Goal: Task Accomplishment & Management: Use online tool/utility

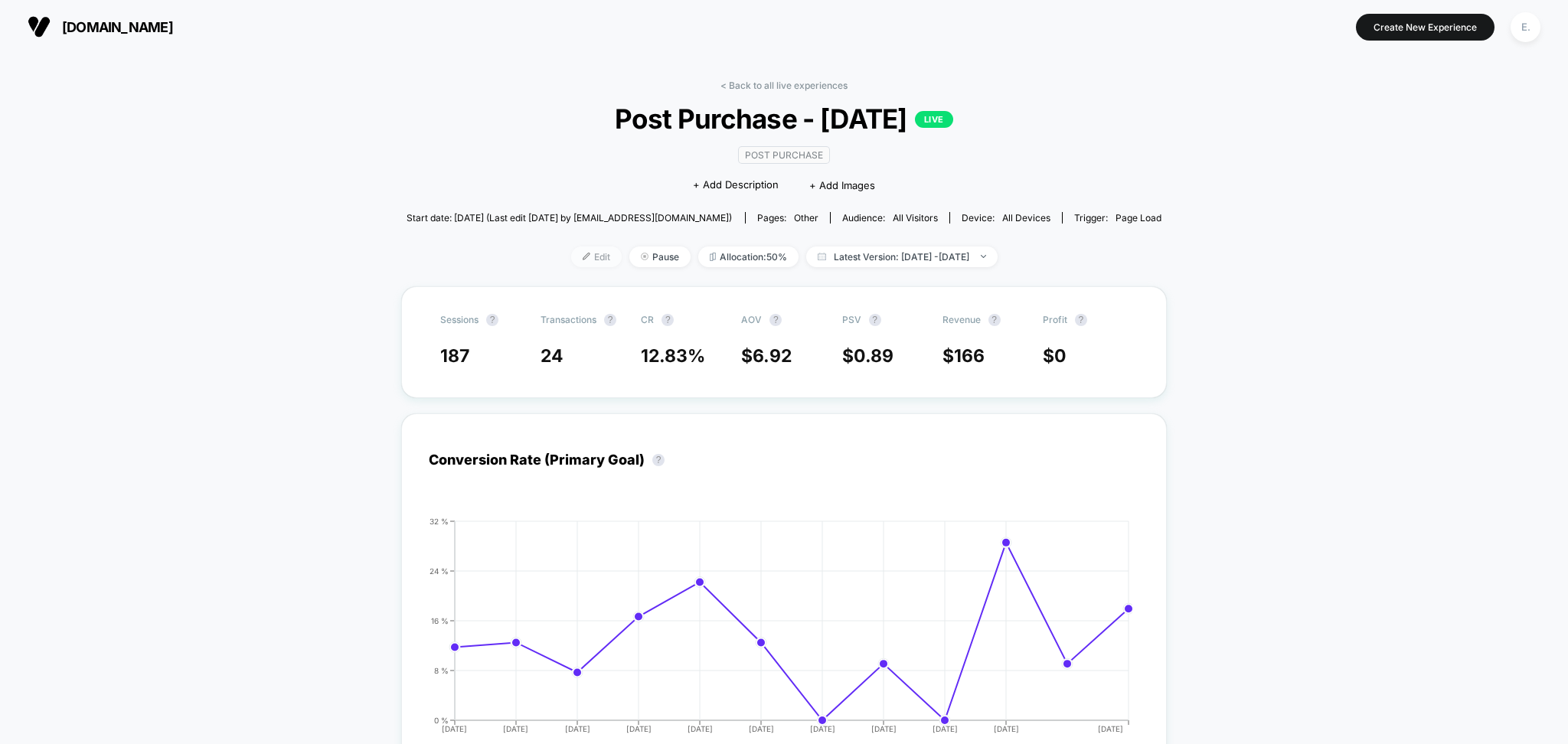
click at [577, 262] on span "Edit" at bounding box center [596, 256] width 50 height 20
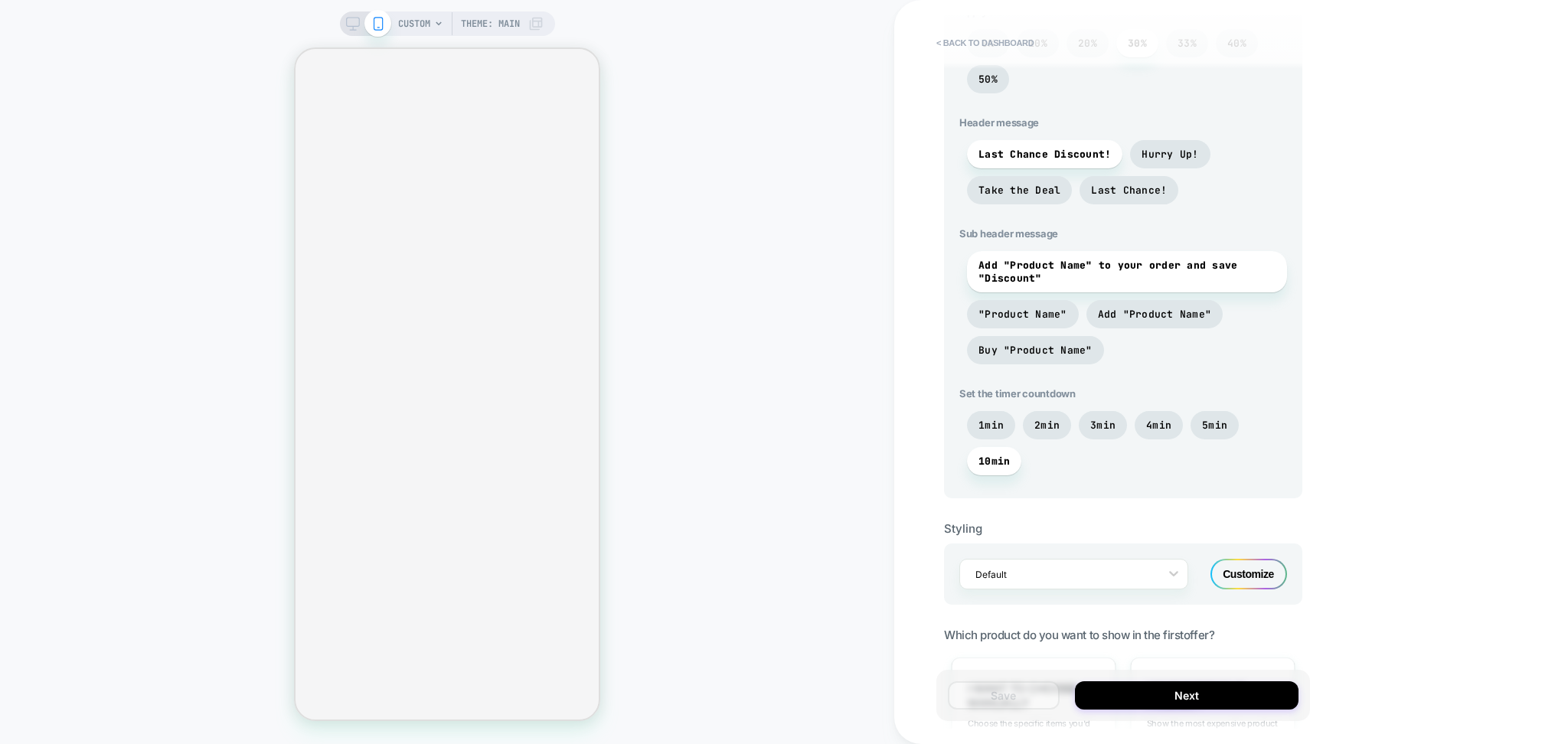
scroll to position [877, 0]
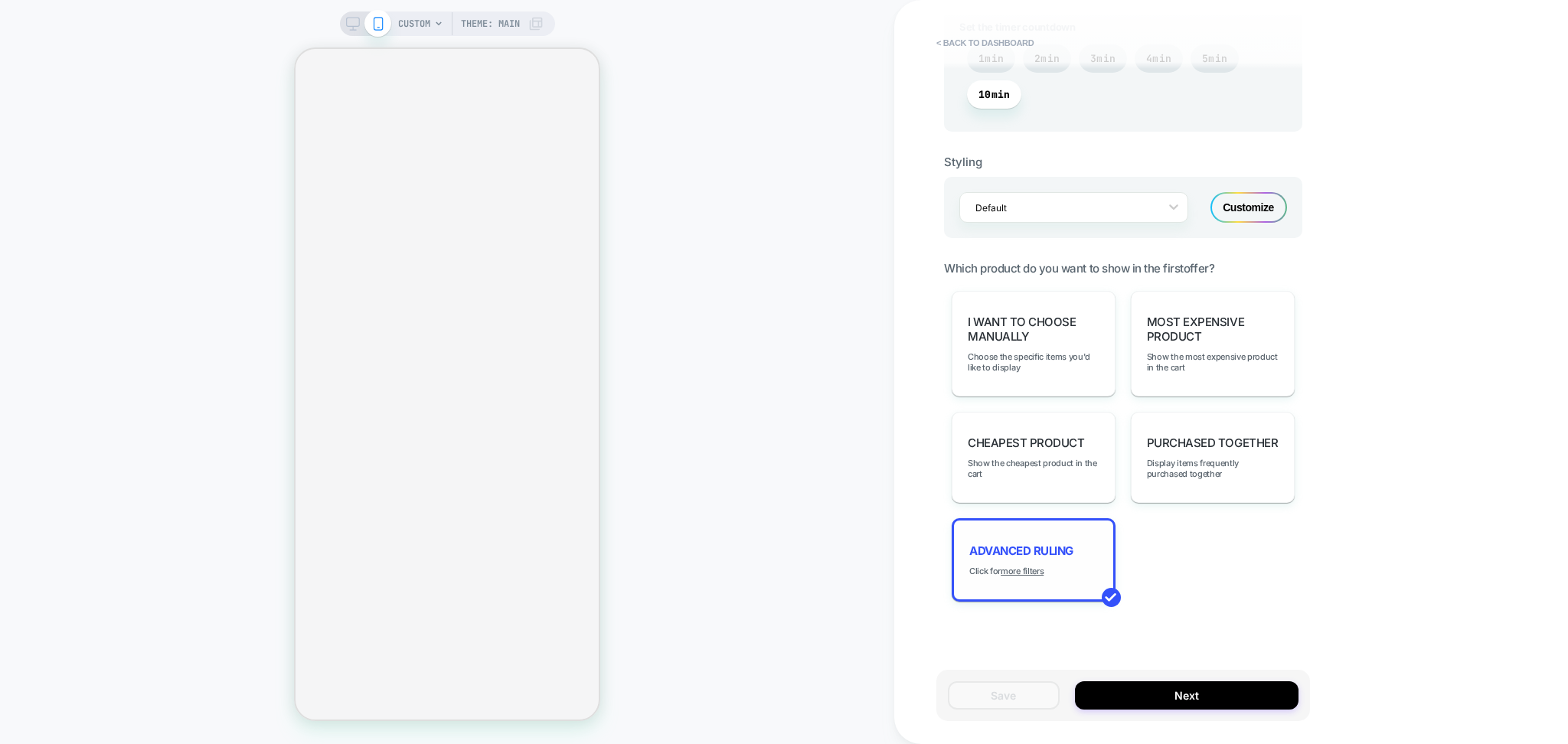
click at [1076, 550] on div "Advanced Ruling Click for more filters" at bounding box center [1033, 559] width 164 height 84
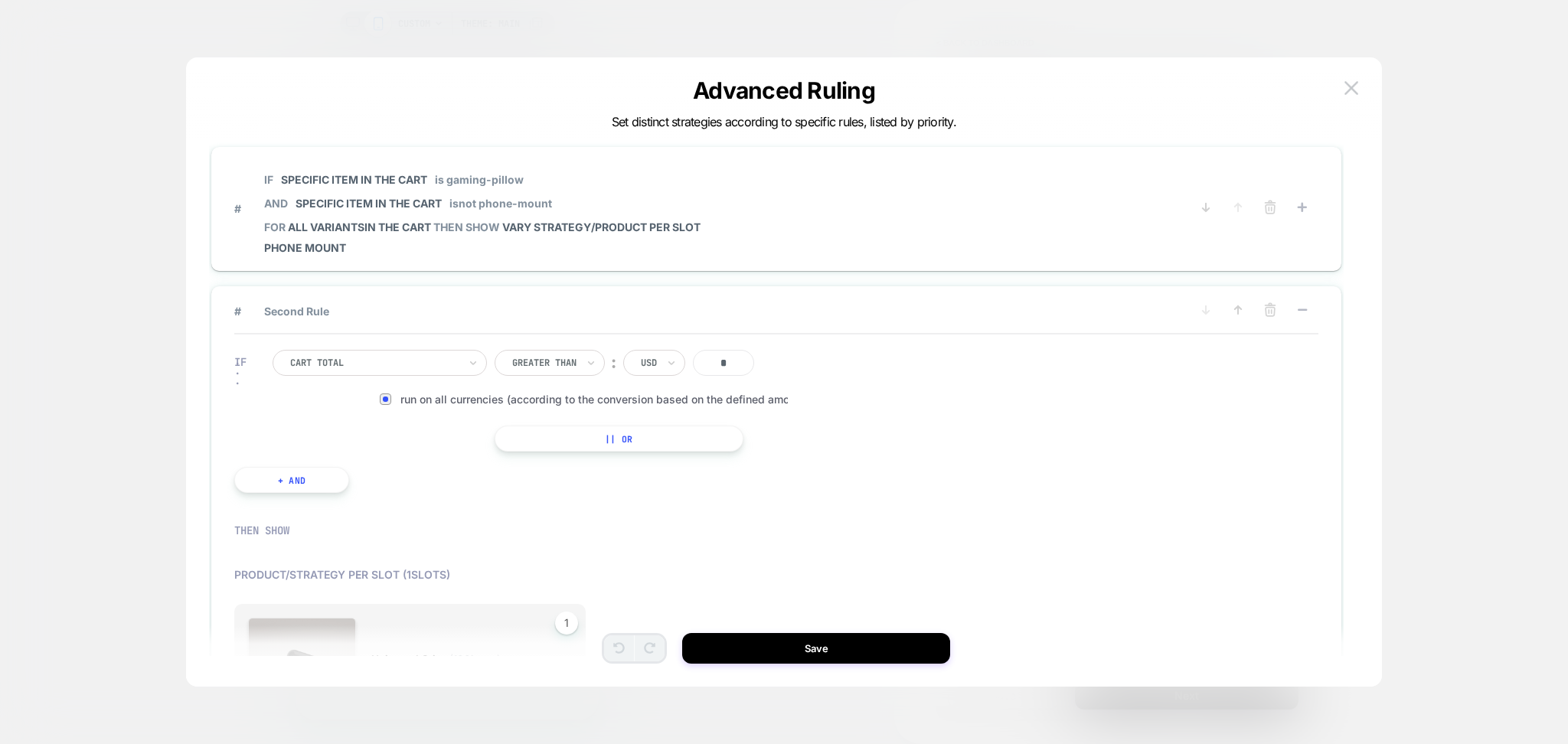
scroll to position [0, 0]
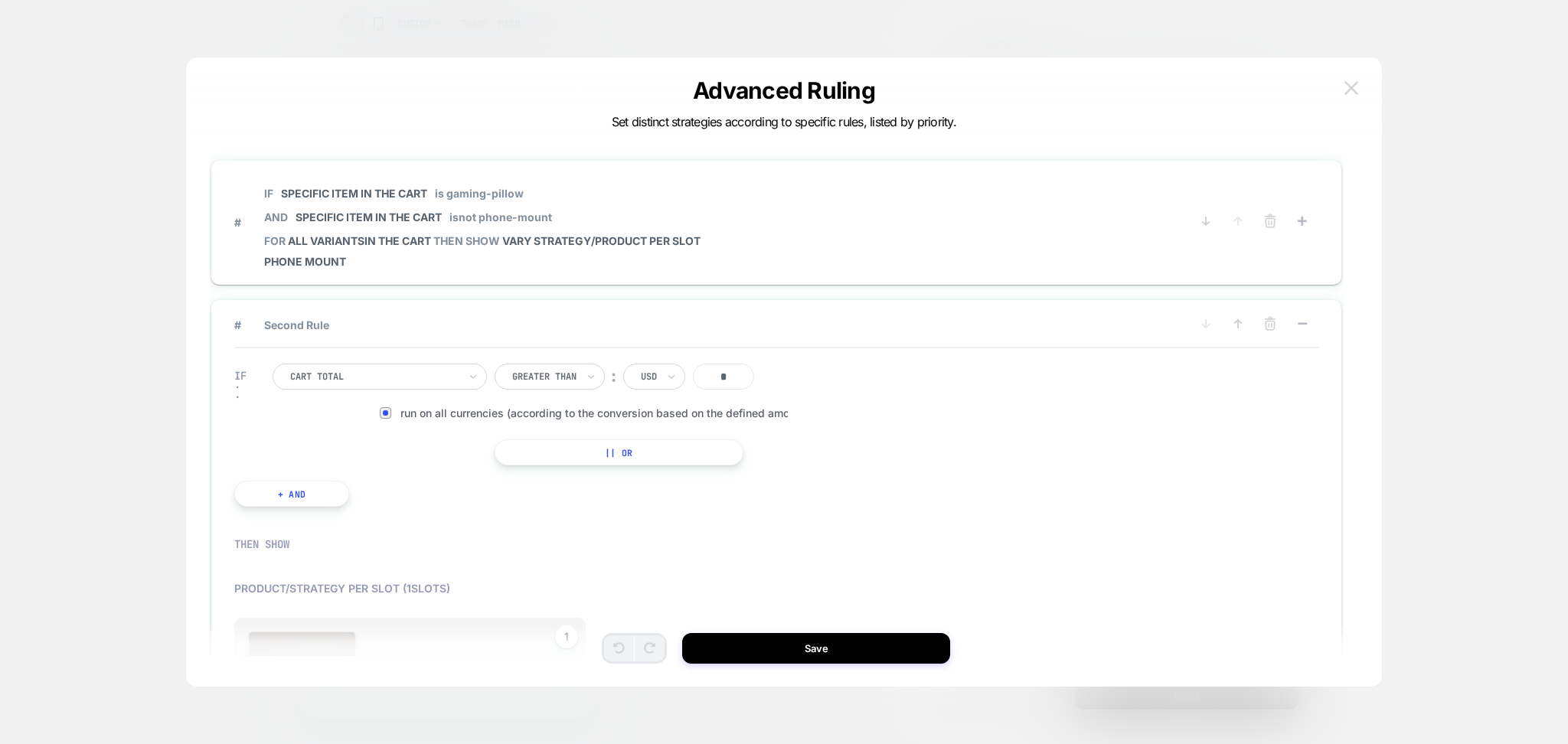
click at [1352, 89] on img at bounding box center [1350, 88] width 13 height 13
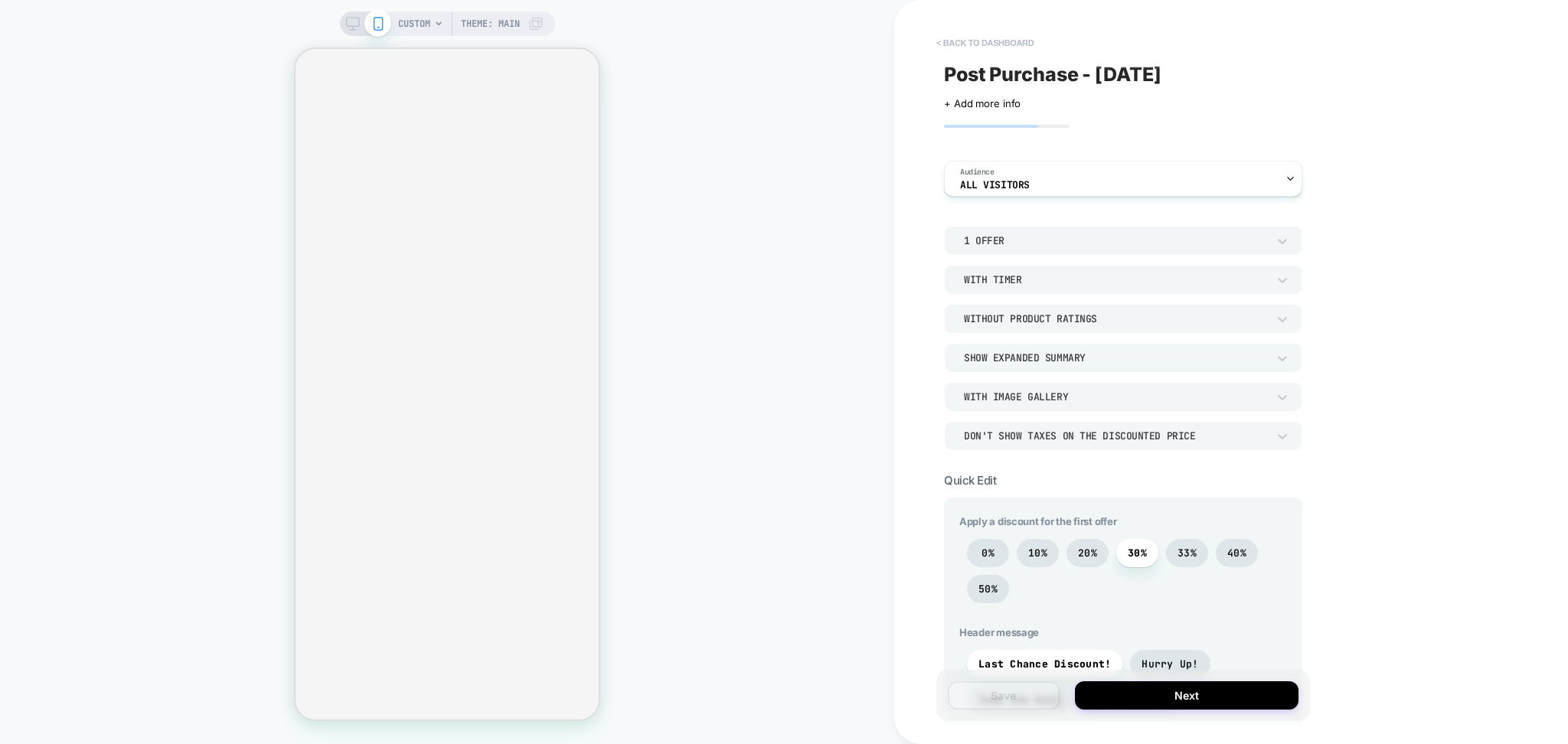
click at [951, 47] on button "< back to dashboard" at bounding box center [985, 42] width 113 height 24
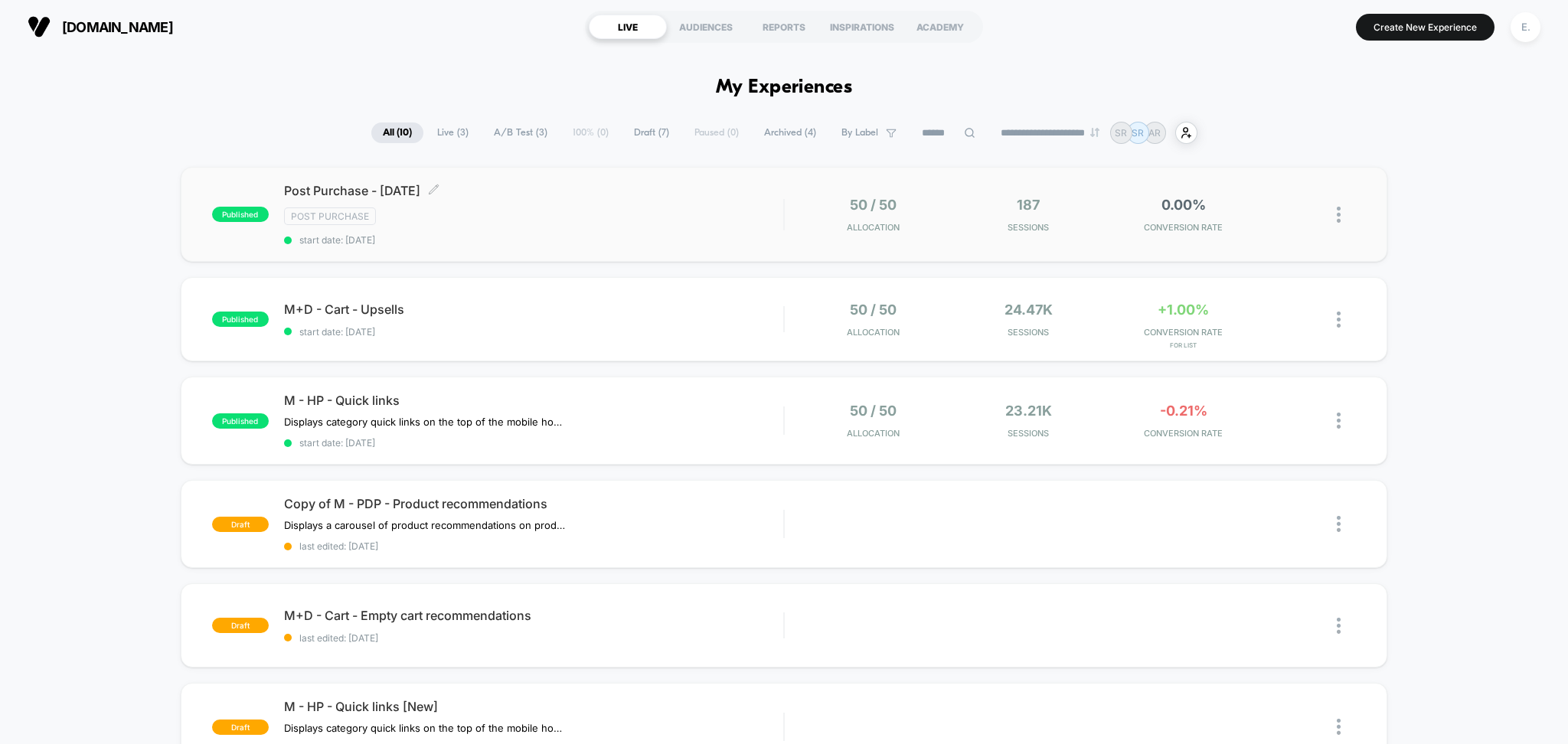
click at [713, 205] on div "Post Purchase - Labor Day 2025 Click to edit experience details Click to edit e…" at bounding box center [533, 214] width 500 height 63
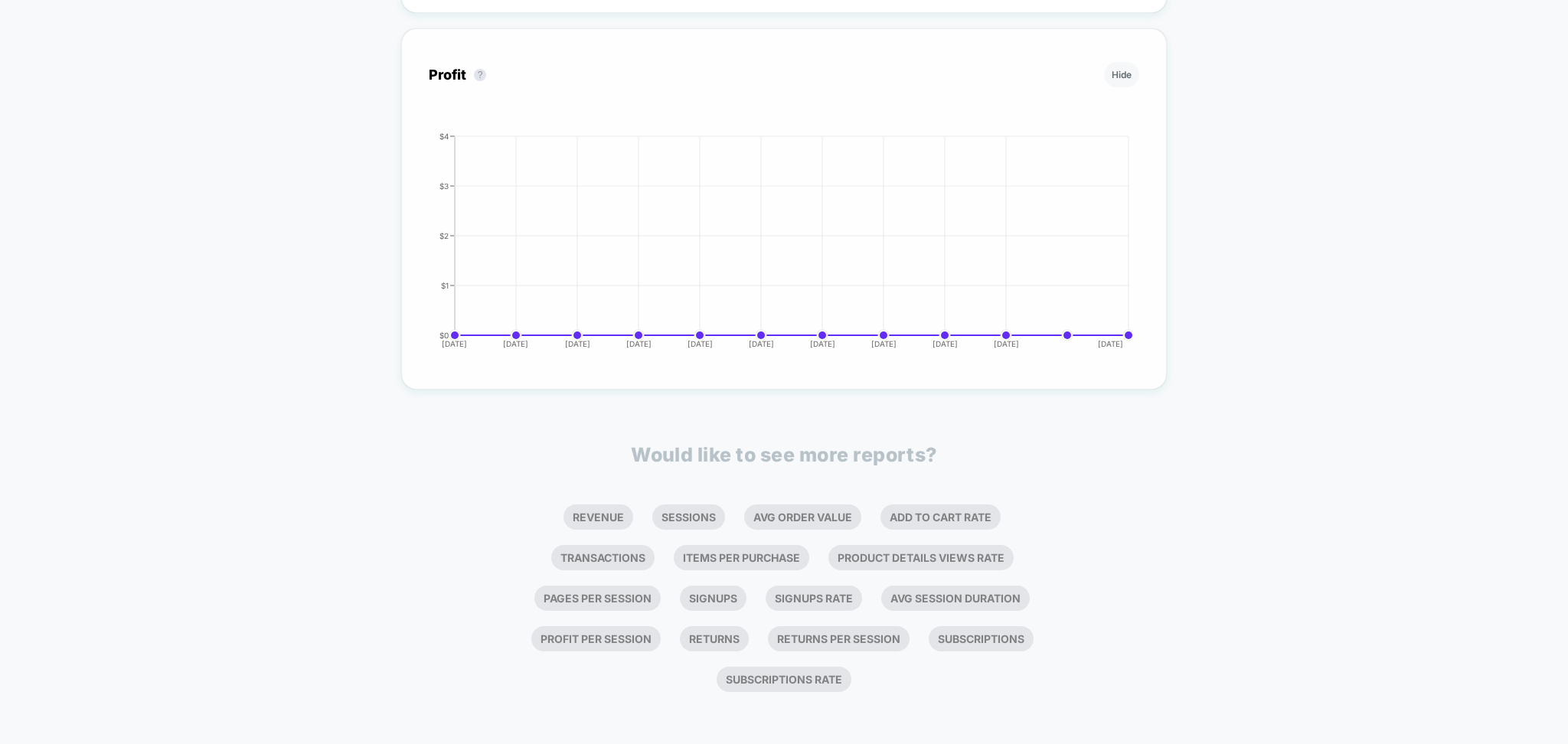
scroll to position [1390, 0]
click at [832, 520] on li "Avg Order Value" at bounding box center [803, 515] width 117 height 25
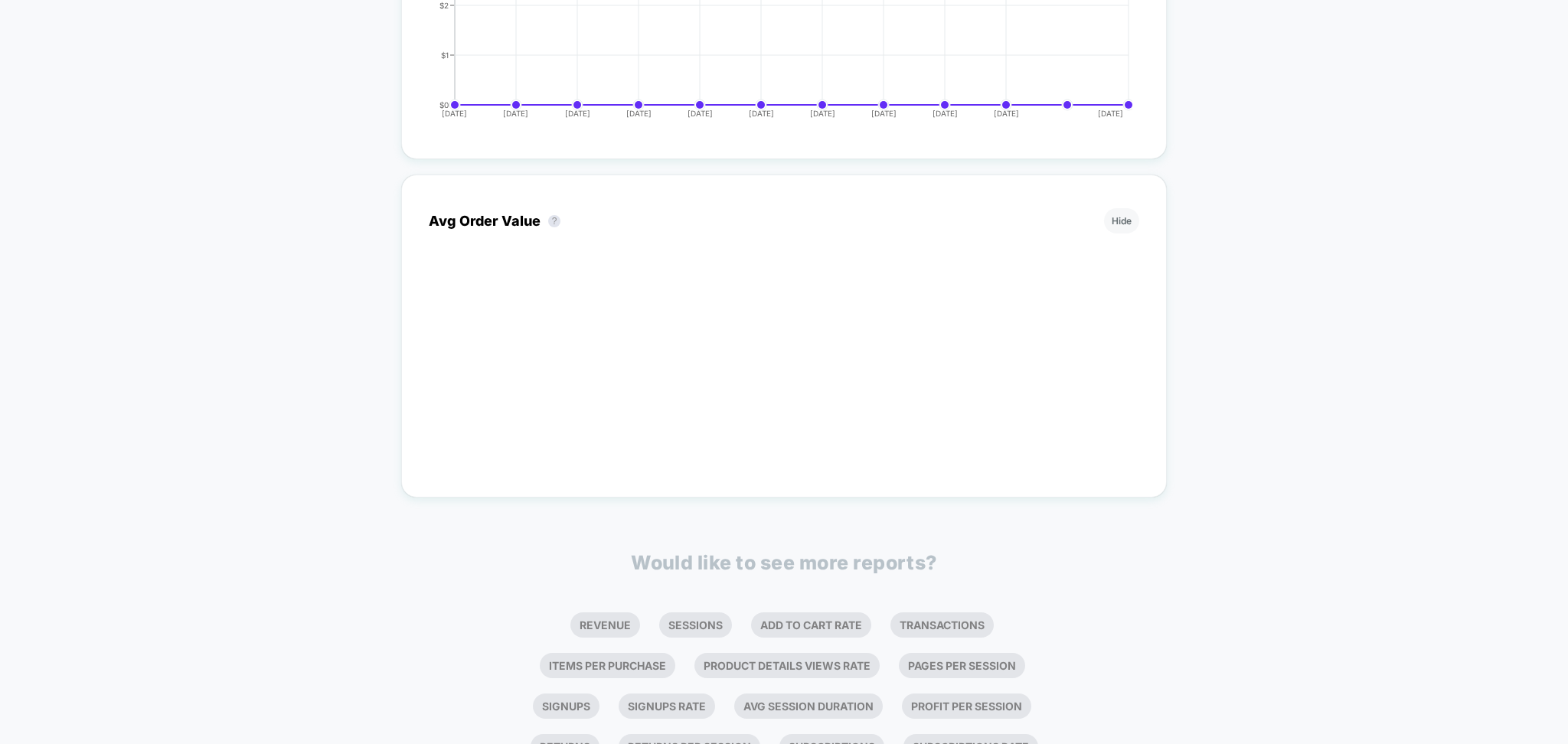
scroll to position [1621, 0]
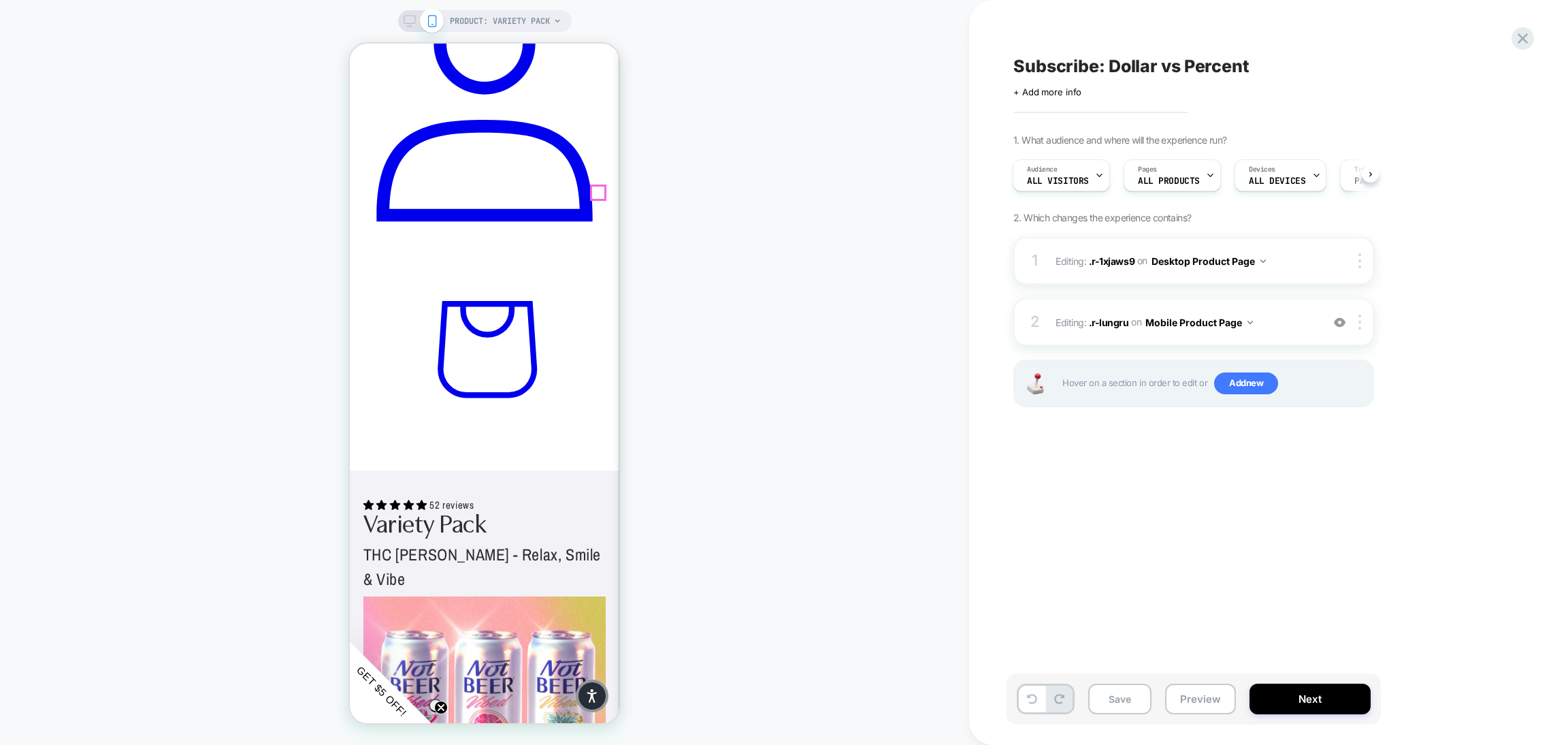
scroll to position [405, 0]
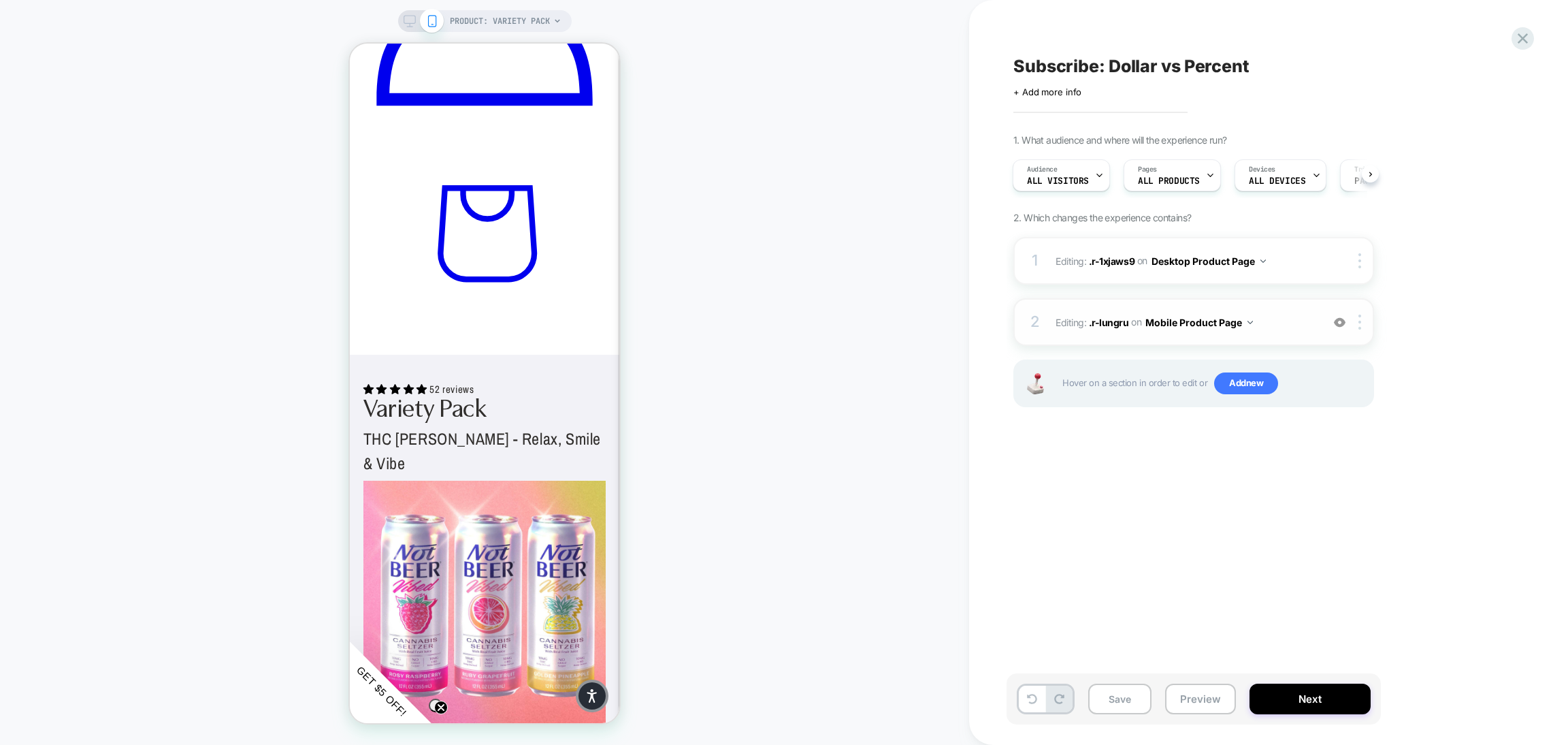
click at [1279, 313] on span "Editing : .r-lungru .r-lungru on Mobile Product Page" at bounding box center [1185, 322] width 259 height 20
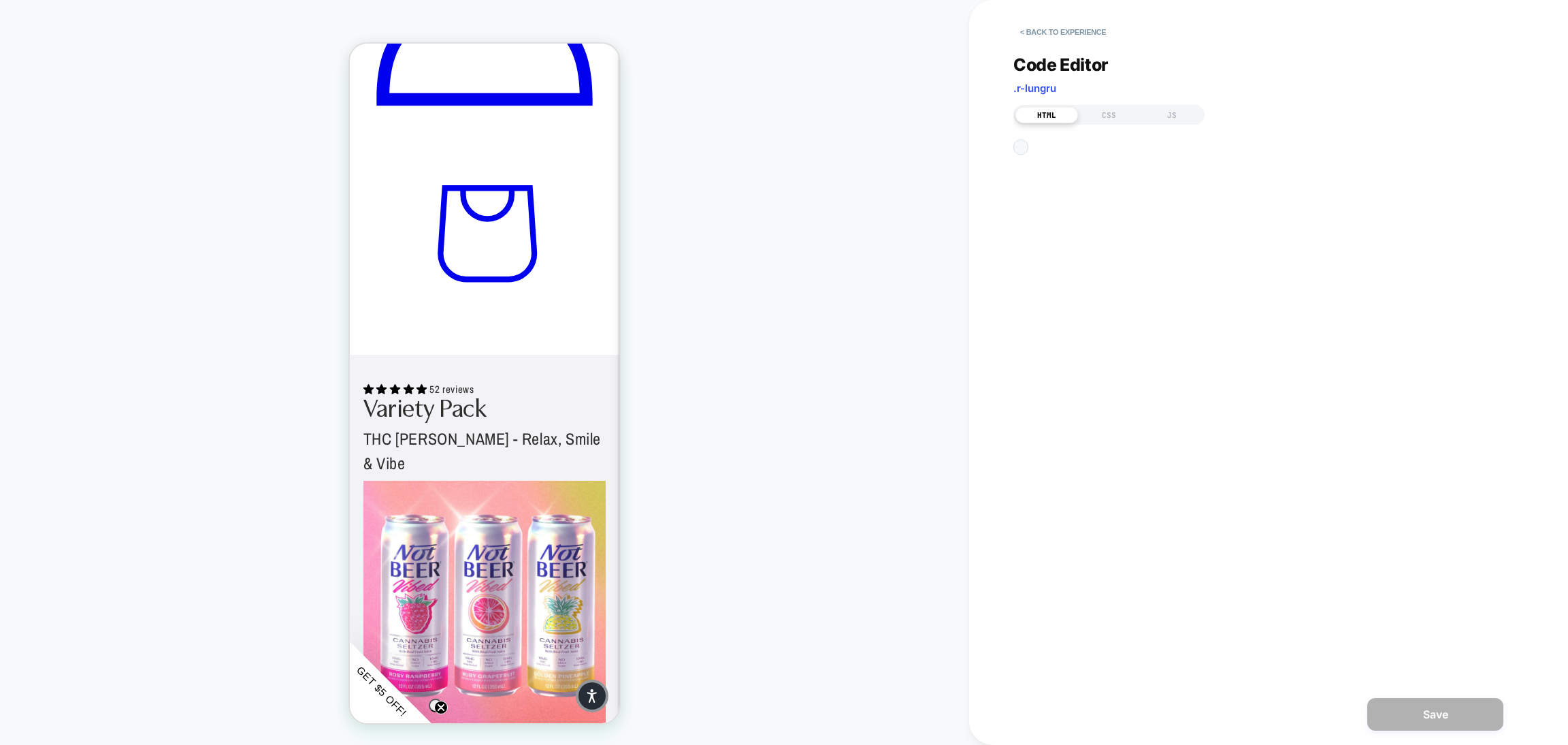
scroll to position [414, 0]
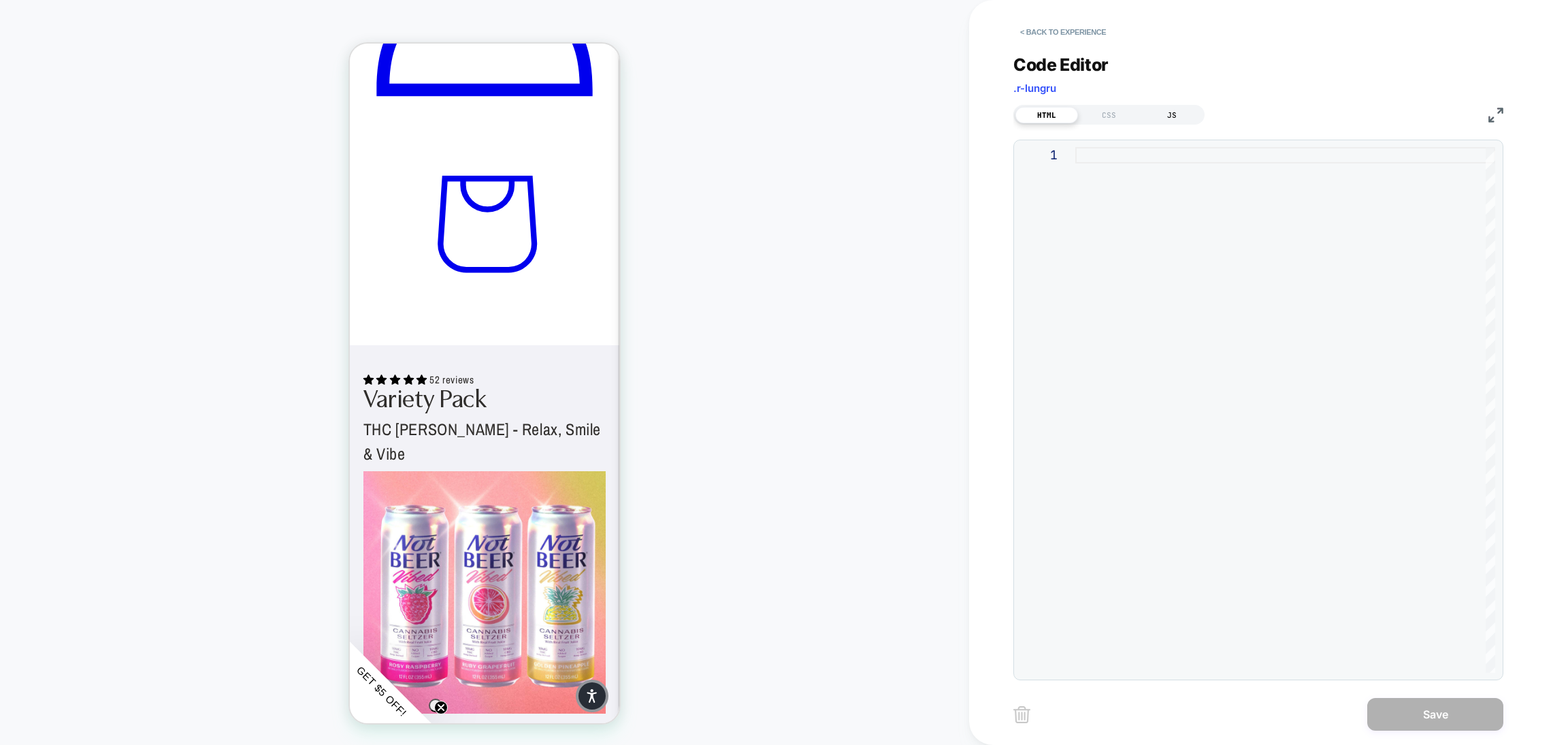
click at [1161, 115] on div "JS" at bounding box center [1172, 115] width 62 height 16
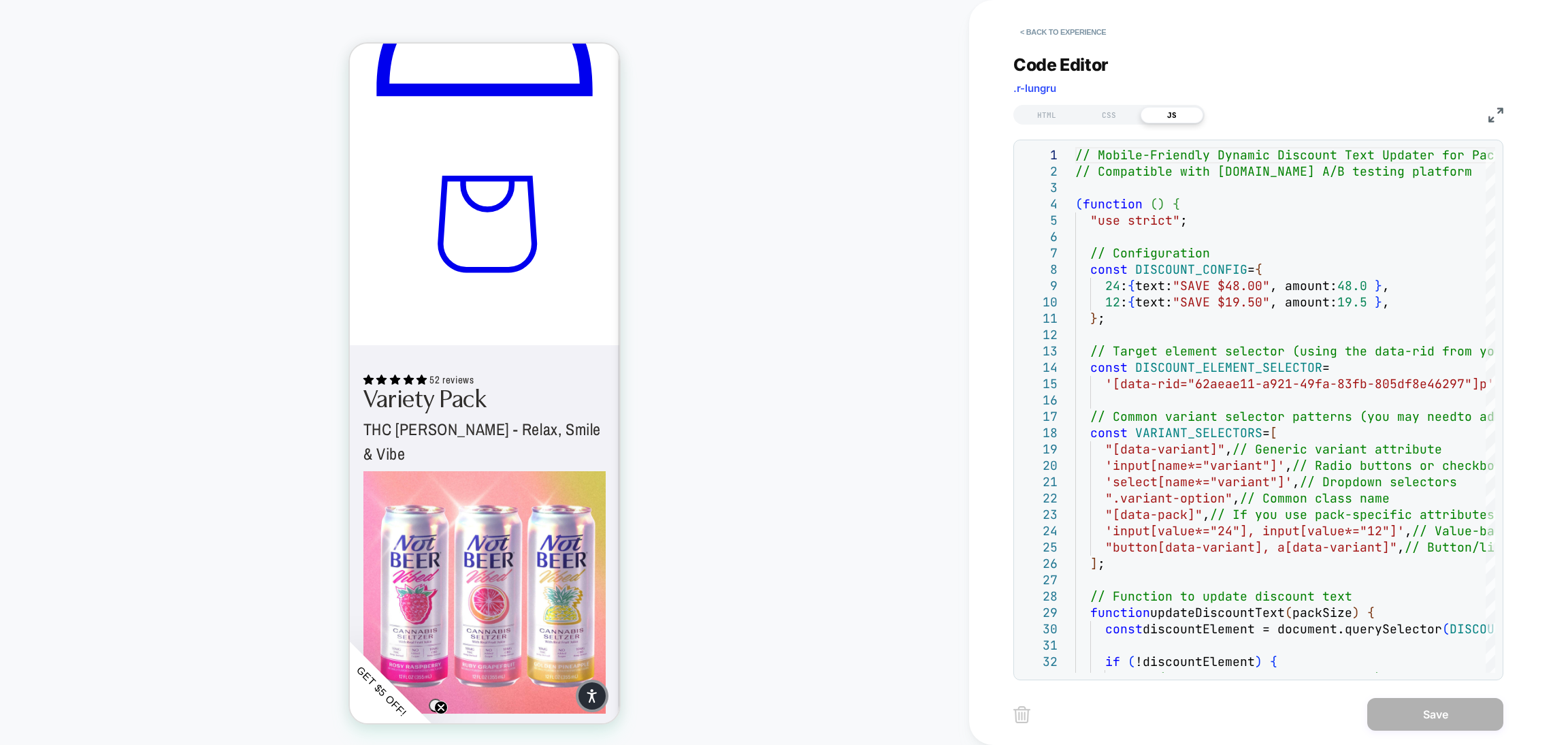
scroll to position [0, 0]
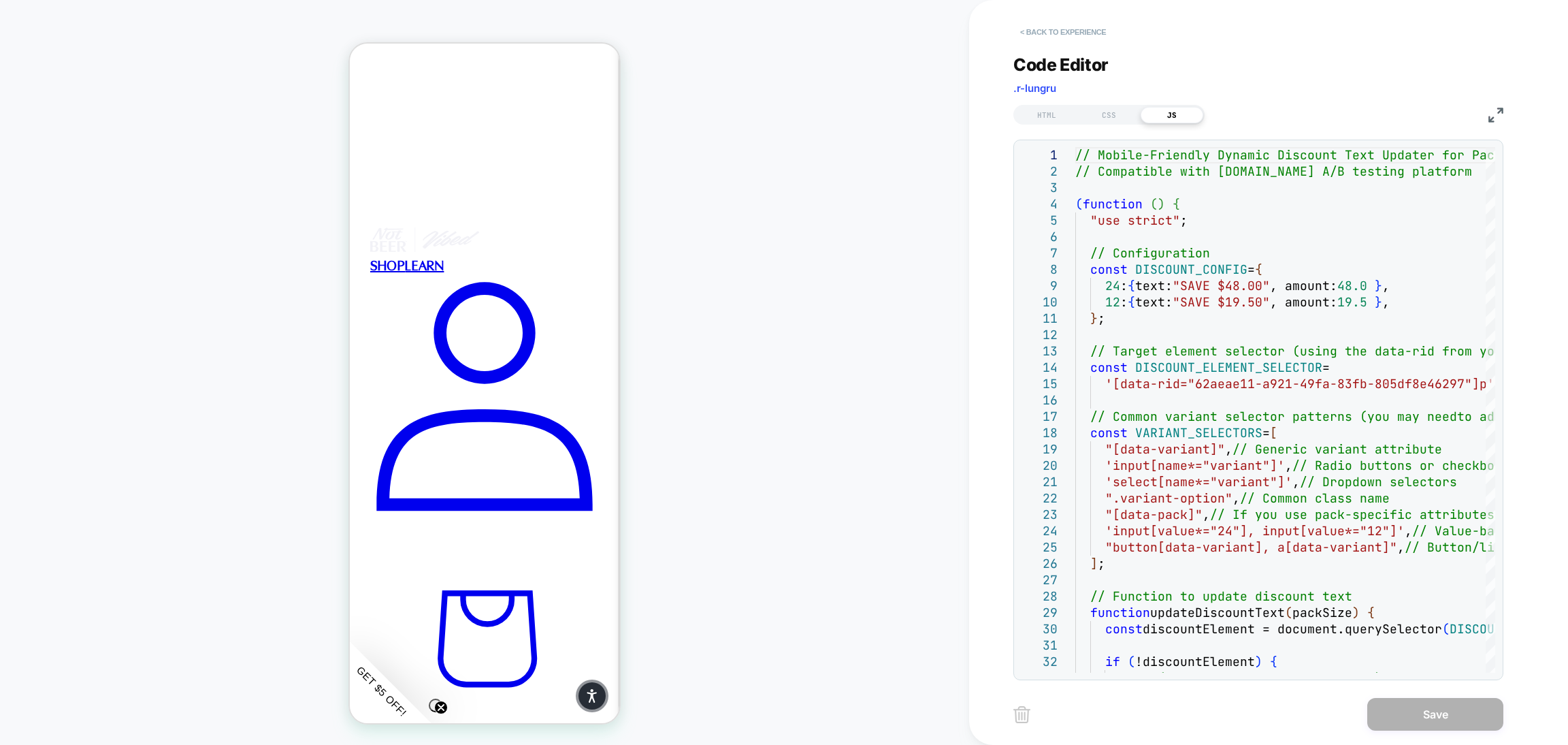
click at [1046, 36] on button "< Back to experience" at bounding box center [1063, 32] width 99 height 21
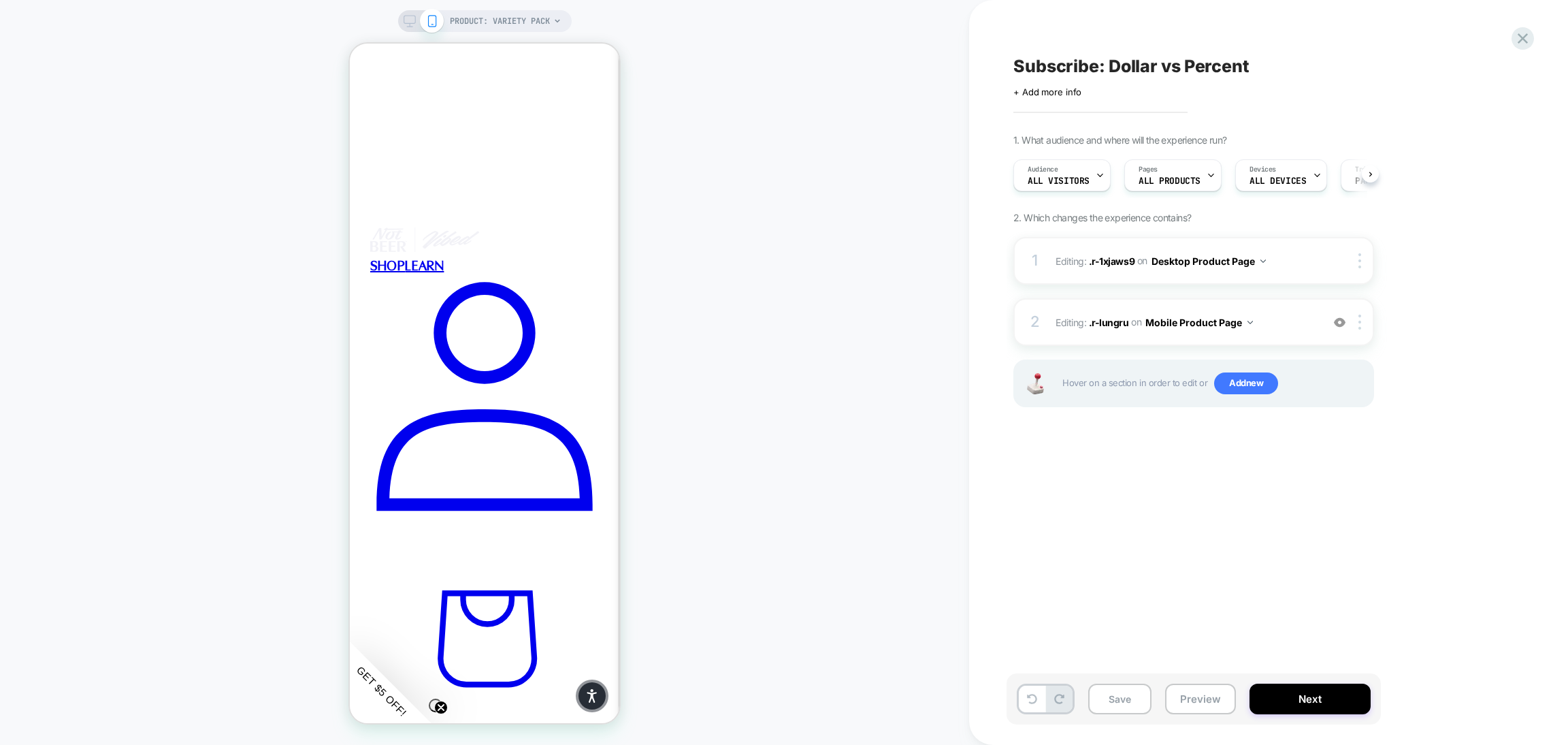
scroll to position [0, 1]
click at [404, 18] on icon at bounding box center [410, 21] width 12 height 12
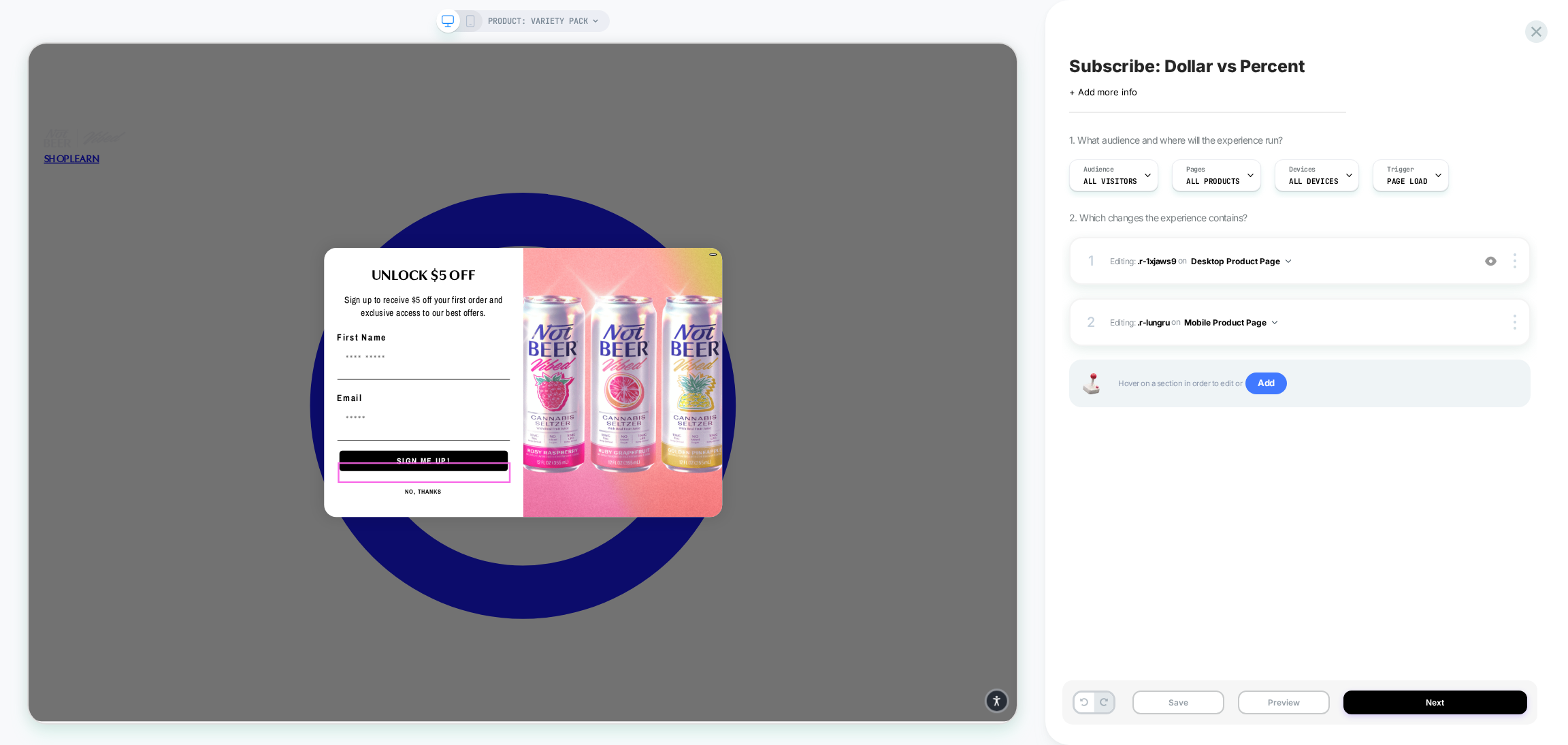
click at [584, 627] on button "NO, THANKS" at bounding box center [555, 641] width 230 height 27
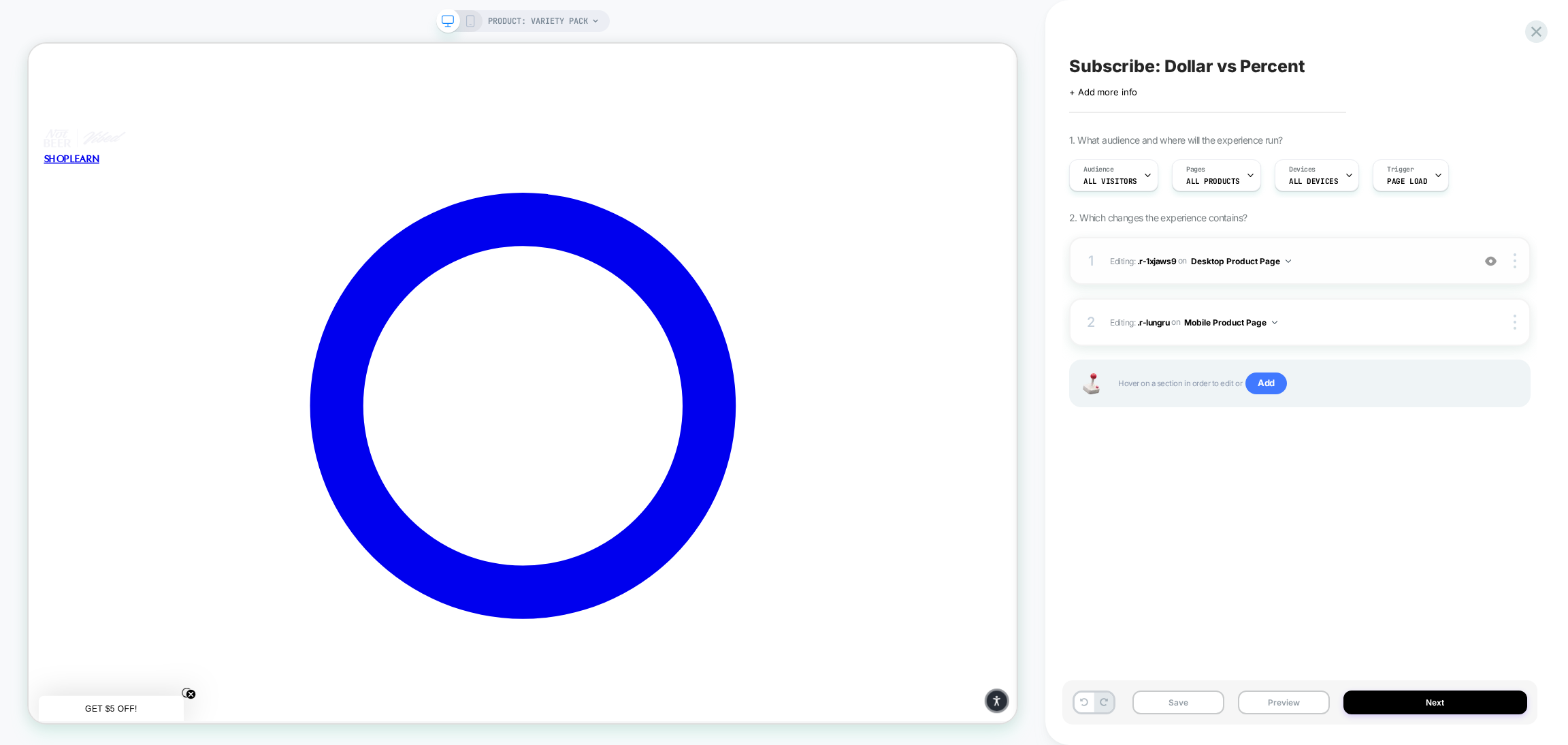
click at [1334, 271] on div "1 Editing : .r-1xjaws9 .r-1xjaws9 on Desktop Product Page Add Before Add After …" at bounding box center [1299, 261] width 461 height 48
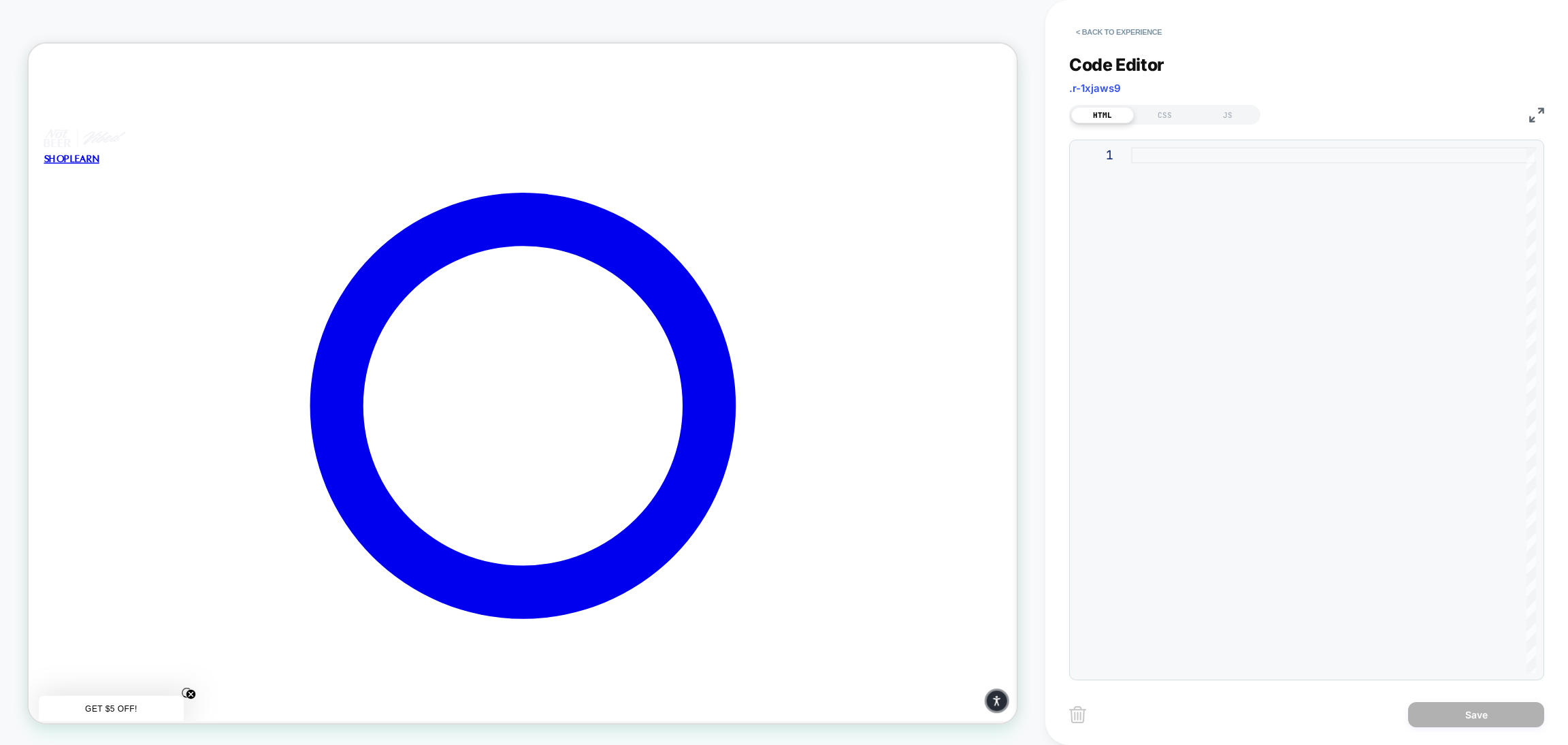
scroll to position [0, 1]
click at [1223, 115] on div "JS" at bounding box center [1227, 115] width 62 height 16
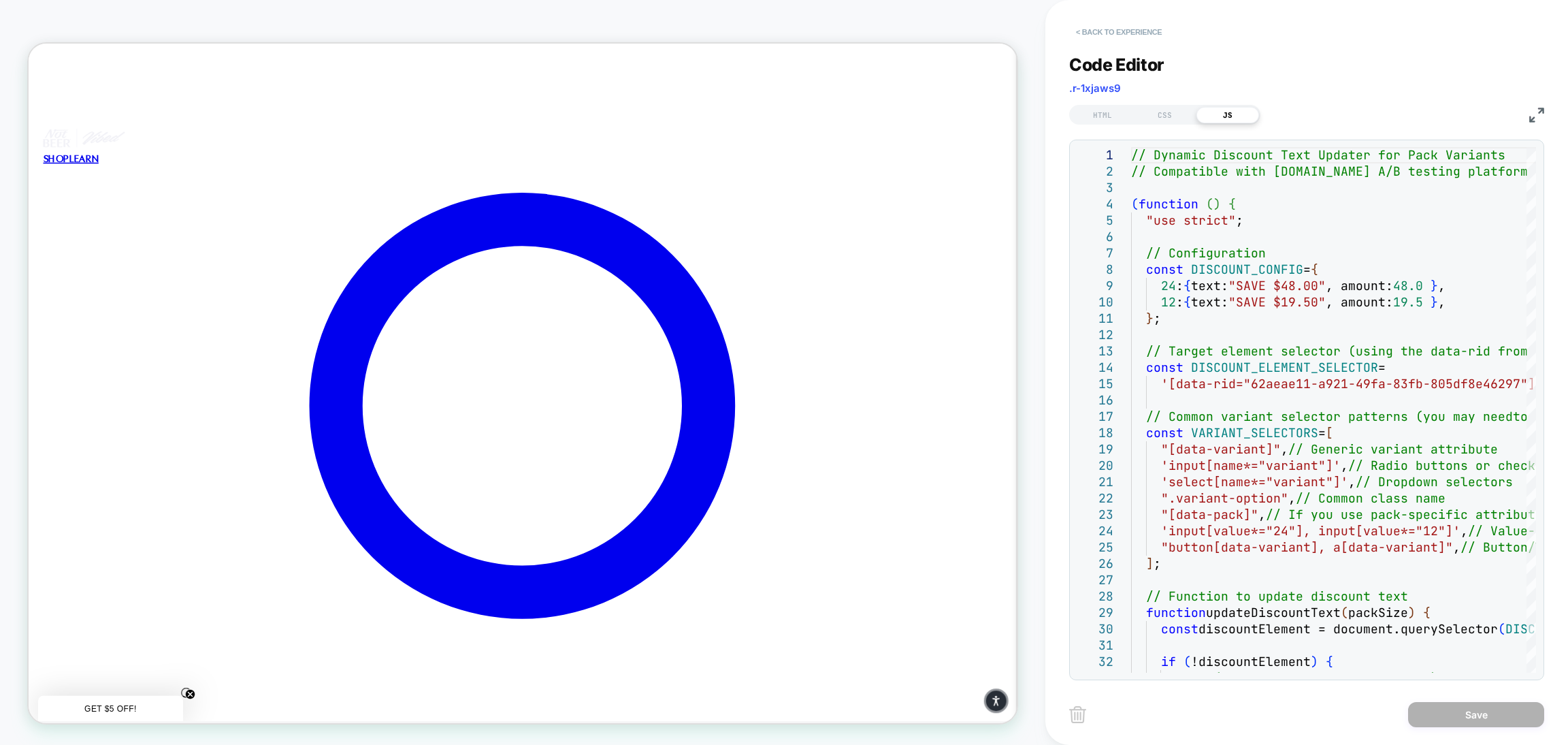
click at [1125, 42] on button "< Back to experience" at bounding box center [1119, 32] width 99 height 21
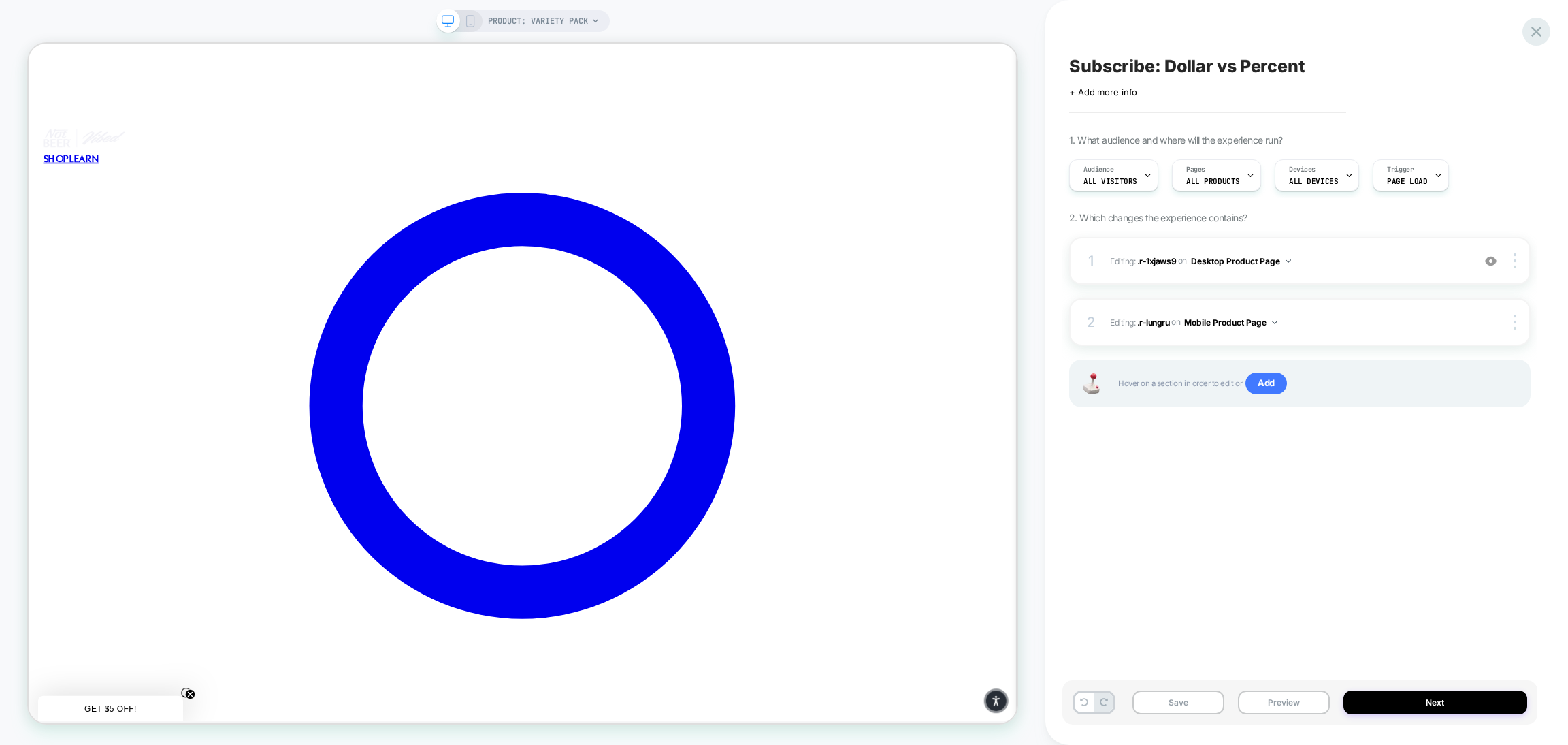
click at [1530, 33] on icon at bounding box center [1535, 31] width 18 height 18
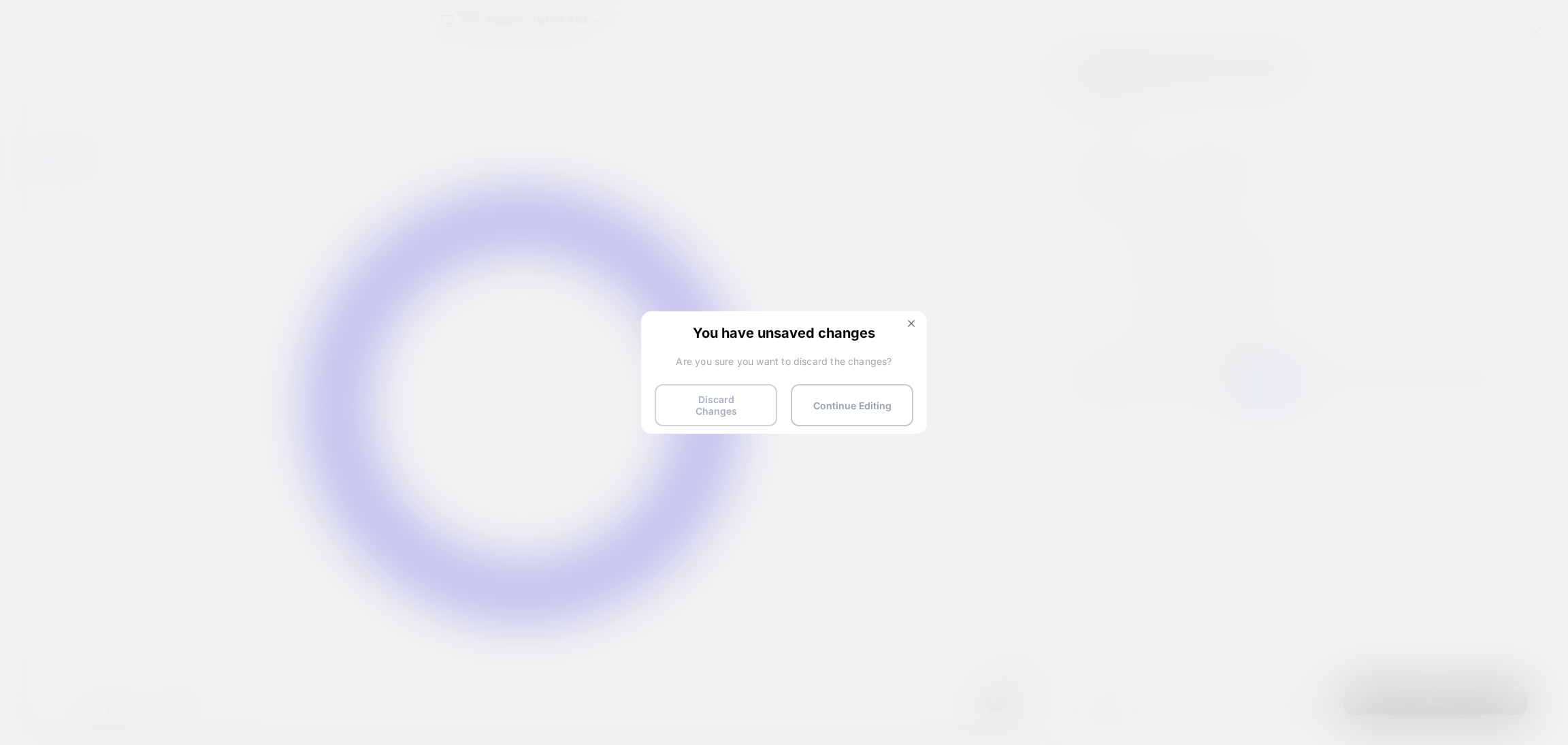
click at [701, 411] on button "Discard Changes" at bounding box center [716, 405] width 122 height 42
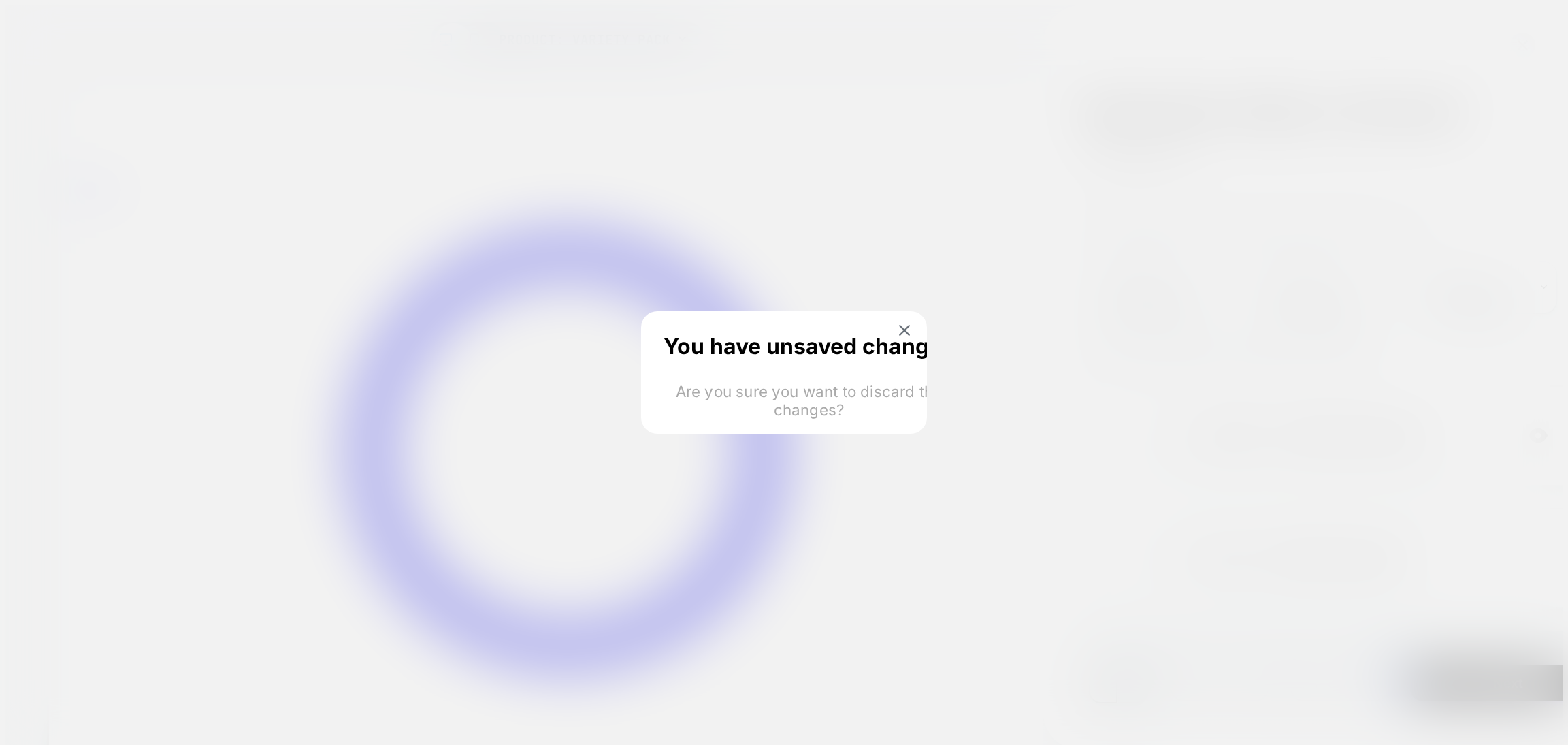
click at [699, 389] on html "PRODUCT: Variety Pack PRODUCT: Variety Pack Subscribe: Dollar vs Percent Click …" at bounding box center [784, 420] width 1568 height 839
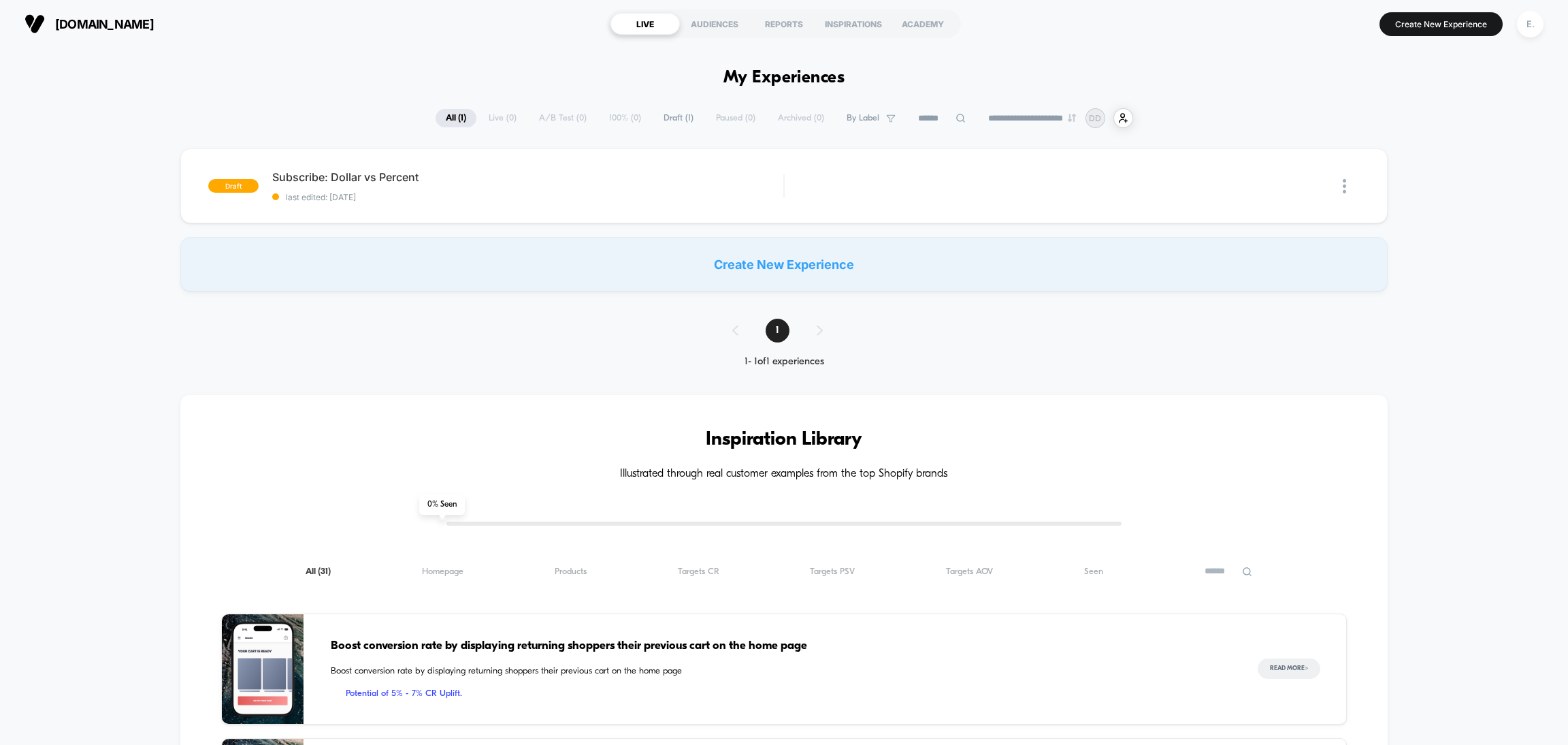
click at [1518, 35] on button "E." at bounding box center [1530, 24] width 35 height 28
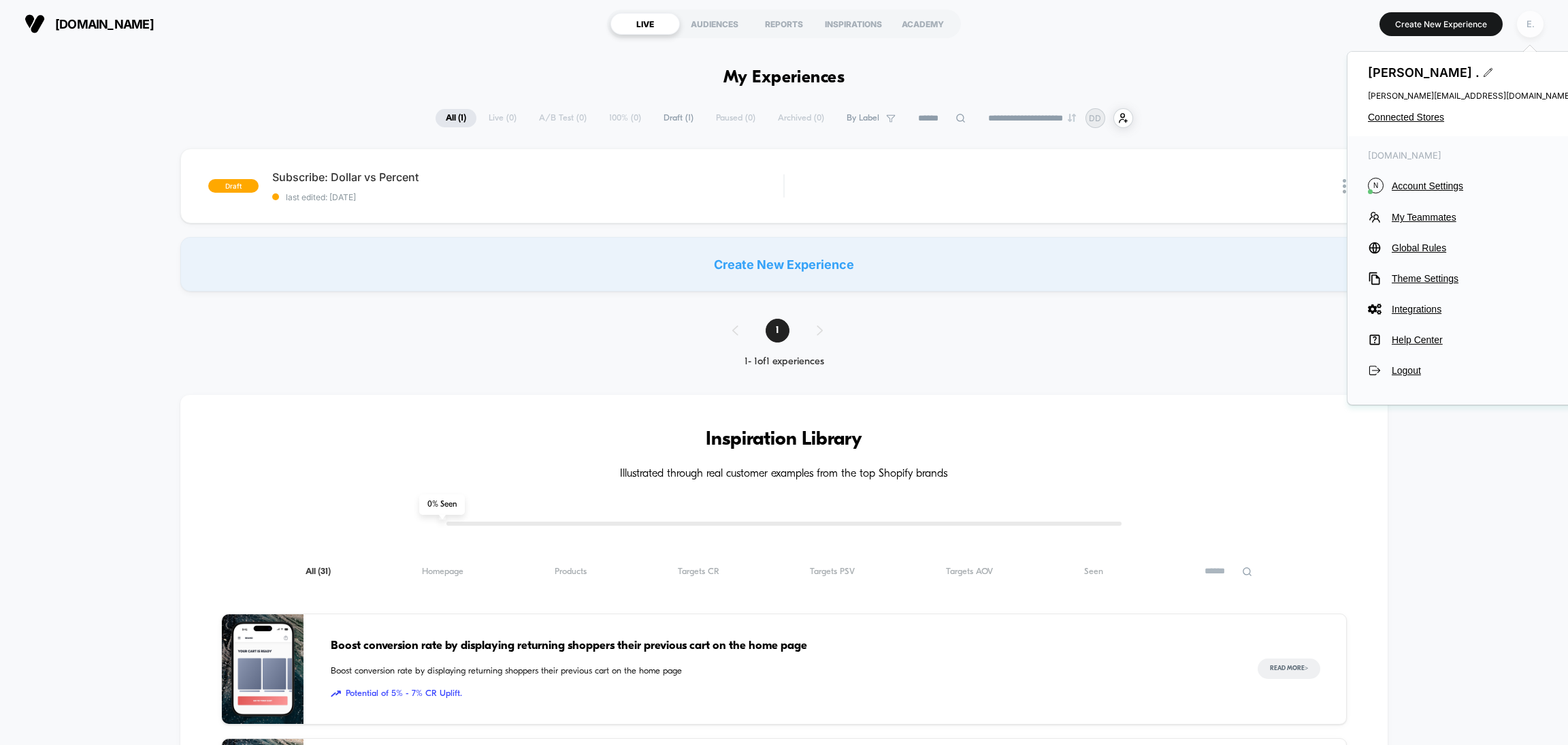
click at [1521, 28] on div "E." at bounding box center [1530, 24] width 27 height 27
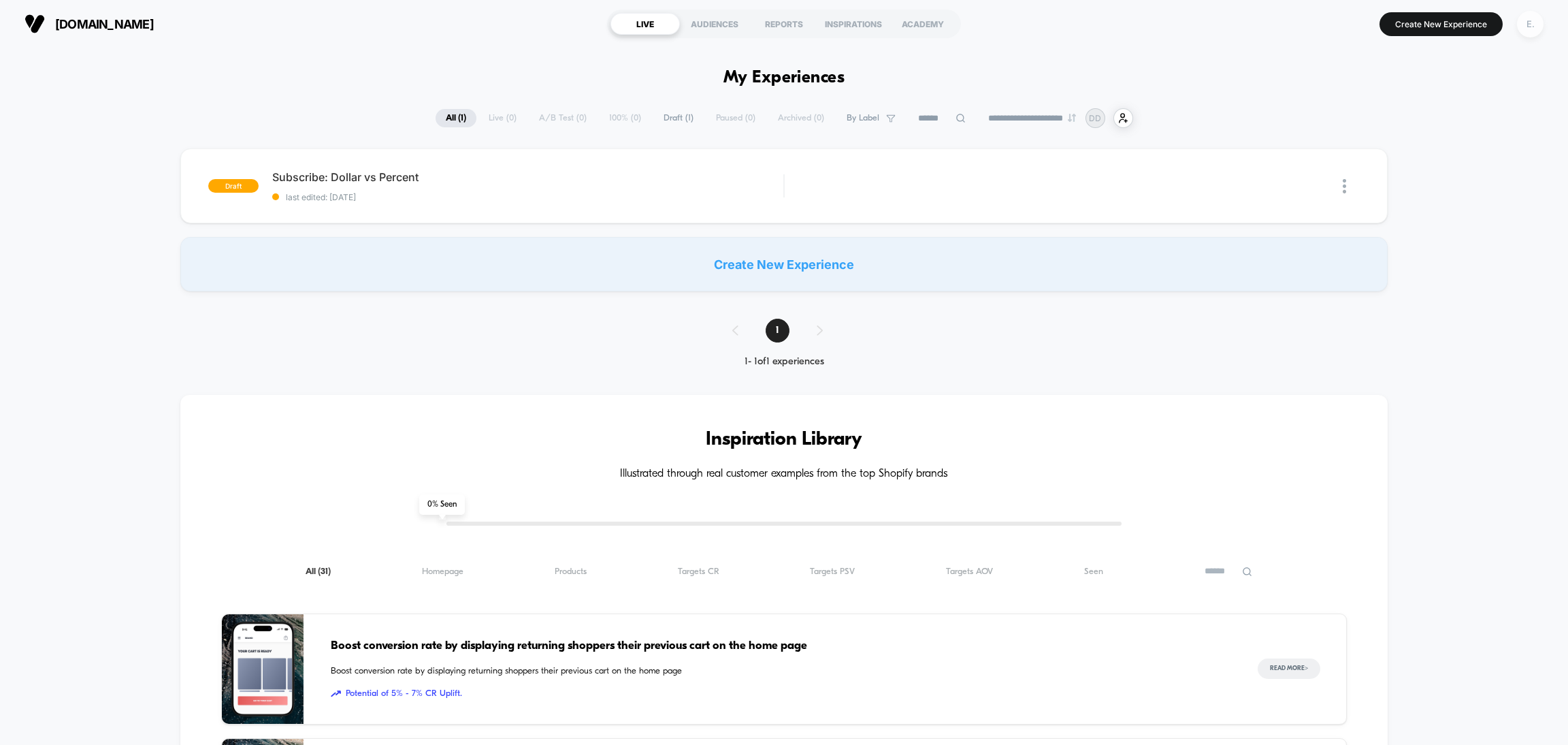
click at [1525, 26] on div "E." at bounding box center [1530, 24] width 27 height 27
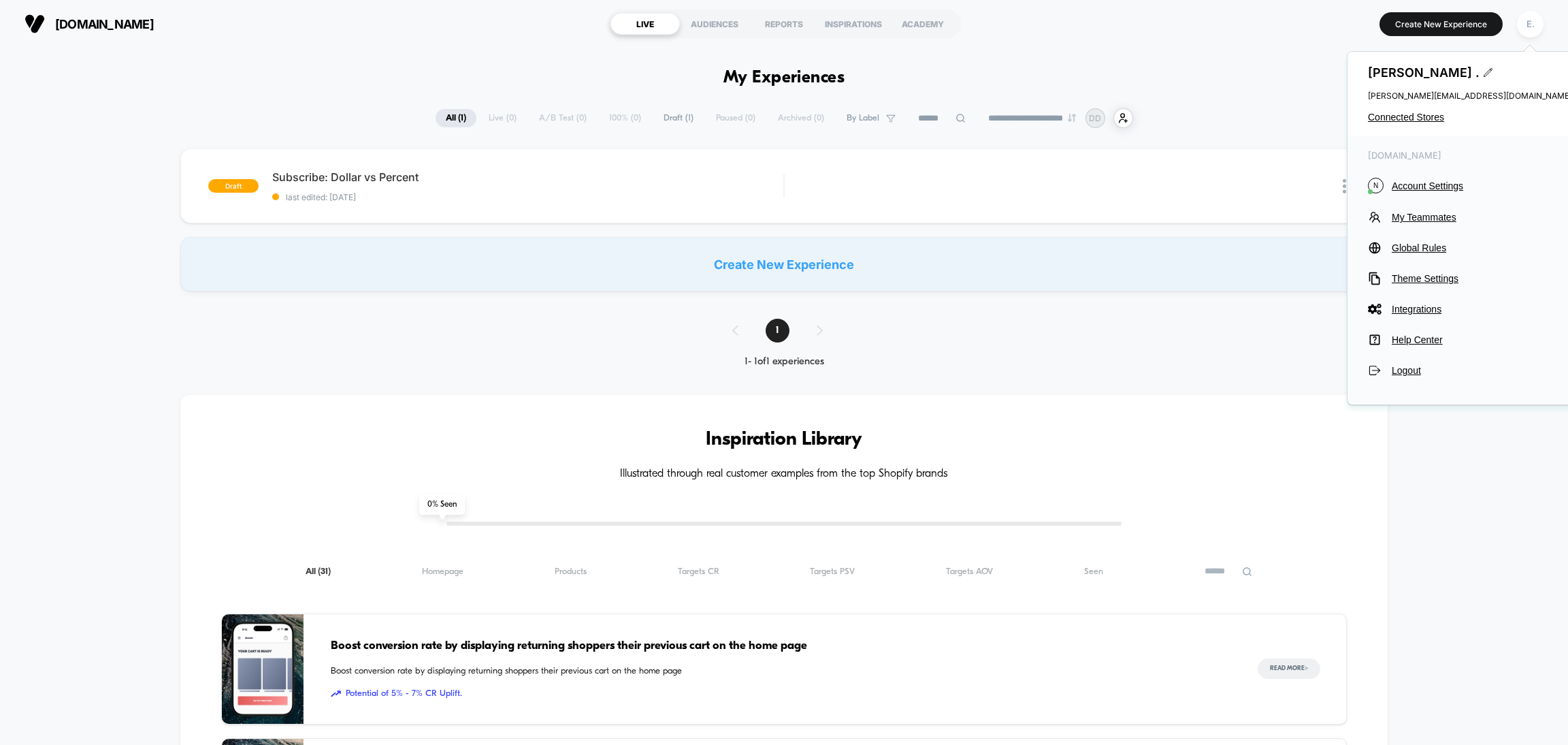
click at [1419, 110] on div "Evangeline . evangeline@visually.io Connected Stores" at bounding box center [1470, 93] width 245 height 85
click at [1417, 116] on span "Connected Stores" at bounding box center [1470, 116] width 205 height 11
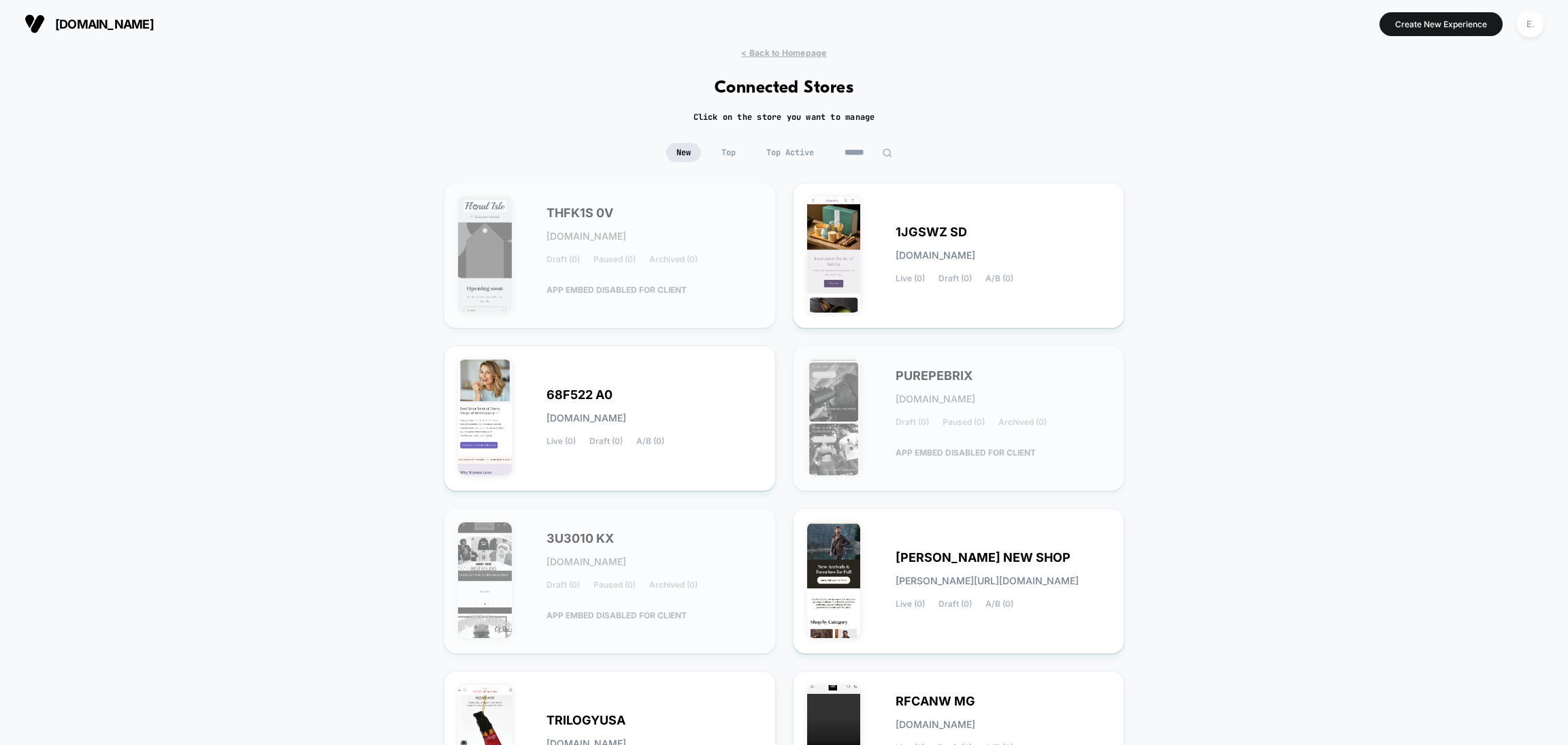
click at [879, 146] on input at bounding box center [869, 152] width 68 height 19
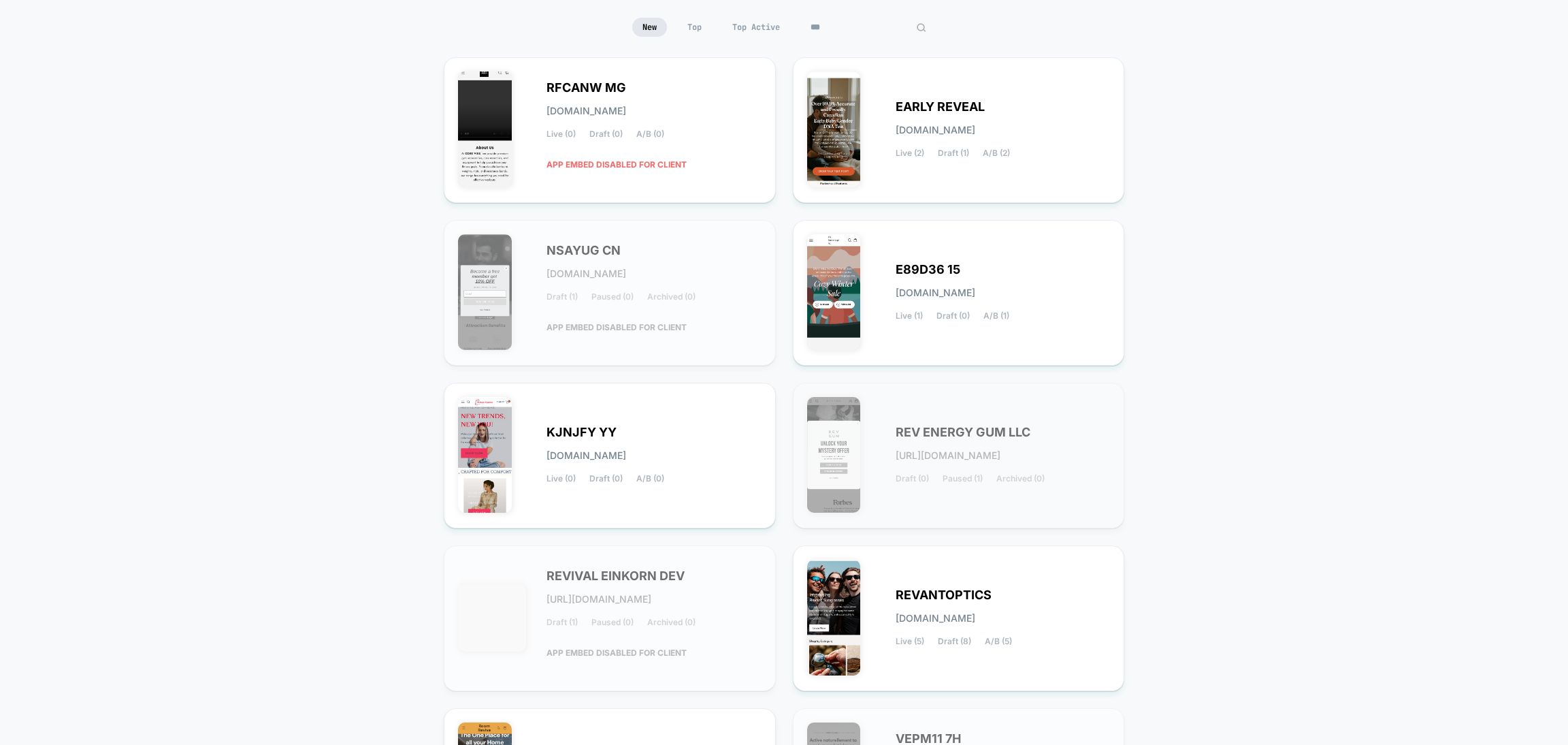
scroll to position [205, 0]
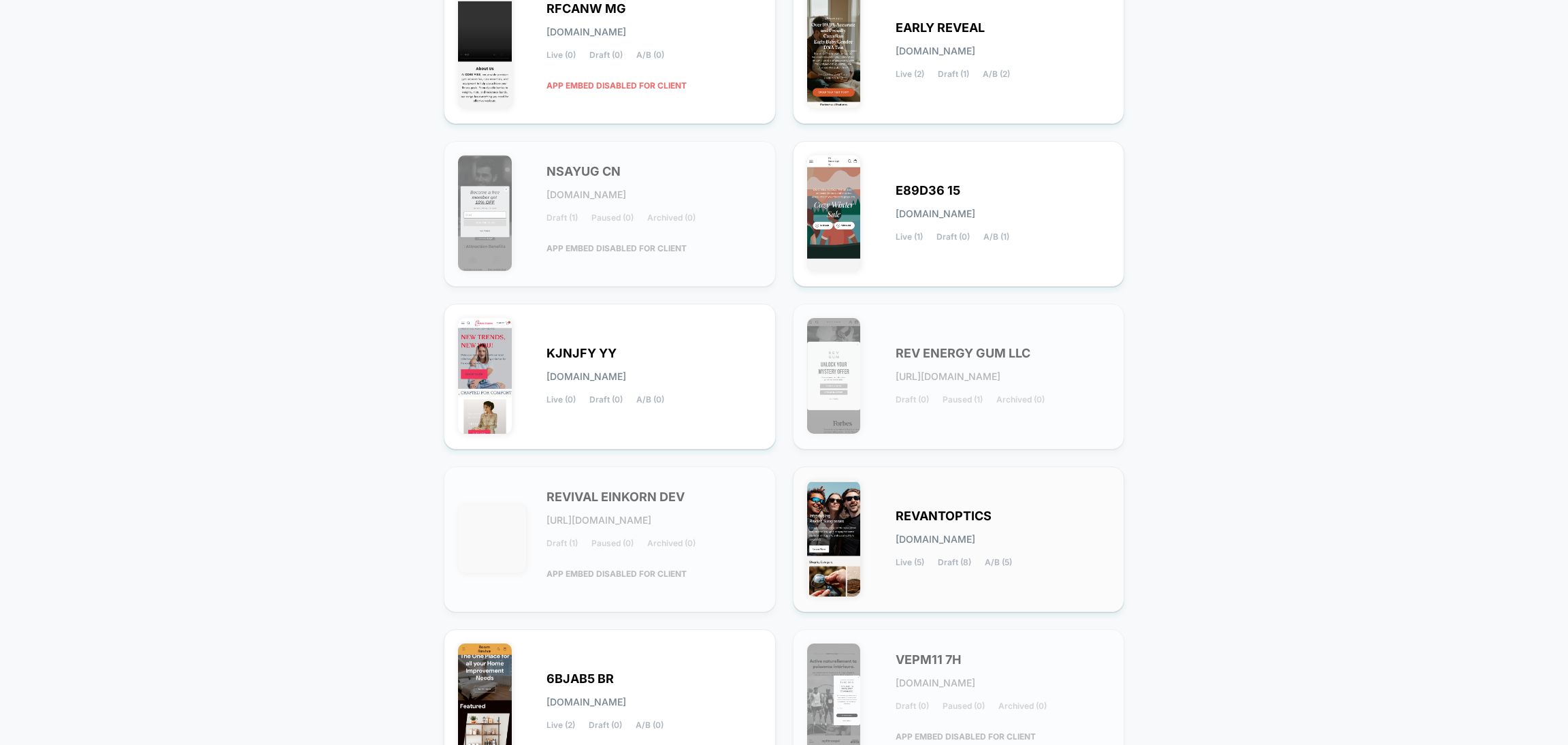
type input "***"
click at [1016, 521] on div "REVANTOPTICS revantoptics.myshopify.com Live (5) Draft (8) A/B (5)" at bounding box center [1003, 539] width 215 height 56
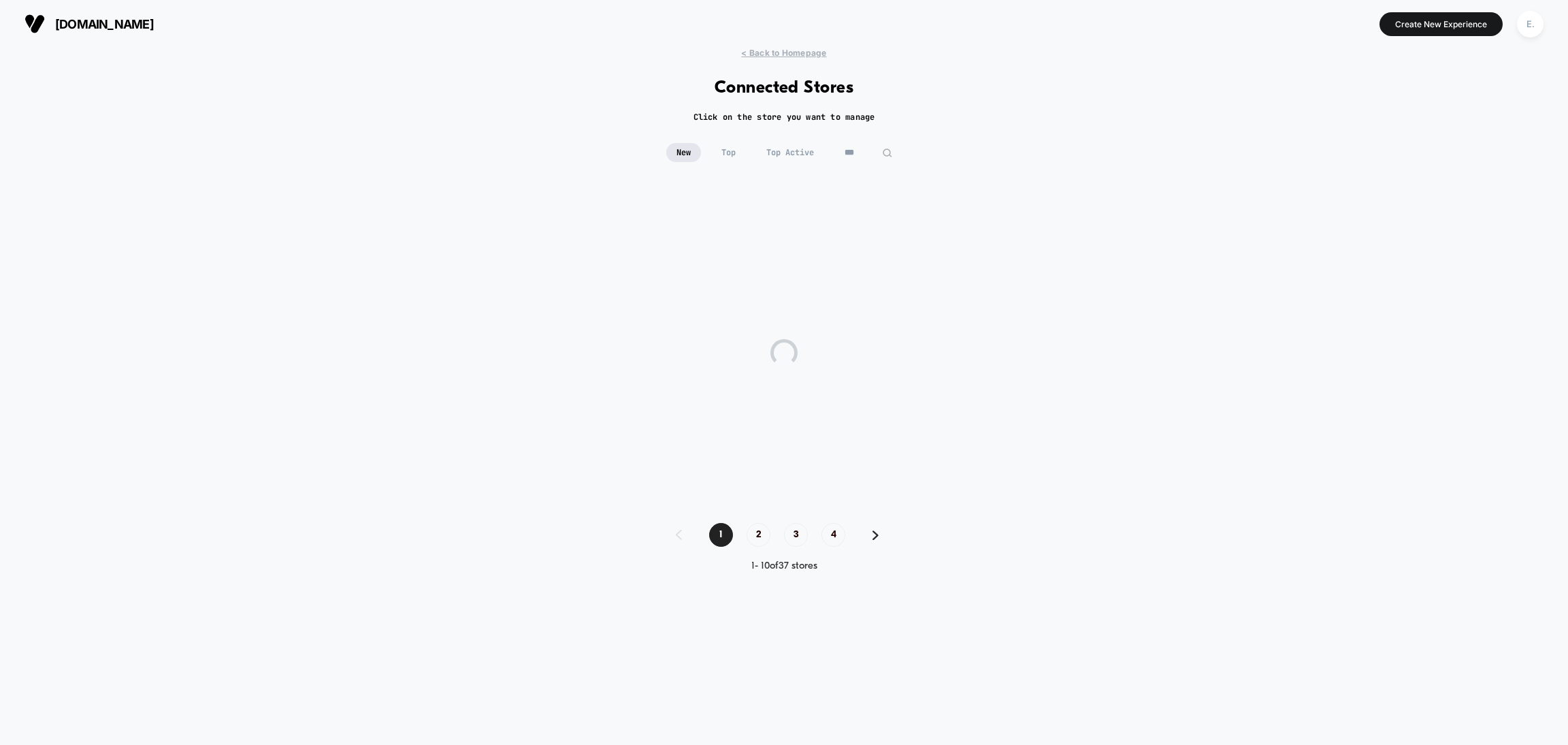
scroll to position [0, 0]
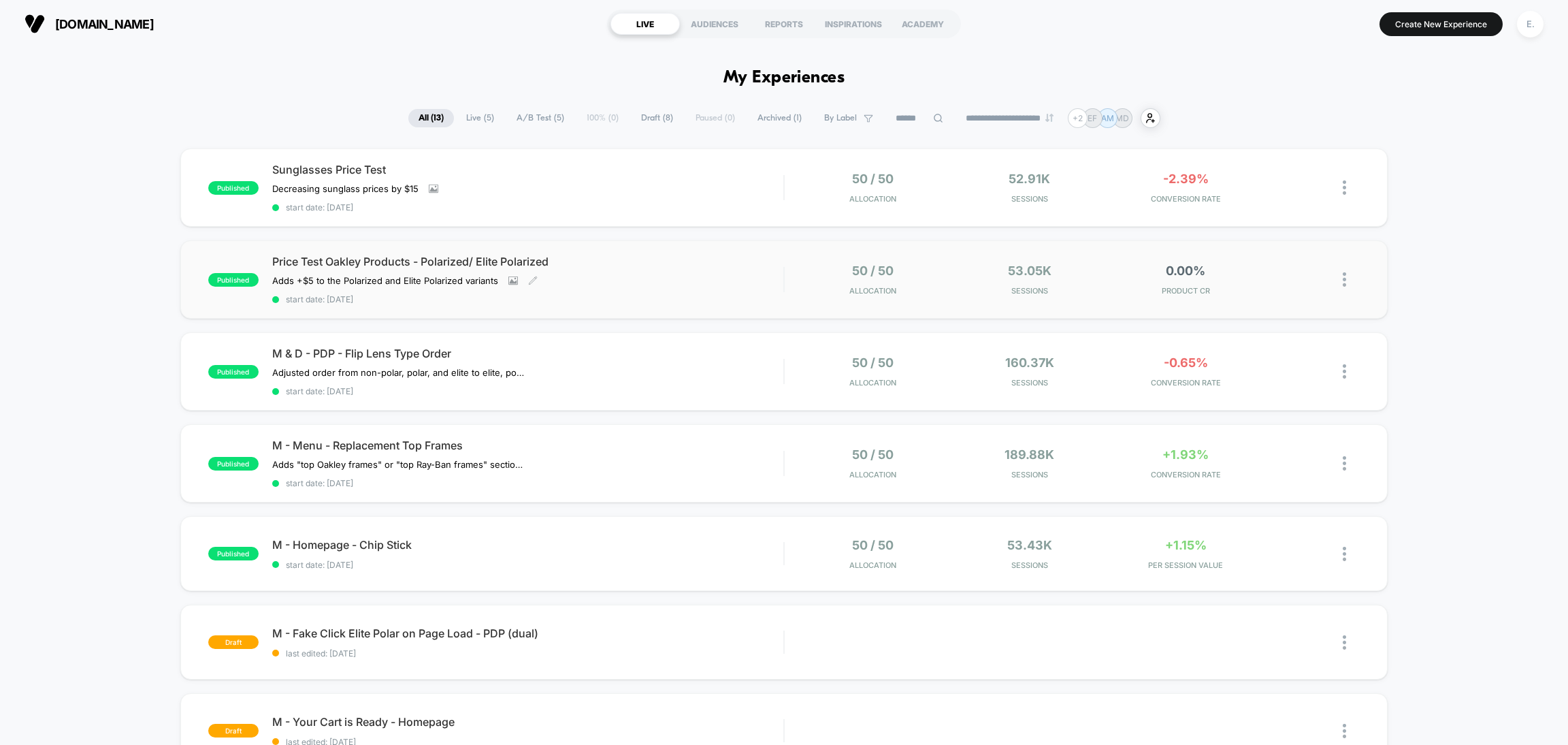
click at [683, 295] on span "start date: 9/3/2025" at bounding box center [527, 300] width 511 height 10
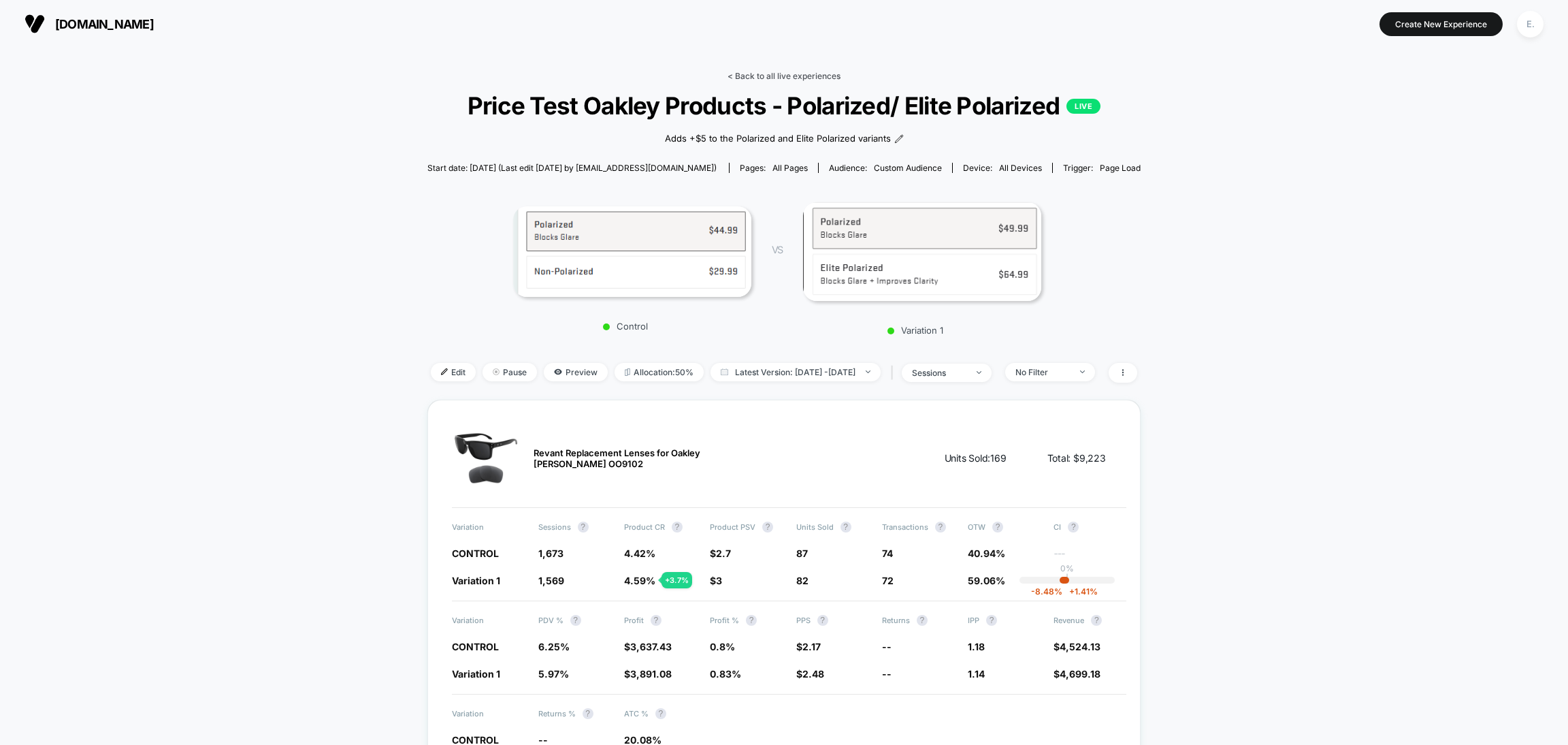
click at [797, 71] on link "< Back to all live experiences" at bounding box center [784, 76] width 113 height 10
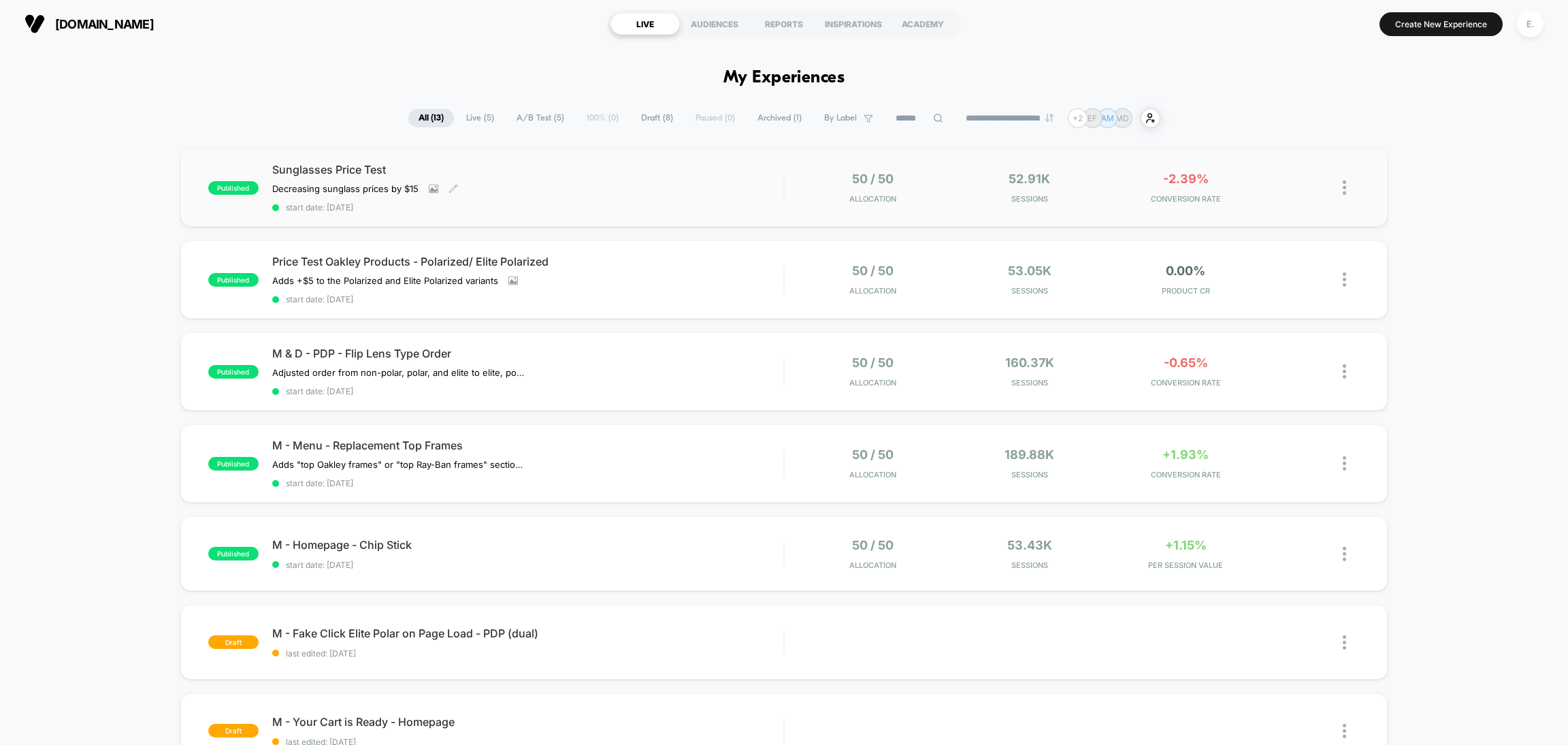
click at [664, 196] on div "Sunglasses Price Test Decreasing sunglass prices by $15﻿ Click to view images C…" at bounding box center [527, 188] width 511 height 50
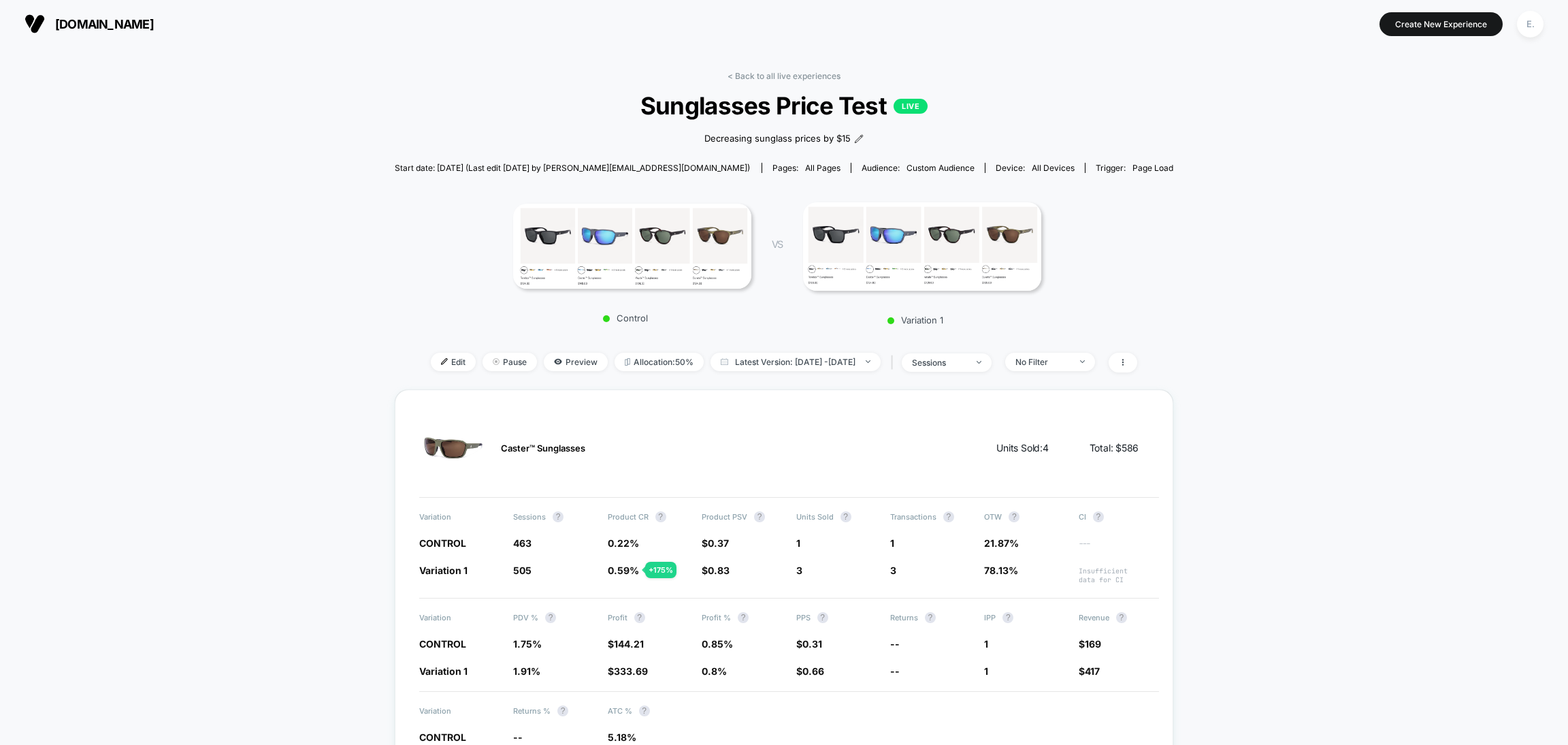
click at [769, 87] on div "< Back to all live experiences Sunglasses Price Test LIVE Decreasing sunglass p…" at bounding box center [784, 230] width 780 height 319
click at [769, 78] on link "< Back to all live experiences" at bounding box center [784, 76] width 113 height 10
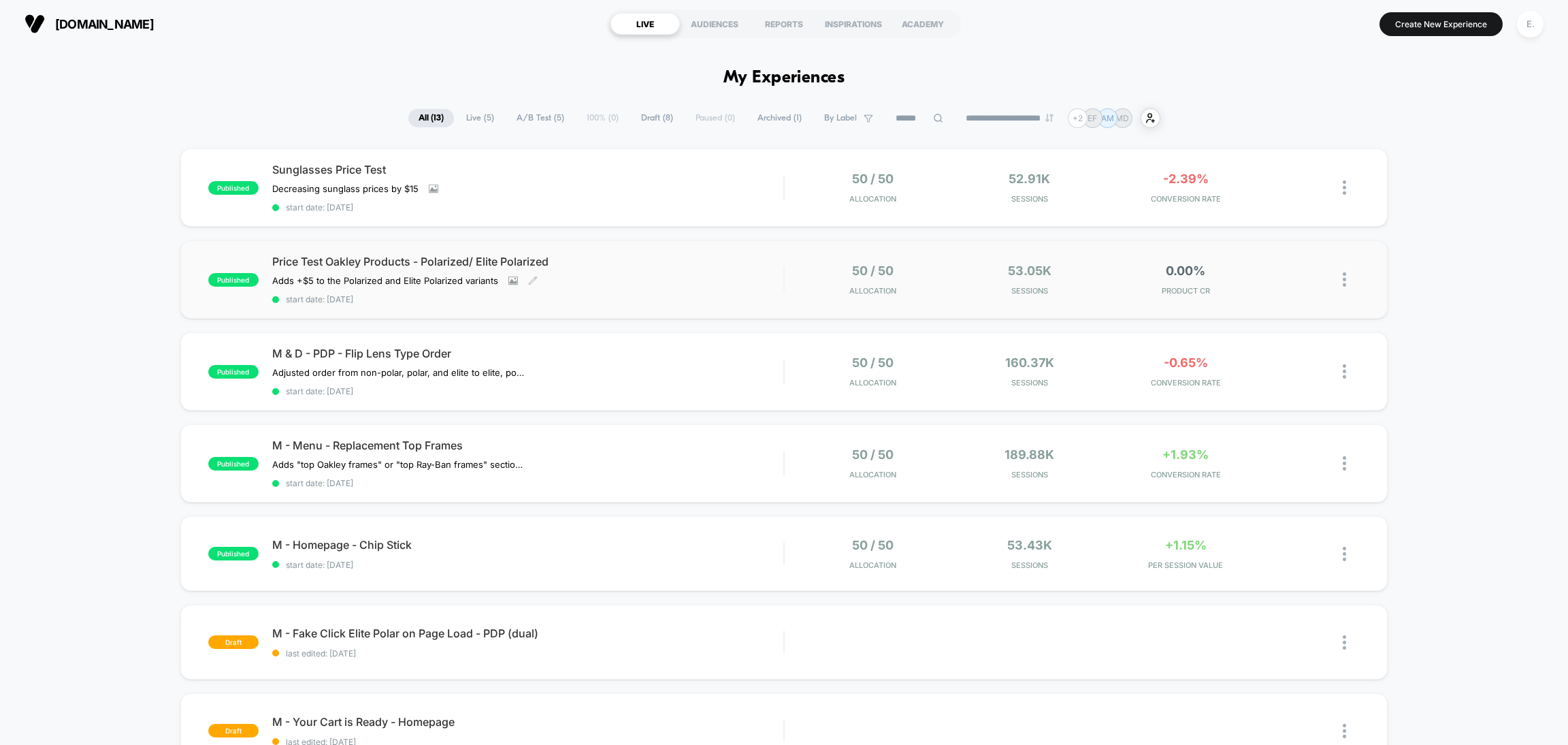
click at [628, 291] on div "Price Test Oakley Products - Polarized/ Elite Polarized Adds +$5 to the Polariz…" at bounding box center [527, 279] width 511 height 50
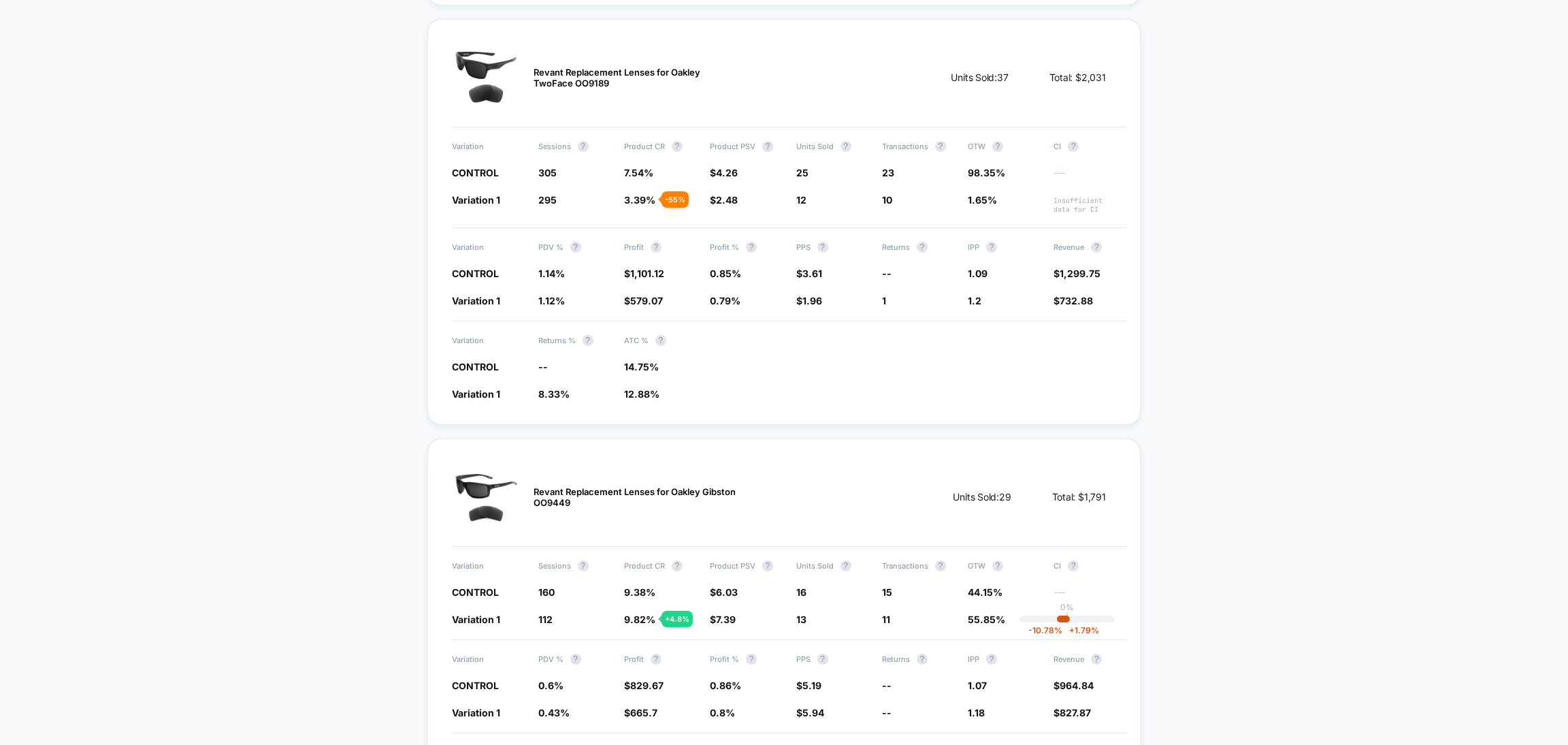
scroll to position [1823, 0]
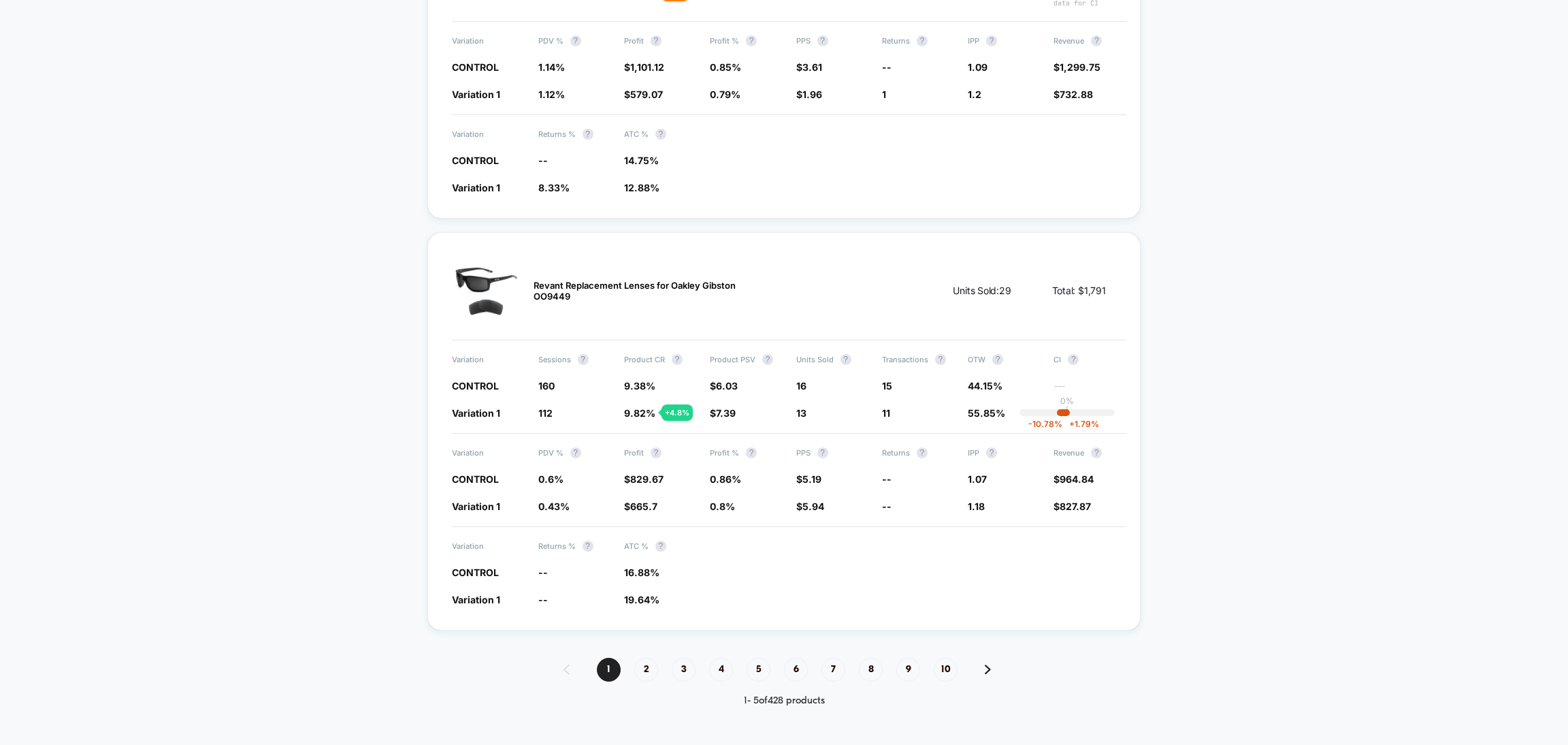
click at [986, 665] on img at bounding box center [988, 669] width 6 height 9
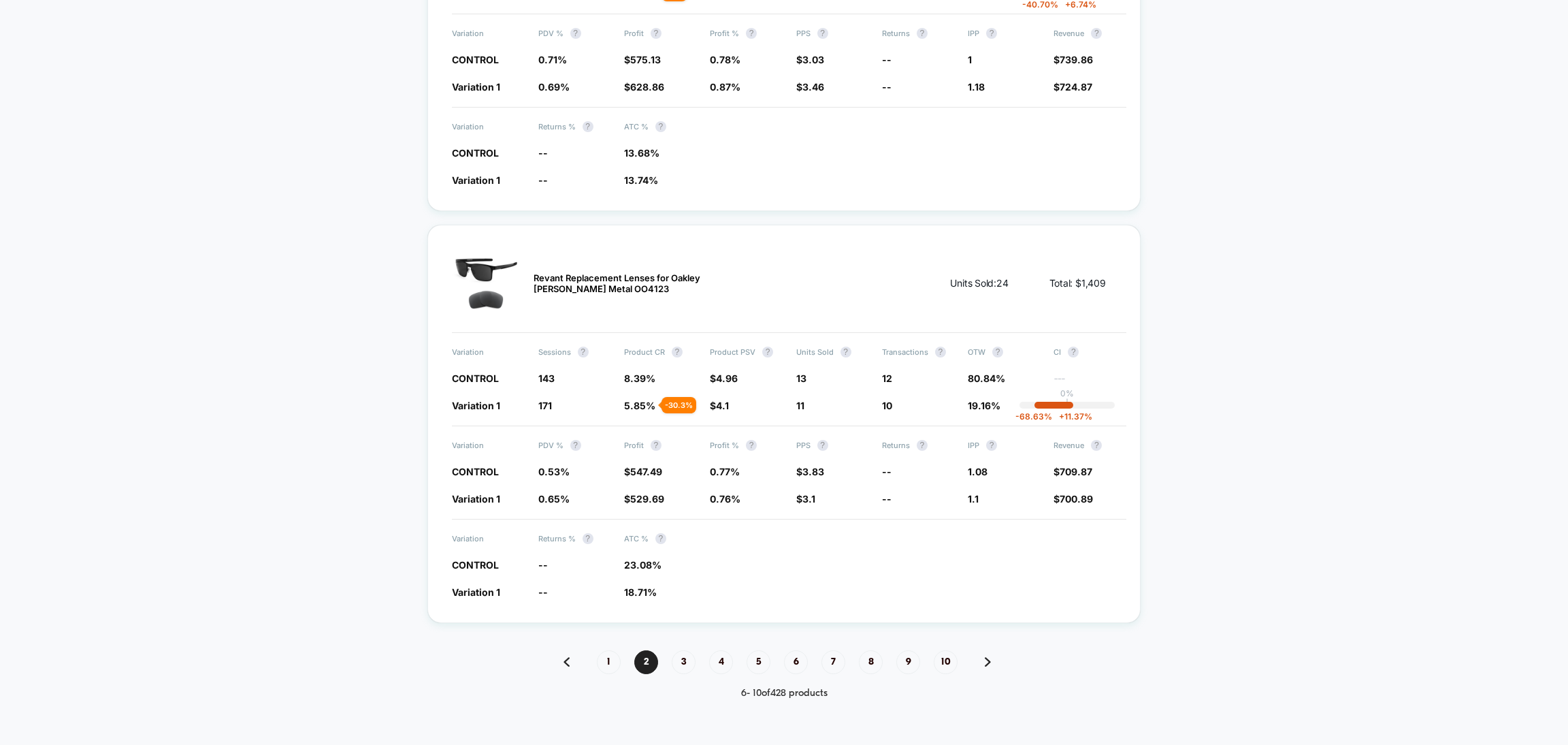
scroll to position [1816, 0]
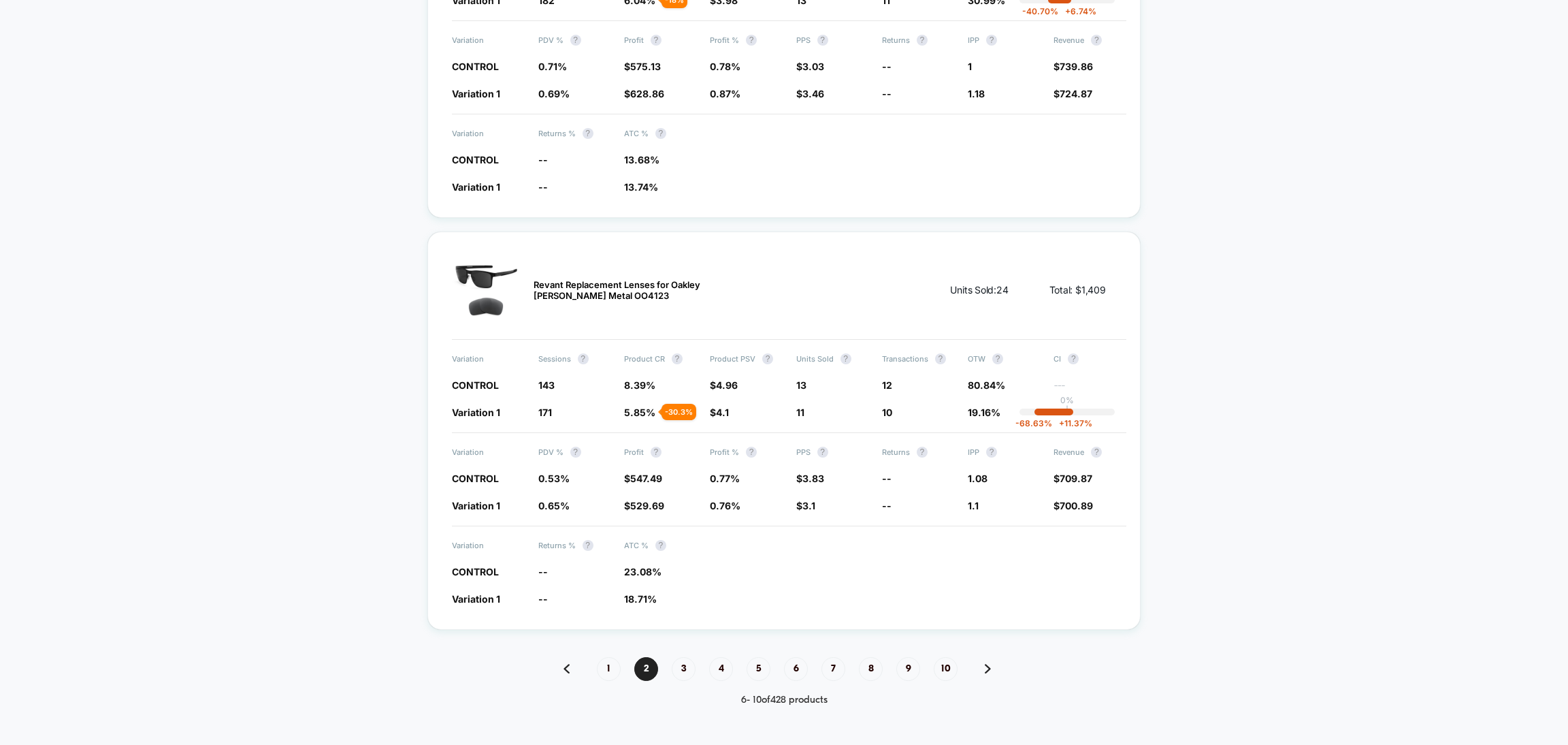
click at [986, 664] on img at bounding box center [988, 668] width 6 height 9
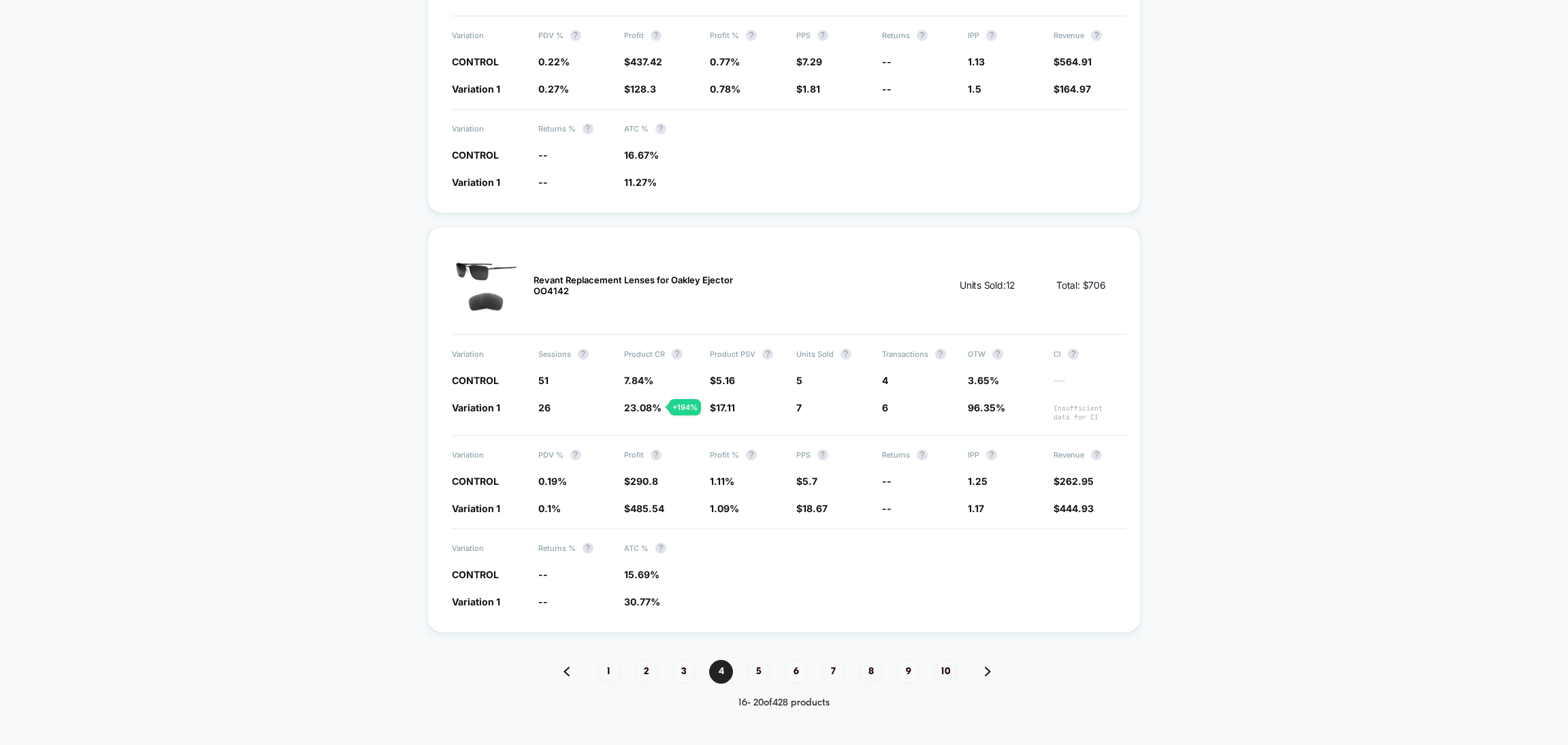
scroll to position [1829, 0]
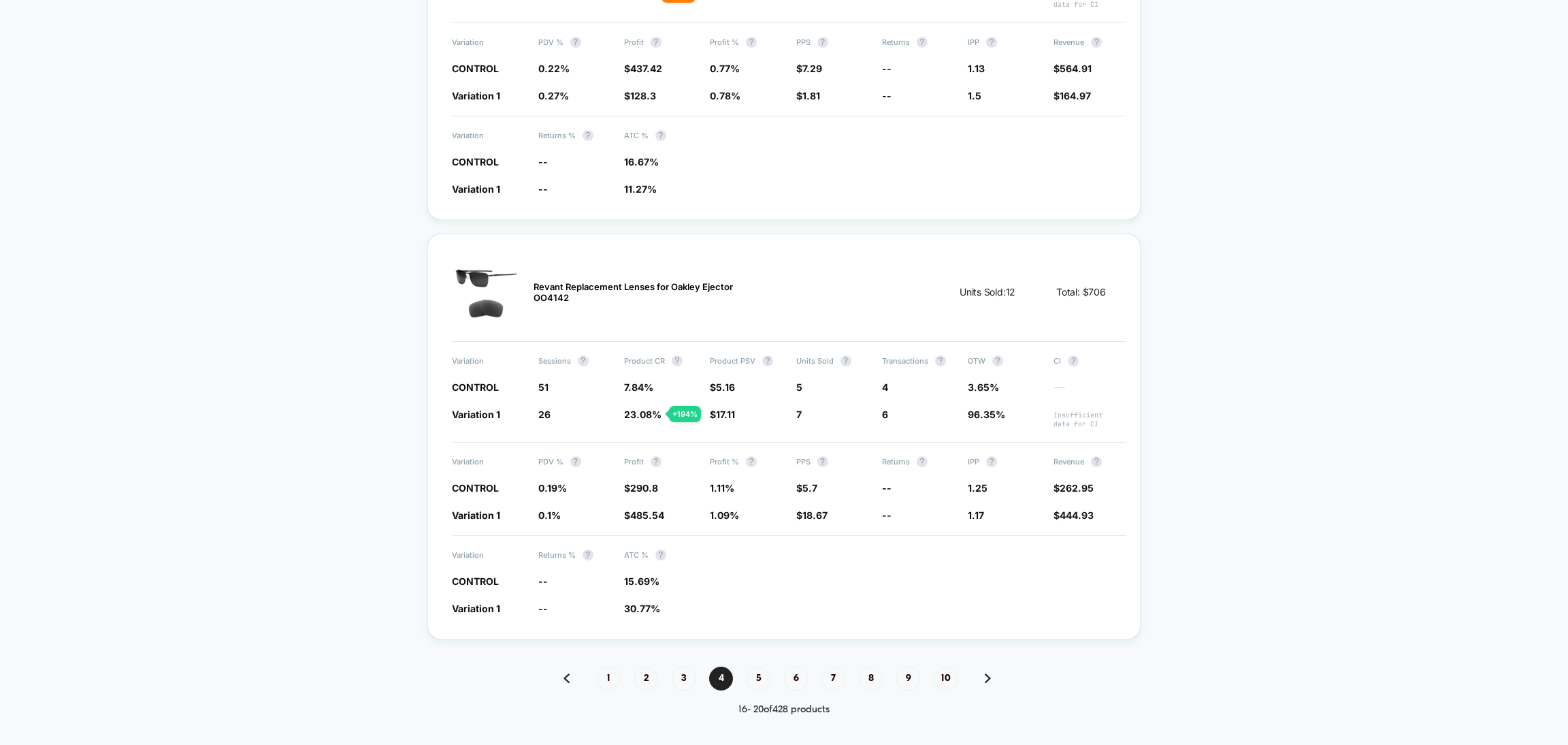
click at [986, 667] on div "1 2 3 4 5 6 7 8 9 10" at bounding box center [783, 679] width 713 height 24
click at [985, 667] on div "1 2 3 4 5 6 7 8 9 10" at bounding box center [783, 679] width 713 height 24
click at [983, 667] on div "1 2 3 4 5 6 7 8 9 10" at bounding box center [783, 679] width 713 height 24
click at [989, 673] on img at bounding box center [988, 677] width 6 height 9
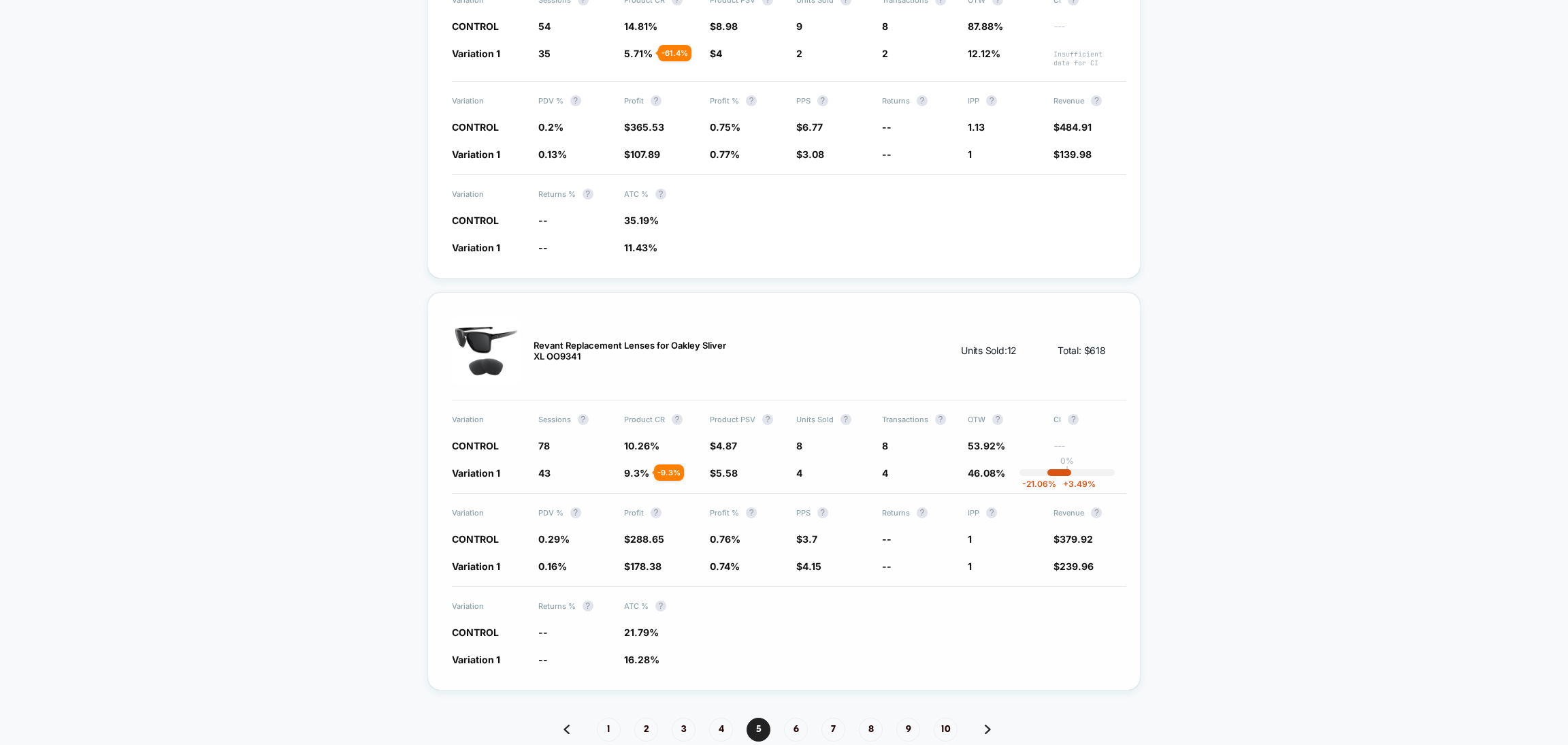
scroll to position [1830, 0]
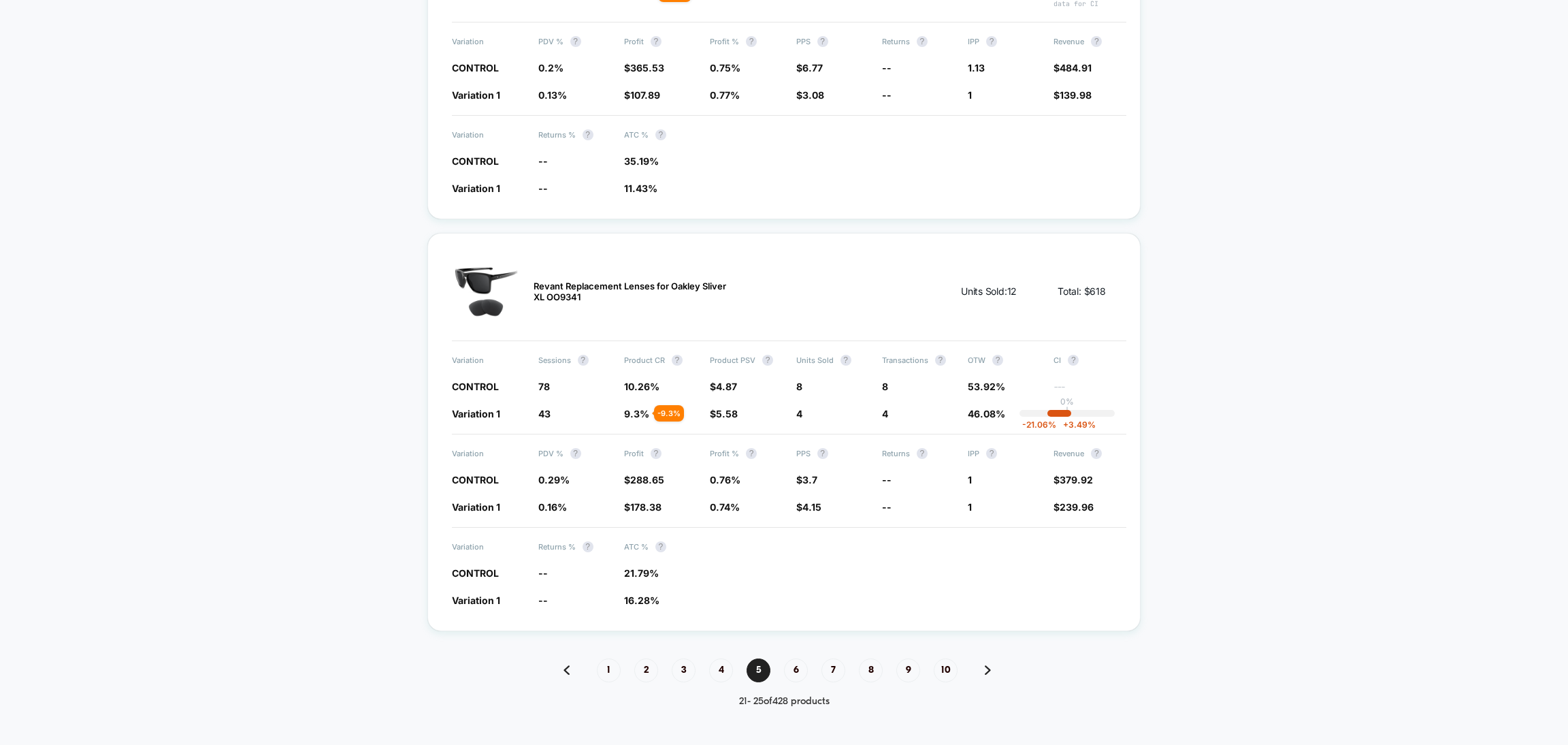
click at [985, 665] on img at bounding box center [988, 670] width 6 height 9
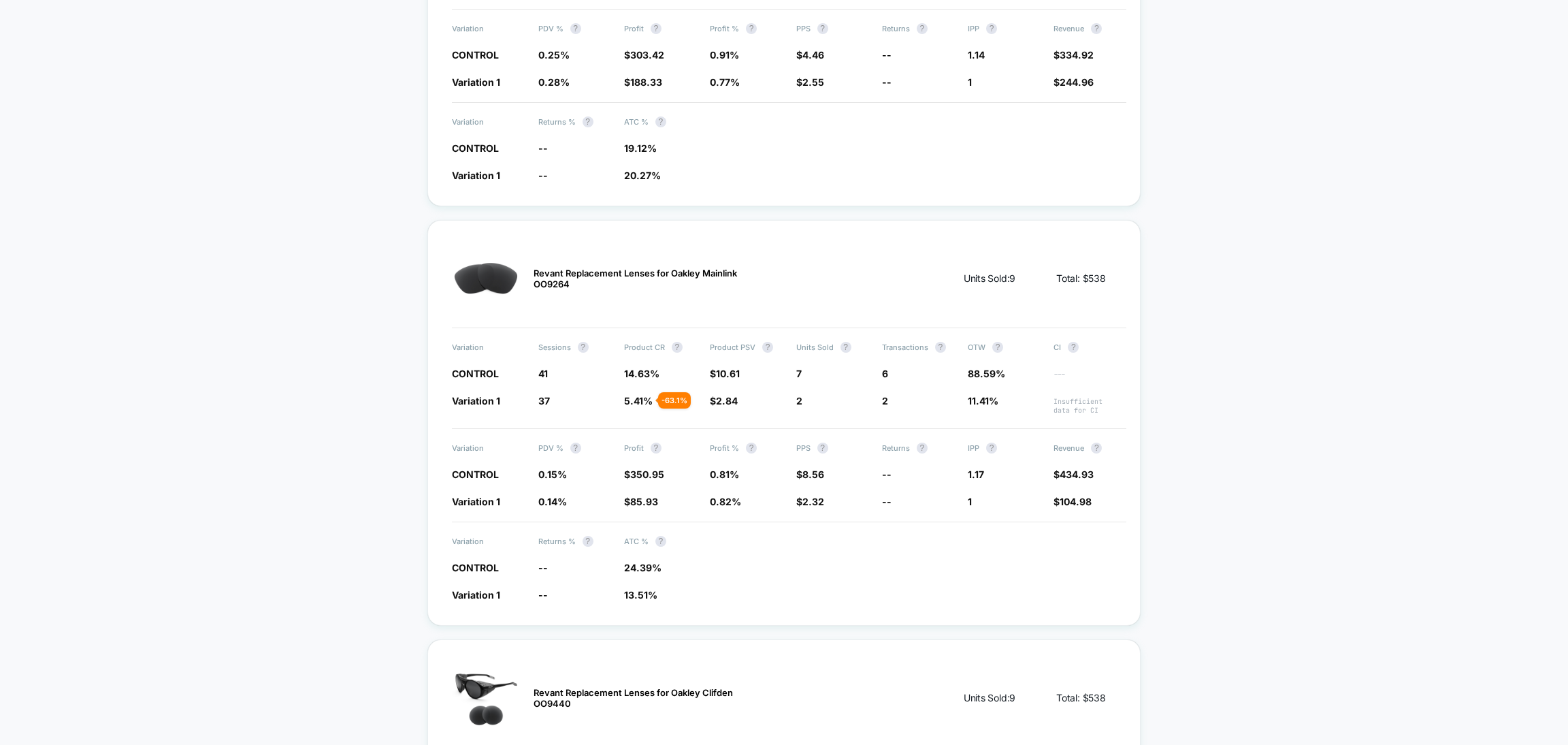
scroll to position [1844, 0]
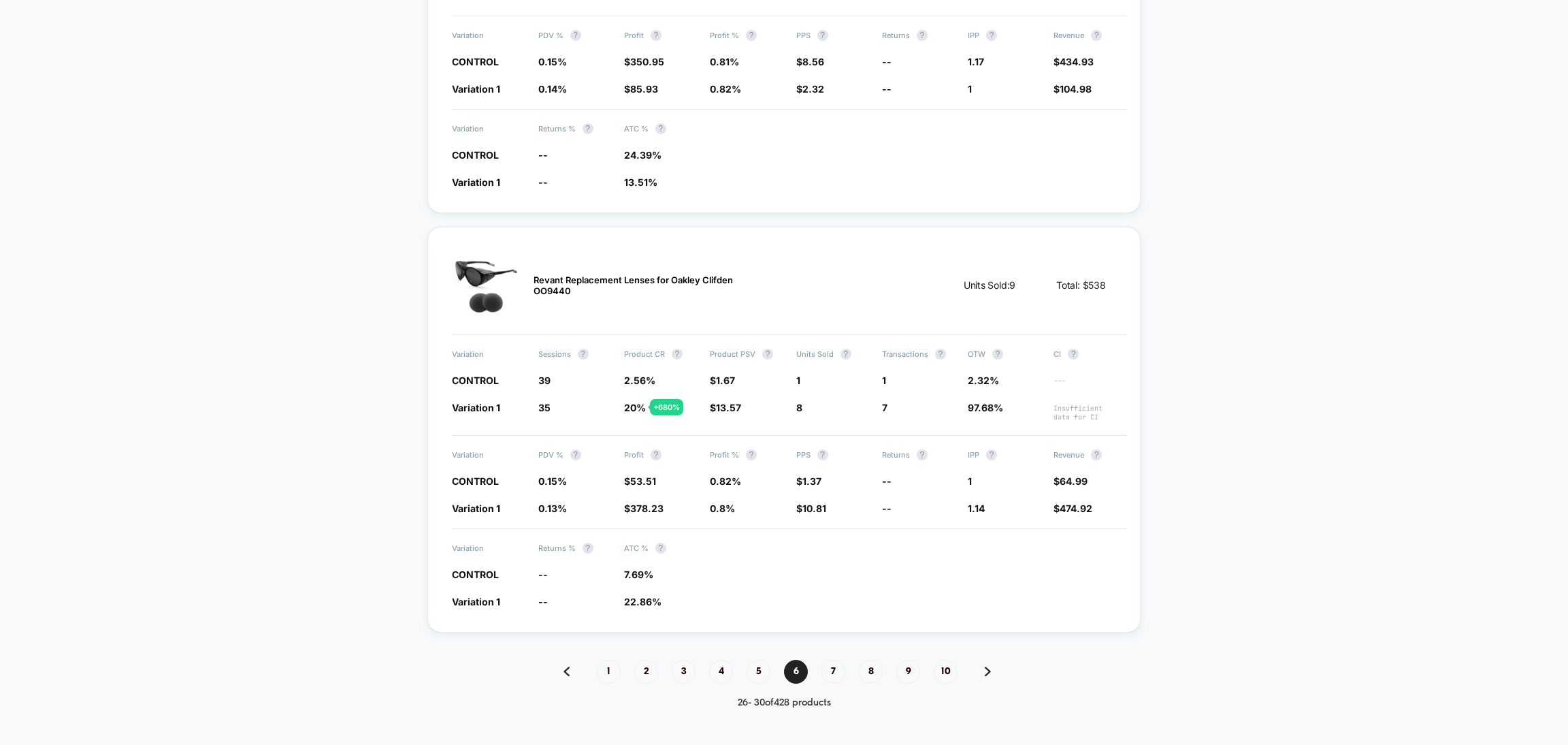
click at [985, 667] on img at bounding box center [988, 671] width 6 height 9
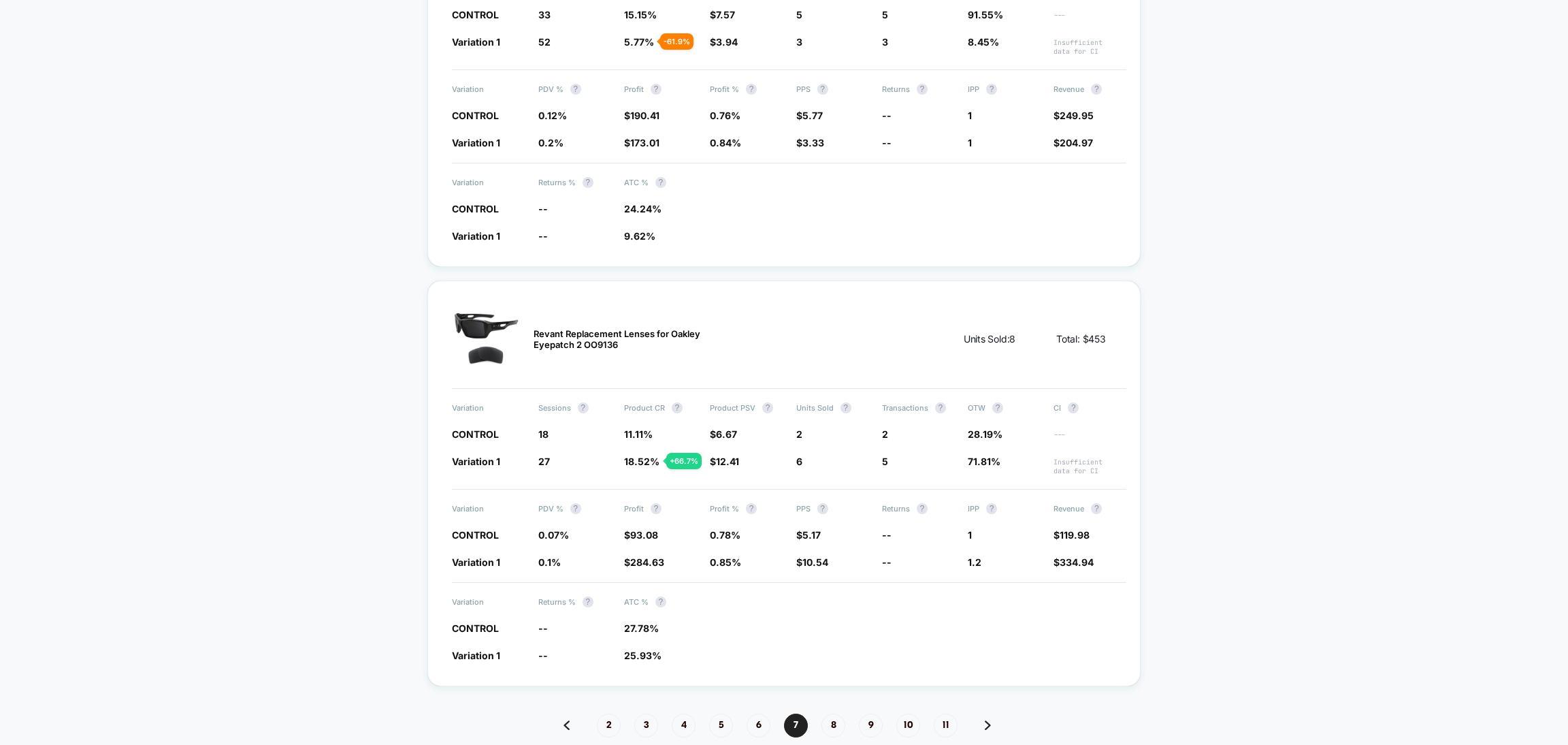
scroll to position [1850, 0]
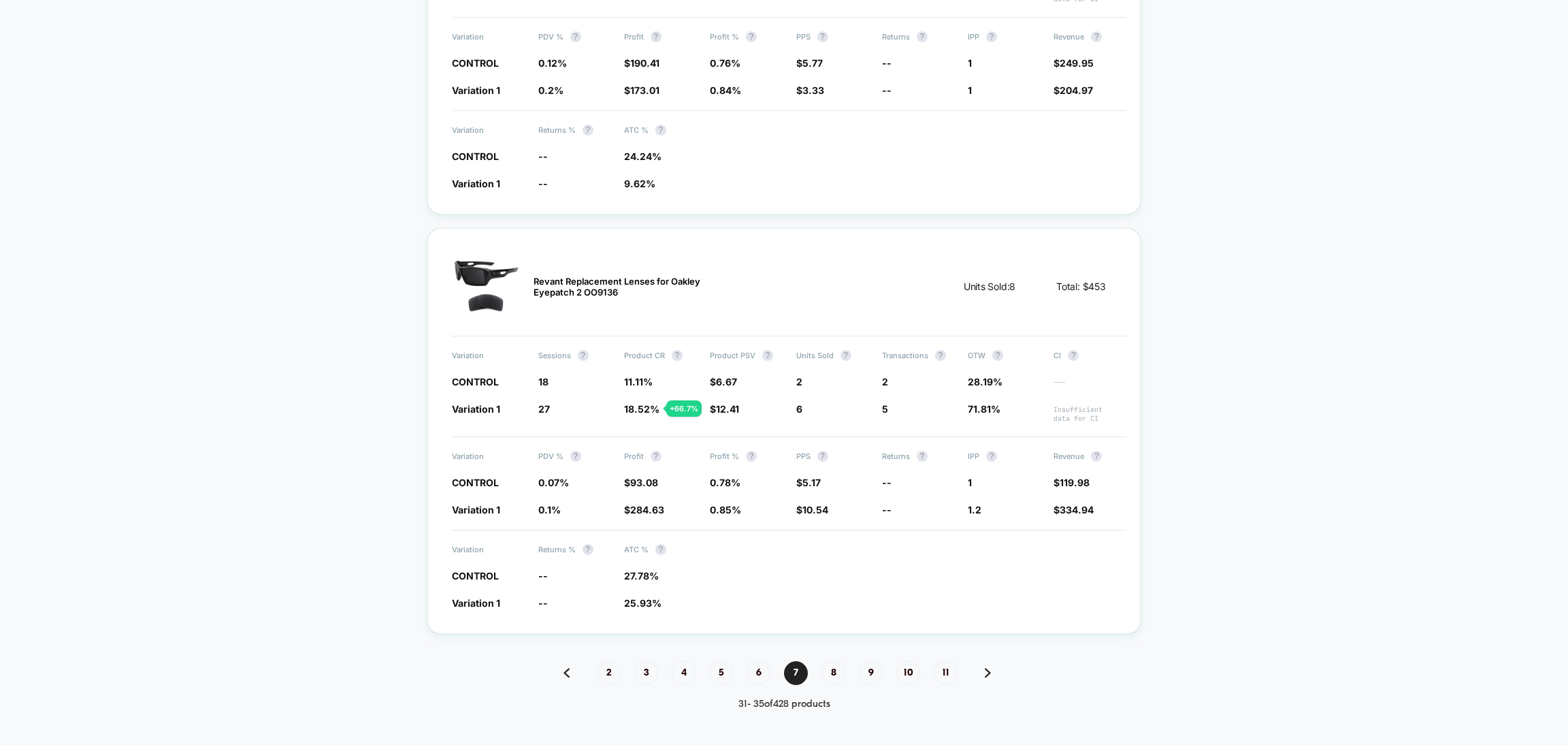
click at [989, 668] on img at bounding box center [988, 672] width 6 height 9
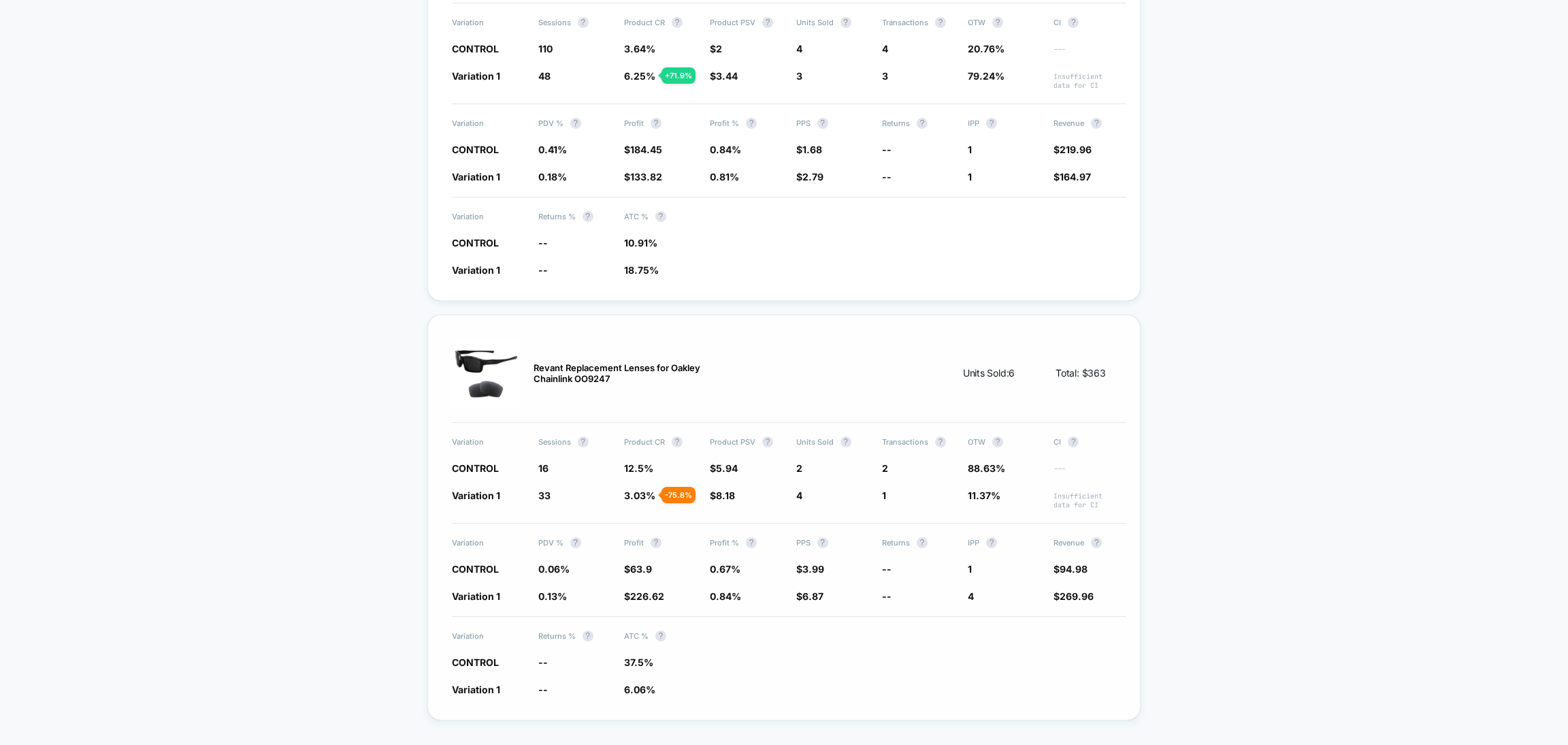
scroll to position [1844, 0]
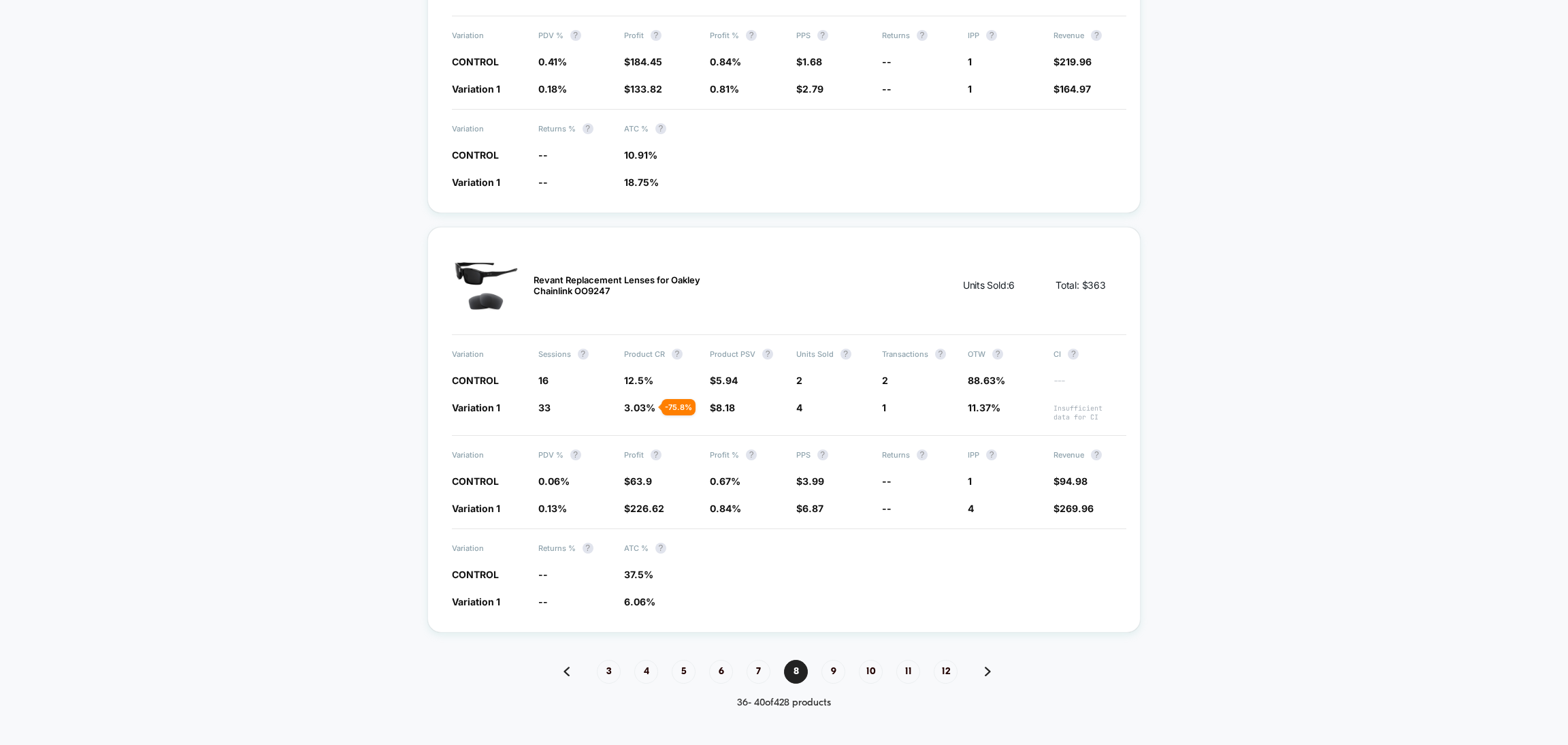
click at [989, 660] on div "3 4 5 6 7 8 9 10 11 12" at bounding box center [783, 672] width 713 height 24
click at [985, 667] on img at bounding box center [988, 671] width 6 height 9
click at [983, 660] on div "4 5 6 7 8 9 10 11 12 13" at bounding box center [783, 672] width 713 height 24
click at [989, 667] on img at bounding box center [988, 671] width 6 height 9
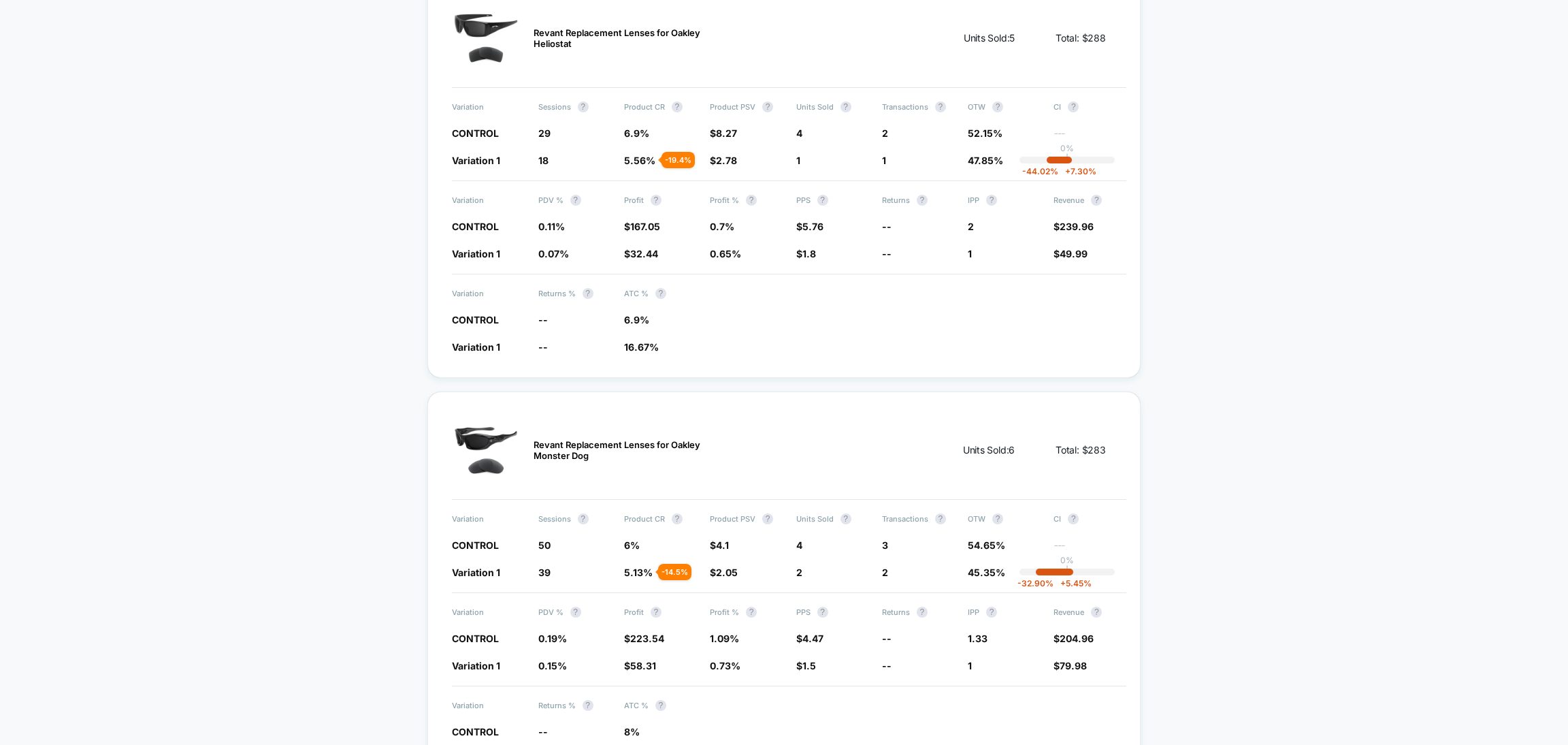
scroll to position [1830, 0]
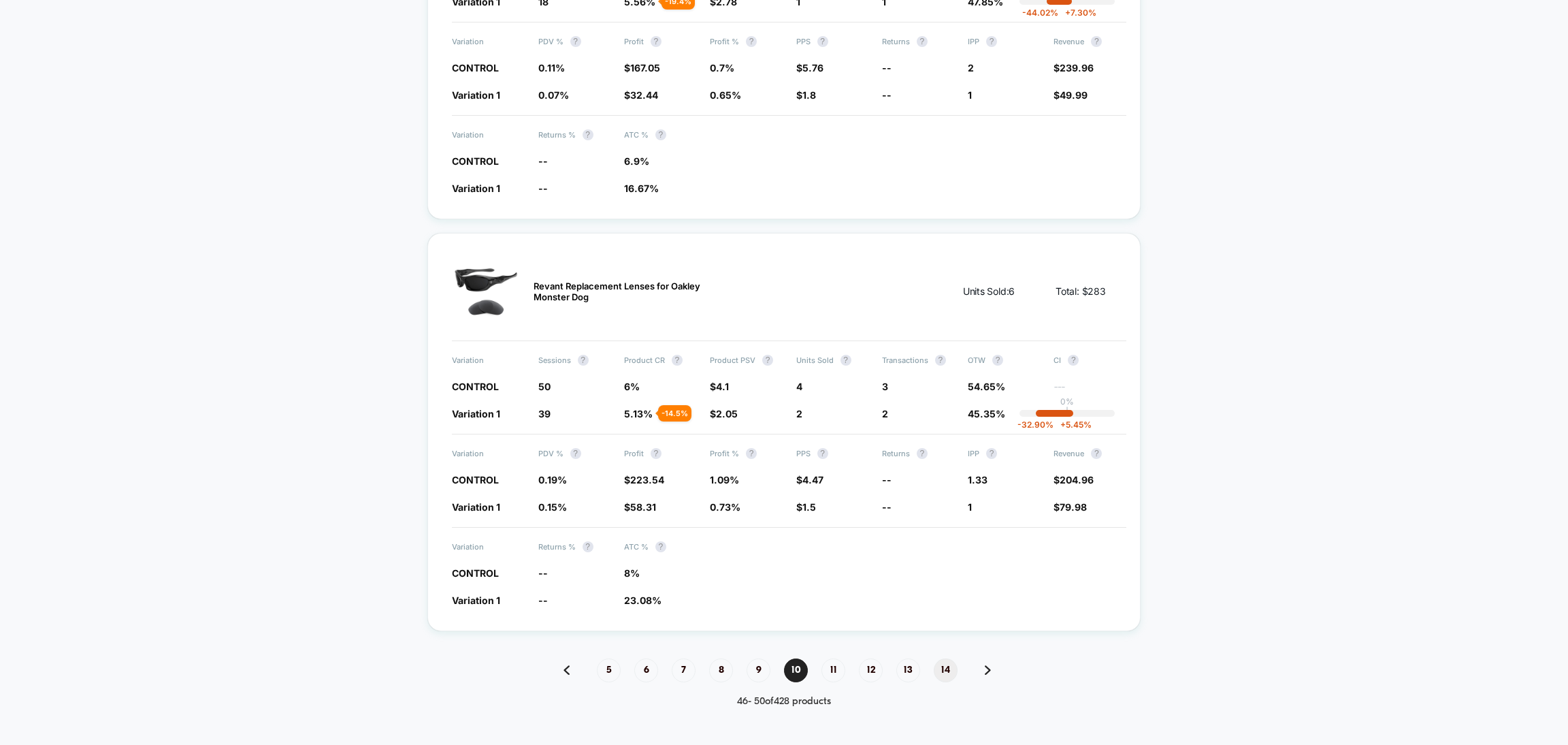
click at [944, 659] on span "14" at bounding box center [946, 670] width 24 height 24
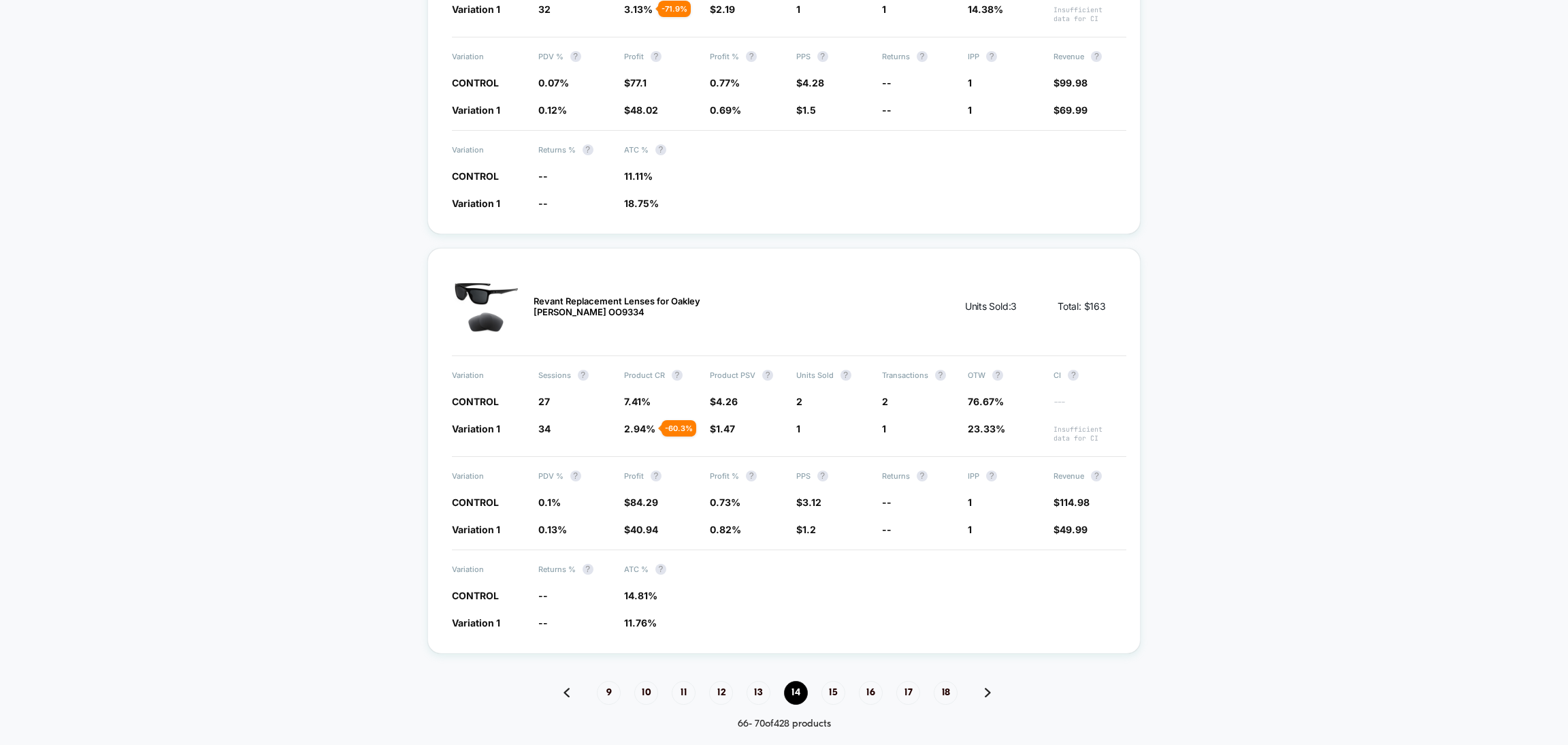
scroll to position [1837, 0]
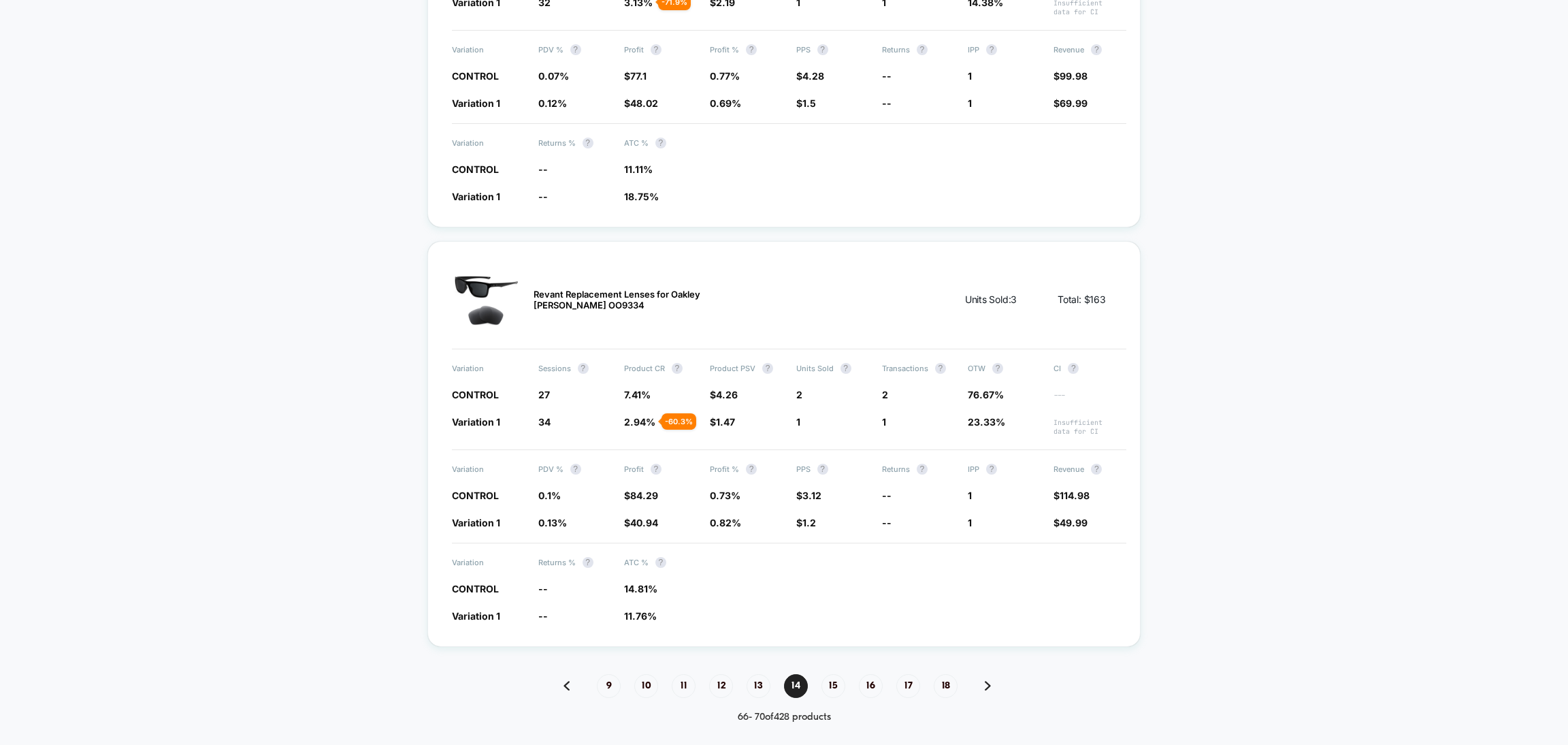
click at [946, 674] on span "18" at bounding box center [946, 686] width 24 height 24
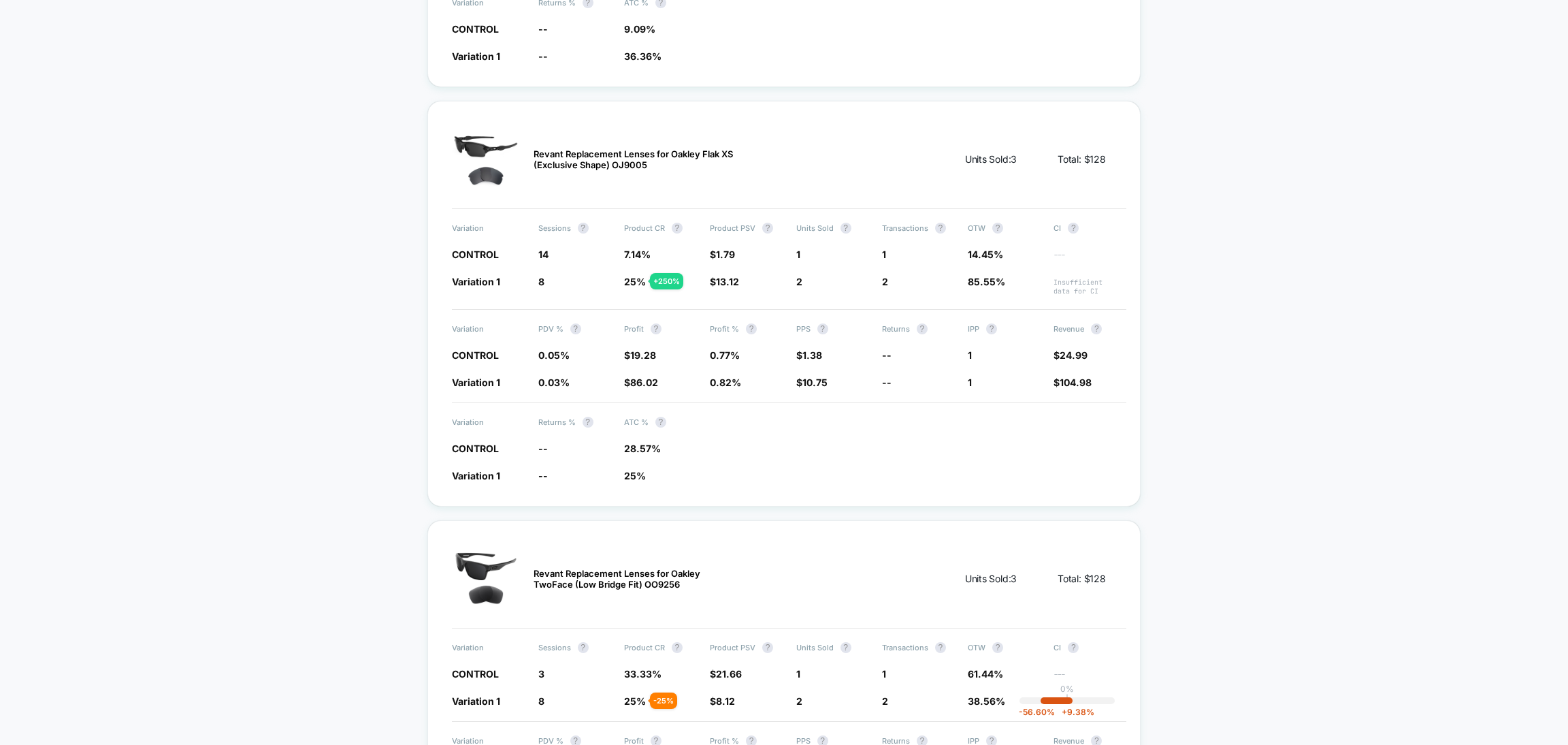
scroll to position [1844, 0]
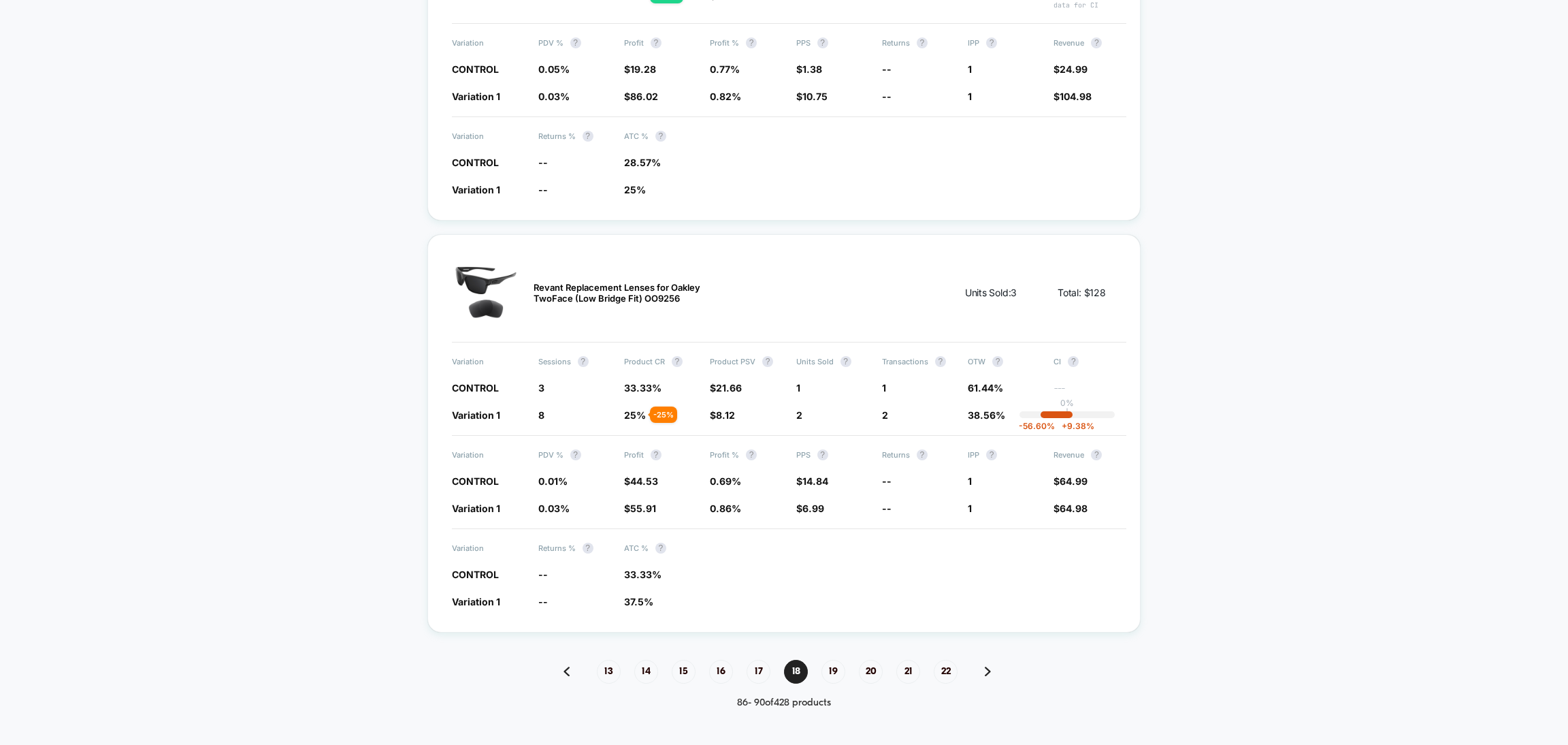
click at [940, 660] on span "22" at bounding box center [946, 672] width 24 height 24
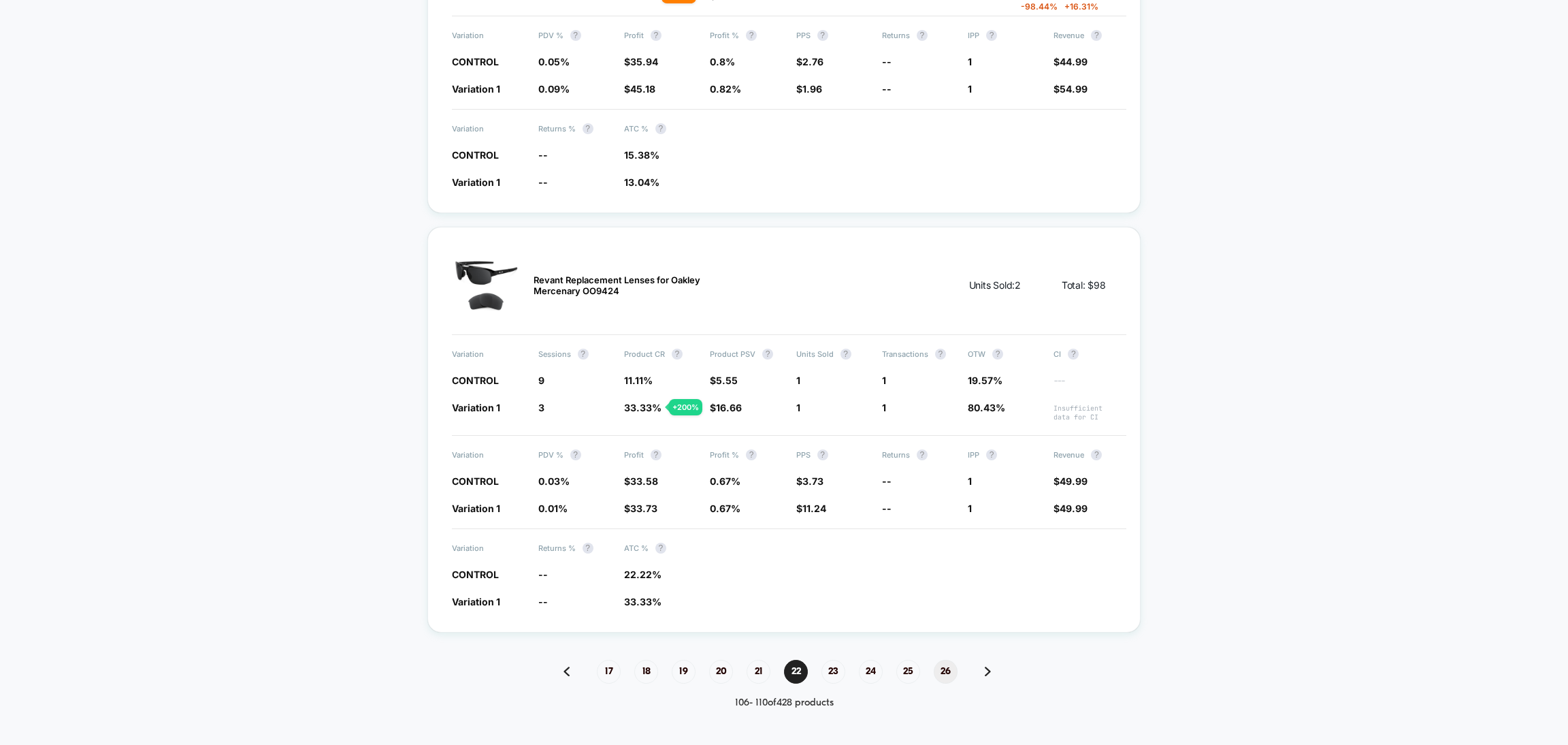
click at [944, 660] on span "26" at bounding box center [946, 672] width 24 height 24
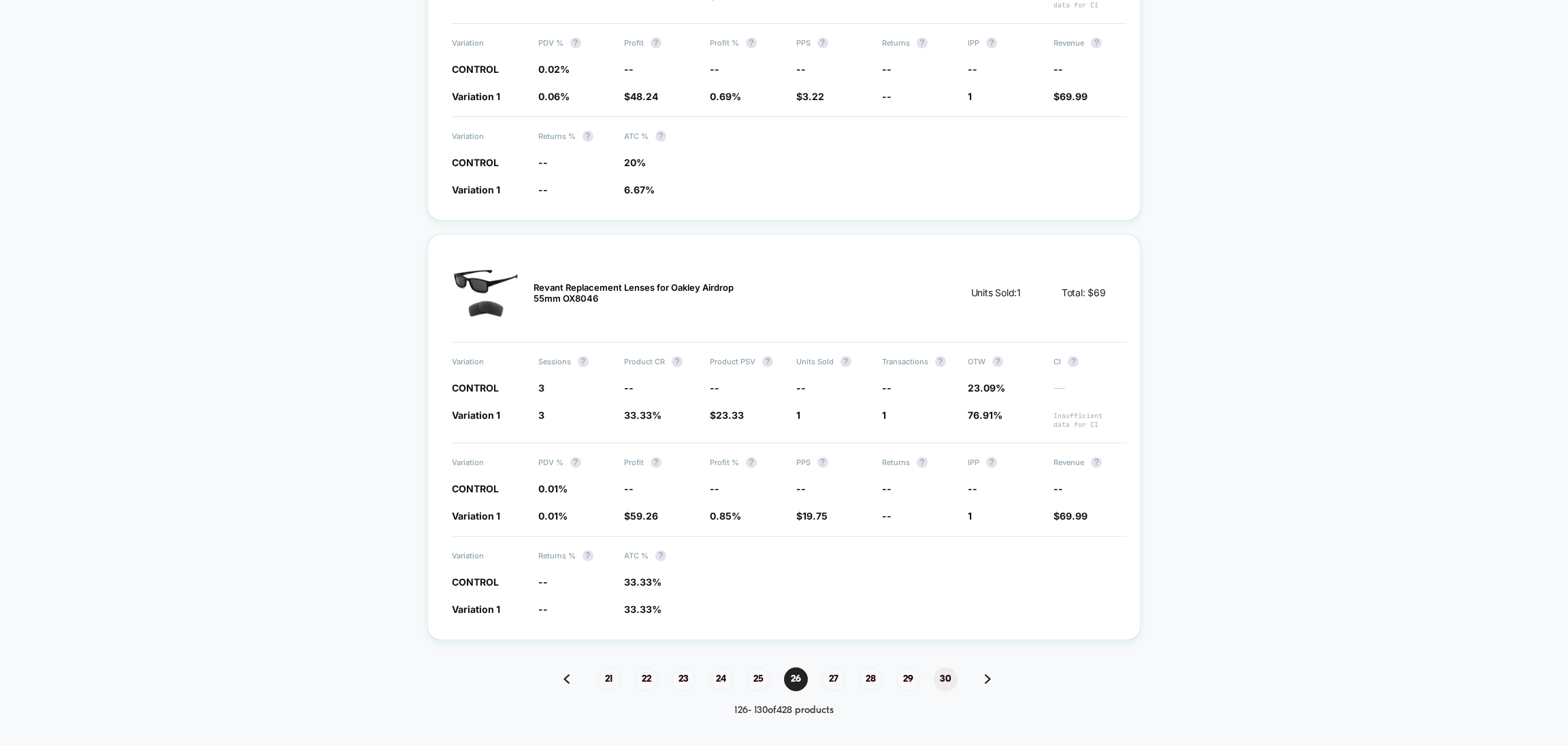
click at [945, 667] on span "30" at bounding box center [946, 679] width 24 height 24
click at [945, 667] on span "34" at bounding box center [946, 679] width 24 height 24
click at [945, 667] on span "38" at bounding box center [946, 679] width 24 height 24
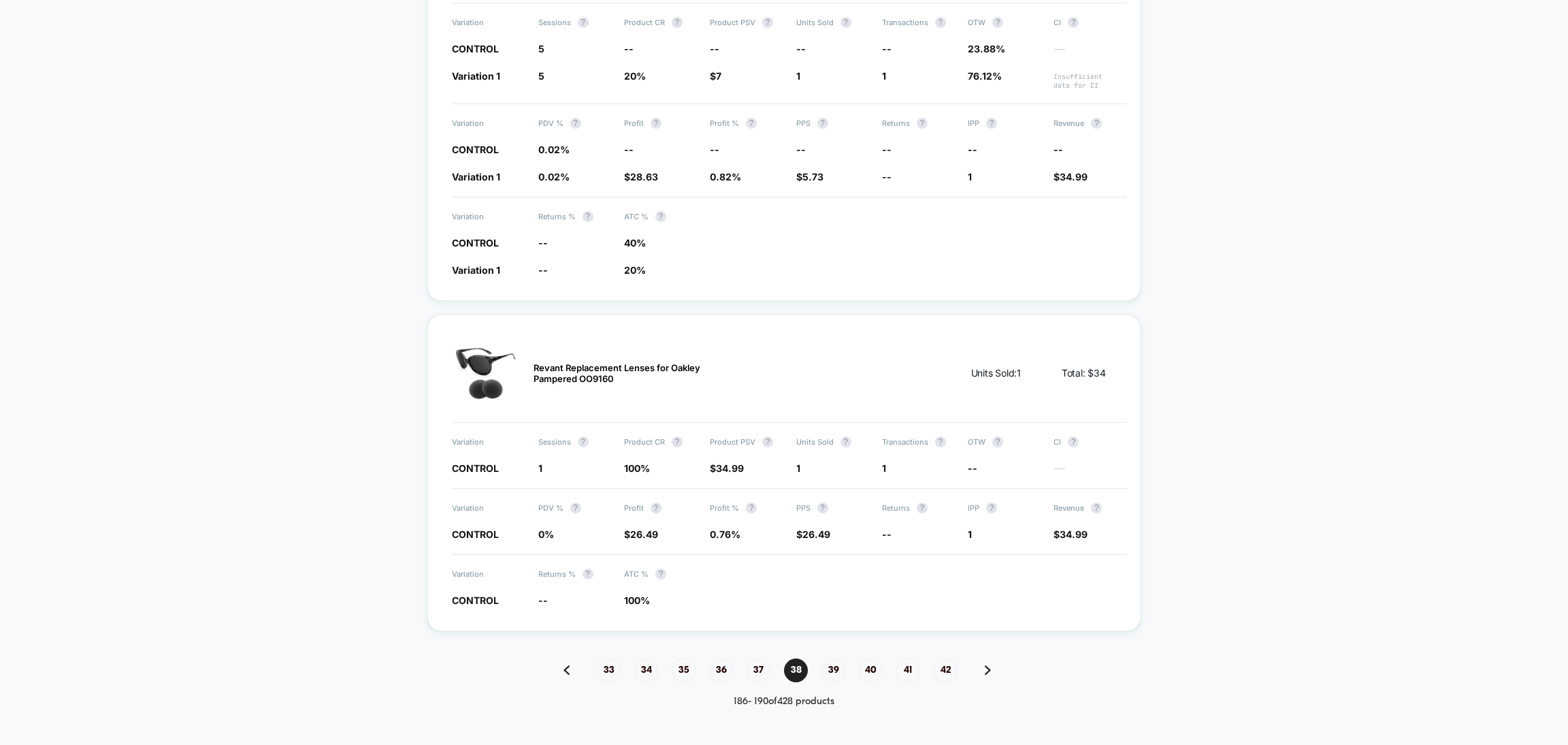
click at [945, 662] on span "42" at bounding box center [946, 670] width 24 height 24
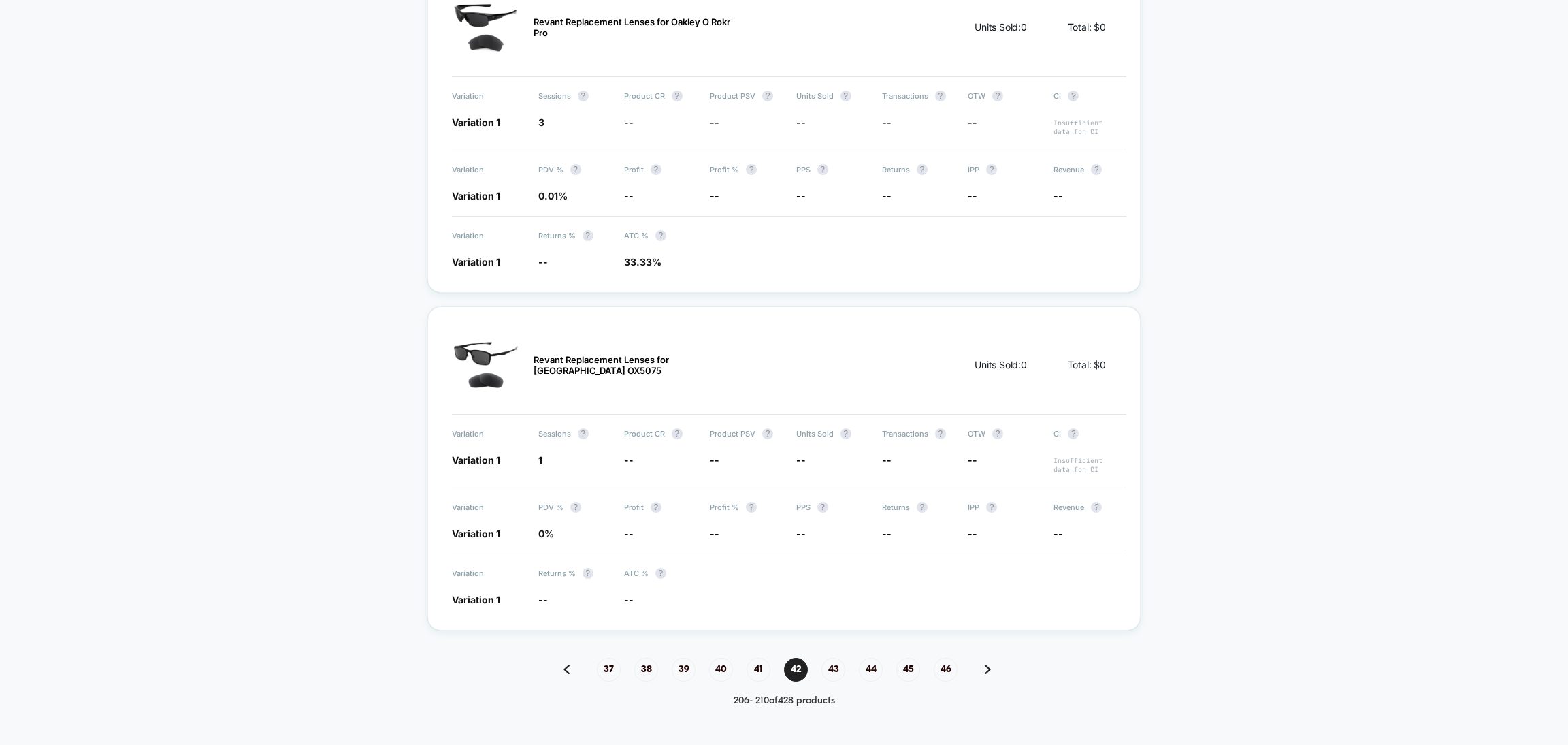
click at [945, 662] on span "46" at bounding box center [946, 670] width 24 height 24
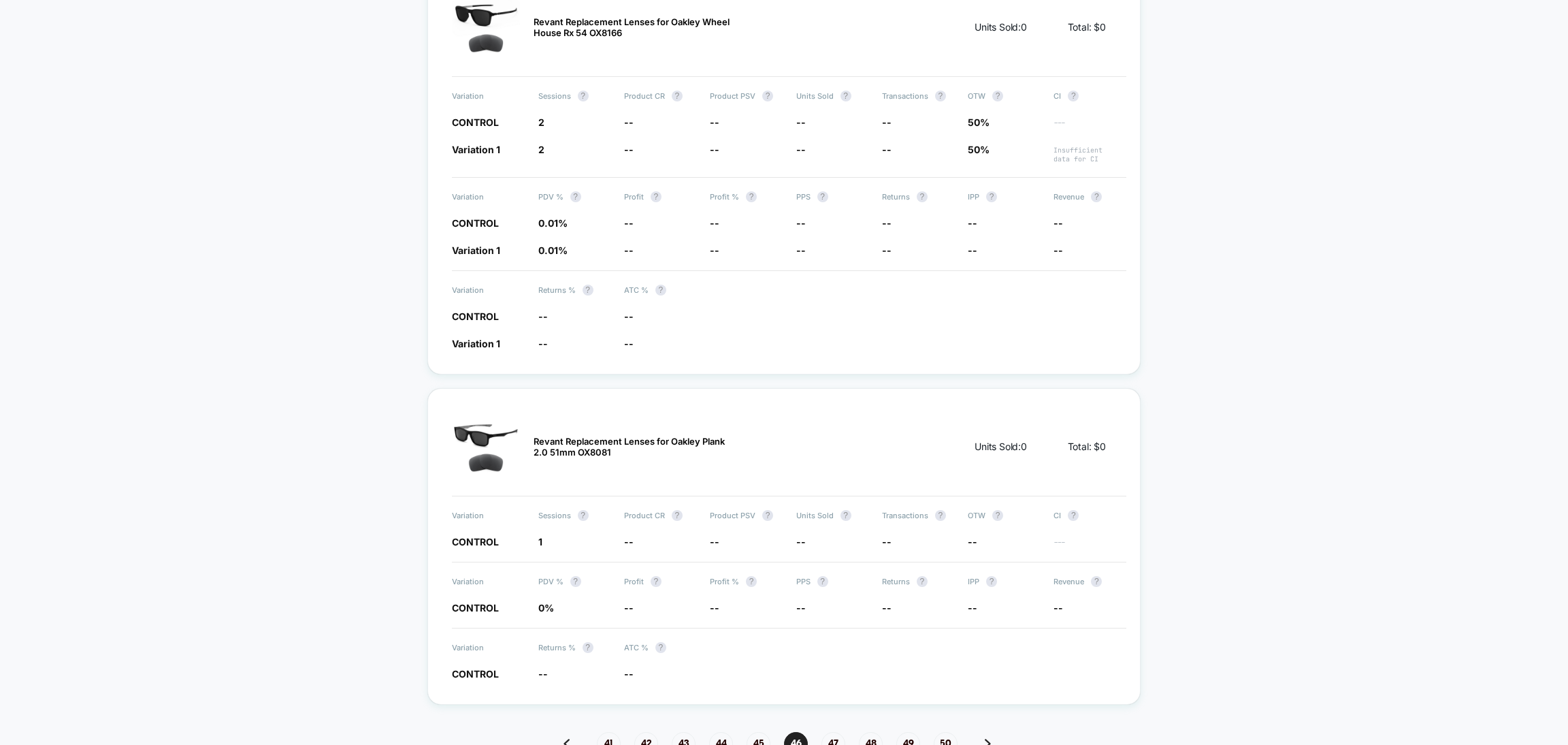
scroll to position [1763, 0]
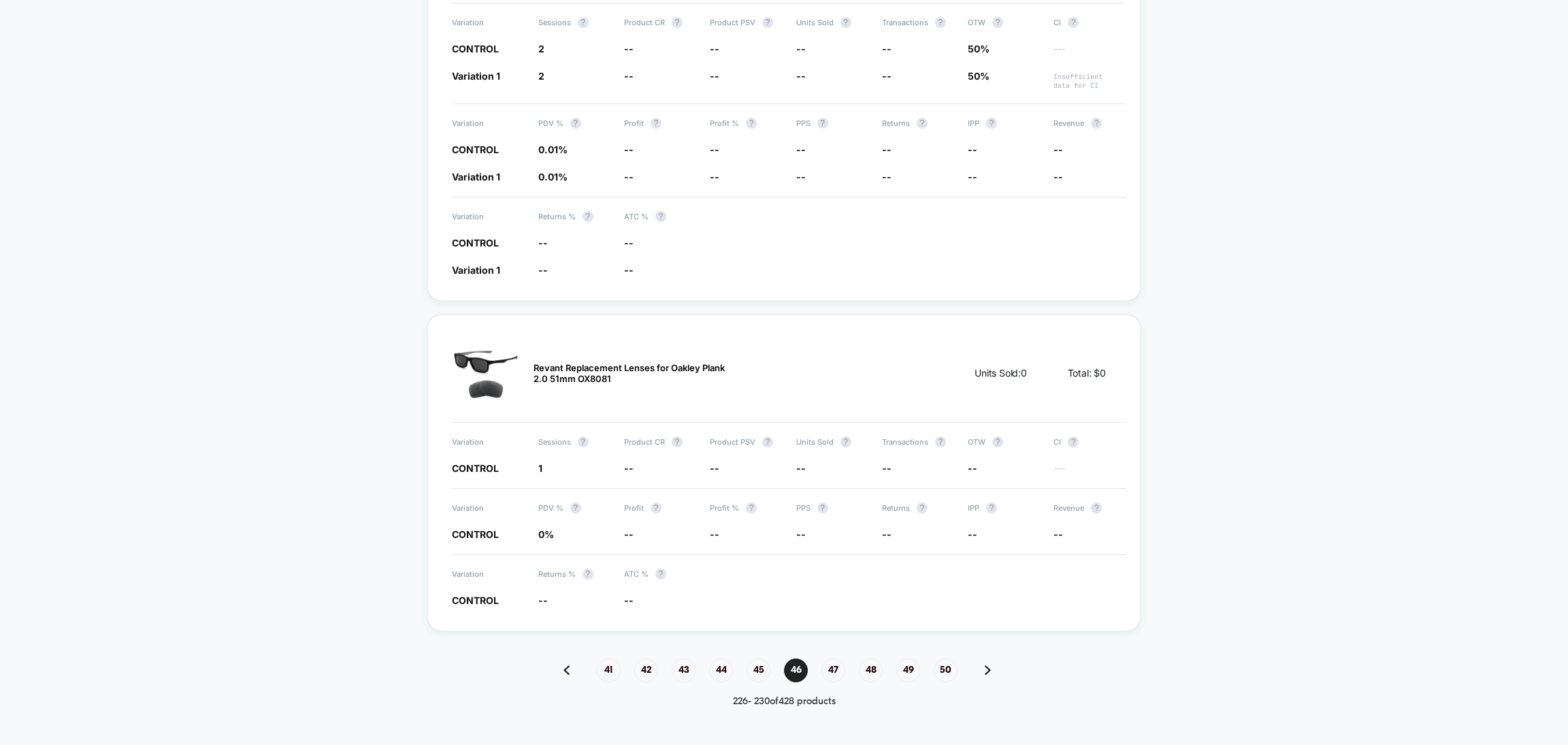
click at [945, 662] on span "50" at bounding box center [946, 670] width 24 height 24
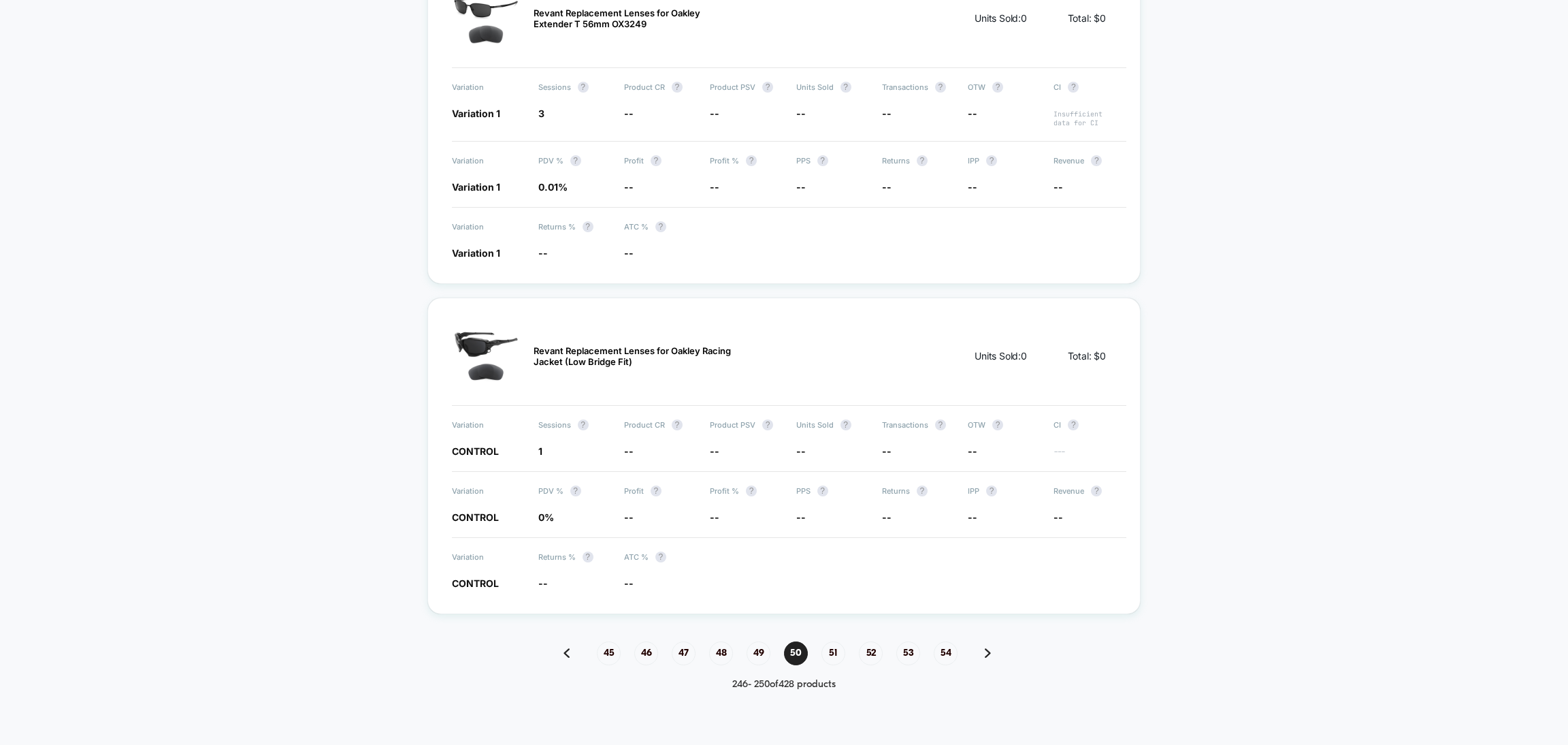
scroll to position [1684, 0]
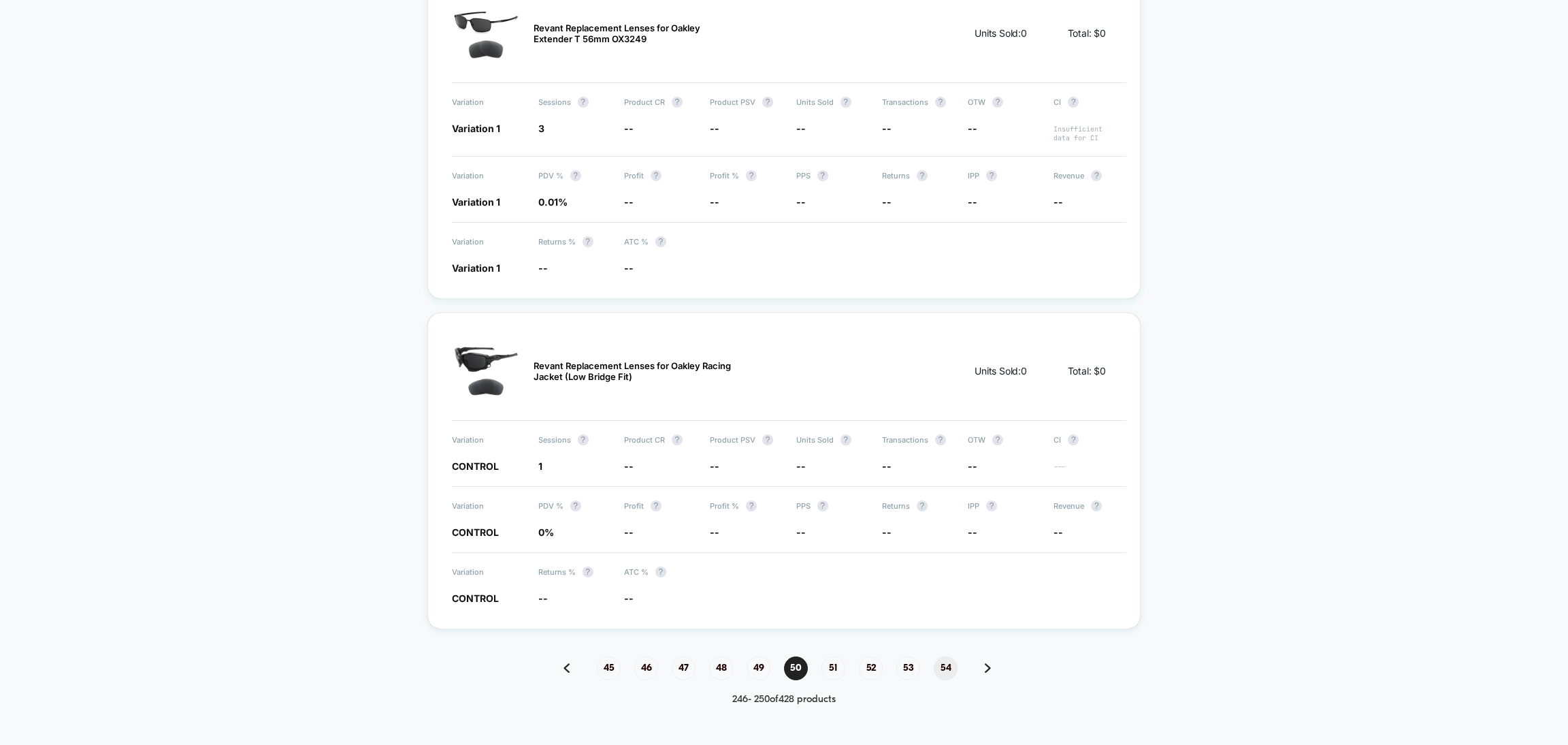
click at [941, 659] on span "54" at bounding box center [946, 669] width 24 height 24
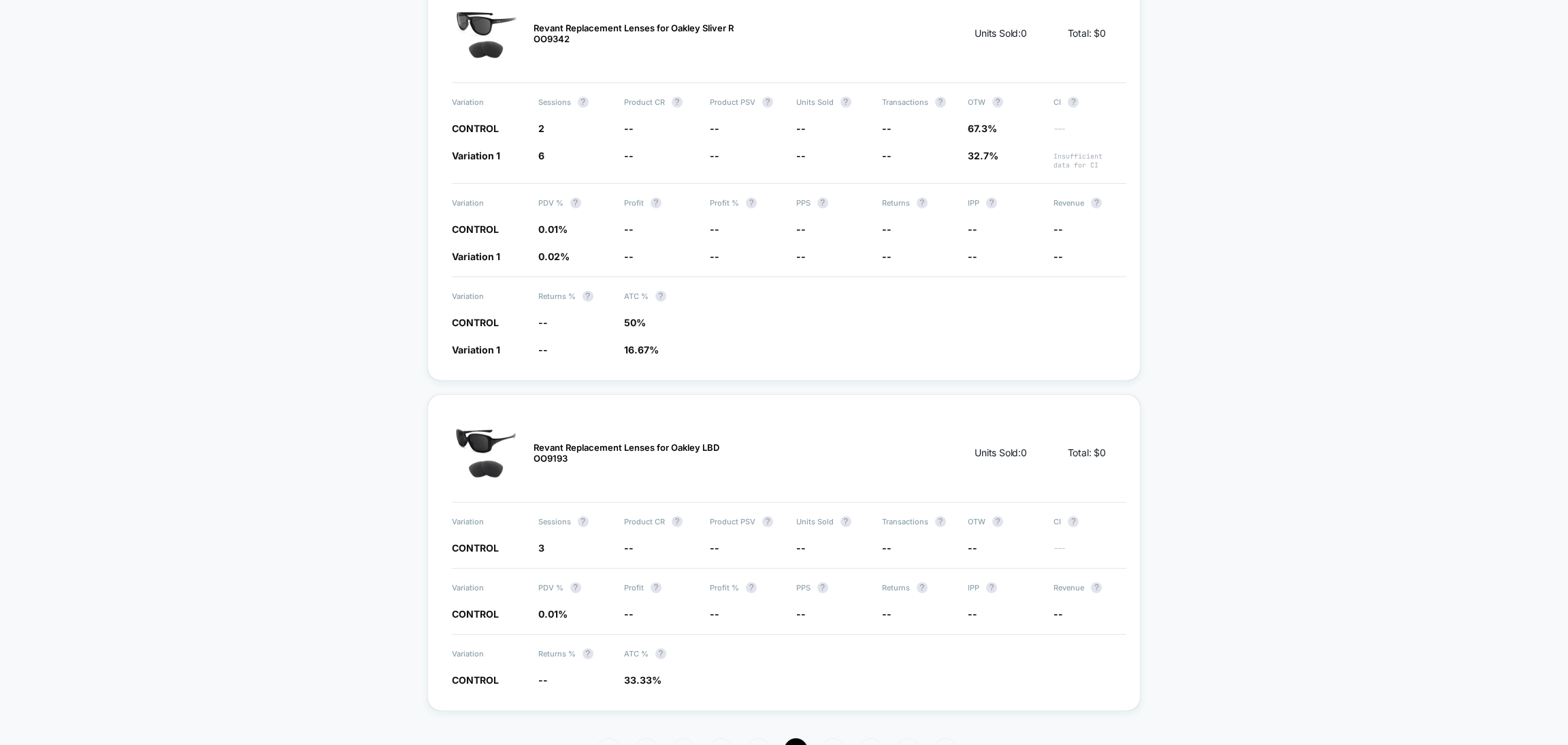
scroll to position [1763, 0]
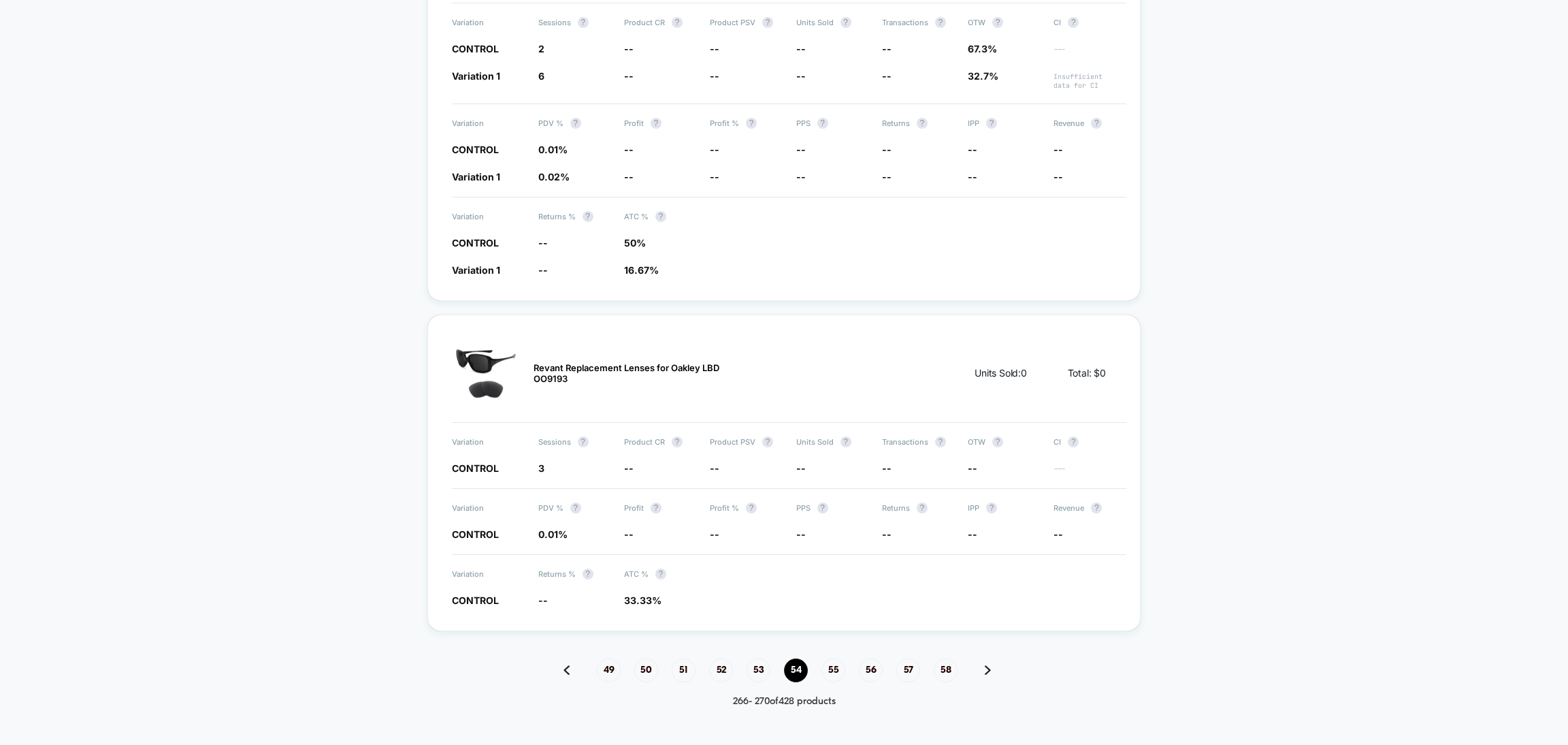
click at [941, 659] on span "58" at bounding box center [946, 670] width 24 height 24
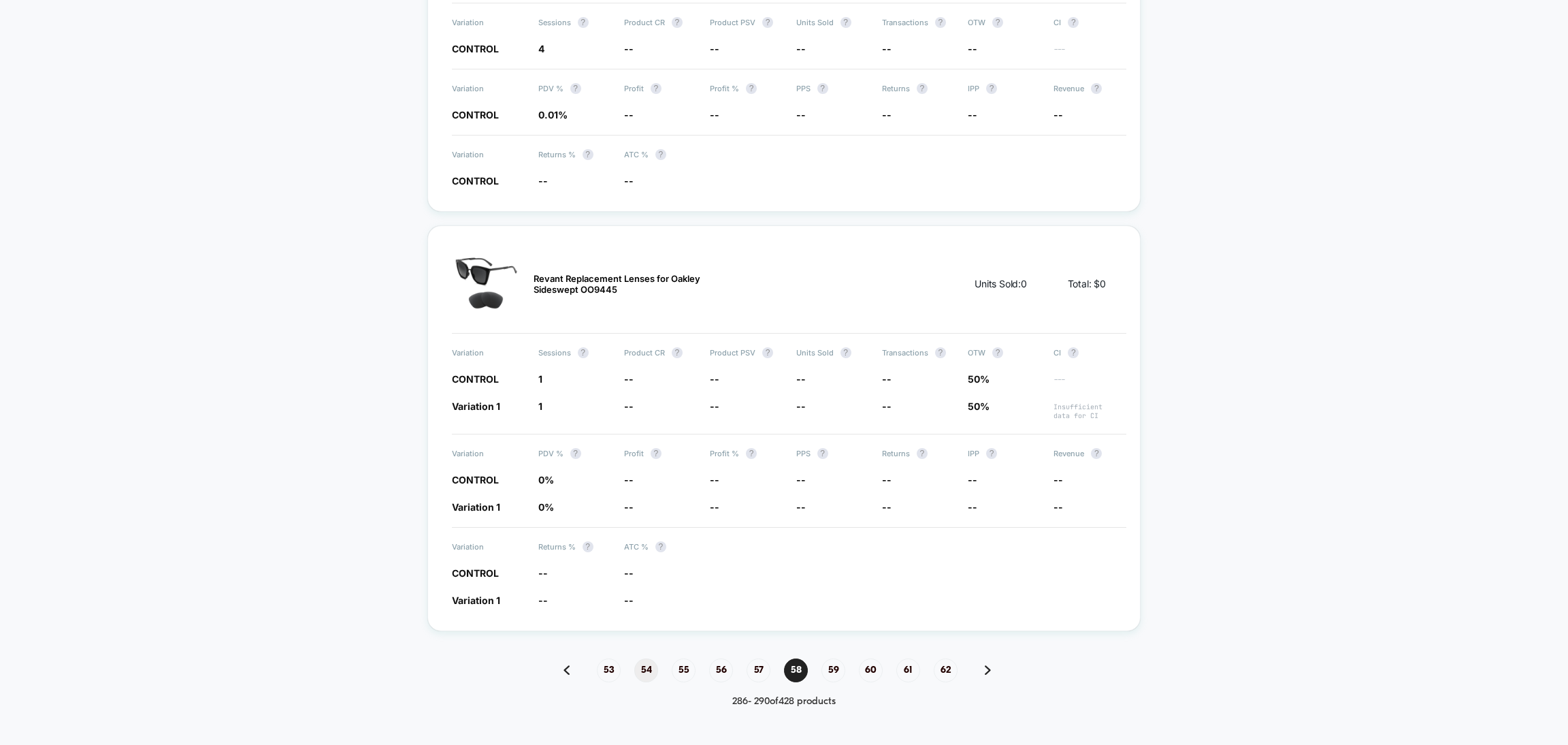
click at [941, 659] on span "62" at bounding box center [946, 670] width 24 height 24
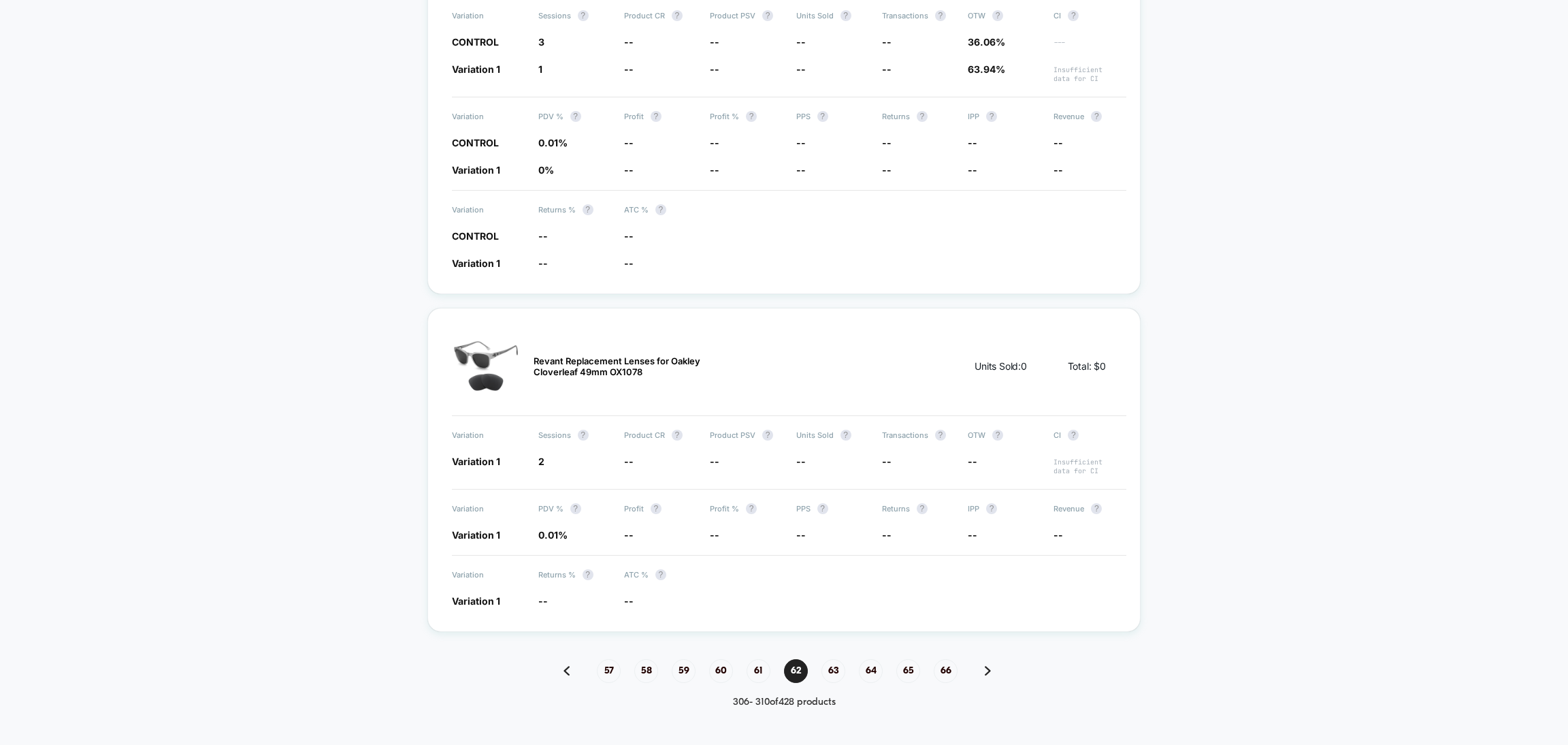
click at [941, 659] on span "66" at bounding box center [946, 671] width 24 height 24
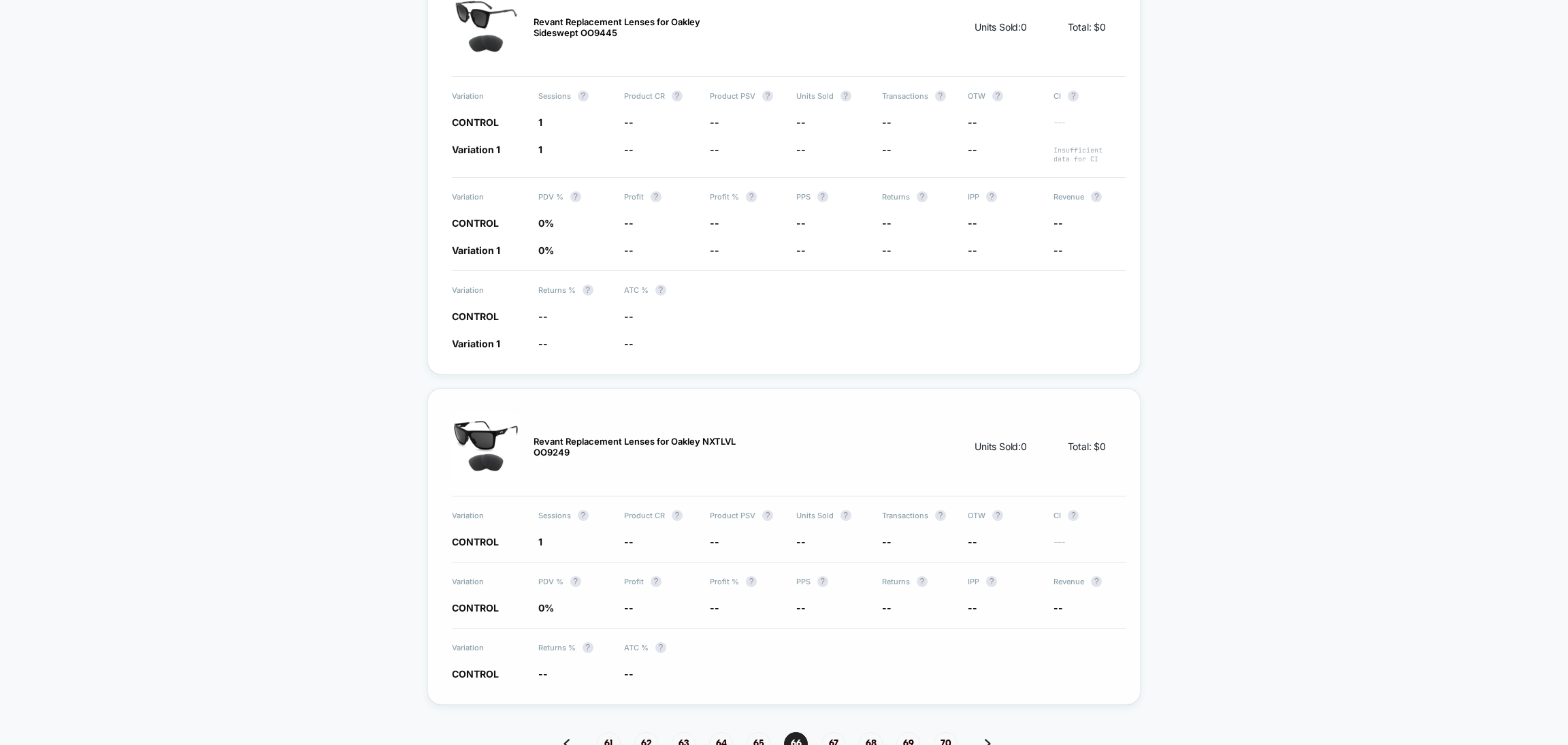
scroll to position [1684, 0]
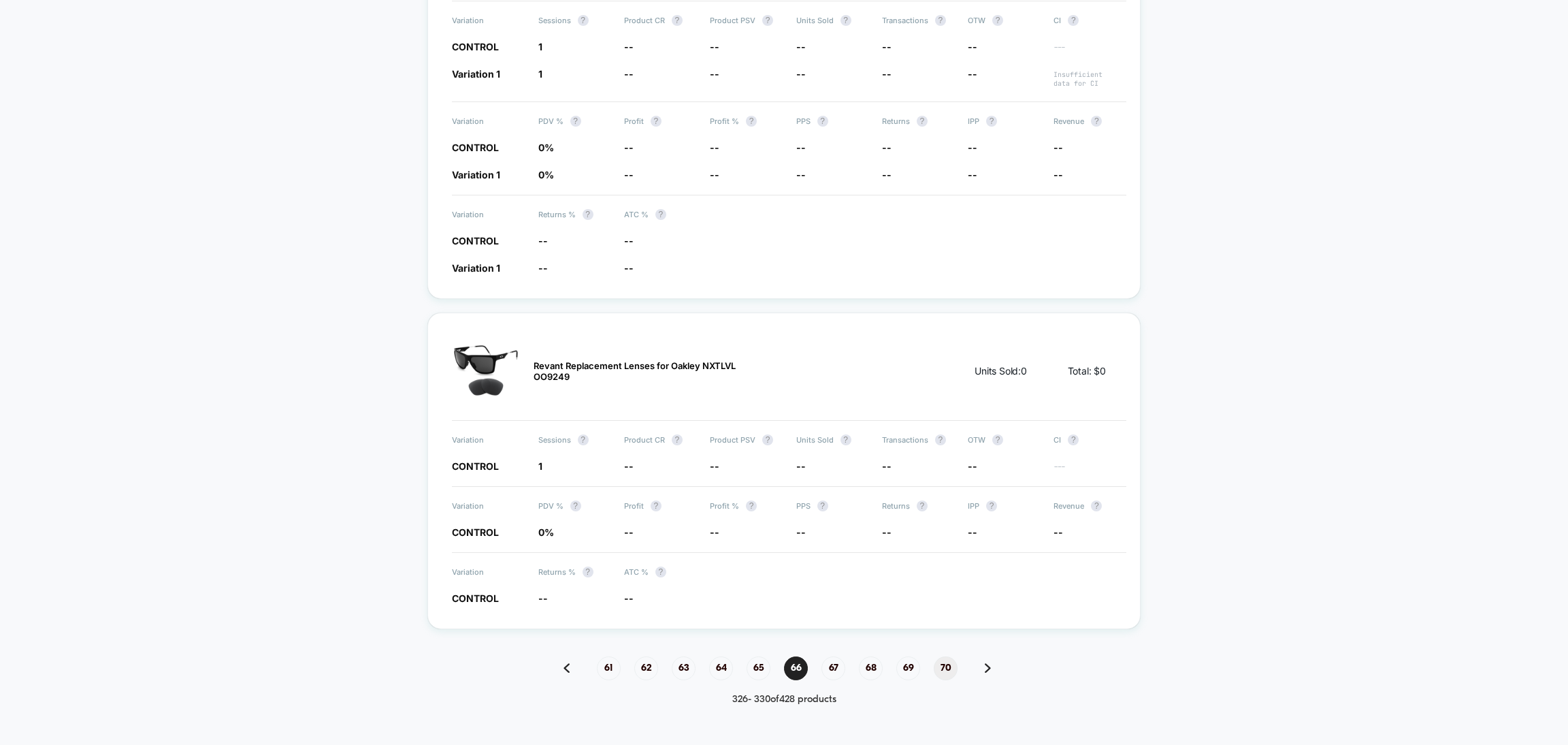
click at [935, 657] on span "70" at bounding box center [946, 669] width 24 height 24
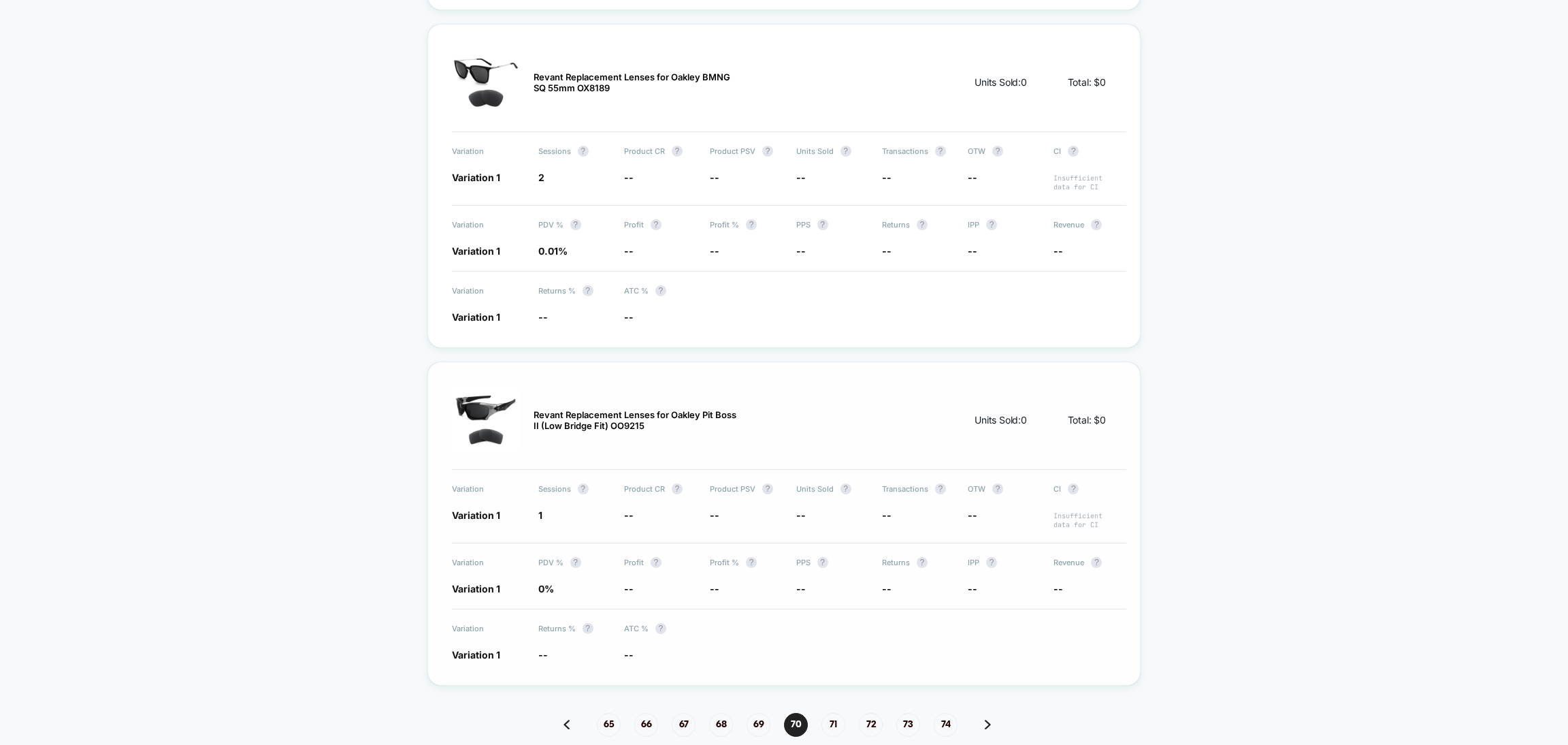
scroll to position [1690, 0]
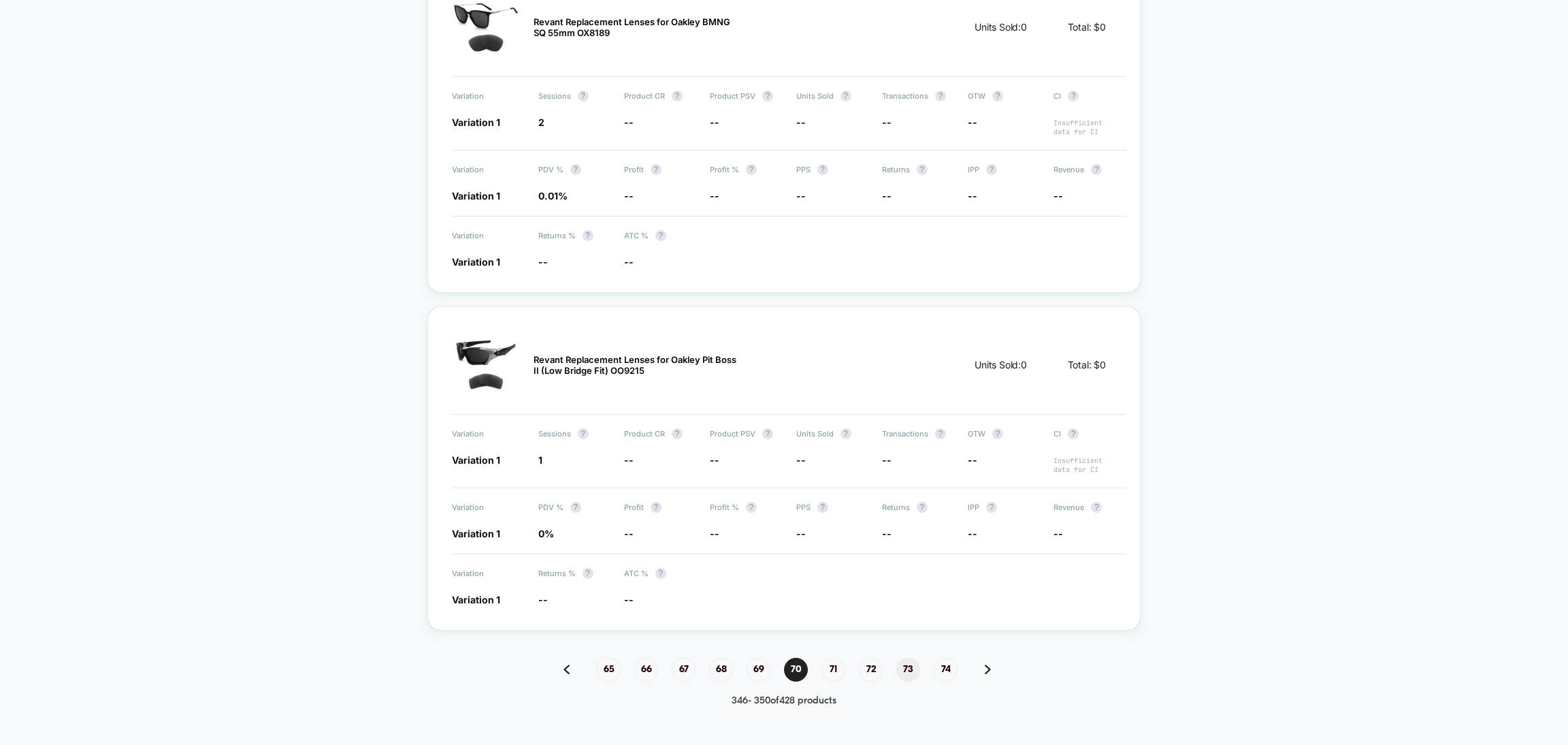
click at [904, 658] on span "73" at bounding box center [908, 670] width 24 height 24
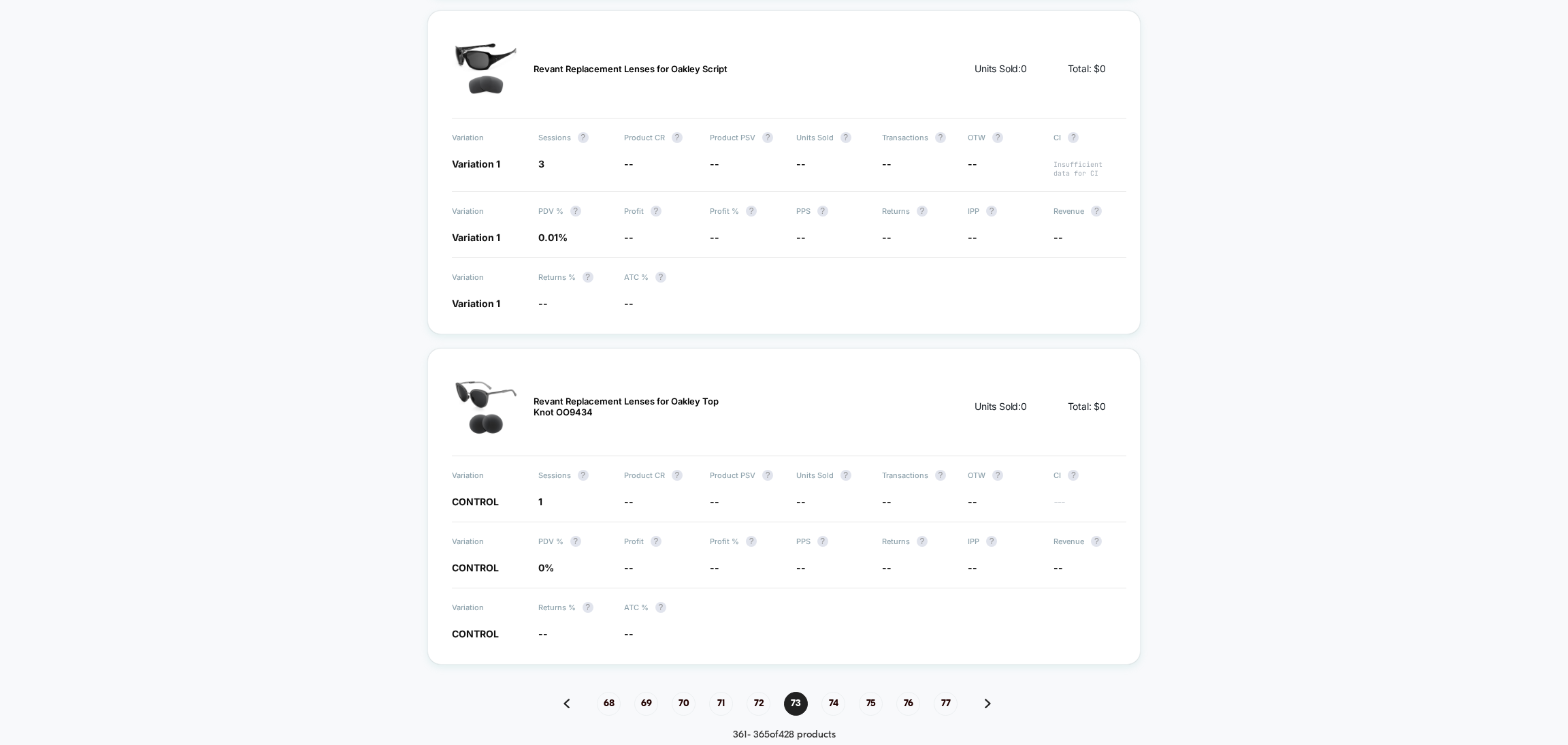
scroll to position [1684, 0]
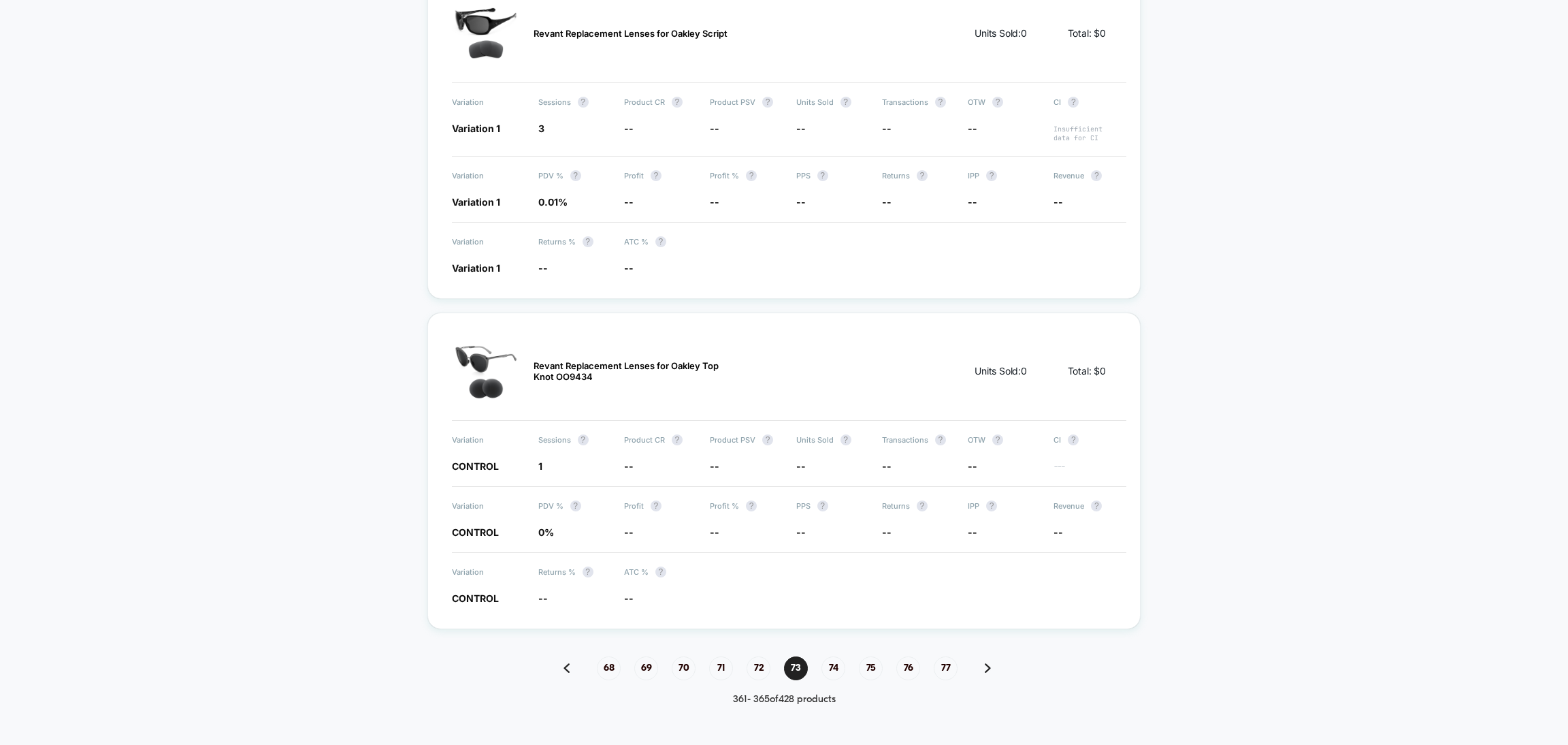
click at [946, 658] on span "77" at bounding box center [946, 669] width 24 height 24
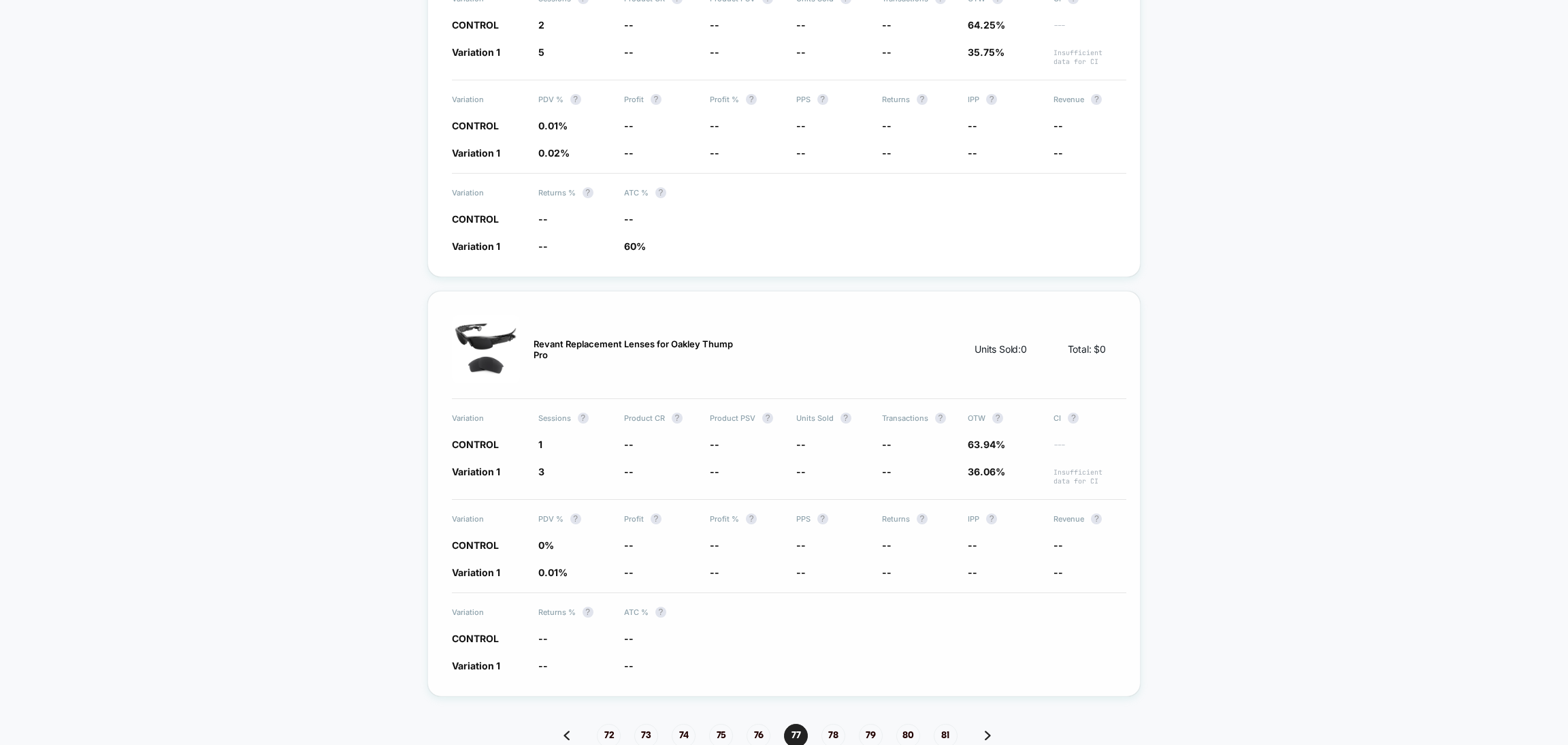
scroll to position [1850, 0]
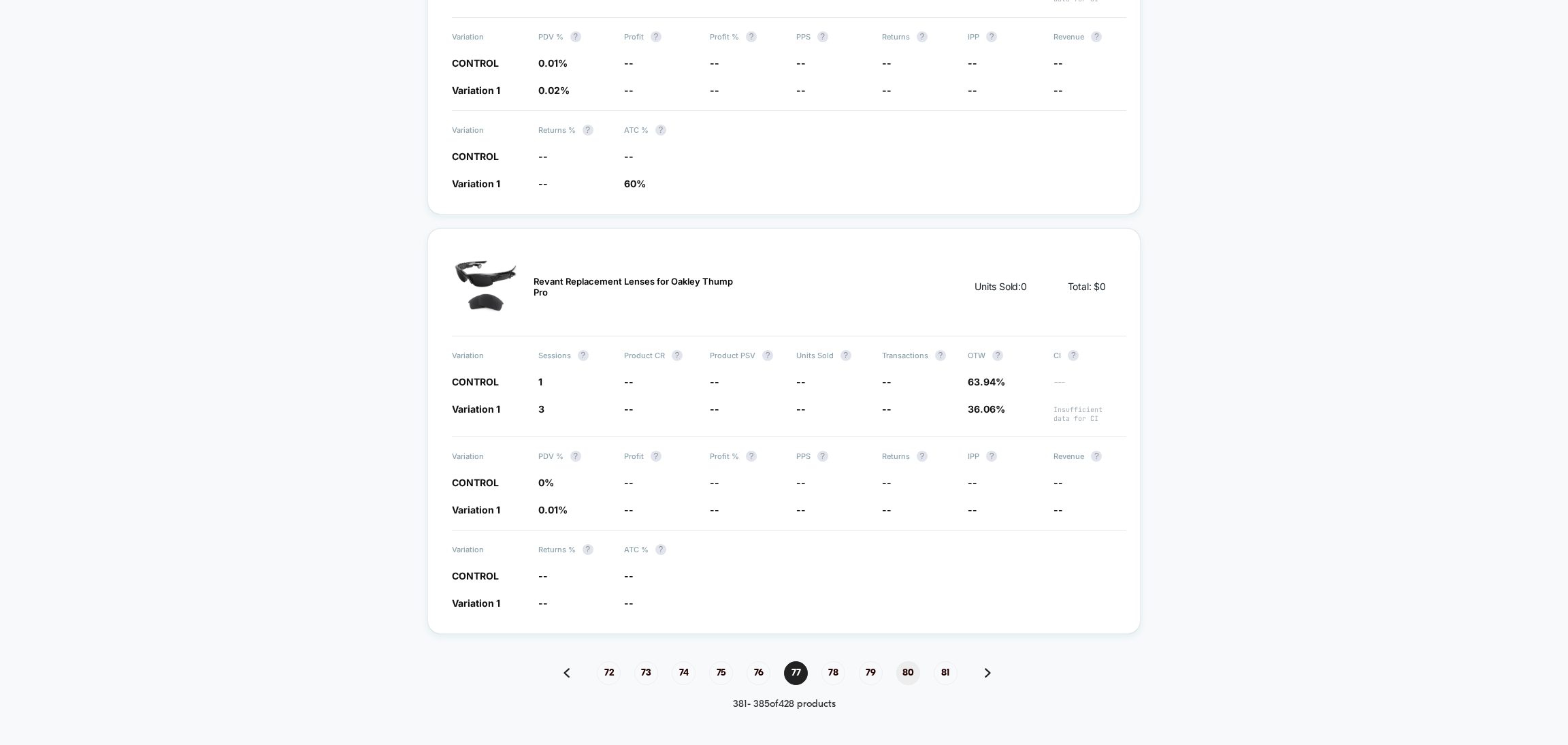
click at [912, 661] on span "80" at bounding box center [908, 673] width 24 height 24
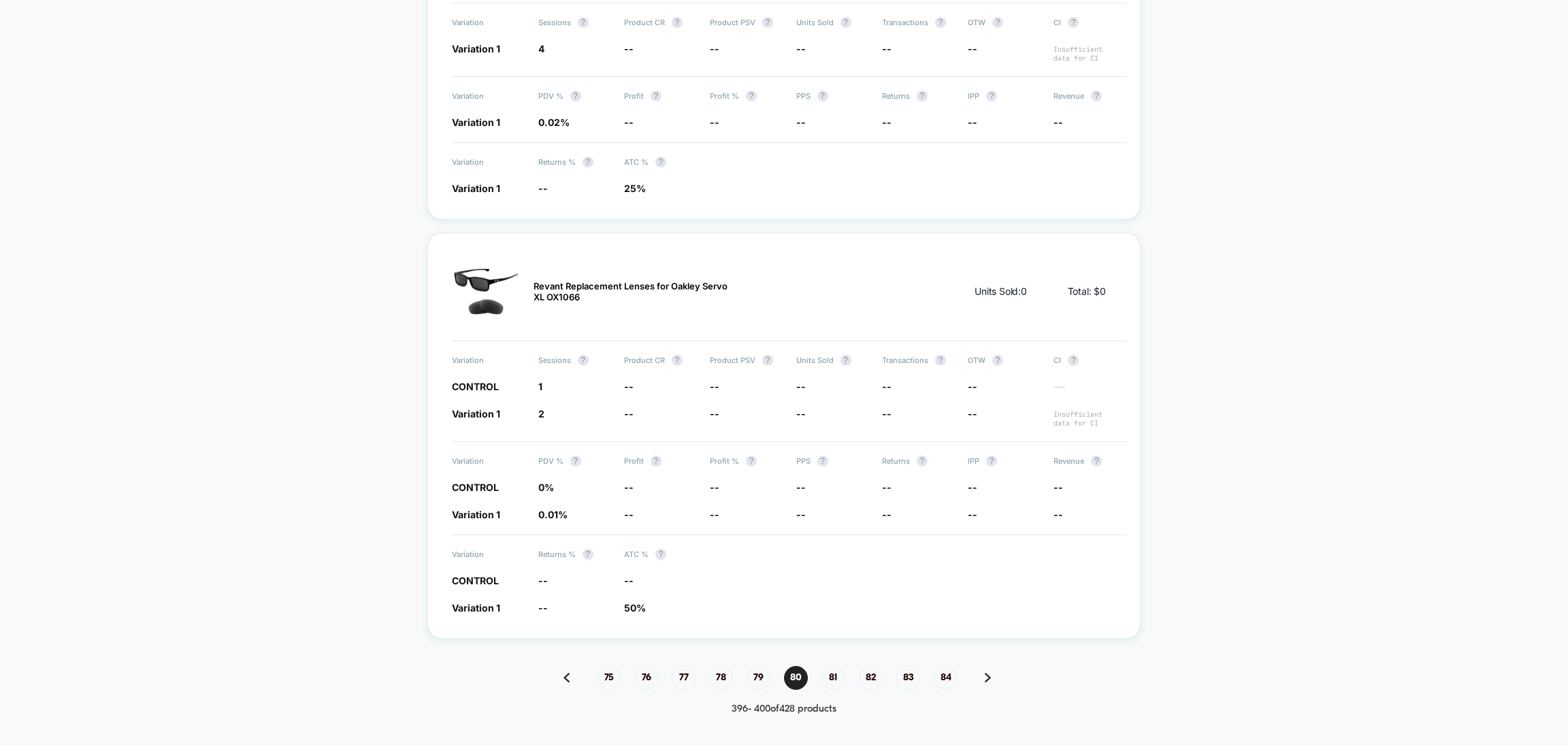
scroll to position [1770, 0]
click at [951, 659] on span "84" at bounding box center [946, 671] width 24 height 24
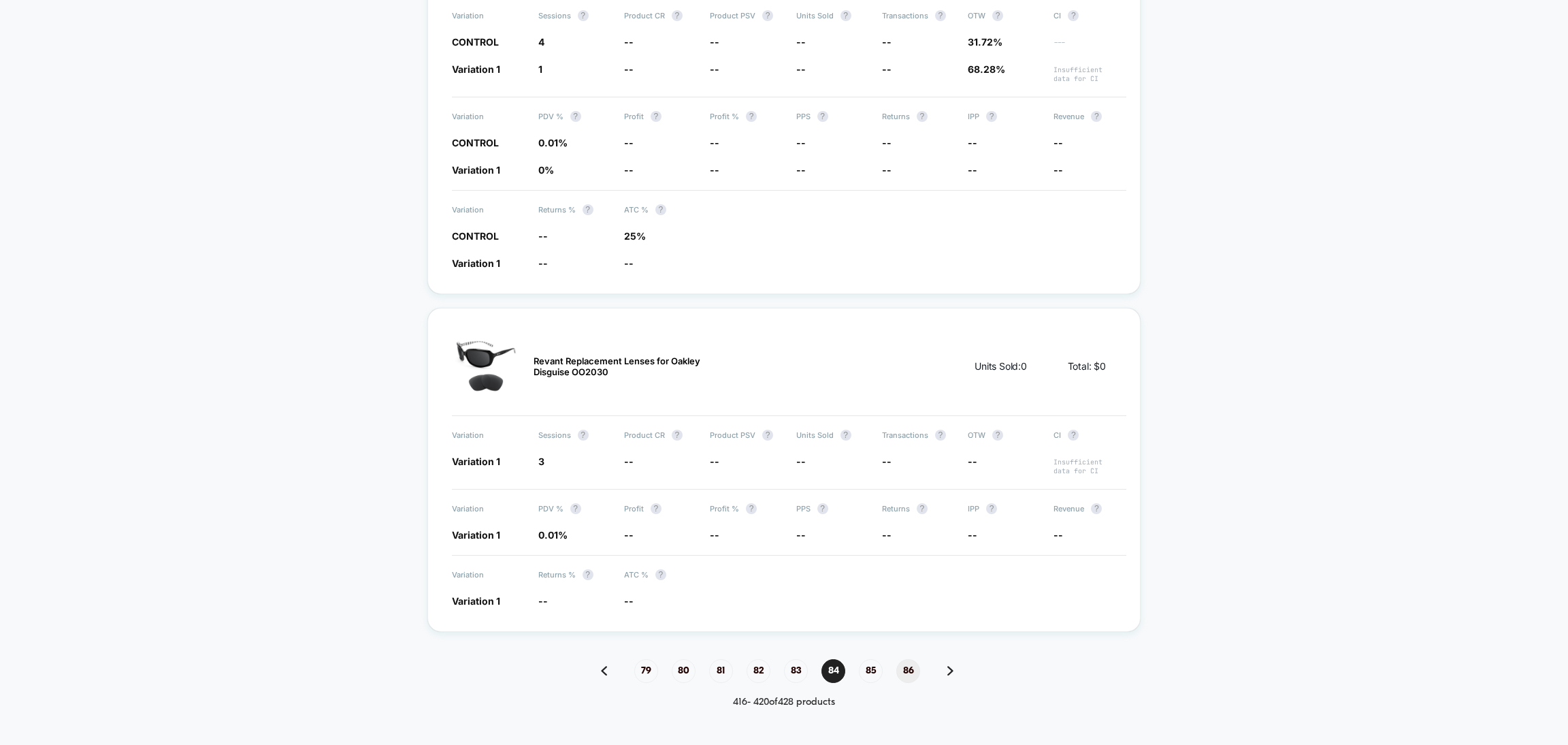
click at [909, 659] on span "86" at bounding box center [908, 671] width 24 height 24
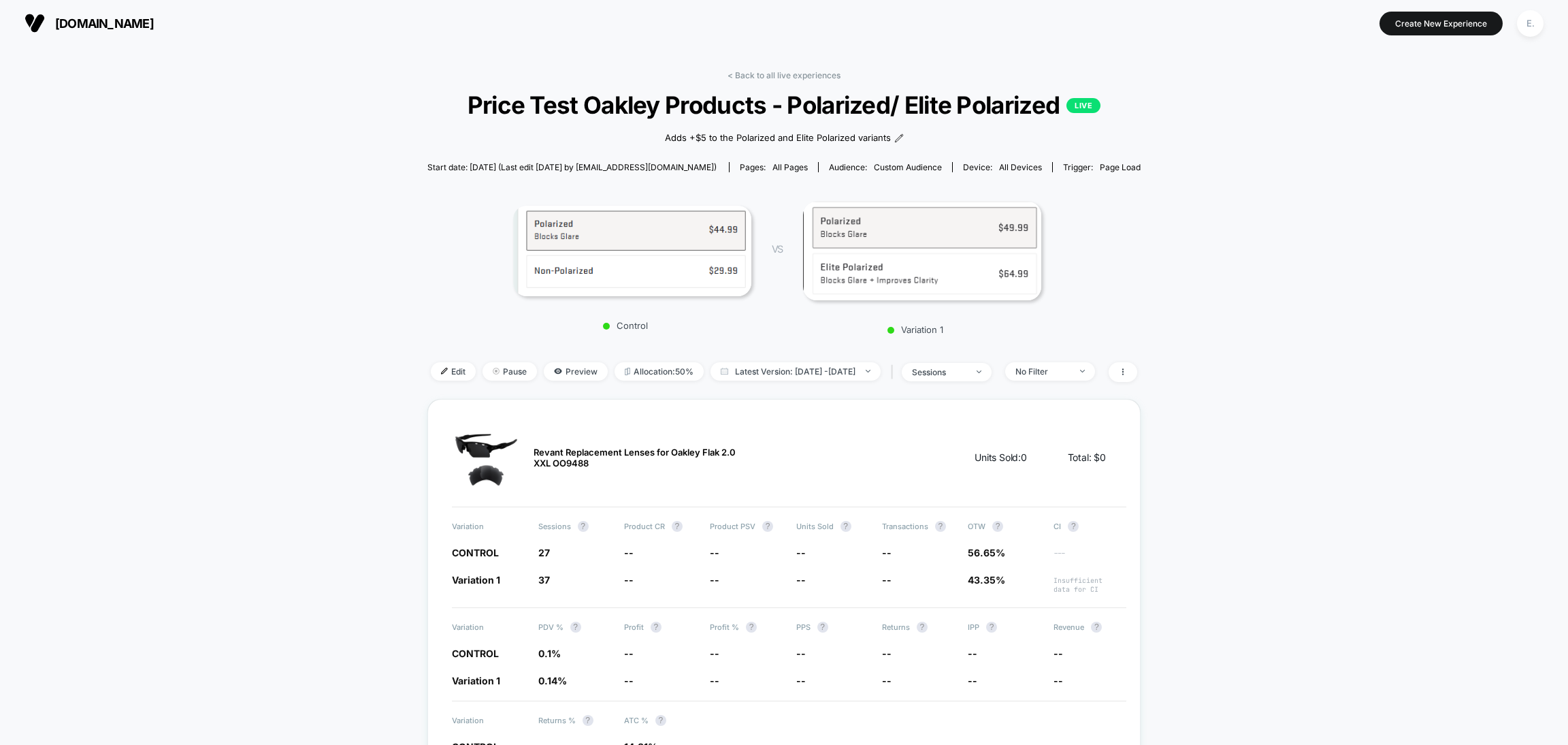
scroll to position [0, 0]
click at [759, 71] on link "< Back to all live experiences" at bounding box center [784, 76] width 113 height 10
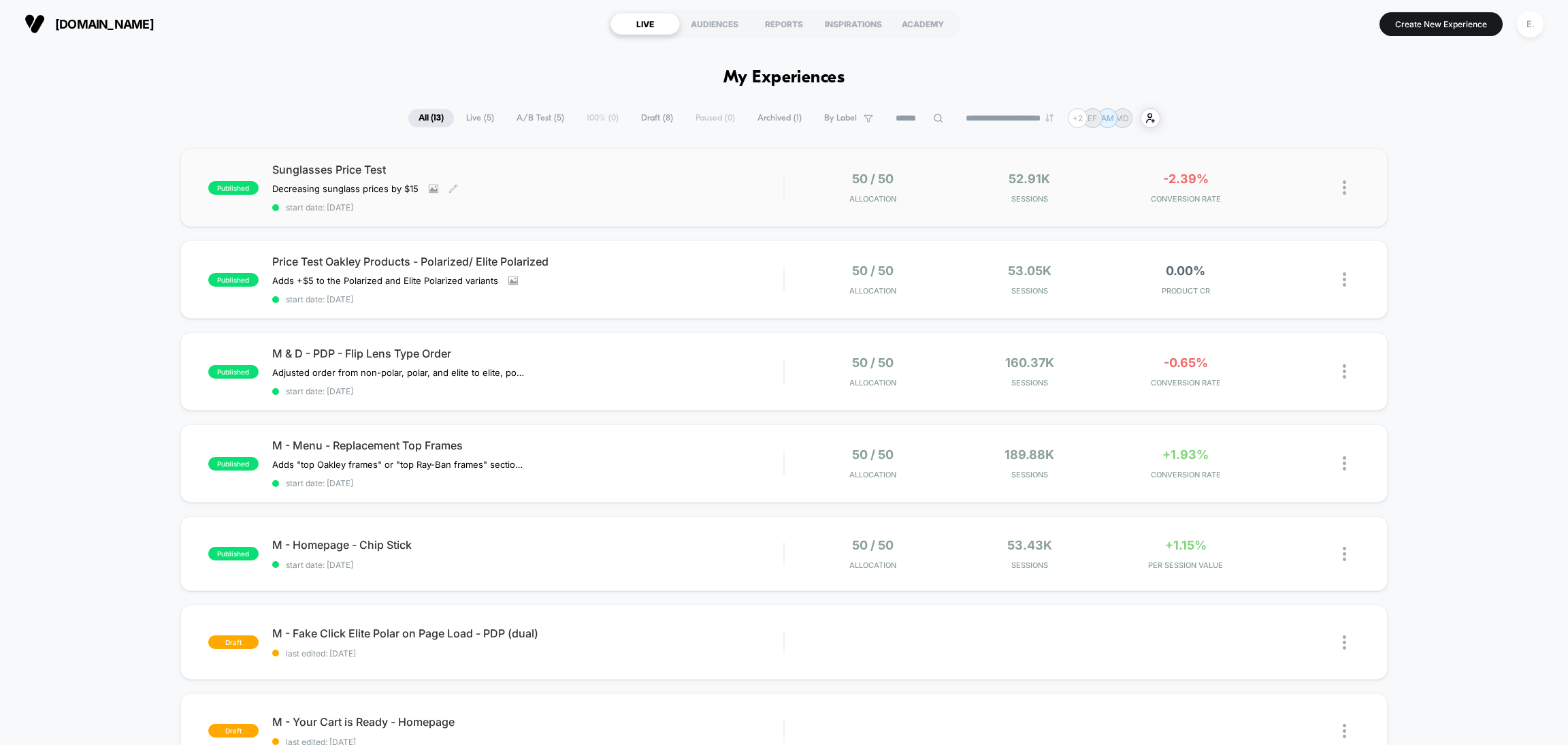
click at [677, 192] on div "Sunglasses Price Test Decreasing sunglass prices by $15﻿ Click to view images C…" at bounding box center [527, 188] width 511 height 50
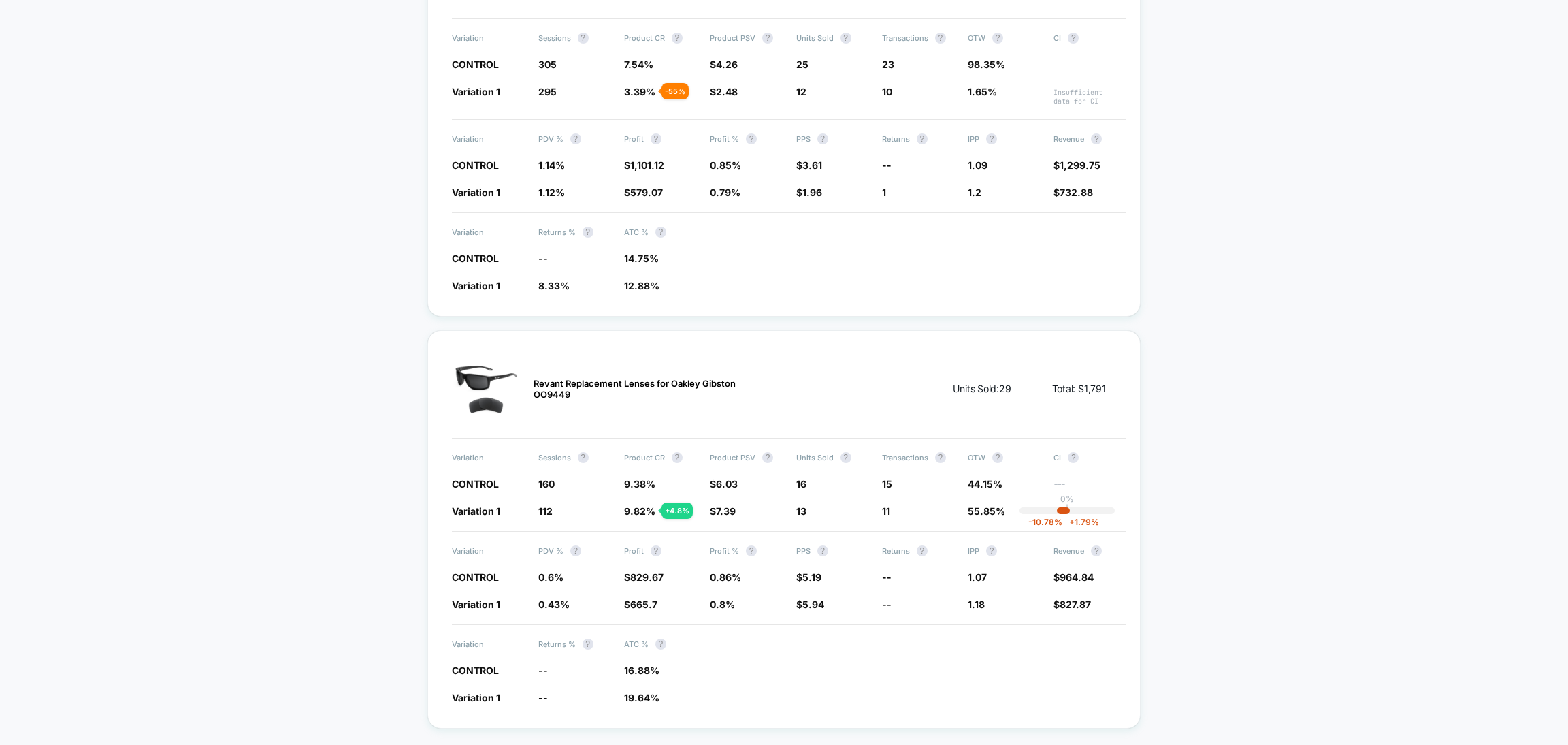
scroll to position [1823, 0]
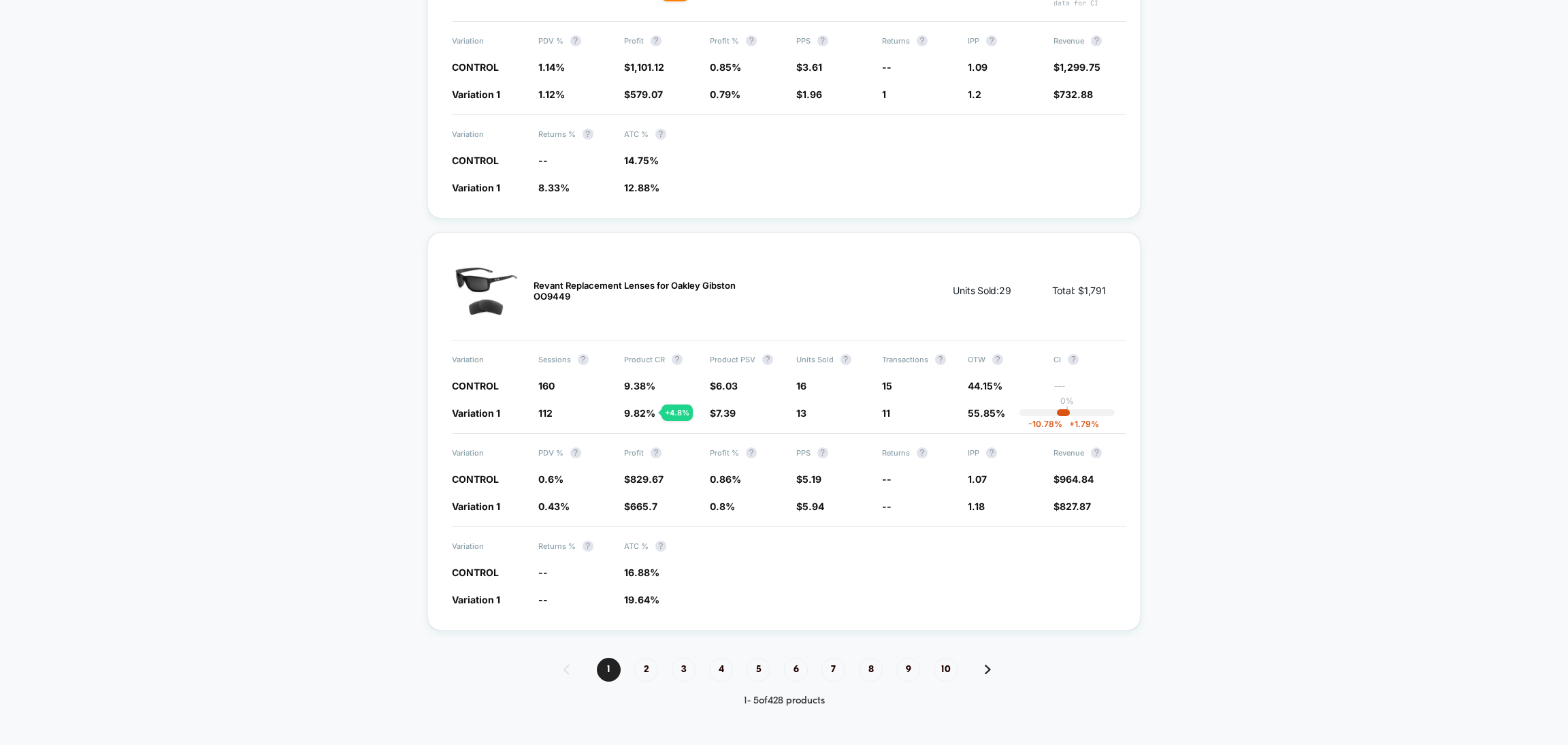
click at [986, 665] on img at bounding box center [988, 669] width 6 height 9
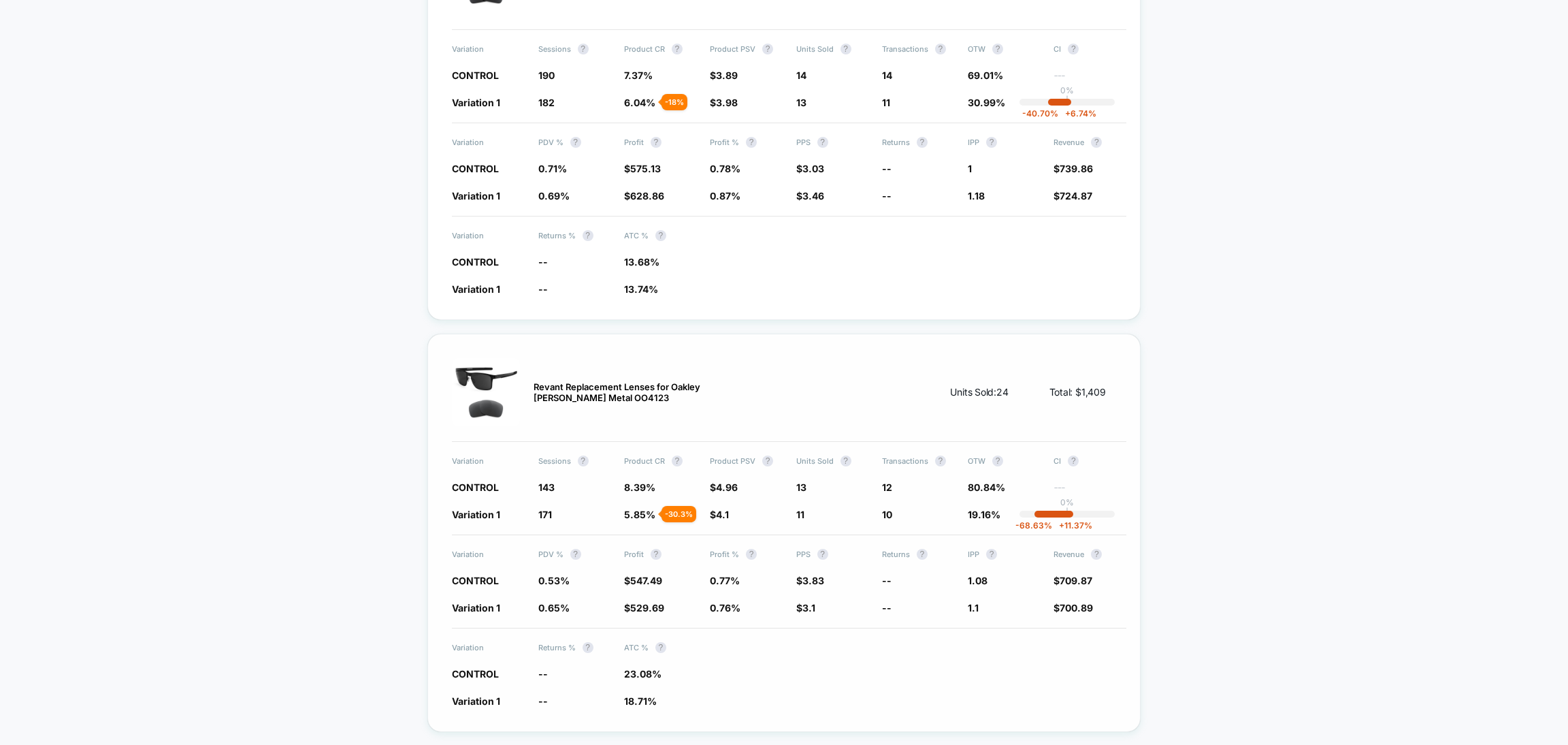
scroll to position [1816, 0]
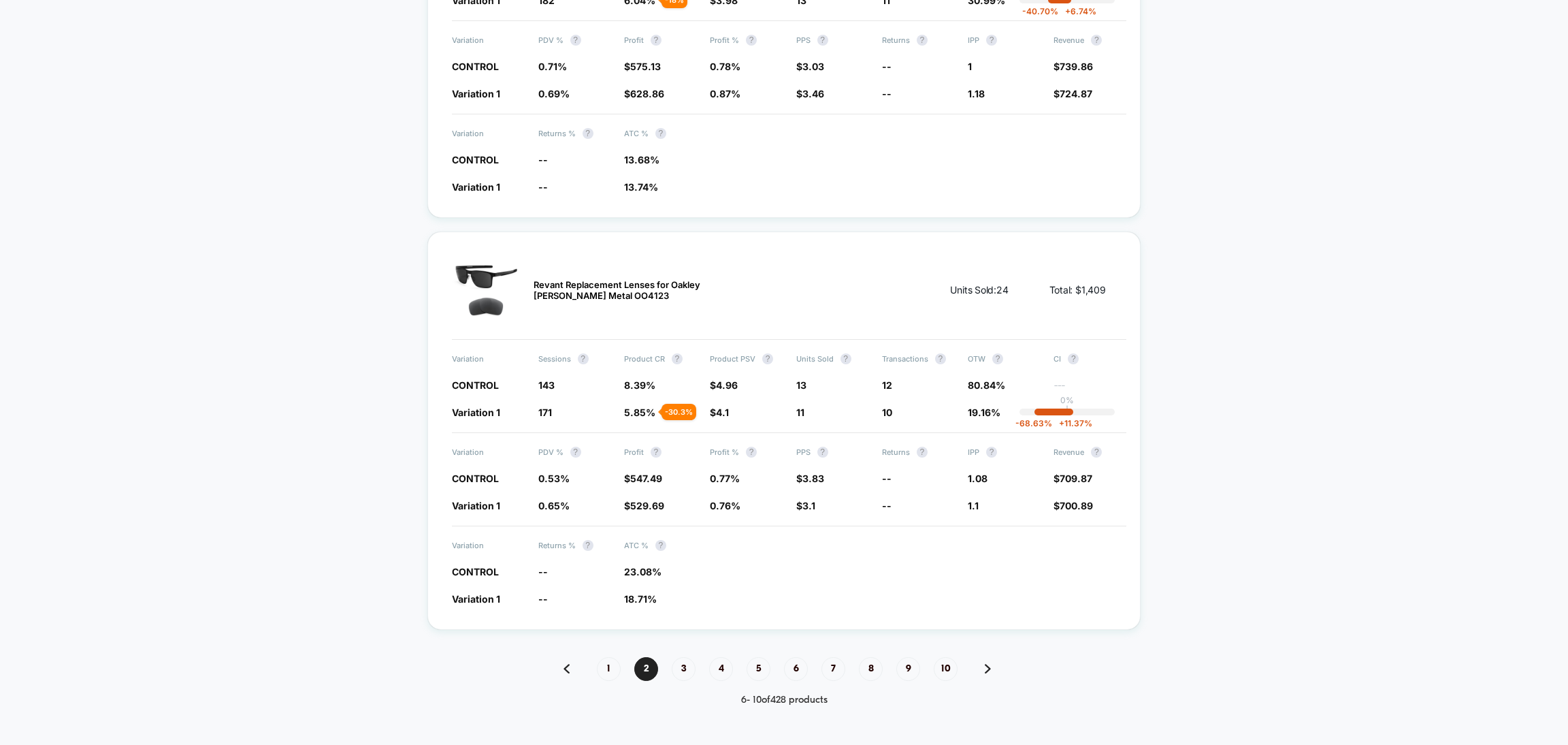
click at [985, 664] on img at bounding box center [988, 668] width 6 height 9
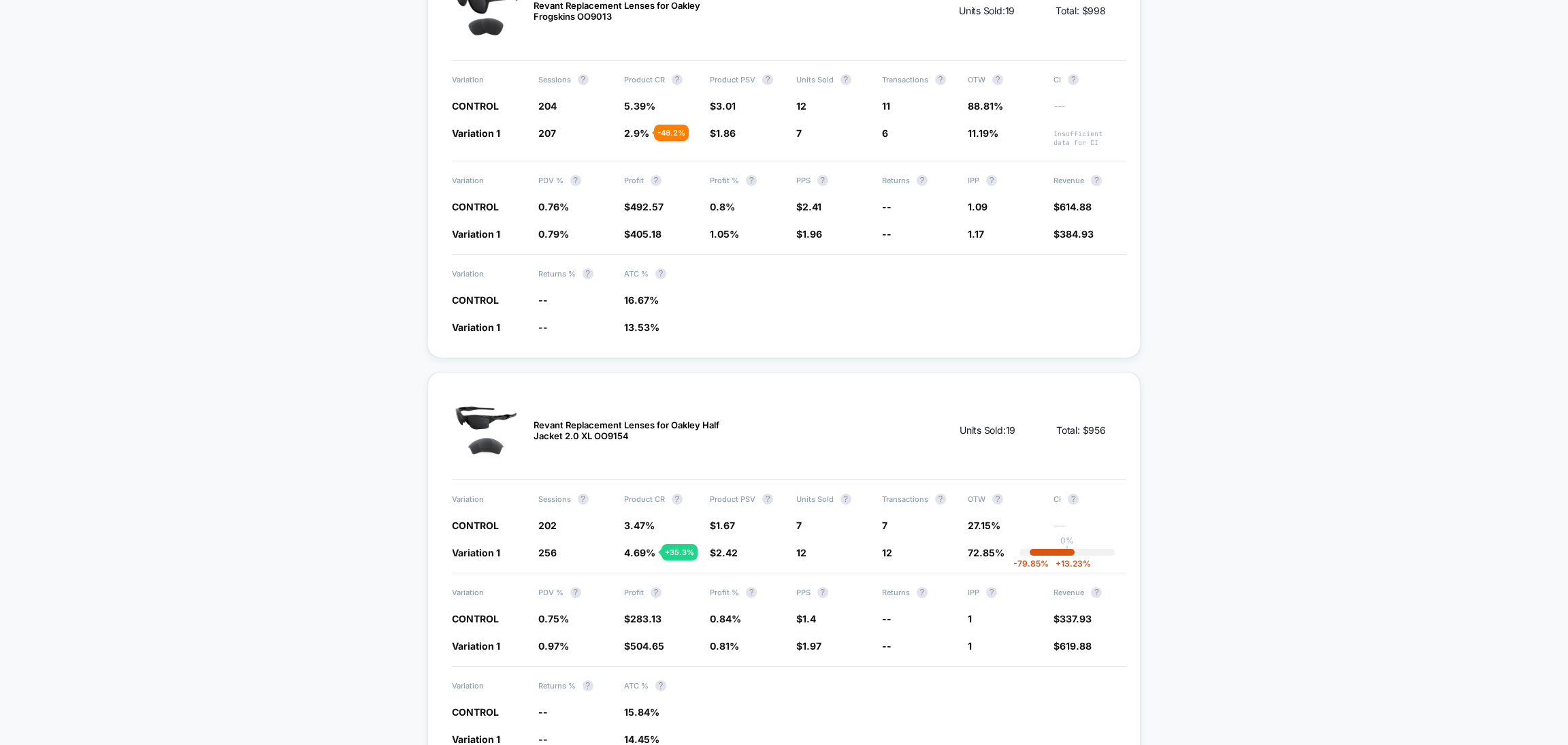
scroll to position [1837, 0]
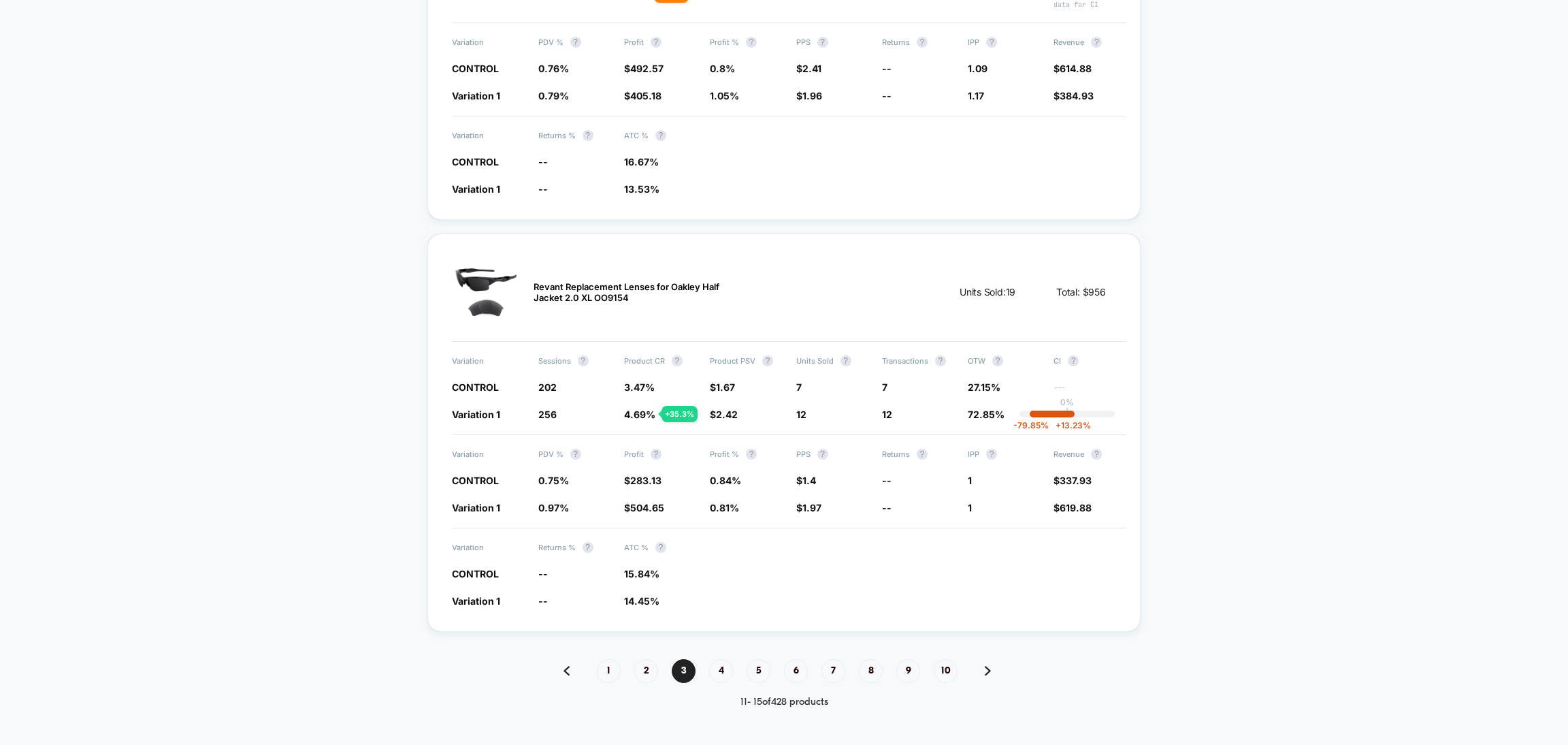
click at [989, 666] on img at bounding box center [988, 670] width 6 height 9
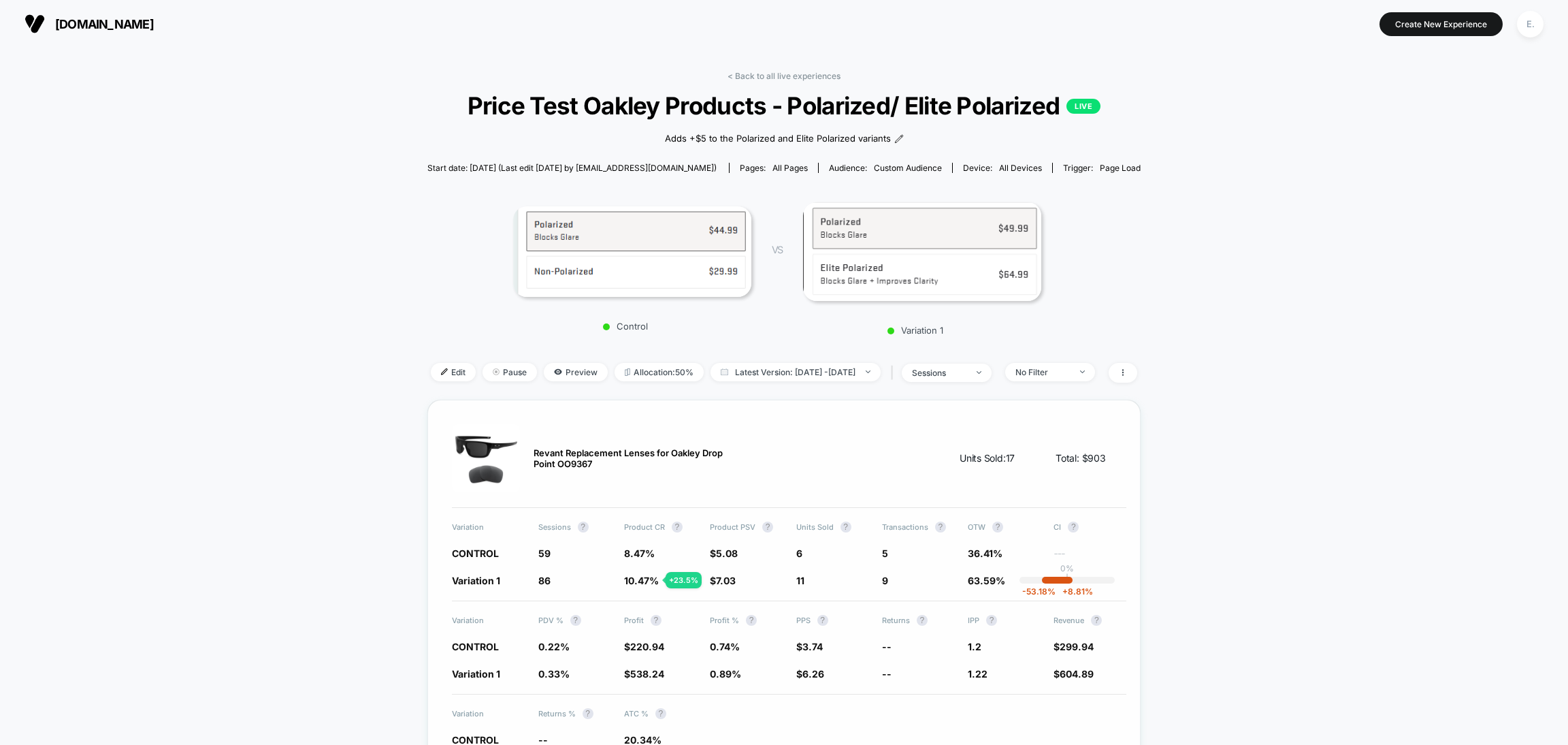
scroll to position [102, 0]
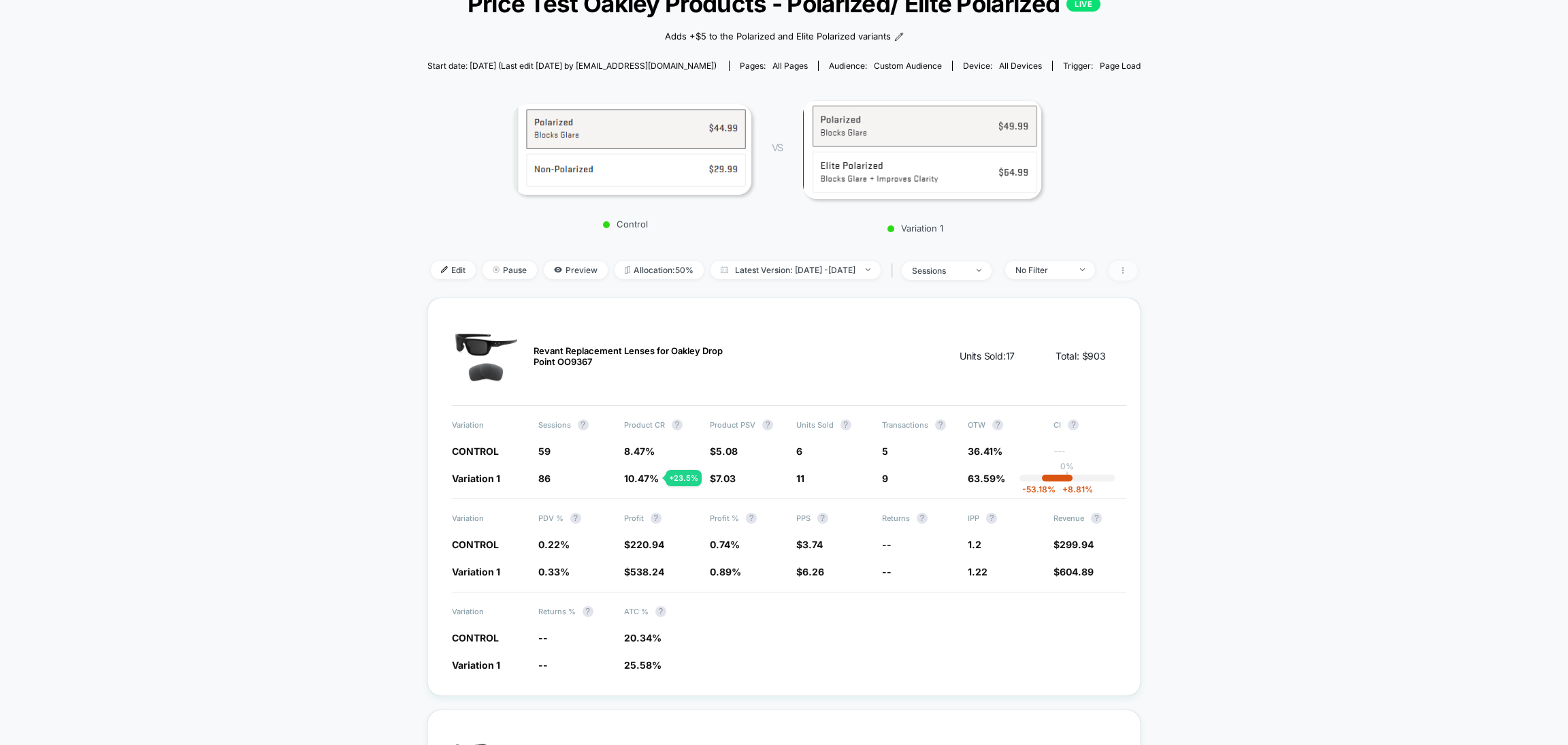
click at [1127, 268] on icon at bounding box center [1123, 271] width 9 height 9
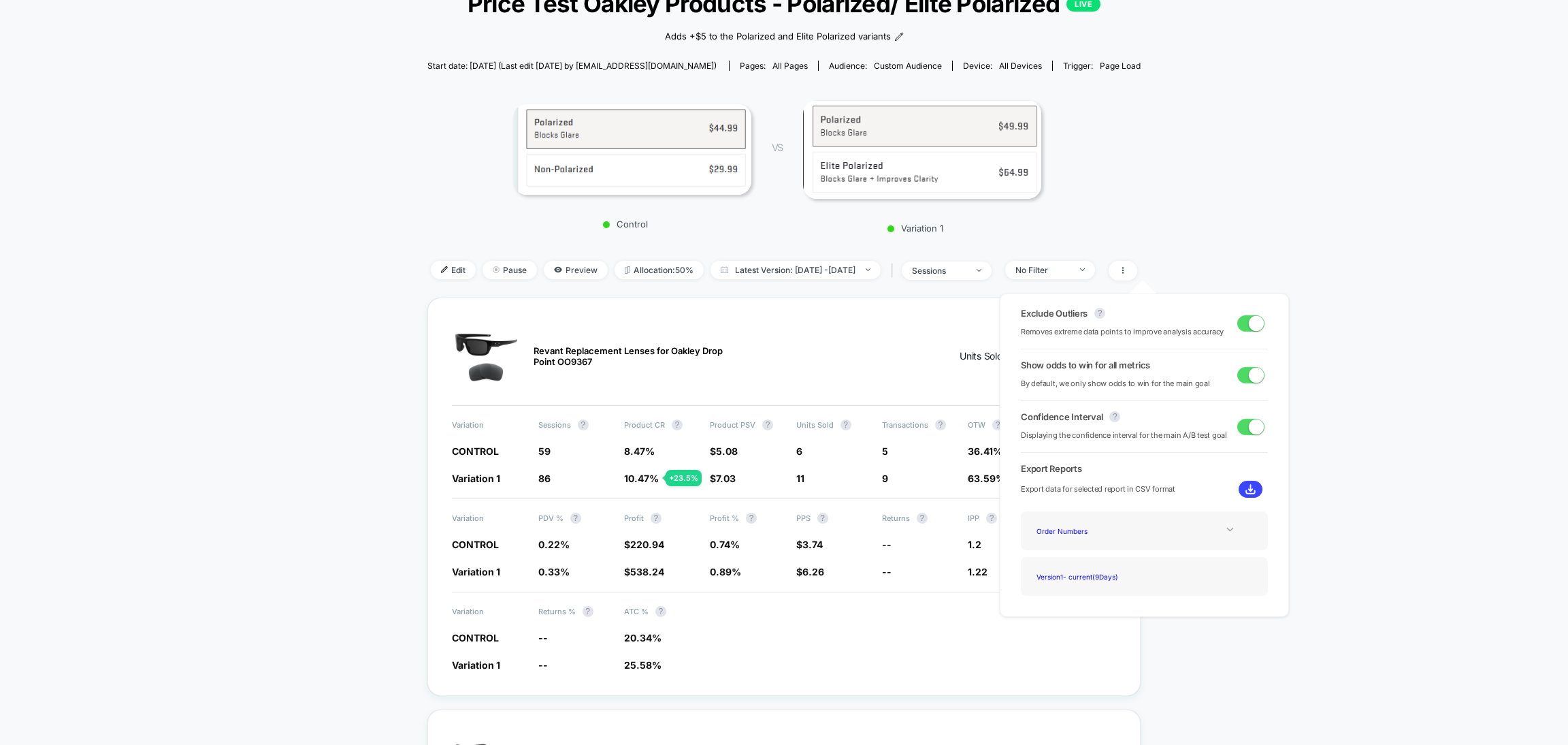
click at [1218, 527] on div at bounding box center [1230, 529] width 55 height 10
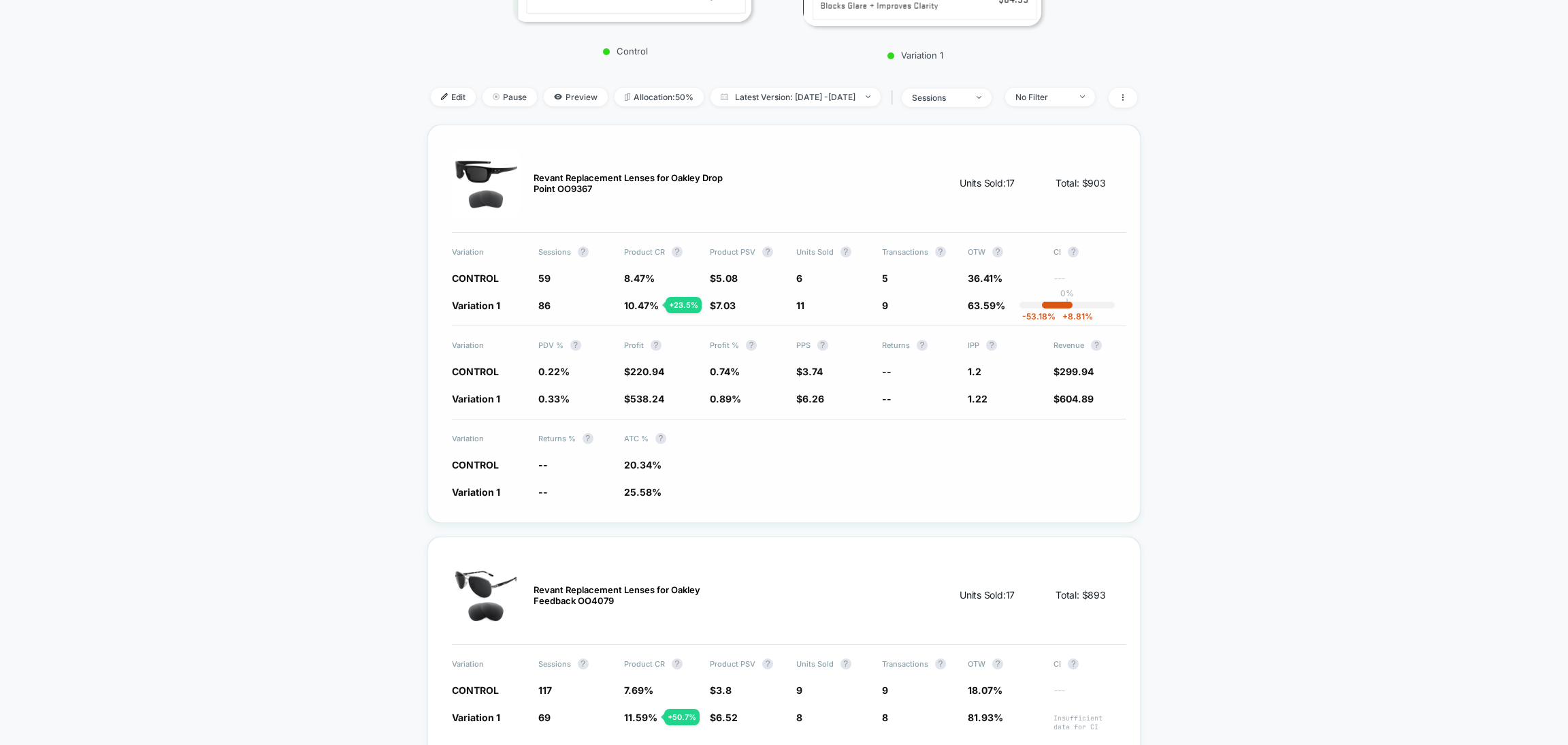
scroll to position [306, 0]
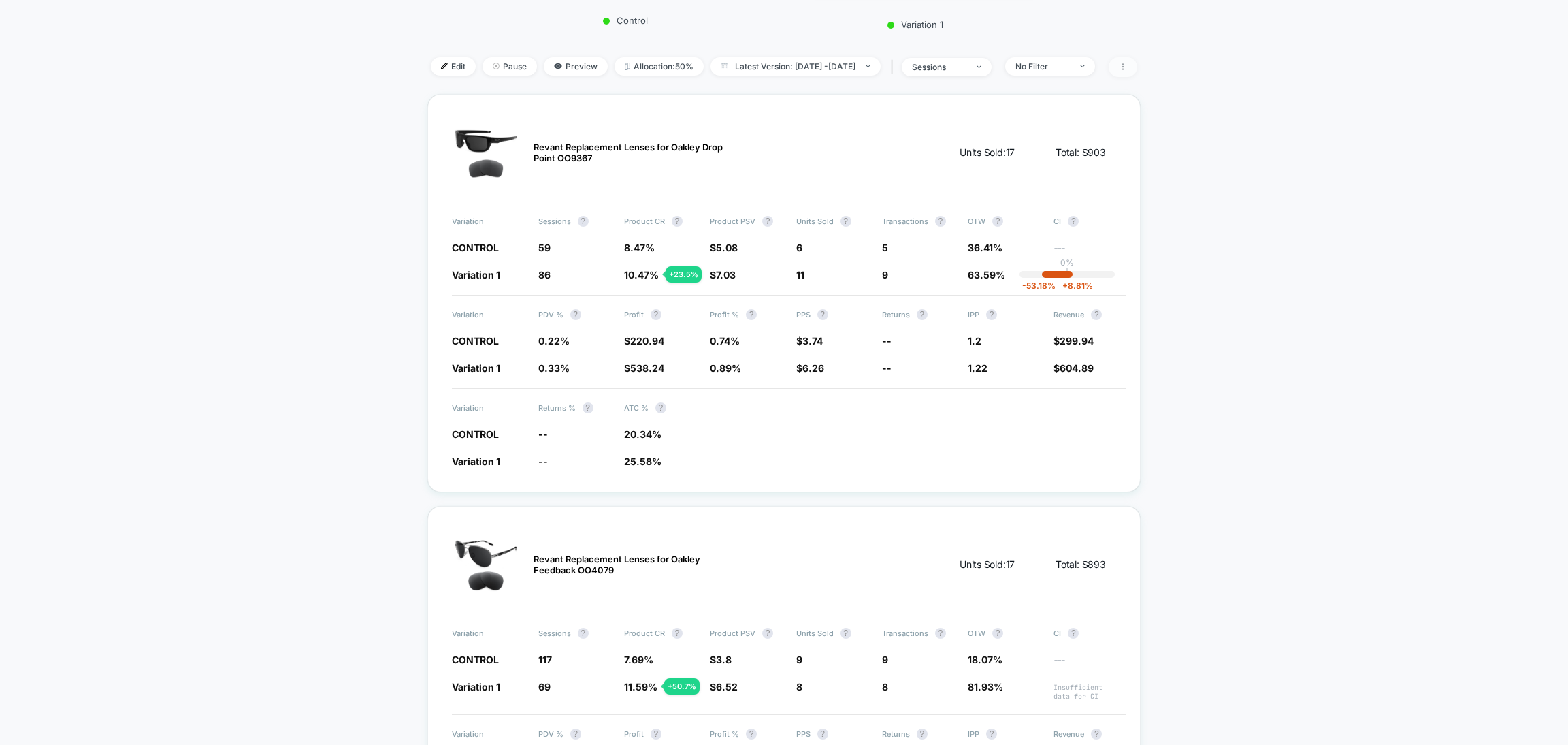
click at [1127, 63] on icon at bounding box center [1123, 67] width 9 height 9
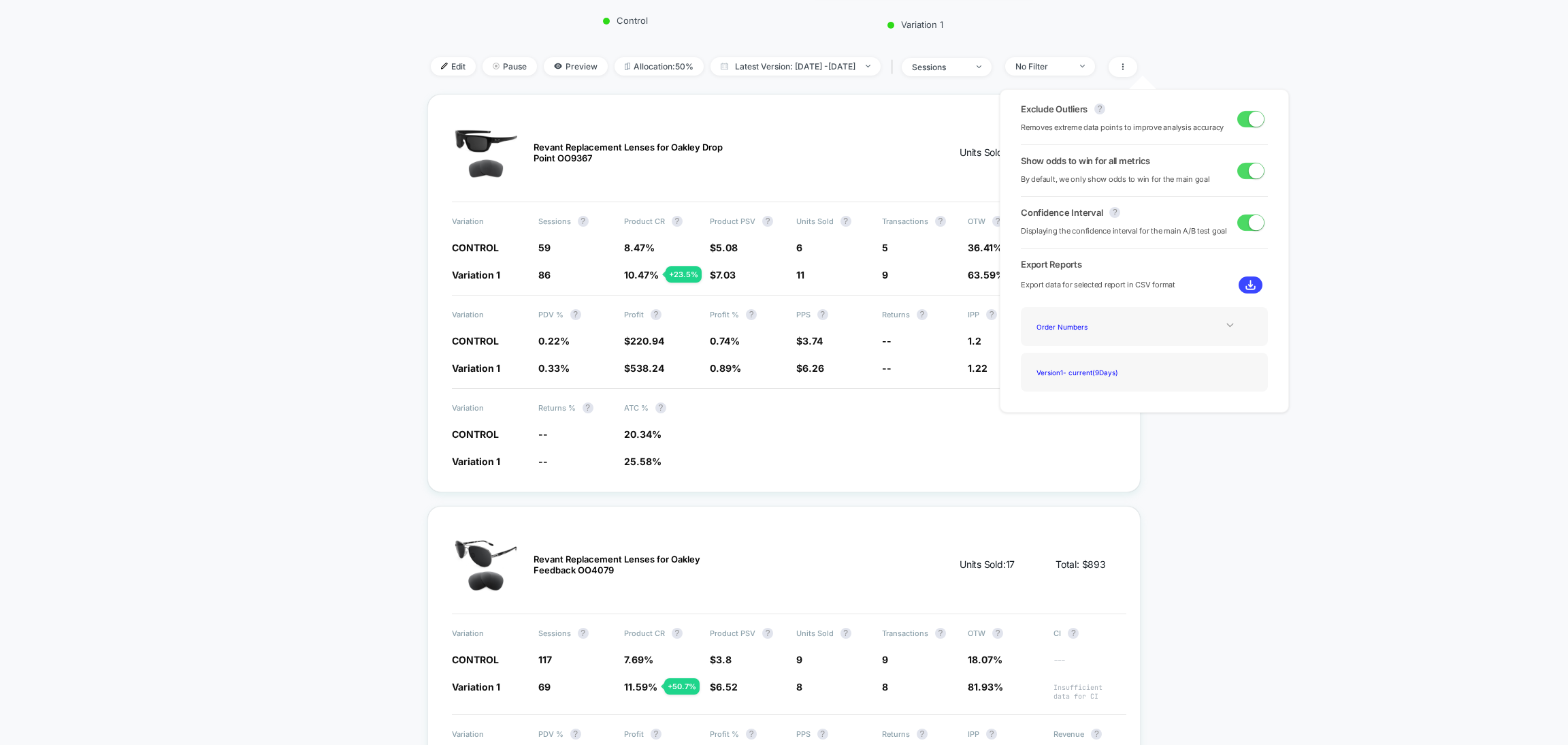
click at [1212, 326] on div at bounding box center [1230, 325] width 55 height 10
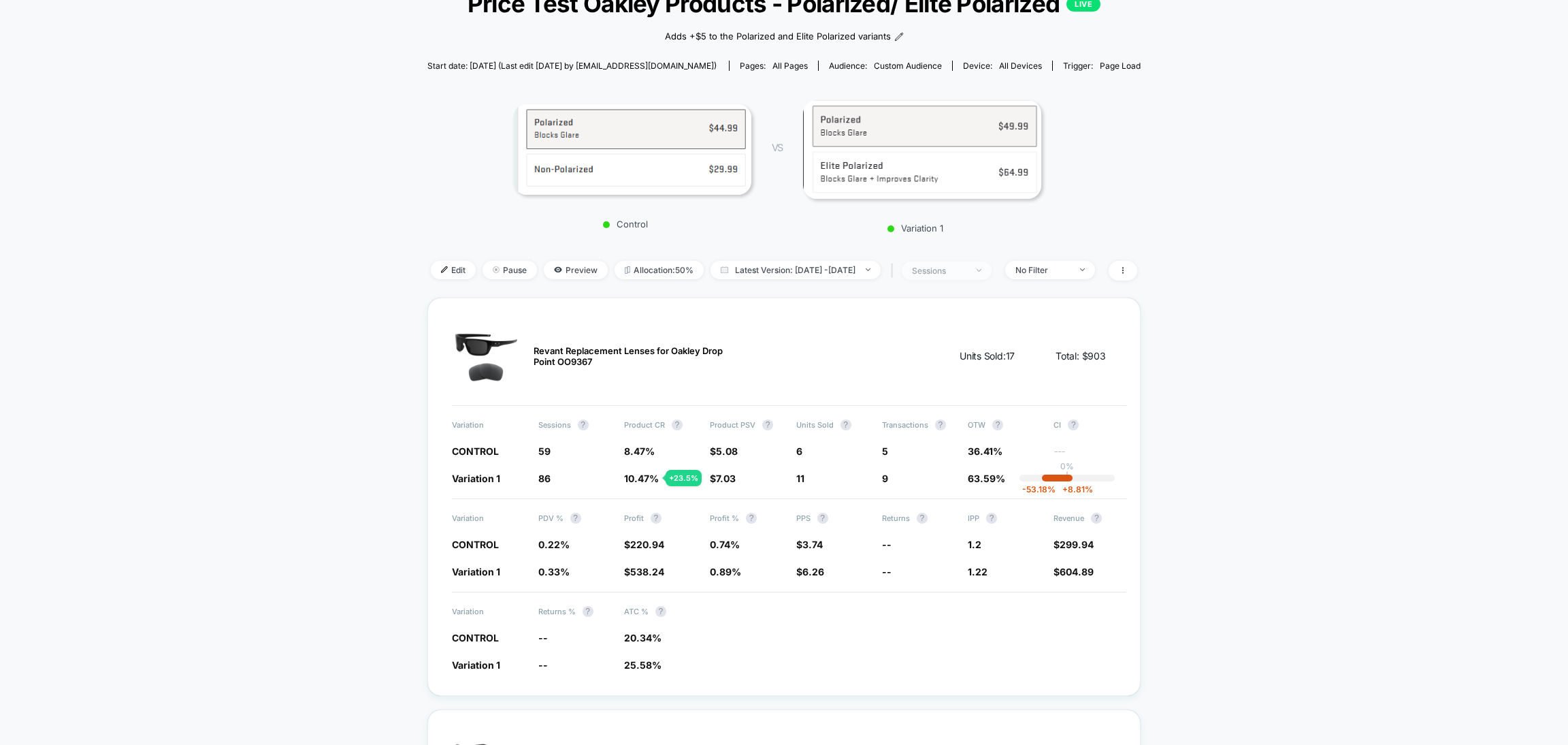
click at [945, 268] on div "sessions" at bounding box center [940, 271] width 55 height 10
click at [1096, 263] on span "No Filter" at bounding box center [1050, 270] width 90 height 18
click at [977, 276] on span "sessions" at bounding box center [947, 270] width 90 height 18
click at [951, 348] on span "Sessions with impressions" at bounding box center [959, 349] width 115 height 12
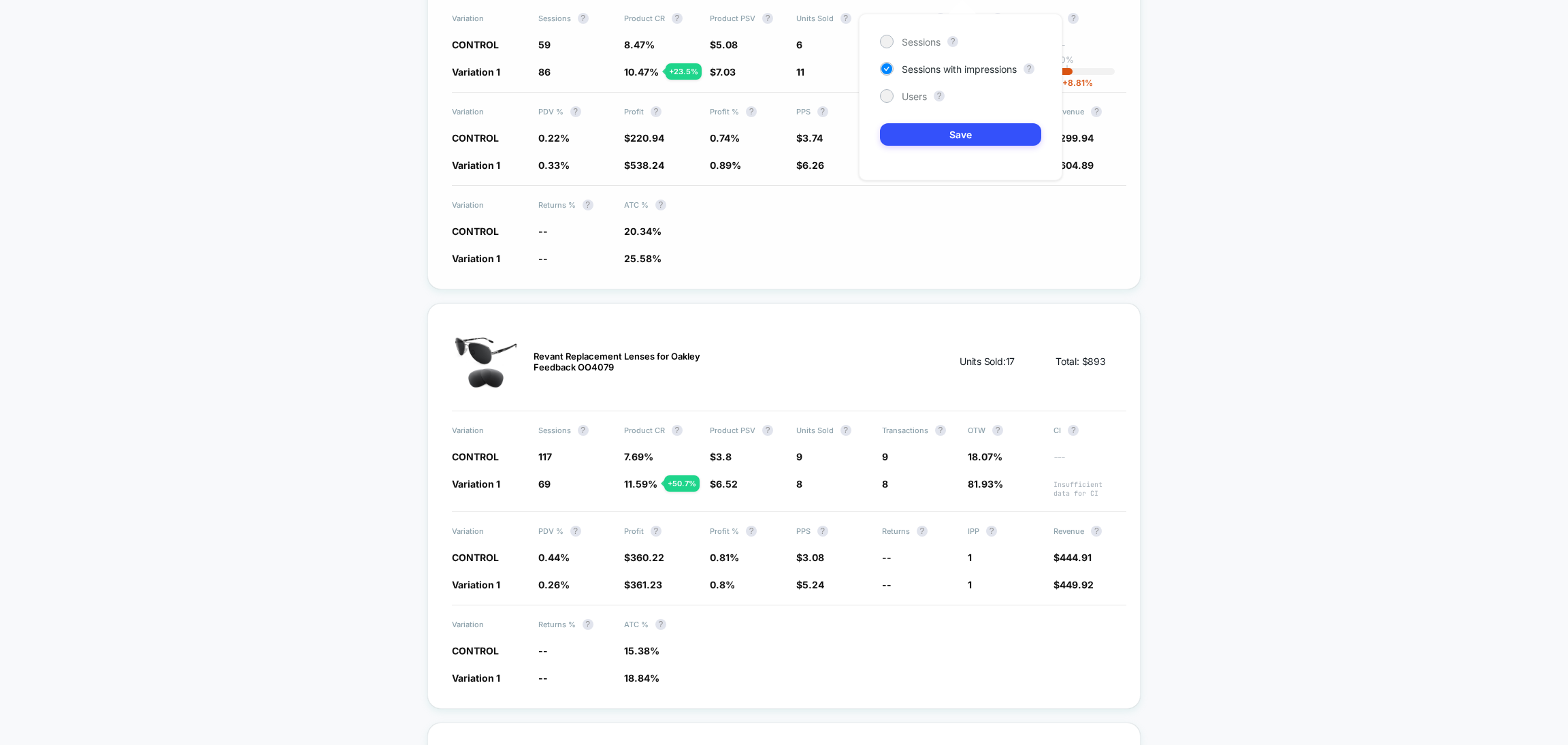
scroll to position [0, 0]
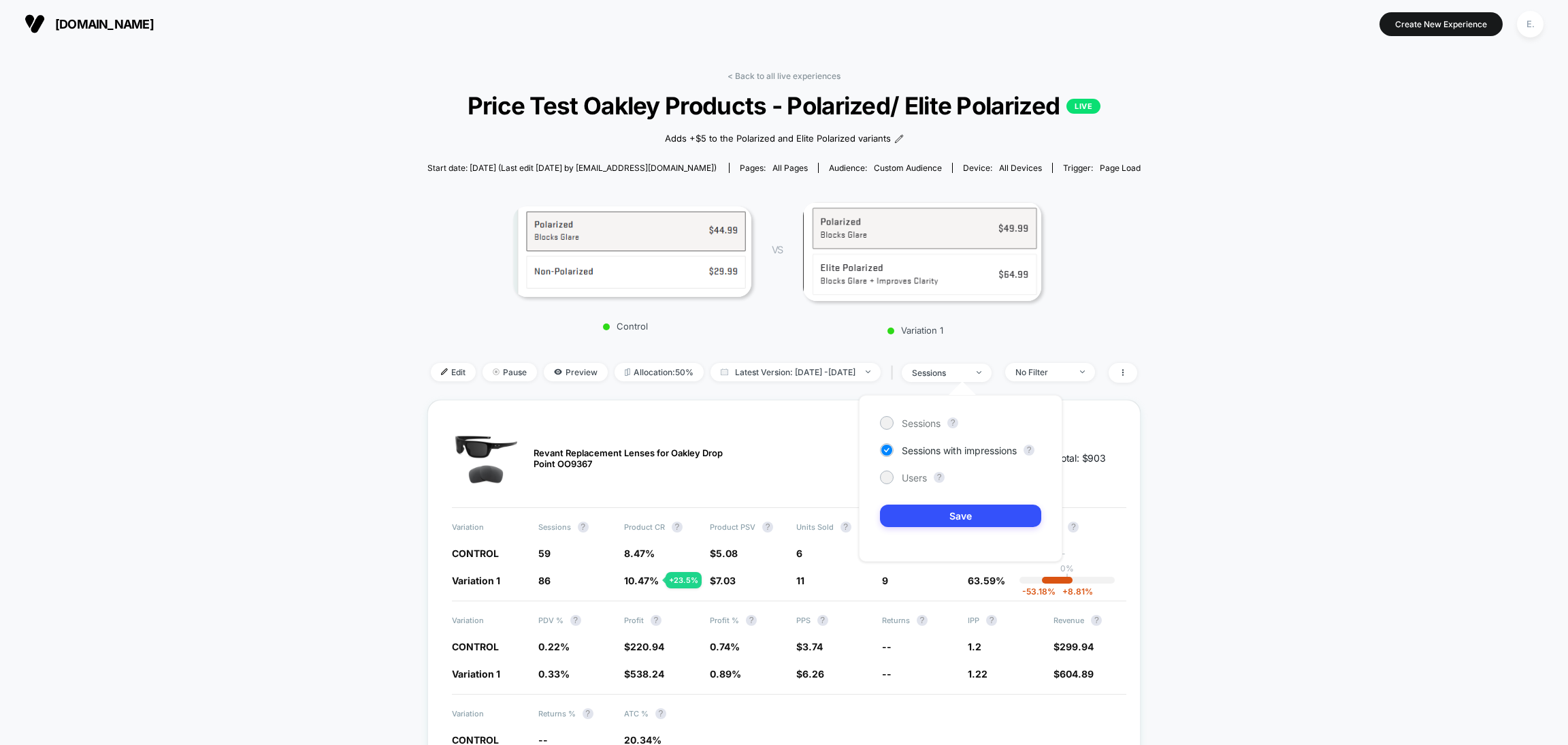
click at [773, 110] on span "Price Test Oakley Products - Polarized/ Elite Polarized LIVE" at bounding box center [785, 105] width 642 height 28
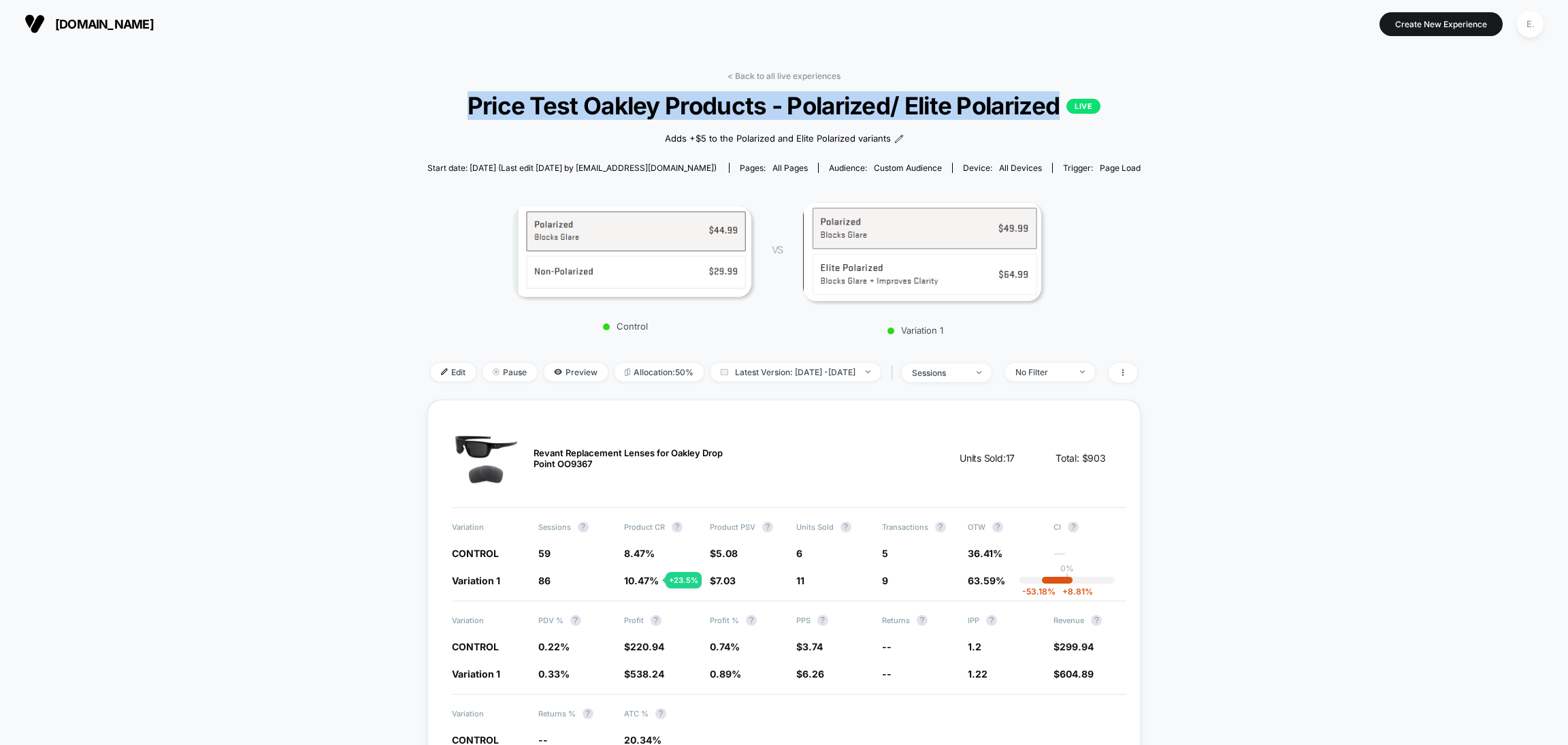
click at [773, 110] on span "Price Test Oakley Products - Polarized/ Elite Polarized LIVE" at bounding box center [785, 105] width 642 height 28
copy span "Price Test Oakley Products - Polarized/ Elite Polarized"
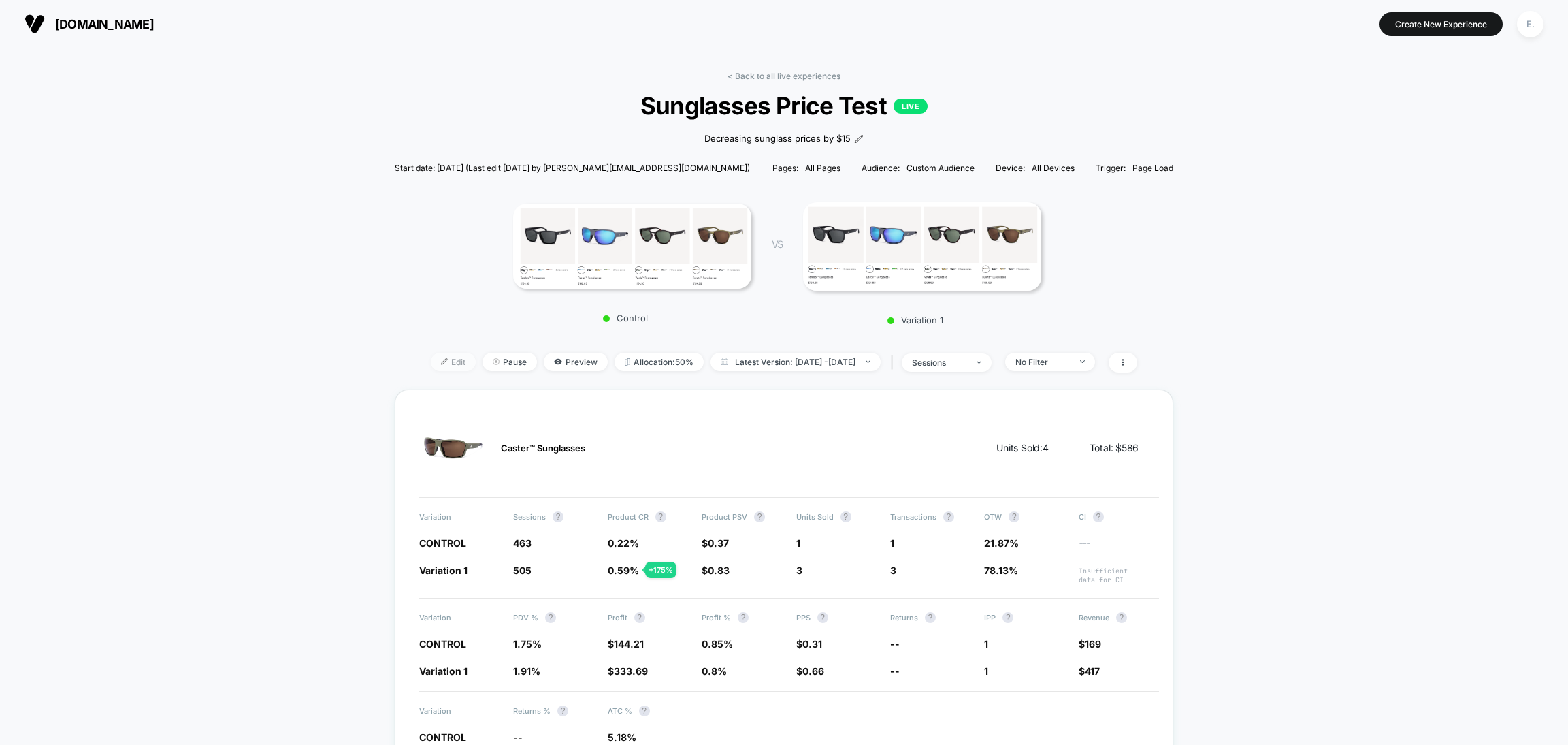
click at [442, 364] on span "Edit" at bounding box center [453, 361] width 45 height 18
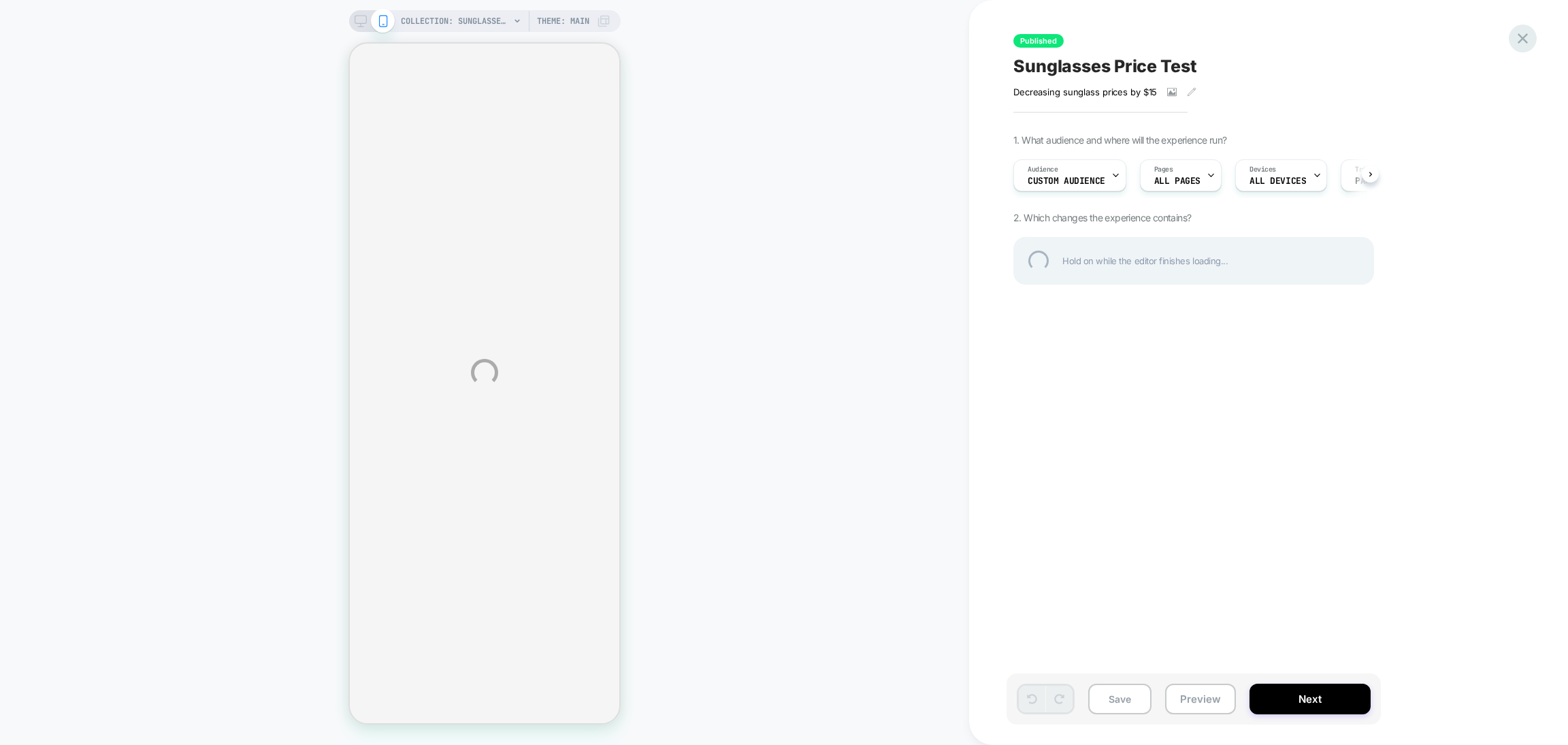
click at [1518, 43] on div at bounding box center [1523, 39] width 28 height 28
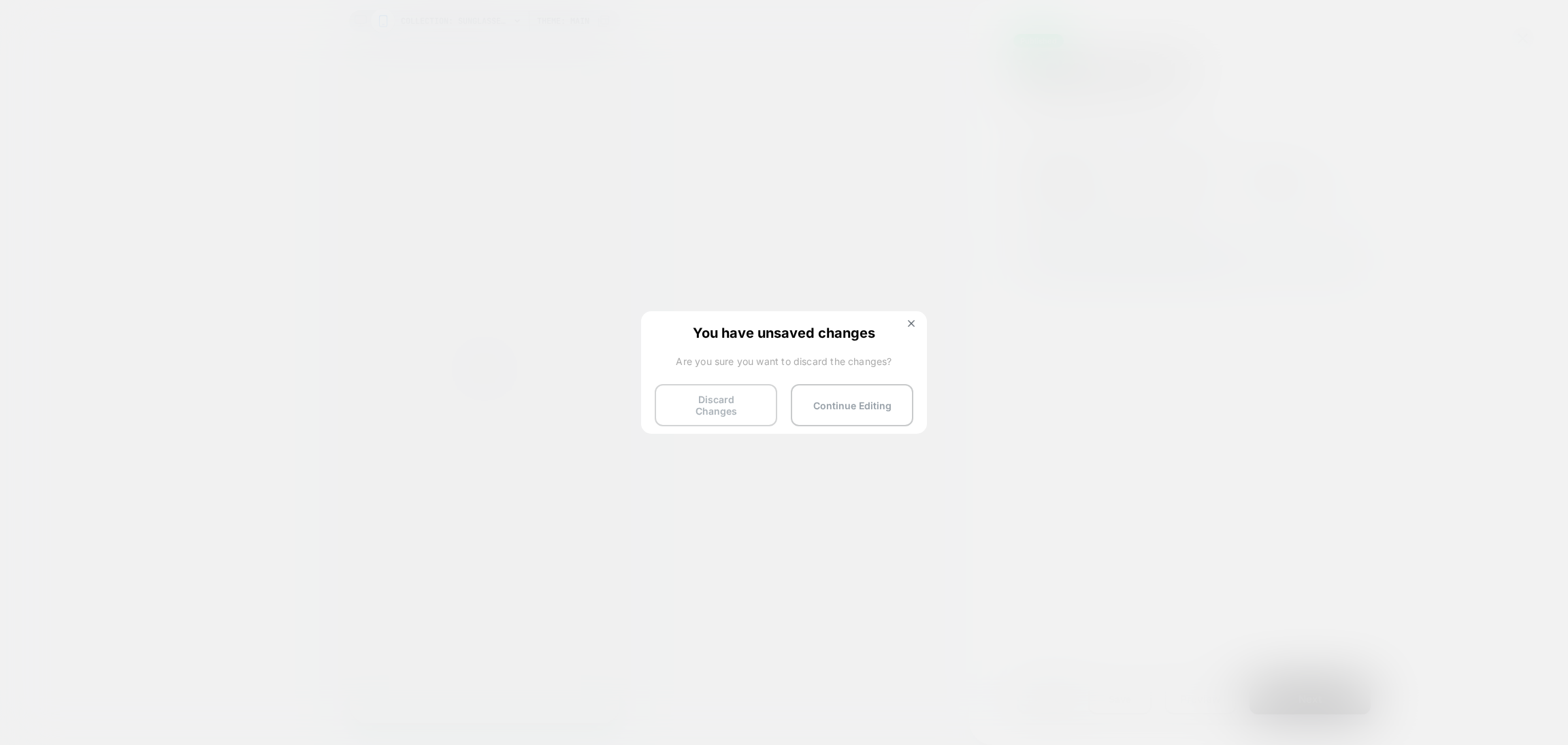
click at [699, 406] on button "Discard Changes" at bounding box center [716, 405] width 122 height 42
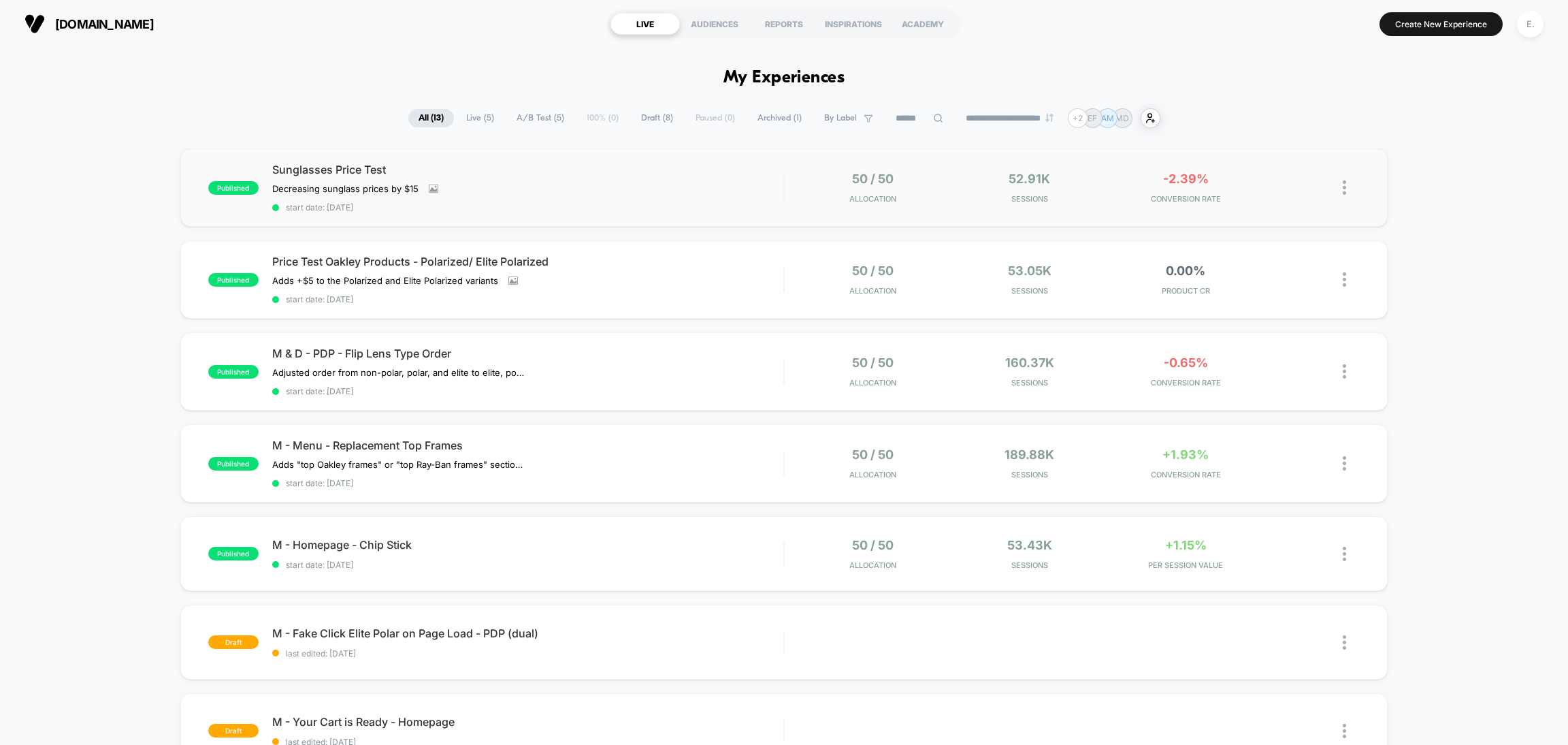
click at [663, 202] on span "start date: [DATE]" at bounding box center [527, 207] width 511 height 10
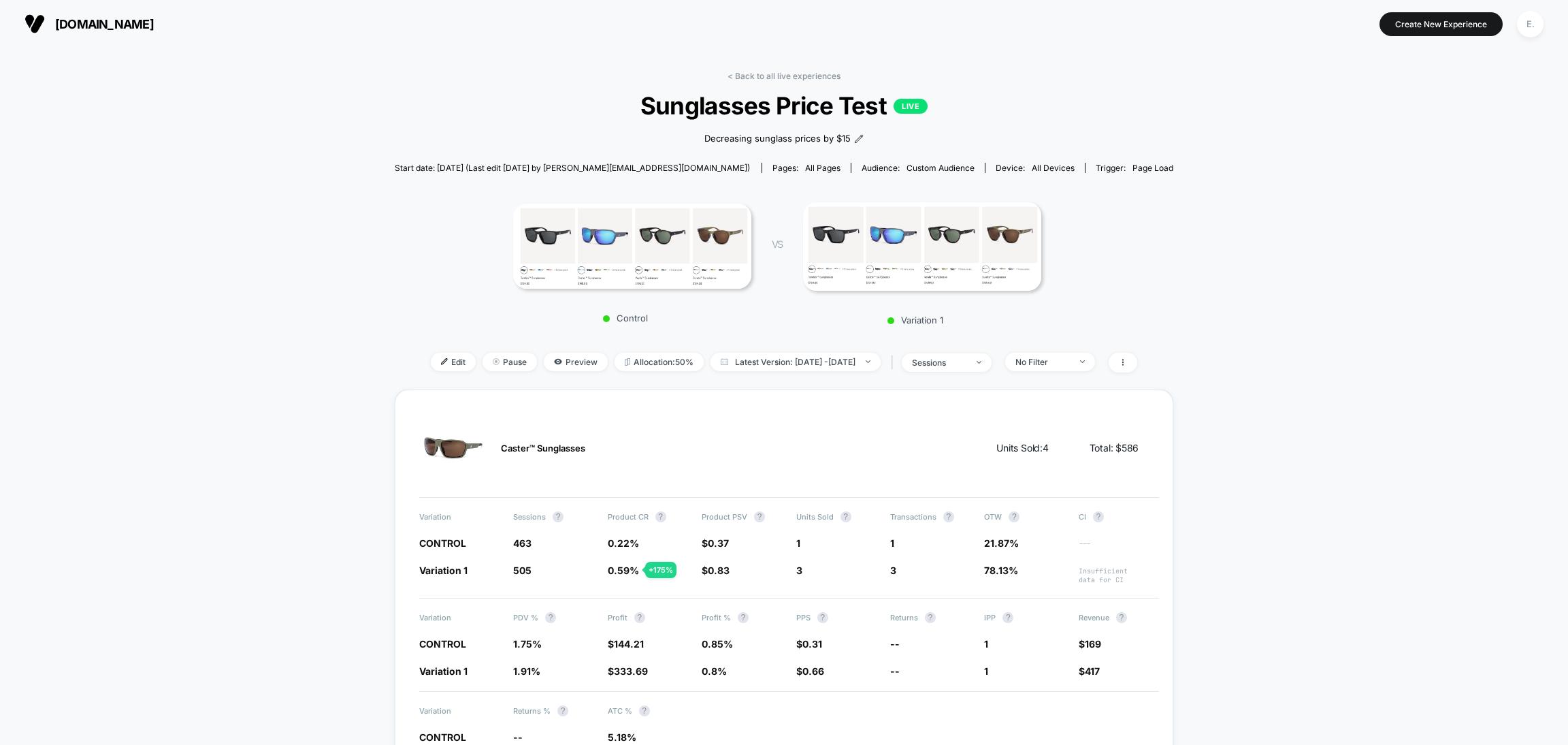
scroll to position [102, 0]
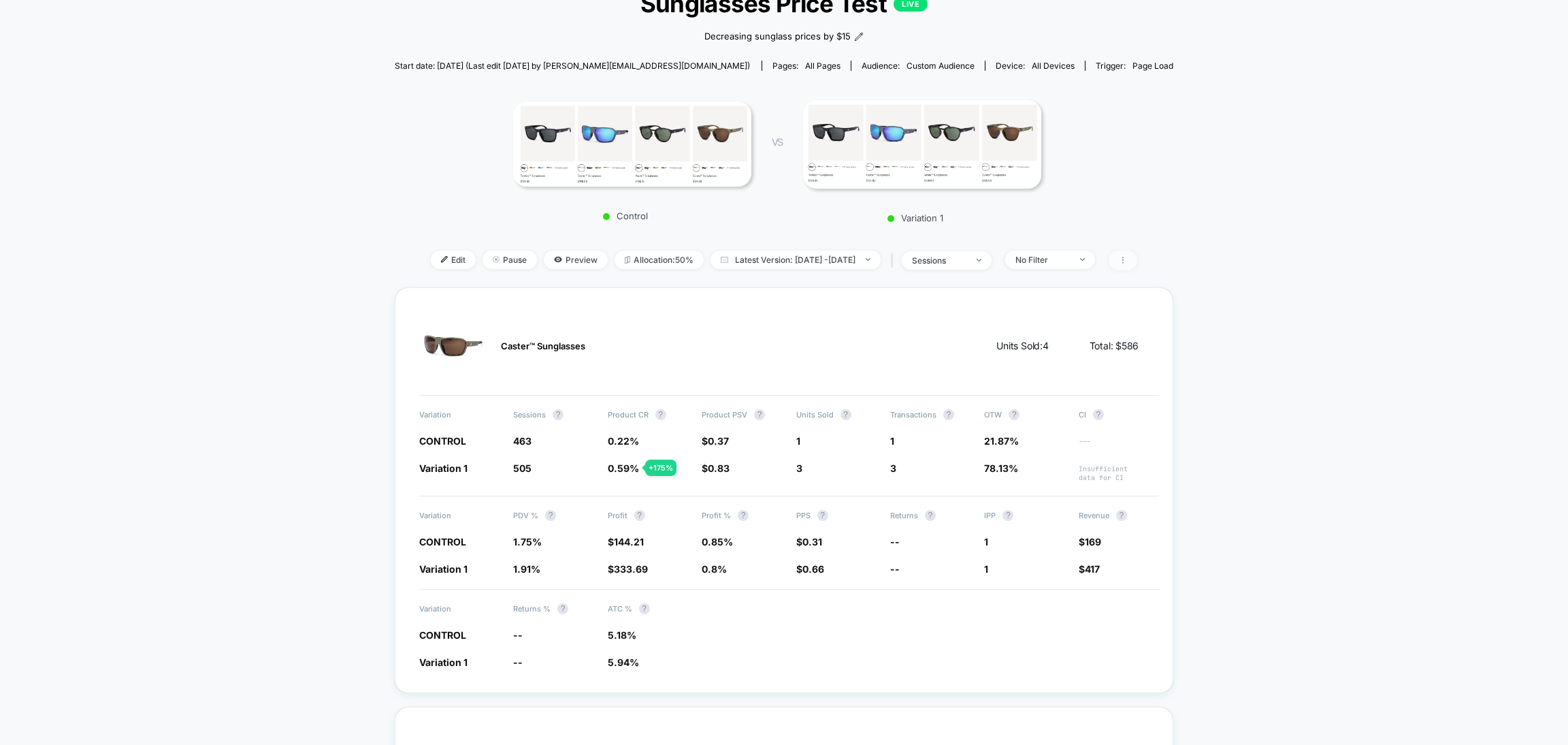
click at [1137, 259] on span at bounding box center [1122, 260] width 28 height 20
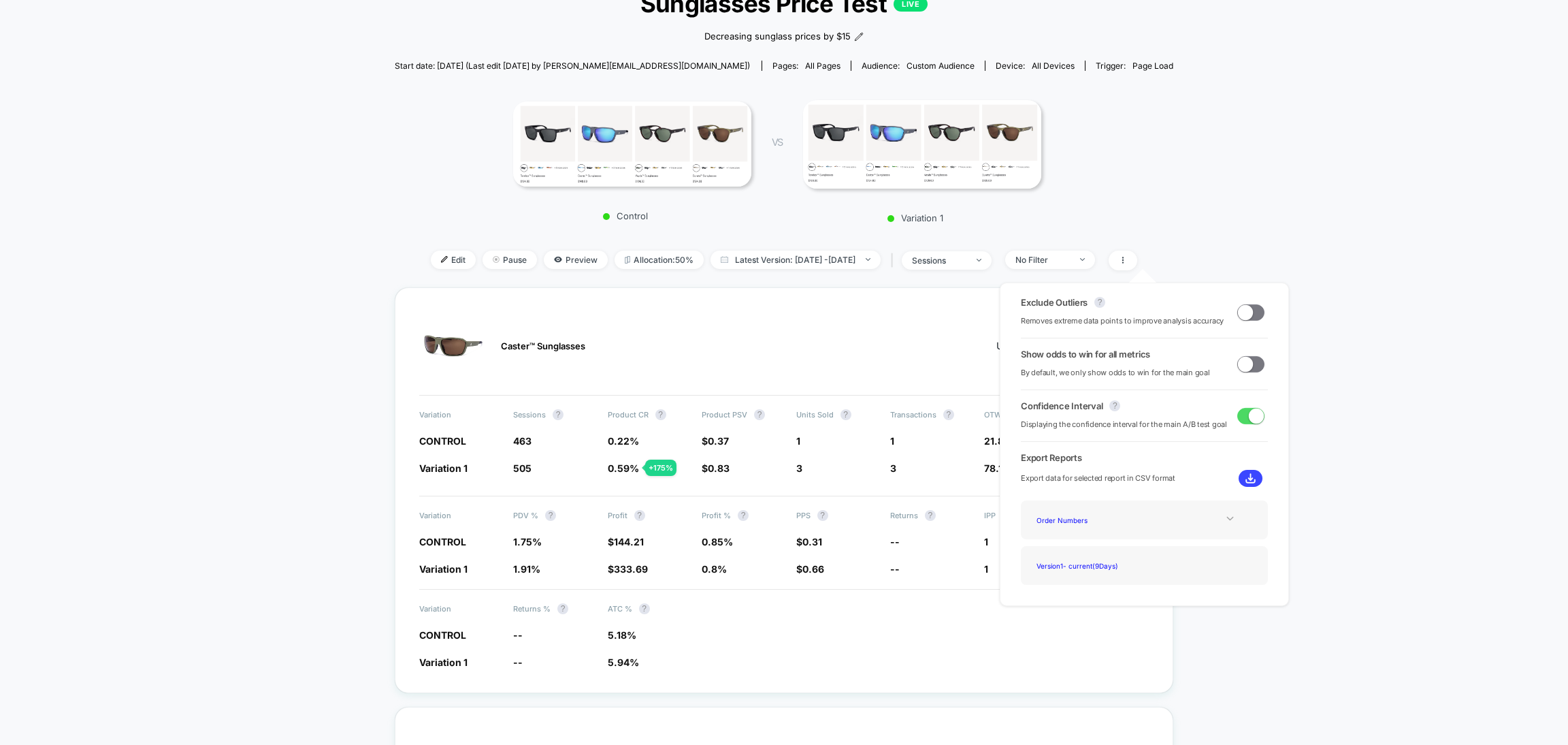
click at [1208, 514] on div at bounding box center [1230, 519] width 55 height 10
click at [1067, 534] on div "Experience Data" at bounding box center [1085, 538] width 109 height 18
click at [1246, 477] on img at bounding box center [1250, 479] width 10 height 10
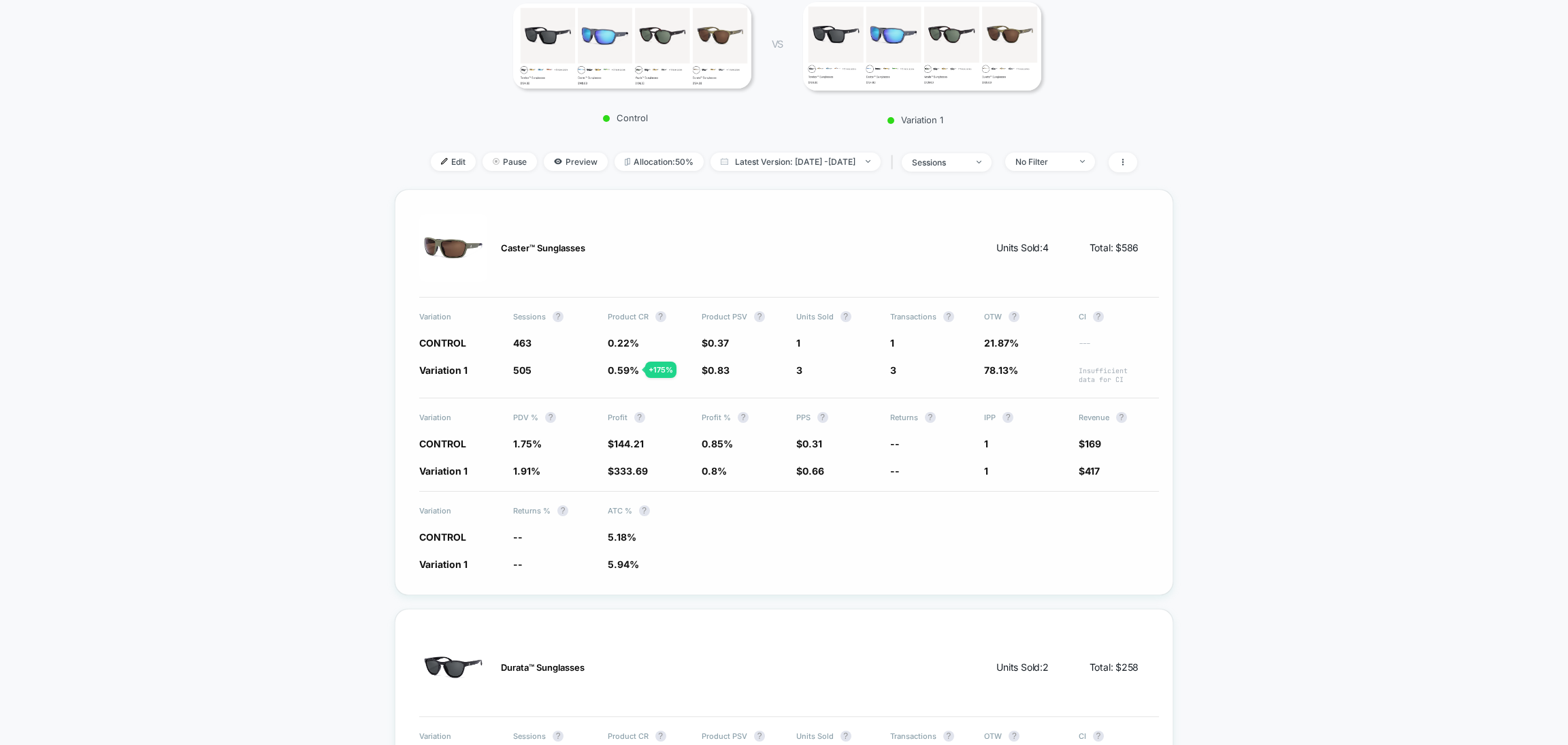
scroll to position [306, 0]
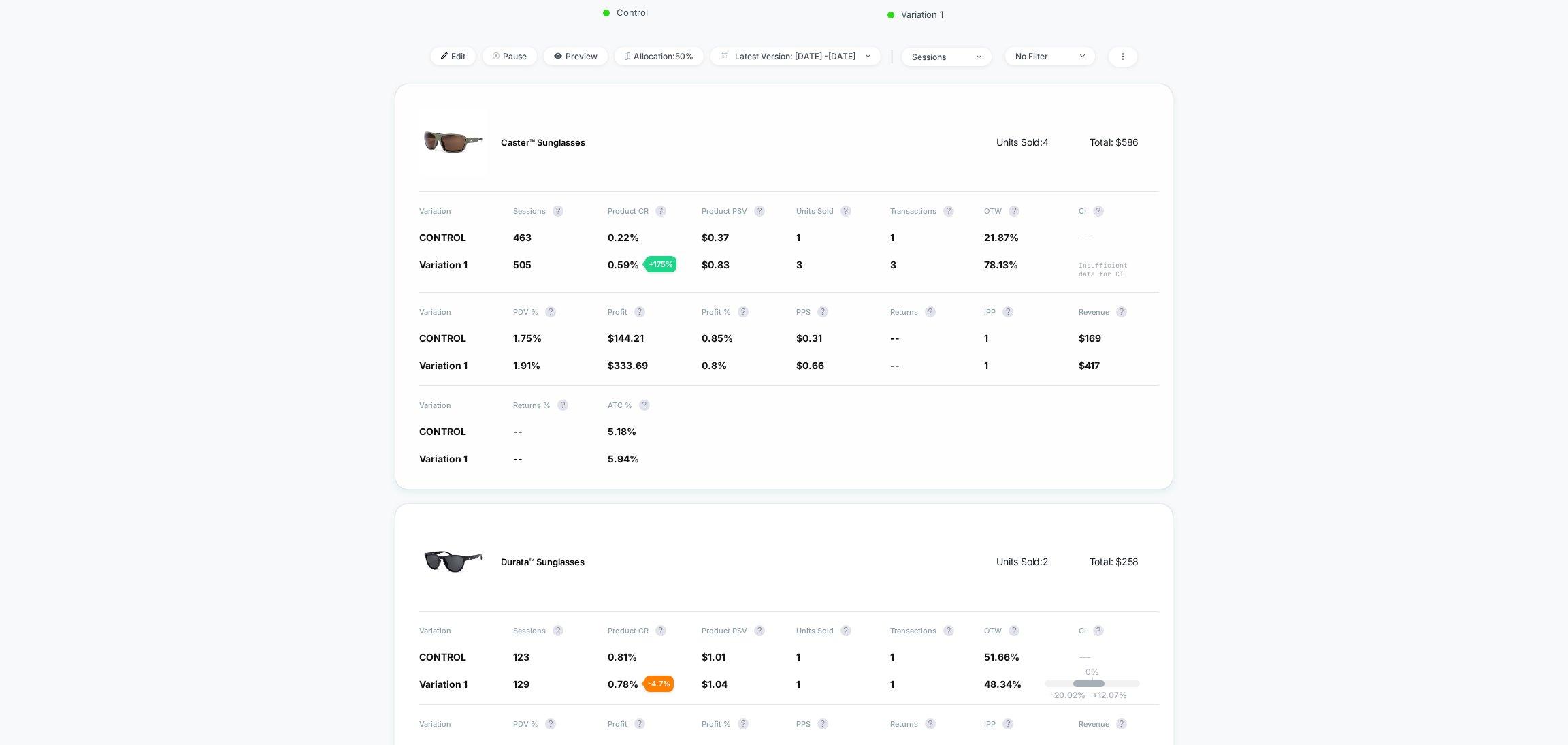
click at [1102, 224] on div "Variation Sessions ? Product CR ? Product PSV ? Units Sold ? Transactions ? OTW…" at bounding box center [789, 241] width 740 height 73
click at [1096, 271] on span "Insufficient data for CI" at bounding box center [1119, 270] width 80 height 18
click at [1102, 313] on span "Revenue ?" at bounding box center [1119, 312] width 80 height 11
click at [1112, 336] on span "$169" at bounding box center [1119, 337] width 80 height 14
click at [681, 412] on div "Variation Returns % ? ATC % ? CONTROL -- 5.18% Variation 1 -- 5.94% + 14.6 %" at bounding box center [789, 425] width 740 height 80
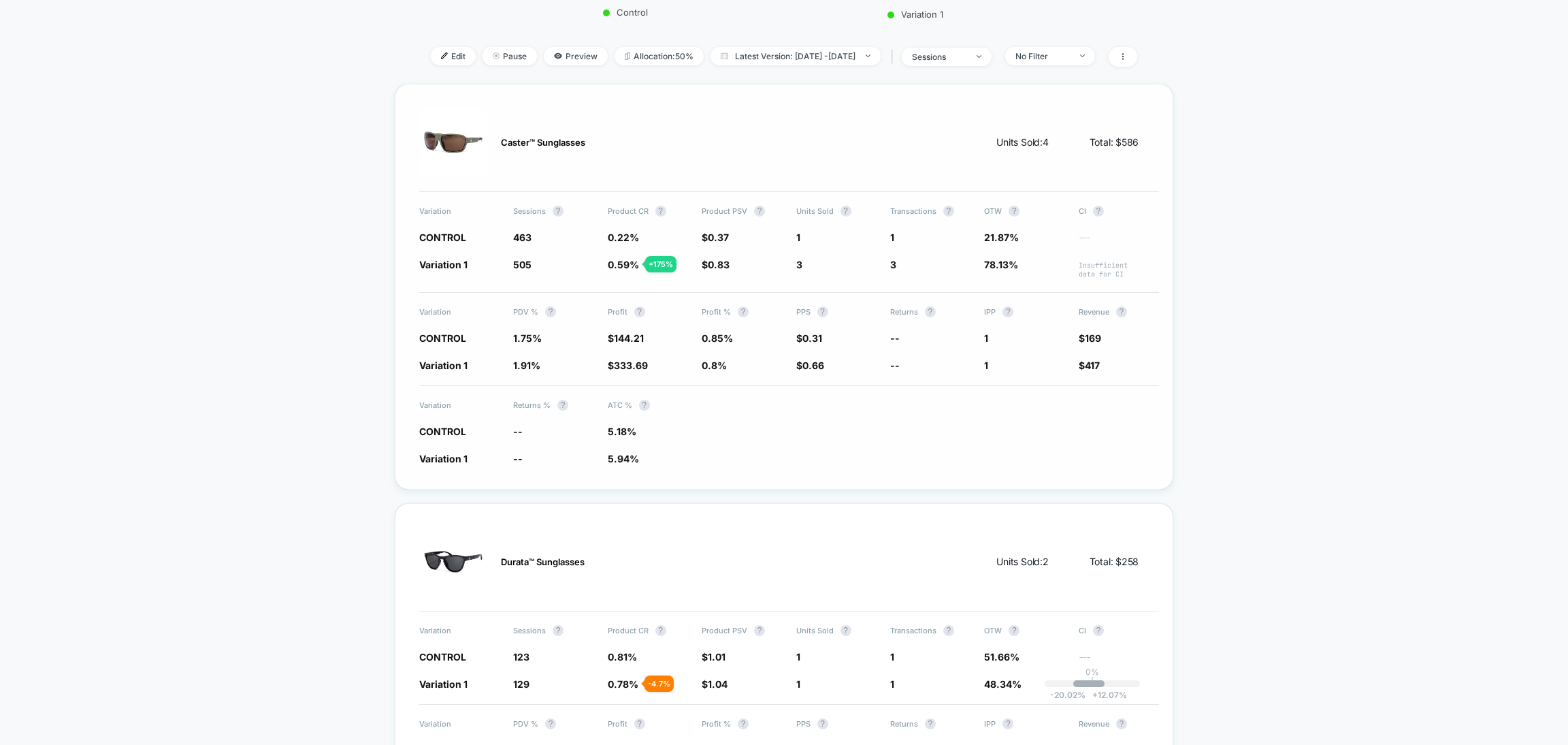
click at [630, 417] on div "Variation Returns % ? ATC % ? CONTROL -- 5.18% Variation 1 -- 5.94% + 14.6 %" at bounding box center [789, 425] width 740 height 80
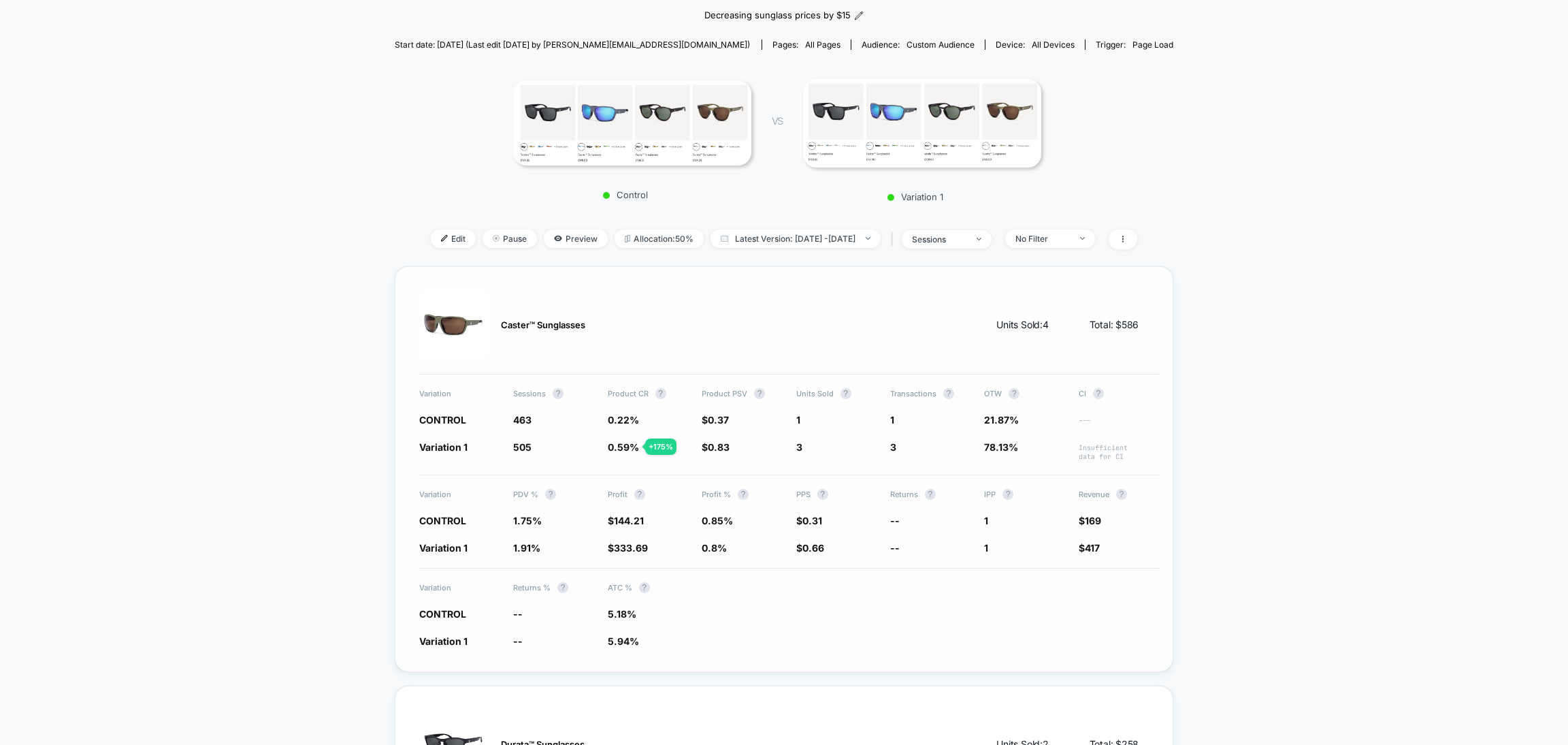
scroll to position [0, 0]
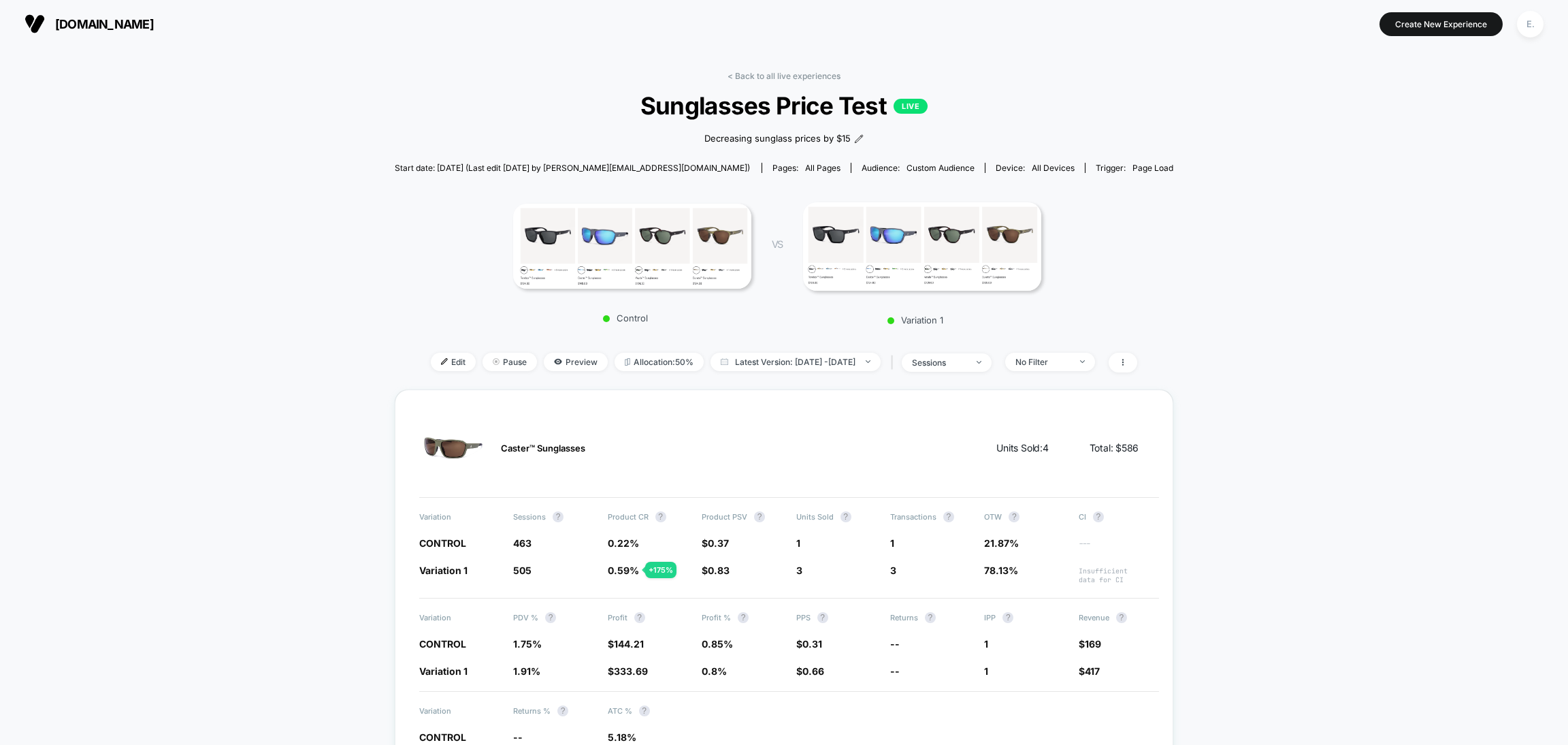
click at [973, 351] on div "< Back to all live experiences Sunglasses Price Test LIVE Decreasing sunglass p…" at bounding box center [784, 230] width 780 height 319
click at [966, 357] on div "sessions" at bounding box center [940, 362] width 55 height 10
click at [972, 441] on span "Sessions with impressions" at bounding box center [959, 440] width 115 height 12
click at [969, 500] on button "Save" at bounding box center [960, 505] width 161 height 22
click at [444, 367] on span "Edit" at bounding box center [453, 361] width 45 height 18
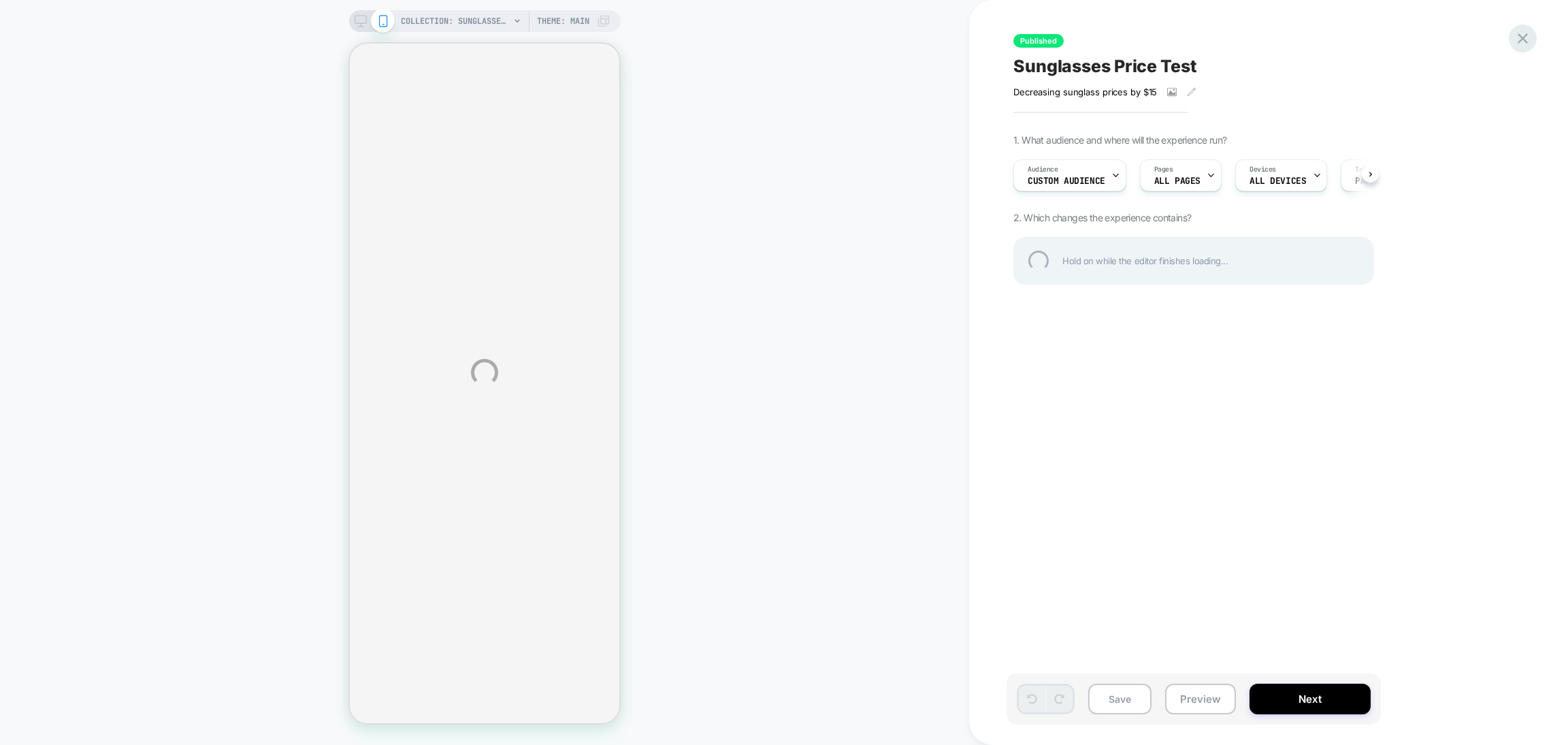
click at [1524, 39] on div at bounding box center [1523, 39] width 28 height 28
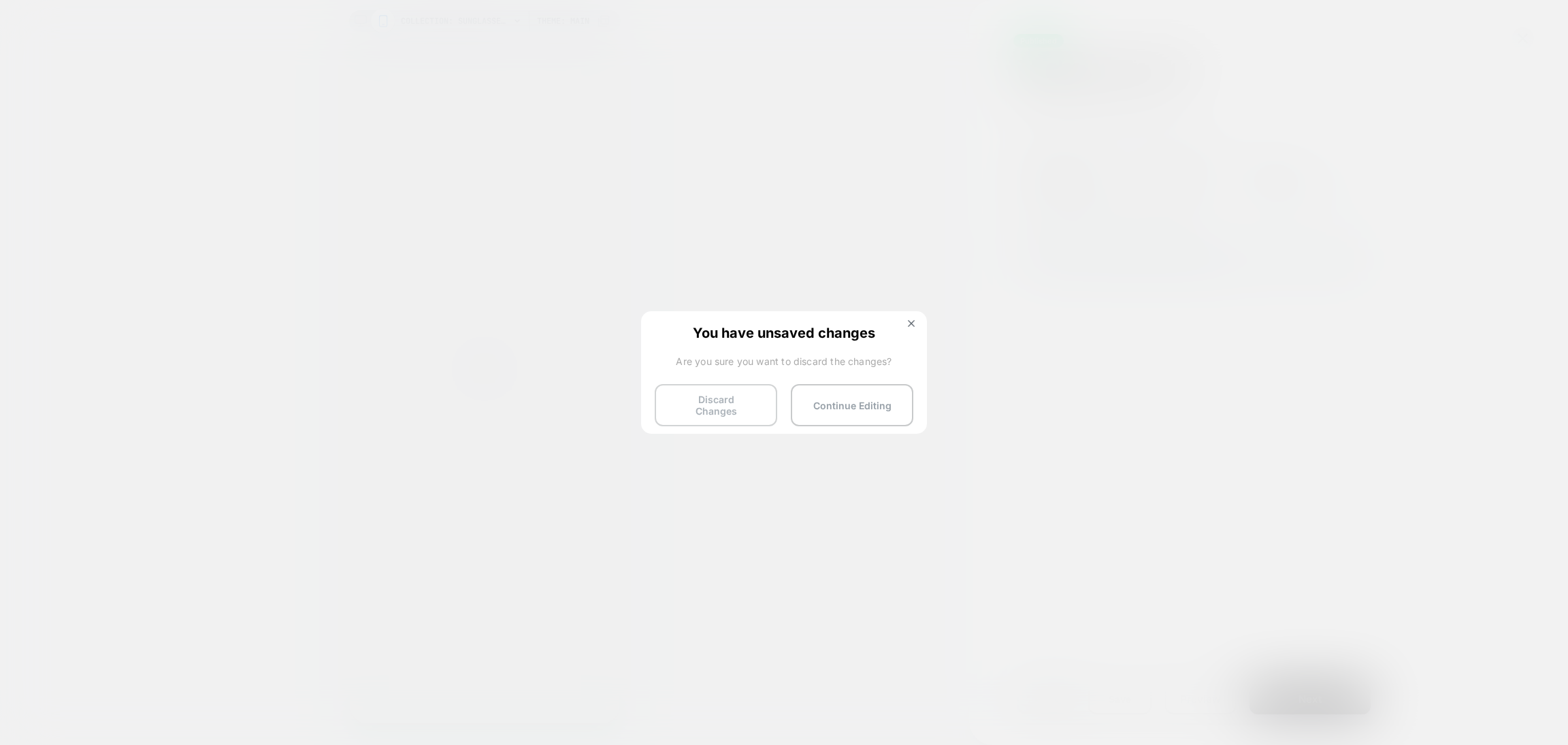
click at [692, 405] on button "Discard Changes" at bounding box center [716, 405] width 122 height 42
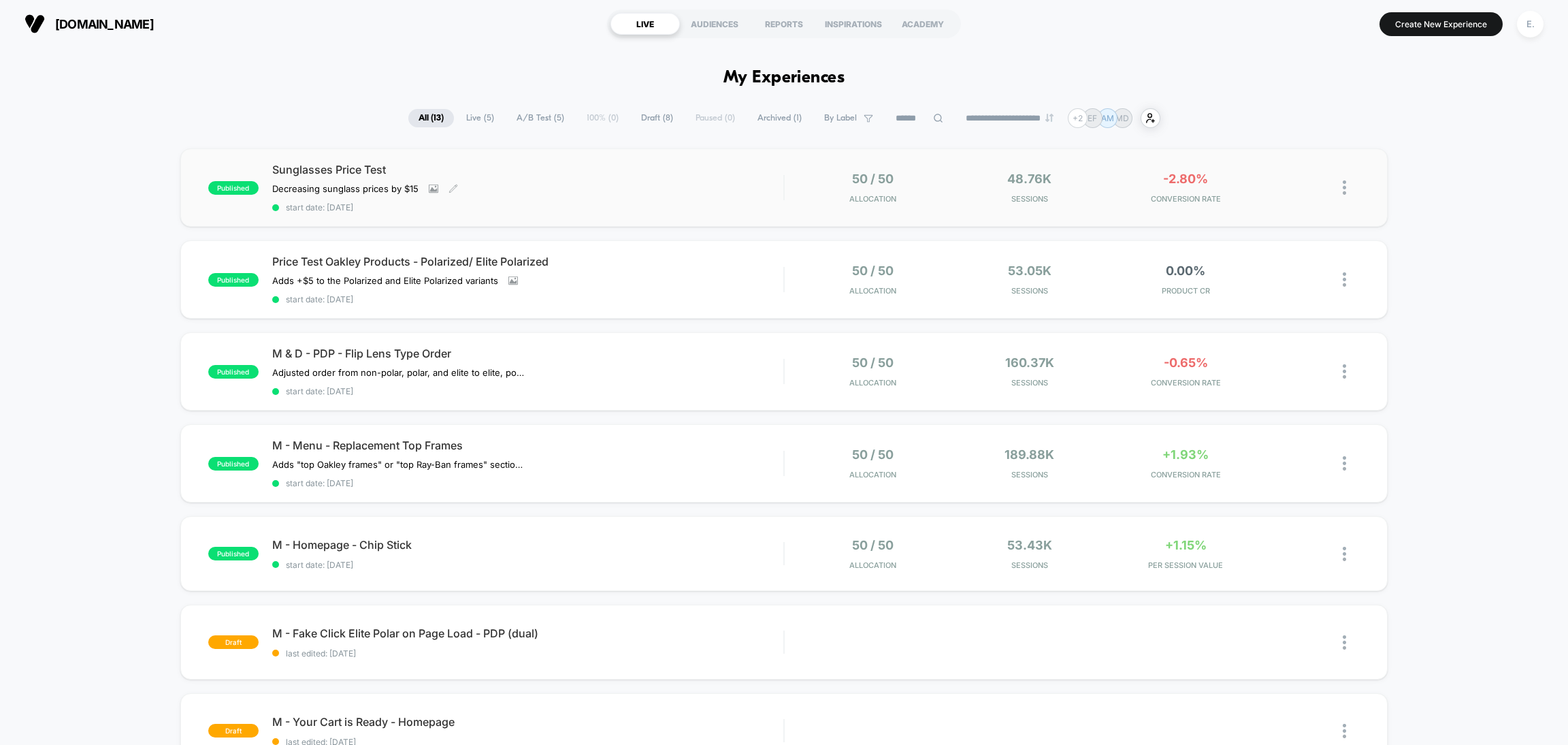
click at [663, 206] on span "start date: 9/3/2025" at bounding box center [527, 207] width 511 height 10
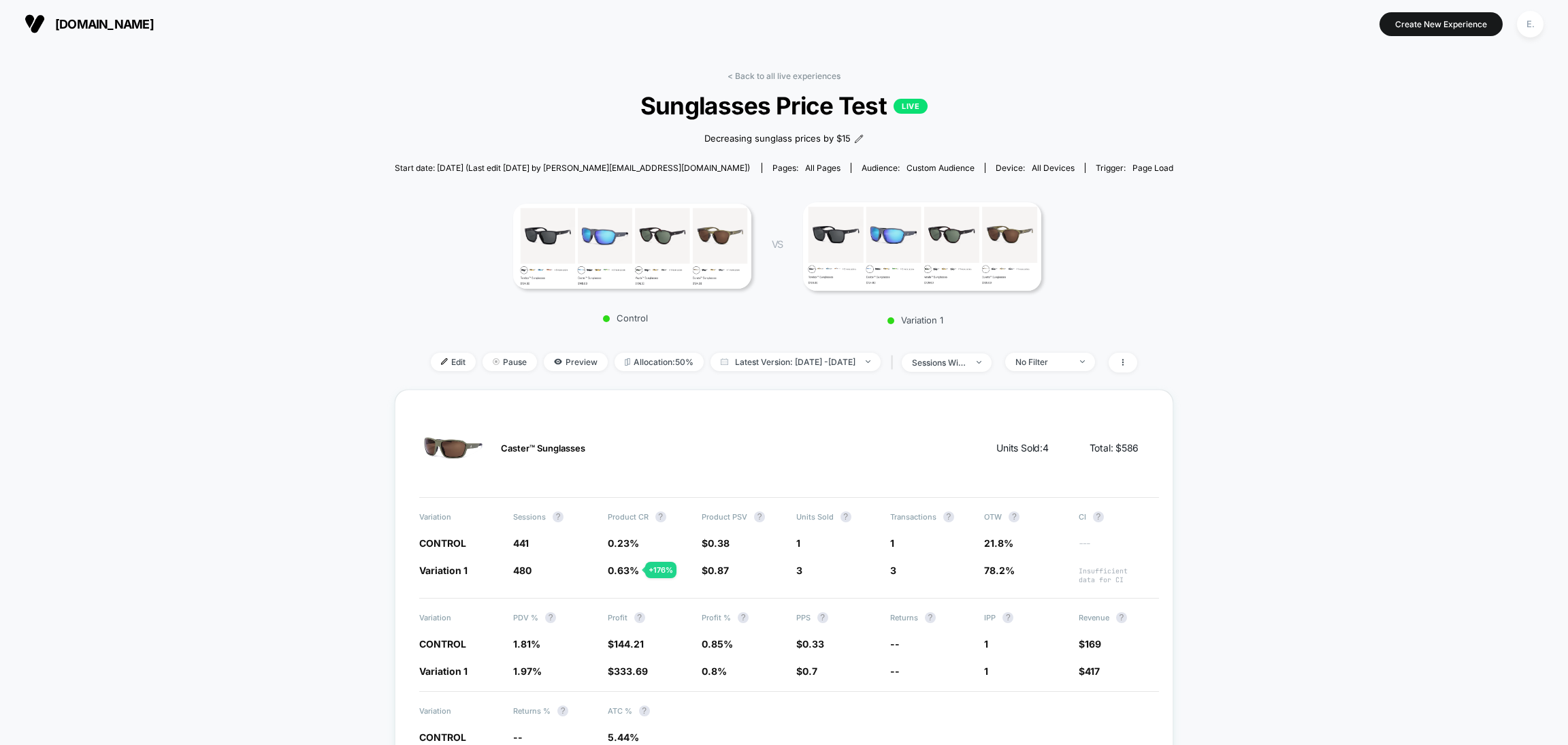
click at [737, 107] on span "Sunglasses Price Test LIVE" at bounding box center [784, 105] width 701 height 28
copy span "Sunglasses Price Test"
click at [1527, 25] on div "E." at bounding box center [1530, 24] width 27 height 27
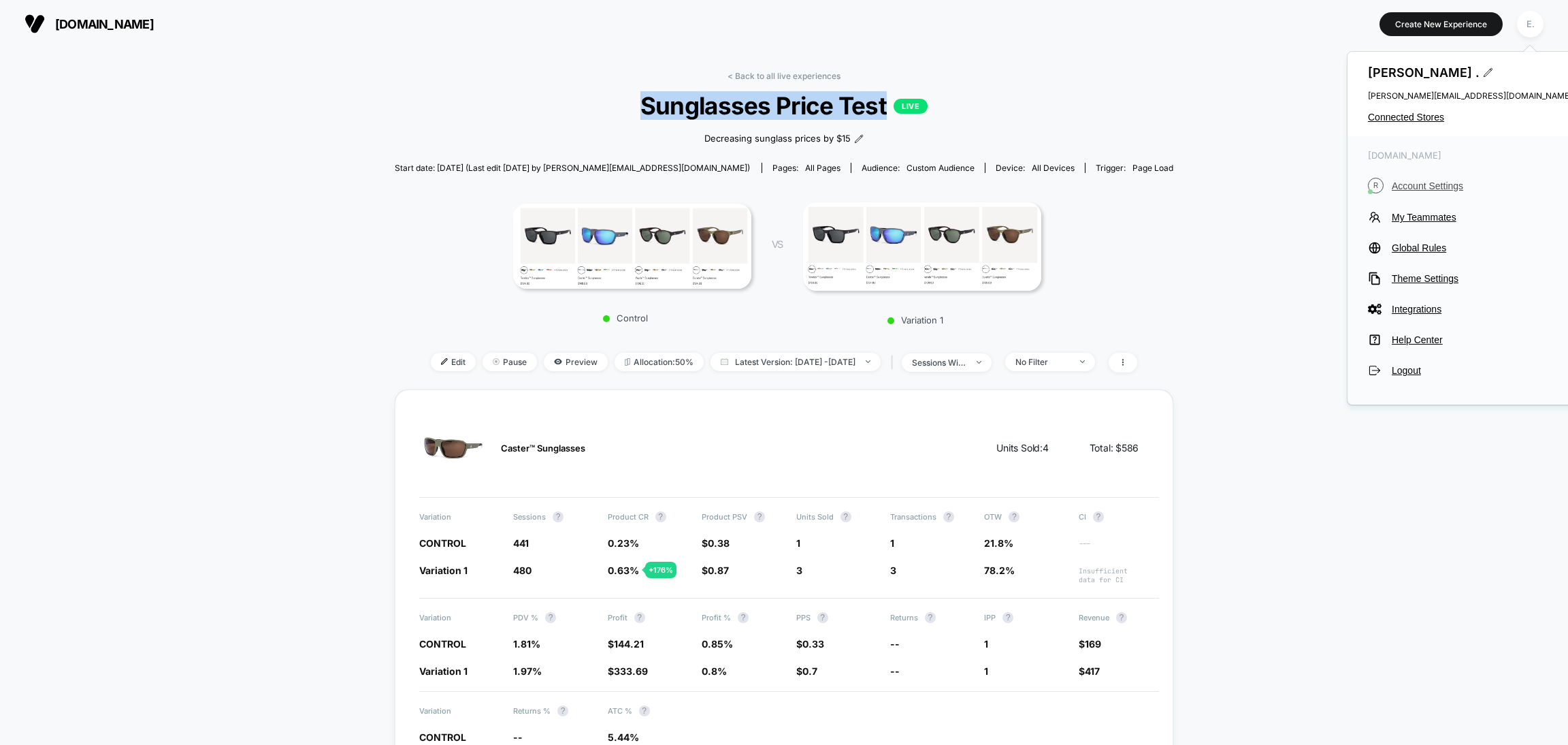
click at [1421, 188] on span "Account Settings" at bounding box center [1482, 186] width 181 height 11
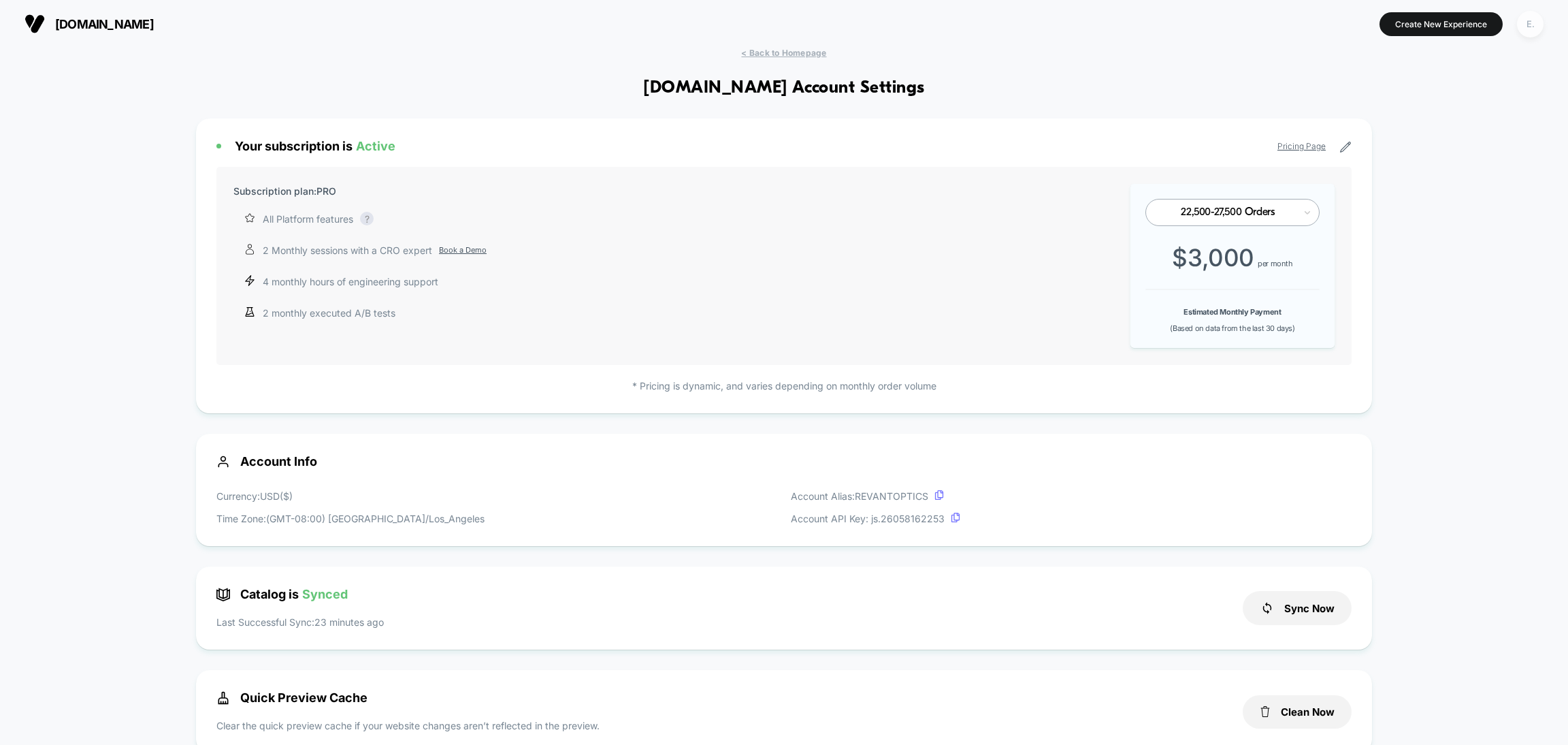
click at [1528, 22] on div "E." at bounding box center [1530, 24] width 27 height 27
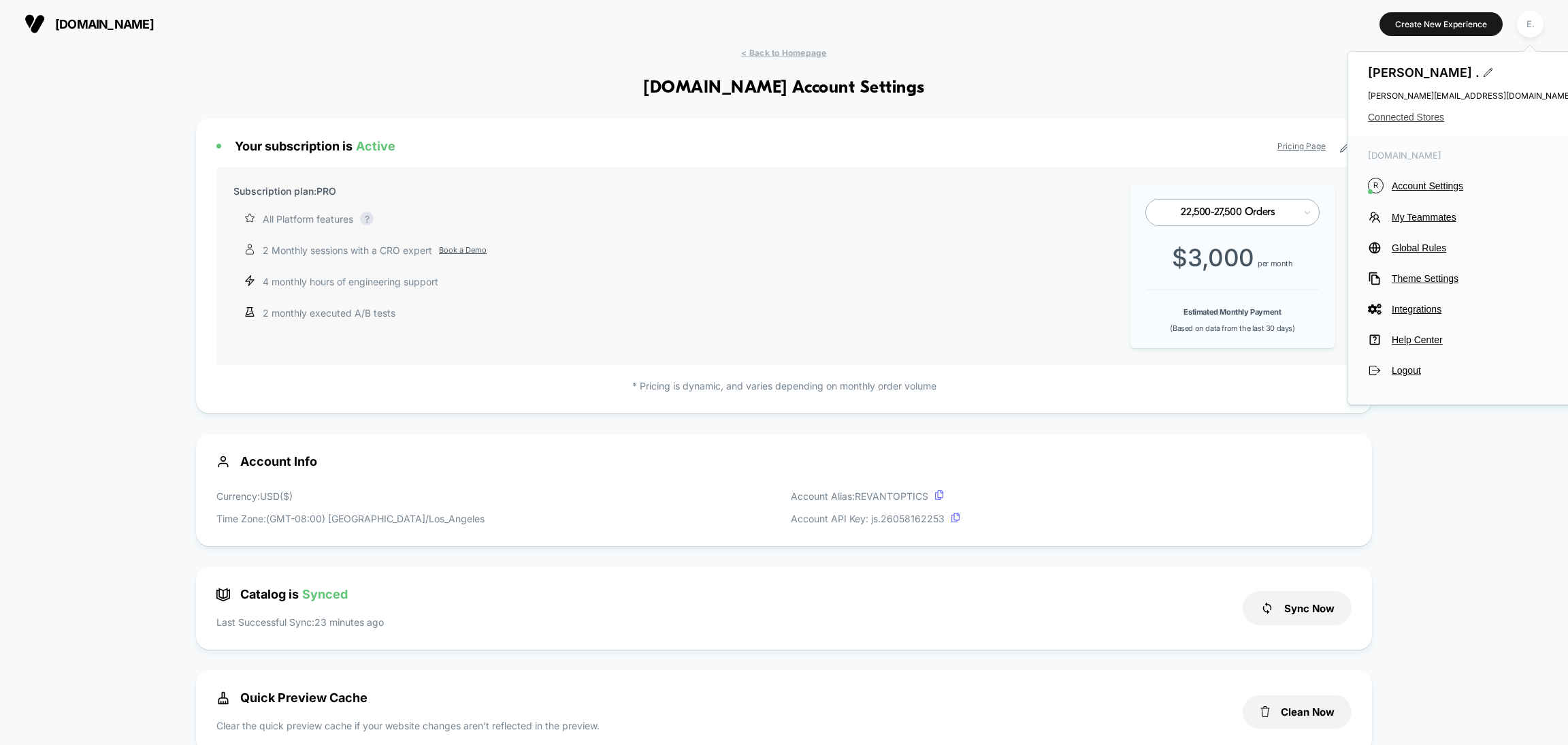
click at [1422, 115] on span "Connected Stores" at bounding box center [1470, 116] width 205 height 11
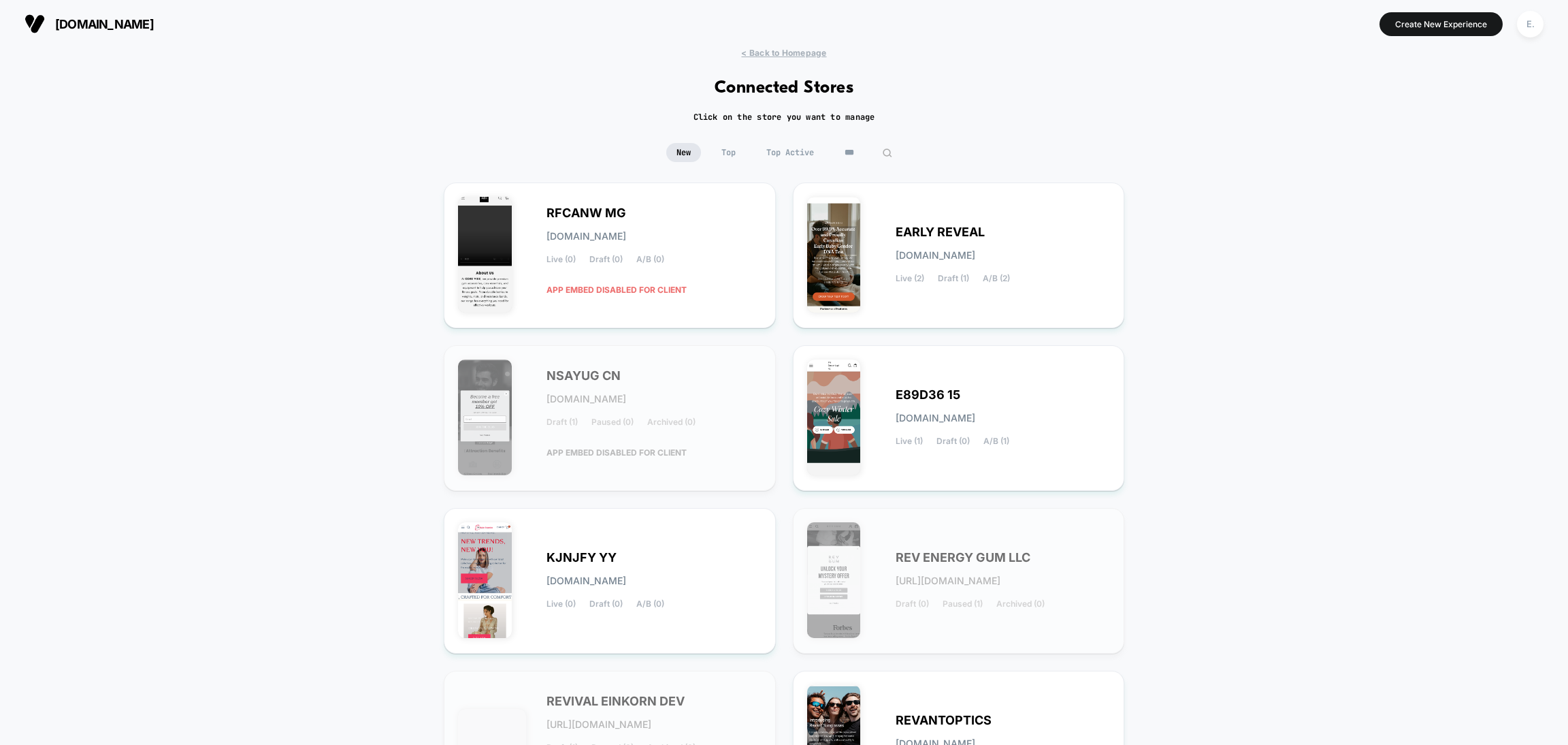
click at [864, 152] on input "***" at bounding box center [869, 152] width 68 height 19
click at [864, 146] on input "***" at bounding box center [868, 152] width 136 height 19
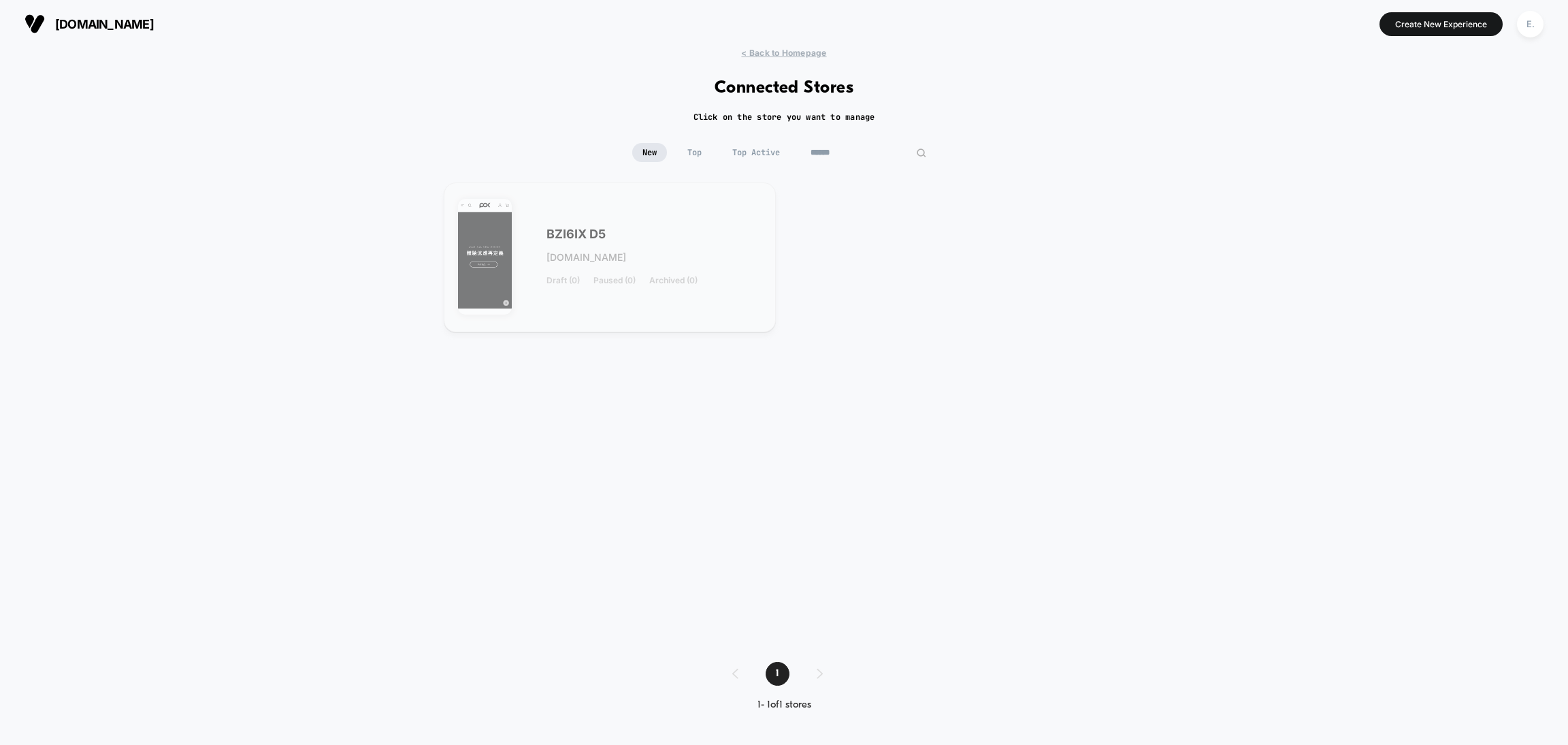
type input "******"
click at [617, 220] on div "BZI6IX D5 bzi6ix-d5.myshopify.com Draft (0) Paused (0) Archived (0)" at bounding box center [609, 258] width 304 height 122
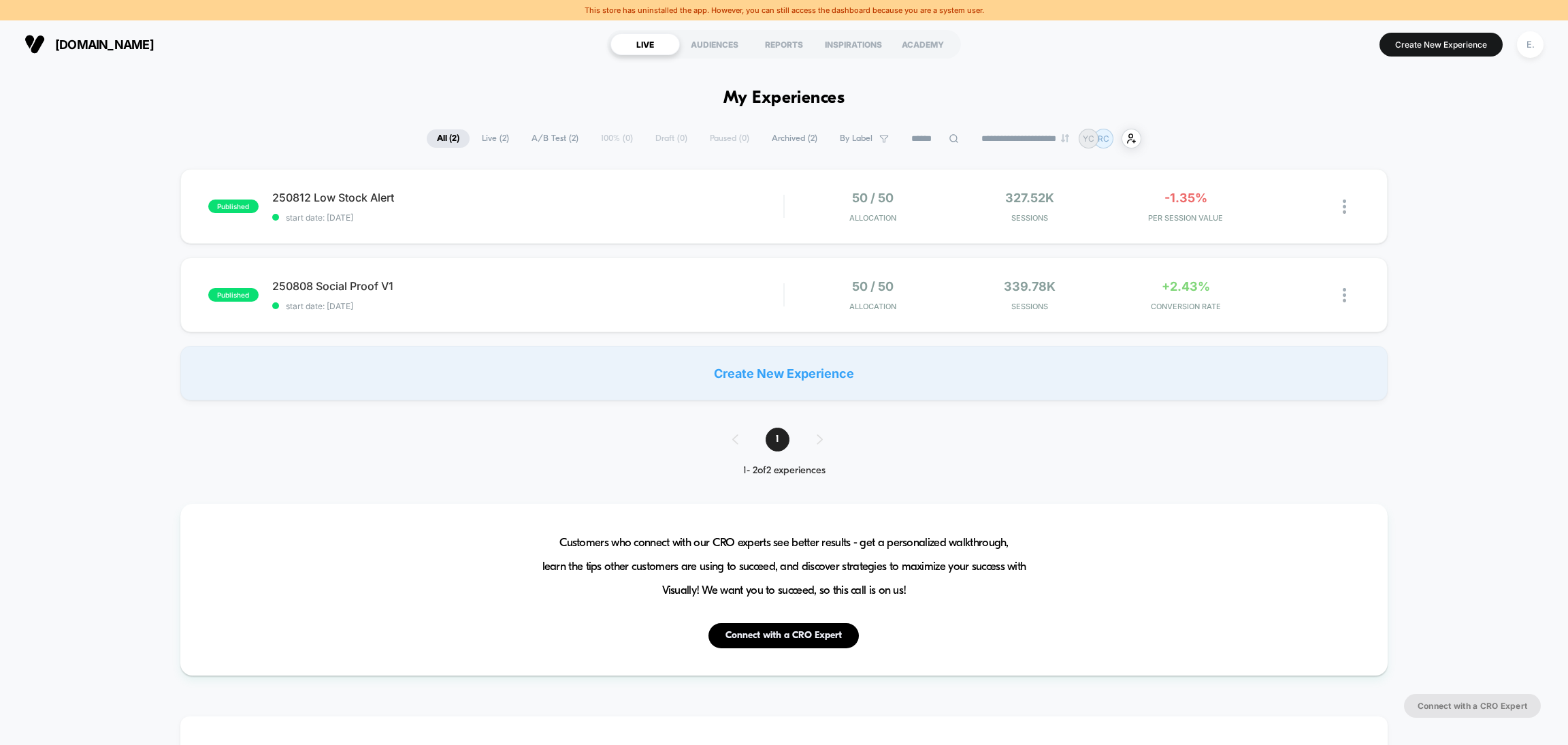
click at [776, 139] on span "Archived ( 2 )" at bounding box center [794, 138] width 66 height 18
click at [750, 198] on span "250811 Auto Apply Click to edit experience details" at bounding box center [527, 198] width 511 height 14
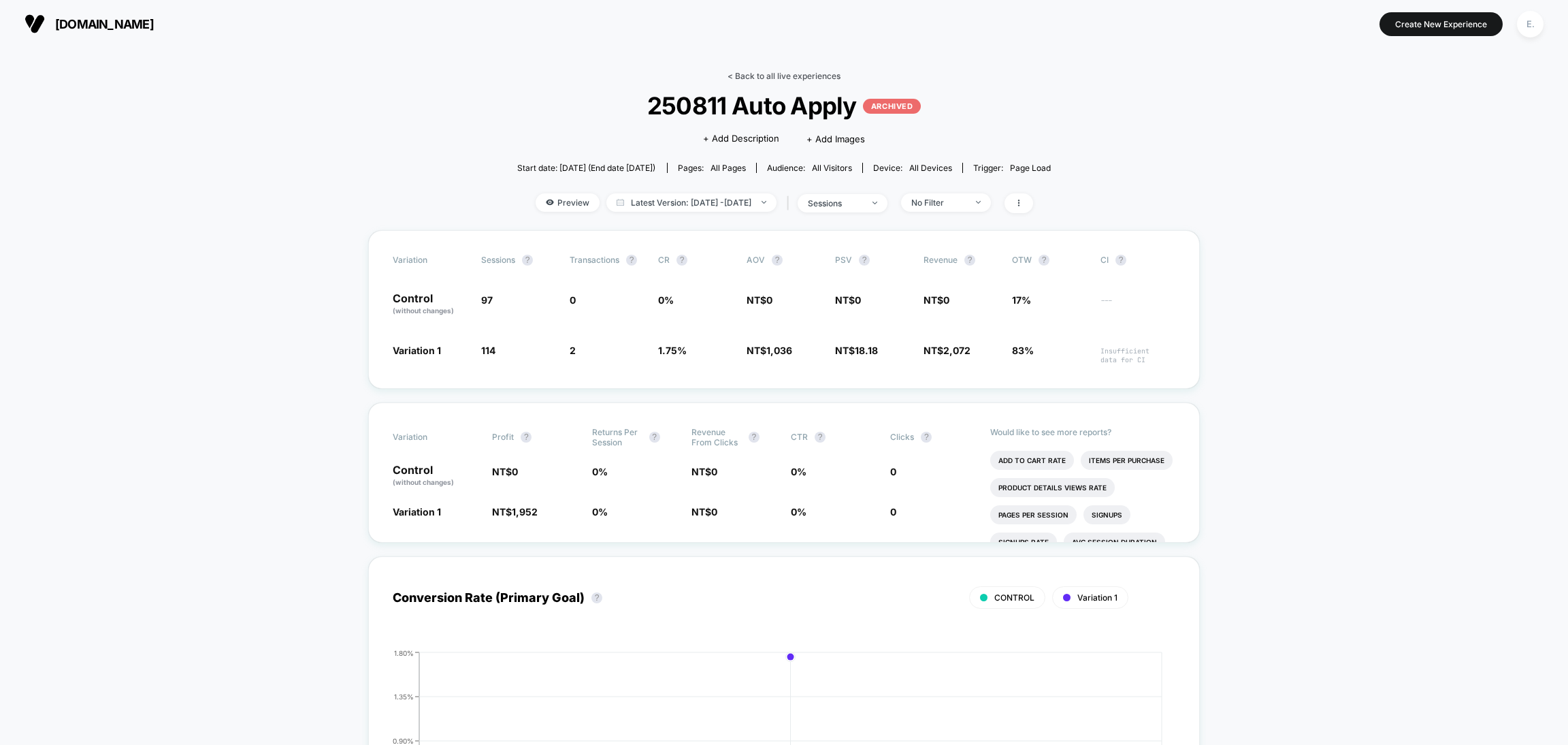
click at [760, 79] on link "< Back to all live experiences" at bounding box center [784, 76] width 113 height 10
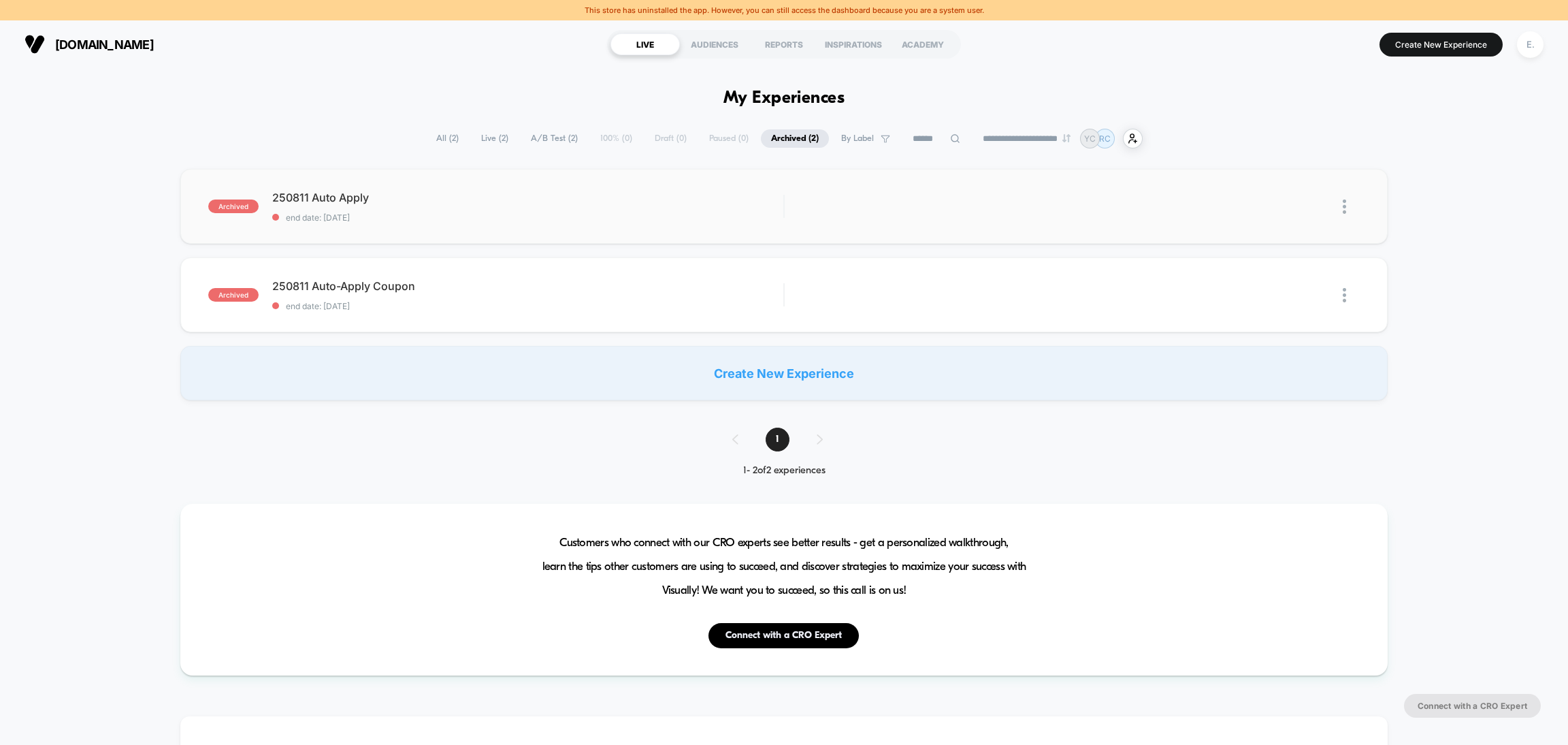
click at [613, 224] on div "archived 250811 Auto Apply end date: 8/11/2025 Edit Duplicate Preview" at bounding box center [784, 206] width 1208 height 74
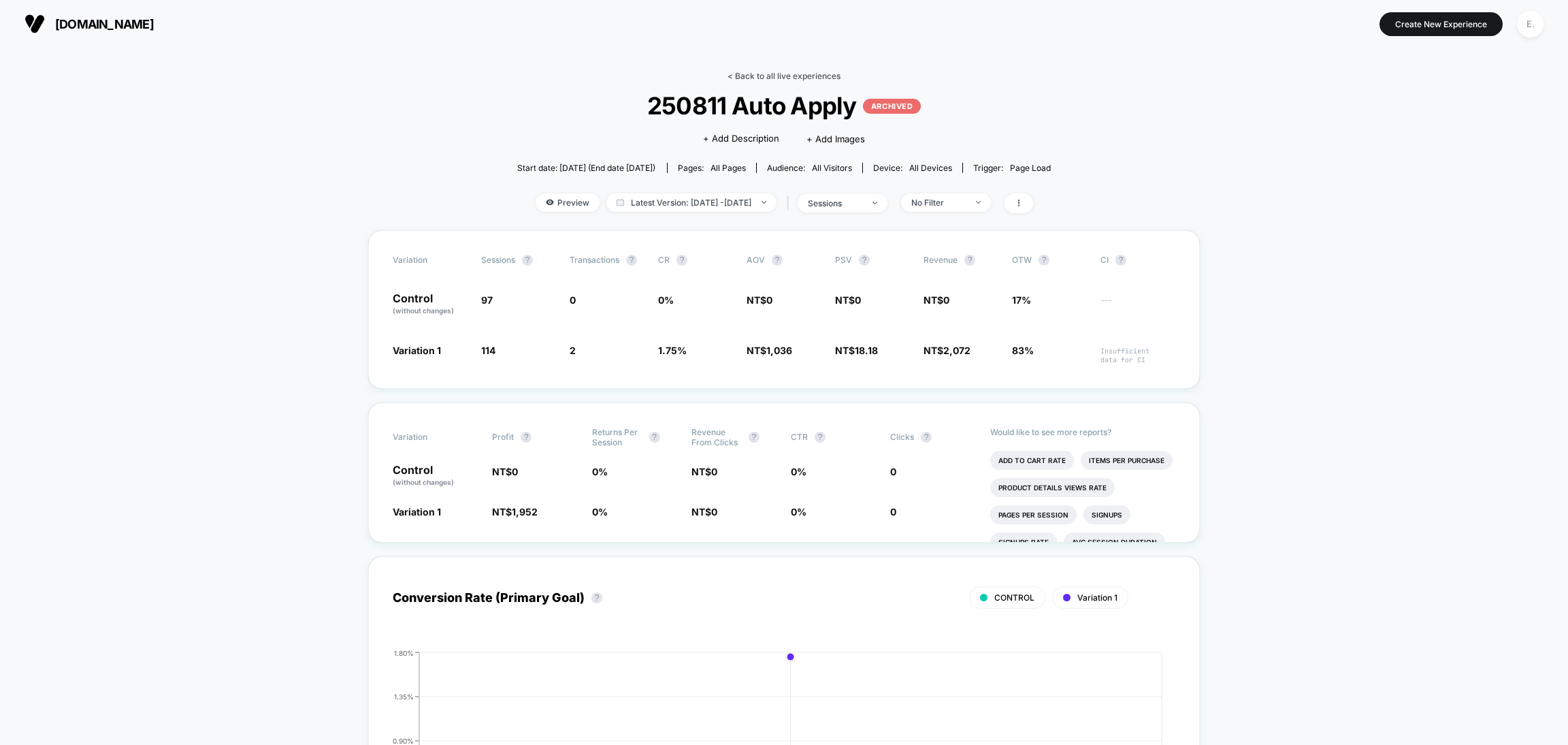
click at [738, 71] on link "< Back to all live experiences" at bounding box center [784, 76] width 113 height 10
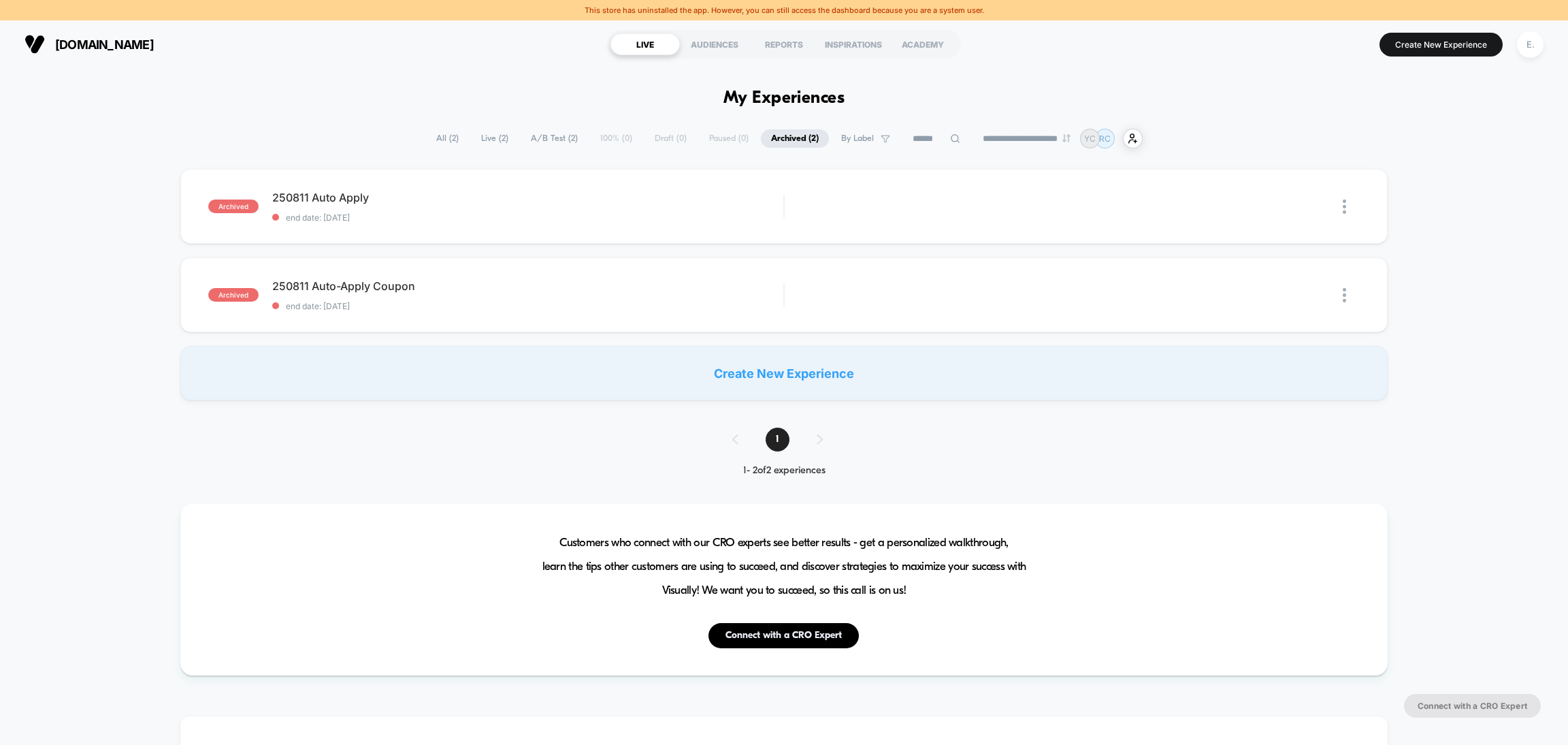
click at [440, 131] on span "All ( 2 )" at bounding box center [448, 138] width 43 height 18
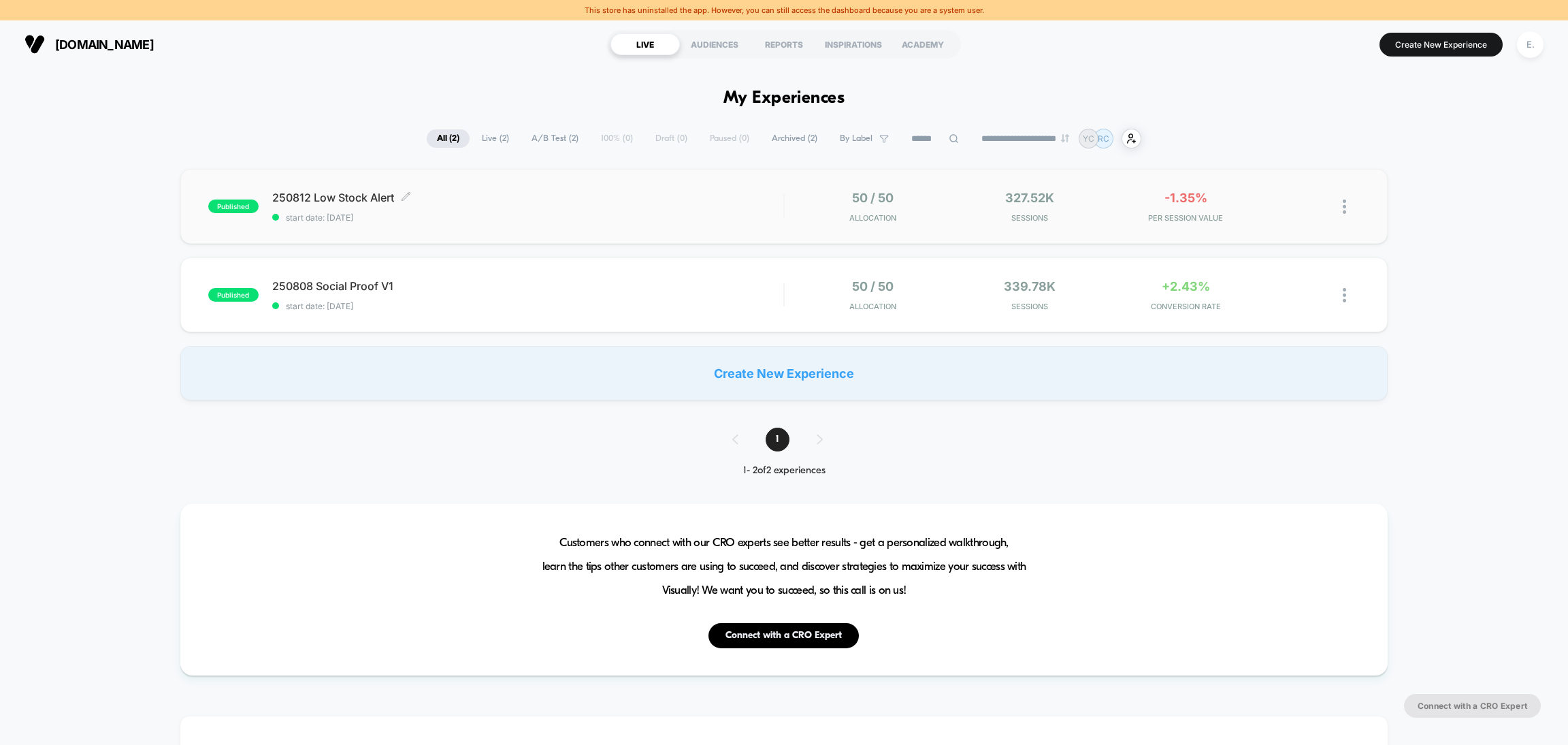
click at [516, 214] on span "start date: 8/12/2025" at bounding box center [527, 218] width 511 height 10
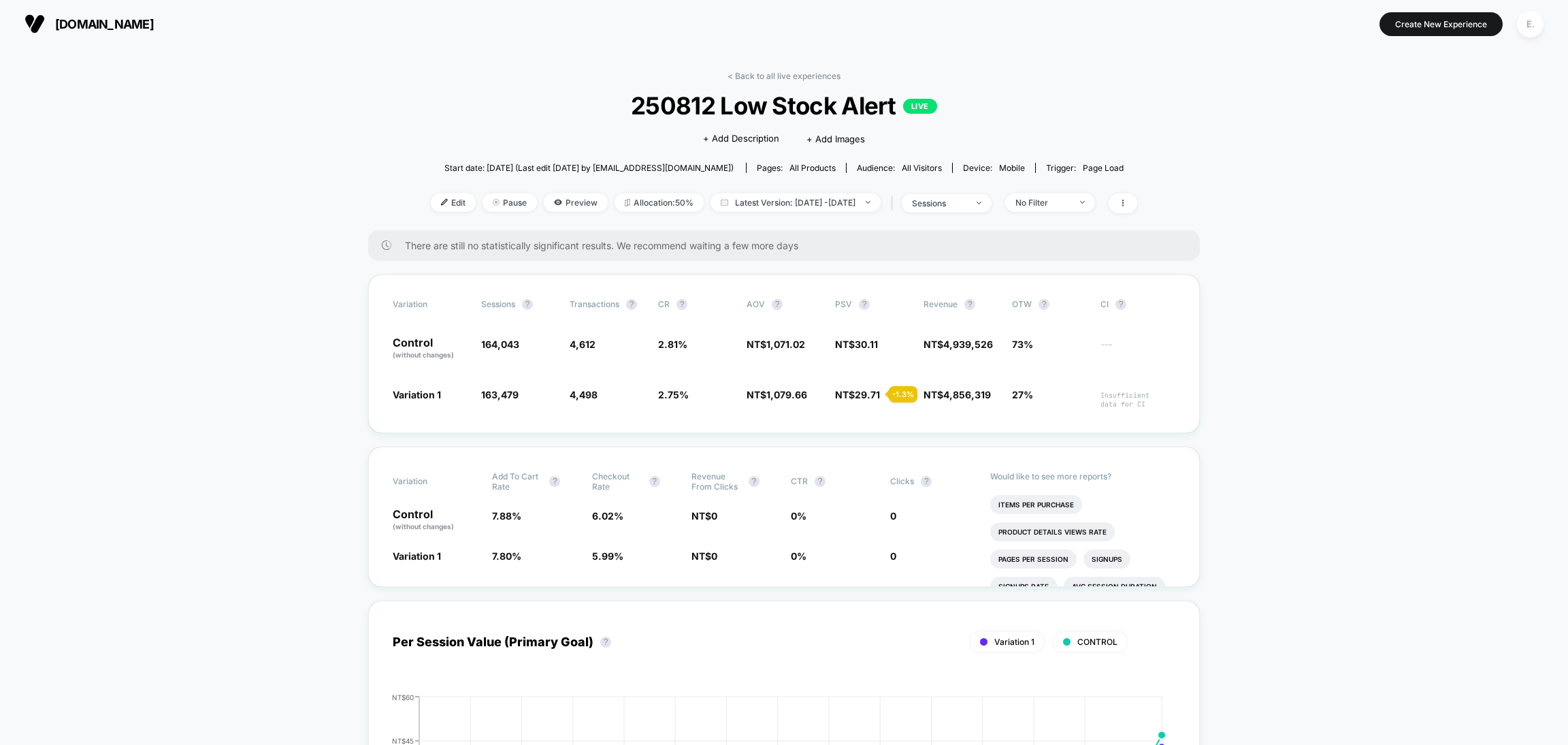
click at [745, 82] on div "< Back to all live experiences 250812 Low Stock Alert LIVE Click to edit experi…" at bounding box center [783, 151] width 706 height 159
click at [748, 75] on link "< Back to all live experiences" at bounding box center [784, 76] width 113 height 10
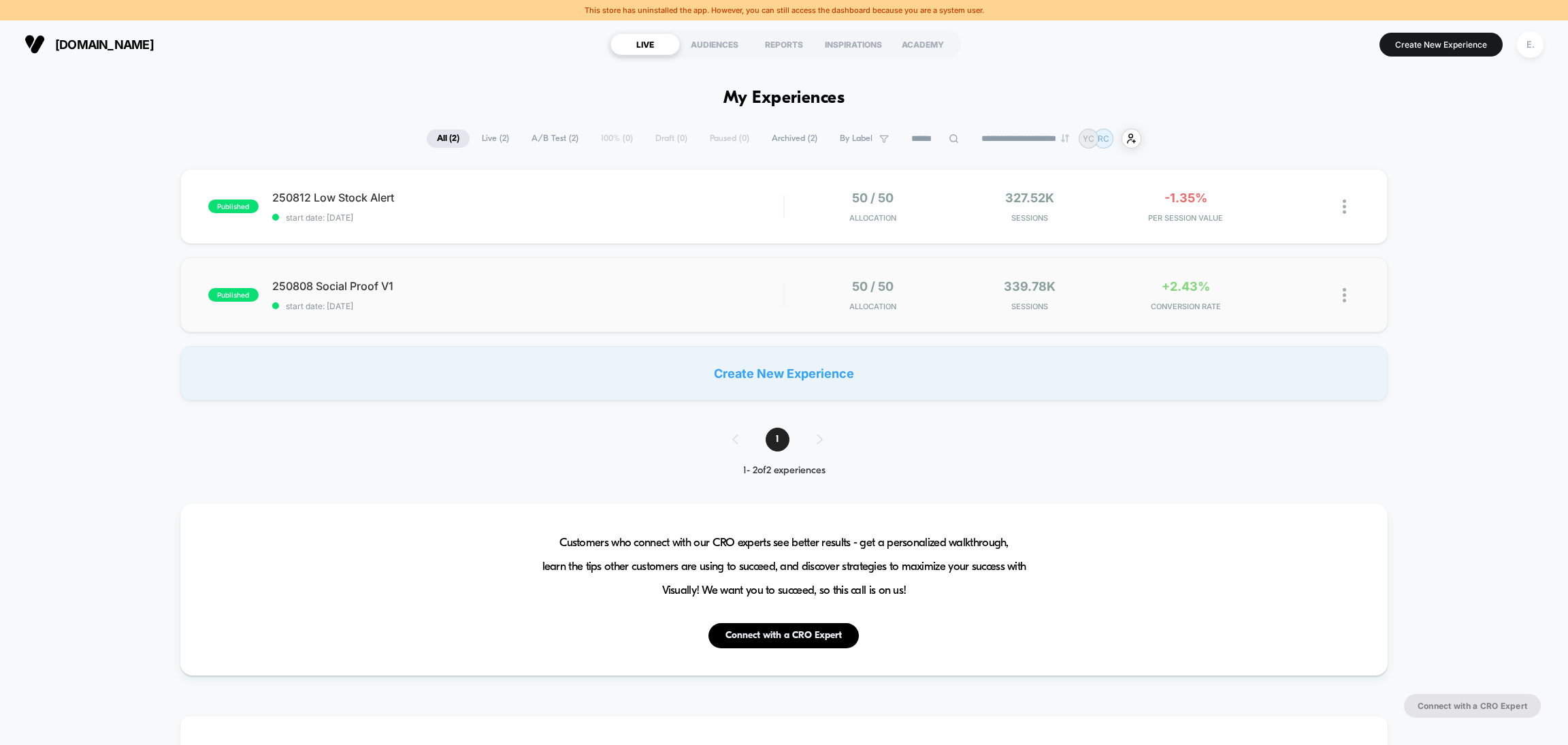
click at [663, 314] on div "published 250808 Social Proof V1 start date: 8/11/2025 50 / 50 Allocation 339.7…" at bounding box center [784, 295] width 1208 height 74
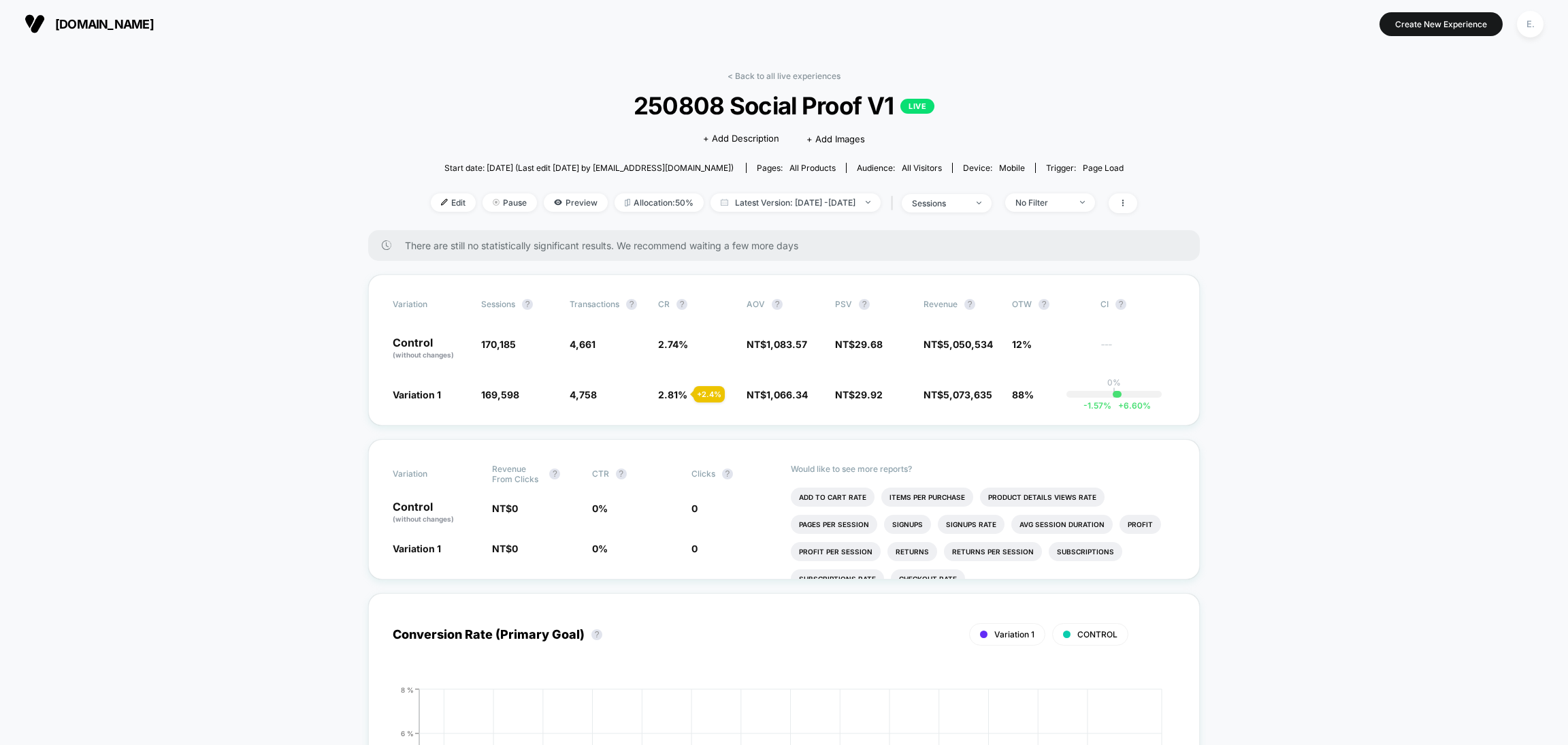
click at [787, 81] on div "< Back to all live experiences 250808 Social Proof V1 LIVE Click to edit experi…" at bounding box center [783, 151] width 706 height 159
click at [789, 74] on link "< Back to all live experiences" at bounding box center [784, 76] width 113 height 10
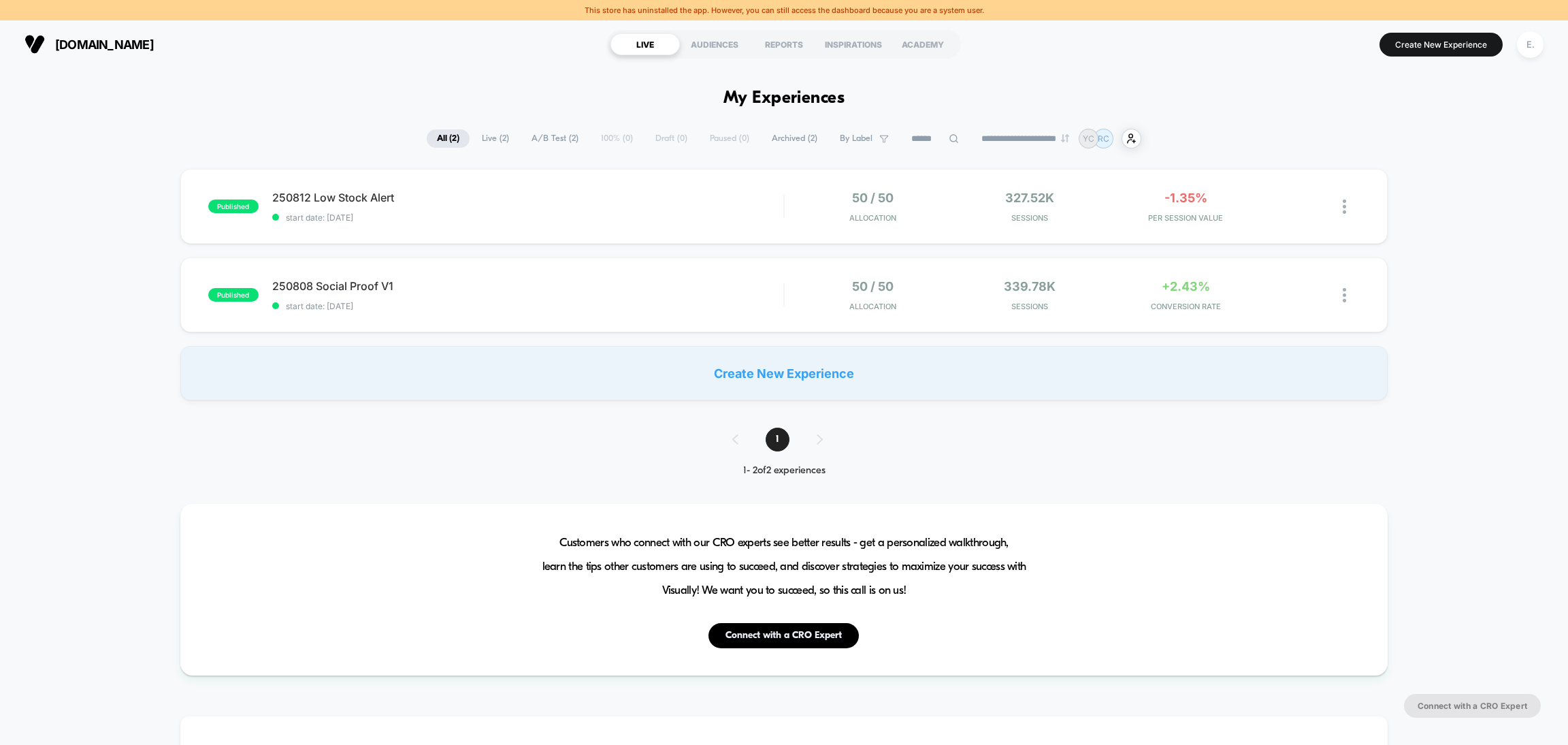
click at [799, 131] on span "Archived ( 2 )" at bounding box center [794, 138] width 66 height 18
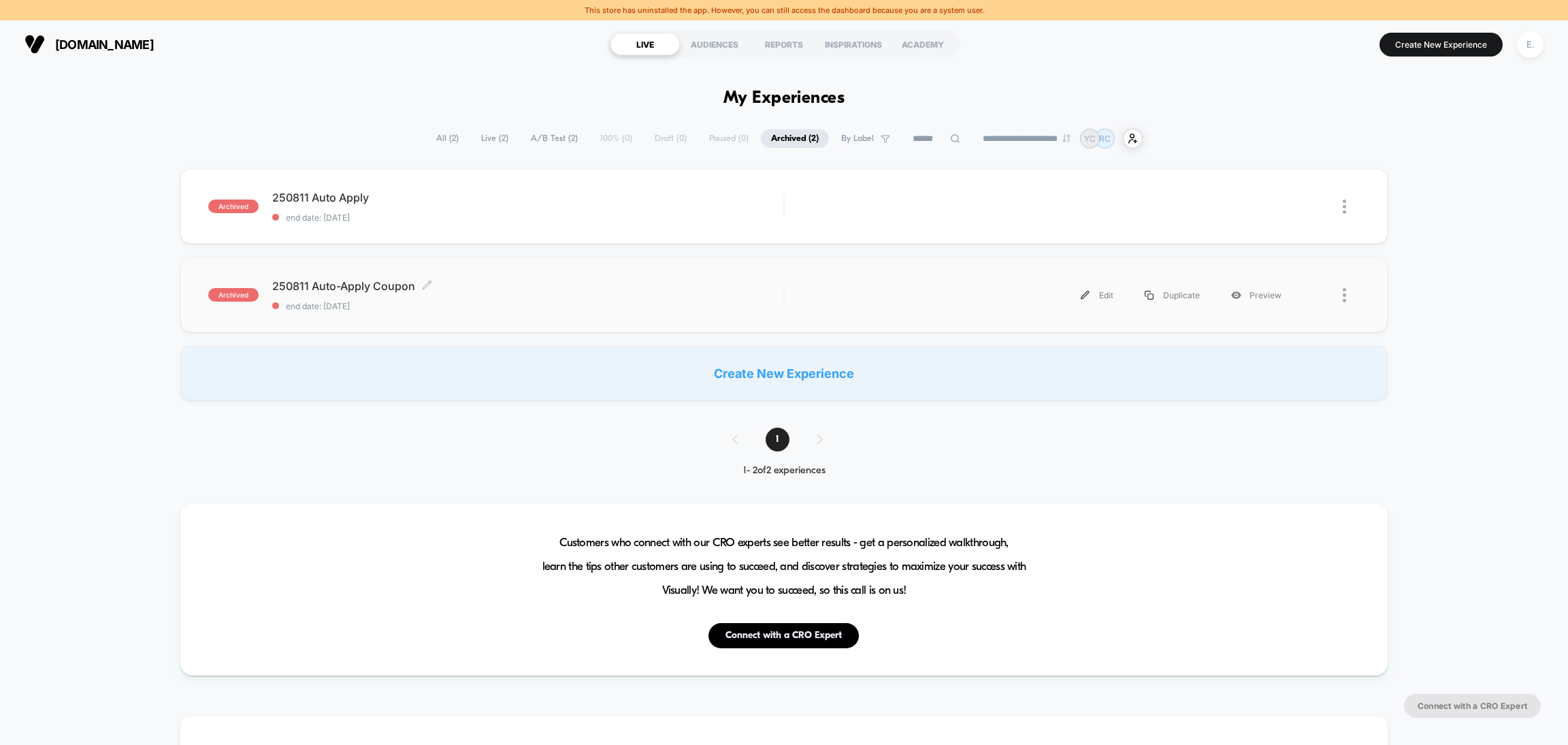
click at [704, 279] on span "250811 Auto-Apply Coupon Click to edit experience details" at bounding box center [527, 286] width 511 height 14
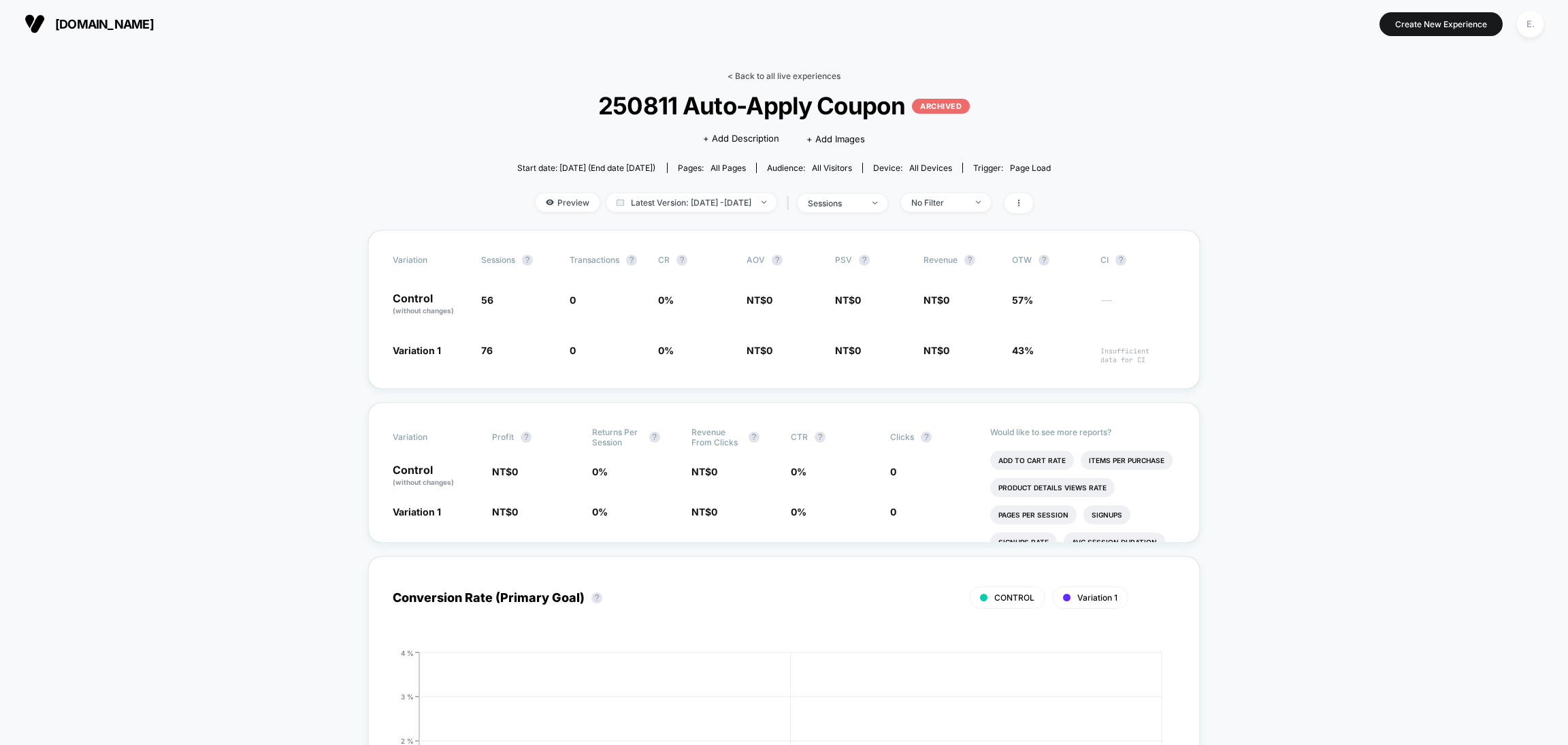
click at [737, 79] on link "< Back to all live experiences" at bounding box center [784, 76] width 113 height 10
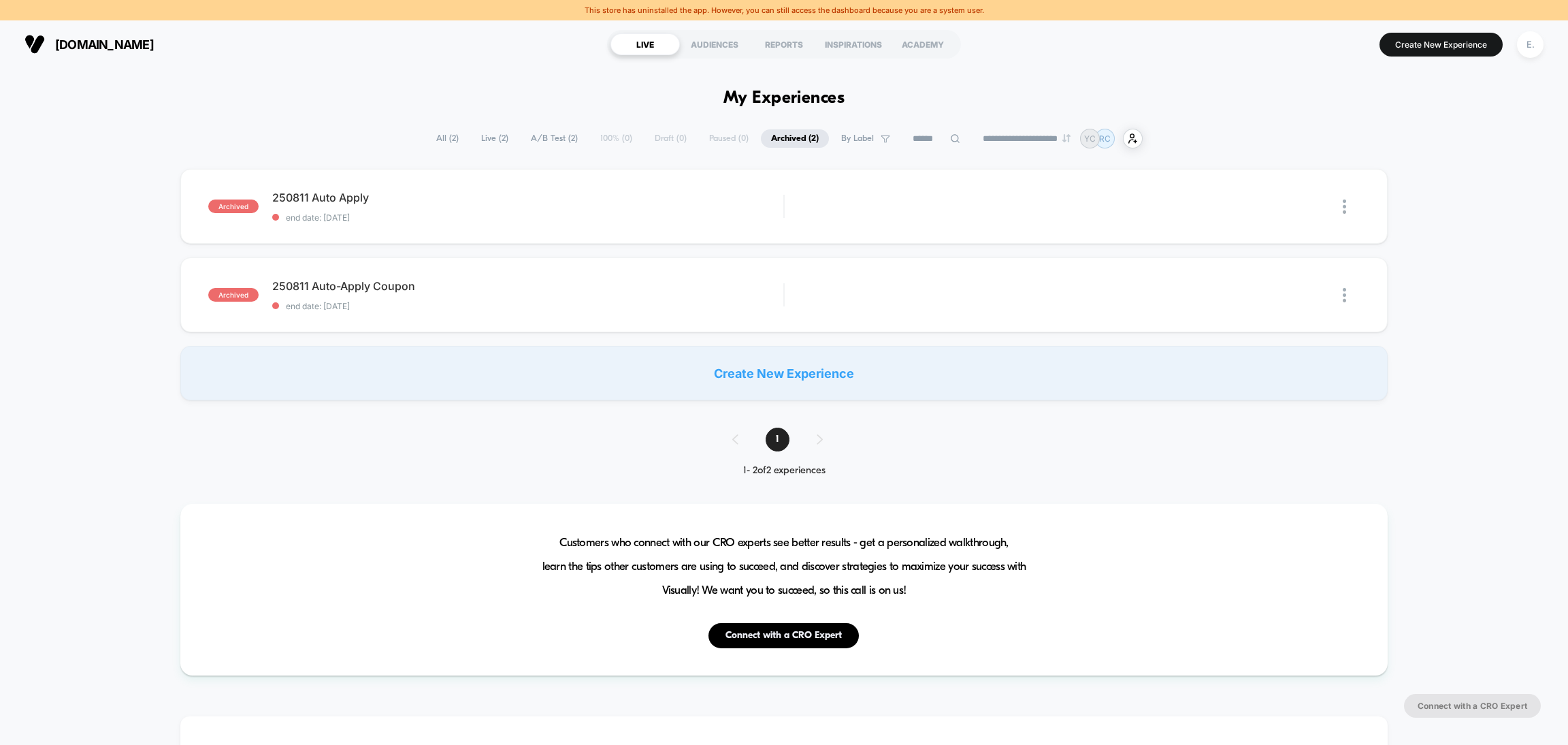
click at [437, 132] on span "All ( 2 )" at bounding box center [448, 138] width 43 height 18
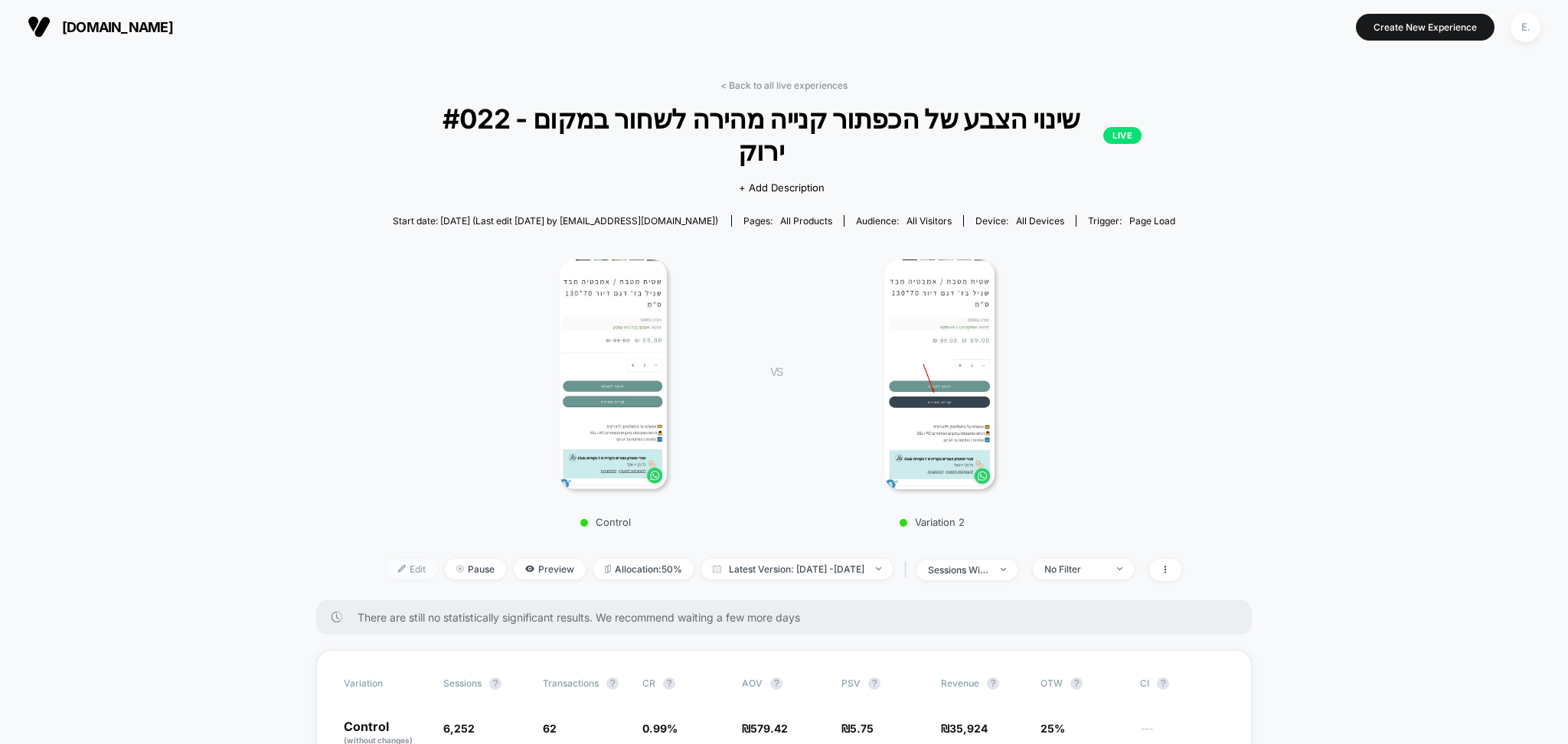
click at [395, 559] on span "Edit" at bounding box center [412, 569] width 50 height 20
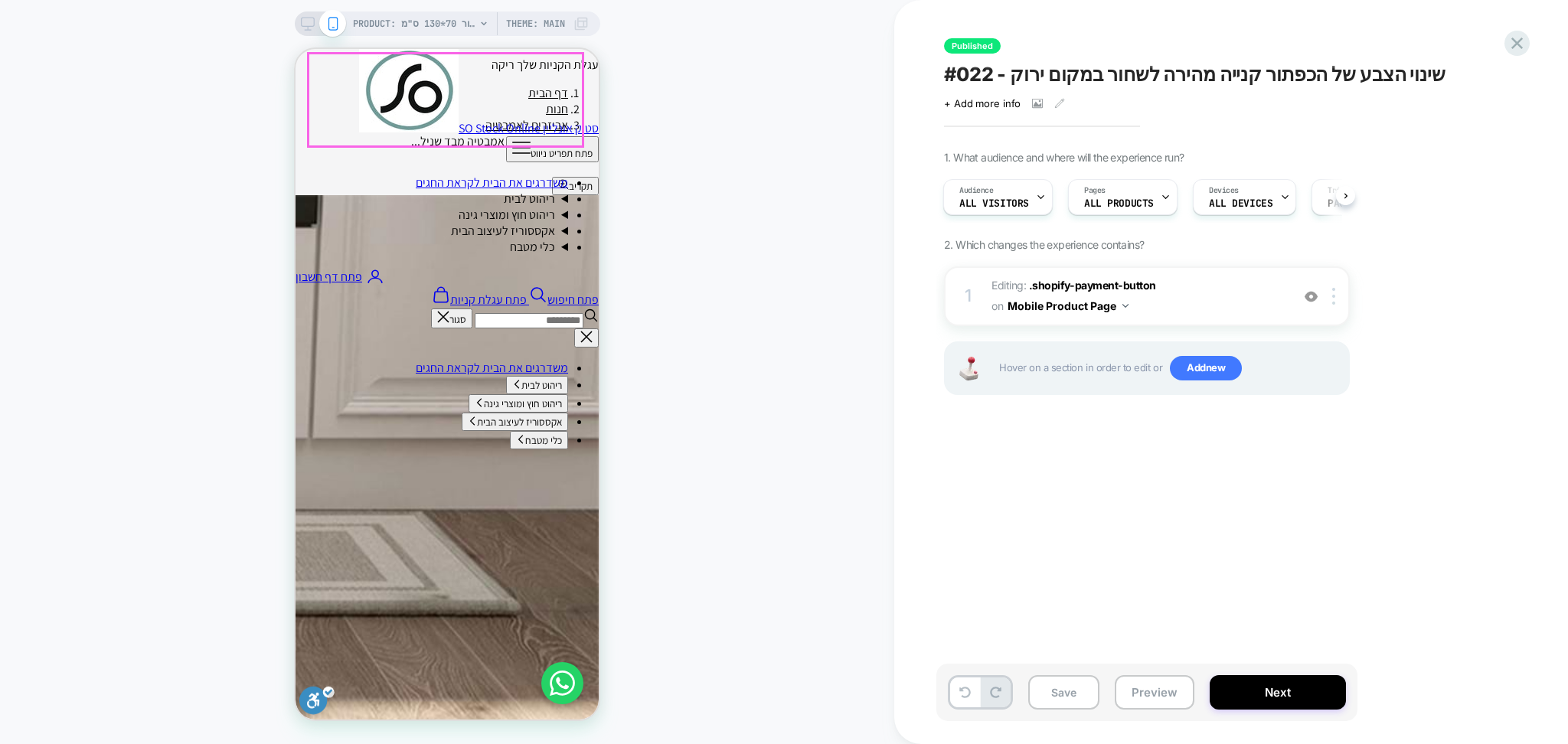
scroll to position [510, 0]
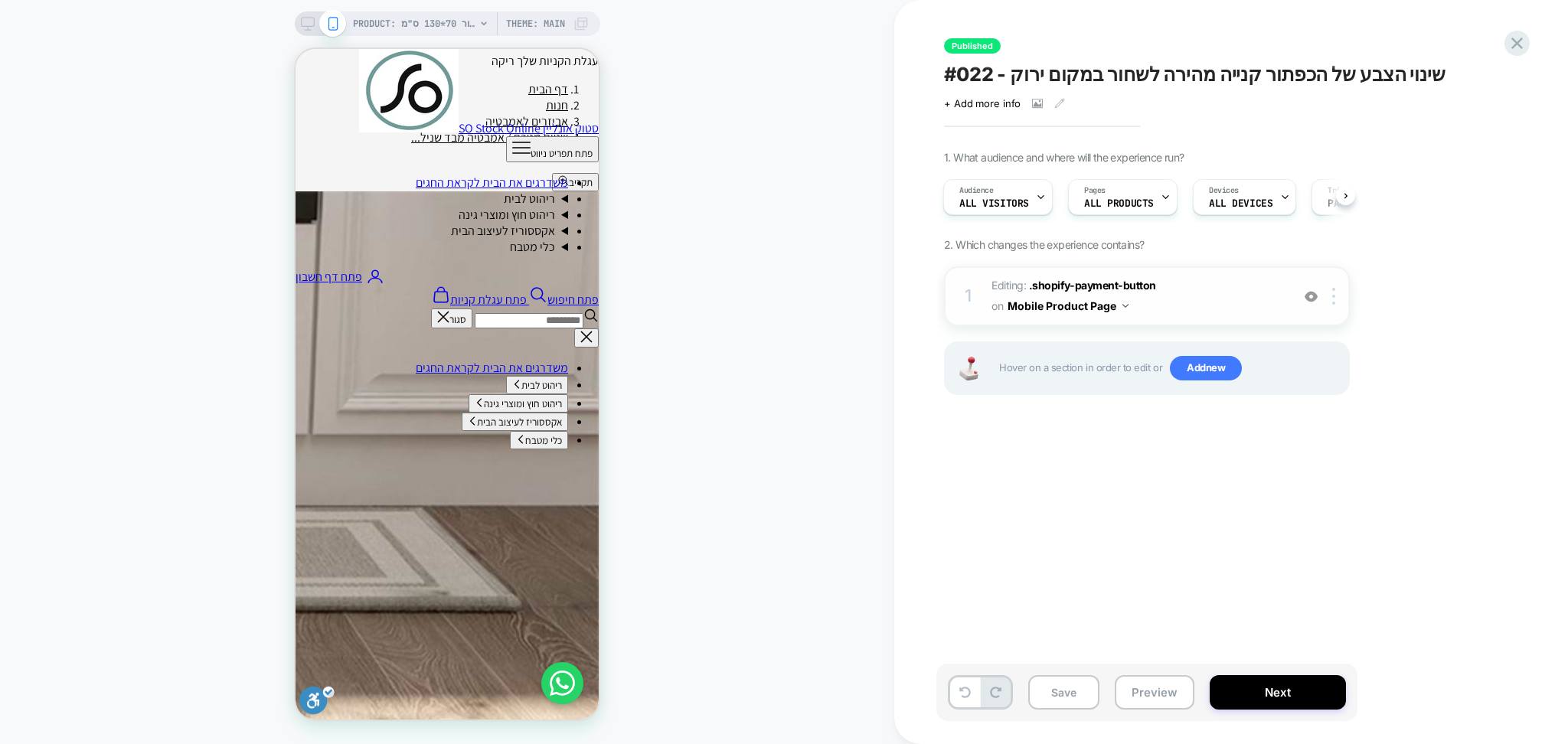
click at [1197, 305] on span "Editing : .shopify-payment-button .shopify-payment-button on Mobile Product Page" at bounding box center [1137, 295] width 292 height 41
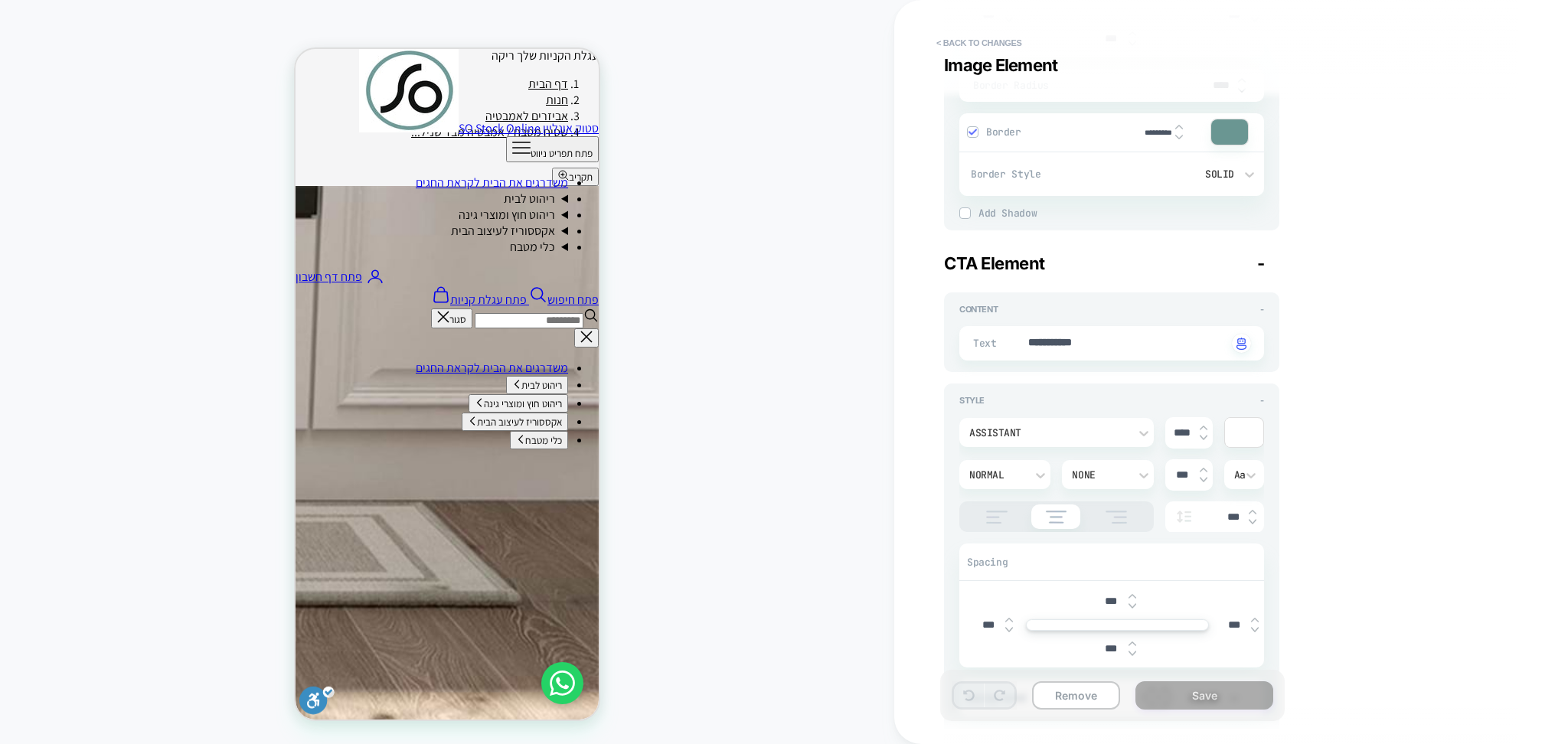
scroll to position [10, 0]
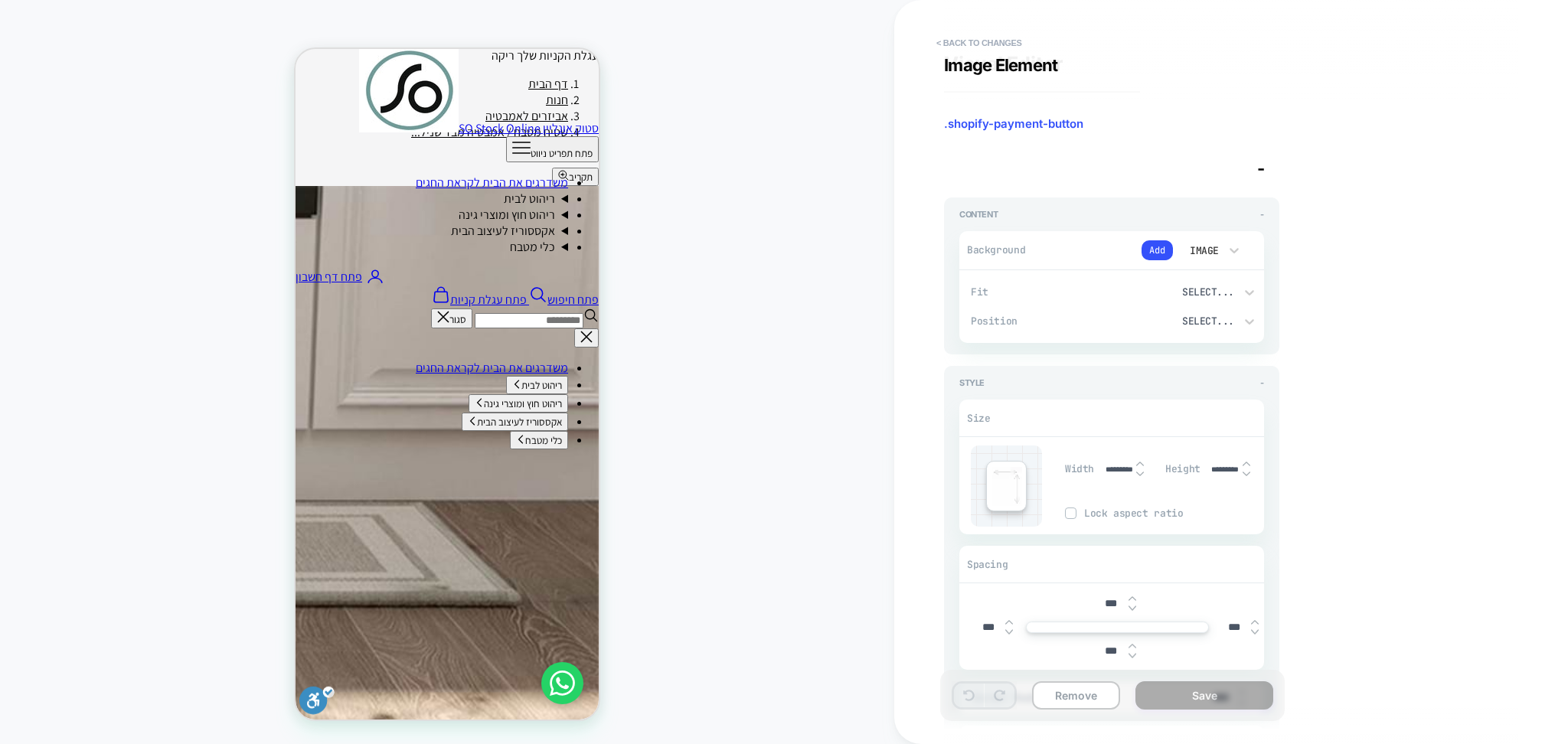
click at [980, 59] on div "Image Element" at bounding box center [1231, 64] width 574 height 20
click at [974, 51] on button "< Back to changes" at bounding box center [979, 42] width 101 height 24
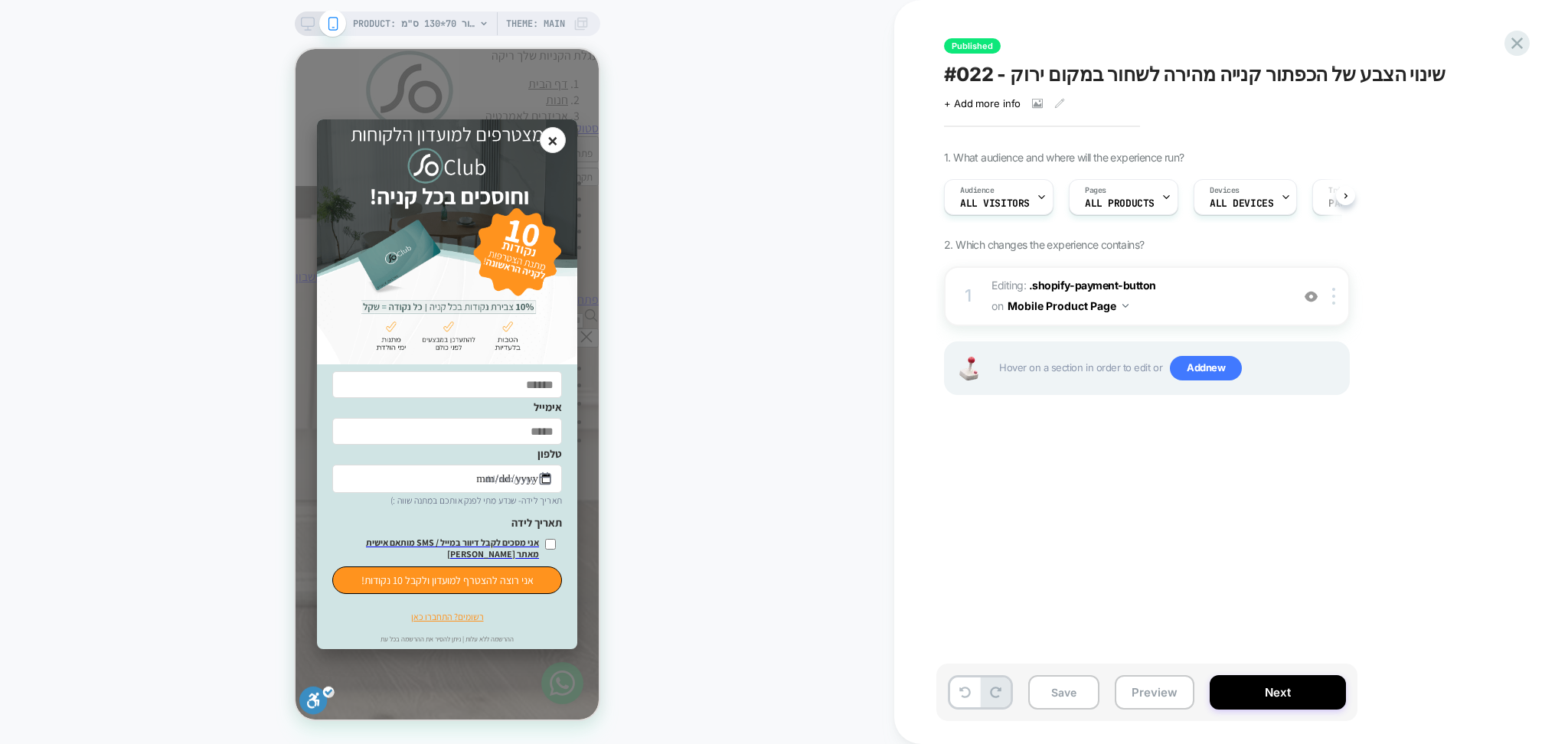
scroll to position [0, 1]
click at [555, 151] on button "×" at bounding box center [552, 140] width 28 height 28
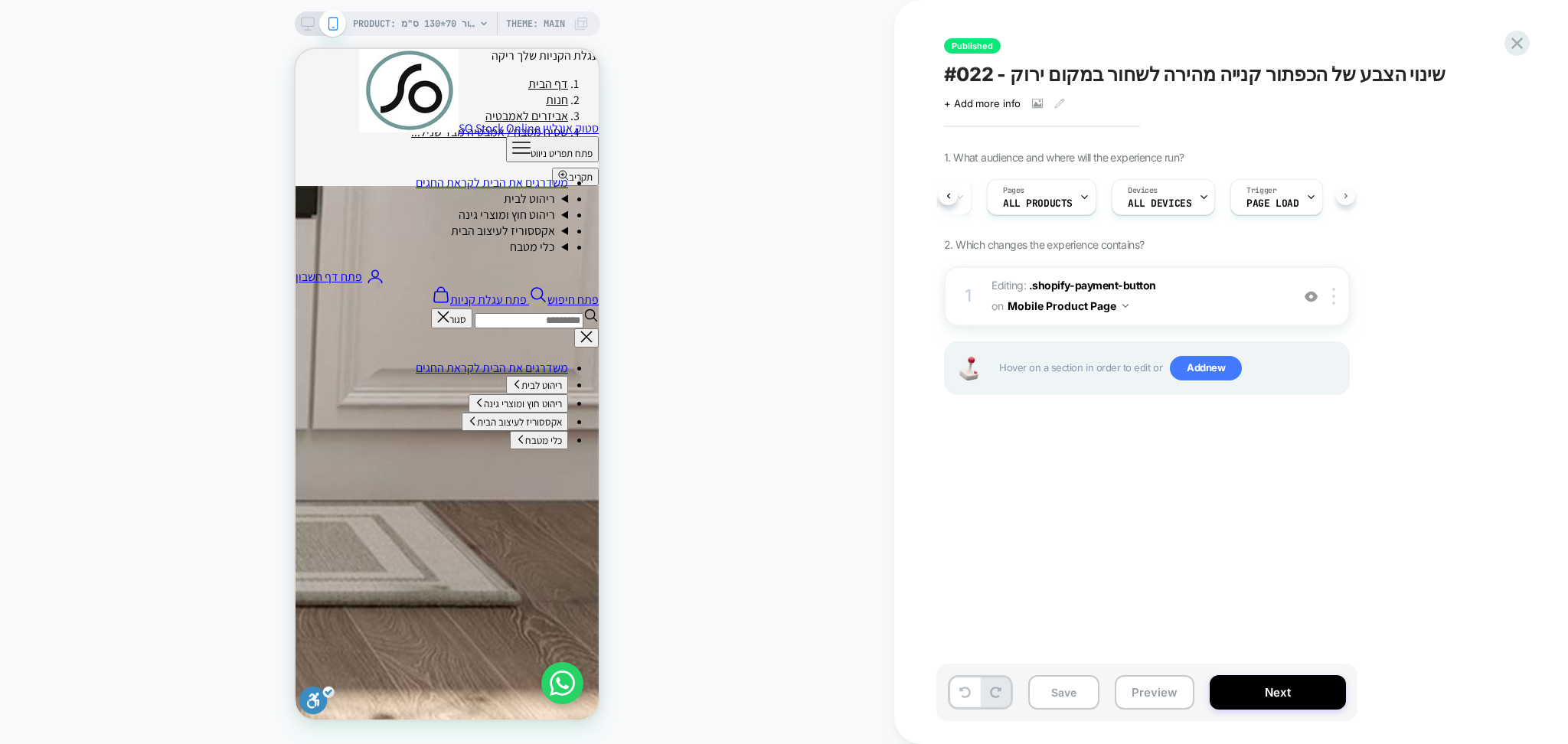
scroll to position [0, 96]
click at [1219, 296] on span "Editing : .shopify-payment-button .shopify-payment-button on Mobile Product Page" at bounding box center [1137, 295] width 292 height 41
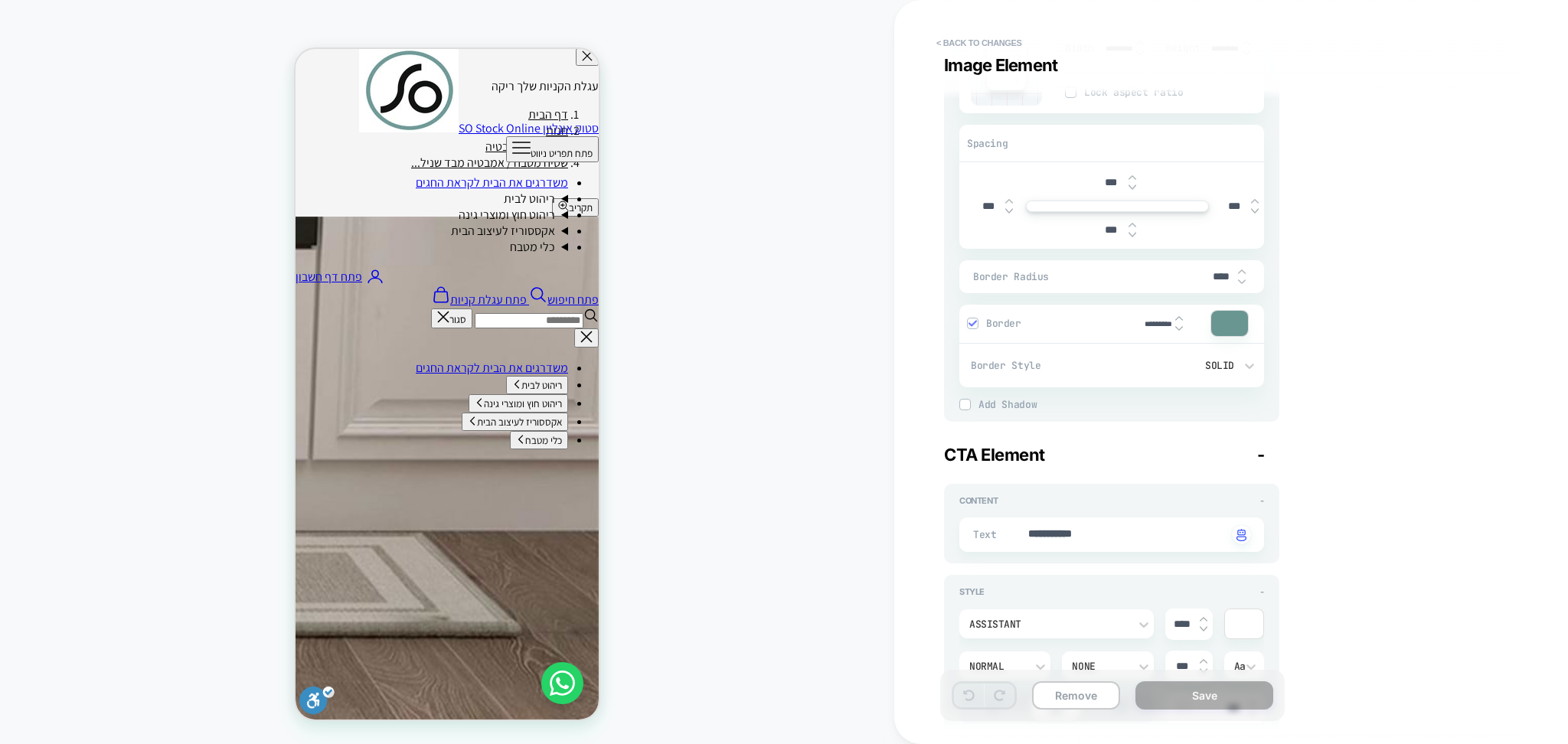
scroll to position [408, 0]
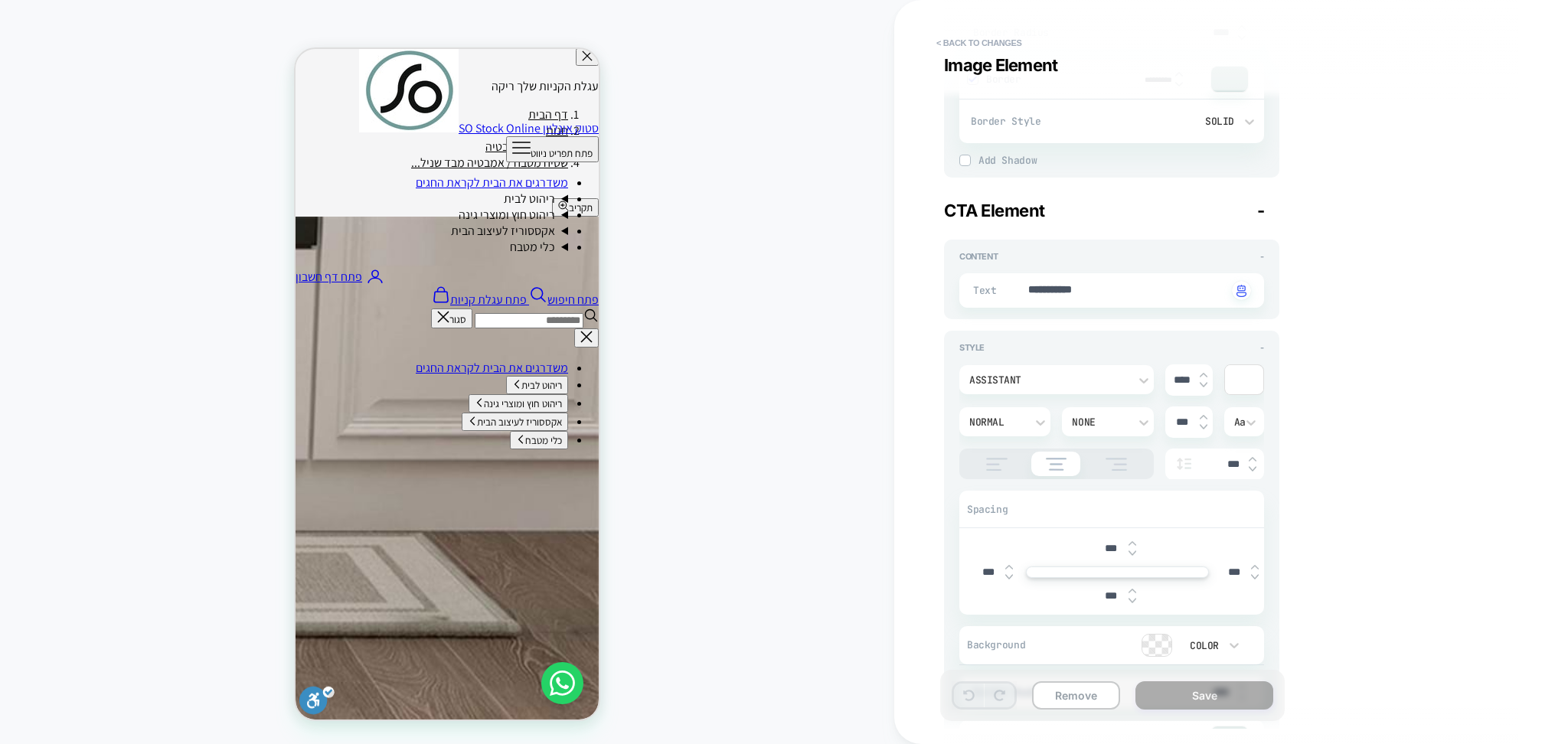
type textarea "*"
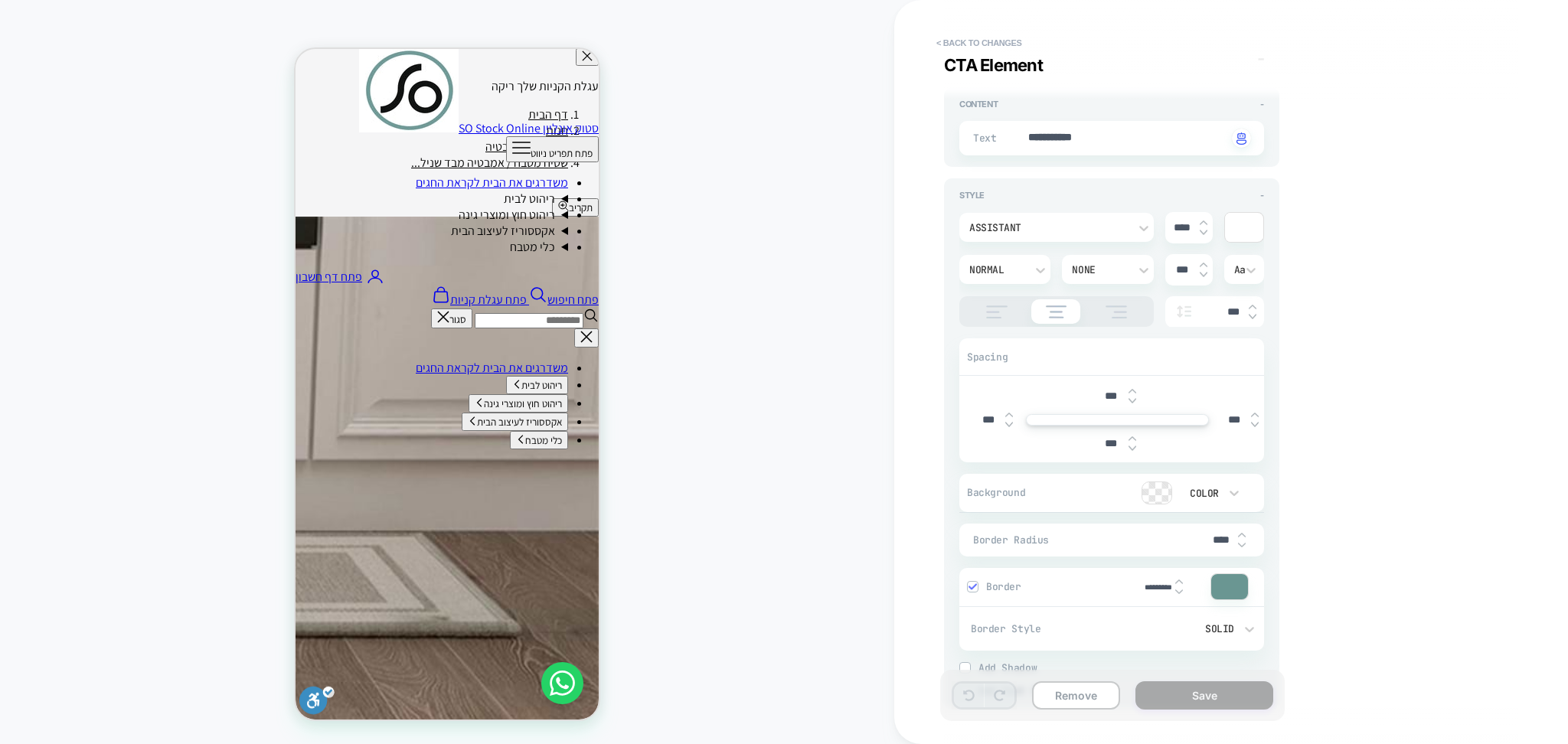
click at [1166, 488] on div at bounding box center [1156, 493] width 29 height 21
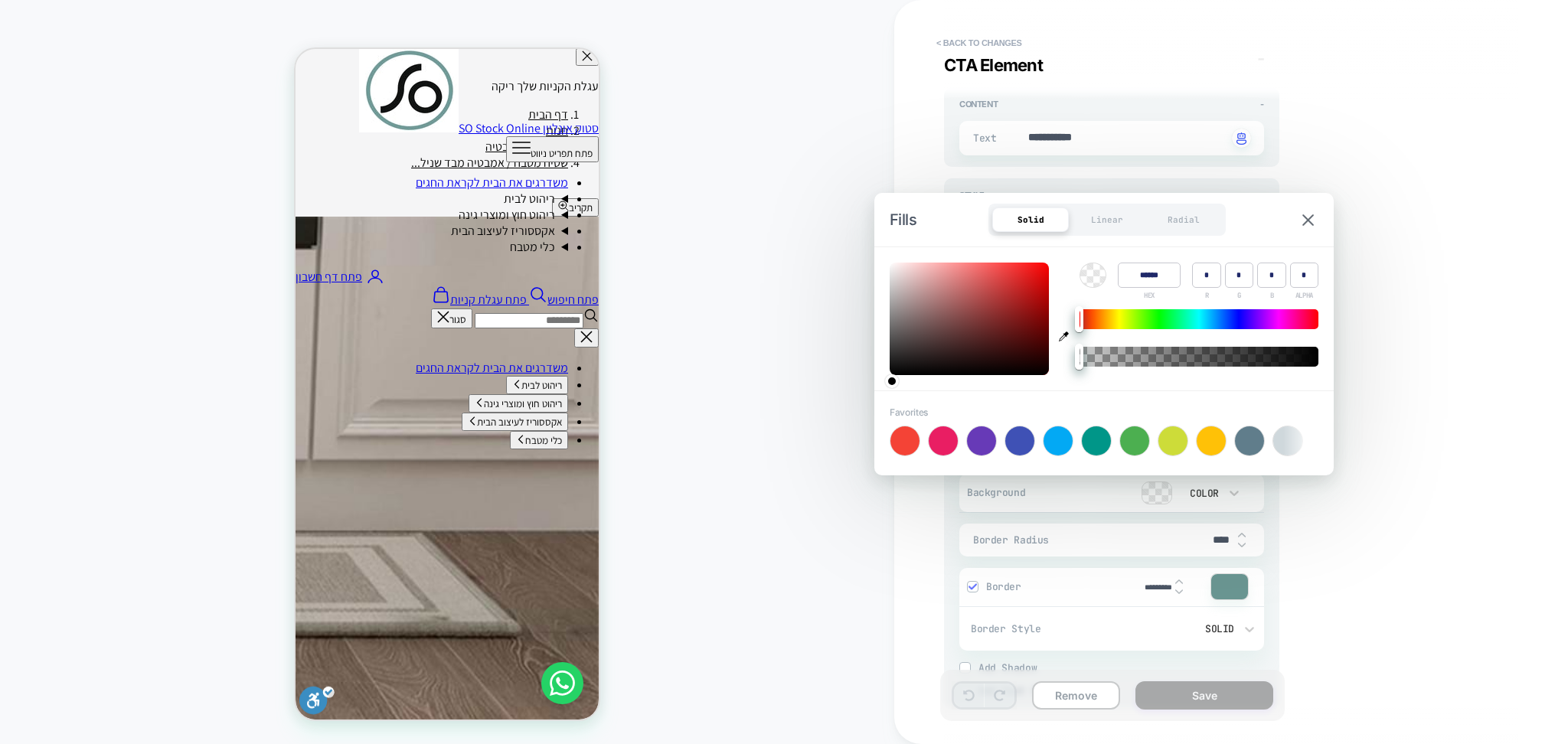
type input "****"
type textarea "*"
type input "*"
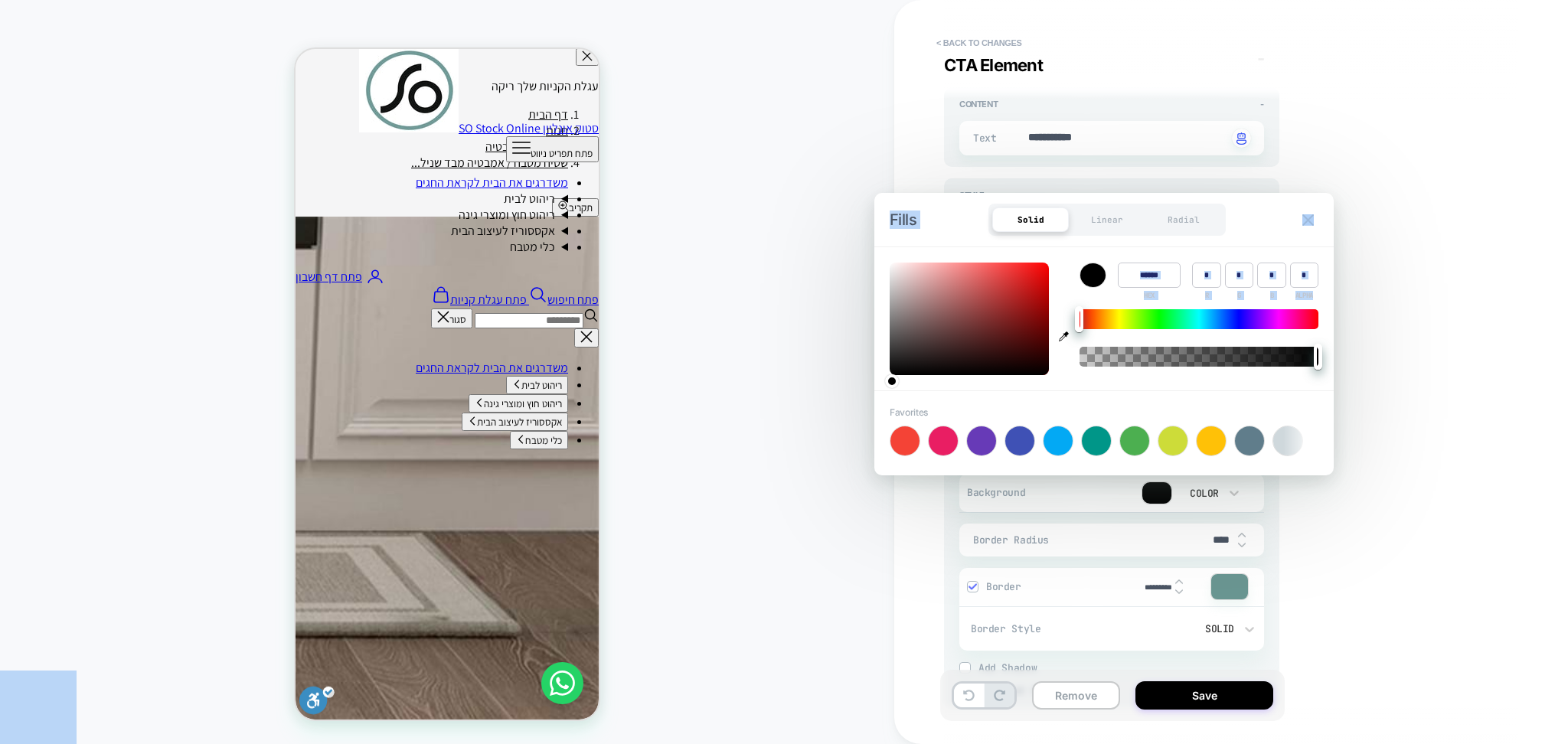
drag, startPoint x: 1083, startPoint y: 361, endPoint x: 1442, endPoint y: 361, distance: 359.0
click at [1442, 361] on body "**********" at bounding box center [784, 372] width 1568 height 744
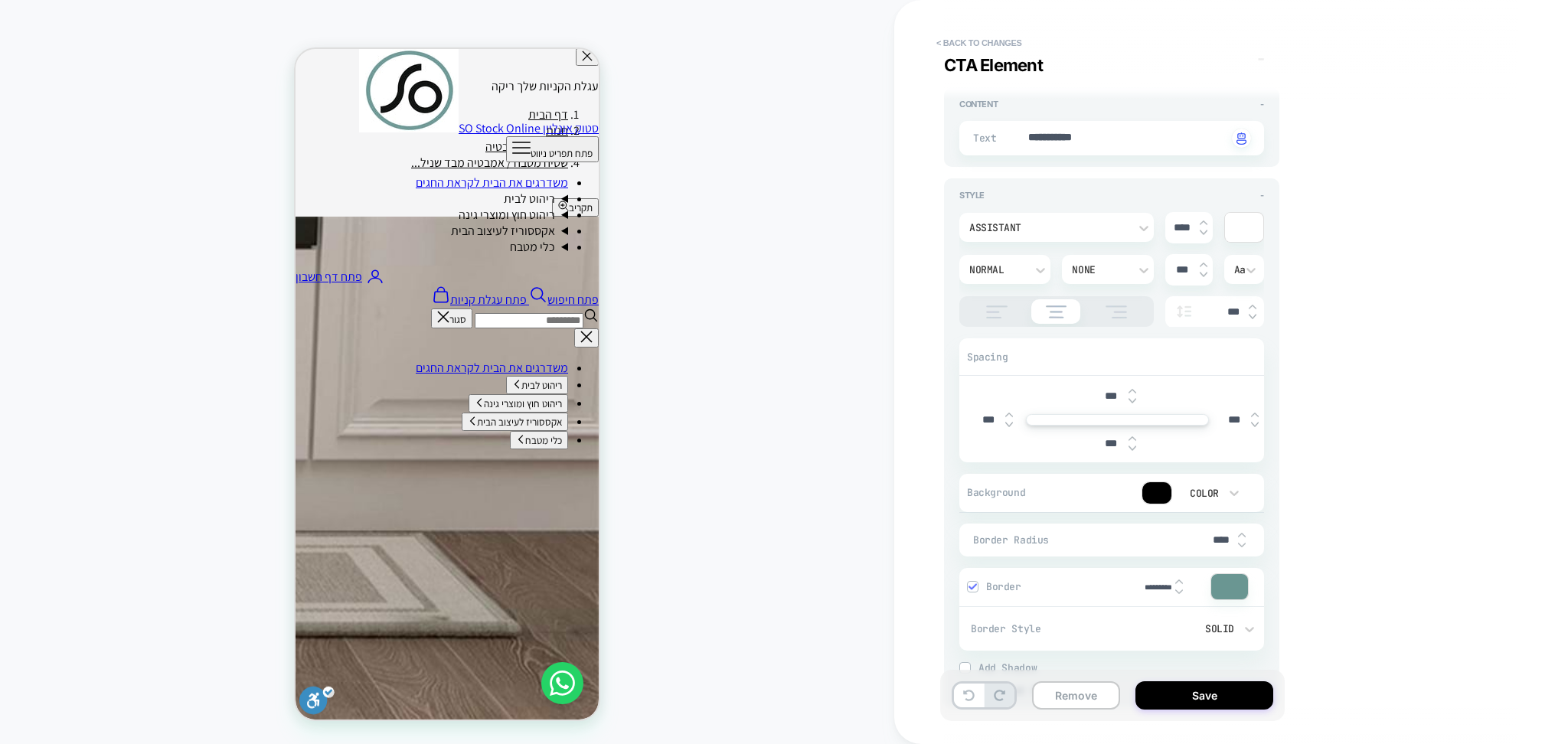
click at [1442, 361] on div "**********" at bounding box center [1223, 372] width 574 height 713
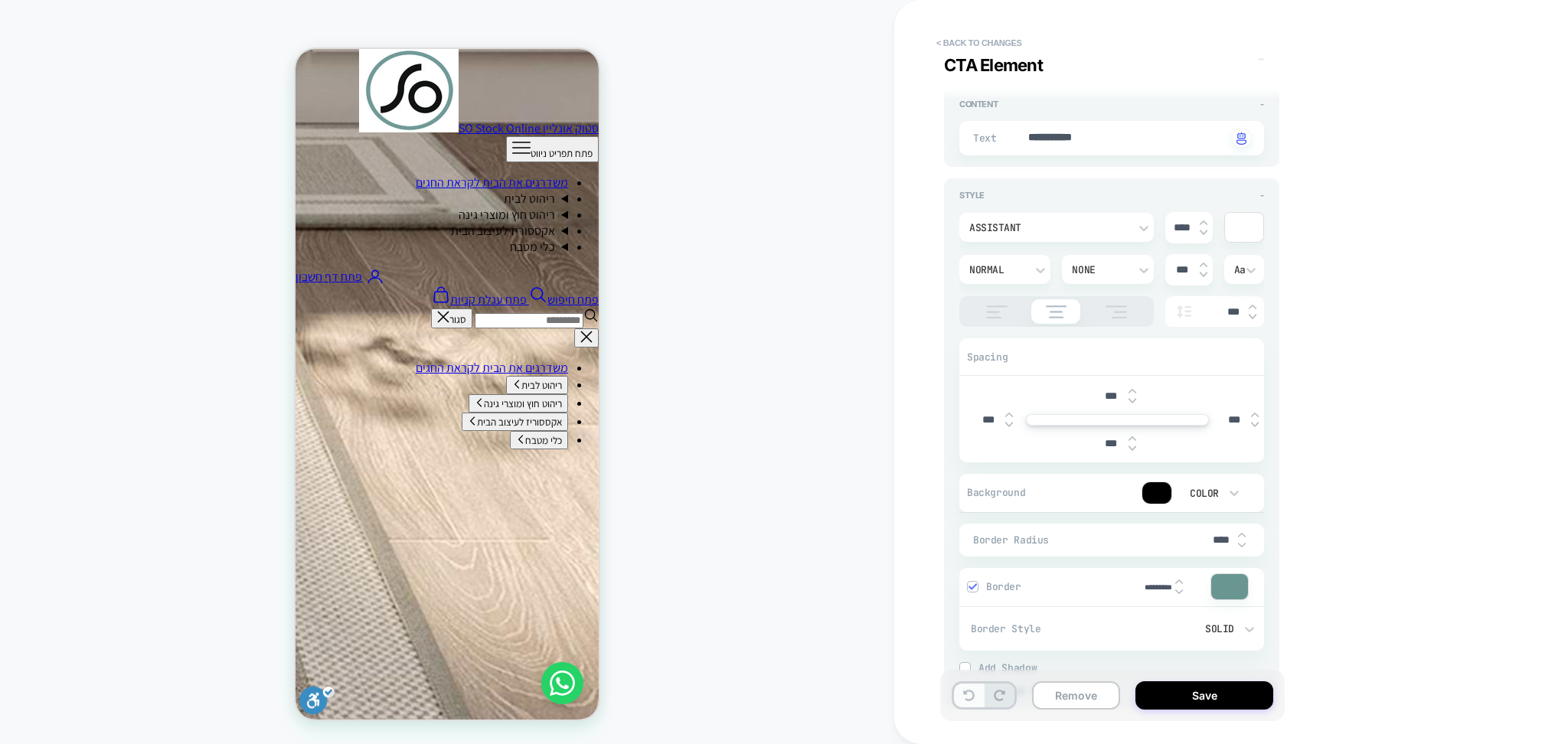
click at [970, 697] on icon at bounding box center [968, 695] width 12 height 12
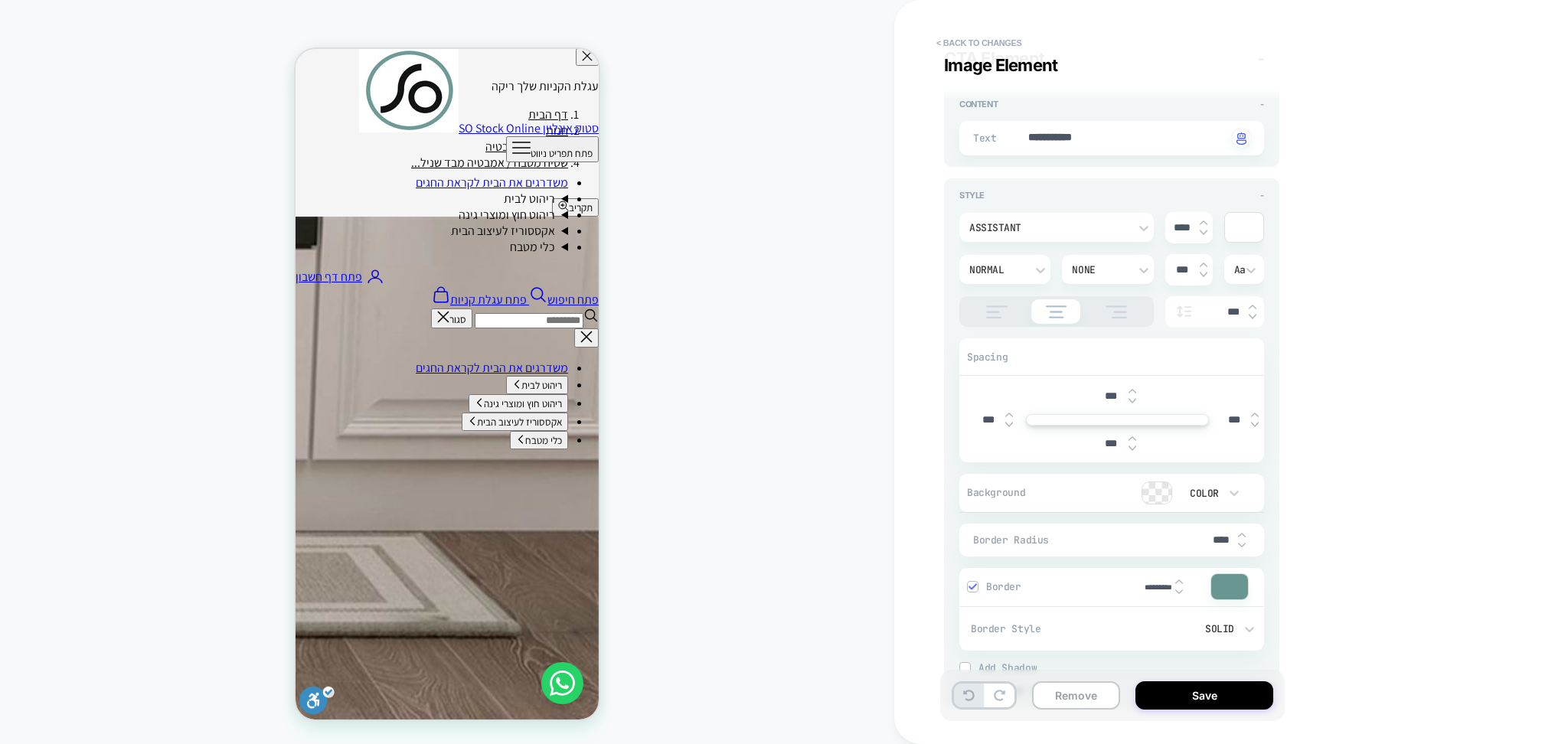
scroll to position [0, 0]
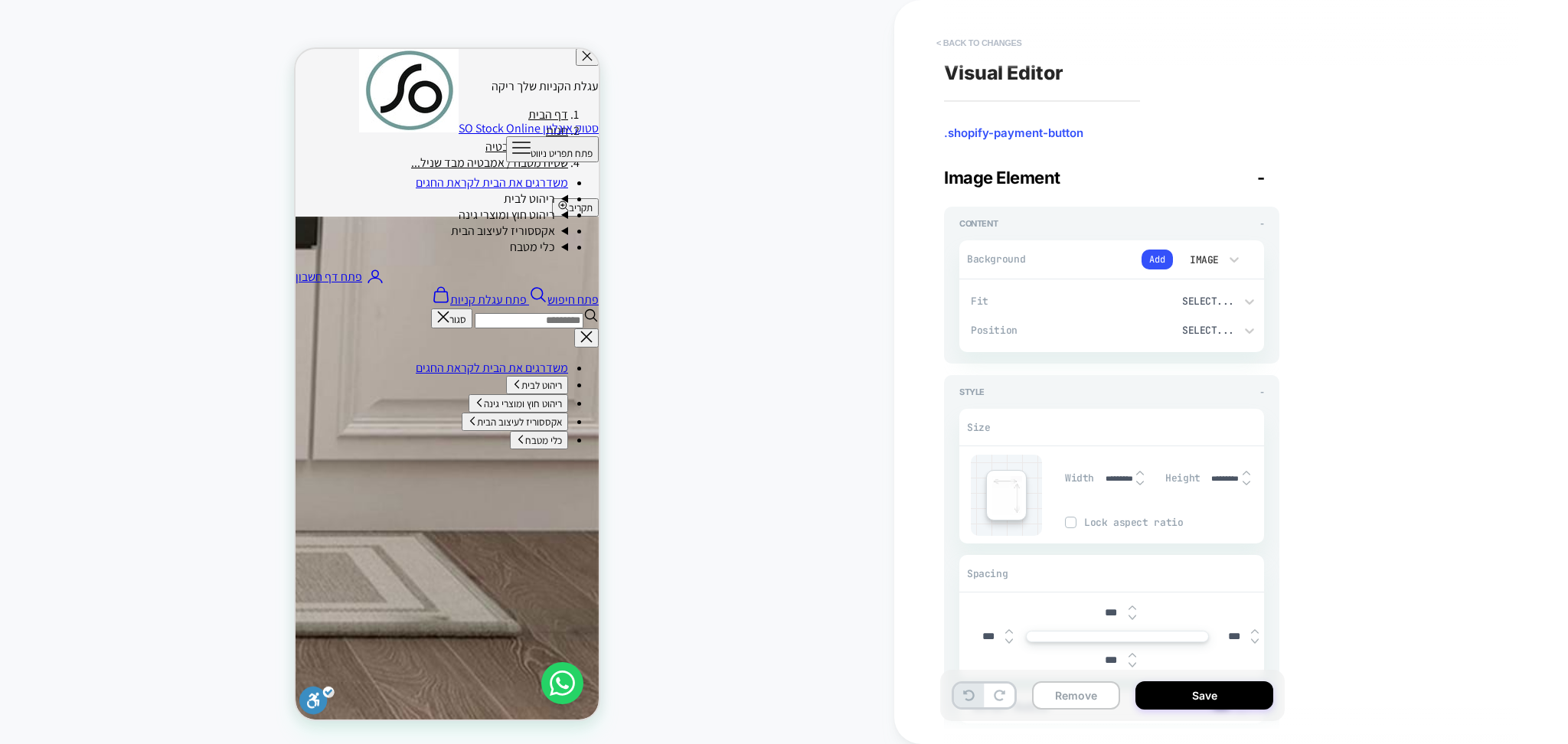
click at [973, 50] on button "< Back to changes" at bounding box center [979, 42] width 101 height 24
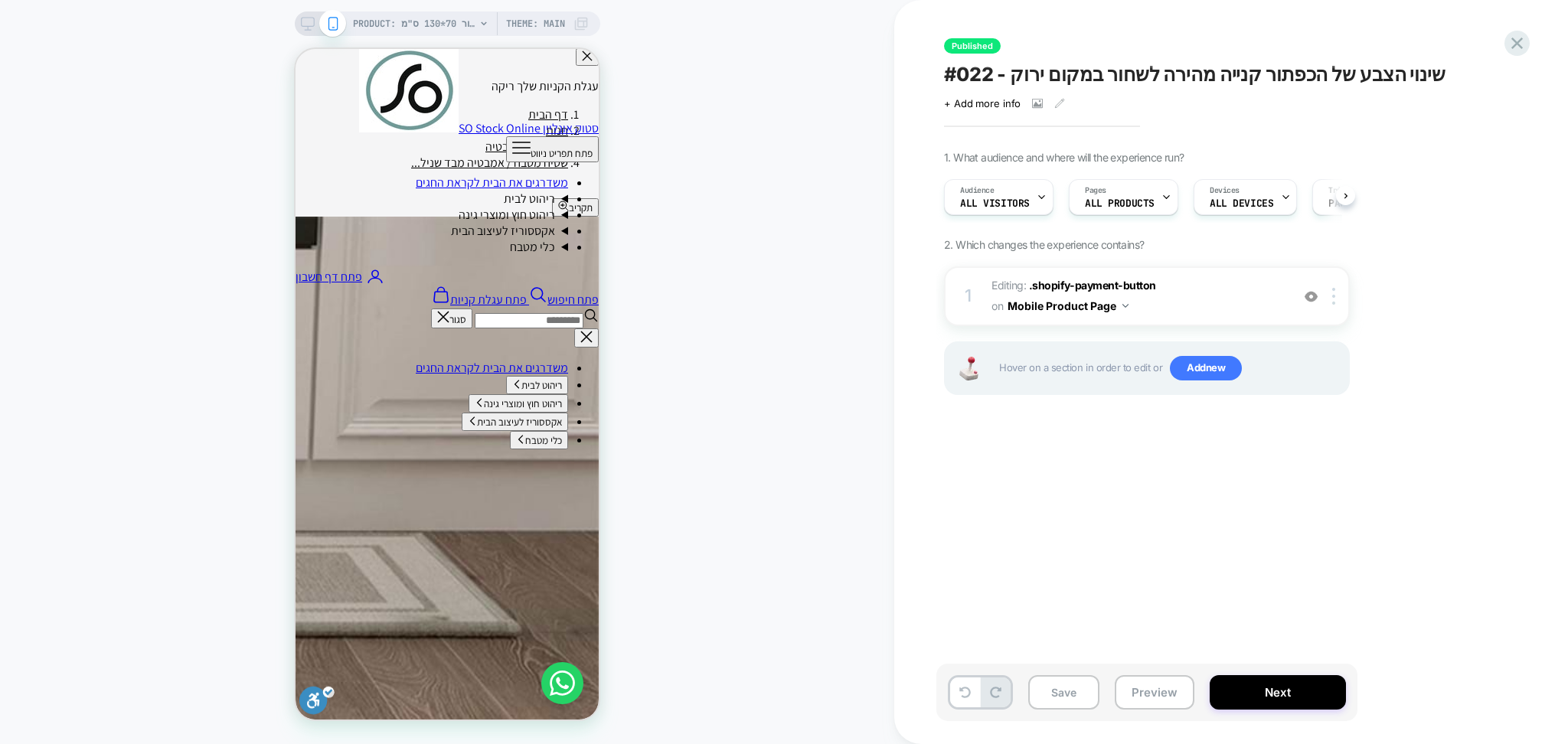
scroll to position [0, 1]
click at [1527, 49] on icon at bounding box center [1516, 42] width 20 height 20
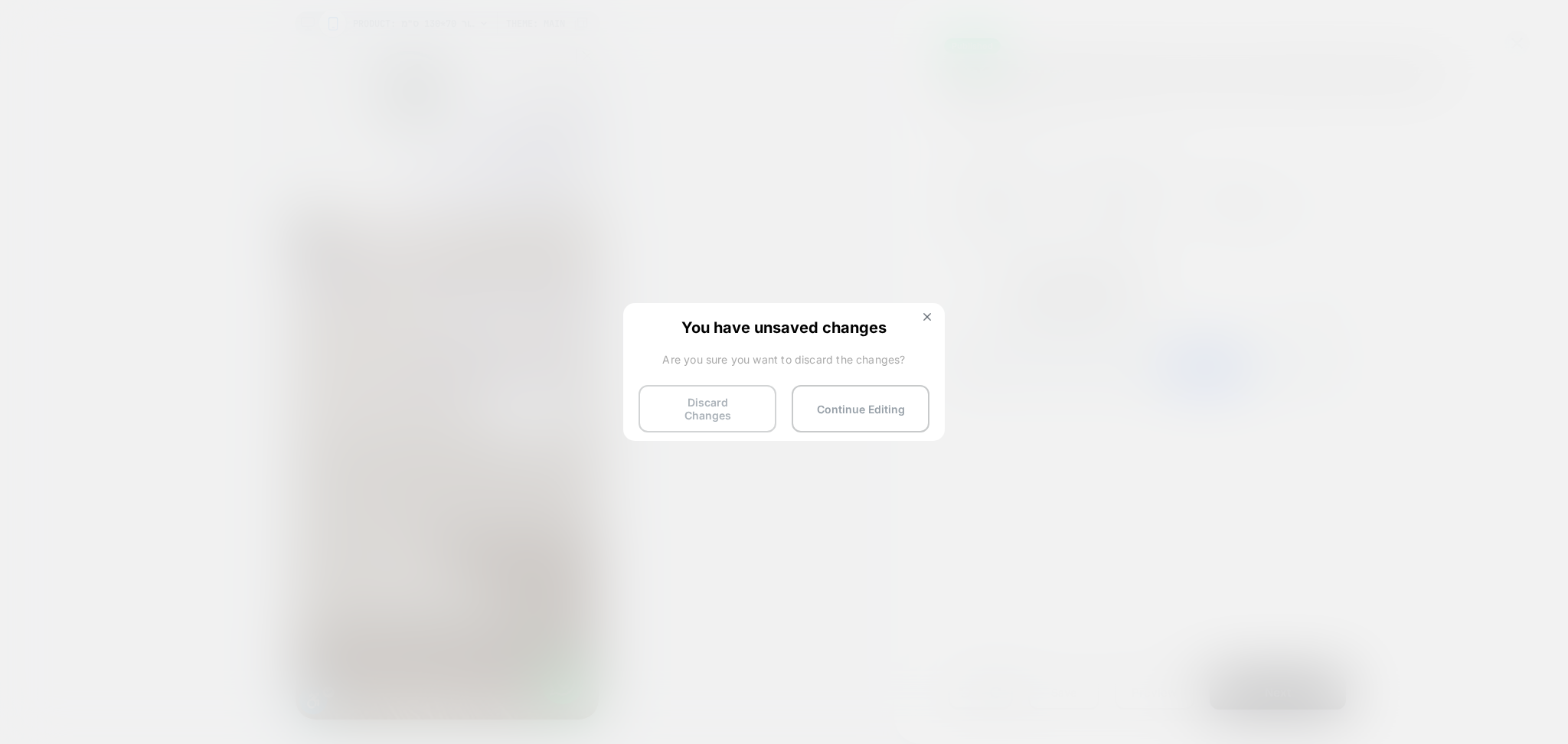
click at [723, 397] on button "Discard Changes" at bounding box center [707, 408] width 138 height 47
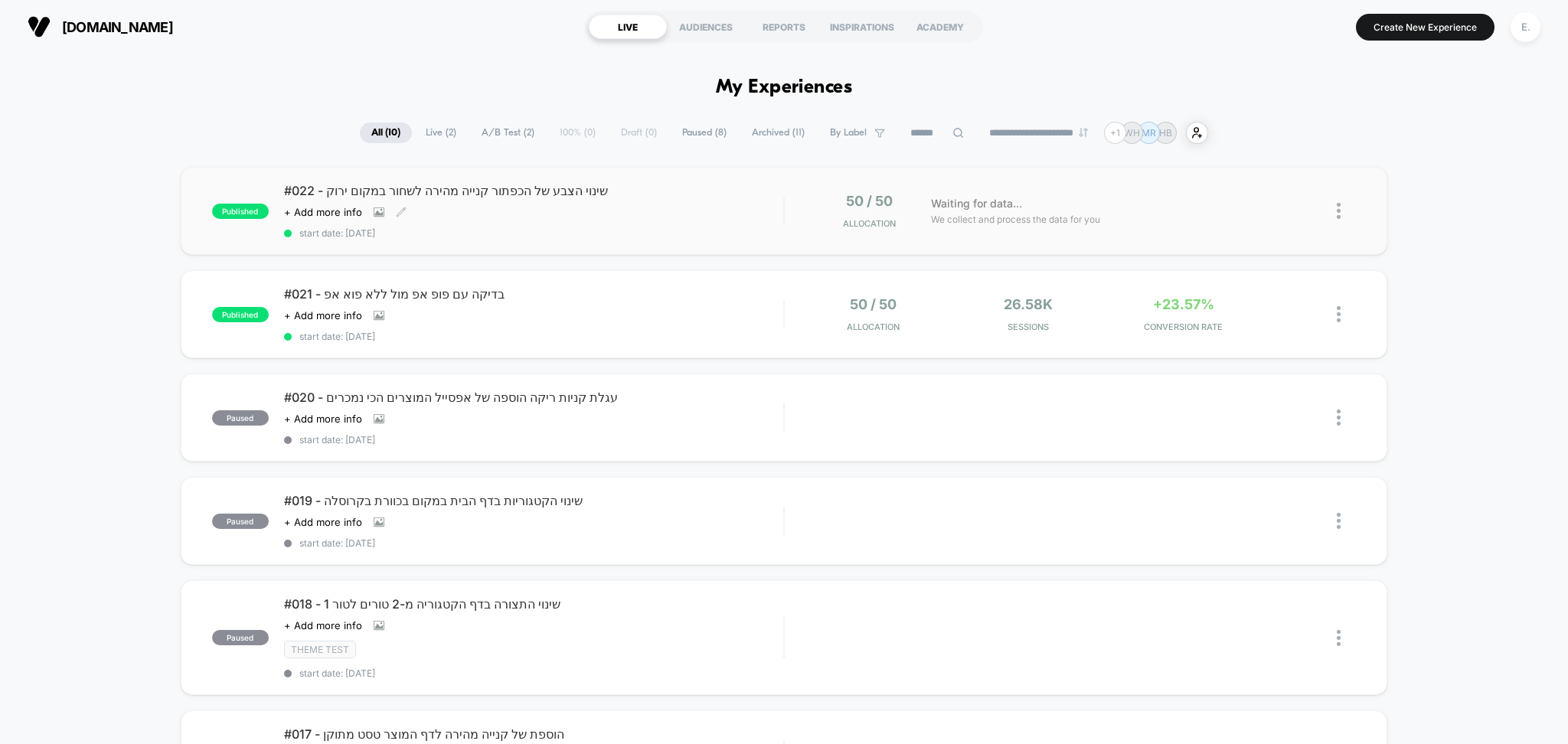
click at [632, 221] on div "#022 - שינוי הצבע של הכפתור קנייה מהירה לשחור במקום ירוק Click to view images C…" at bounding box center [533, 211] width 500 height 56
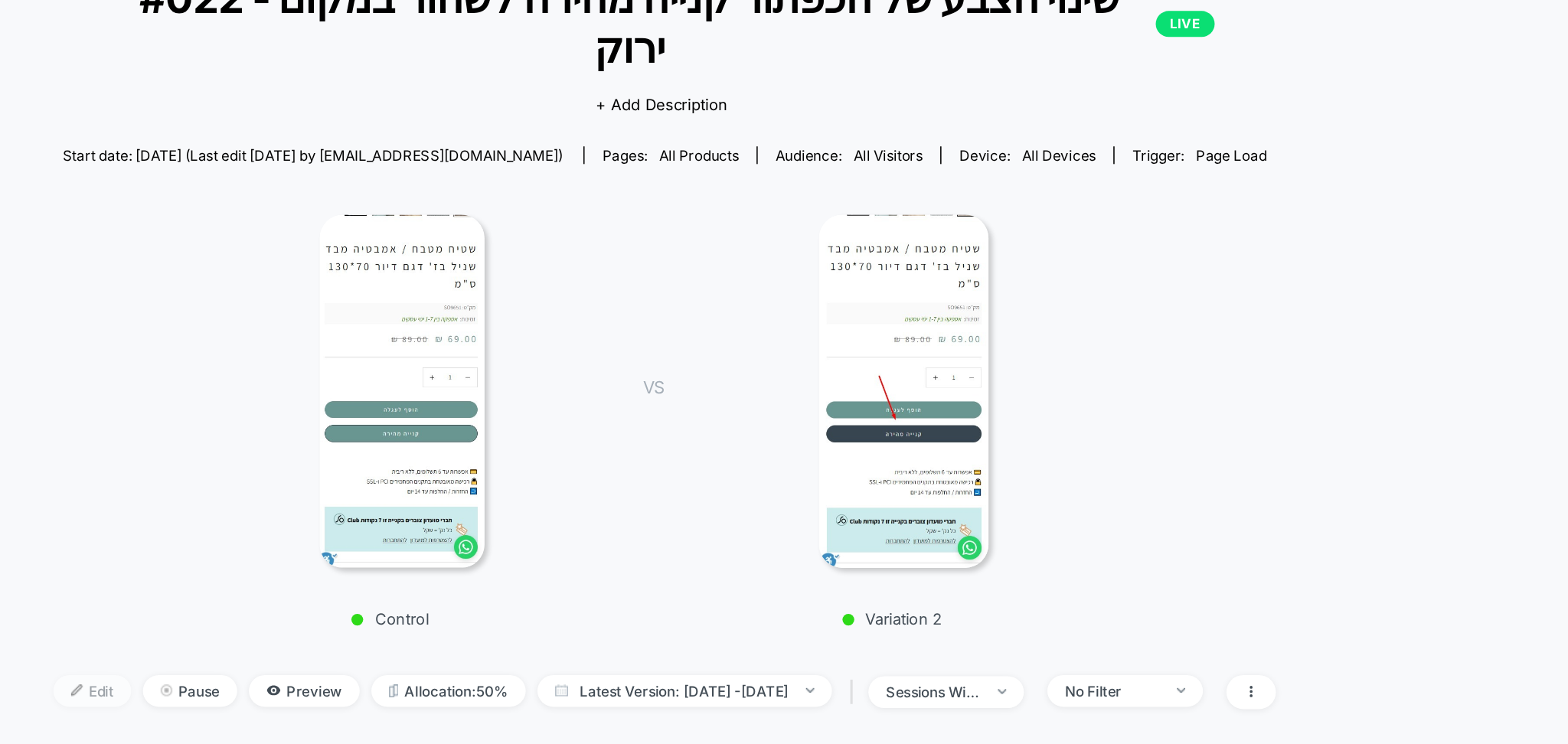
click at [398, 565] on img at bounding box center [402, 569] width 8 height 8
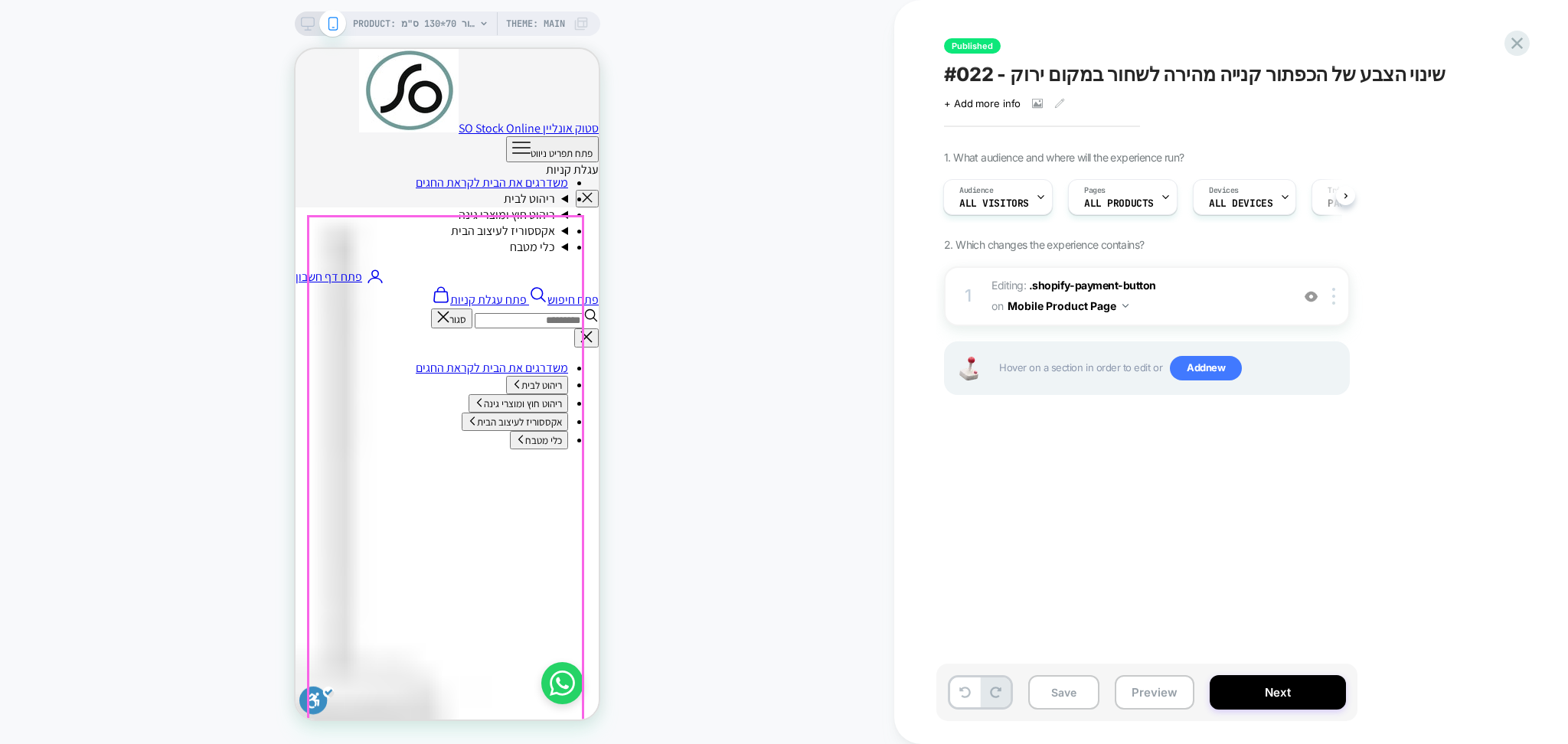
scroll to position [612, 0]
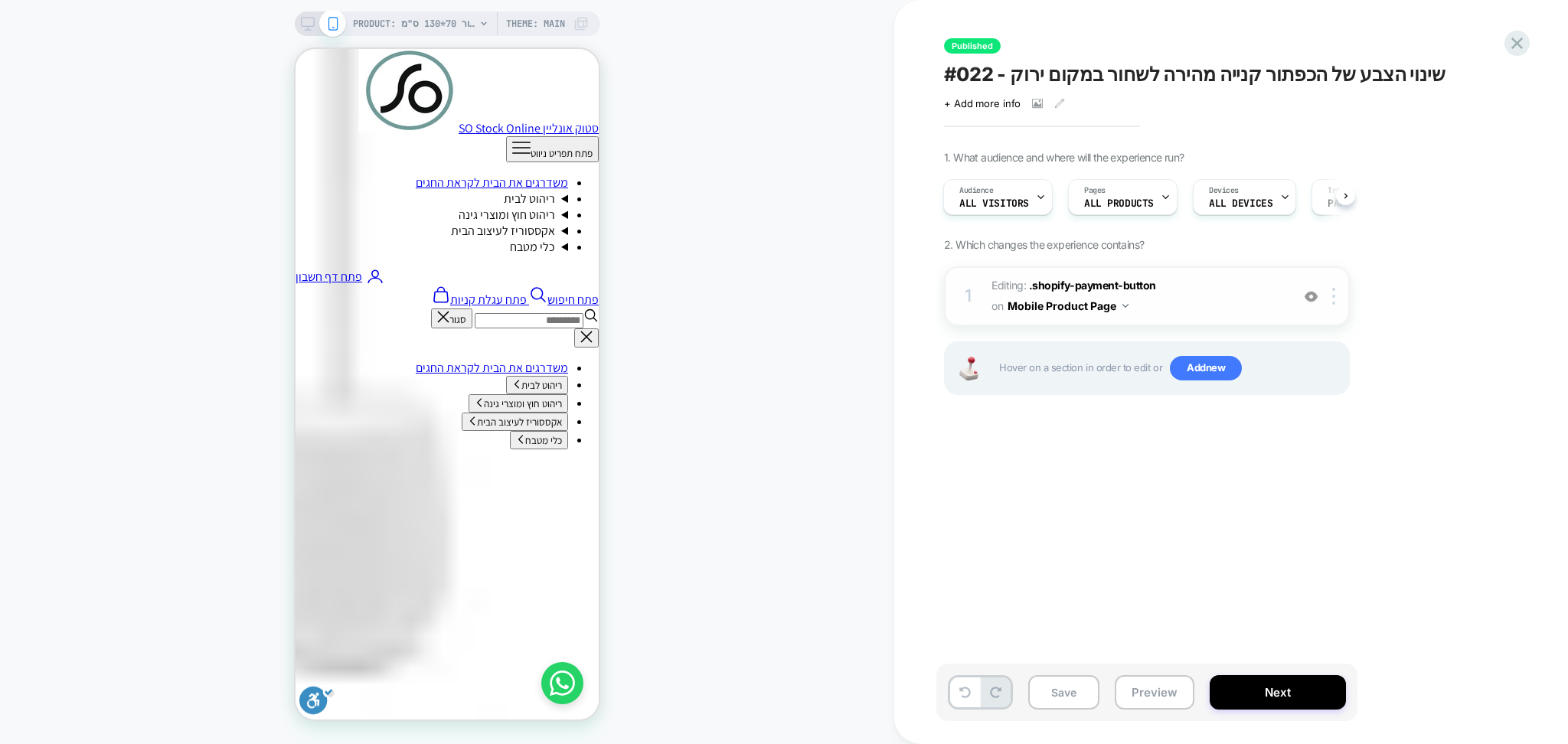
click at [1260, 297] on span "Editing : .shopify-payment-button .shopify-payment-button on Mobile Product Page" at bounding box center [1137, 295] width 292 height 41
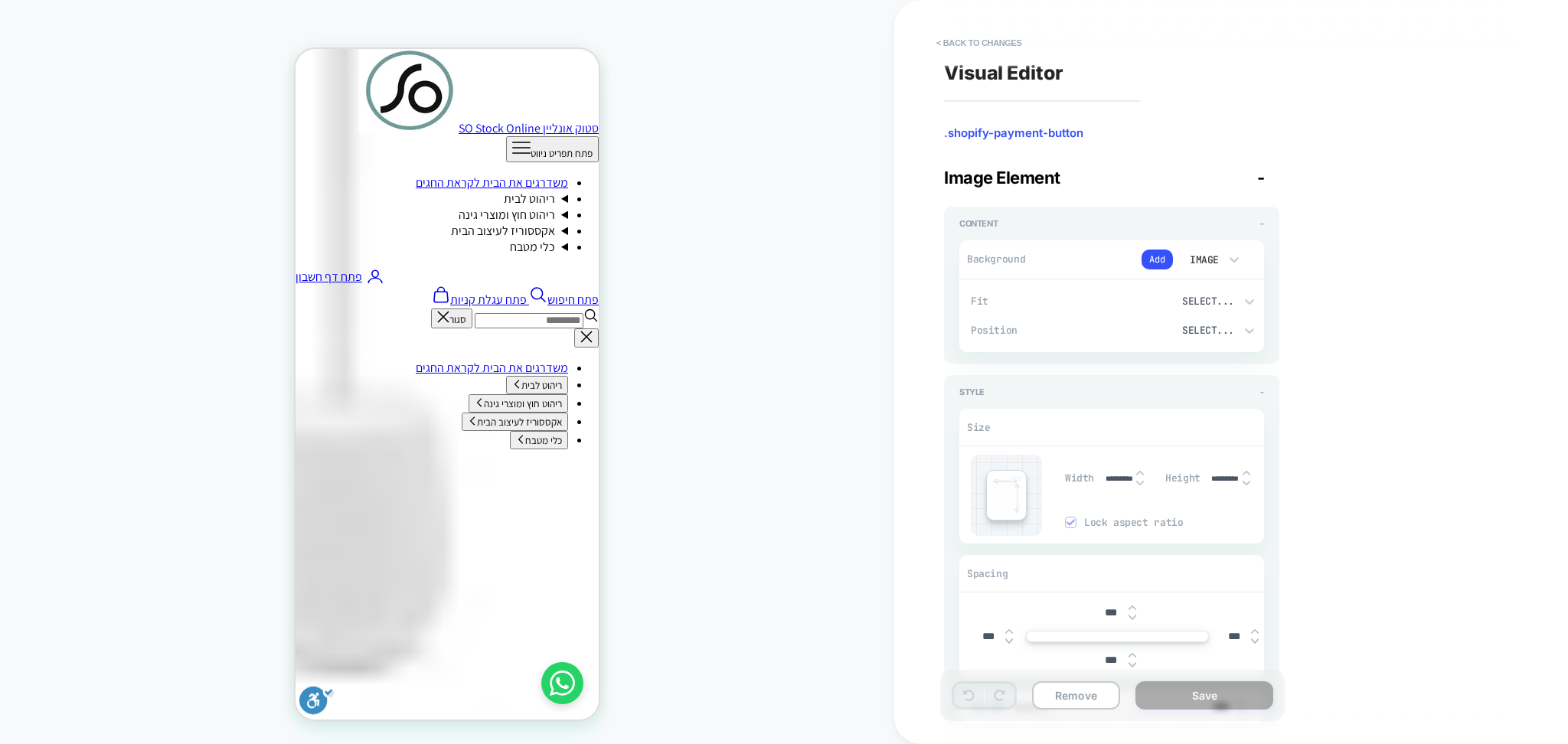
scroll to position [515, 0]
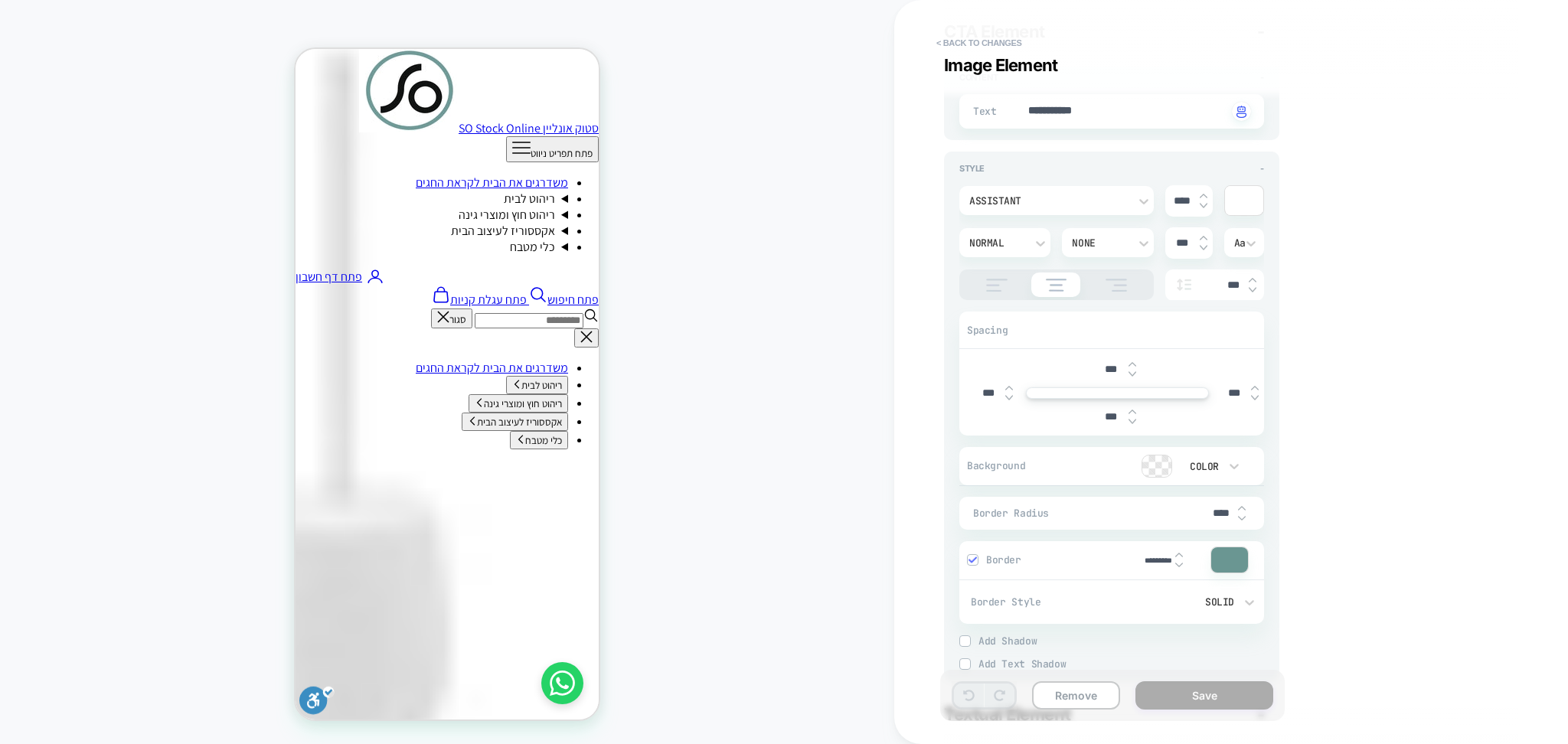
type textarea "*"
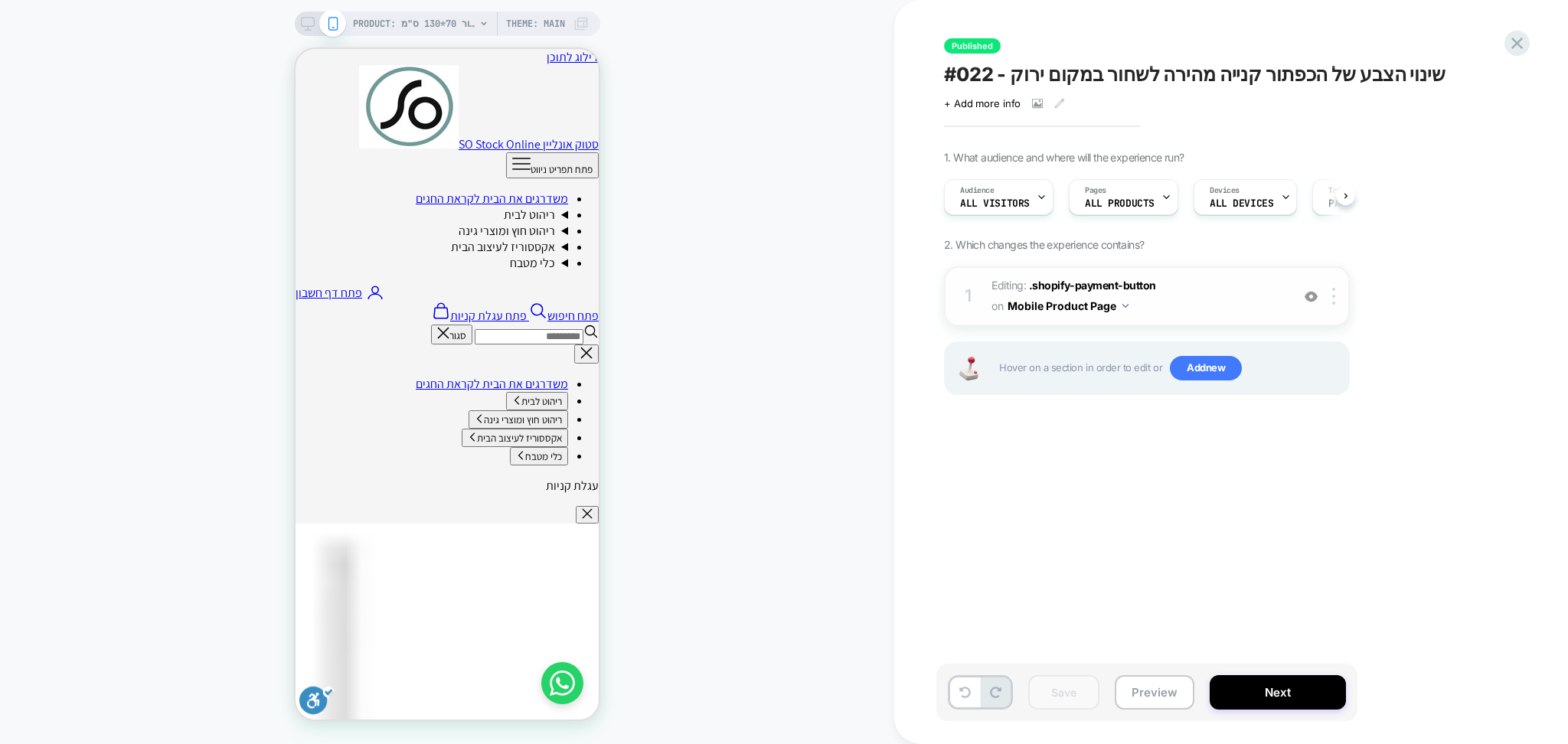
scroll to position [0, 1]
click at [1179, 308] on span "Editing : .shopify-payment-button .shopify-payment-button on Mobile Product Page" at bounding box center [1137, 295] width 292 height 41
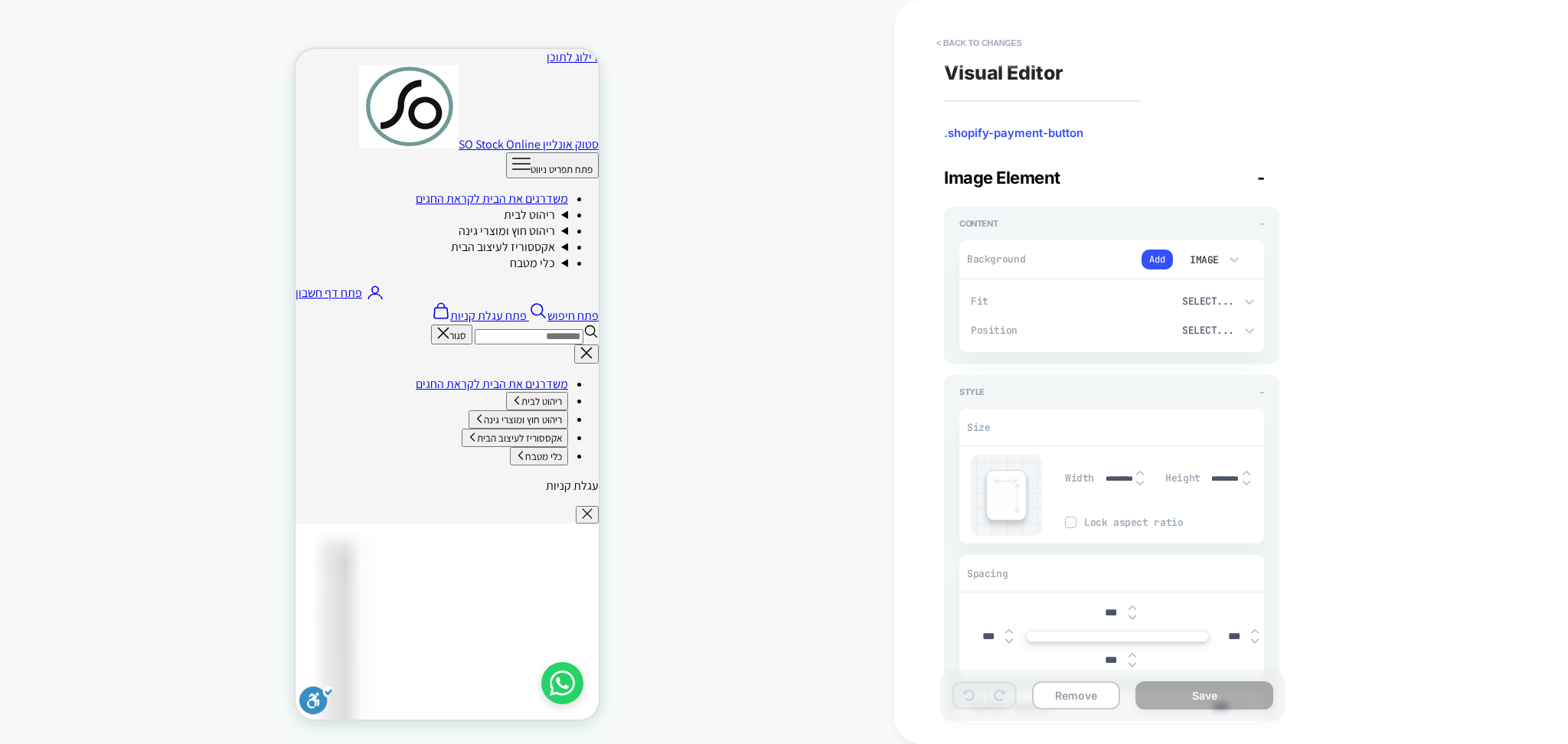
scroll to position [458, 0]
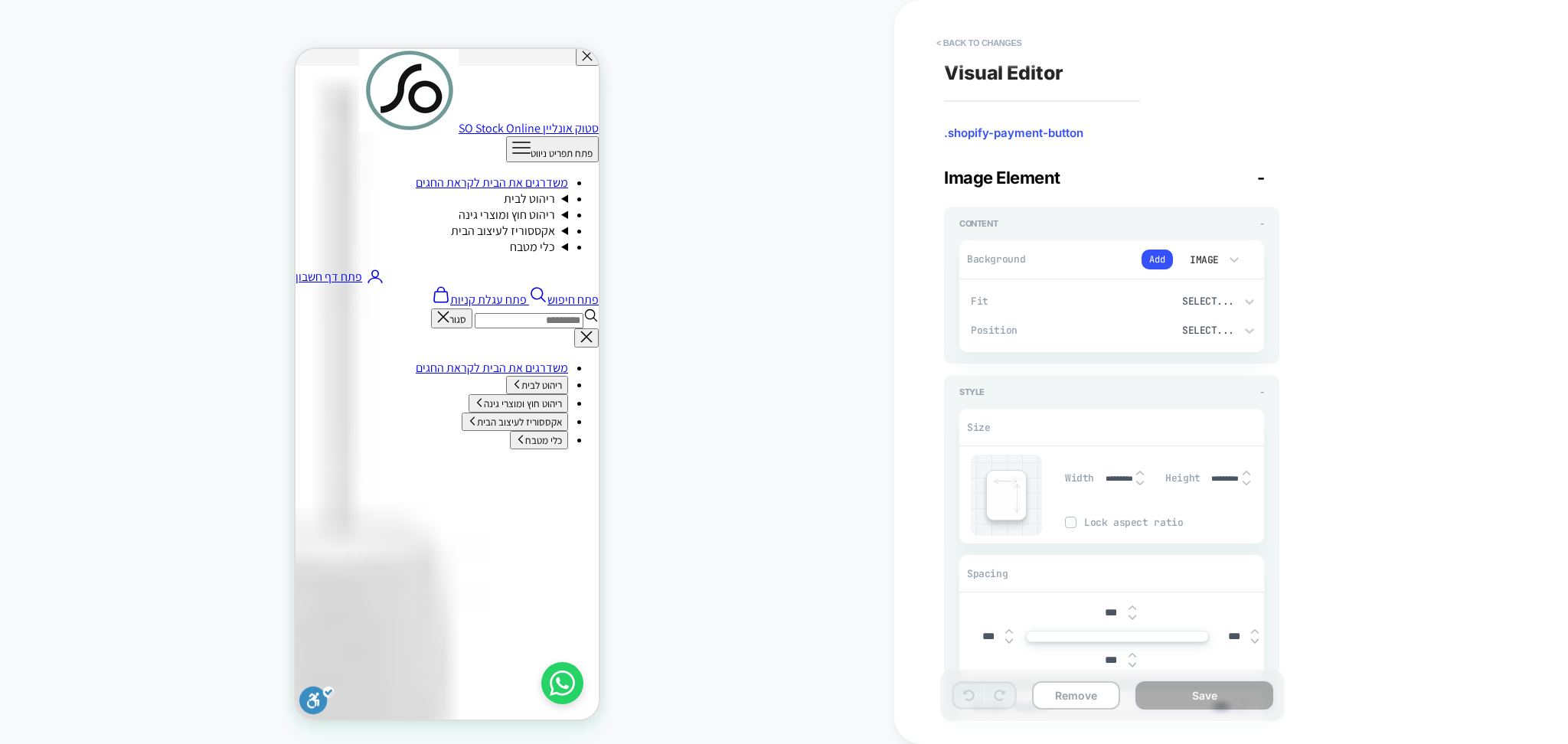
type textarea "*"
click at [987, 42] on button "< Back to changes" at bounding box center [979, 42] width 101 height 24
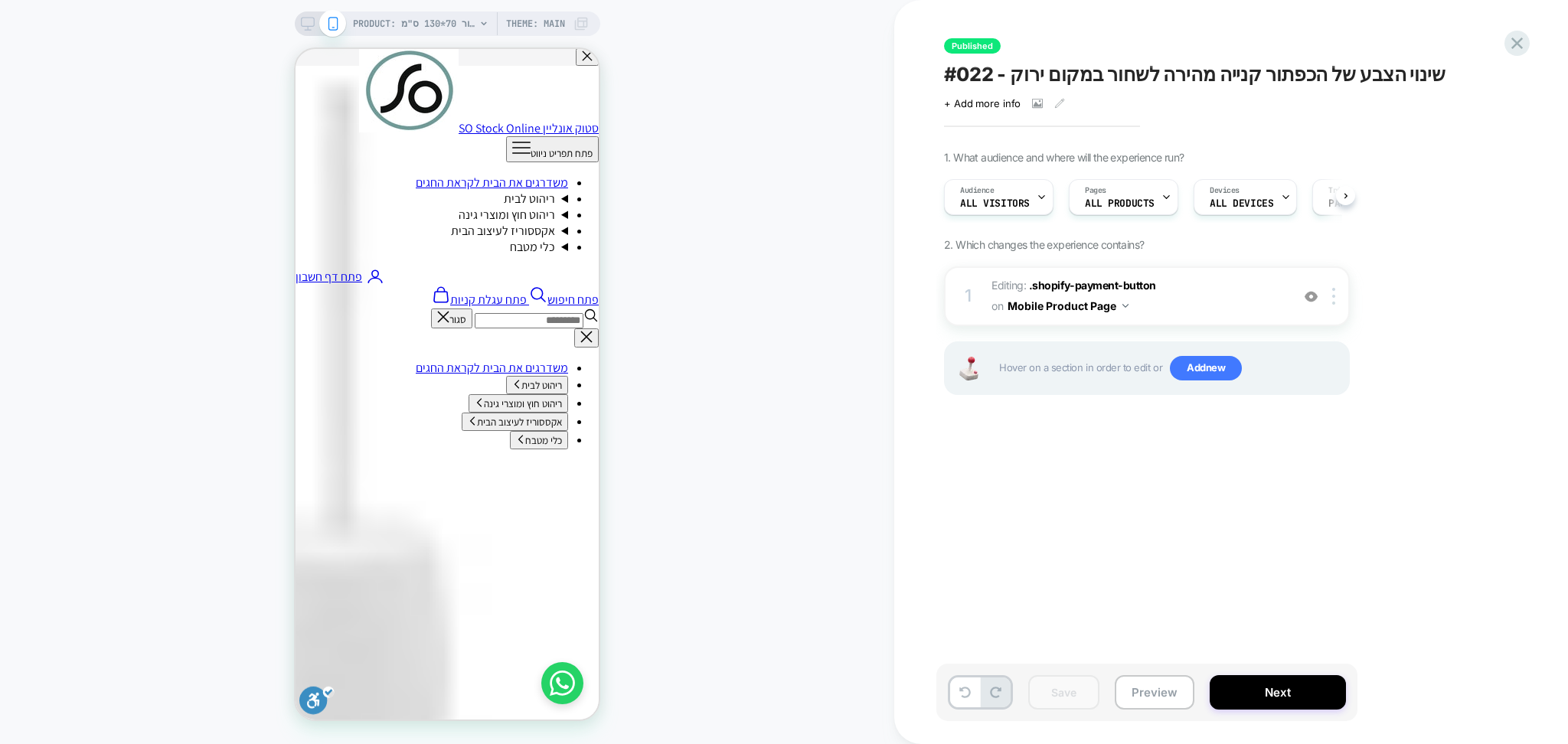
scroll to position [0, 1]
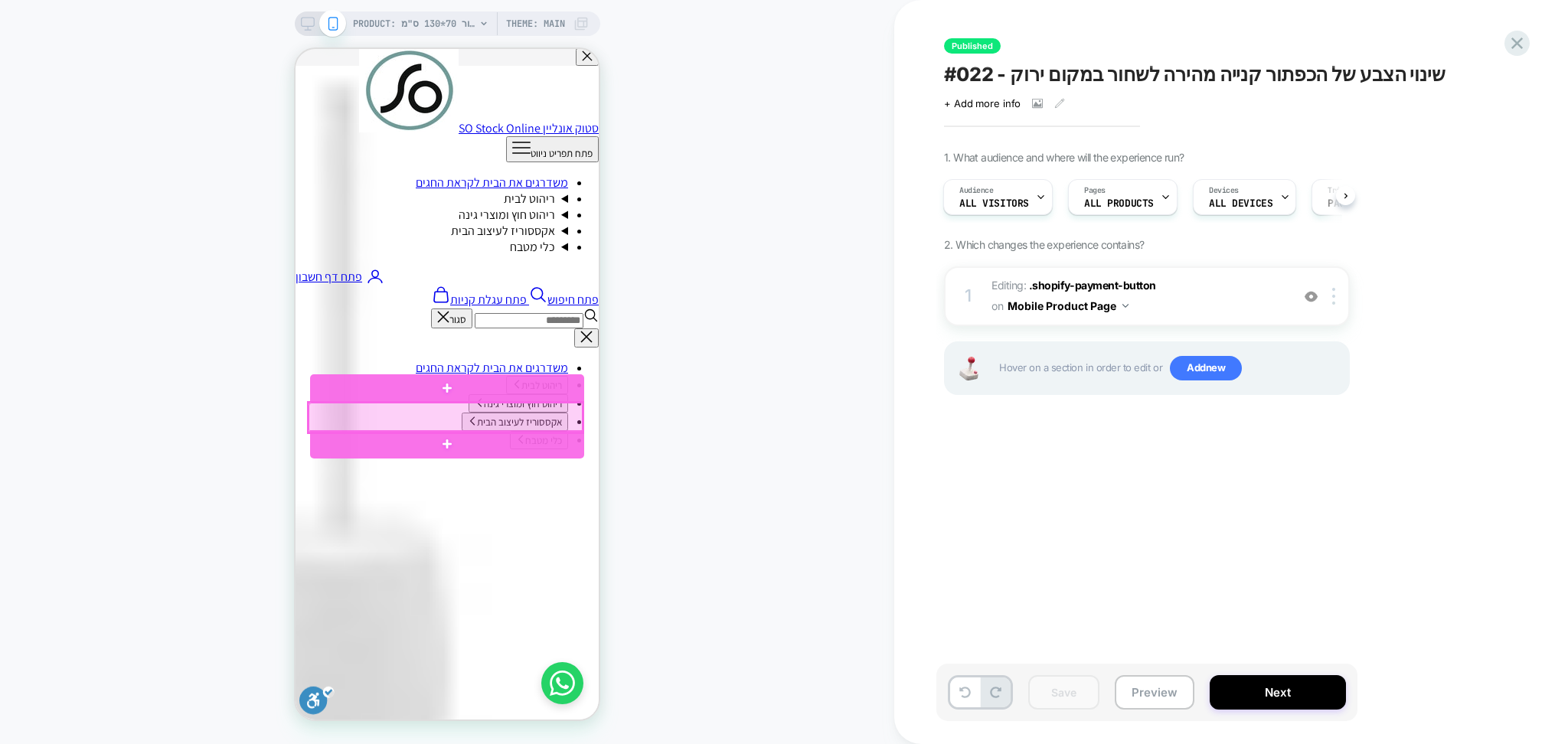
click at [548, 403] on div at bounding box center [445, 417] width 274 height 30
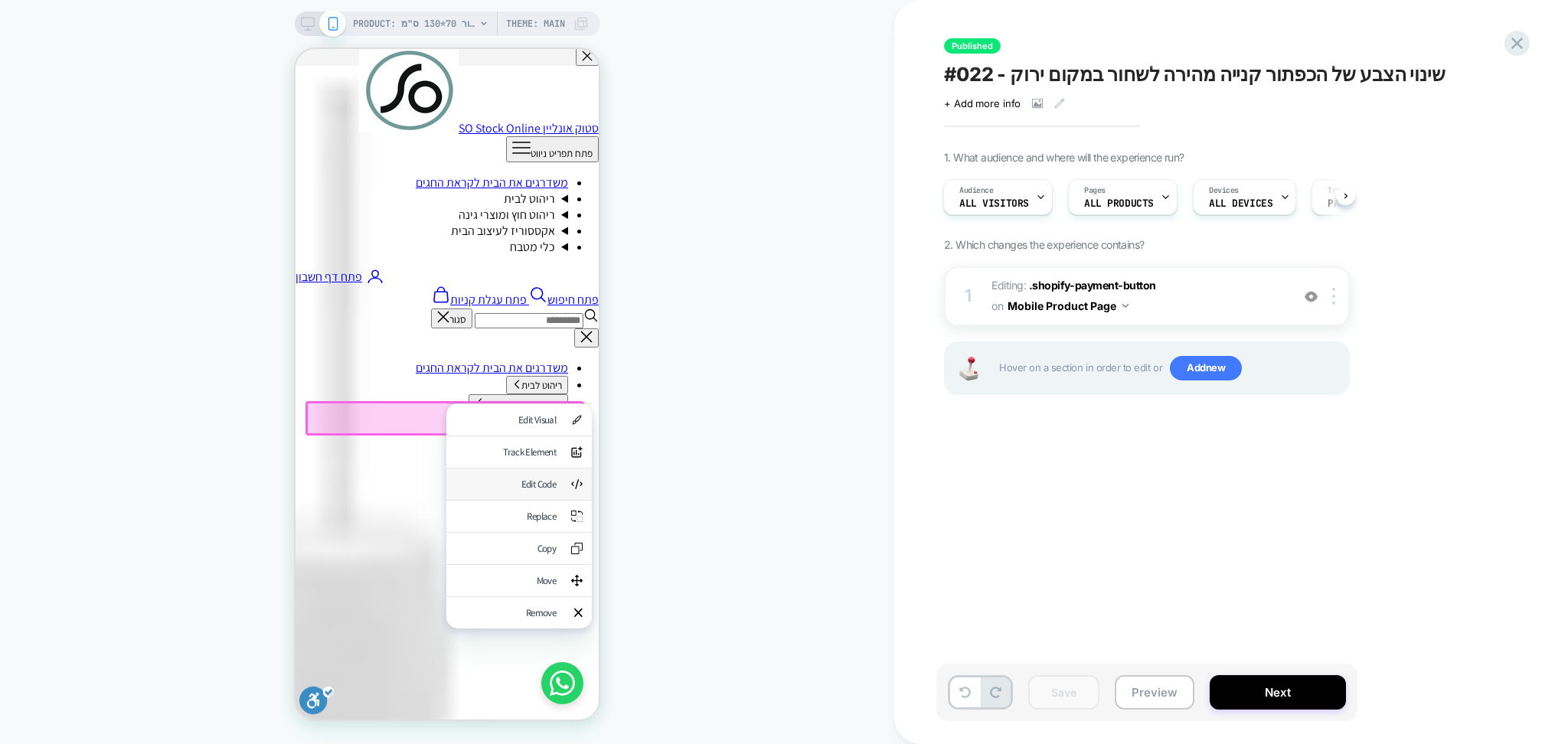
click at [543, 485] on div "Edit Code" at bounding box center [505, 484] width 100 height 13
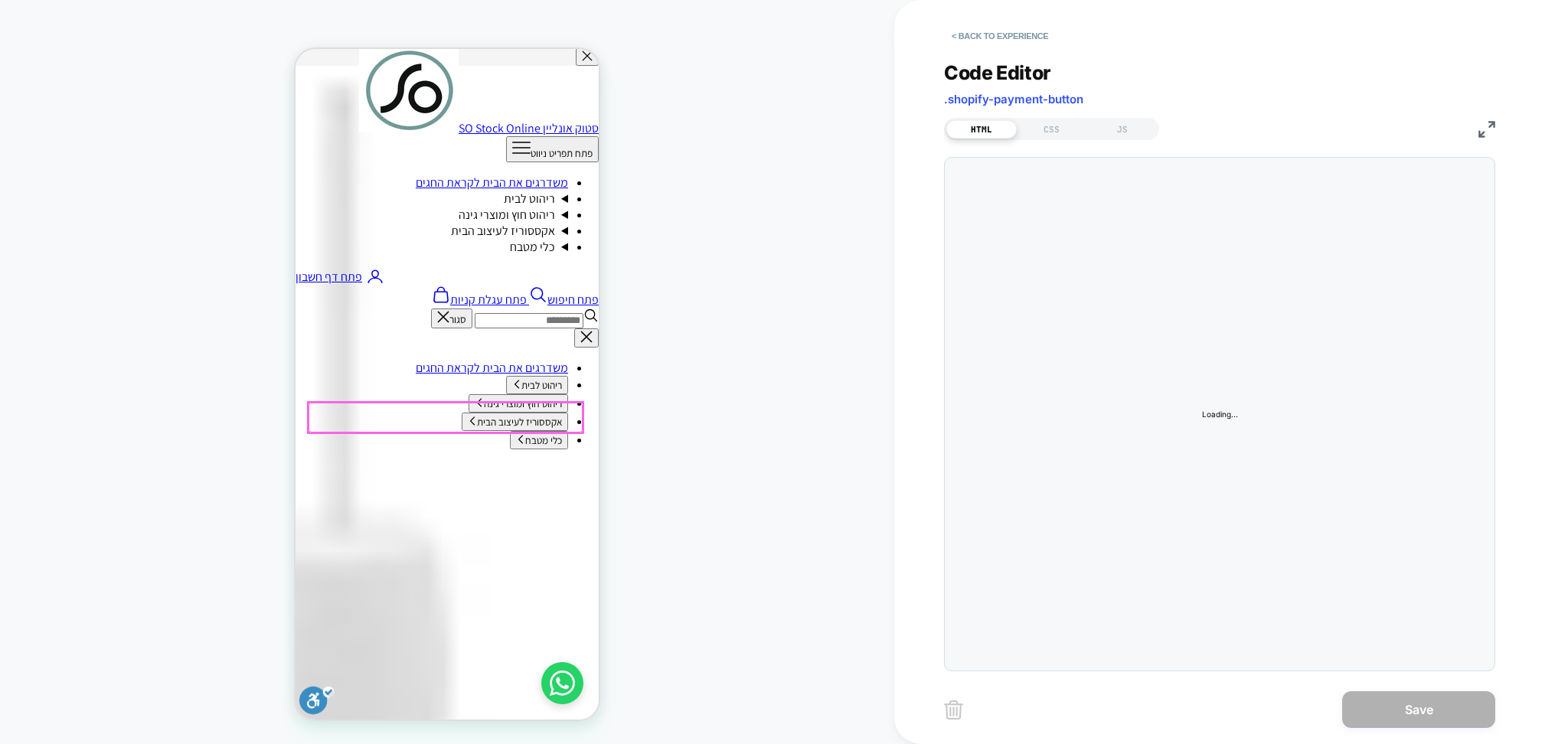
scroll to position [515, 0]
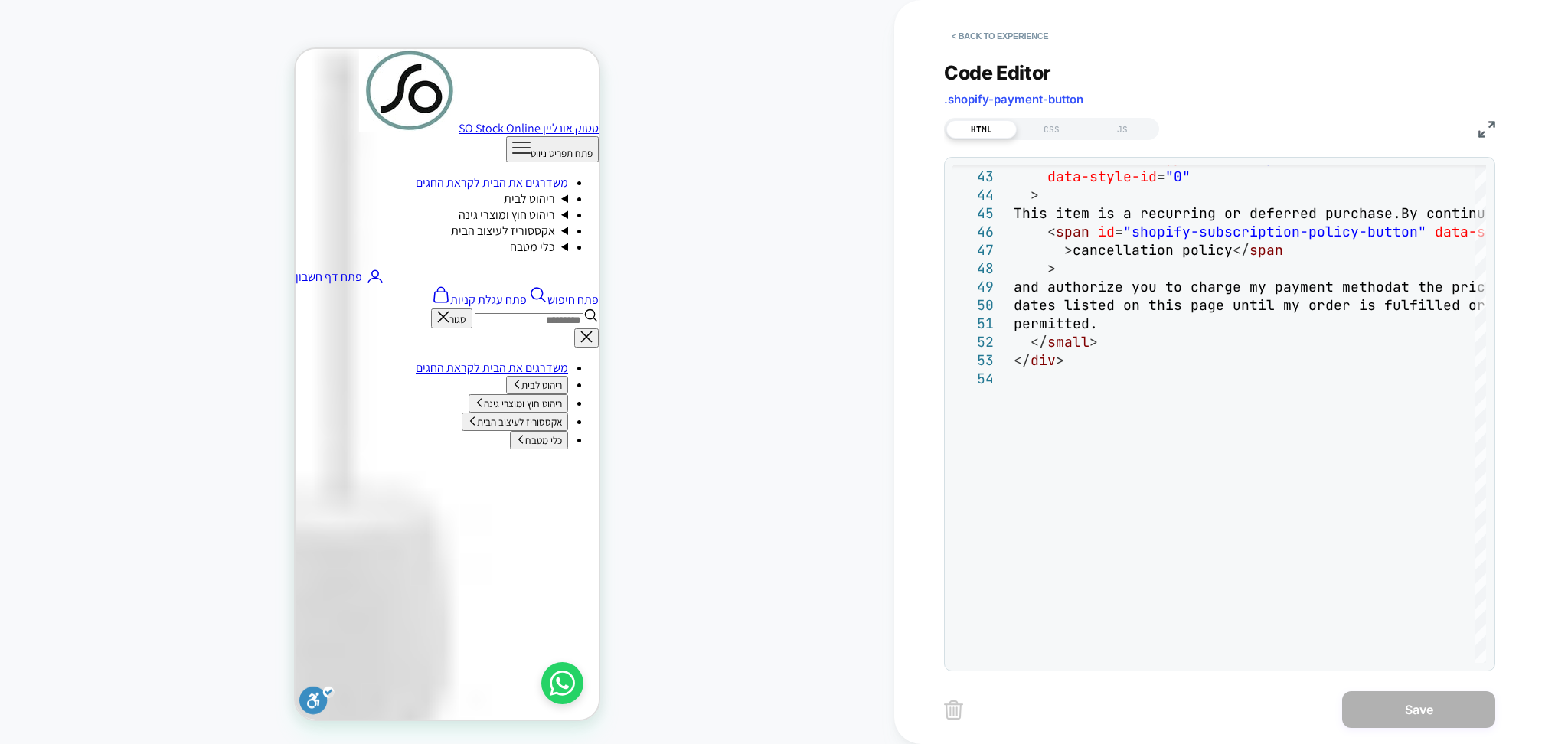
click at [1030, 141] on div "**********" at bounding box center [1220, 357] width 552 height 629
click at [1050, 125] on div "CSS" at bounding box center [1051, 129] width 70 height 18
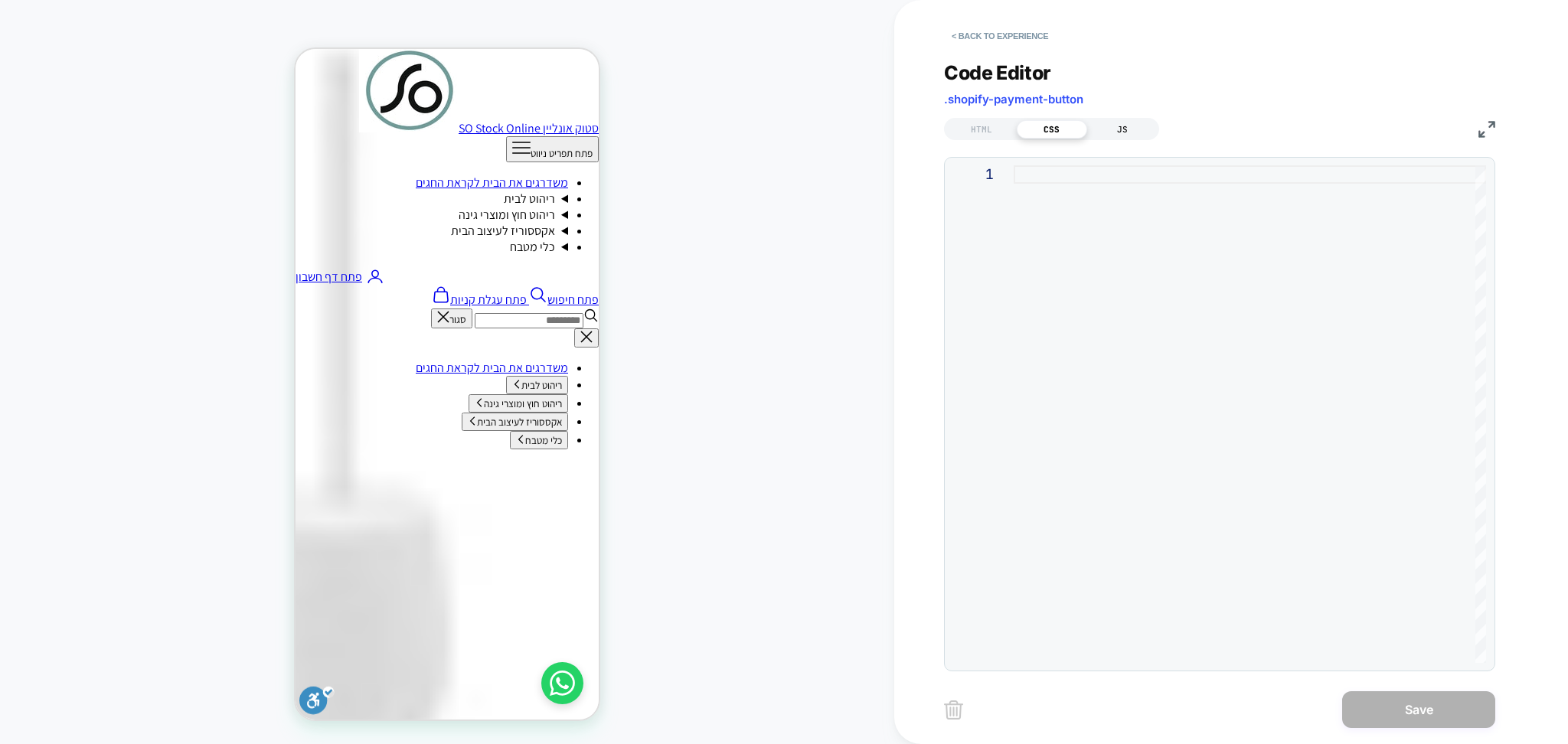
click at [1097, 125] on div "JS" at bounding box center [1121, 129] width 70 height 18
click at [983, 120] on div "HTML" at bounding box center [981, 129] width 70 height 18
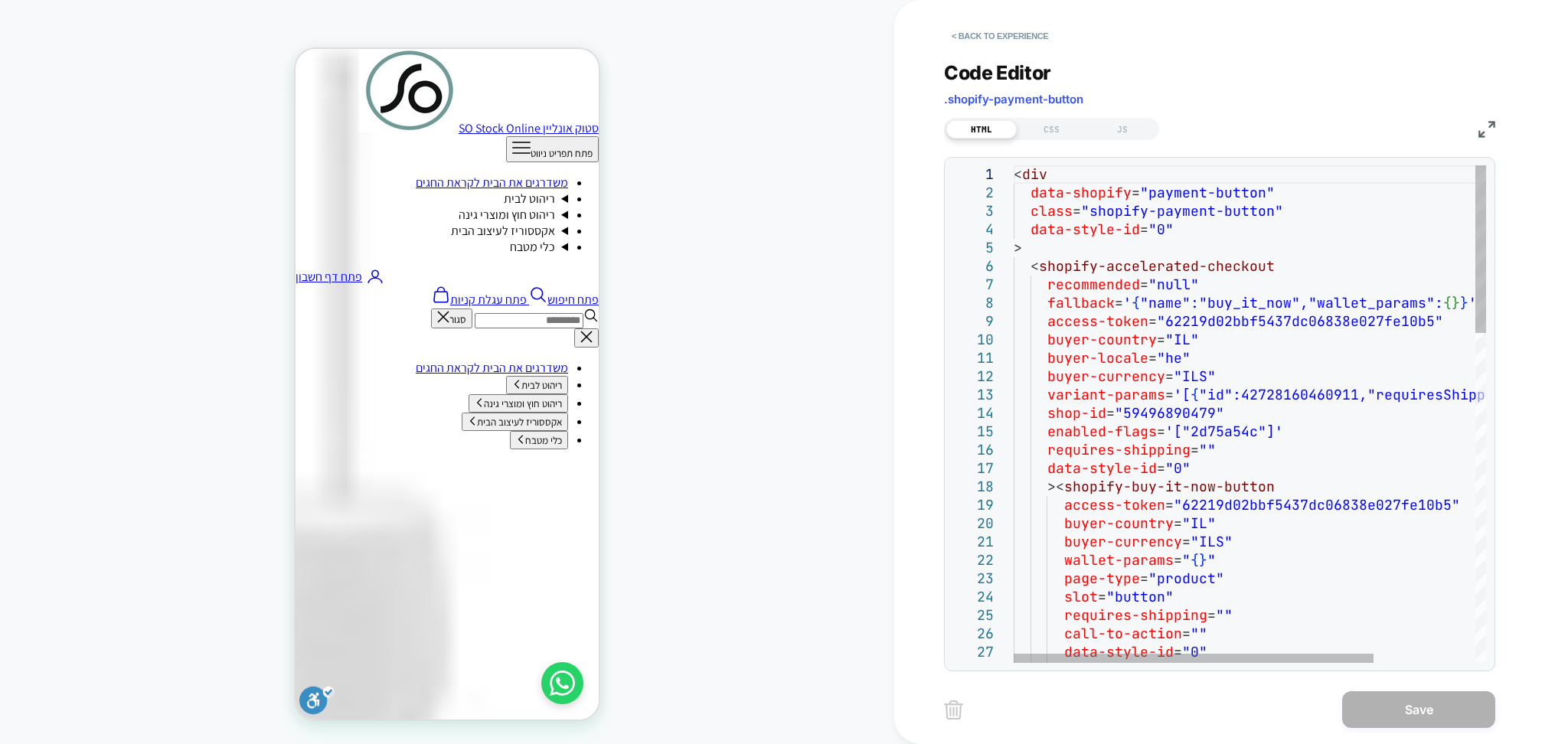
type textarea "**********"
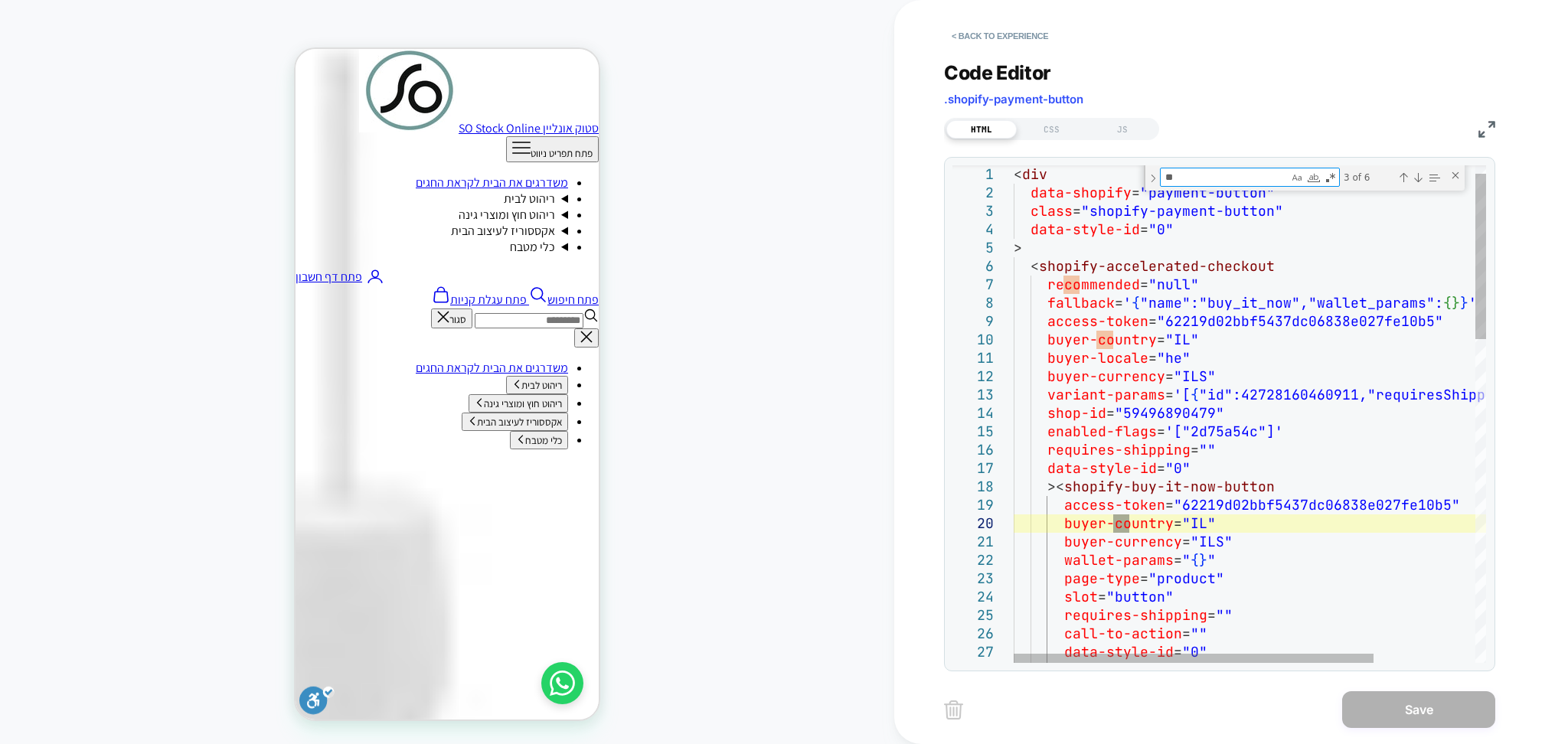
type textarea "*"
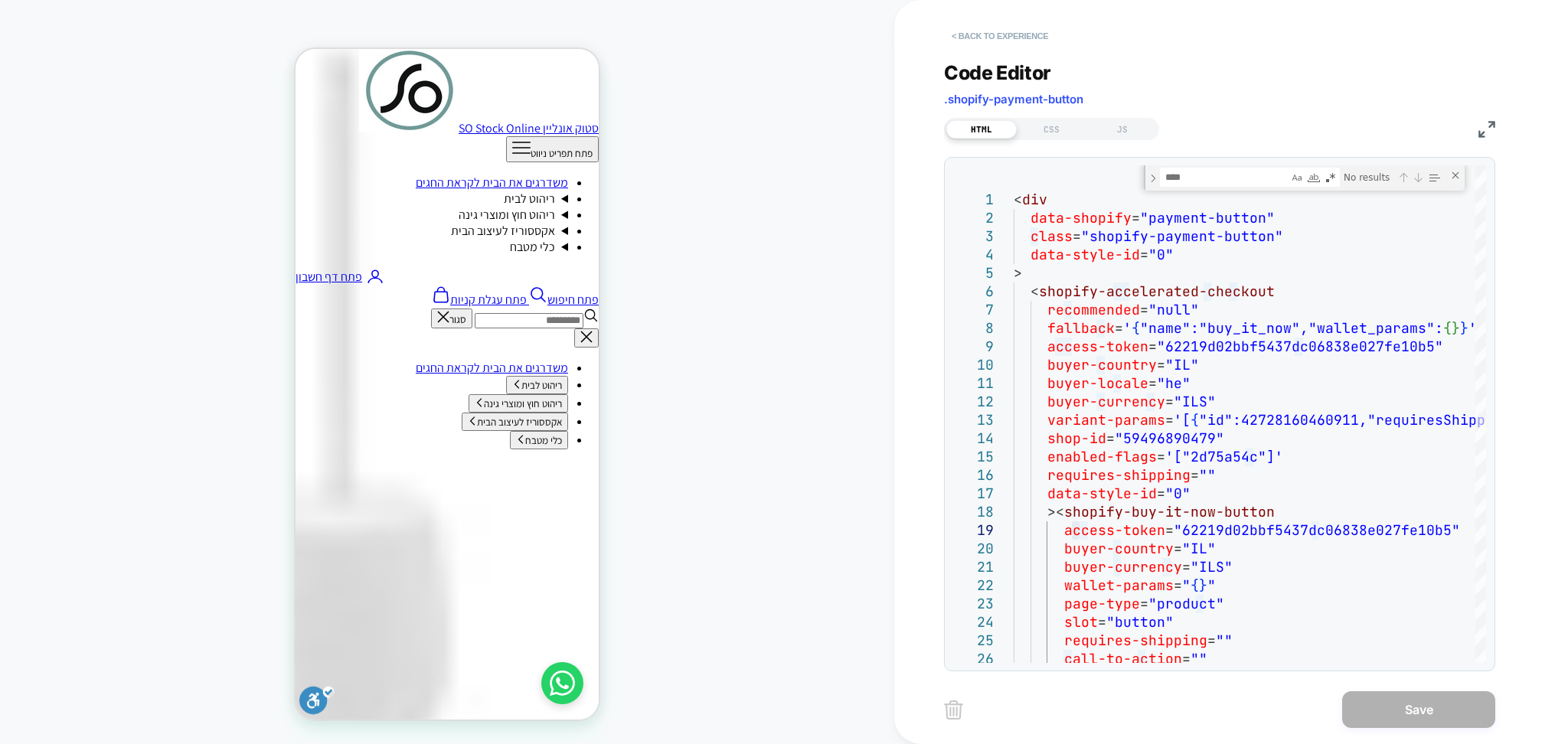
click at [1029, 26] on button "< Back to experience" at bounding box center [1000, 36] width 112 height 24
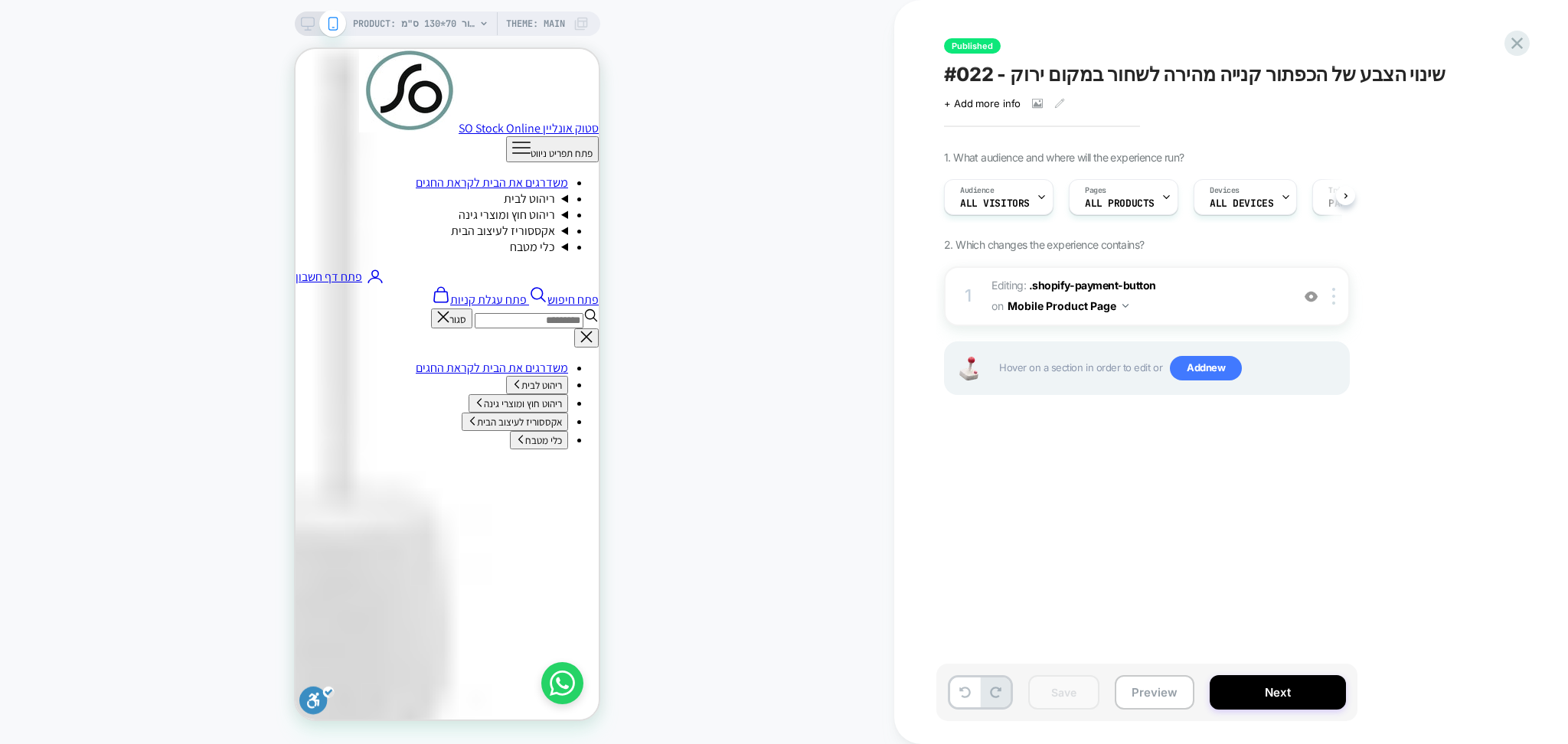
scroll to position [0, 1]
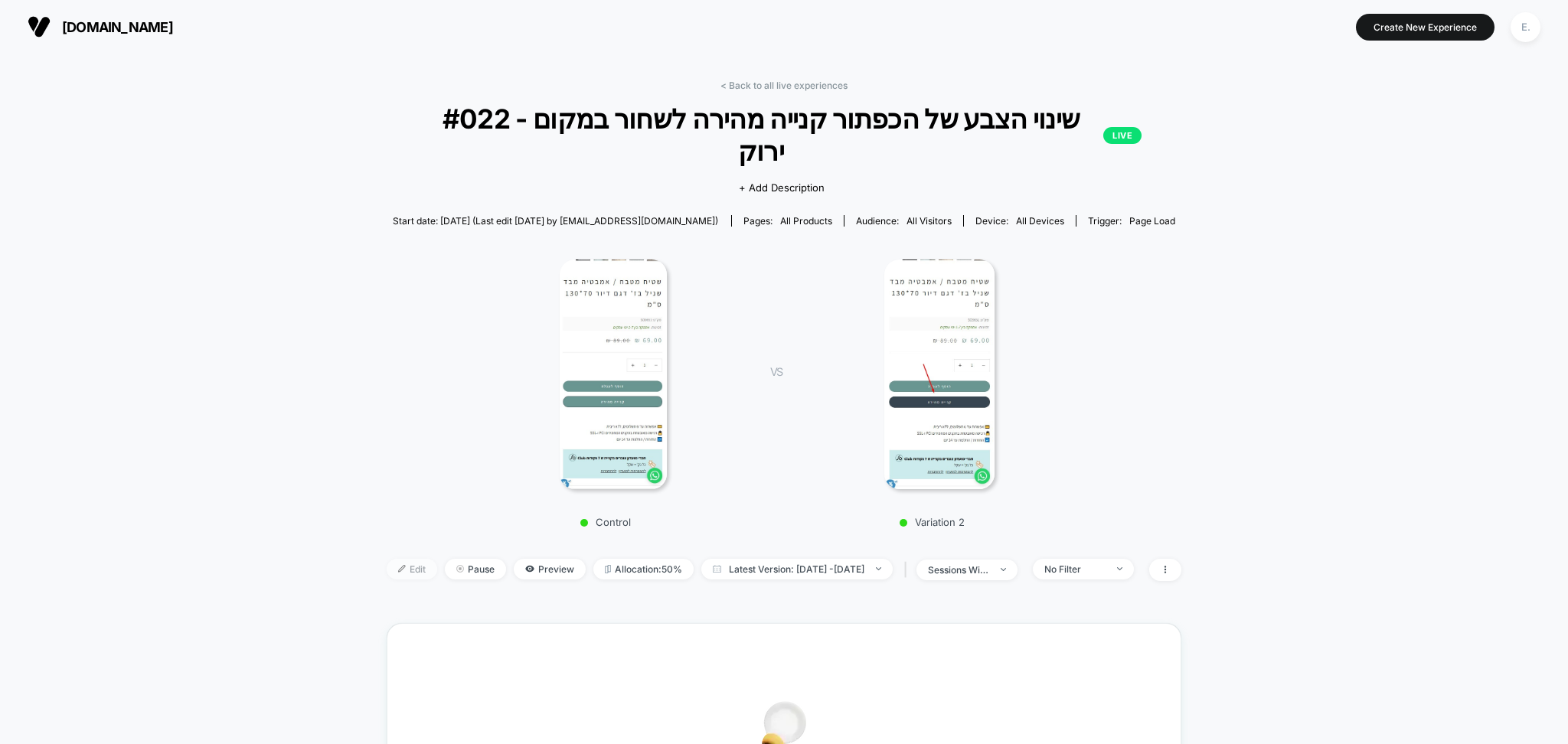
click at [390, 559] on span "Edit" at bounding box center [412, 569] width 50 height 20
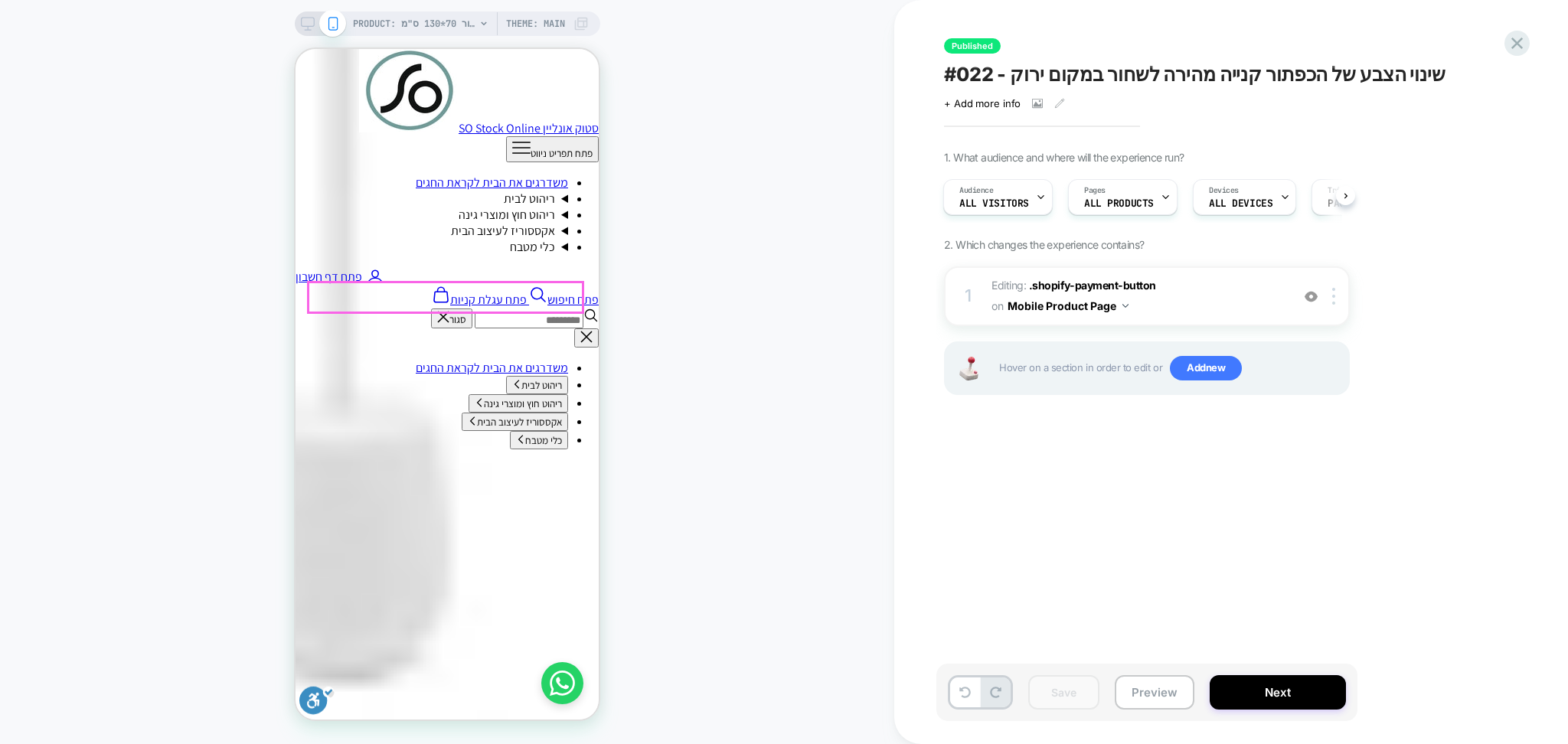
scroll to position [612, 0]
click at [1232, 308] on span "Editing : .shopify-payment-button .shopify-payment-button on Mobile Product Page" at bounding box center [1137, 295] width 292 height 41
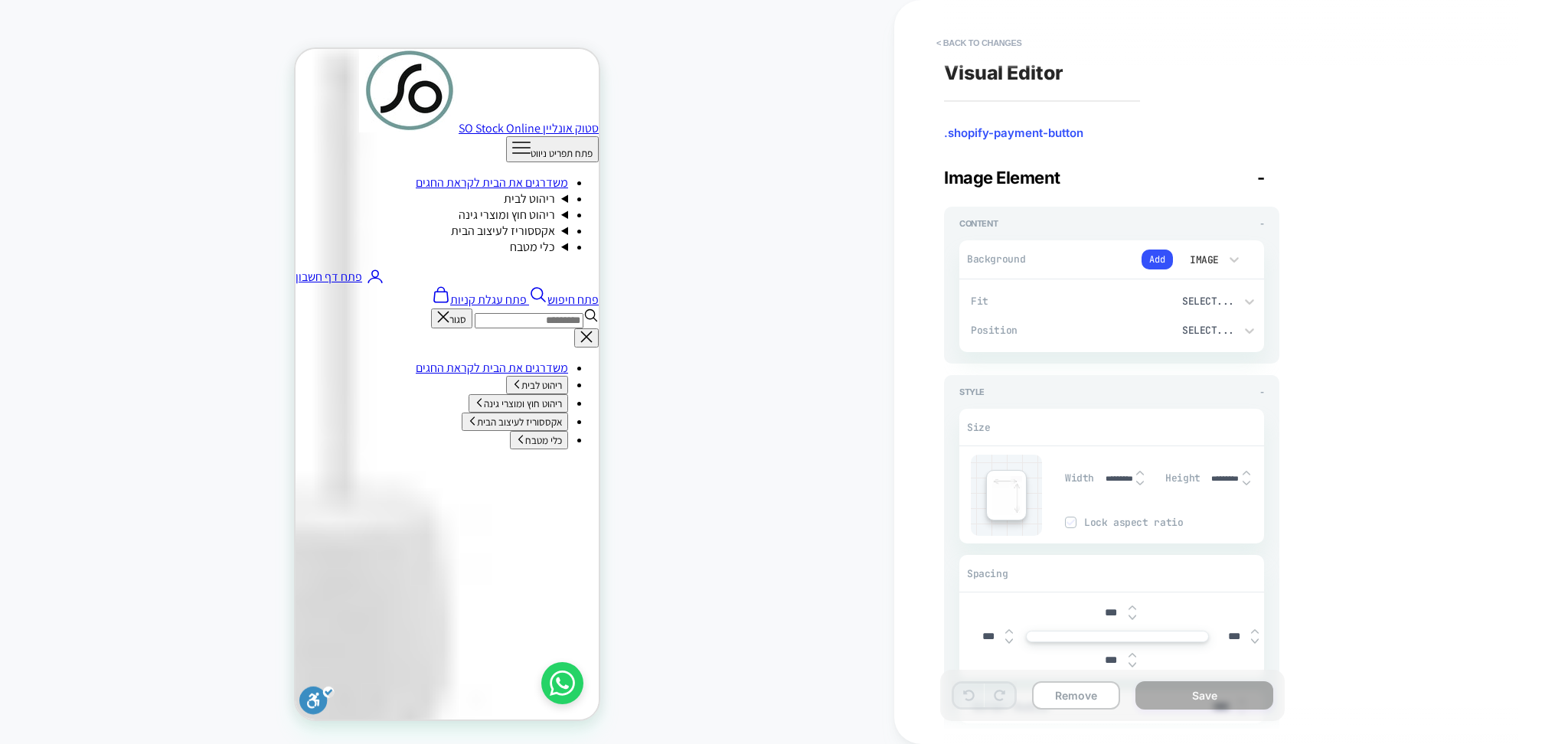
type textarea "*"
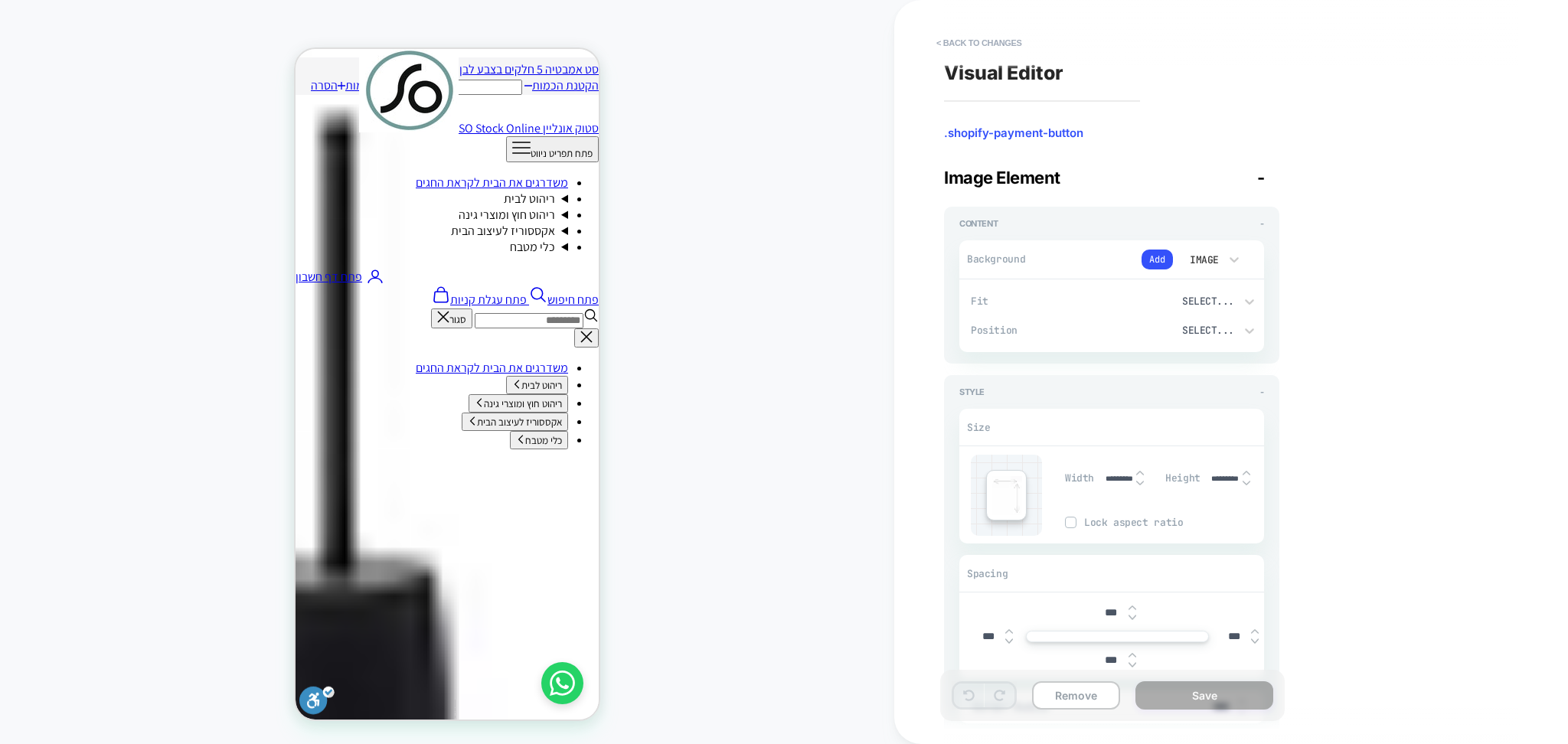
scroll to position [1637, 0]
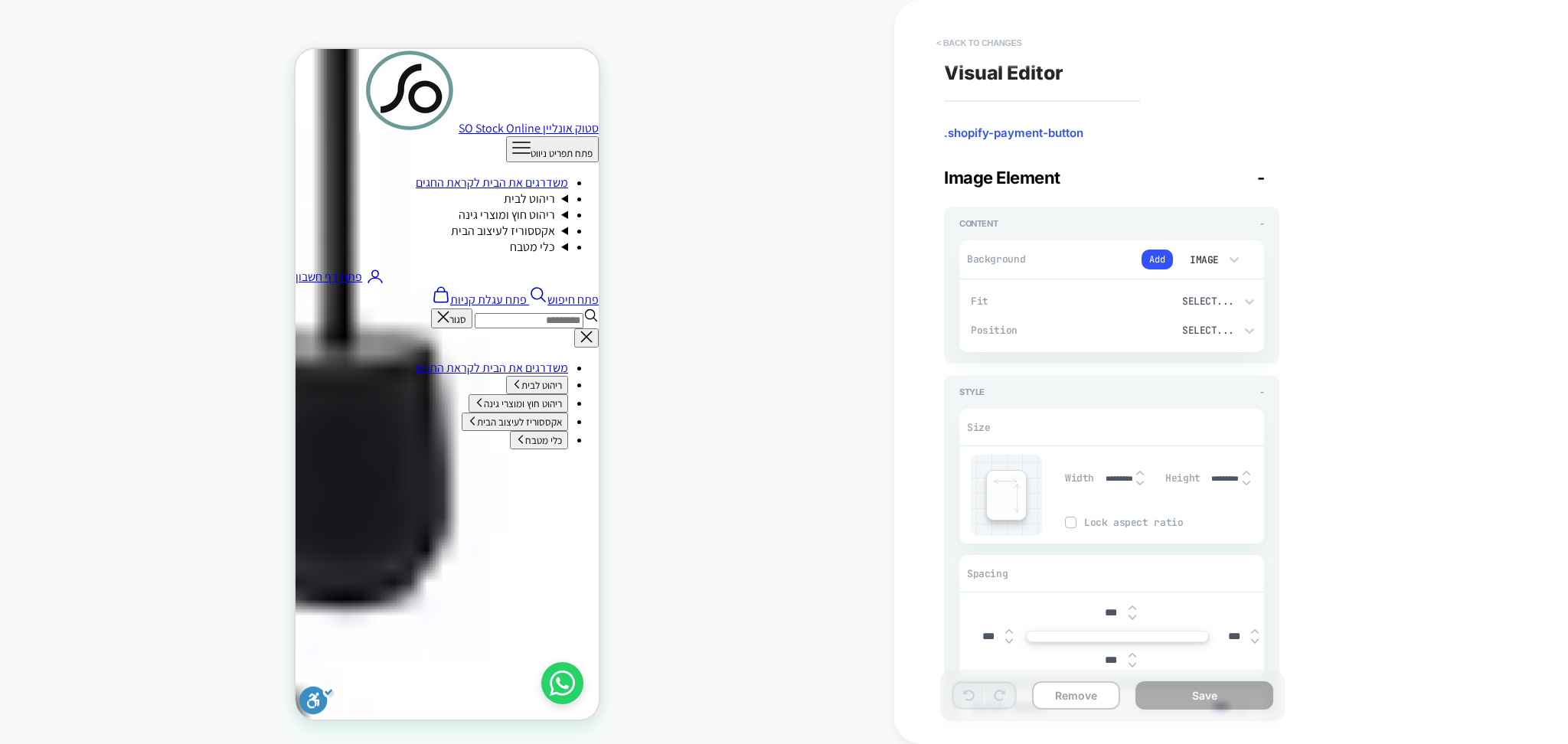
click at [973, 48] on button "< Back to changes" at bounding box center [979, 42] width 101 height 24
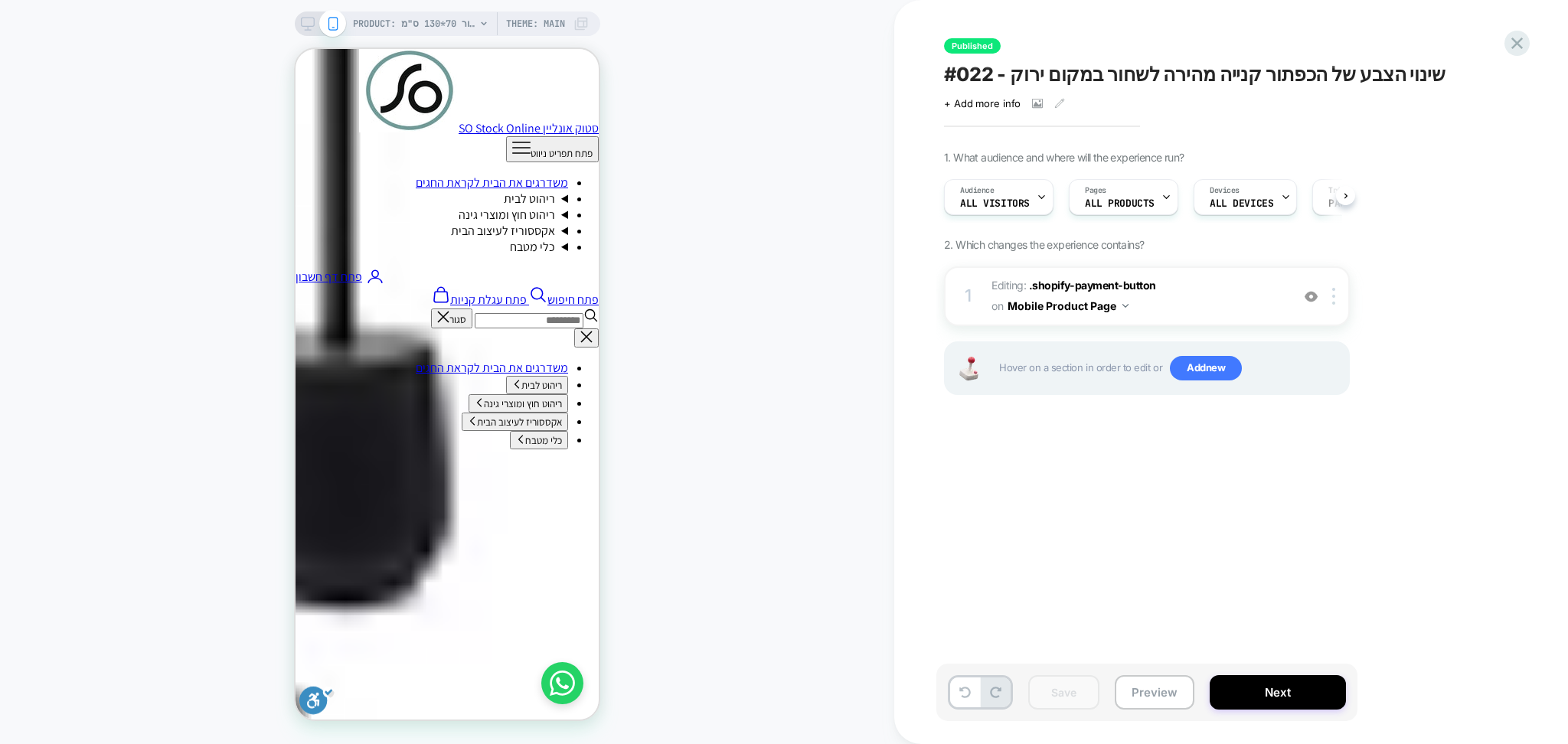
scroll to position [0, 1]
click at [1144, 693] on button "Preview" at bounding box center [1154, 692] width 80 height 35
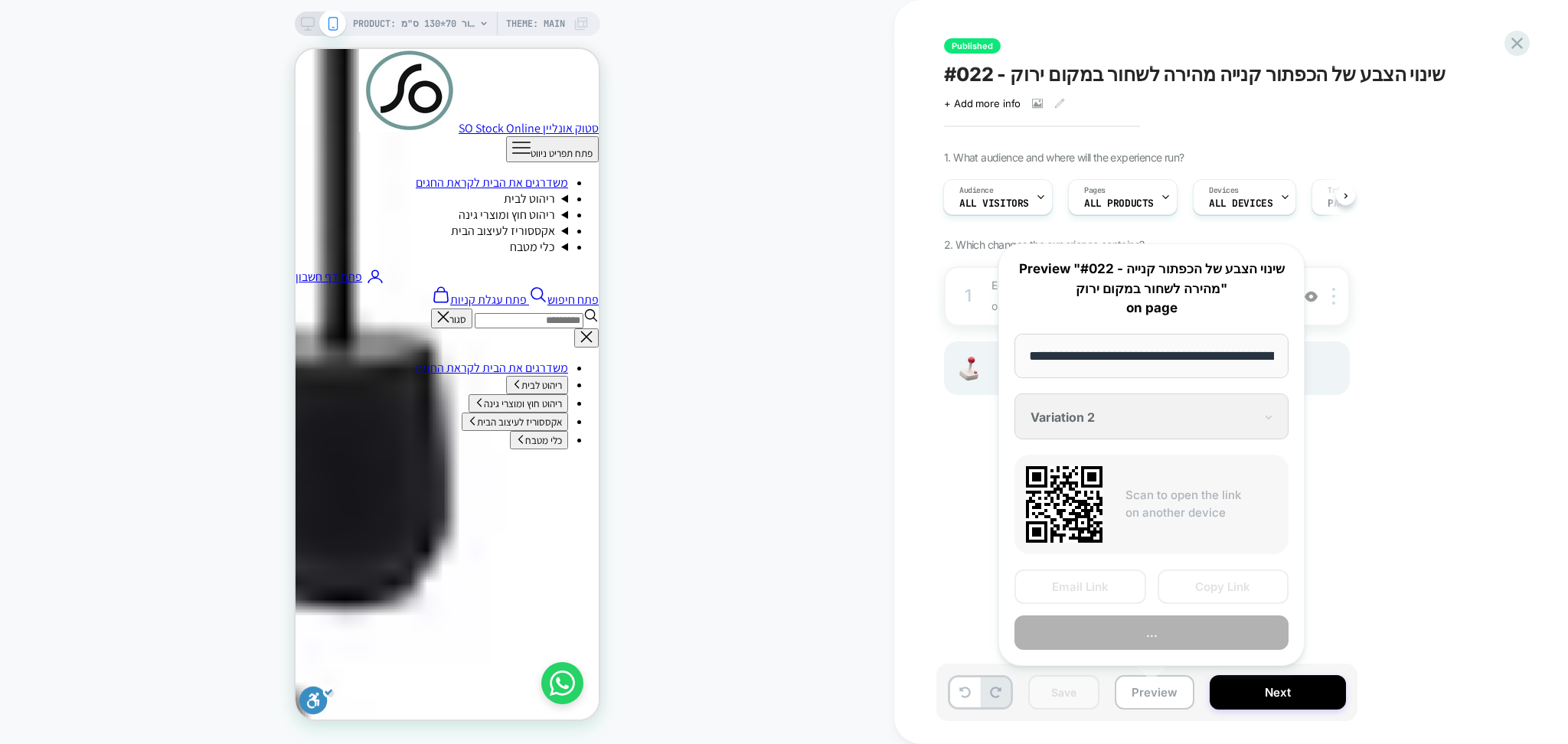
scroll to position [0, 2026]
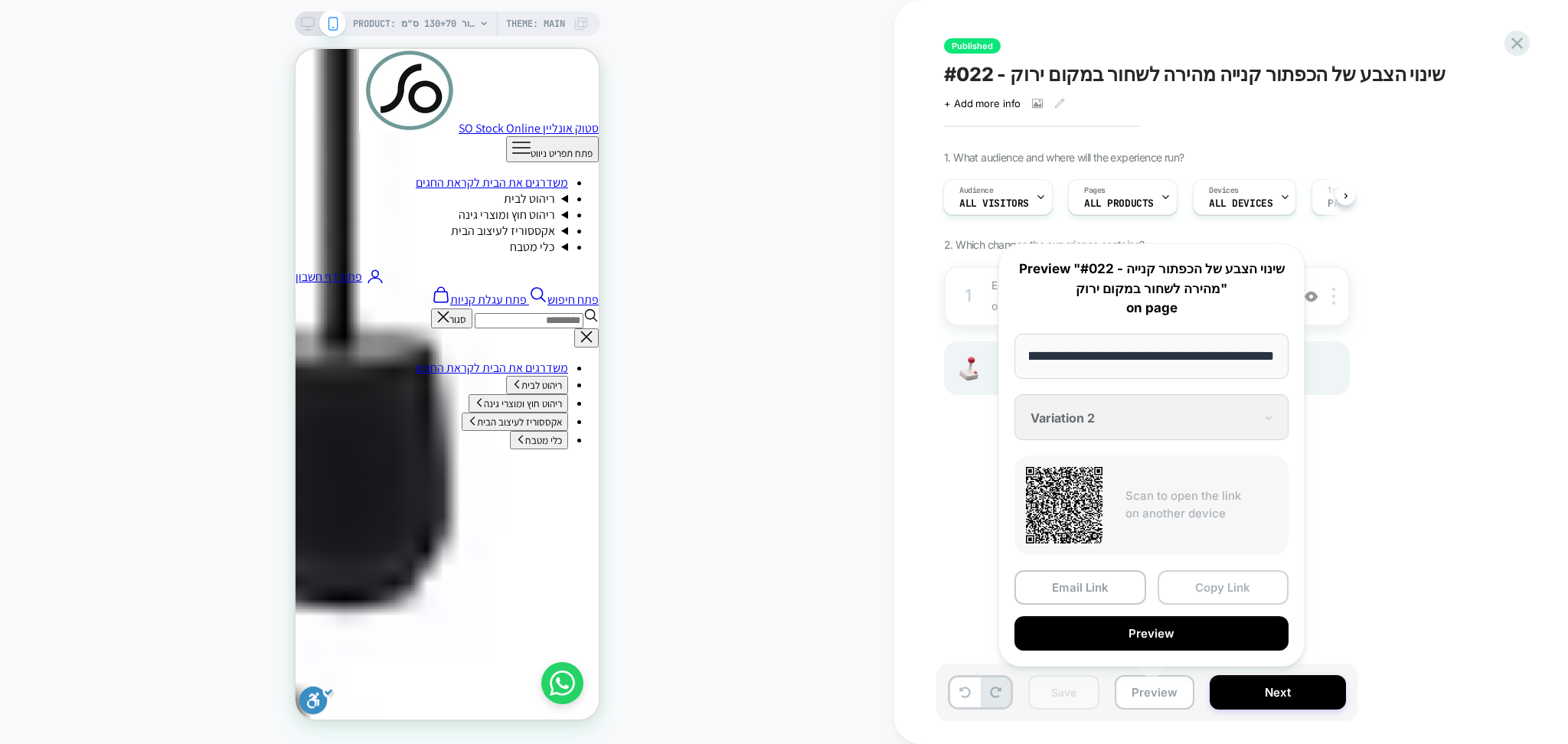
click at [1221, 590] on button "Copy Link" at bounding box center [1222, 587] width 132 height 35
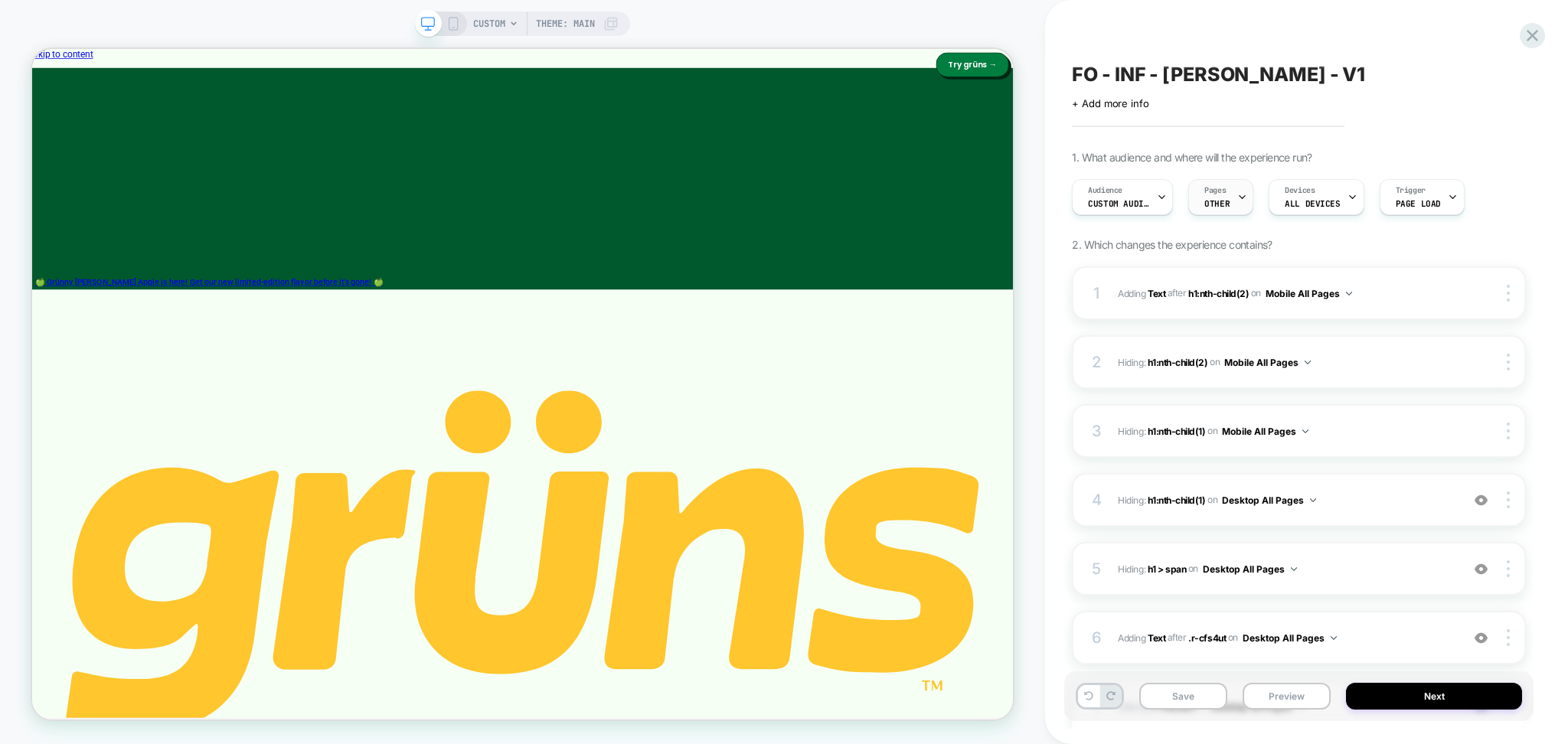
click at [1239, 206] on div at bounding box center [1242, 197] width 10 height 35
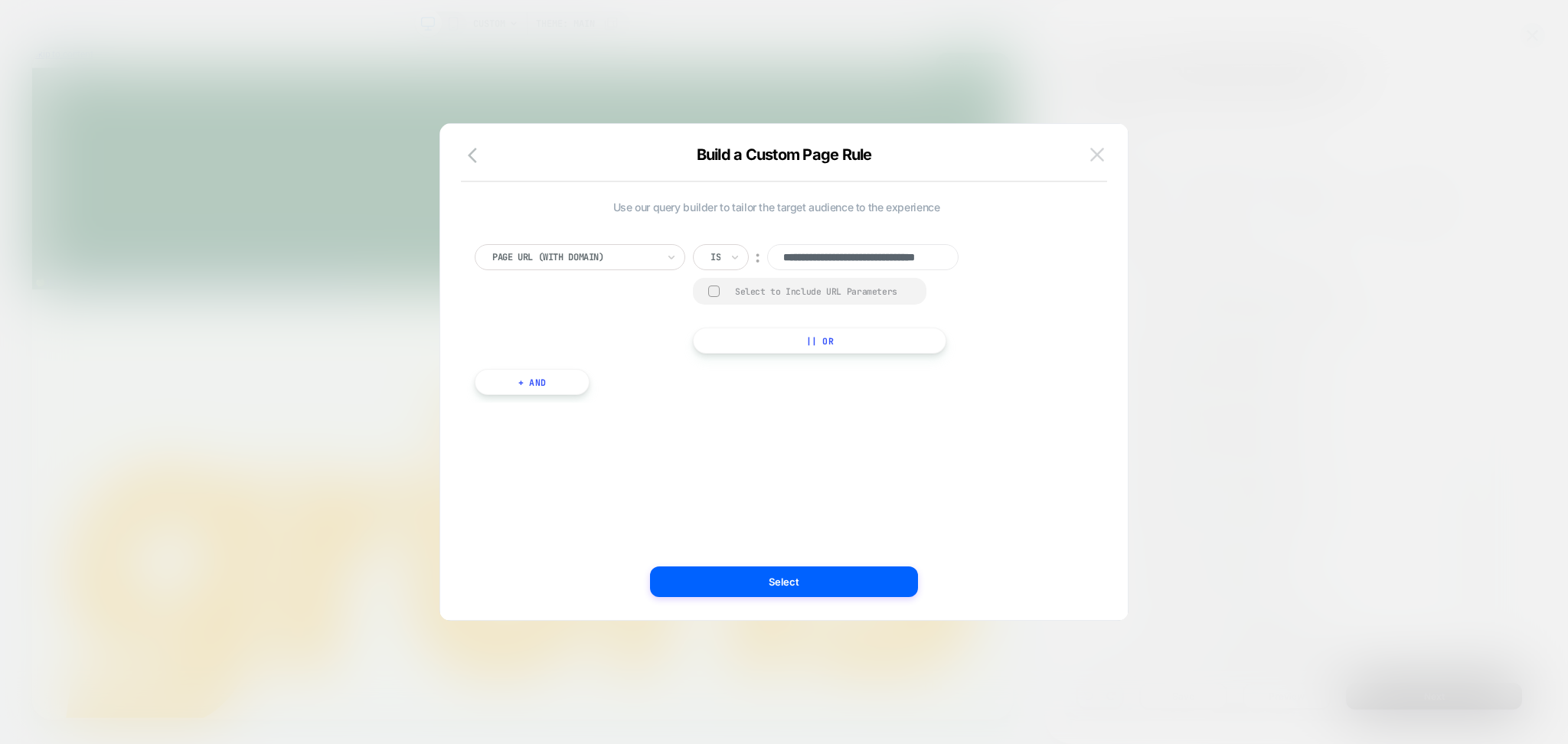
click at [1105, 147] on button at bounding box center [1097, 155] width 23 height 23
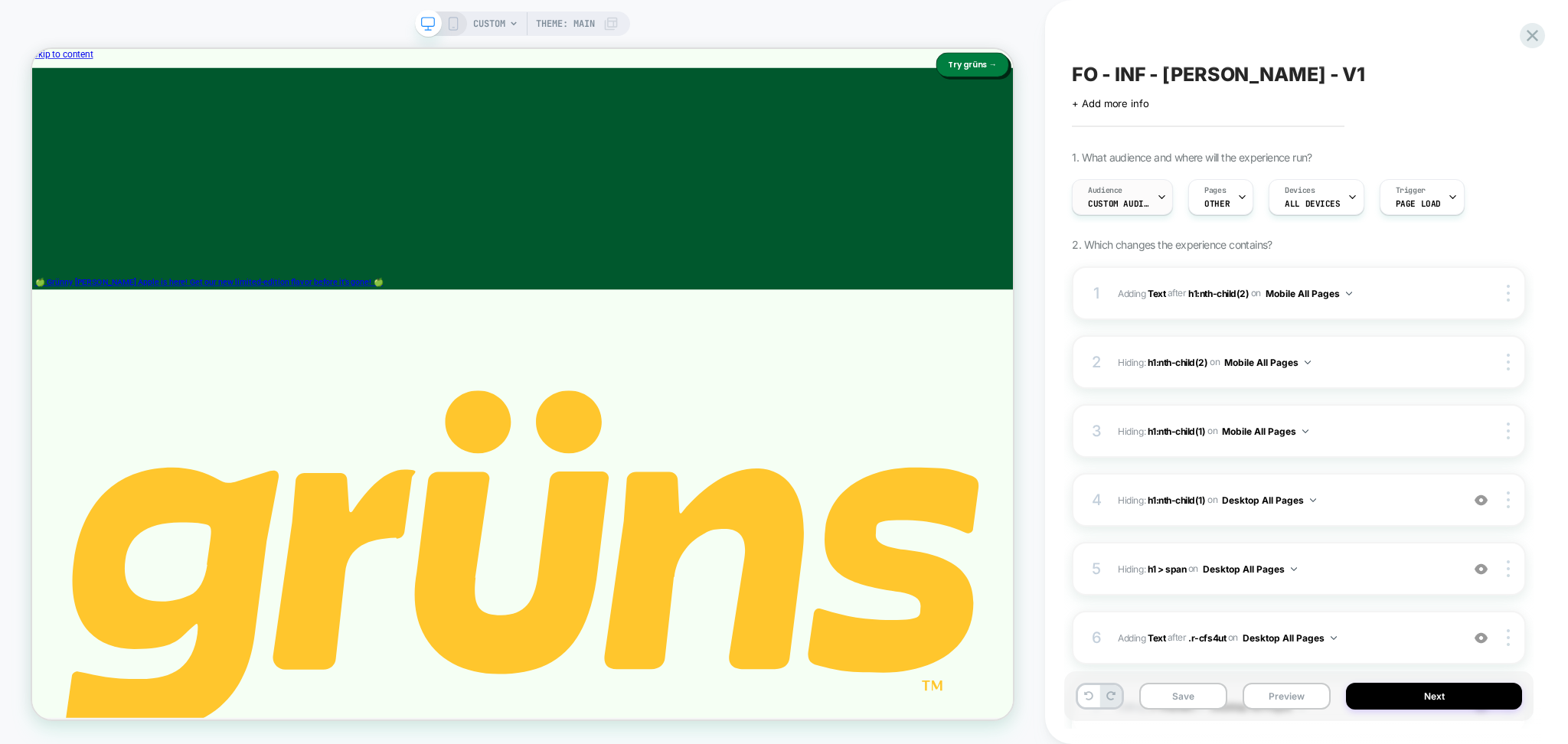
click at [1165, 210] on div at bounding box center [1162, 197] width 10 height 35
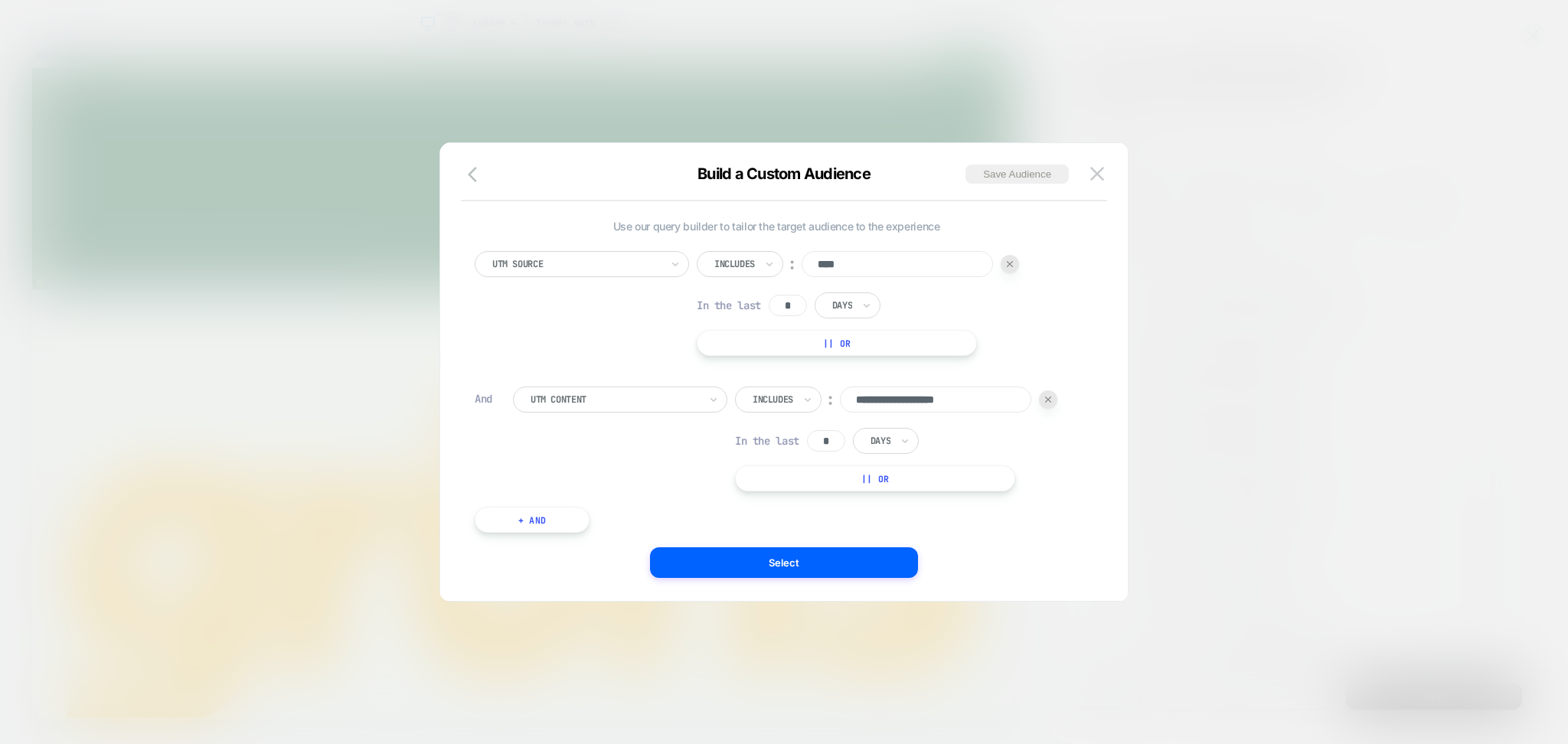
scroll to position [14, 0]
click at [1105, 167] on button at bounding box center [1097, 174] width 23 height 23
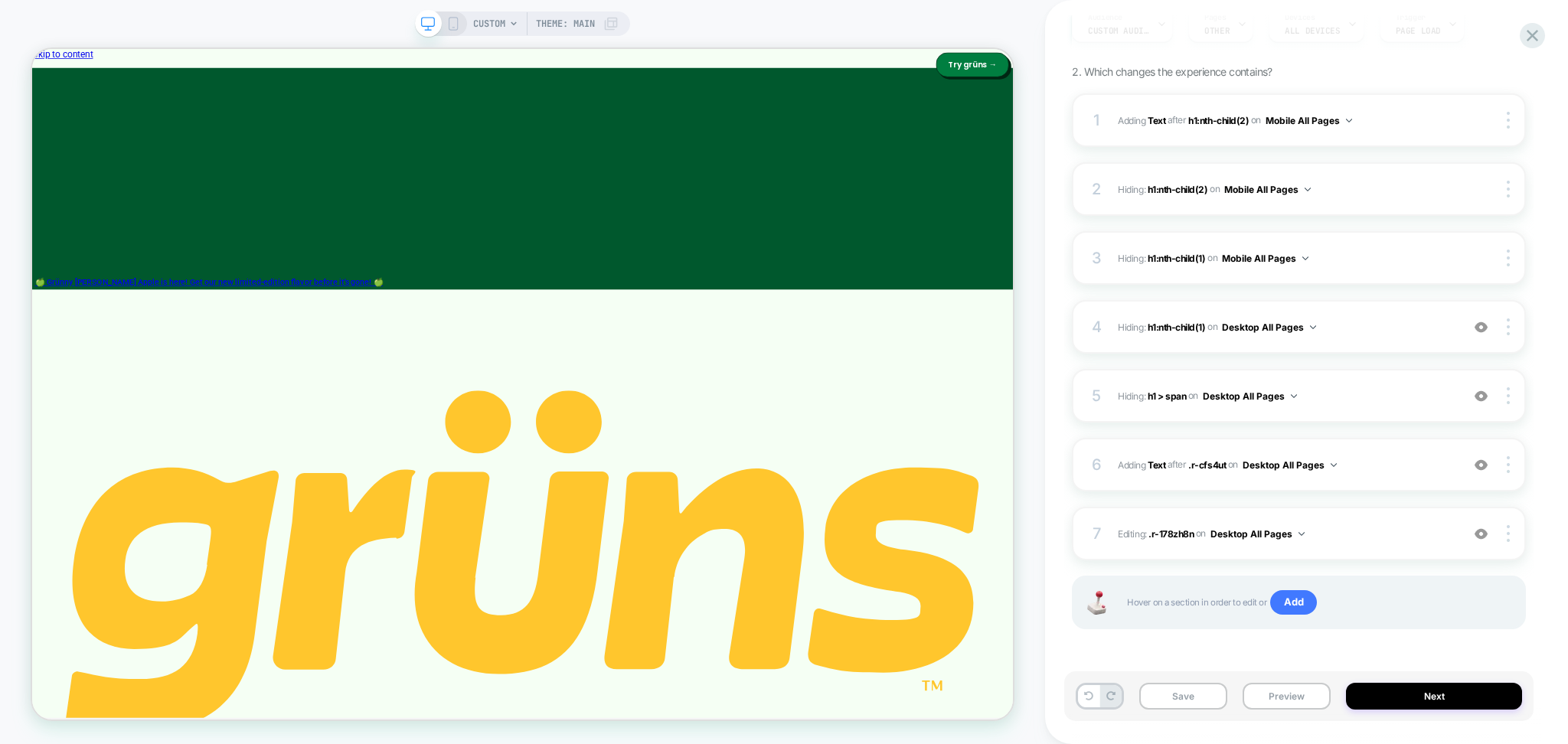
scroll to position [0, 0]
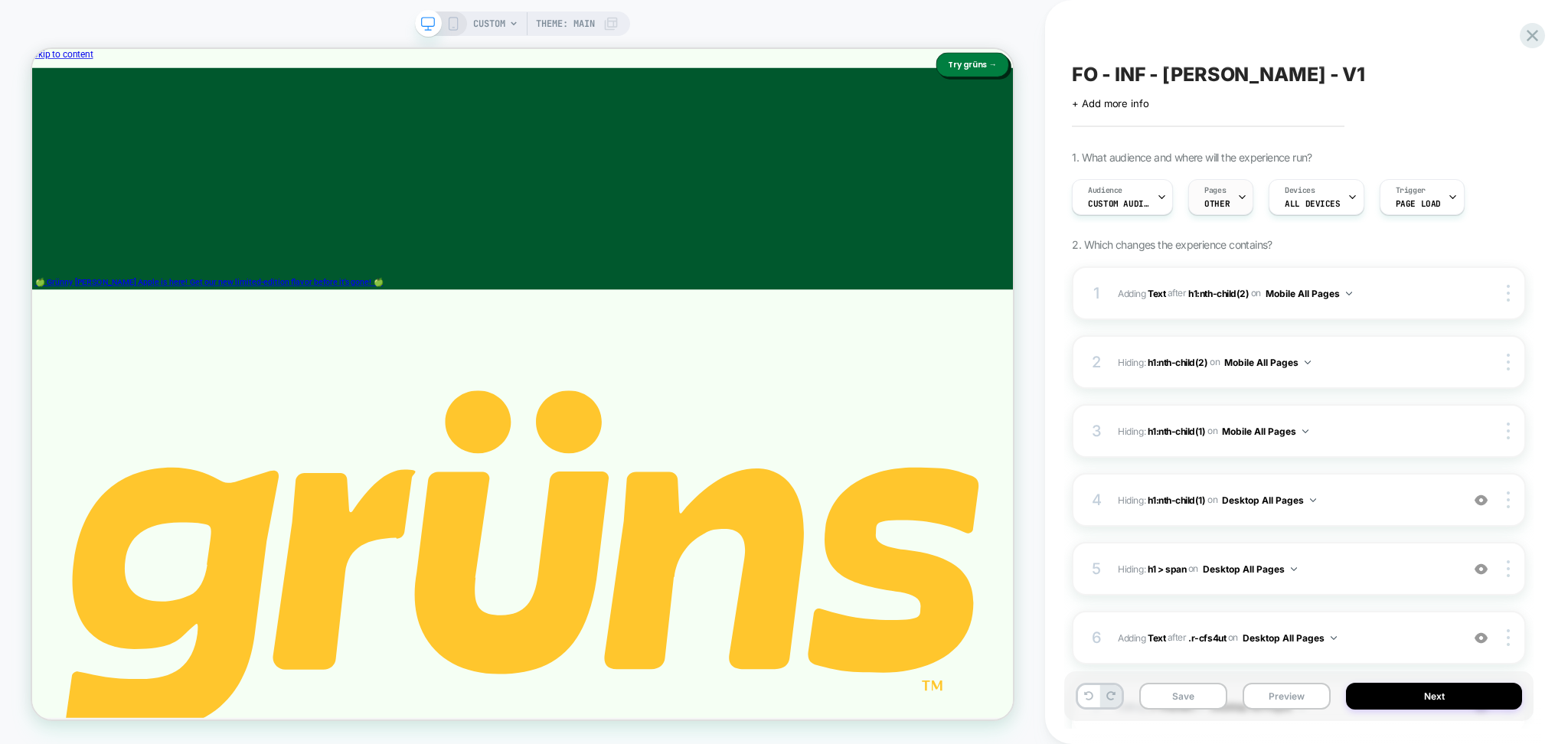
click at [1238, 199] on icon at bounding box center [1242, 197] width 10 height 10
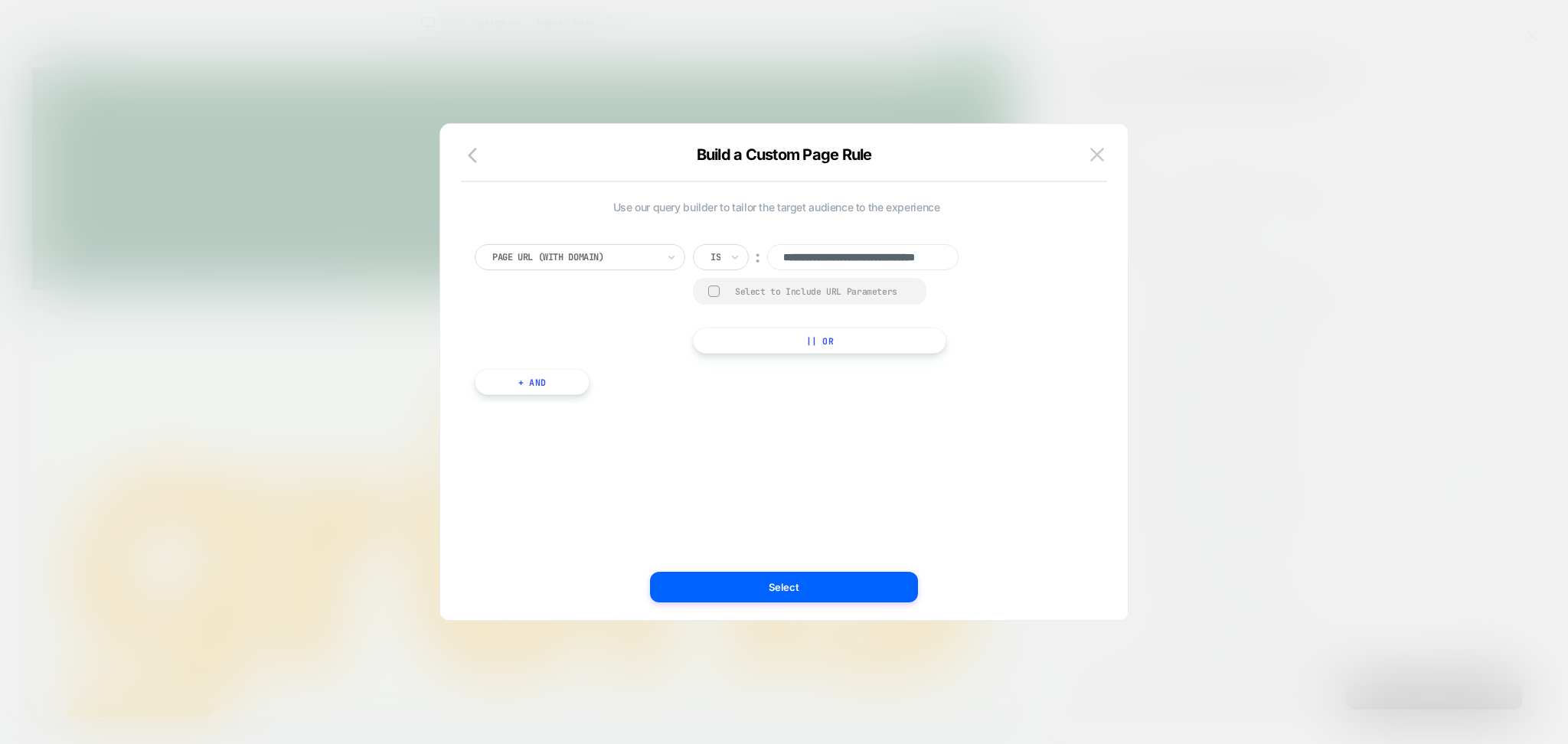
scroll to position [0, 59]
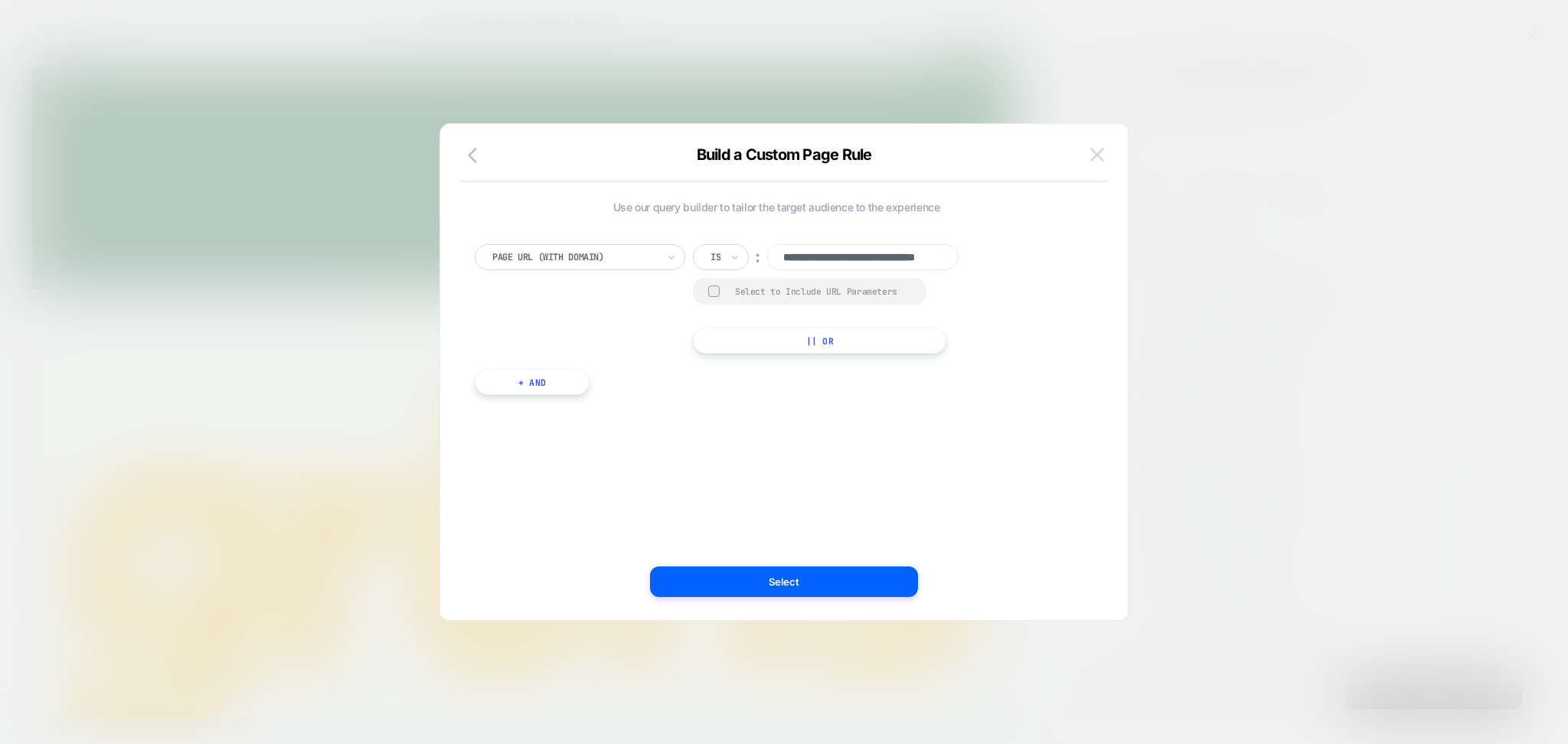
click at [1094, 149] on img at bounding box center [1096, 154] width 13 height 13
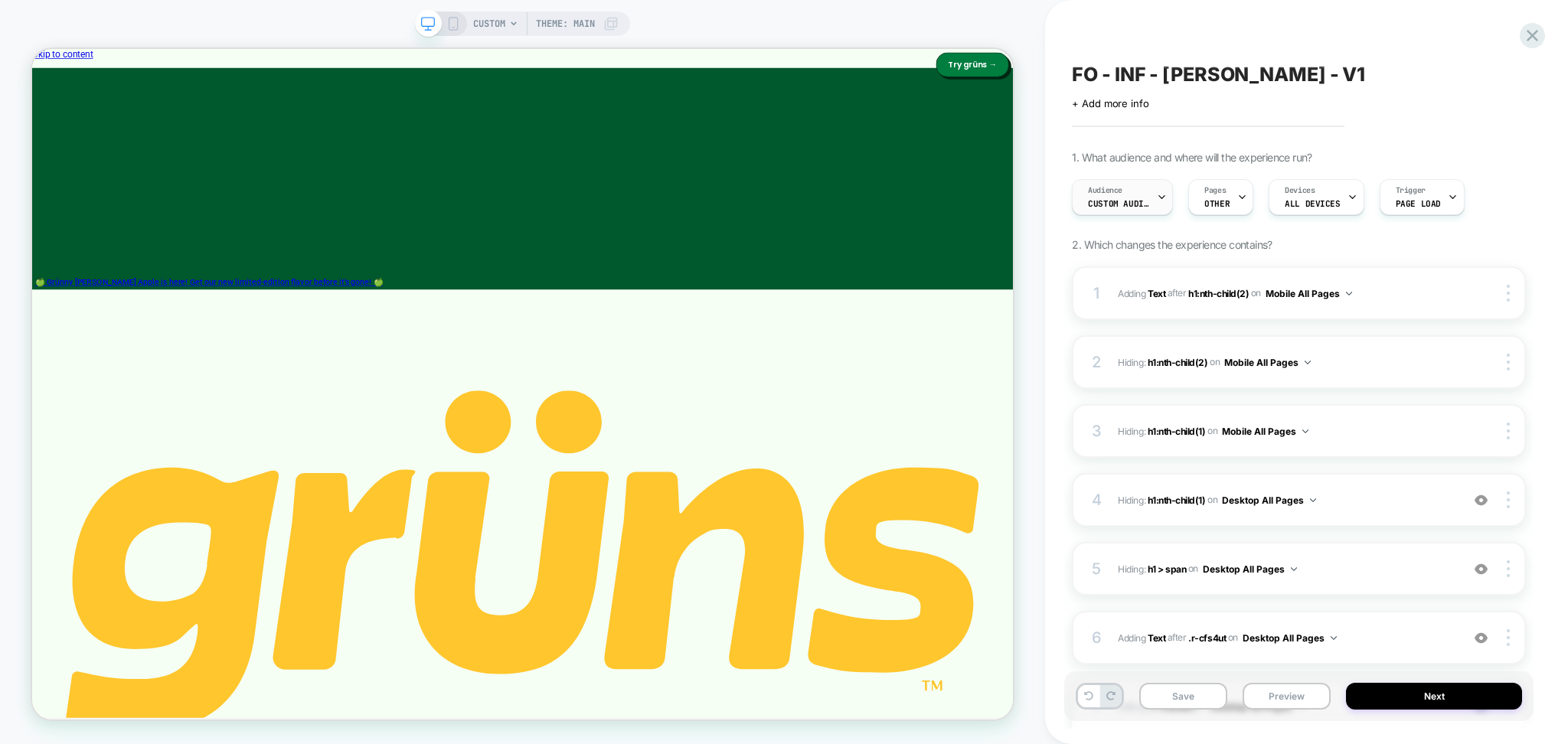
click at [1153, 195] on div "Audience Custom Audience" at bounding box center [1118, 197] width 91 height 35
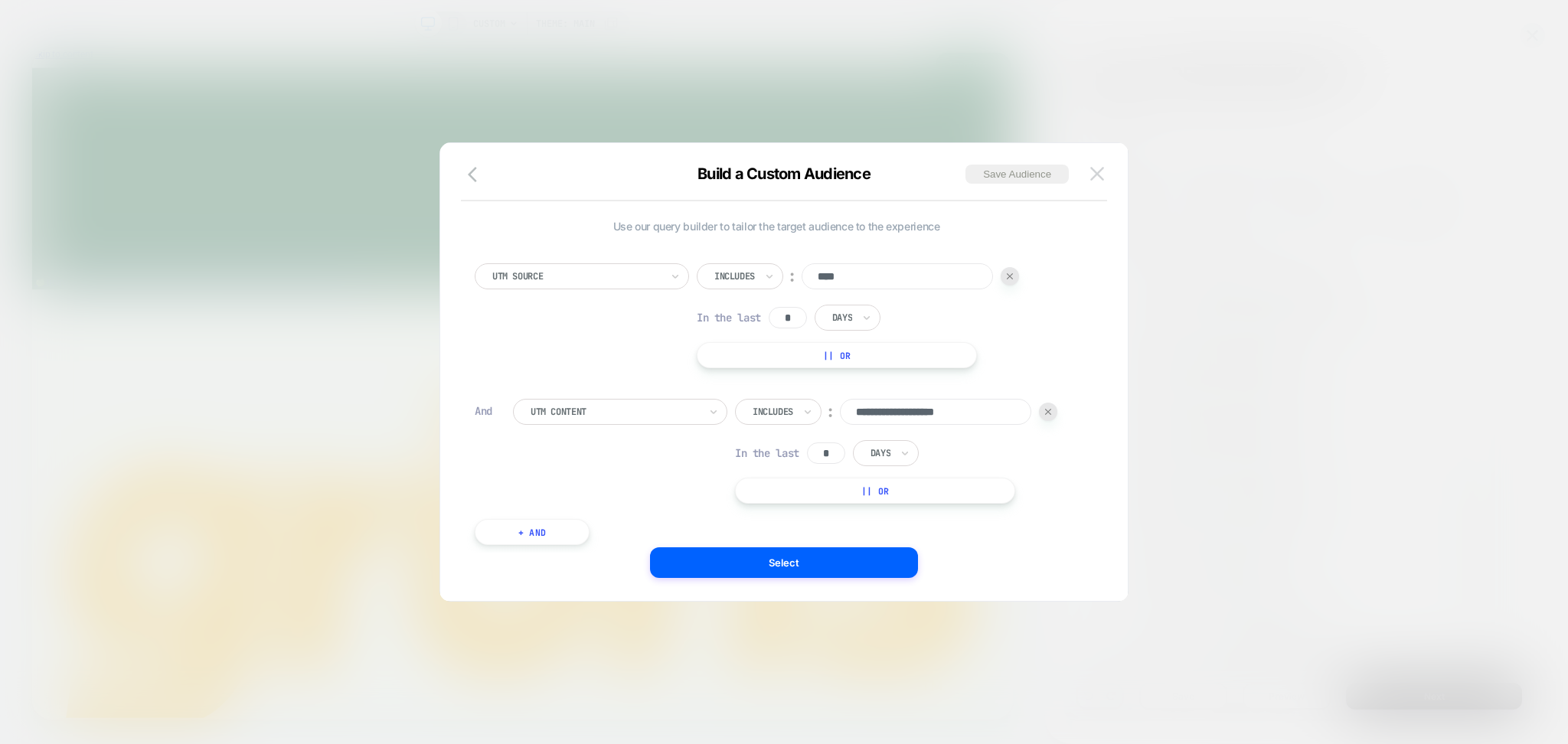
click at [1101, 181] on button at bounding box center [1097, 174] width 23 height 23
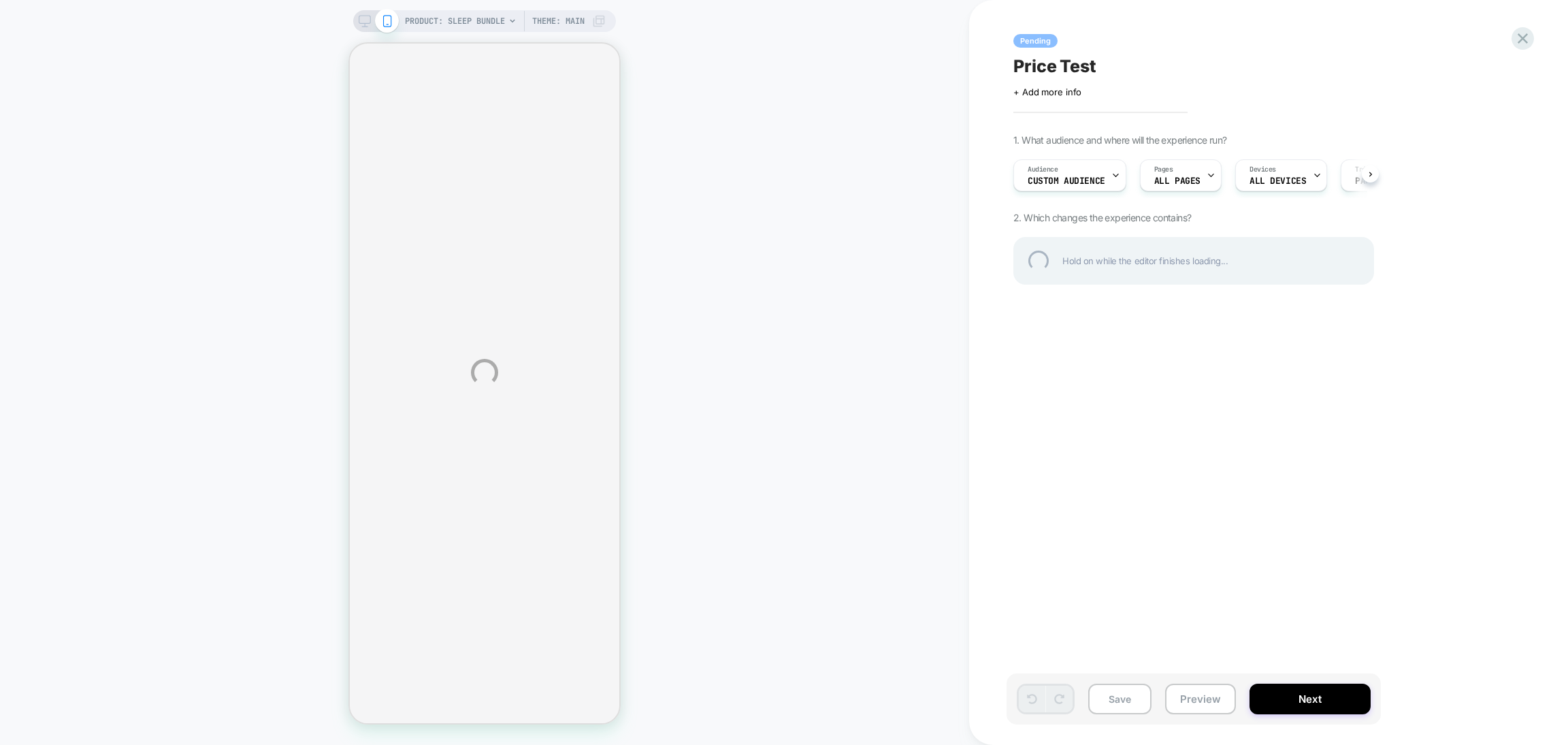
click at [1454, 49] on div "PRODUCT: Sleep Bundle PRODUCT: Sleep Bundle Theme: MAIN Pending Price Test Clic…" at bounding box center [784, 372] width 1568 height 745
click at [1534, 34] on div "PRODUCT: Sleep Bundle PRODUCT: Sleep Bundle Theme: MAIN Pending Price Test Clic…" at bounding box center [784, 372] width 1568 height 745
click at [1522, 39] on div at bounding box center [1523, 39] width 28 height 28
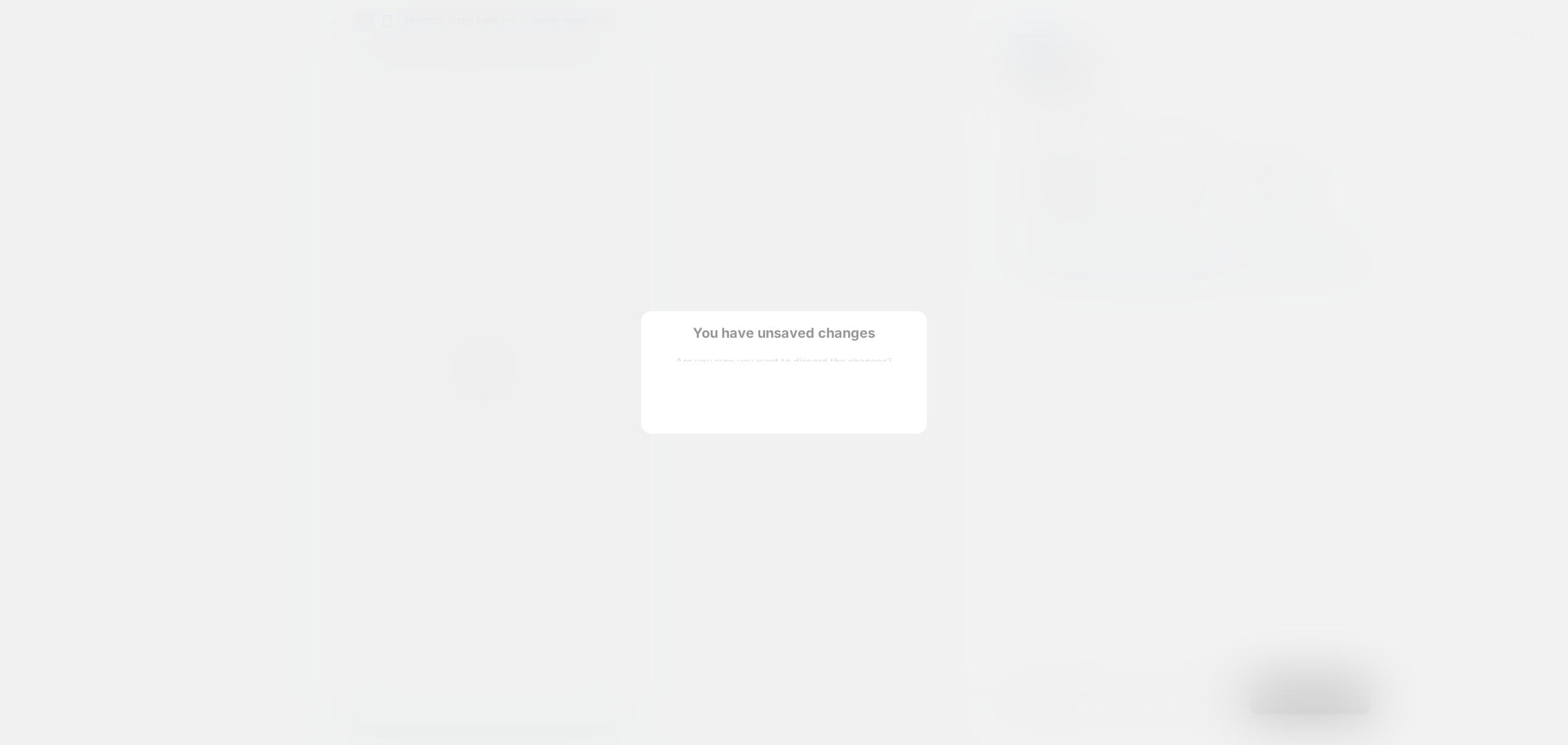
click at [764, 417] on button "Discard Changes" at bounding box center [716, 405] width 122 height 42
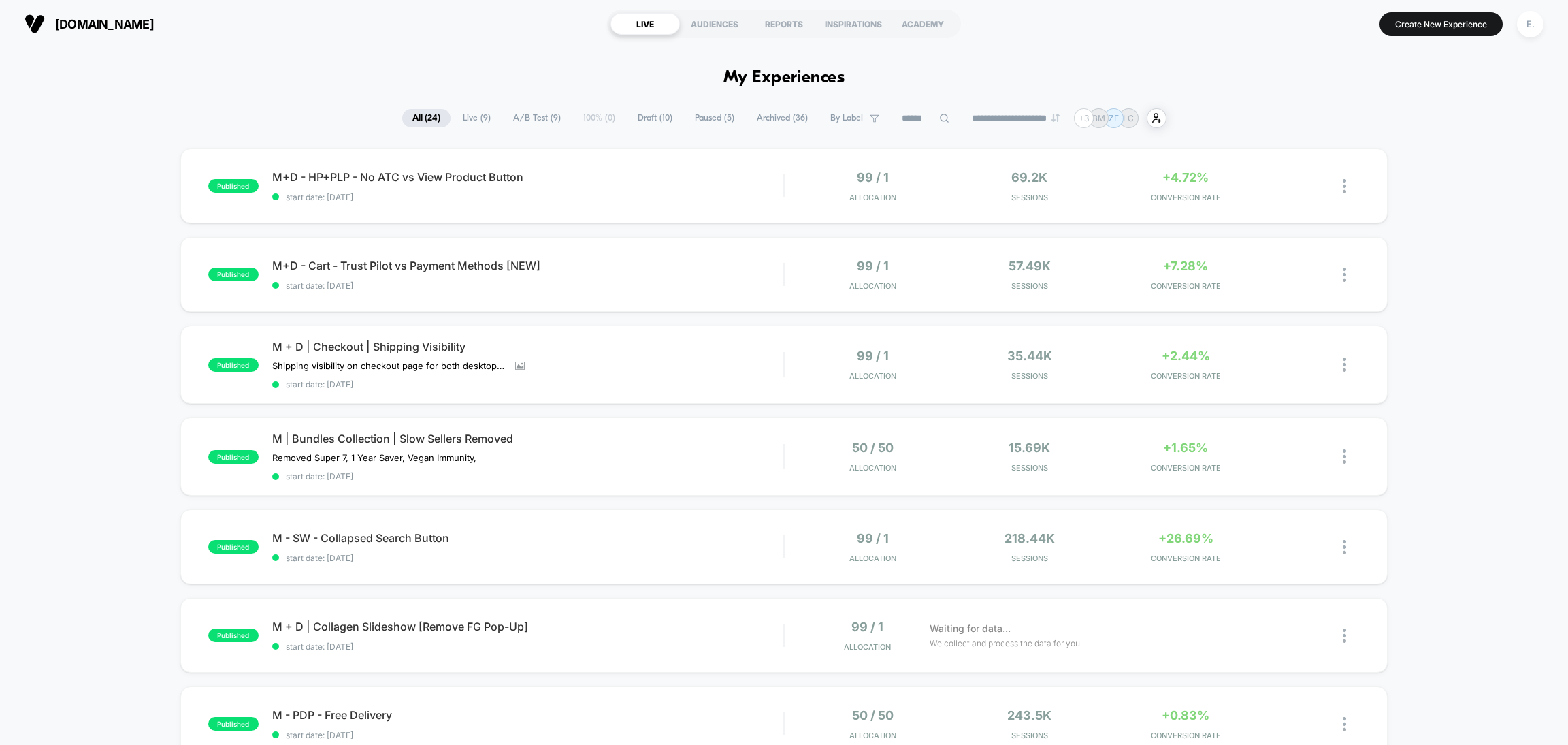
click at [900, 125] on input at bounding box center [926, 118] width 68 height 16
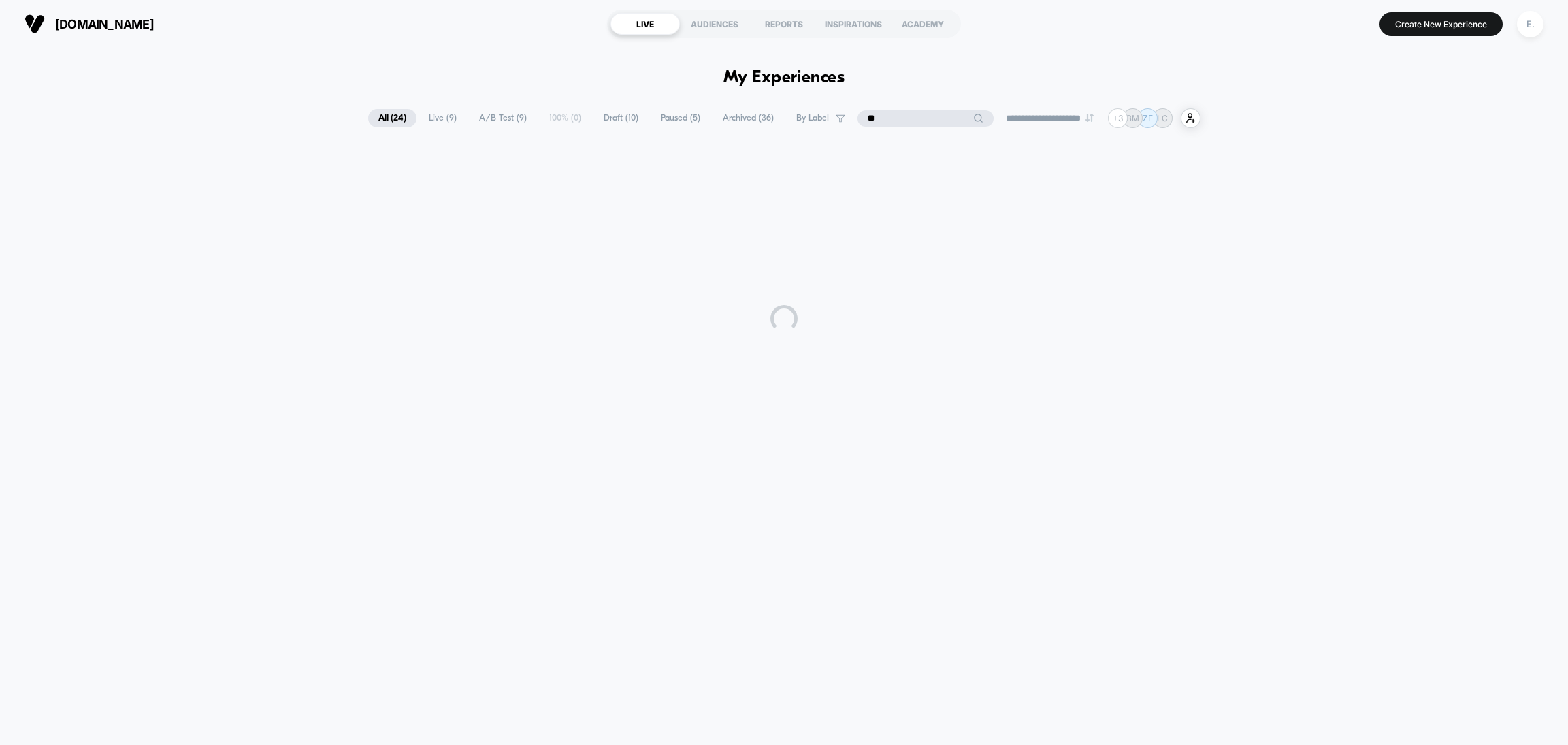
type input "*"
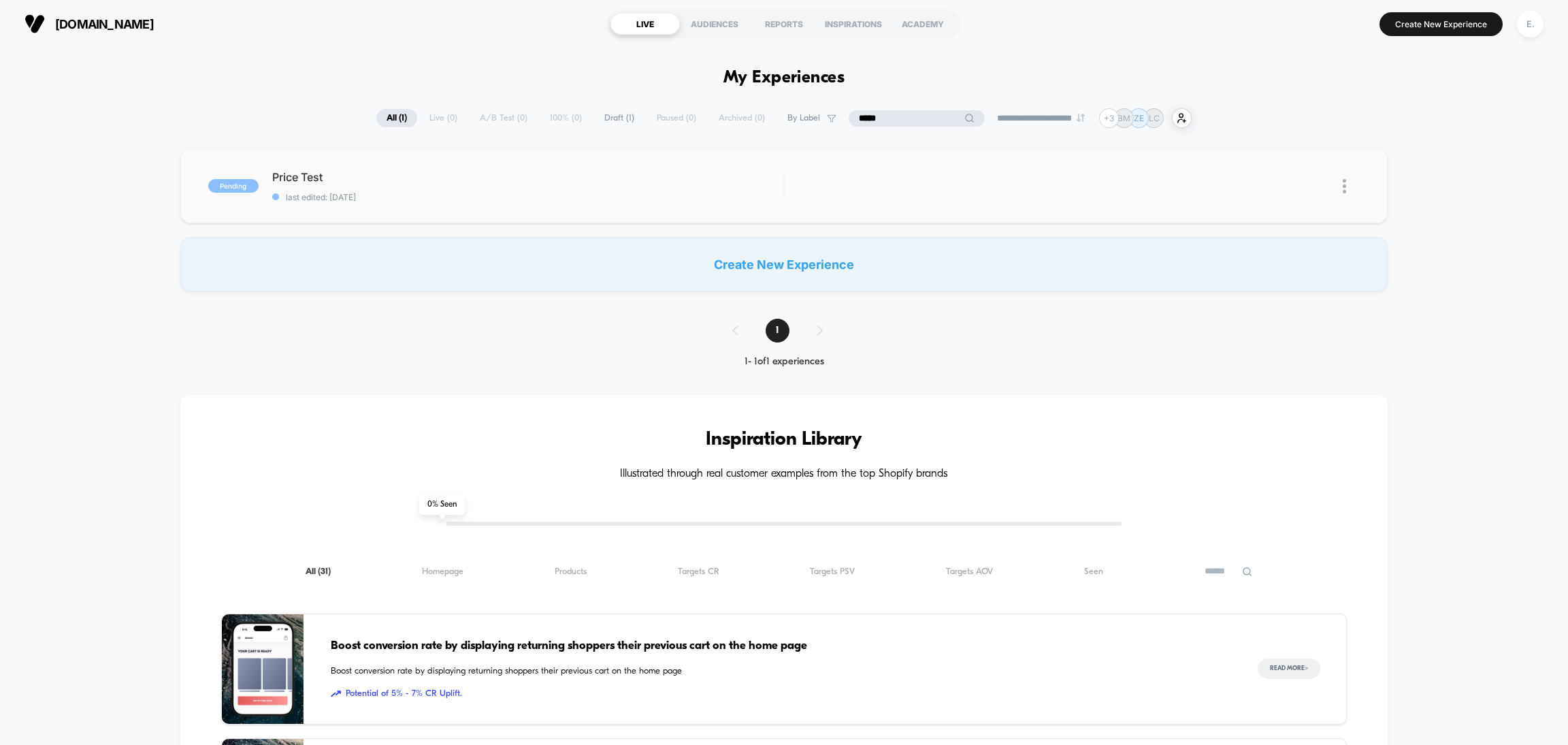
type input "*****"
click at [656, 194] on span "last edited: 9/10/2025" at bounding box center [527, 197] width 511 height 10
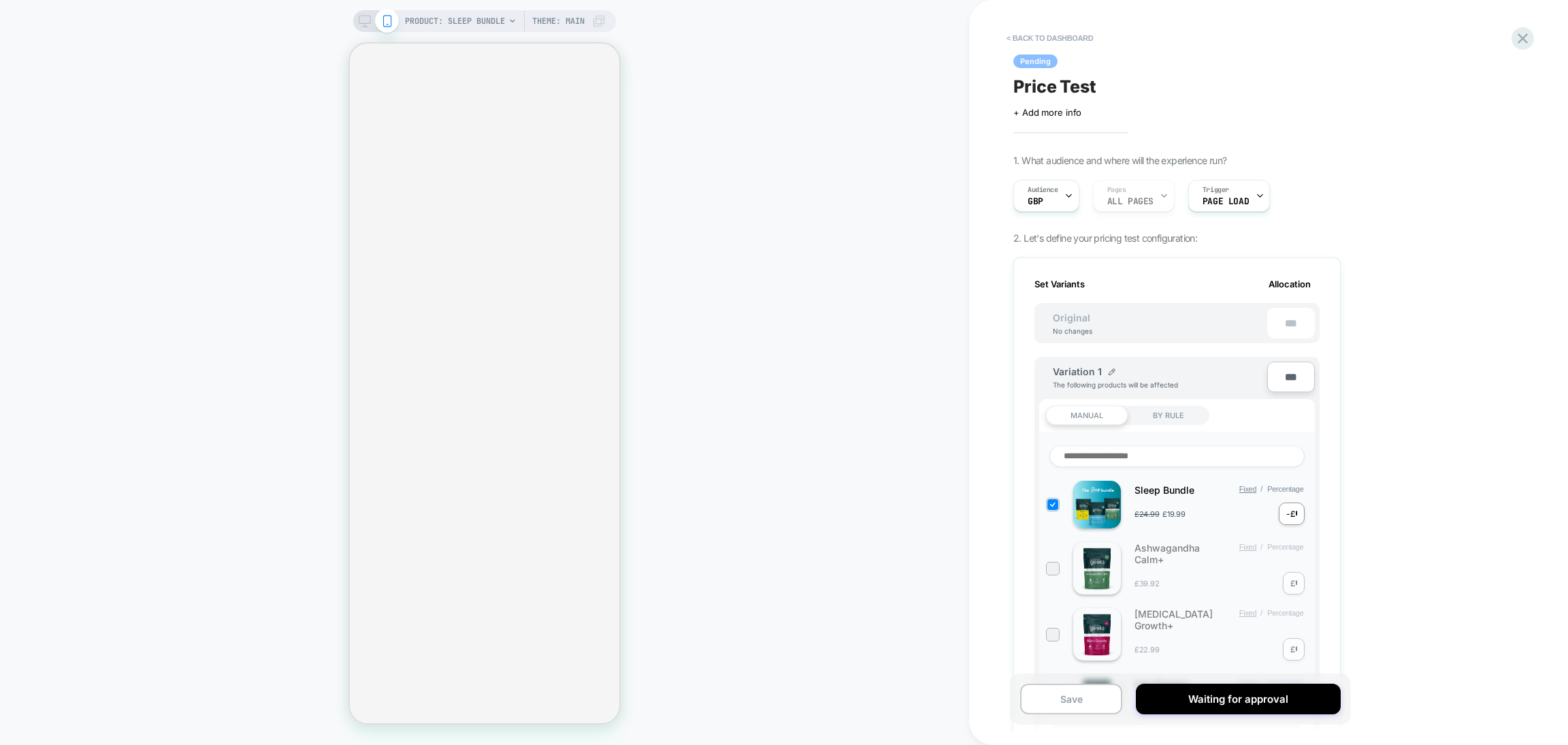
scroll to position [0, 2]
select select "**********"
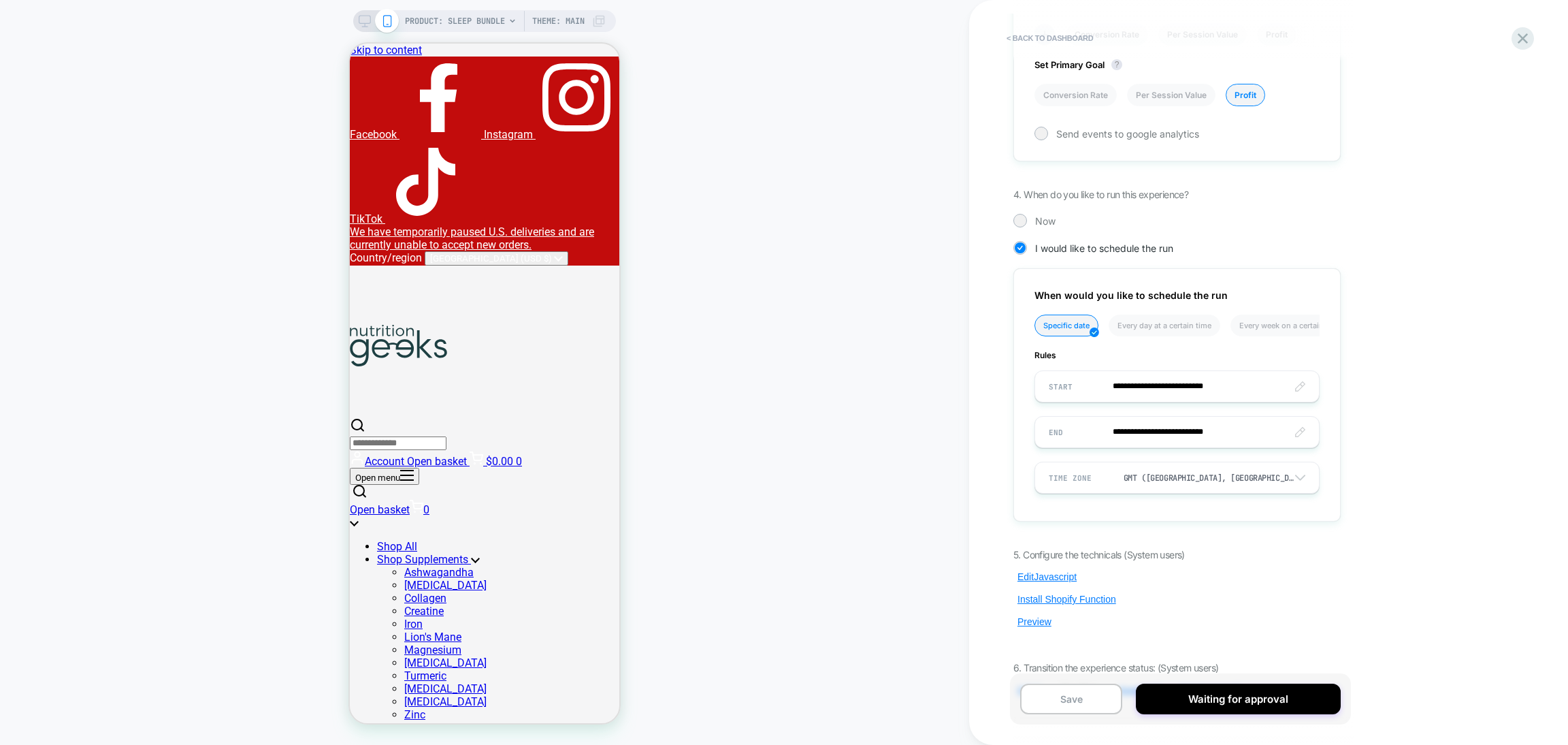
scroll to position [909, 0]
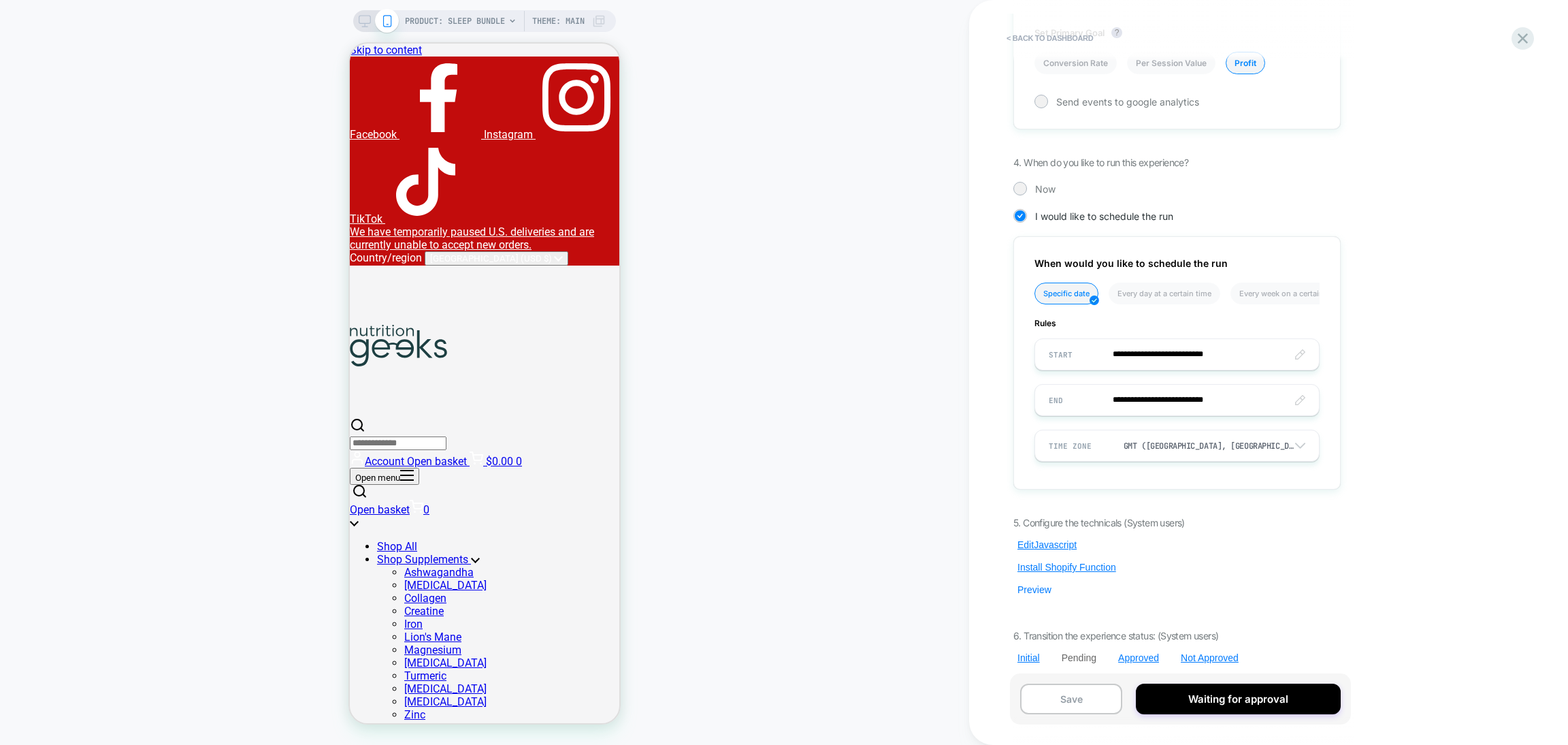
click at [1048, 584] on button "Preview" at bounding box center [1034, 590] width 42 height 12
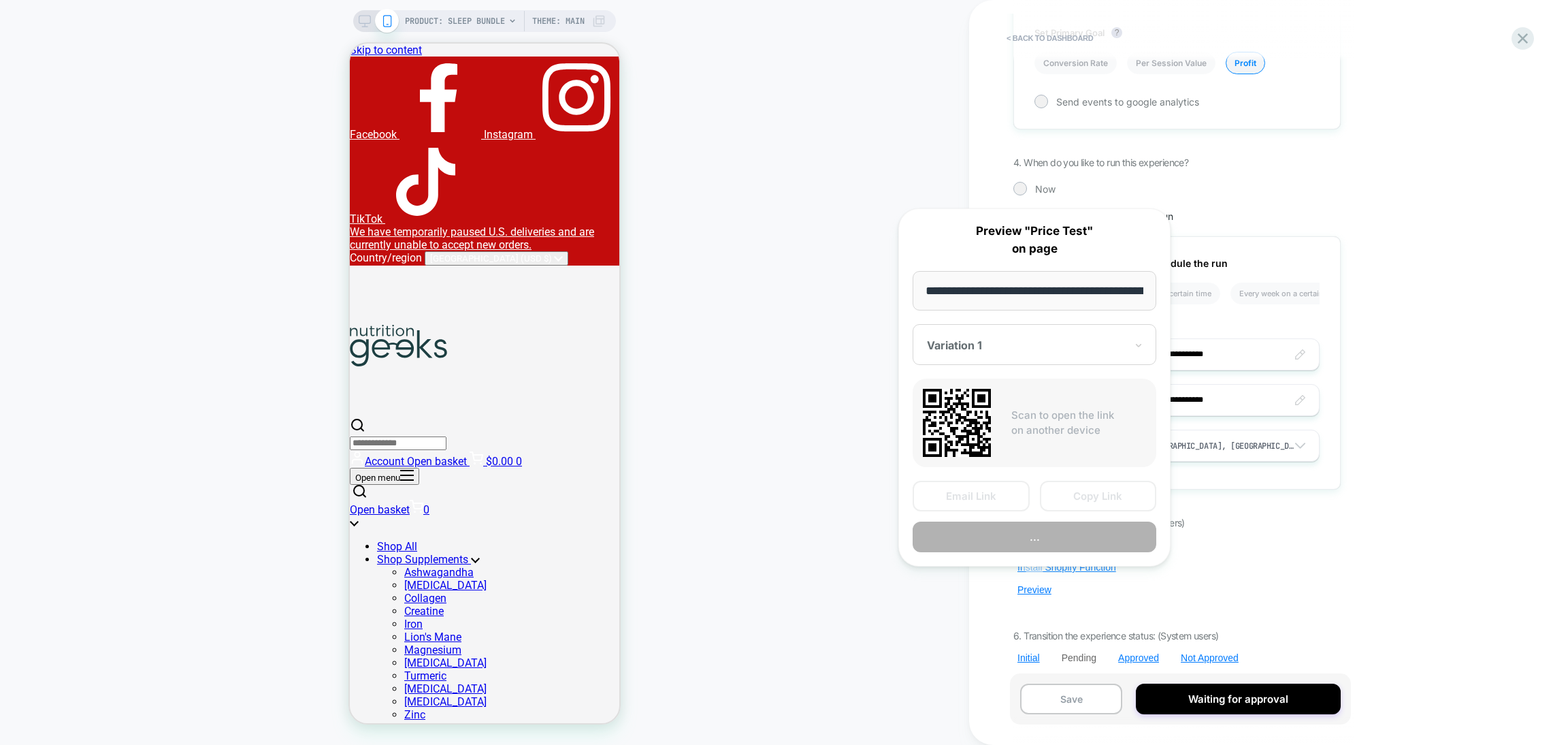
scroll to position [0, 178]
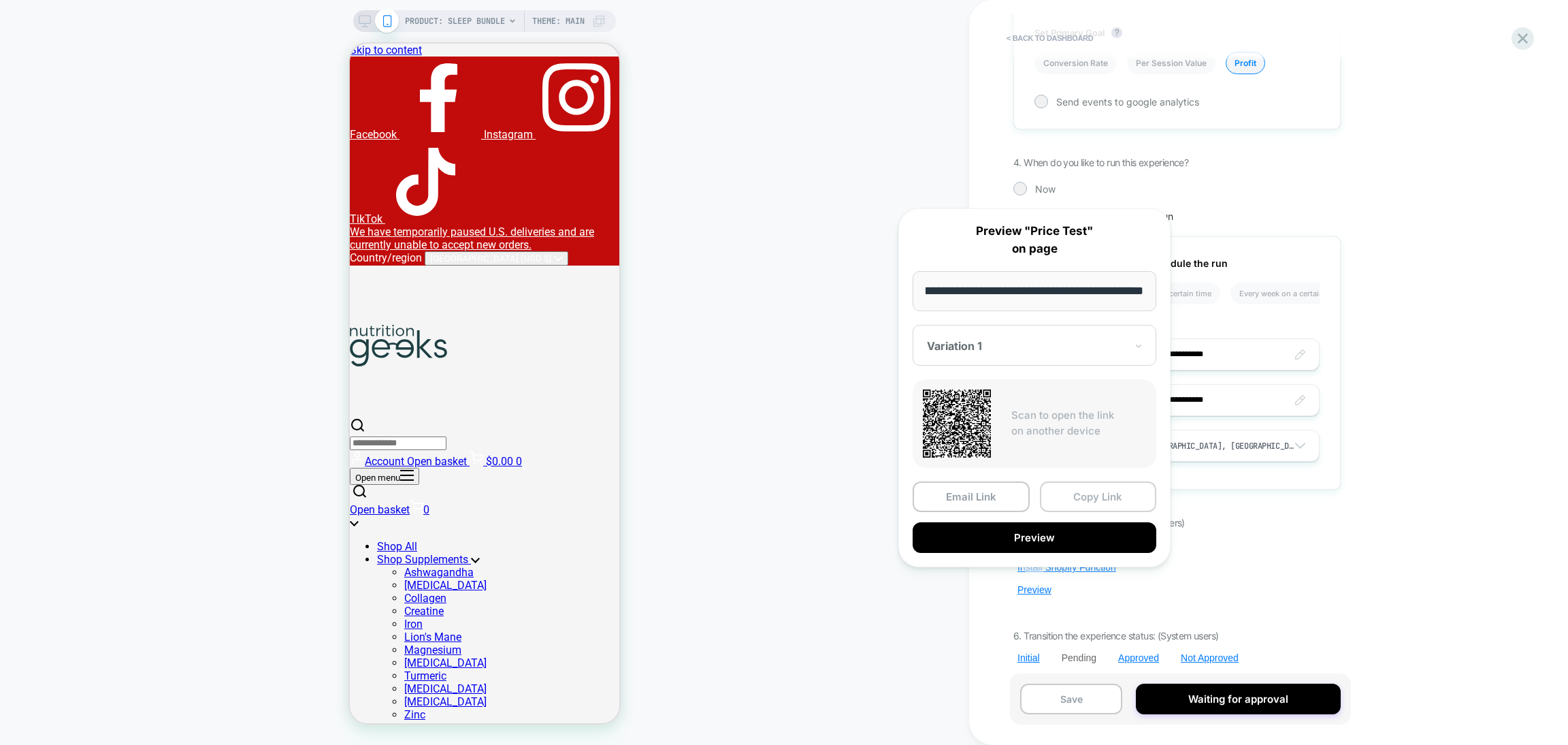
click at [1075, 499] on button "Copy Link" at bounding box center [1098, 497] width 117 height 31
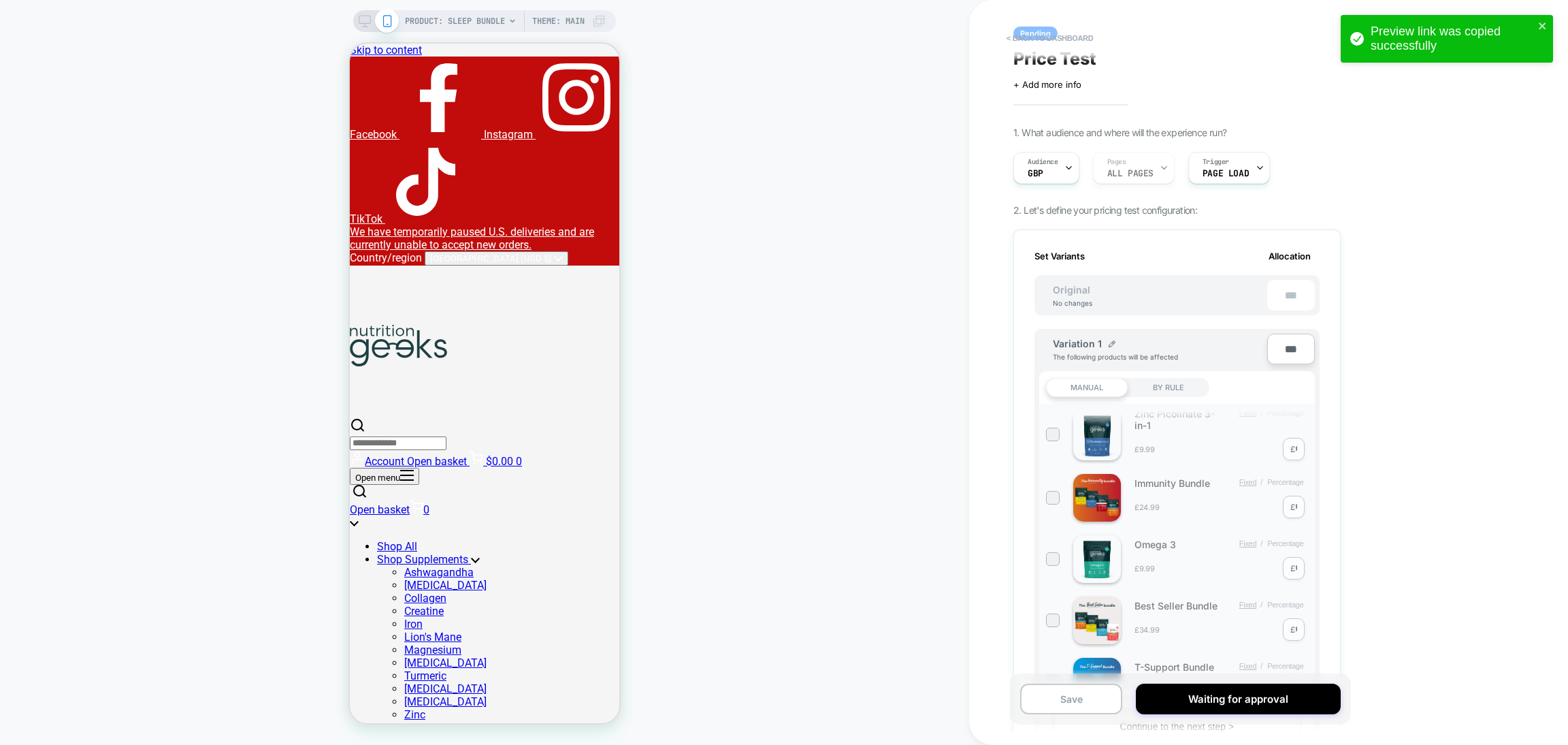
scroll to position [0, 0]
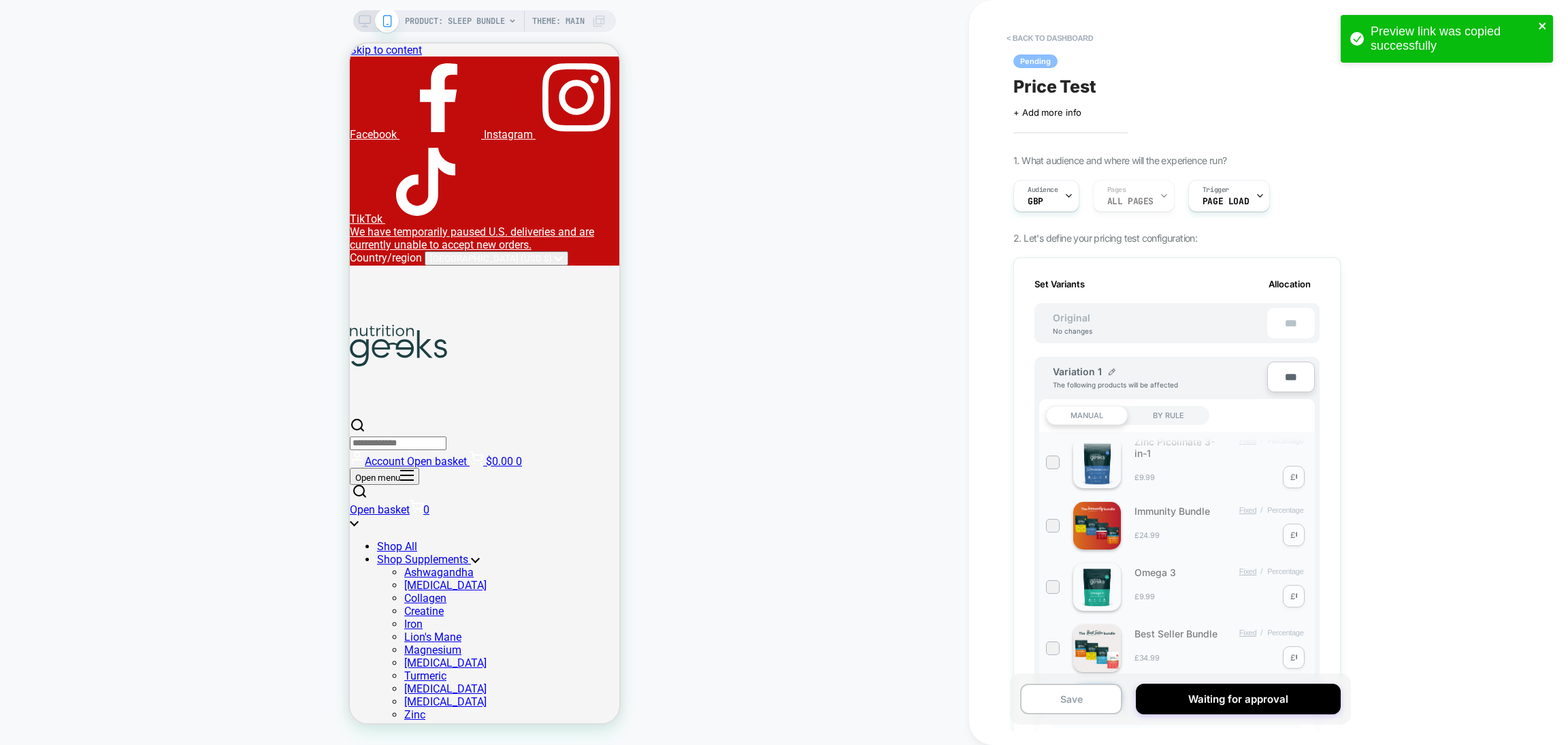
click at [1541, 21] on icon "close" at bounding box center [1542, 26] width 9 height 11
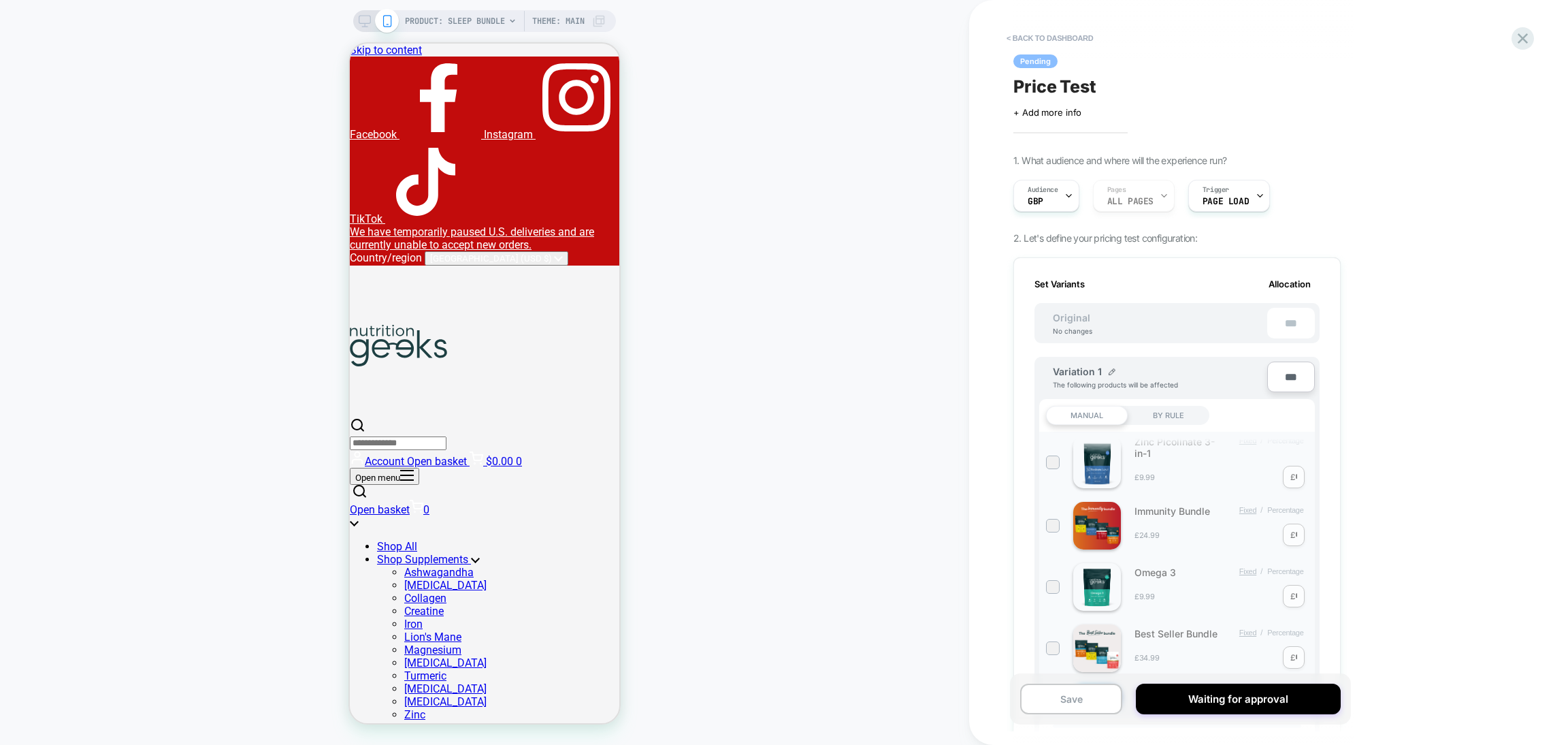
click at [1516, 37] on div "Preview link was copied successfully PRODUCT: Sleep Bundle PRODUCT: Sleep Bundl…" at bounding box center [784, 372] width 1568 height 745
click at [1529, 38] on icon at bounding box center [1523, 38] width 18 height 18
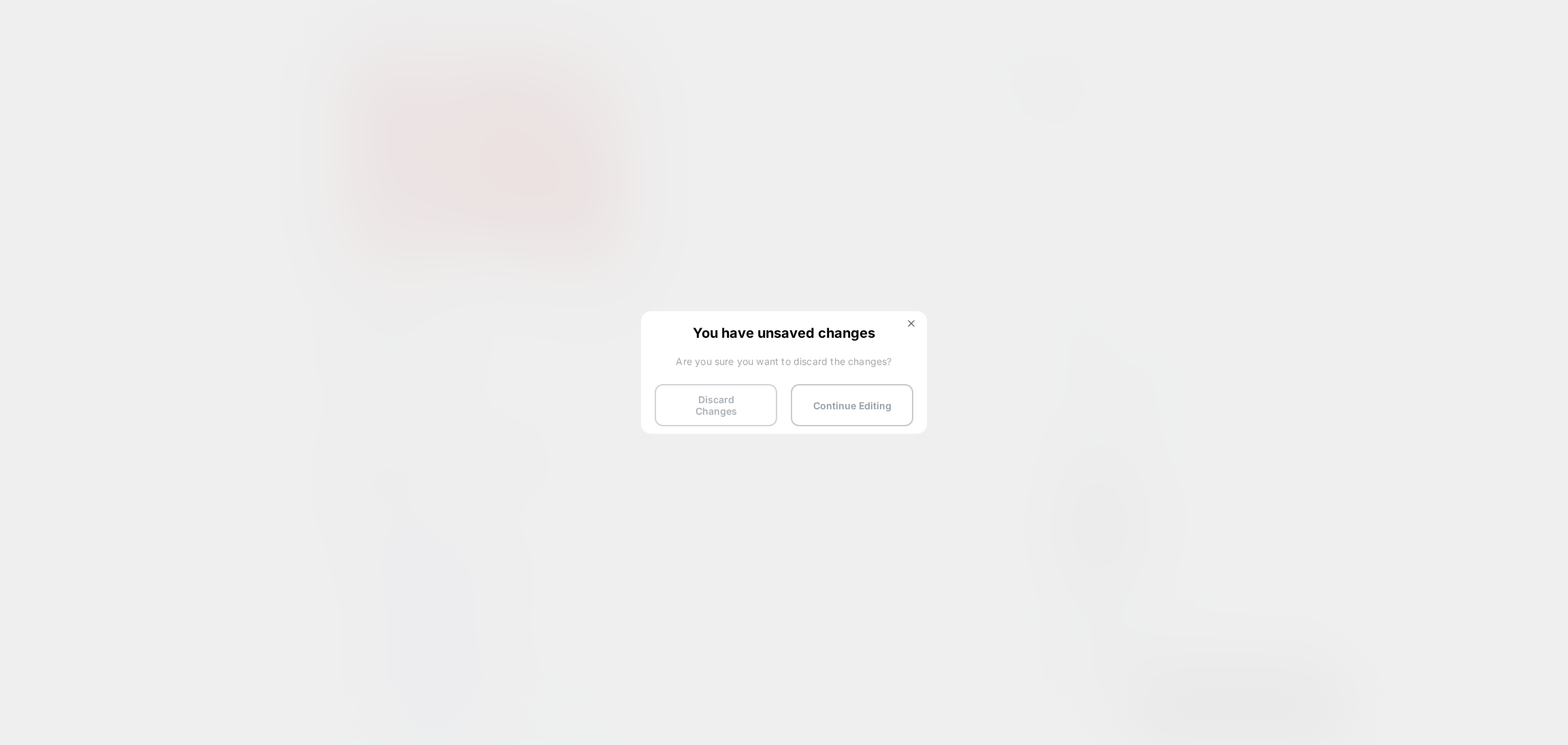
click at [687, 406] on button "Discard Changes" at bounding box center [716, 405] width 122 height 42
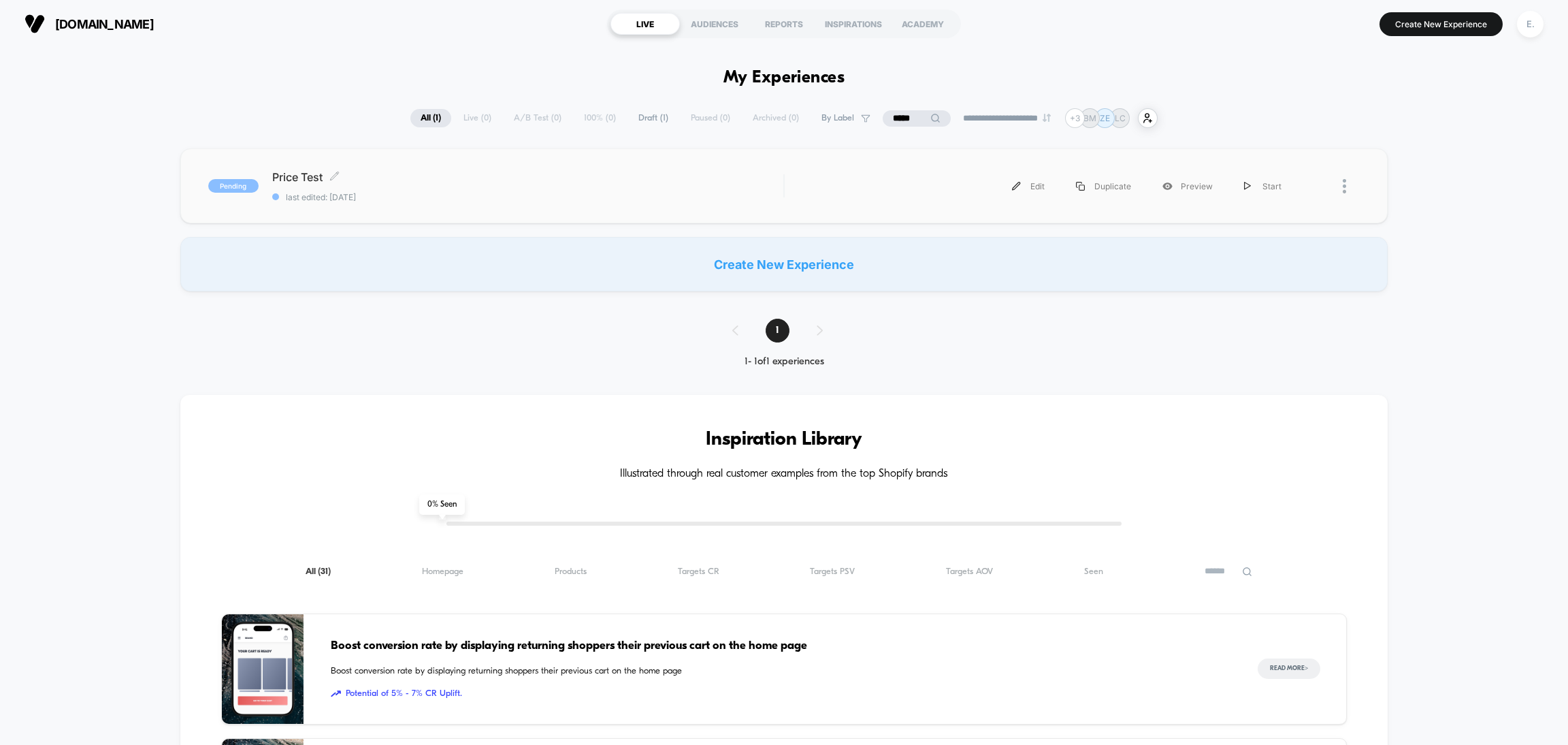
click at [663, 189] on div "Price Test Click to edit experience details Click to edit experience details la…" at bounding box center [527, 186] width 511 height 32
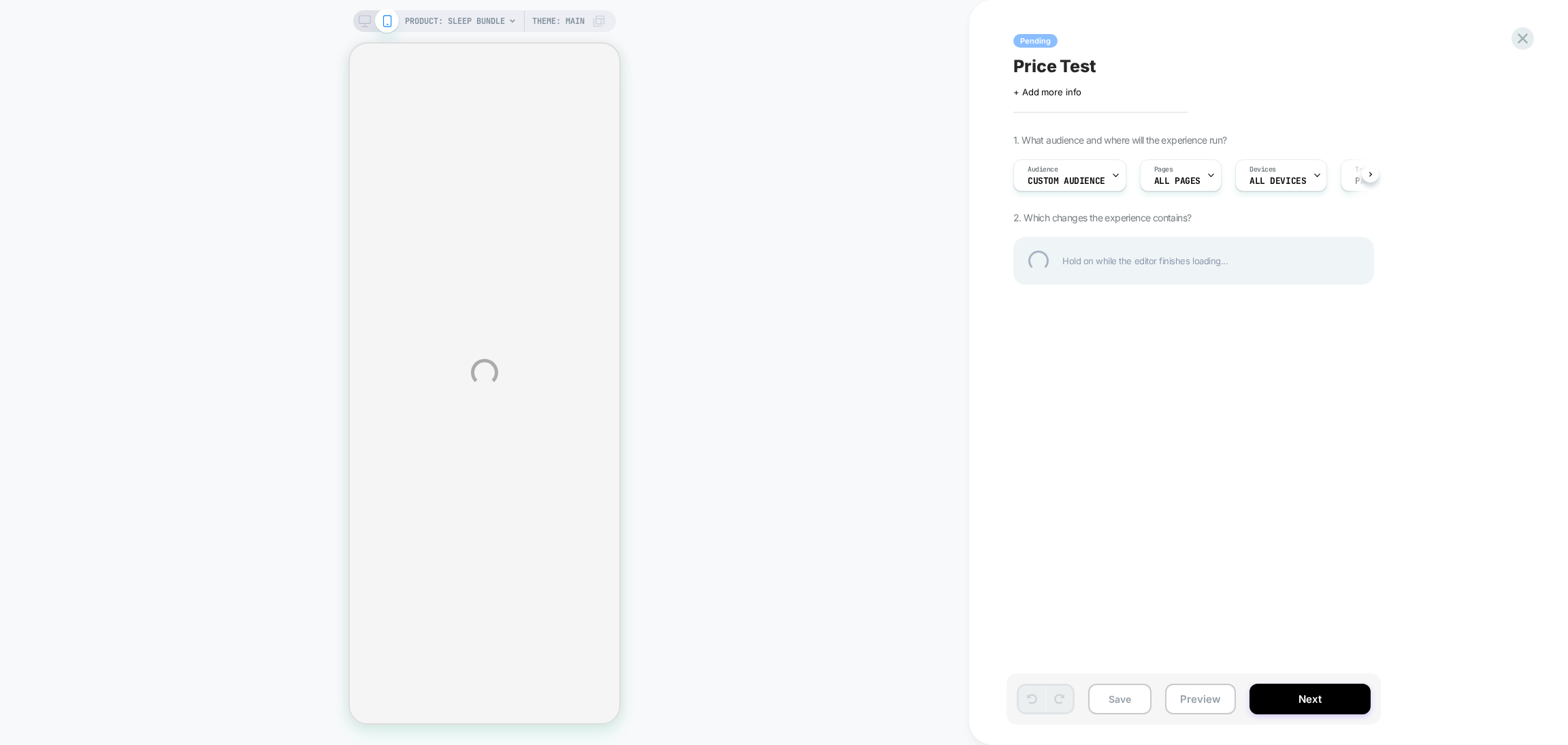
select select "**********"
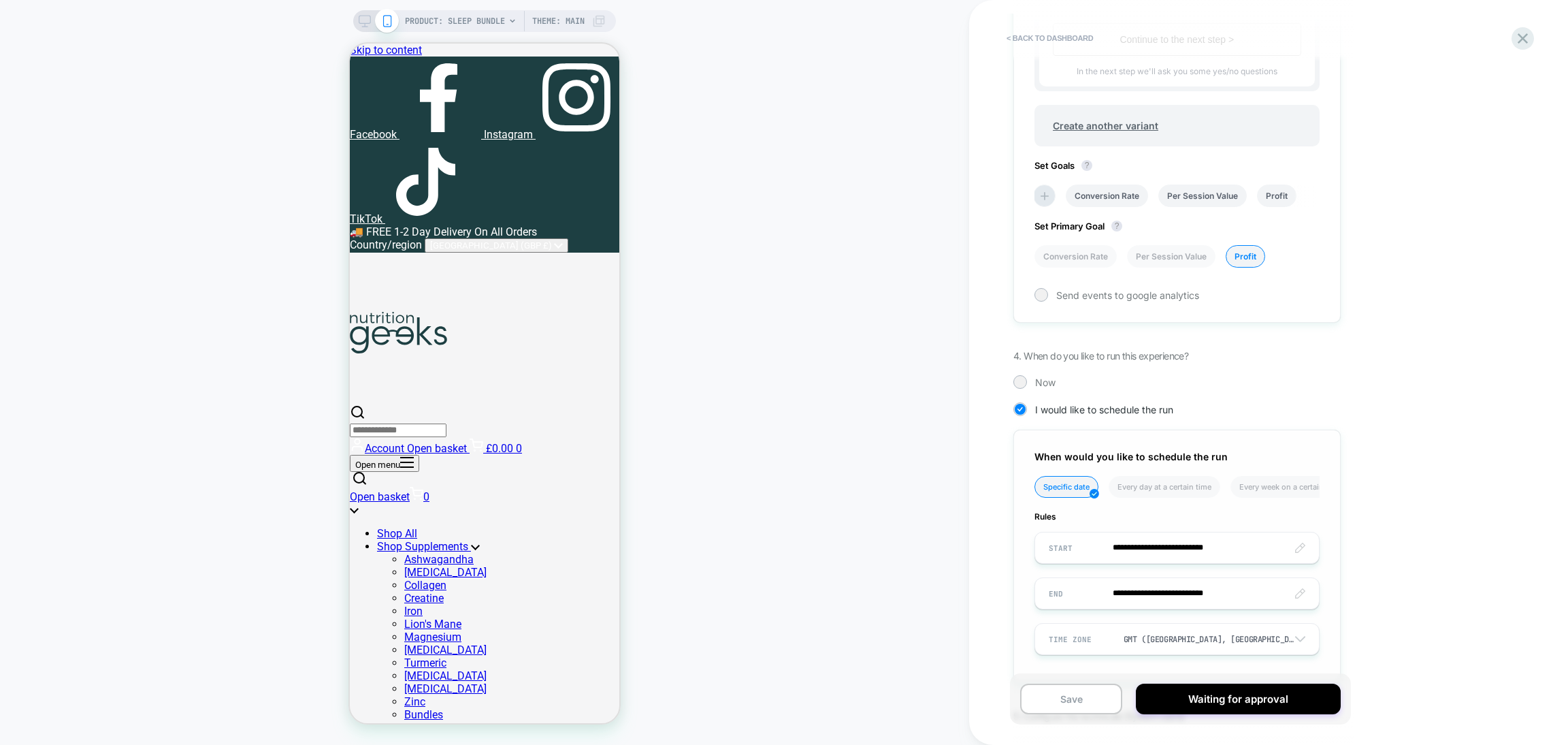
scroll to position [909, 0]
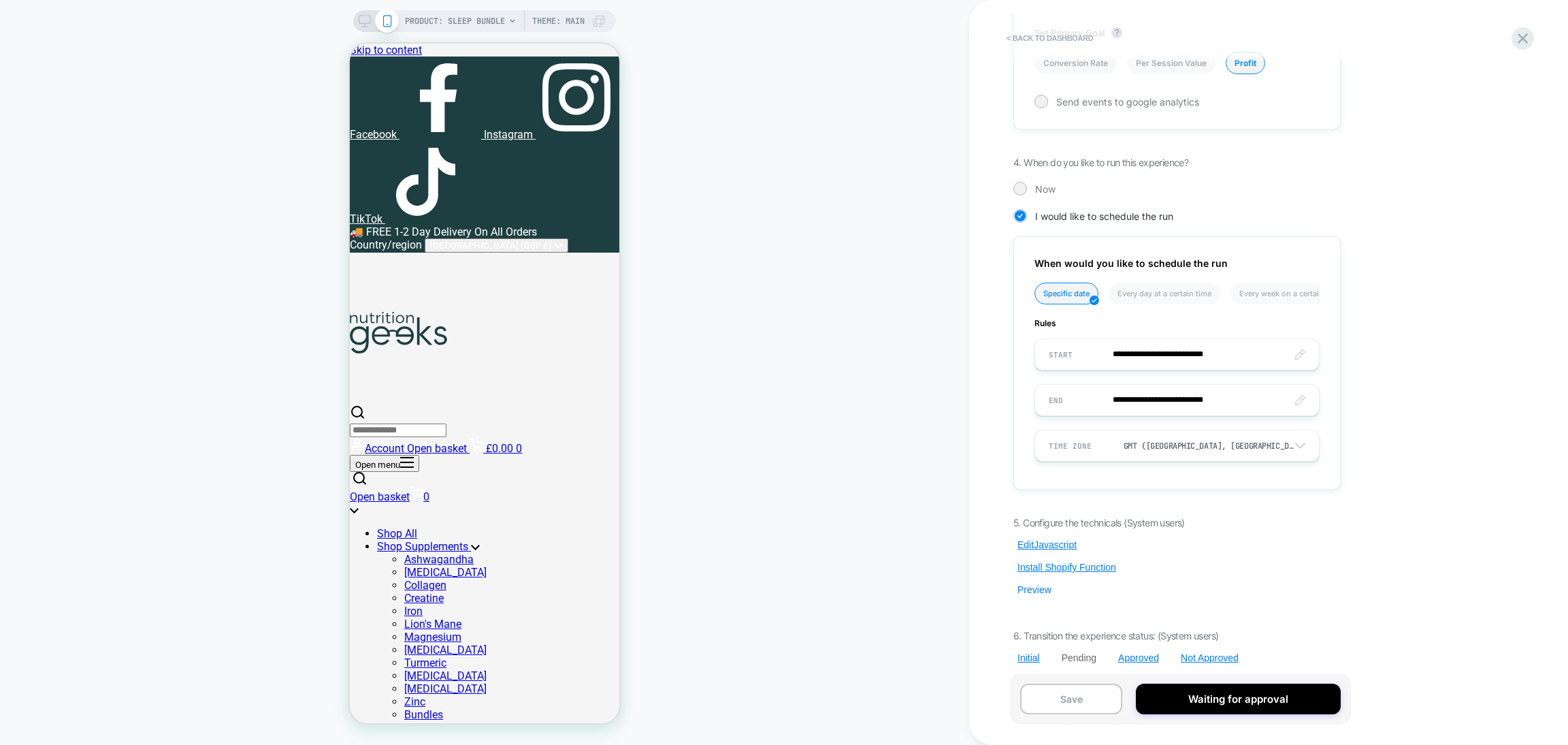
click at [1050, 584] on button "Preview" at bounding box center [1034, 590] width 42 height 12
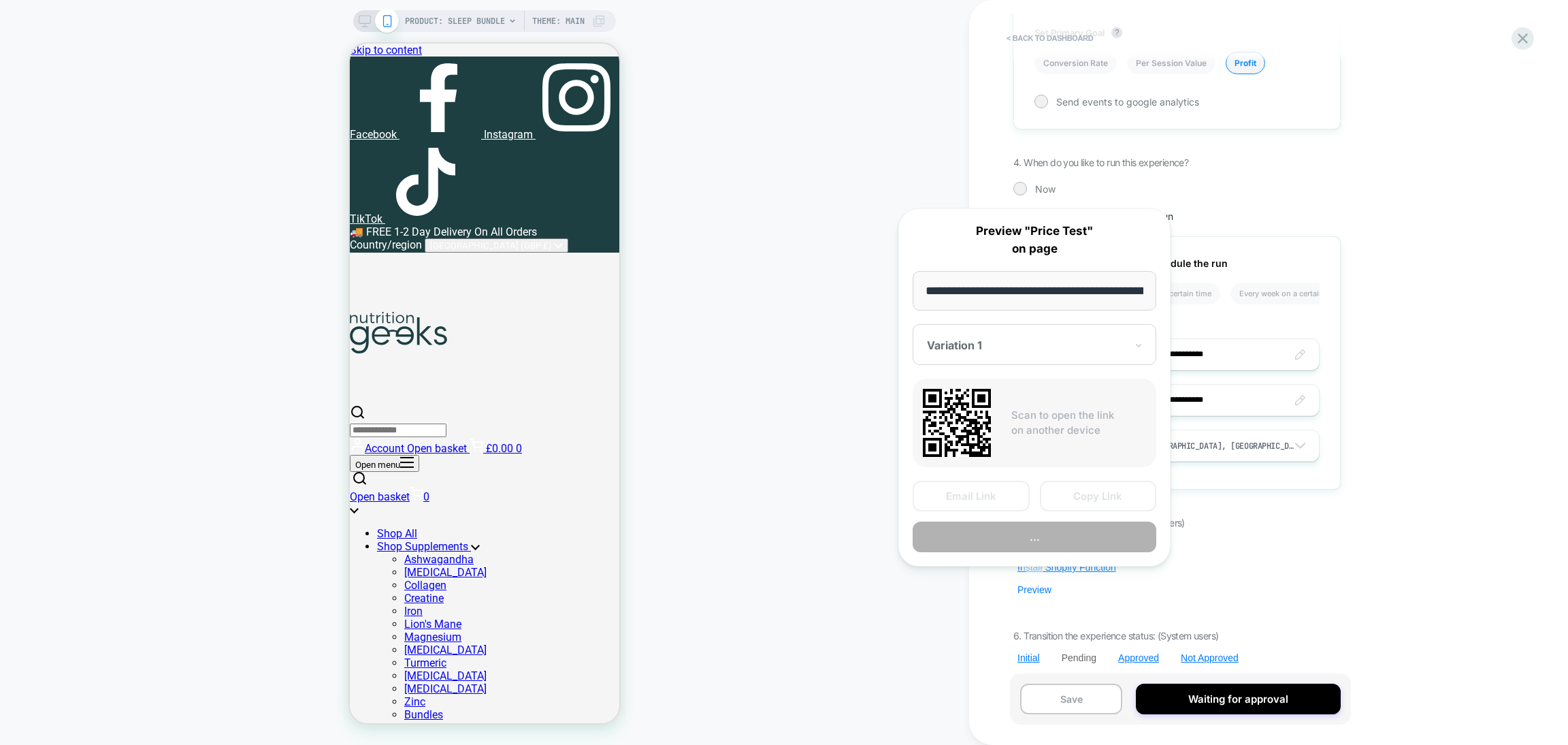
scroll to position [0, 178]
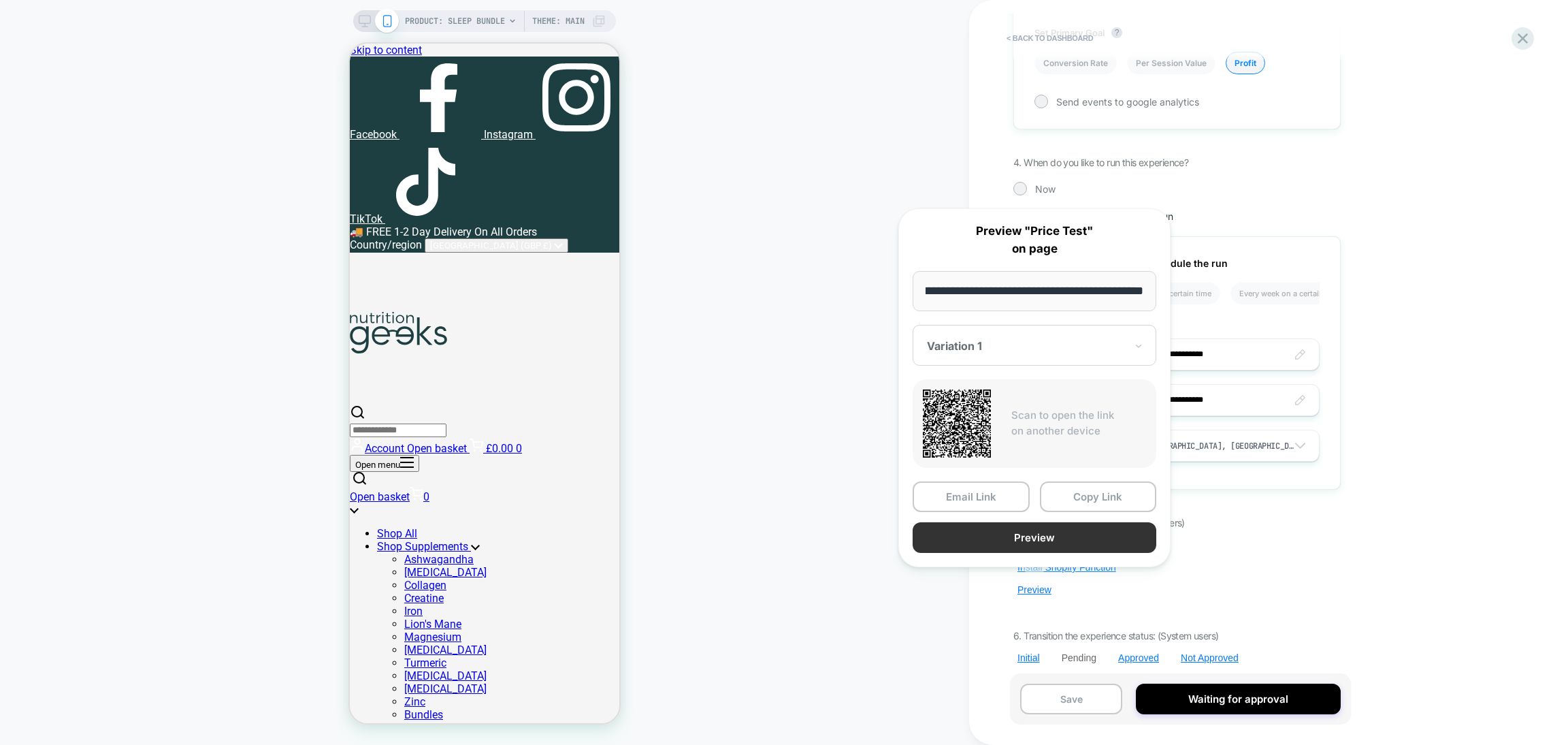
click at [1059, 539] on button "Preview" at bounding box center [1034, 538] width 244 height 31
click at [1563, 183] on div "< back to dashboard Pending Price Test Click to edit experience details + Add m…" at bounding box center [1268, 372] width 599 height 745
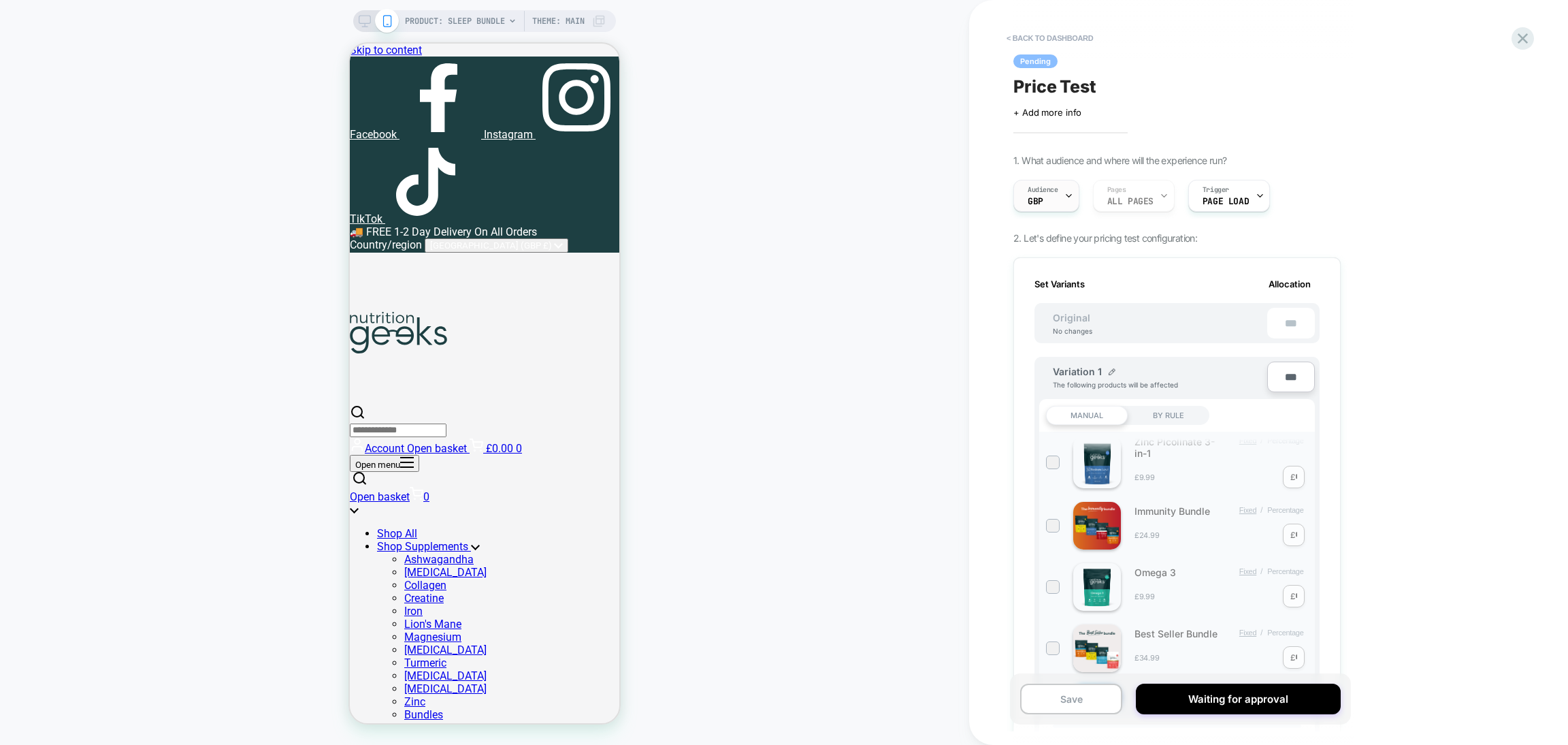
click at [1066, 194] on icon at bounding box center [1069, 195] width 5 height 3
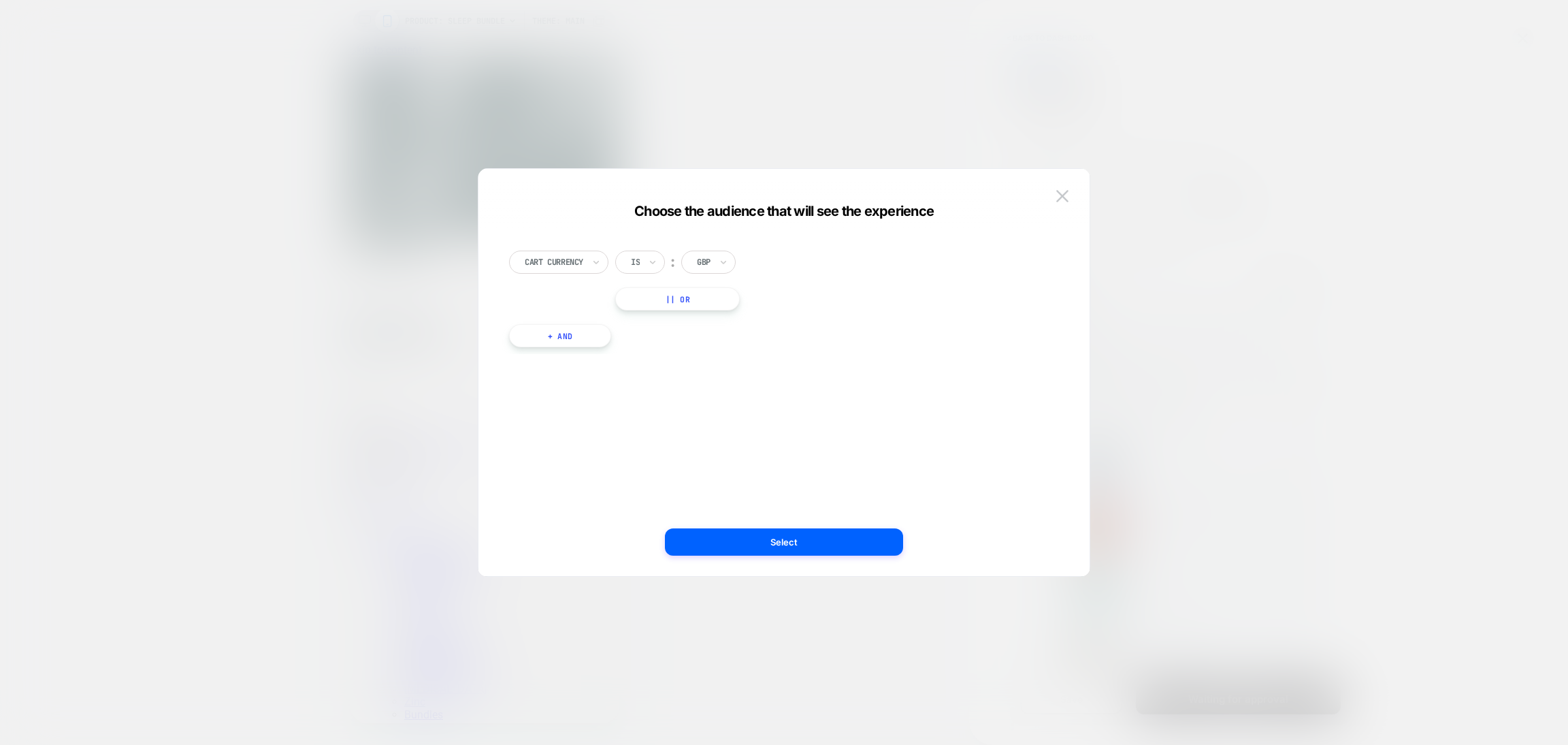
click at [598, 331] on button "+ And" at bounding box center [560, 336] width 102 height 23
click at [901, 352] on div at bounding box center [898, 349] width 16 height 16
click at [718, 258] on div "GBP" at bounding box center [709, 262] width 55 height 23
type input "**"
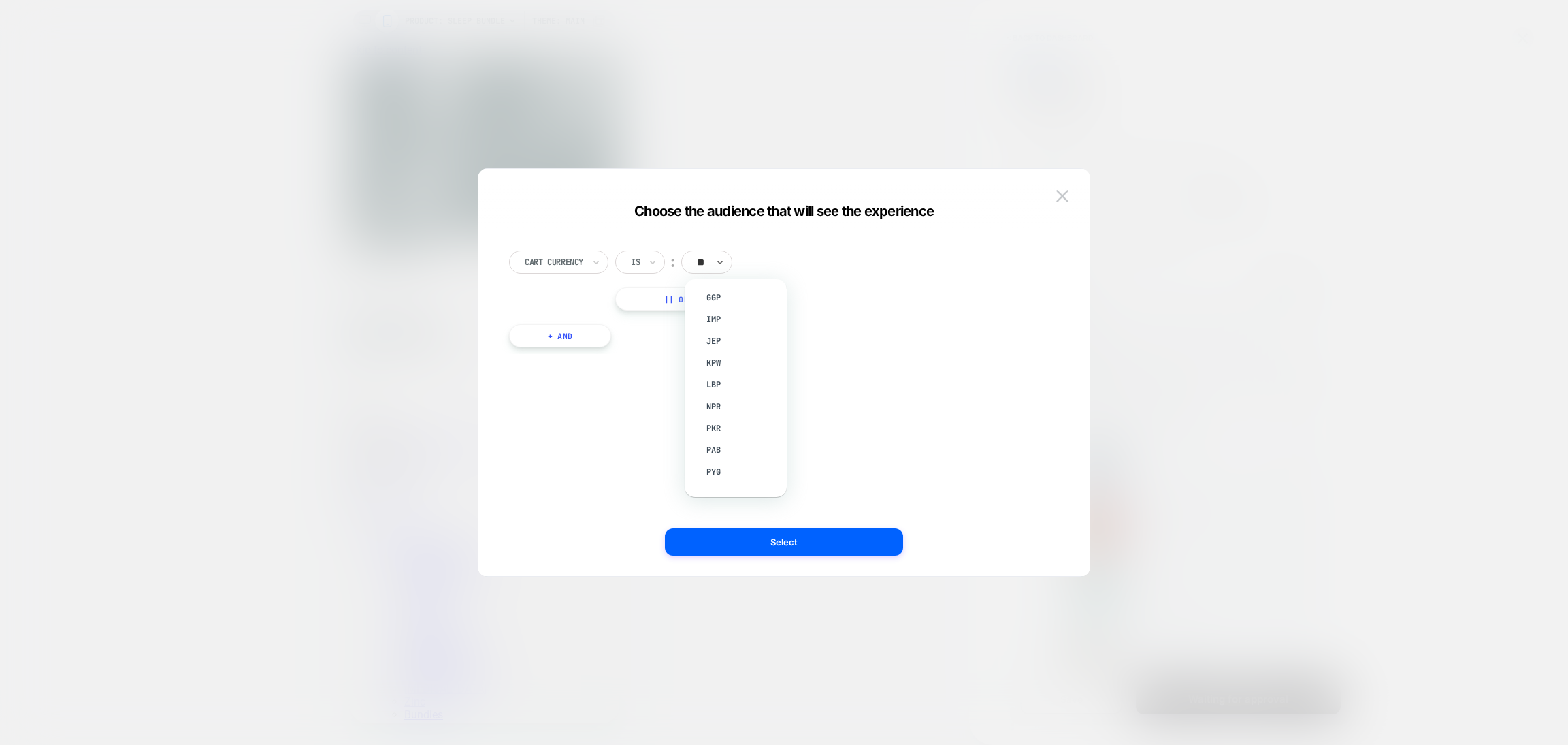
scroll to position [0, 0]
click at [741, 295] on div "PHP" at bounding box center [742, 299] width 88 height 21
click at [839, 543] on button "Select" at bounding box center [784, 542] width 238 height 27
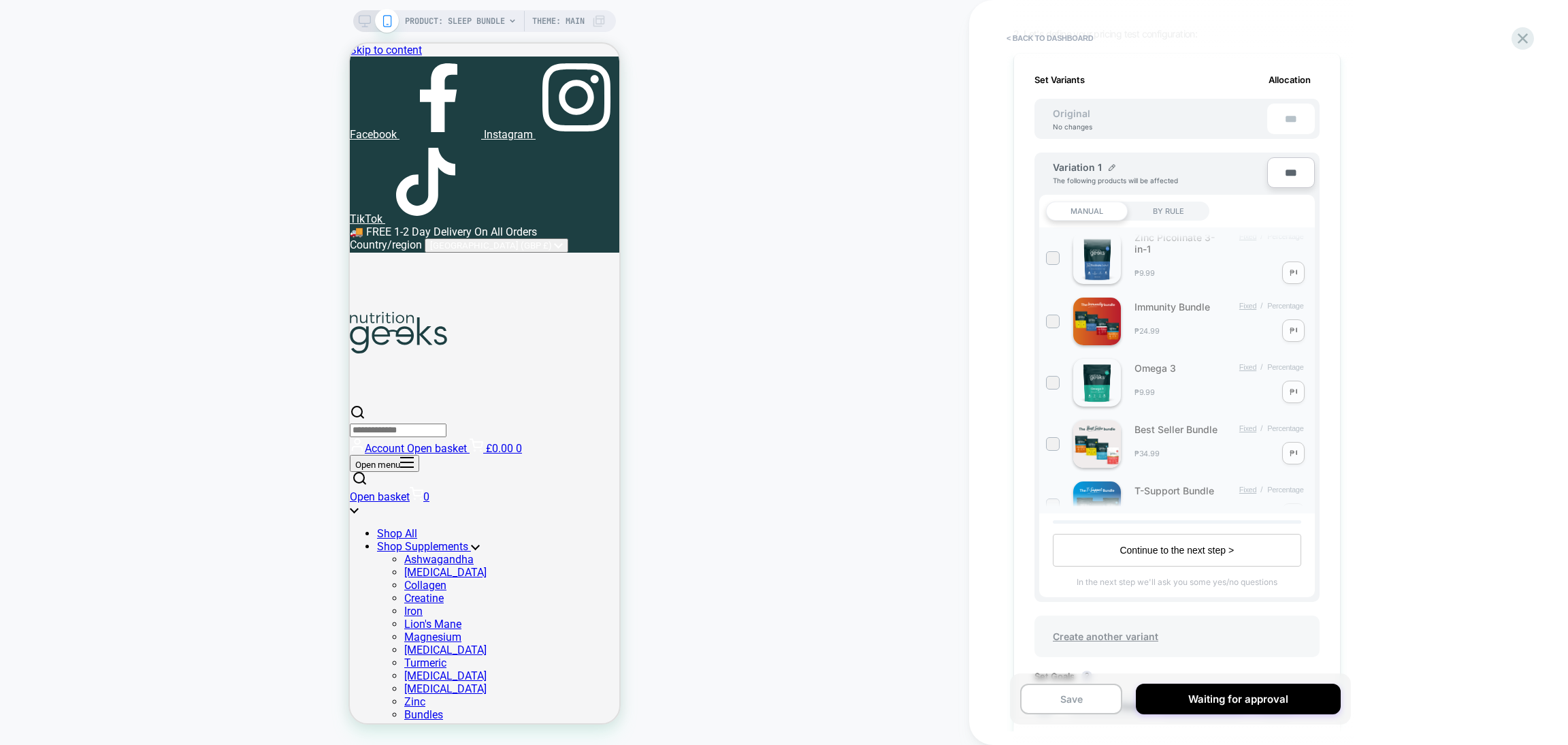
scroll to position [909, 0]
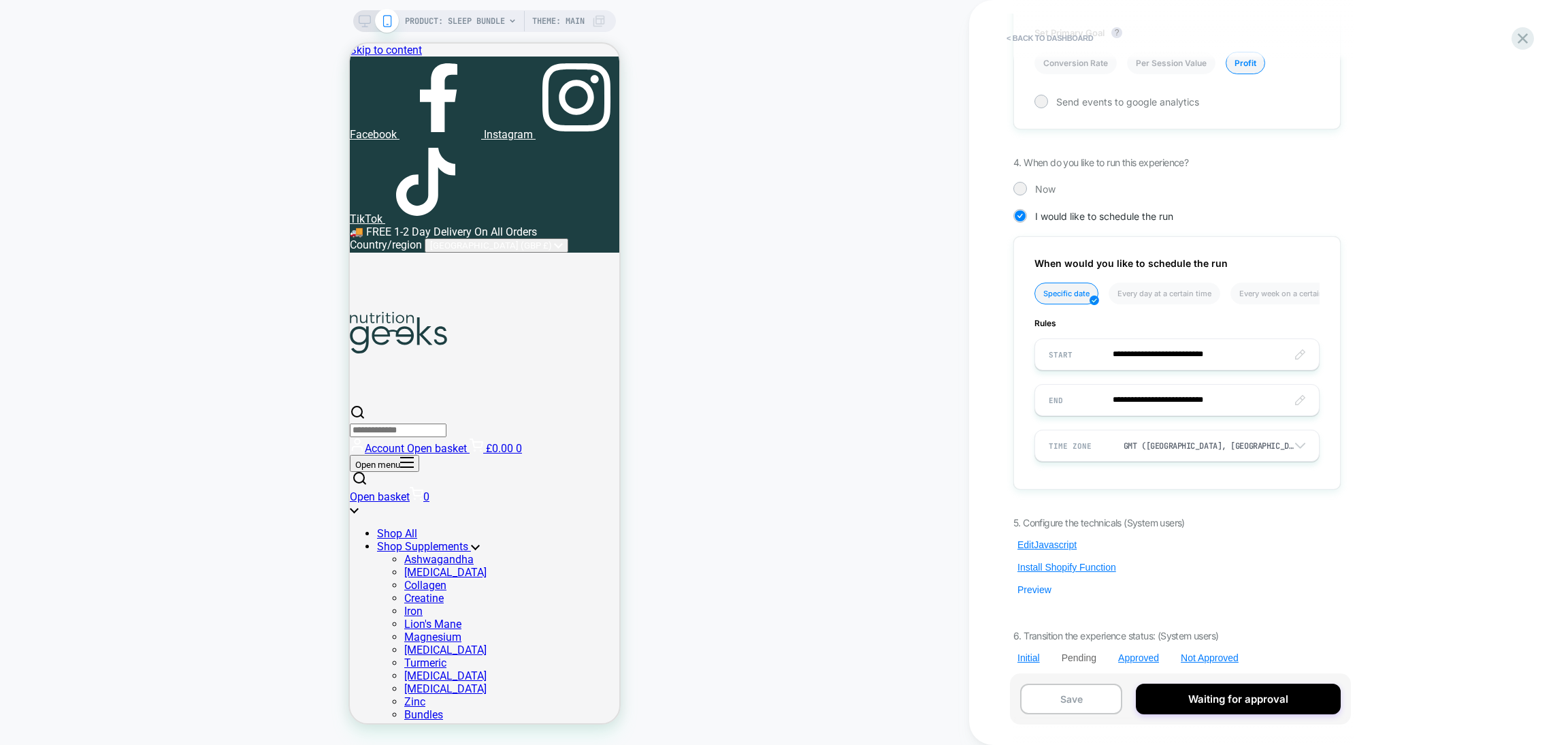
click at [1035, 584] on button "Preview" at bounding box center [1034, 590] width 42 height 12
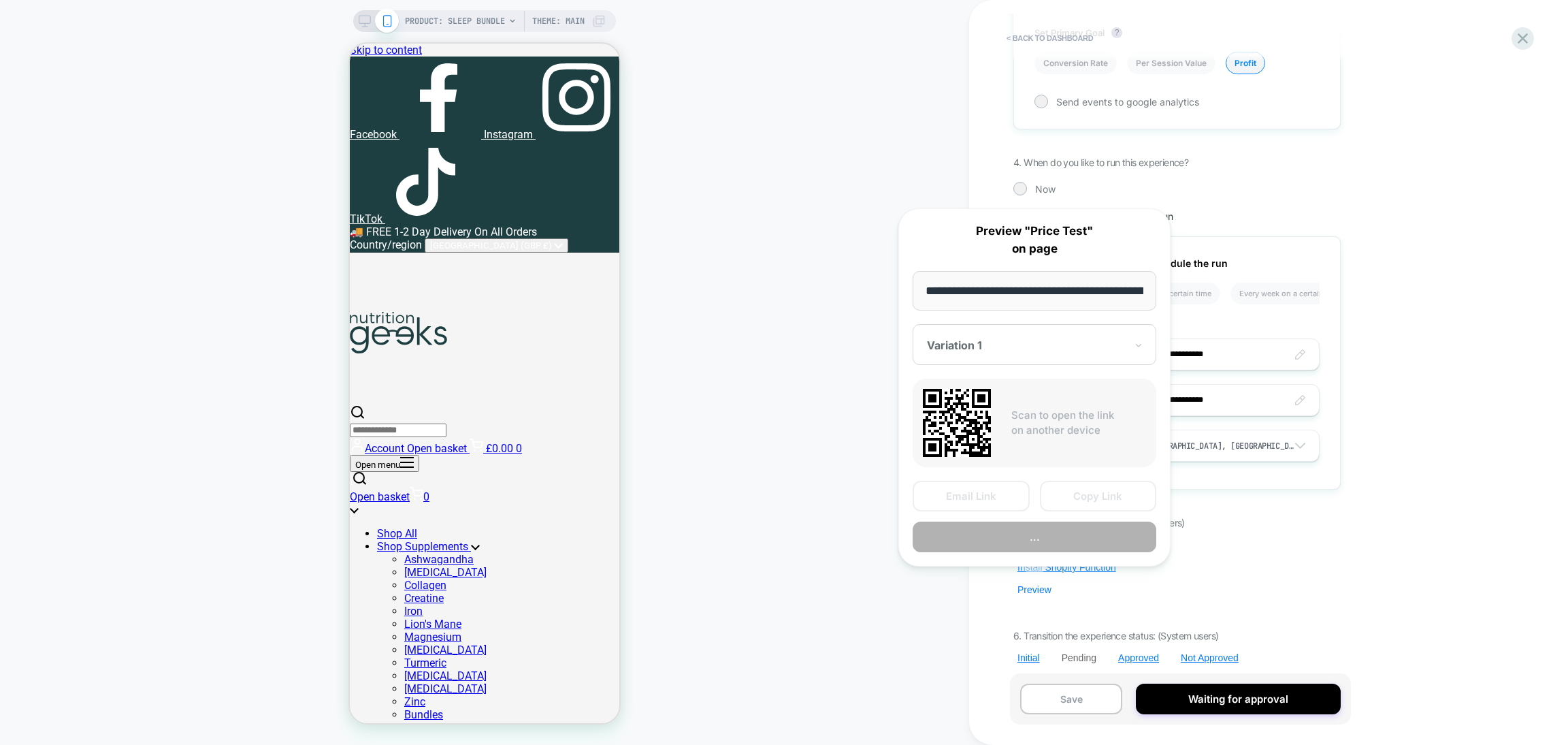
scroll to position [0, 178]
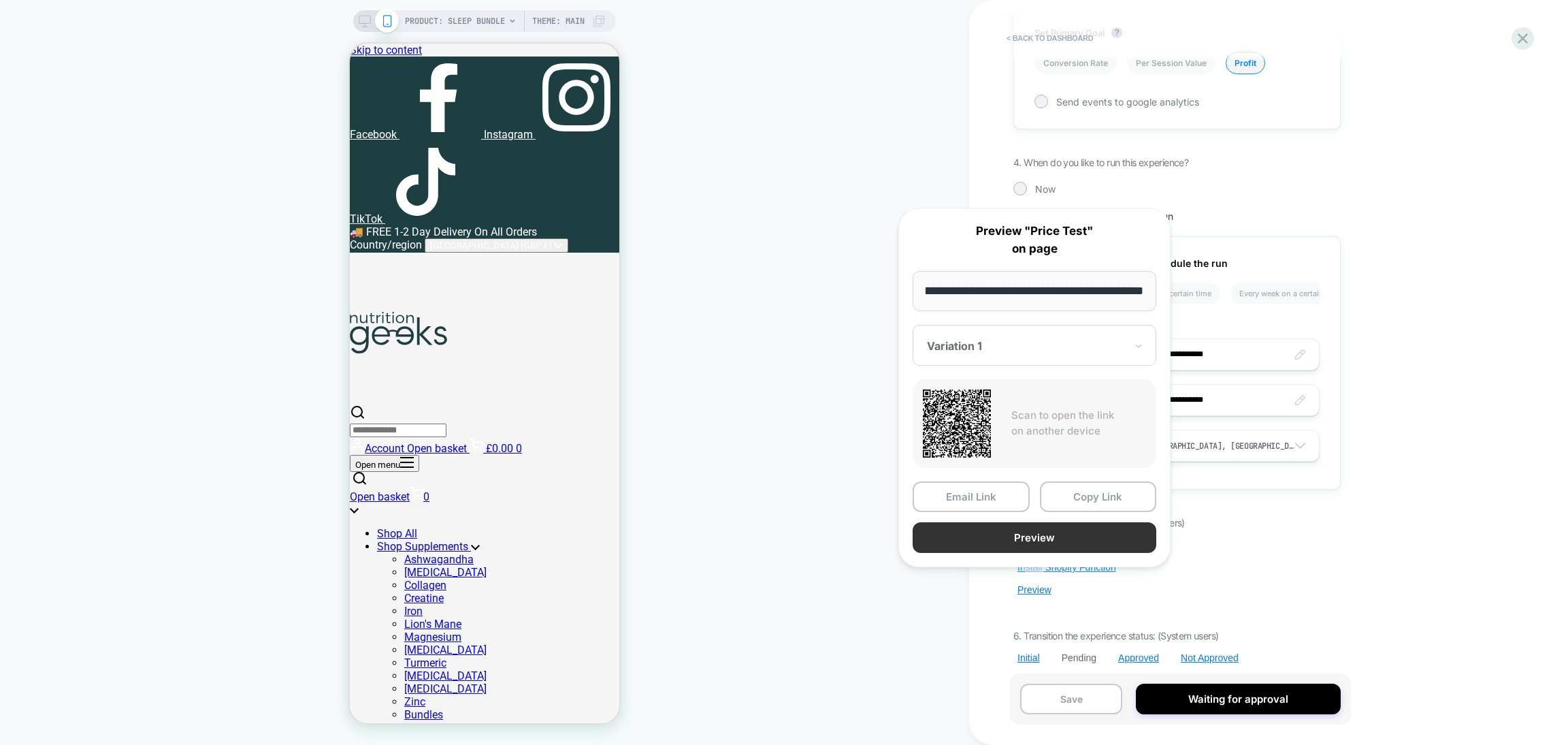
click at [1015, 540] on button "Preview" at bounding box center [1034, 538] width 244 height 31
click at [876, 334] on div "PRODUCT: Sleep Bundle PRODUCT: Sleep Bundle Theme: MAIN" at bounding box center [484, 372] width 969 height 718
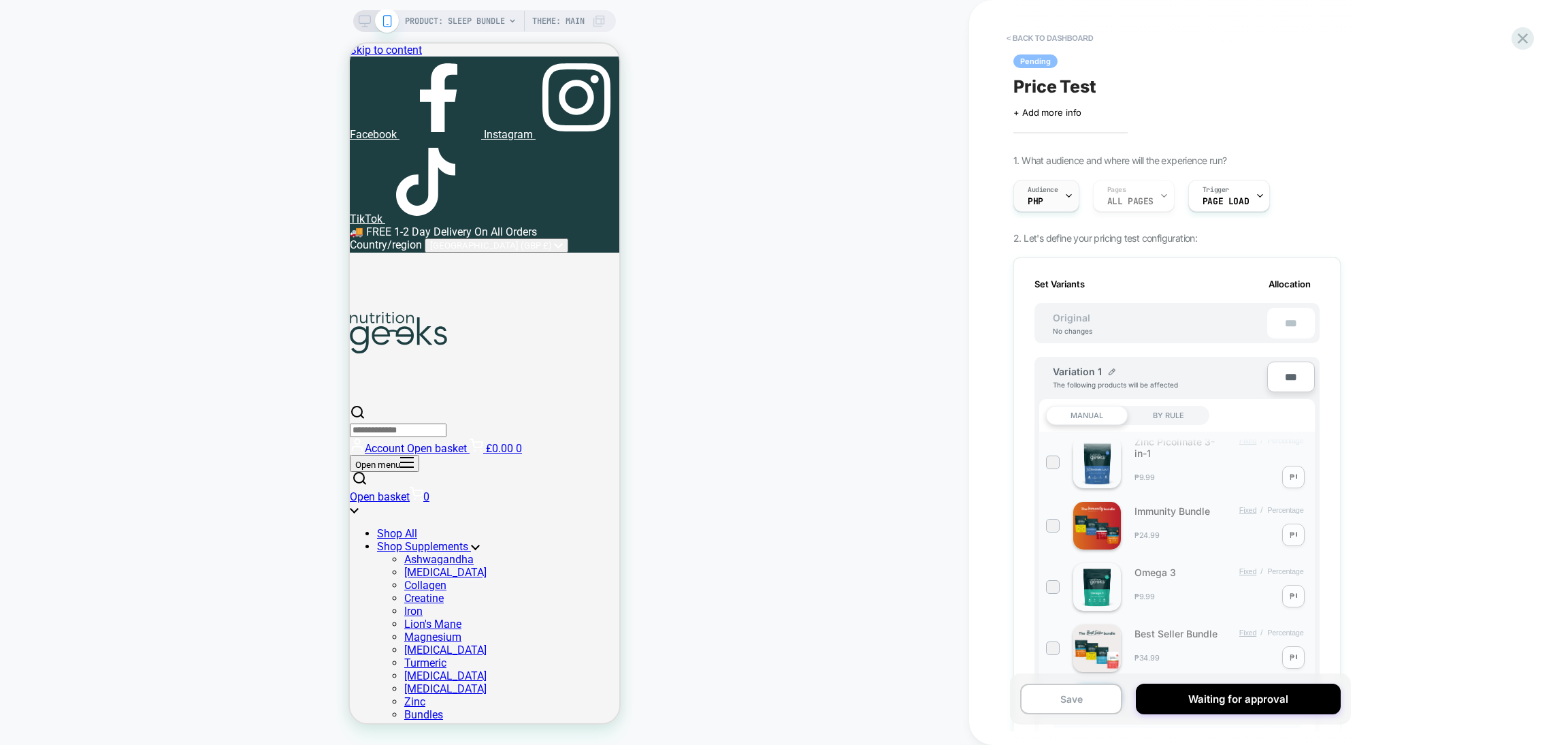
click at [1069, 198] on icon at bounding box center [1069, 195] width 9 height 9
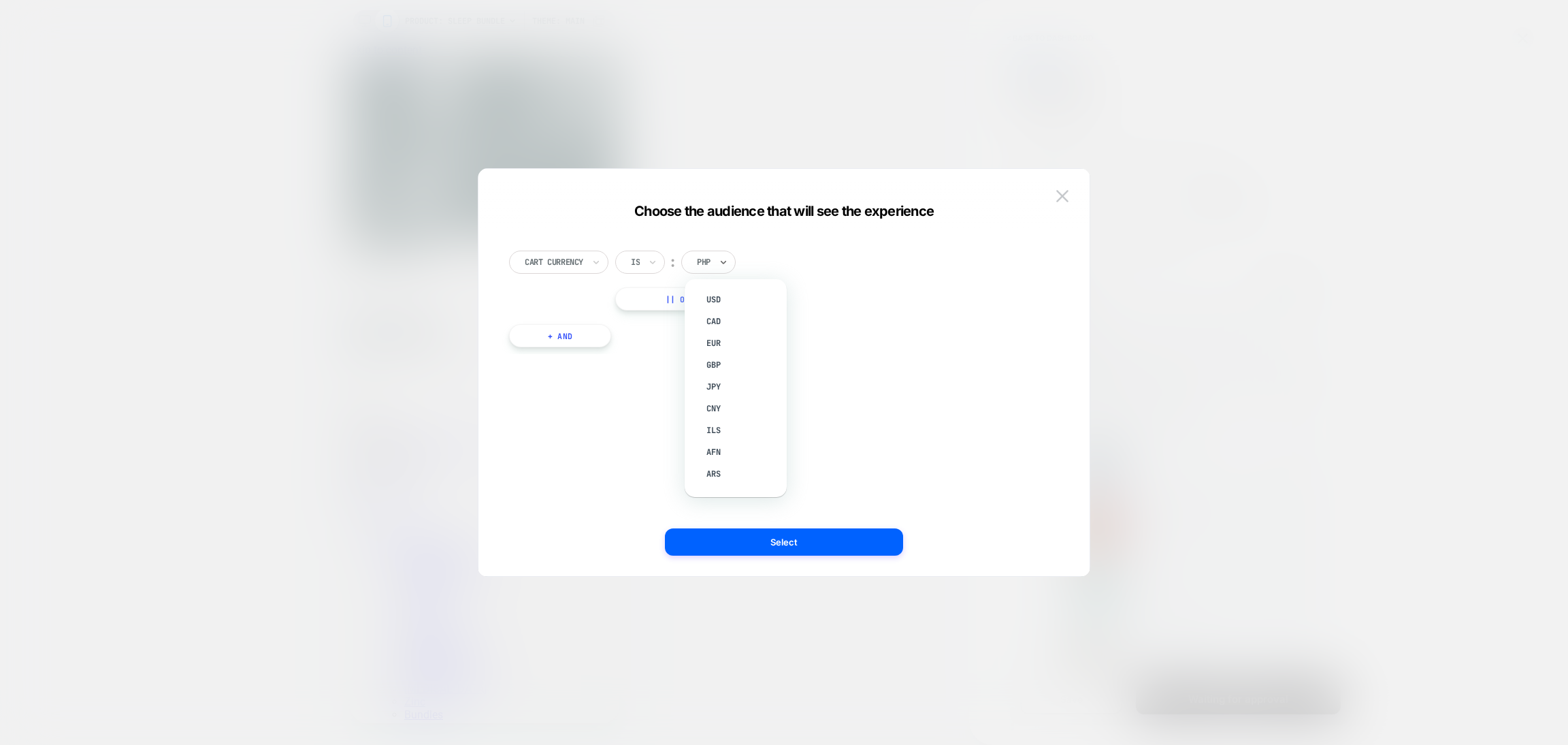
click at [717, 265] on div "PHP" at bounding box center [709, 262] width 55 height 23
click at [720, 364] on div "GBP" at bounding box center [742, 365] width 88 height 21
click at [858, 547] on button "Select" at bounding box center [784, 542] width 238 height 27
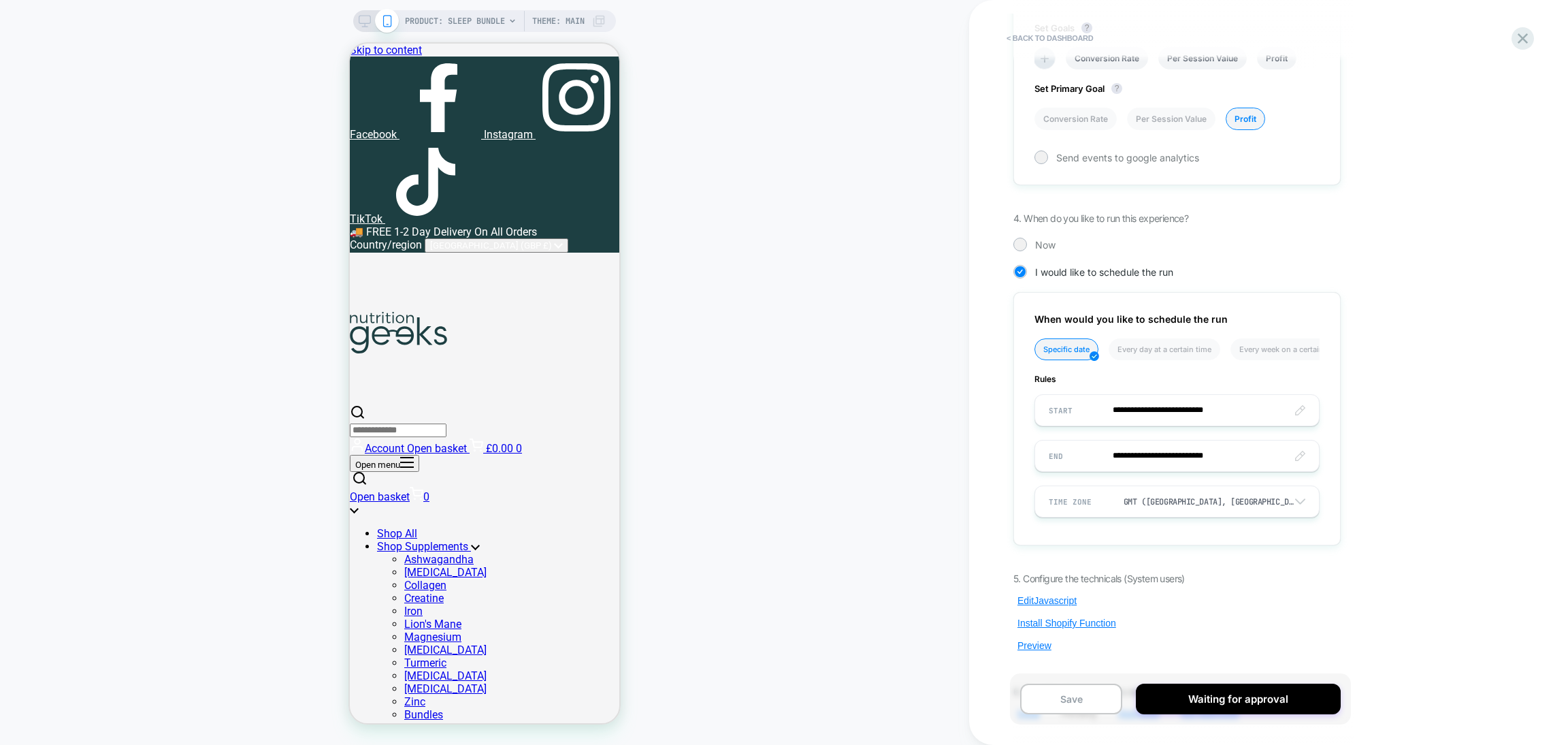
scroll to position [909, 0]
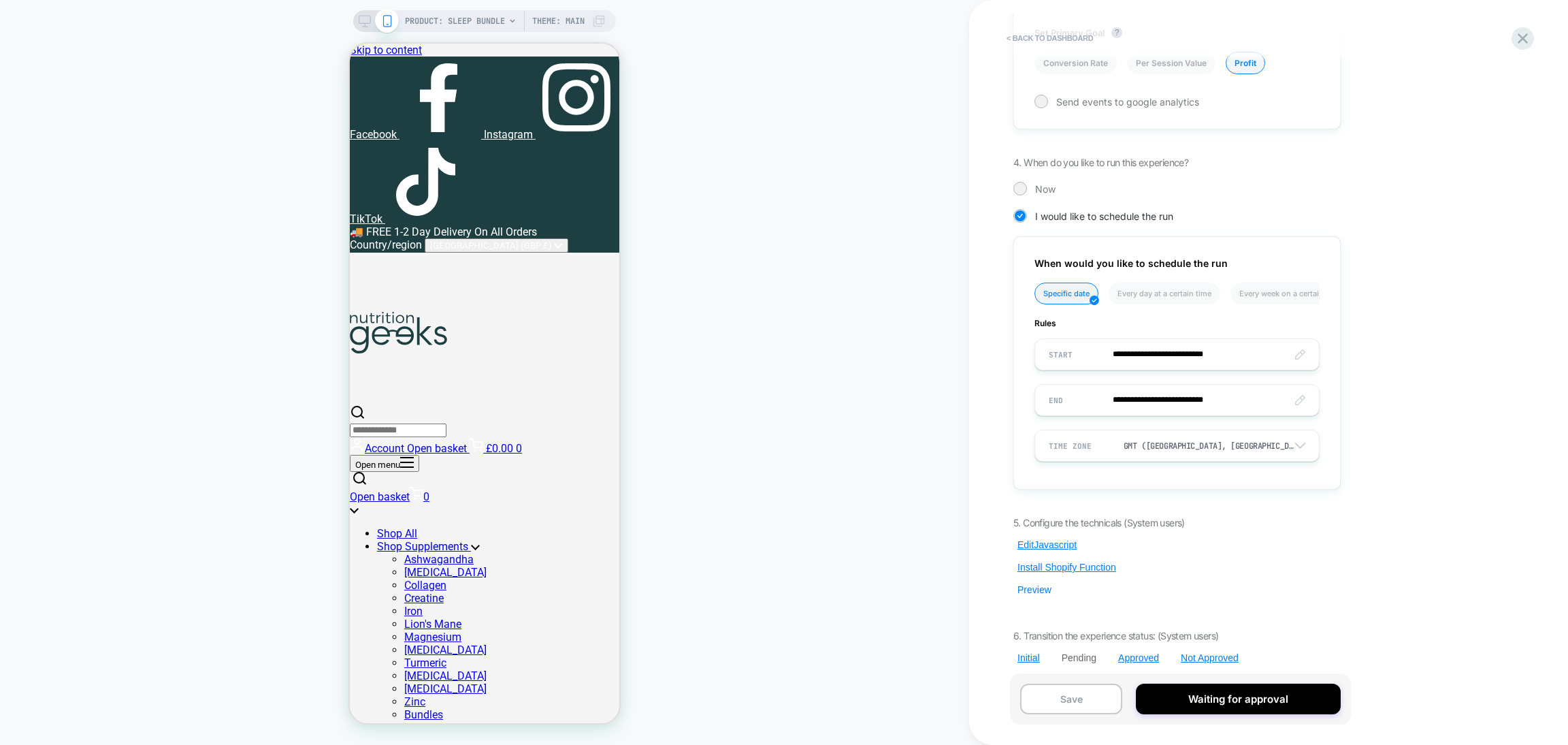
click at [1041, 586] on button "Preview" at bounding box center [1034, 590] width 42 height 12
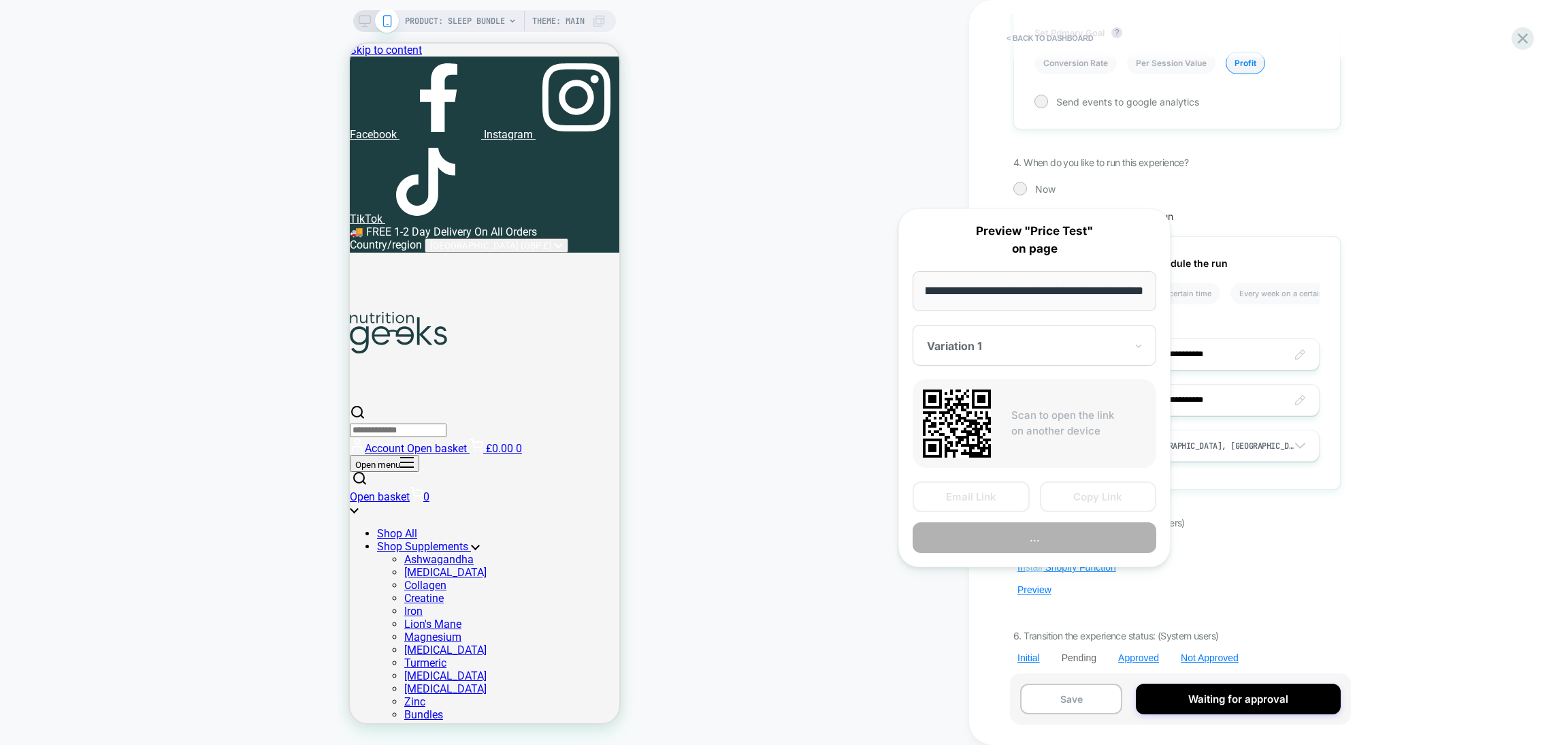
scroll to position [0, 0]
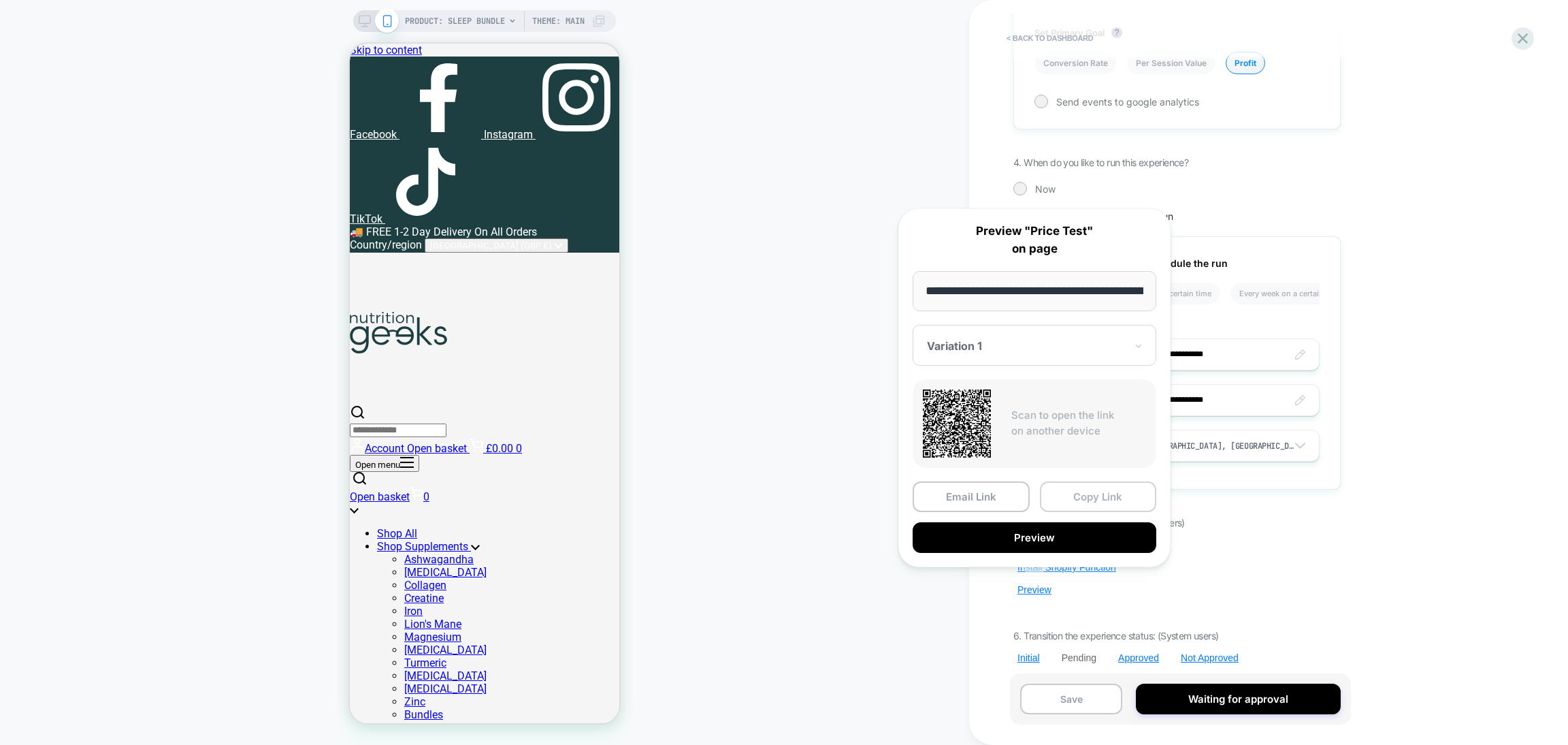
click at [1078, 498] on button "Copy Link" at bounding box center [1098, 497] width 117 height 31
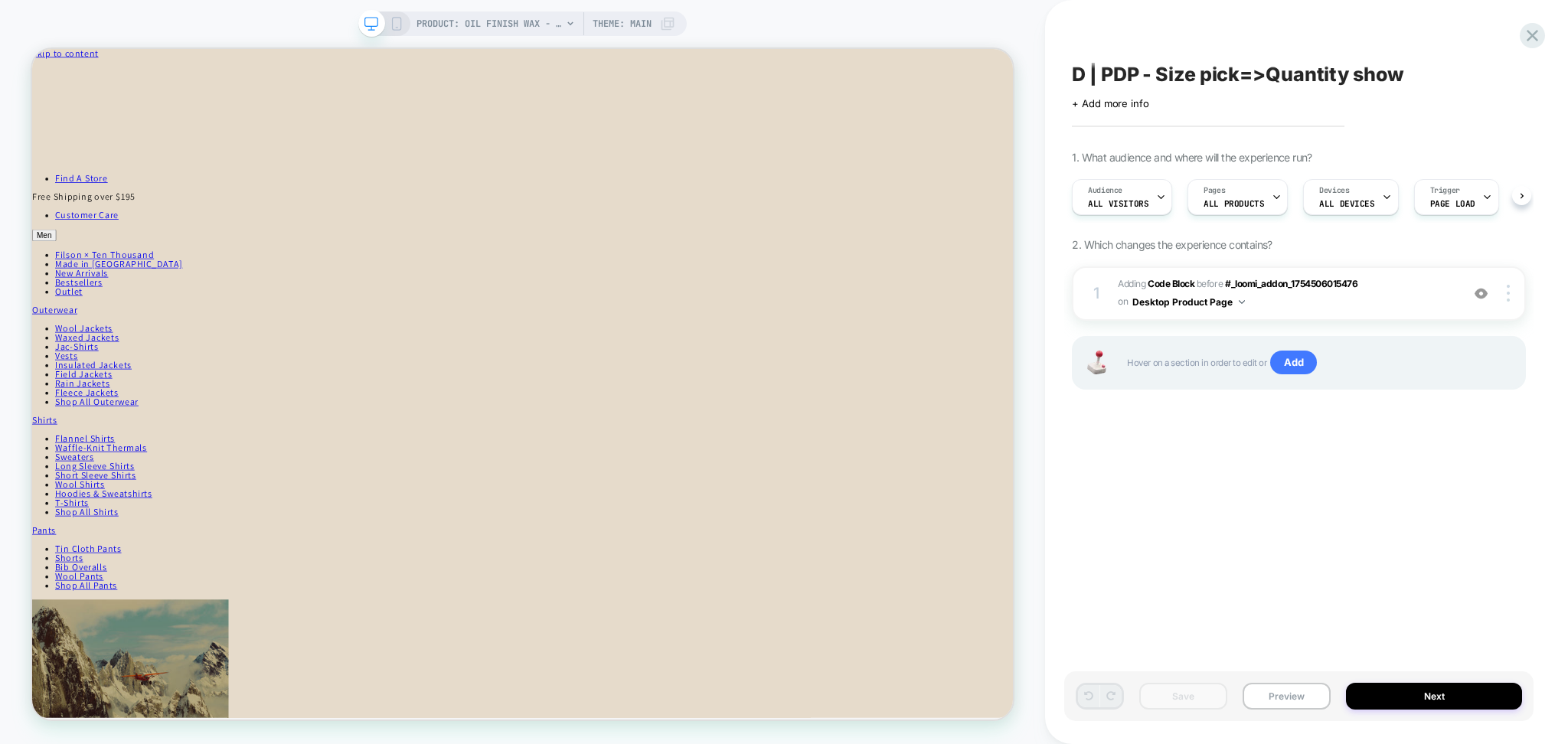
scroll to position [0, 1]
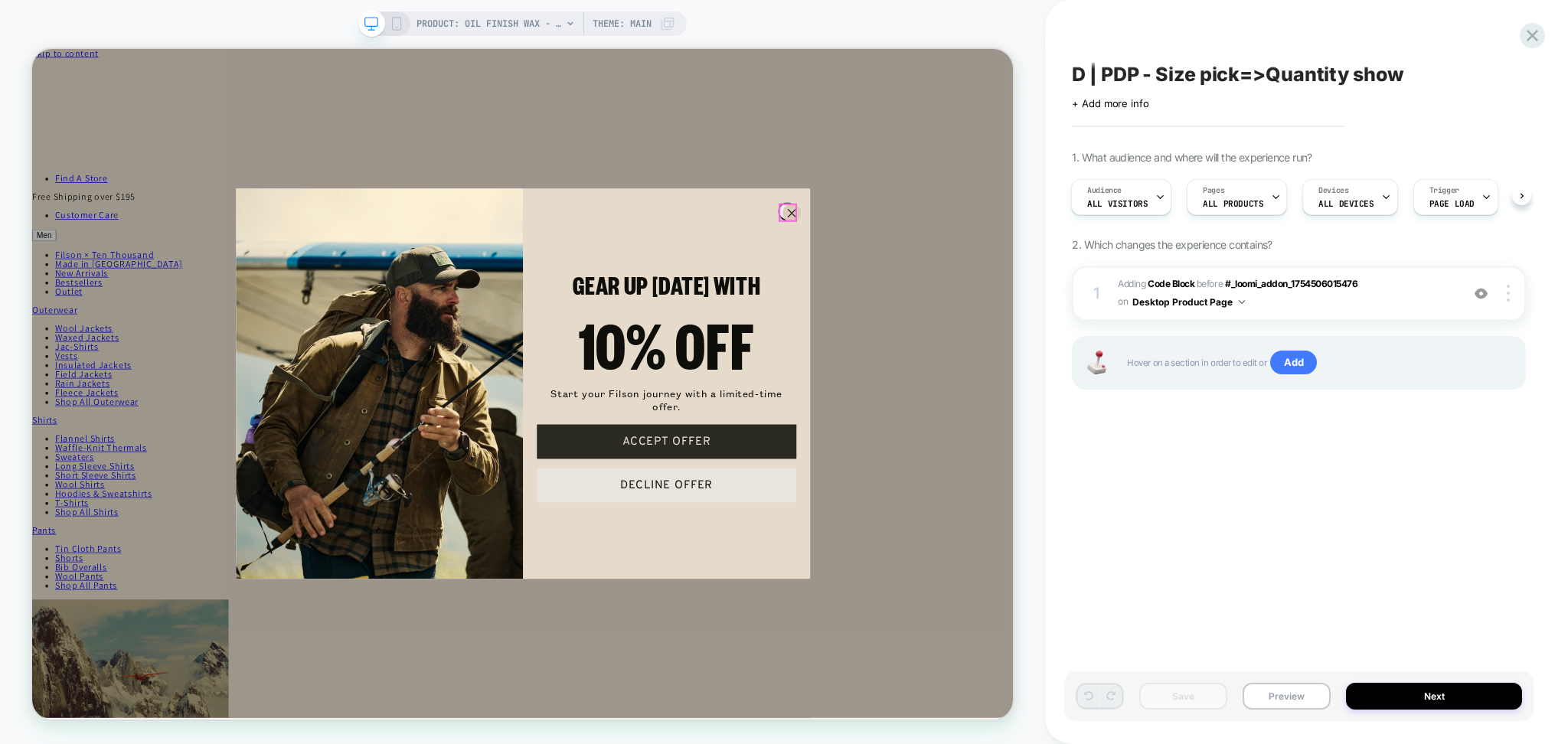
click at [1043, 267] on circle "Close dialog" at bounding box center [1044, 268] width 23 height 23
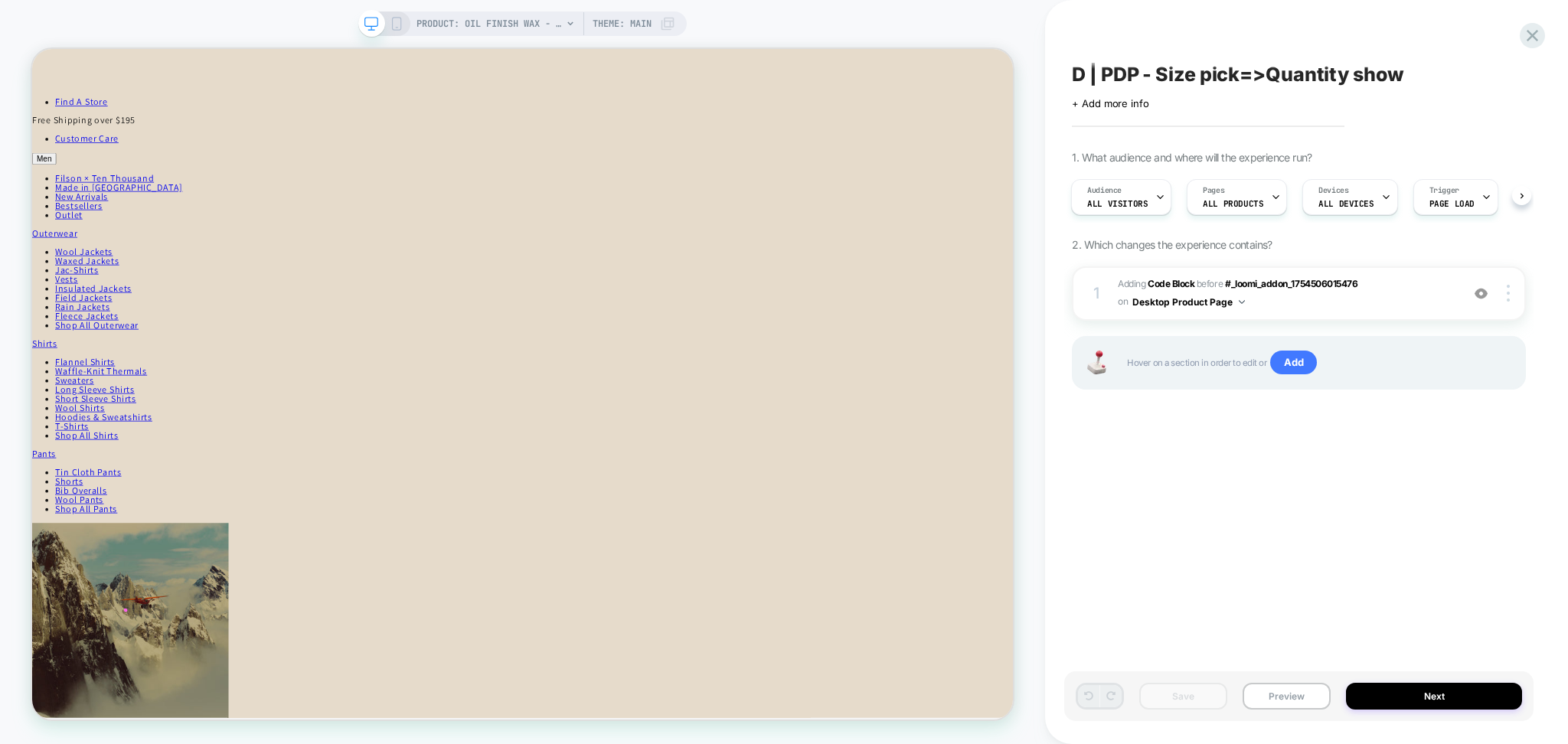
scroll to position [0, 0]
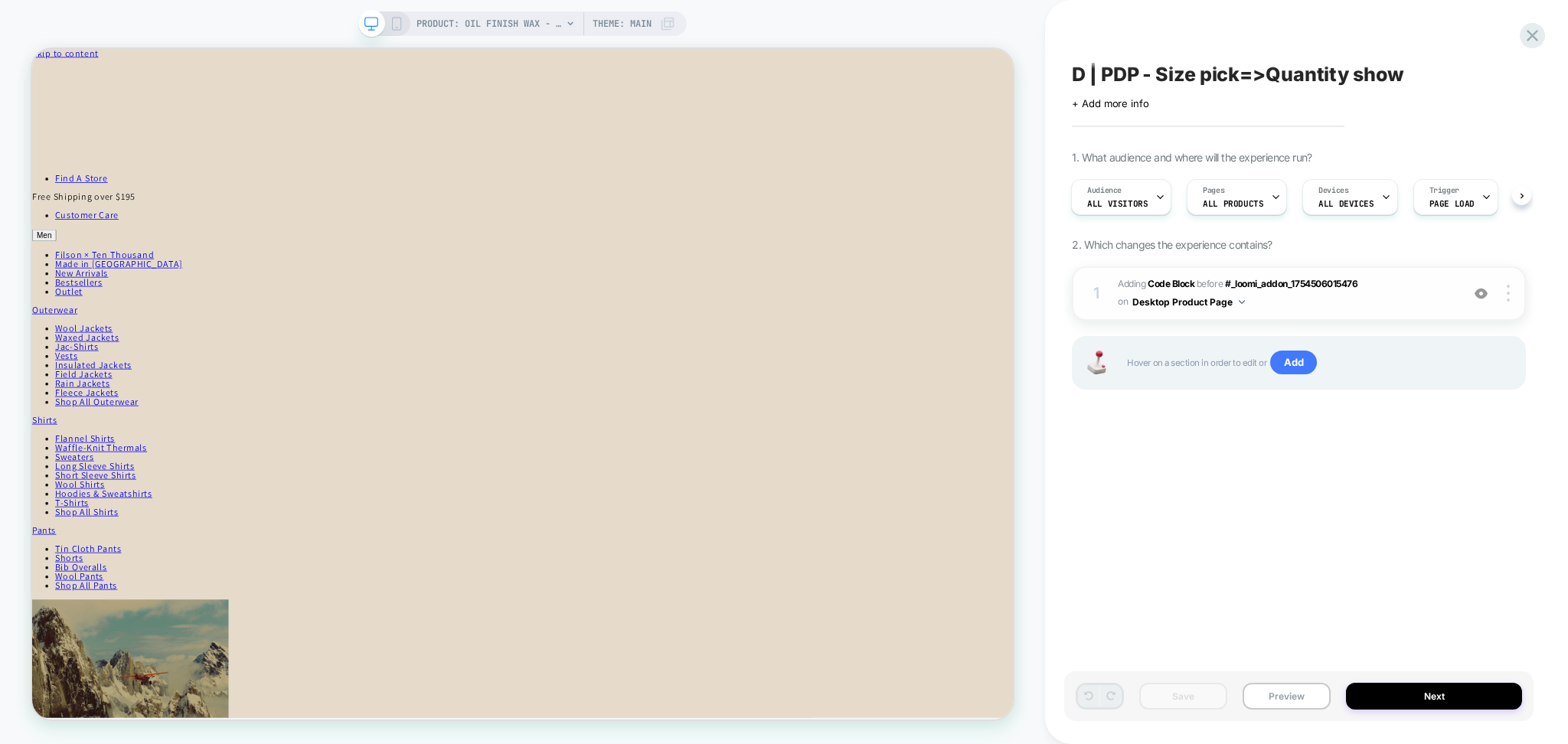
click at [1480, 298] on img at bounding box center [1481, 294] width 13 height 13
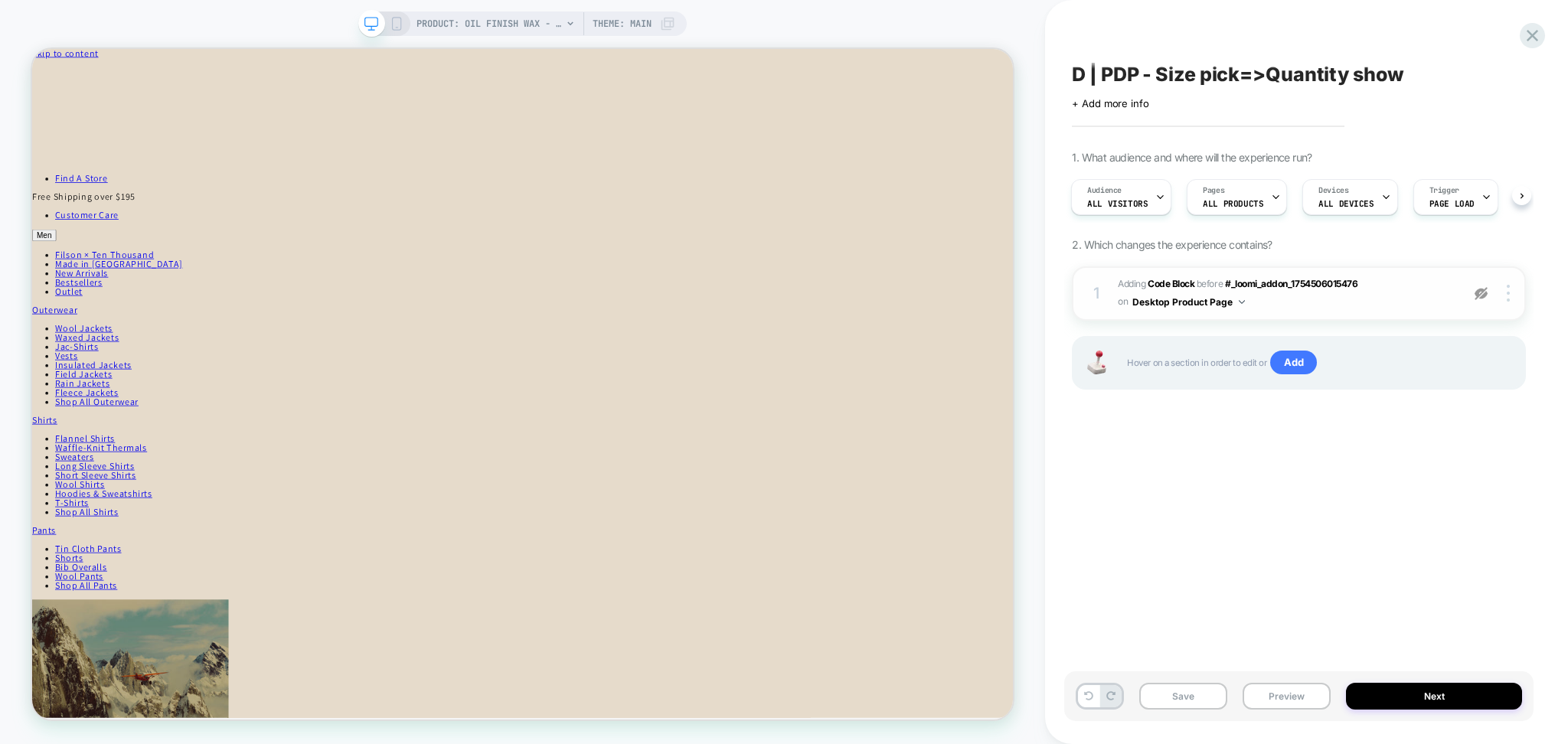
click at [1480, 298] on img at bounding box center [1481, 294] width 13 height 13
click at [502, 12] on span "PRODUCT: Oil Finish Wax - No Color [1]" at bounding box center [489, 23] width 145 height 24
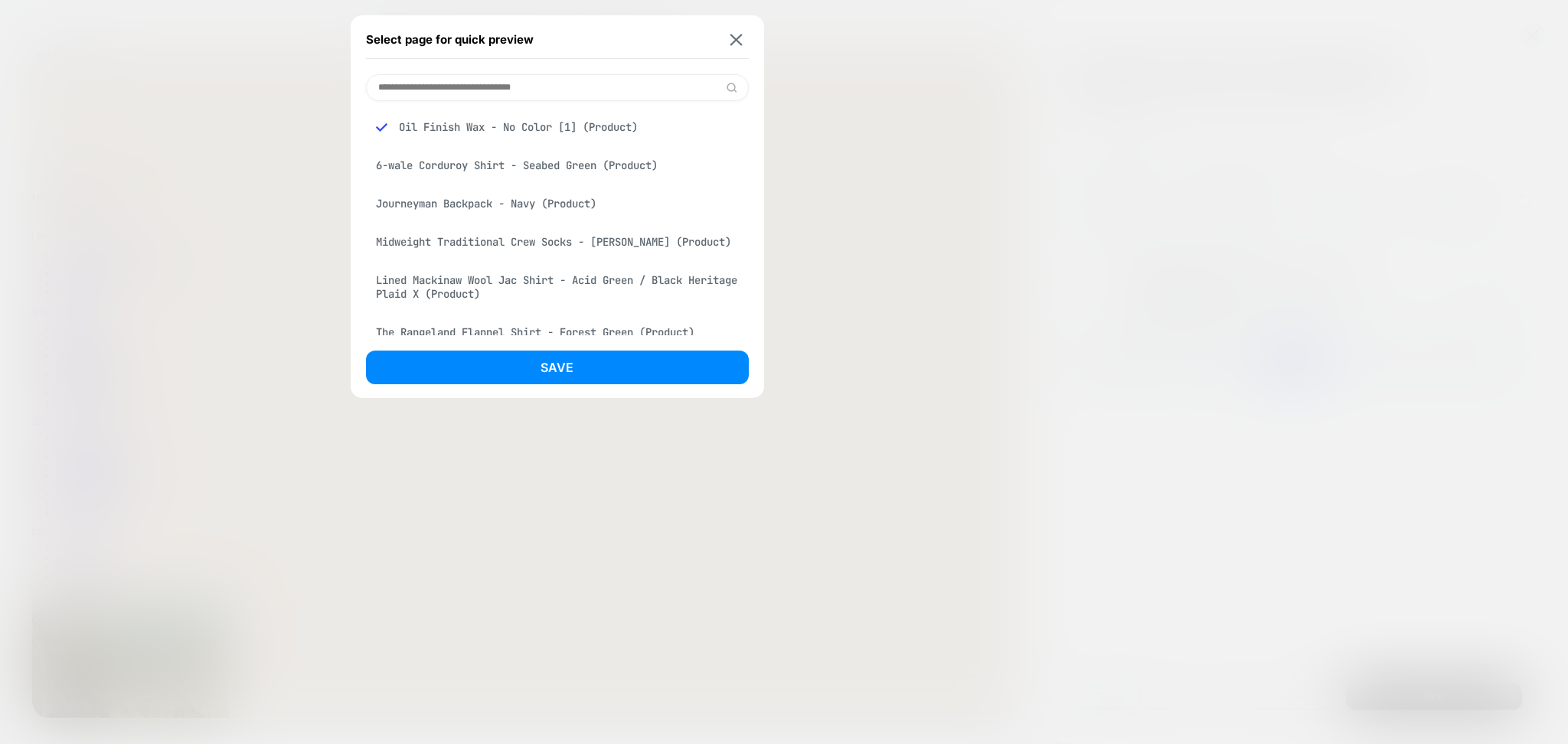
click at [492, 167] on div "6-wale Corduroy Shirt - Seabed Green (Product)" at bounding box center [557, 166] width 383 height 29
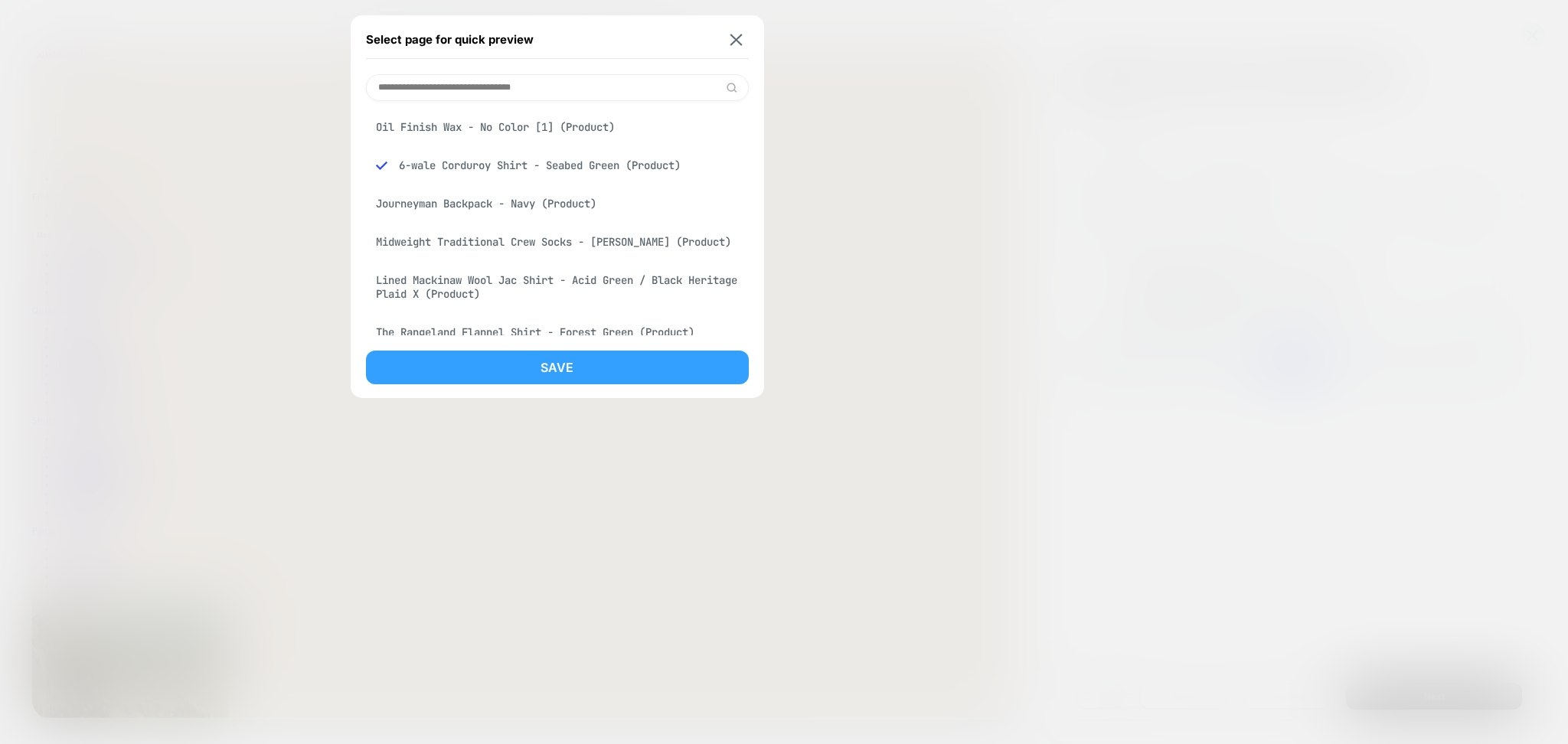
click at [531, 375] on button "Save" at bounding box center [557, 367] width 383 height 34
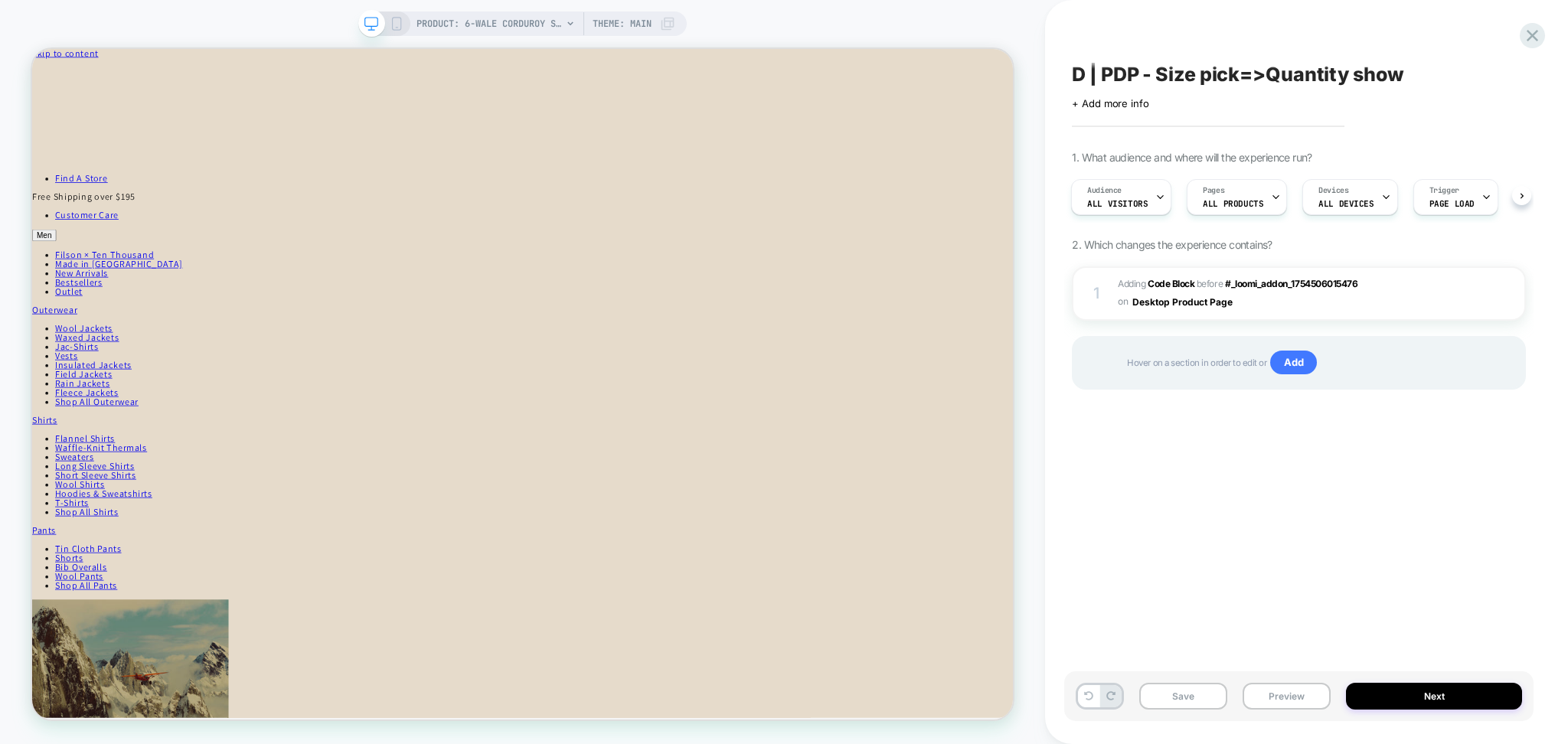
scroll to position [0, 2]
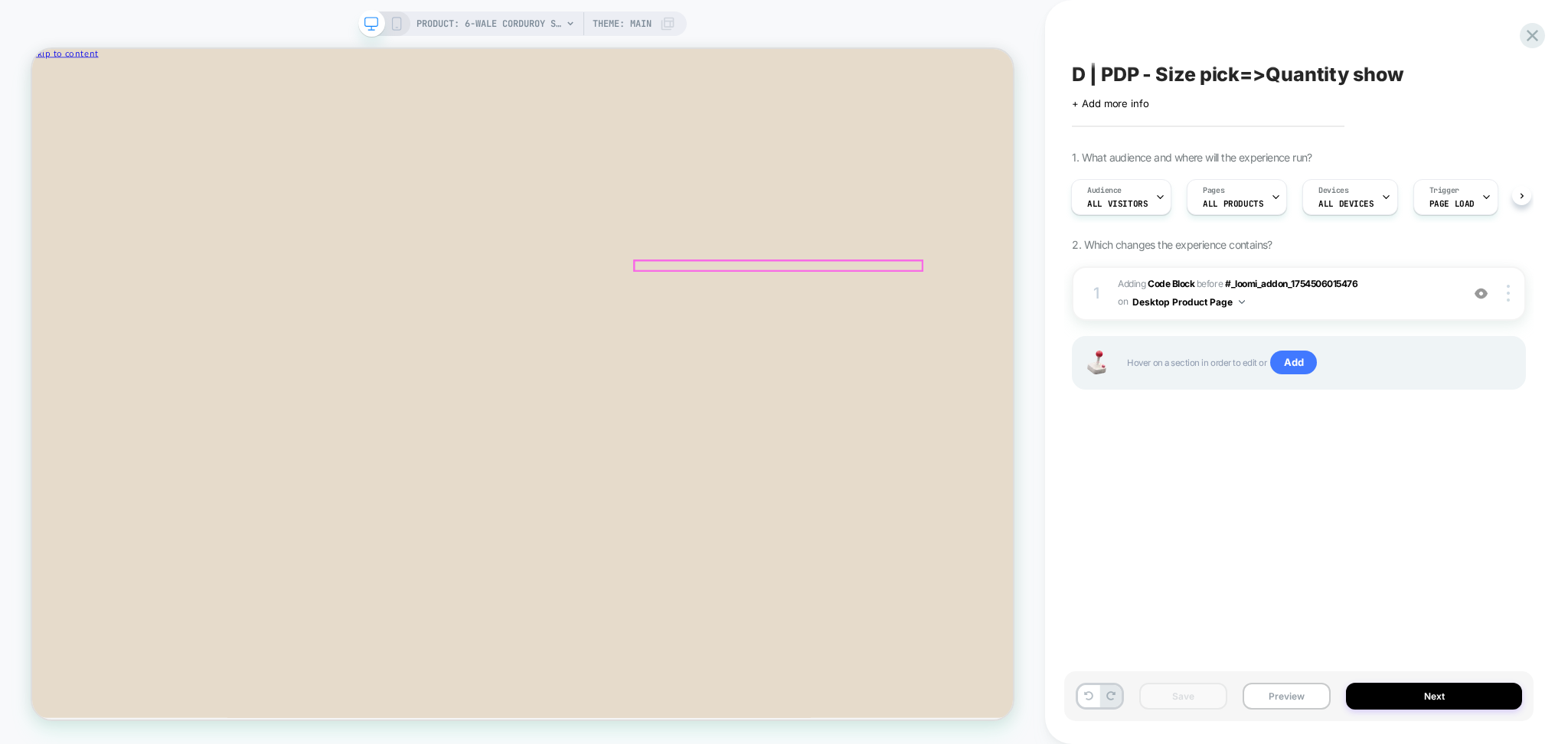
drag, startPoint x: 857, startPoint y: 335, endPoint x: 889, endPoint y: 356, distance: 38.3
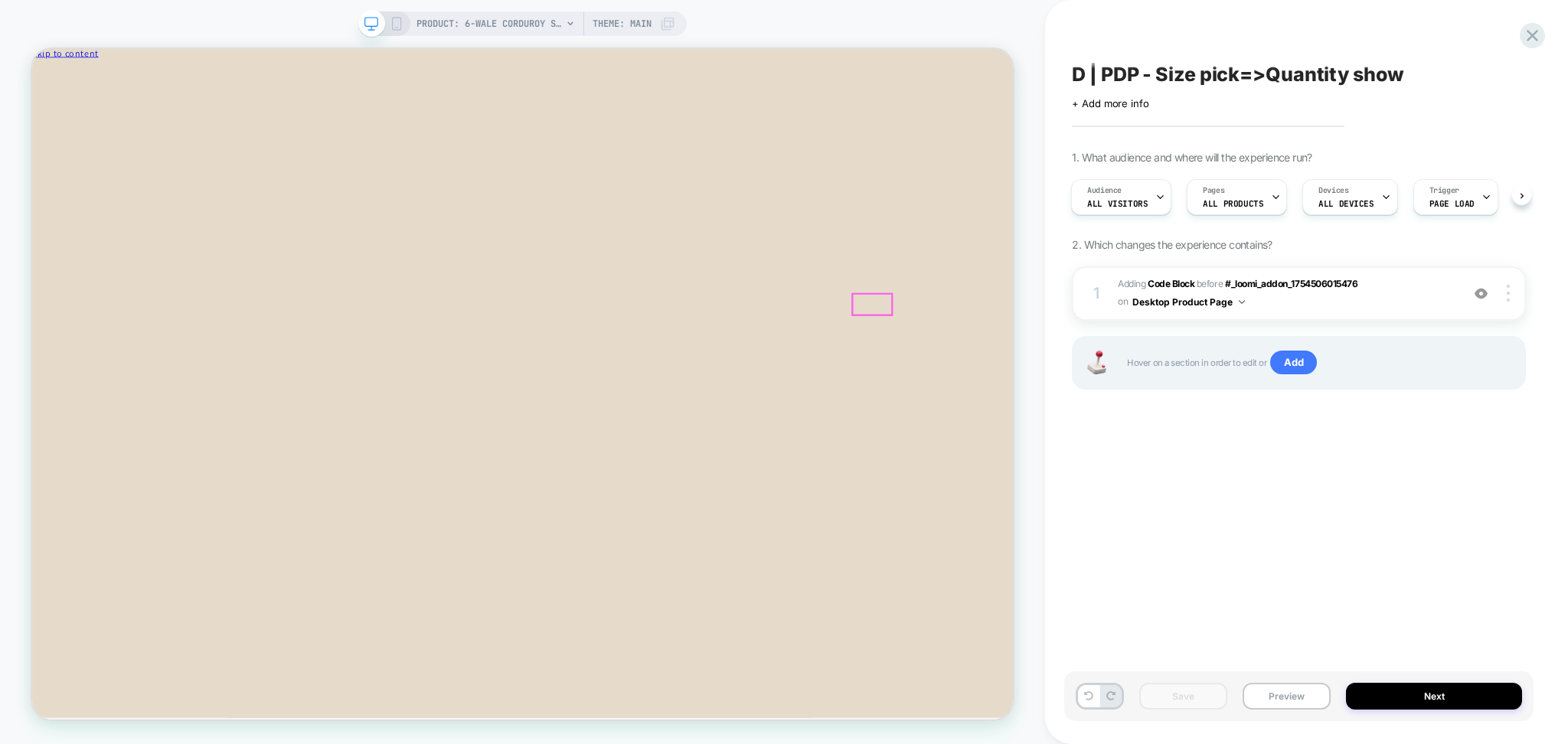
click at [1274, 693] on button "Preview" at bounding box center [1286, 696] width 88 height 27
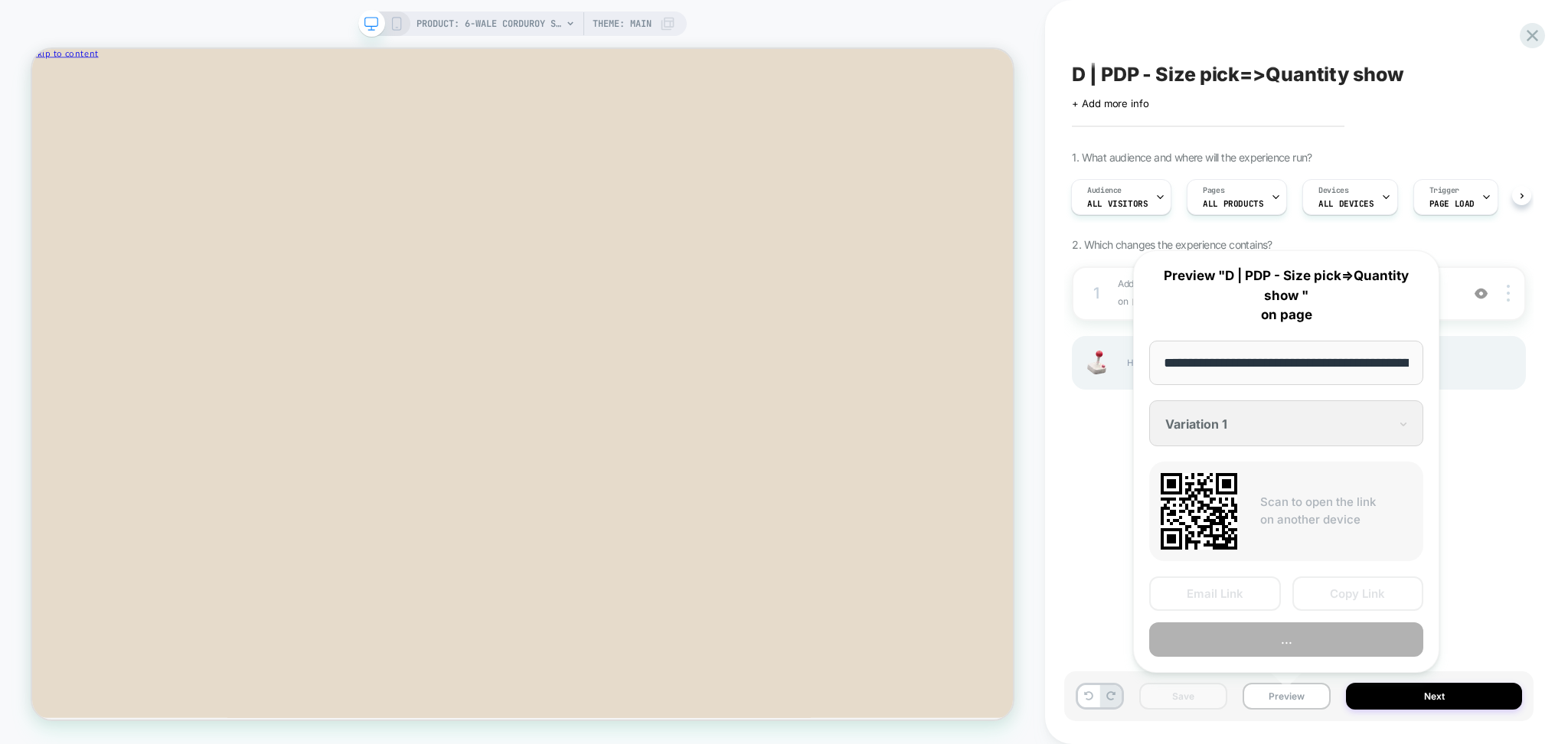
scroll to position [0, 297]
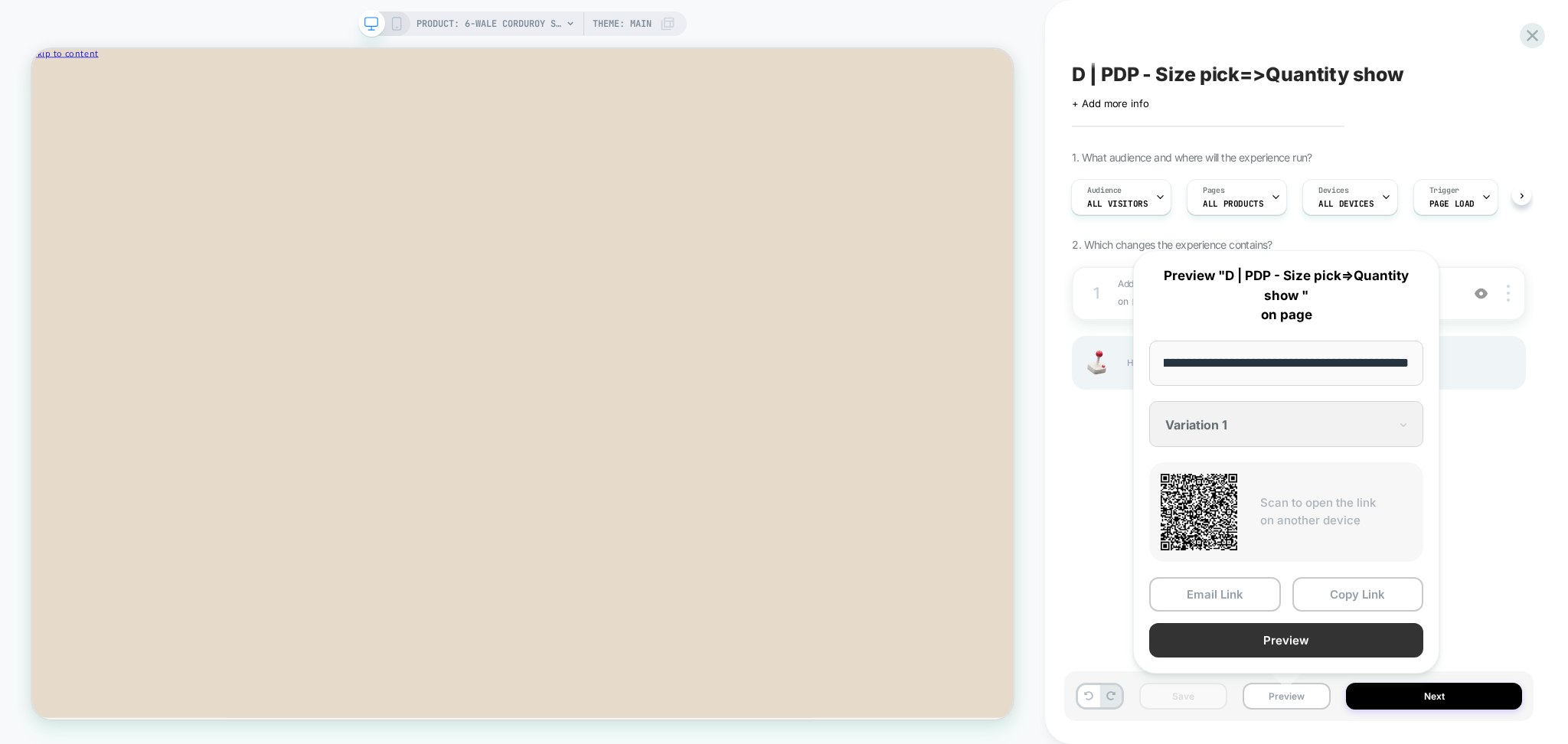
click at [1221, 631] on button "Preview" at bounding box center [1286, 640] width 274 height 35
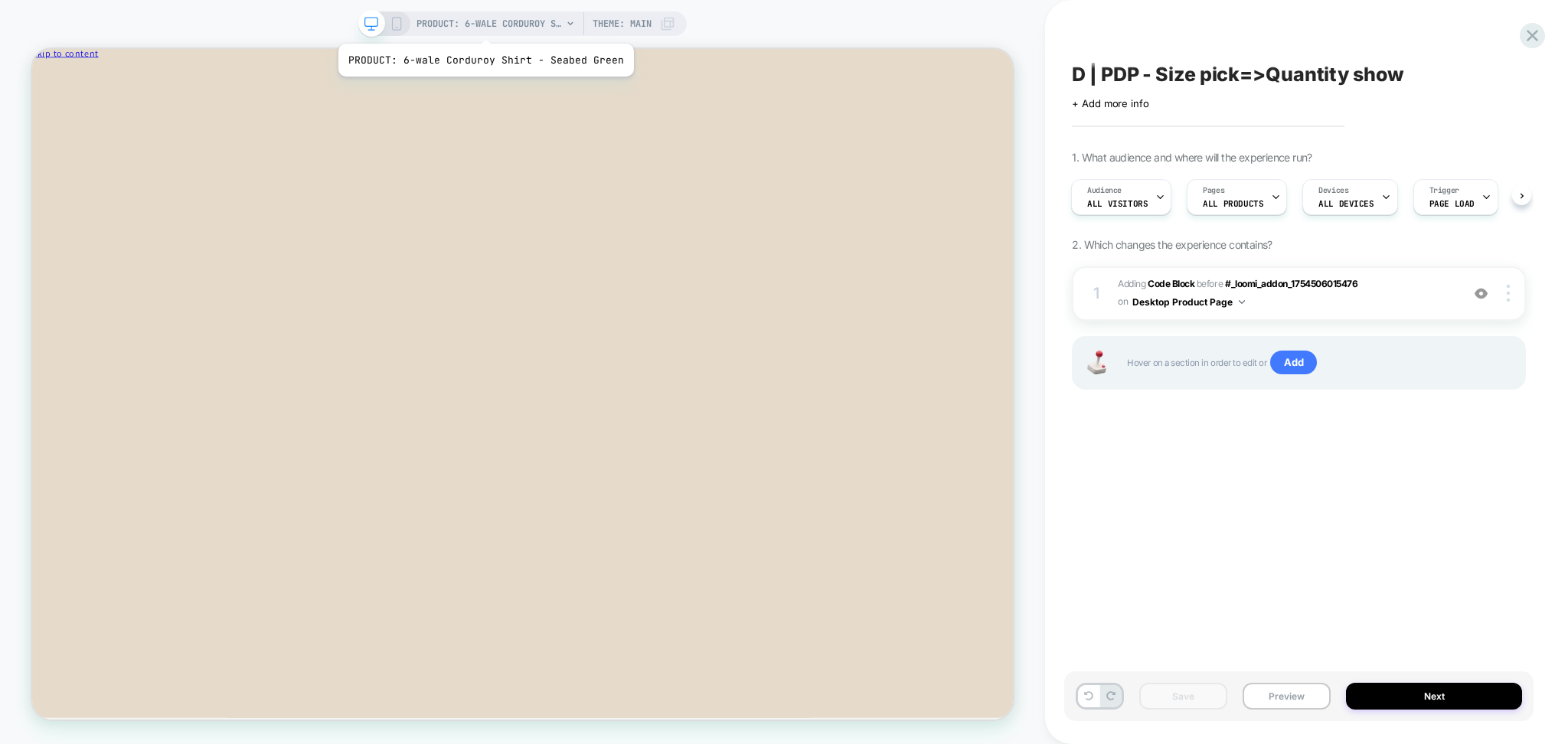
click at [484, 18] on span "PRODUCT: 6-wale Corduroy Shirt - Seabed Green" at bounding box center [489, 23] width 145 height 24
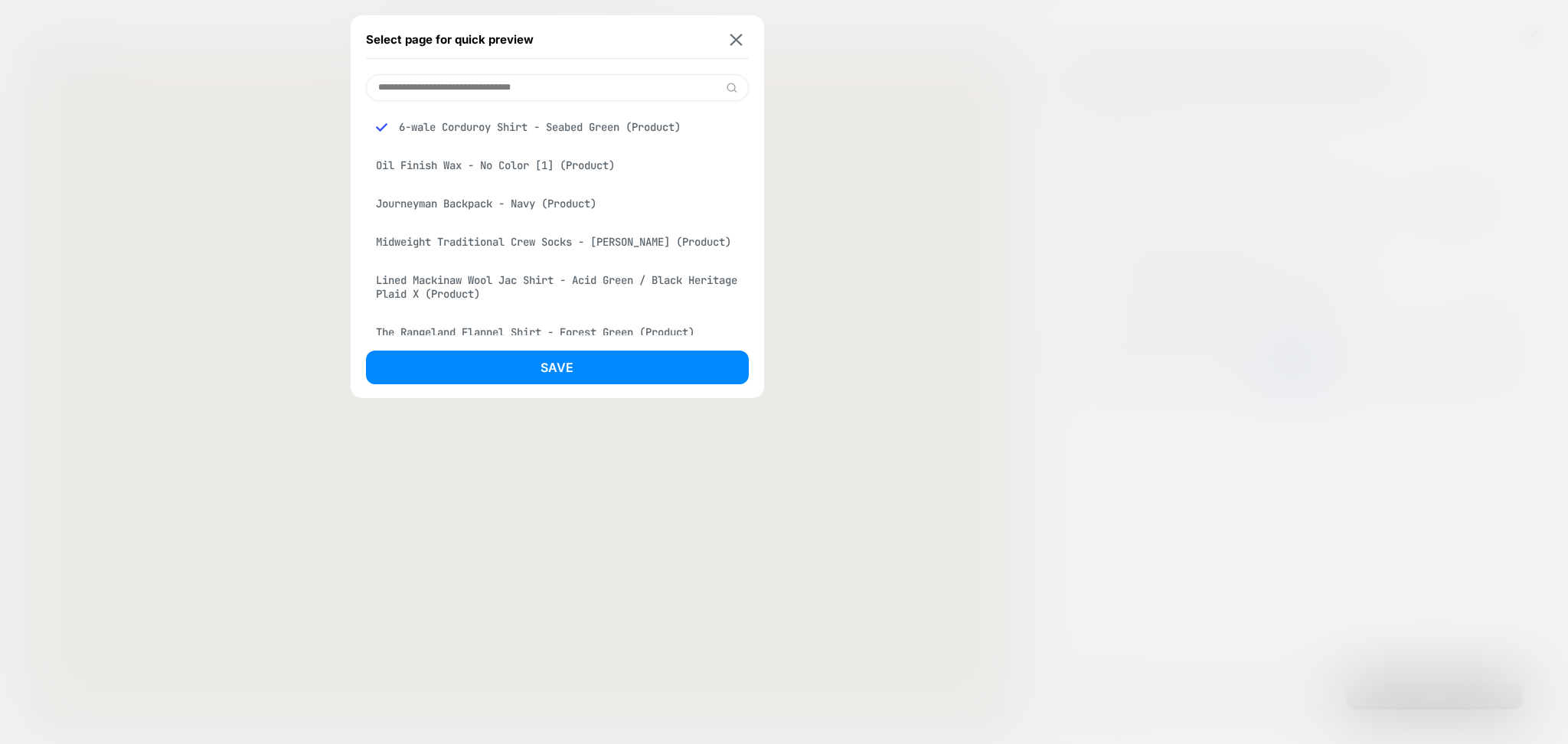
click at [506, 238] on div "Midweight Traditional Crew Socks - Gray Heather (Product)" at bounding box center [557, 242] width 383 height 29
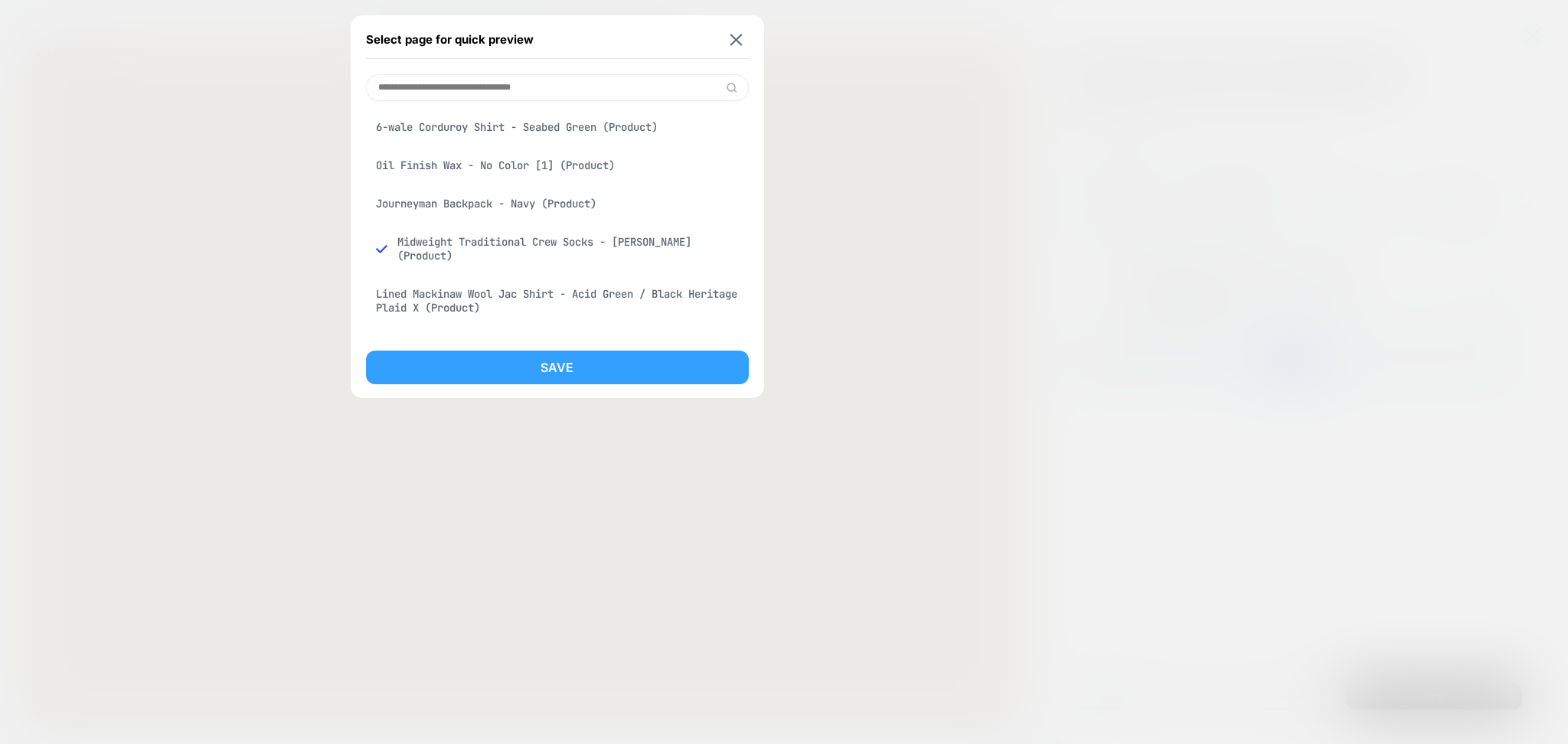
click at [512, 360] on button "Save" at bounding box center [557, 367] width 383 height 34
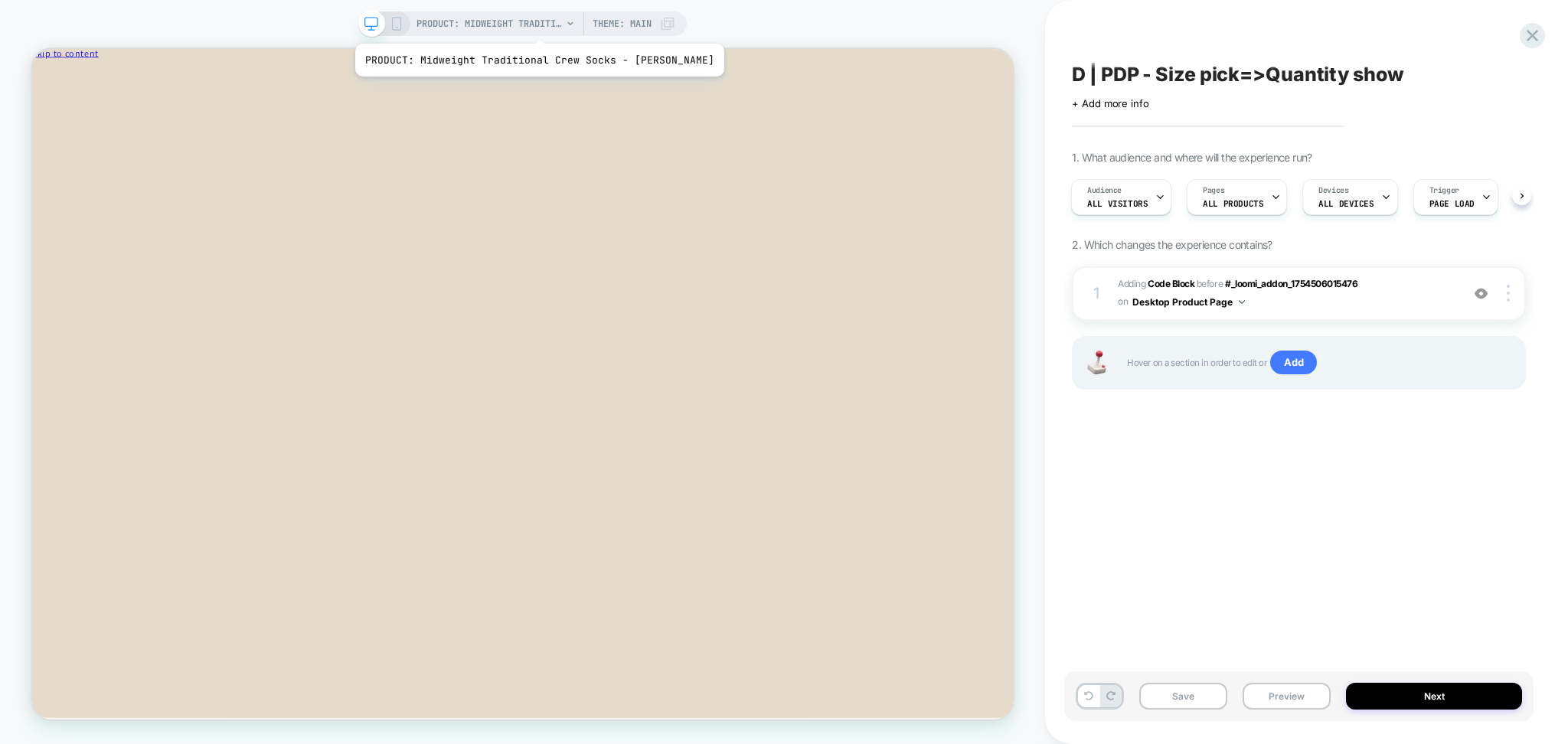
click at [532, 24] on span "PRODUCT: Midweight Traditional Crew Socks - Gray Heather" at bounding box center [489, 23] width 145 height 24
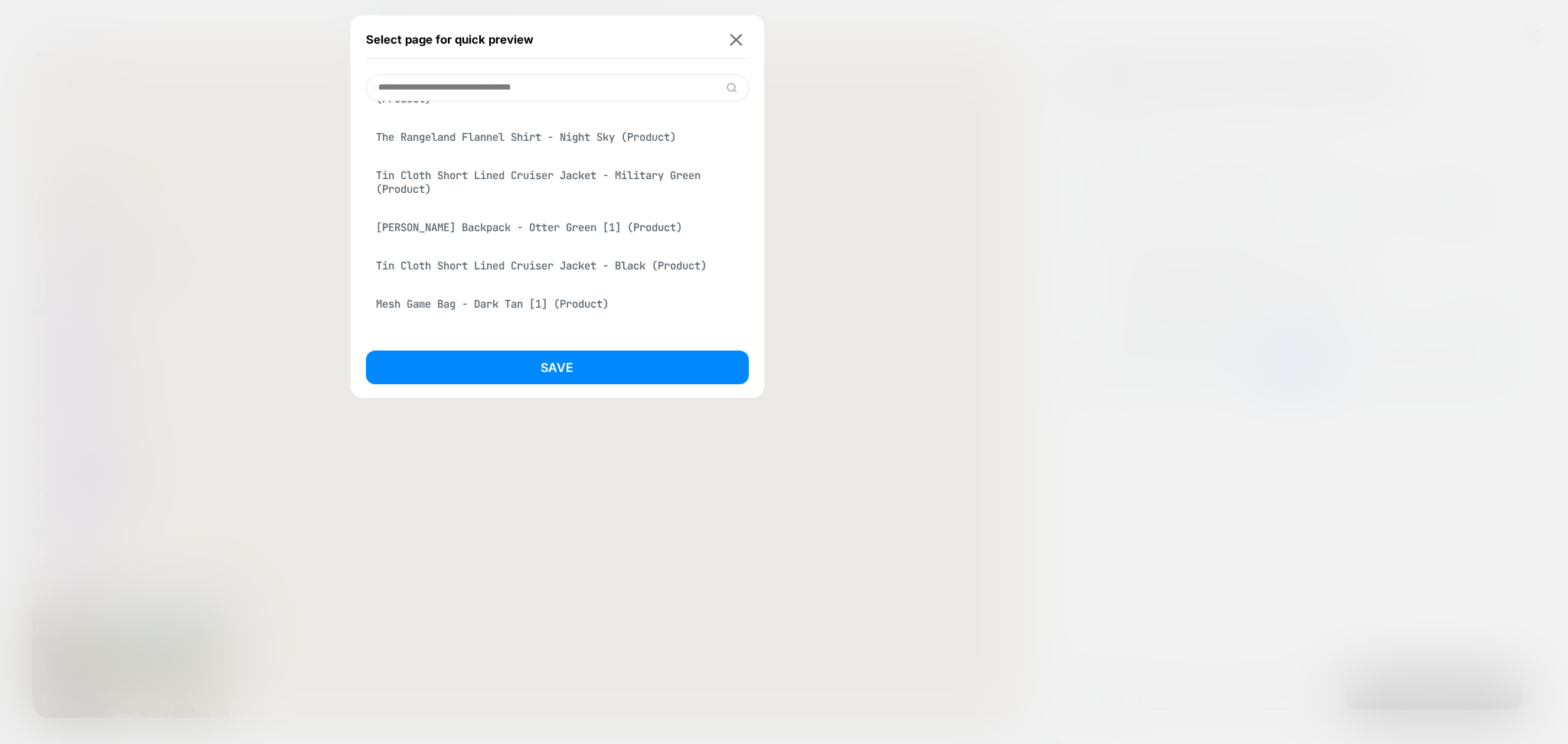
scroll to position [612, 0]
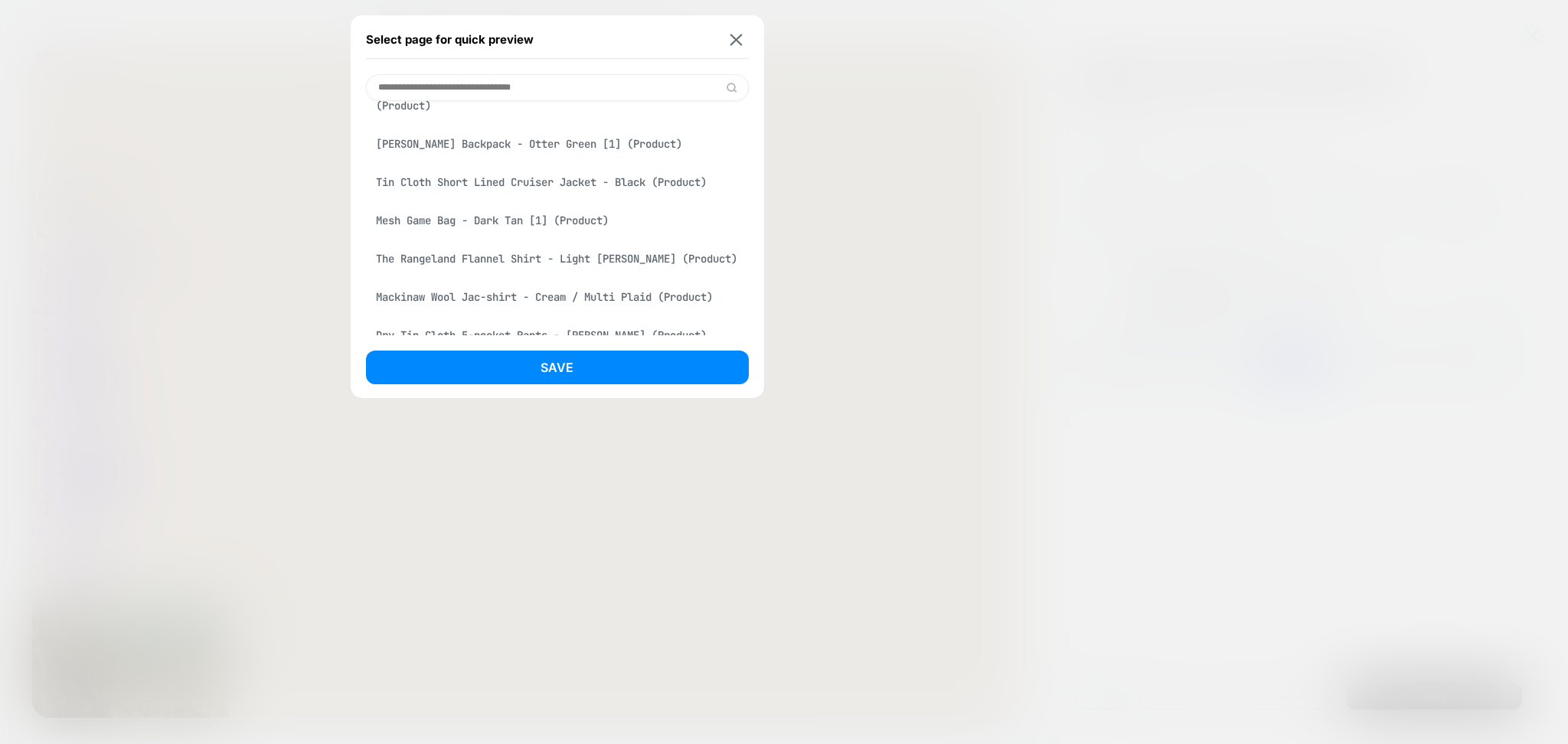
click at [536, 273] on div "The Rangeland Flannel Shirt - Light Heather Gray (Product)" at bounding box center [557, 259] width 383 height 29
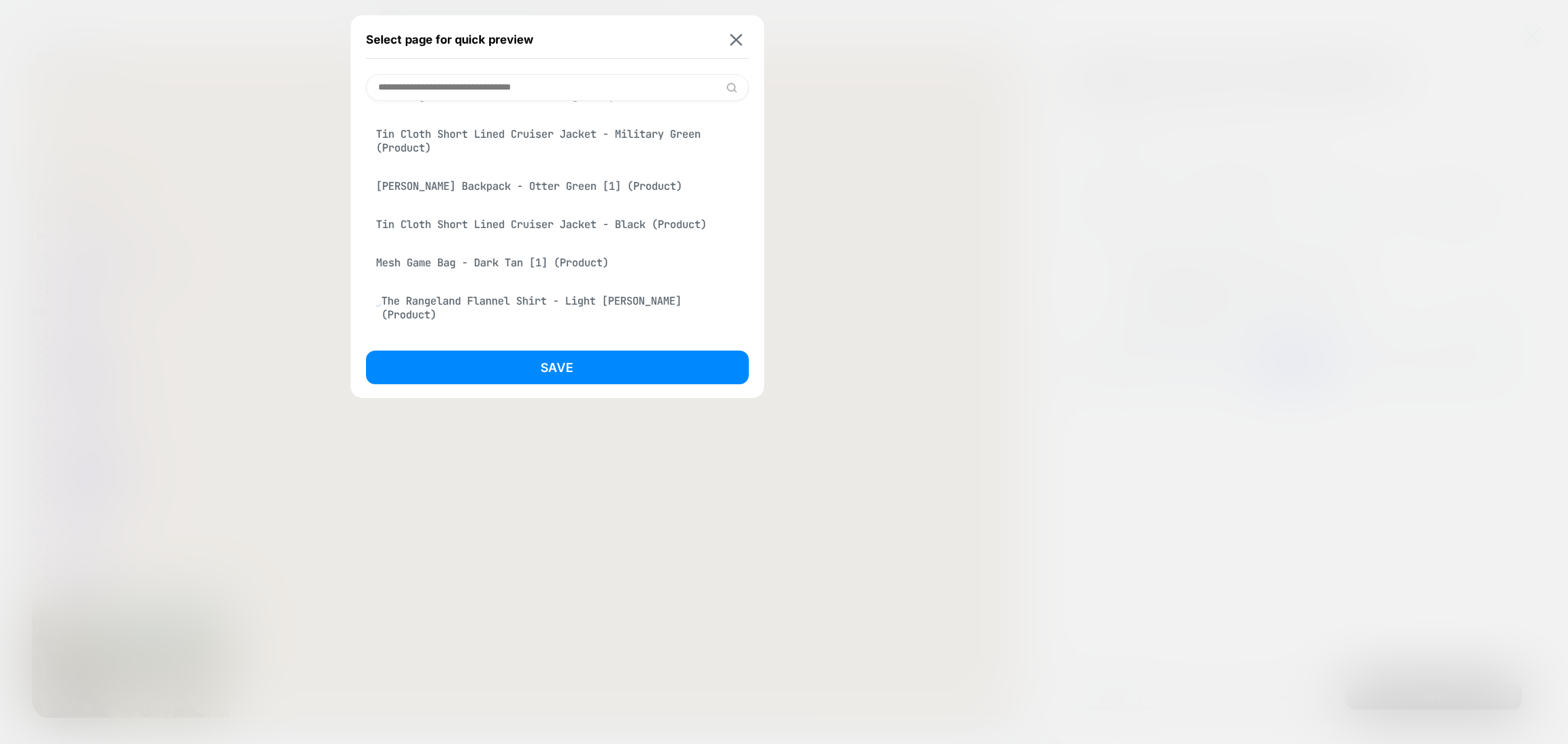
scroll to position [654, 0]
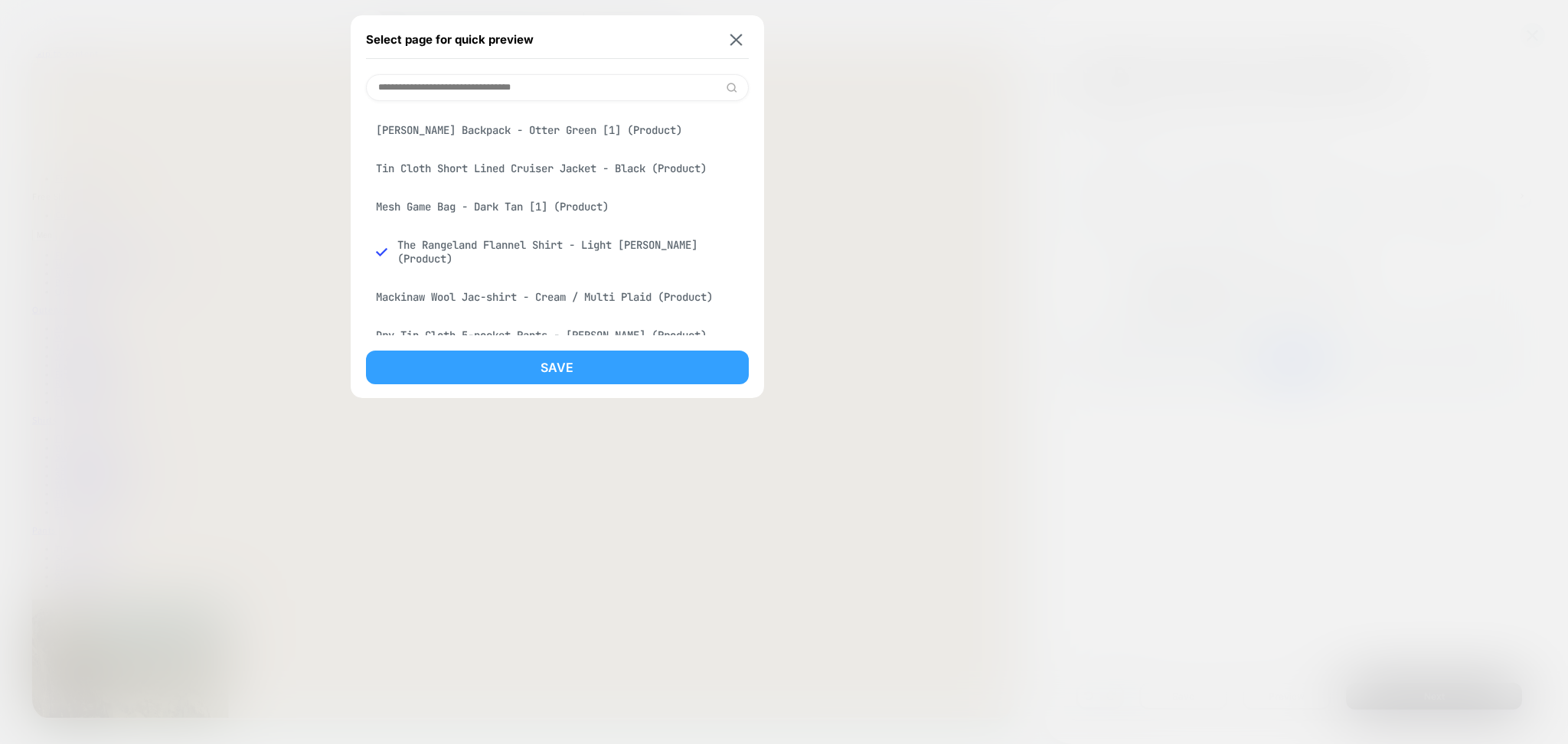
click at [540, 355] on button "Save" at bounding box center [557, 367] width 383 height 34
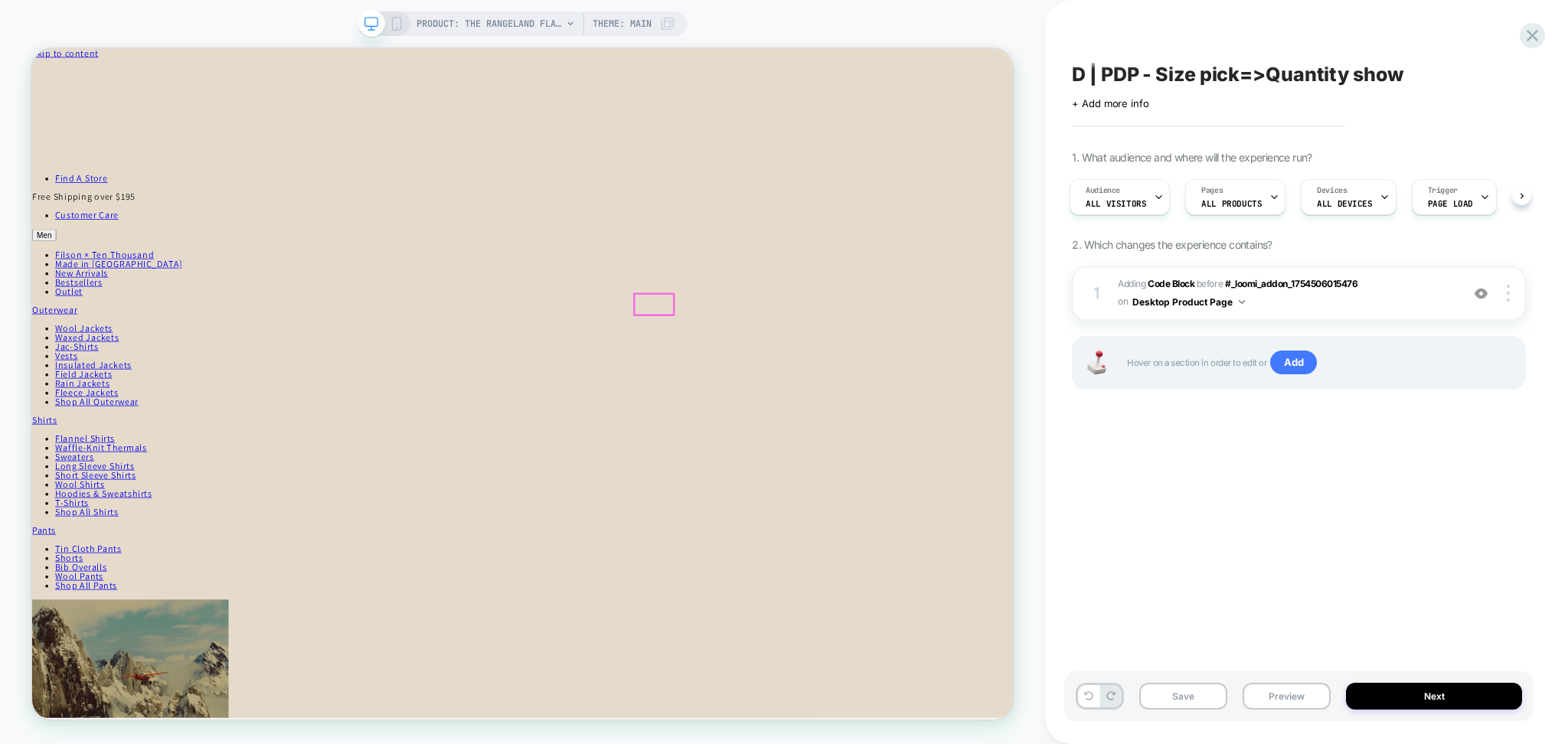
scroll to position [0, 0]
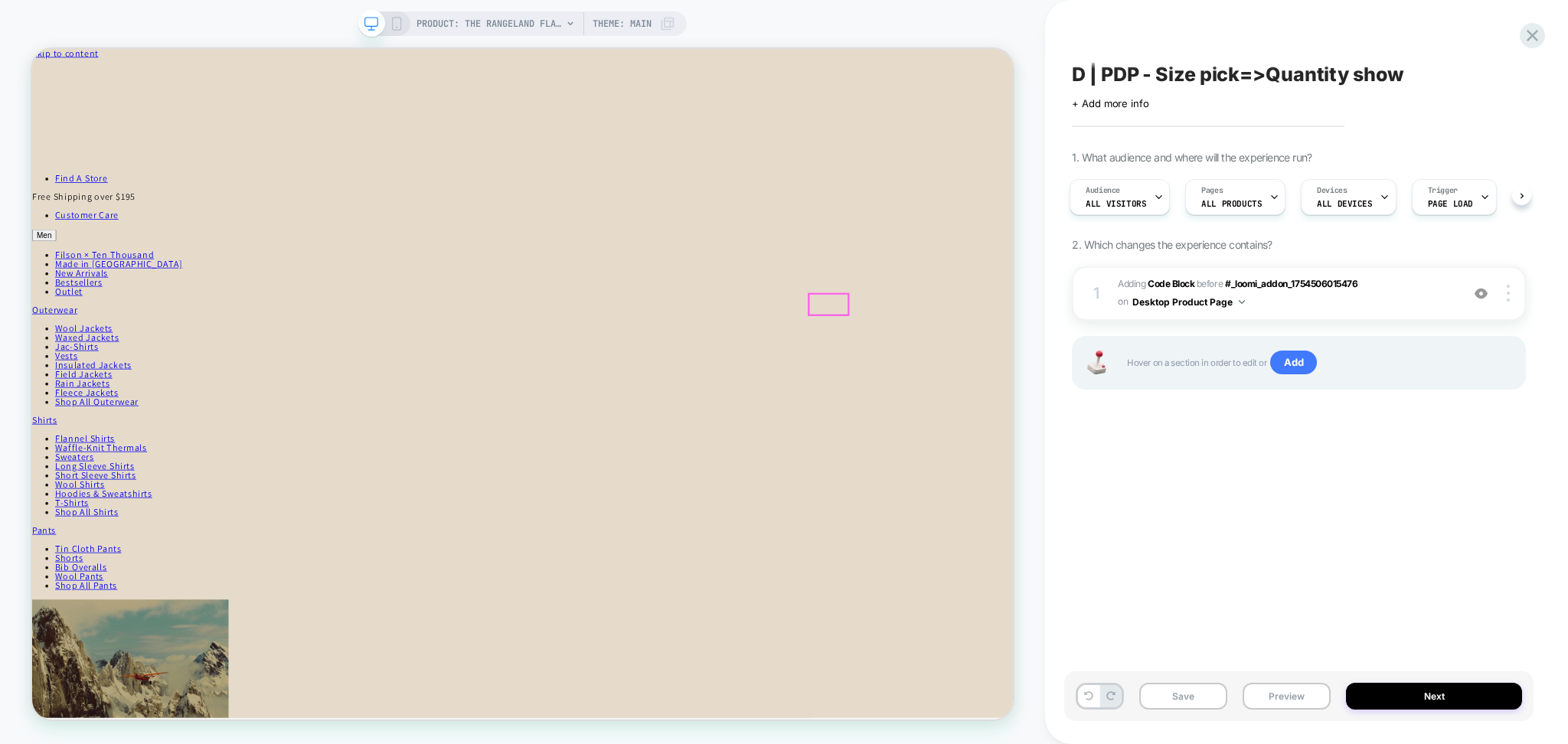
click at [1302, 695] on button "Preview" at bounding box center [1286, 696] width 88 height 27
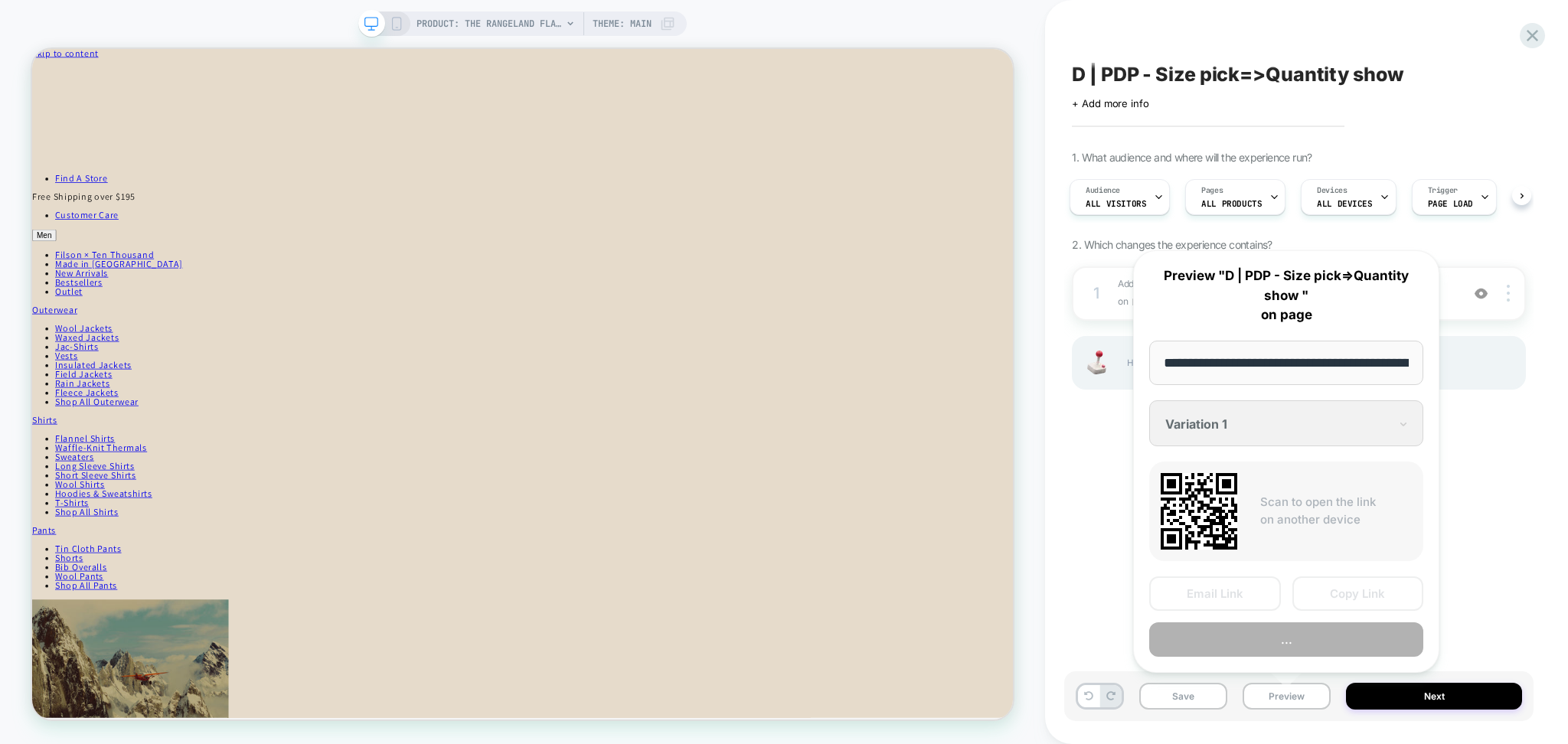
scroll to position [0, 352]
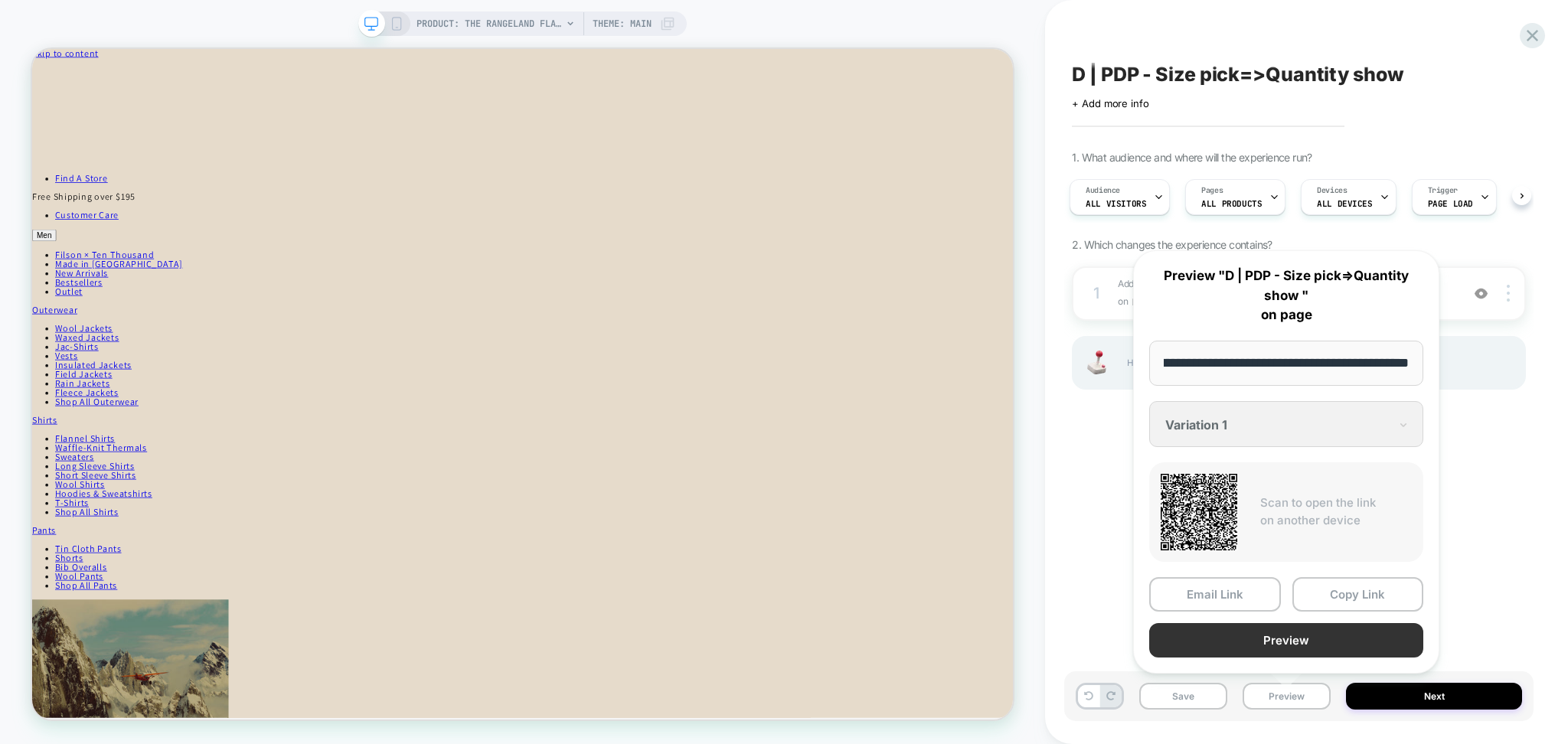
click at [1284, 636] on button "Preview" at bounding box center [1286, 640] width 274 height 35
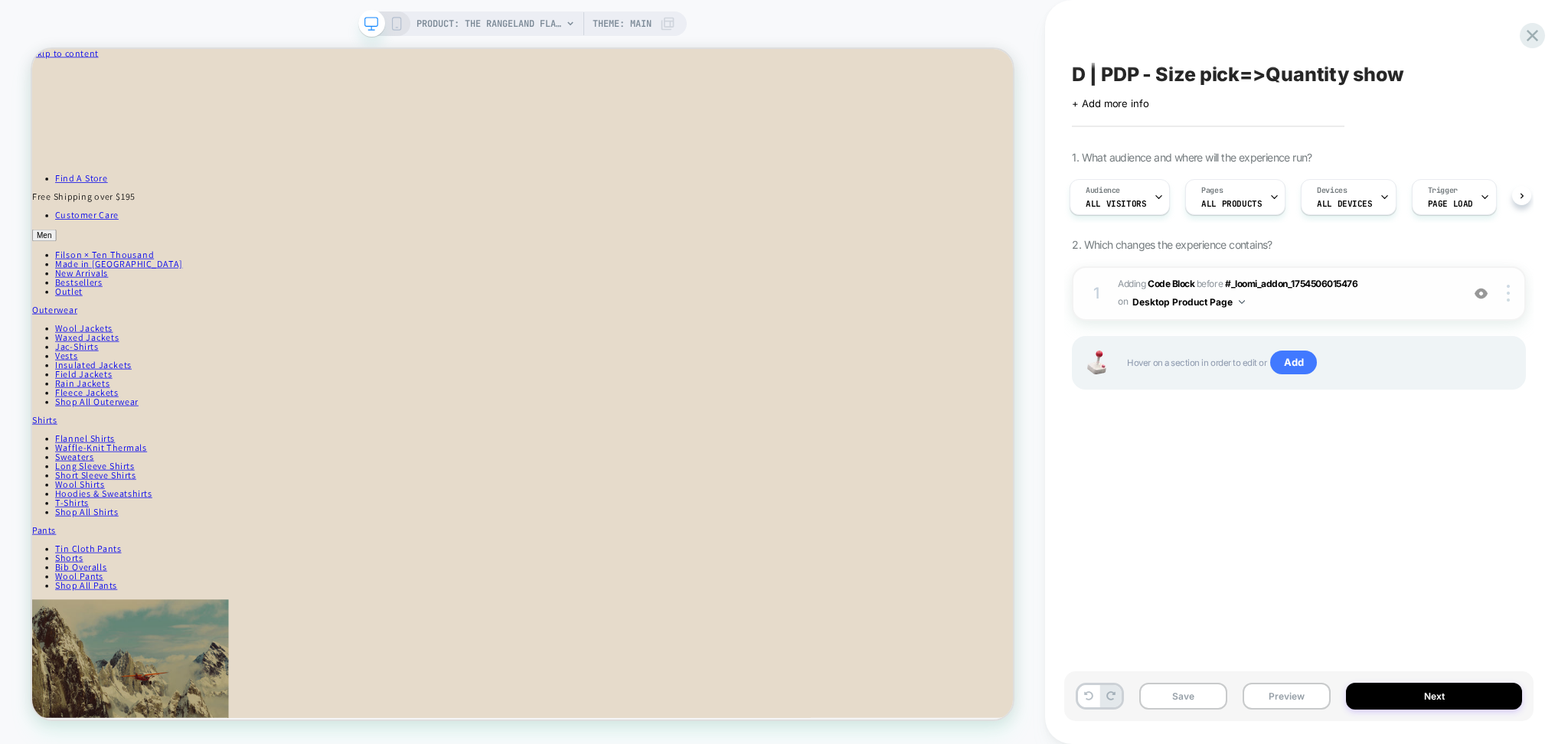
click at [1482, 288] on img at bounding box center [1481, 294] width 13 height 13
click at [1260, 697] on button "Preview" at bounding box center [1286, 696] width 88 height 27
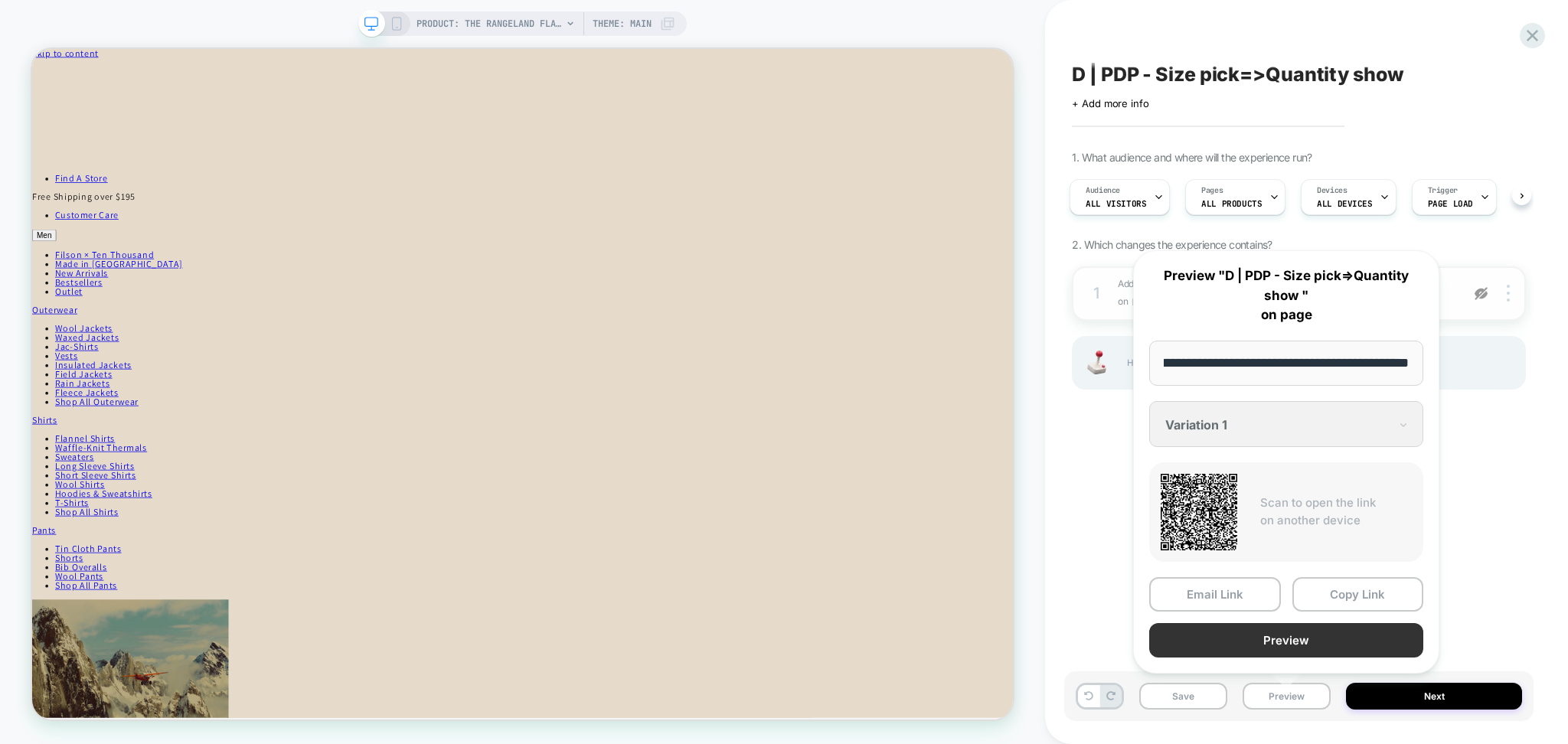
click at [1250, 643] on button "Preview" at bounding box center [1286, 640] width 274 height 35
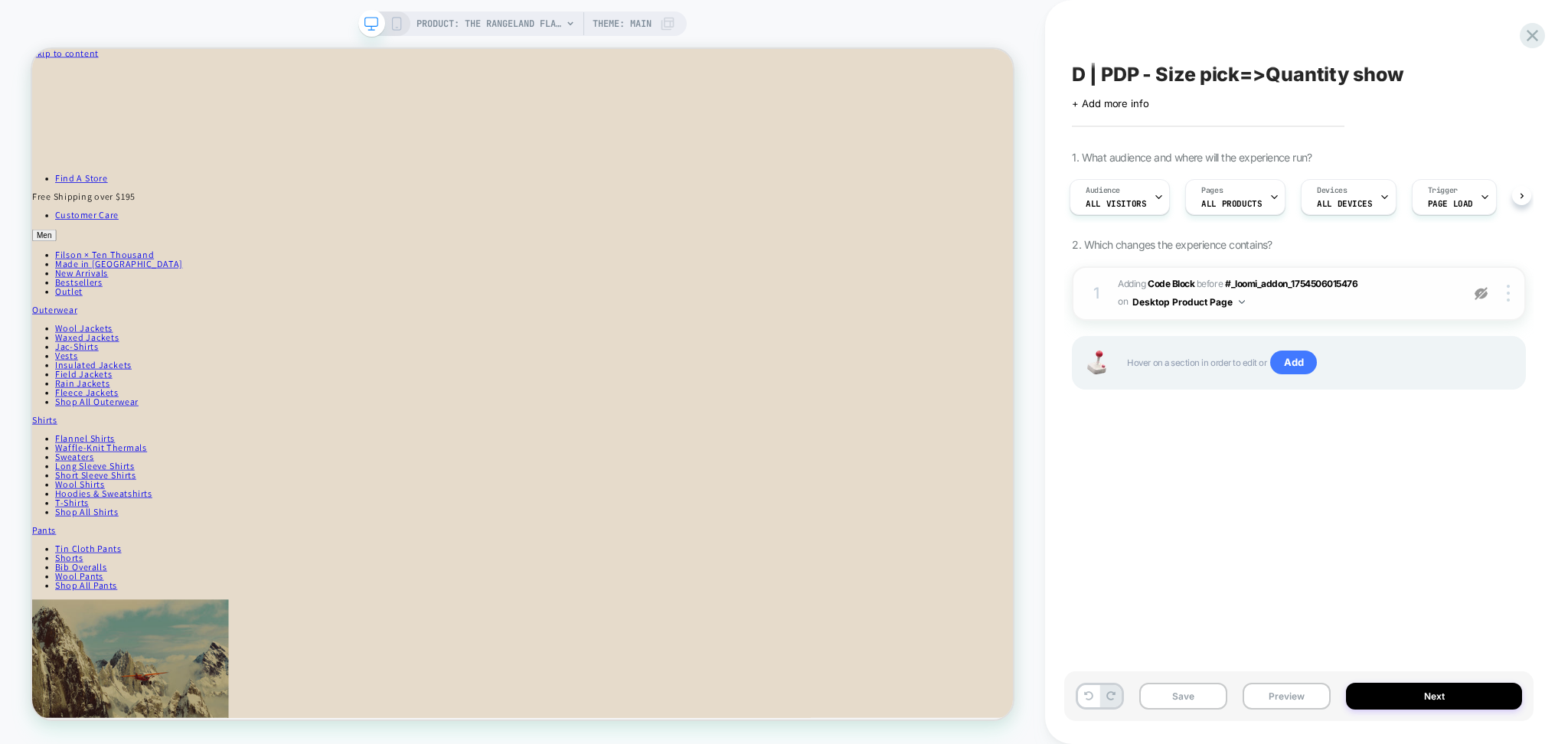
click at [1482, 295] on img at bounding box center [1481, 294] width 13 height 13
click at [1269, 689] on button "Preview" at bounding box center [1286, 696] width 88 height 27
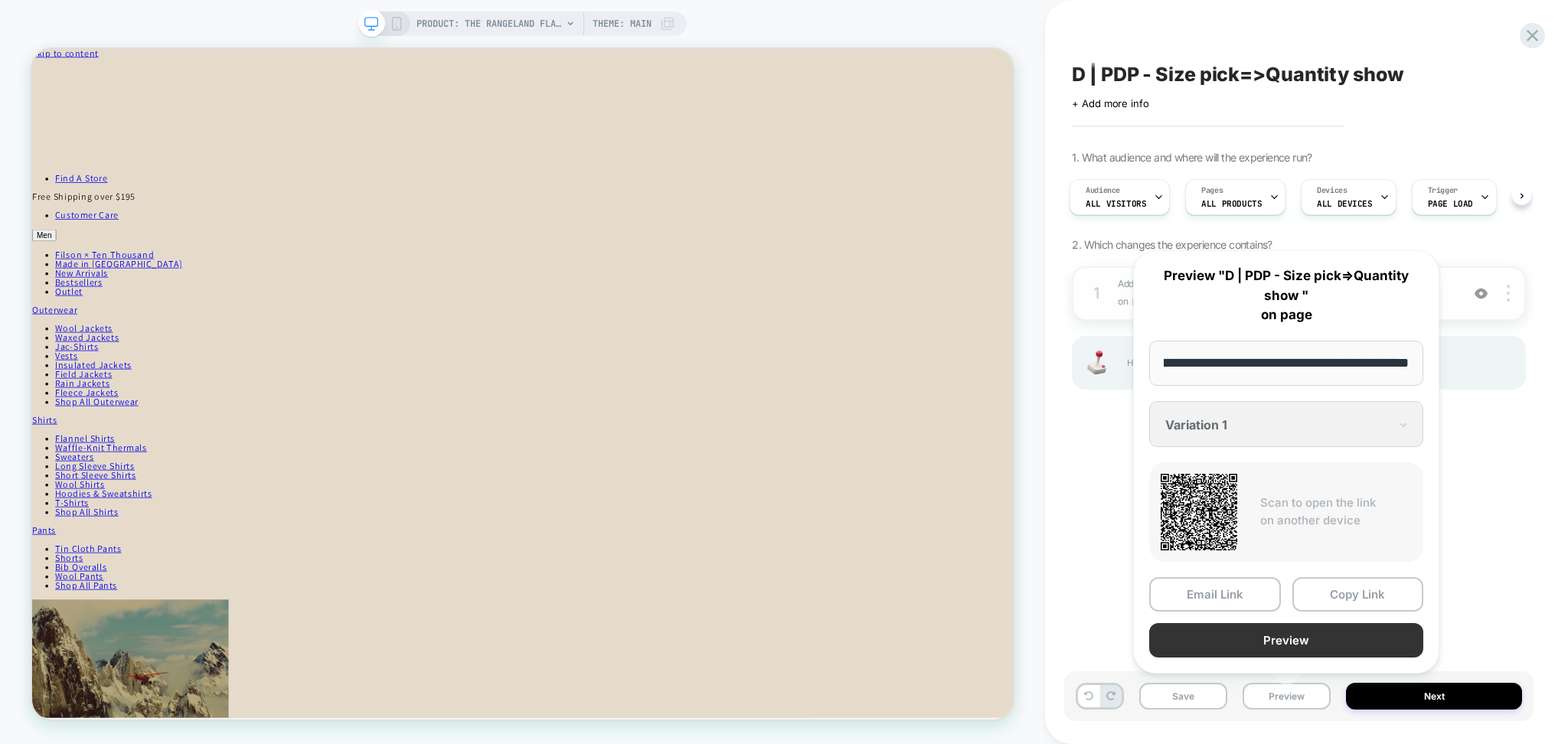
click at [1256, 627] on button "Preview" at bounding box center [1286, 640] width 274 height 35
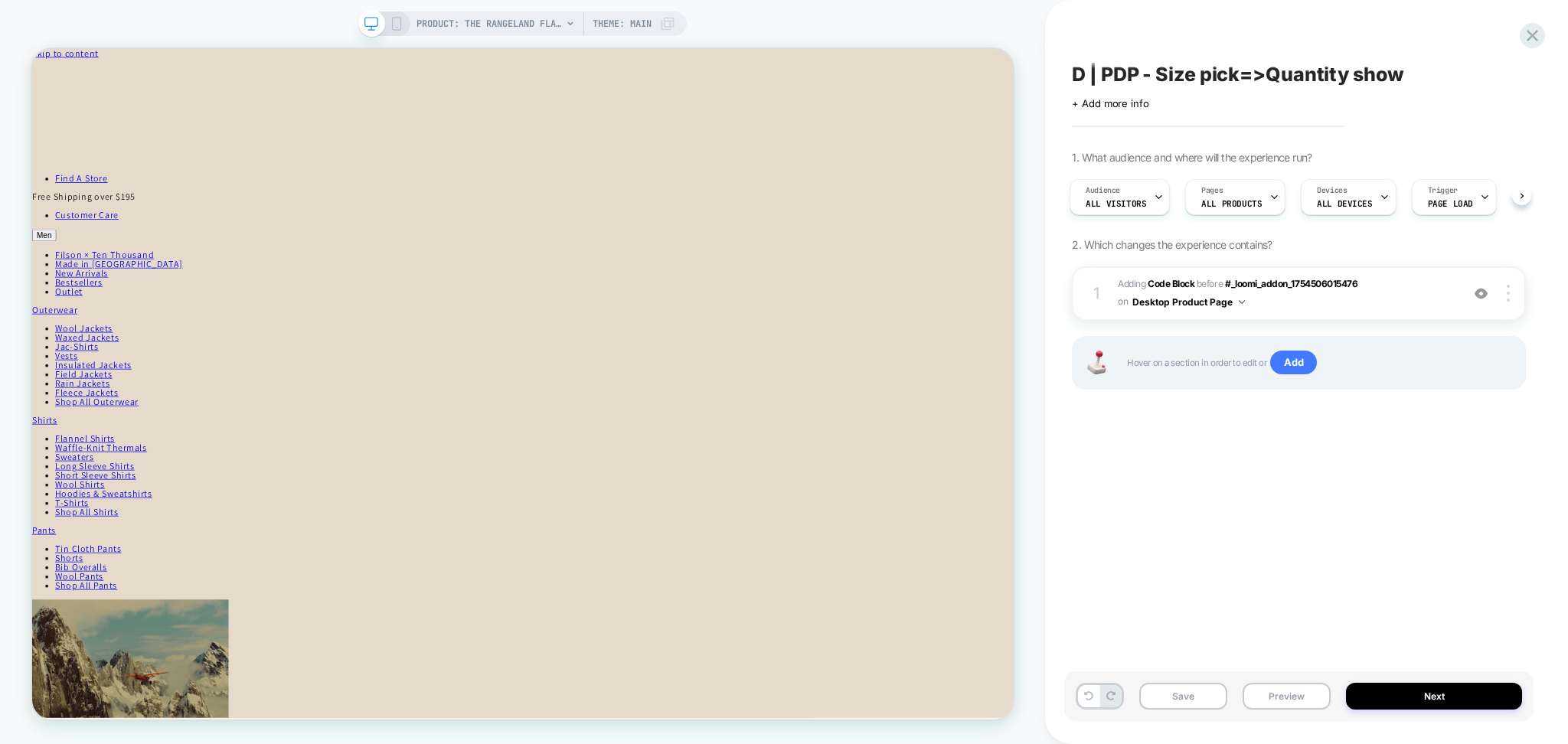
click at [1304, 310] on span "Adding Code Block BEFORE #_loomi_addon_1754506015476 #_loomi_addon_175450601547…" at bounding box center [1285, 293] width 335 height 36
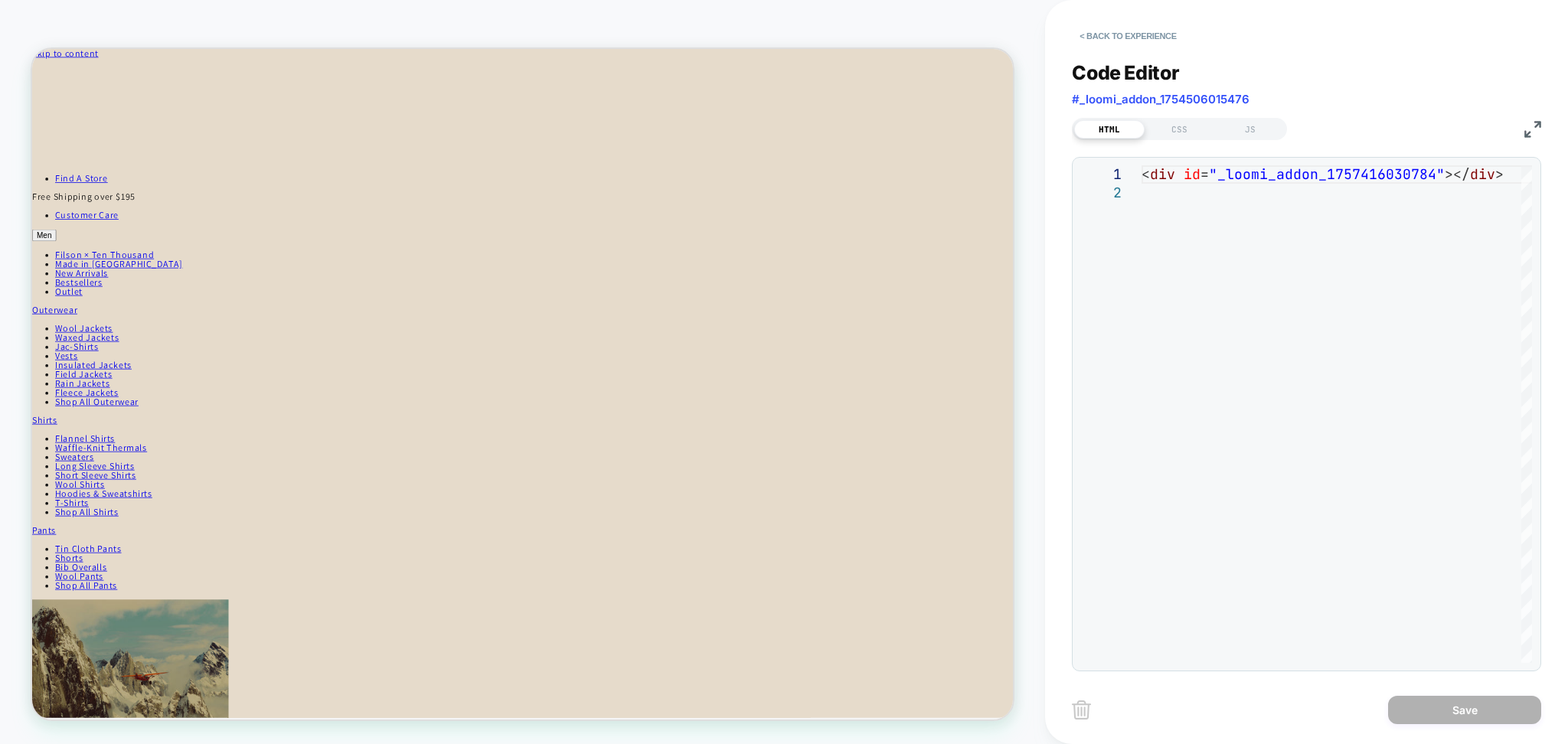
click at [1172, 117] on div "HTML CSS JS" at bounding box center [1178, 128] width 215 height 22
click at [1189, 128] on div "CSS" at bounding box center [1179, 129] width 70 height 18
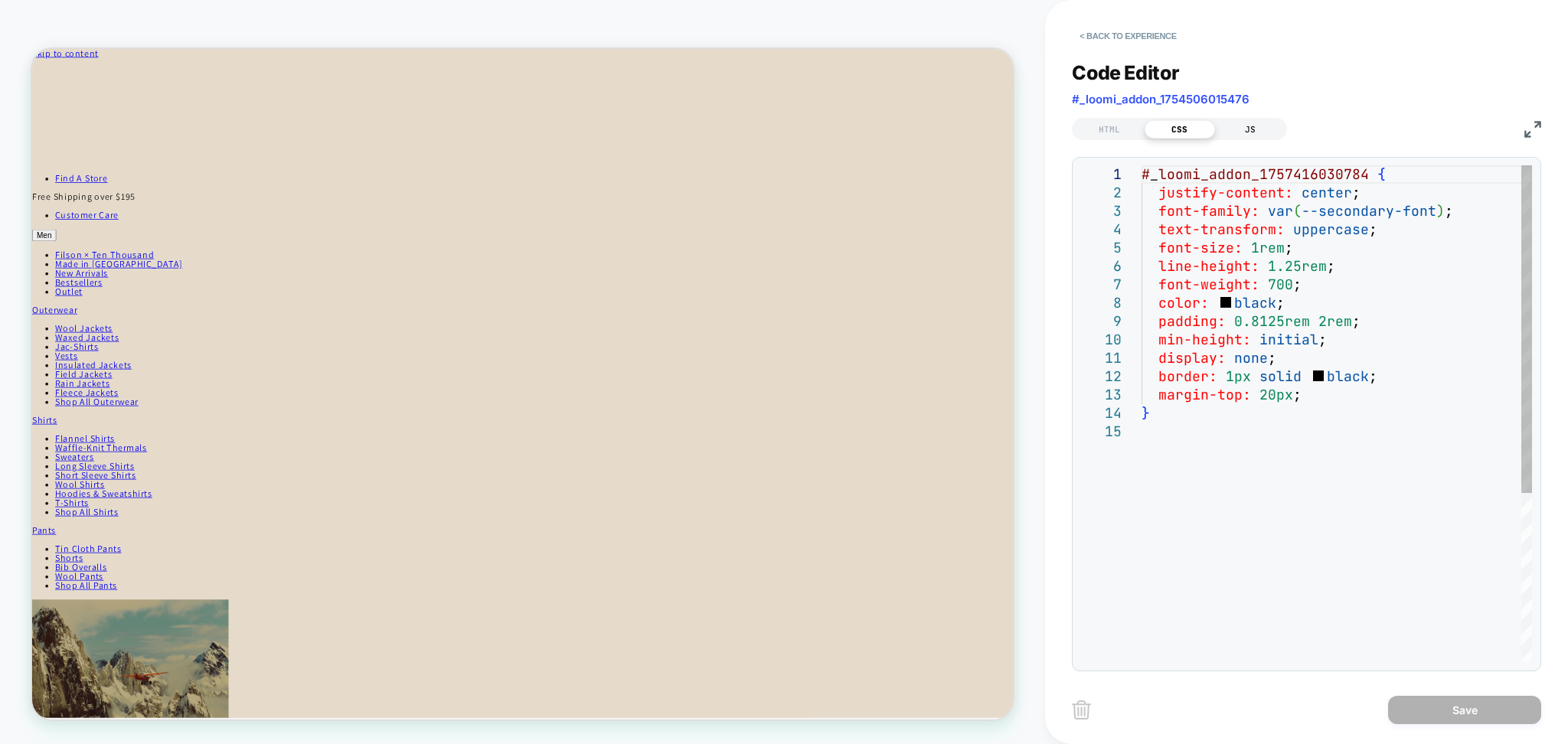
click at [1247, 133] on div "JS" at bounding box center [1249, 129] width 70 height 18
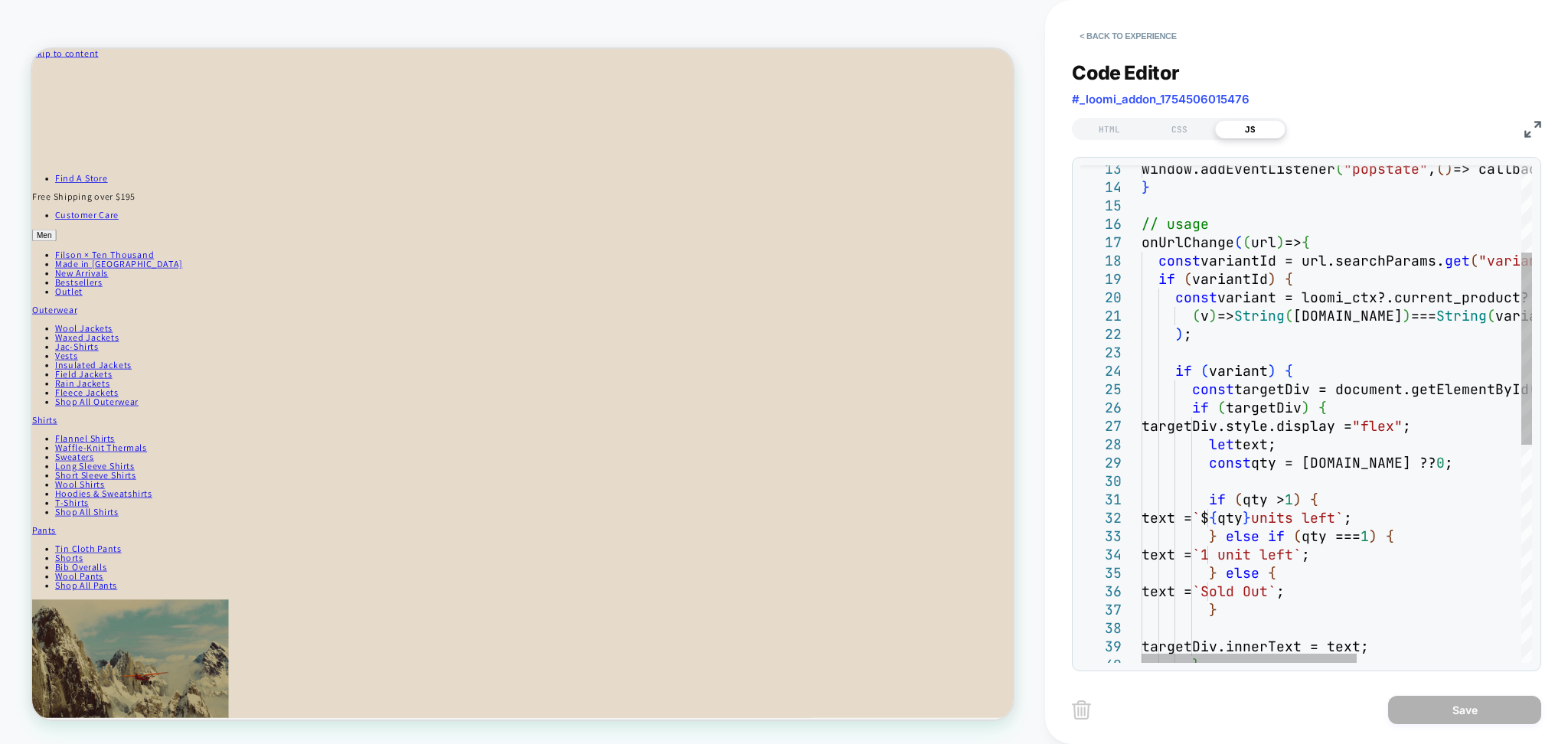
click at [1402, 466] on div "targetDiv.innerText = text; } } else { text = `Sold Out` ; } text = ` $ { qty }…" at bounding box center [1485, 583] width 688 height 1288
type textarea "**********"
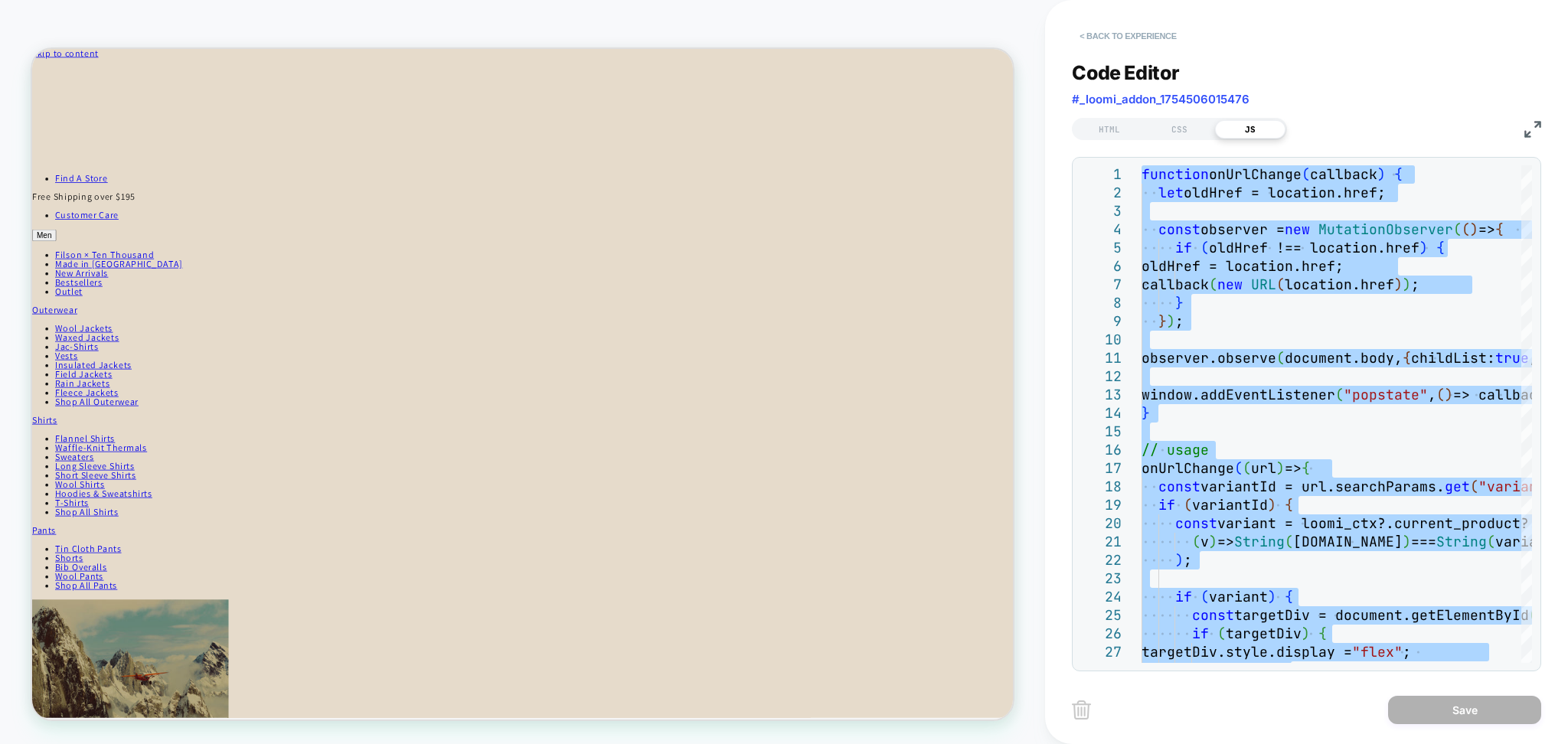
click at [1172, 47] on button "< Back to experience" at bounding box center [1127, 36] width 112 height 24
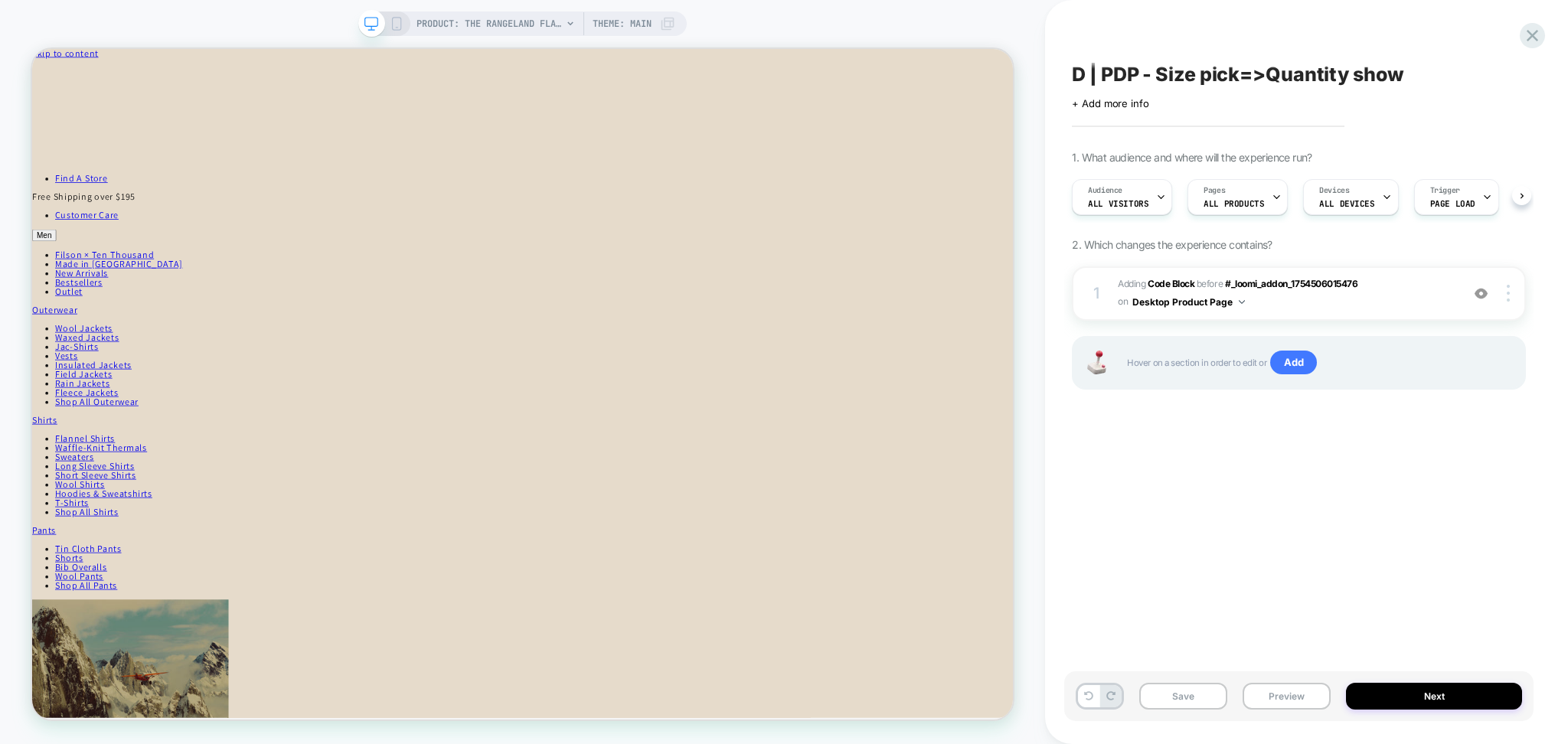
scroll to position [0, 1]
click at [522, 8] on div "PRODUCT: The Rangeland Flannel Shirt - Light Heather Gray PRODUCT: The Rangelan…" at bounding box center [522, 372] width 1044 height 744
click at [513, 39] on div "PRODUCT: The Rangeland Flannel Shirt - Light Heather Gray PRODUCT: The Rangelan…" at bounding box center [522, 372] width 1044 height 713
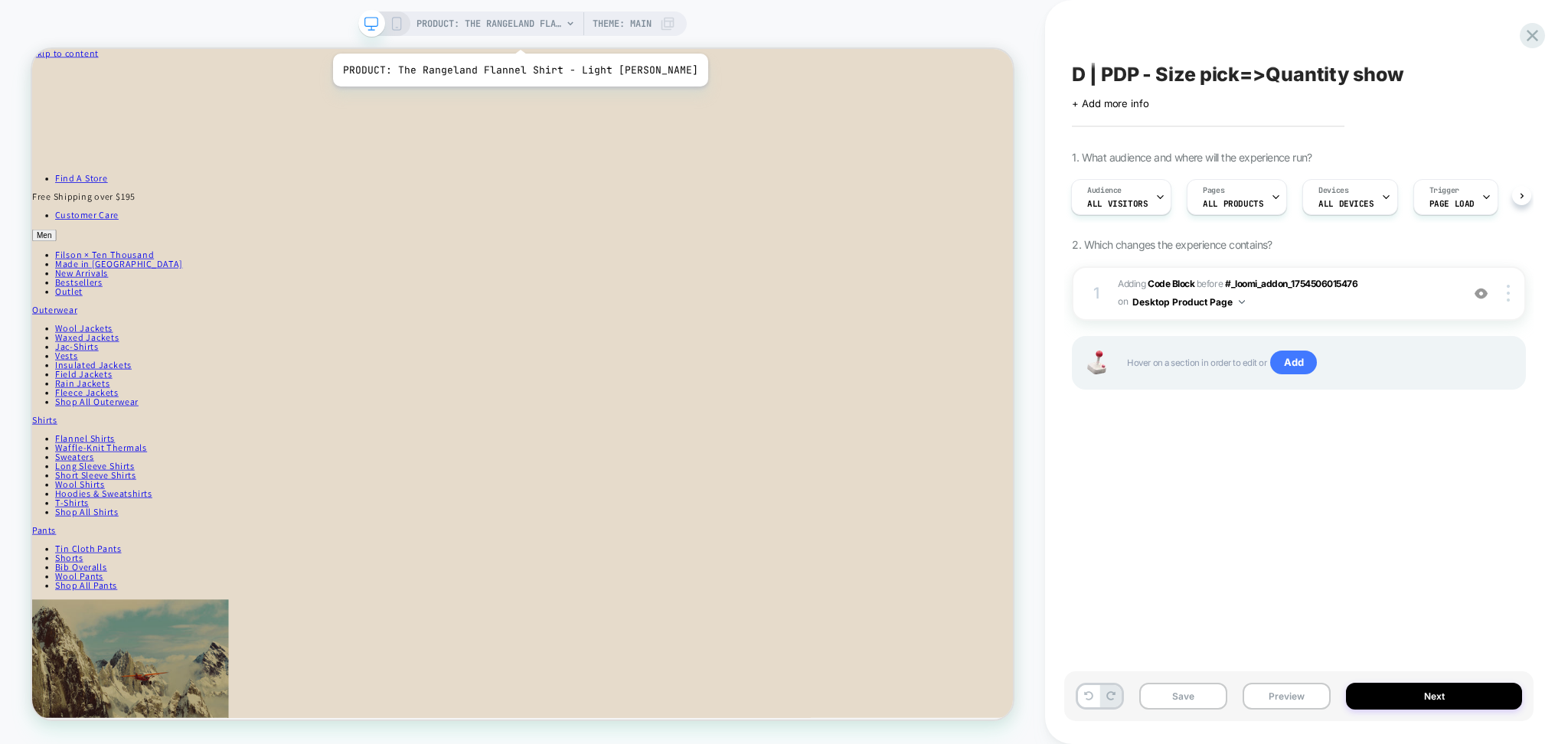
click at [513, 31] on span "PRODUCT: The Rangeland Flannel Shirt - Light Heather Gray" at bounding box center [489, 23] width 145 height 24
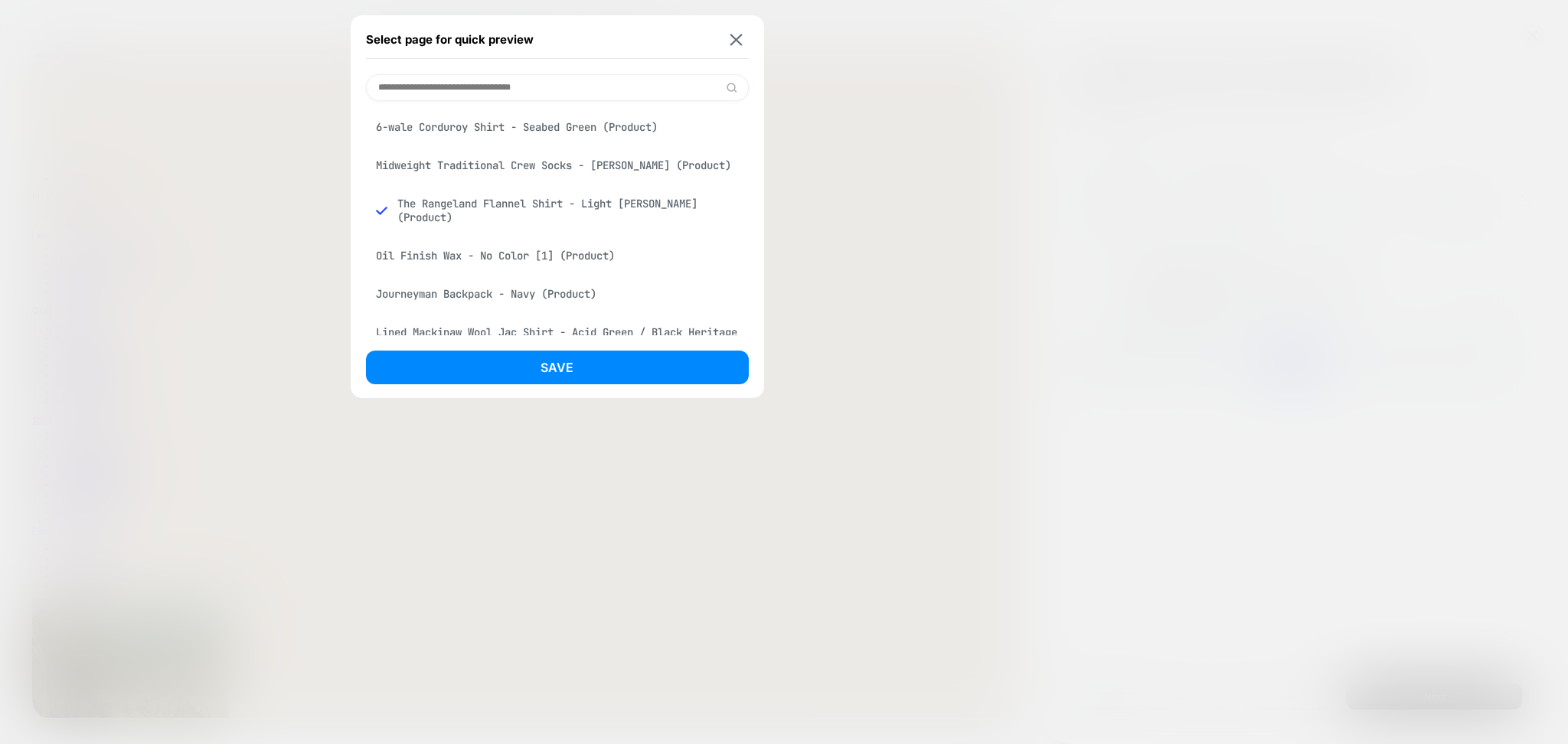
type input "*"
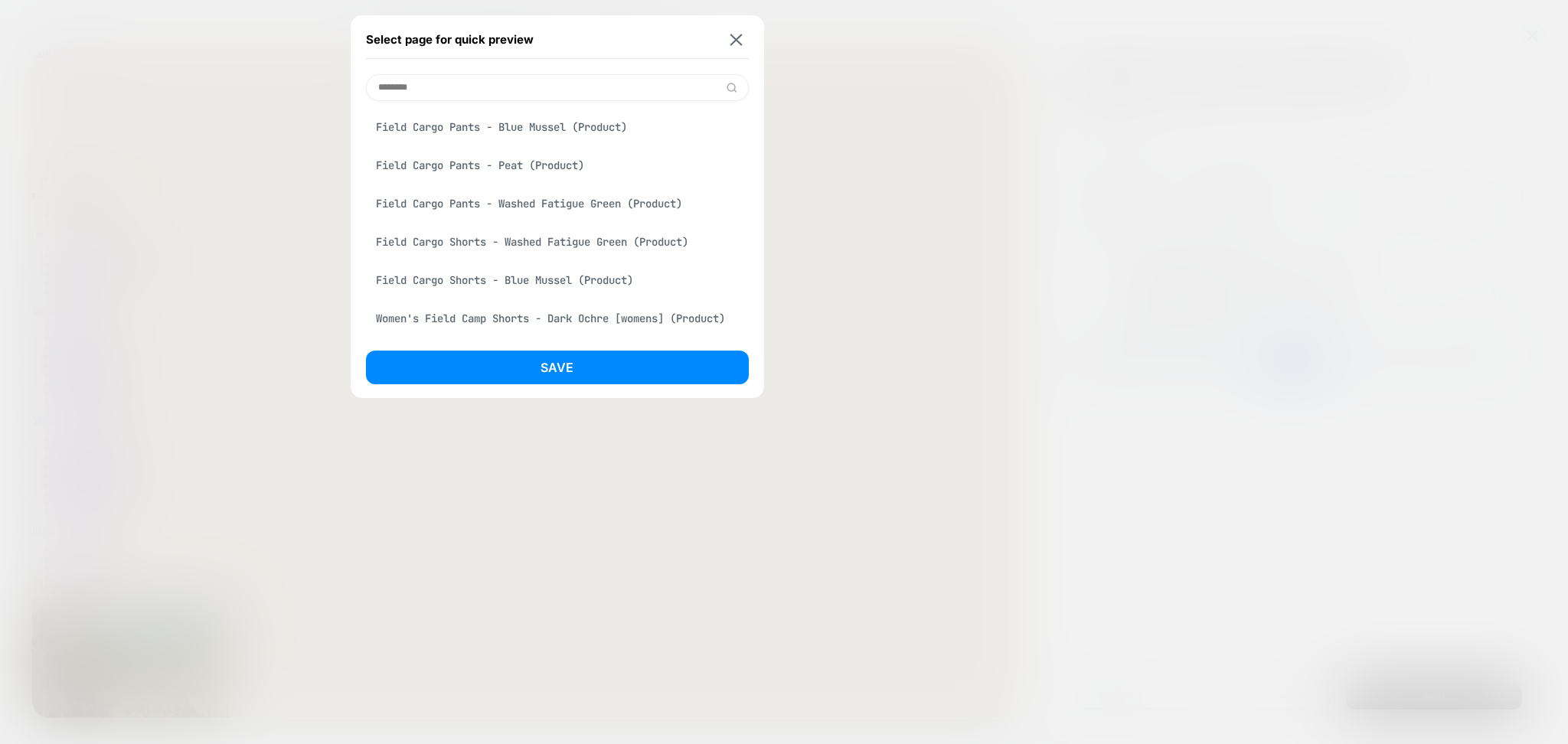
type input "********"
click at [476, 169] on div "Field Cargo Pants - Peat (Product)" at bounding box center [557, 166] width 383 height 29
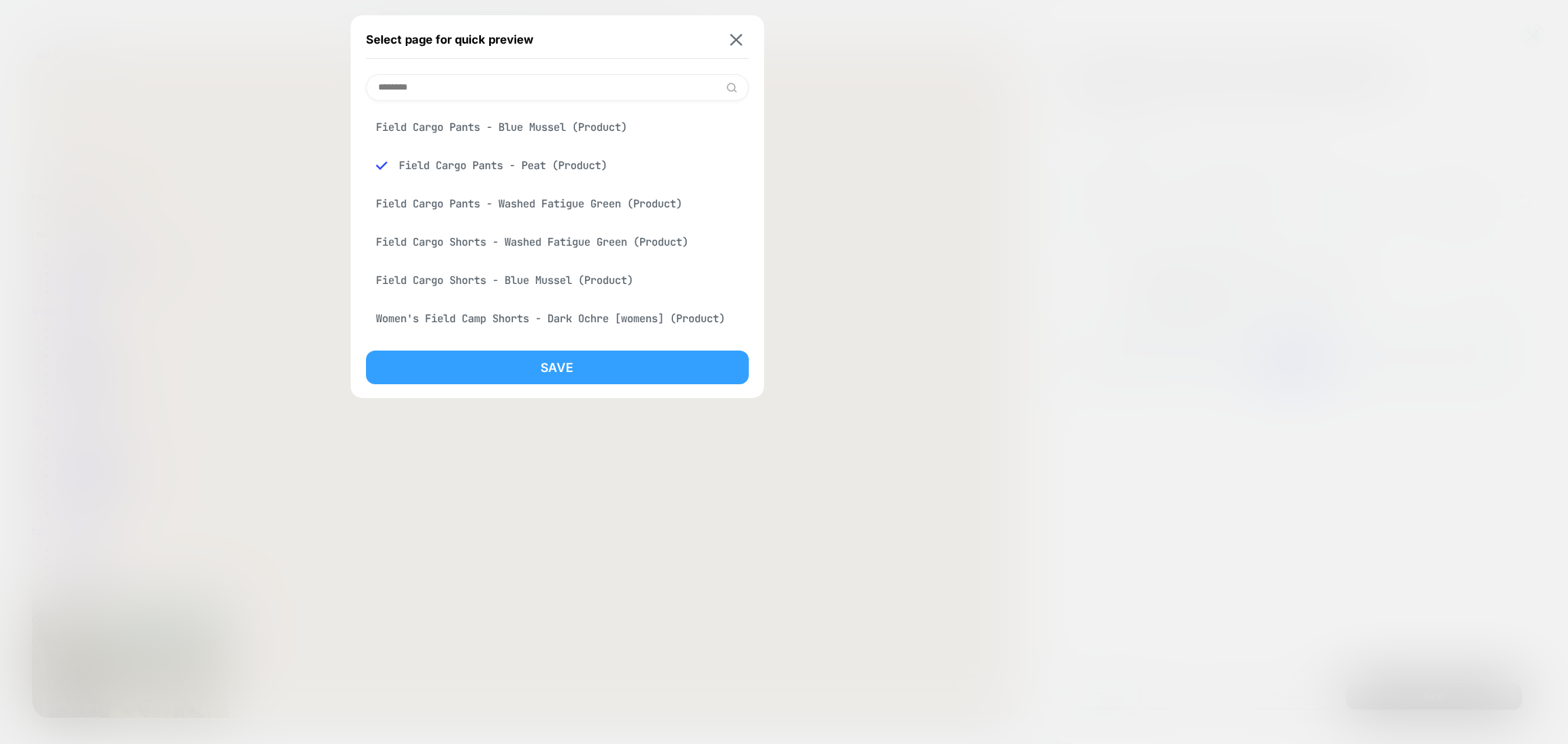
click at [504, 366] on button "Save" at bounding box center [557, 367] width 383 height 34
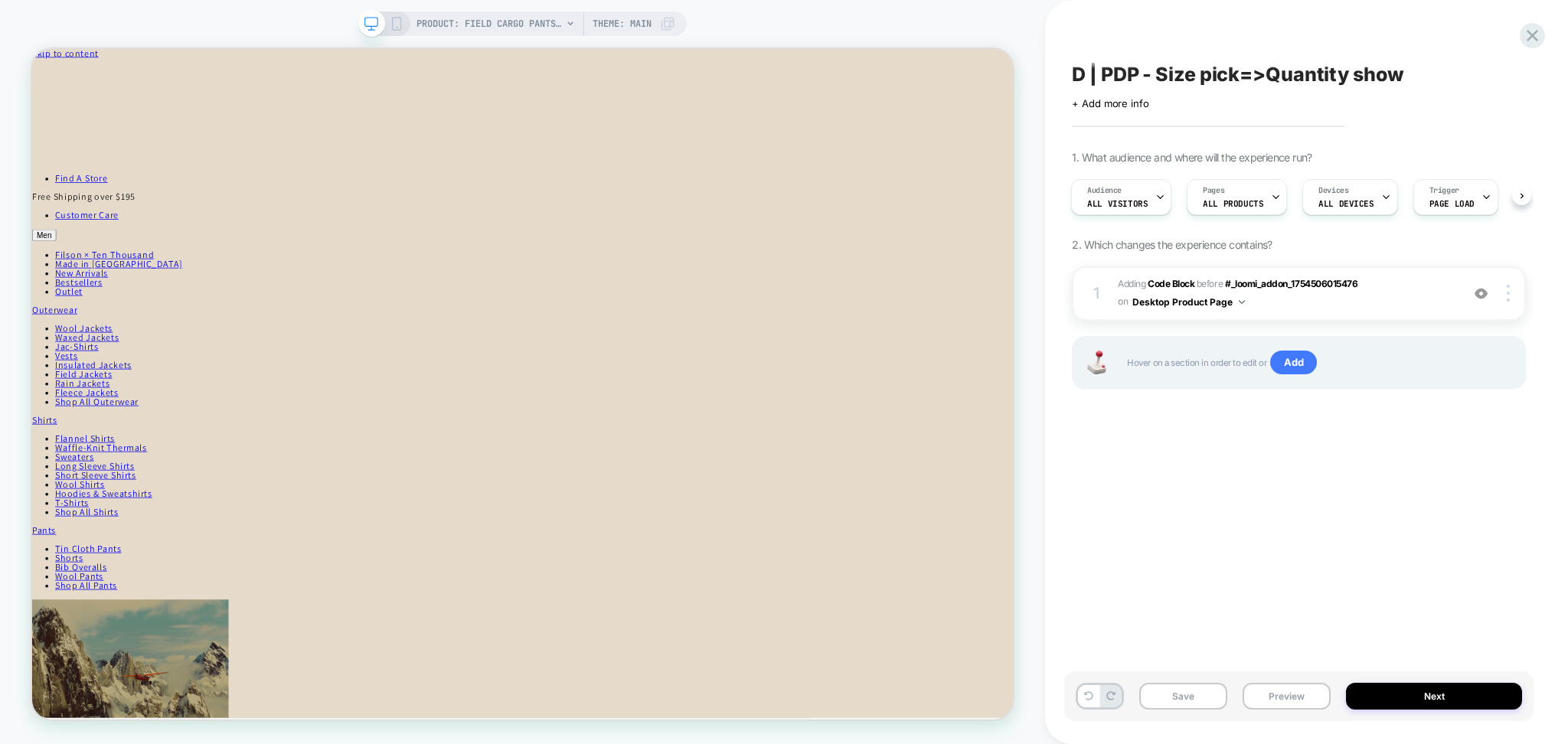
scroll to position [0, 2]
click at [1276, 701] on button "Preview" at bounding box center [1286, 696] width 88 height 27
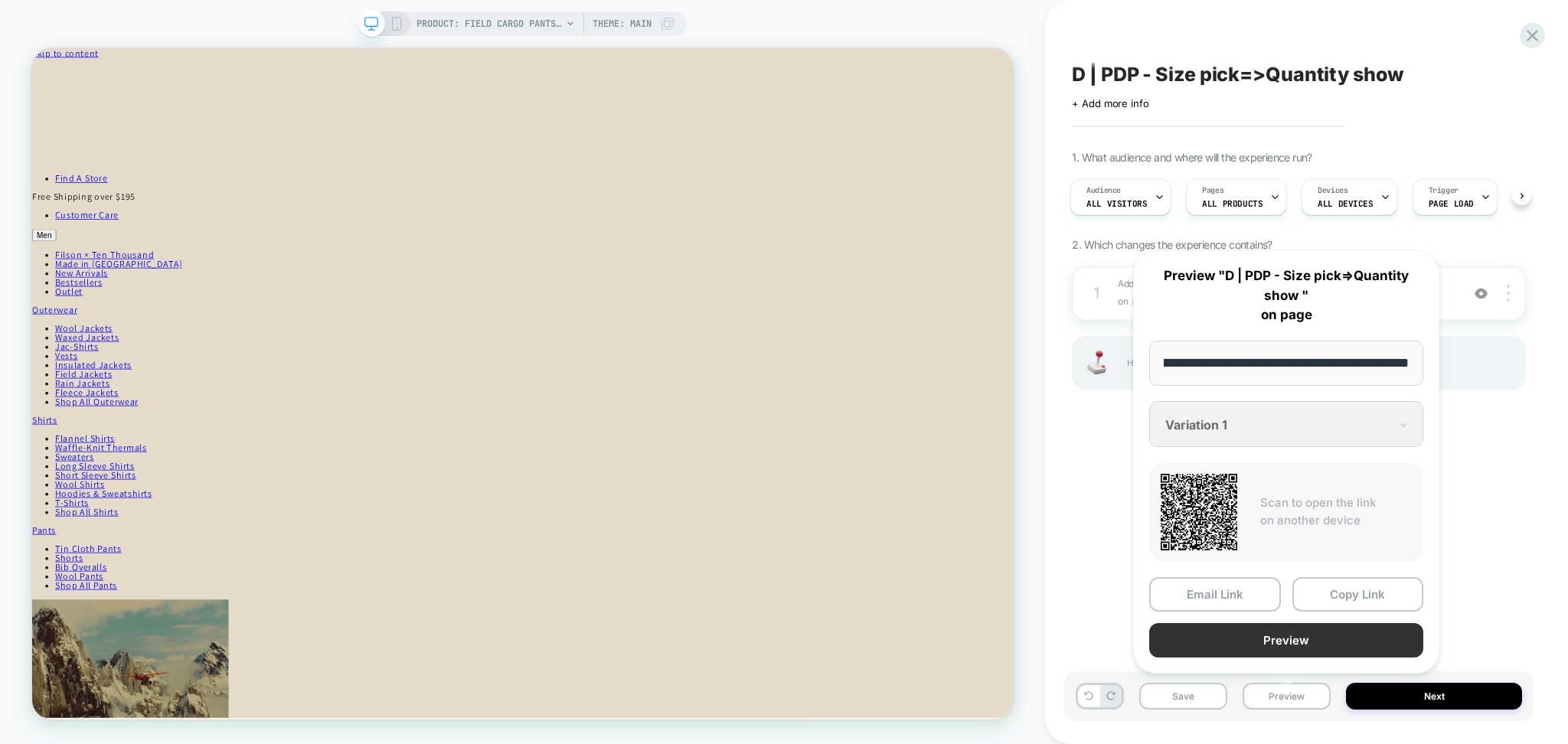
scroll to position [0, 0]
click at [1270, 645] on button "Preview" at bounding box center [1286, 640] width 274 height 35
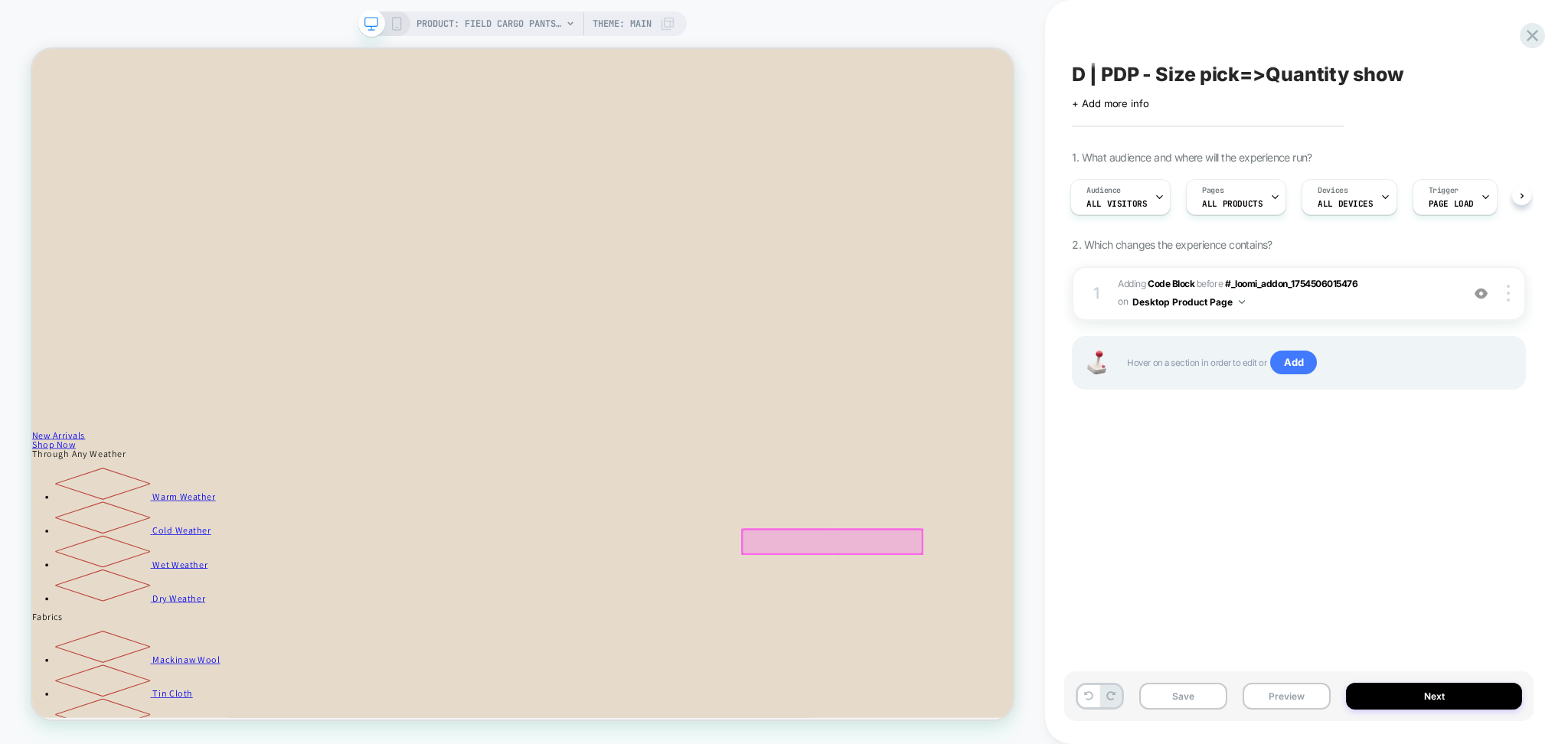
scroll to position [1734, 0]
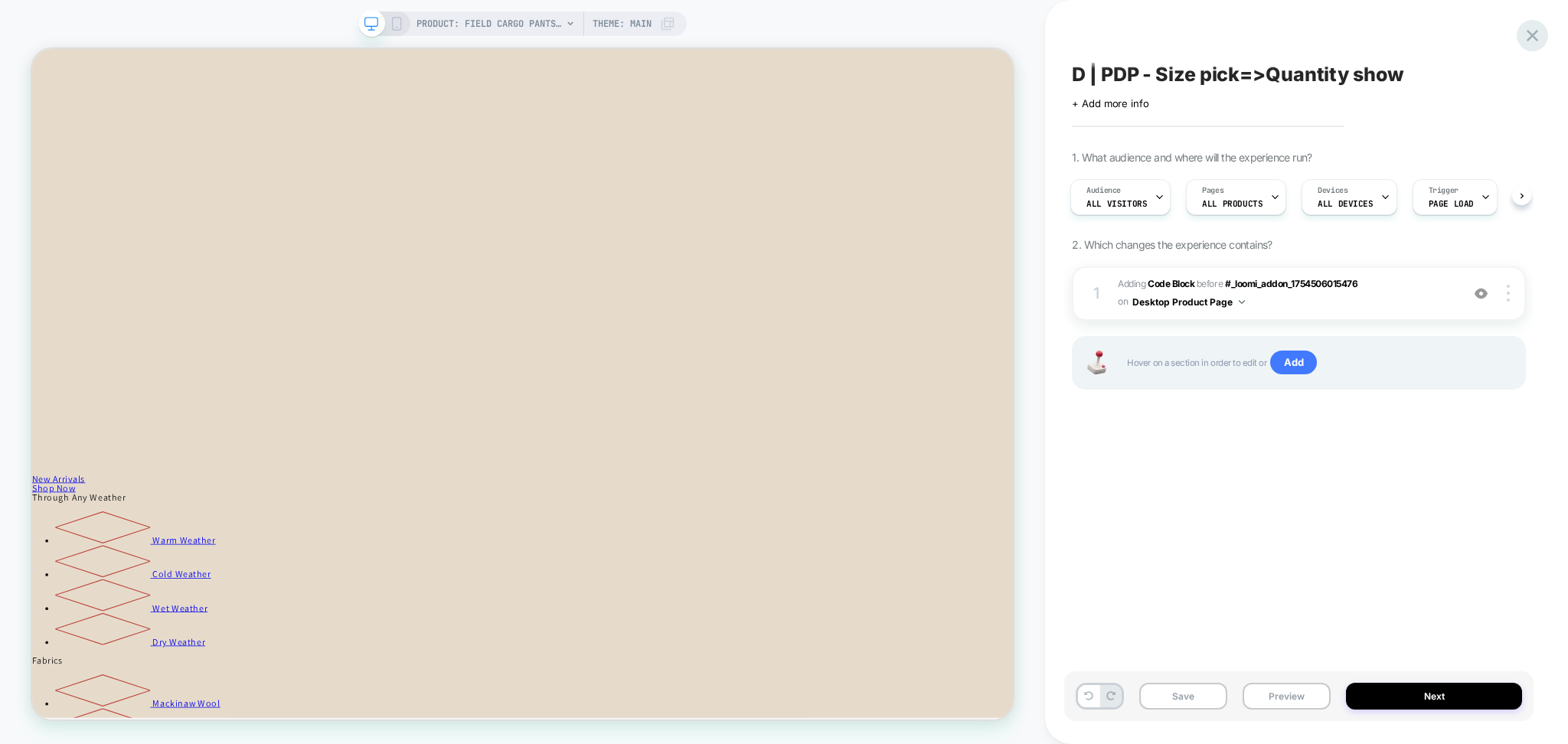
click at [1527, 39] on icon at bounding box center [1531, 35] width 20 height 20
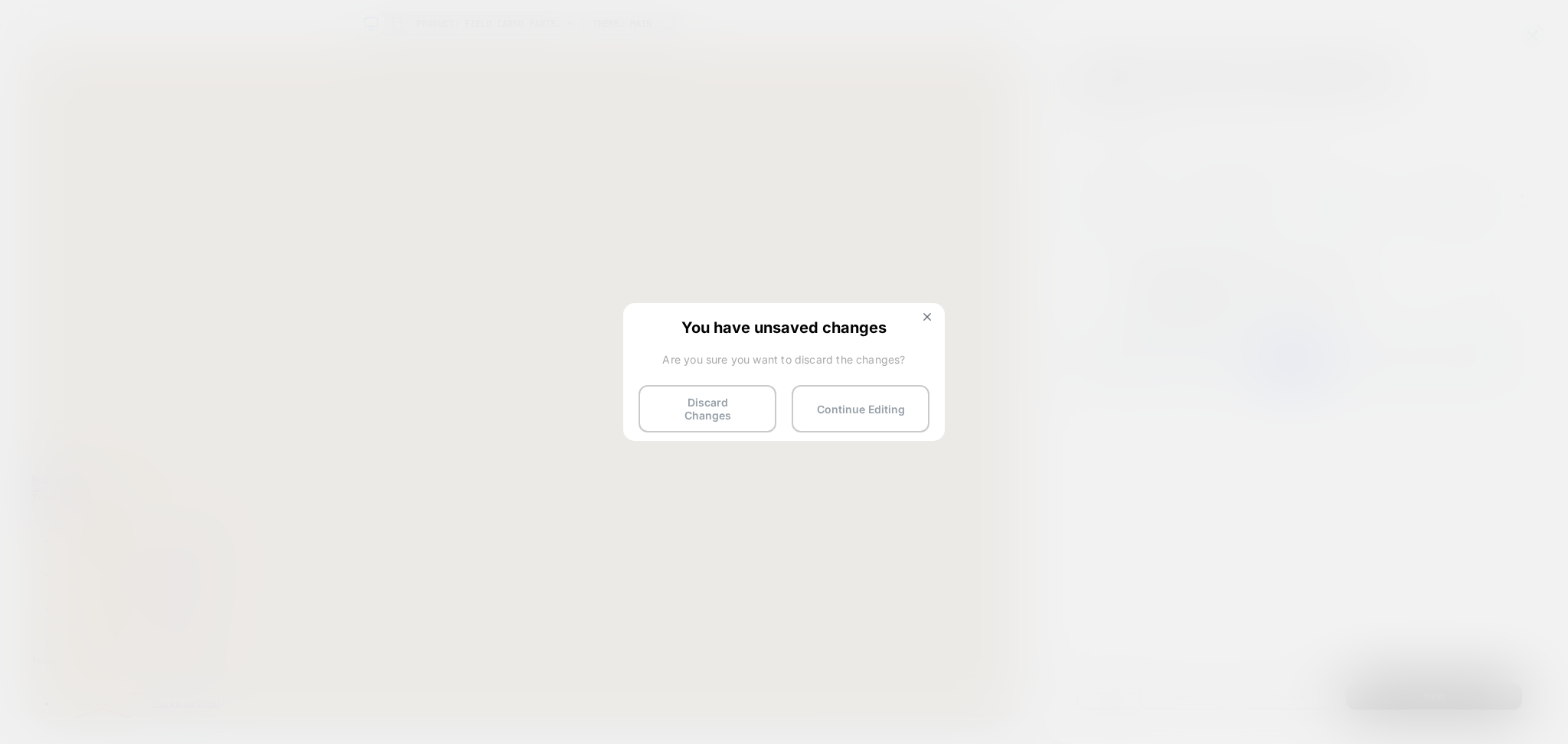
click at [696, 409] on button "Discard Changes" at bounding box center [707, 408] width 138 height 47
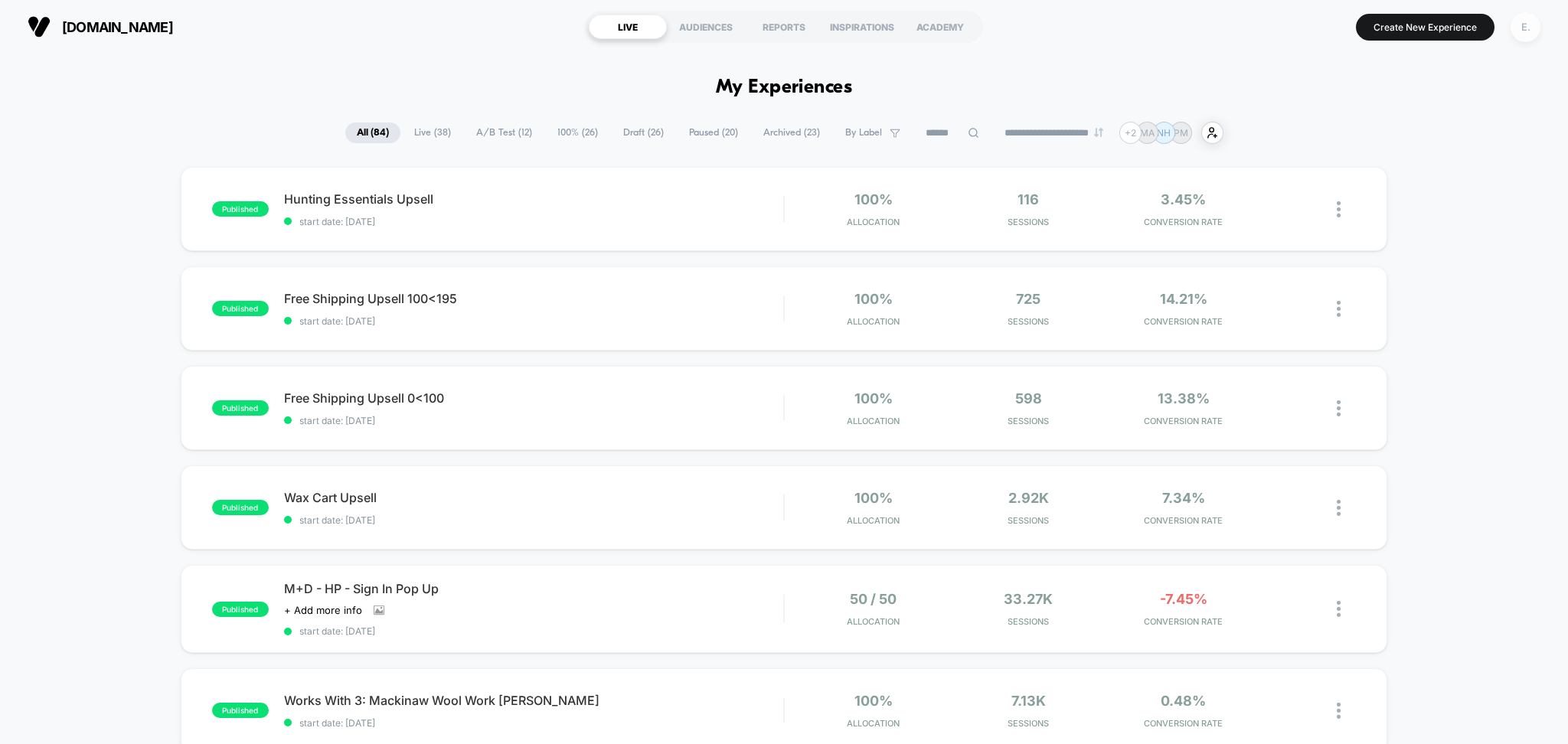
click at [1534, 23] on div "E." at bounding box center [1525, 27] width 30 height 30
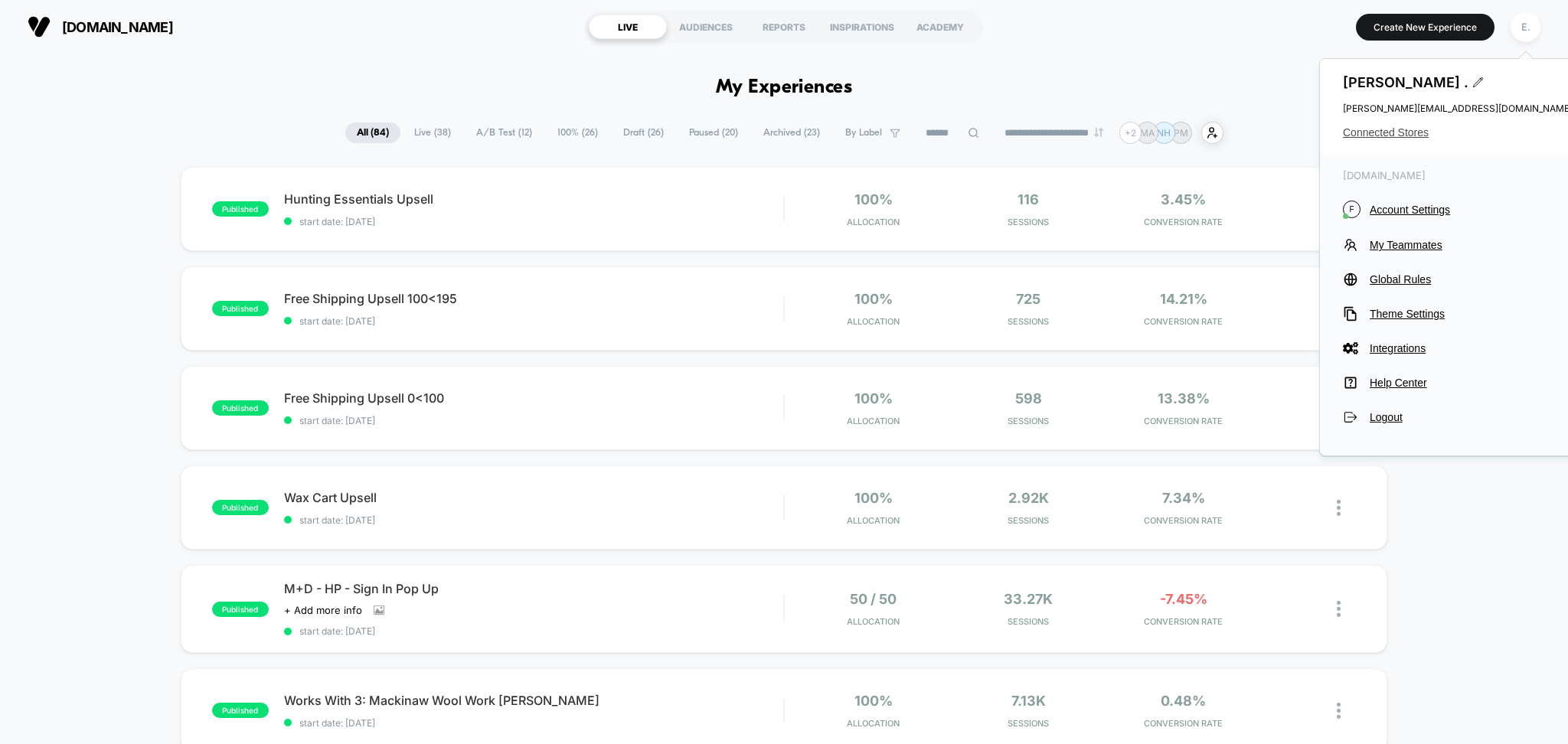
click at [1381, 128] on span "Connected Stores" at bounding box center [1457, 132] width 230 height 13
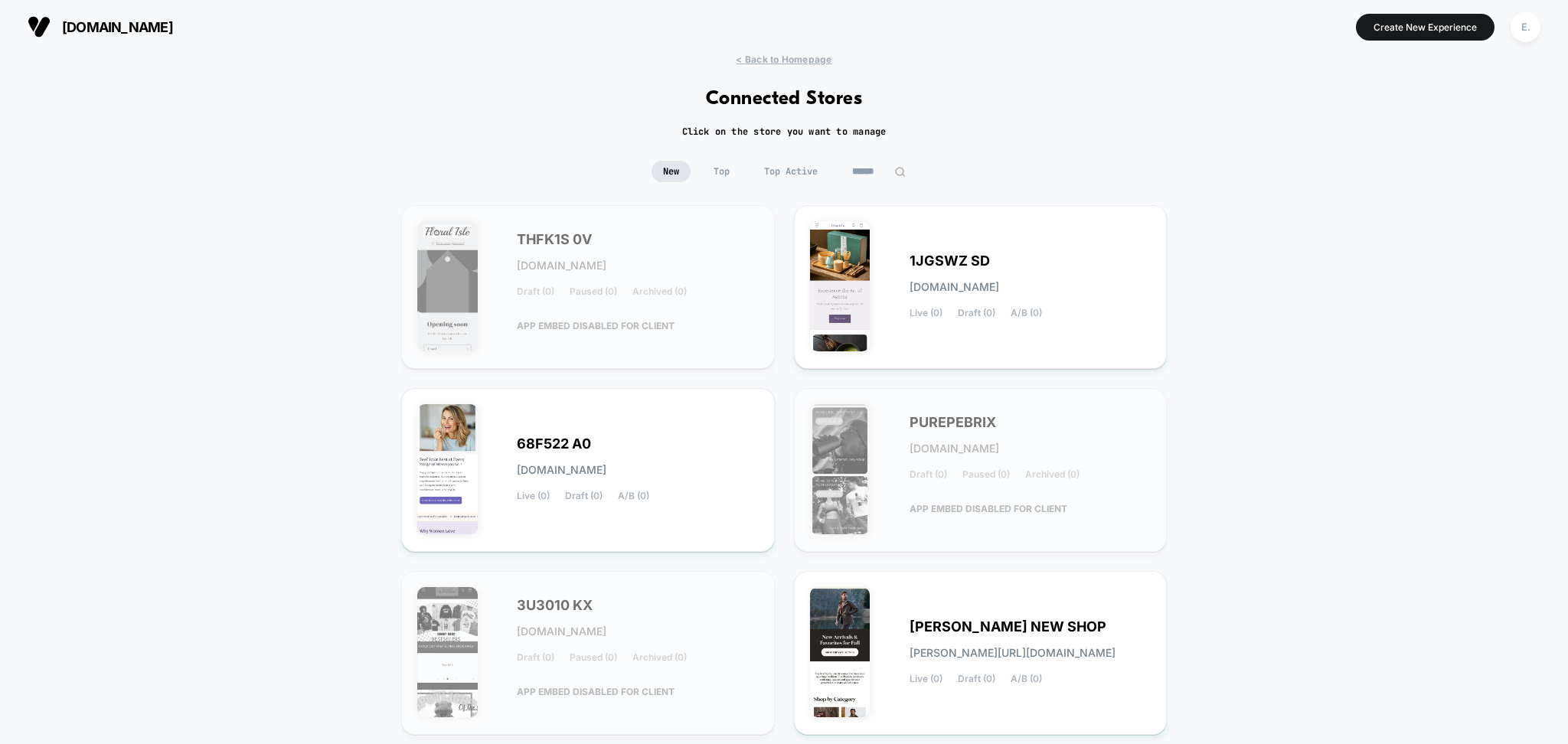
click at [901, 171] on img at bounding box center [900, 172] width 12 height 12
click at [851, 156] on div "< Back to Homepage Connected Stores Click on the store you want to manage New T…" at bounding box center [784, 631] width 1568 height 1156
click at [858, 171] on input at bounding box center [879, 171] width 77 height 21
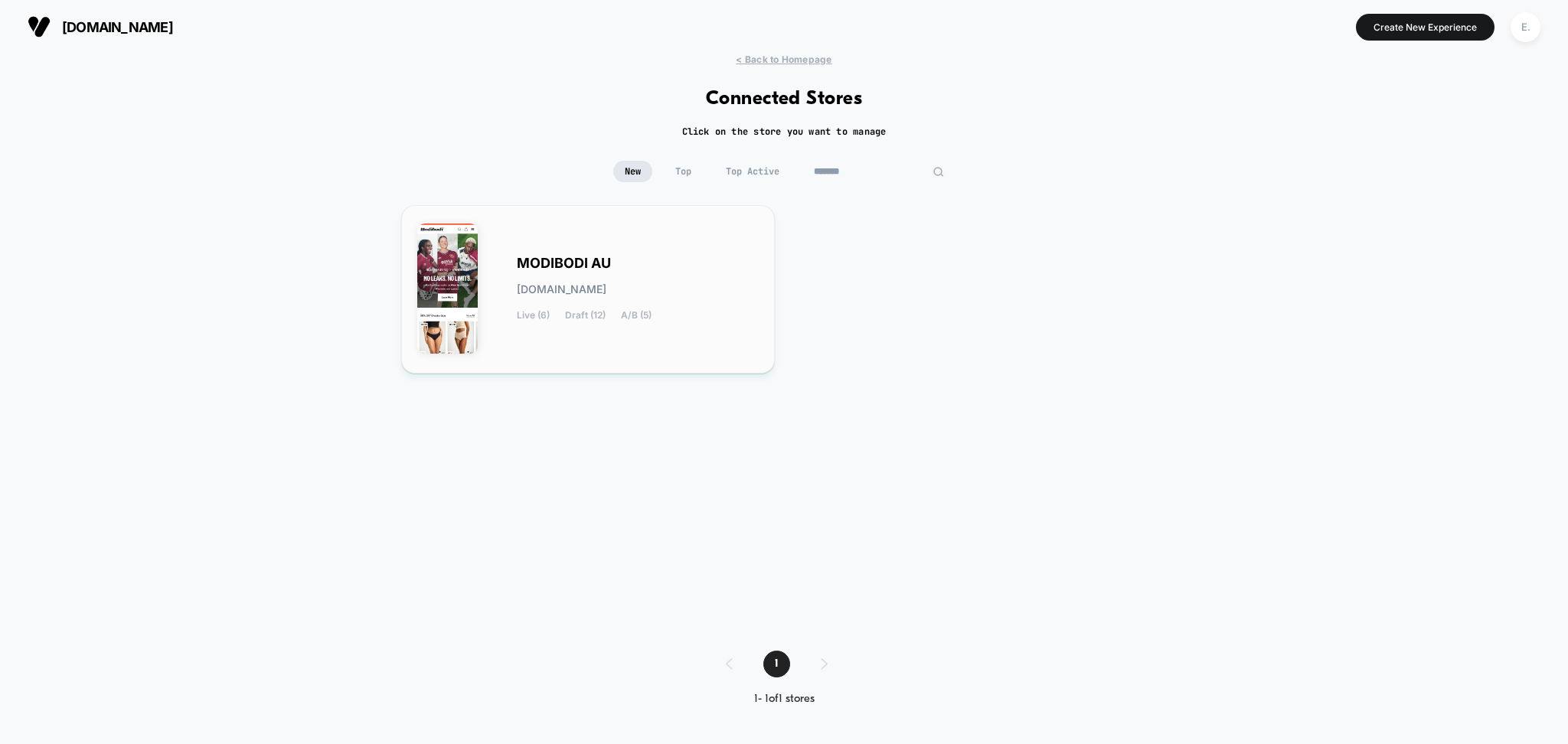
type input "*******"
click at [748, 306] on div "MODIBODI AU modibodi-au.myshopify.com Live (6) Draft (12) A/B (5)" at bounding box center [637, 289] width 242 height 63
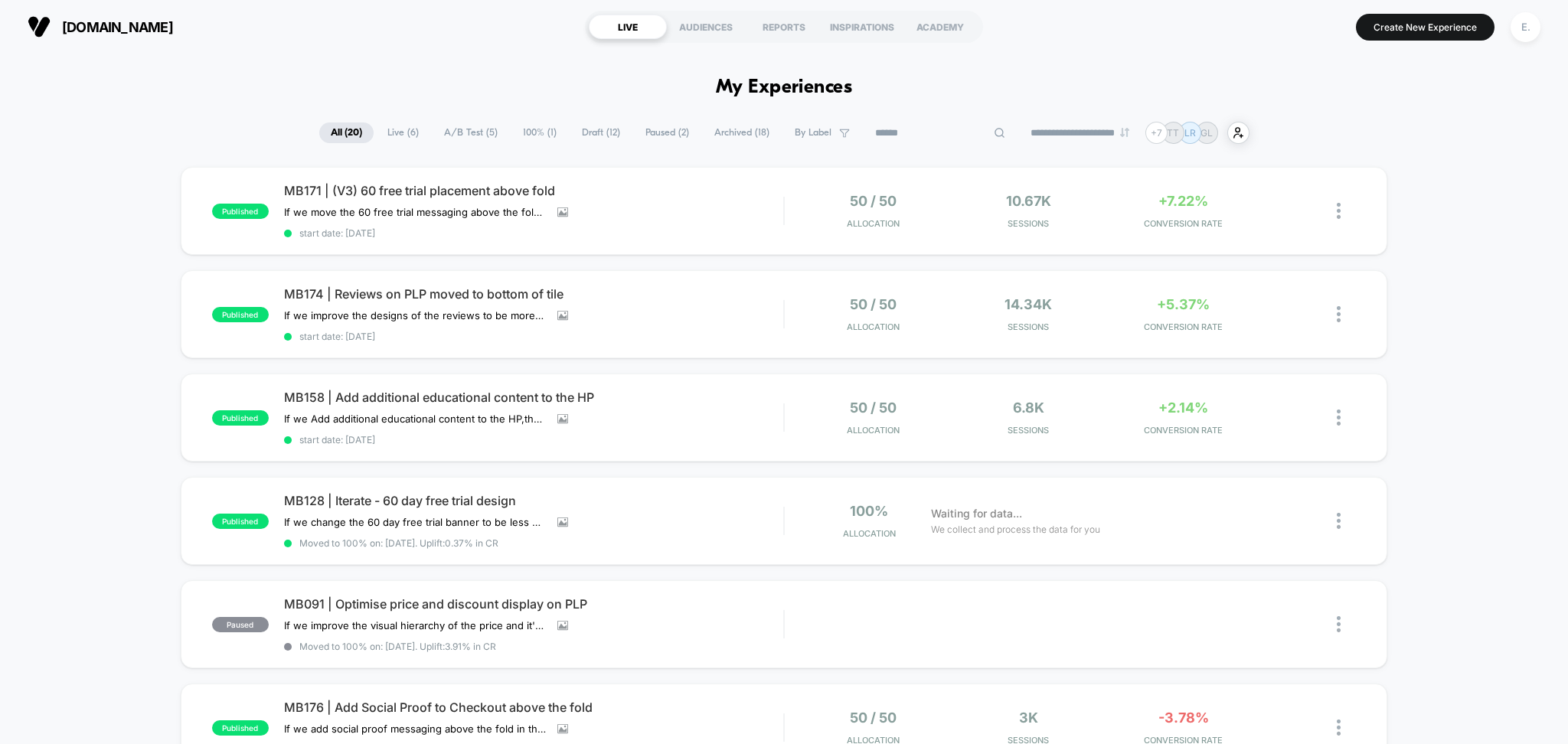
click at [920, 141] on input at bounding box center [939, 133] width 153 height 18
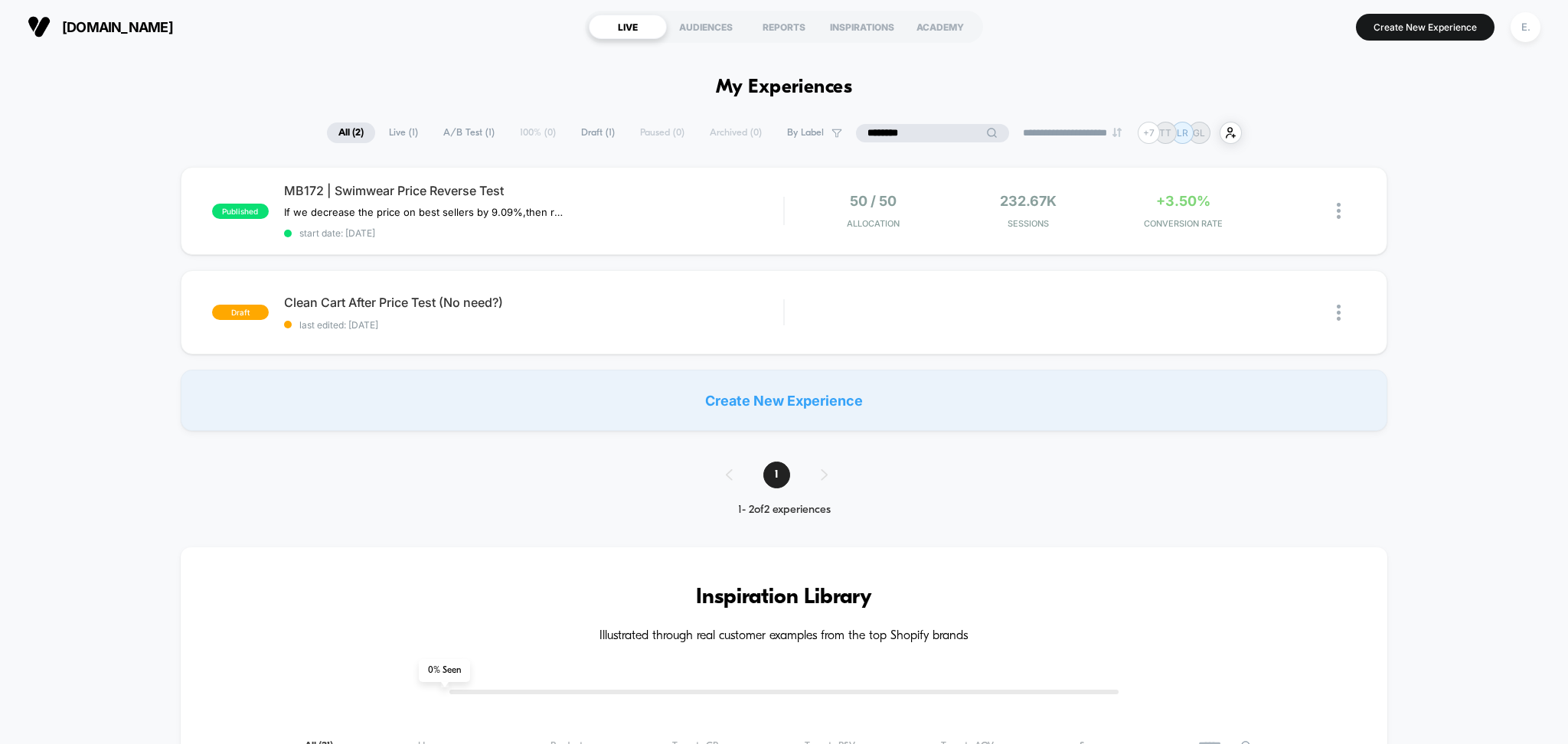
type input "********"
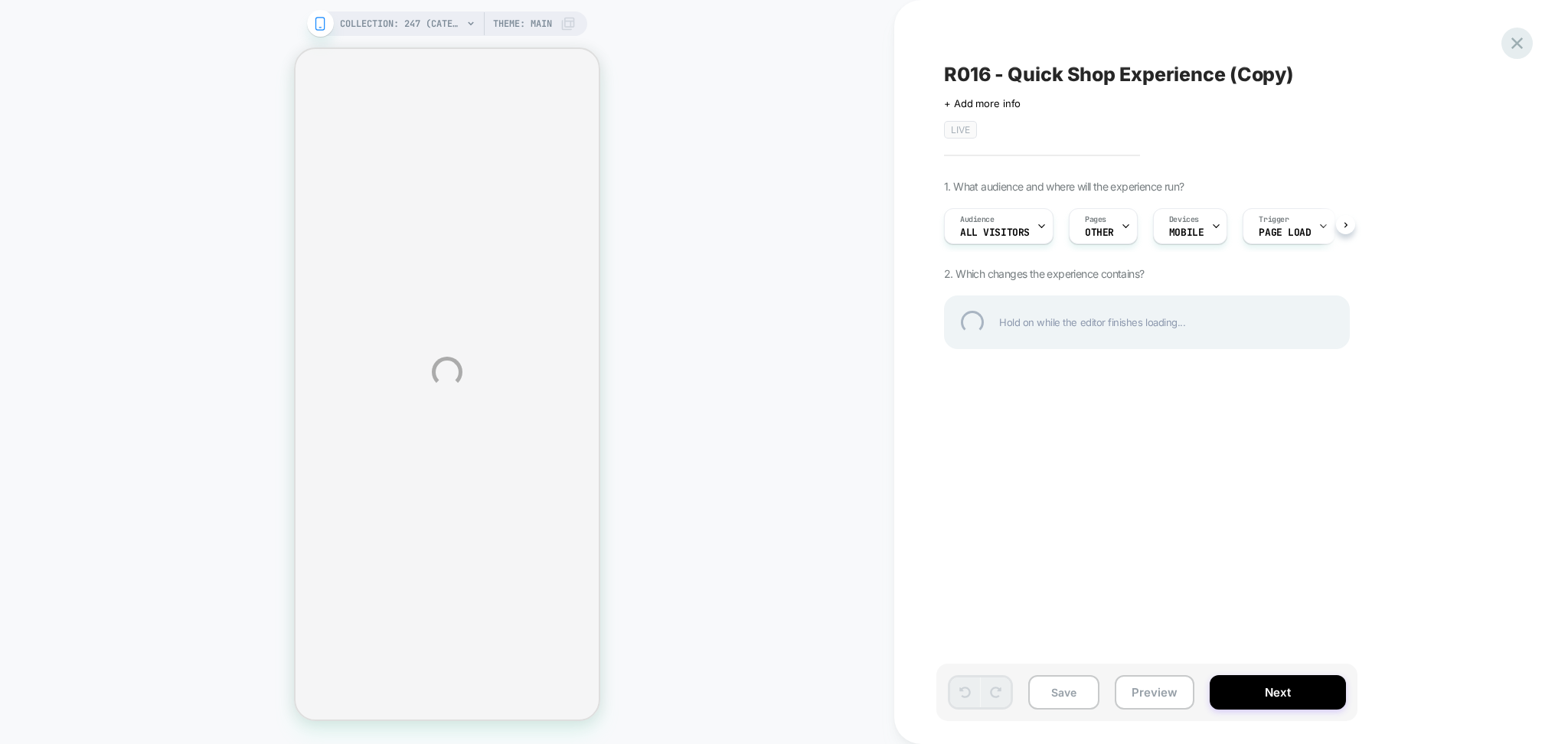
click at [1513, 48] on div at bounding box center [1516, 43] width 32 height 32
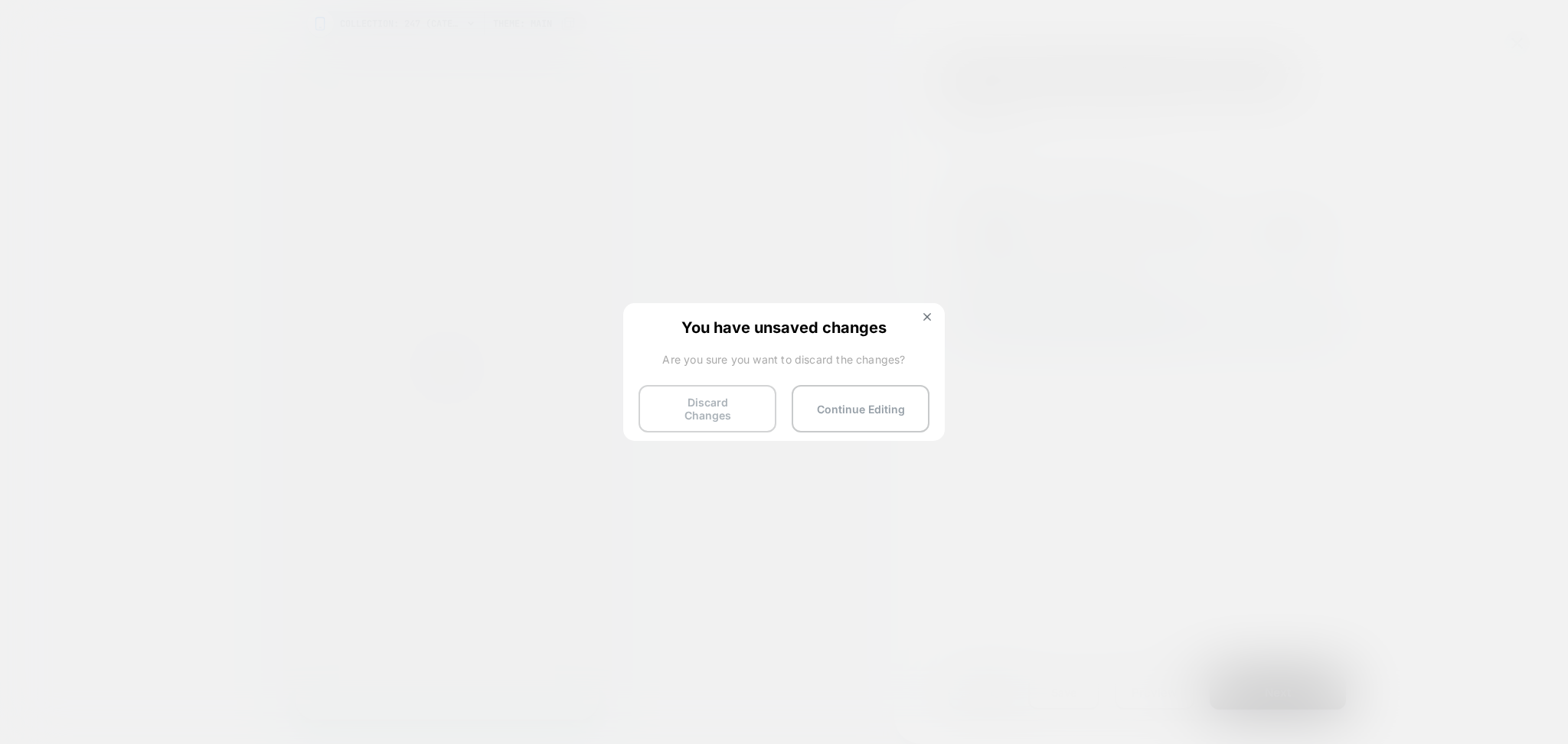
click at [750, 409] on button "Discard Changes" at bounding box center [707, 408] width 138 height 47
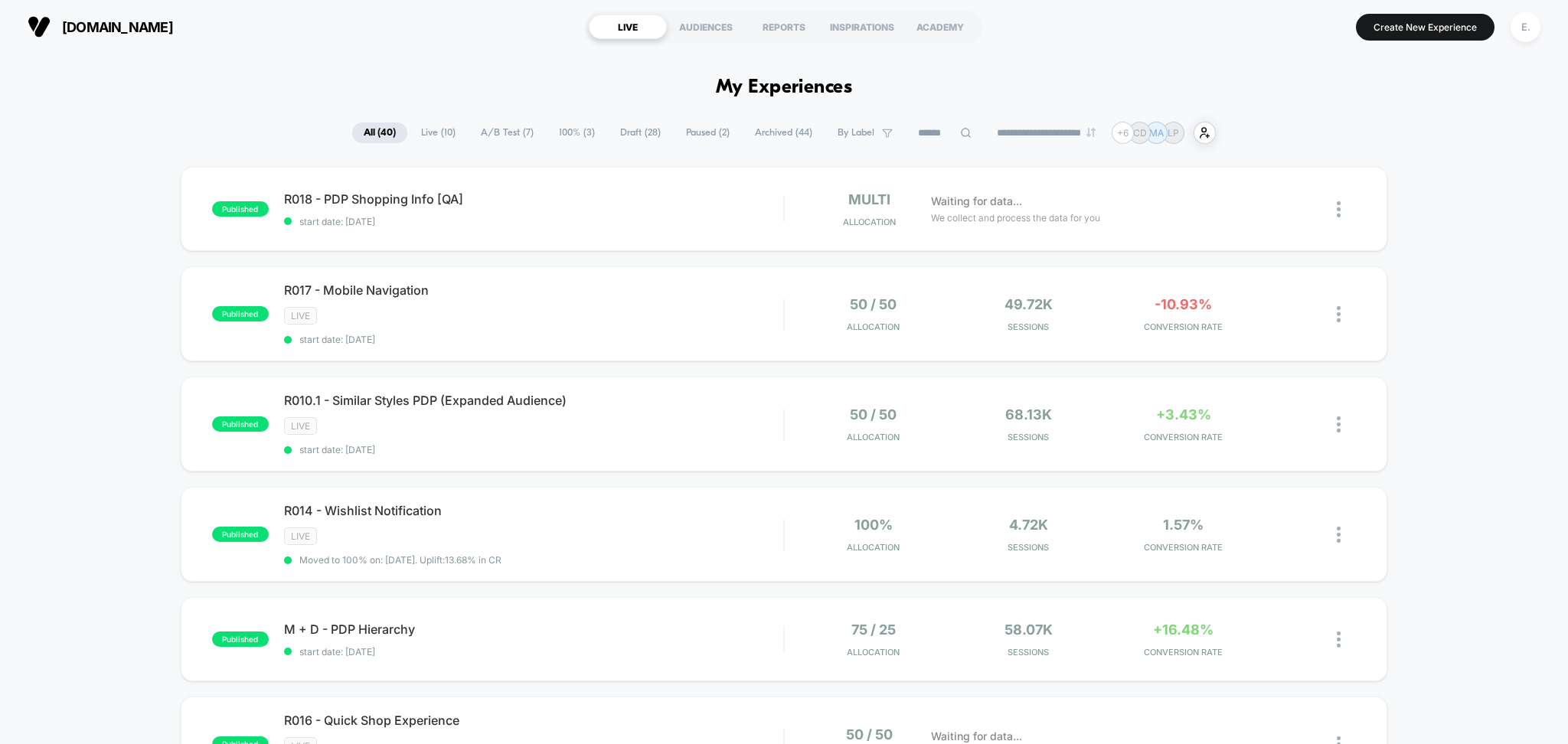
click at [642, 128] on span "Draft ( 28 )" at bounding box center [640, 132] width 64 height 20
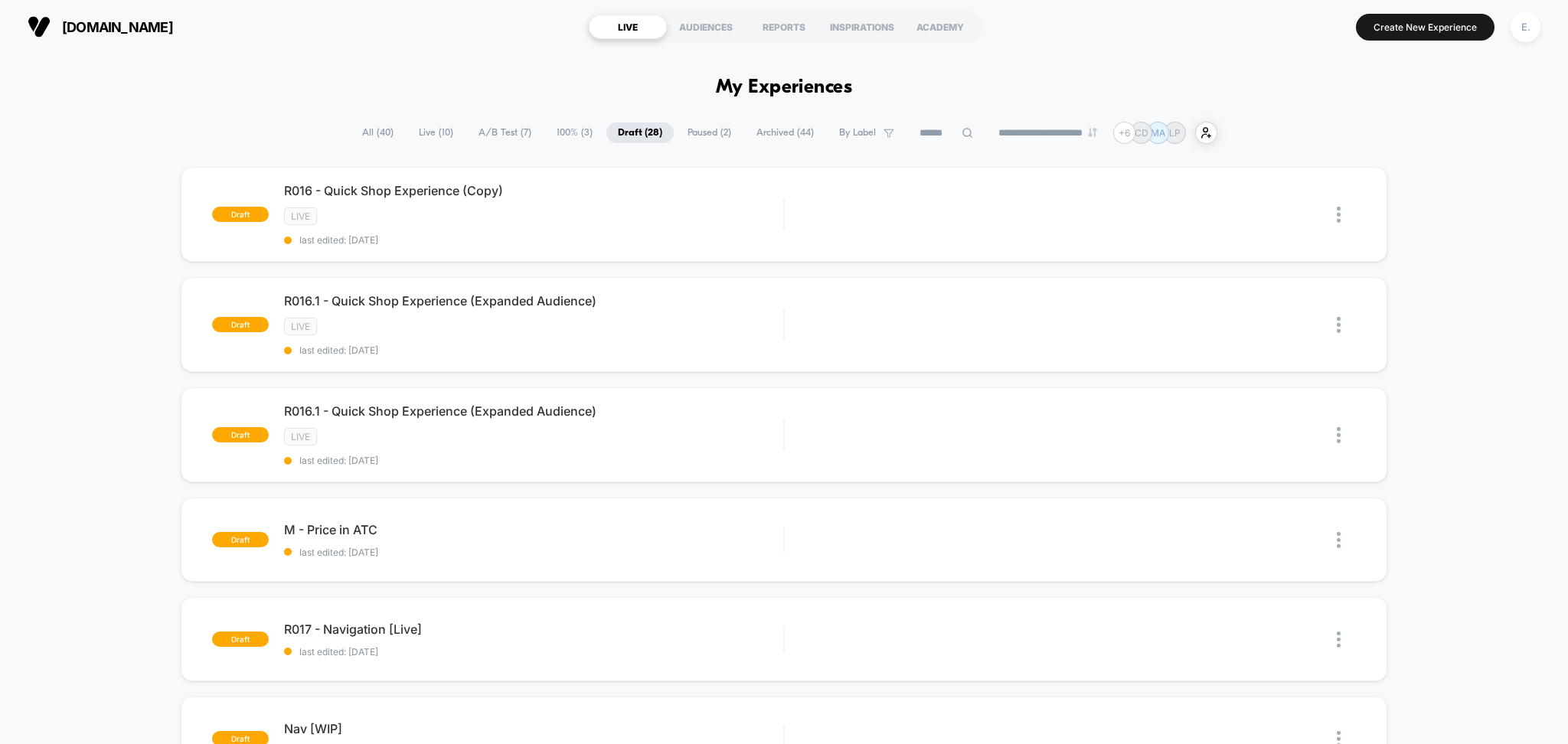
click at [394, 129] on span "All ( 40 )" at bounding box center [377, 132] width 54 height 20
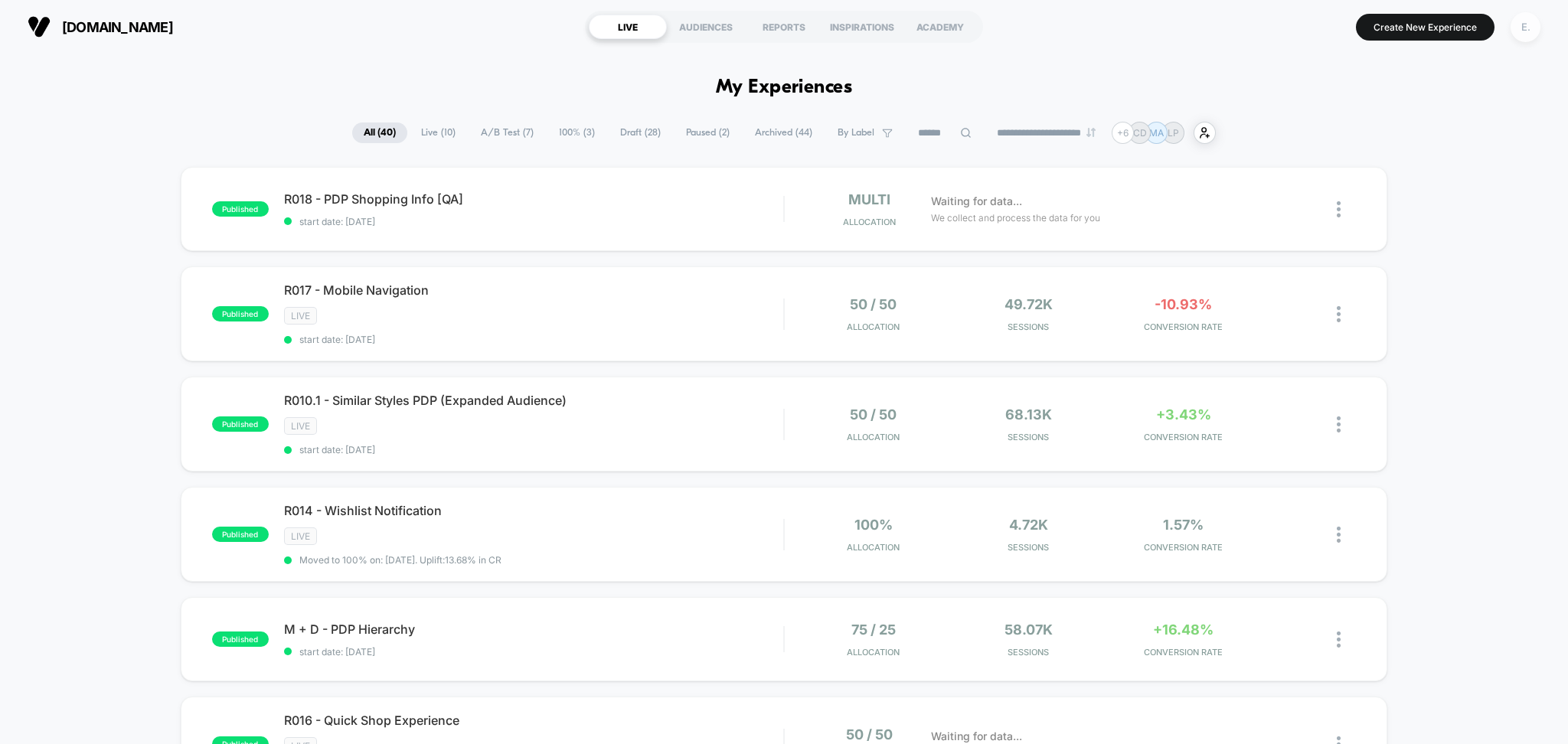
click at [1531, 35] on div "E." at bounding box center [1525, 27] width 30 height 30
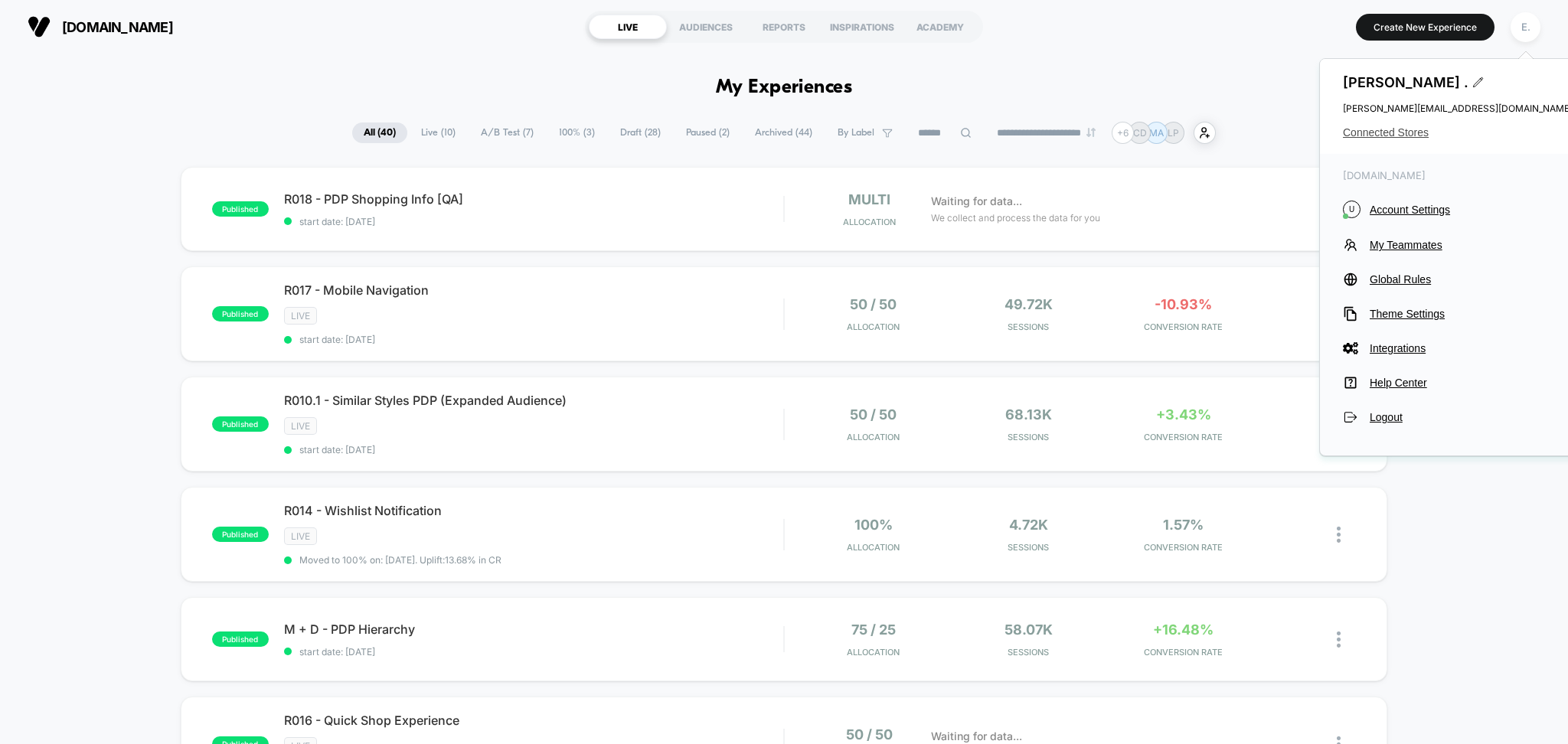
click at [1348, 137] on span "Connected Stores" at bounding box center [1457, 132] width 230 height 13
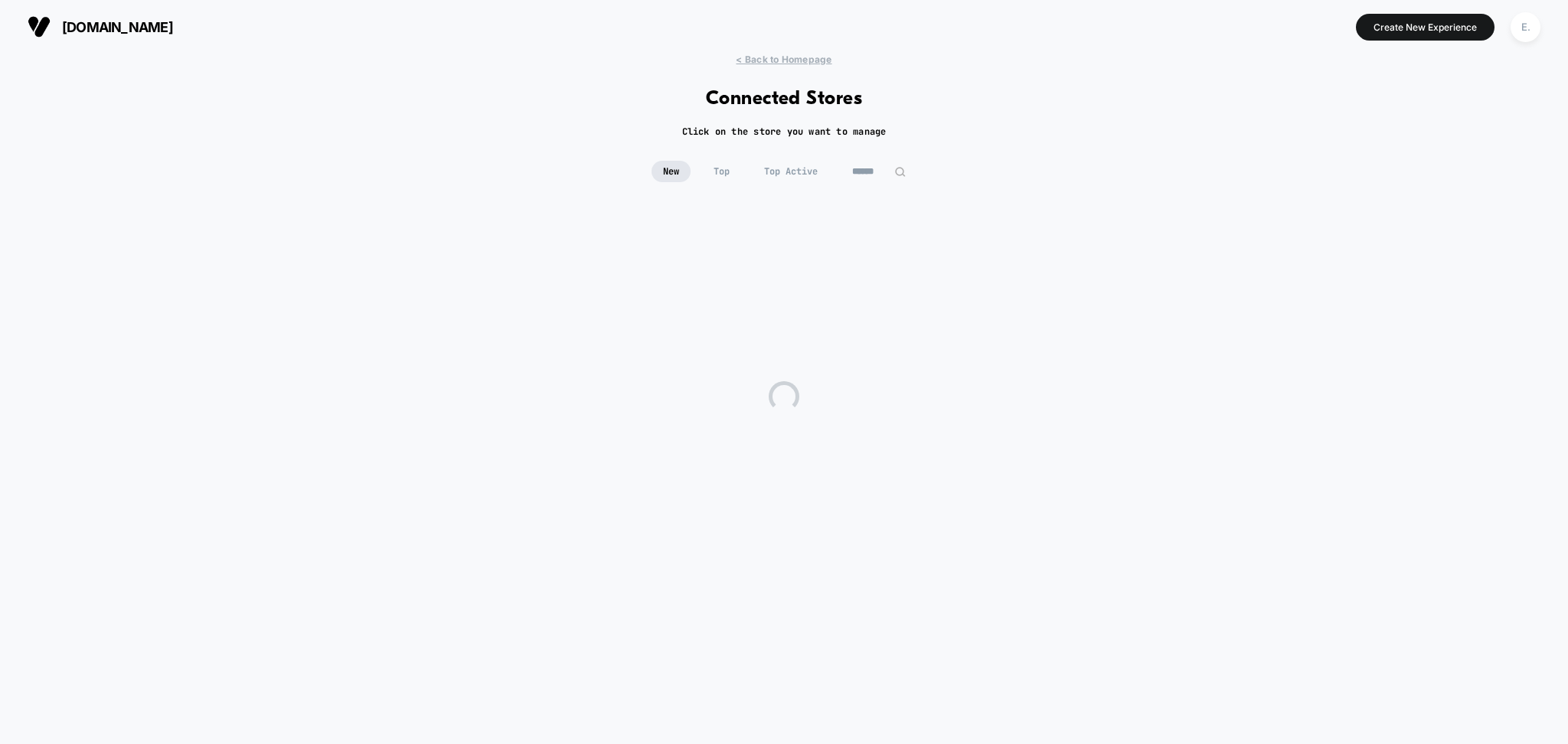
click at [859, 173] on input at bounding box center [879, 171] width 77 height 21
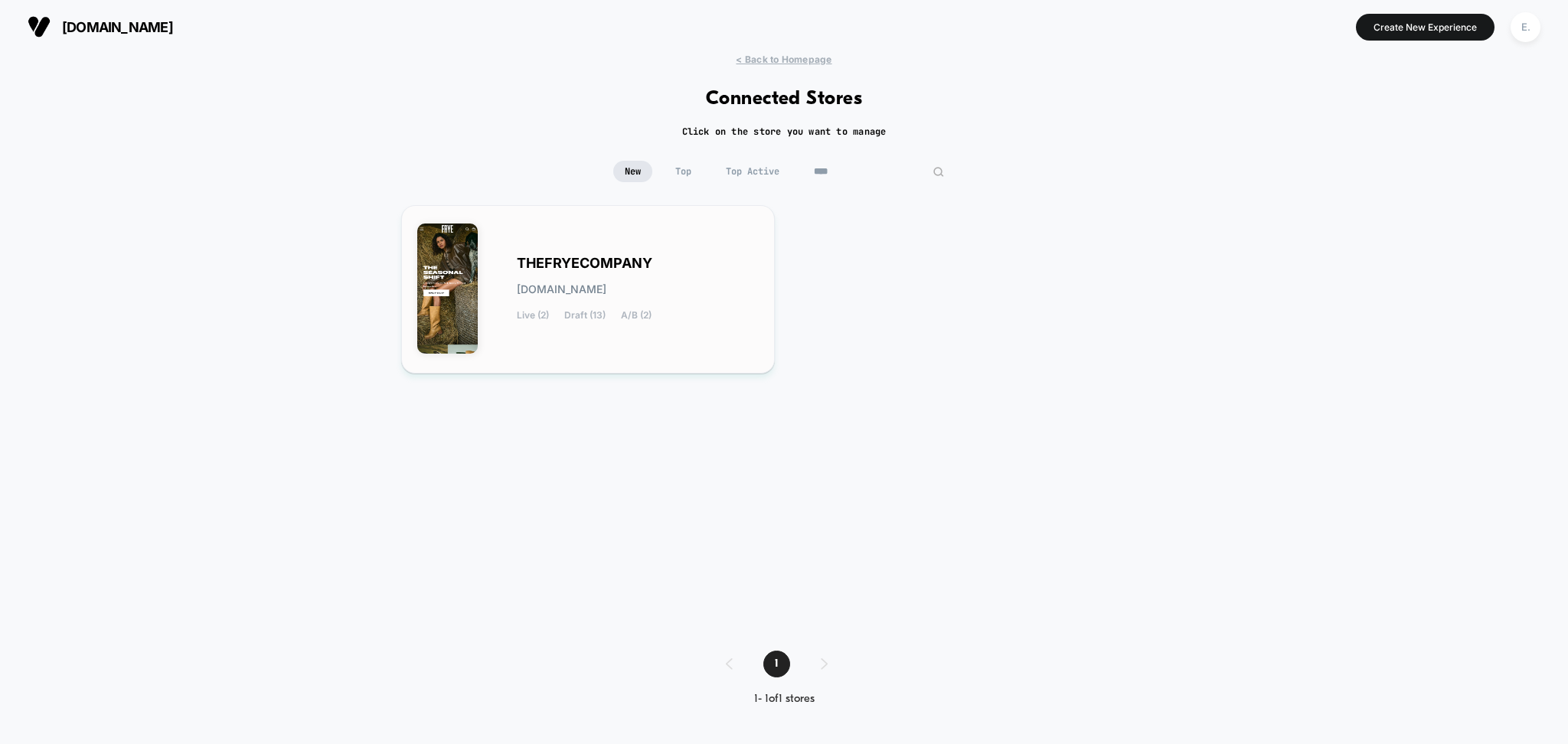
type input "****"
click at [695, 277] on div "THEFRYECOMPANY [DOMAIN_NAME] Live (2) Draft (13) A/B (2)" at bounding box center [637, 289] width 242 height 63
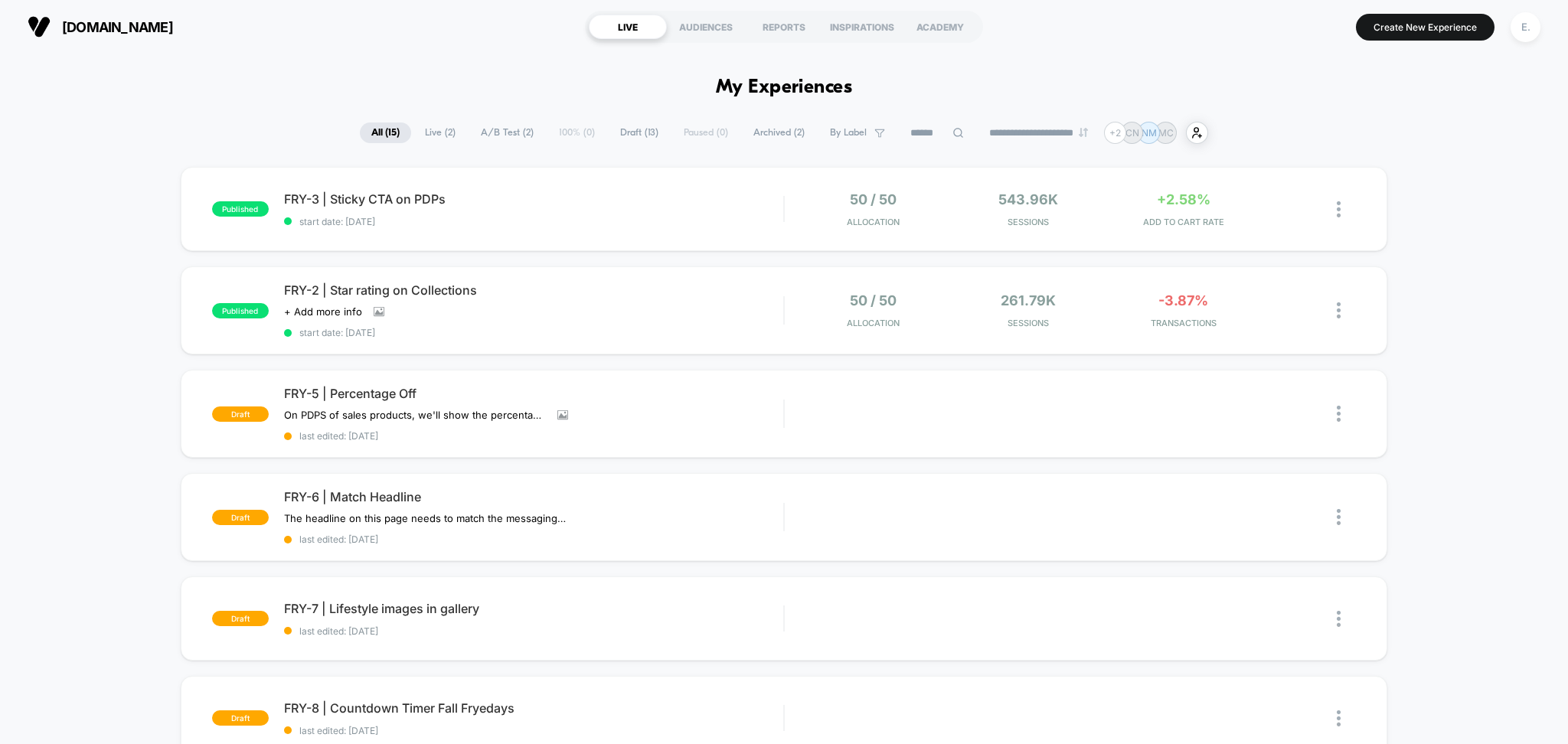
click at [641, 130] on span "Draft ( 13 )" at bounding box center [639, 132] width 62 height 20
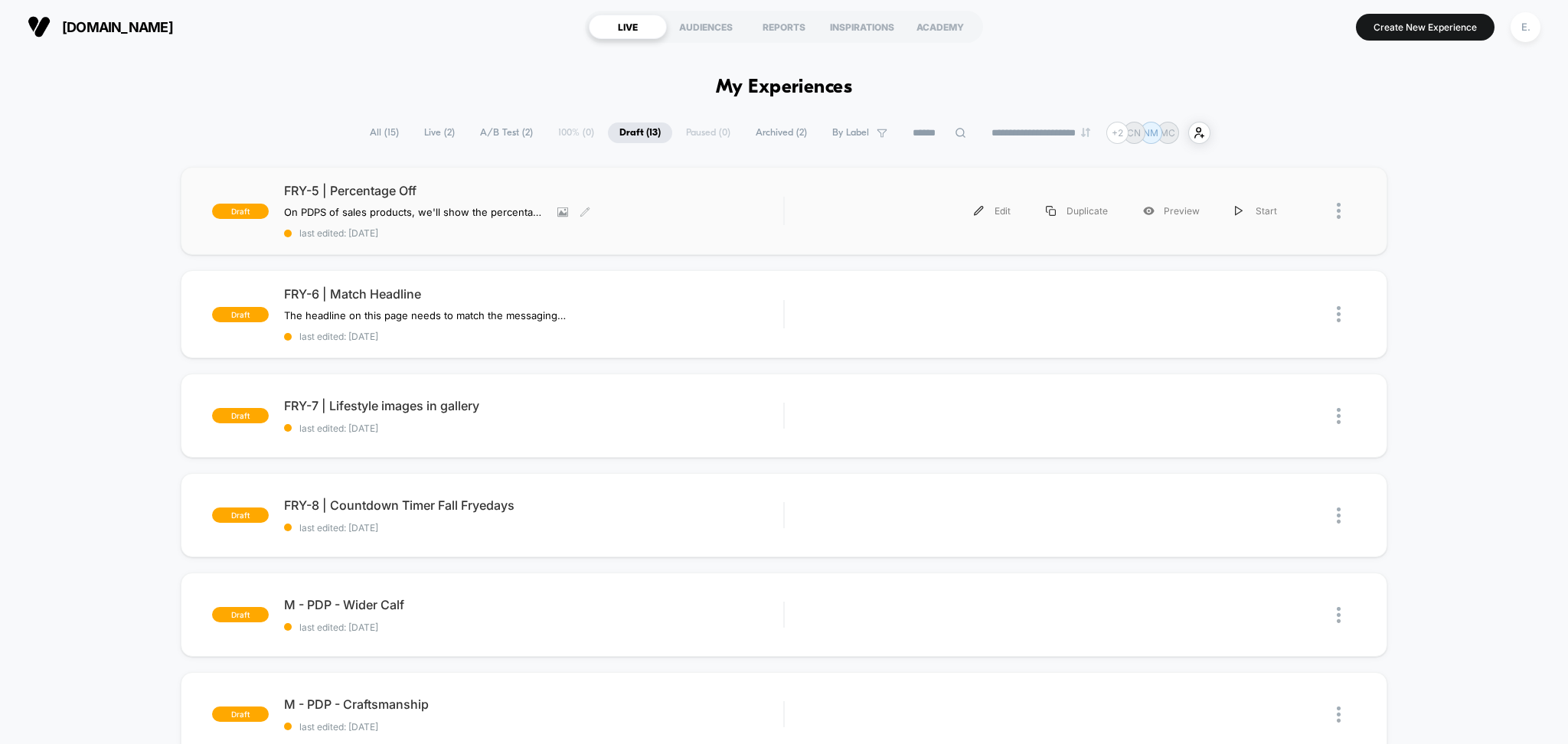
click at [593, 215] on div "On PDPS of sales products, we'll show the percentage off next to the strikethro…" at bounding box center [458, 212] width 349 height 13
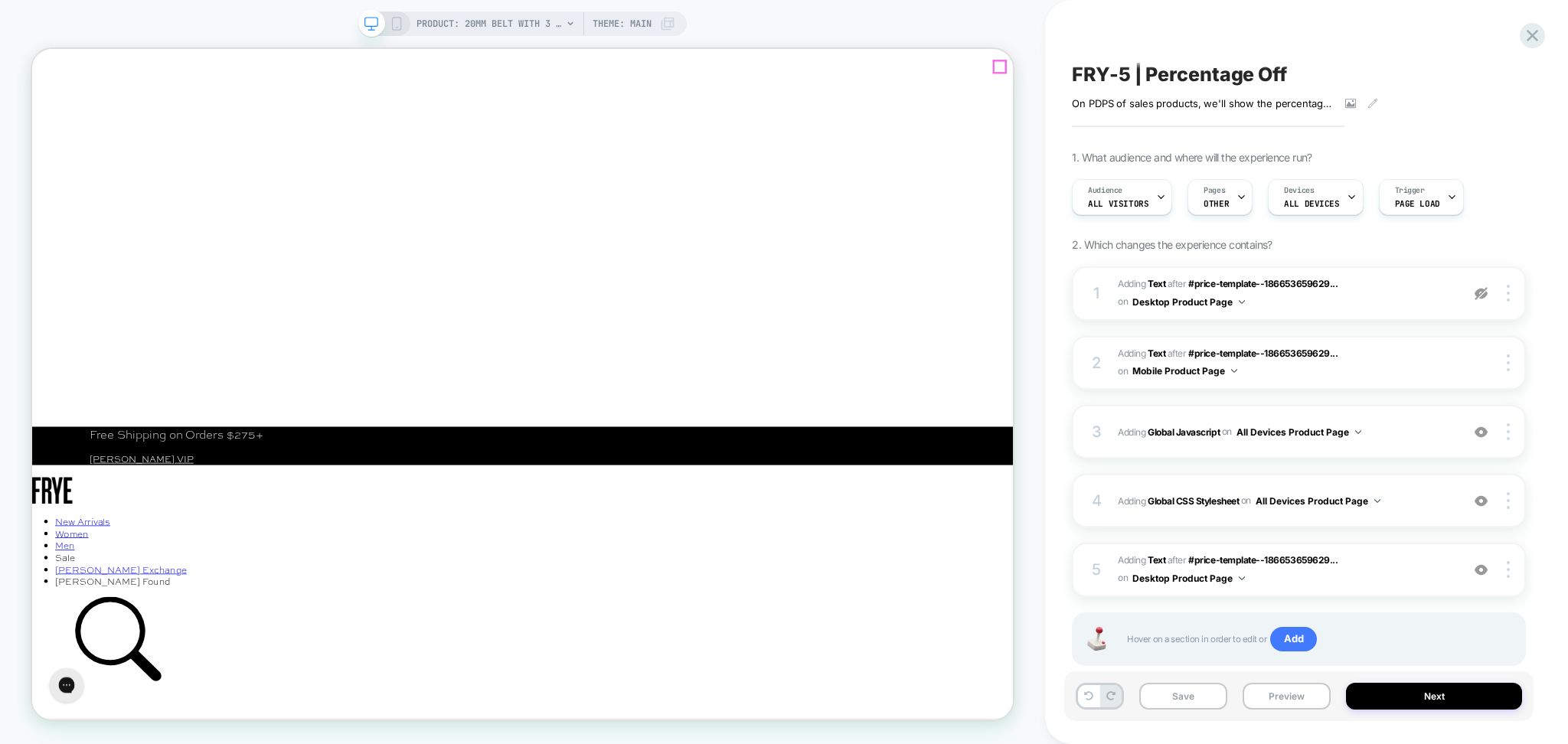
click at [51, 112] on line "Close" at bounding box center [45, 117] width 13 height 13
click at [1368, 305] on span "#_loomi_addon_1757107842722 Adding Text AFTER #price-template--186653659629... …" at bounding box center [1285, 293] width 335 height 36
click at [1382, 441] on span "Adding Global Javascript on All Devices Product Page" at bounding box center [1285, 432] width 335 height 19
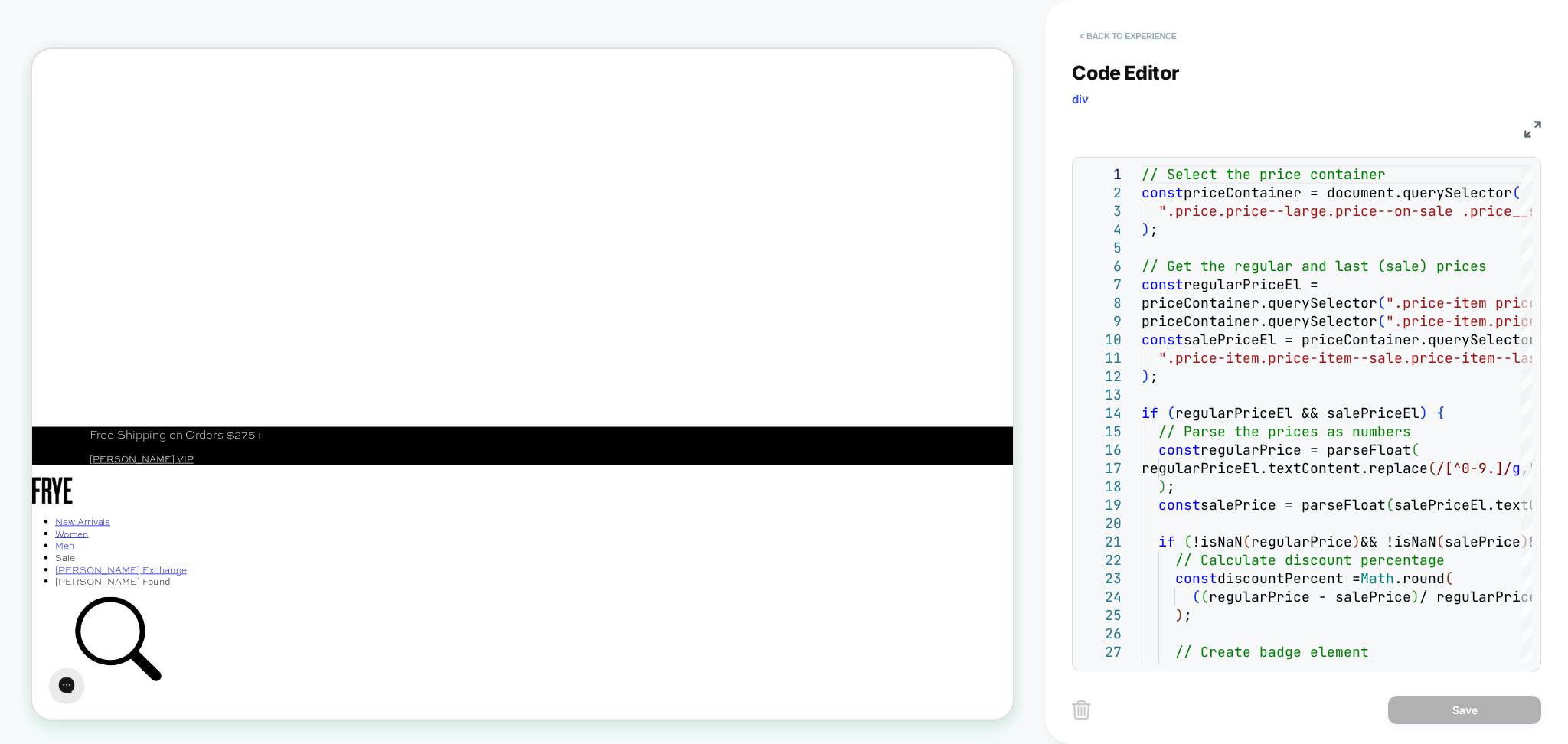
click at [1101, 37] on button "< Back to experience" at bounding box center [1127, 36] width 112 height 24
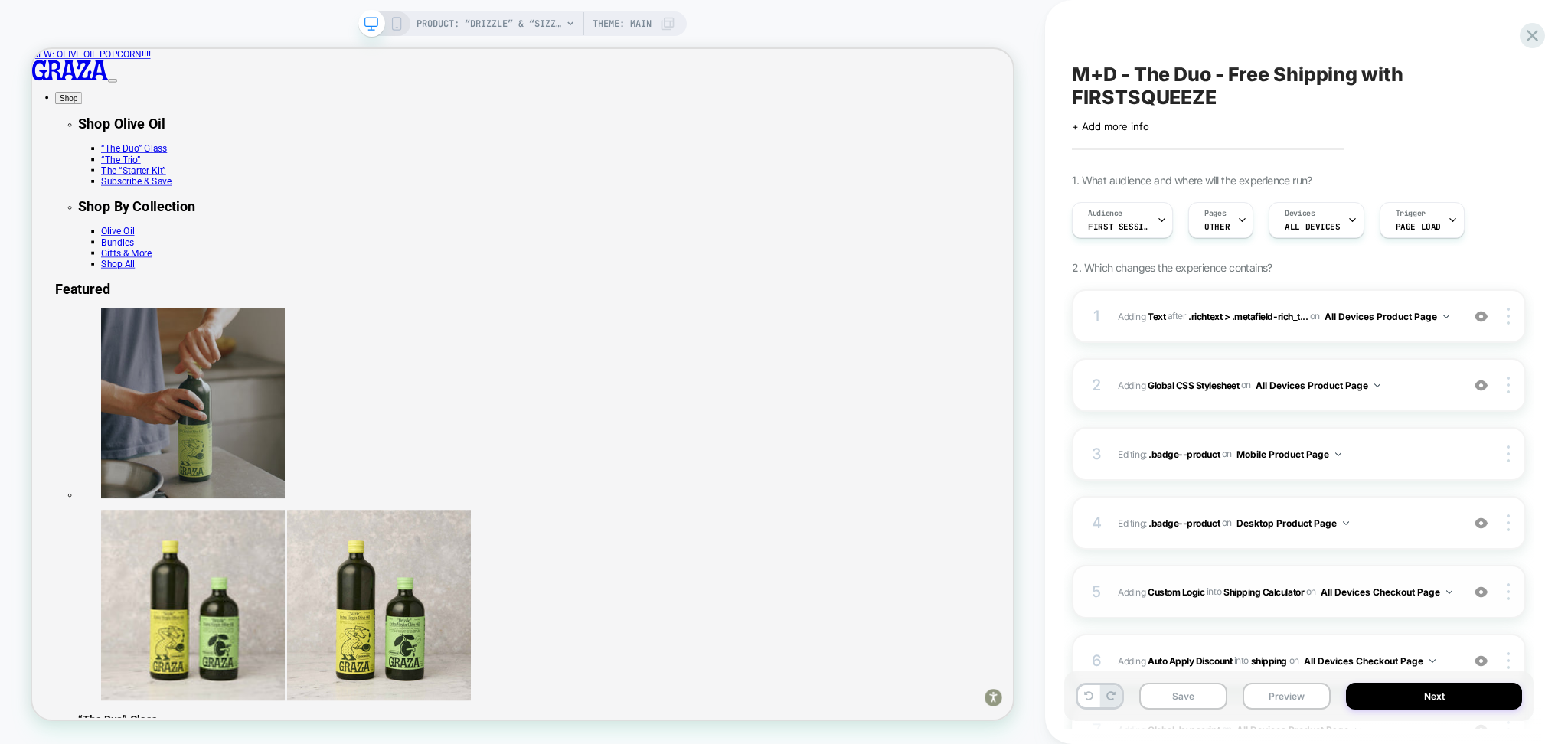
scroll to position [196, 0]
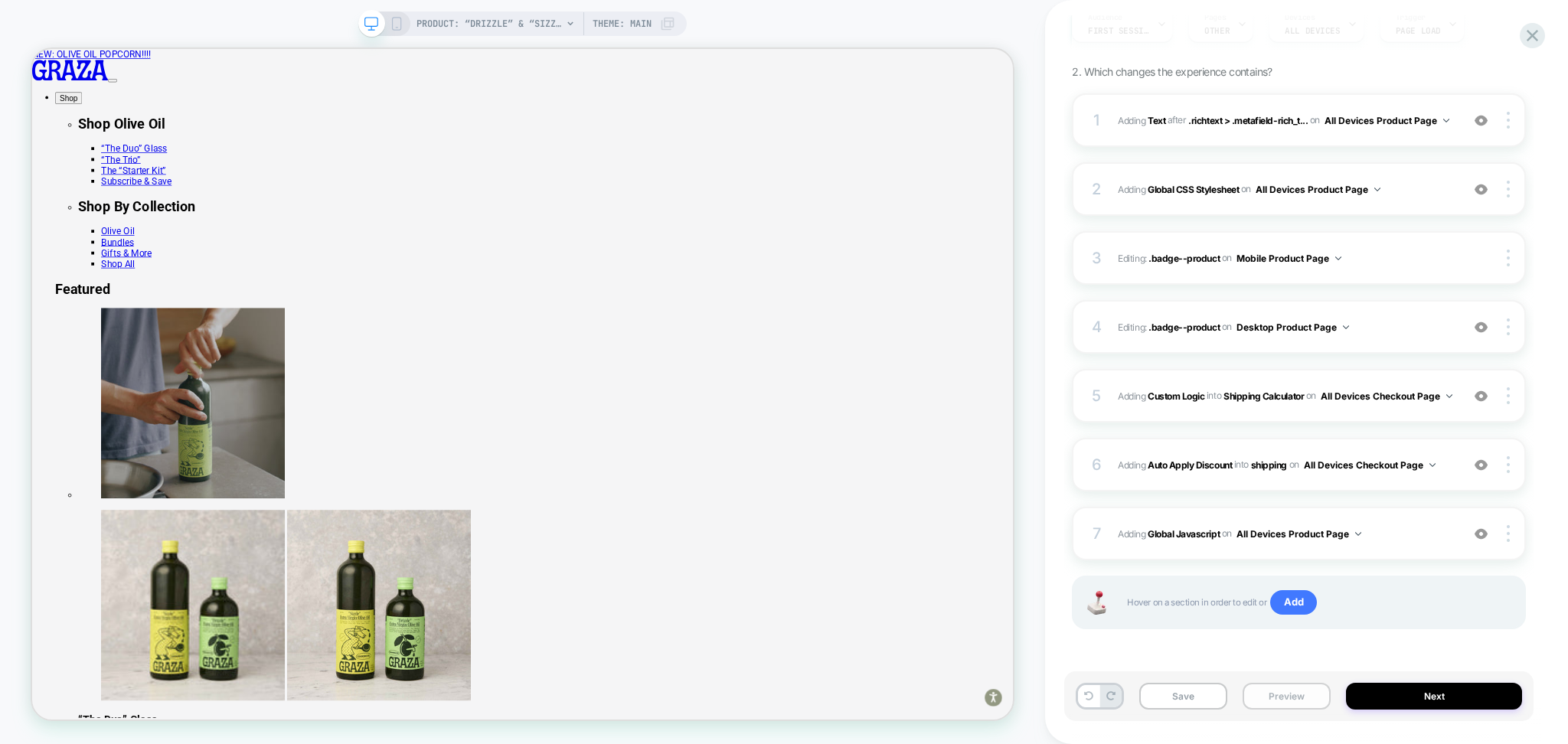
click at [1298, 697] on button "Preview" at bounding box center [1286, 696] width 88 height 27
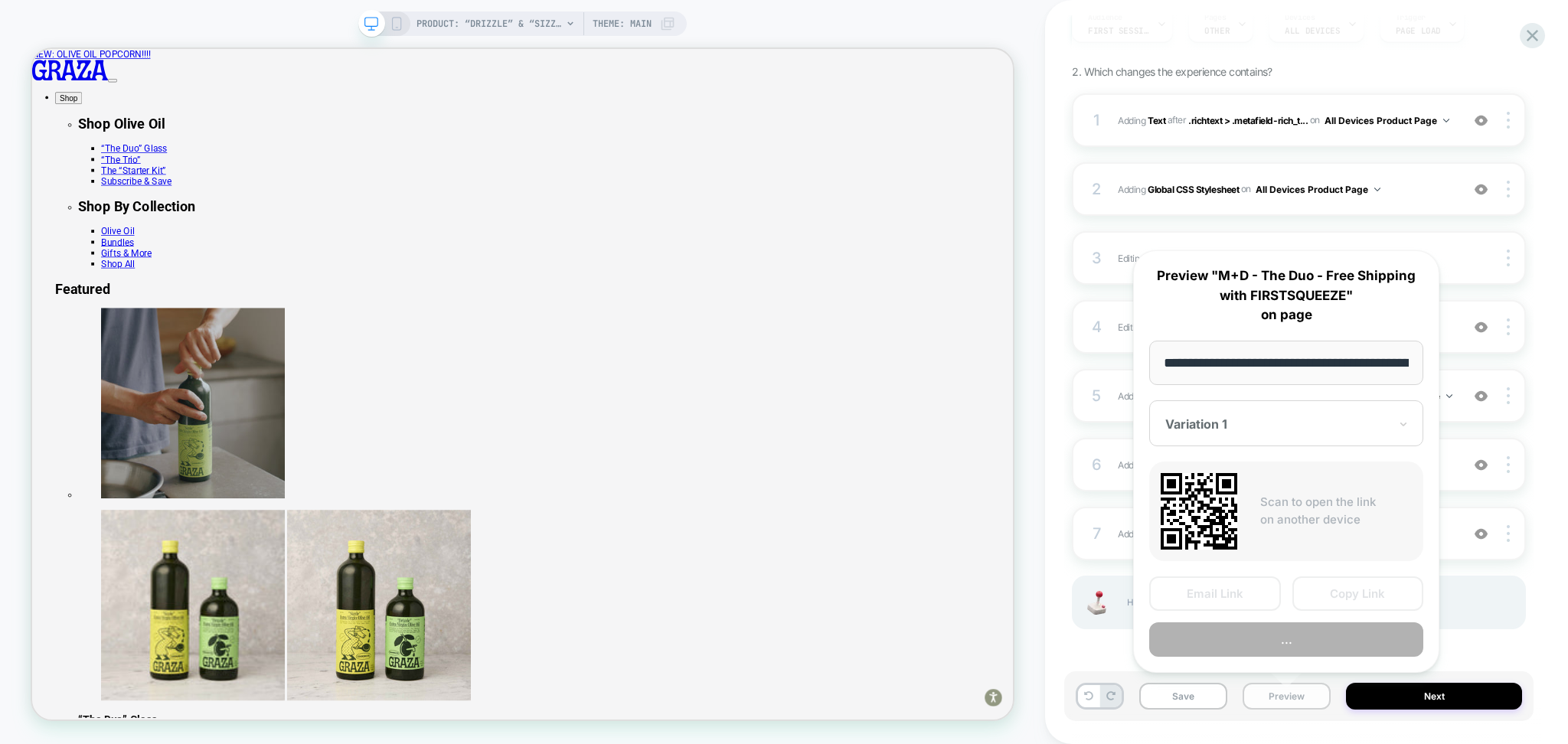
scroll to position [0, 129]
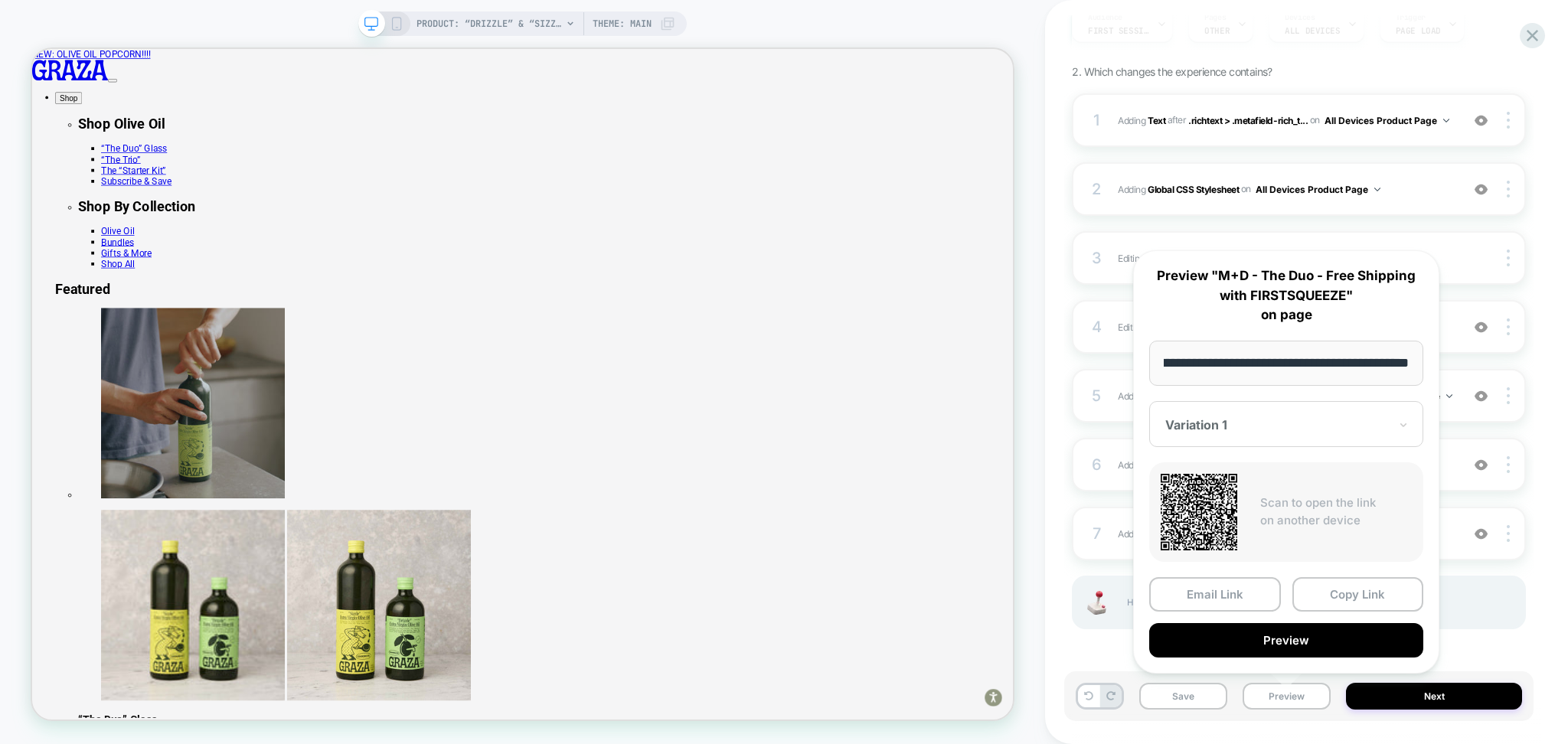
click at [1041, 189] on div "PRODUCT: “Drizzle” & “Sizzle” Glass [duo] PRODUCT: “Drizzle” & “Sizzle” Glass […" at bounding box center [522, 372] width 1044 height 713
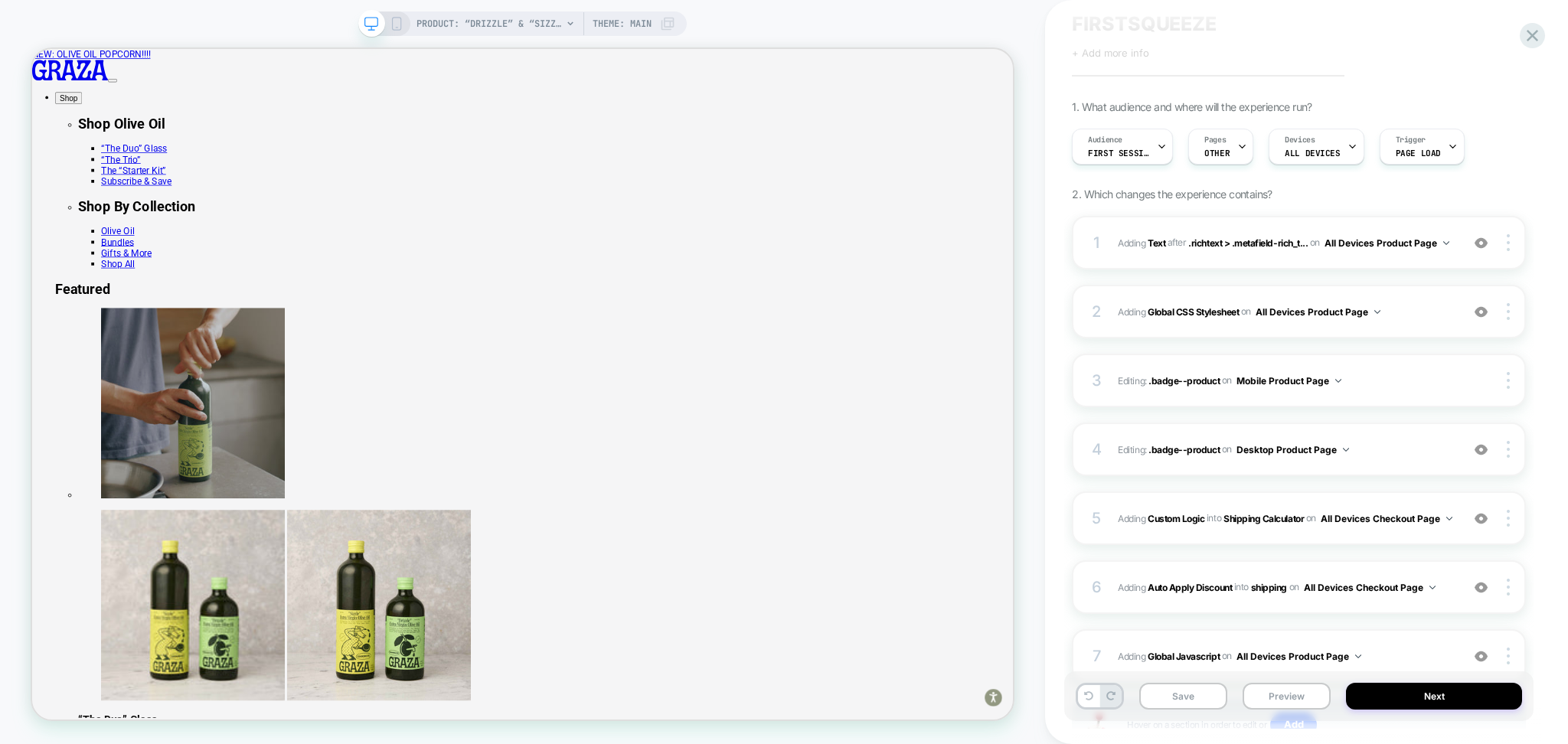
scroll to position [0, 0]
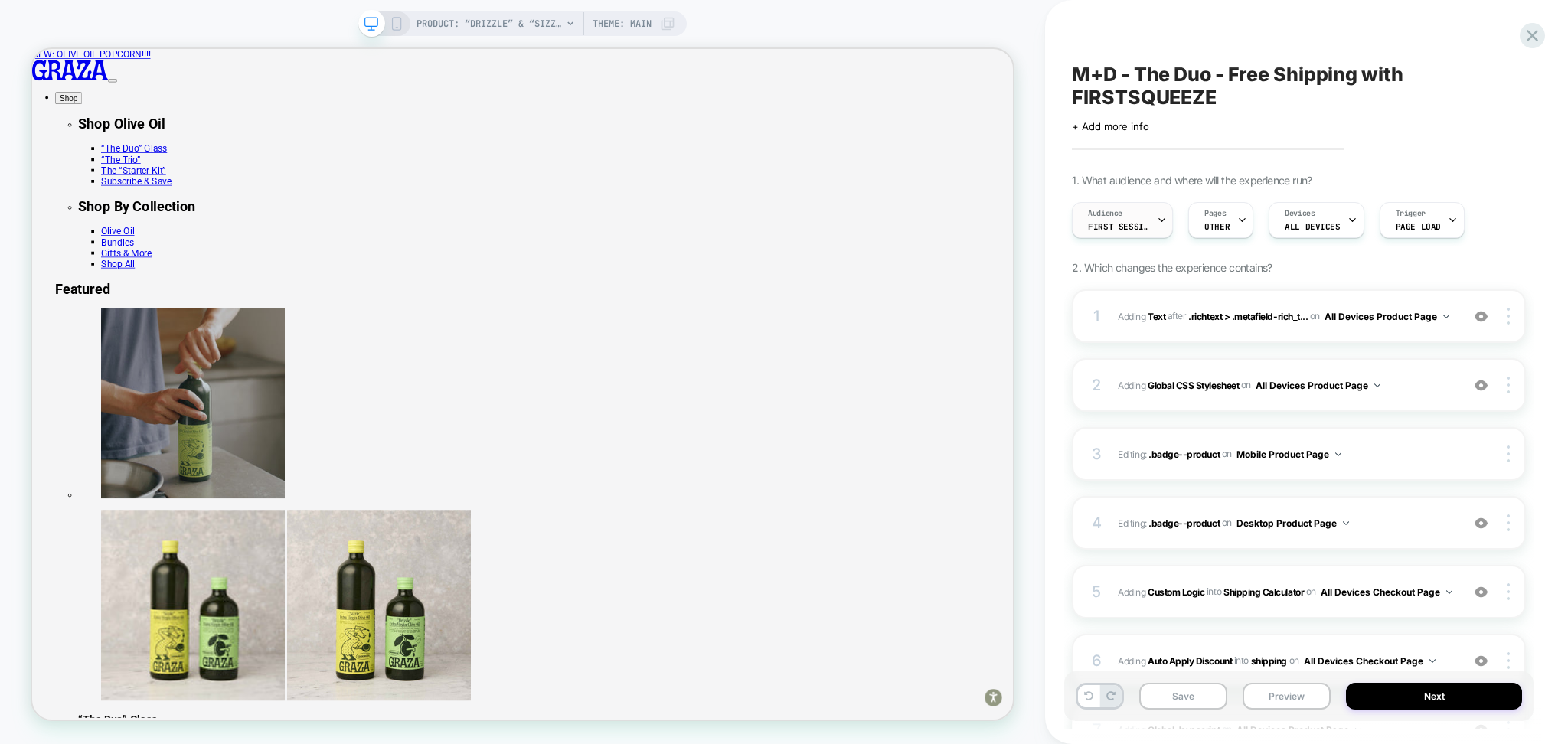
click at [1147, 224] on span "First Session" at bounding box center [1118, 226] width 62 height 11
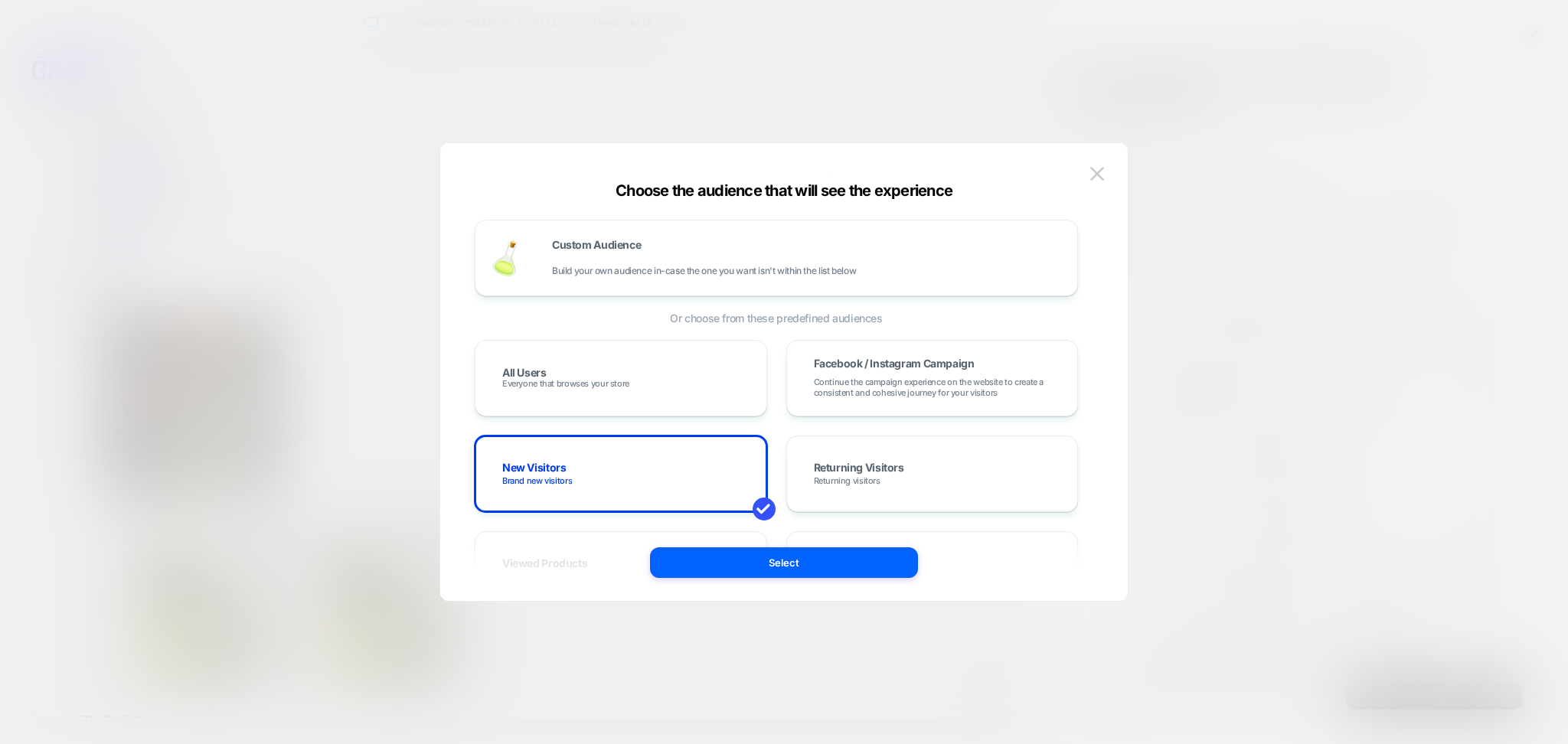
drag, startPoint x: 695, startPoint y: 391, endPoint x: 753, endPoint y: 426, distance: 67.7
click at [696, 391] on div "All Users Everyone that browses your store" at bounding box center [621, 378] width 260 height 44
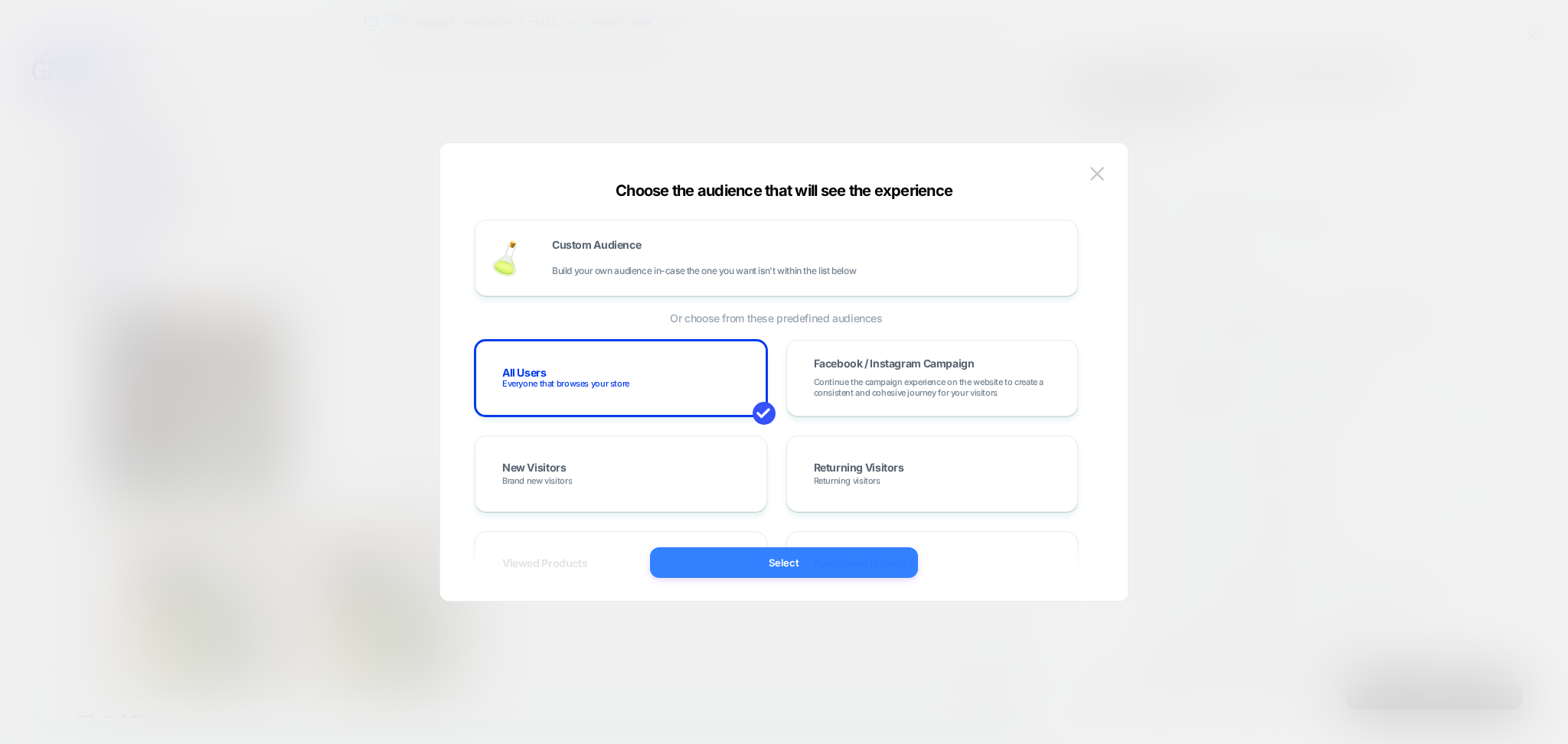
click at [884, 557] on button "Select" at bounding box center [784, 563] width 268 height 31
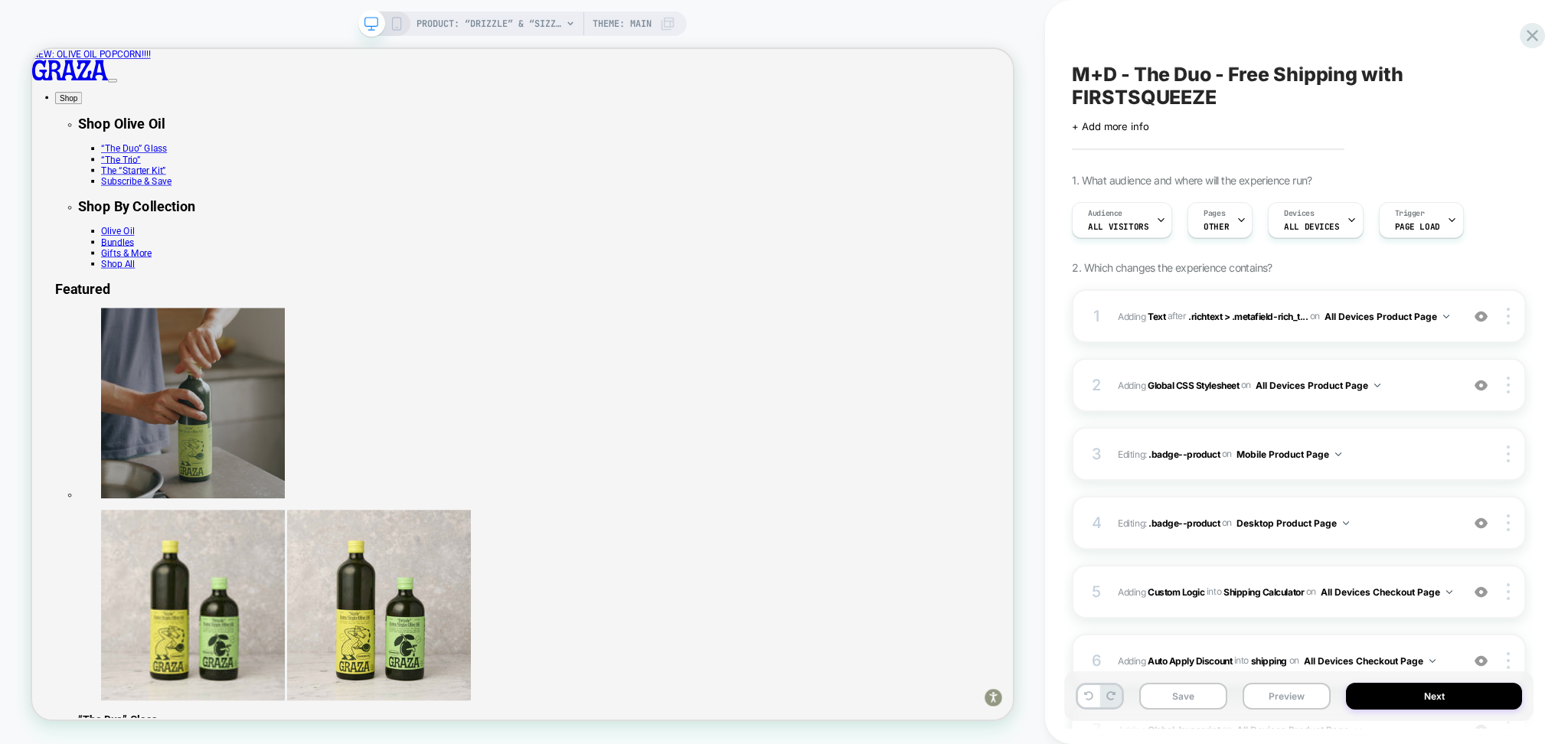
click at [1247, 225] on div "Audience All Visitors Pages OTHER Devices ALL DEVICES Trigger Page Load" at bounding box center [1291, 219] width 454 height 51
click at [1241, 219] on div "Pages OTHER" at bounding box center [1220, 219] width 65 height 36
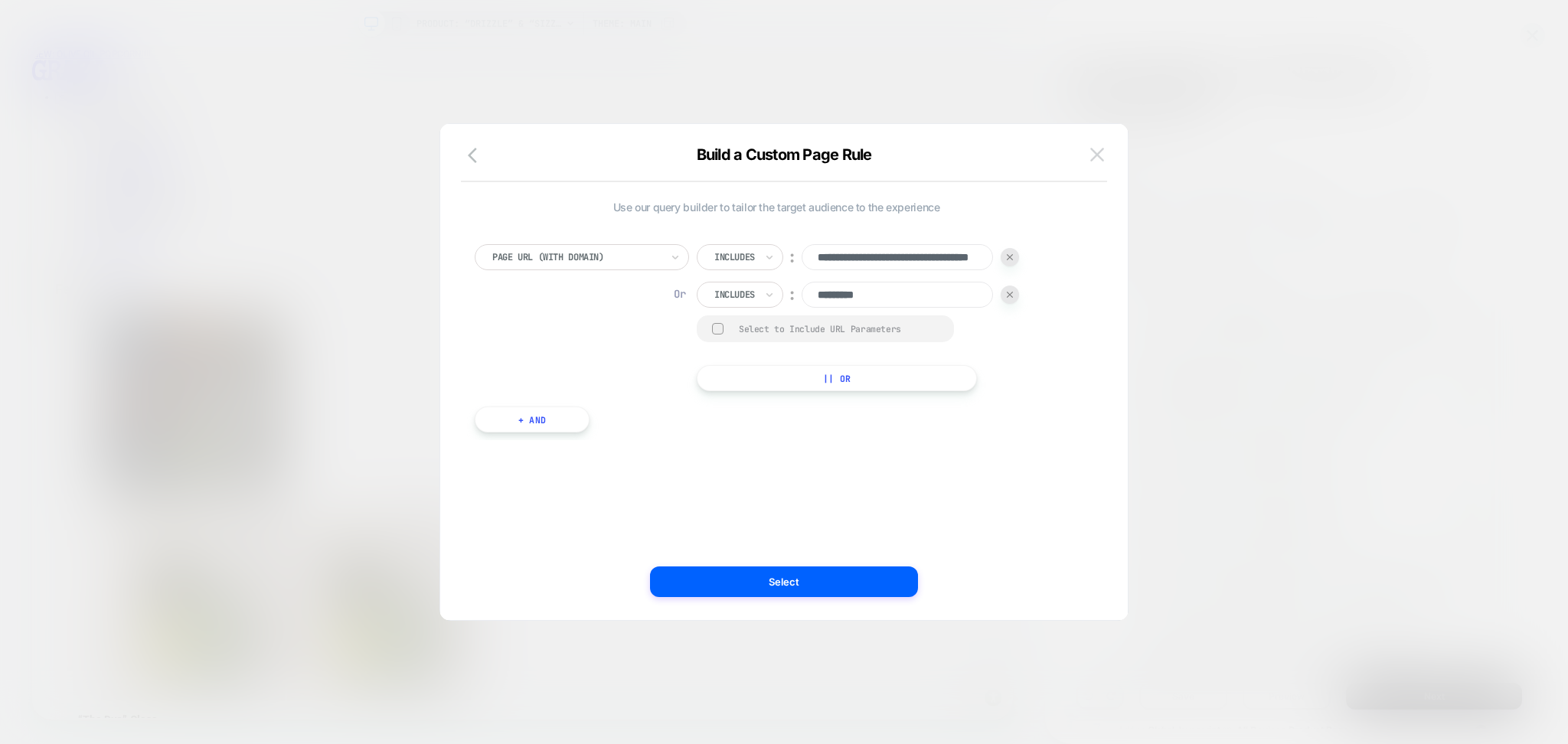
click at [1097, 157] on img at bounding box center [1096, 154] width 13 height 13
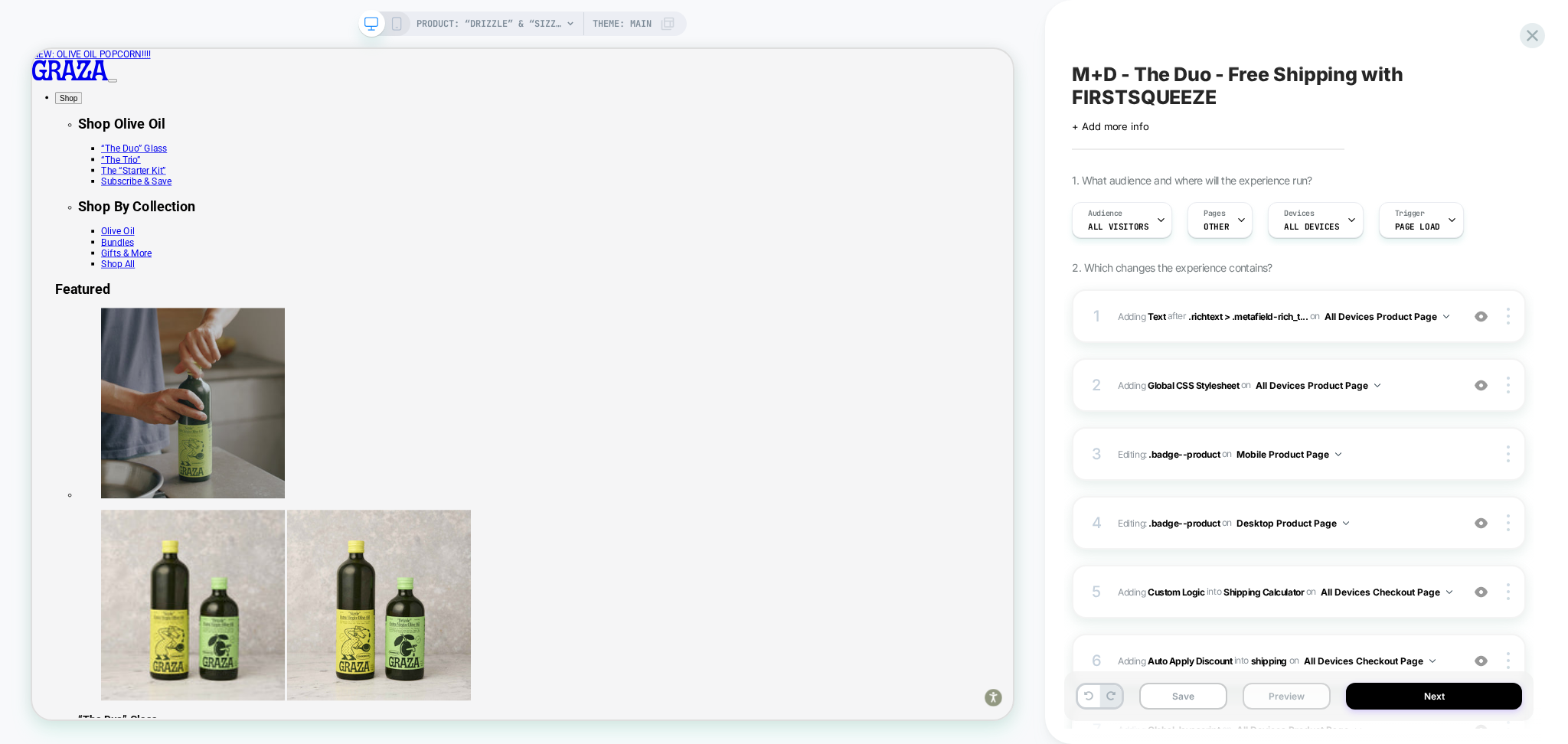
click at [1280, 701] on button "Preview" at bounding box center [1286, 696] width 88 height 27
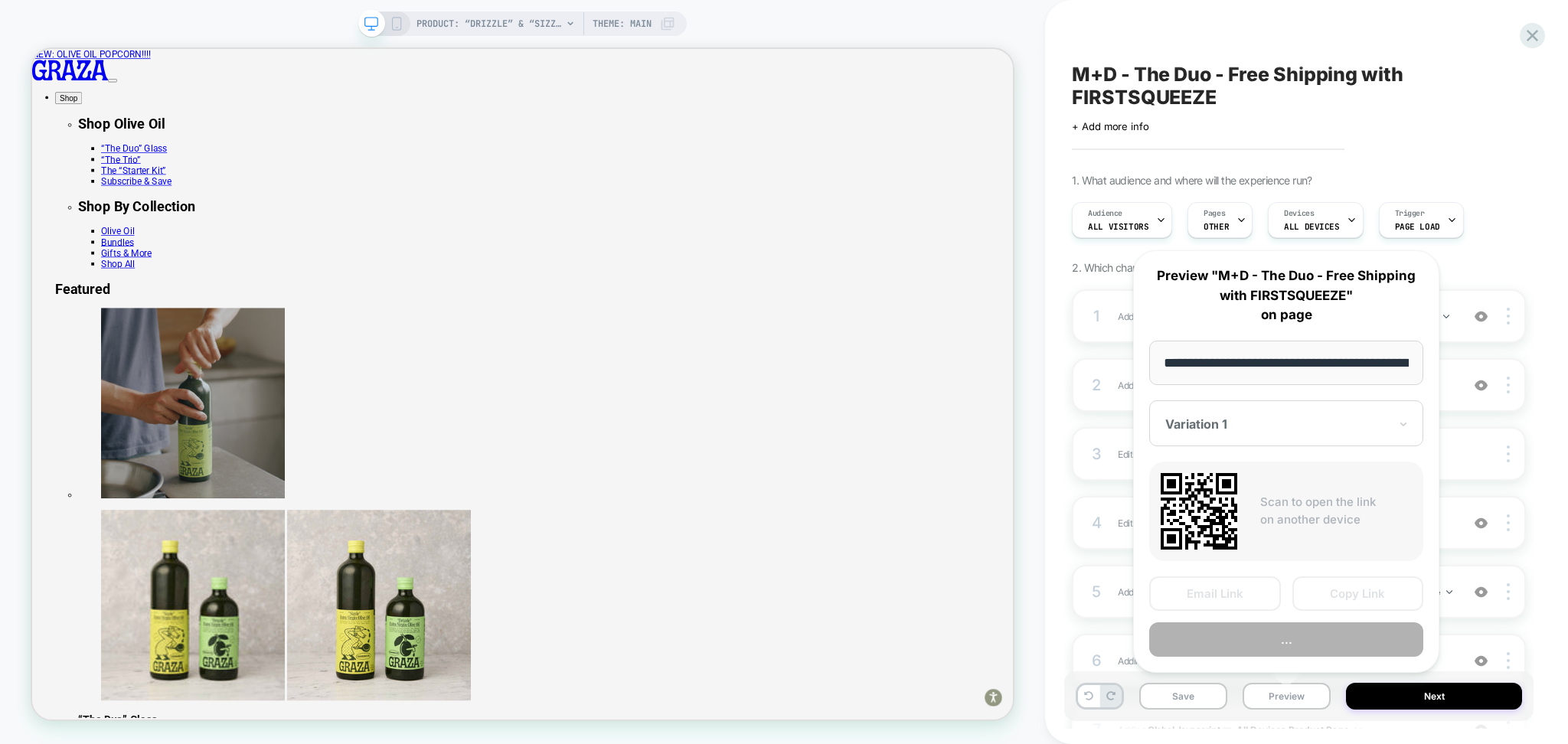
scroll to position [0, 129]
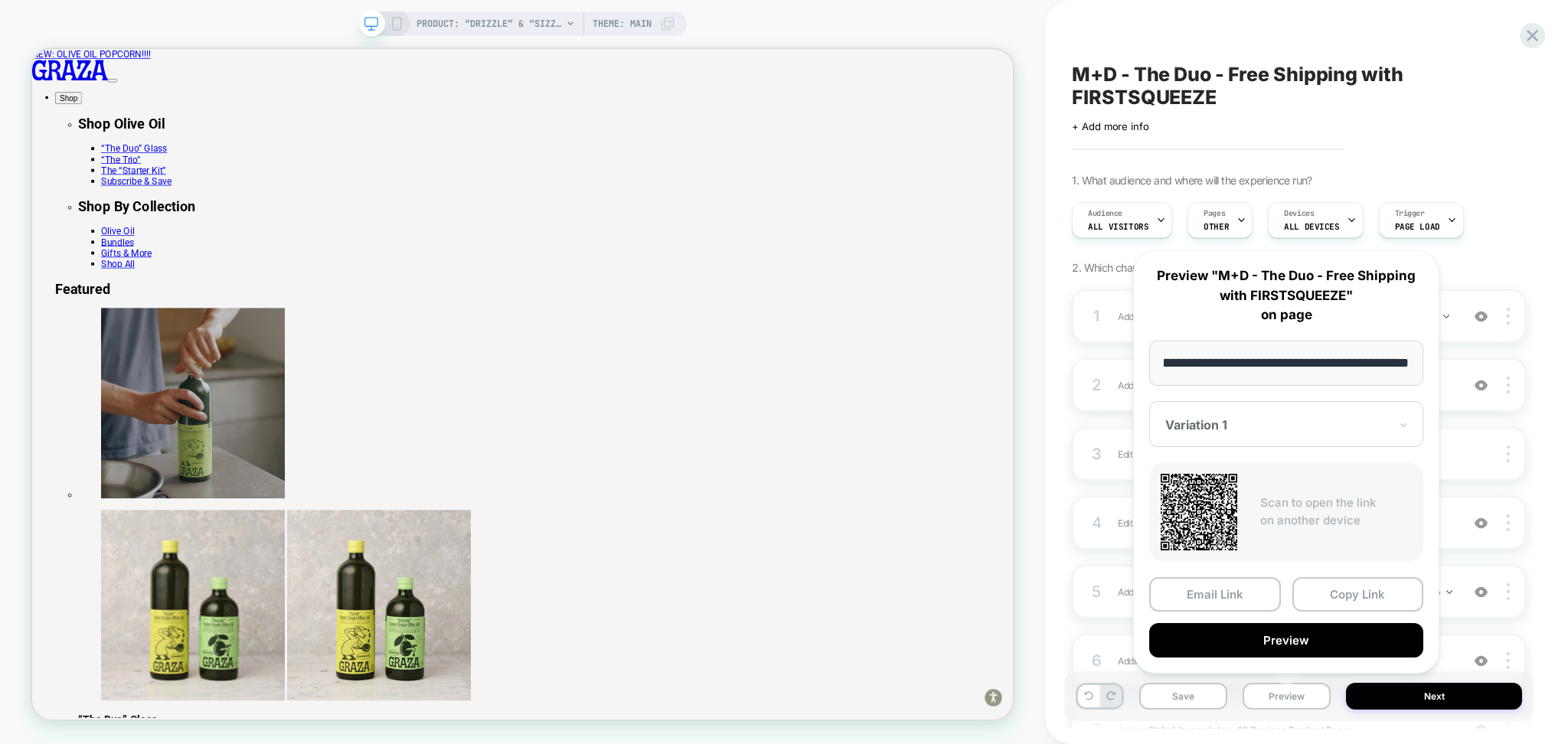
click at [1269, 656] on div "**********" at bounding box center [1286, 462] width 306 height 423
click at [1268, 643] on button "Preview" at bounding box center [1286, 640] width 274 height 35
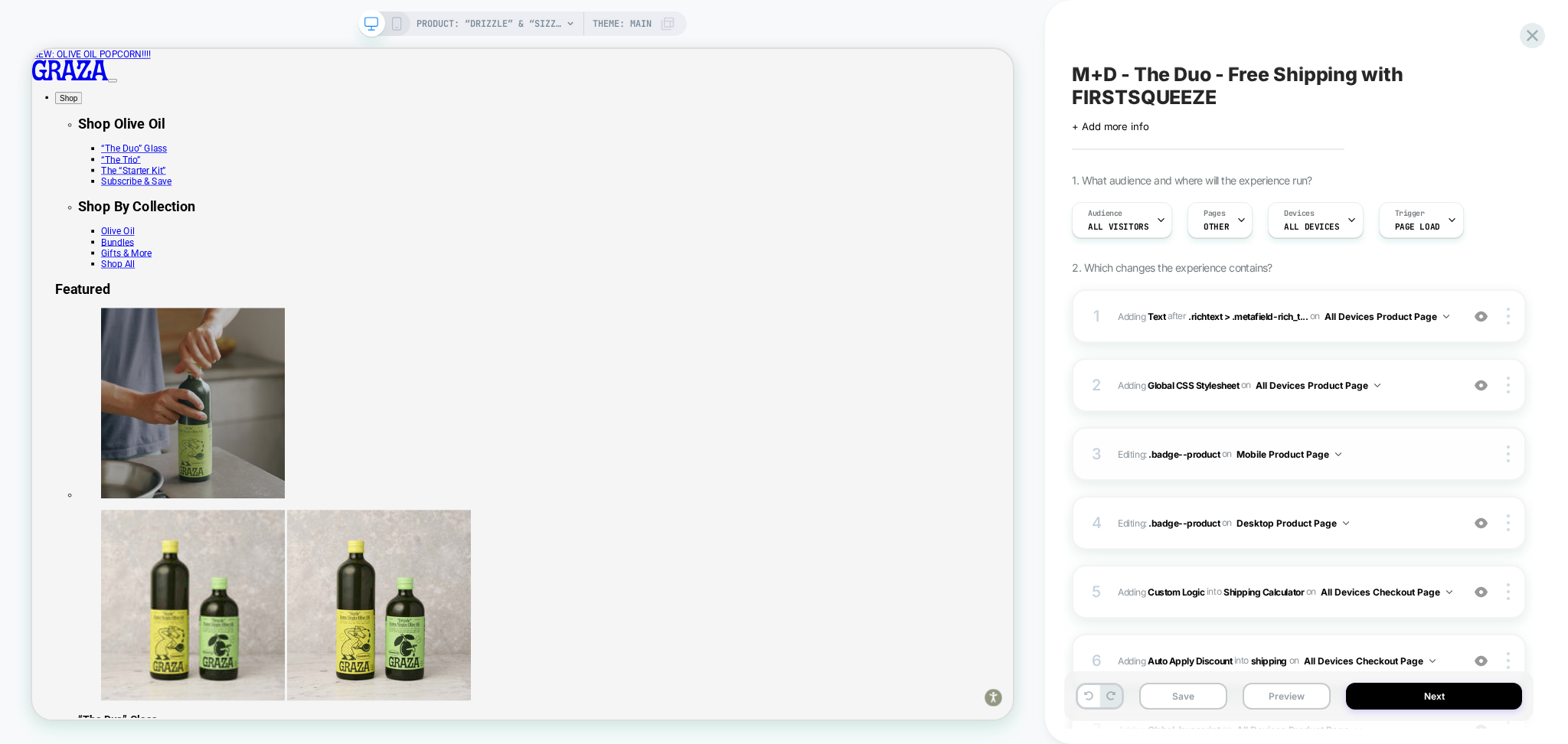
scroll to position [196, 0]
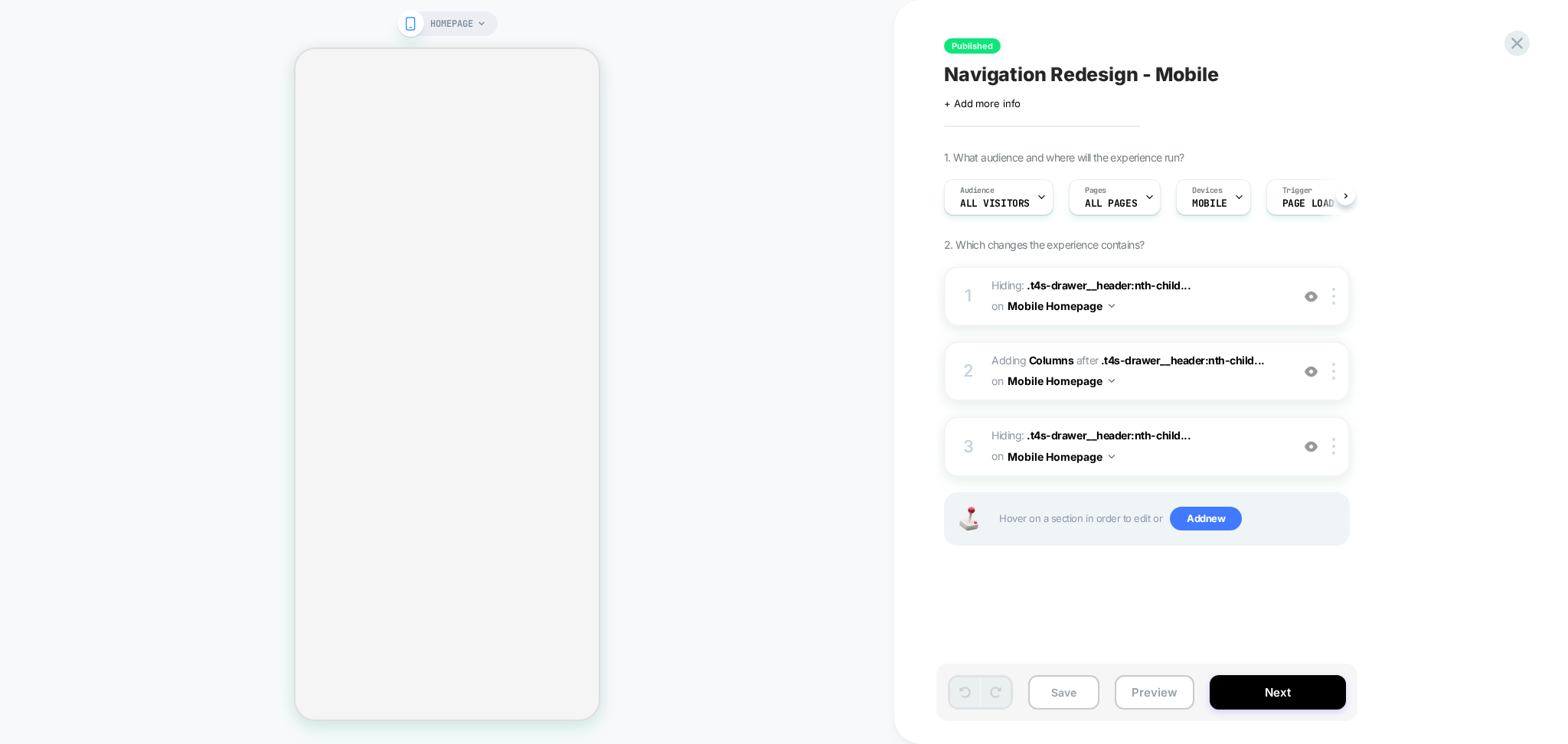
scroll to position [0, 1]
click at [1173, 65] on span "Navigation Redesign - Mobile" at bounding box center [1081, 74] width 274 height 23
click at [1173, 65] on textarea "**********" at bounding box center [1136, 74] width 383 height 24
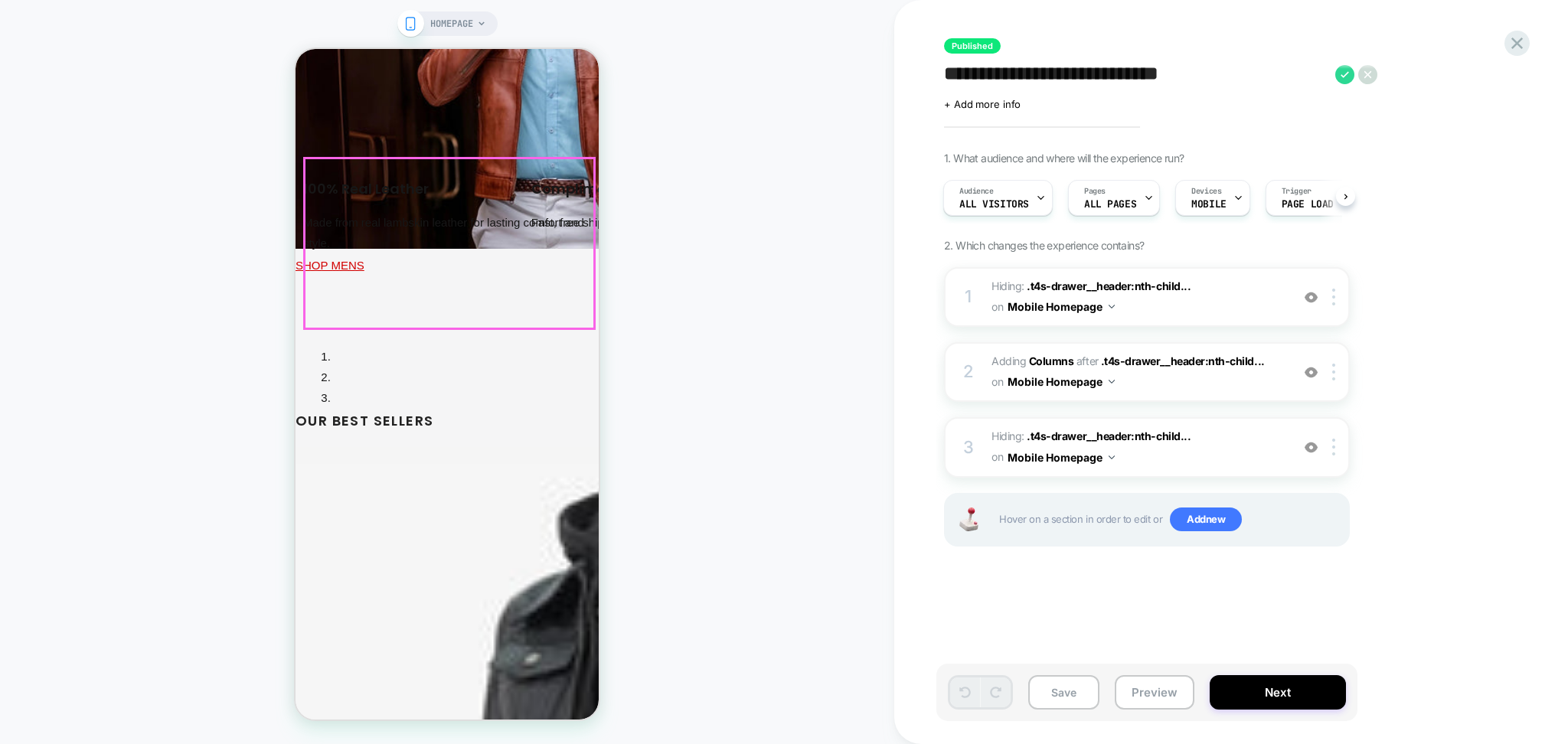
scroll to position [816, 0]
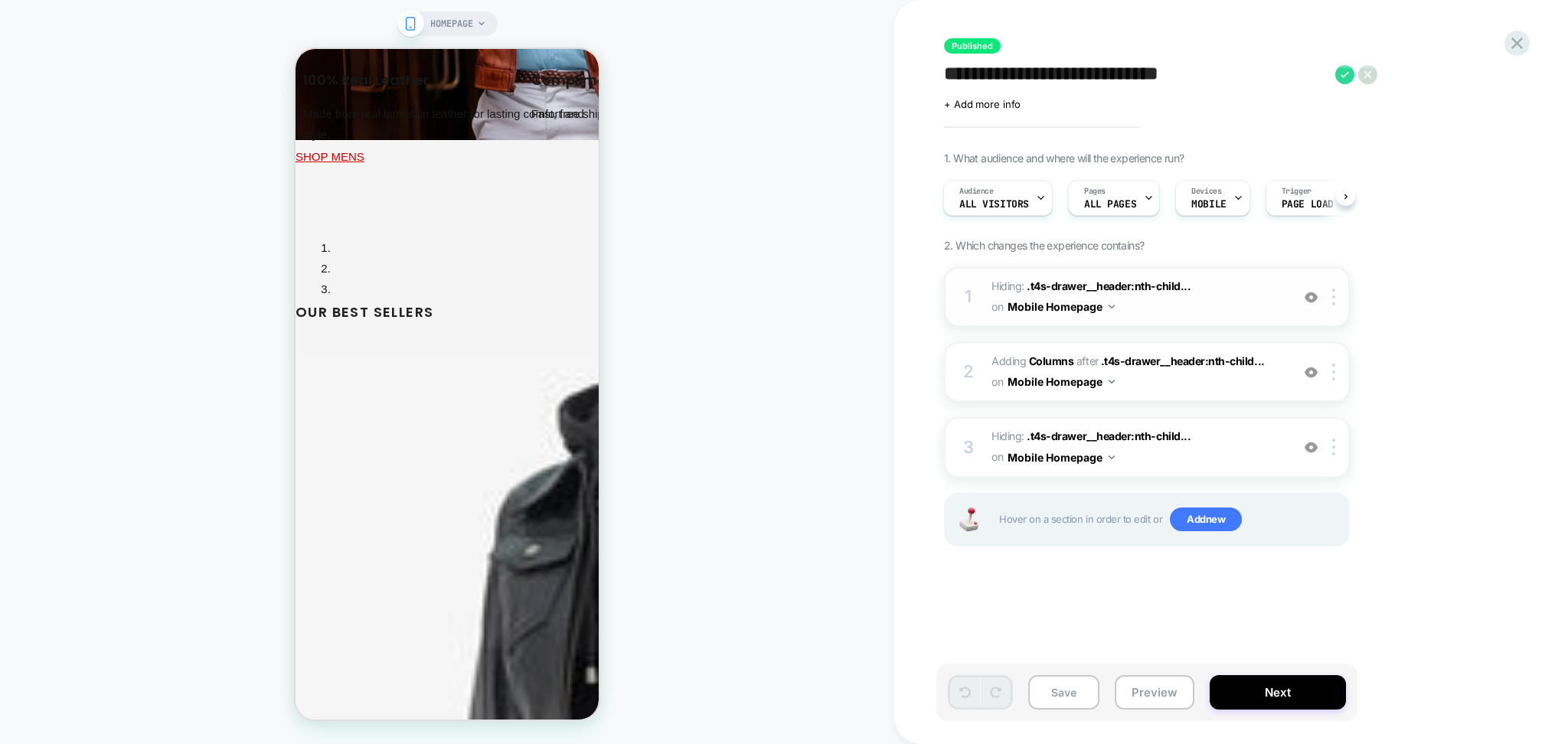
click at [1309, 294] on img at bounding box center [1311, 297] width 13 height 13
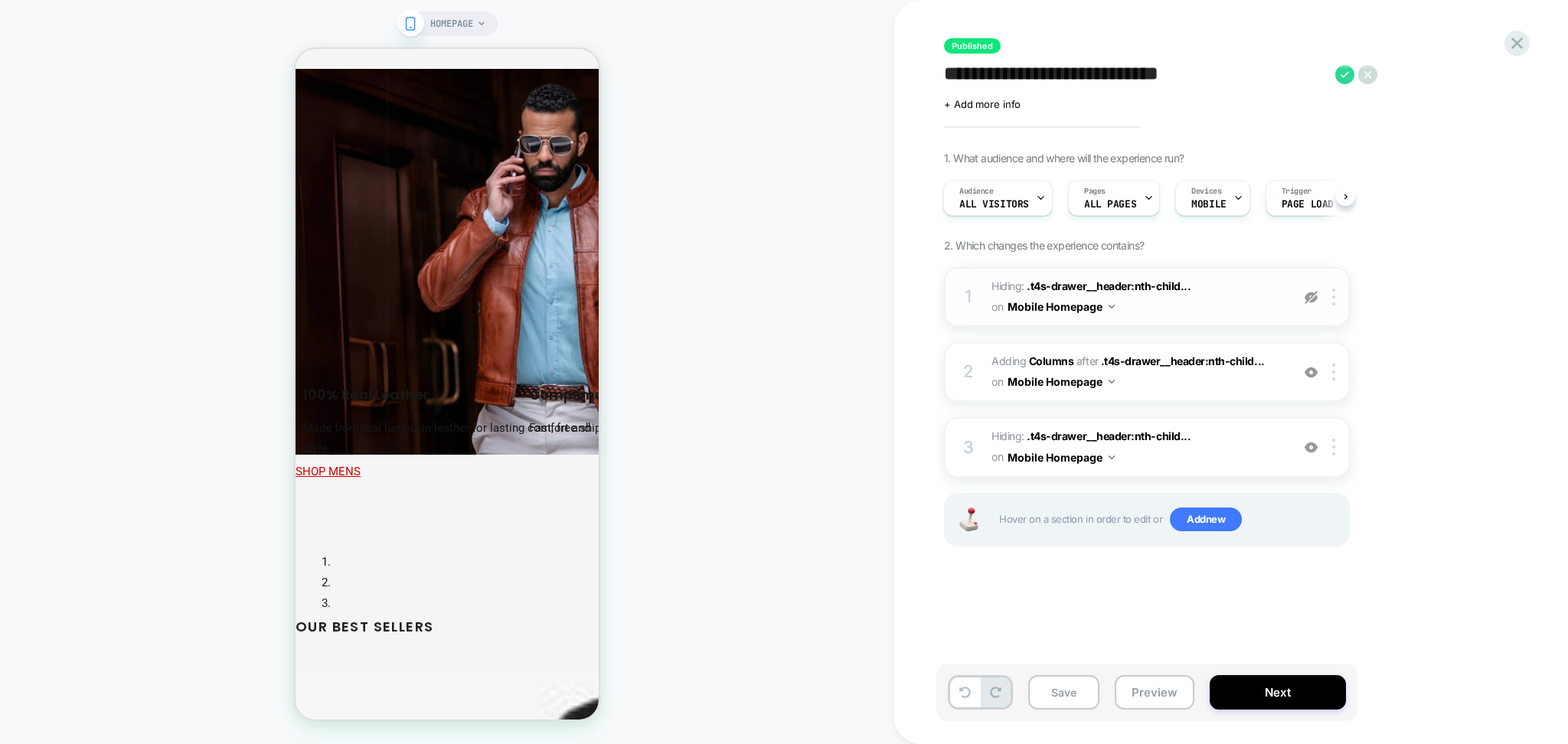
scroll to position [510, 0]
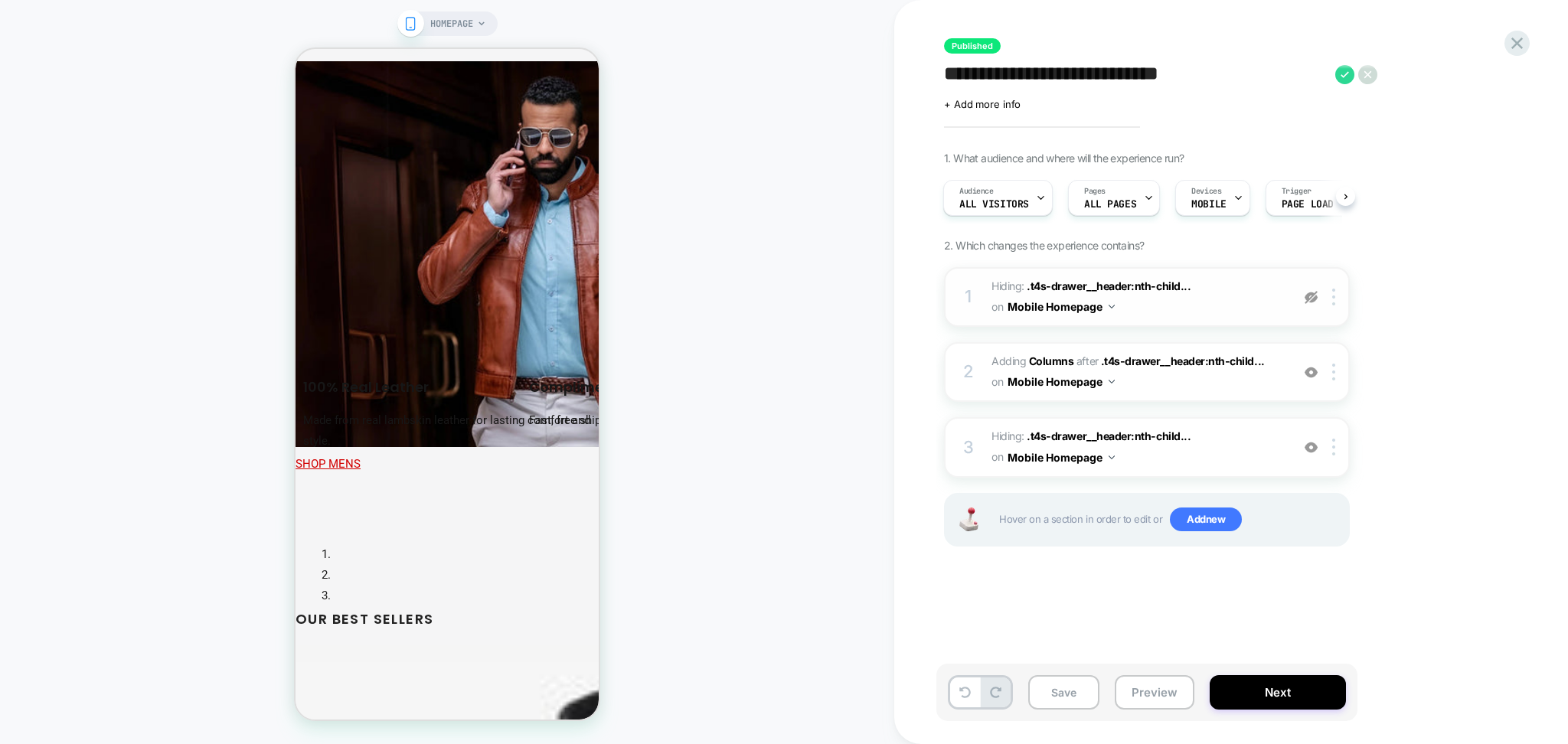
click at [1308, 294] on img at bounding box center [1311, 297] width 13 height 13
click at [1312, 441] on img at bounding box center [1311, 448] width 13 height 13
click at [1313, 304] on div at bounding box center [1311, 296] width 25 height 16
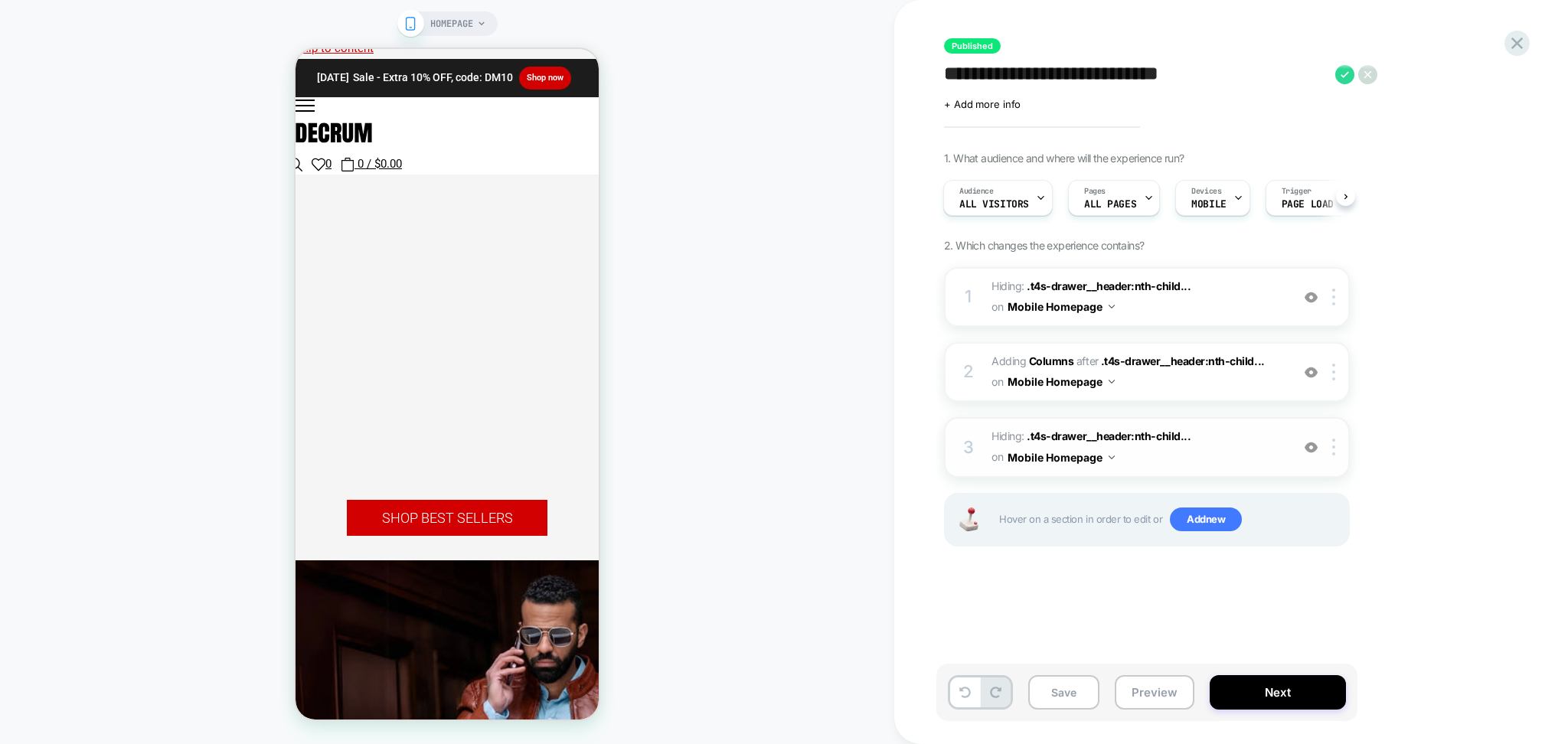
scroll to position [0, 0]
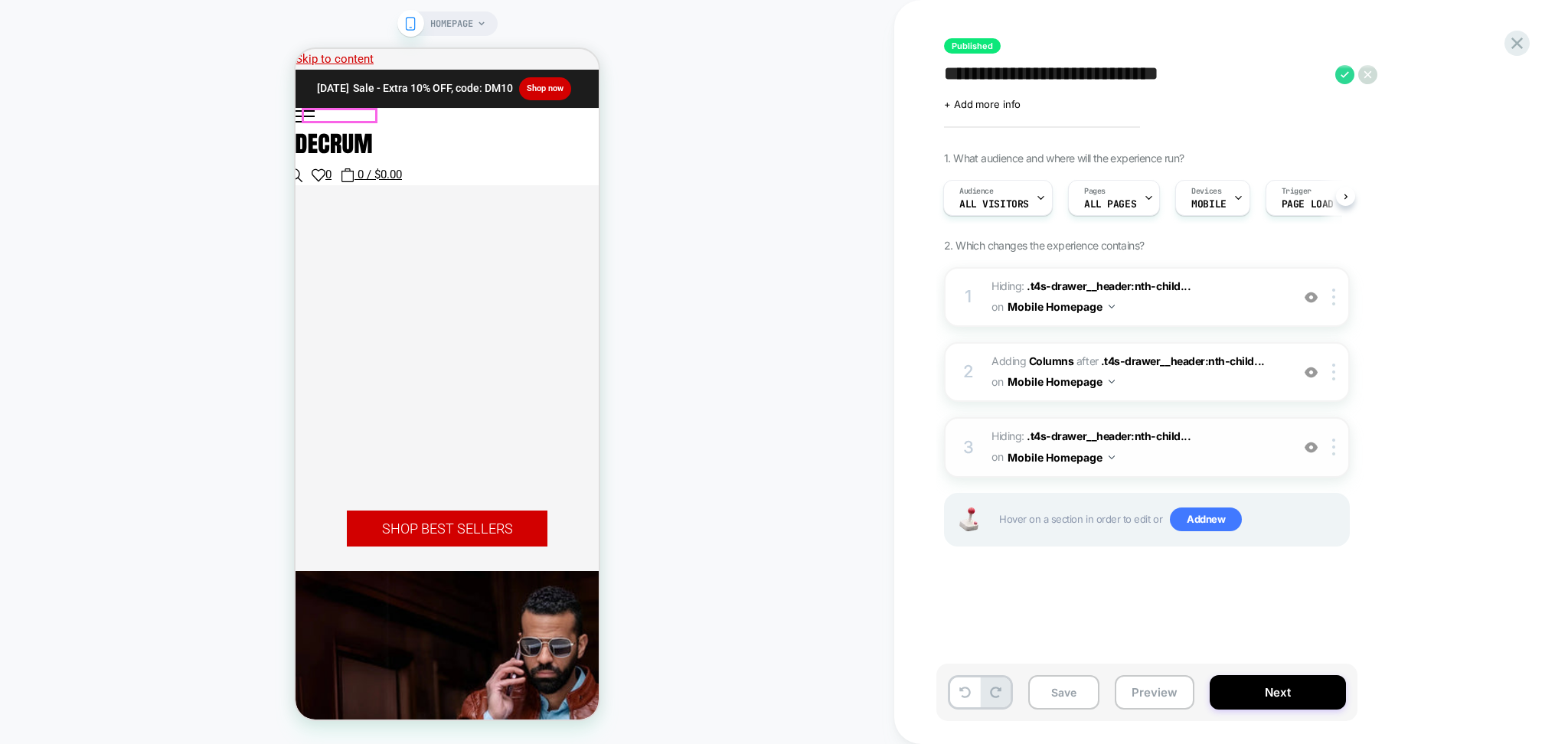
click at [310, 112] on icon at bounding box center [307, 116] width 23 height 13
click at [1309, 297] on img at bounding box center [1311, 297] width 13 height 13
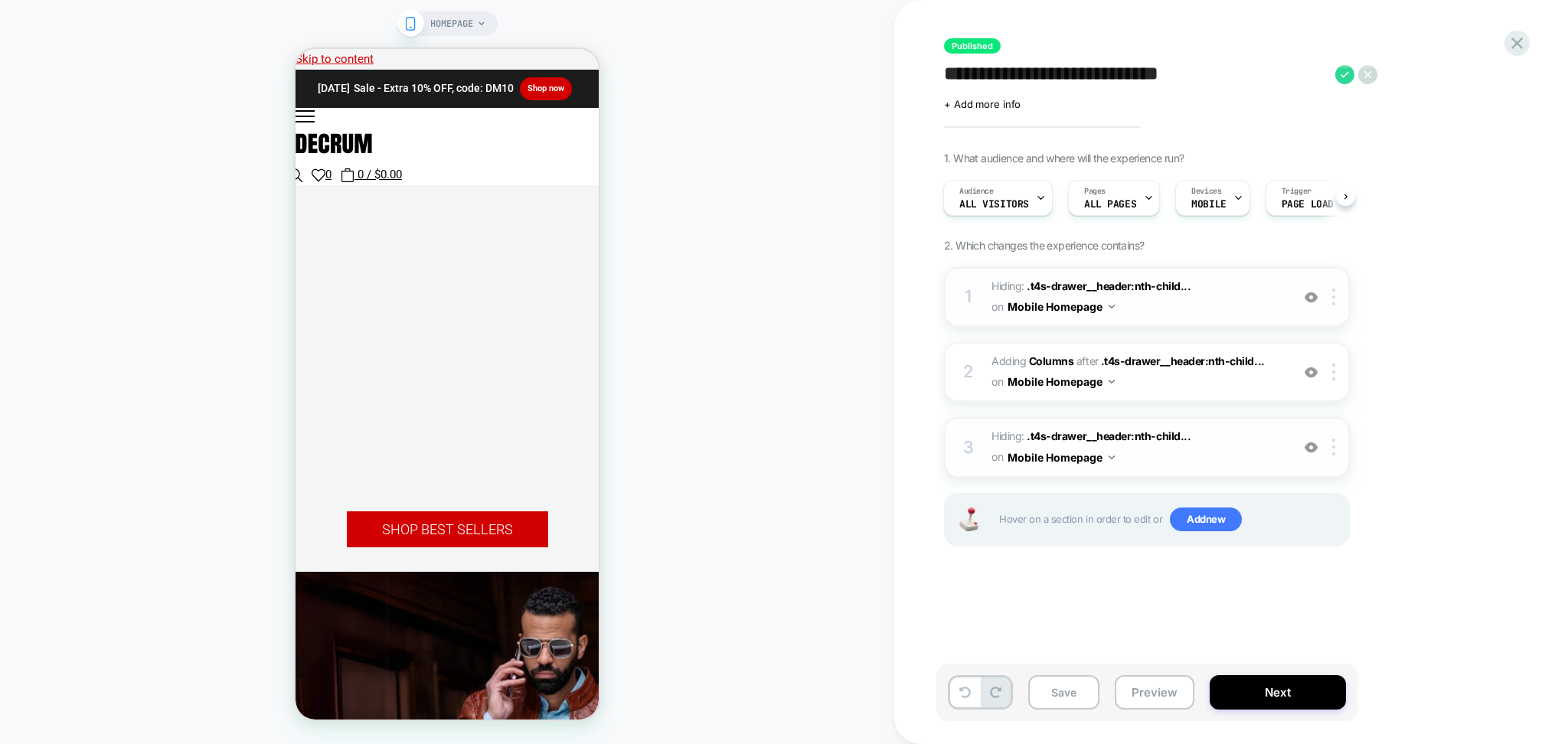
click at [1315, 450] on div at bounding box center [1311, 447] width 25 height 16
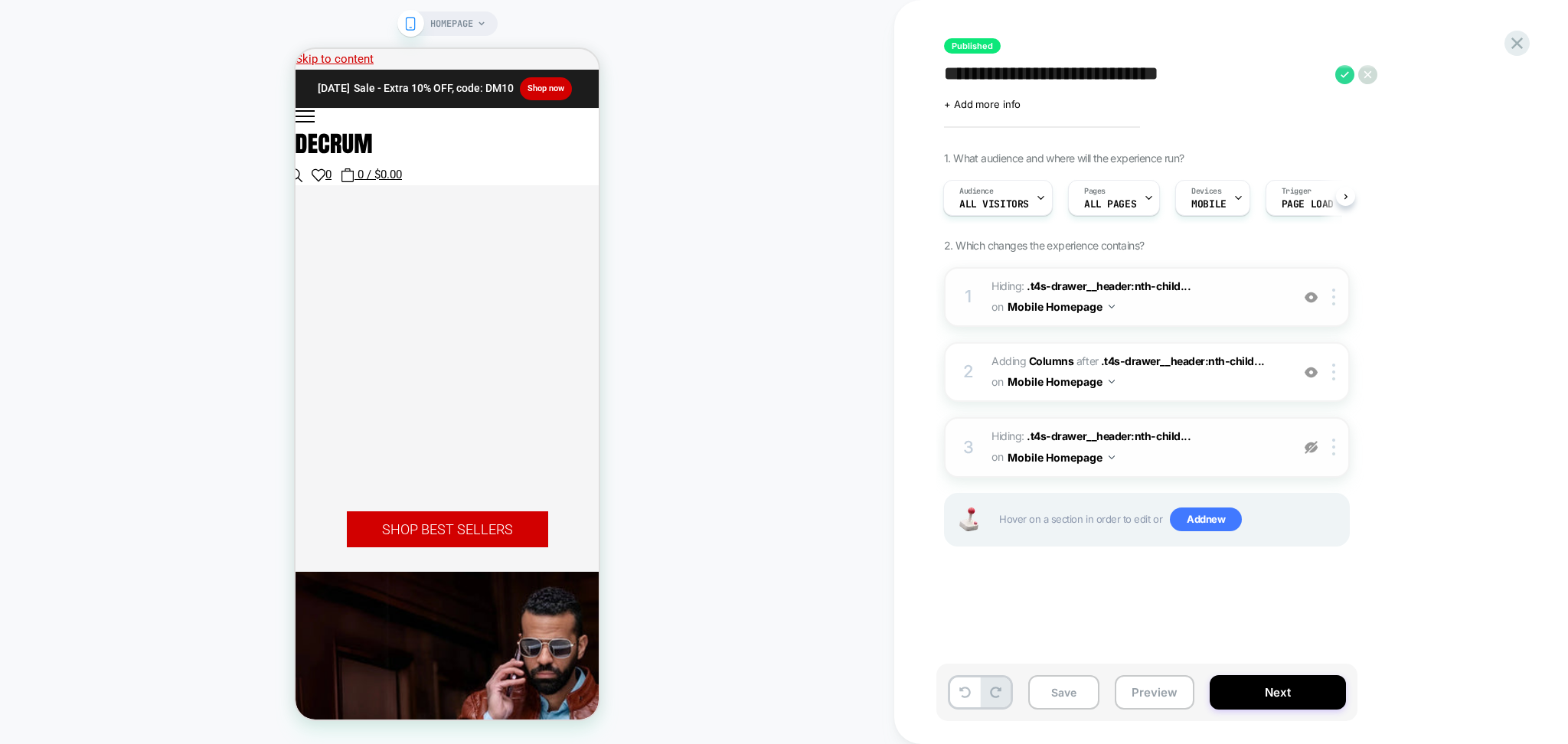
click at [1315, 450] on div at bounding box center [1311, 447] width 25 height 16
click at [1306, 294] on img at bounding box center [1311, 297] width 13 height 13
click at [1308, 368] on img at bounding box center [1311, 372] width 13 height 13
click at [1311, 382] on div "2 #_loomi_addon_1757576840717 Adding Columns AFTER .t4s-drawer__header:nth-chil…" at bounding box center [1146, 372] width 405 height 60
click at [1311, 372] on img at bounding box center [1311, 372] width 13 height 13
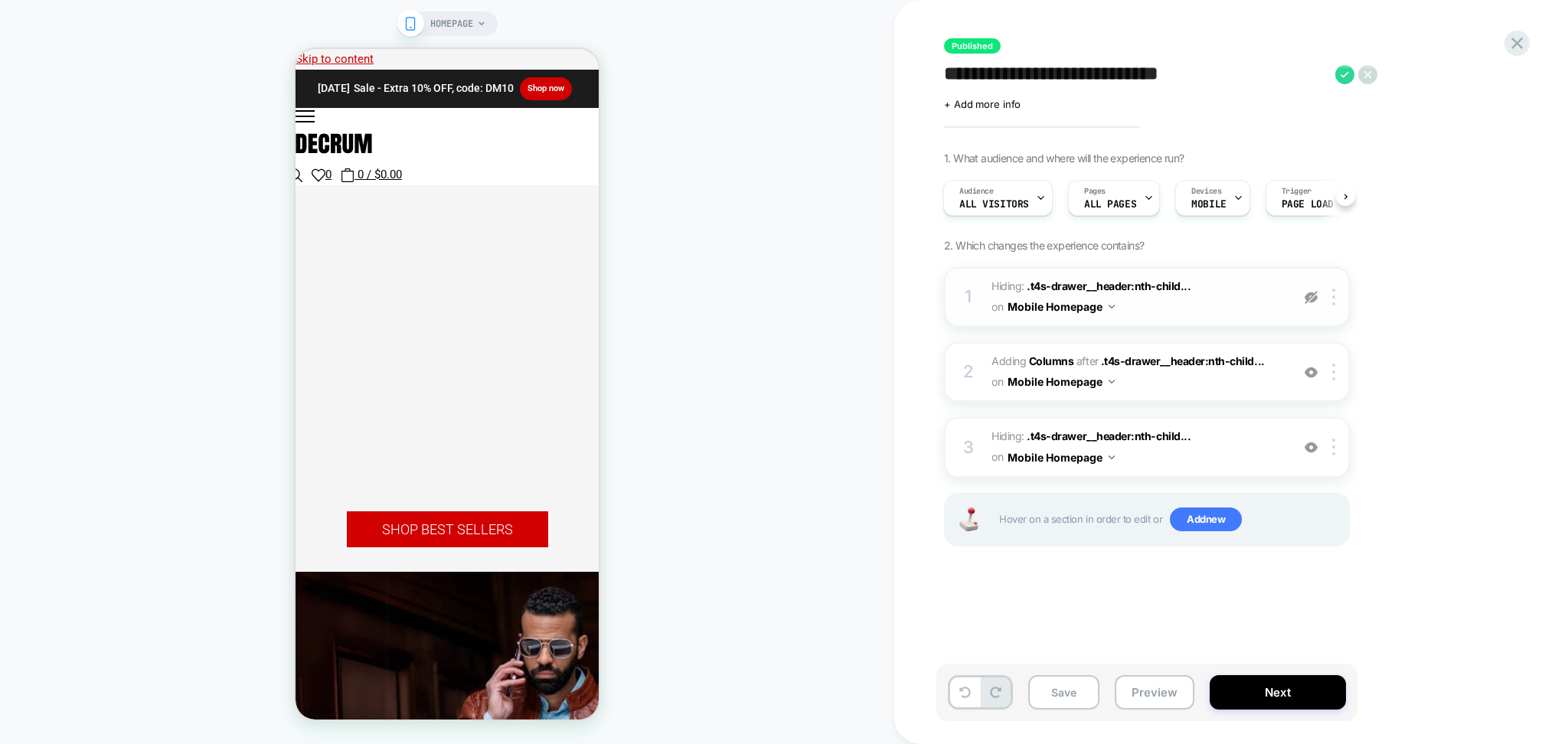
click at [1313, 297] on img at bounding box center [1311, 297] width 13 height 13
click at [1312, 366] on img at bounding box center [1311, 372] width 13 height 13
click at [1121, 696] on button "Preview" at bounding box center [1154, 692] width 80 height 35
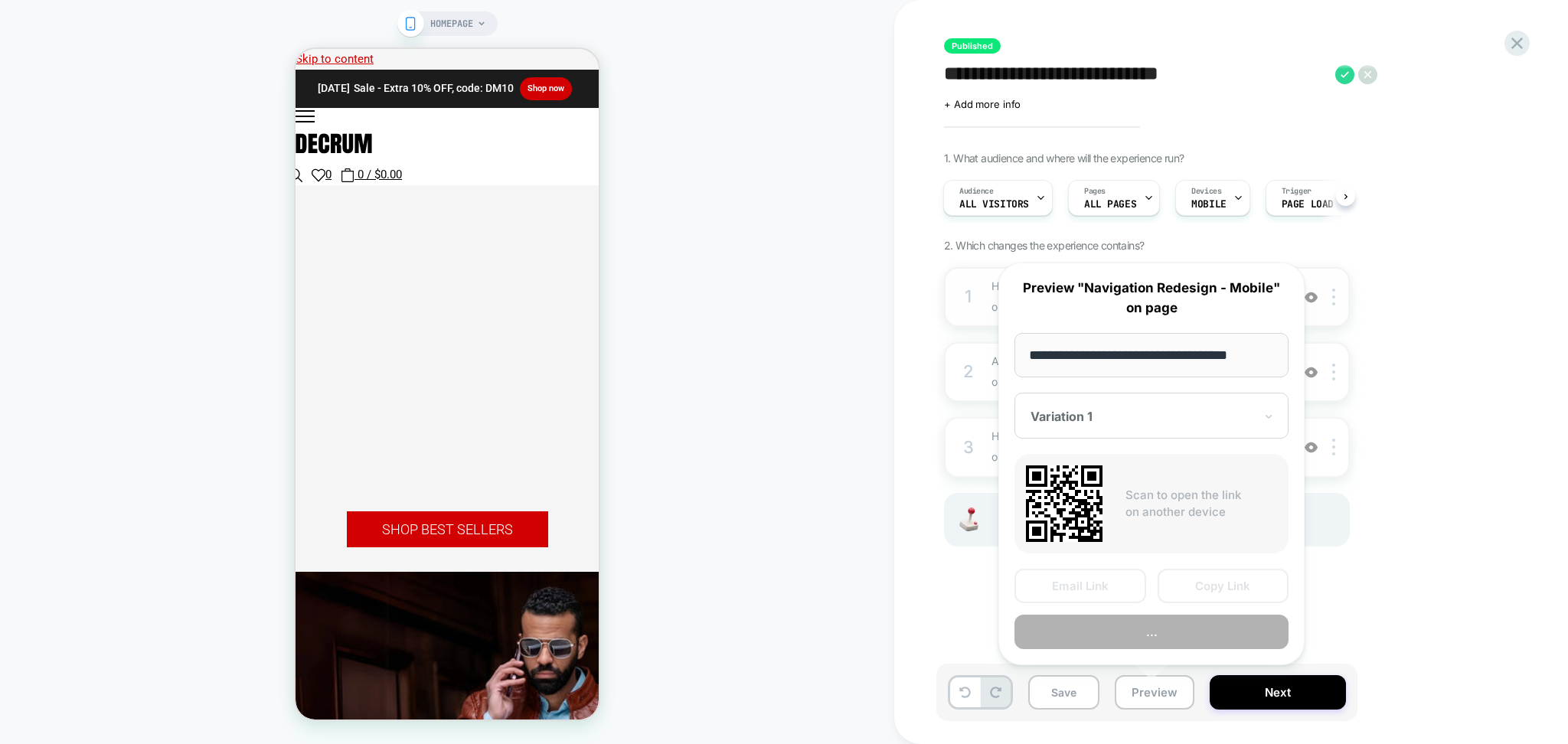
scroll to position [0, 3]
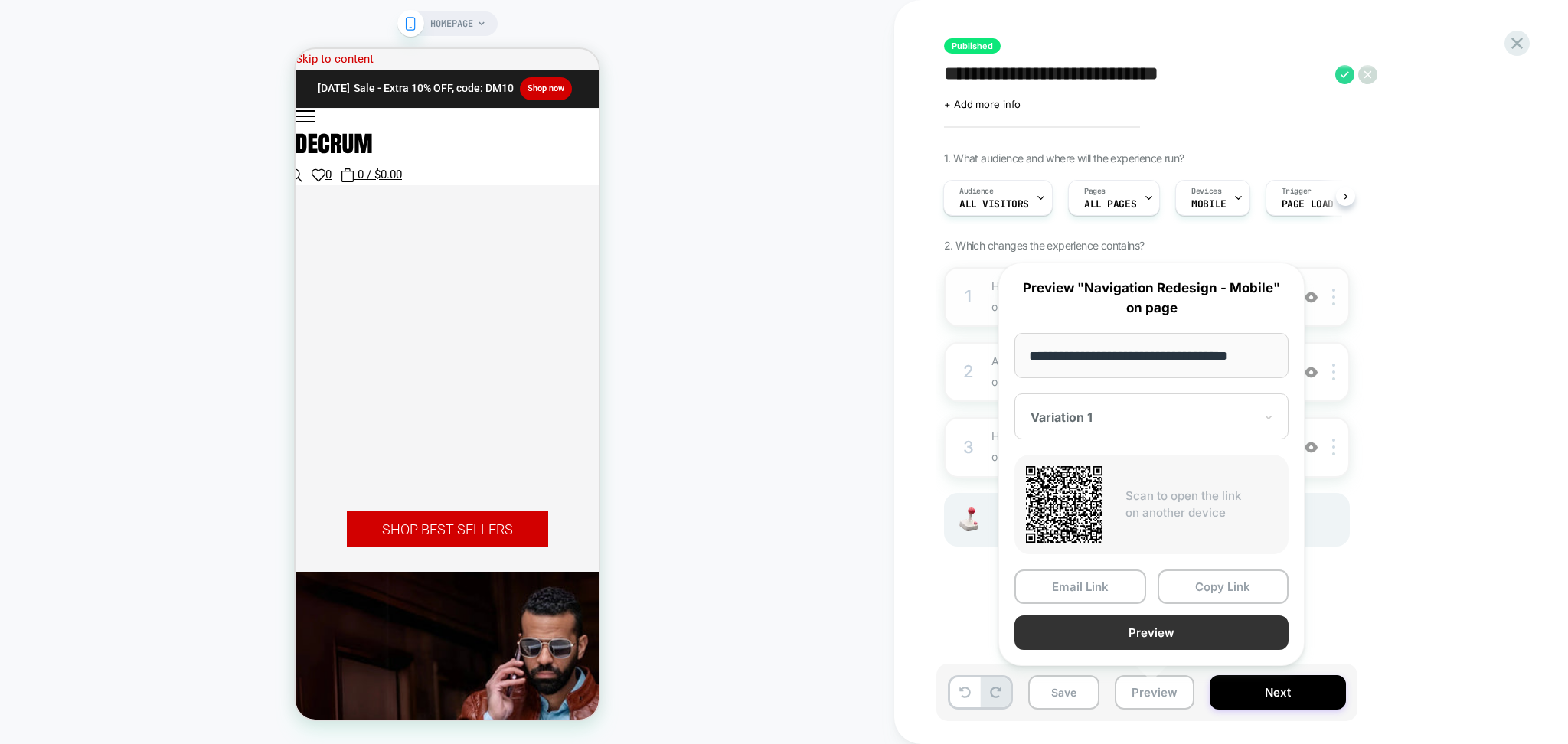
click at [1130, 633] on button "Preview" at bounding box center [1151, 632] width 274 height 35
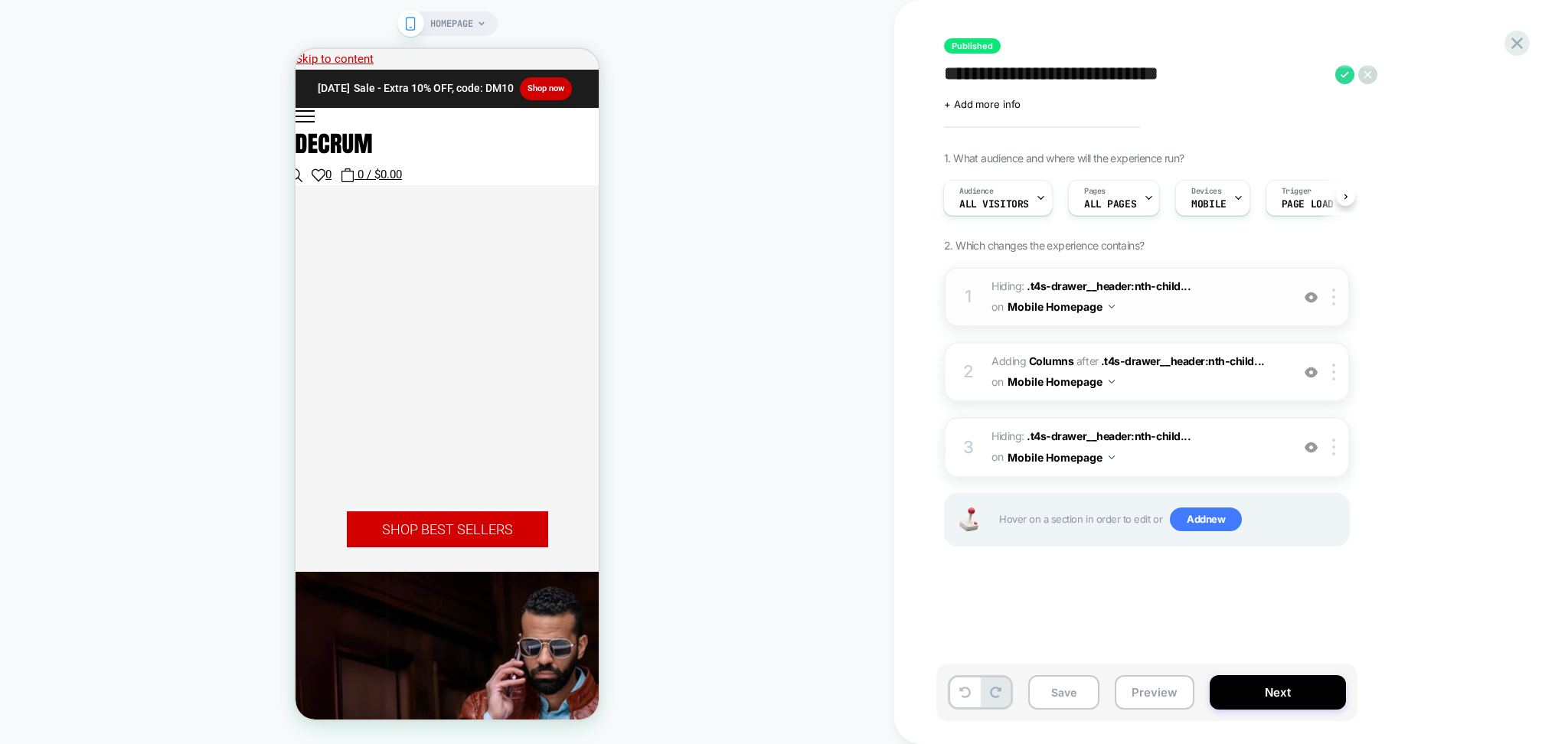
click at [1081, 312] on button "Mobile Homepage" at bounding box center [1061, 306] width 107 height 22
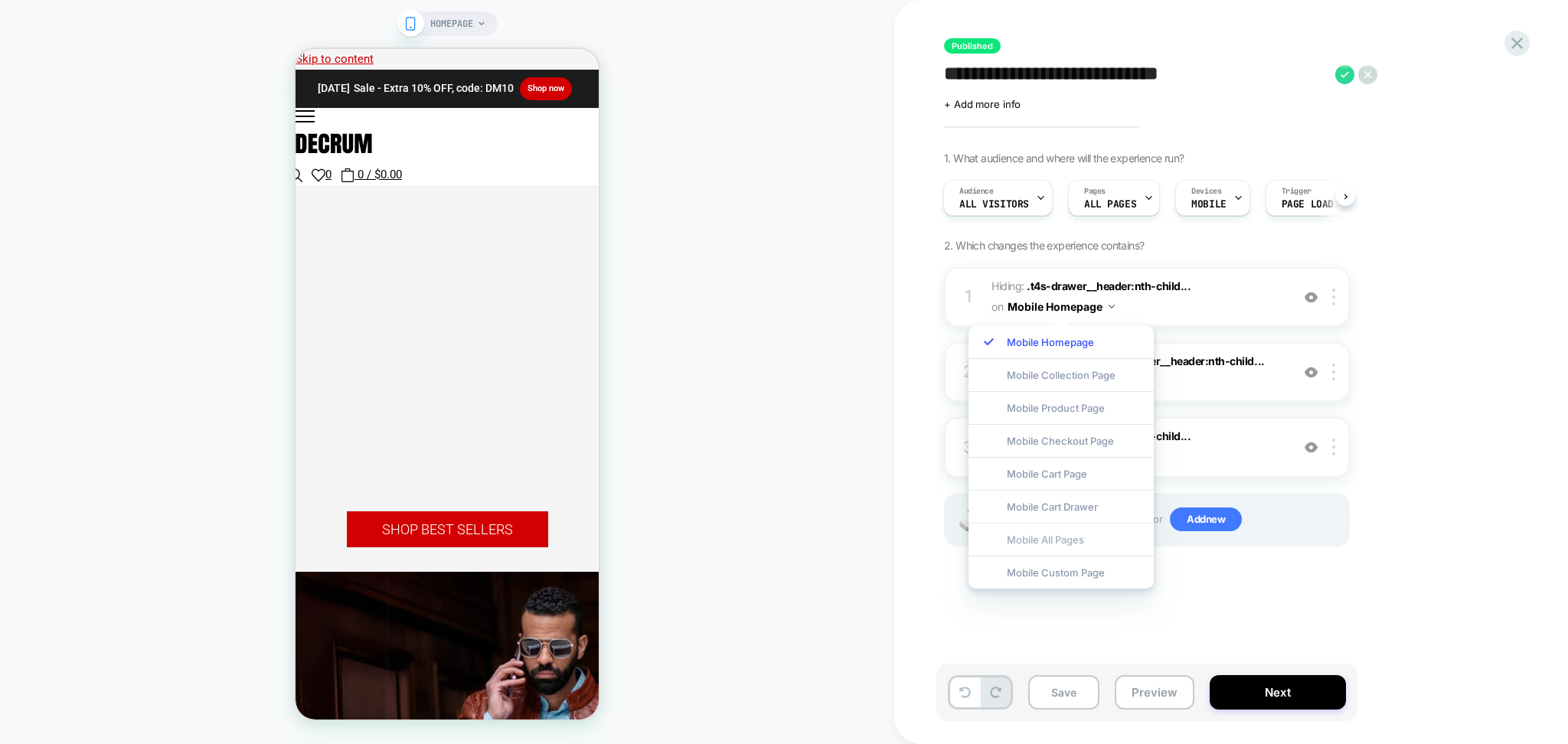
click at [1082, 537] on div "Mobile All Pages" at bounding box center [1061, 539] width 185 height 33
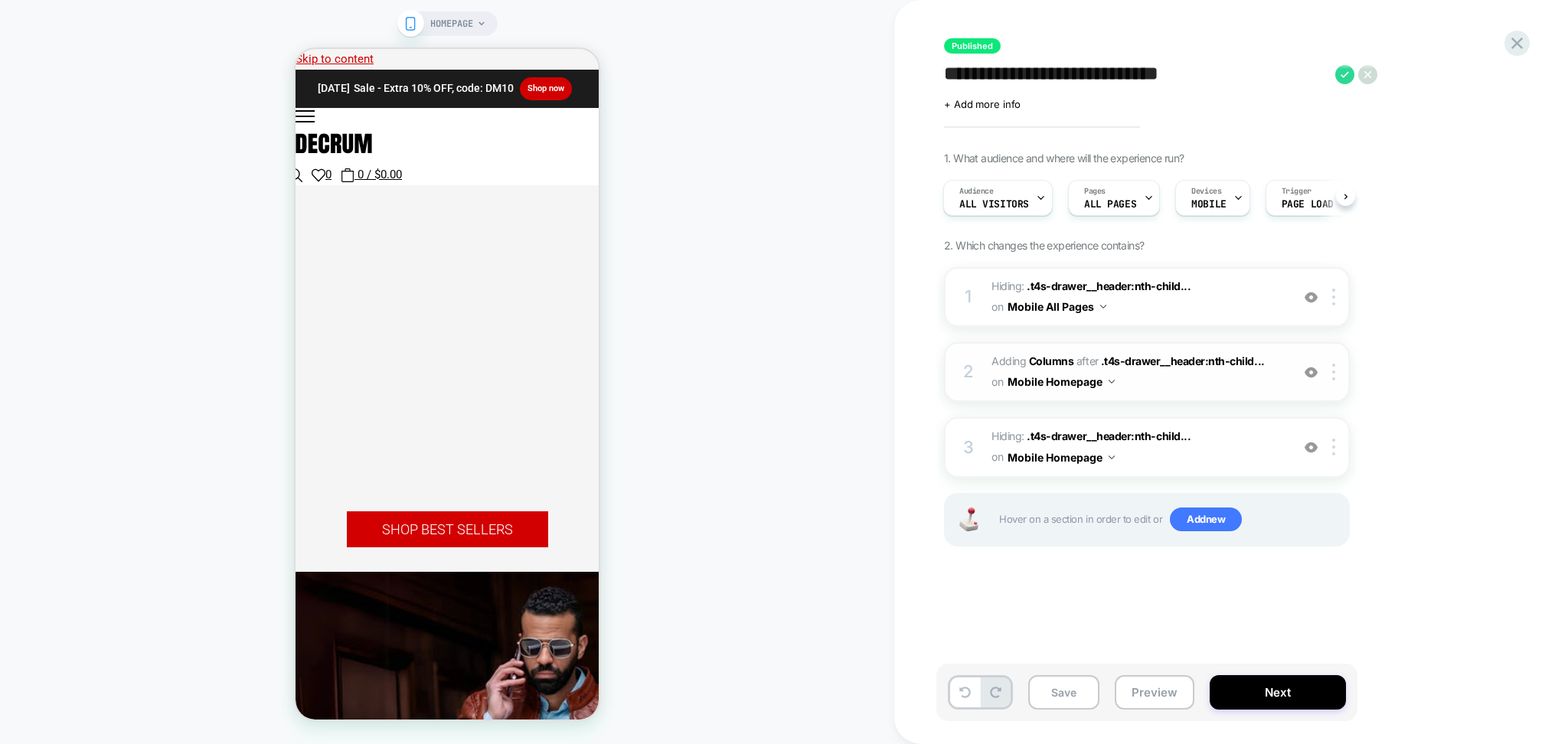
click at [1090, 380] on button "Mobile Homepage" at bounding box center [1061, 381] width 107 height 22
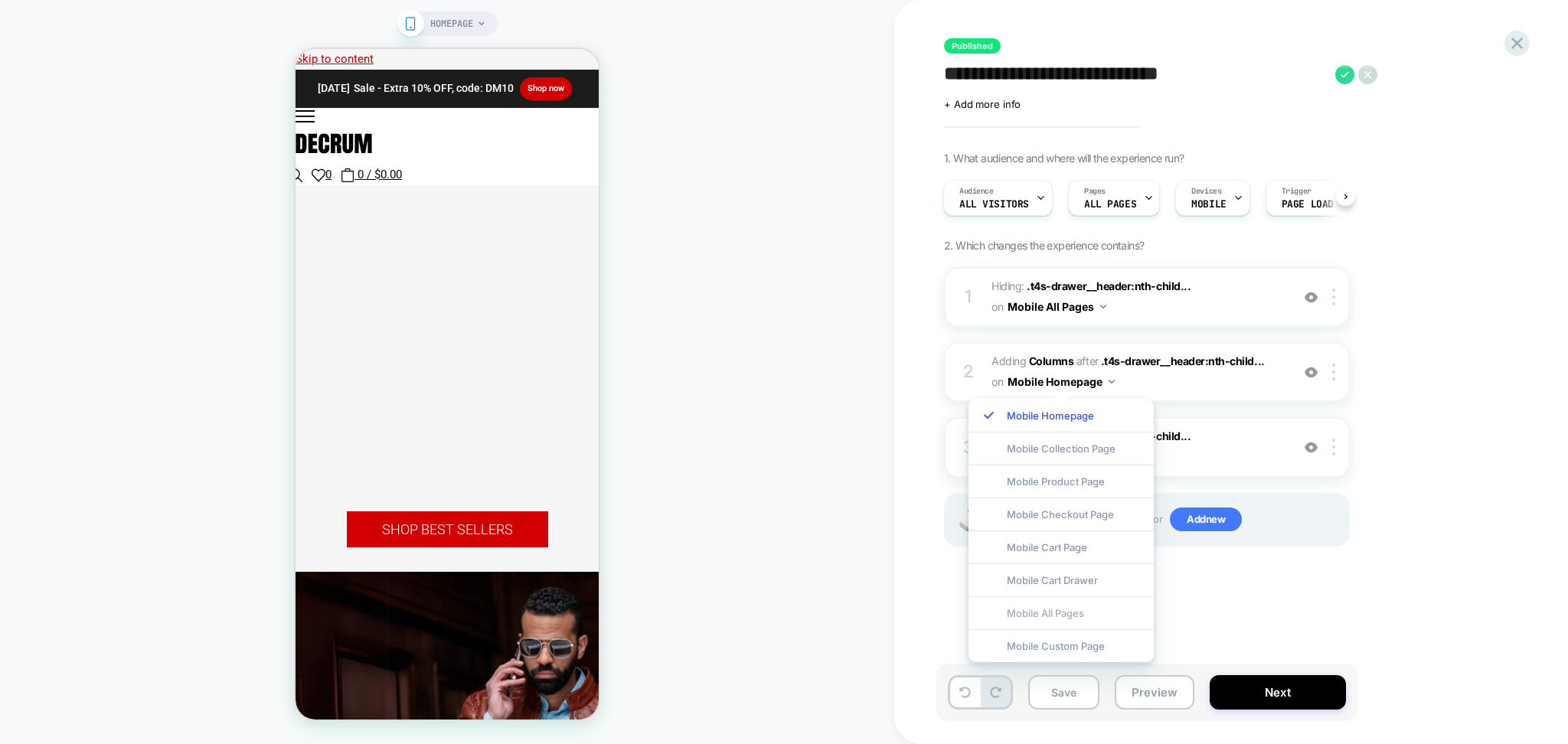
click at [1054, 605] on div "Mobile All Pages" at bounding box center [1061, 612] width 185 height 33
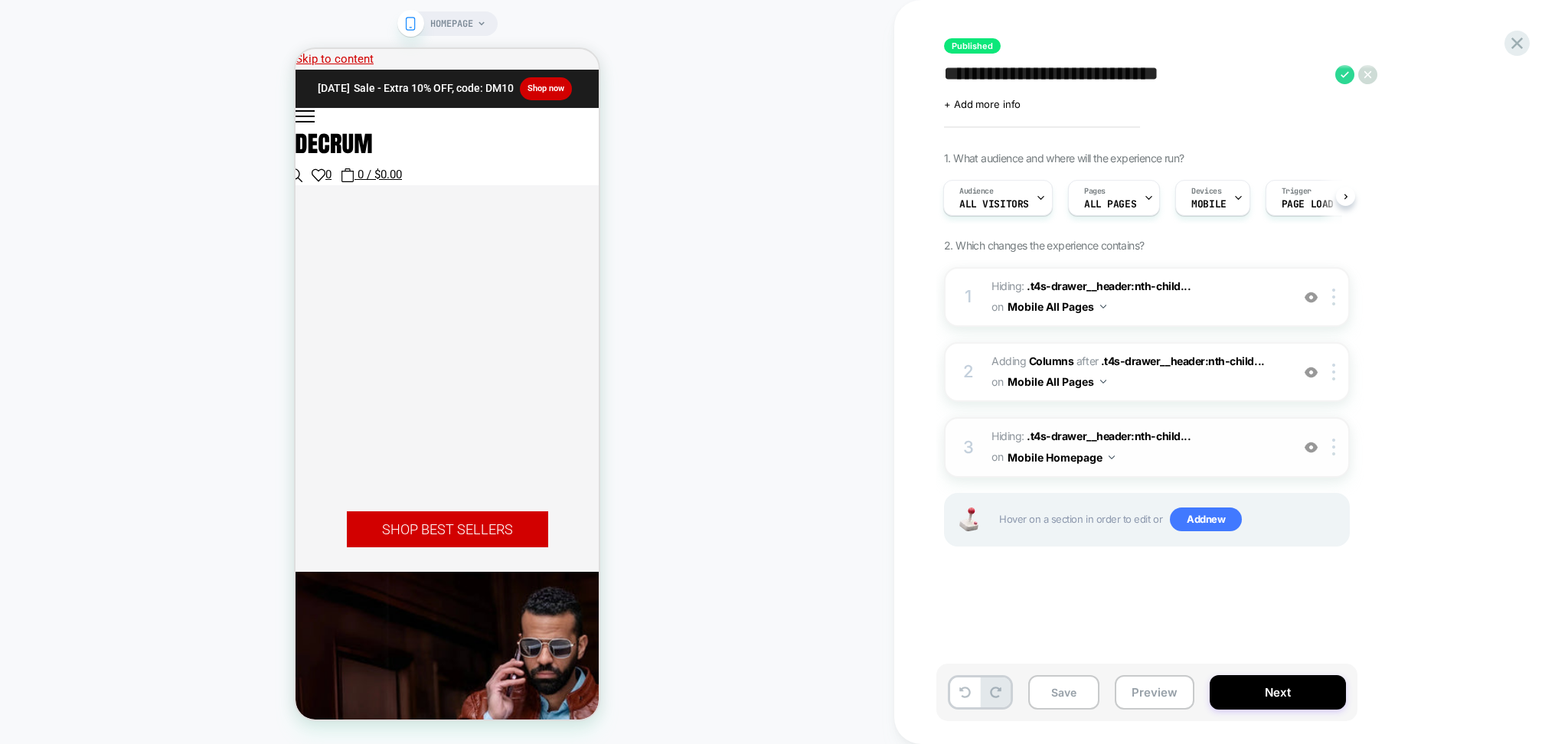
click at [1076, 450] on button "Mobile Homepage" at bounding box center [1061, 457] width 107 height 22
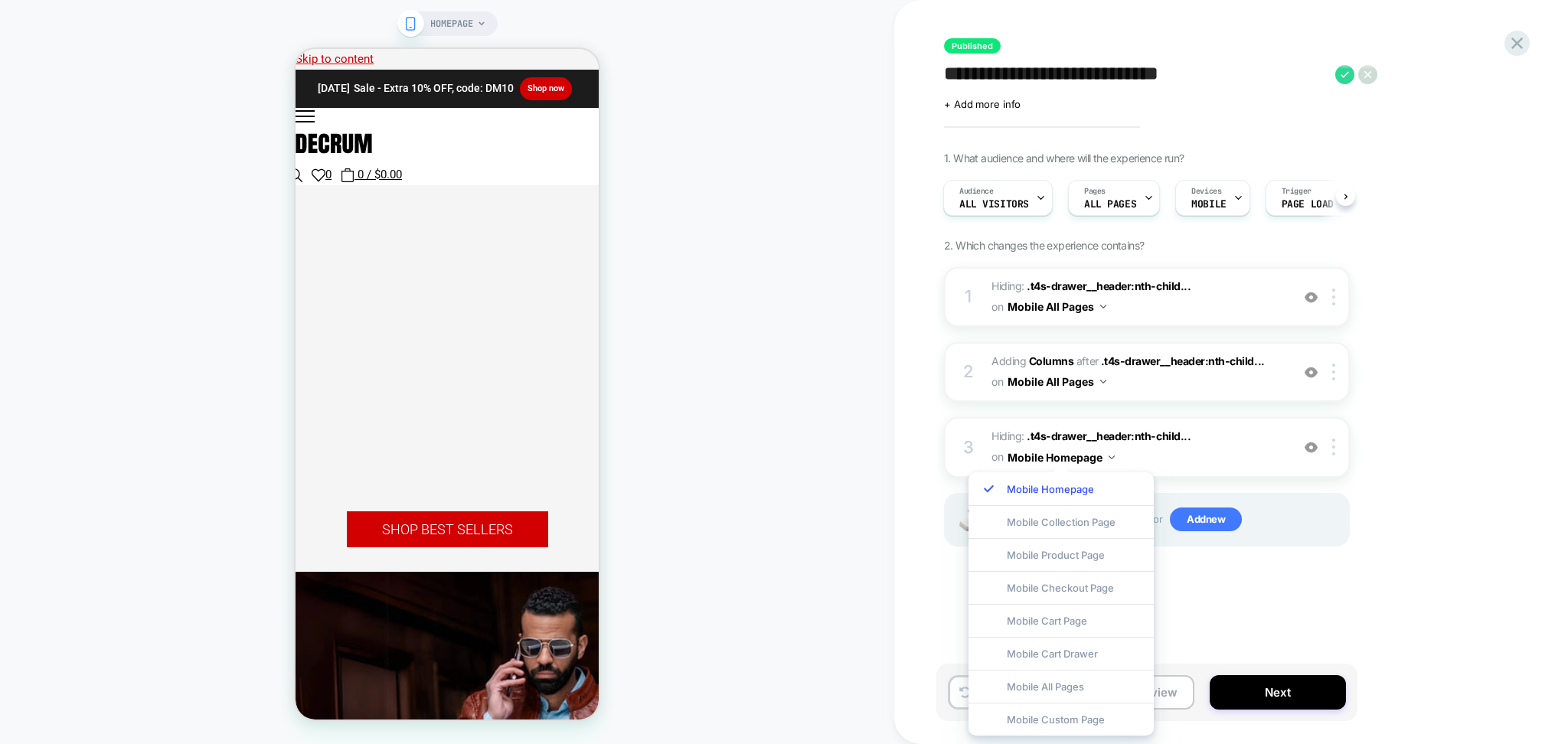
drag, startPoint x: 1037, startPoint y: 685, endPoint x: 1018, endPoint y: 628, distance: 60.1
click at [1036, 685] on div "Mobile All Pages" at bounding box center [1061, 686] width 185 height 33
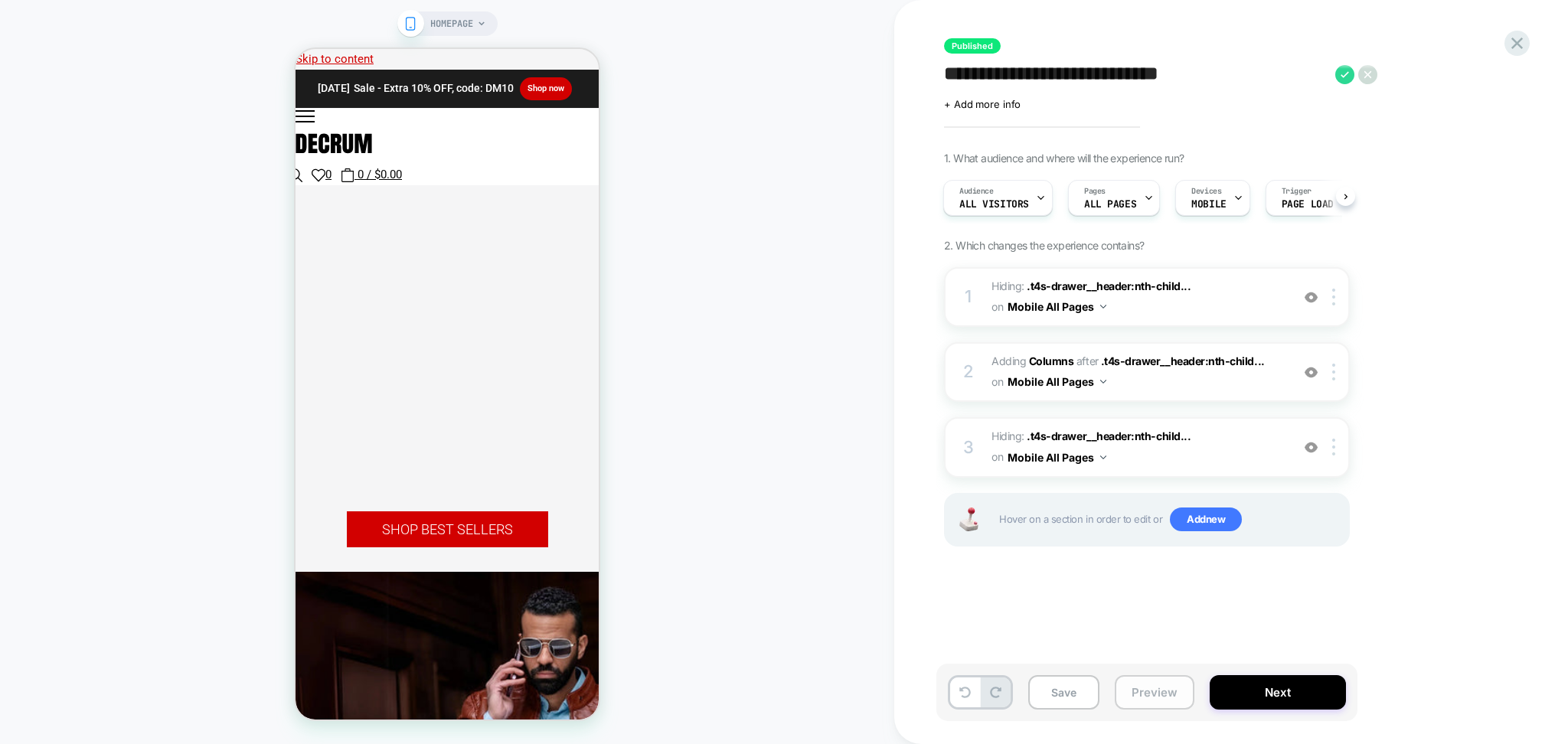
click at [1120, 703] on button "Preview" at bounding box center [1154, 692] width 80 height 35
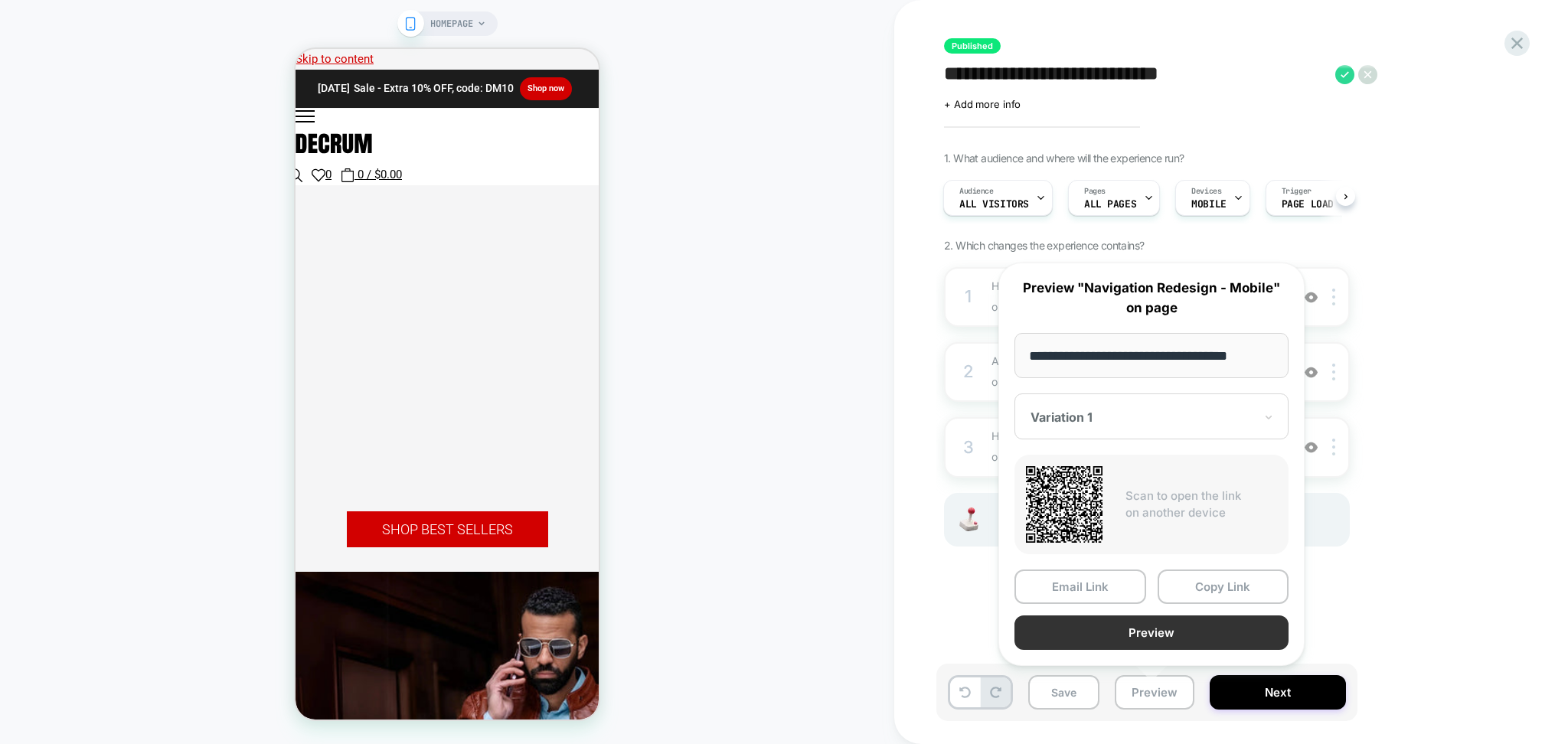
click at [1119, 630] on button "Preview" at bounding box center [1151, 632] width 274 height 35
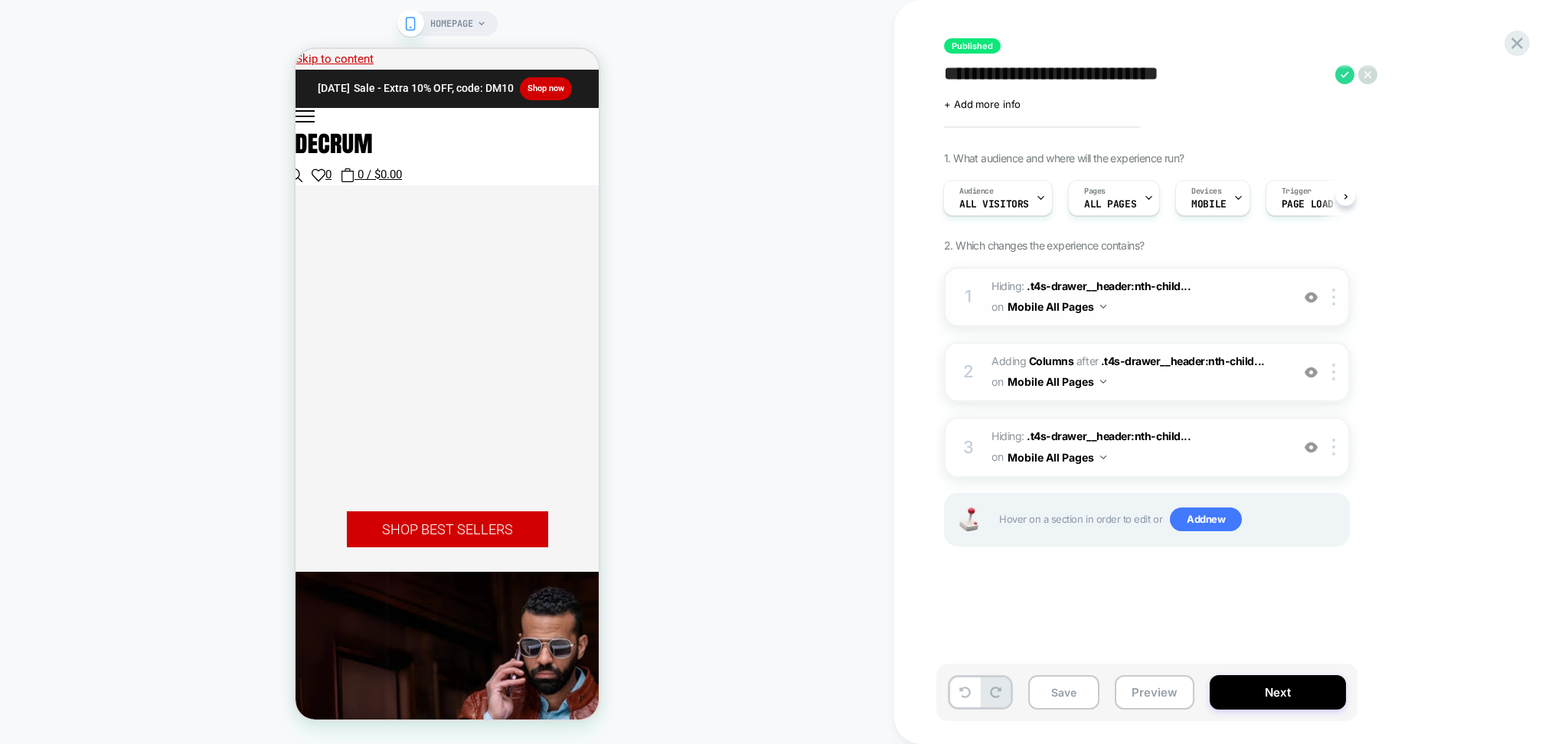
click at [1080, 309] on button "Mobile All Pages" at bounding box center [1057, 306] width 99 height 22
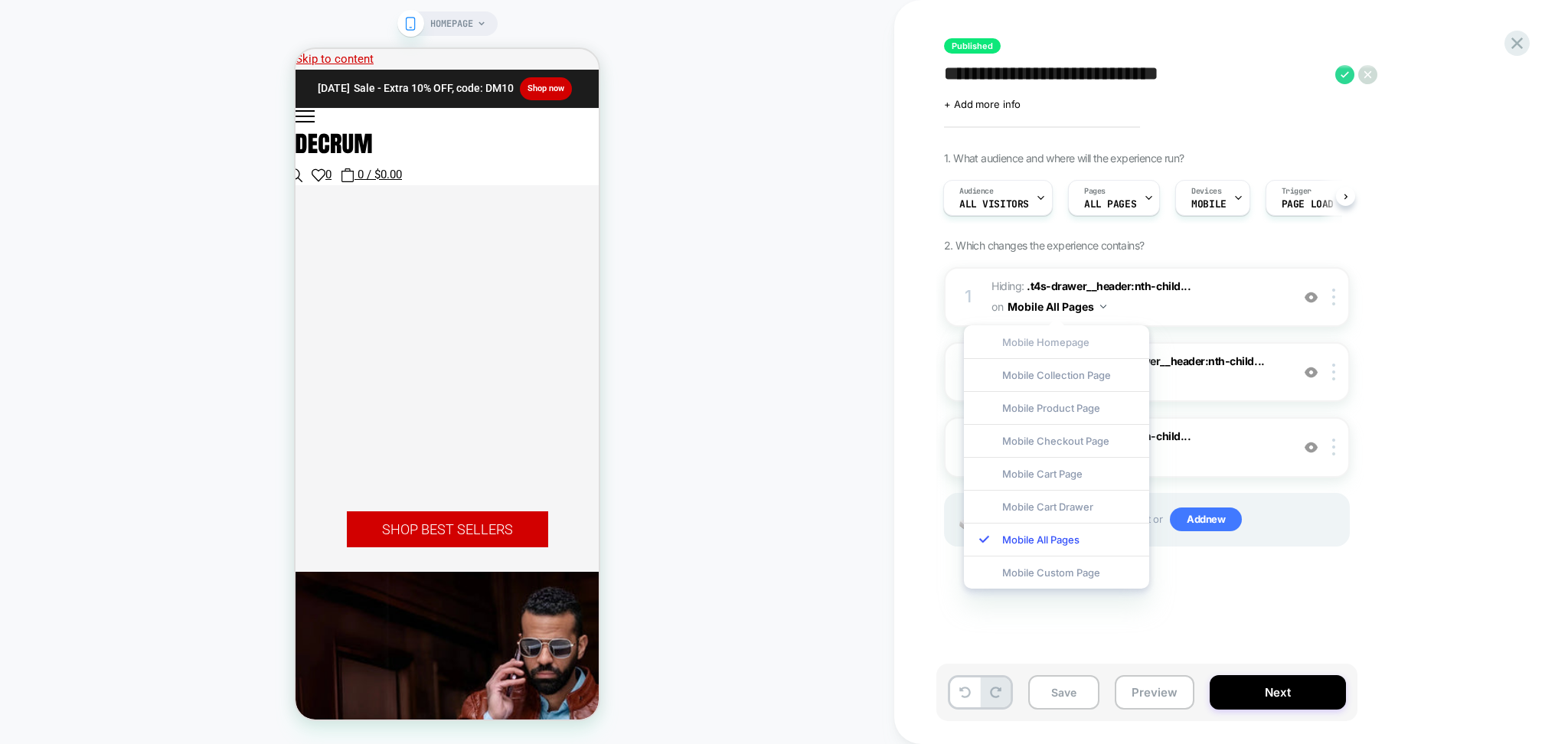
click at [1069, 338] on div "Mobile Homepage" at bounding box center [1056, 342] width 185 height 33
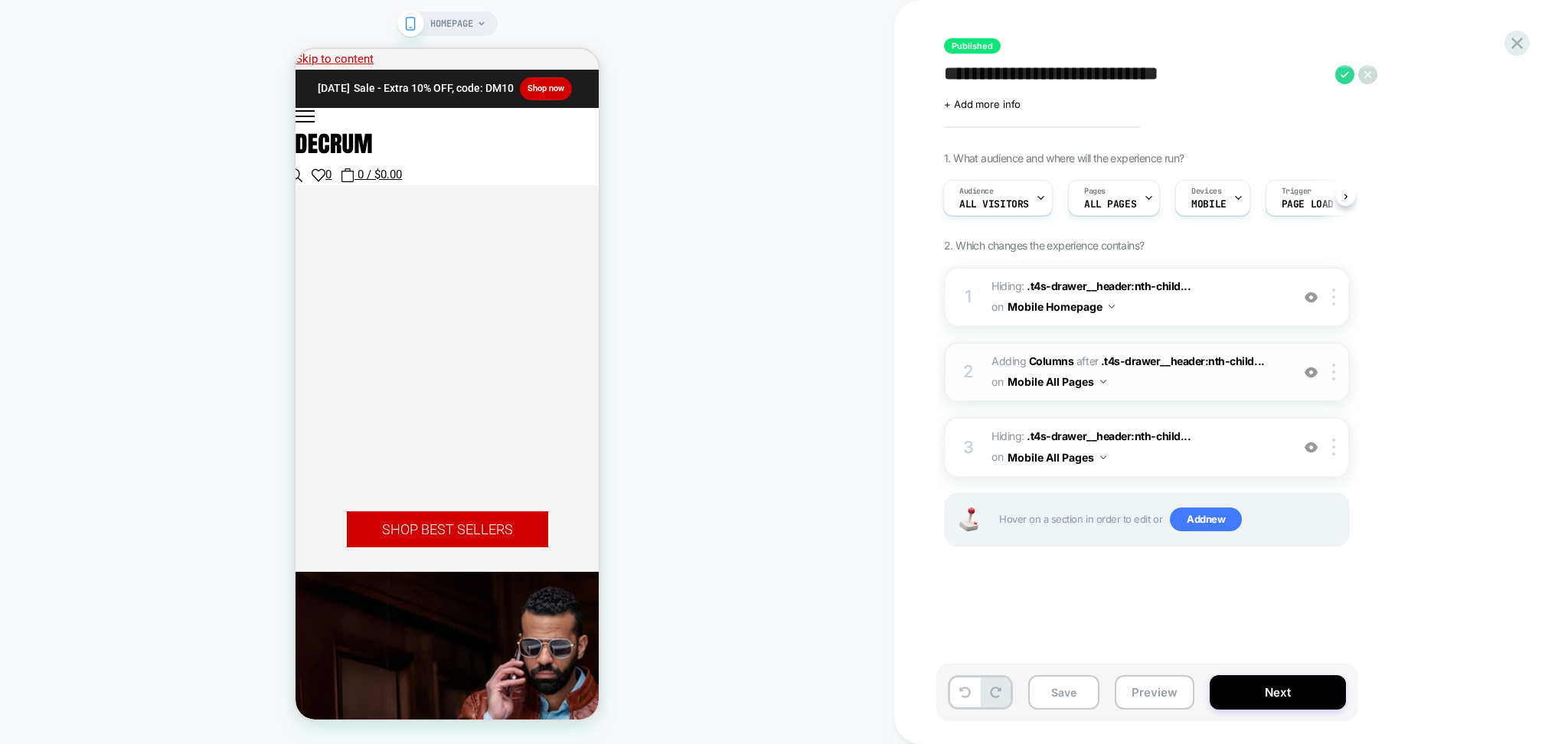
click at [1080, 377] on button "Mobile All Pages" at bounding box center [1057, 381] width 99 height 22
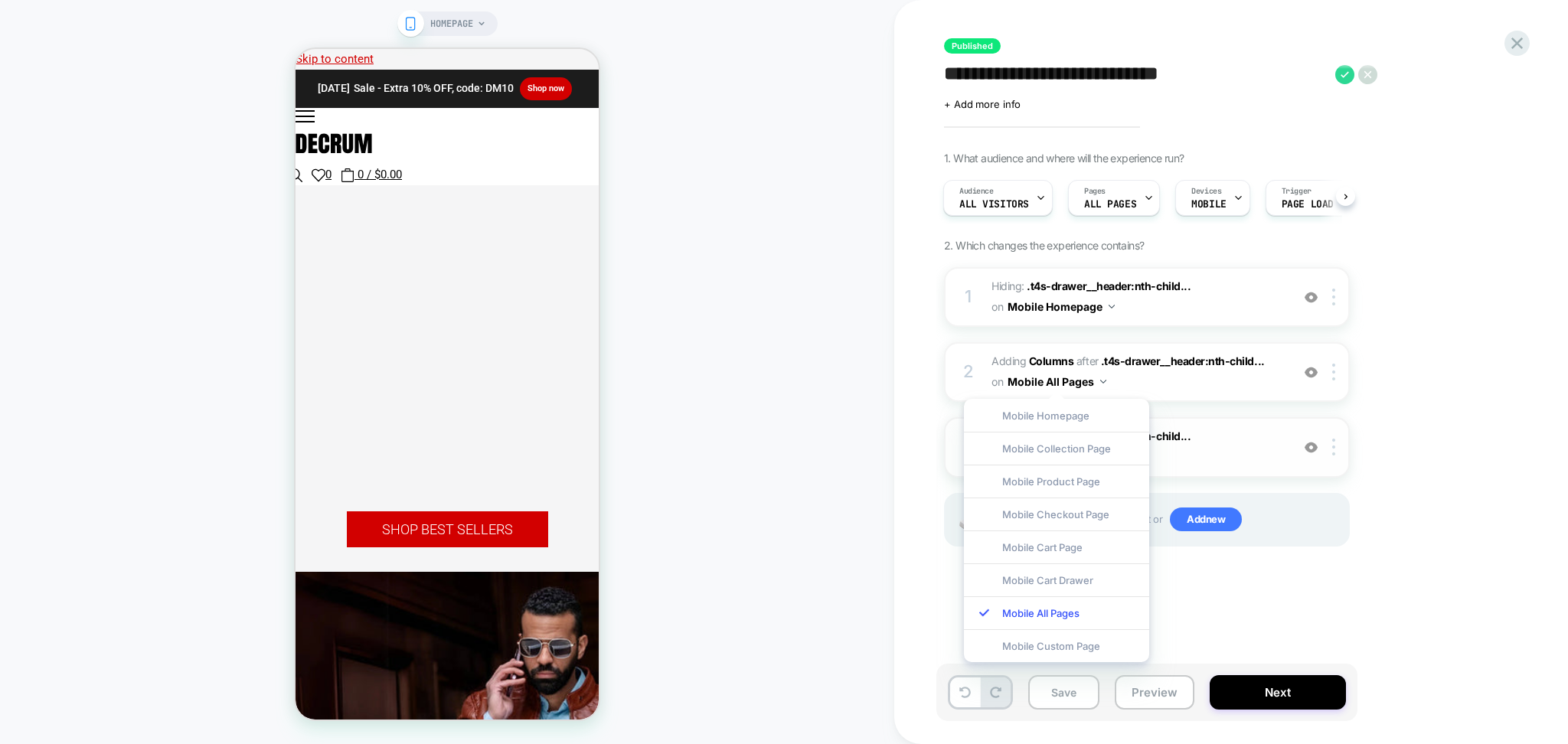
click at [1058, 414] on div "Mobile Homepage" at bounding box center [1056, 415] width 185 height 33
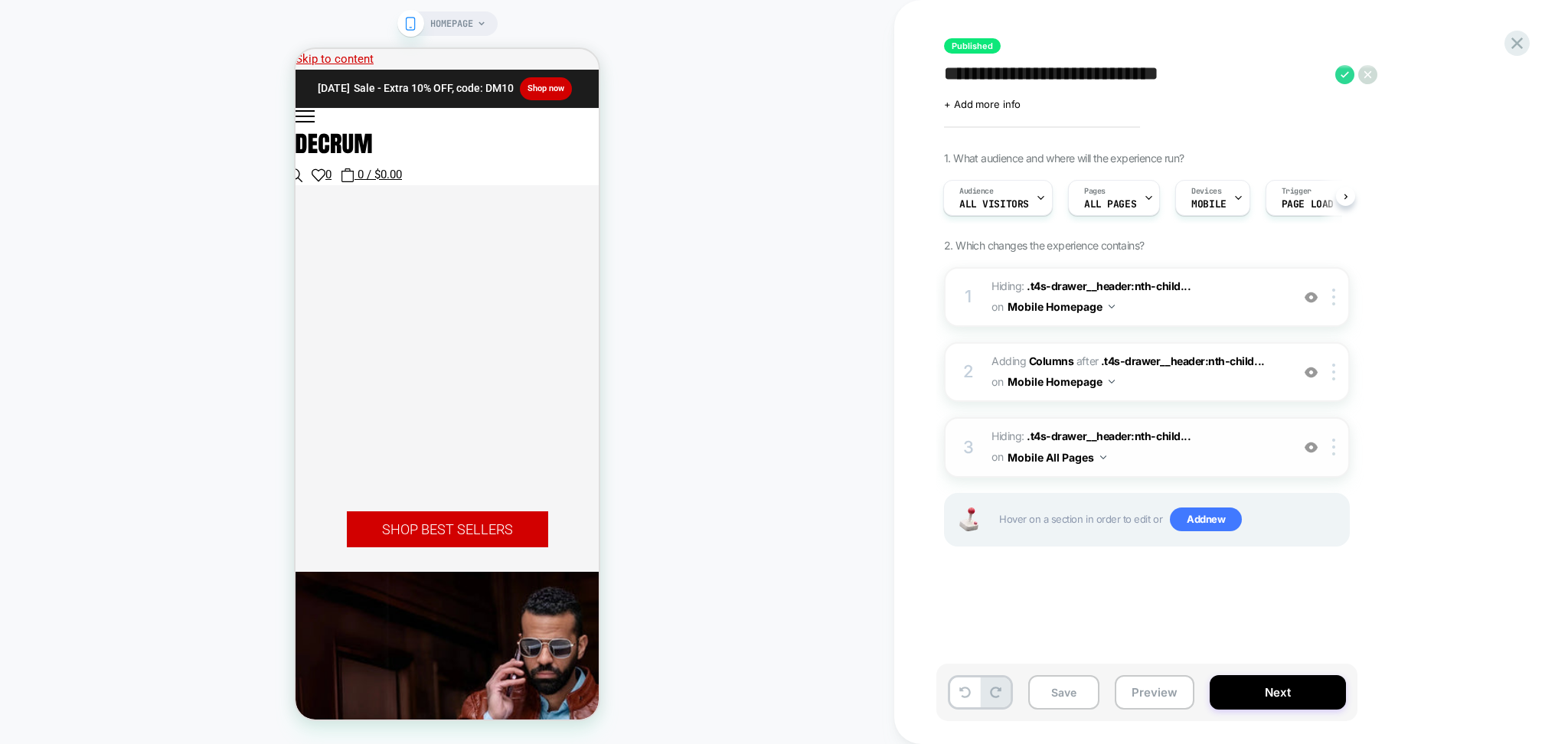
click at [1056, 456] on button "Mobile All Pages" at bounding box center [1057, 457] width 99 height 22
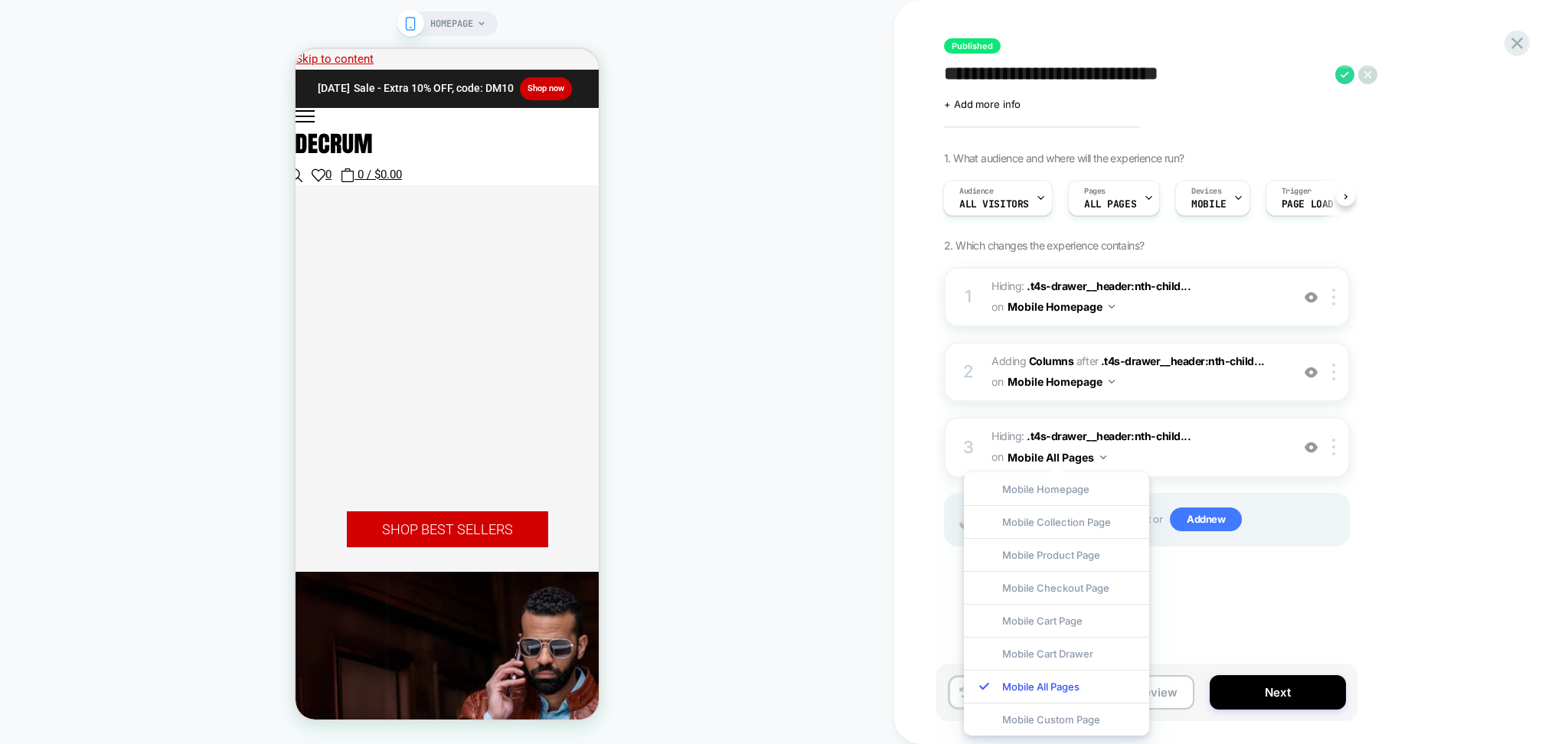
click at [1046, 480] on div "Mobile Homepage" at bounding box center [1056, 489] width 185 height 33
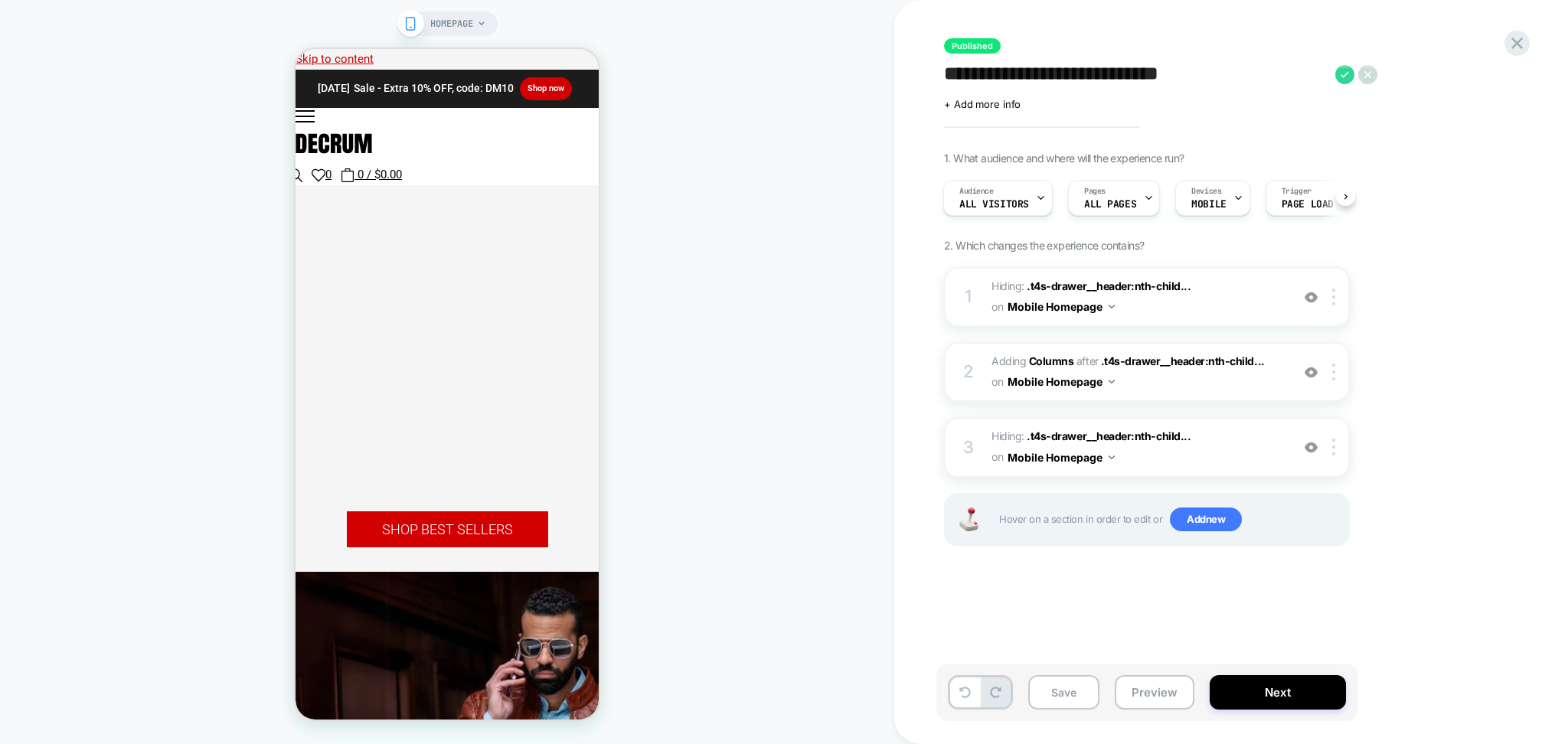
click at [1310, 298] on img at bounding box center [1311, 297] width 13 height 13
click at [1314, 364] on div at bounding box center [1311, 372] width 25 height 16
click at [1315, 292] on img at bounding box center [1311, 297] width 13 height 13
click at [1312, 372] on img at bounding box center [1311, 372] width 13 height 13
click at [1335, 296] on img at bounding box center [1333, 296] width 3 height 16
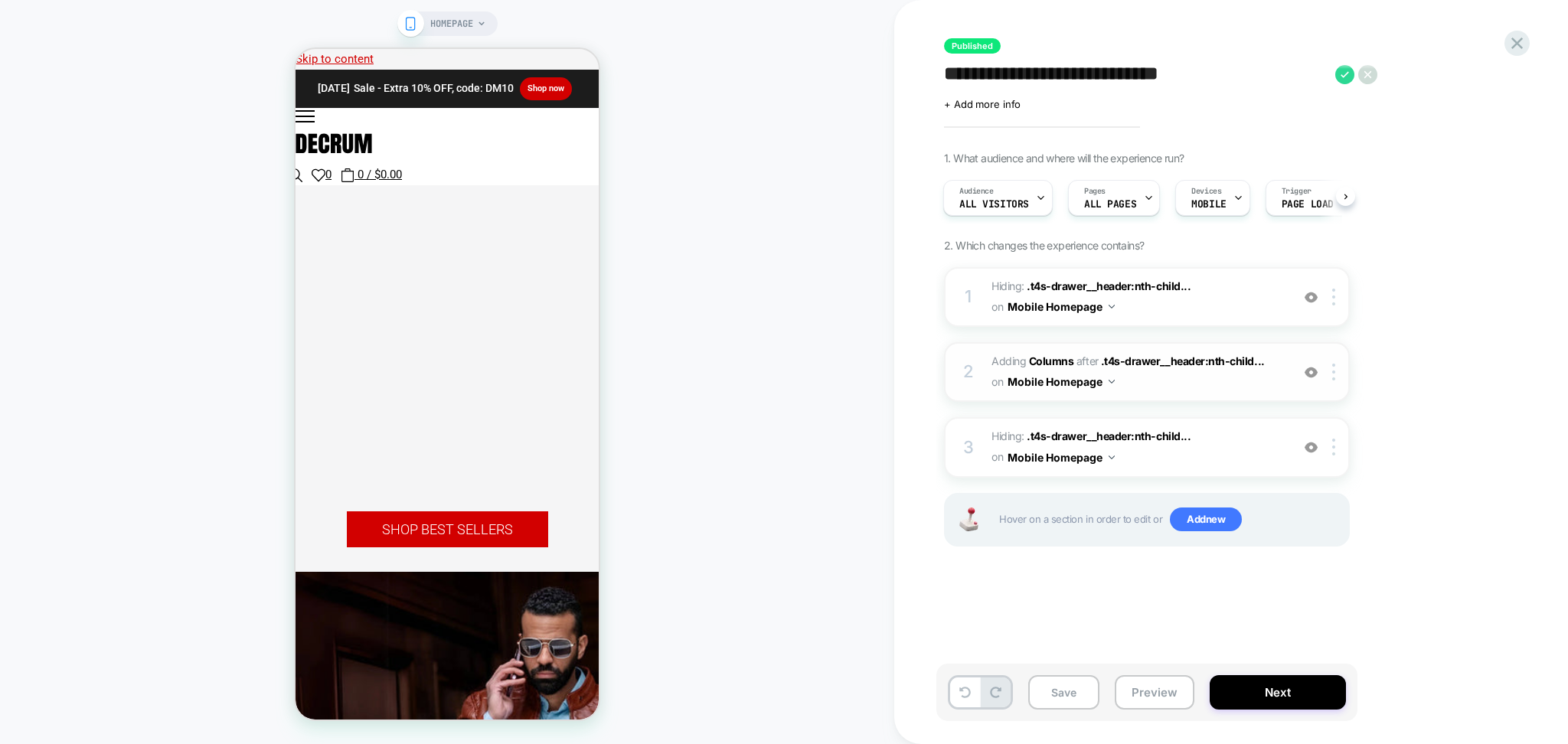
click at [838, 443] on div "HOMEPAGE" at bounding box center [447, 372] width 894 height 713
click at [1338, 375] on div at bounding box center [1336, 372] width 25 height 16
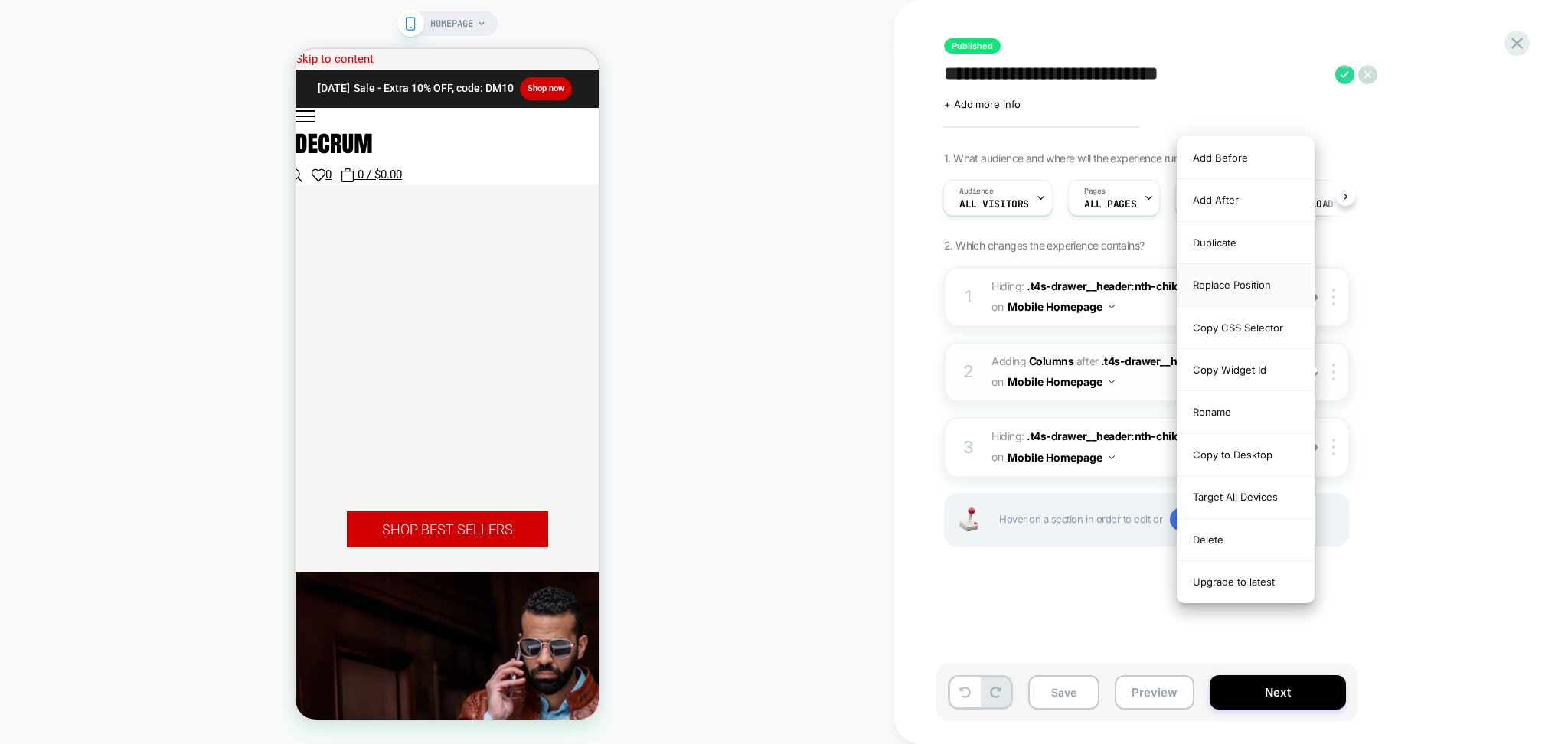
click at [1262, 281] on div "Replace Position" at bounding box center [1246, 285] width 137 height 42
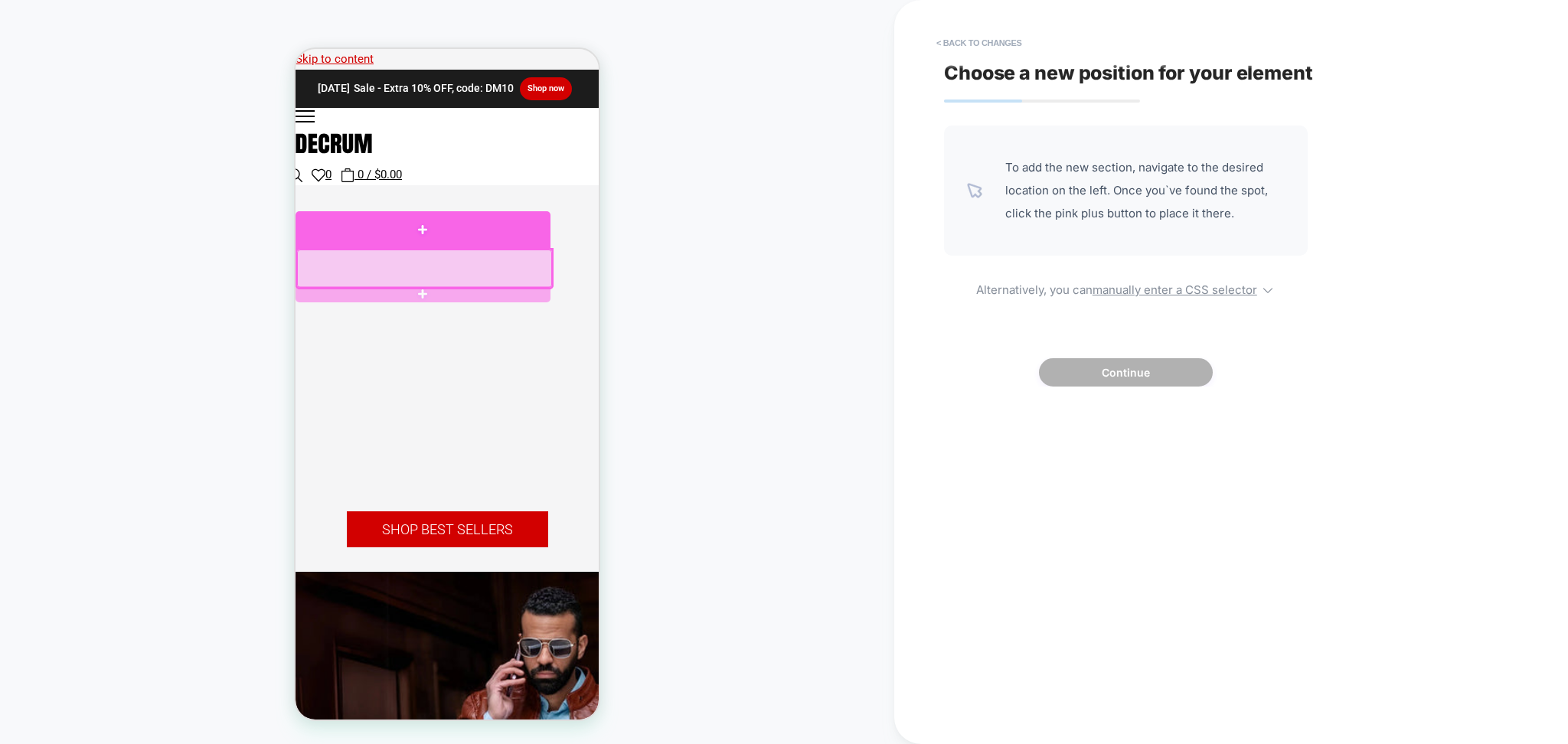
click at [374, 237] on div at bounding box center [423, 229] width 255 height 38
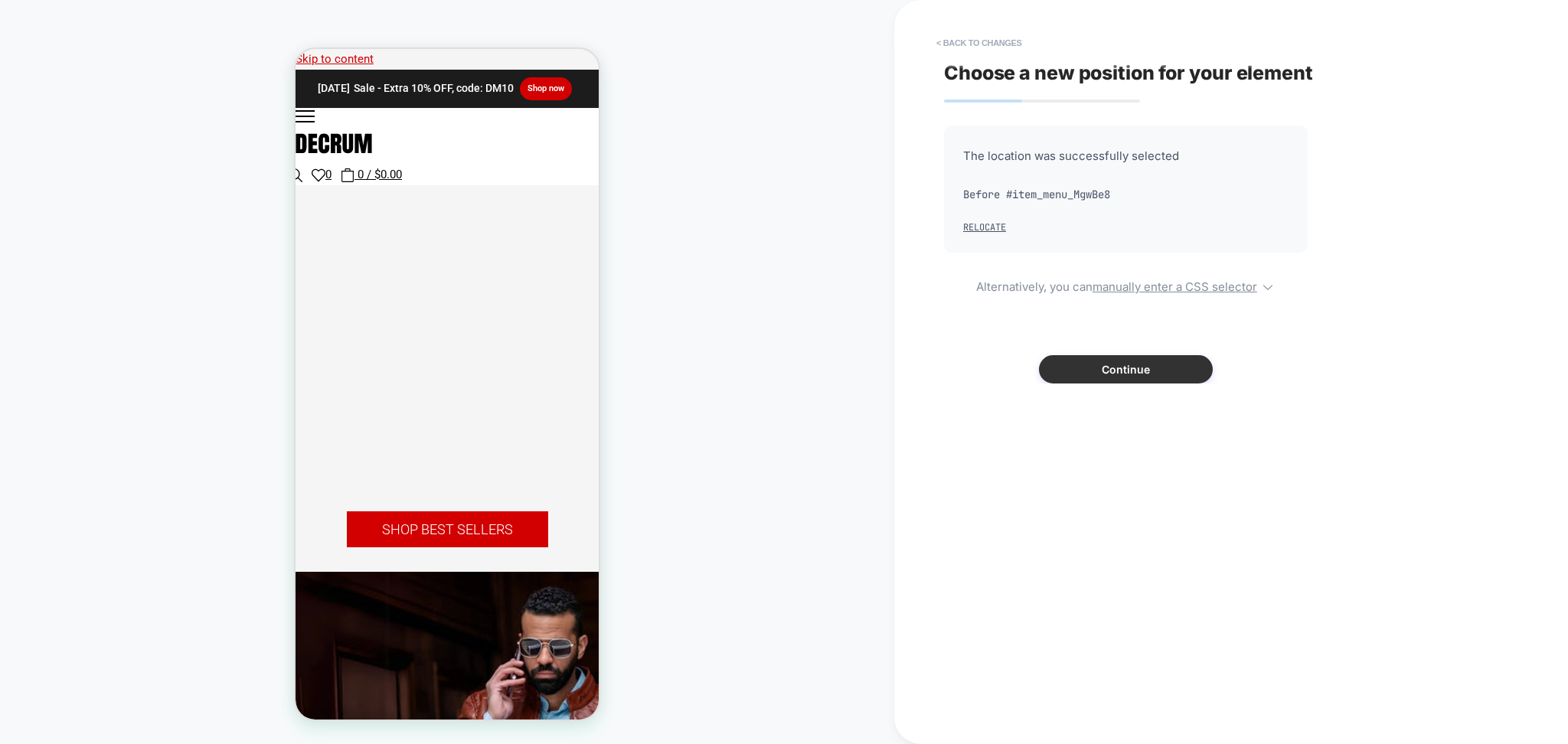
click at [1119, 373] on button "Continue" at bounding box center [1125, 369] width 174 height 28
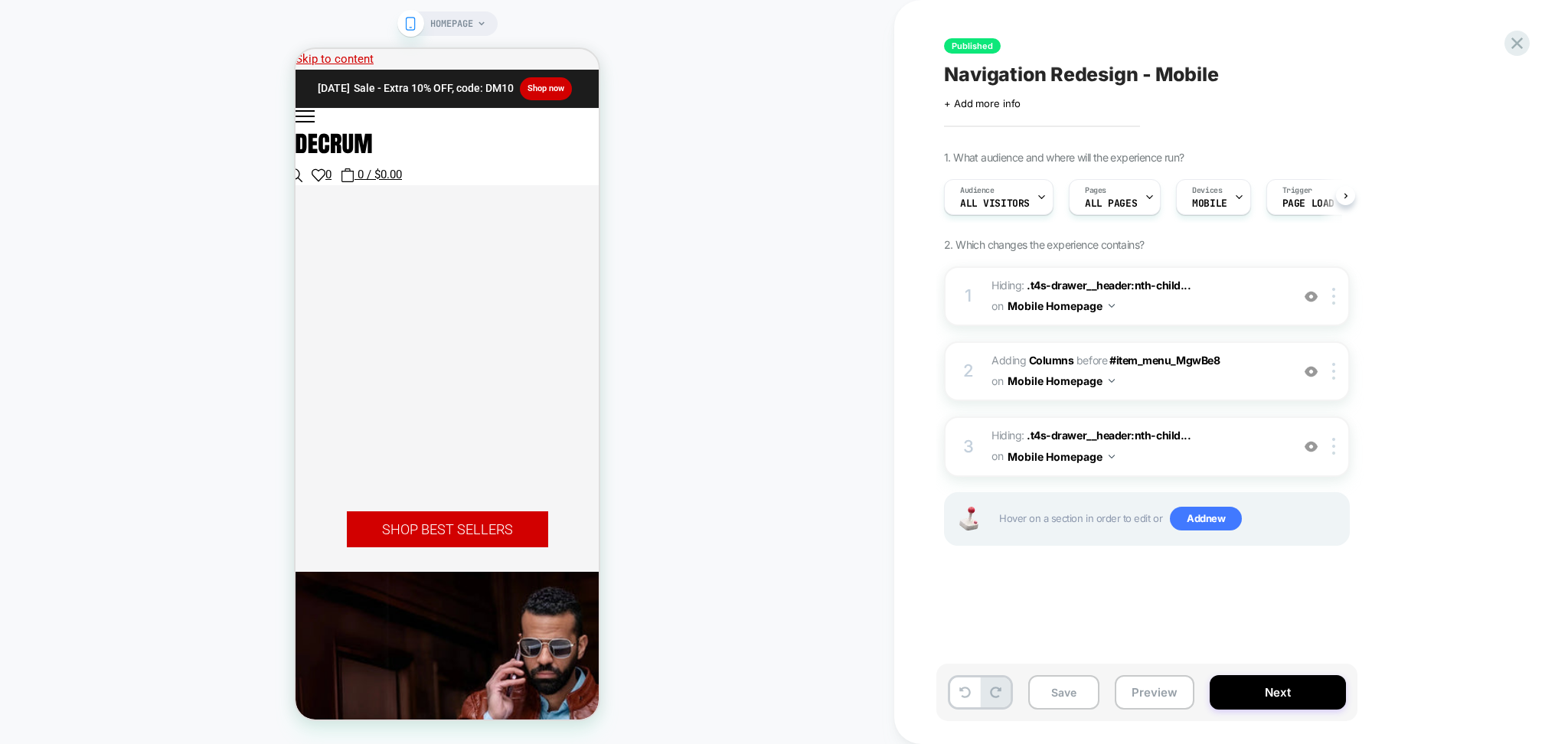
scroll to position [0, 1]
click at [1155, 686] on button "Preview" at bounding box center [1154, 692] width 80 height 35
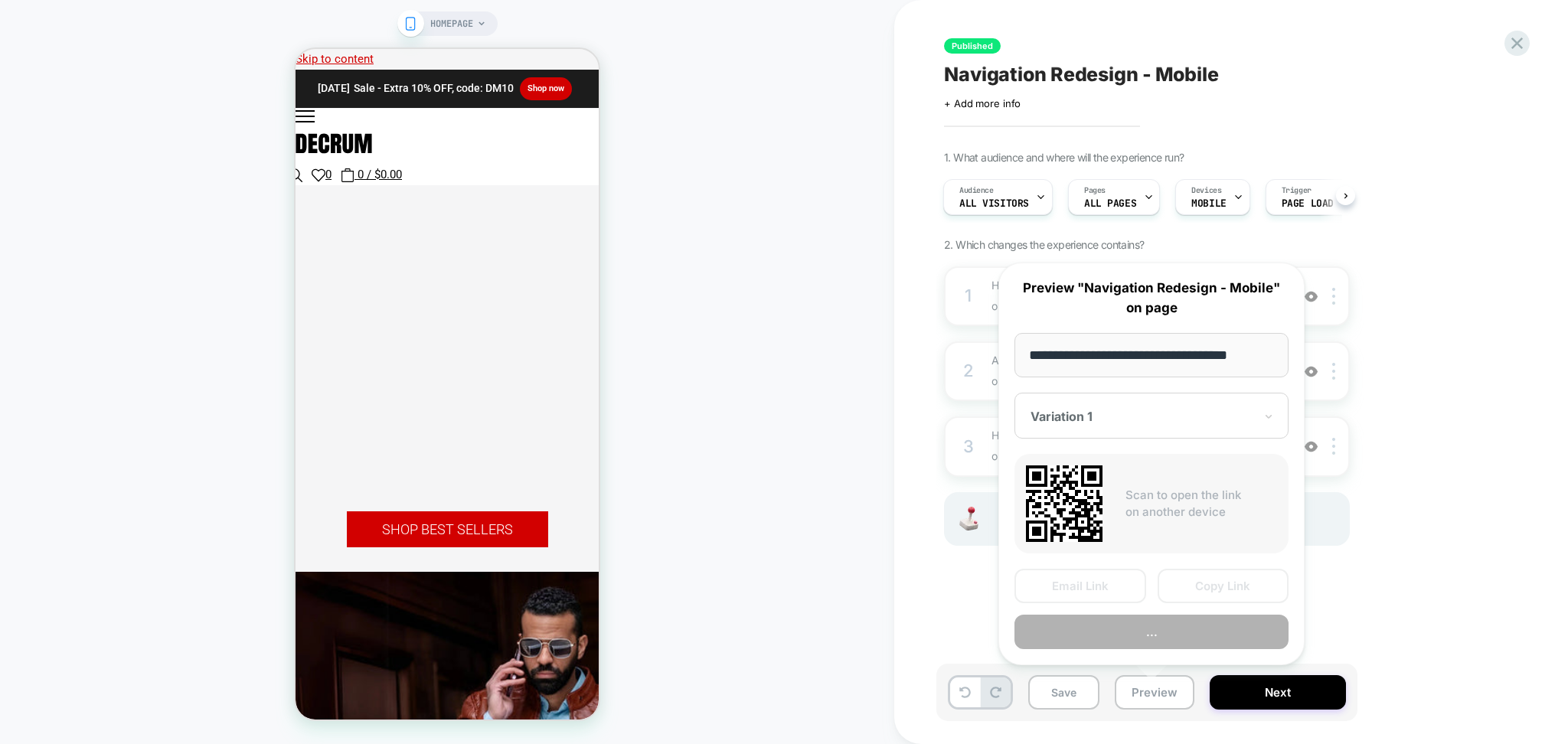
scroll to position [0, 3]
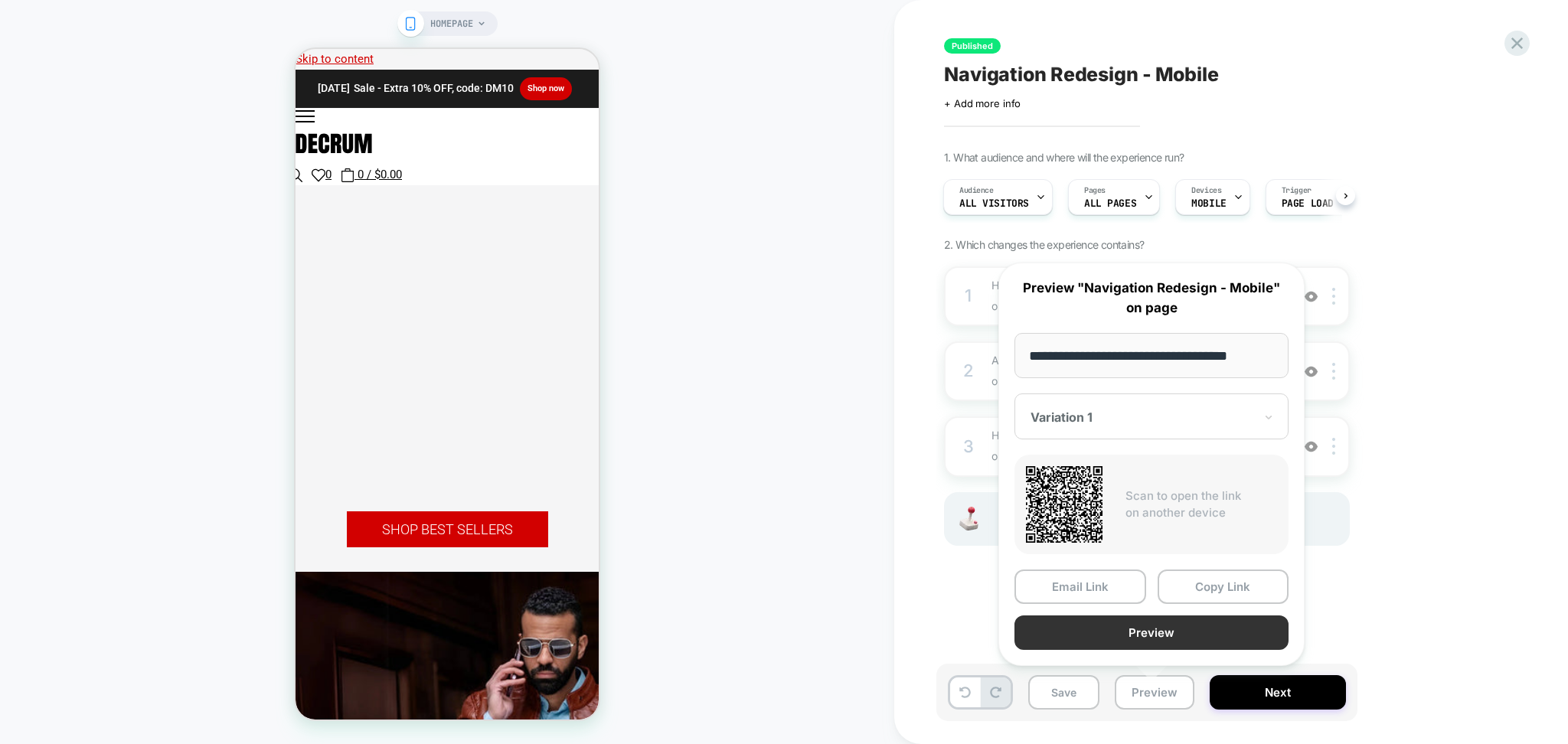
click at [1127, 634] on button "Preview" at bounding box center [1151, 632] width 274 height 35
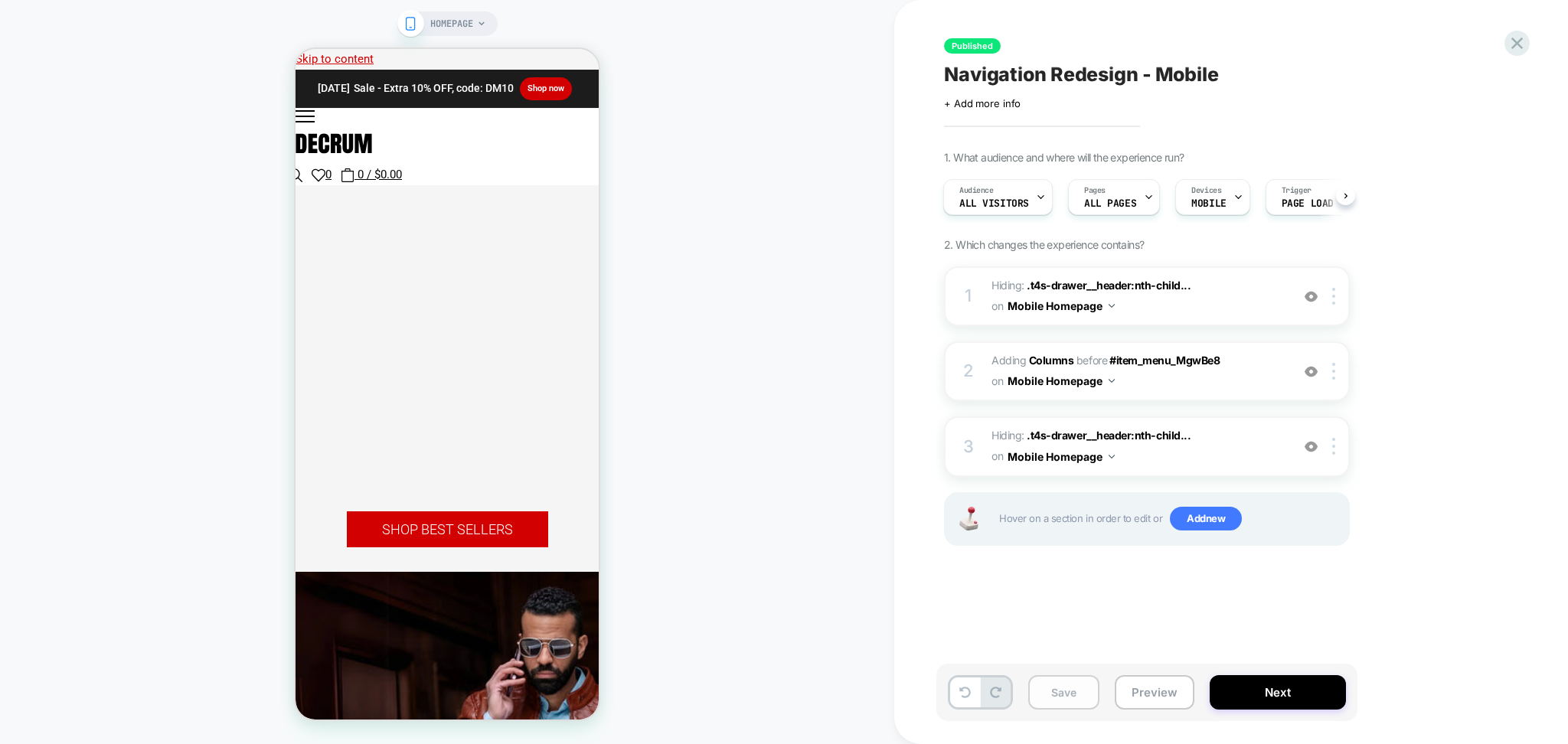
click at [1068, 696] on button "Save" at bounding box center [1064, 692] width 71 height 35
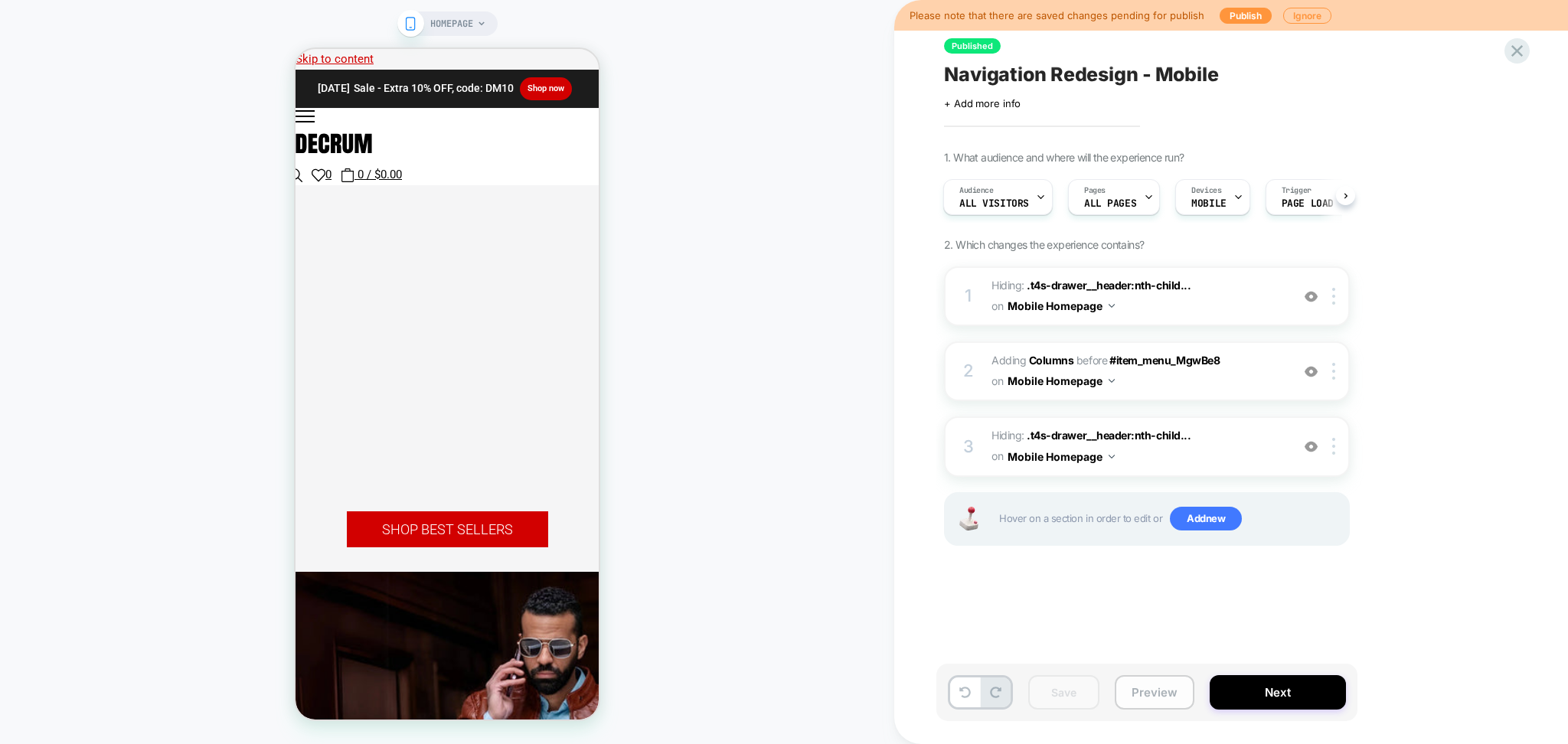
click at [1133, 685] on button "Preview" at bounding box center [1154, 692] width 80 height 35
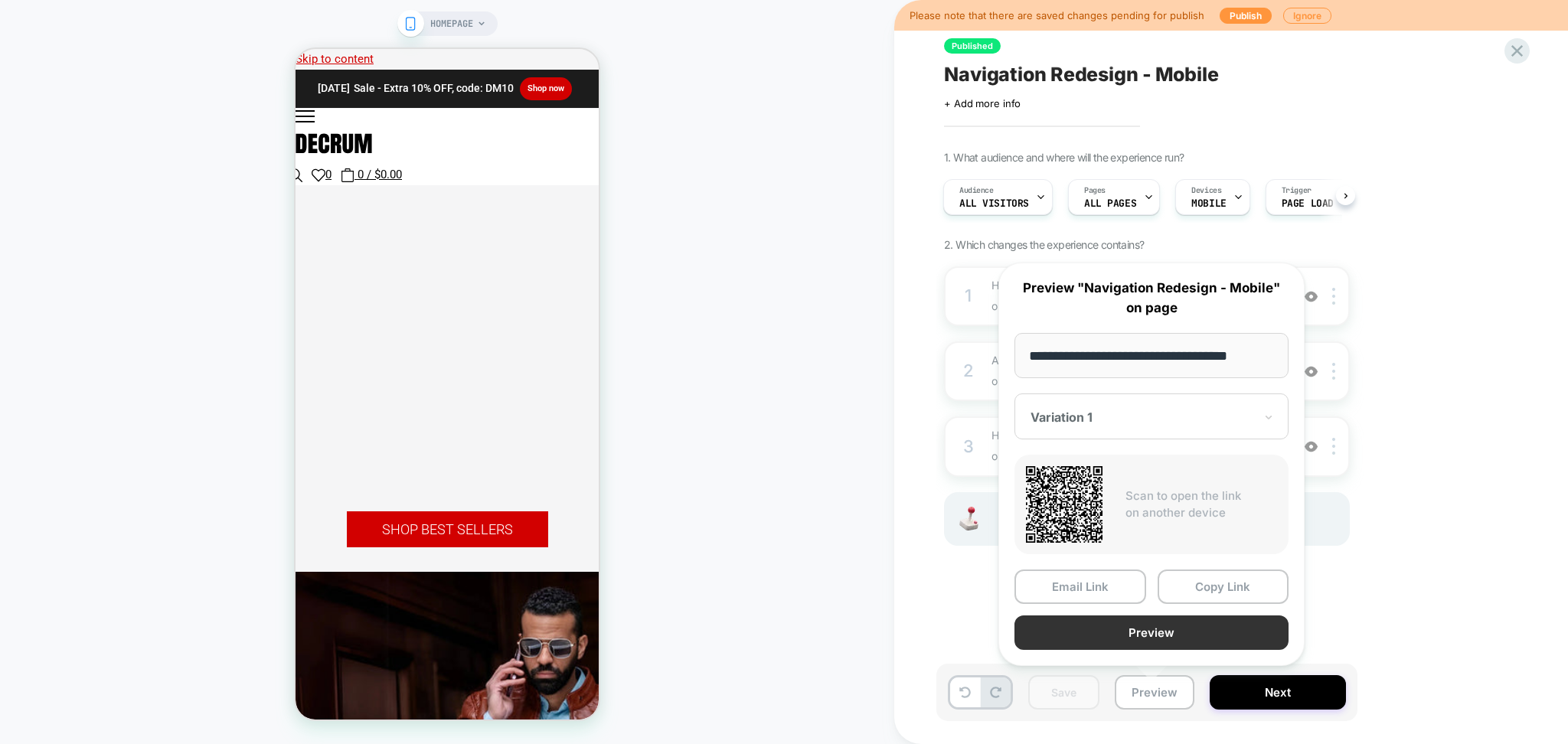
click at [1131, 615] on button "Preview" at bounding box center [1151, 632] width 274 height 35
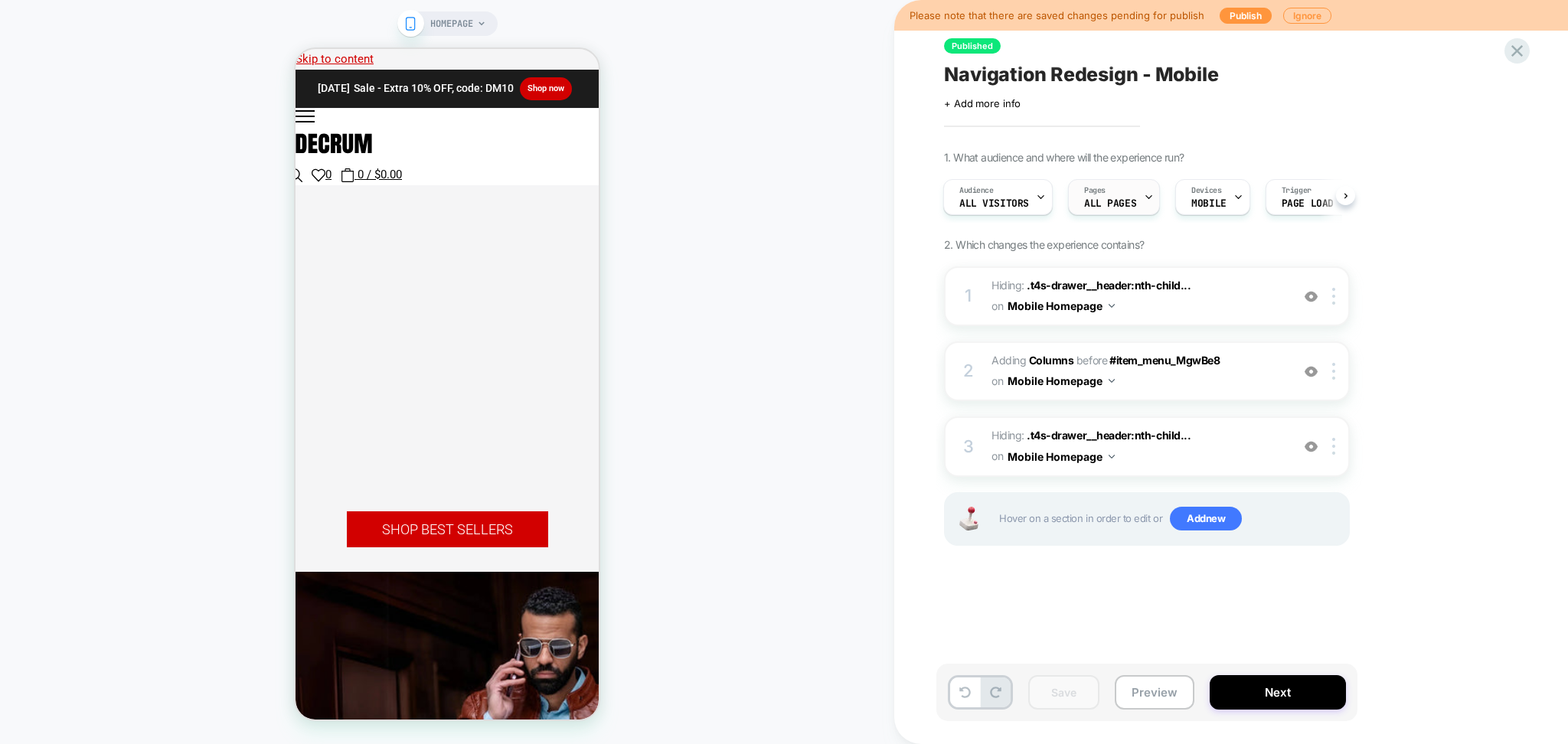
click at [1144, 197] on icon at bounding box center [1148, 197] width 10 height 10
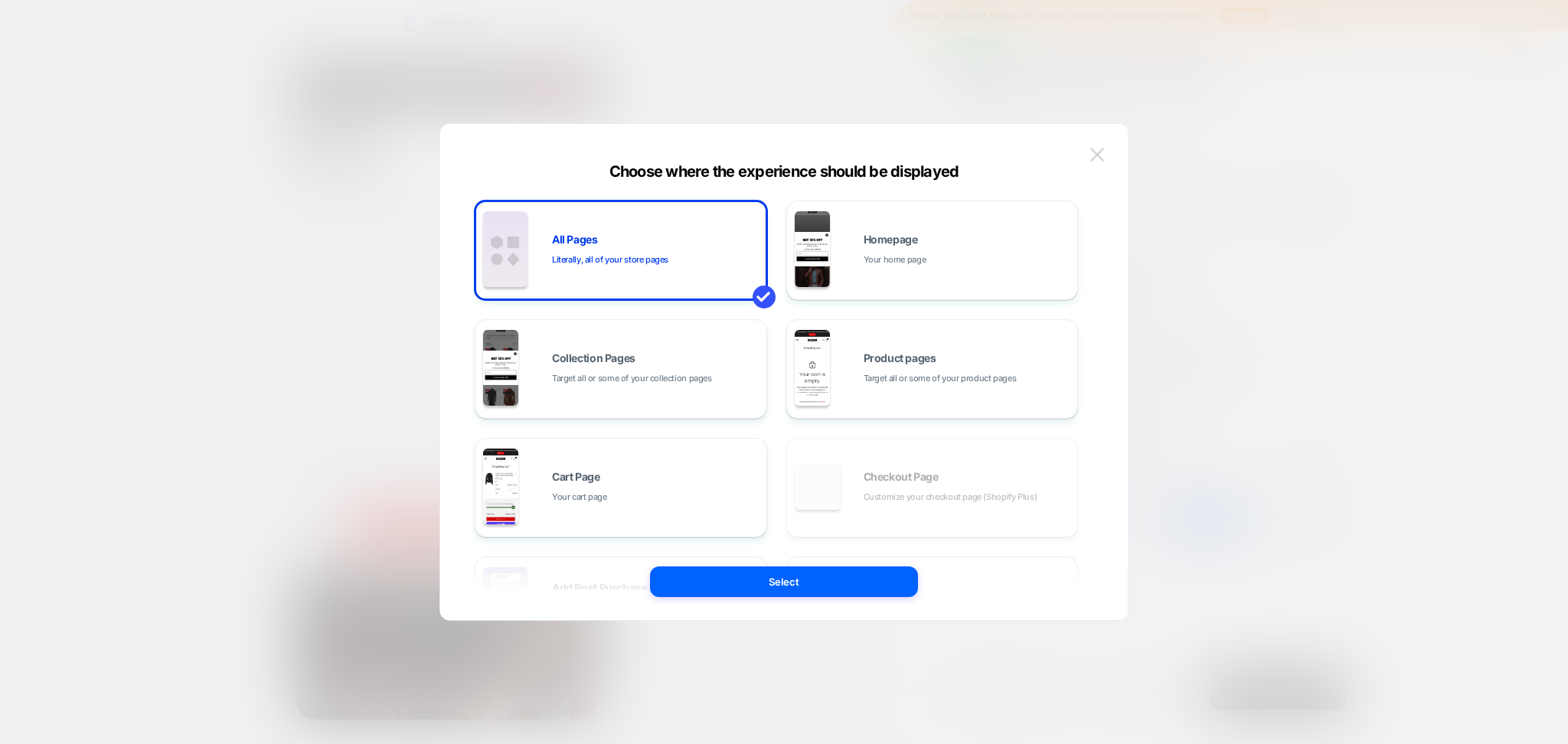
click at [1100, 163] on button at bounding box center [1097, 155] width 23 height 23
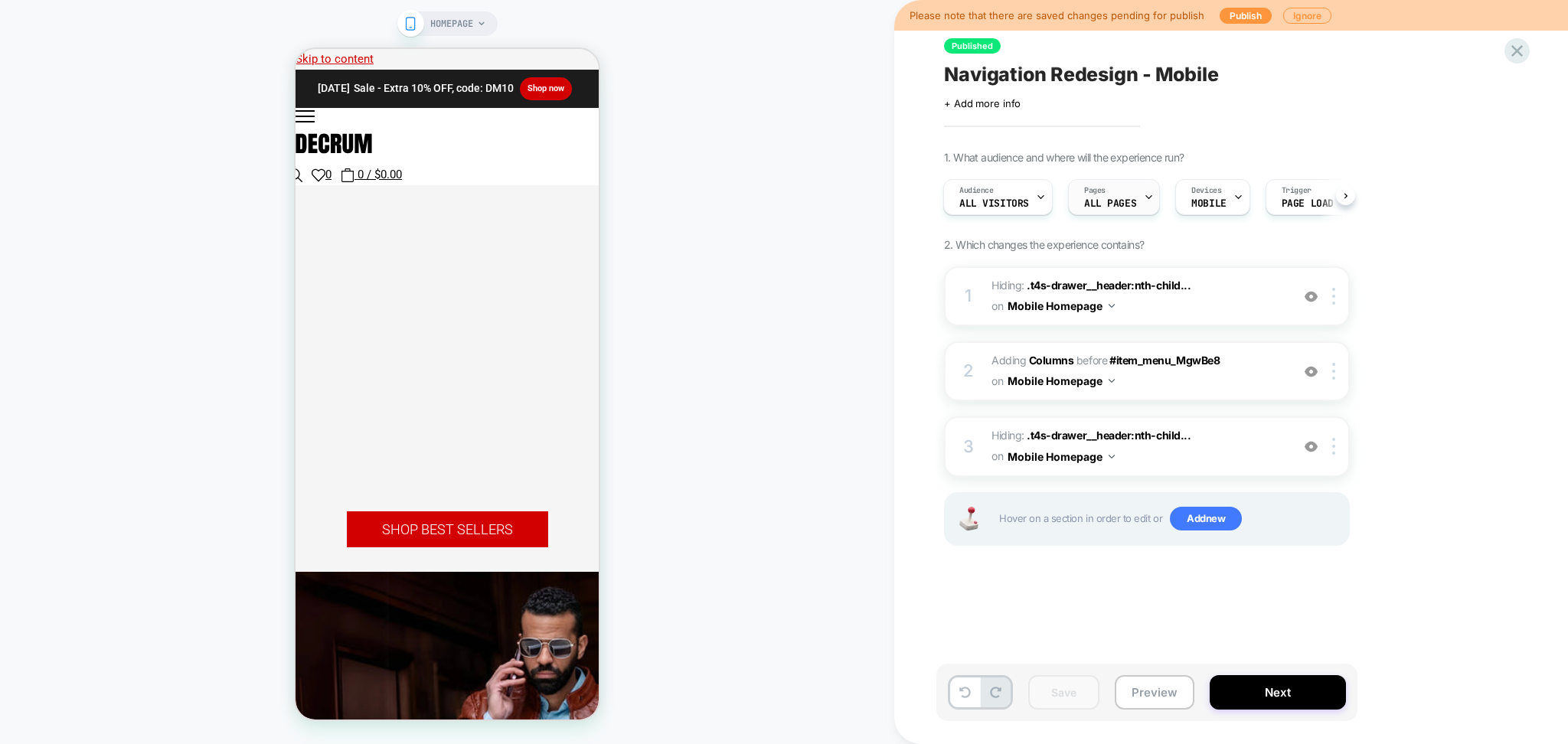
click at [1148, 194] on icon at bounding box center [1148, 197] width 10 height 10
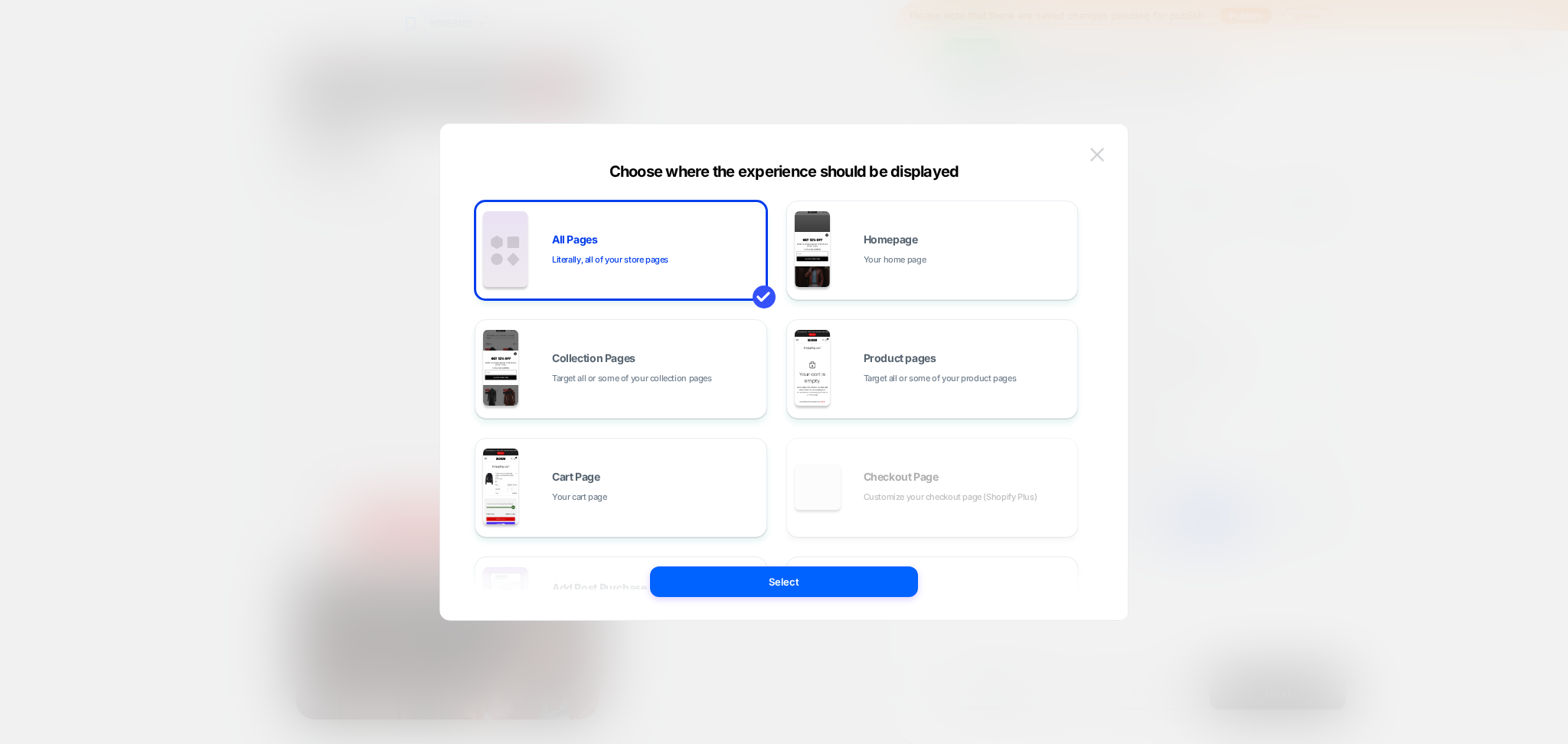
click at [1093, 165] on button at bounding box center [1097, 155] width 23 height 23
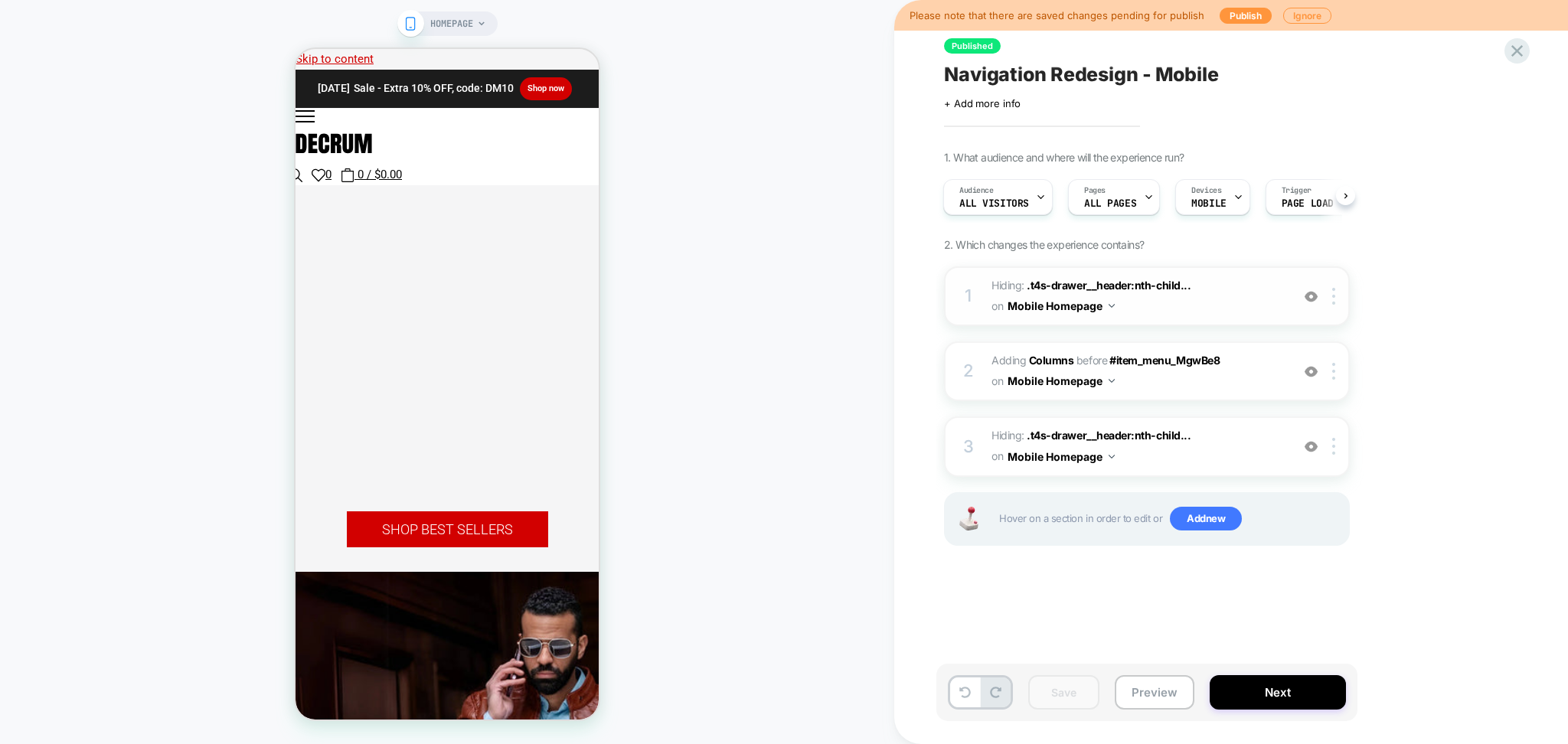
click at [1093, 304] on button "Mobile Homepage" at bounding box center [1061, 305] width 107 height 22
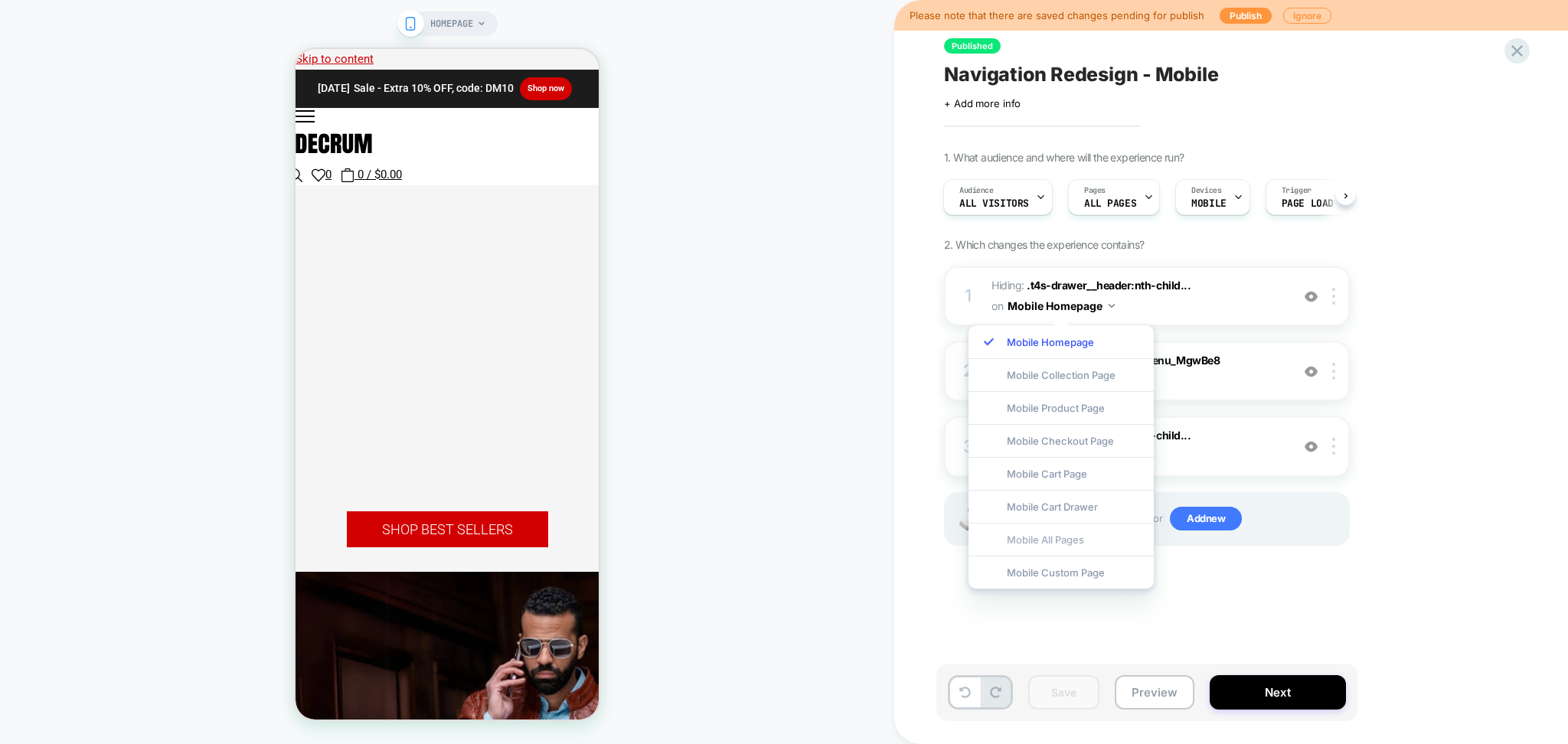
click at [1083, 552] on div "Mobile All Pages" at bounding box center [1061, 539] width 185 height 33
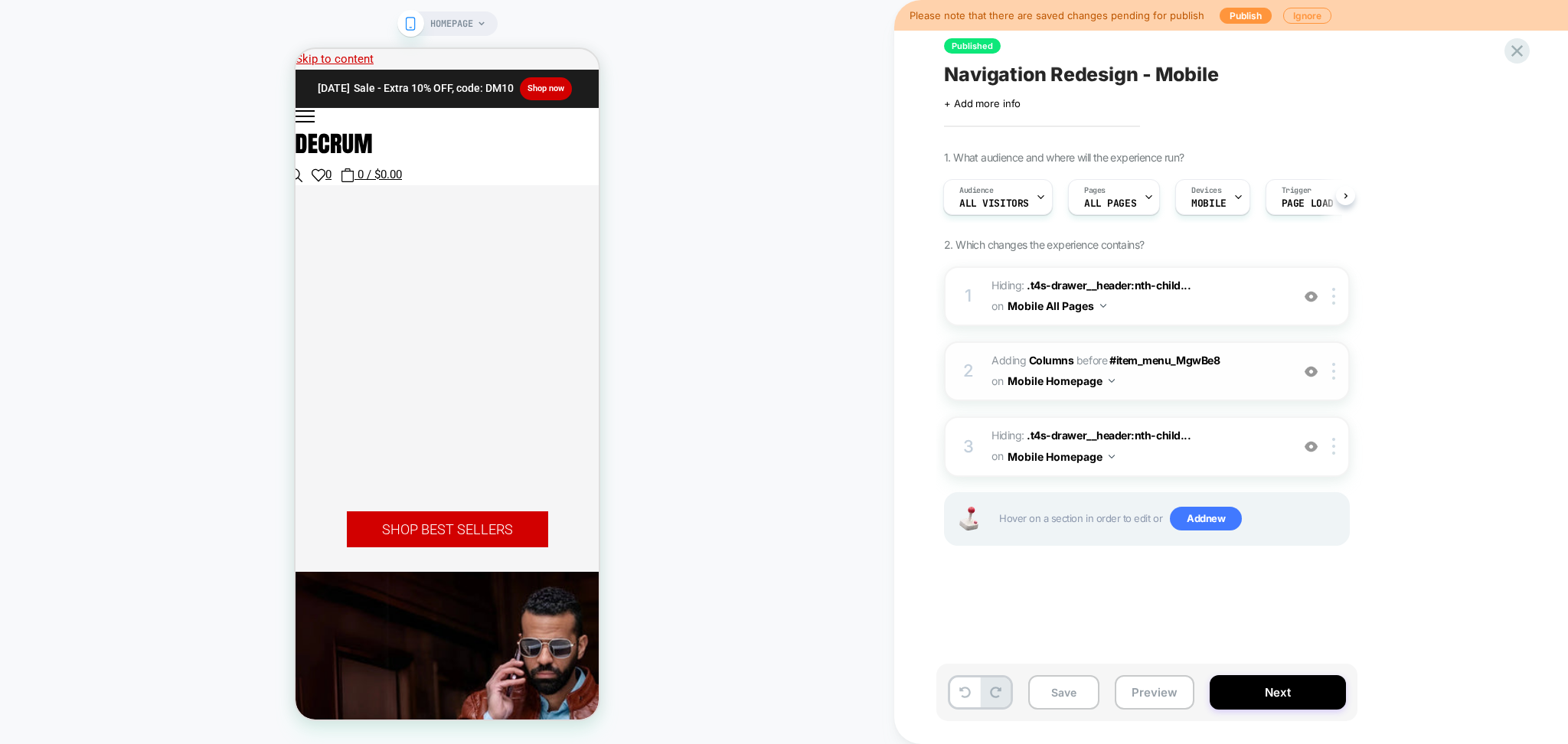
click at [1067, 370] on button "Mobile Homepage" at bounding box center [1061, 380] width 107 height 22
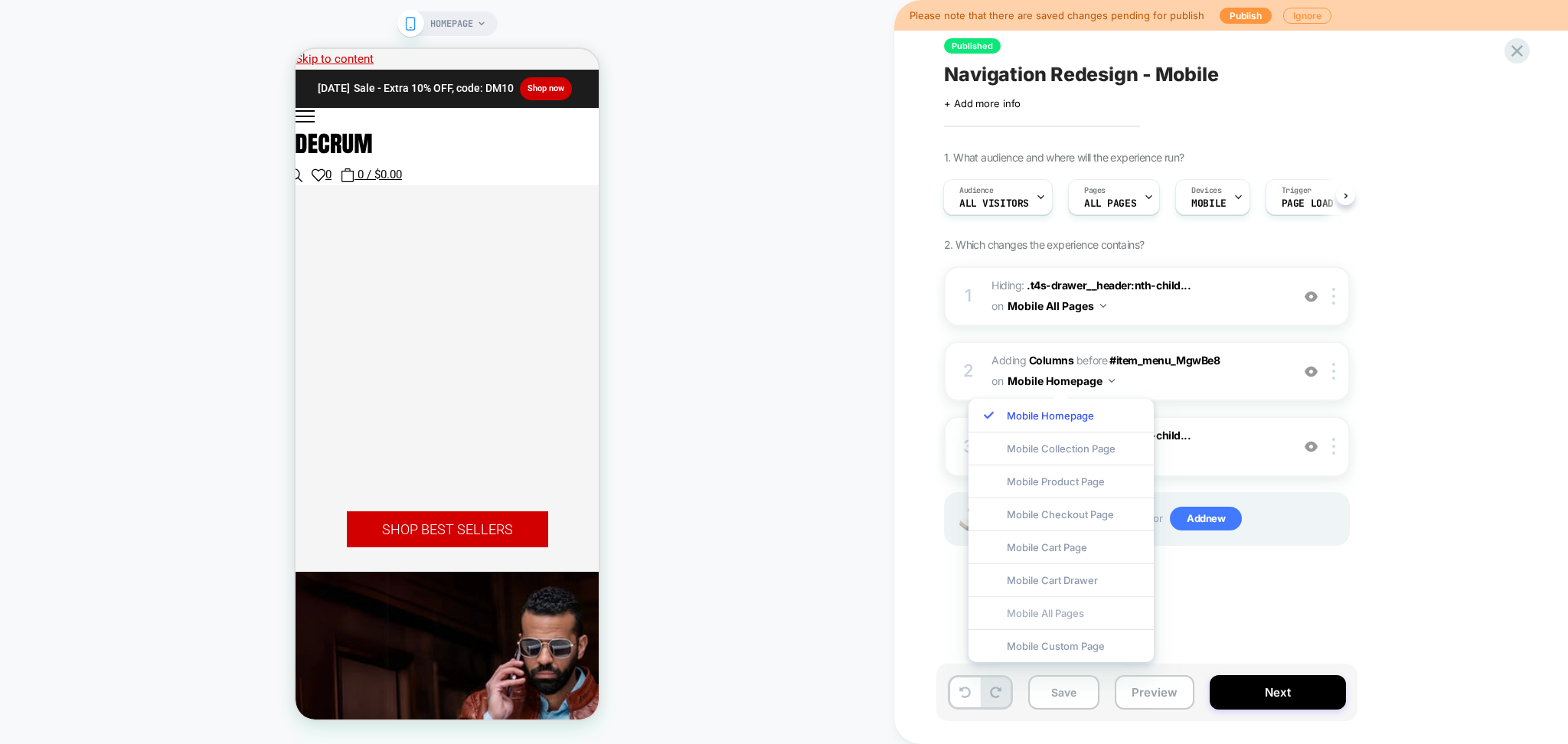
click at [1057, 611] on div "Mobile All Pages" at bounding box center [1061, 612] width 185 height 33
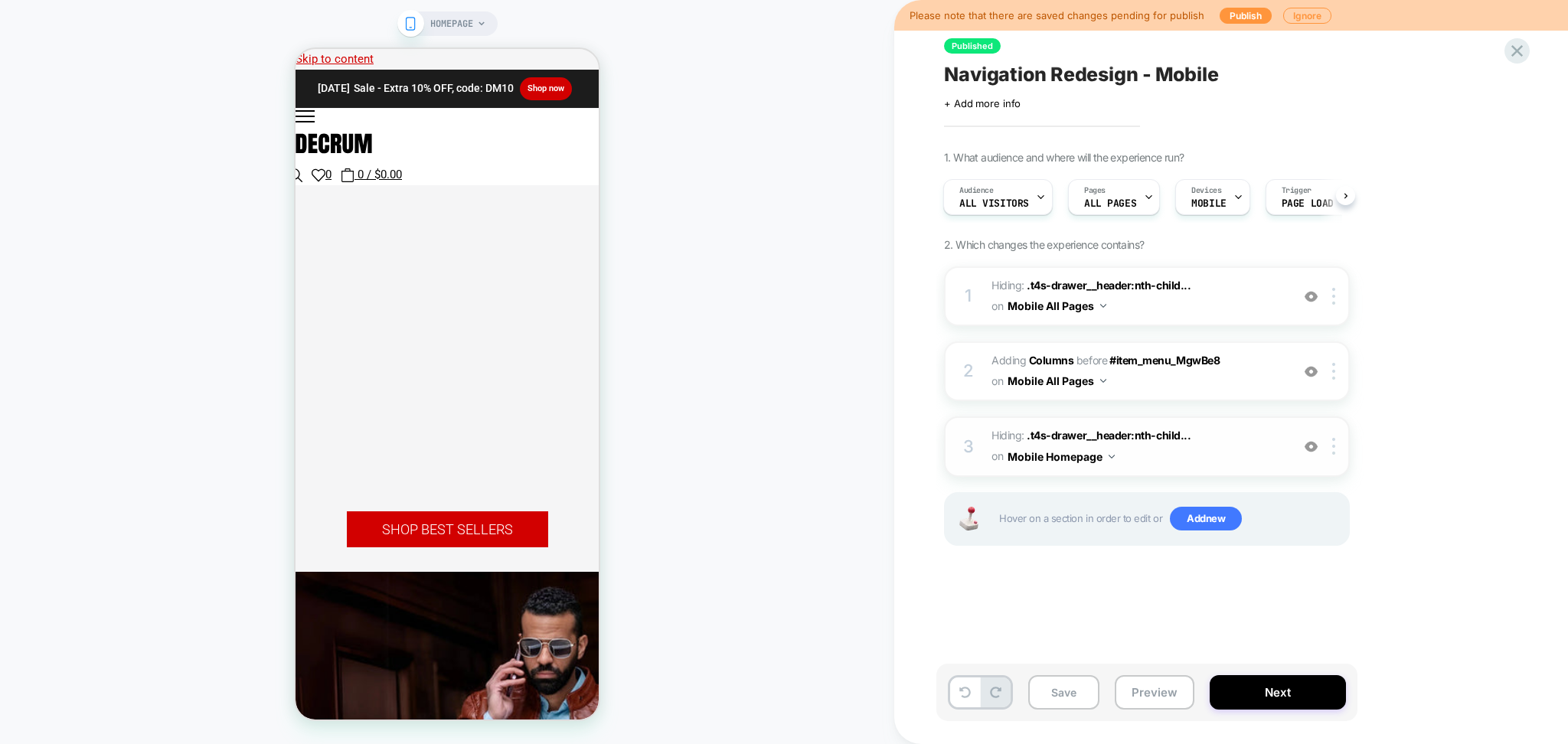
click at [1061, 454] on button "Mobile Homepage" at bounding box center [1061, 456] width 107 height 22
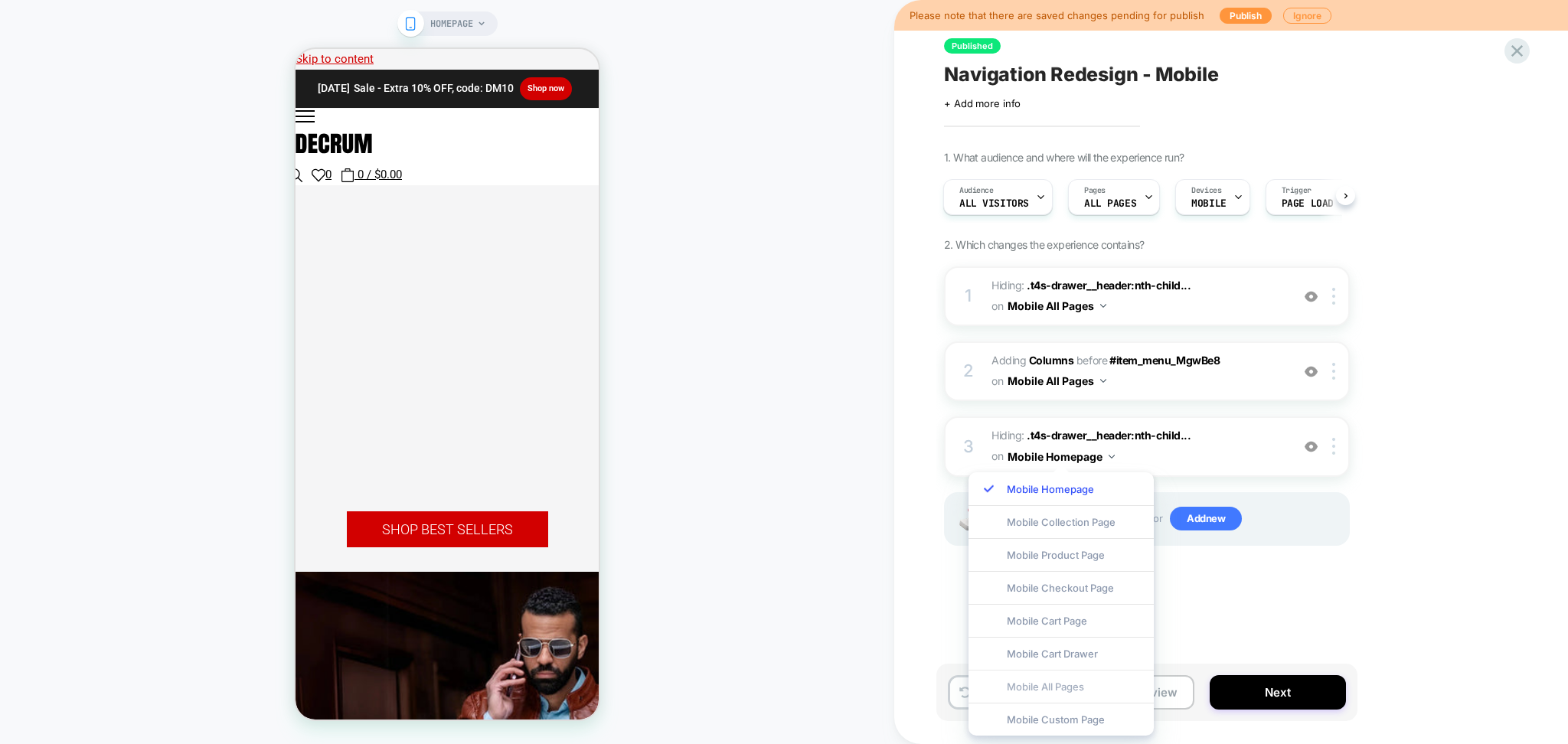
click at [1051, 679] on div "Mobile All Pages" at bounding box center [1061, 686] width 185 height 33
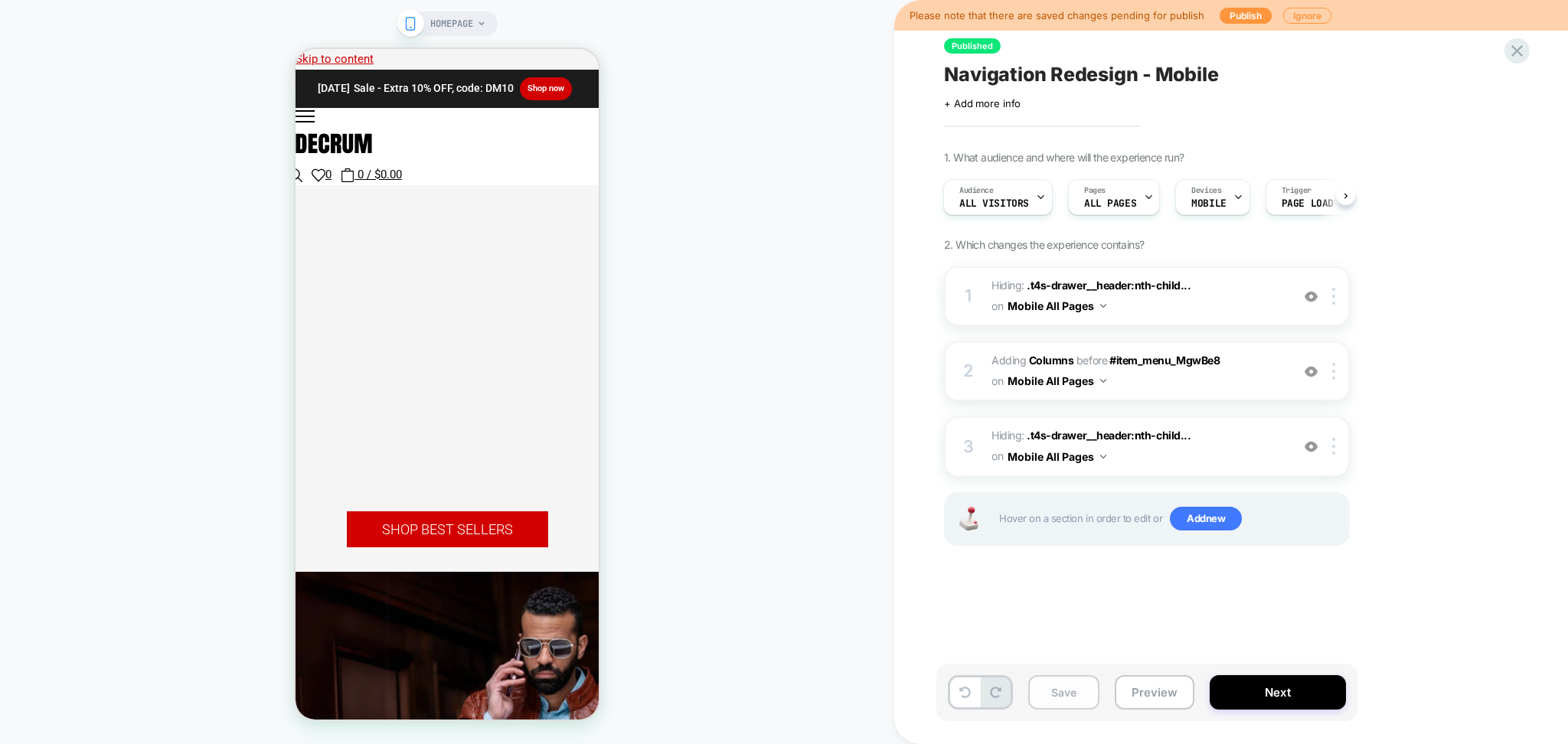
click at [1052, 688] on button "Save" at bounding box center [1064, 692] width 71 height 35
click at [1145, 696] on button "Preview" at bounding box center [1154, 692] width 80 height 35
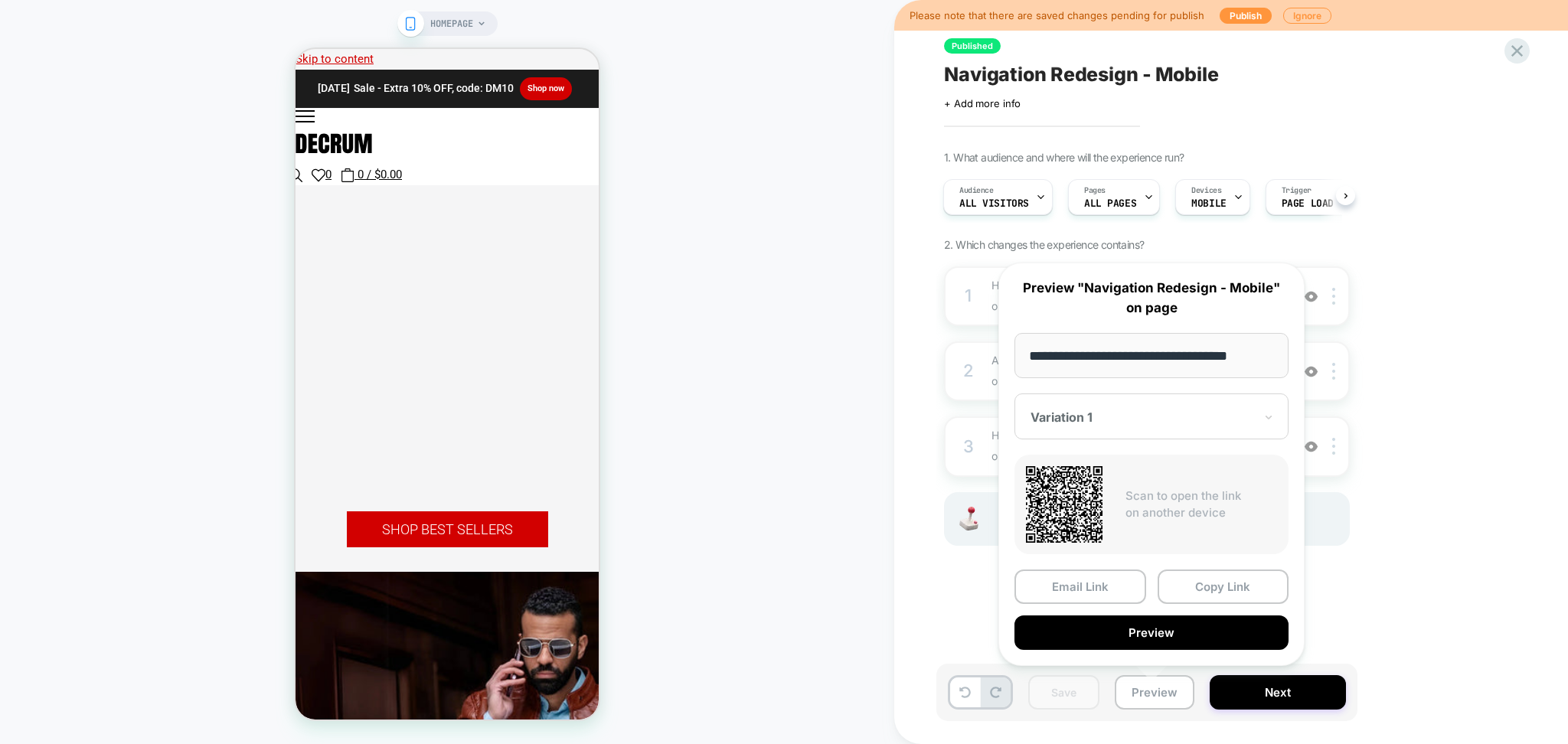
scroll to position [0, 0]
click at [1161, 589] on button "Copy Link" at bounding box center [1222, 587] width 132 height 35
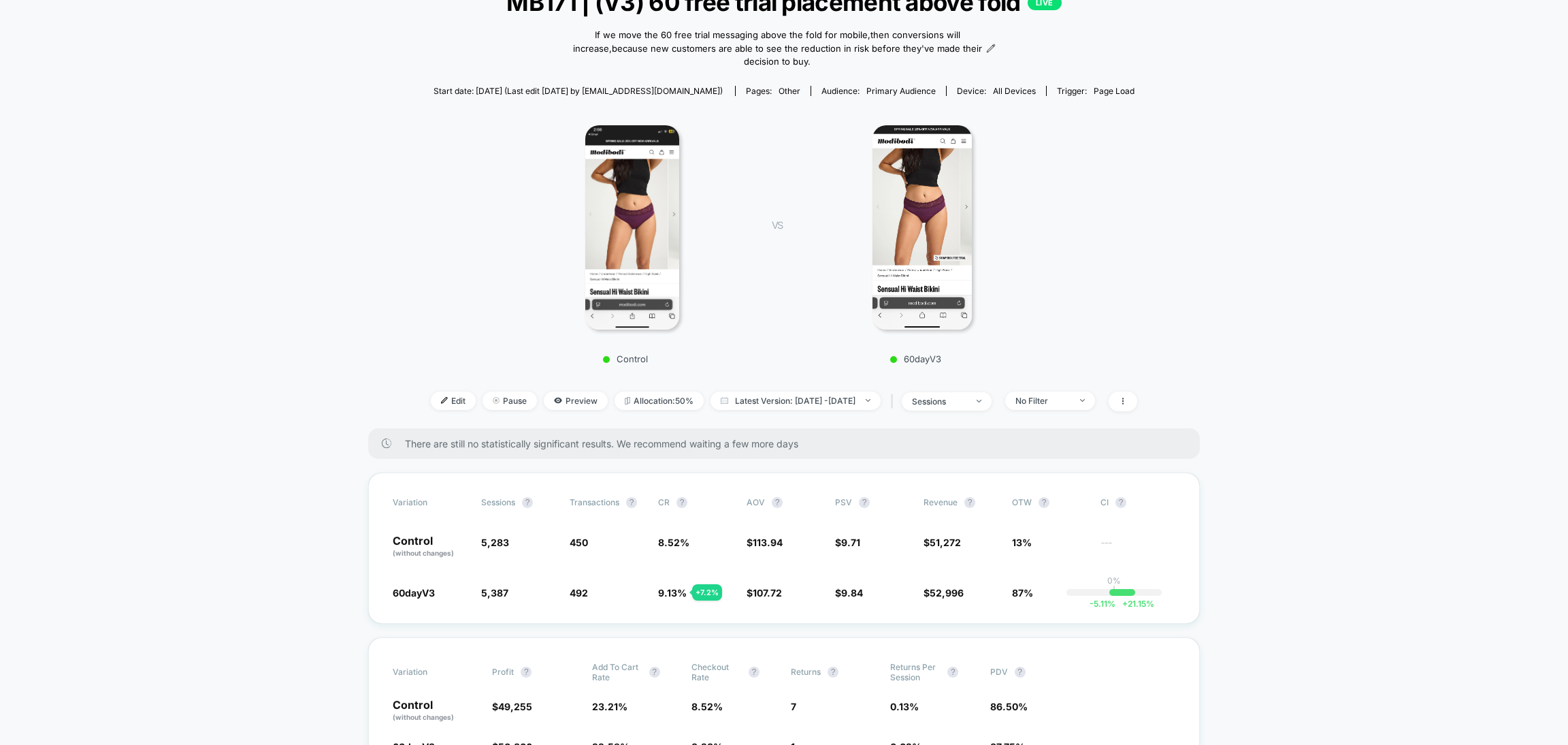
scroll to position [205, 0]
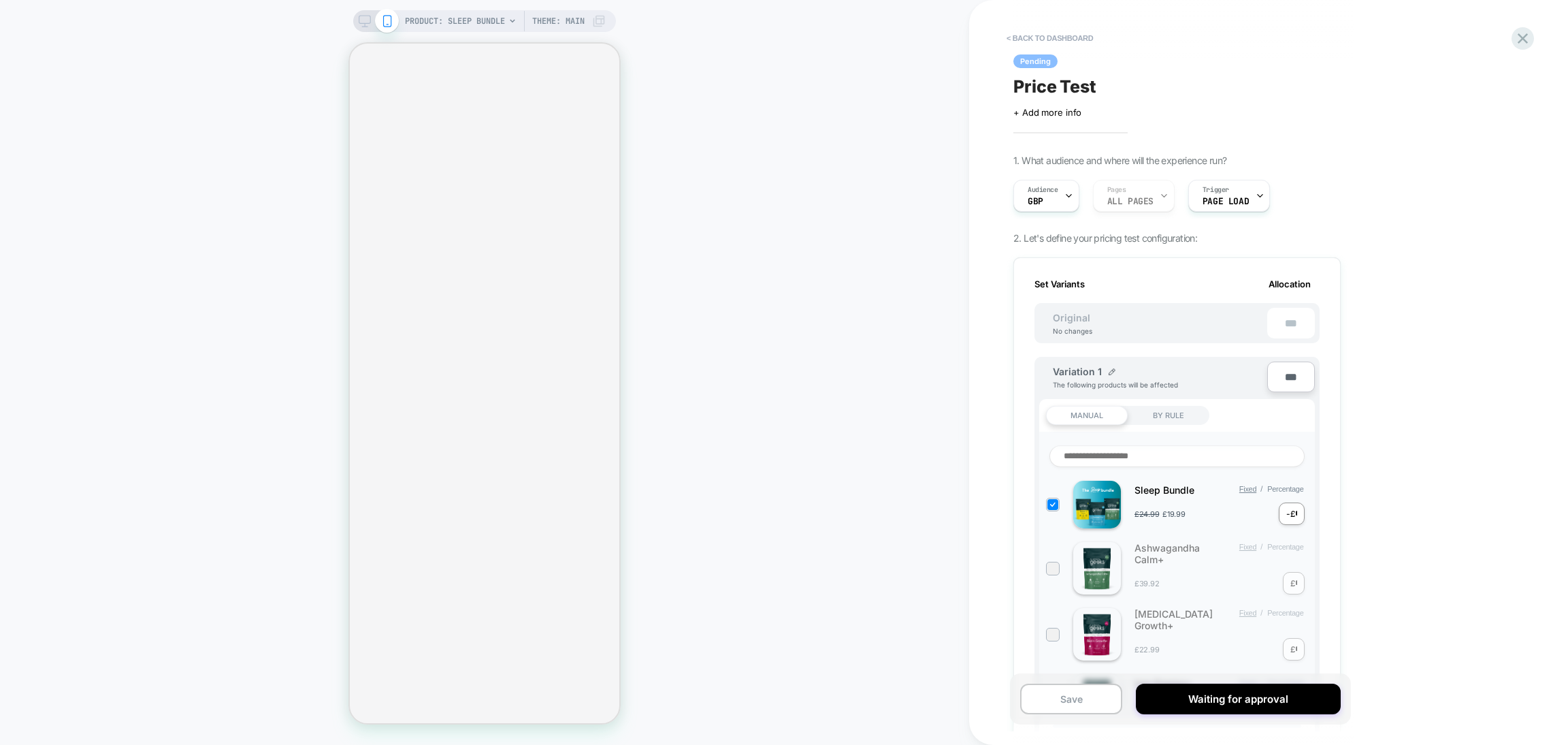
select select "**********"
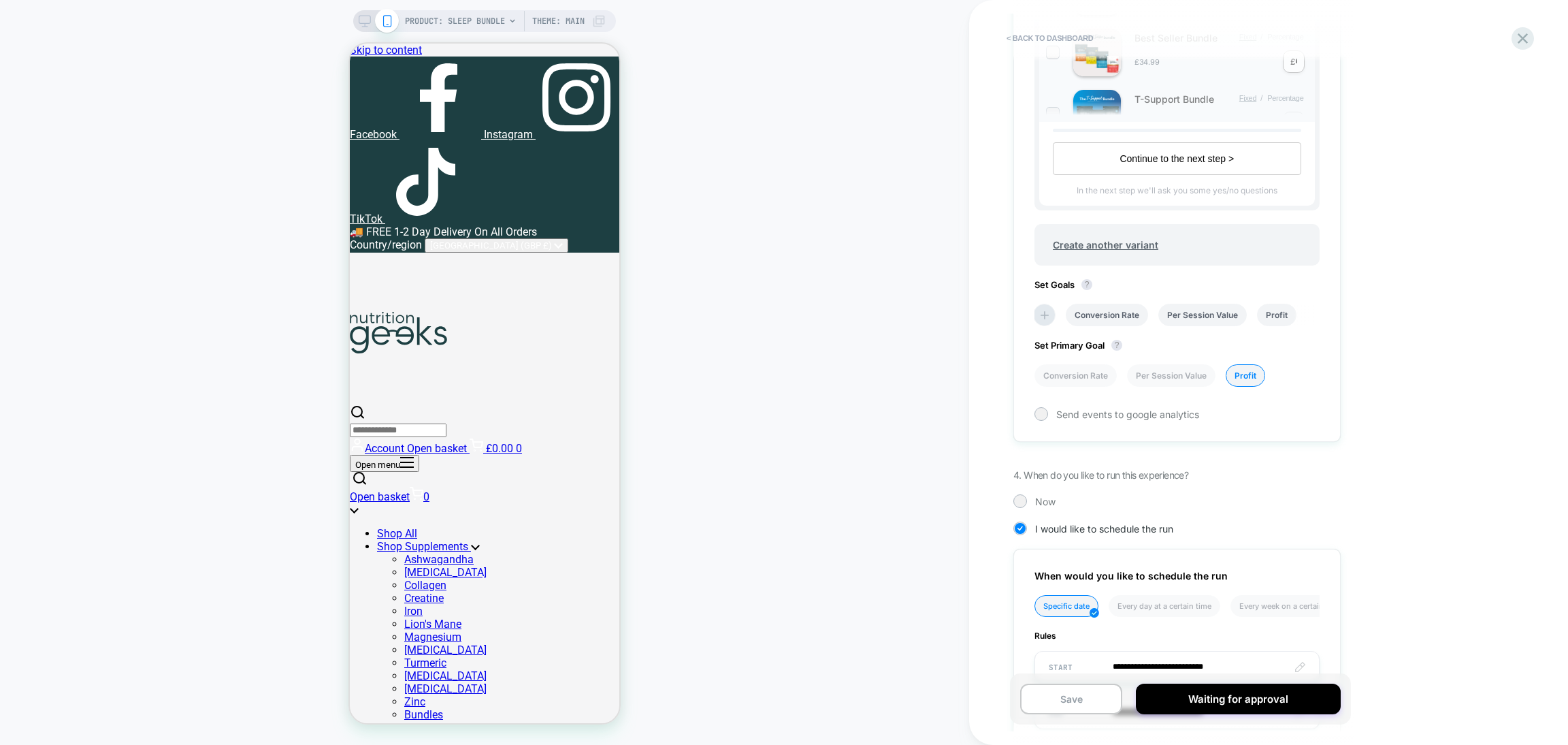
scroll to position [909, 0]
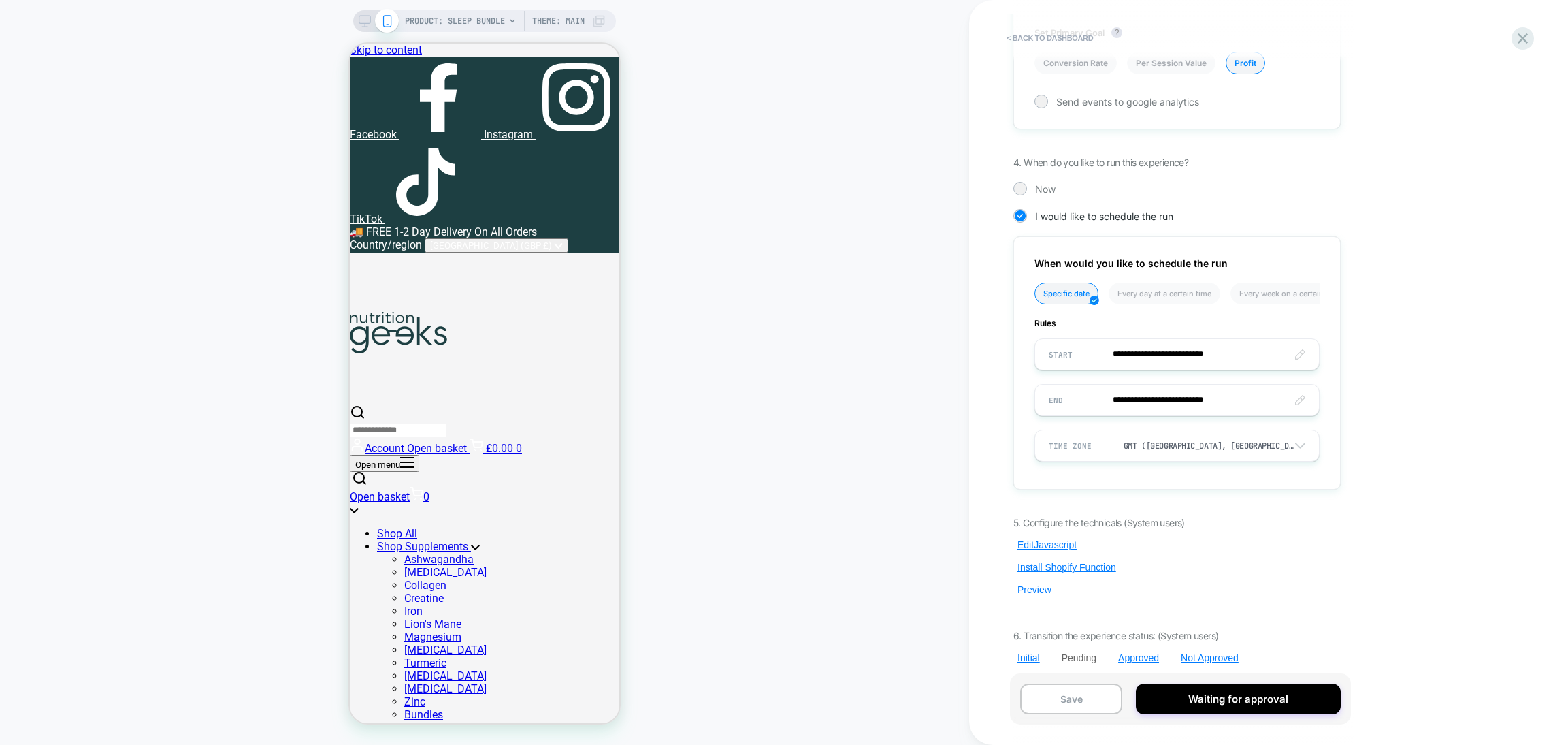
click at [1034, 584] on button "Preview" at bounding box center [1034, 590] width 42 height 12
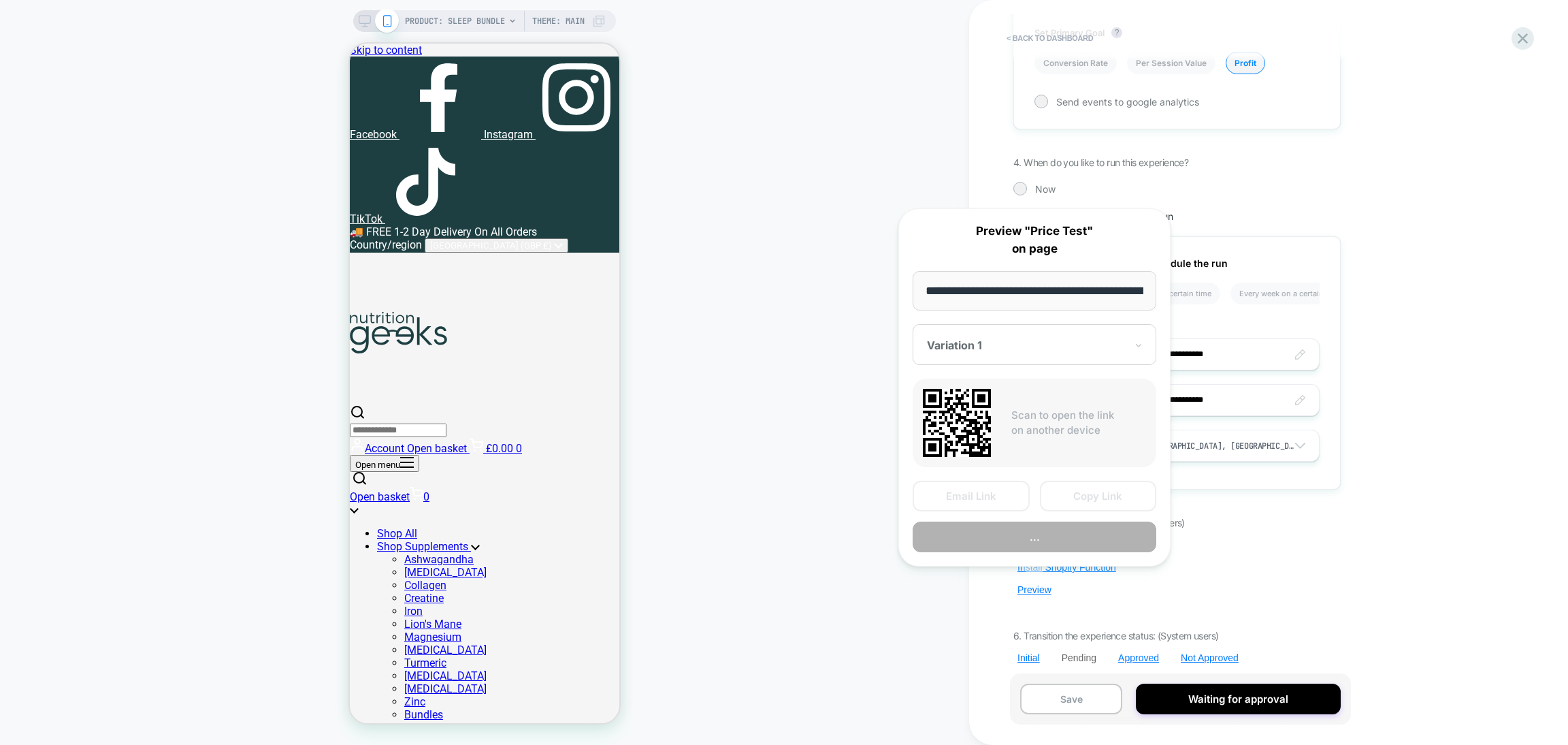
scroll to position [0, 178]
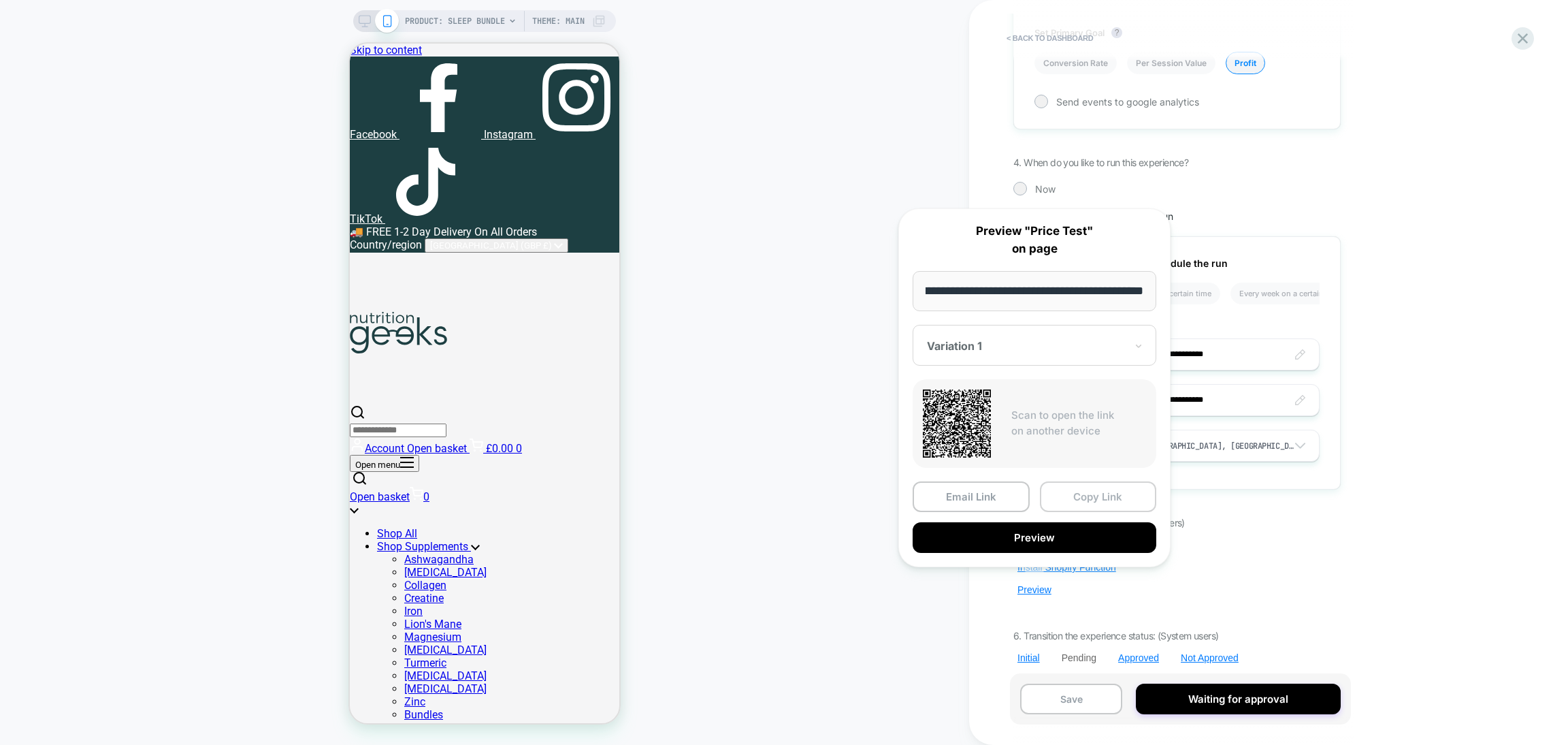
click at [1083, 500] on button "Copy Link" at bounding box center [1098, 497] width 117 height 31
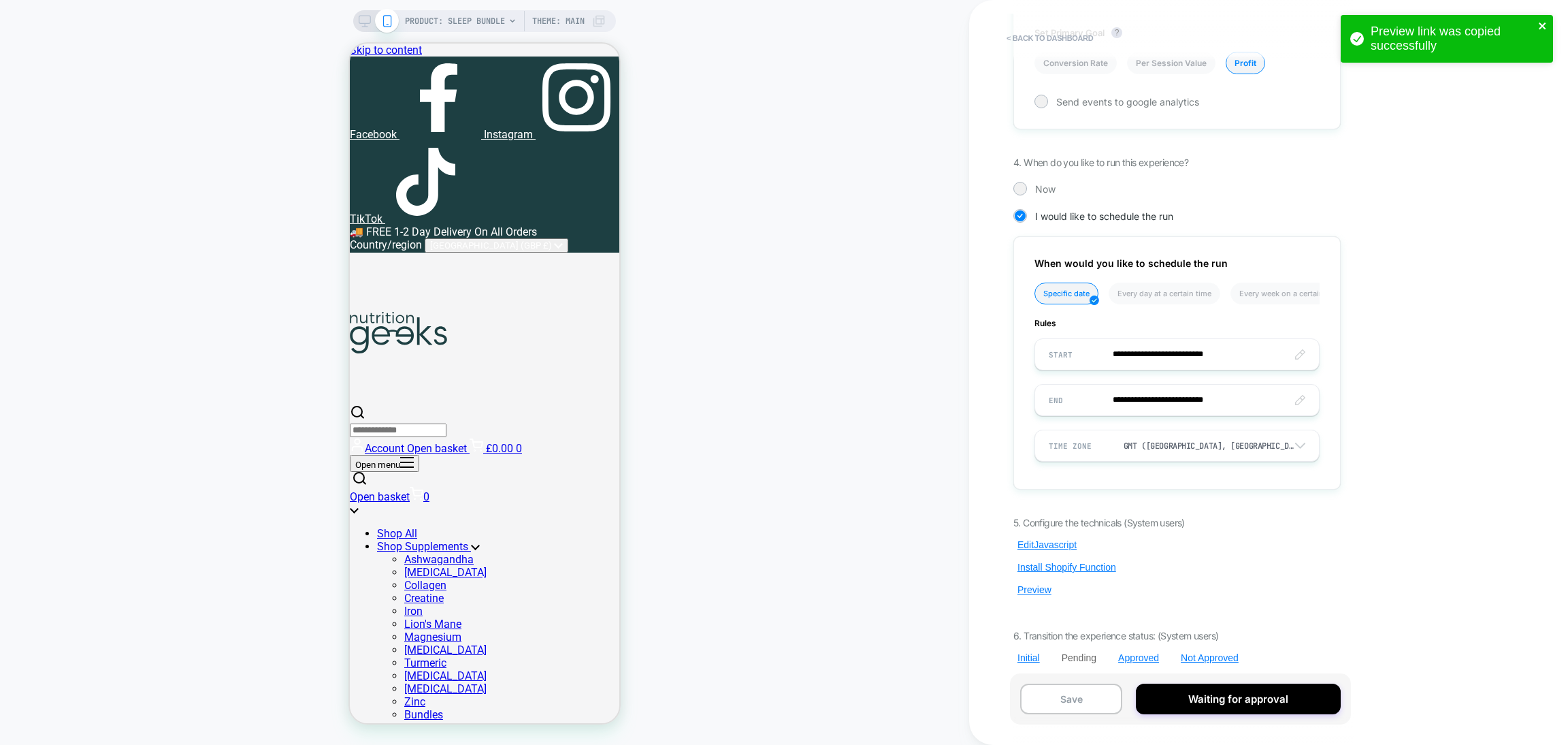
click at [1545, 25] on icon "close" at bounding box center [1542, 26] width 9 height 11
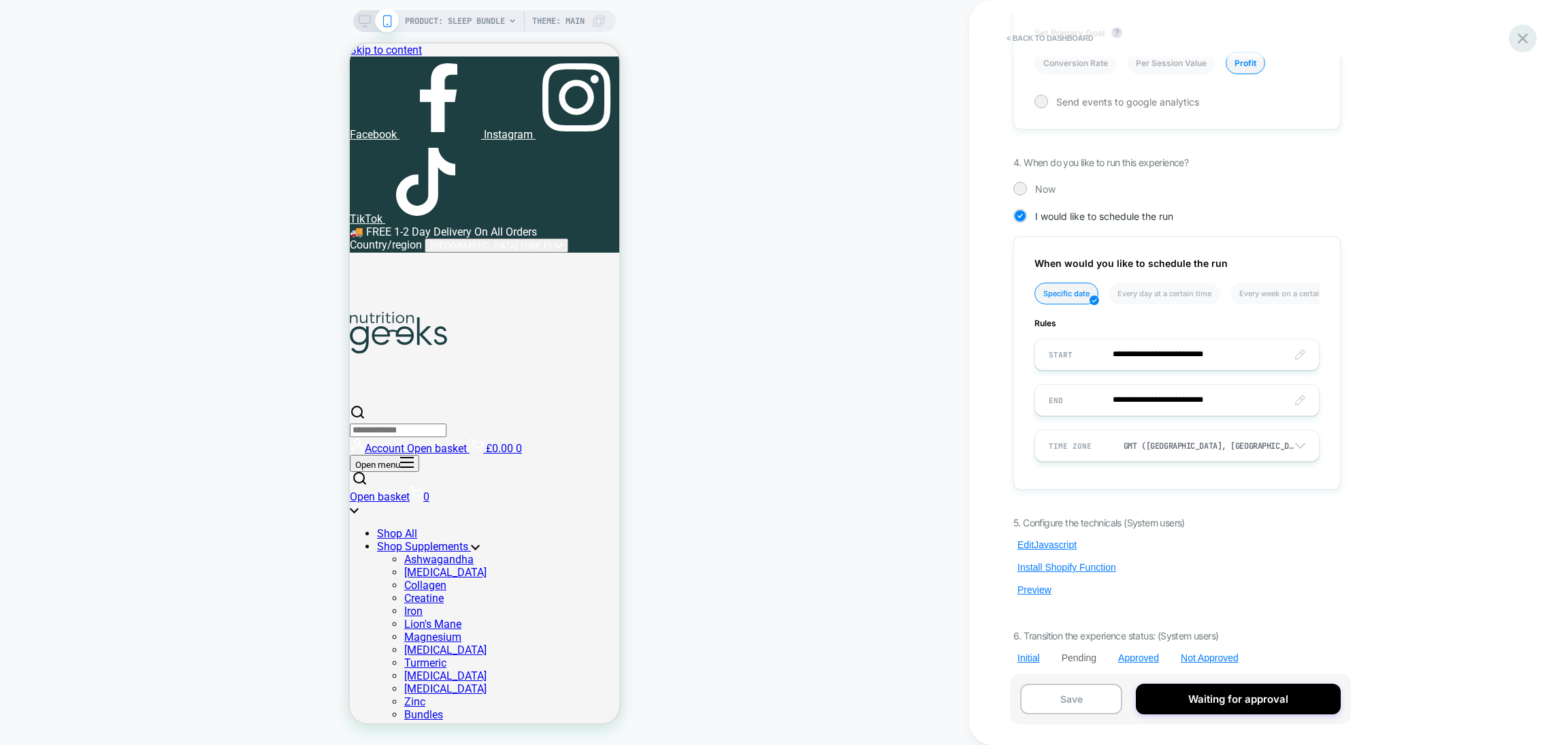
click at [1523, 39] on icon at bounding box center [1523, 39] width 10 height 10
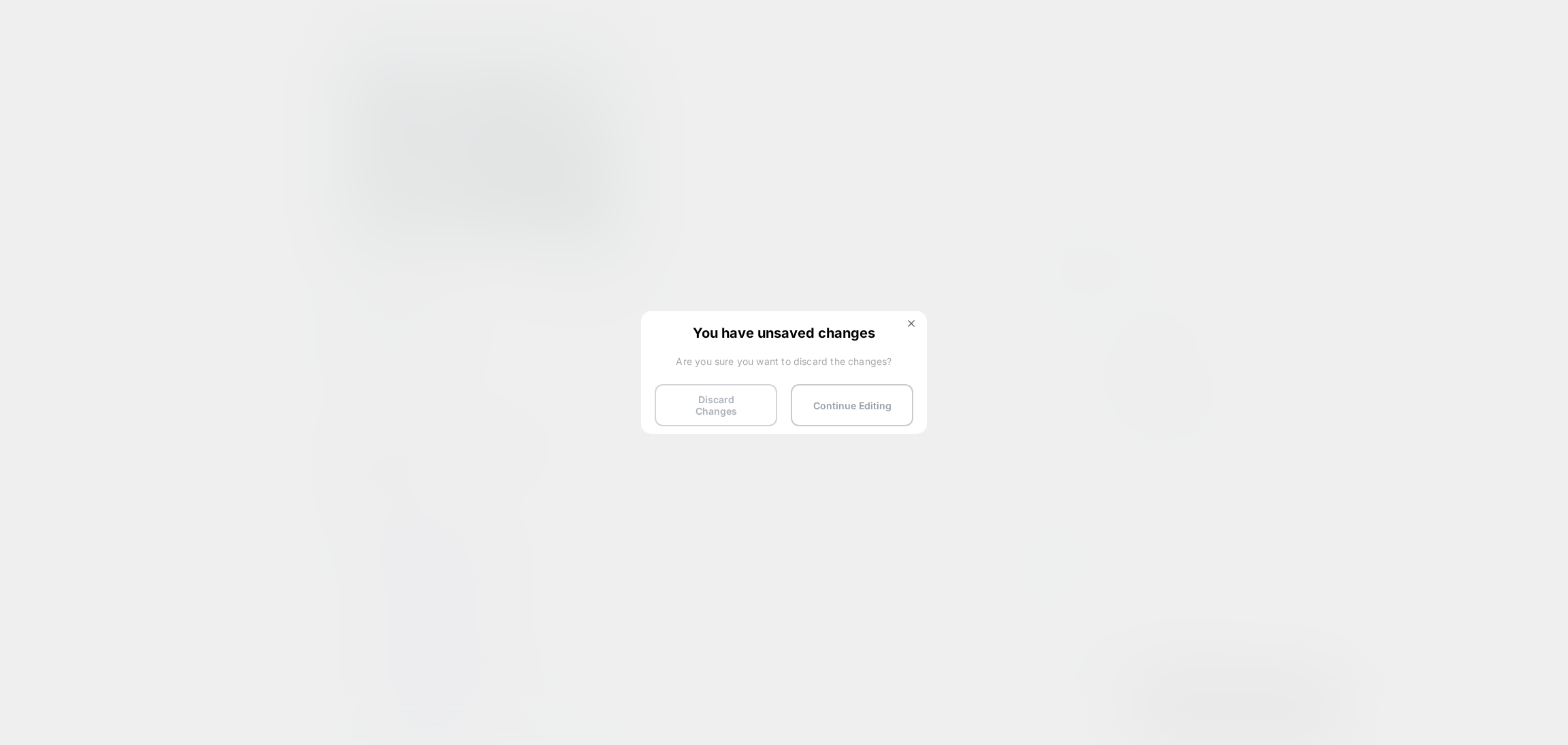
click at [705, 404] on button "Discard Changes" at bounding box center [716, 405] width 122 height 42
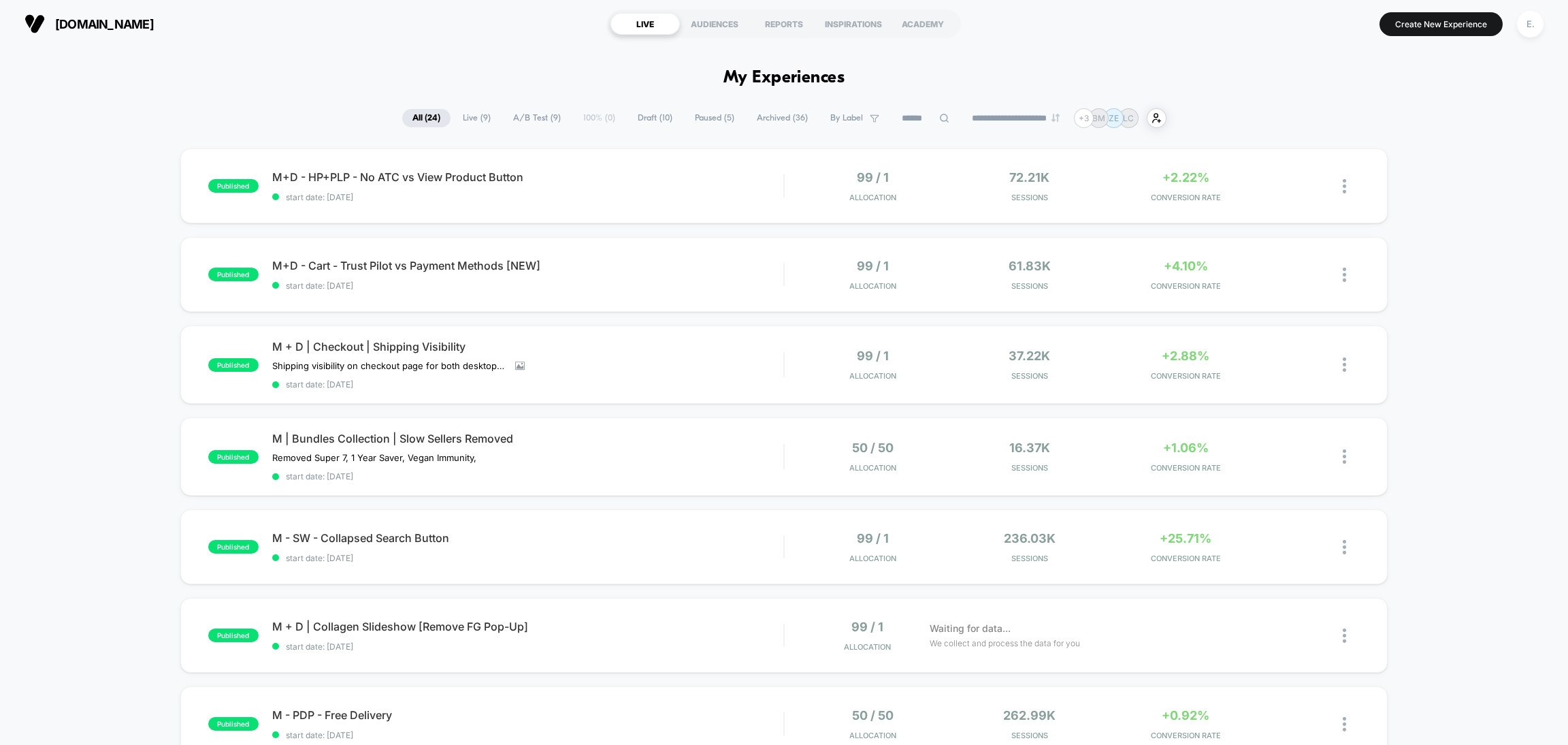
click at [647, 116] on span "Draft ( 10 )" at bounding box center [655, 117] width 55 height 18
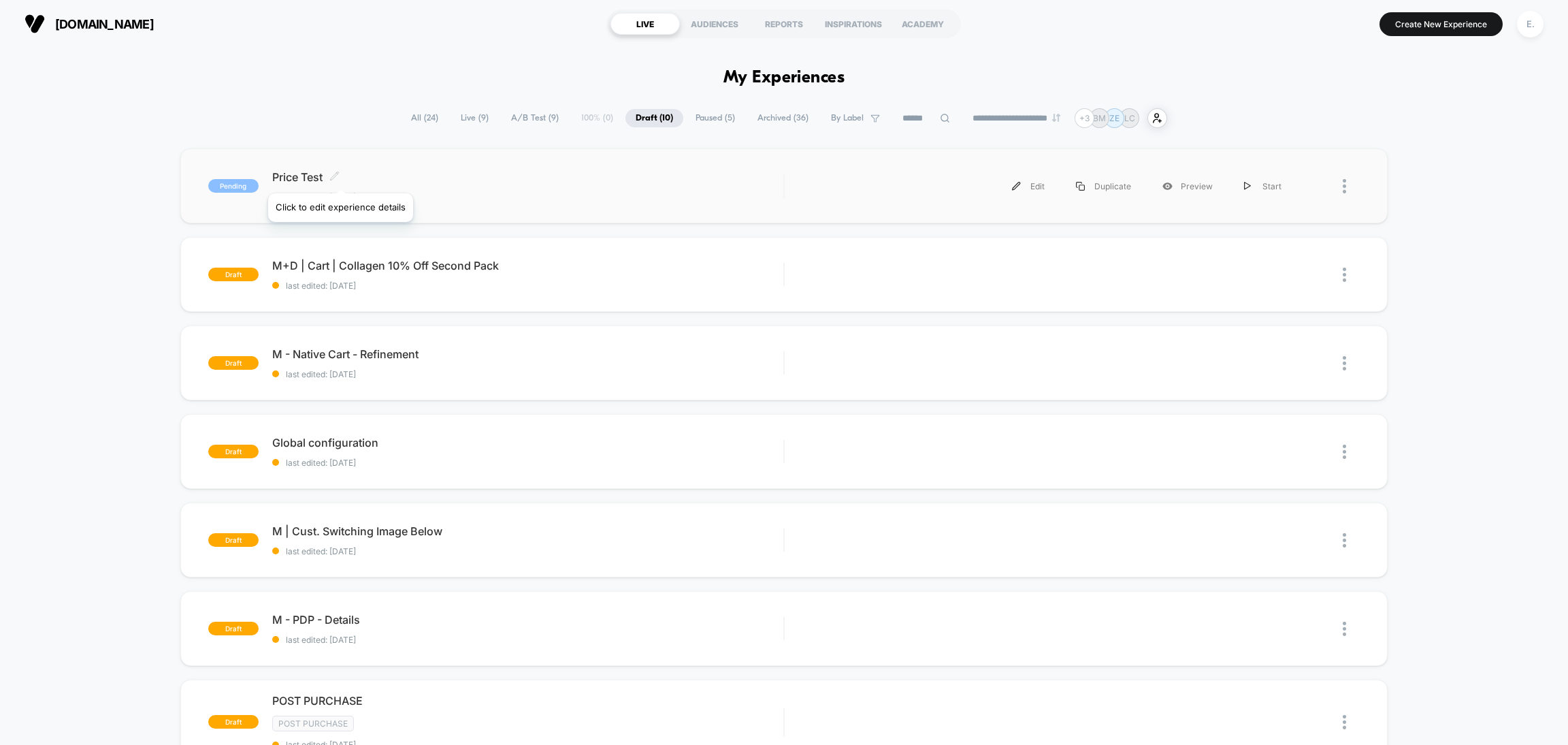
click at [336, 177] on icon at bounding box center [335, 176] width 9 height 9
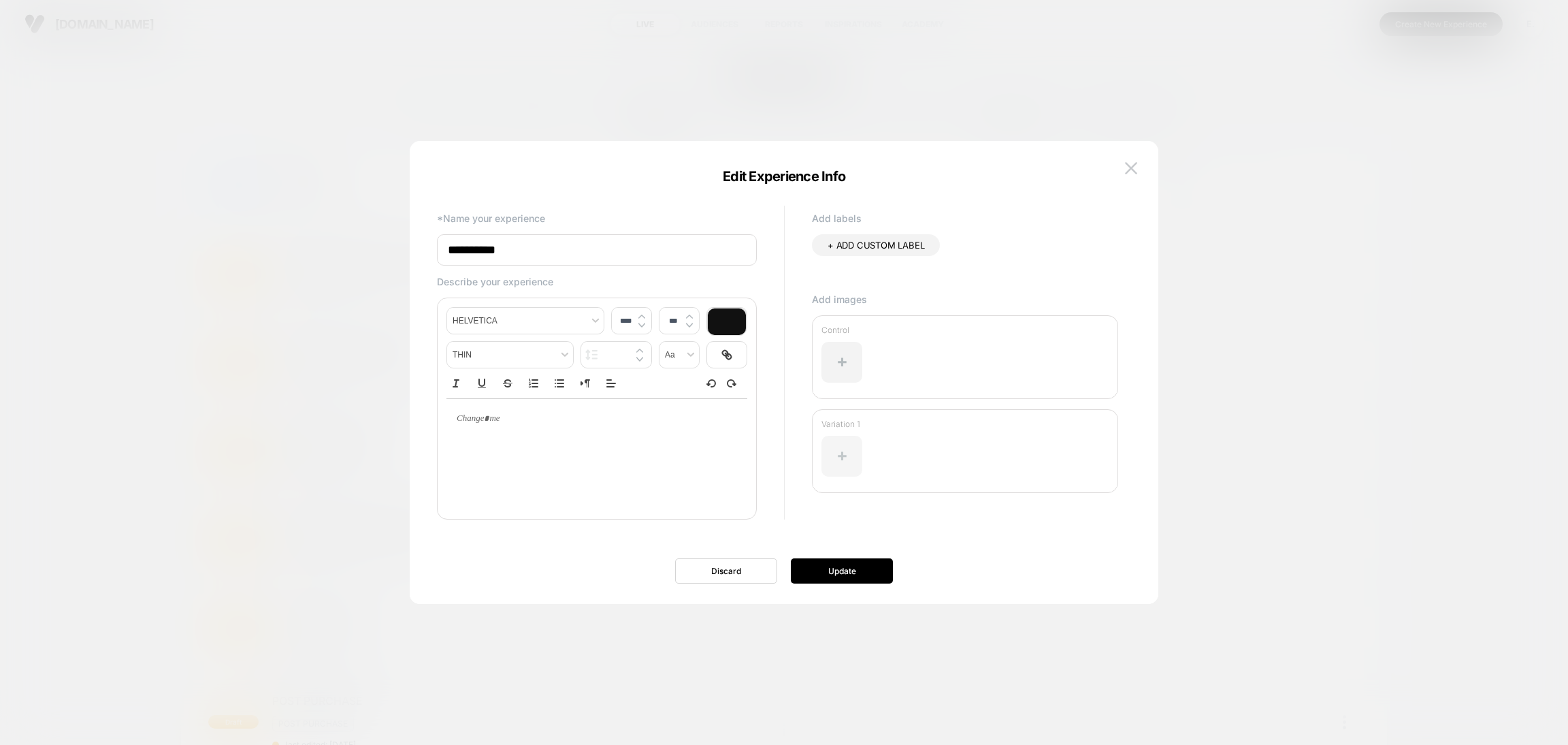
click at [833, 442] on div at bounding box center [842, 456] width 41 height 41
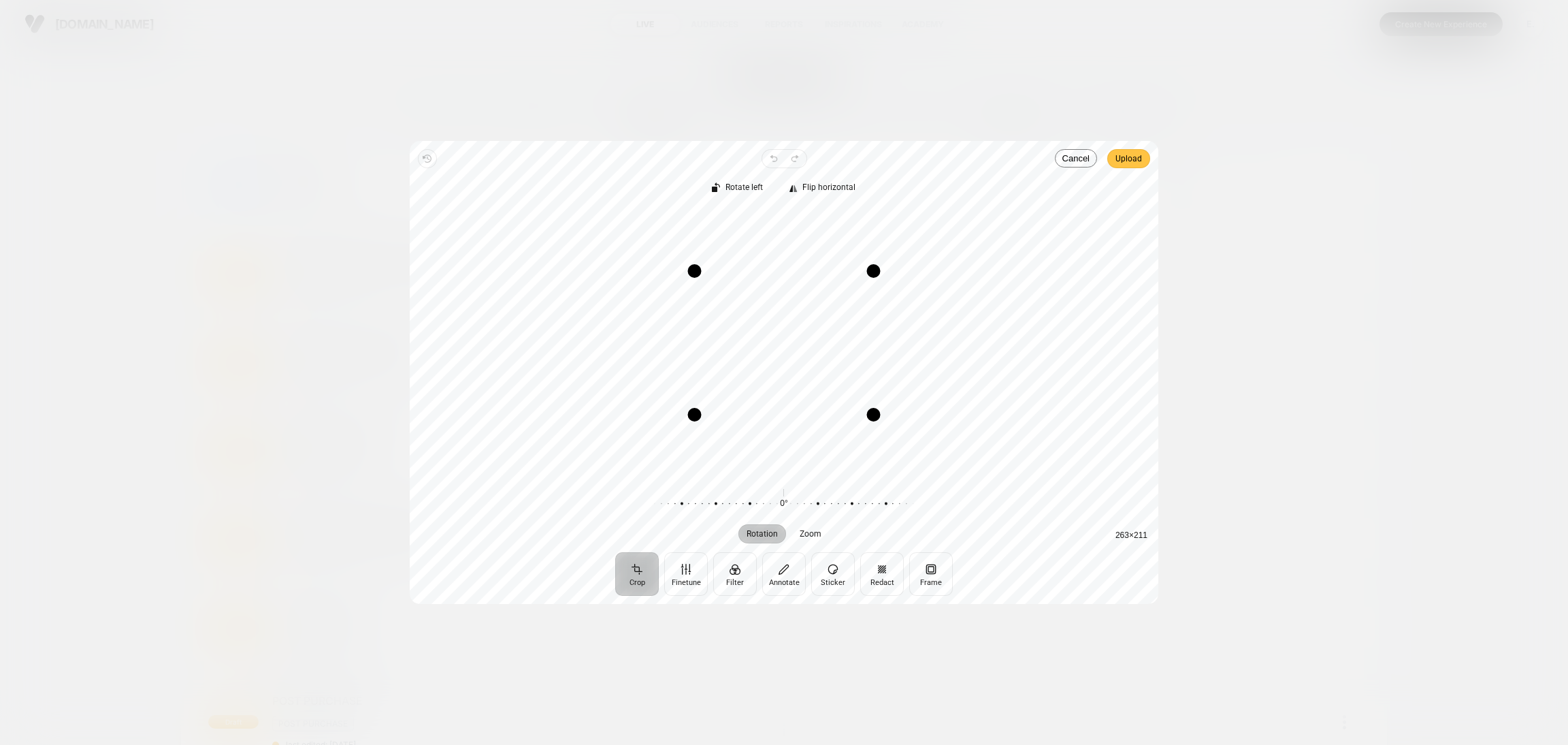
click at [1124, 157] on span "Upload" at bounding box center [1128, 158] width 27 height 16
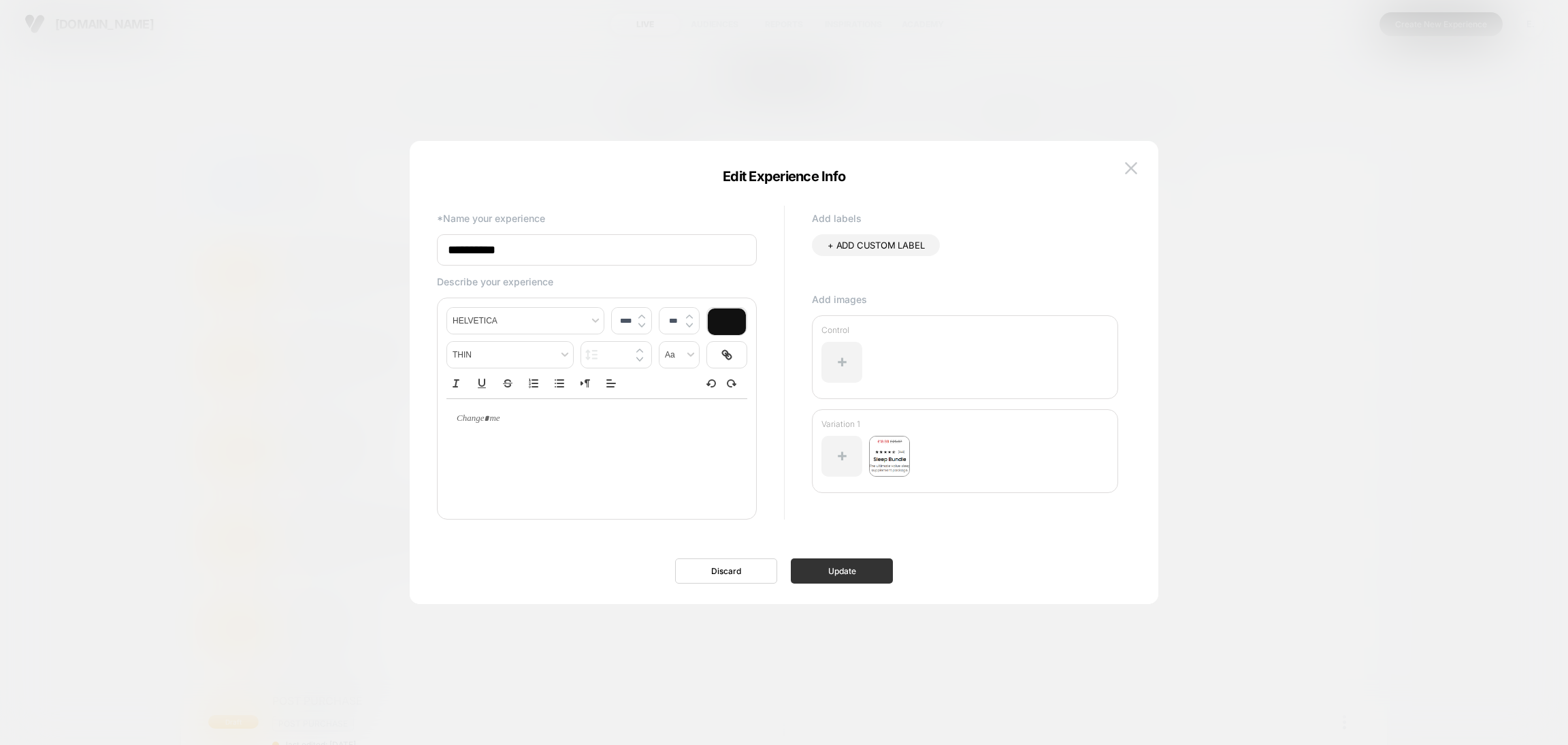
click at [880, 567] on button "Update" at bounding box center [841, 570] width 102 height 25
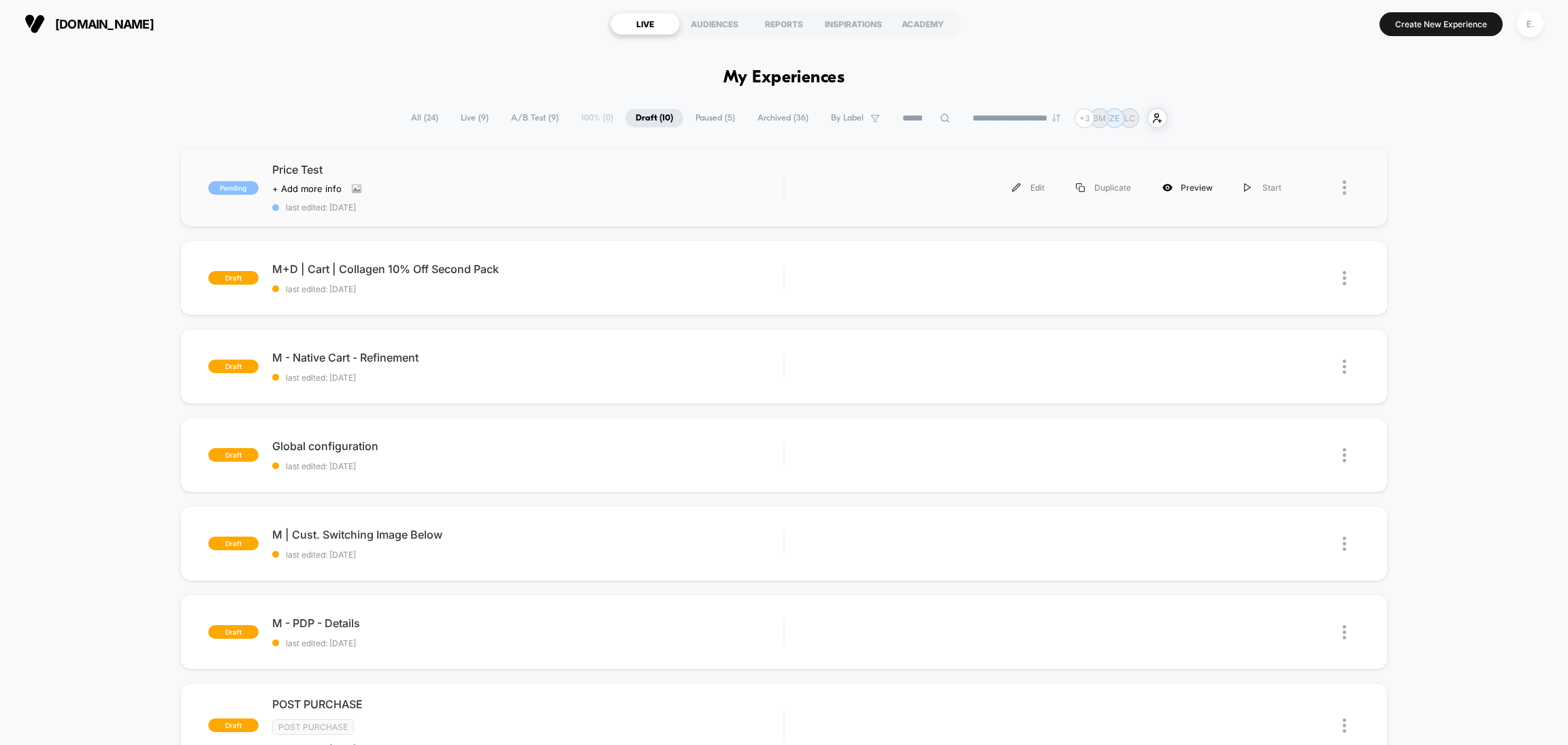
click at [1170, 191] on icon at bounding box center [1167, 188] width 10 height 10
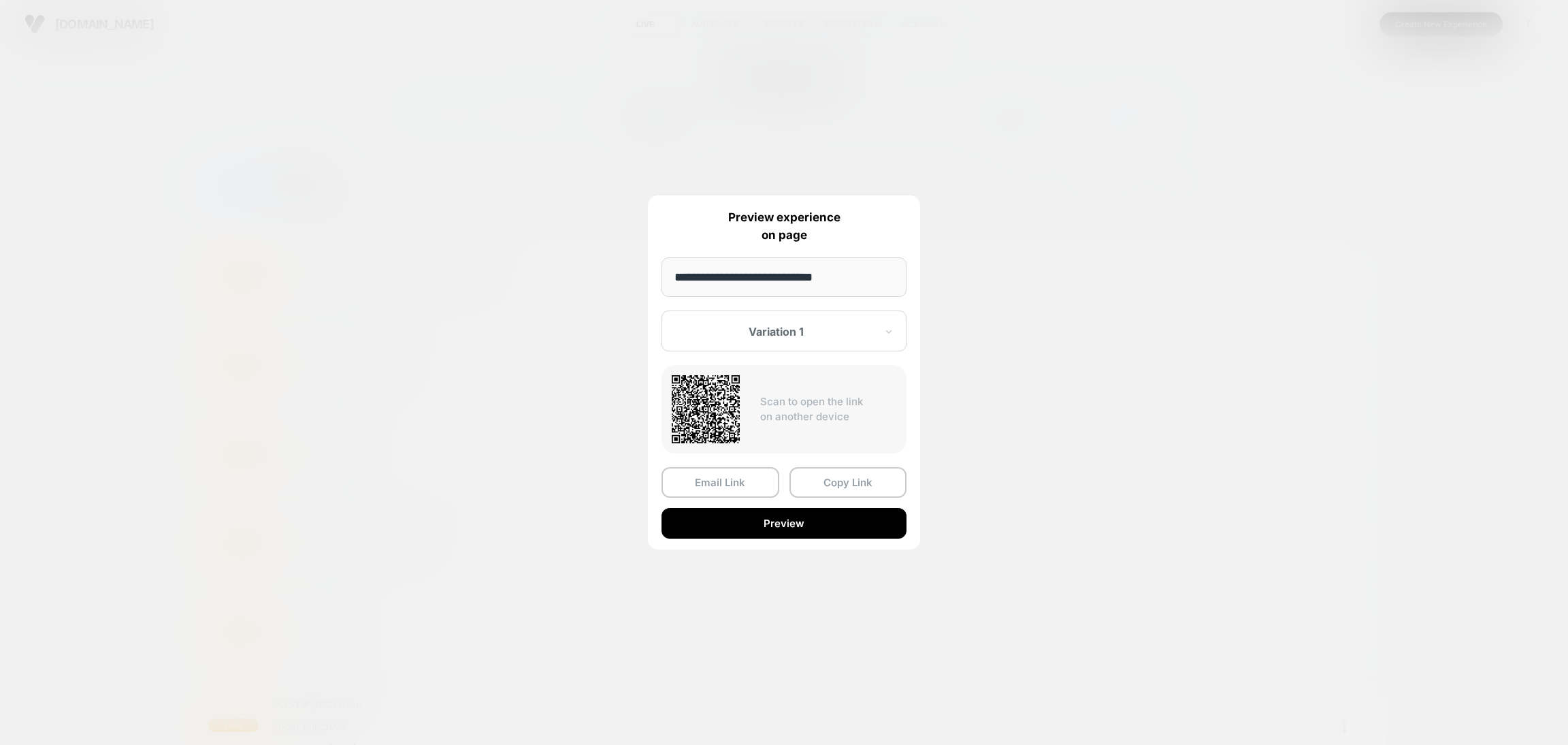
click at [823, 331] on div at bounding box center [776, 331] width 200 height 14
click at [697, 397] on div "Control" at bounding box center [784, 402] width 231 height 25
click at [812, 487] on button "Copy Link" at bounding box center [848, 483] width 118 height 31
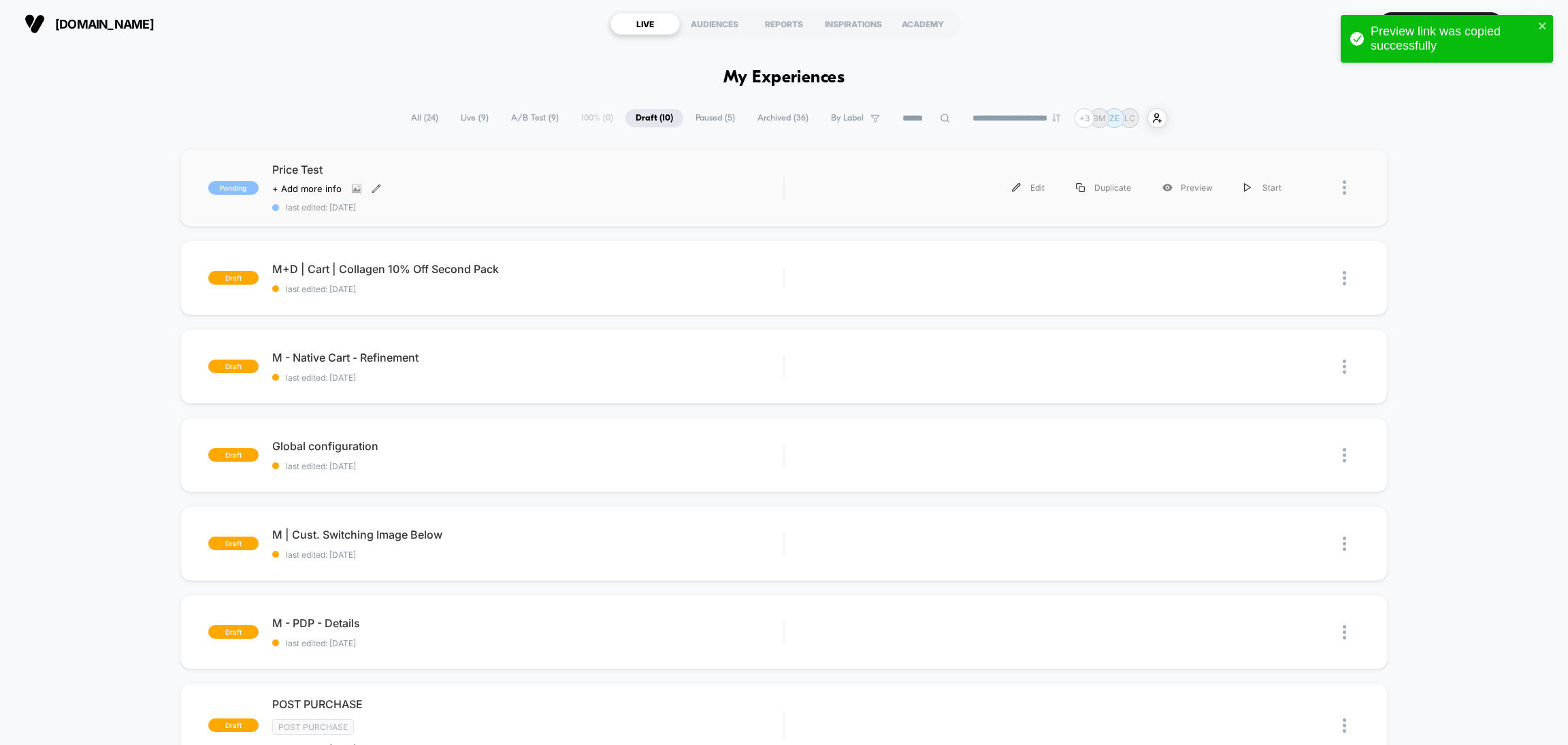
click at [378, 184] on icon at bounding box center [376, 188] width 9 height 9
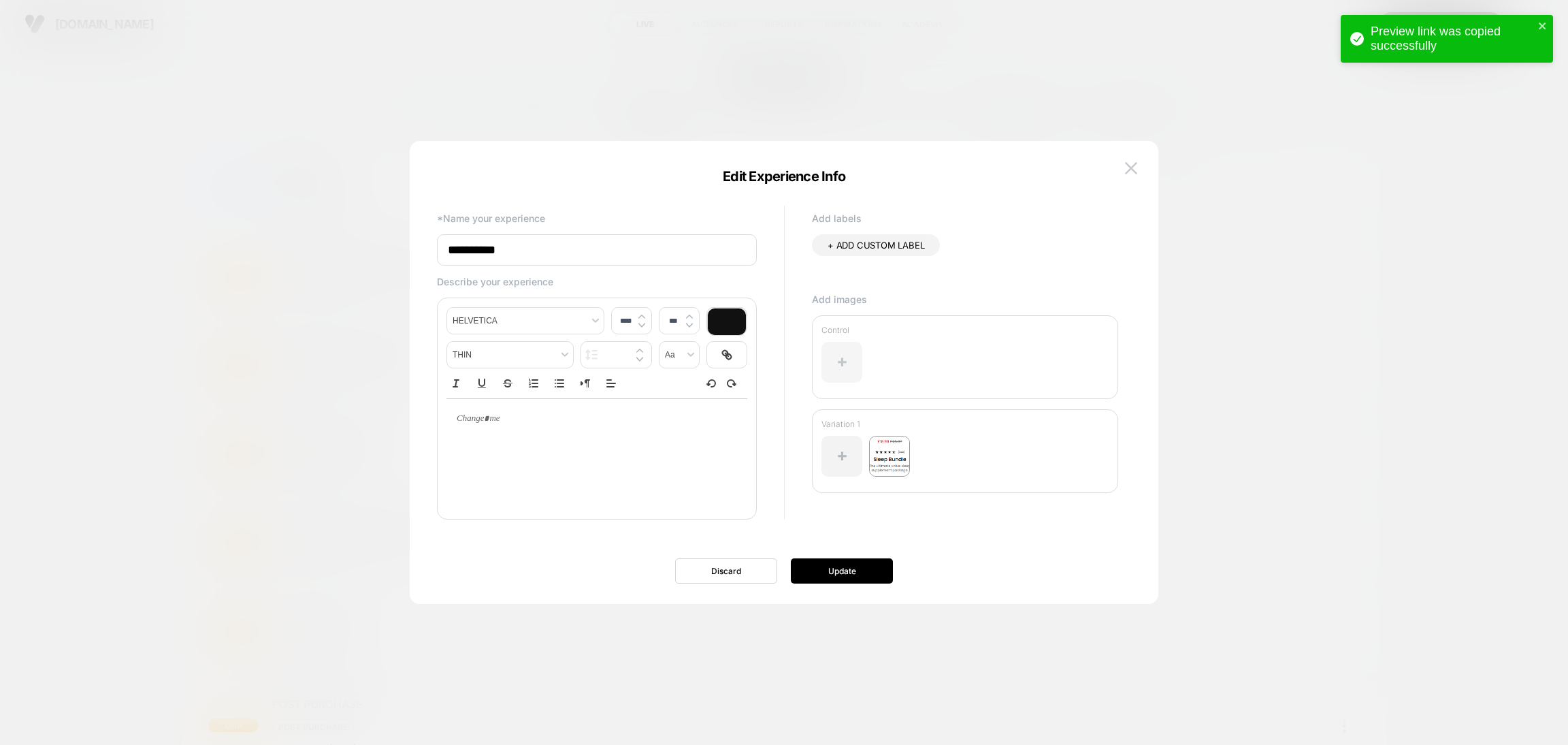
click at [846, 353] on div at bounding box center [842, 362] width 41 height 41
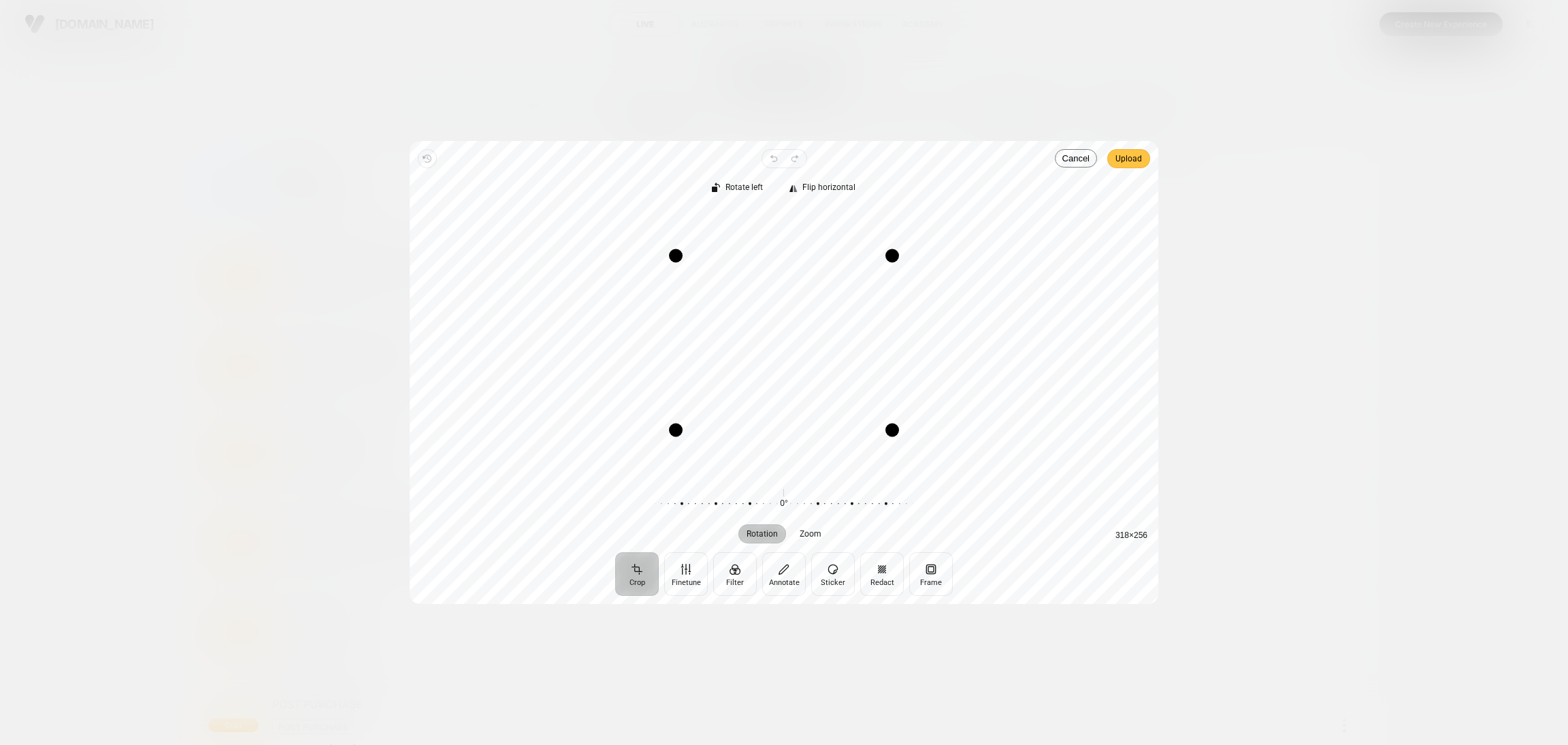
click at [1131, 156] on span "Upload" at bounding box center [1128, 158] width 27 height 16
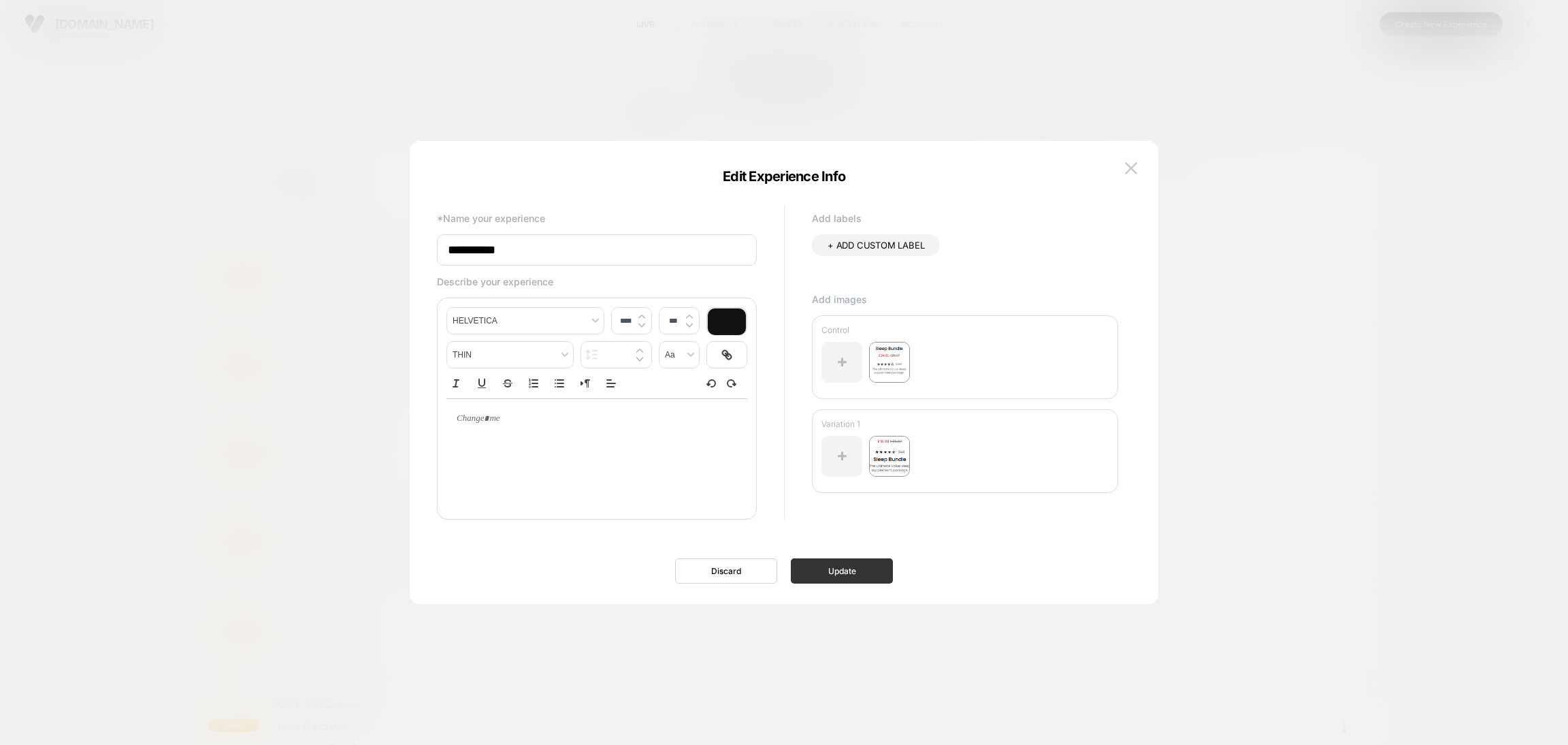
click at [882, 573] on button "Update" at bounding box center [841, 570] width 102 height 25
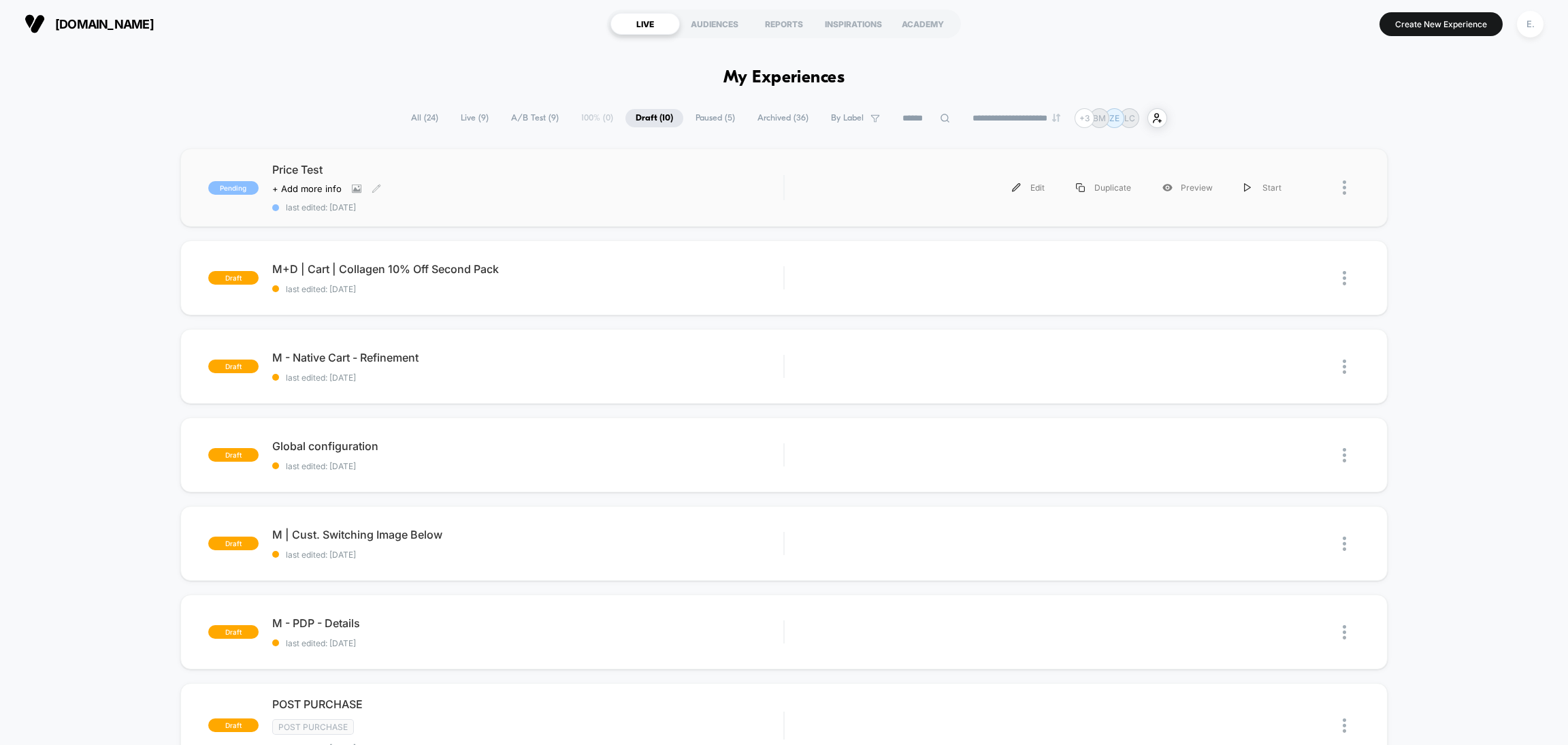
click at [713, 178] on div "Price Test Click to view images Click to edit experience details + Add more inf…" at bounding box center [527, 188] width 511 height 50
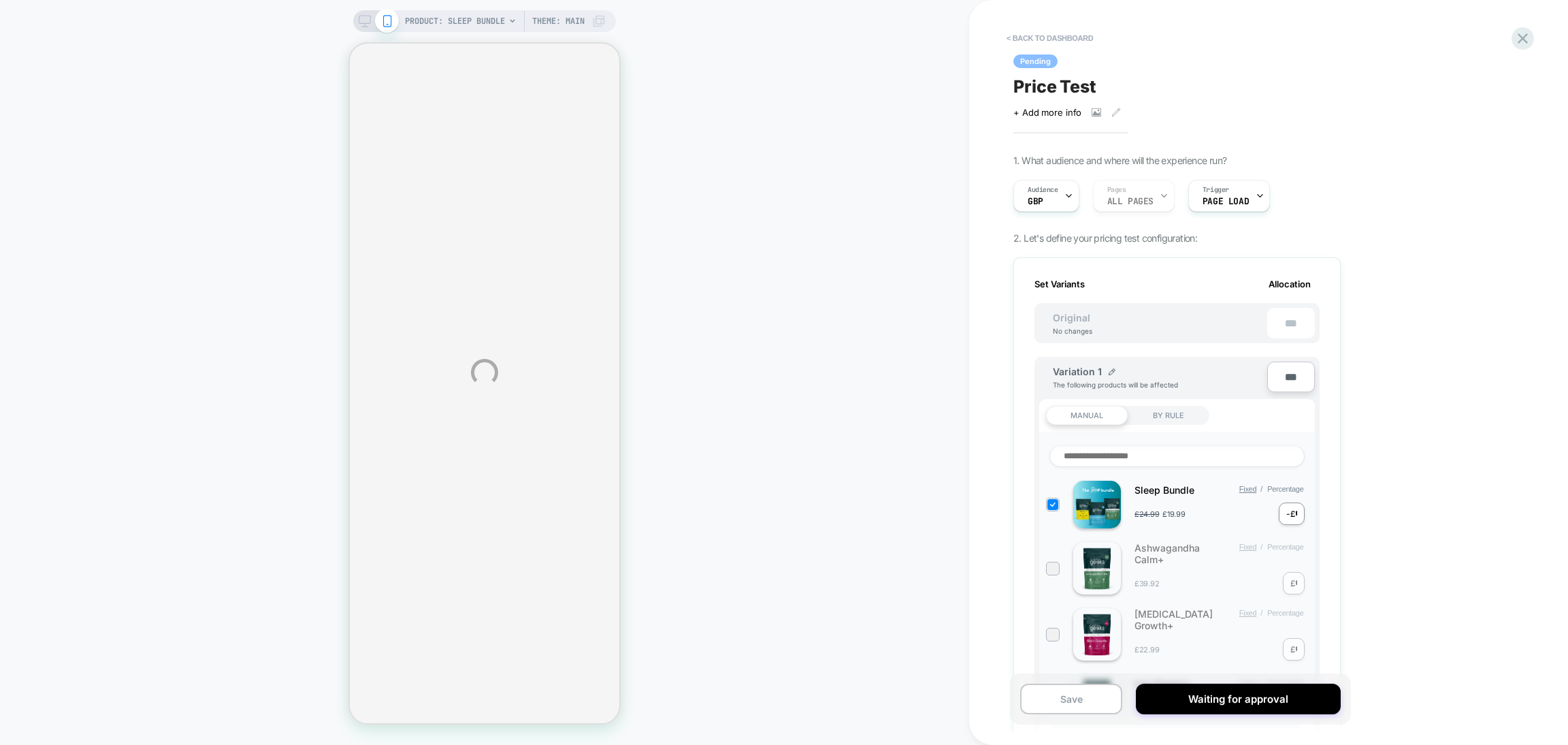
scroll to position [0, 2]
click at [1068, 86] on span "Price Test" at bounding box center [1054, 86] width 83 height 21
click at [1068, 86] on textarea "**********" at bounding box center [1078, 86] width 129 height 21
select select "**********"
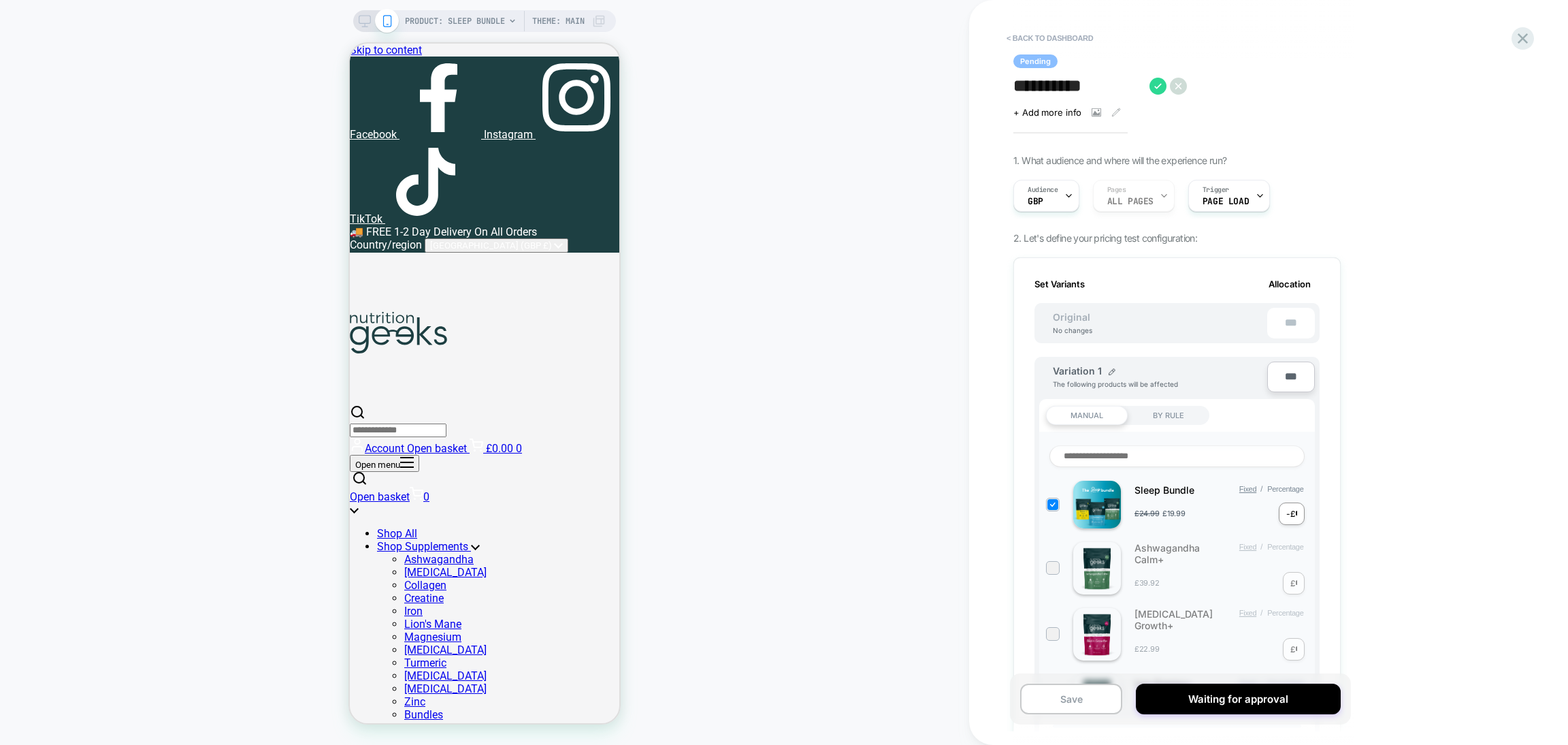
scroll to position [0, 0]
drag, startPoint x: 1134, startPoint y: 514, endPoint x: 1150, endPoint y: 514, distance: 16.0
click at [1150, 514] on span "£24.99" at bounding box center [1147, 513] width 25 height 9
drag, startPoint x: 1137, startPoint y: 511, endPoint x: 1152, endPoint y: 513, distance: 15.1
click at [1152, 513] on div "£24.99 £19.99 -£ *" at bounding box center [1221, 514] width 174 height 22
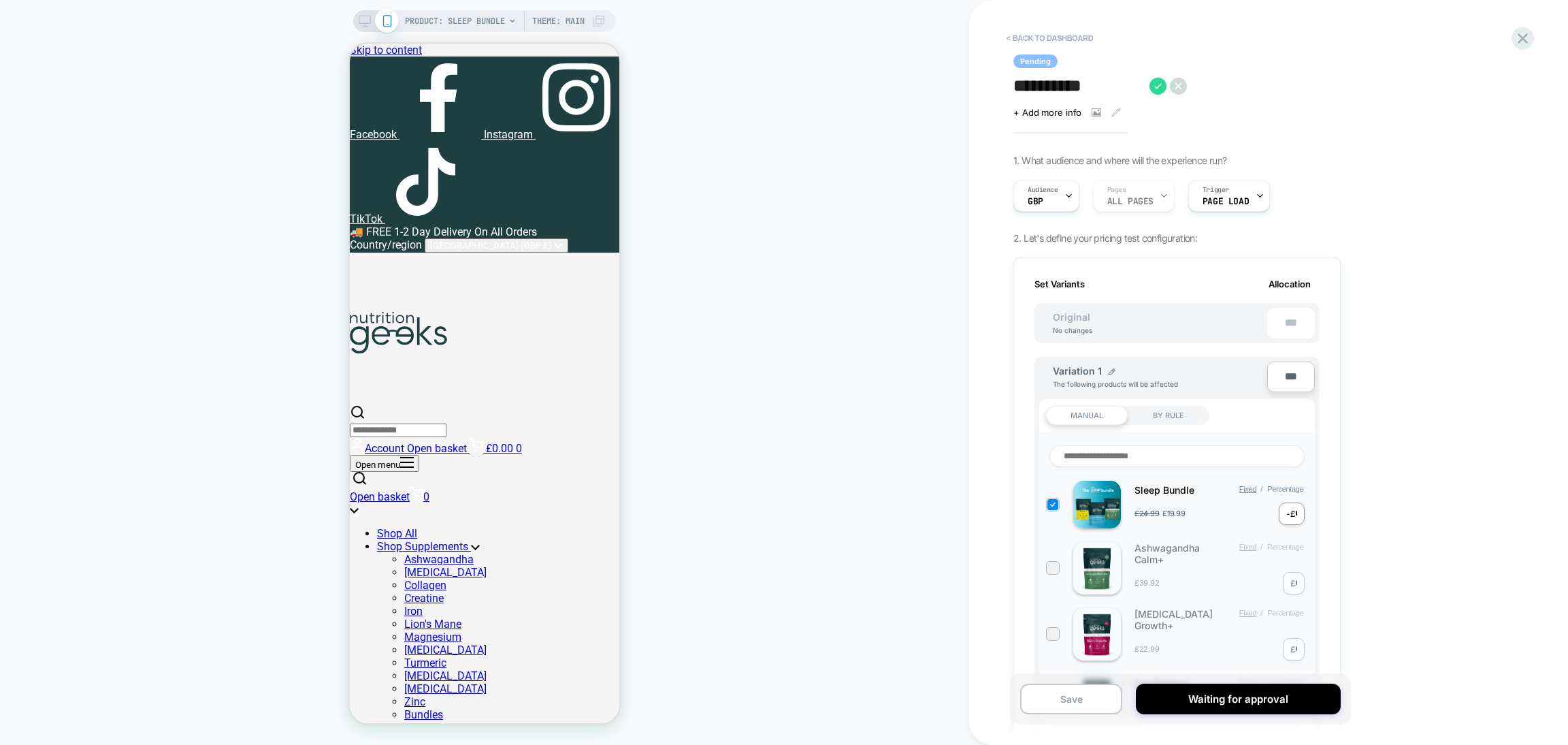
drag, startPoint x: 1137, startPoint y: 503, endPoint x: 1161, endPoint y: 512, distance: 25.6
click at [1161, 512] on div "£24.99 £19.99 -£ *" at bounding box center [1221, 514] width 174 height 22
drag, startPoint x: 1185, startPoint y: 511, endPoint x: 1134, endPoint y: 509, distance: 51.0
click at [1135, 509] on div "£24.99 £19.99 -£ *" at bounding box center [1221, 514] width 174 height 22
drag, startPoint x: 1284, startPoint y: 507, endPoint x: 1295, endPoint y: 516, distance: 14.2
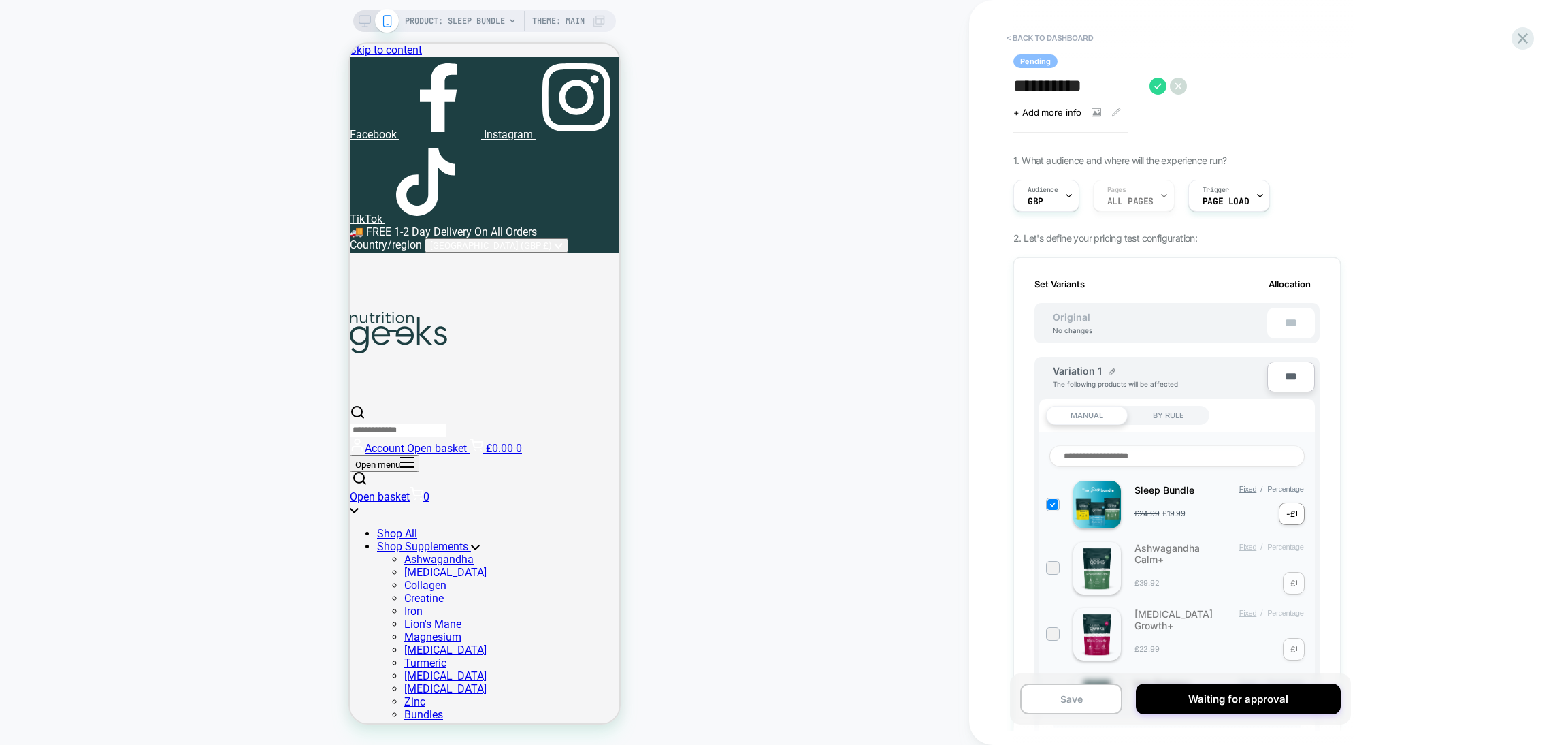
click at [1295, 516] on div "-£ *" at bounding box center [1291, 514] width 25 height 22
click at [1295, 516] on input "*" at bounding box center [1296, 514] width 2 height 10
click at [1295, 514] on input "*" at bounding box center [1296, 514] width 2 height 10
click at [1298, 516] on div "-£ *" at bounding box center [1291, 514] width 25 height 22
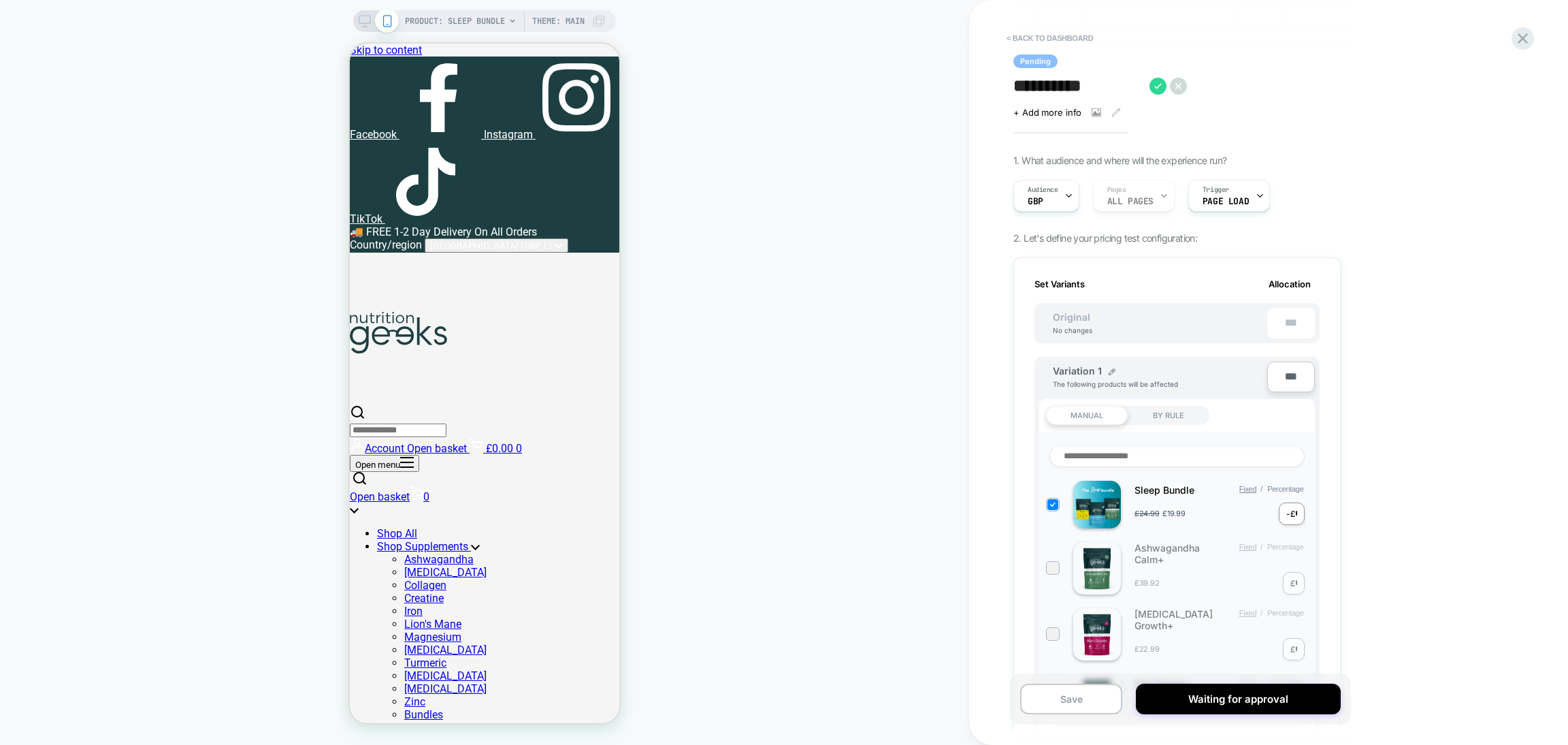
drag, startPoint x: 1300, startPoint y: 512, endPoint x: 1281, endPoint y: 510, distance: 19.1
click at [1281, 510] on div "-£ *" at bounding box center [1291, 514] width 25 height 22
click at [1295, 517] on input "*" at bounding box center [1296, 514] width 2 height 10
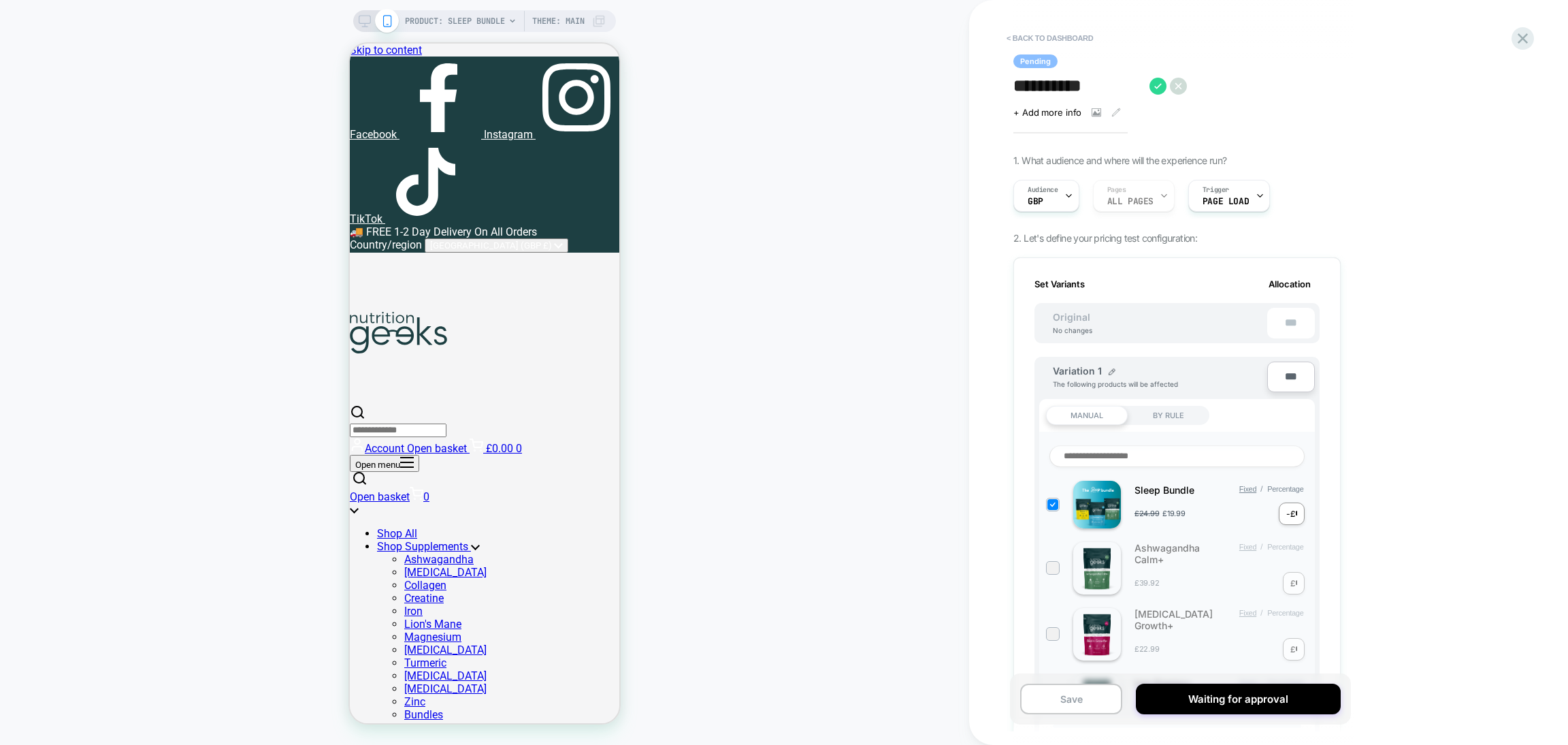
click at [1286, 511] on div "-£" at bounding box center [1291, 514] width 9 height 10
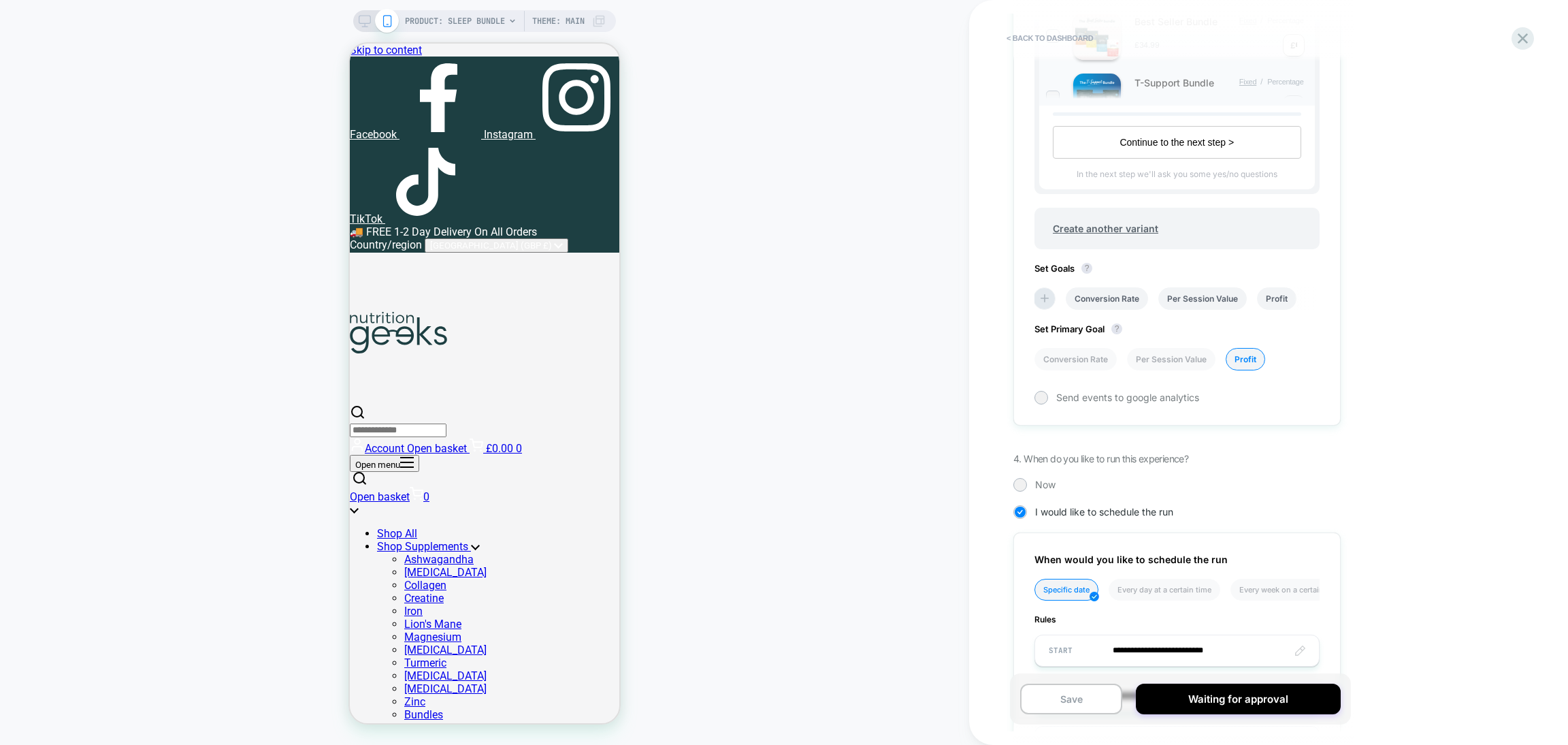
scroll to position [909, 0]
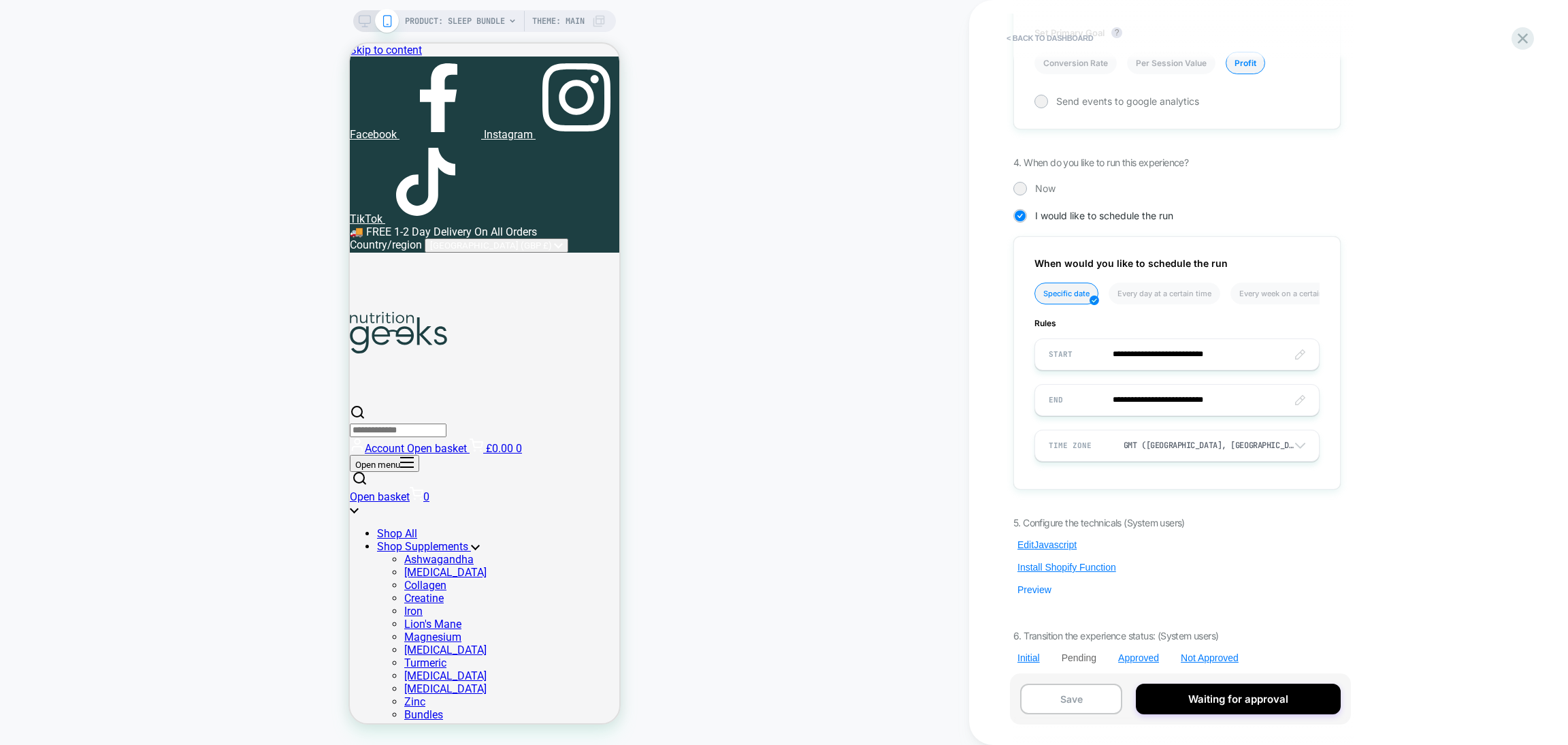
click at [1045, 584] on button "Preview" at bounding box center [1034, 590] width 42 height 12
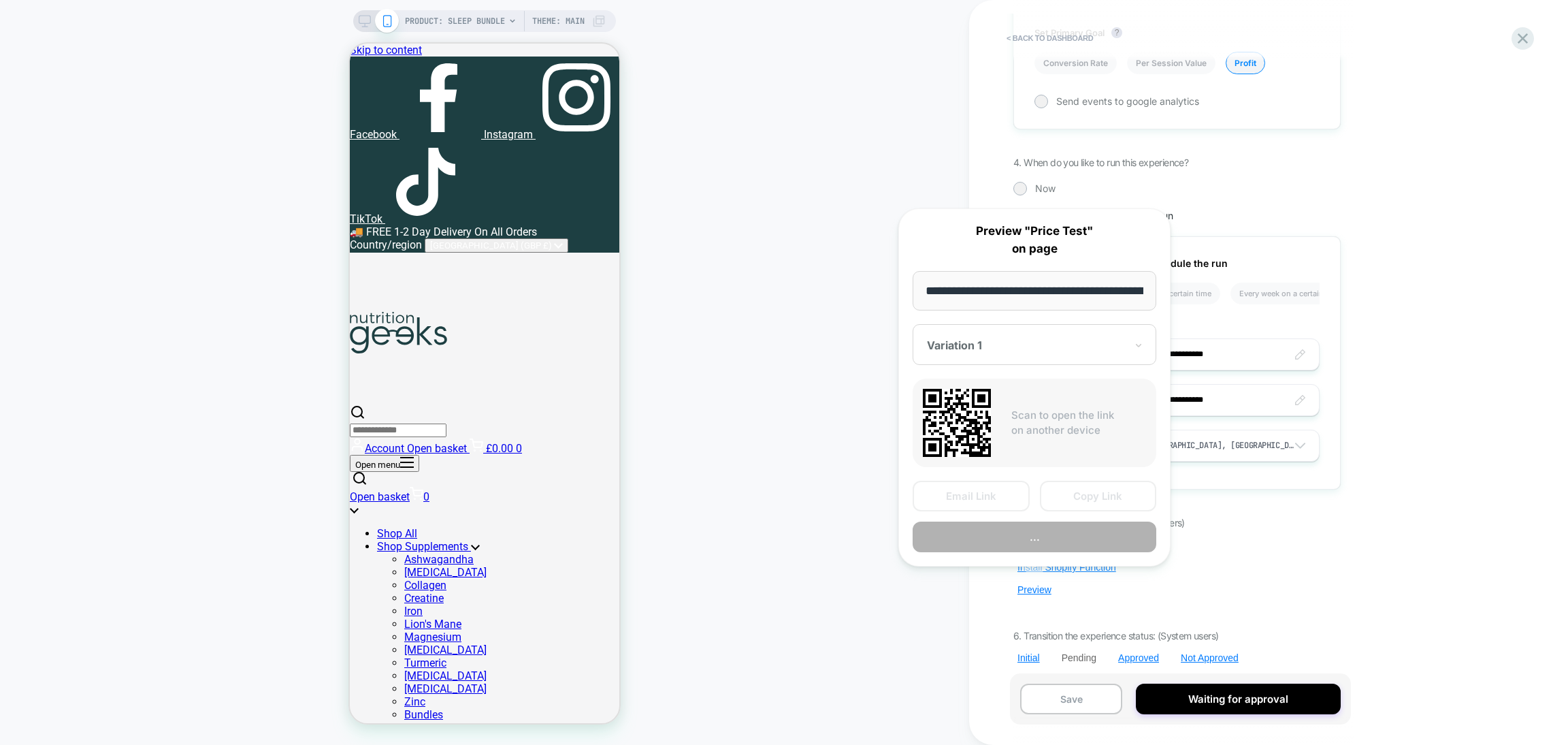
scroll to position [0, 178]
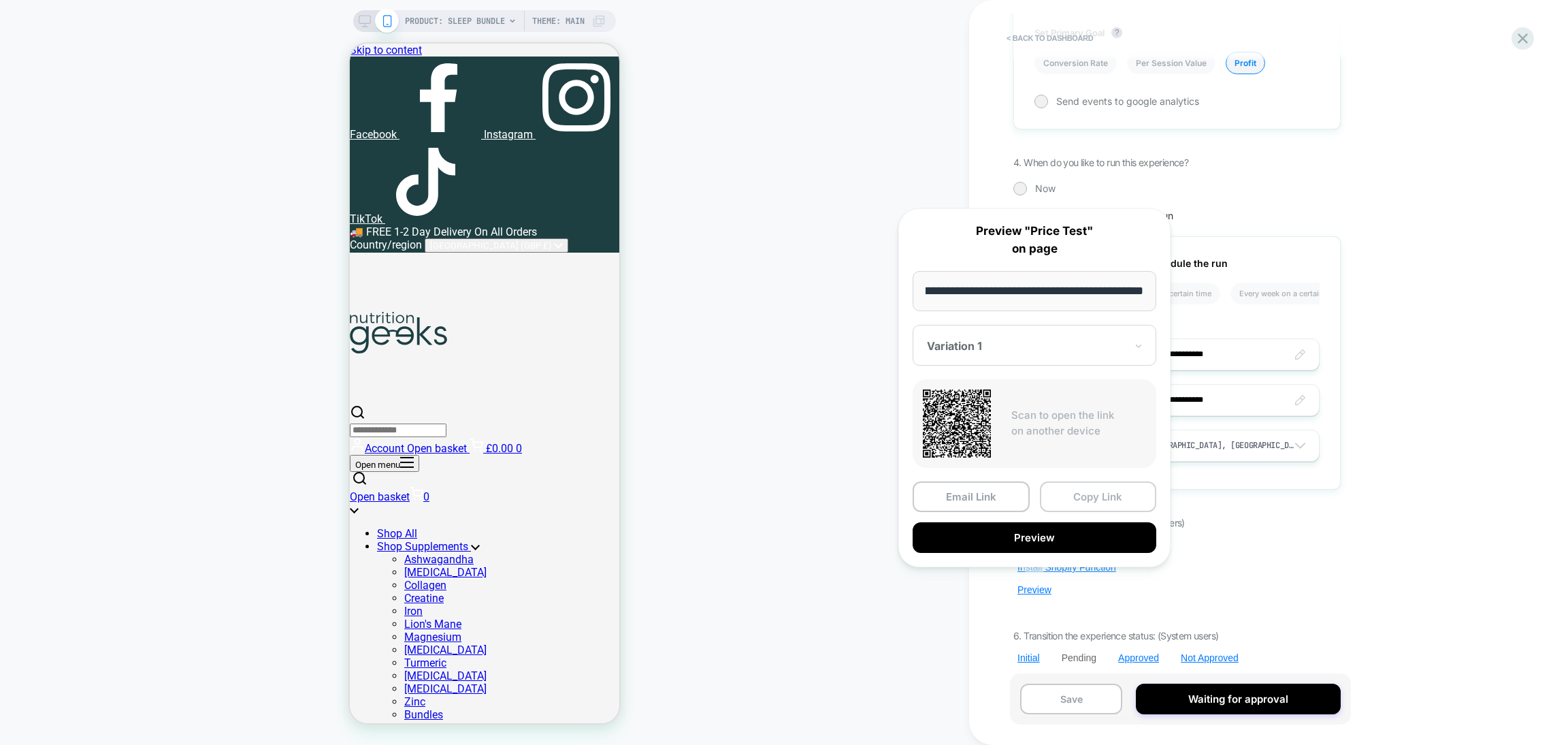
click at [1078, 487] on button "Copy Link" at bounding box center [1098, 497] width 117 height 31
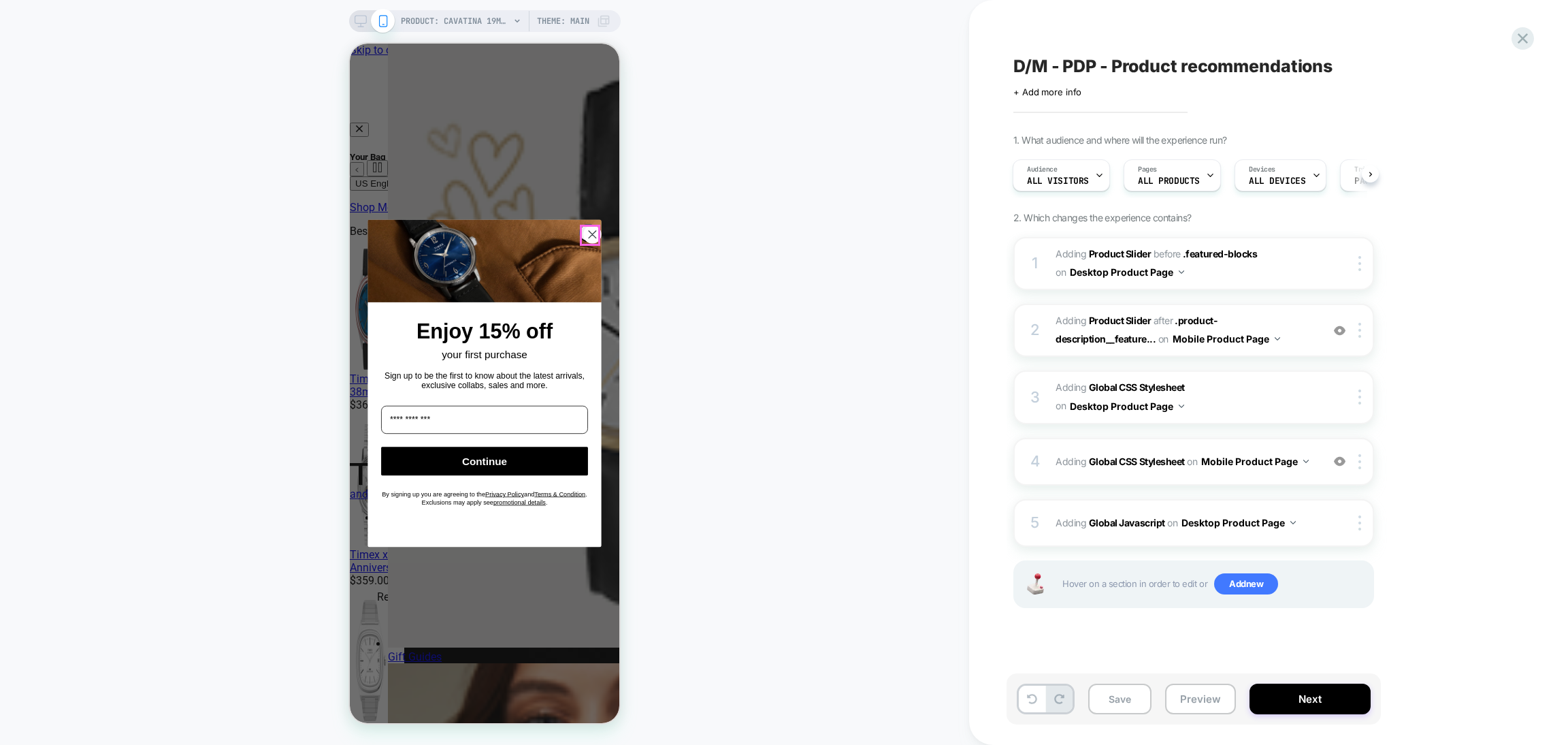
click at [591, 239] on circle "Close dialog" at bounding box center [592, 235] width 17 height 17
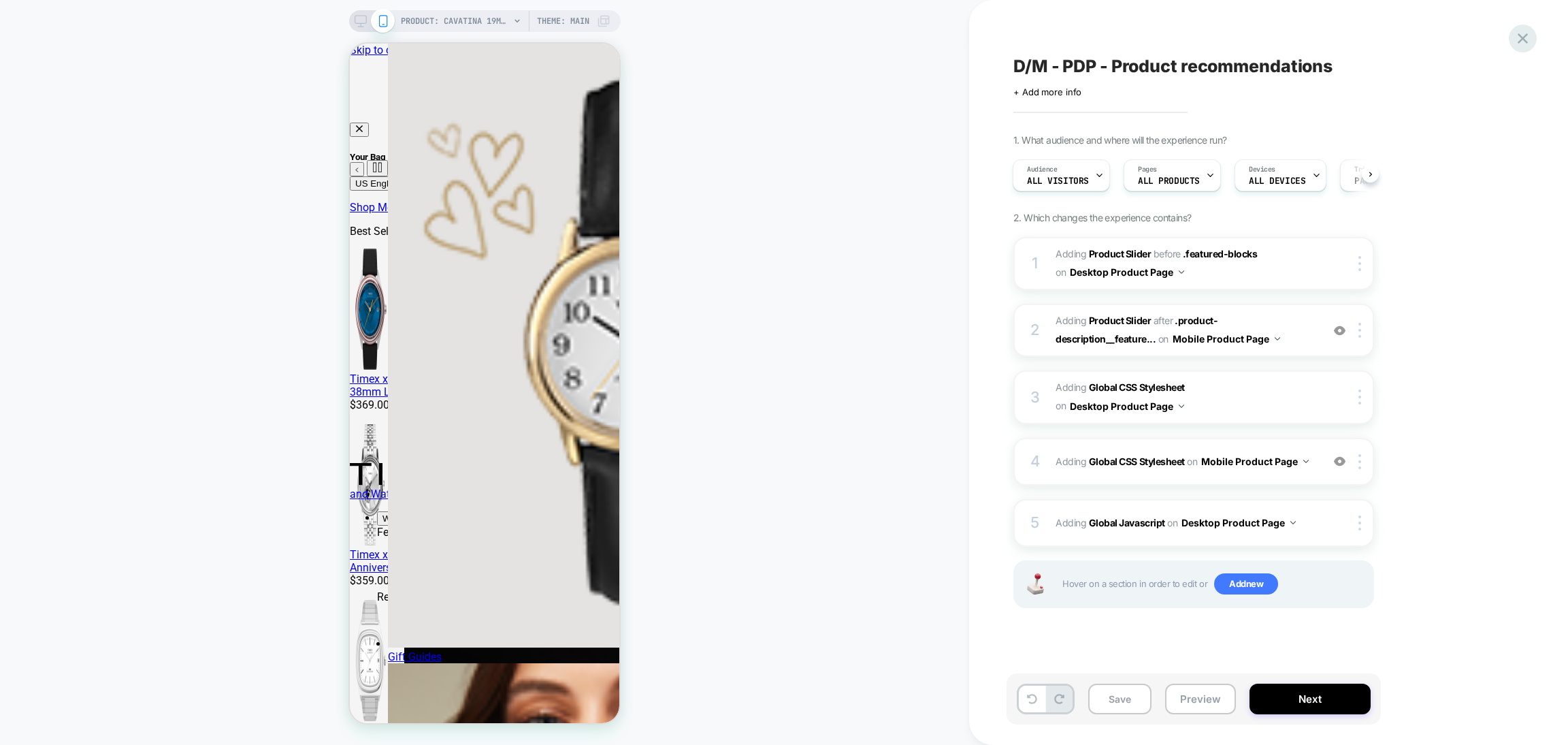
click at [1522, 37] on icon at bounding box center [1523, 39] width 10 height 10
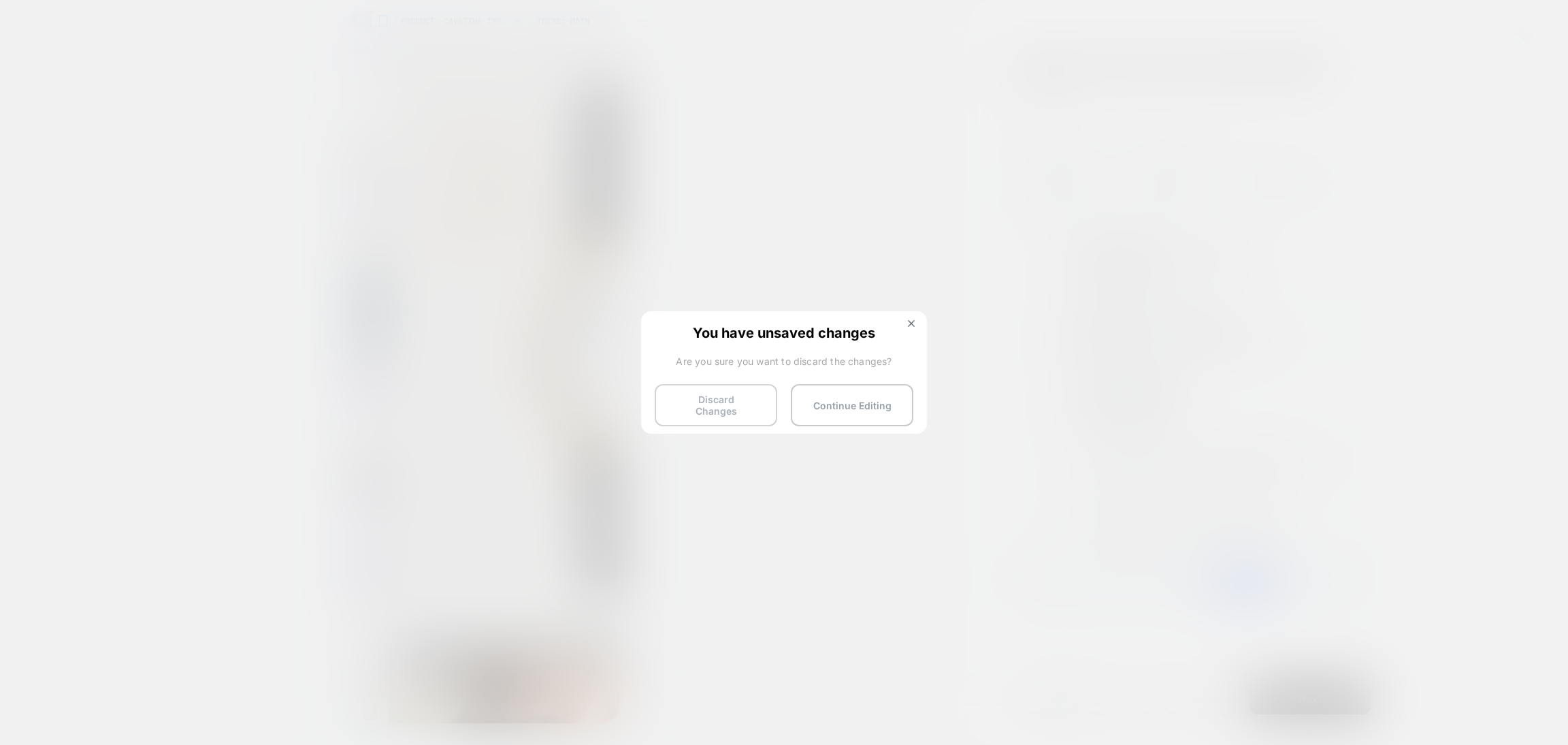
click at [751, 406] on button "Discard Changes" at bounding box center [716, 405] width 122 height 42
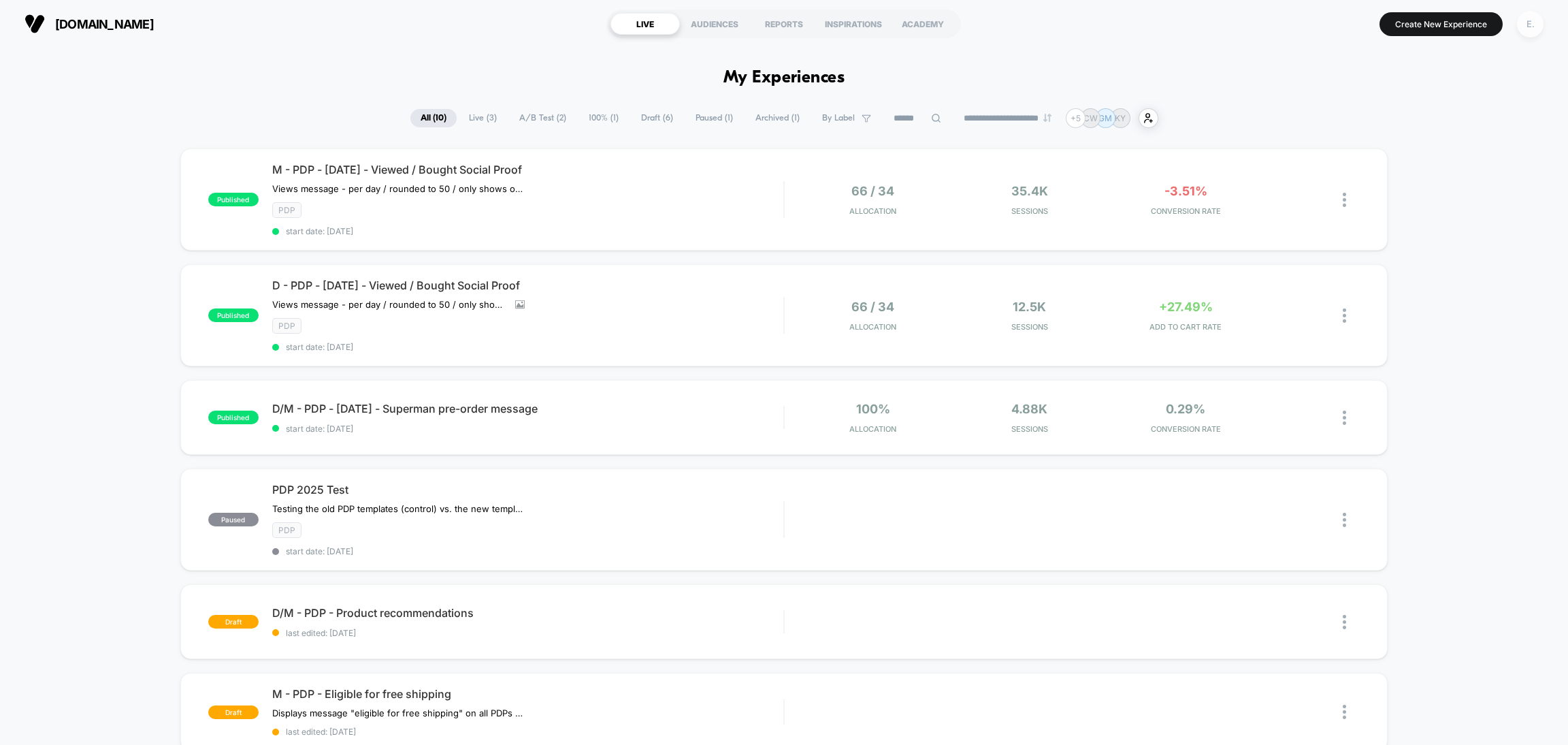
click at [1525, 26] on div "E." at bounding box center [1530, 24] width 27 height 27
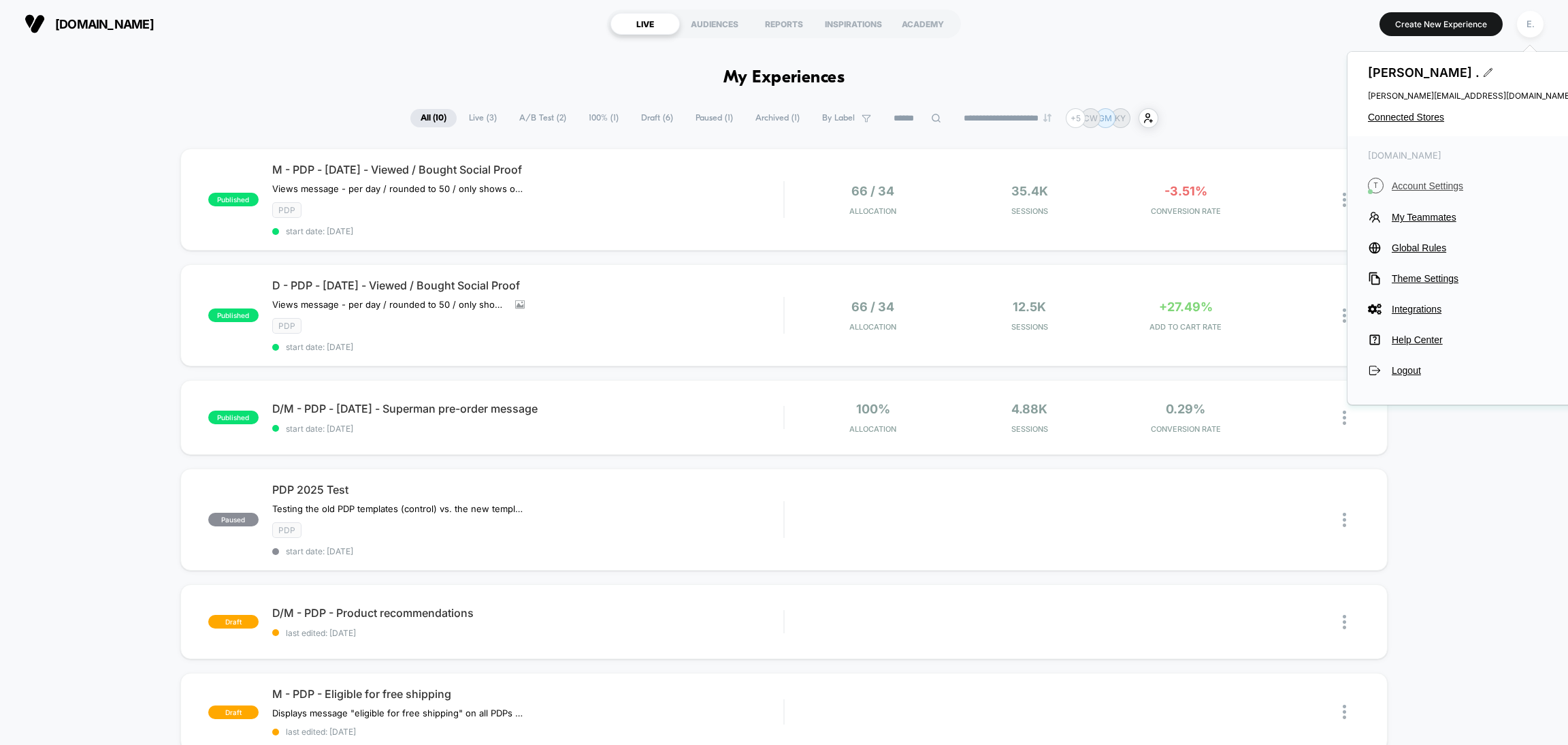
click at [1402, 188] on span "Account Settings" at bounding box center [1482, 186] width 181 height 11
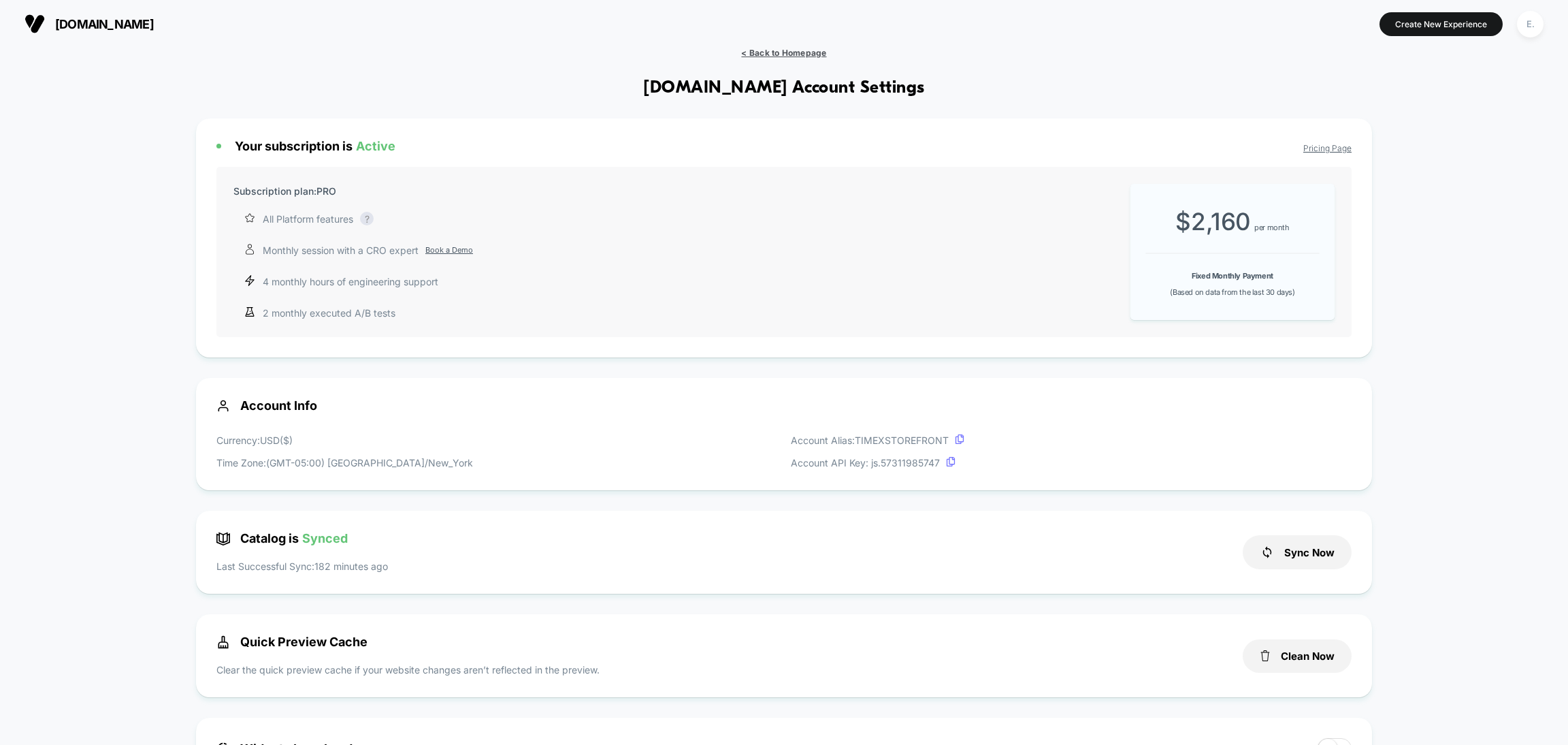
click at [751, 52] on span "< Back to Homepage" at bounding box center [783, 53] width 85 height 10
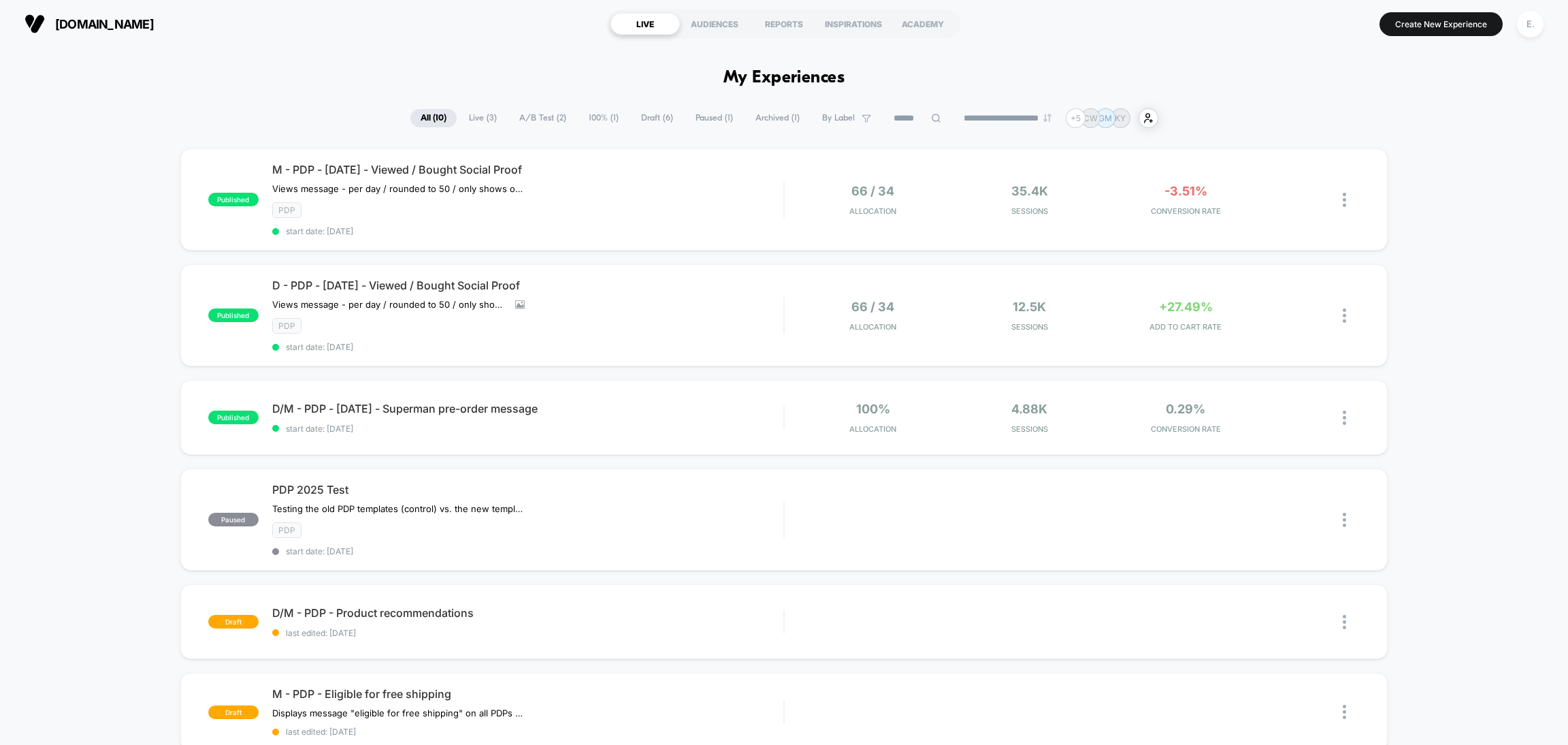
click at [631, 121] on span "Draft ( 6 )" at bounding box center [656, 117] width 52 height 18
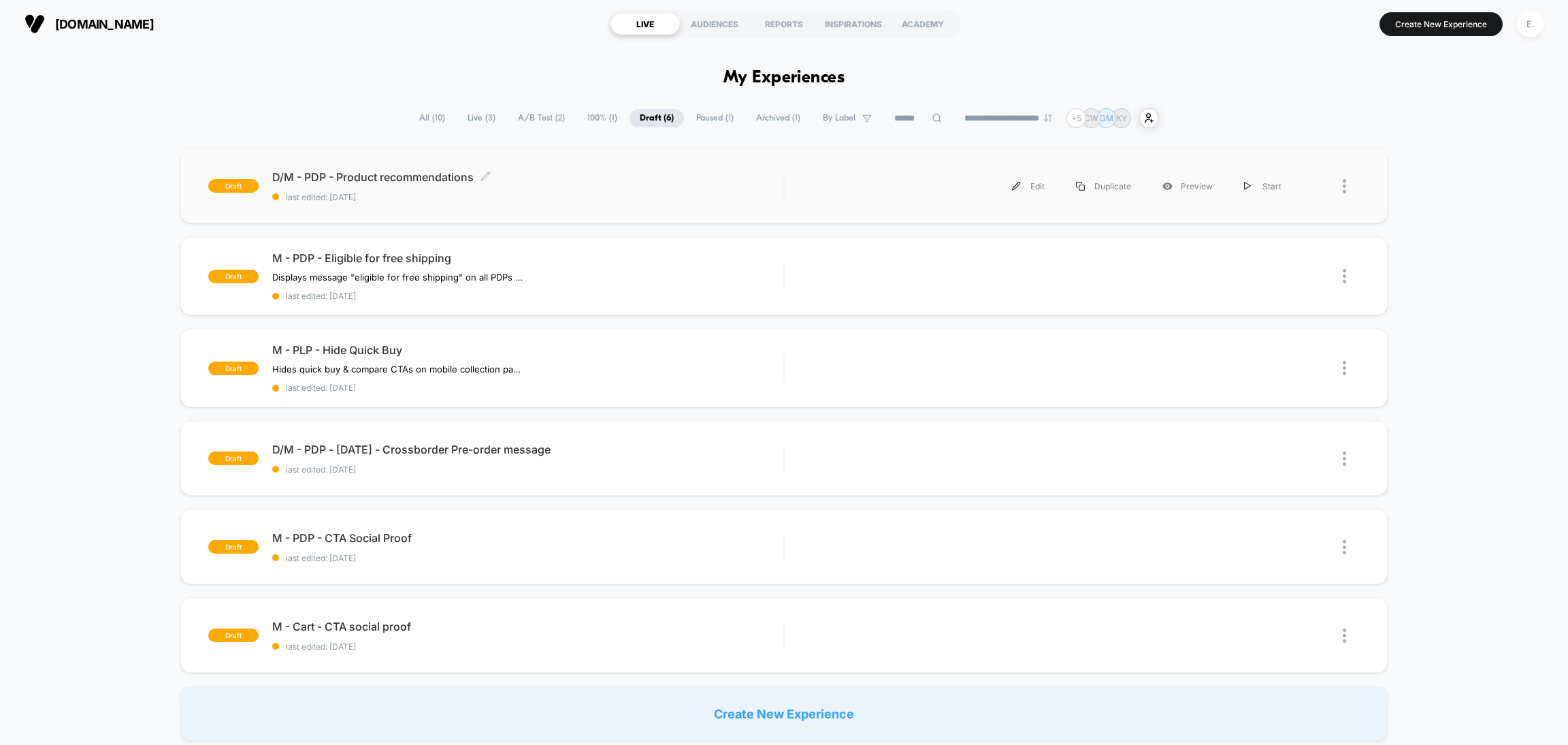
click at [626, 184] on div "D/M - PDP - Product recommendations Click to edit experience details Click to e…" at bounding box center [527, 186] width 511 height 32
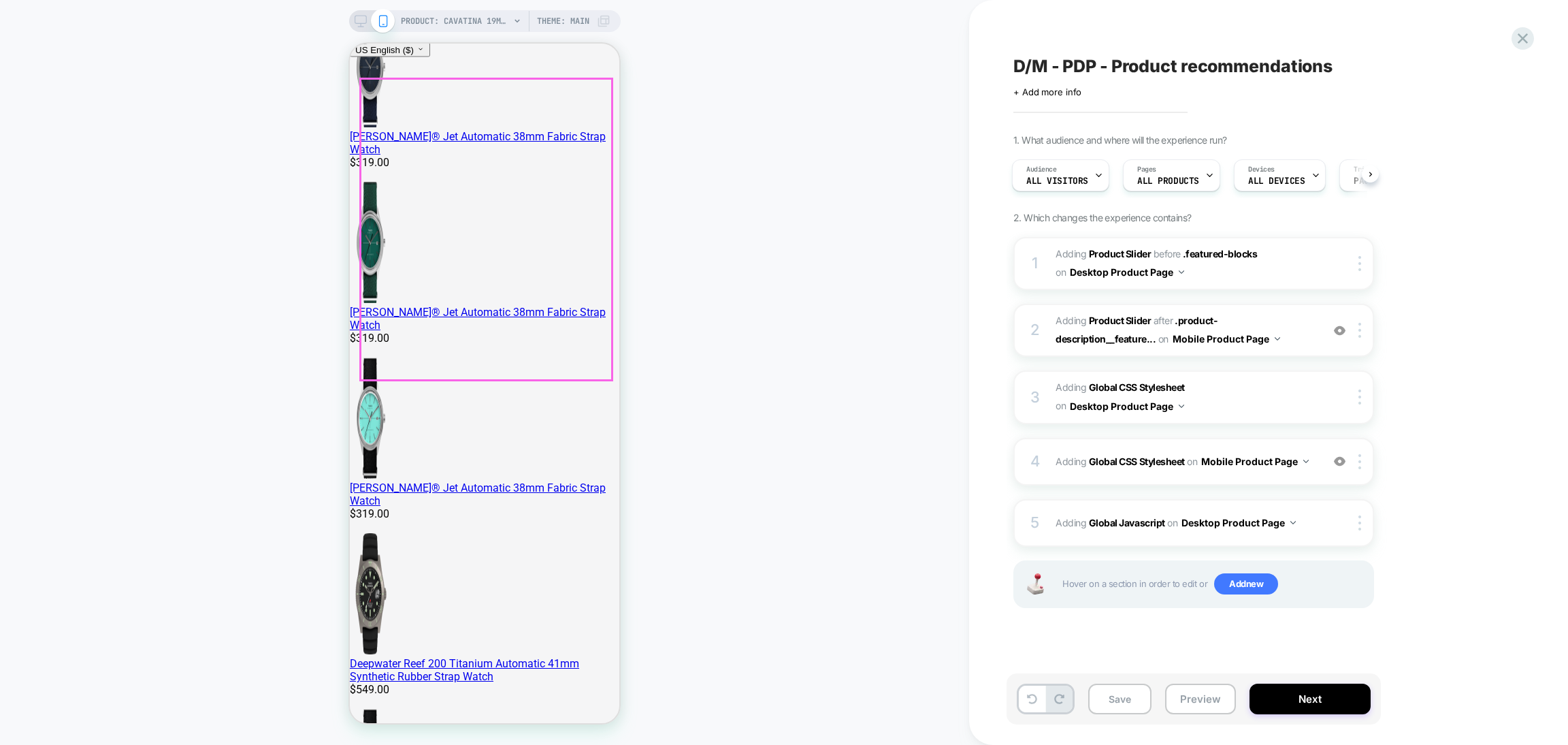
scroll to position [1123, 0]
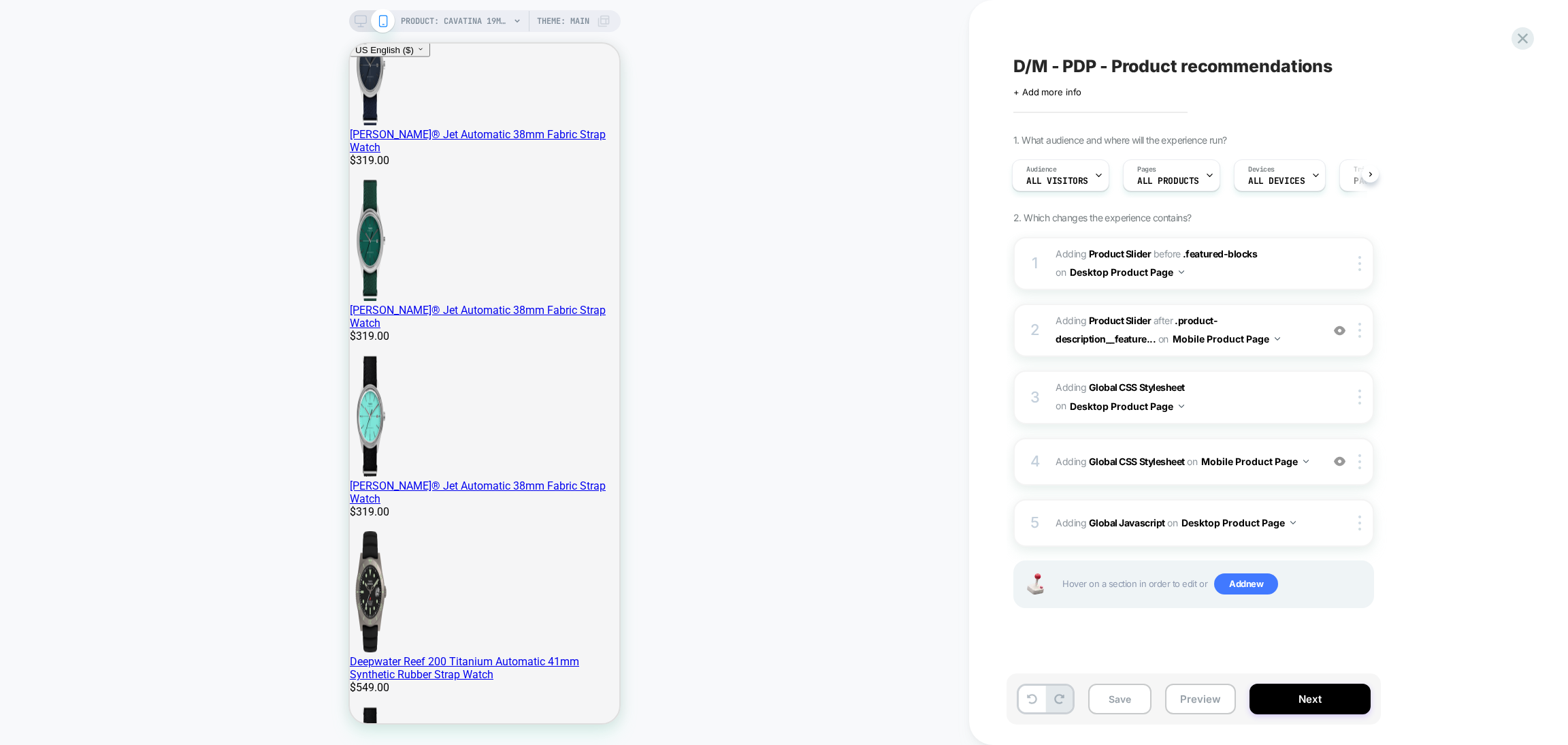
click at [362, 18] on icon at bounding box center [360, 21] width 12 height 12
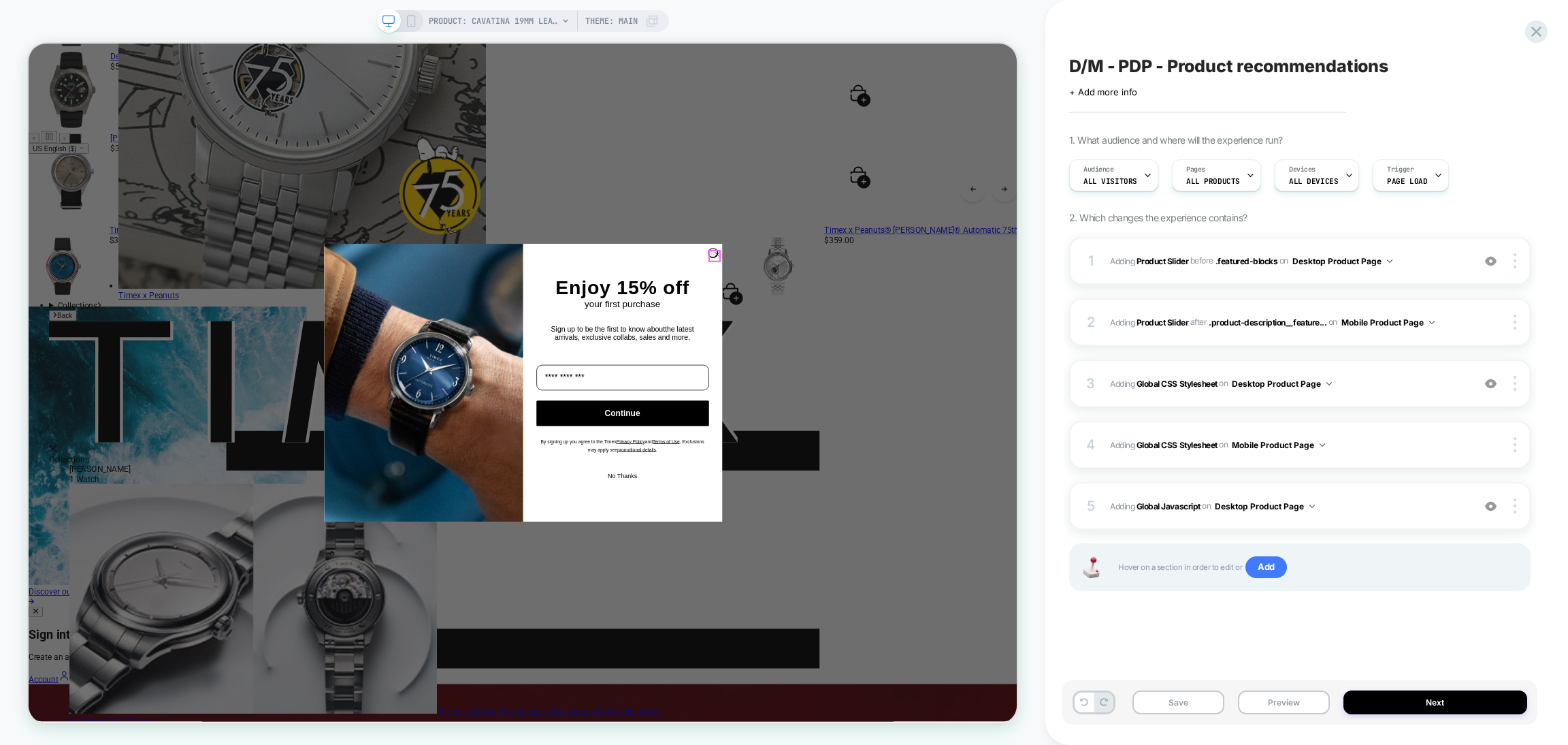
click at [940, 325] on circle "Close dialog" at bounding box center [946, 324] width 13 height 13
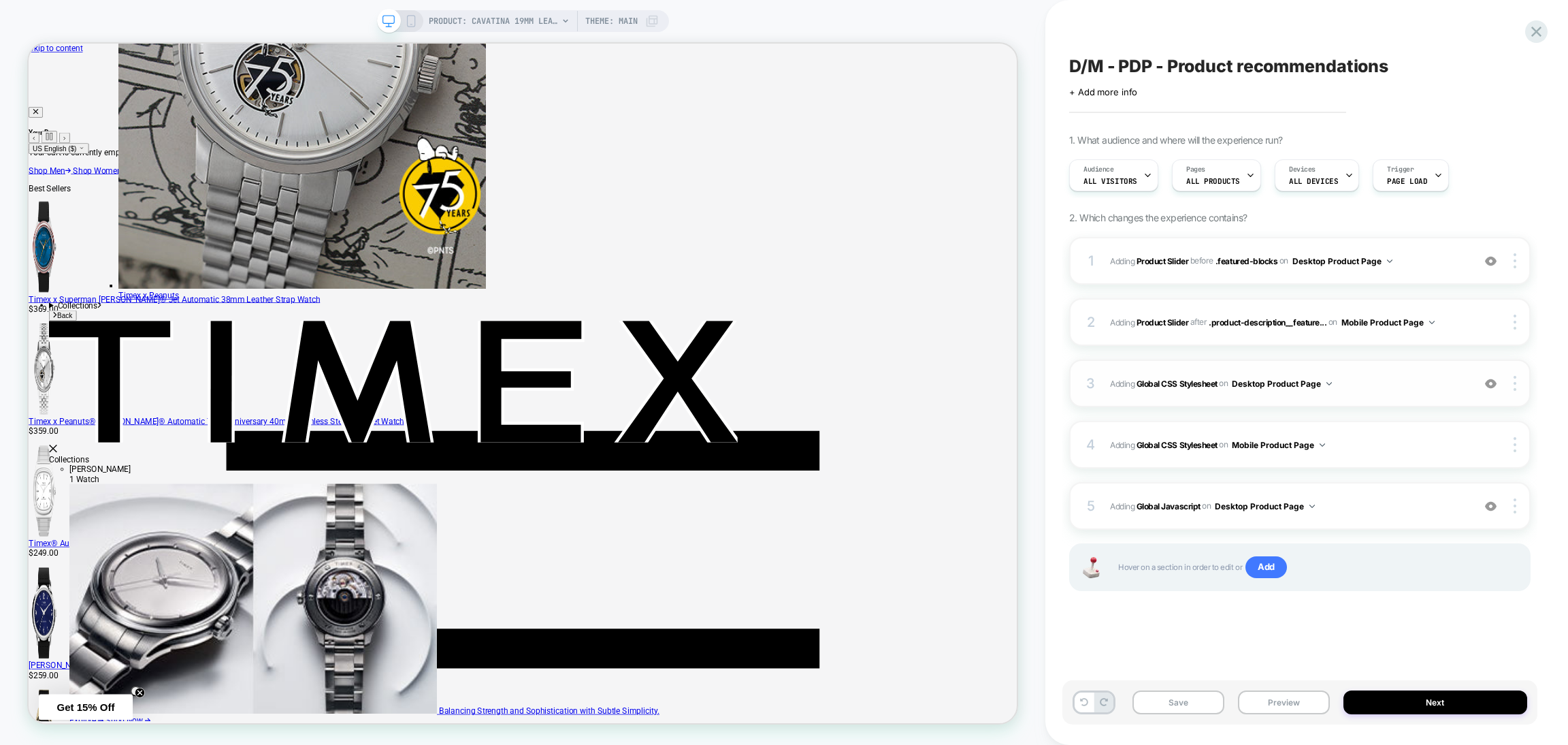
click at [1492, 382] on img at bounding box center [1491, 384] width 12 height 12
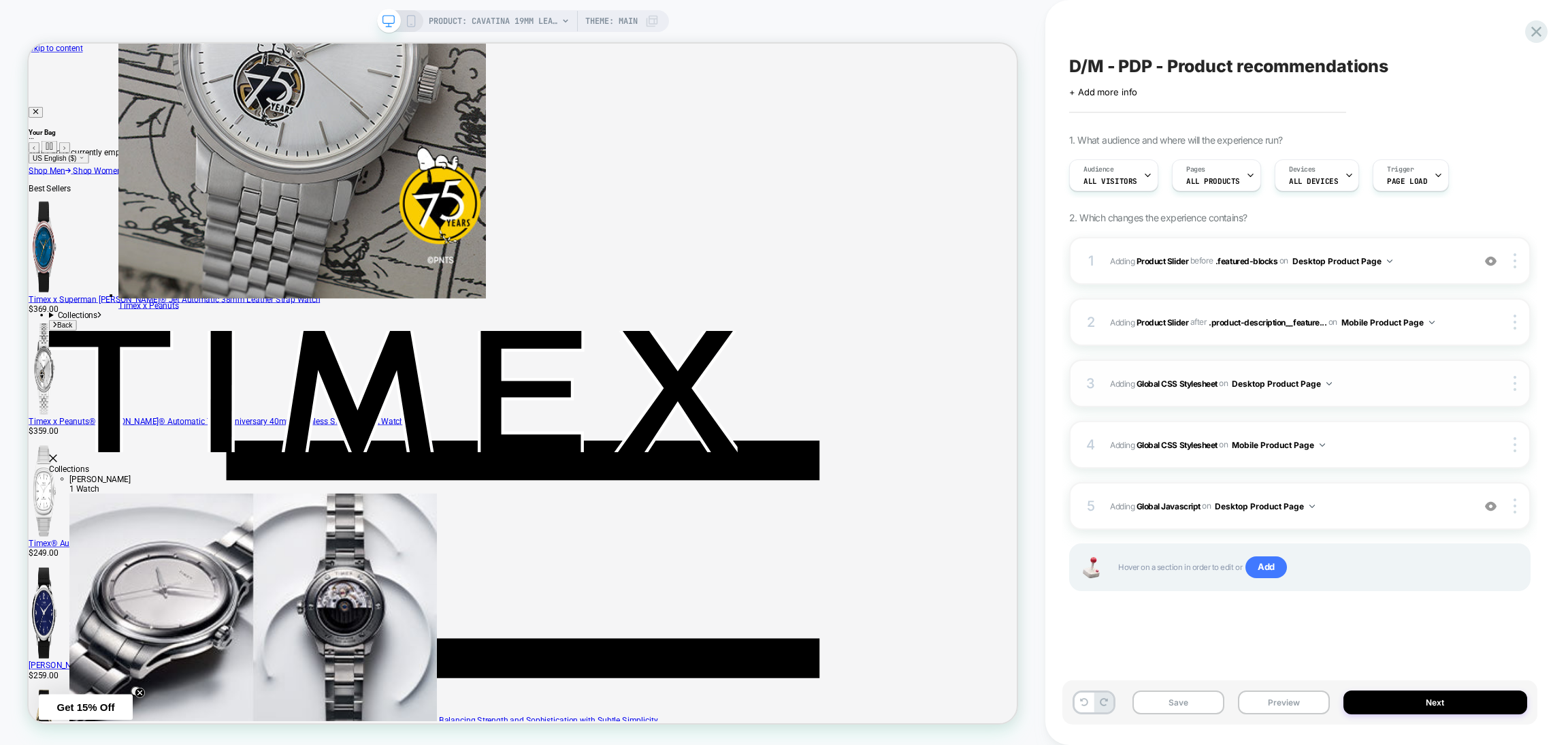
click at [1492, 382] on img at bounding box center [1491, 384] width 12 height 12
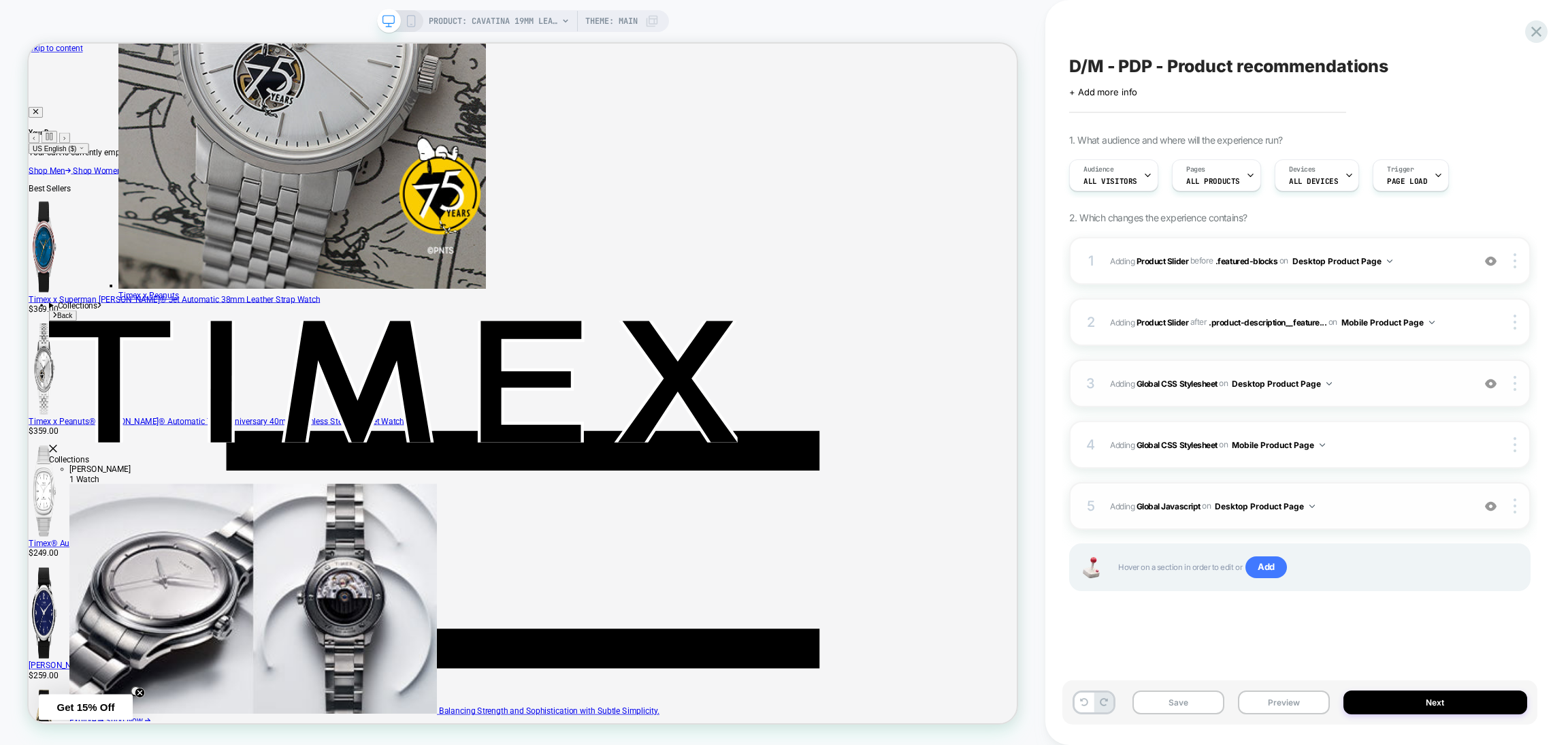
click at [1489, 510] on img at bounding box center [1491, 506] width 12 height 12
click at [1490, 255] on img at bounding box center [1491, 261] width 12 height 12
click at [1492, 265] on img at bounding box center [1491, 261] width 12 height 12
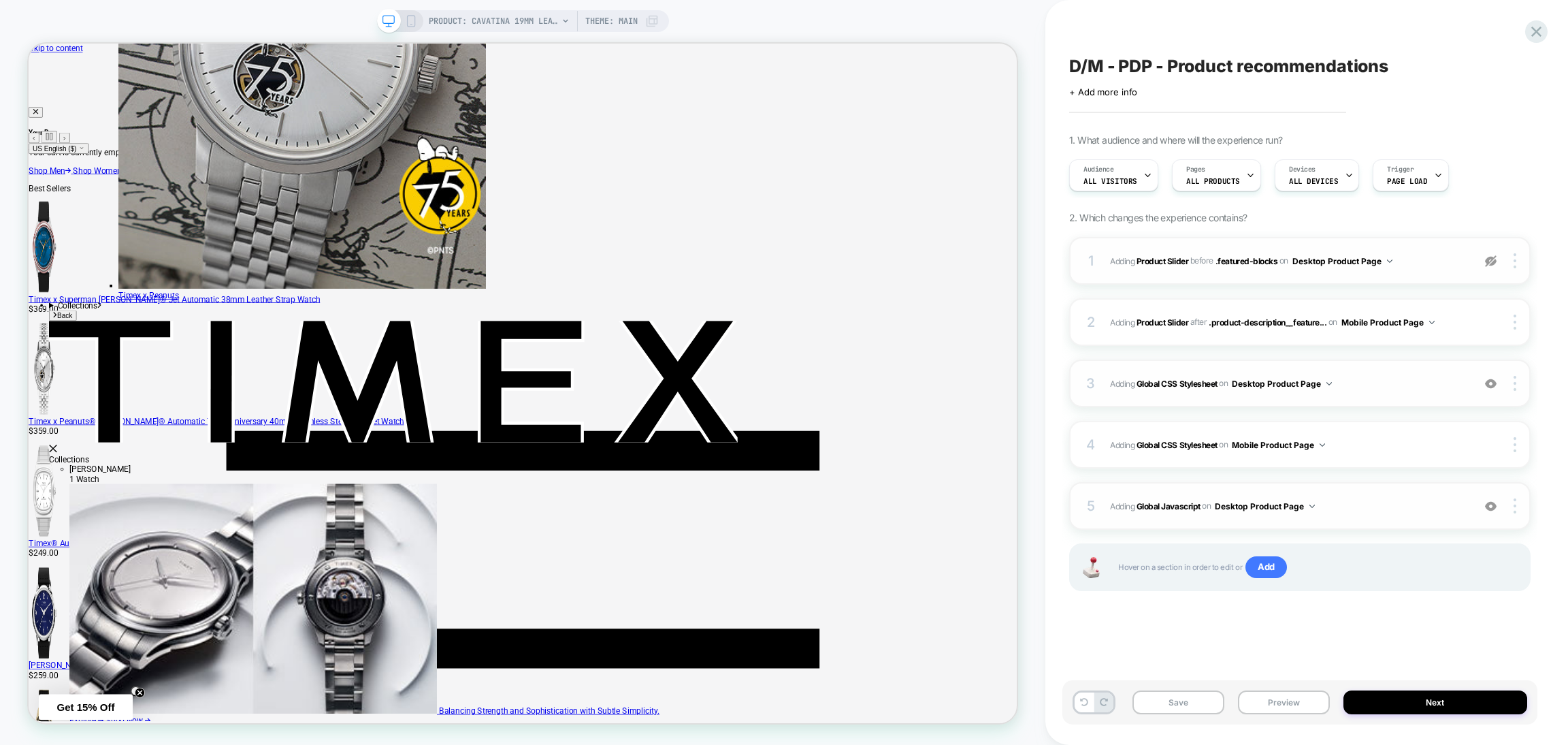
click at [1492, 265] on img at bounding box center [1491, 261] width 12 height 12
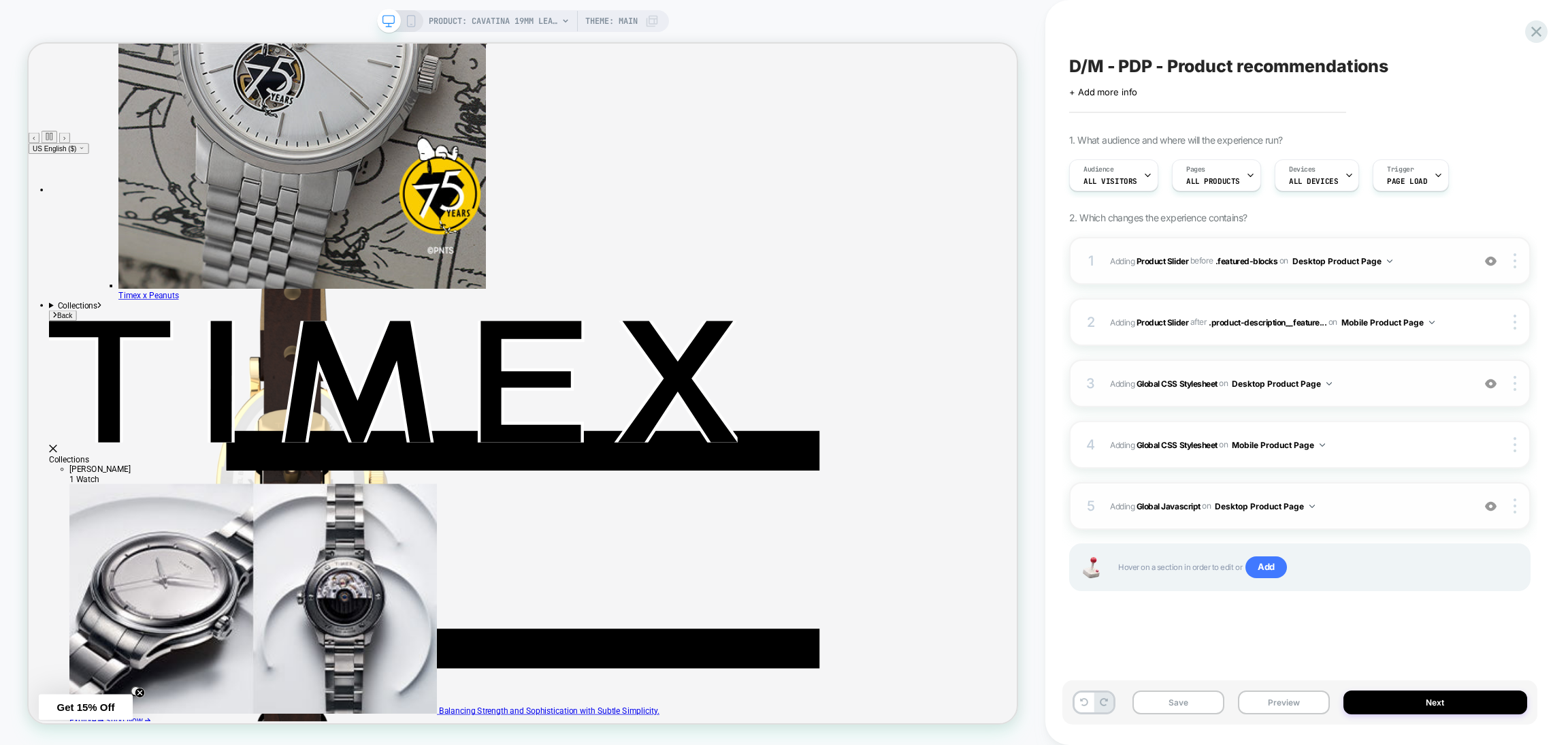
scroll to position [5586, 0]
click at [1491, 264] on img at bounding box center [1491, 261] width 12 height 12
click at [1268, 700] on button "Preview" at bounding box center [1284, 702] width 92 height 24
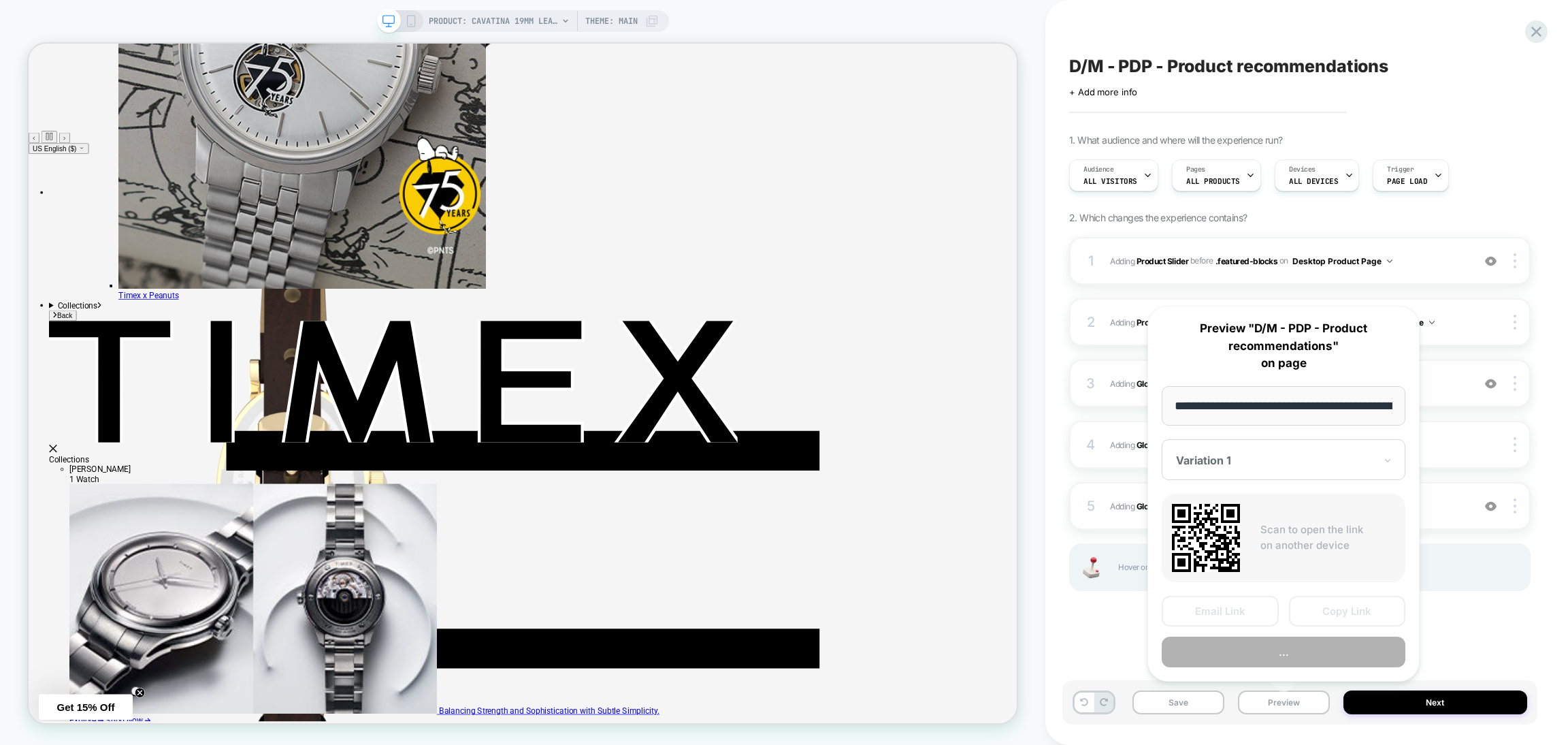
scroll to position [0, 300]
click at [1247, 650] on button "..." at bounding box center [1283, 653] width 244 height 31
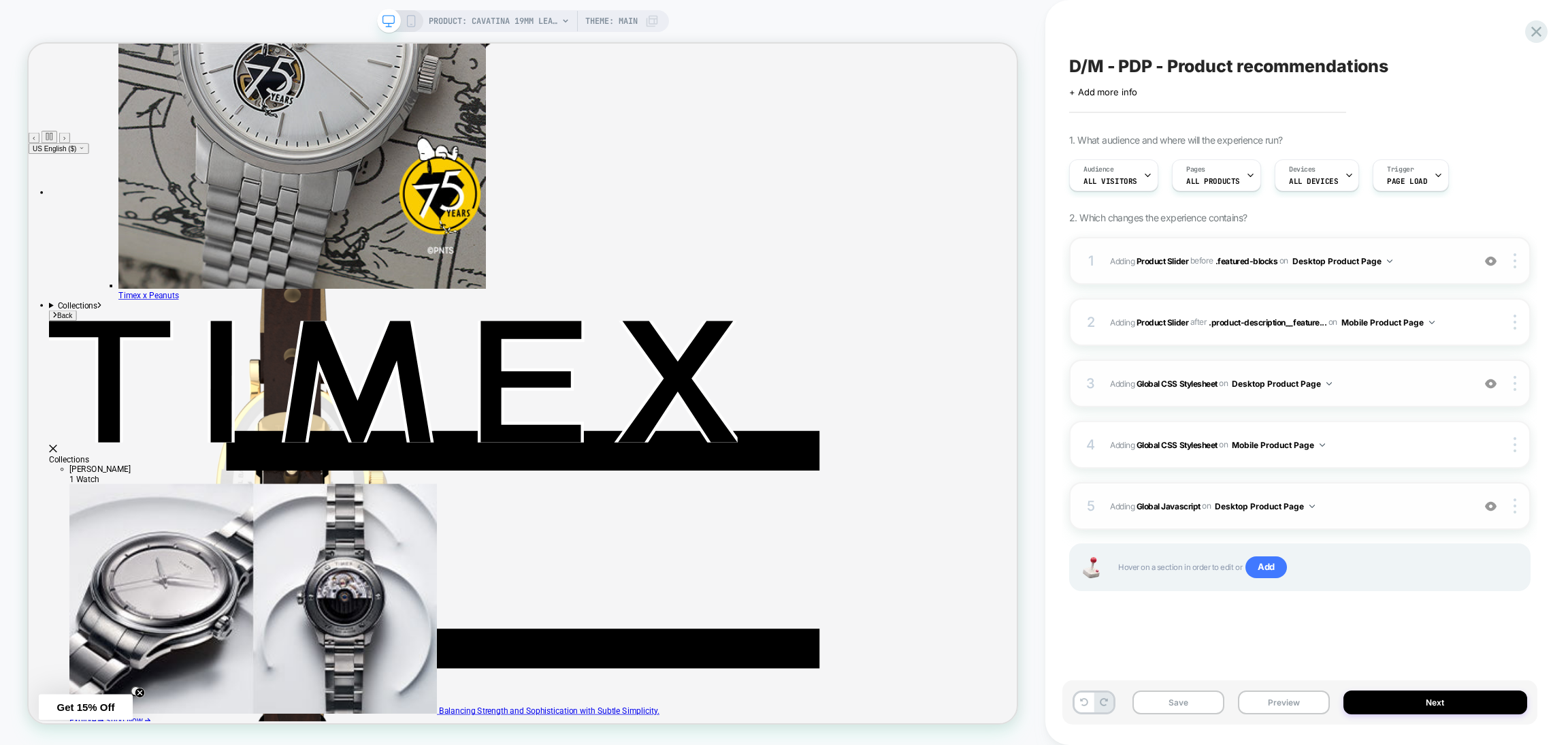
click at [1277, 688] on div "Save Preview Next" at bounding box center [1299, 702] width 475 height 45
click at [1258, 704] on button "Preview" at bounding box center [1284, 702] width 92 height 24
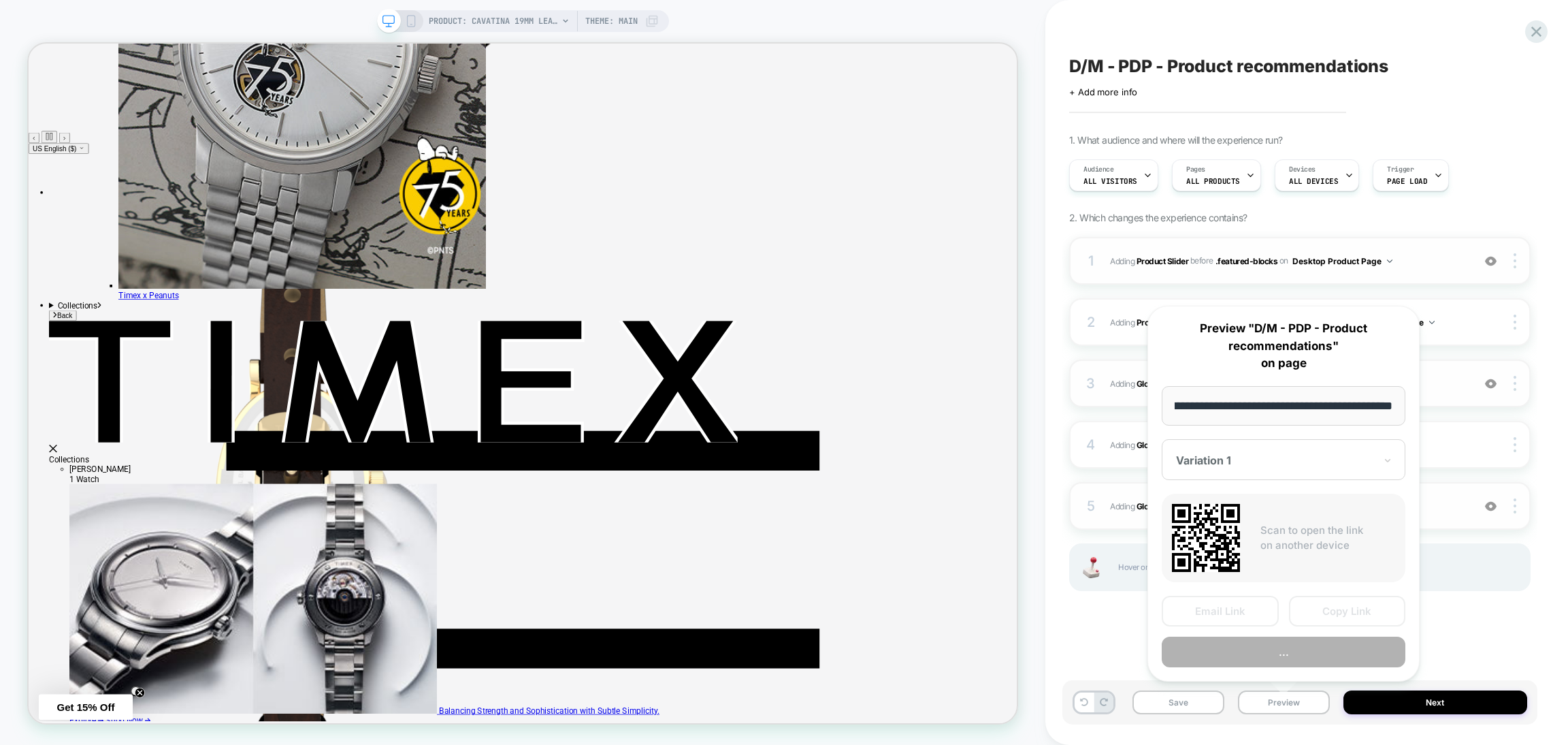
click at [1259, 650] on button "..." at bounding box center [1283, 653] width 244 height 31
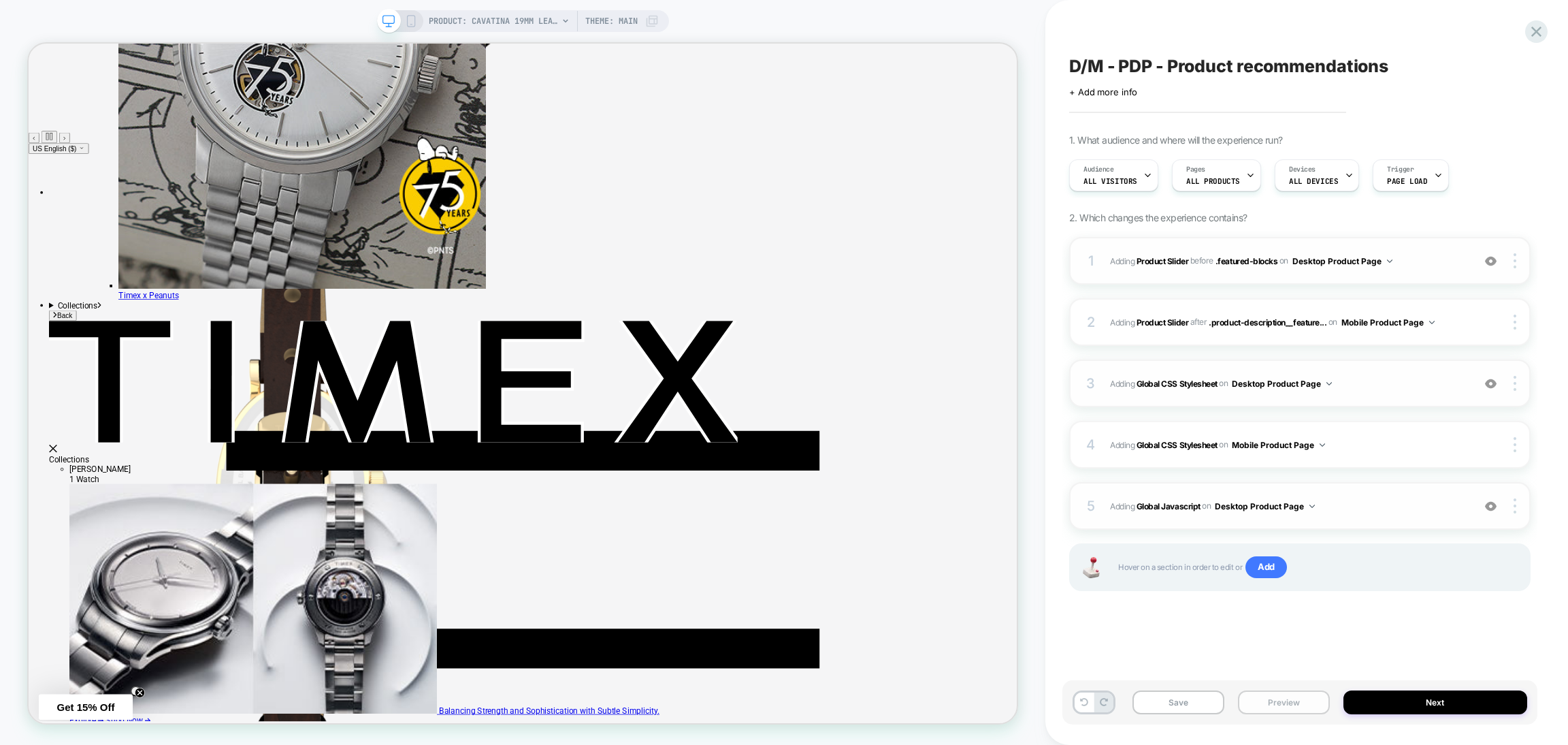
click at [1284, 711] on button "Preview" at bounding box center [1284, 702] width 92 height 24
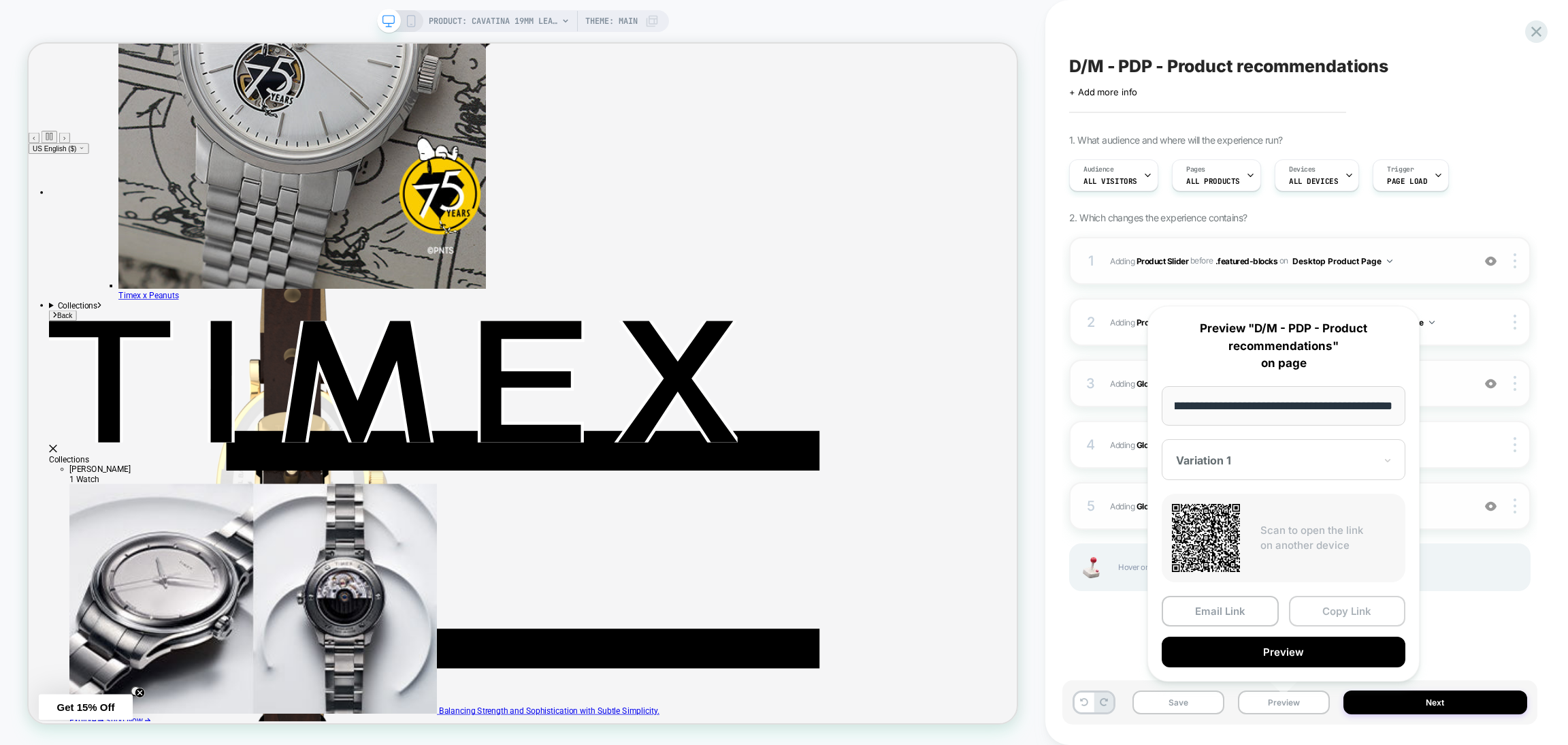
click at [1342, 613] on button "Copy Link" at bounding box center [1347, 611] width 117 height 31
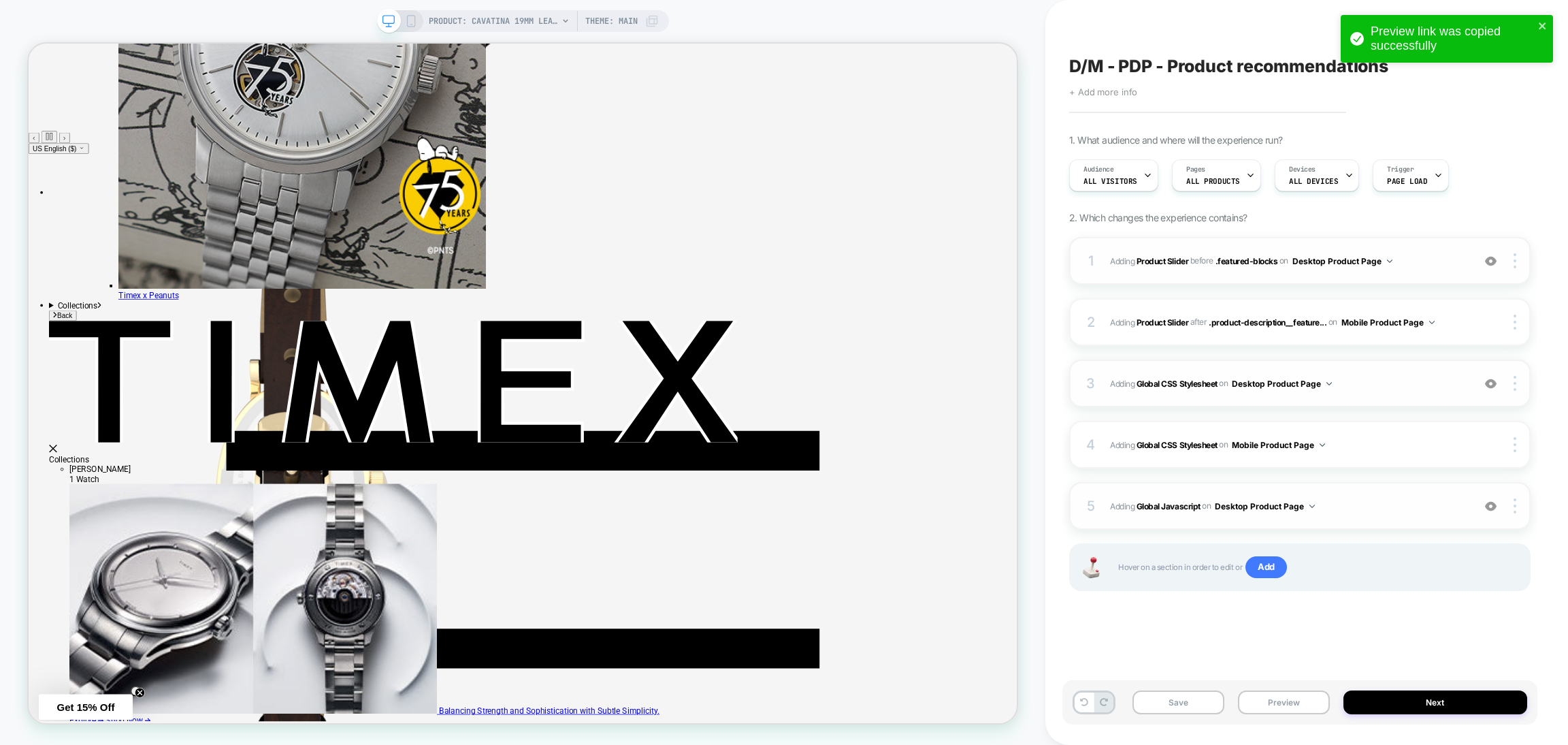
click at [1114, 91] on span "+ Add more info" at bounding box center [1103, 92] width 68 height 11
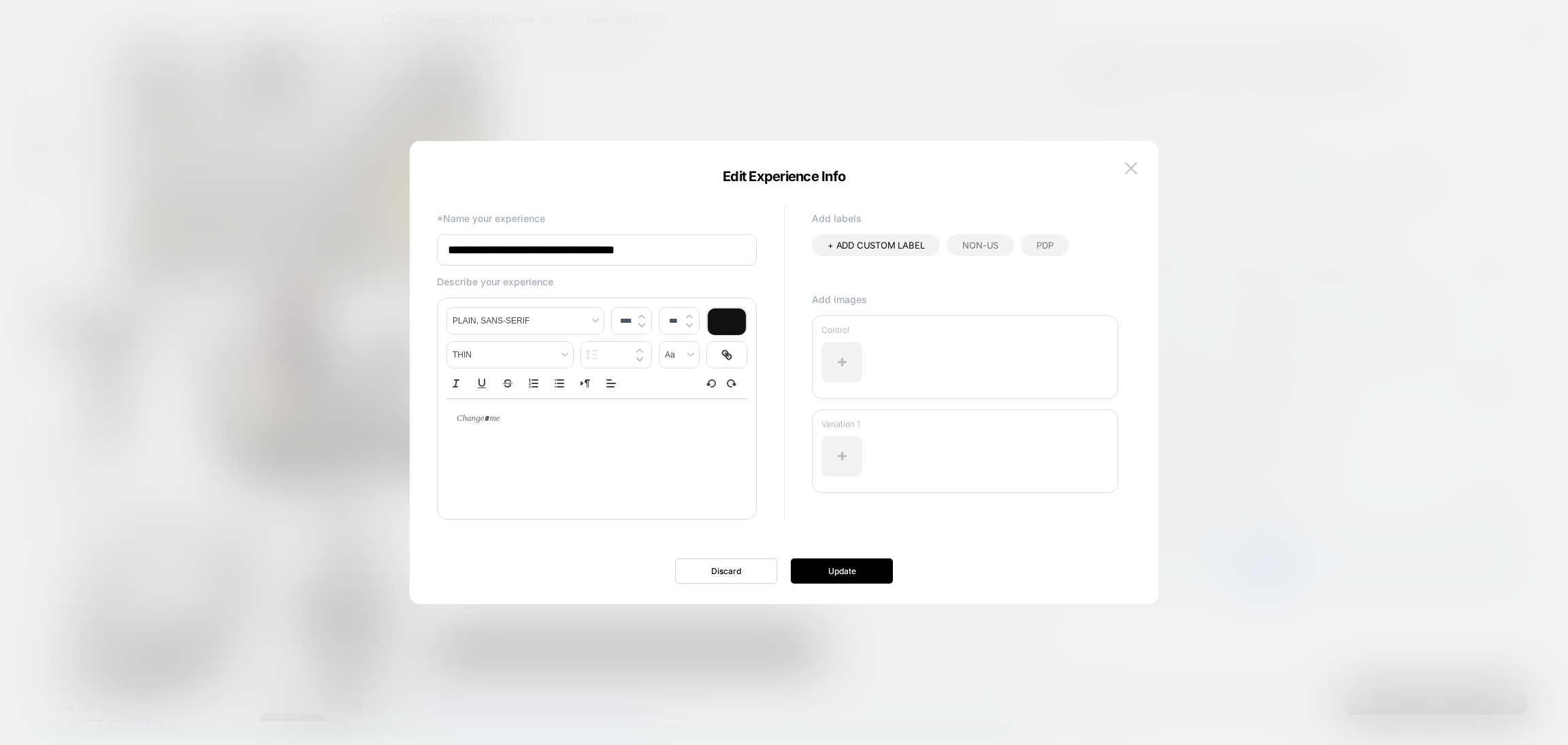
click at [1104, 171] on div "**********" at bounding box center [777, 372] width 708 height 408
drag, startPoint x: 1120, startPoint y: 164, endPoint x: 1147, endPoint y: 164, distance: 27.0
click at [1120, 164] on div "**********" at bounding box center [784, 379] width 708 height 450
click at [1135, 167] on img at bounding box center [1131, 168] width 12 height 12
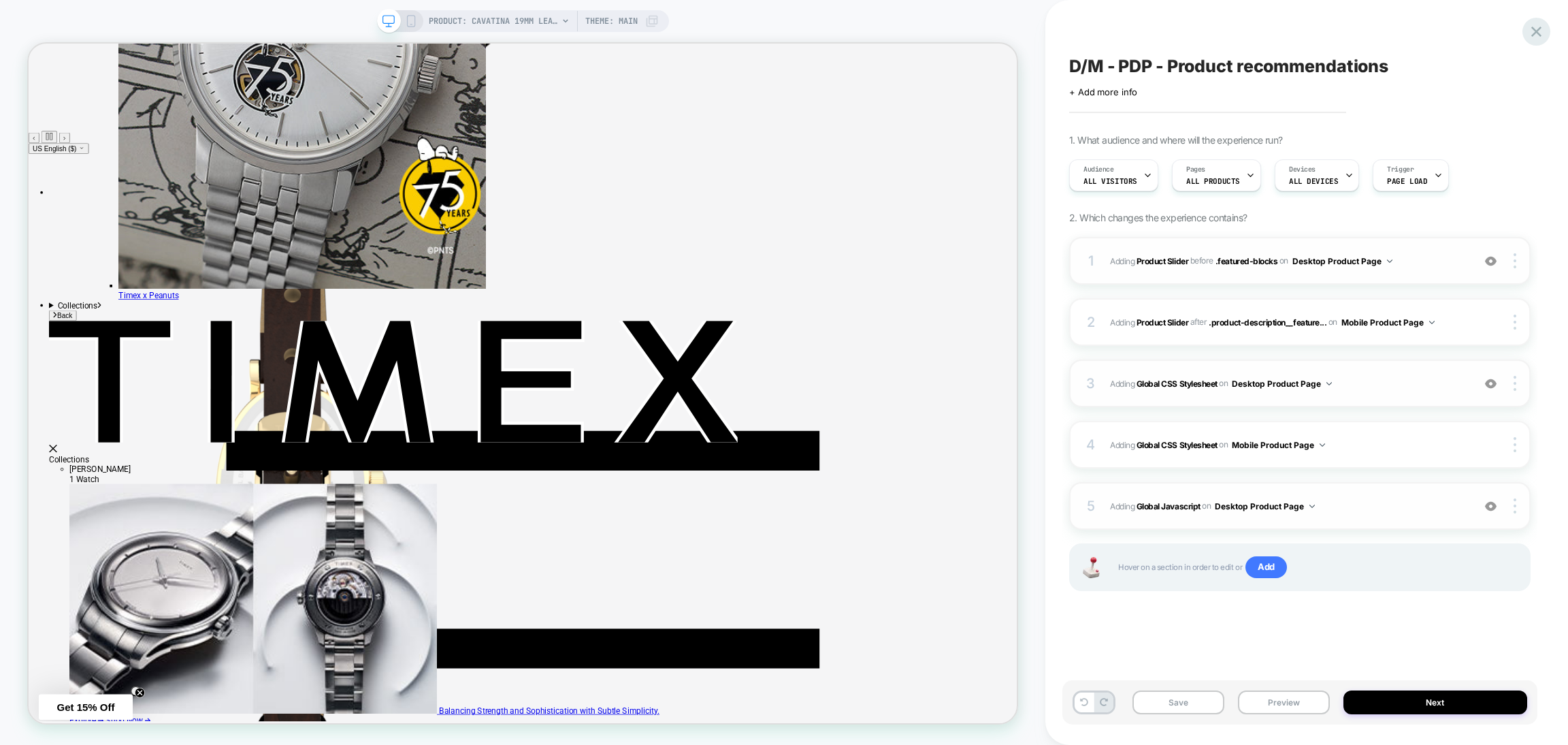
click at [1539, 22] on icon at bounding box center [1535, 31] width 18 height 18
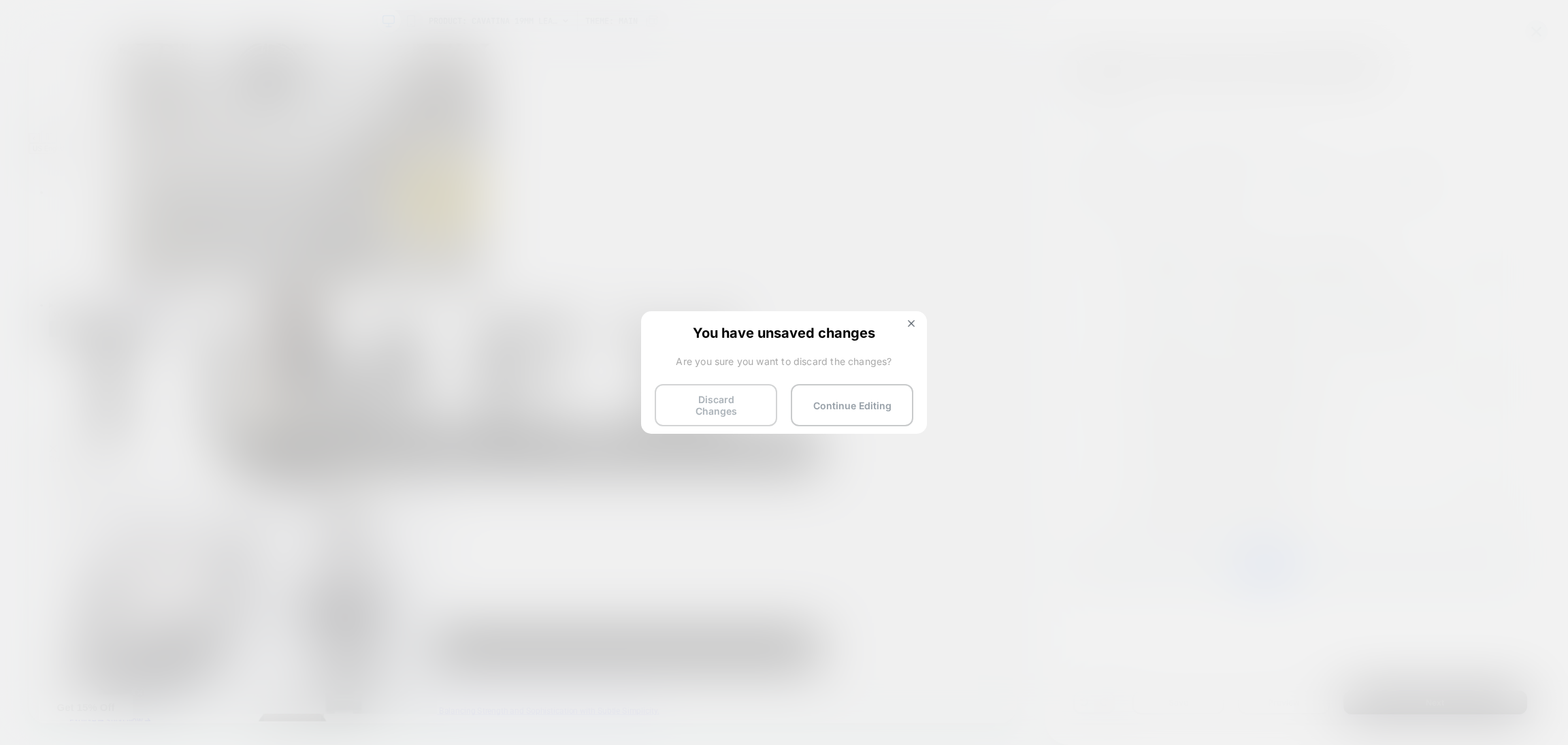
click at [686, 390] on button "Discard Changes" at bounding box center [716, 405] width 122 height 42
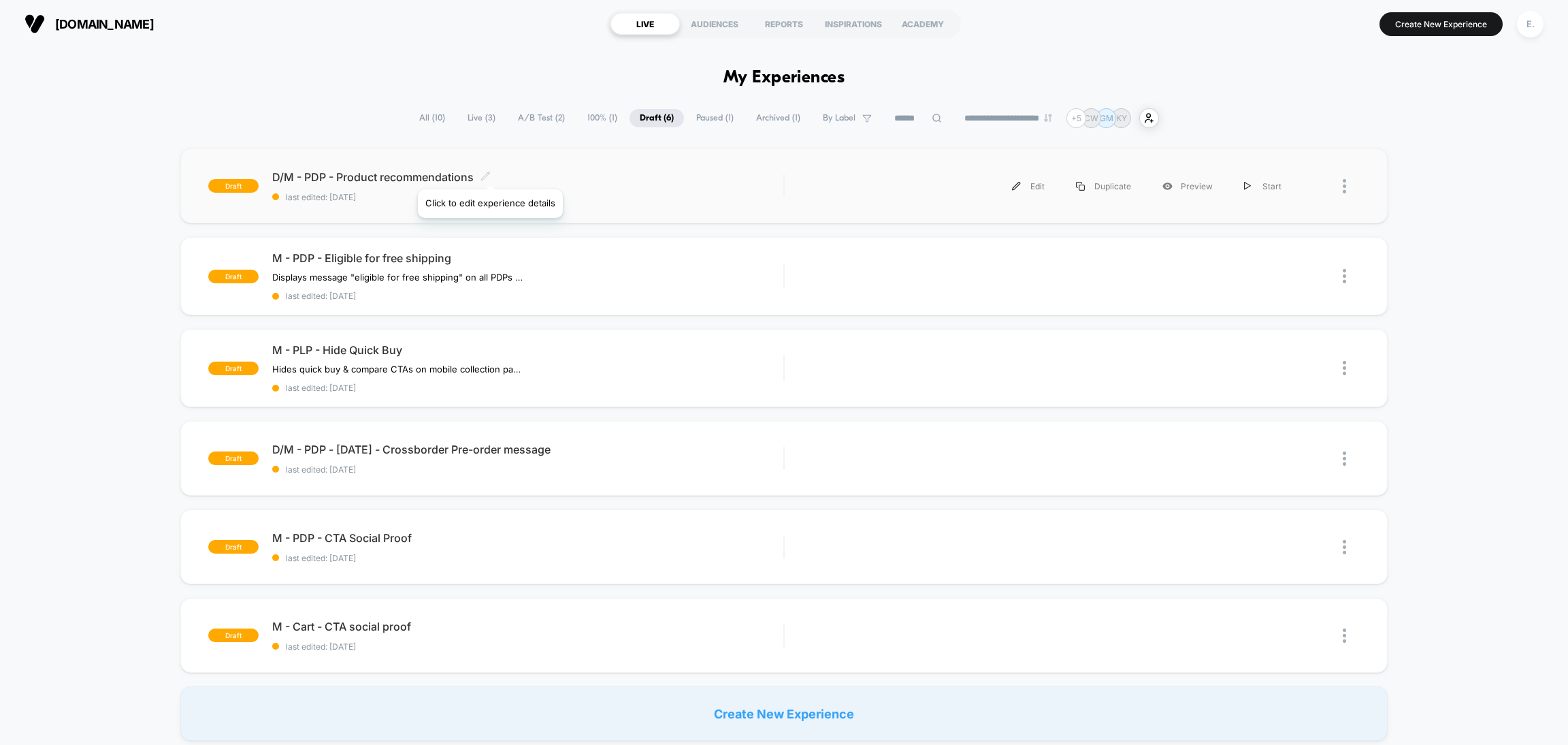
click at [490, 172] on icon at bounding box center [485, 176] width 10 height 10
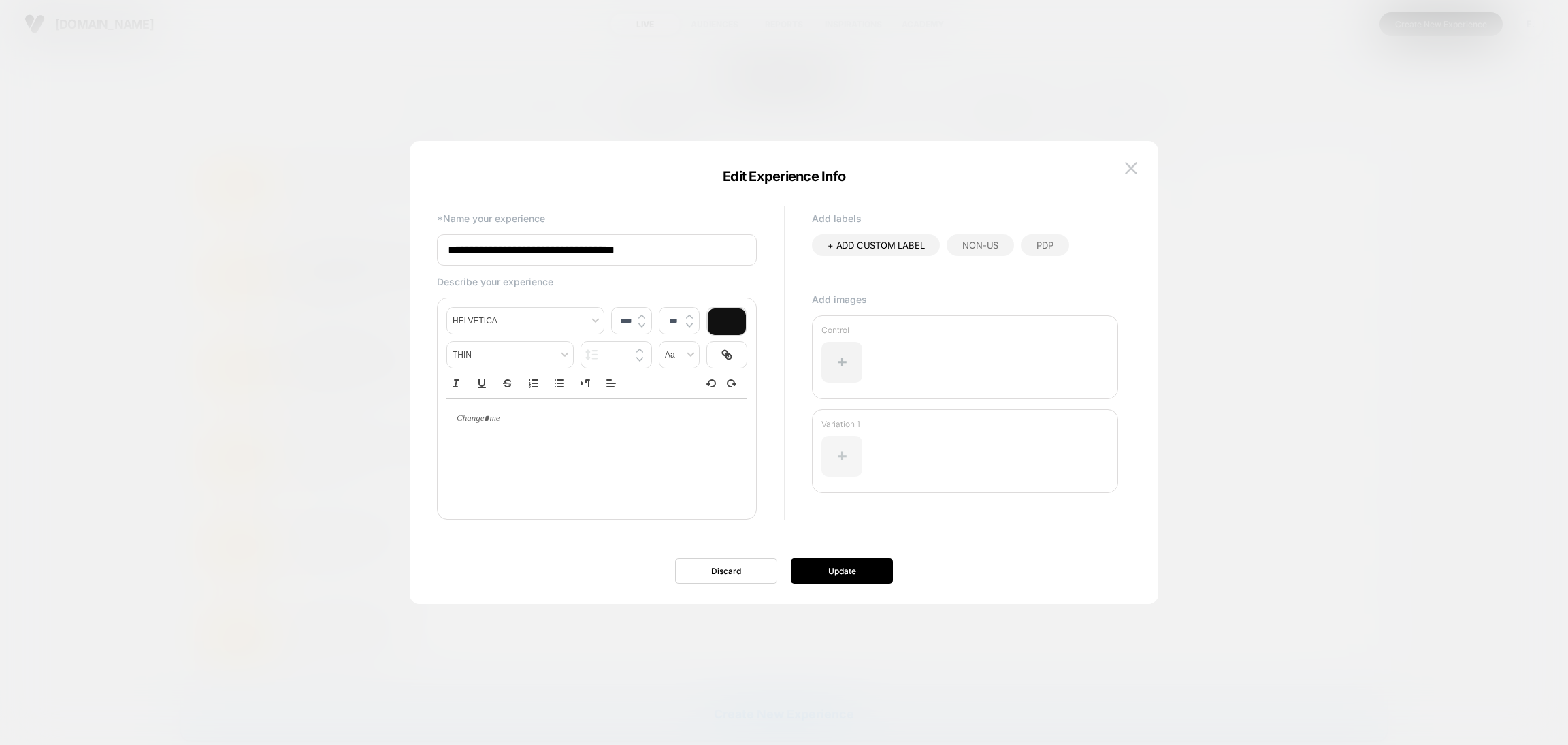
click at [847, 447] on div at bounding box center [842, 456] width 41 height 41
click at [944, 444] on div at bounding box center [965, 462] width 288 height 65
click at [831, 458] on div at bounding box center [842, 456] width 41 height 41
click at [848, 445] on div at bounding box center [842, 456] width 41 height 41
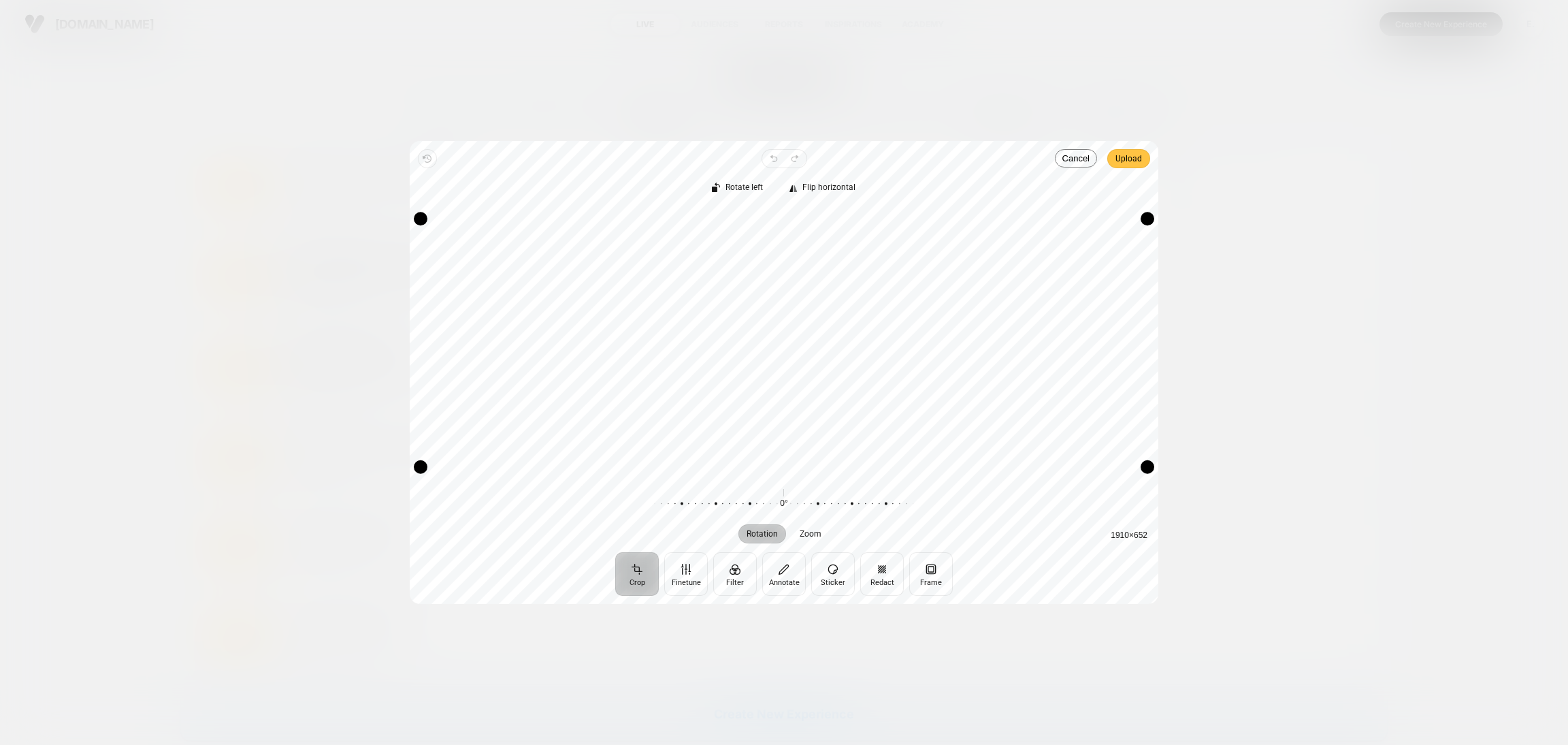
click at [1116, 161] on span "Upload" at bounding box center [1128, 158] width 27 height 16
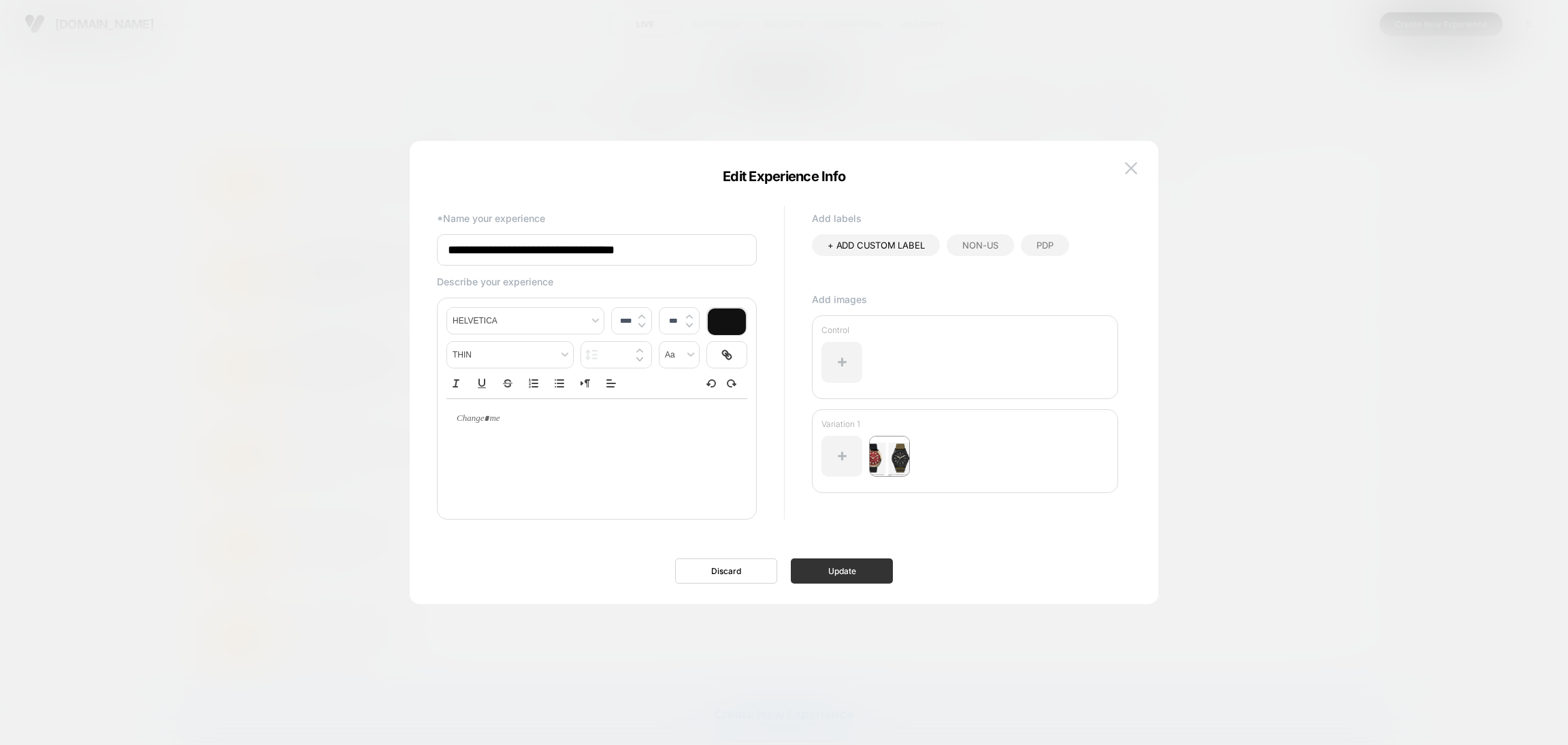
click at [836, 569] on button "Update" at bounding box center [841, 570] width 102 height 25
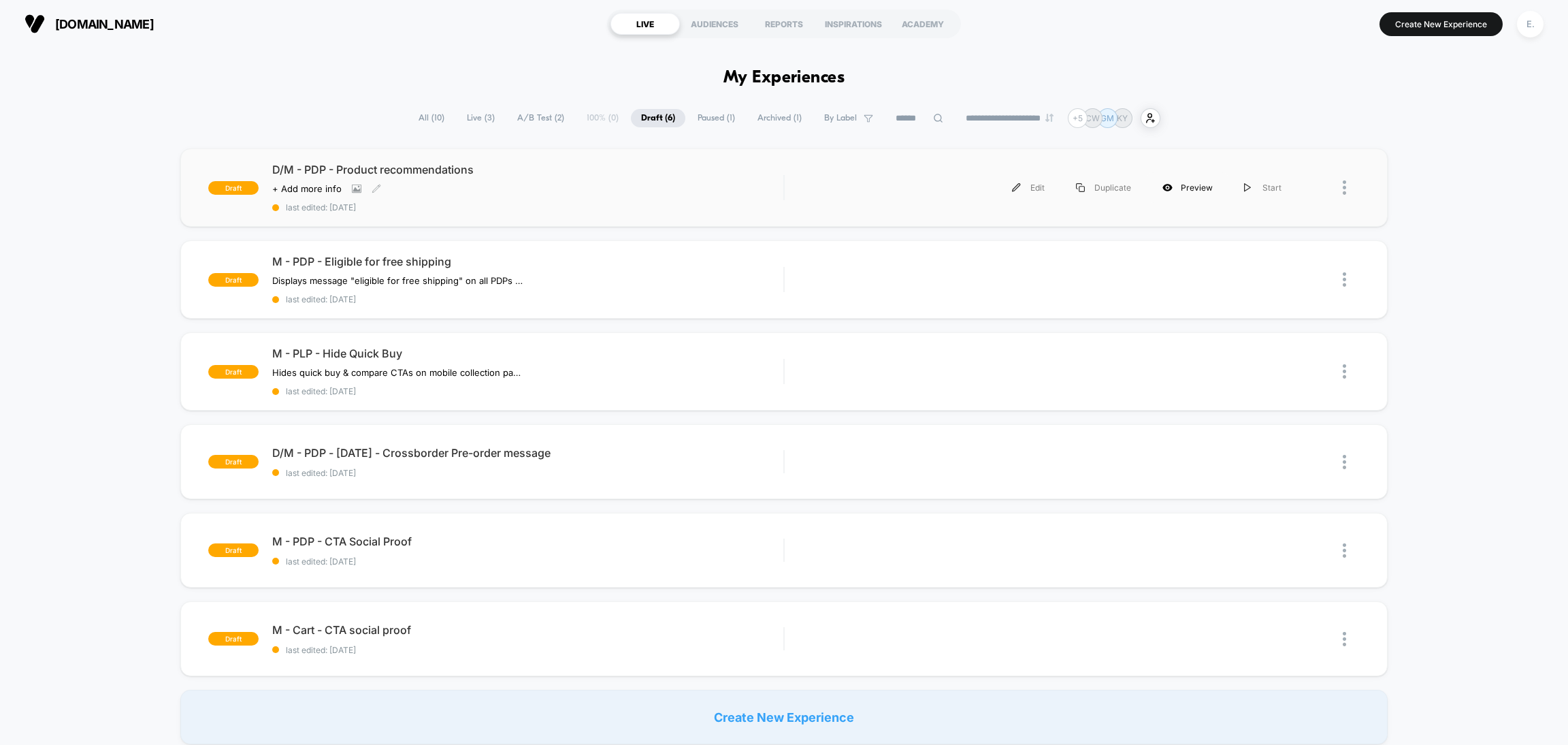
click at [1195, 188] on div "Preview" at bounding box center [1187, 188] width 81 height 31
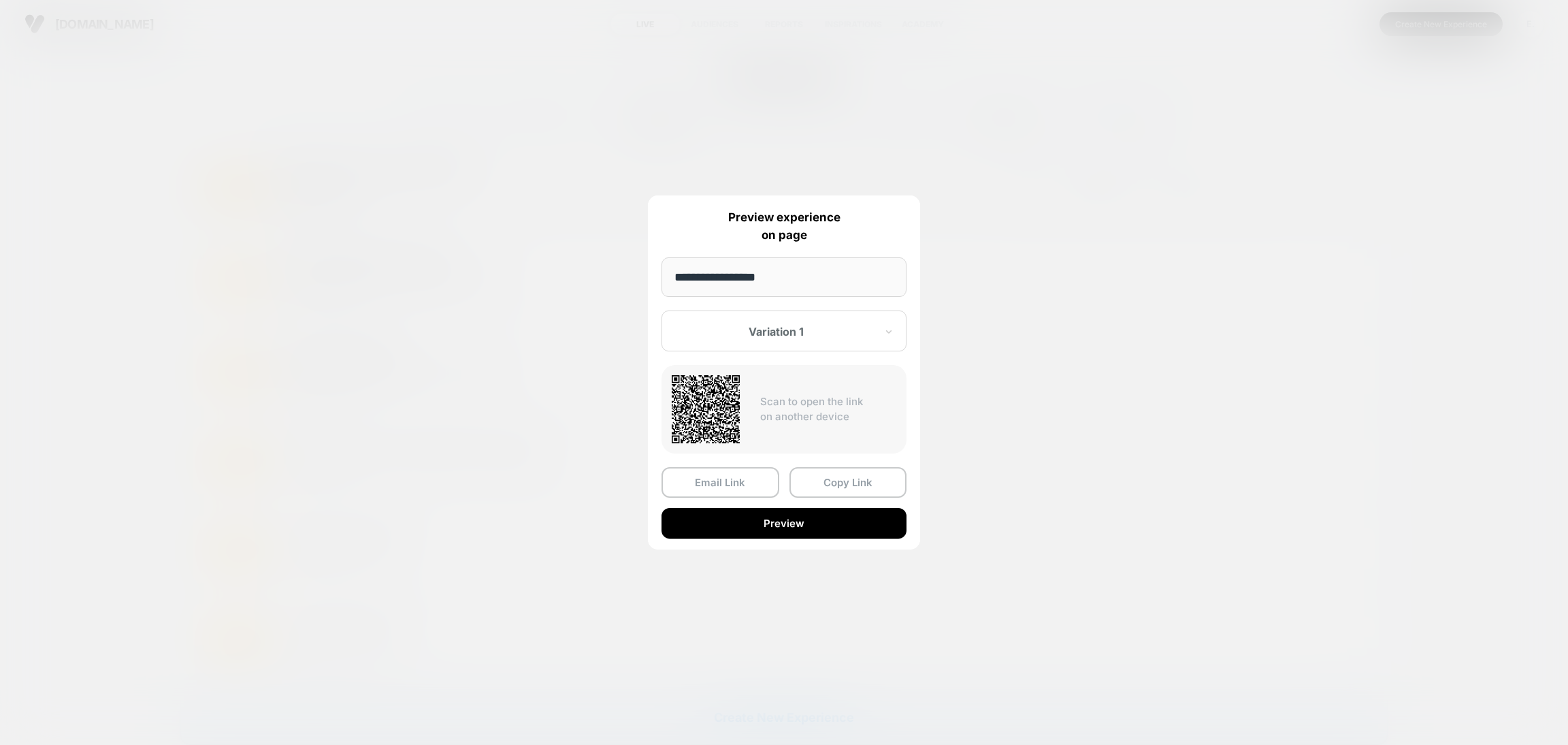
click at [817, 319] on div "Variation 1" at bounding box center [784, 331] width 245 height 41
click at [713, 397] on div "Control" at bounding box center [784, 402] width 231 height 25
click at [834, 516] on button "Preview" at bounding box center [784, 523] width 245 height 31
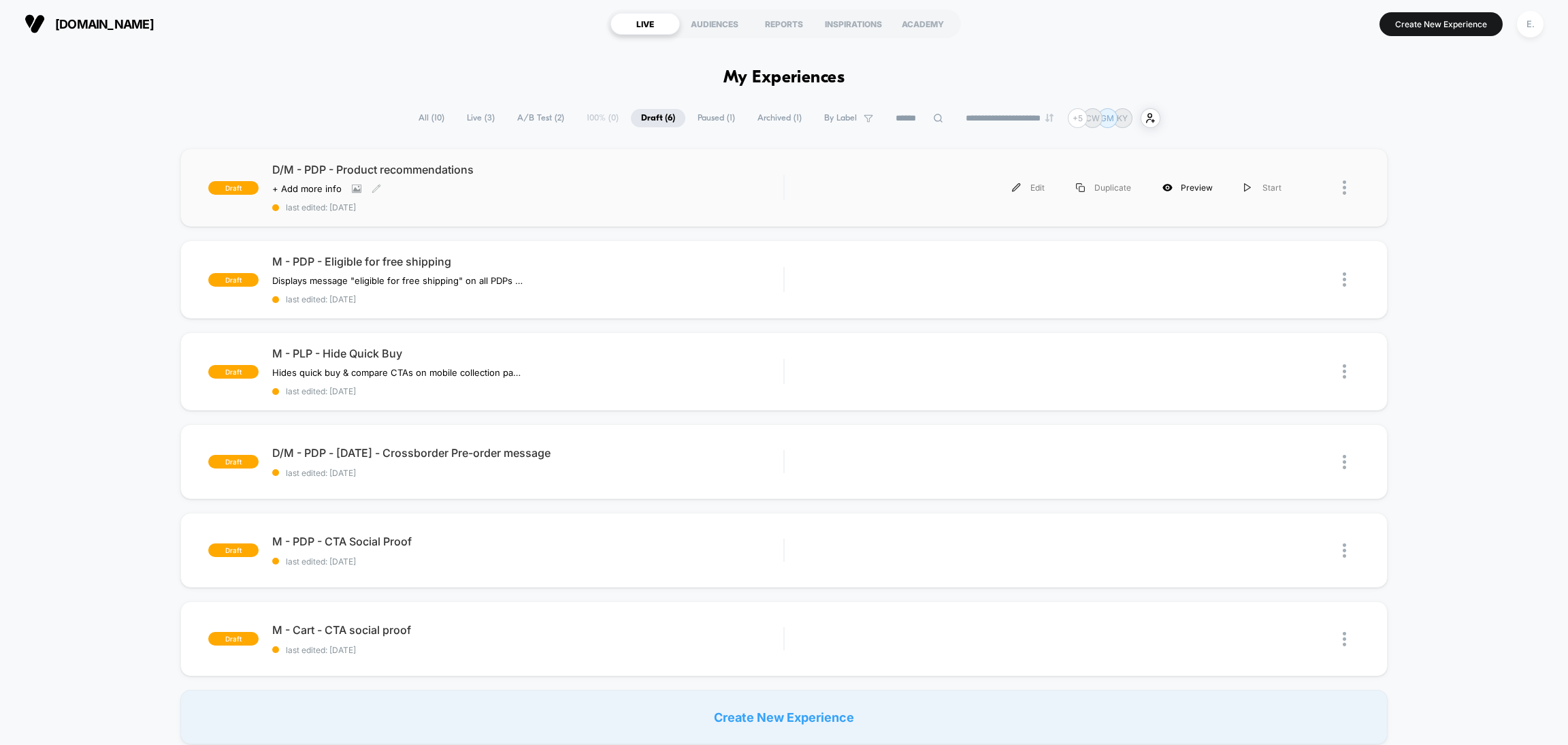
click at [1191, 185] on div "Preview" at bounding box center [1187, 188] width 81 height 31
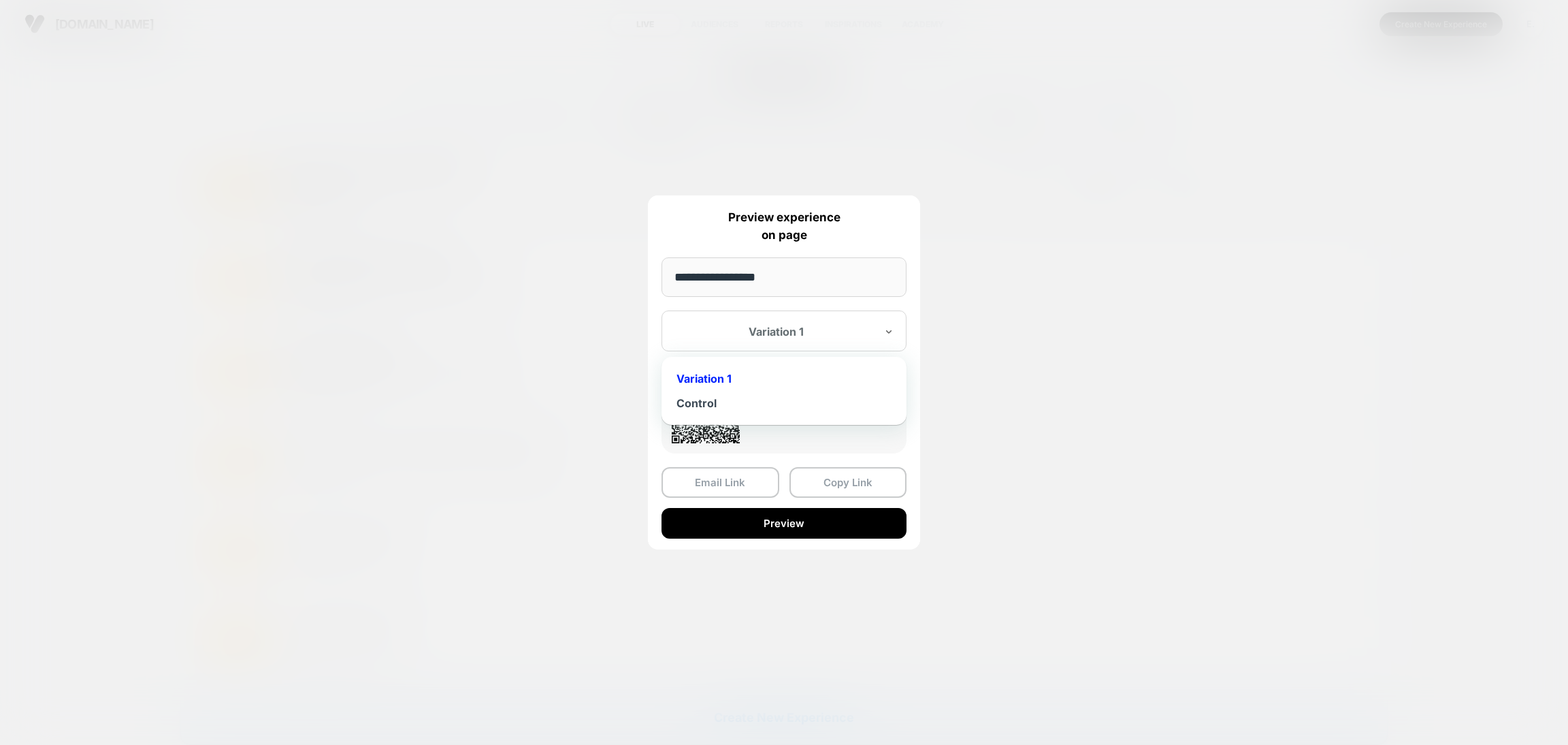
click at [799, 317] on div "Variation 1" at bounding box center [784, 331] width 245 height 41
click at [733, 410] on div "Control" at bounding box center [784, 402] width 231 height 25
click at [818, 483] on button "Copy Link" at bounding box center [848, 483] width 118 height 31
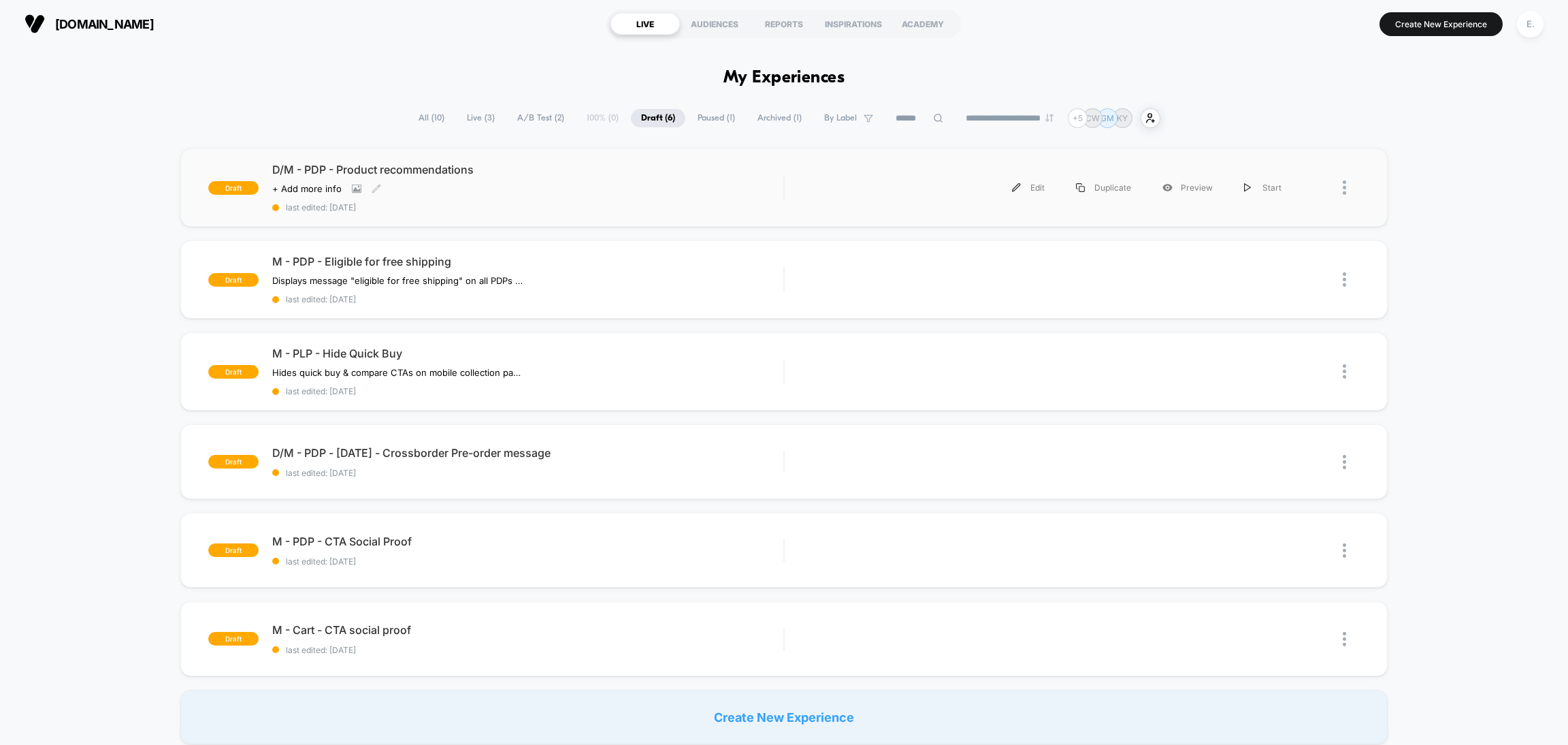
click at [515, 188] on div "Click to view images Click to edit experience details + Add more info" at bounding box center [451, 188] width 358 height 11
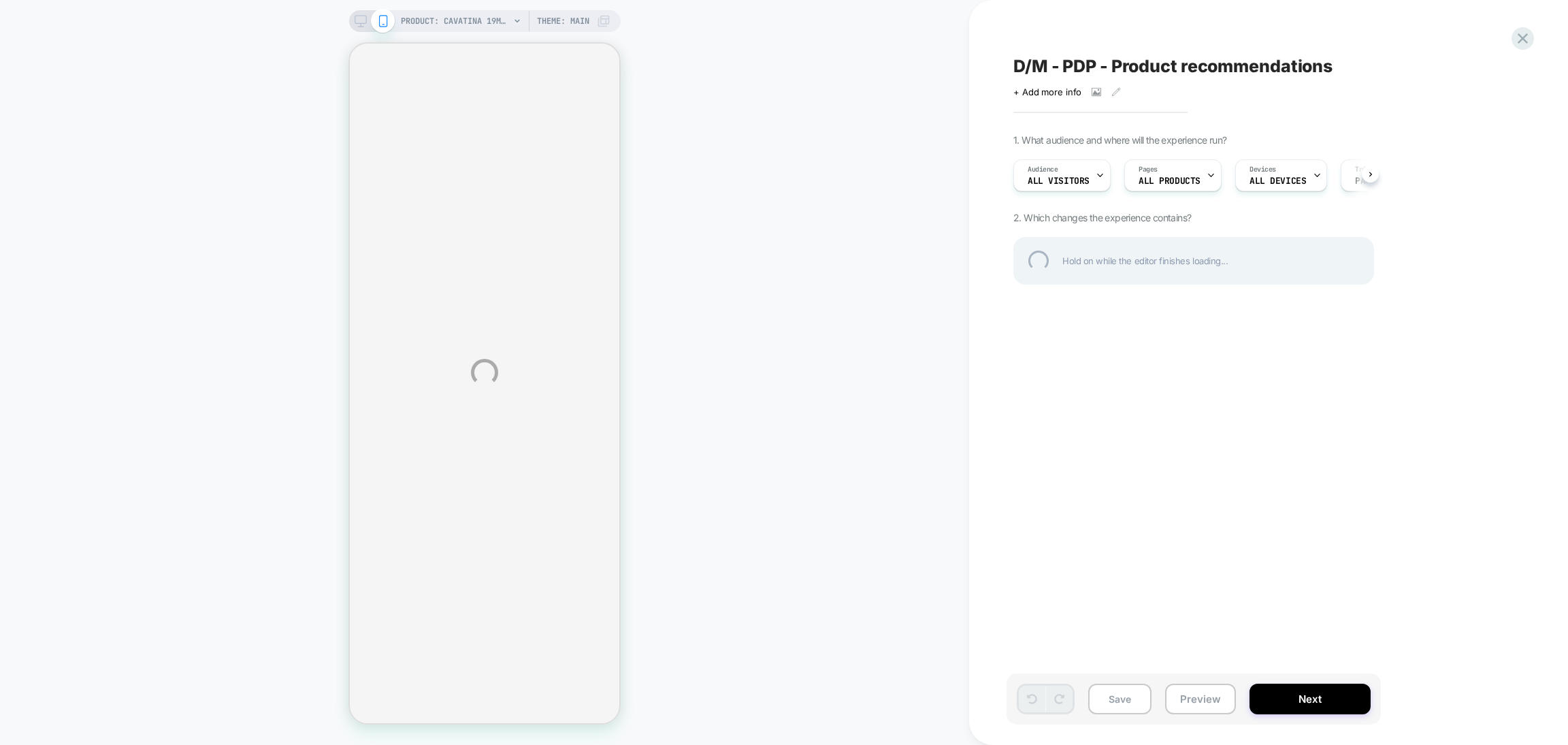
click at [1137, 69] on div "D/M - PDP - Product recommendations" at bounding box center [1262, 66] width 497 height 21
click at [1137, 69] on textarea "**********" at bounding box center [1225, 66] width 424 height 21
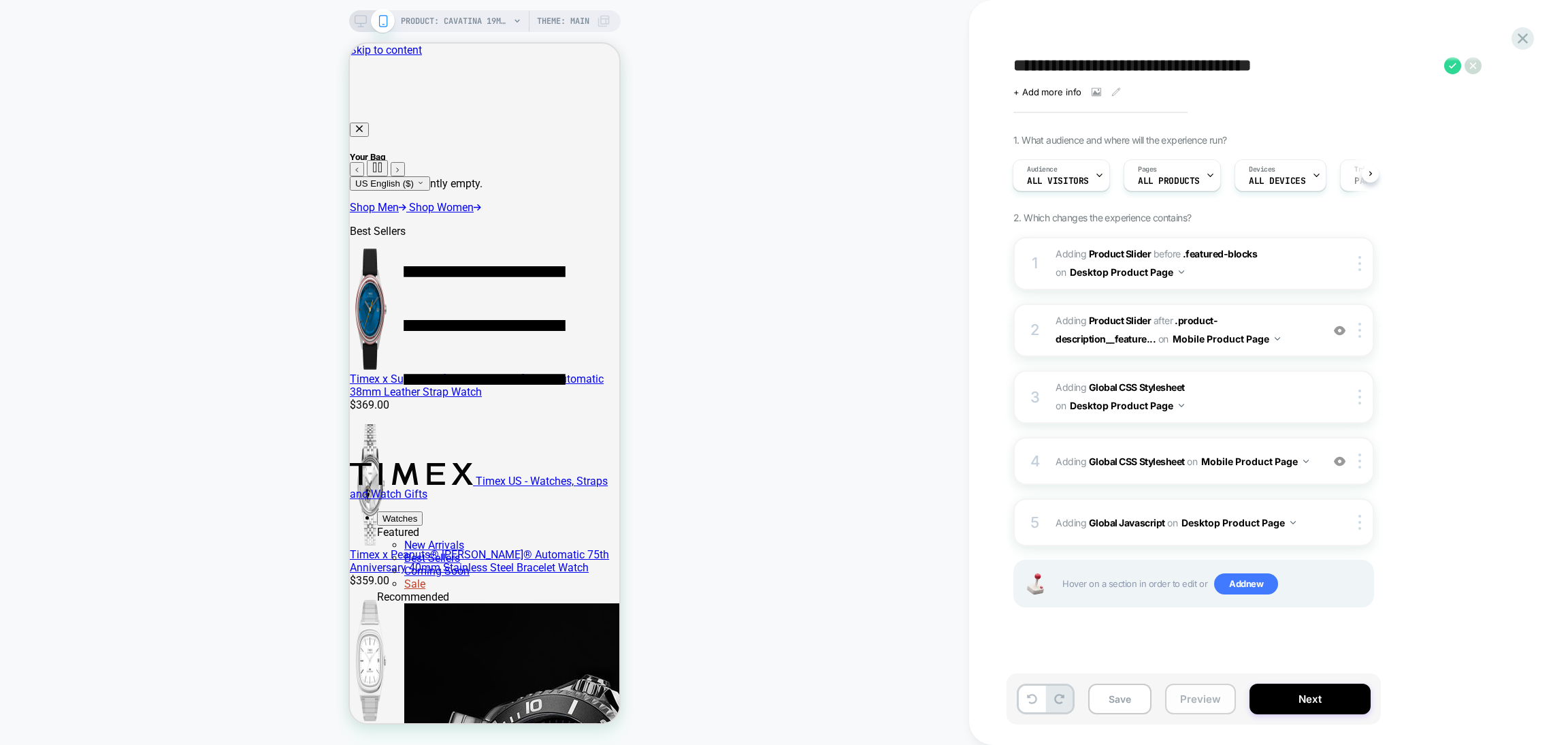
click at [1211, 700] on button "Preview" at bounding box center [1200, 699] width 71 height 31
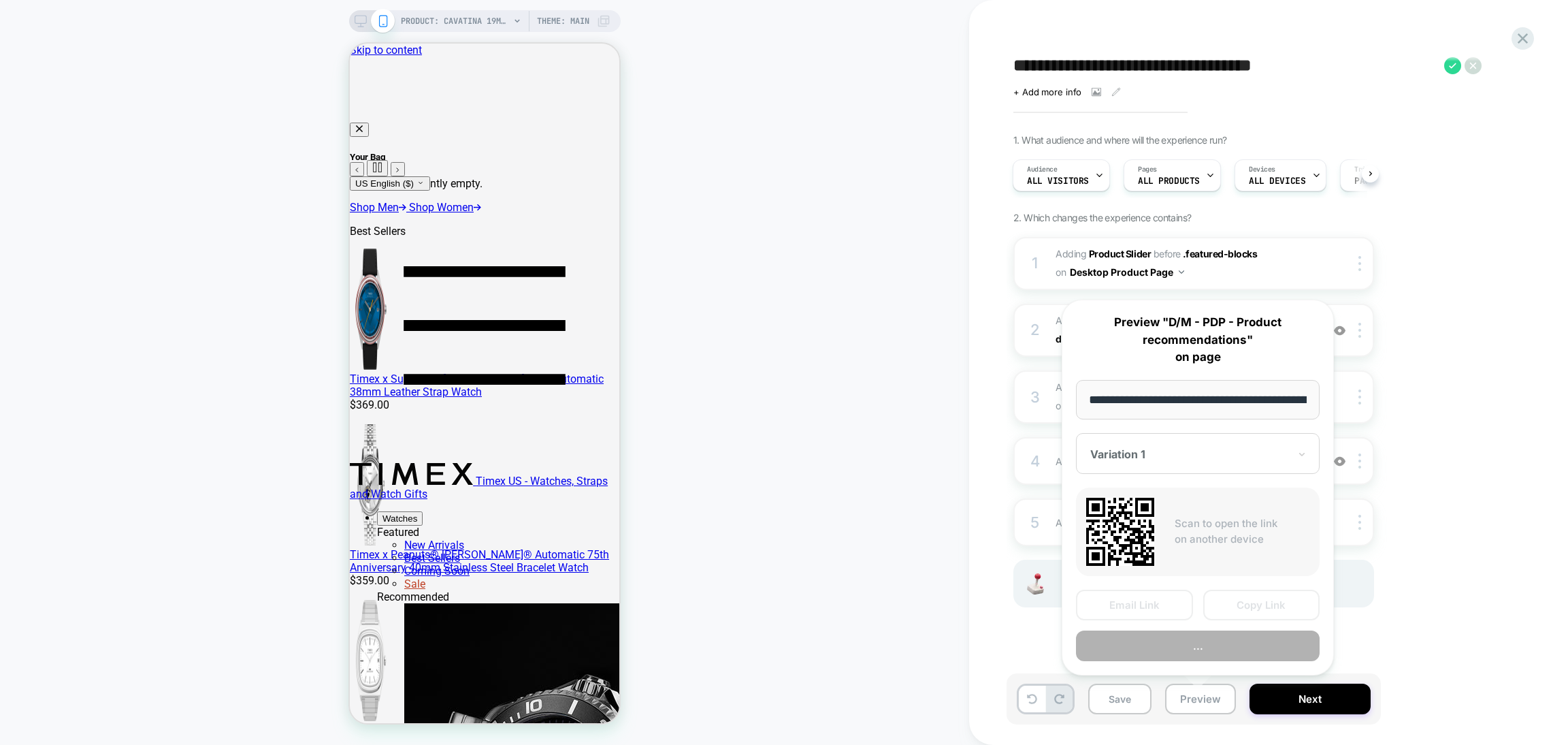
scroll to position [0, 300]
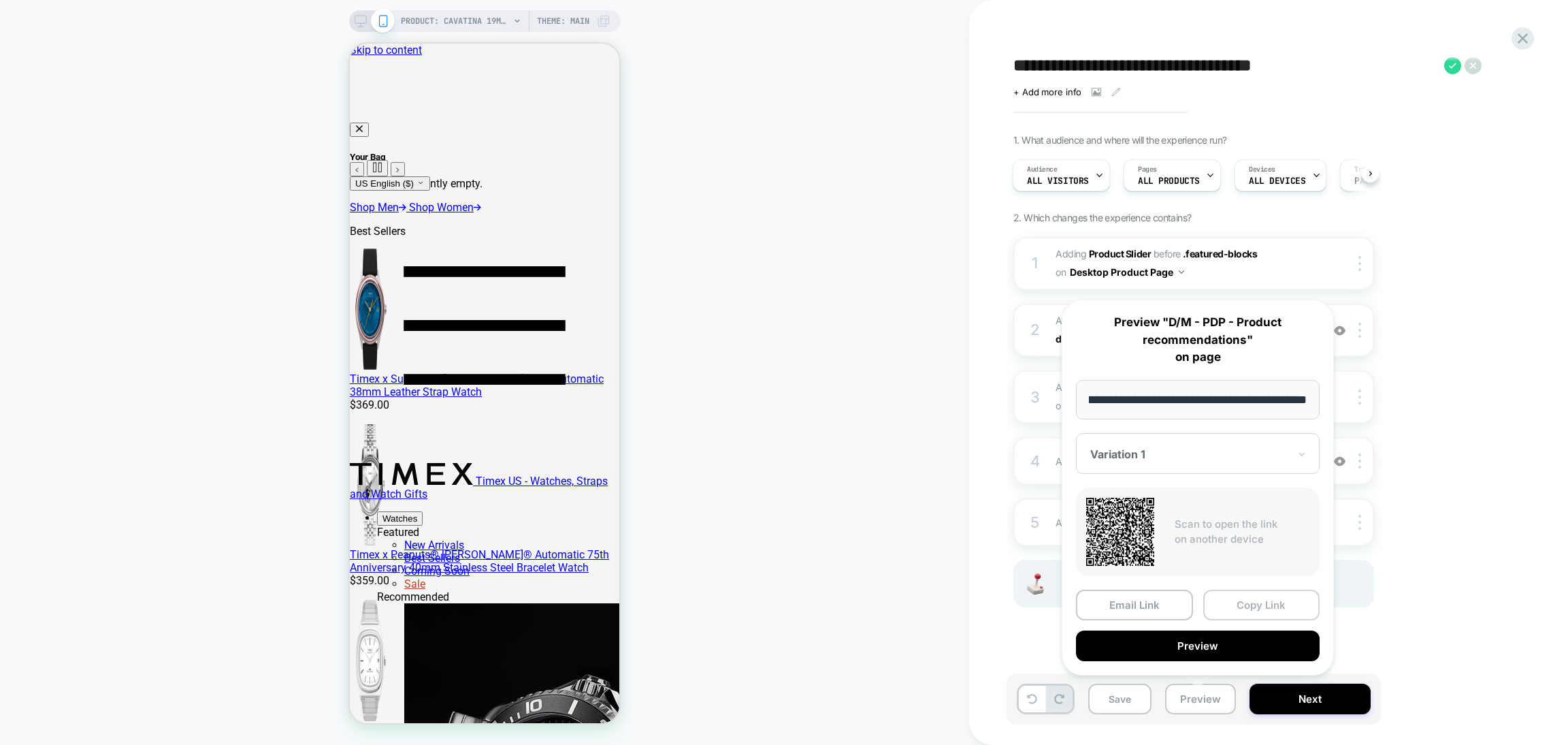
click at [1228, 602] on button "Copy Link" at bounding box center [1262, 605] width 117 height 31
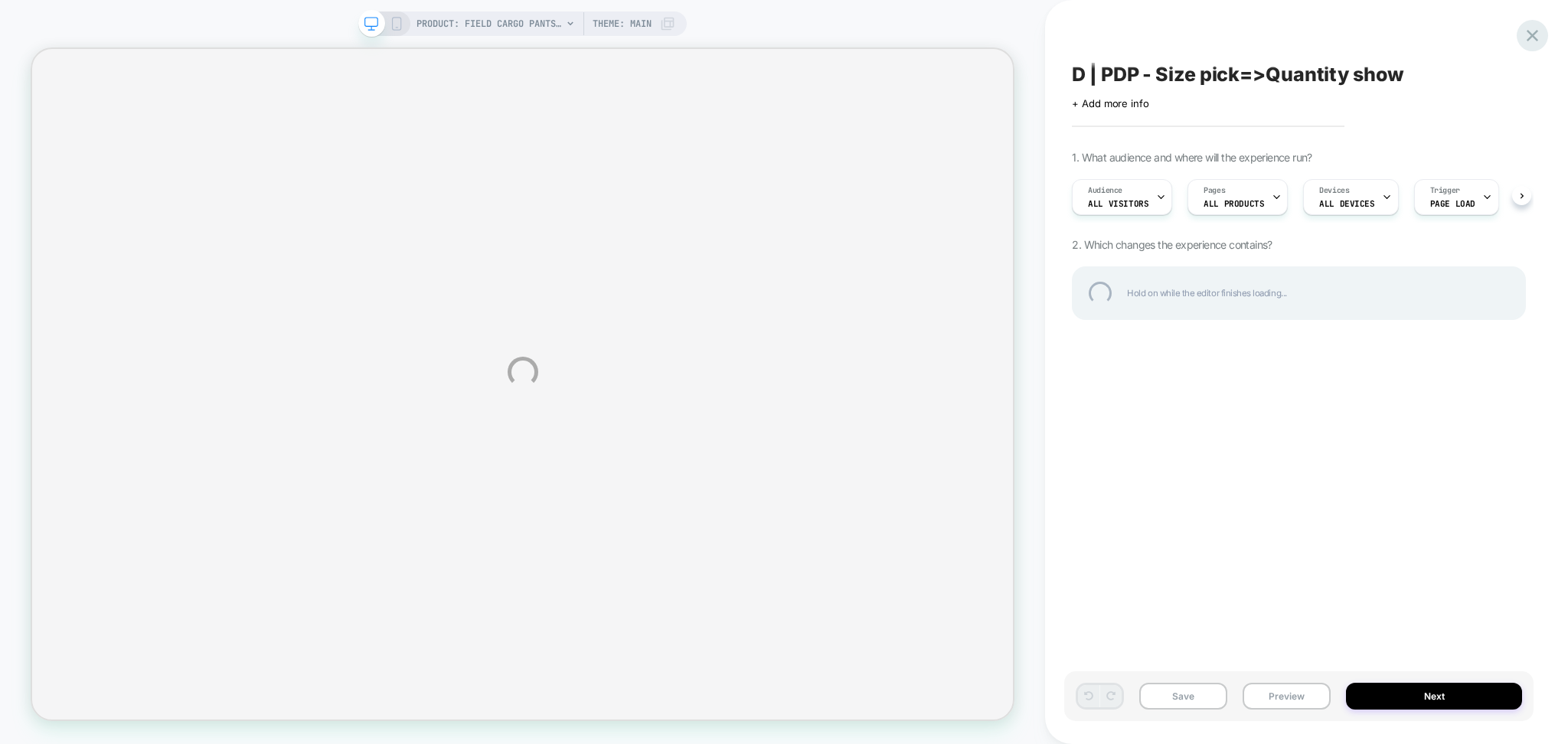
click at [1539, 40] on div at bounding box center [1531, 36] width 32 height 32
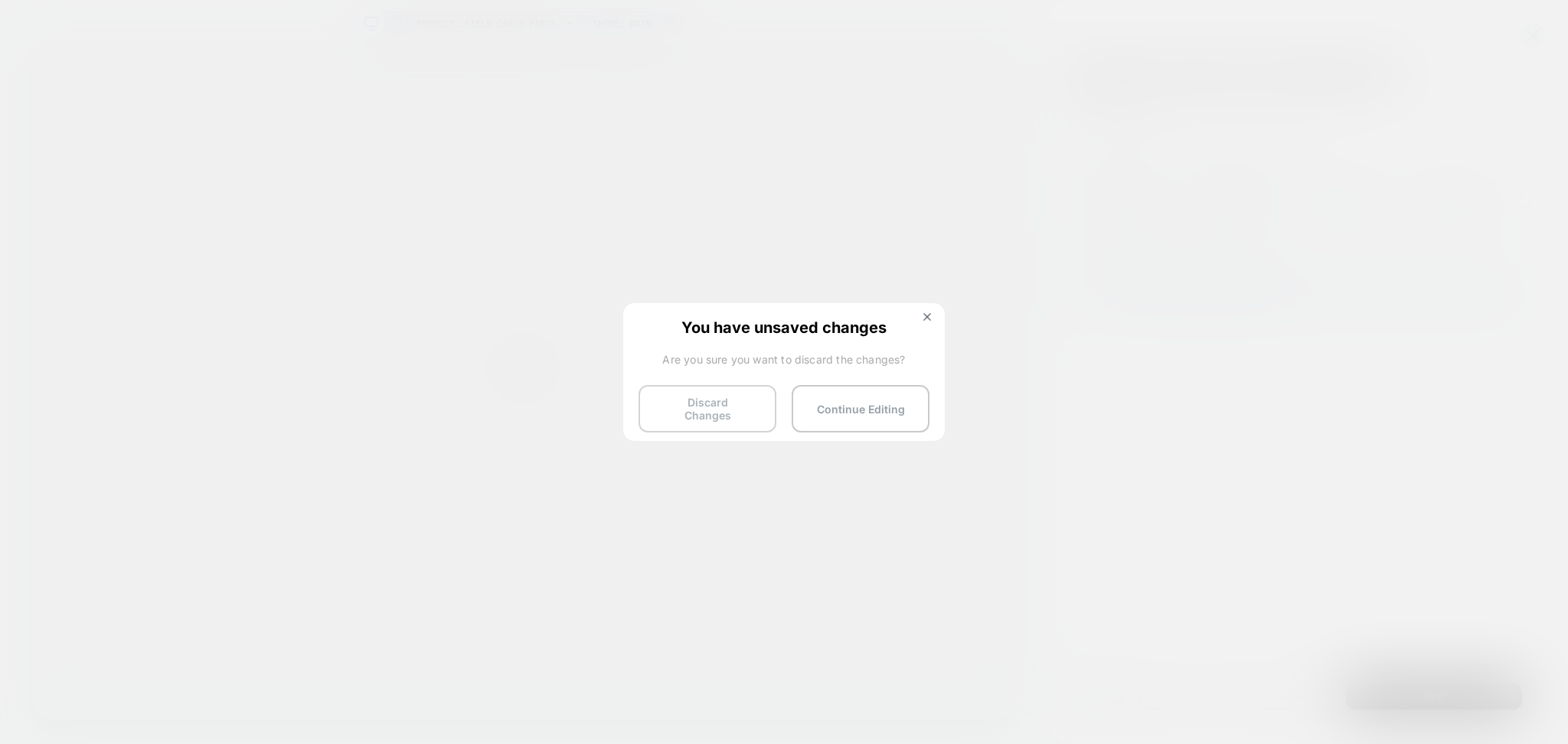
click at [739, 409] on button "Discard Changes" at bounding box center [707, 408] width 138 height 47
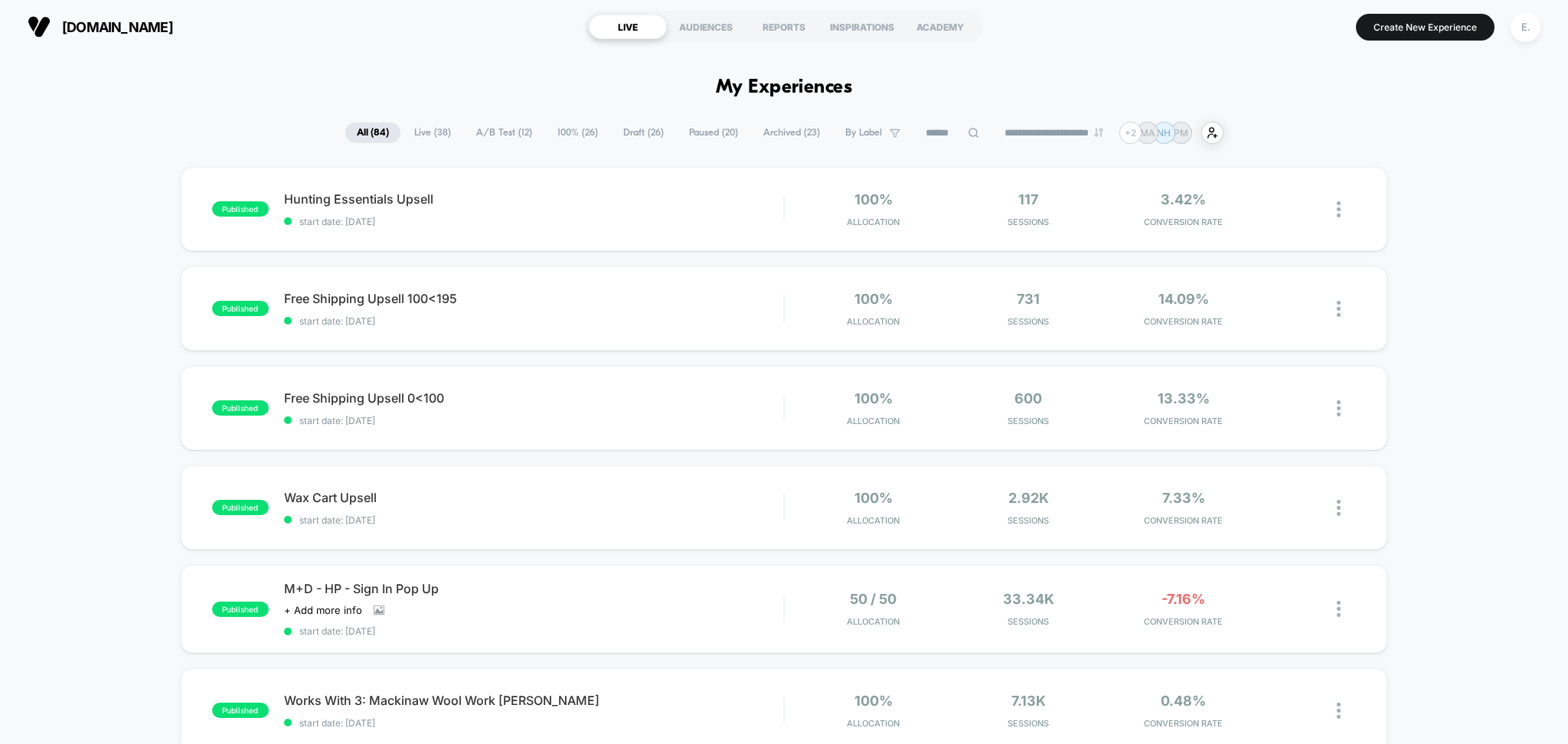
click at [645, 130] on span "Draft ( 26 )" at bounding box center [643, 132] width 64 height 20
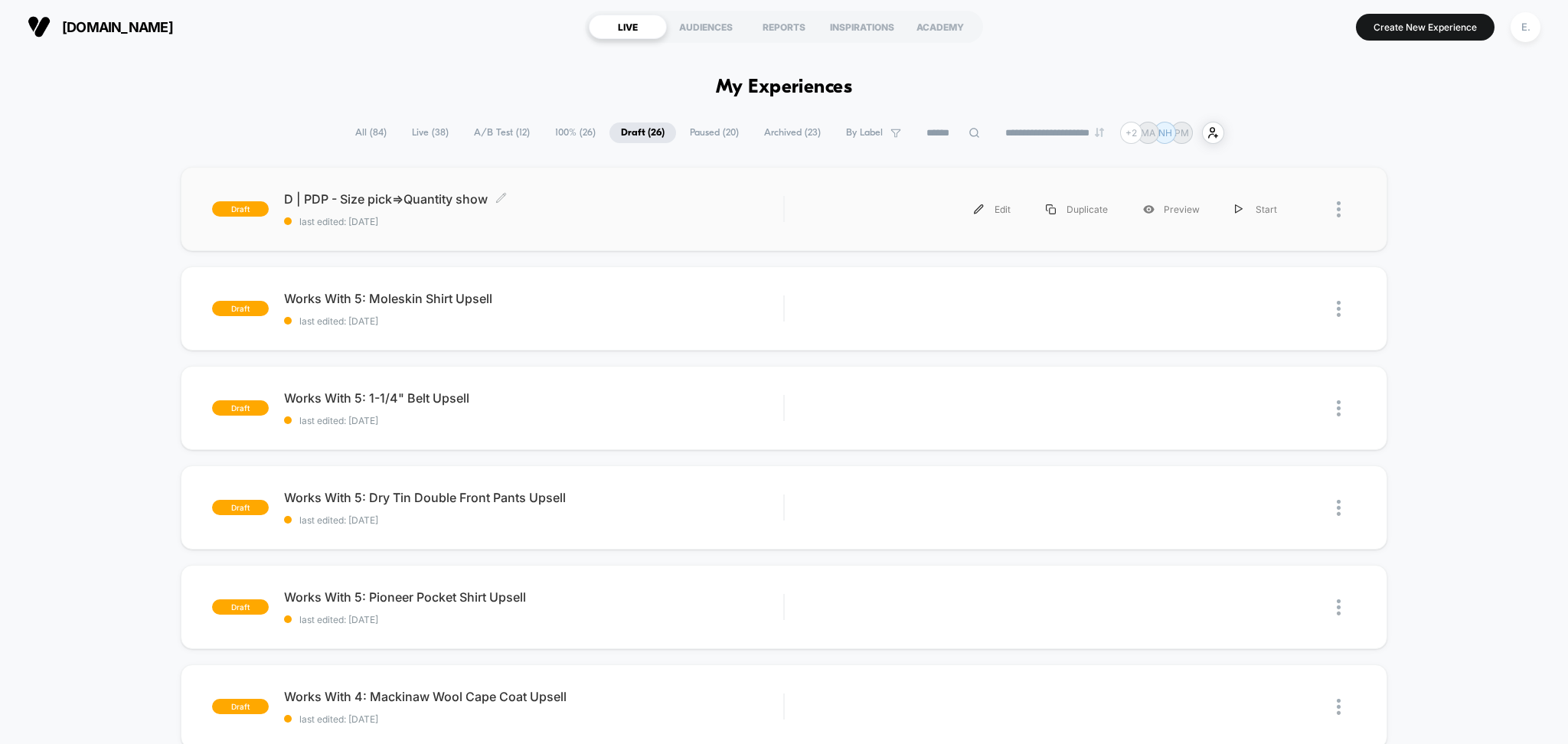
click at [623, 199] on span "D | PDP - Size pick=>Quantity show Click to edit experience details" at bounding box center [533, 199] width 500 height 15
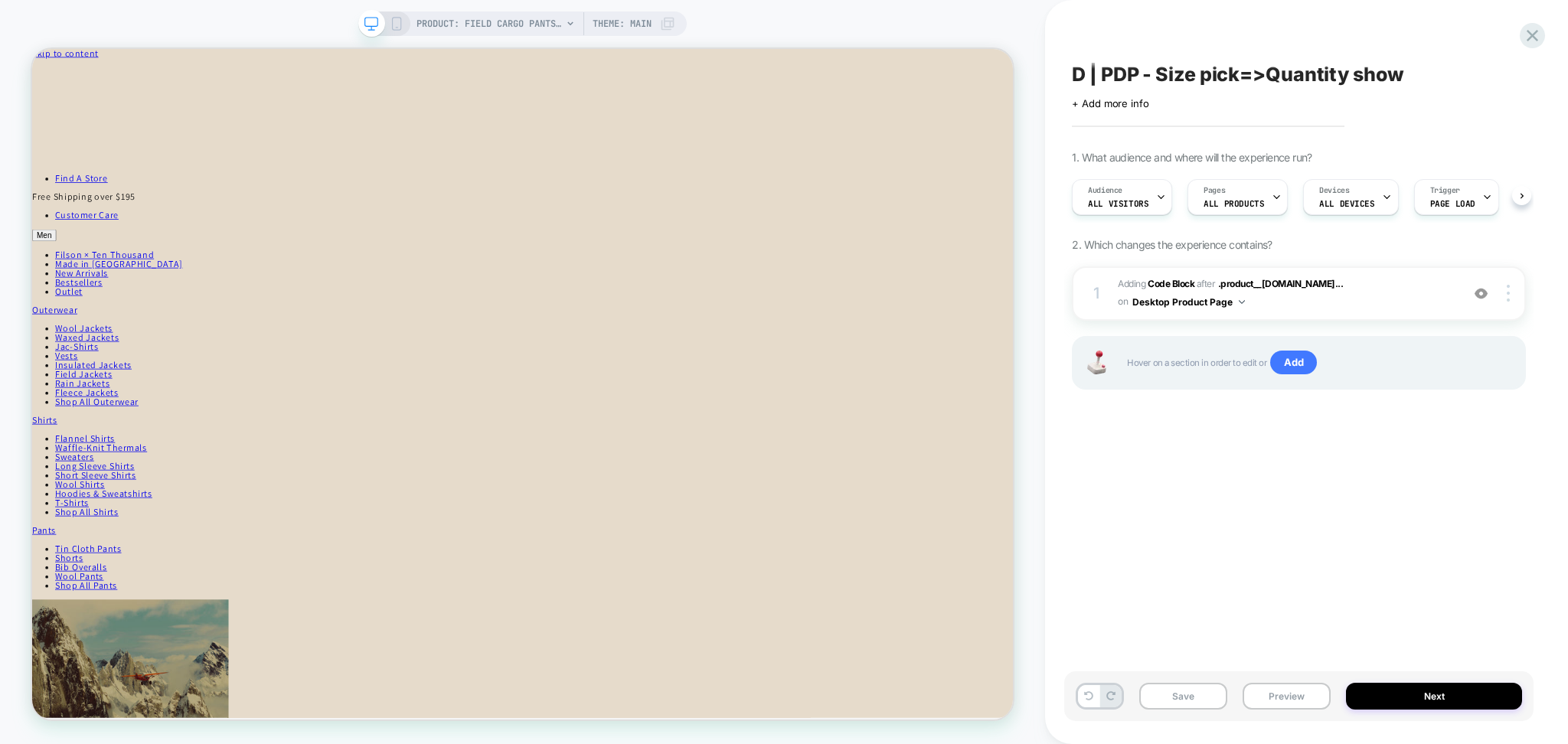
scroll to position [0, 1]
click at [1292, 708] on button "Preview" at bounding box center [1286, 696] width 88 height 27
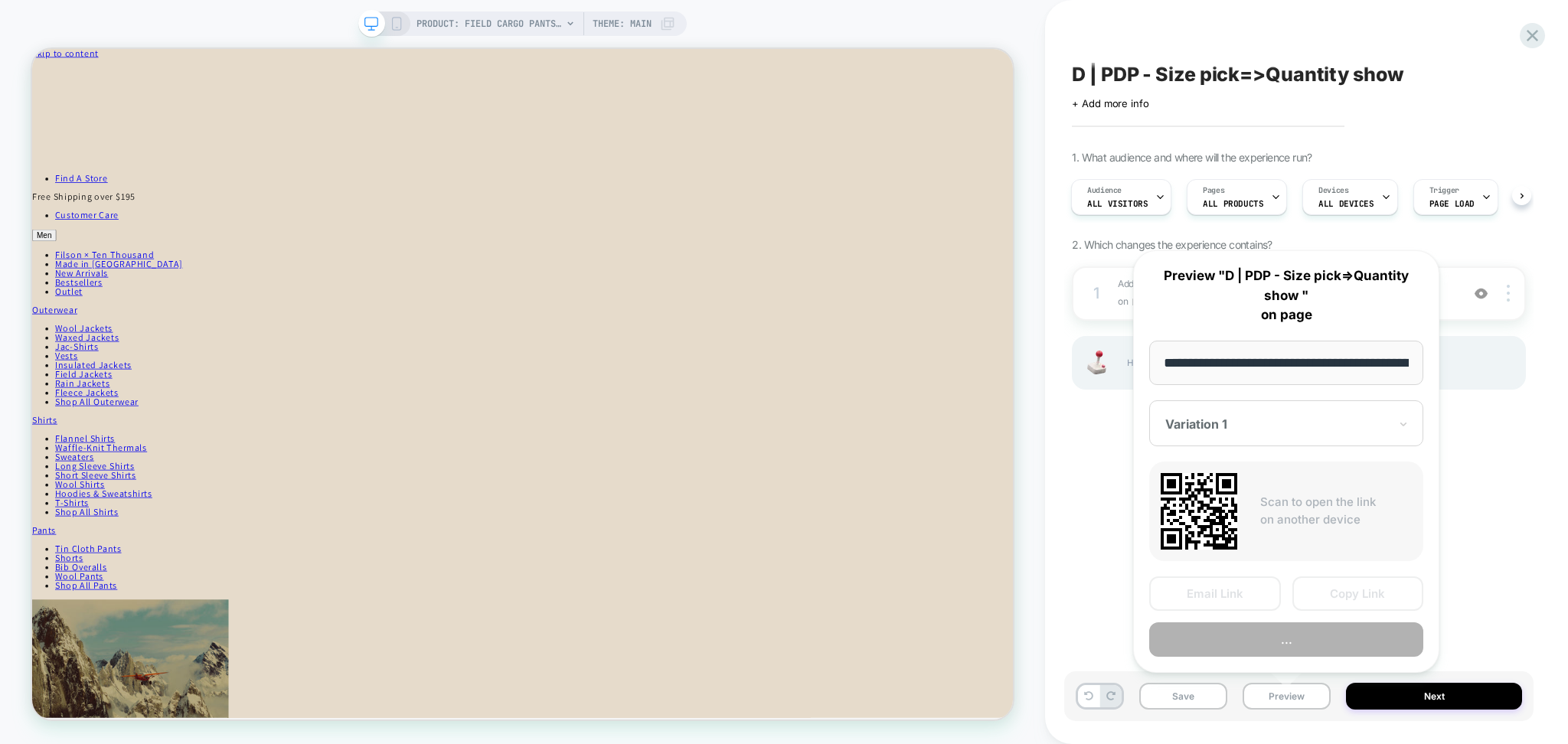
scroll to position [0, 213]
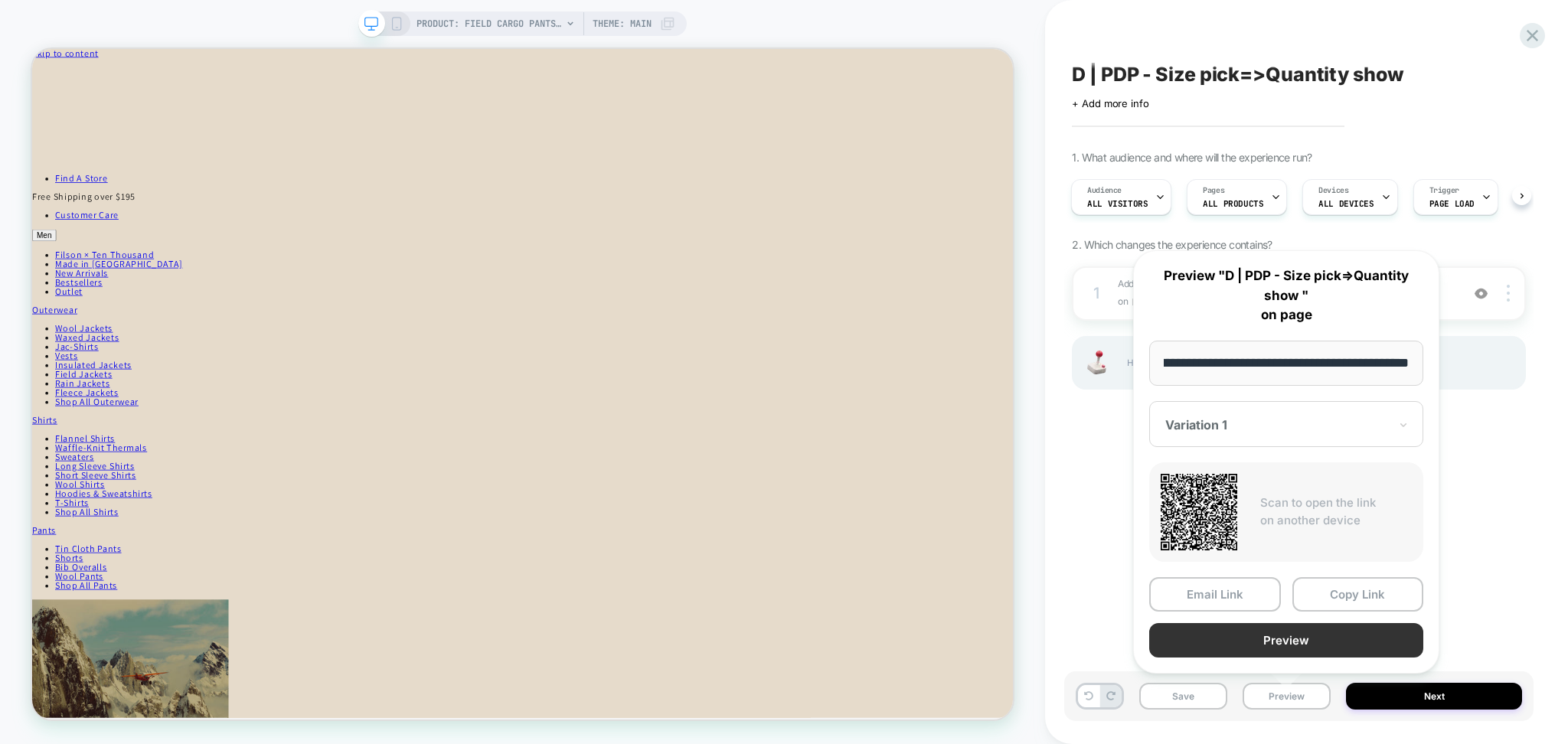
click at [1270, 643] on button "Preview" at bounding box center [1286, 640] width 274 height 35
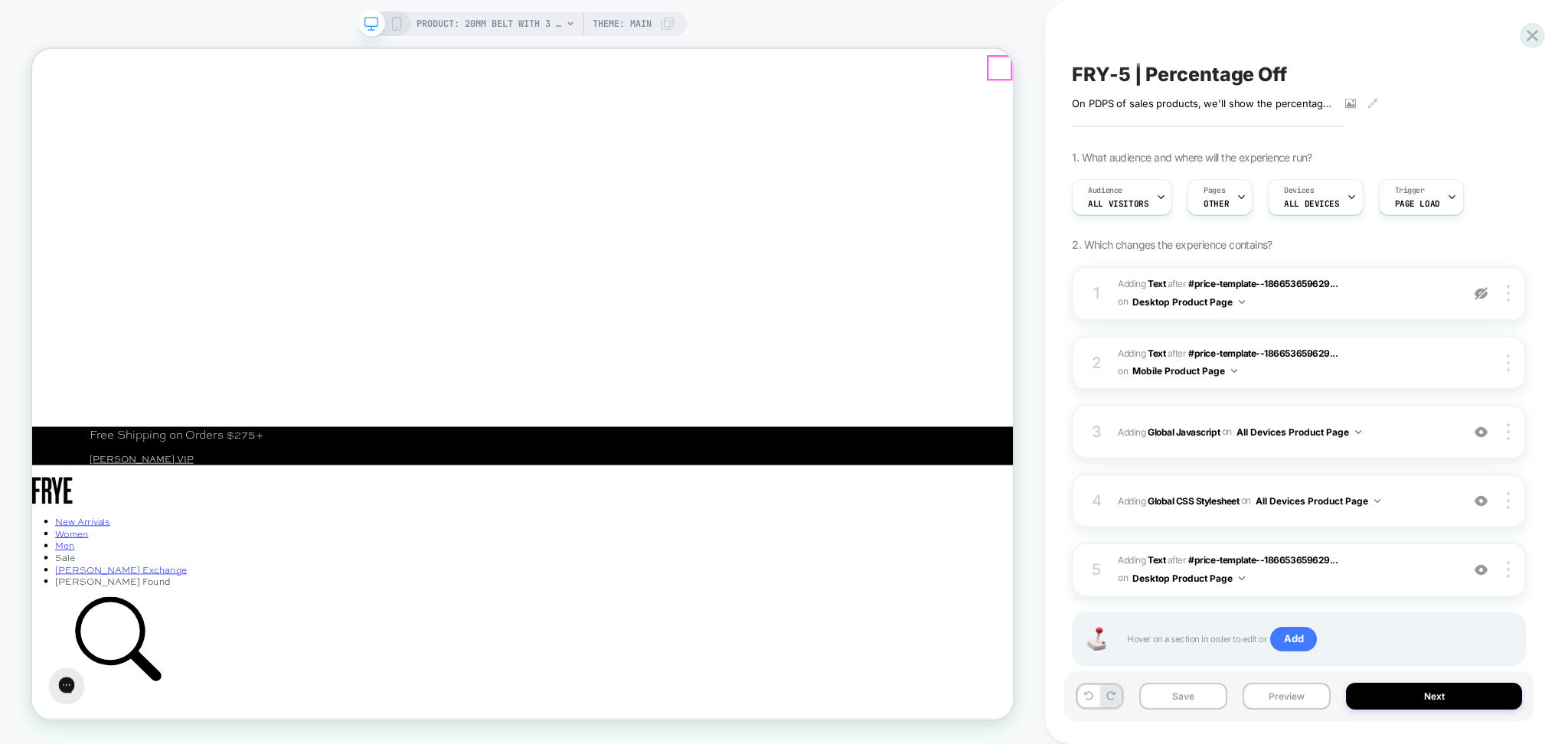
click at [52, 111] on icon "Close" at bounding box center [45, 117] width 13 height 14
click at [1340, 312] on div "1 #_loomi_addon_1757107842722 Adding Text AFTER #price-template--186653659629..…" at bounding box center [1298, 294] width 454 height 54
click at [1534, 26] on icon at bounding box center [1531, 35] width 20 height 20
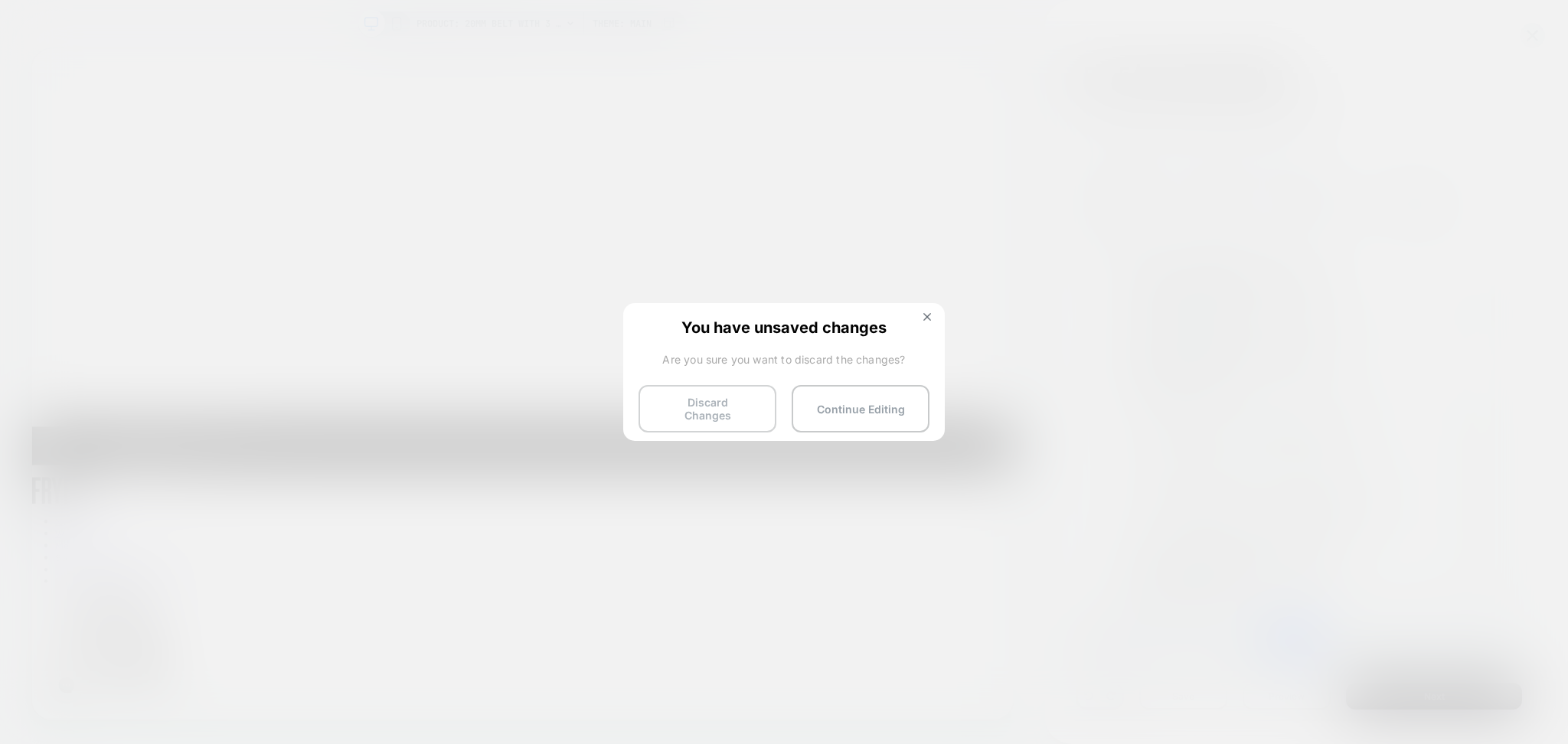
click at [705, 399] on button "Discard Changes" at bounding box center [707, 408] width 138 height 47
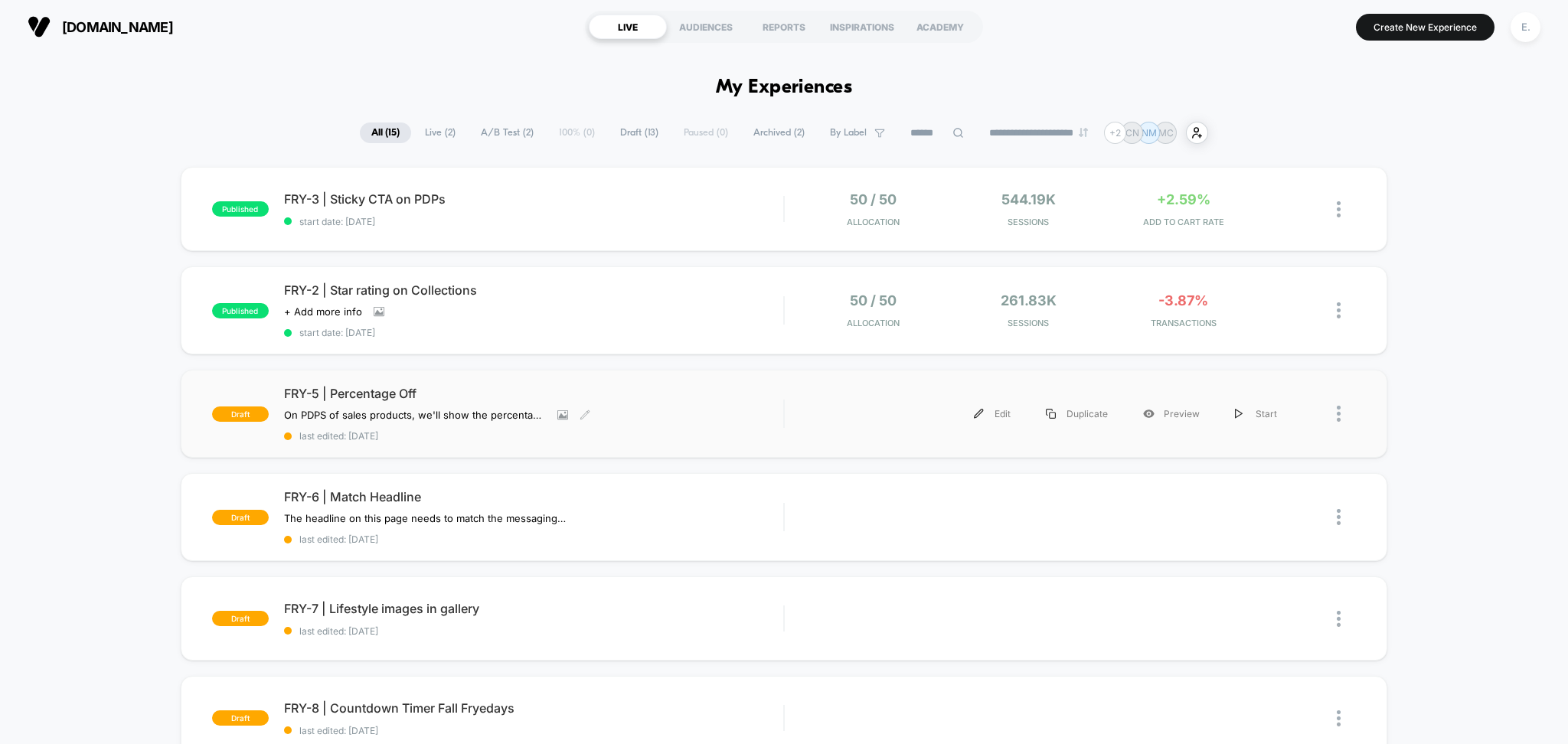
click at [677, 398] on span "FRY-5 | Percentage Off" at bounding box center [533, 394] width 500 height 15
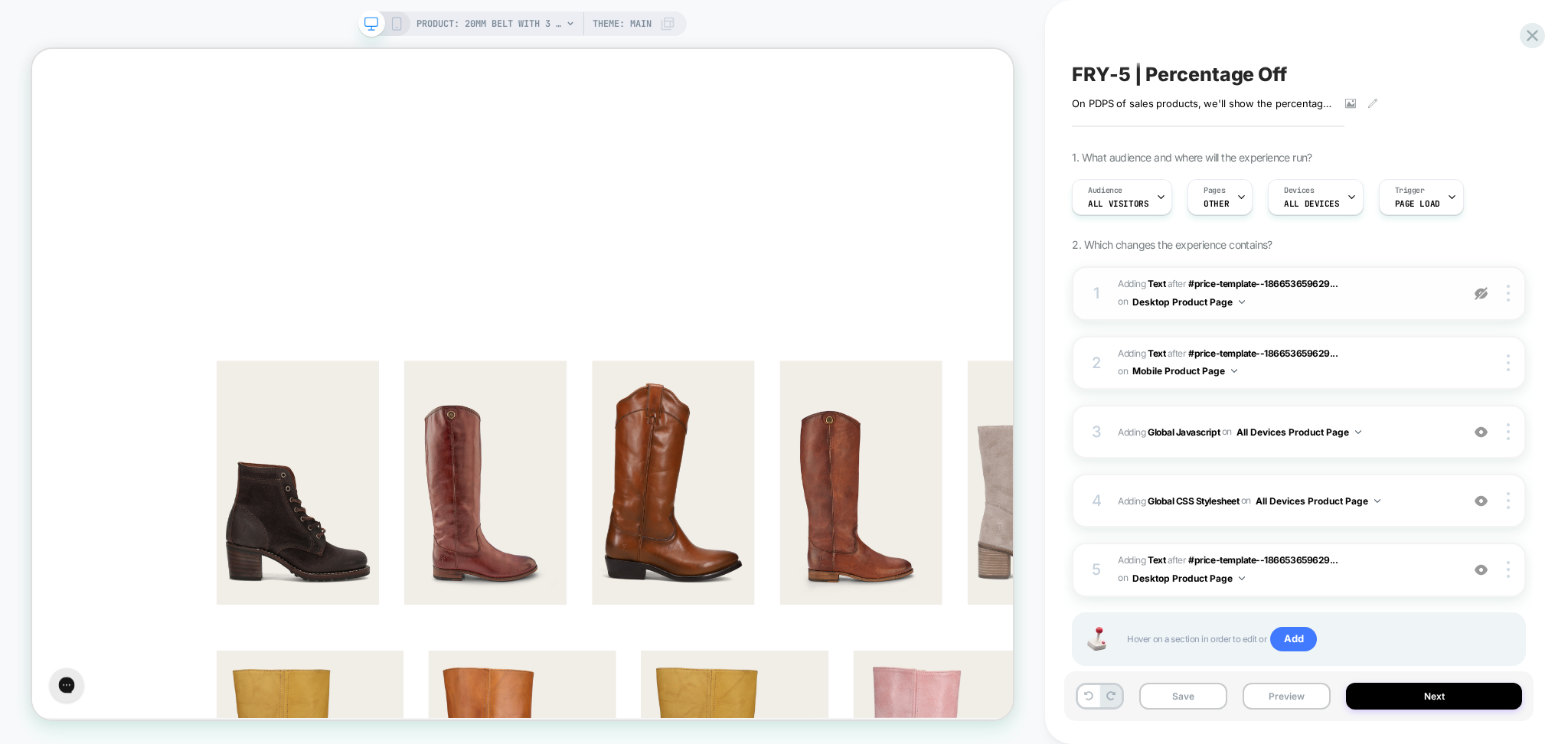
click at [1485, 291] on img at bounding box center [1481, 294] width 13 height 13
click at [1367, 297] on span "#_loomi_addon_1757107842722 Adding Text AFTER #price-template--186653659629... …" at bounding box center [1285, 293] width 335 height 36
click at [1373, 379] on span "#_loomi_addon_1757108239132 Adding Text AFTER #price-template--186653659629... …" at bounding box center [1285, 363] width 335 height 36
click at [1355, 448] on div "3 Adding Global Javascript on All Devices Product Page Add Before Add After Tar…" at bounding box center [1298, 432] width 454 height 54
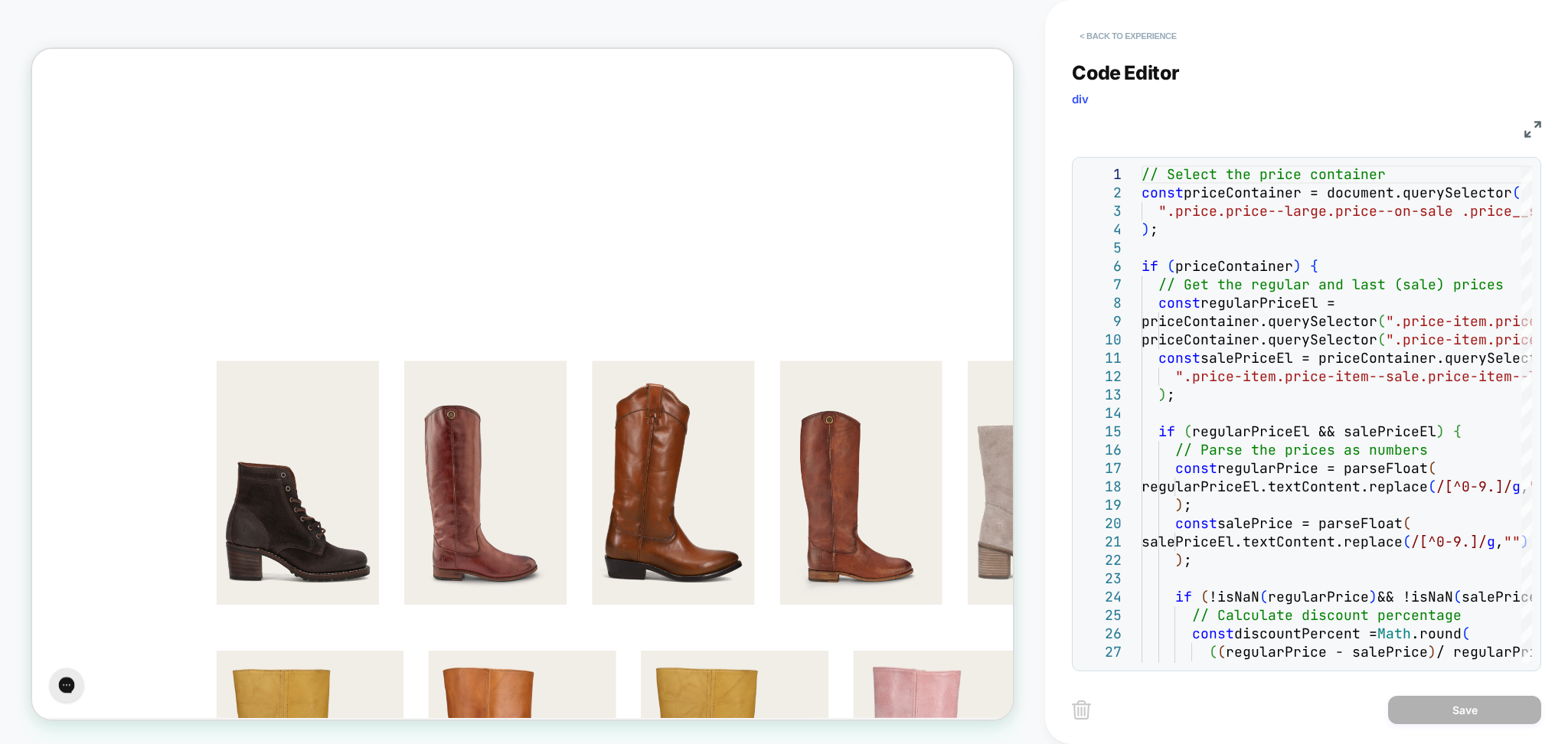
click at [1166, 35] on button "< Back to experience" at bounding box center [1127, 36] width 112 height 24
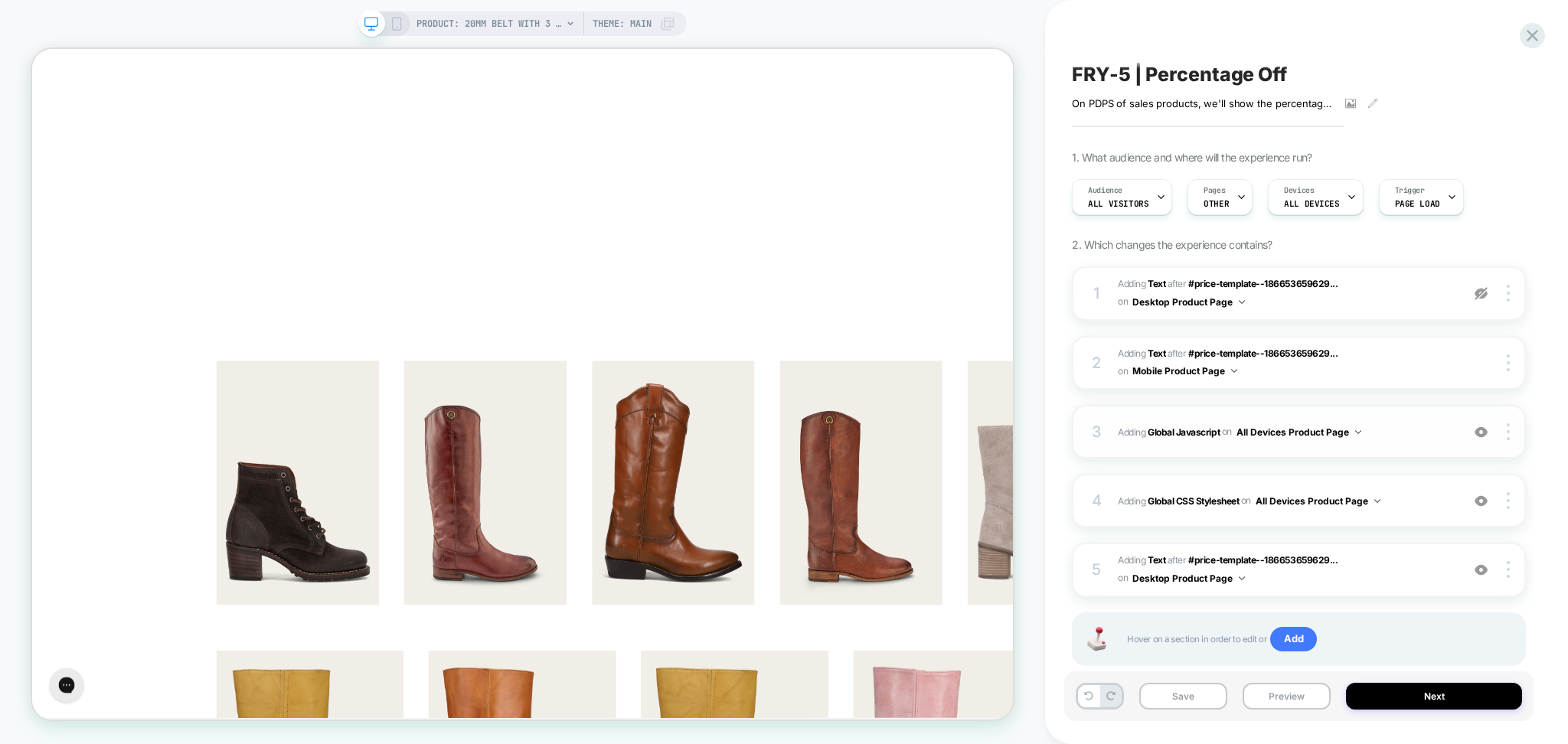
click at [1256, 443] on div "3 Adding Global Javascript on All Devices Product Page Add Before Add After Tar…" at bounding box center [1298, 432] width 454 height 54
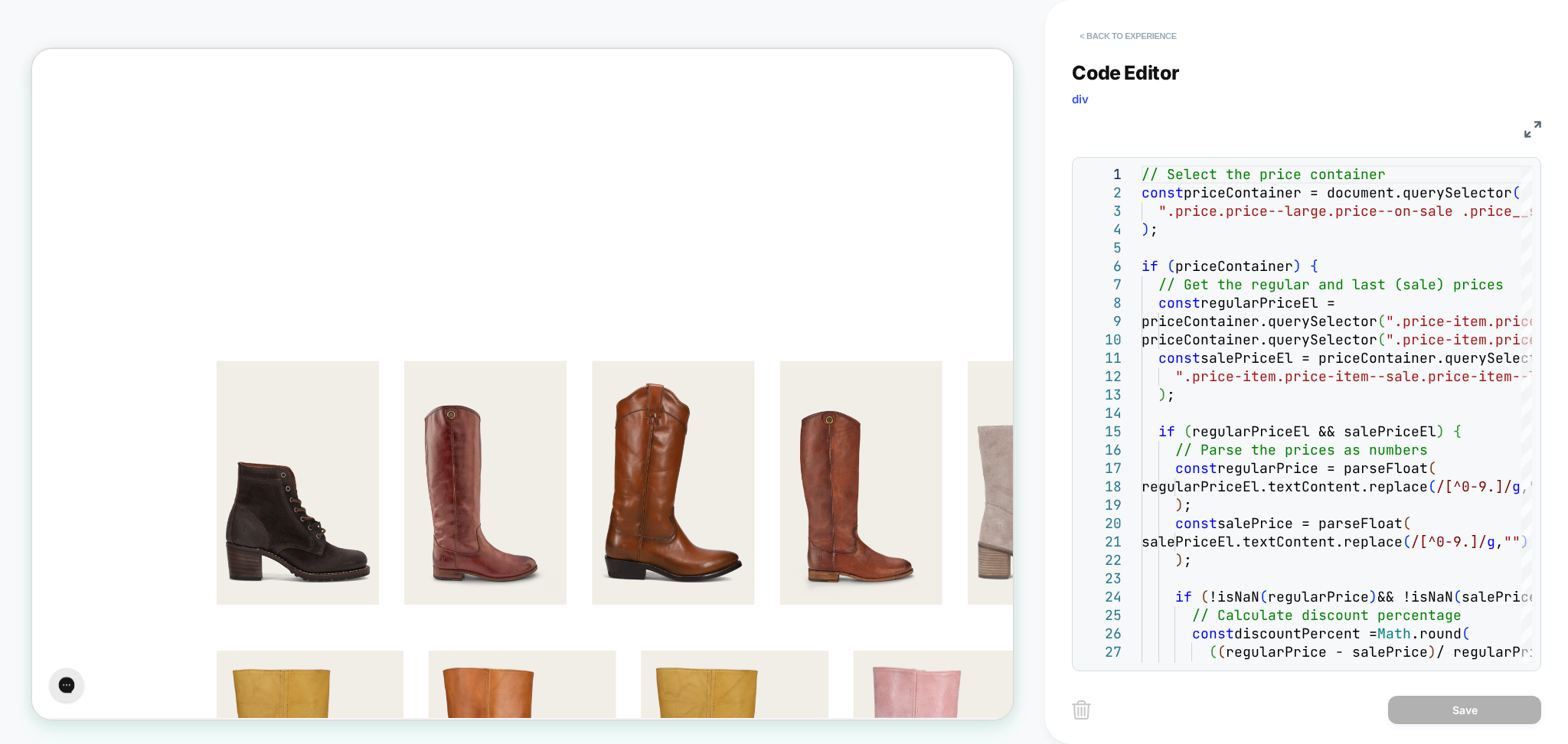
click at [1122, 36] on button "< Back to experience" at bounding box center [1127, 36] width 112 height 24
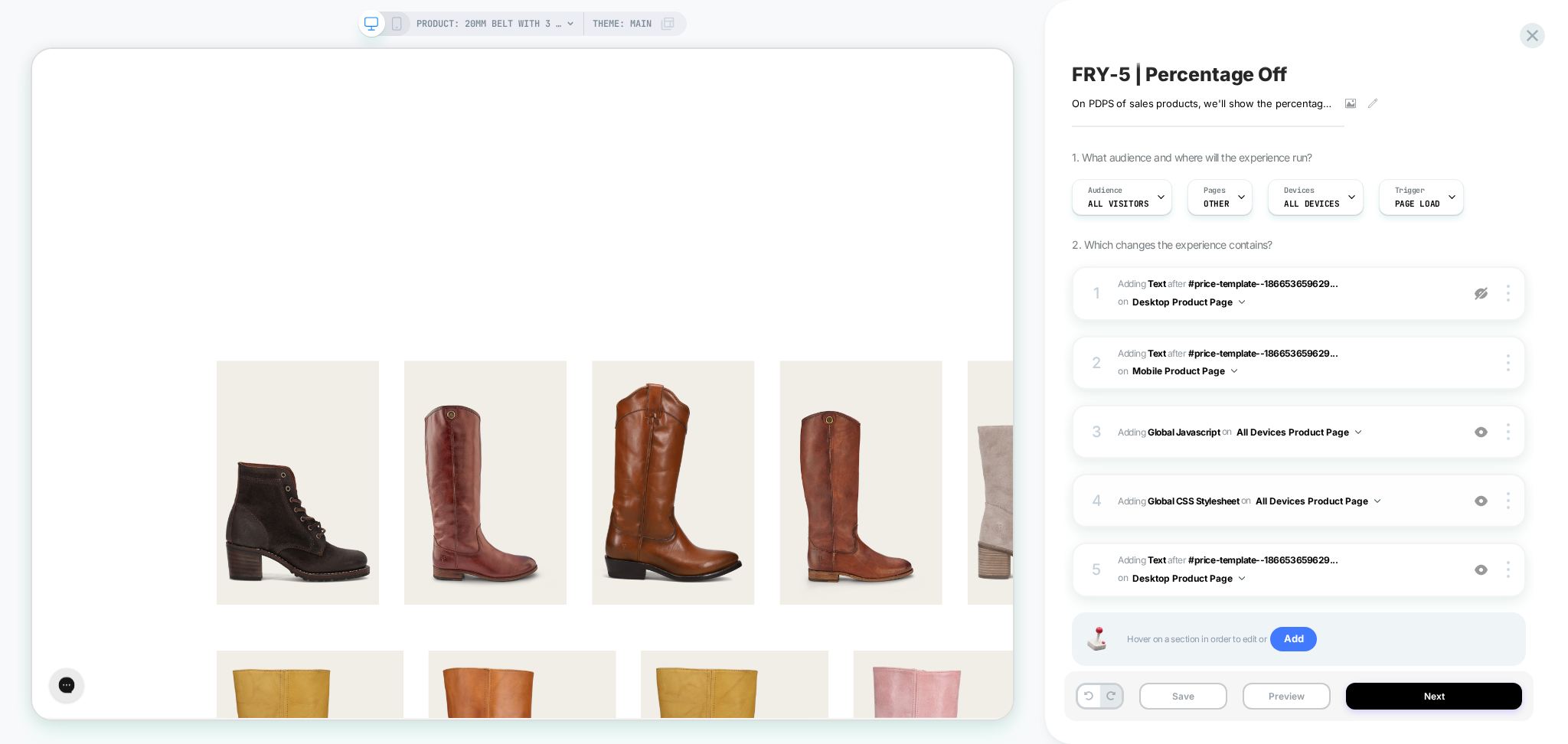
click at [1243, 515] on div "4 Adding Global CSS Stylesheet on All Devices Product Page Add Before Add After…" at bounding box center [1298, 500] width 454 height 54
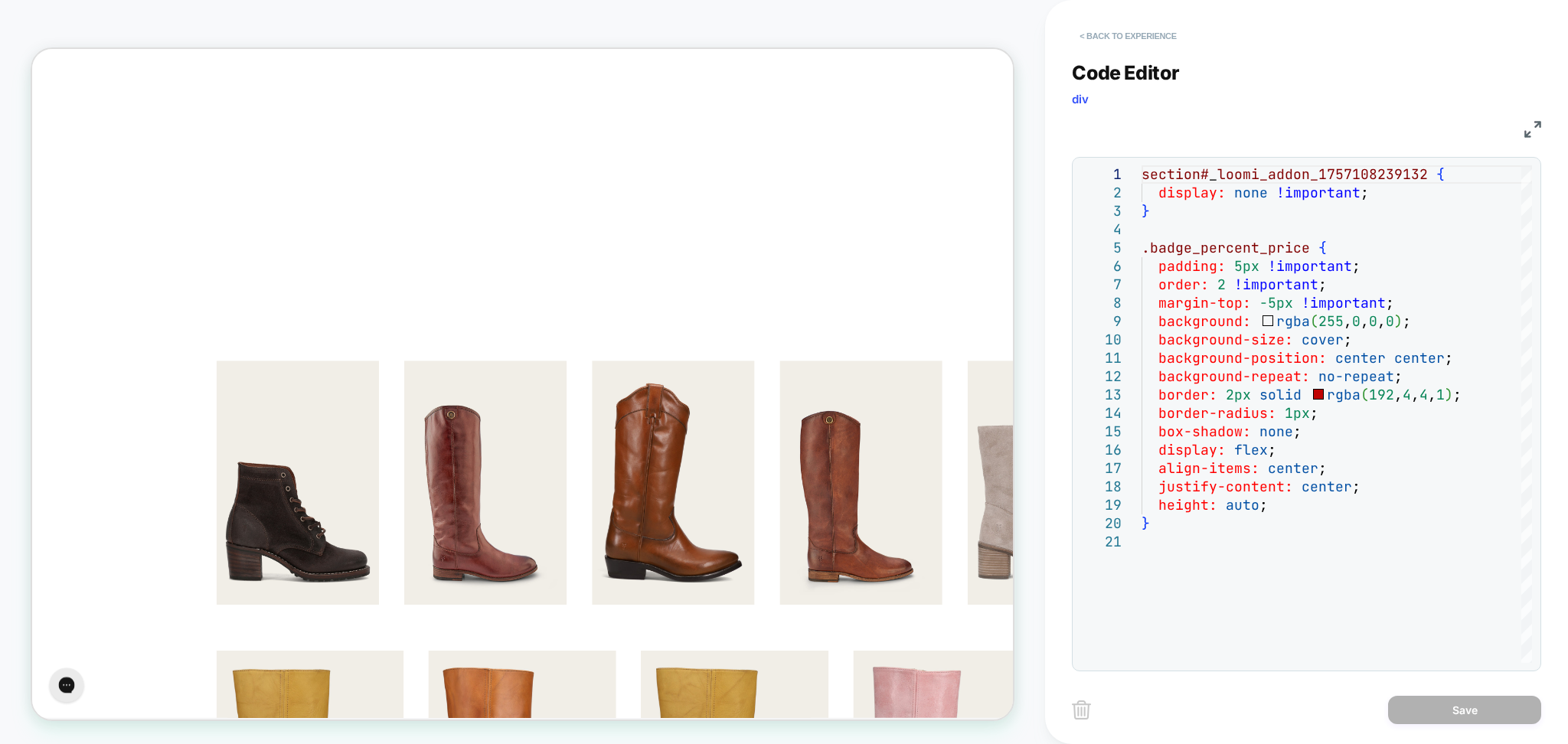
click at [1161, 27] on button "< Back to experience" at bounding box center [1127, 36] width 112 height 24
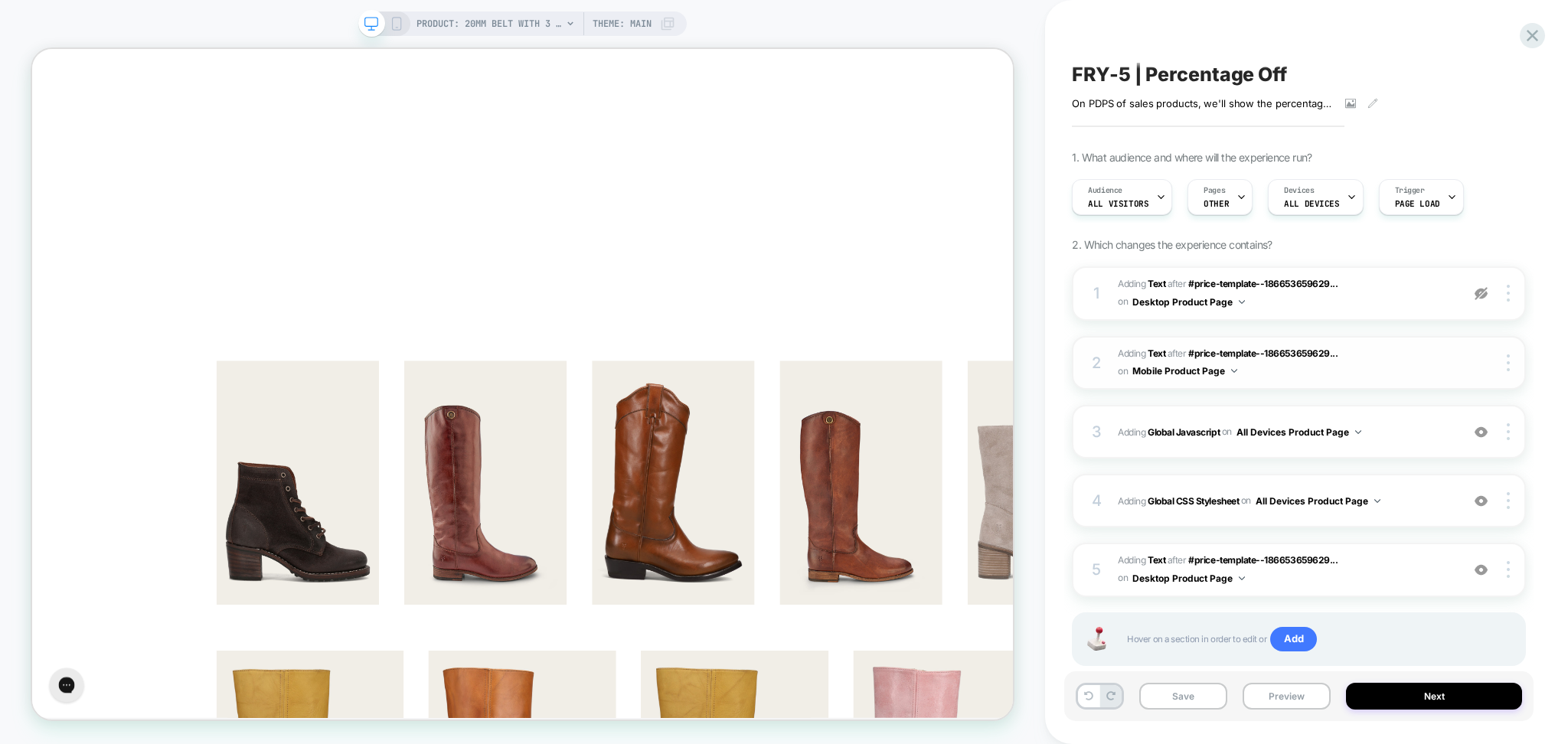
click at [1318, 379] on span "#_loomi_addon_1757108239132 Adding Text AFTER #price-template--186653659629... …" at bounding box center [1285, 363] width 335 height 36
click at [1401, 441] on span "Adding Global Javascript on All Devices Product Page" at bounding box center [1285, 432] width 335 height 19
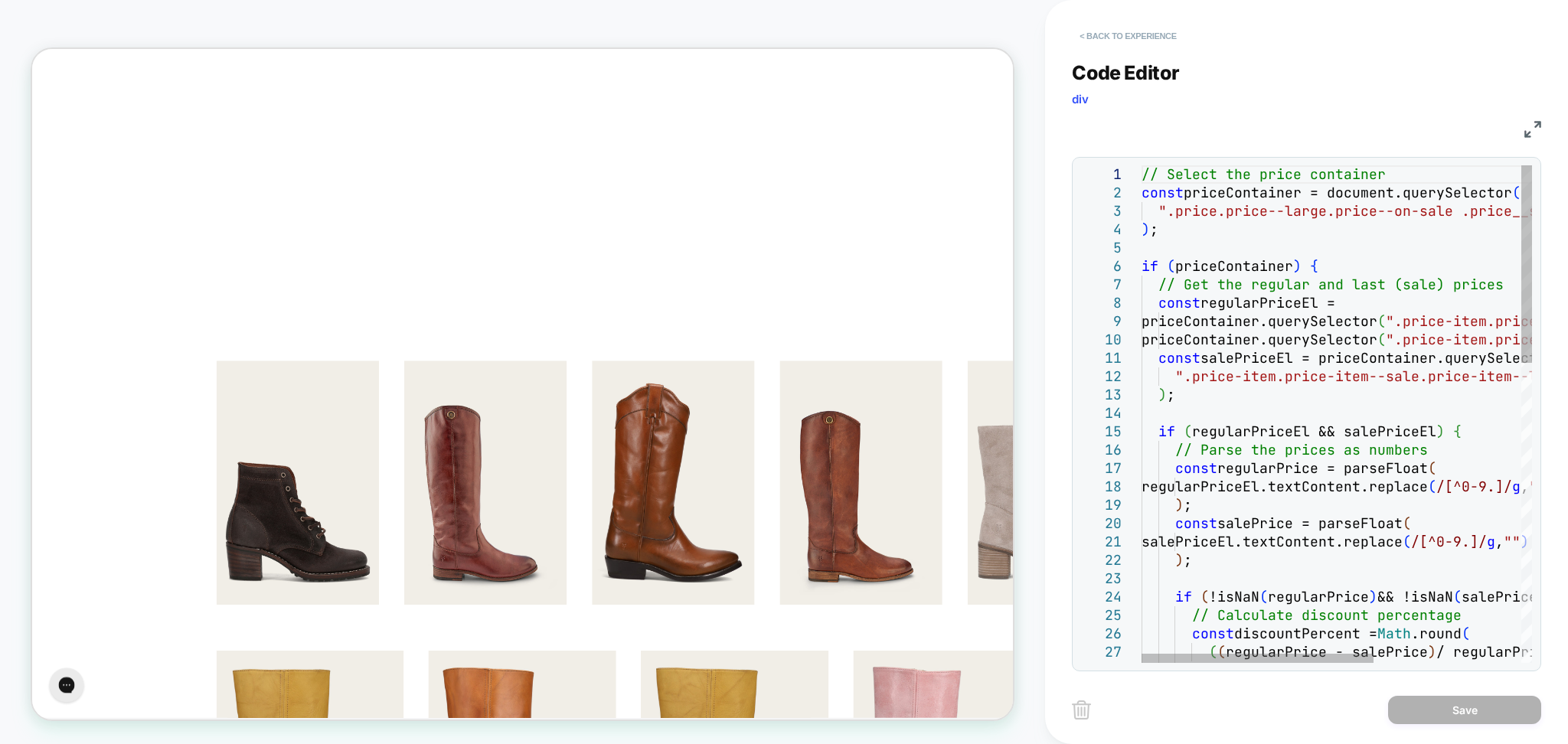
click at [1165, 43] on button "< Back to experience" at bounding box center [1127, 36] width 112 height 24
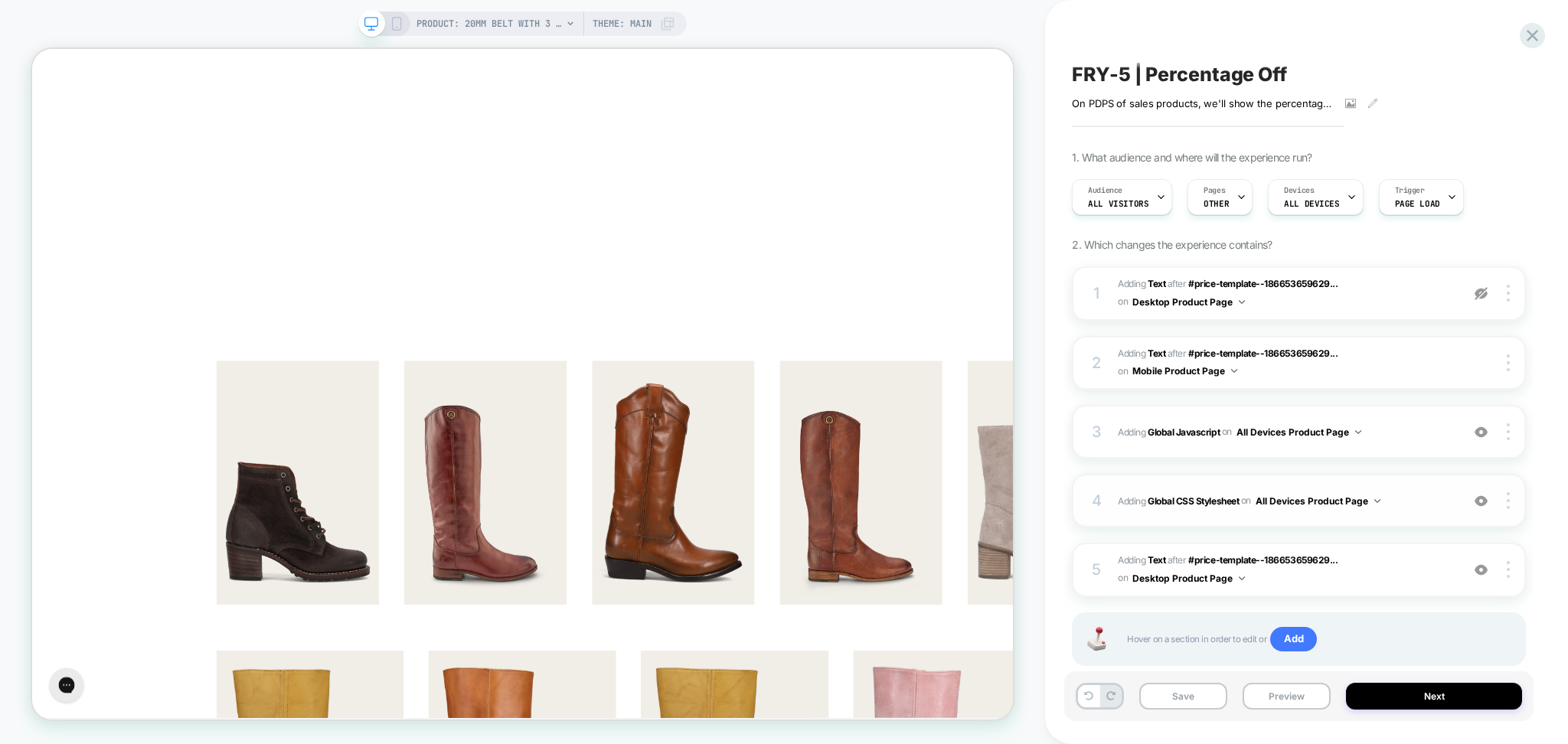
click at [1388, 506] on span "Adding Global CSS Stylesheet on All Devices Product Page" at bounding box center [1285, 501] width 335 height 19
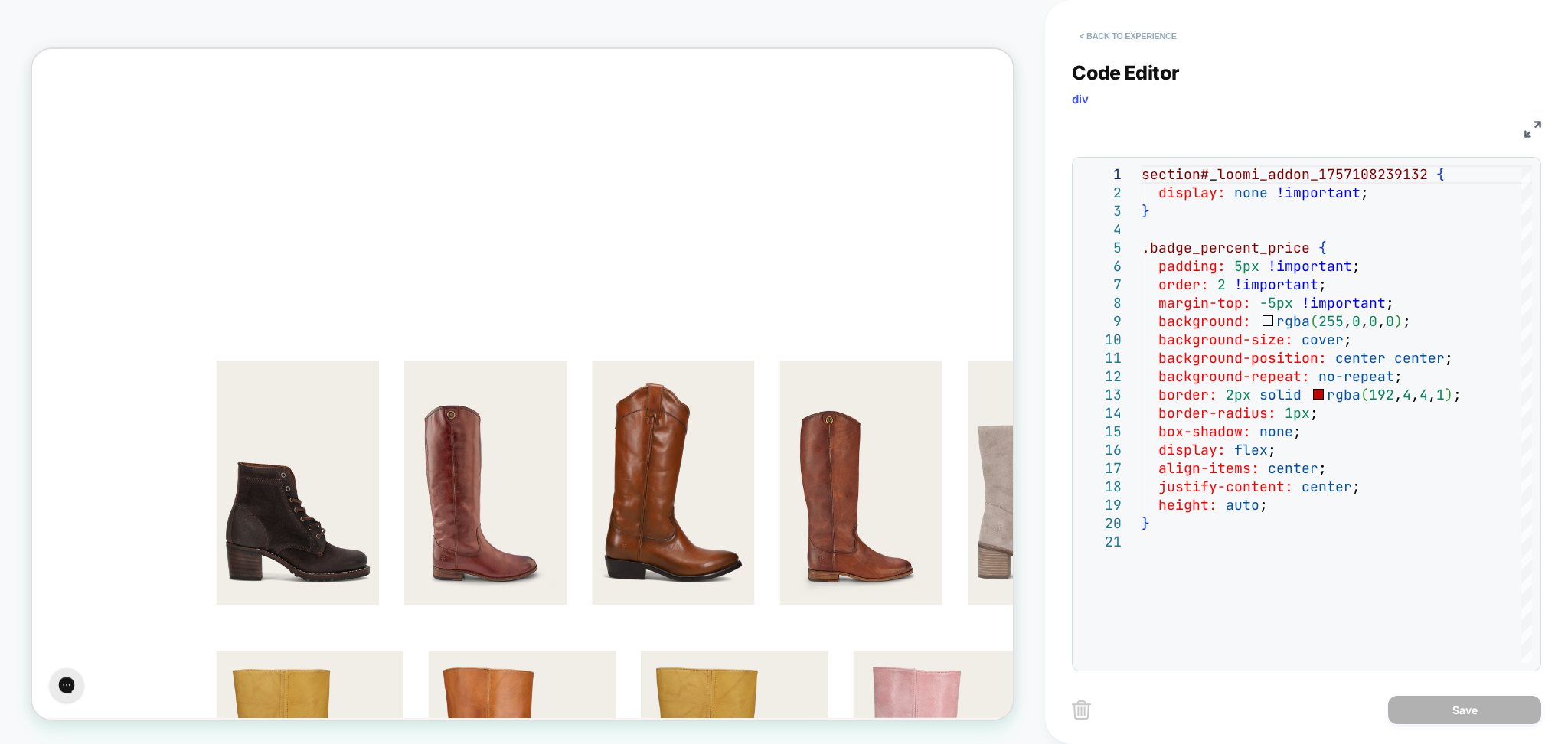
click at [1120, 35] on button "< Back to experience" at bounding box center [1127, 36] width 112 height 24
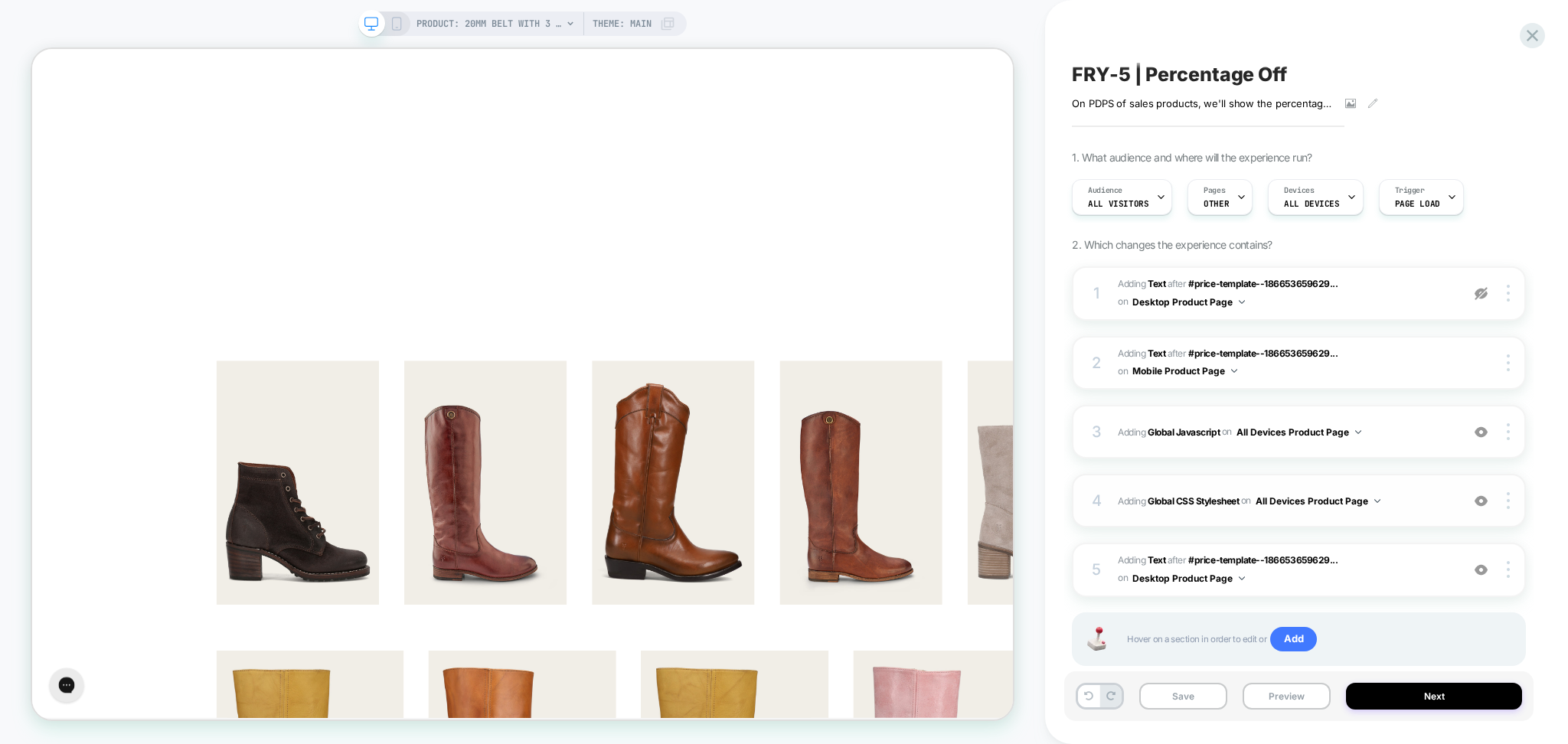
click at [1264, 509] on button "All Devices Product Page" at bounding box center [1318, 501] width 125 height 19
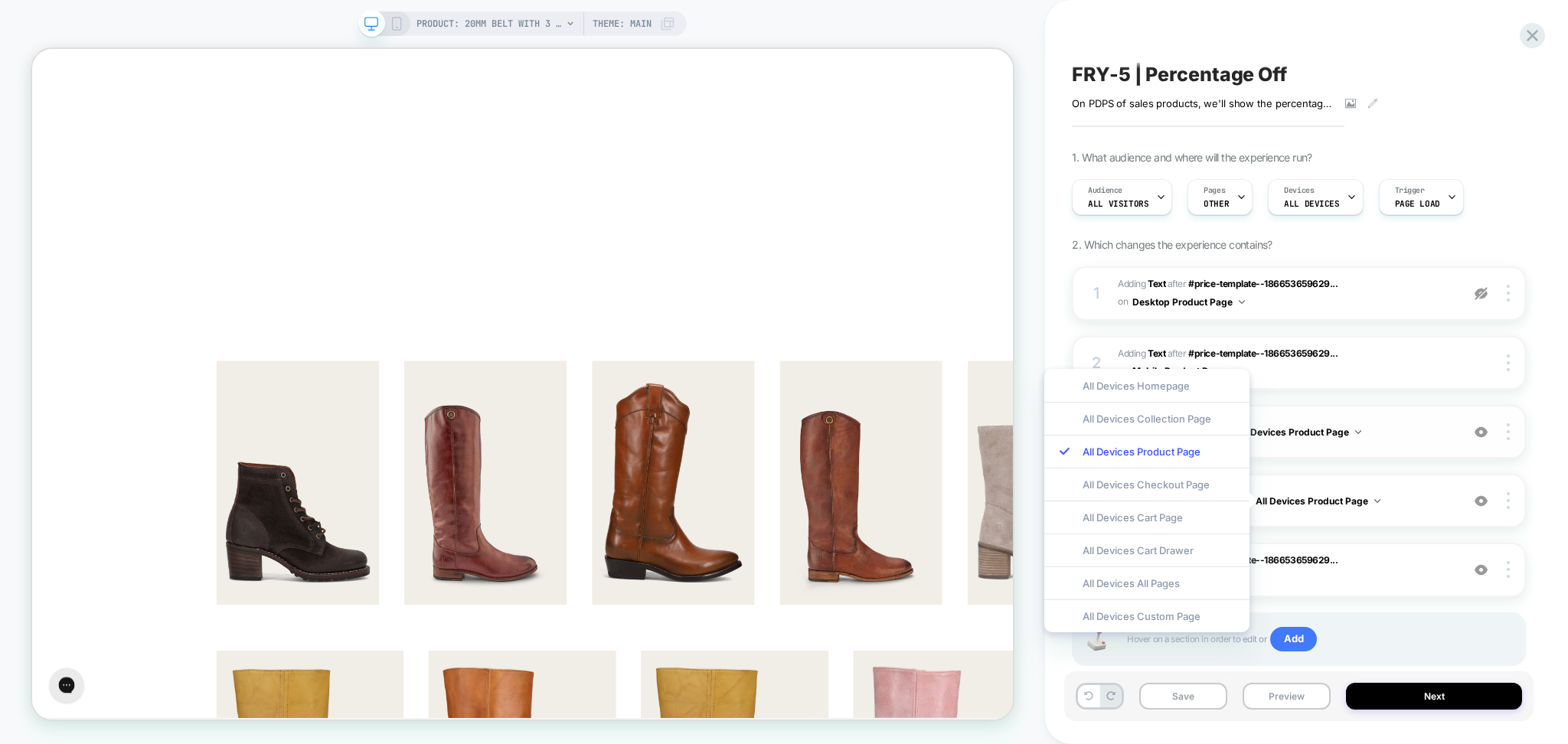
click at [1375, 448] on div "3 Adding Global Javascript on All Devices Product Page Add Before Add After Tar…" at bounding box center [1298, 432] width 454 height 54
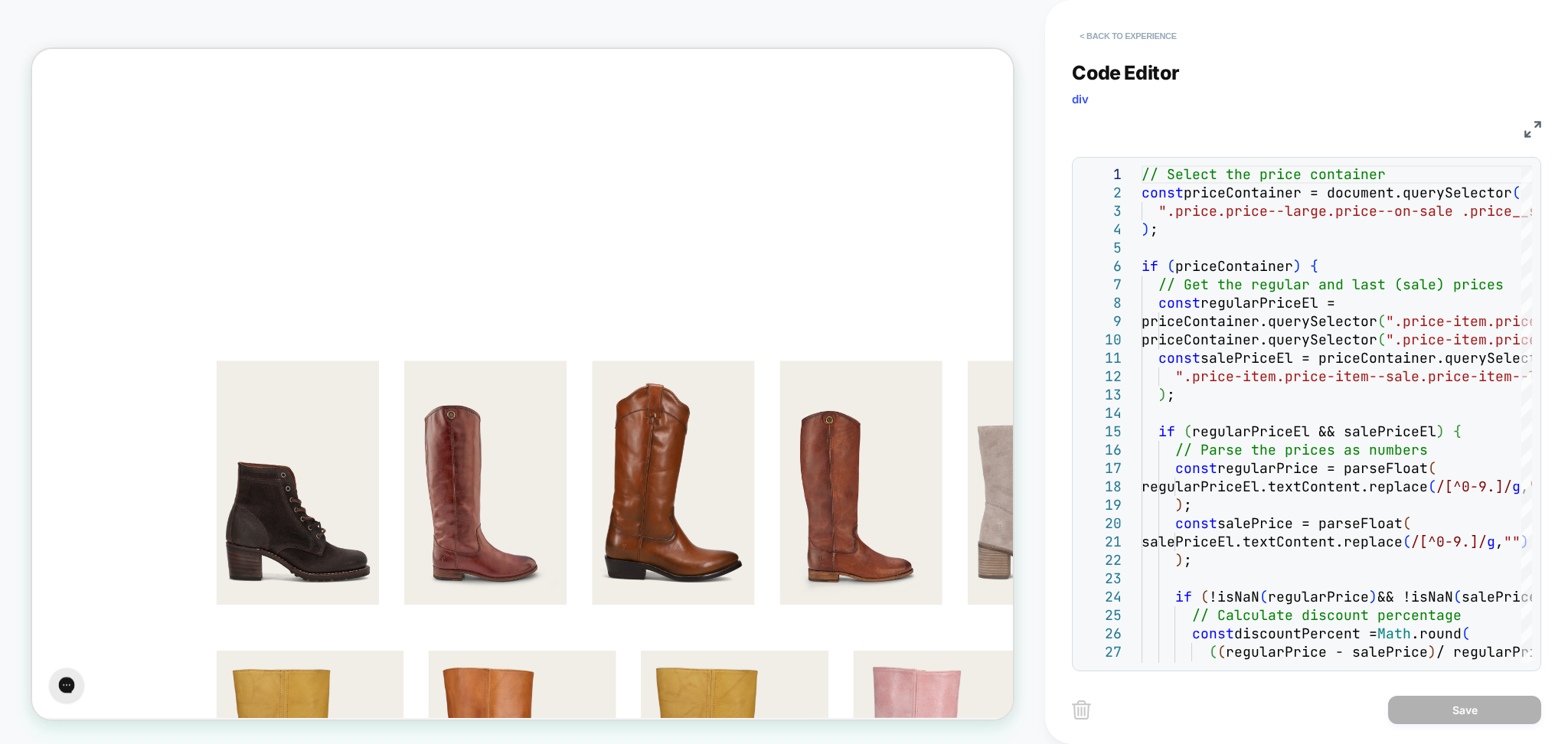
click at [1122, 43] on button "< Back to experience" at bounding box center [1127, 36] width 112 height 24
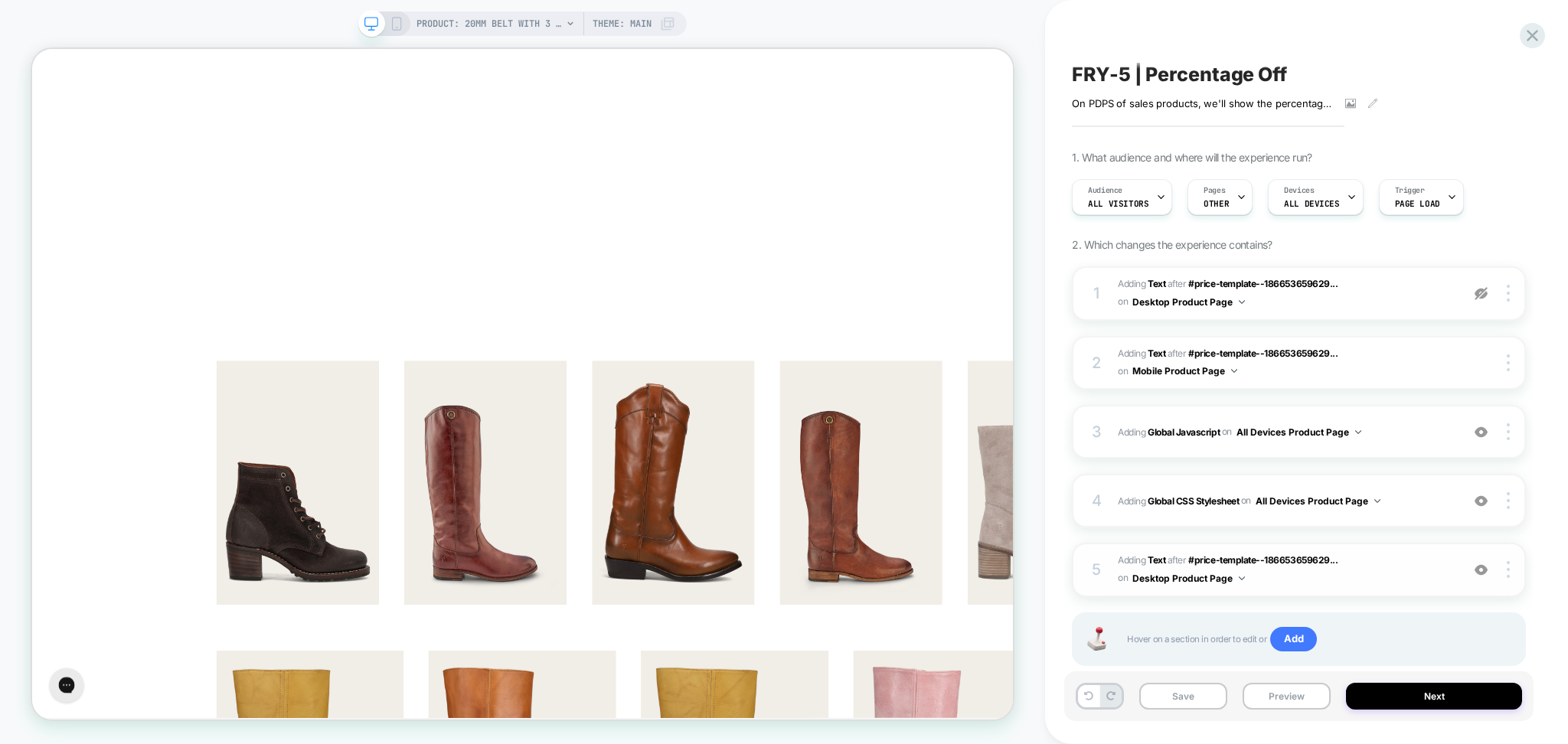
click at [1413, 575] on span "#_loomi_addon_1757526519179 Adding Text AFTER #price-template--186653659629... …" at bounding box center [1285, 569] width 335 height 36
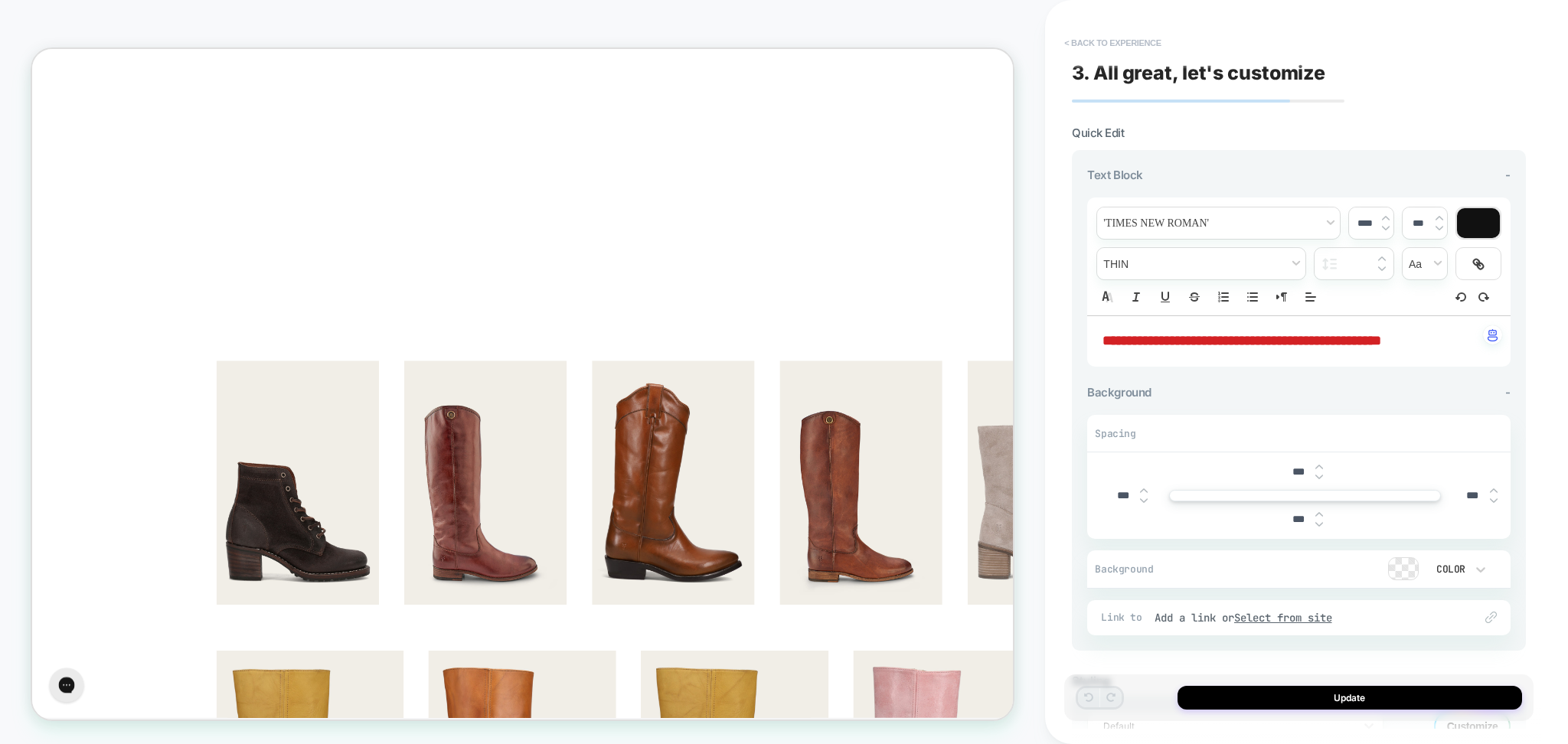
click at [1137, 43] on button "< Back to experience" at bounding box center [1112, 42] width 112 height 24
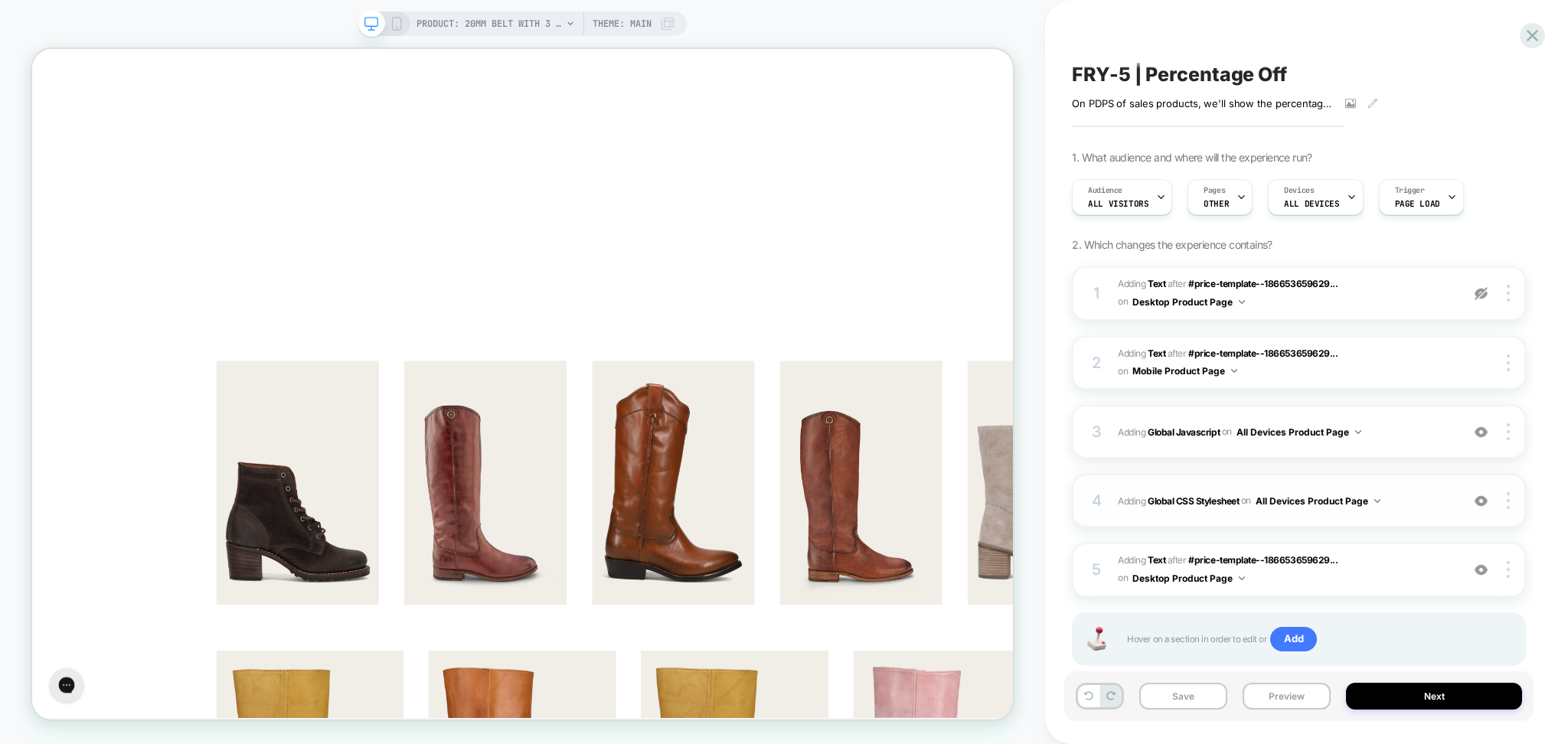
click at [1410, 513] on div "4 Adding Global CSS Stylesheet on All Devices Product Page Add Before Add After…" at bounding box center [1298, 500] width 454 height 54
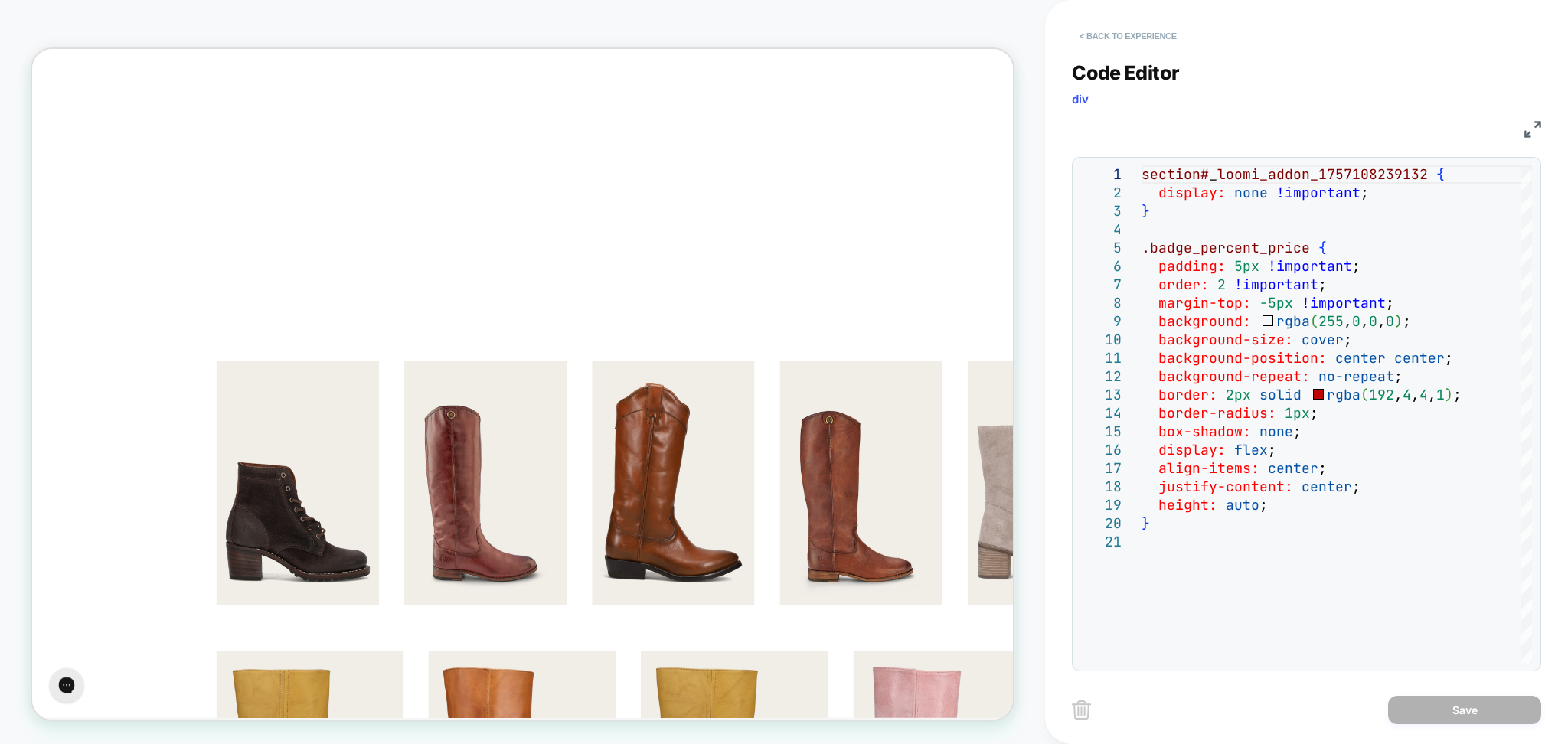
click at [1136, 39] on button "< Back to experience" at bounding box center [1127, 36] width 112 height 24
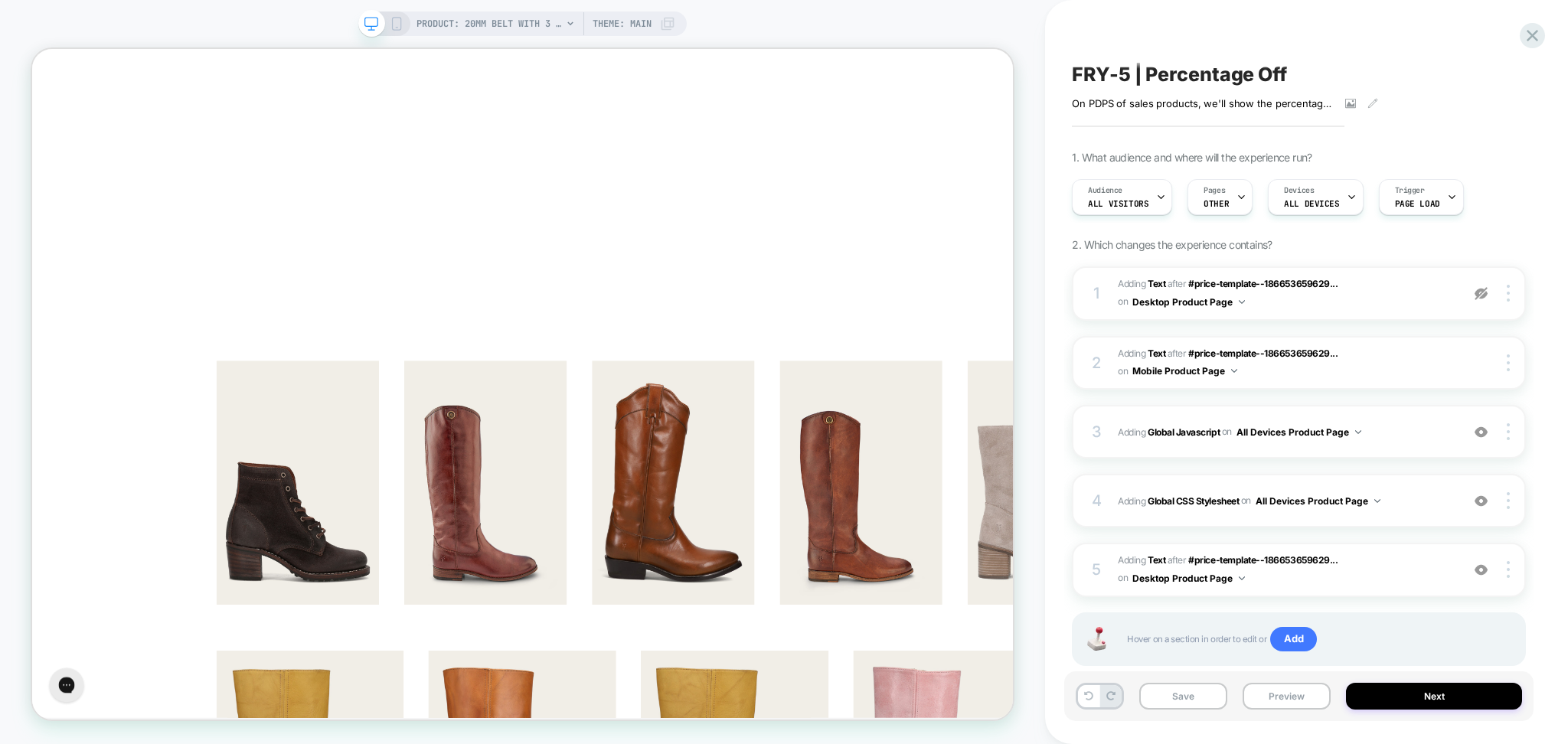
click at [1237, 54] on div "FRY-5 | Percentage Off On PDPS of sales products, we'll show the percentage off…" at bounding box center [1298, 372] width 469 height 713
click at [1229, 70] on span "FRY-5 | Percentage Off" at bounding box center [1178, 74] width 215 height 23
click at [1229, 70] on textarea "**********" at bounding box center [1223, 74] width 304 height 24
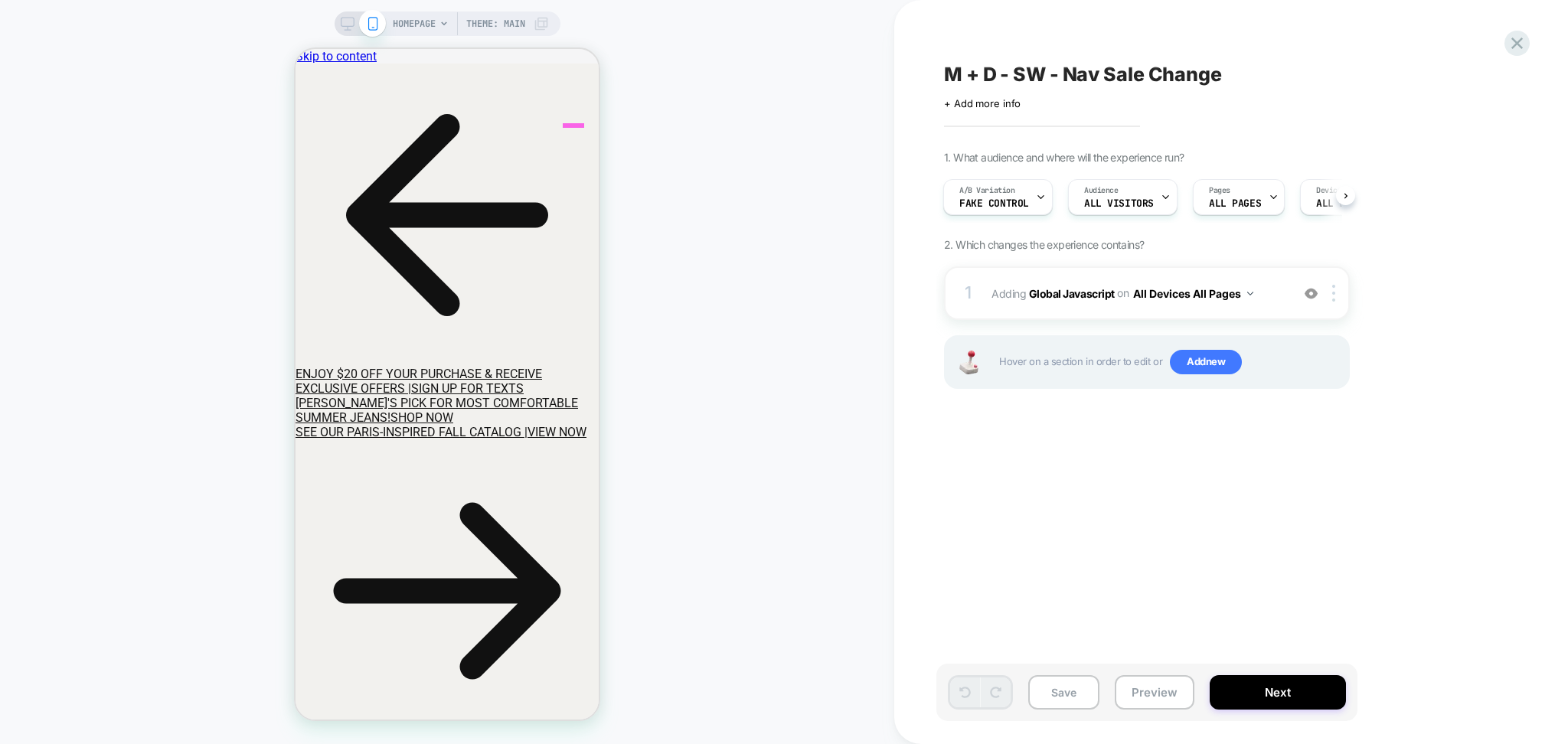
click at [900, 482] on div "M + D - SW - Nav Sale Change Click to edit experience details + Add more info 1…" at bounding box center [1231, 372] width 674 height 744
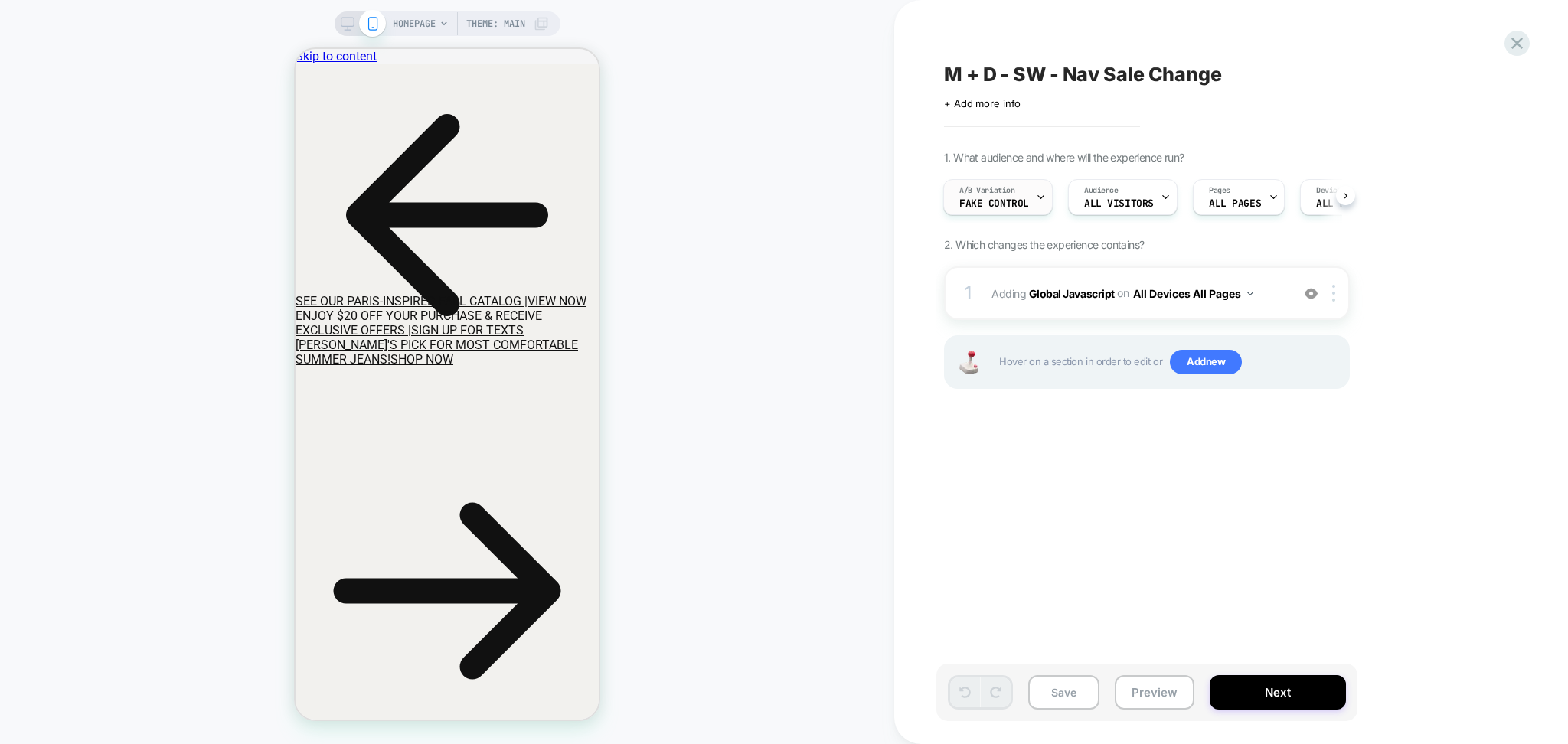
click at [1038, 198] on icon at bounding box center [1041, 197] width 6 height 3
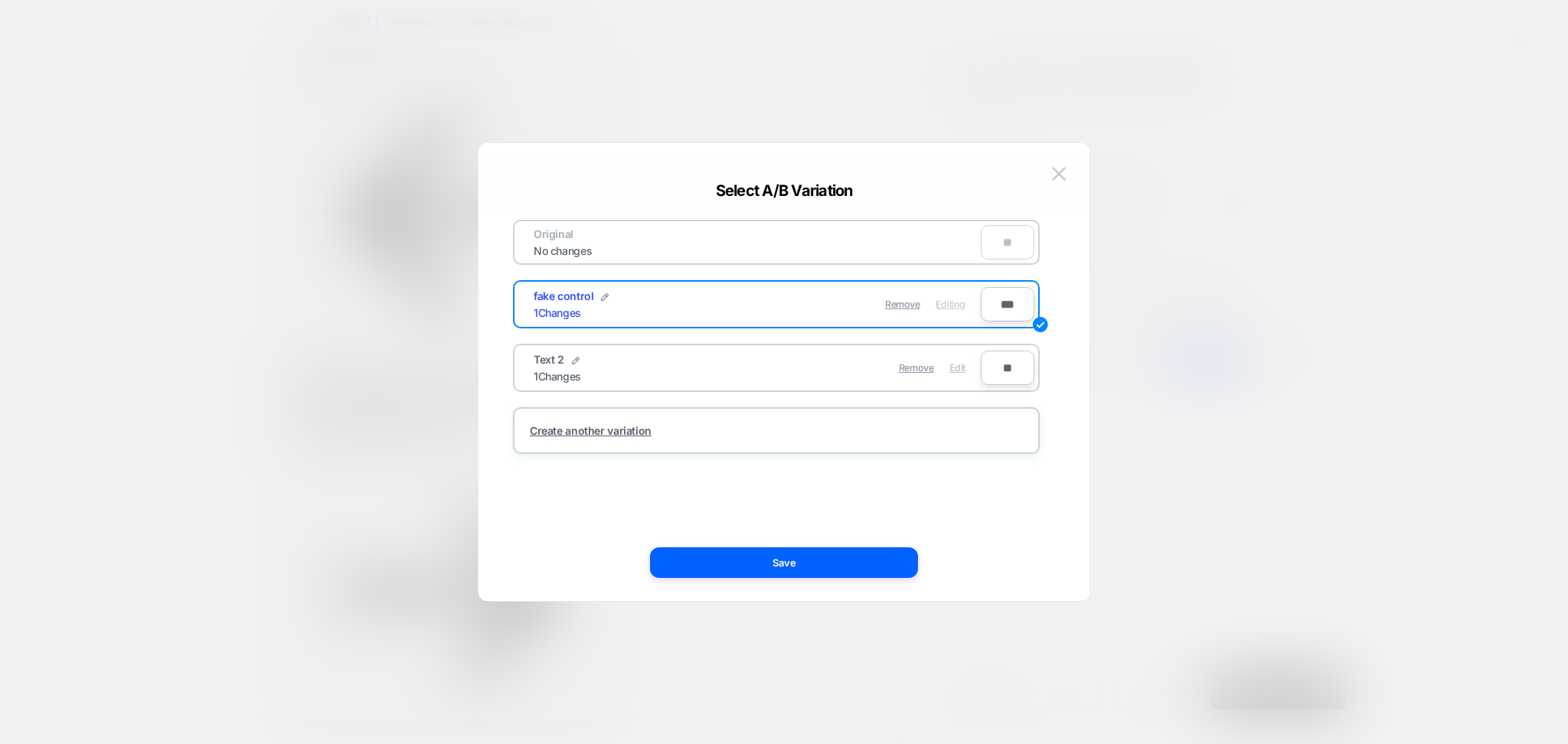
click at [956, 366] on span "Edit" at bounding box center [957, 368] width 16 height 12
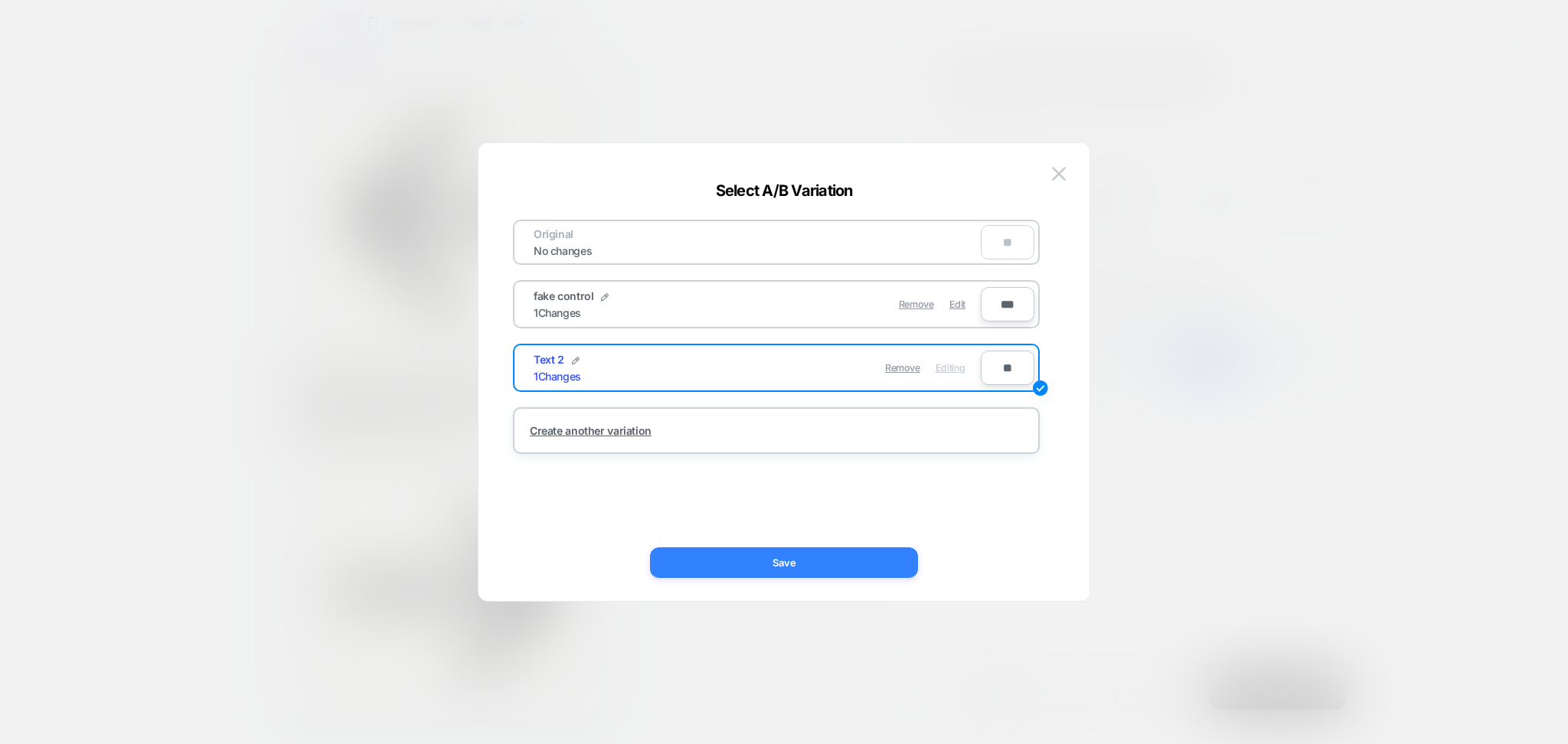
click at [859, 561] on button "Save" at bounding box center [784, 563] width 268 height 31
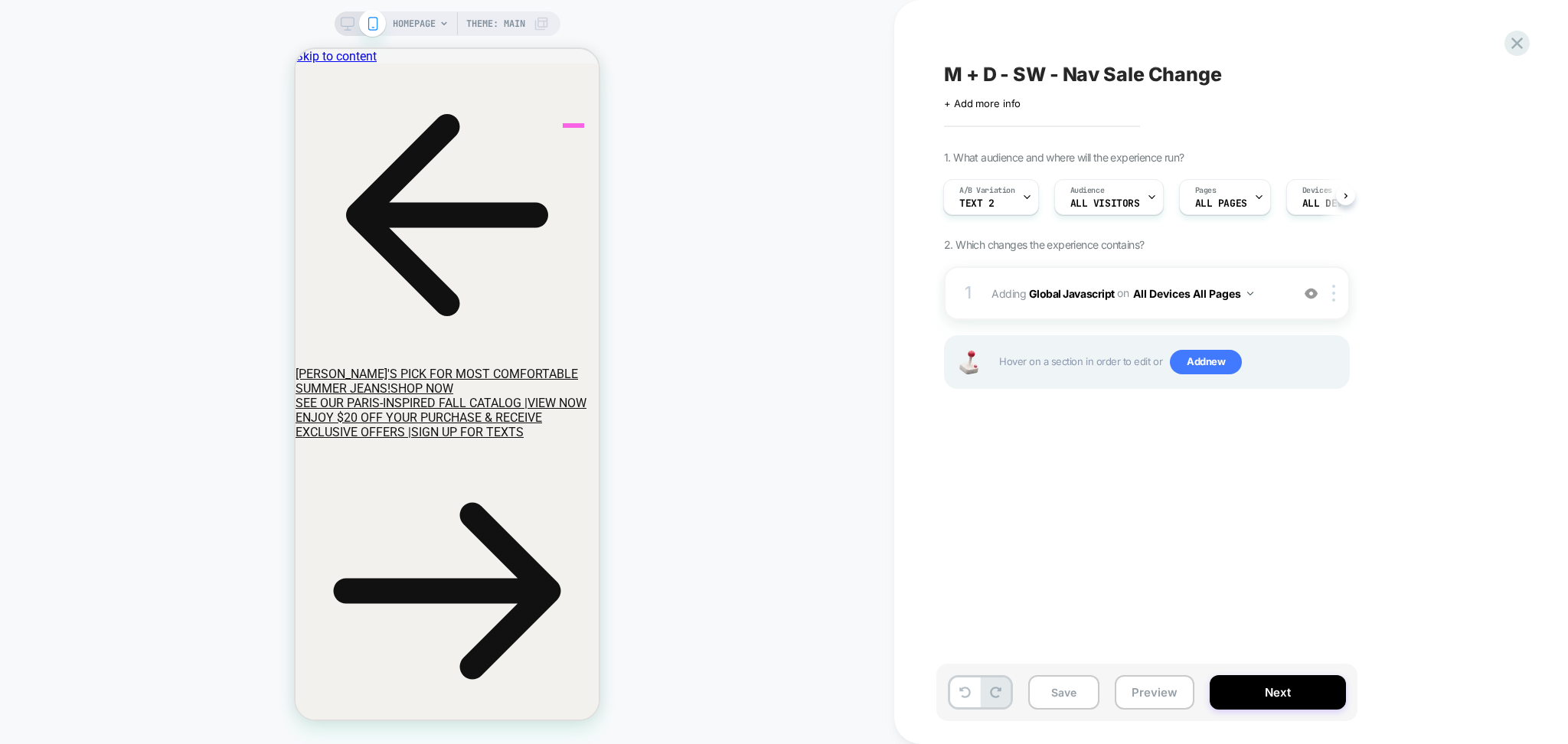
click at [1026, 199] on icon at bounding box center [1027, 197] width 6 height 3
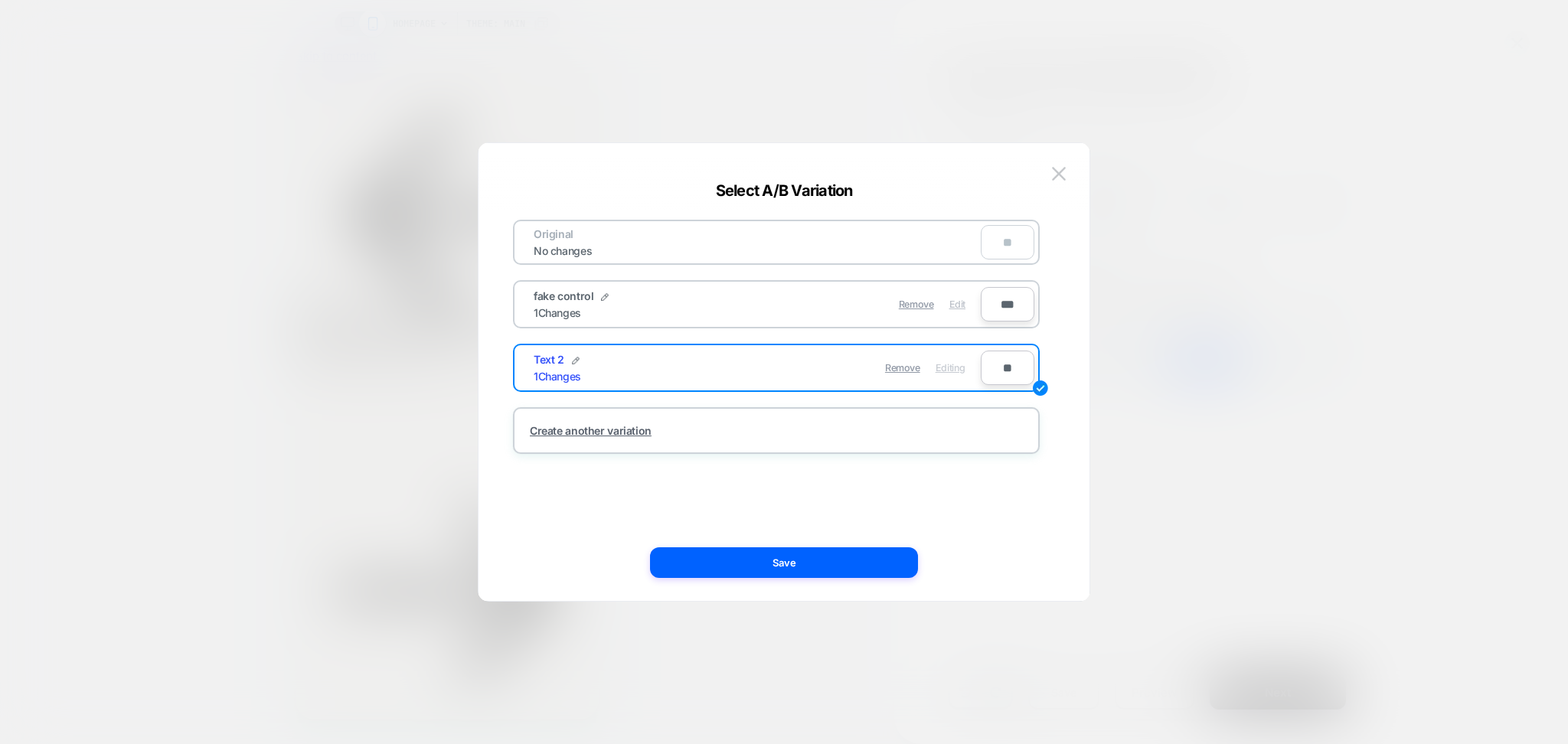
click at [963, 305] on span "Edit" at bounding box center [957, 304] width 16 height 12
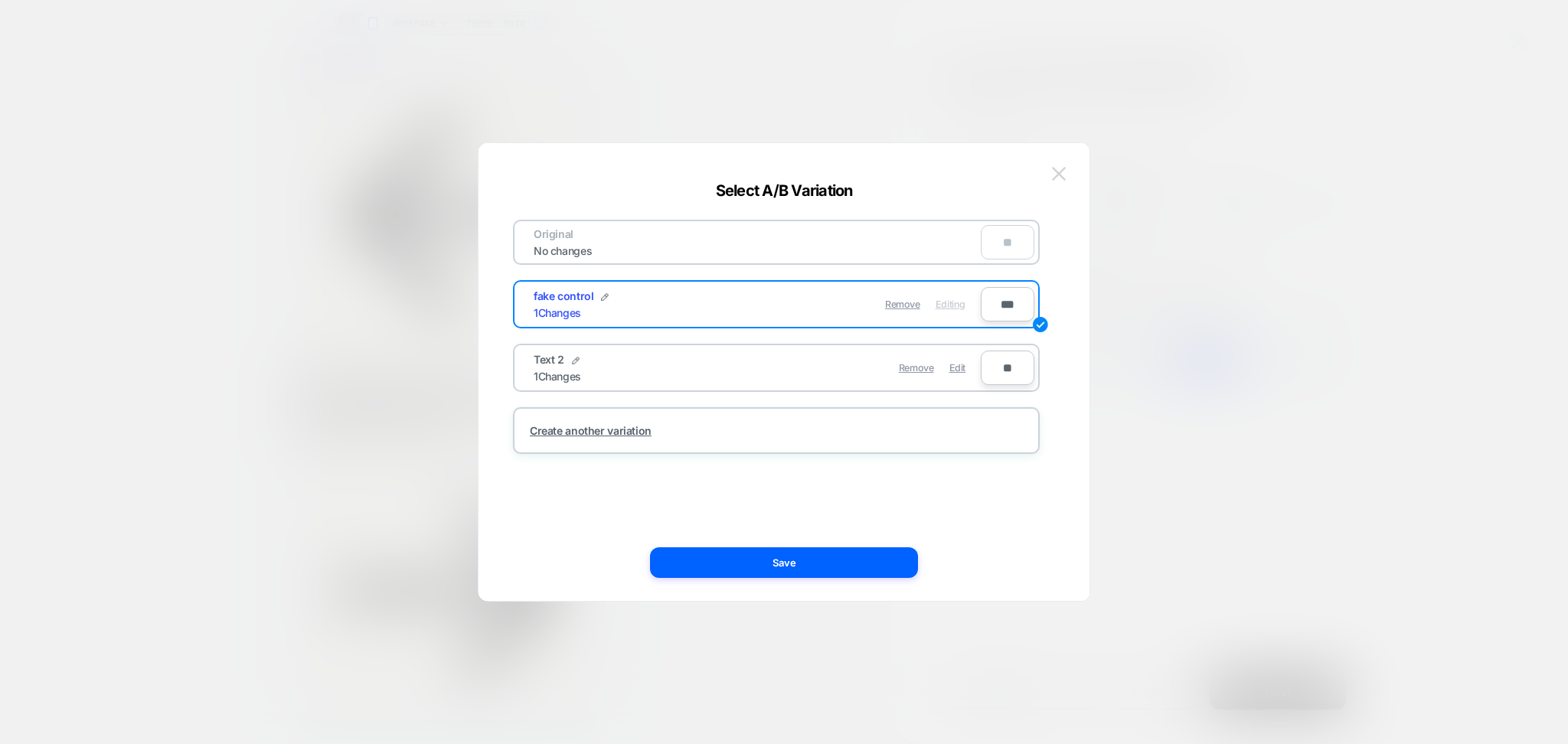
click at [1047, 177] on button at bounding box center [1059, 174] width 23 height 23
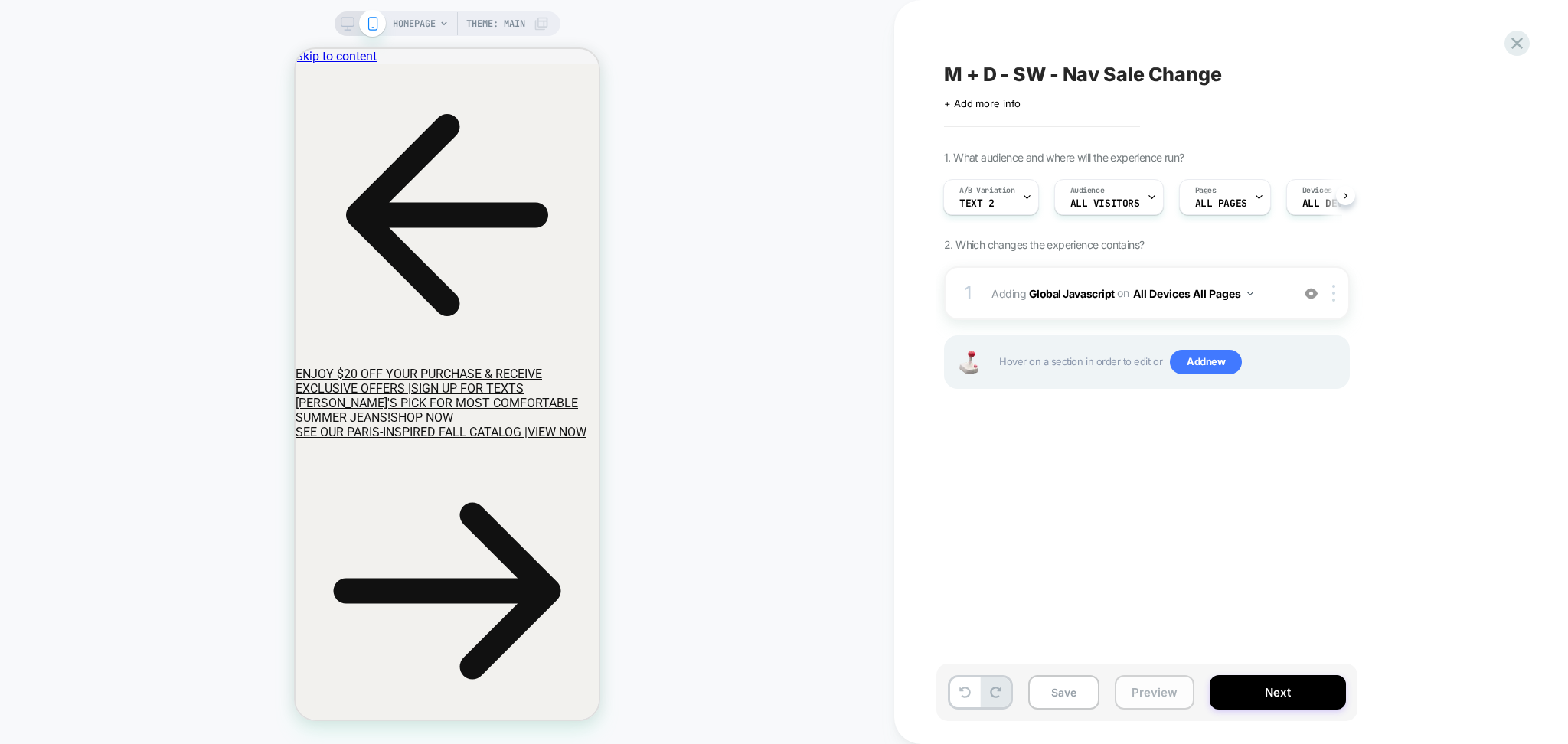
click at [1135, 686] on button "Preview" at bounding box center [1154, 692] width 80 height 35
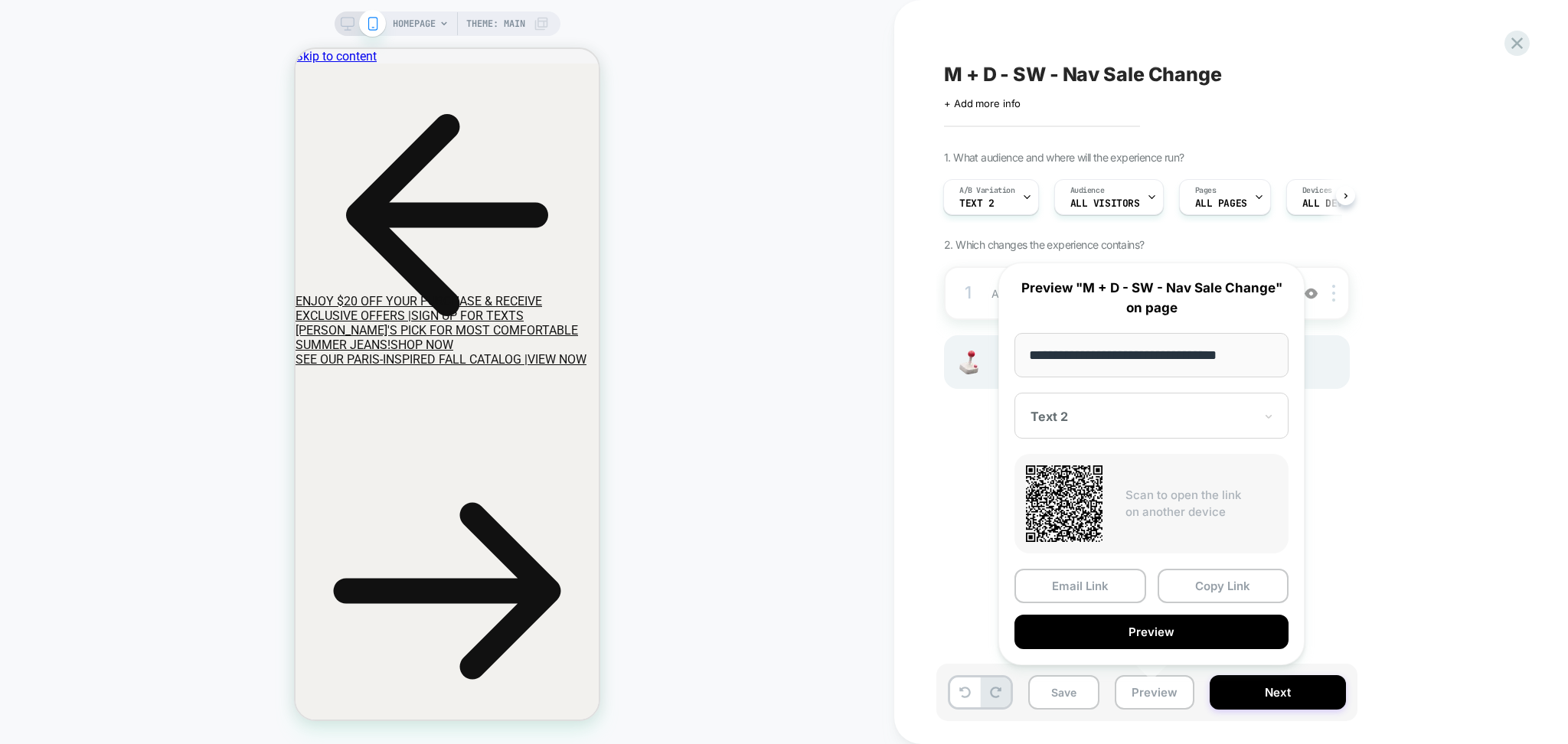
click at [1160, 419] on div at bounding box center [1142, 417] width 223 height 15
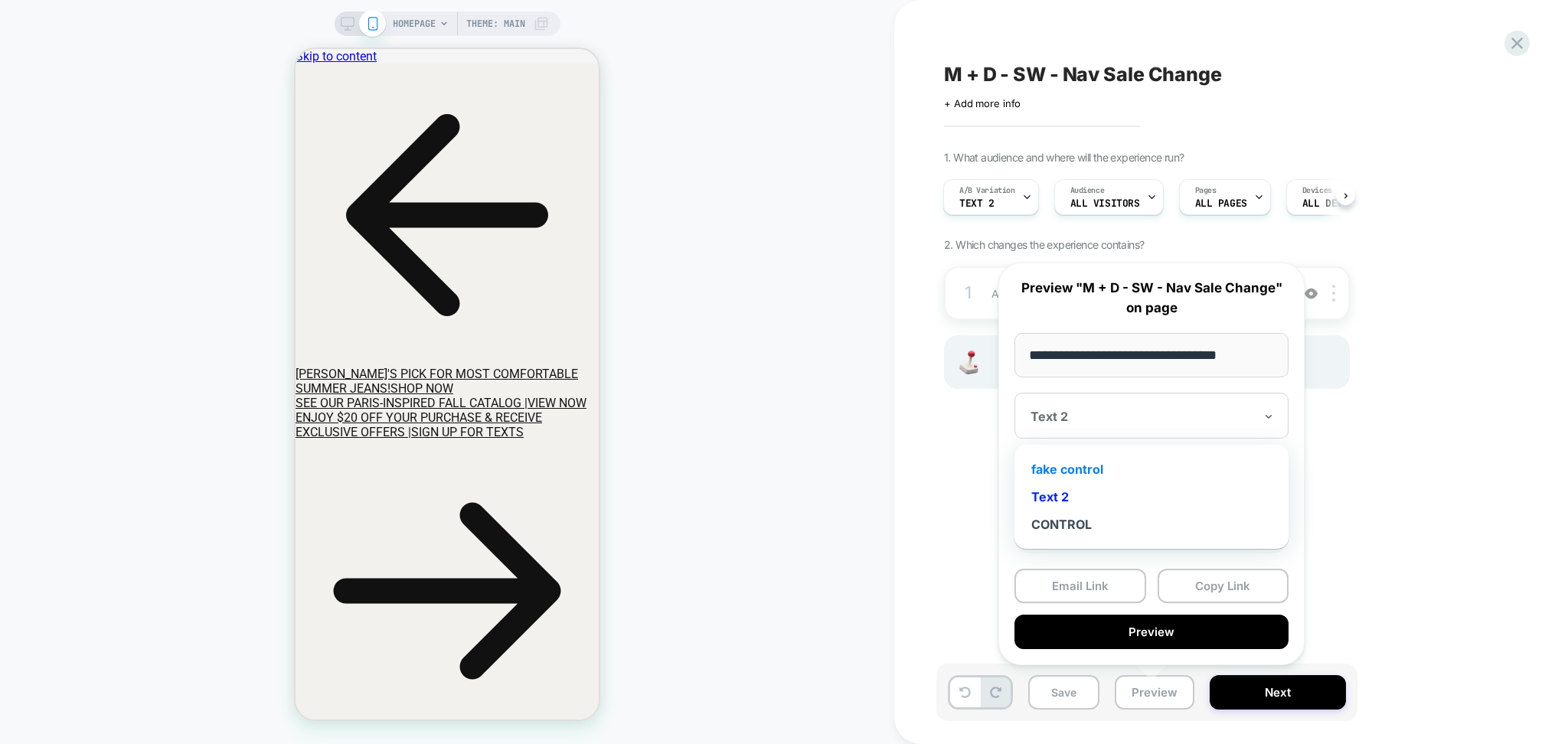
click at [1092, 472] on div "fake control" at bounding box center [1151, 469] width 259 height 28
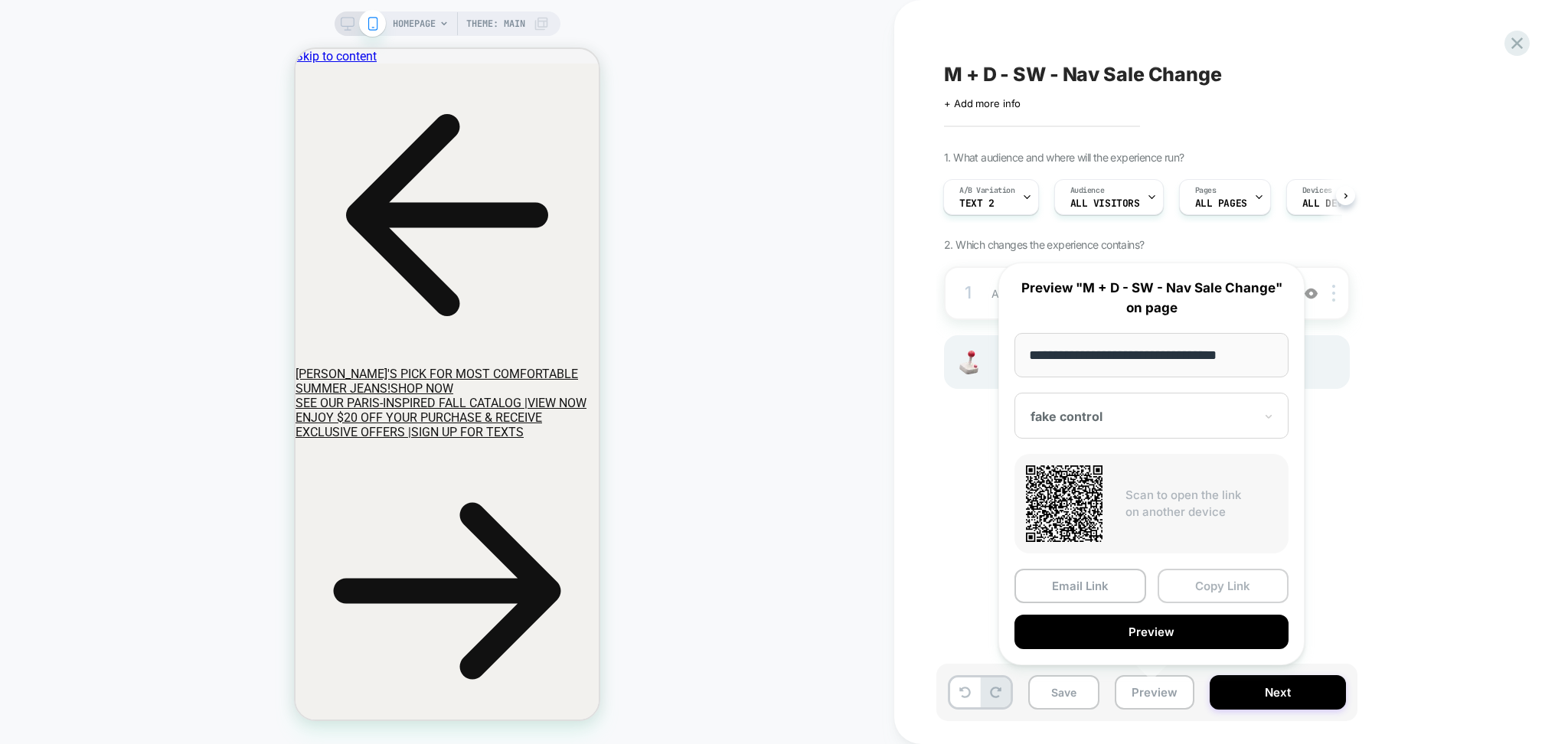
click at [1198, 589] on button "Copy Link" at bounding box center [1222, 586] width 132 height 35
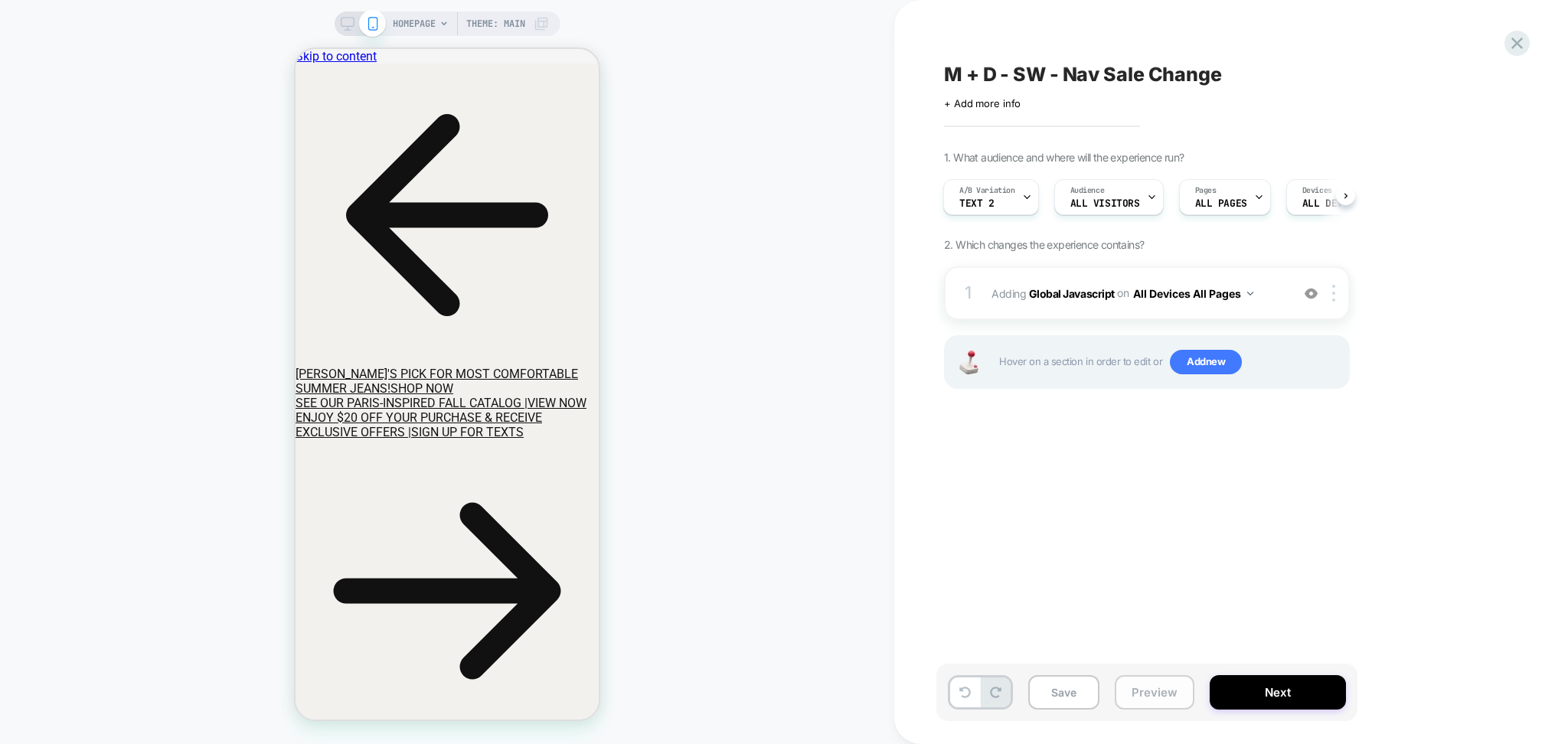
click at [1135, 691] on button "Preview" at bounding box center [1154, 692] width 80 height 35
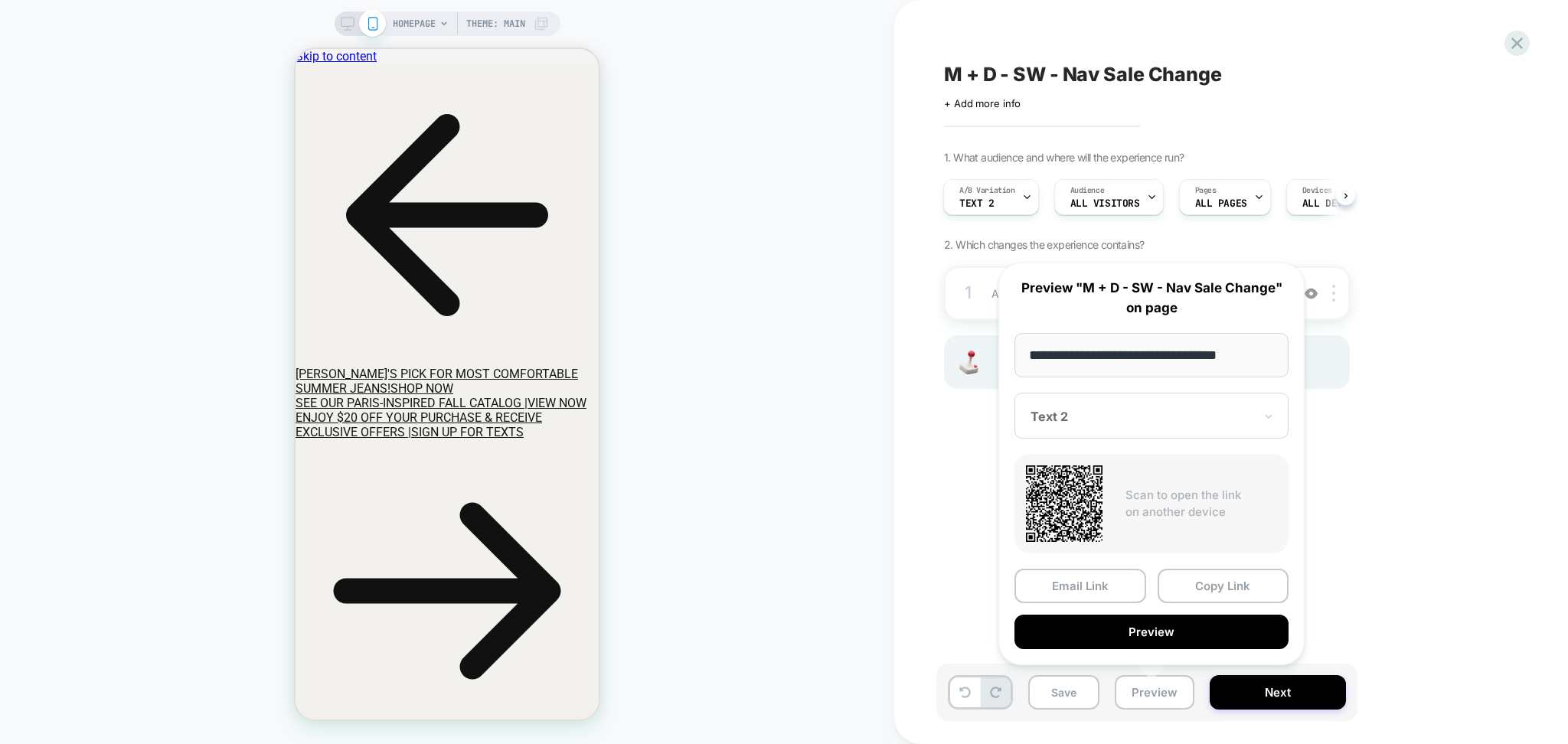
click at [1209, 560] on div "**********" at bounding box center [1151, 464] width 306 height 402
drag, startPoint x: 1207, startPoint y: 597, endPoint x: 1195, endPoint y: 599, distance: 12.2
click at [1205, 598] on button "Copy Link" at bounding box center [1222, 586] width 132 height 35
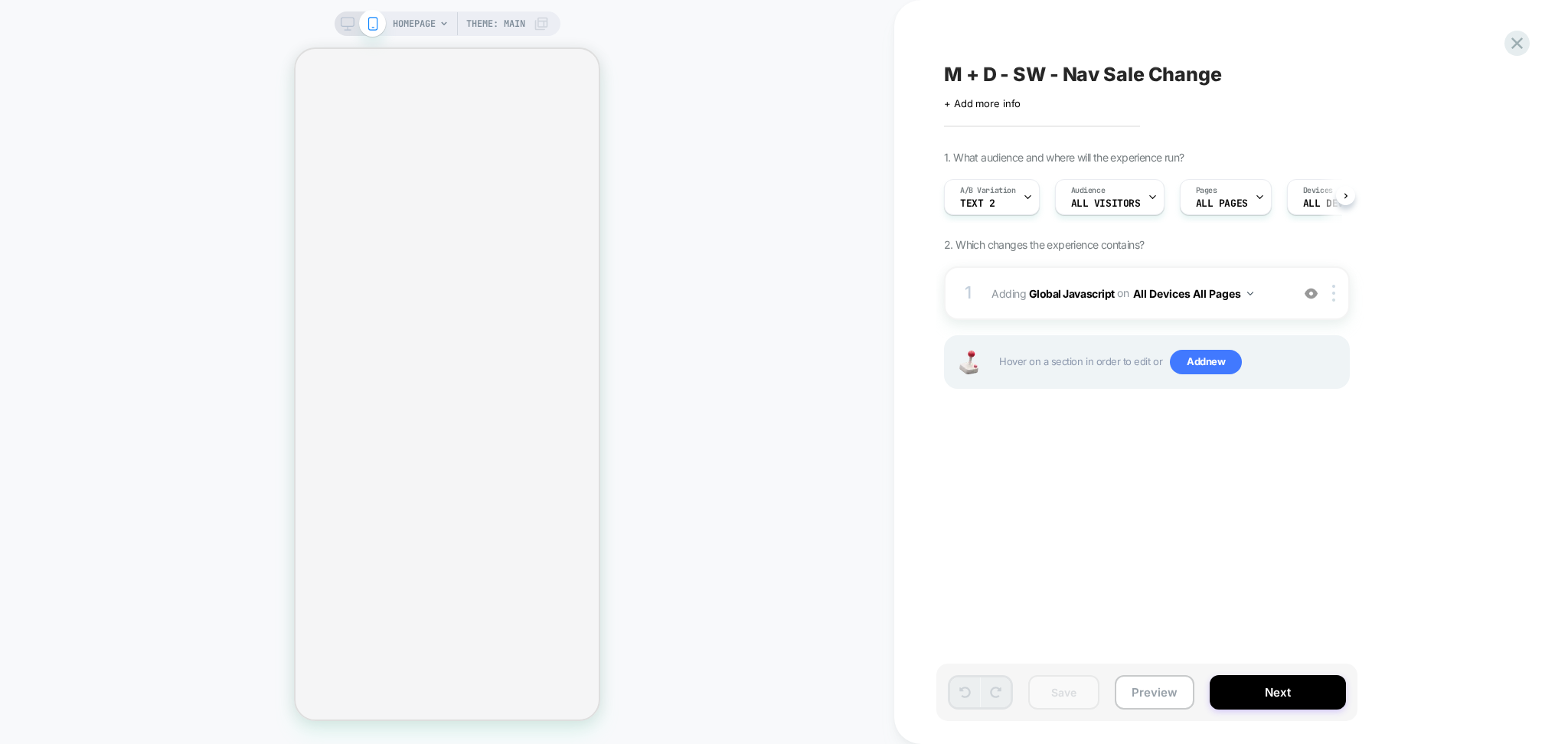
scroll to position [0, 1]
click at [1171, 695] on button "Preview" at bounding box center [1154, 692] width 80 height 35
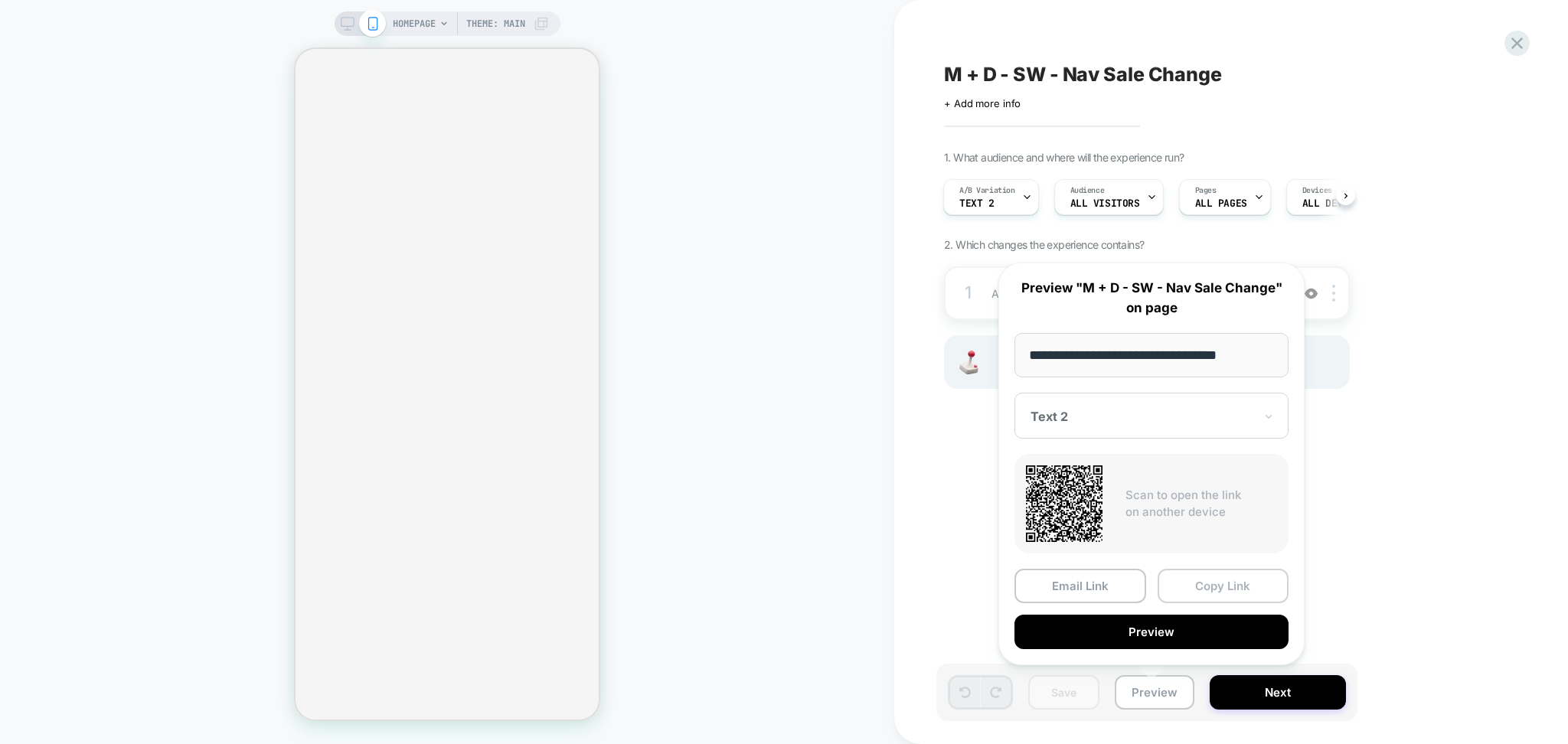
click at [1201, 579] on button "Copy Link" at bounding box center [1222, 586] width 132 height 35
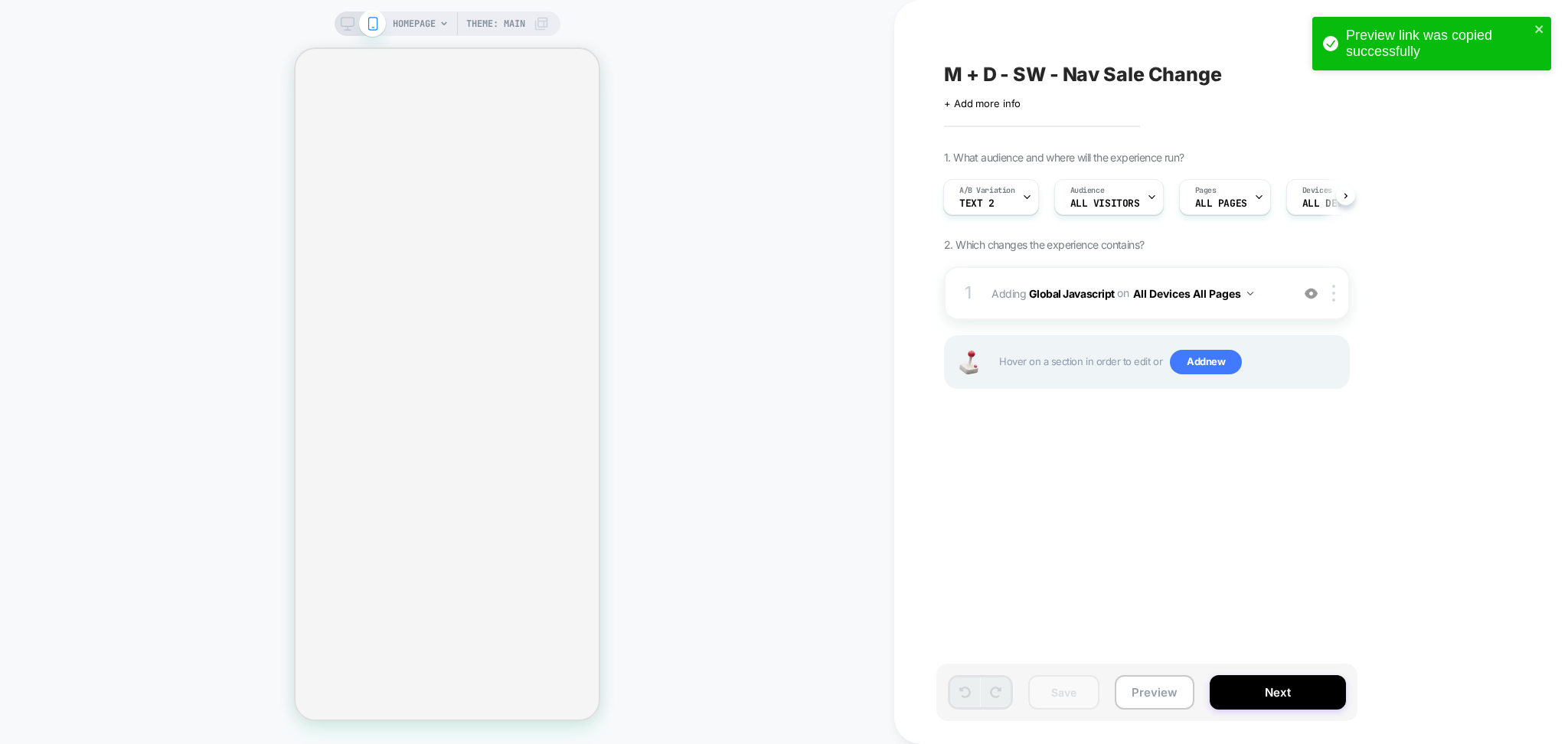
click at [1145, 672] on div "Save Preview Next" at bounding box center [1146, 692] width 421 height 58
click at [1145, 685] on button "Preview" at bounding box center [1154, 692] width 80 height 35
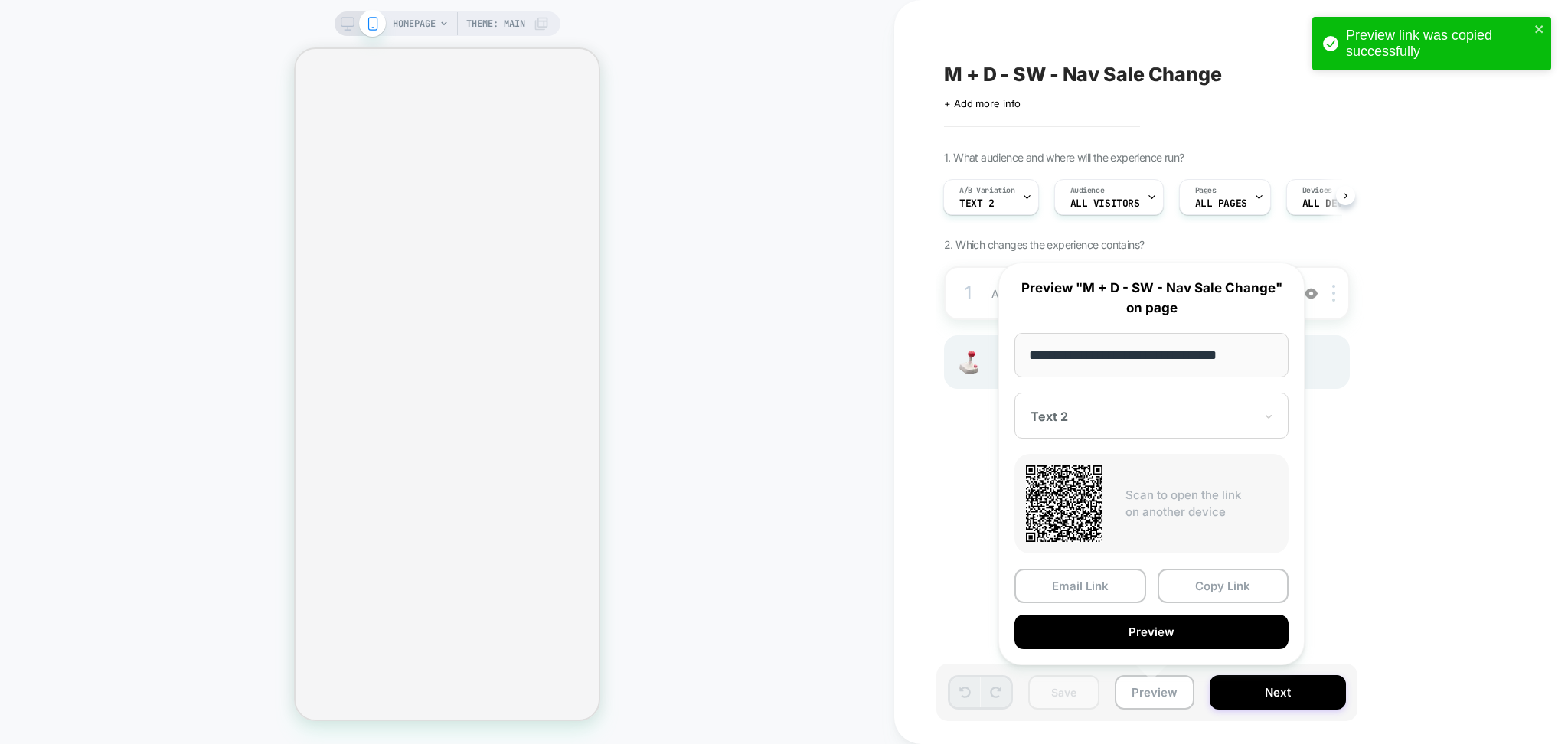
click at [1139, 406] on div "Text 2" at bounding box center [1151, 416] width 274 height 46
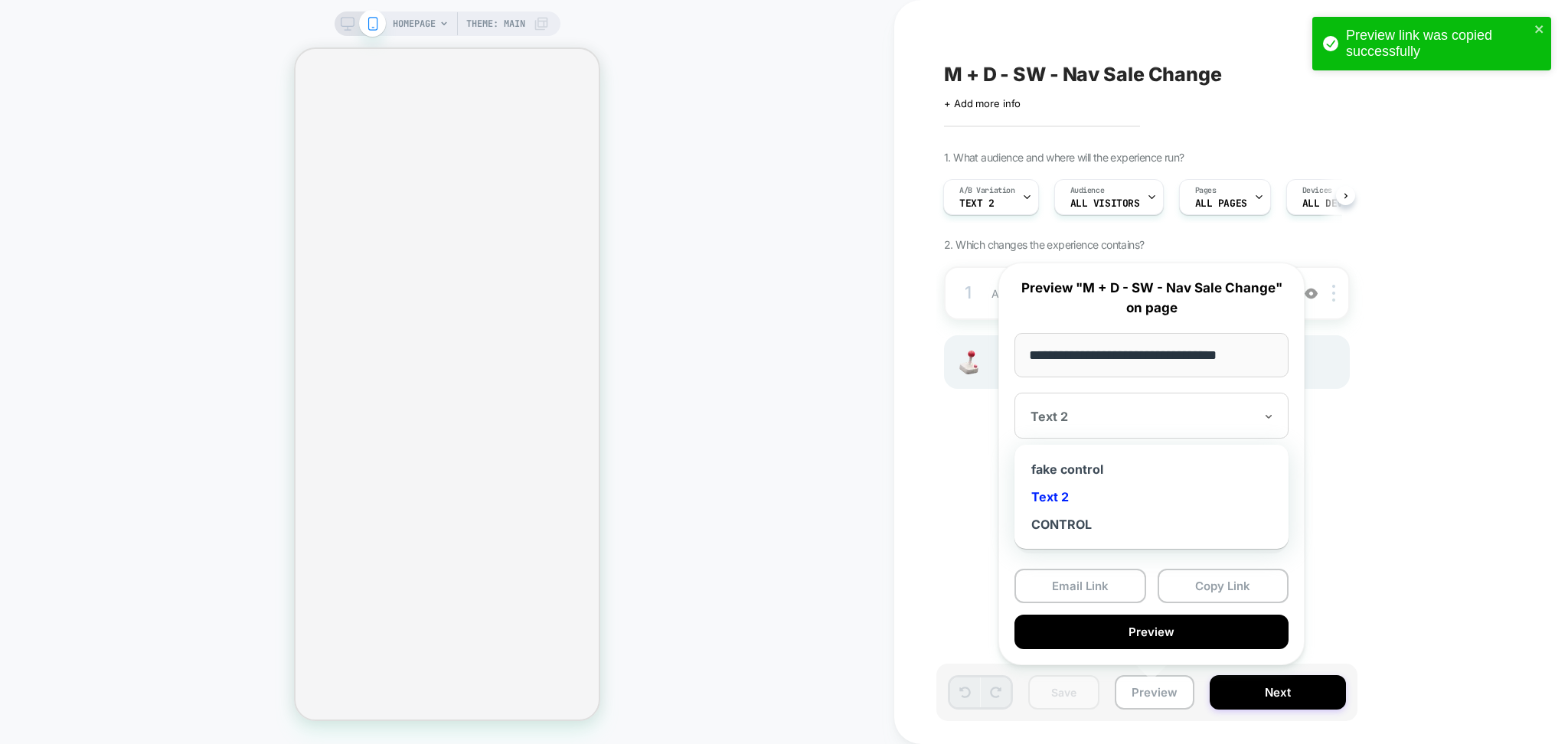
click at [1037, 465] on div "fake control" at bounding box center [1151, 469] width 259 height 28
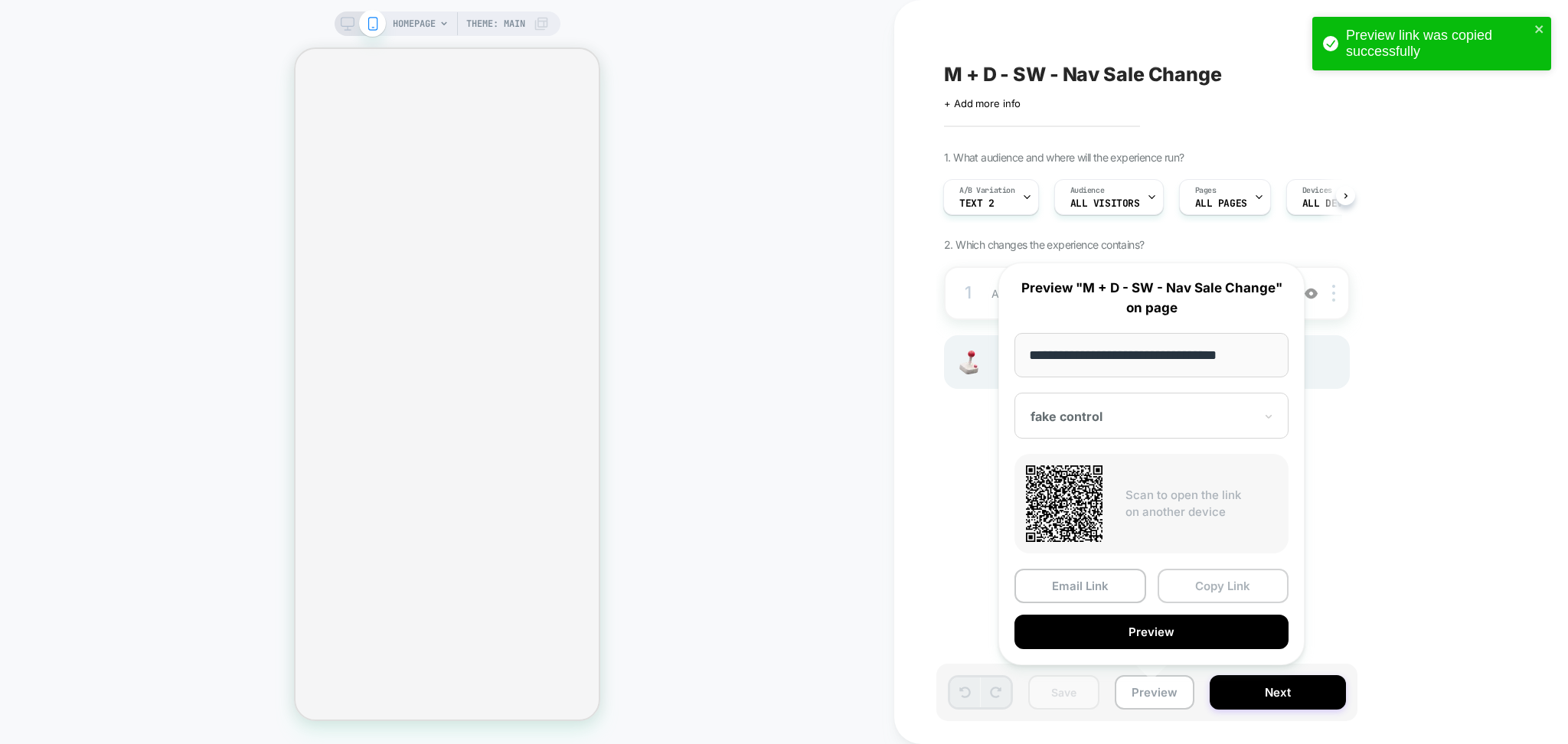
click at [1205, 579] on button "Copy Link" at bounding box center [1222, 586] width 132 height 35
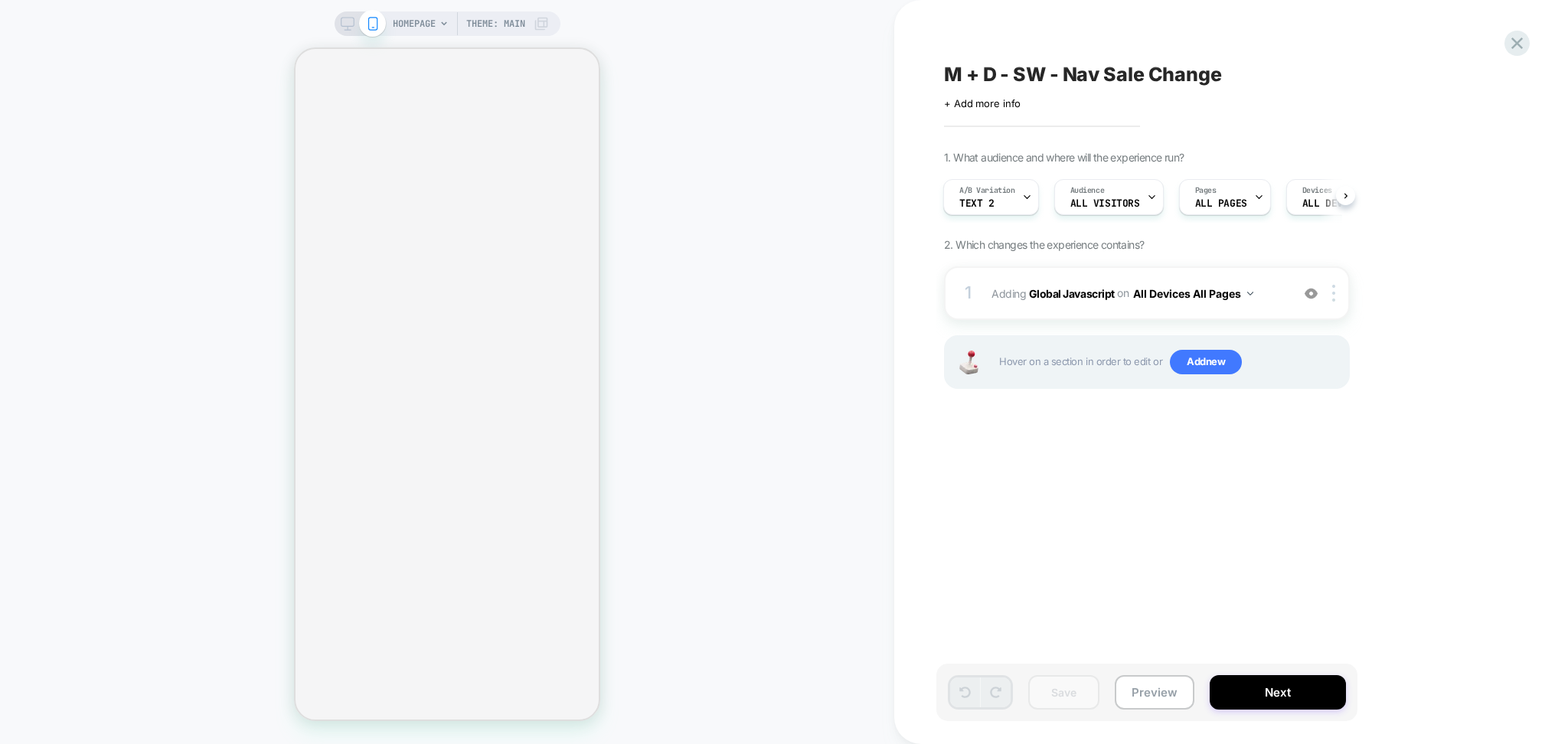
click at [1162, 77] on span "M + D - SW - Nav Sale Change" at bounding box center [1083, 74] width 278 height 23
click at [1162, 77] on textarea "**********" at bounding box center [1136, 74] width 383 height 24
click at [1512, 42] on icon at bounding box center [1516, 42] width 20 height 20
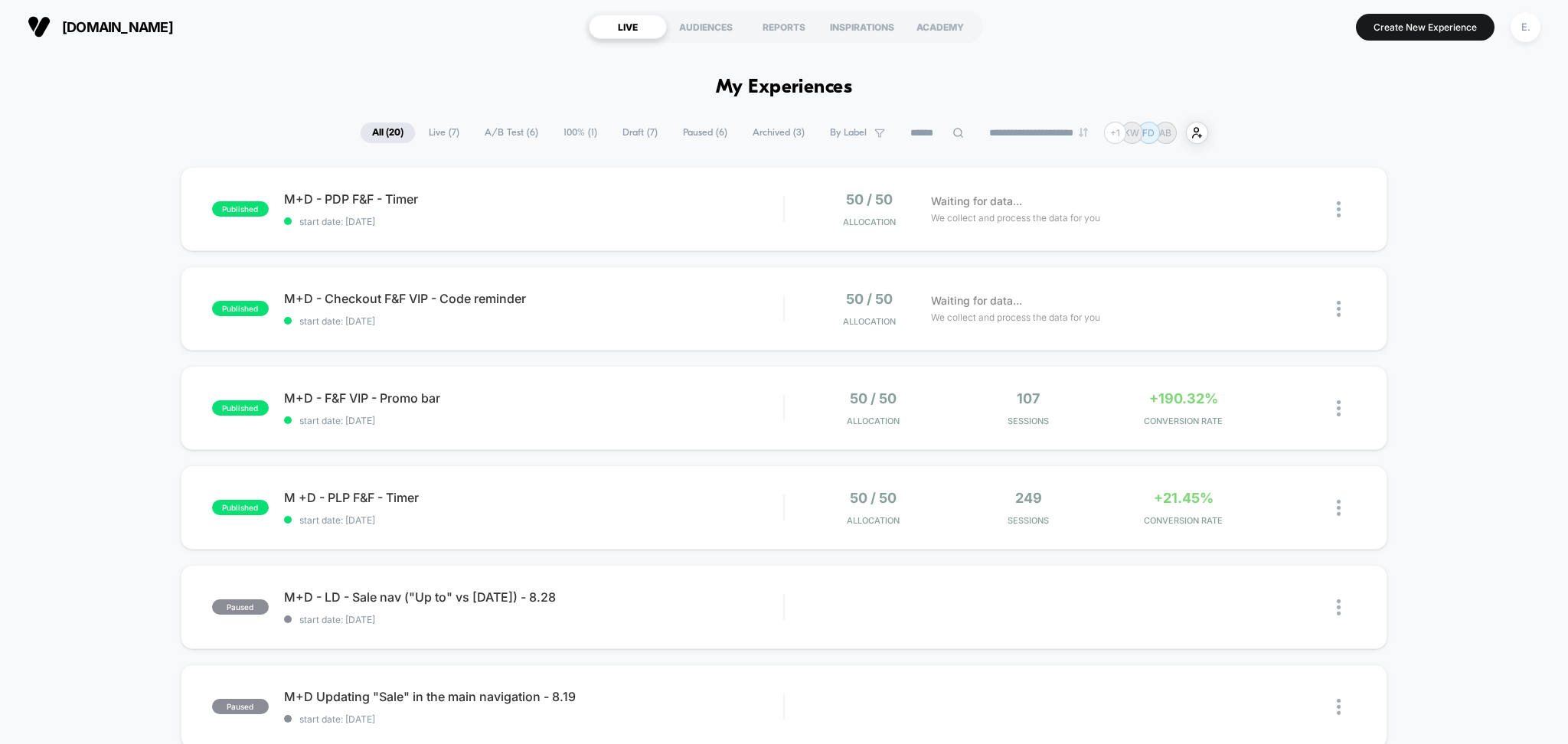
click at [644, 132] on span "Draft ( 7 )" at bounding box center [640, 132] width 58 height 20
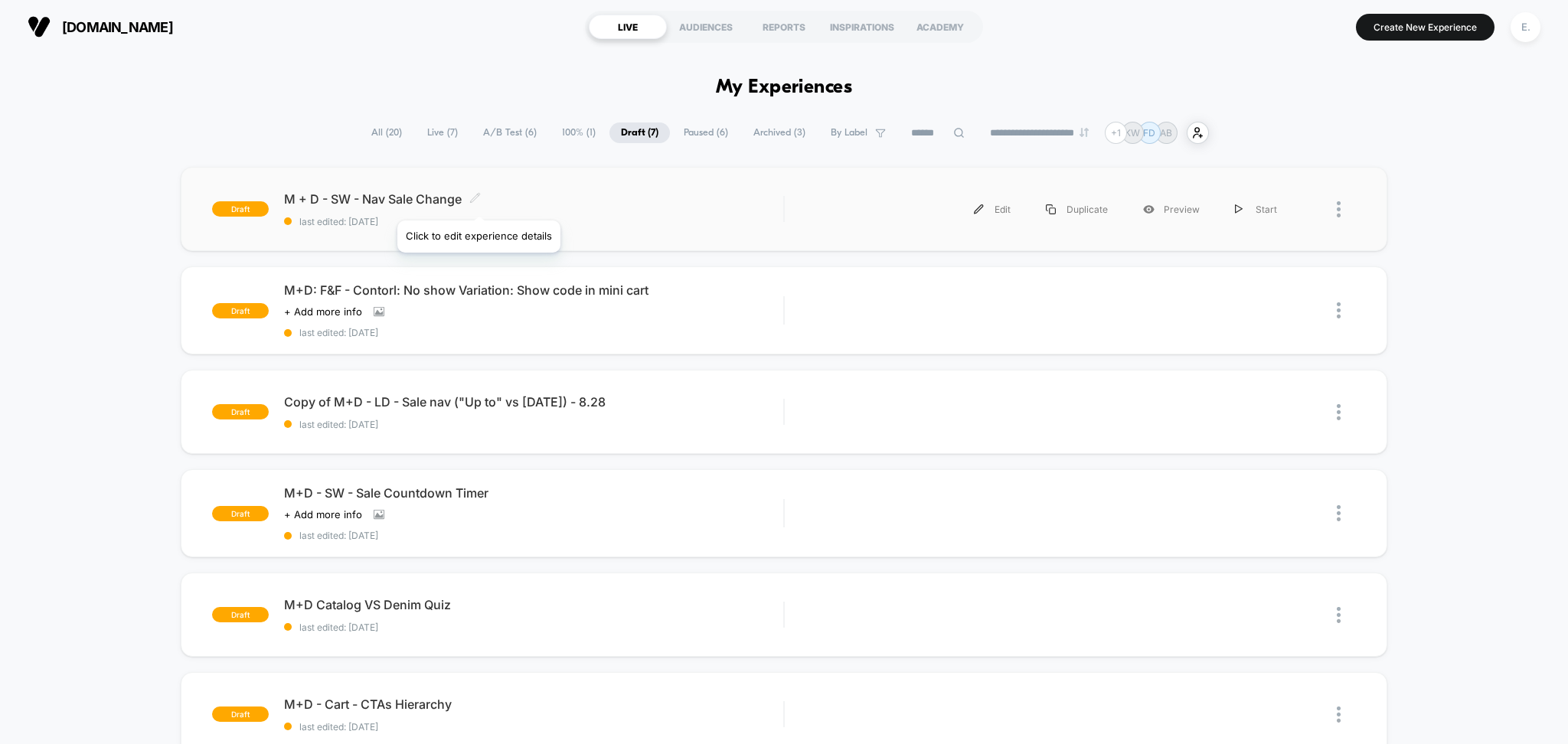
click at [477, 201] on icon at bounding box center [475, 198] width 12 height 12
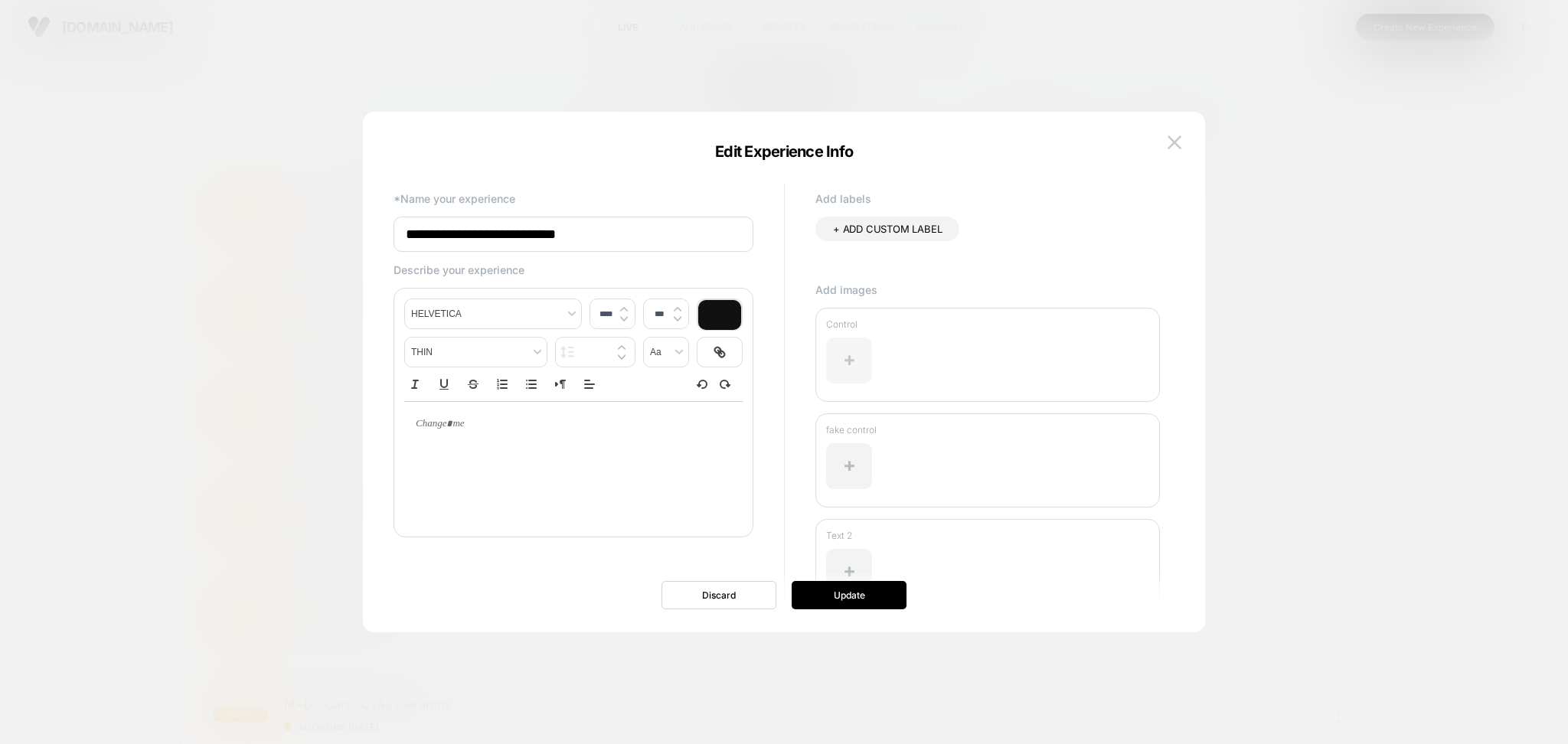
click at [840, 367] on div at bounding box center [849, 361] width 46 height 46
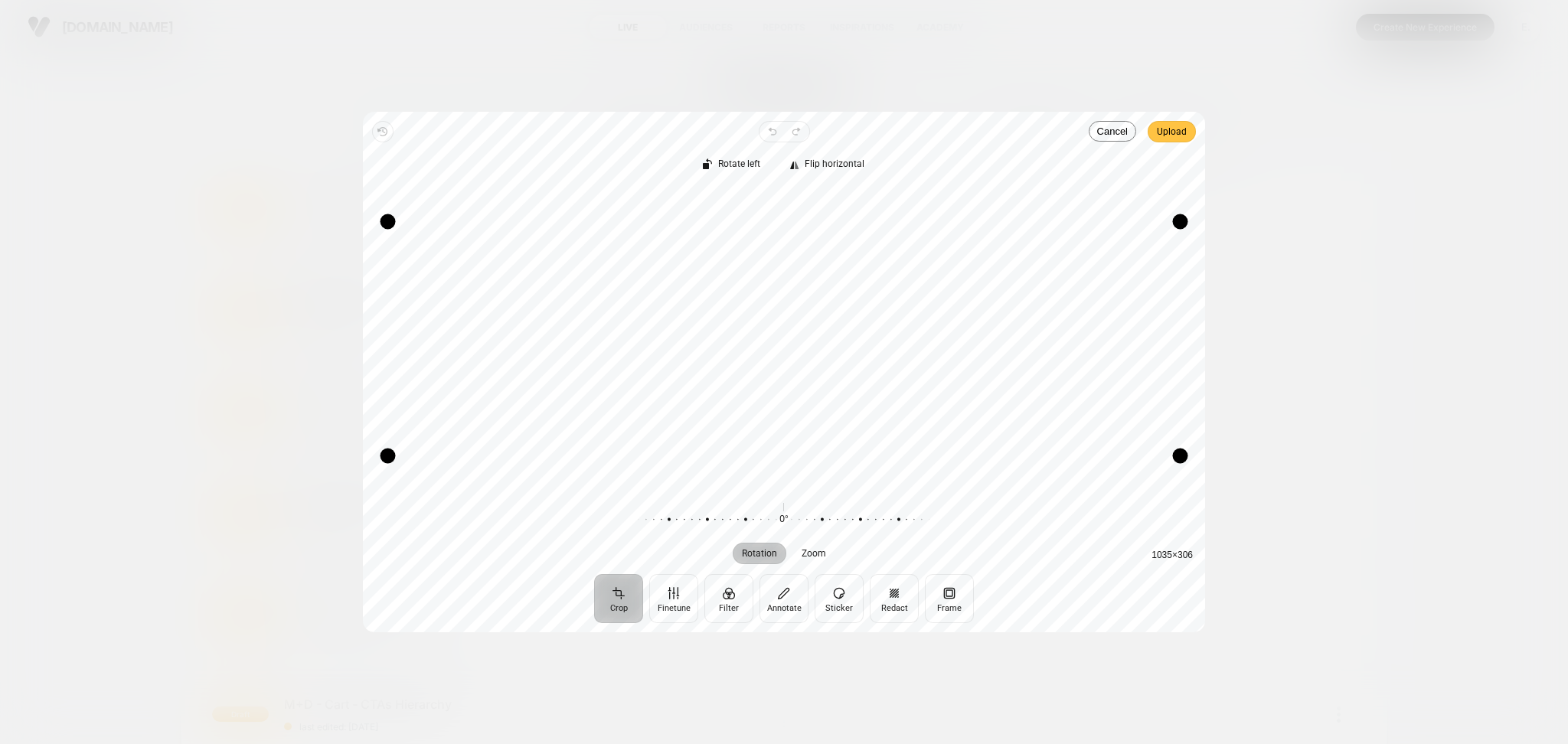
click at [1160, 140] on span "Upload" at bounding box center [1171, 131] width 30 height 18
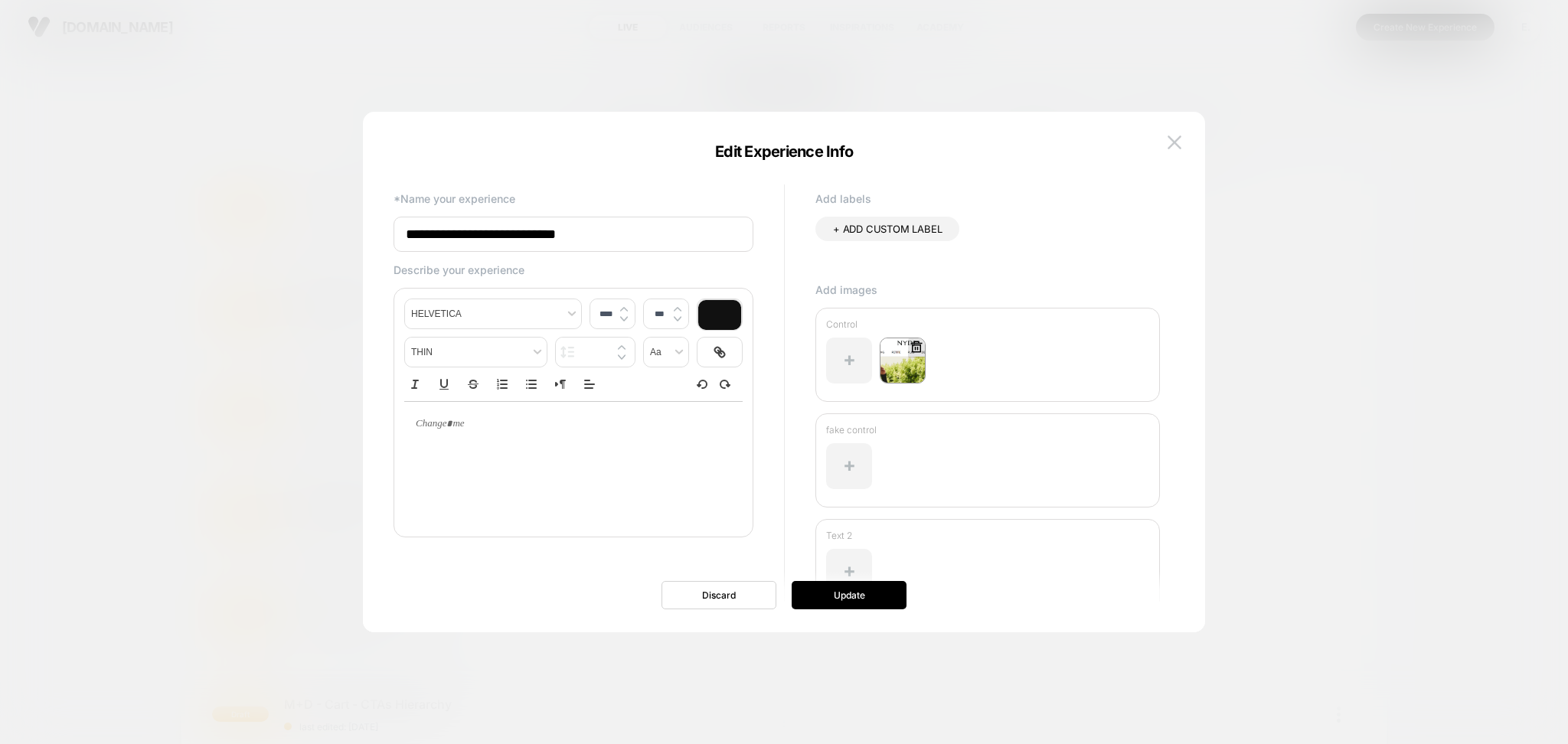
click at [920, 342] on icon at bounding box center [916, 346] width 13 height 13
click at [935, 435] on button "Yes" at bounding box center [958, 435] width 76 height 24
click at [858, 353] on div at bounding box center [849, 361] width 46 height 46
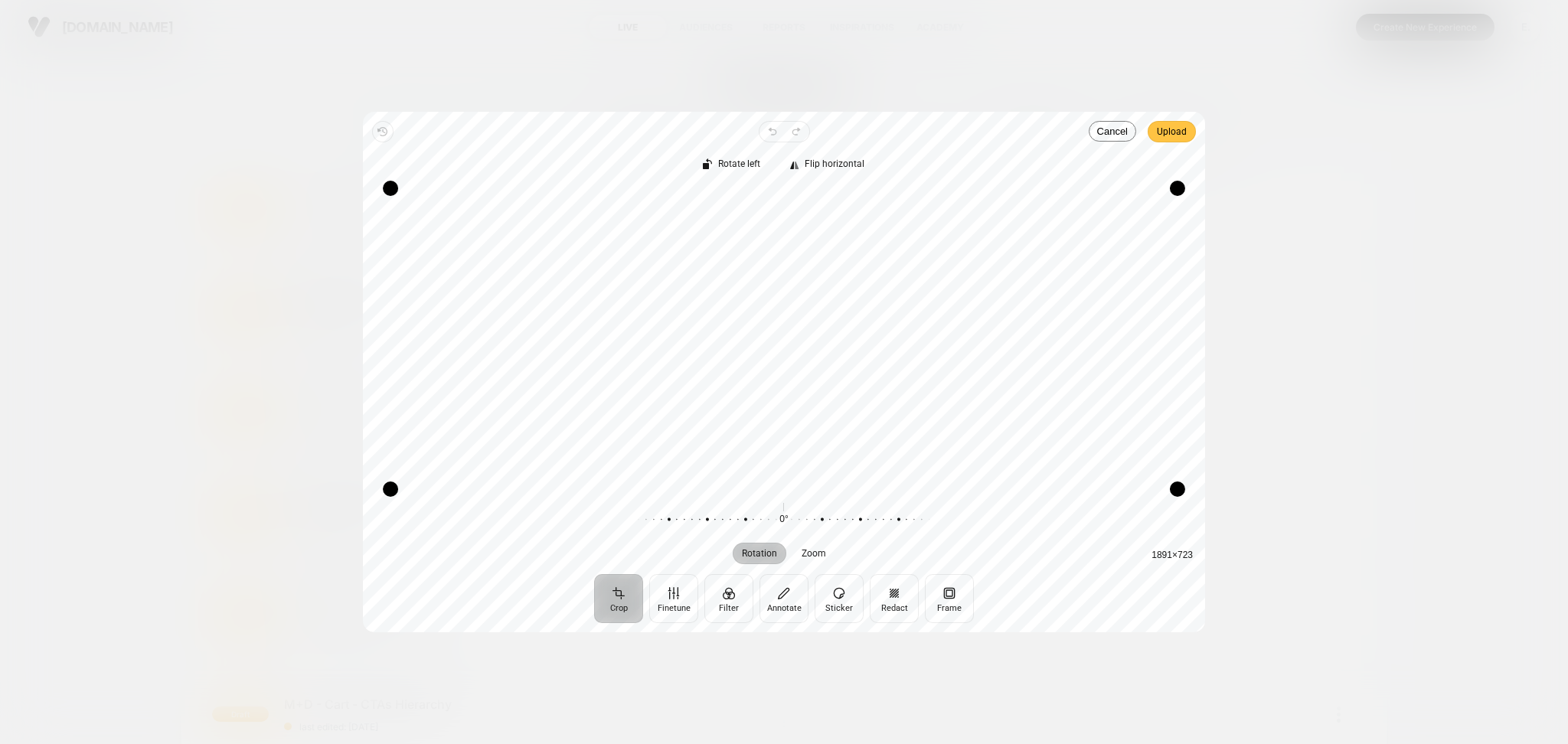
click at [1177, 141] on span "Upload" at bounding box center [1171, 132] width 30 height 21
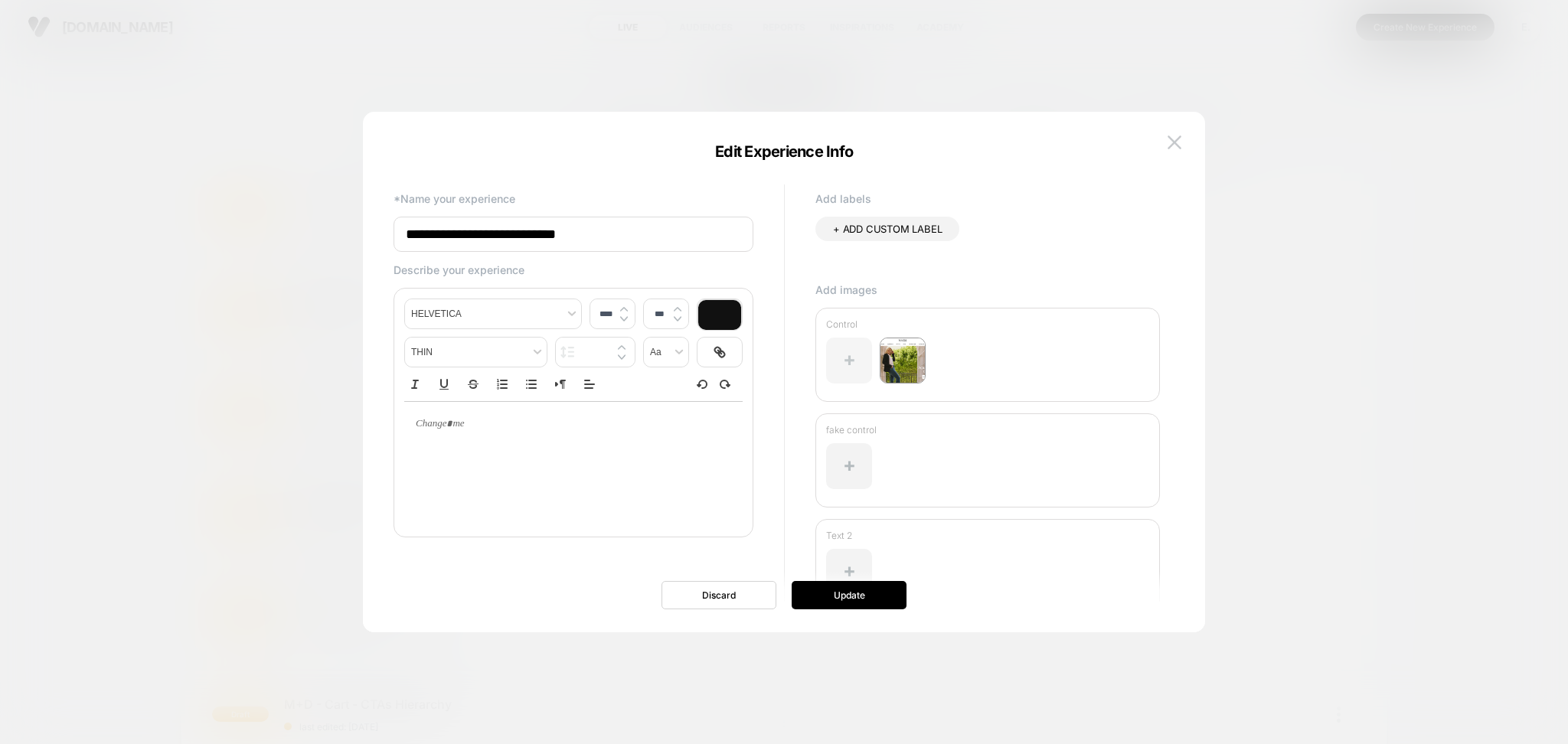
click at [858, 361] on div at bounding box center [849, 361] width 46 height 46
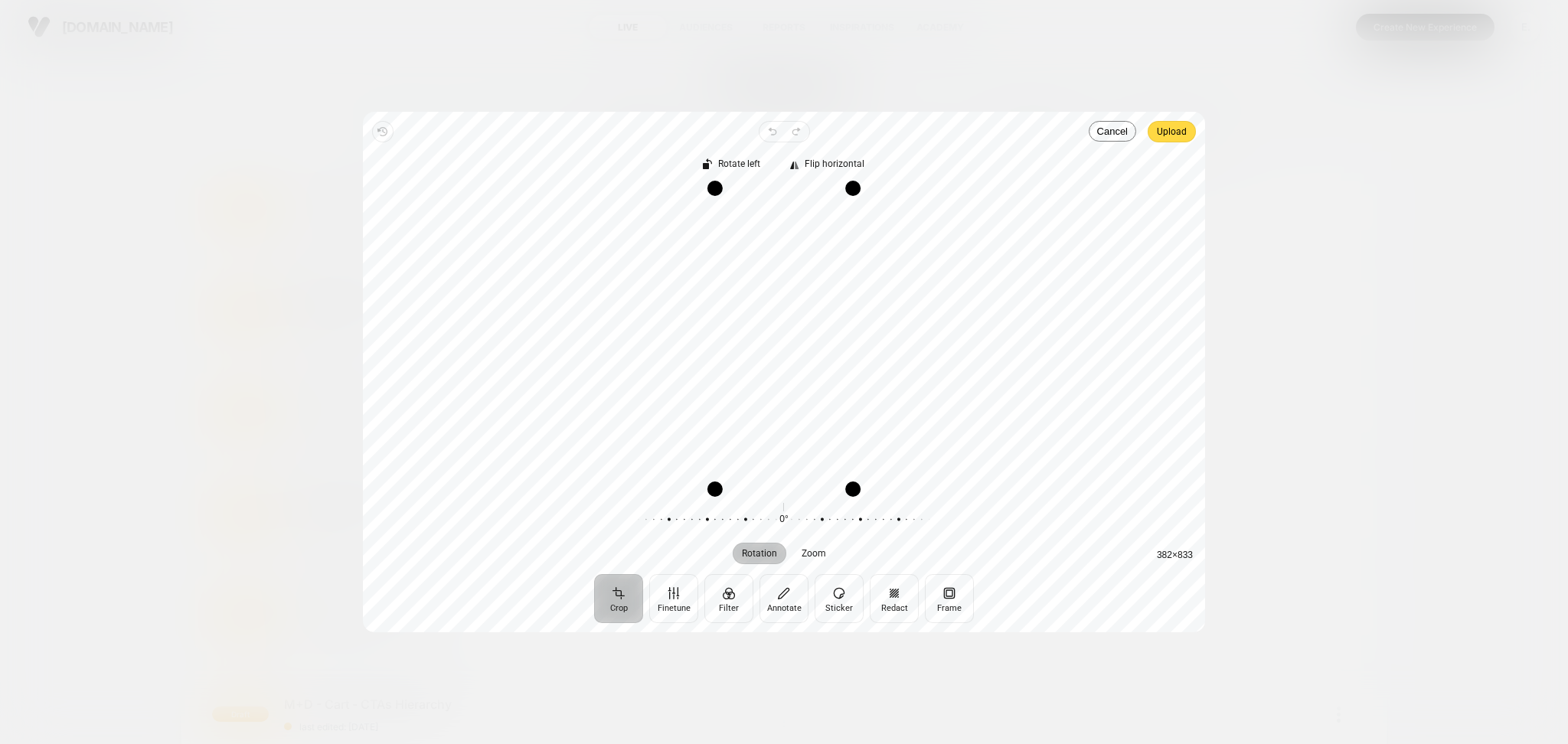
click at [1164, 125] on span "Upload" at bounding box center [1171, 131] width 30 height 18
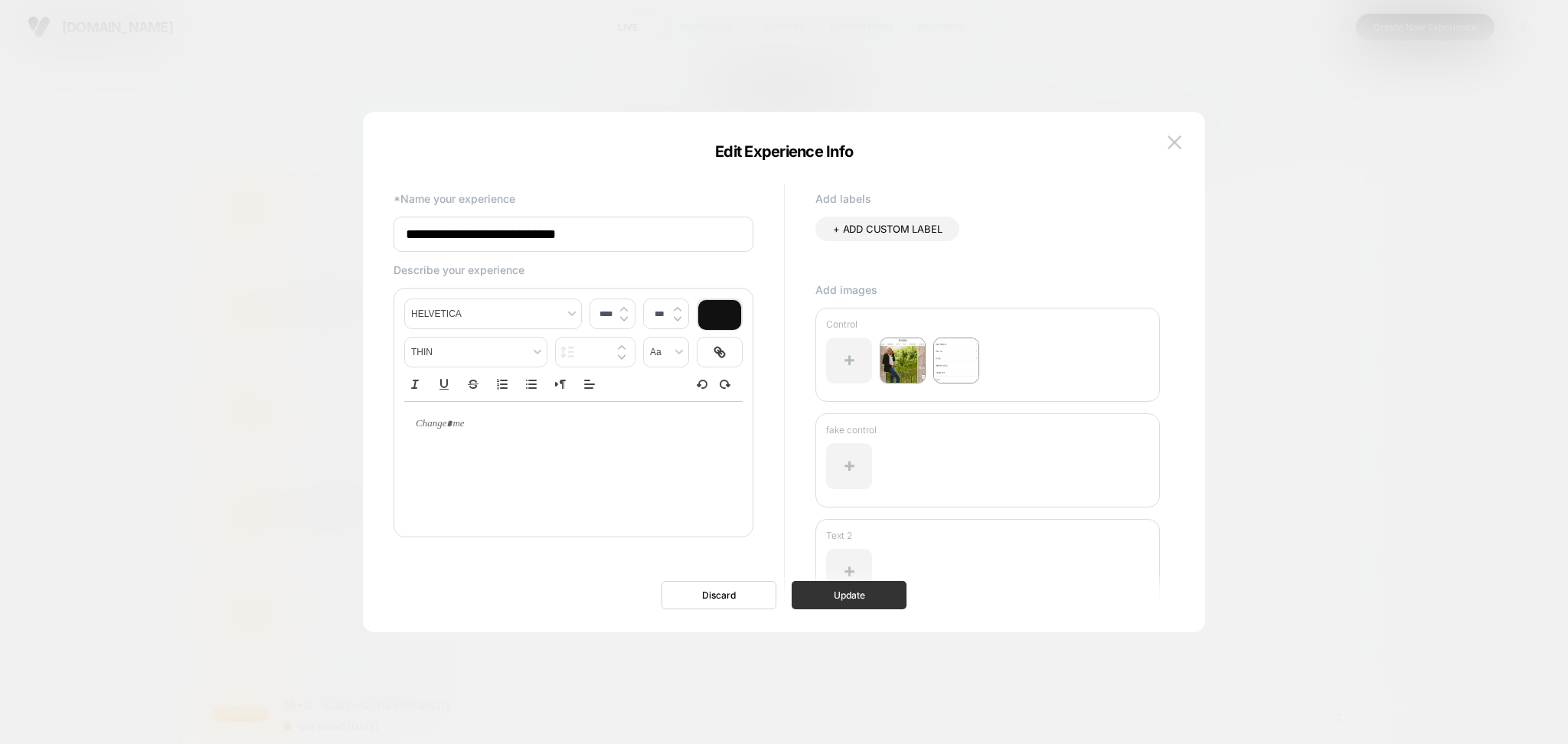
click at [868, 594] on button "Update" at bounding box center [848, 595] width 115 height 28
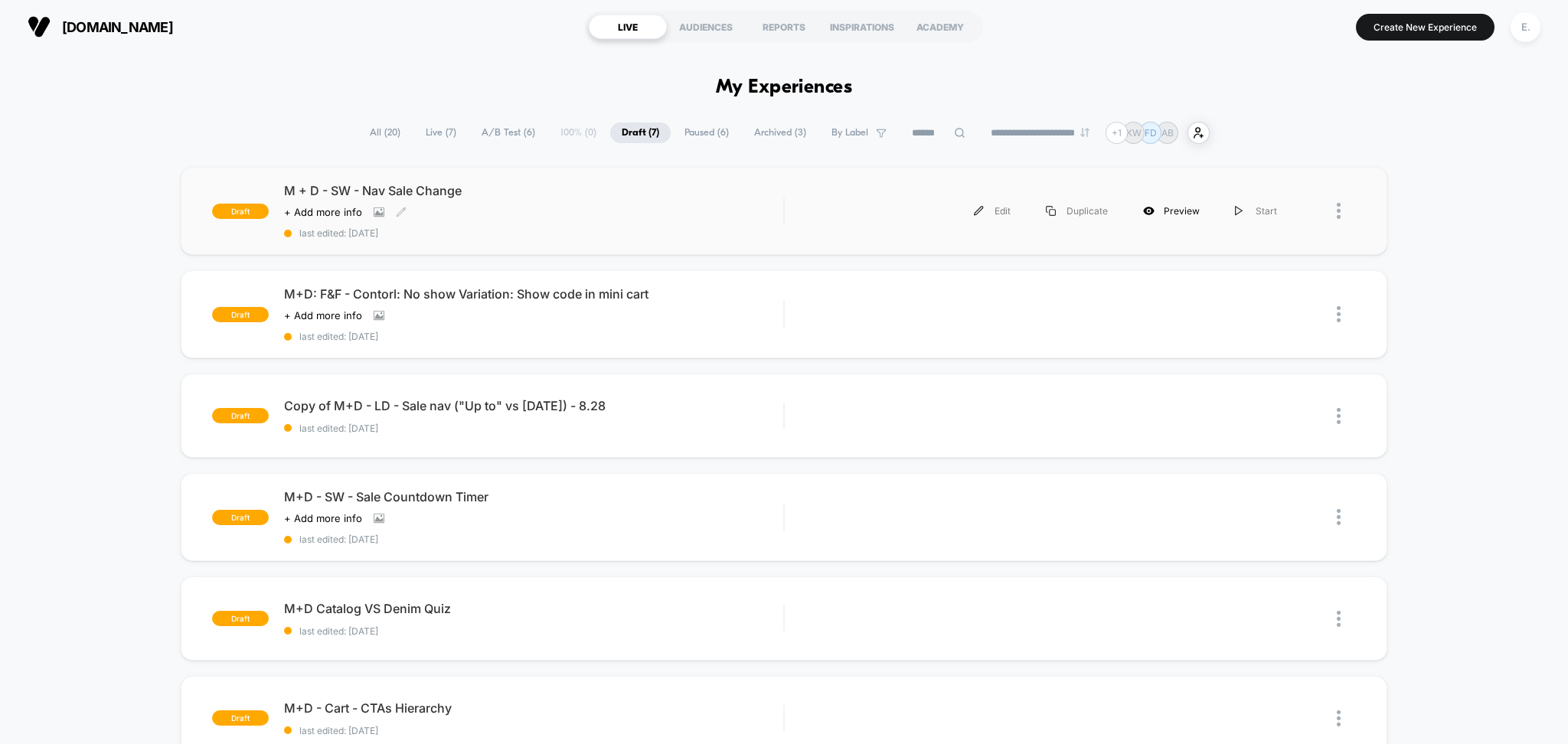
click at [1164, 210] on div "Preview" at bounding box center [1170, 211] width 91 height 35
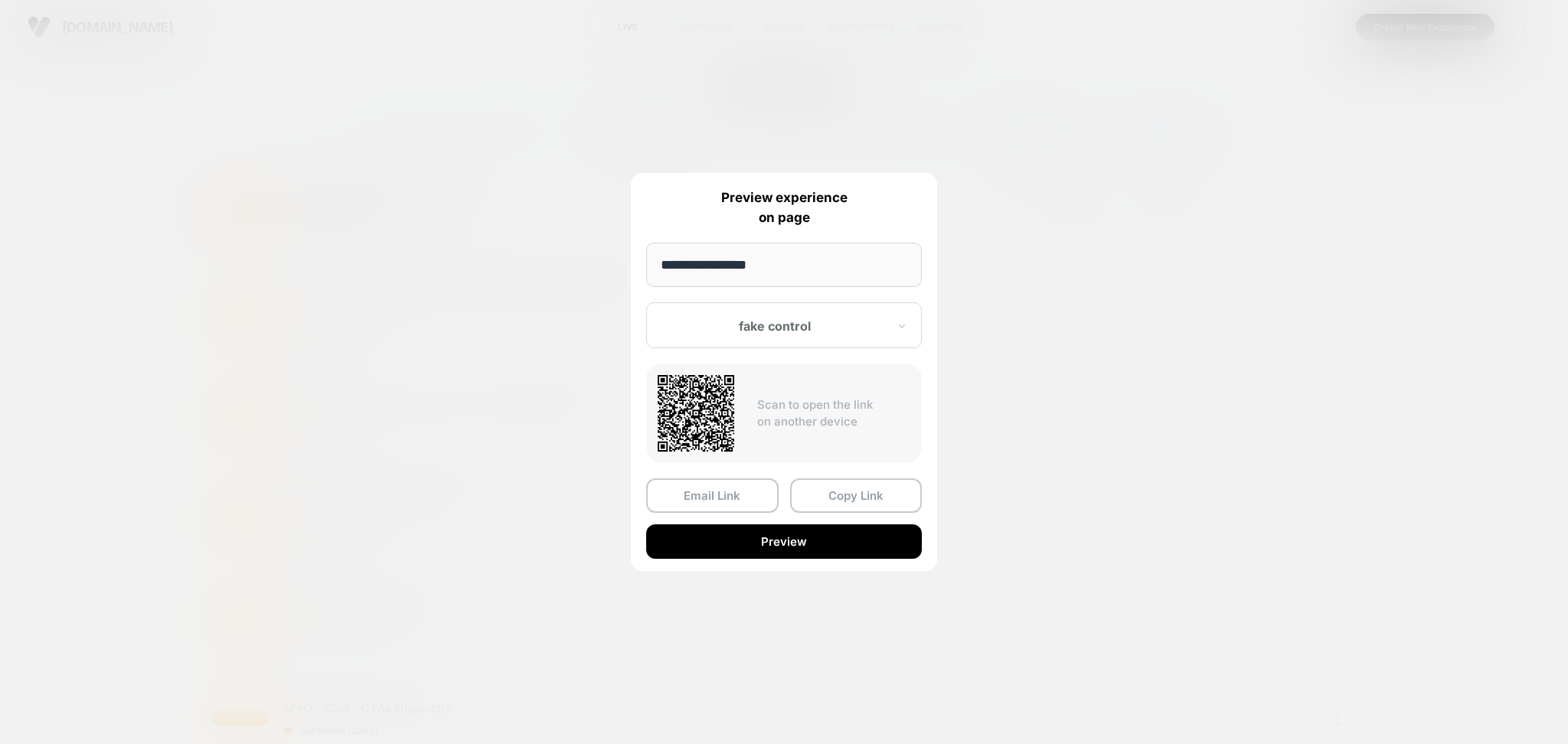
click at [842, 328] on div at bounding box center [775, 326] width 225 height 15
click at [843, 327] on div at bounding box center [775, 326] width 225 height 15
click at [810, 500] on button "Copy Link" at bounding box center [857, 496] width 133 height 35
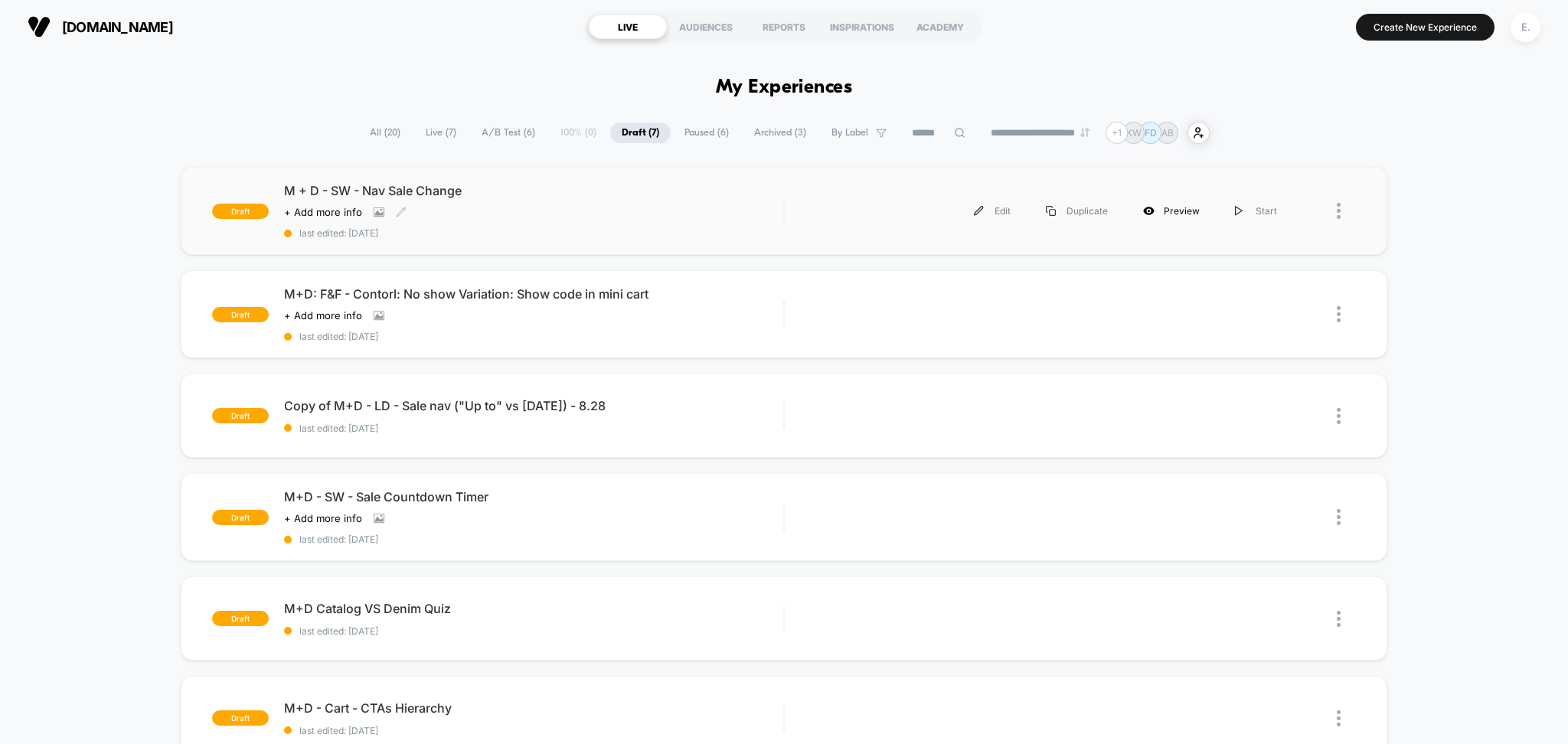
click at [1161, 216] on div "Preview" at bounding box center [1170, 211] width 91 height 35
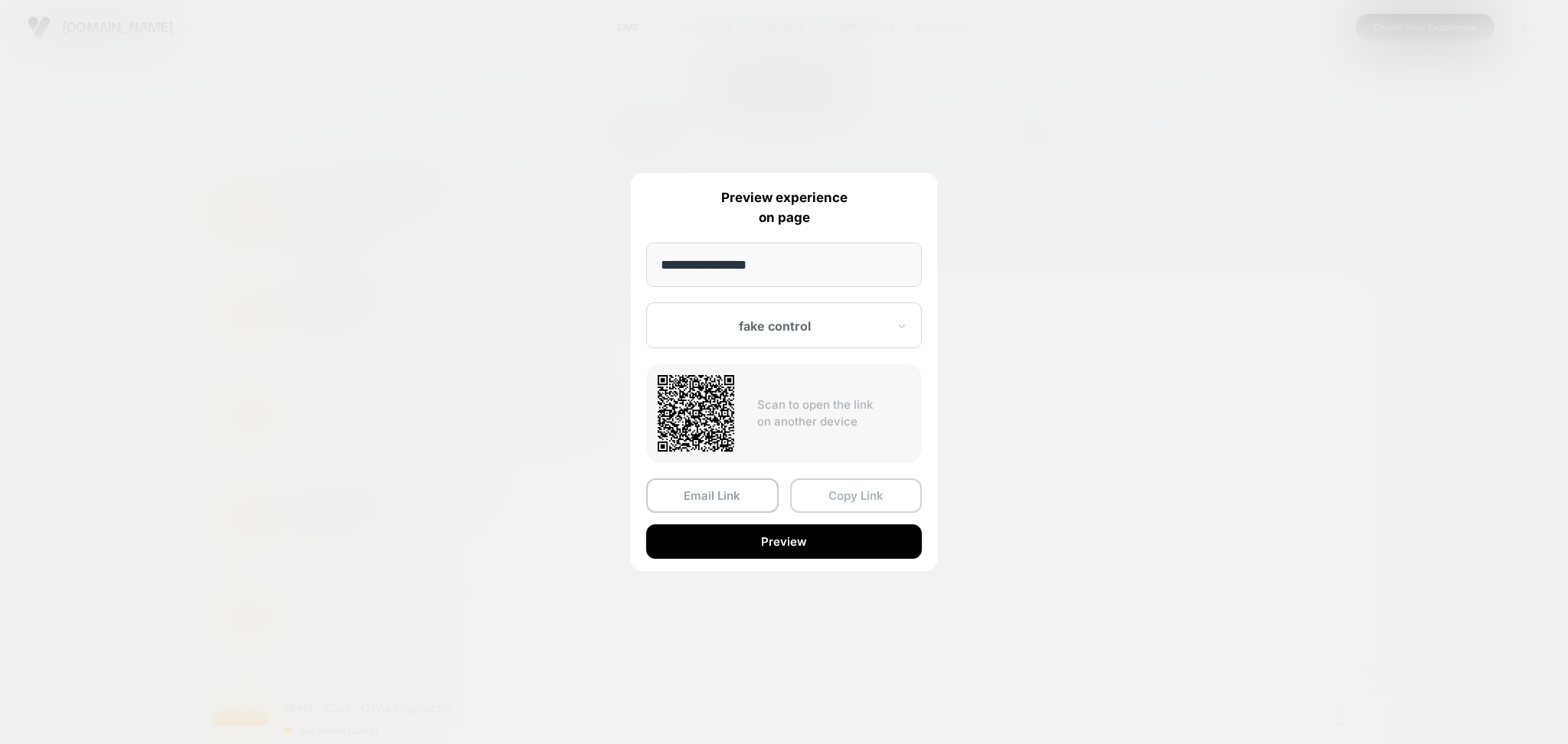
click at [840, 494] on button "Copy Link" at bounding box center [857, 496] width 133 height 35
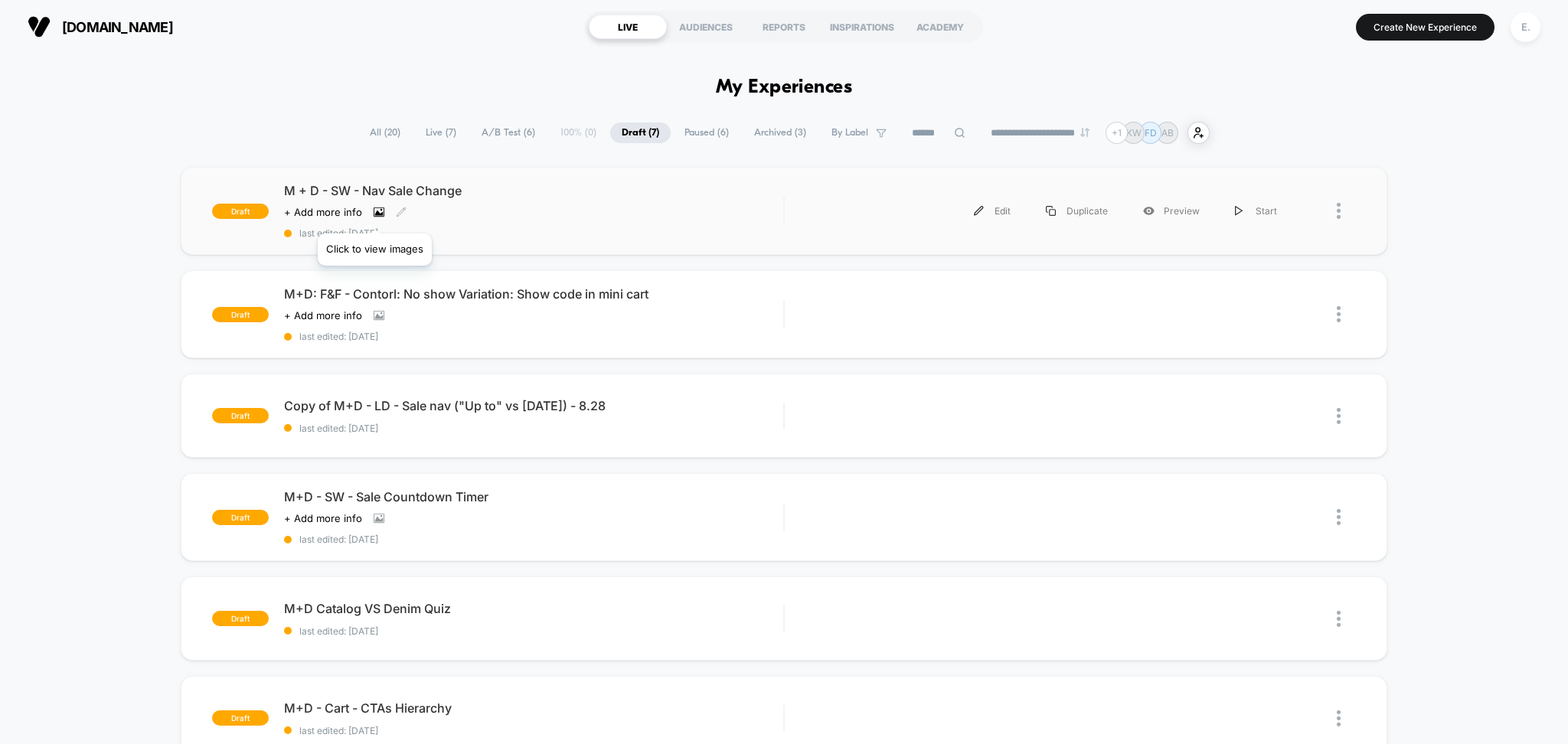
click at [374, 215] on icon at bounding box center [378, 213] width 9 height 6
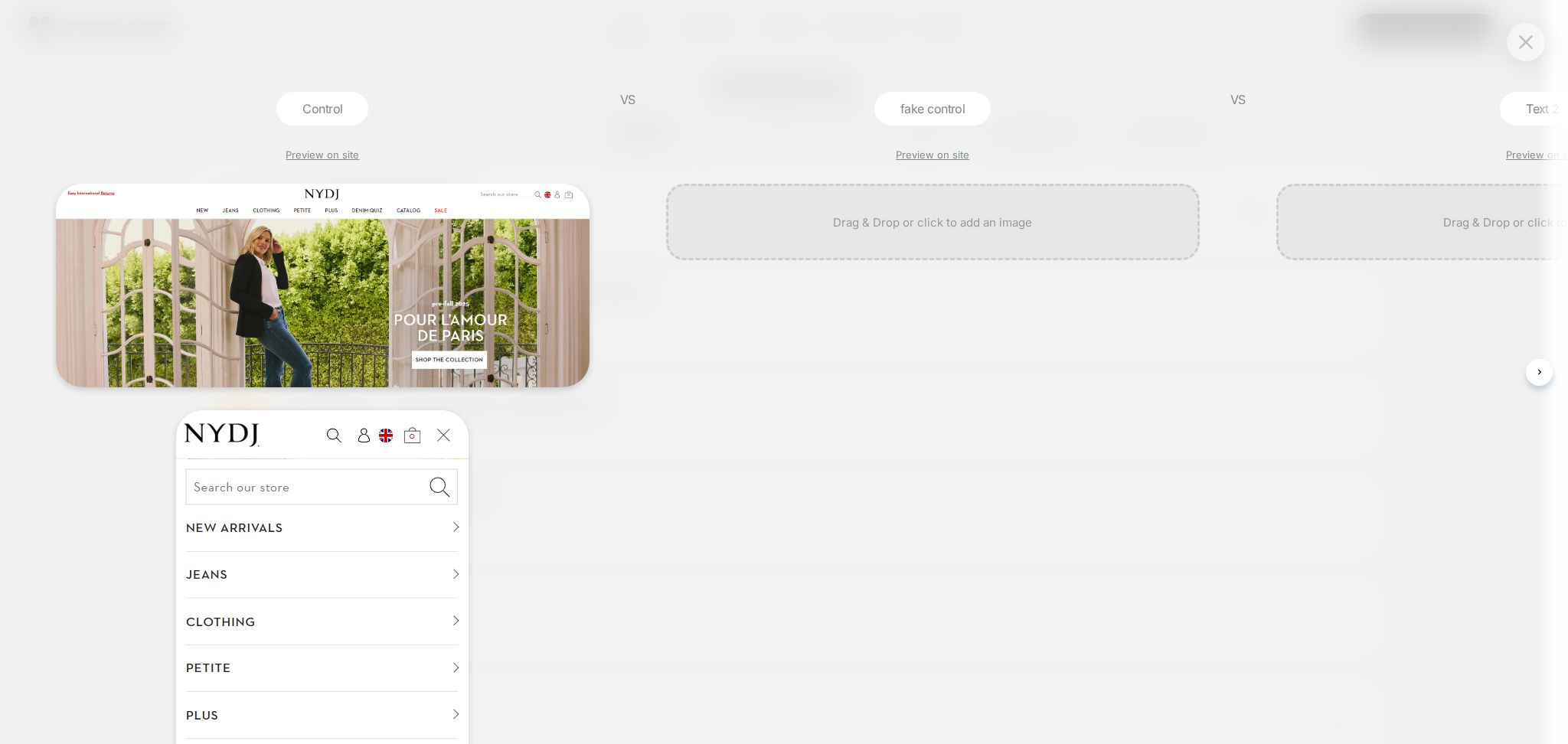
click at [1537, 36] on div at bounding box center [1526, 42] width 39 height 38
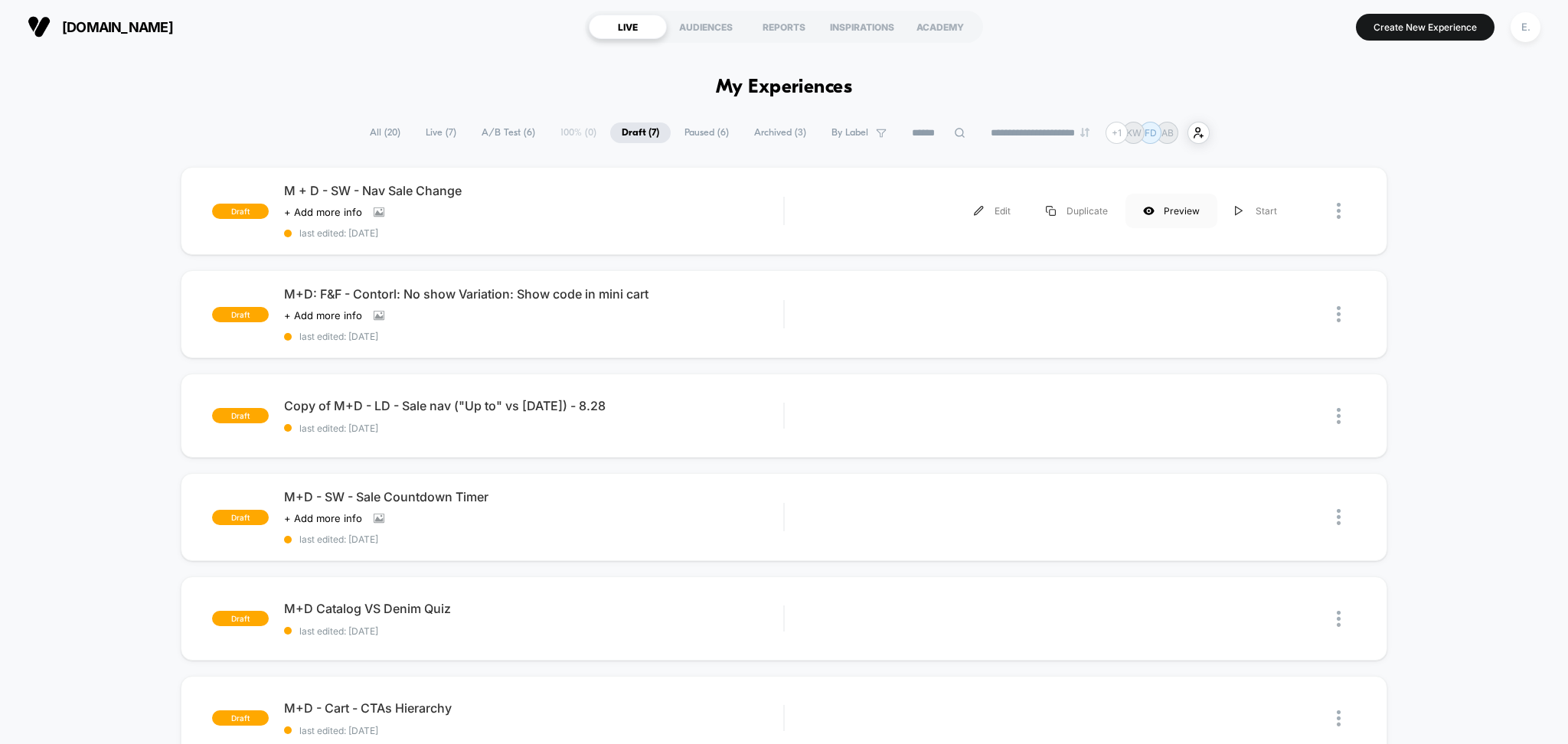
click at [1189, 215] on div "Preview" at bounding box center [1170, 211] width 91 height 35
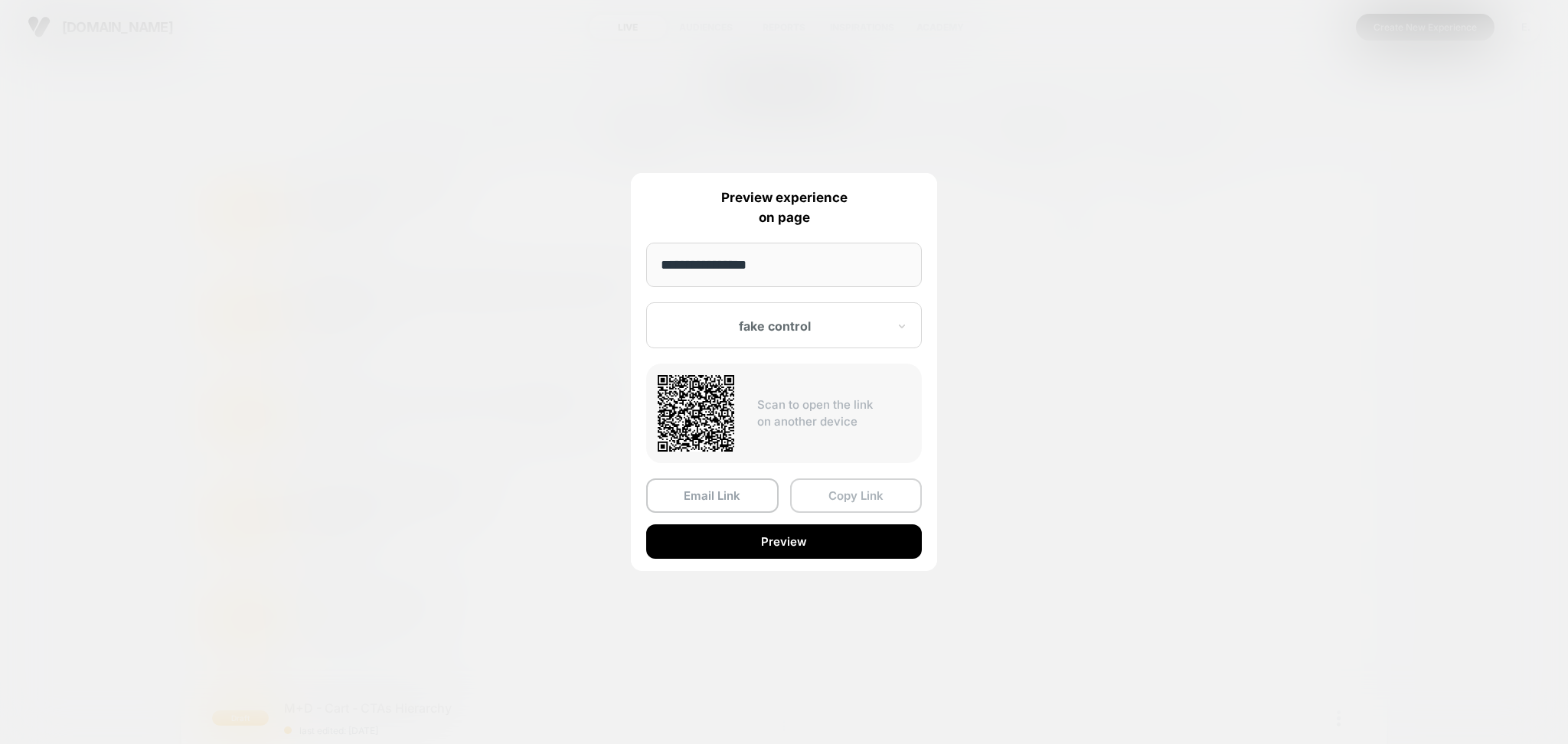
click at [850, 494] on button "Copy Link" at bounding box center [857, 496] width 133 height 35
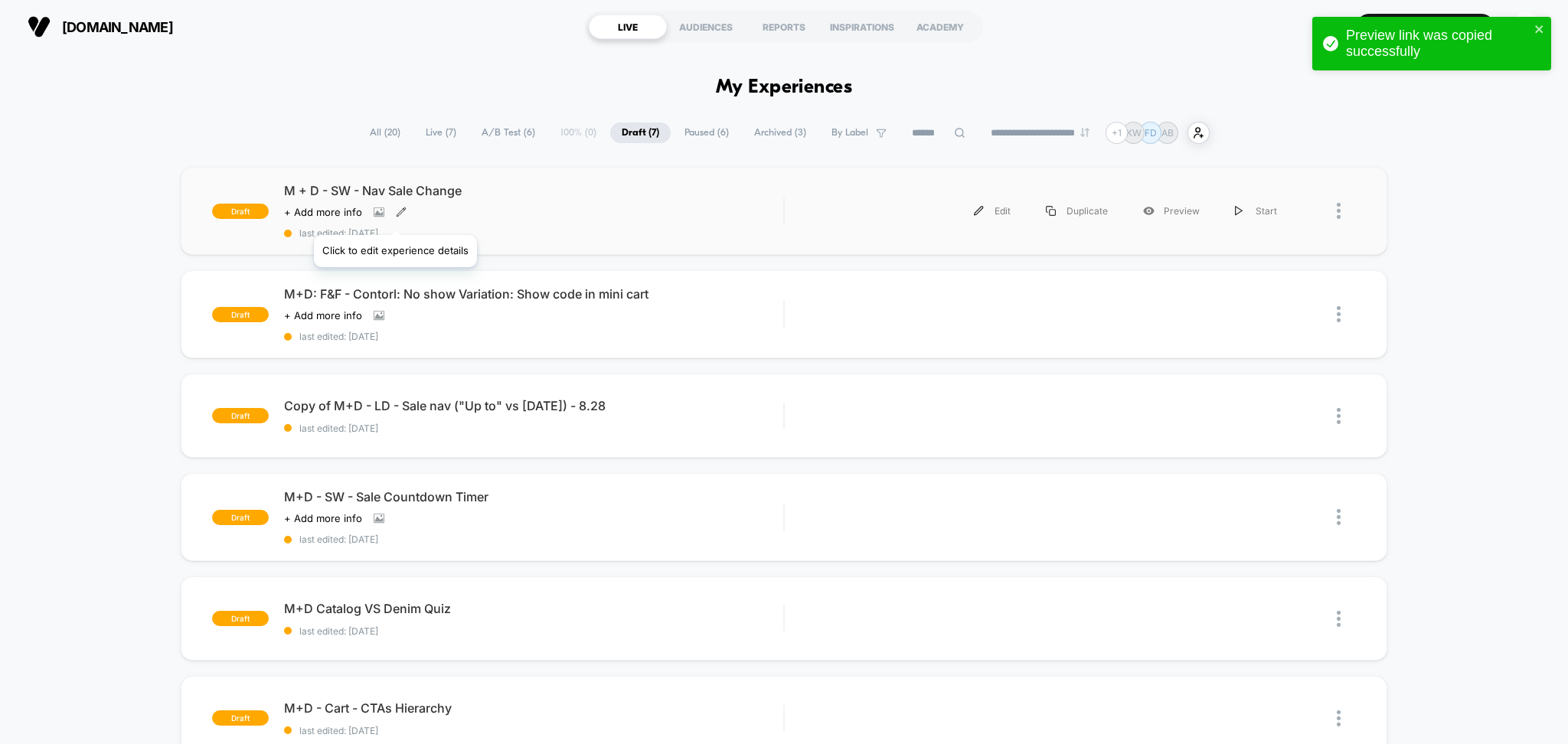
click at [398, 218] on icon at bounding box center [400, 212] width 11 height 11
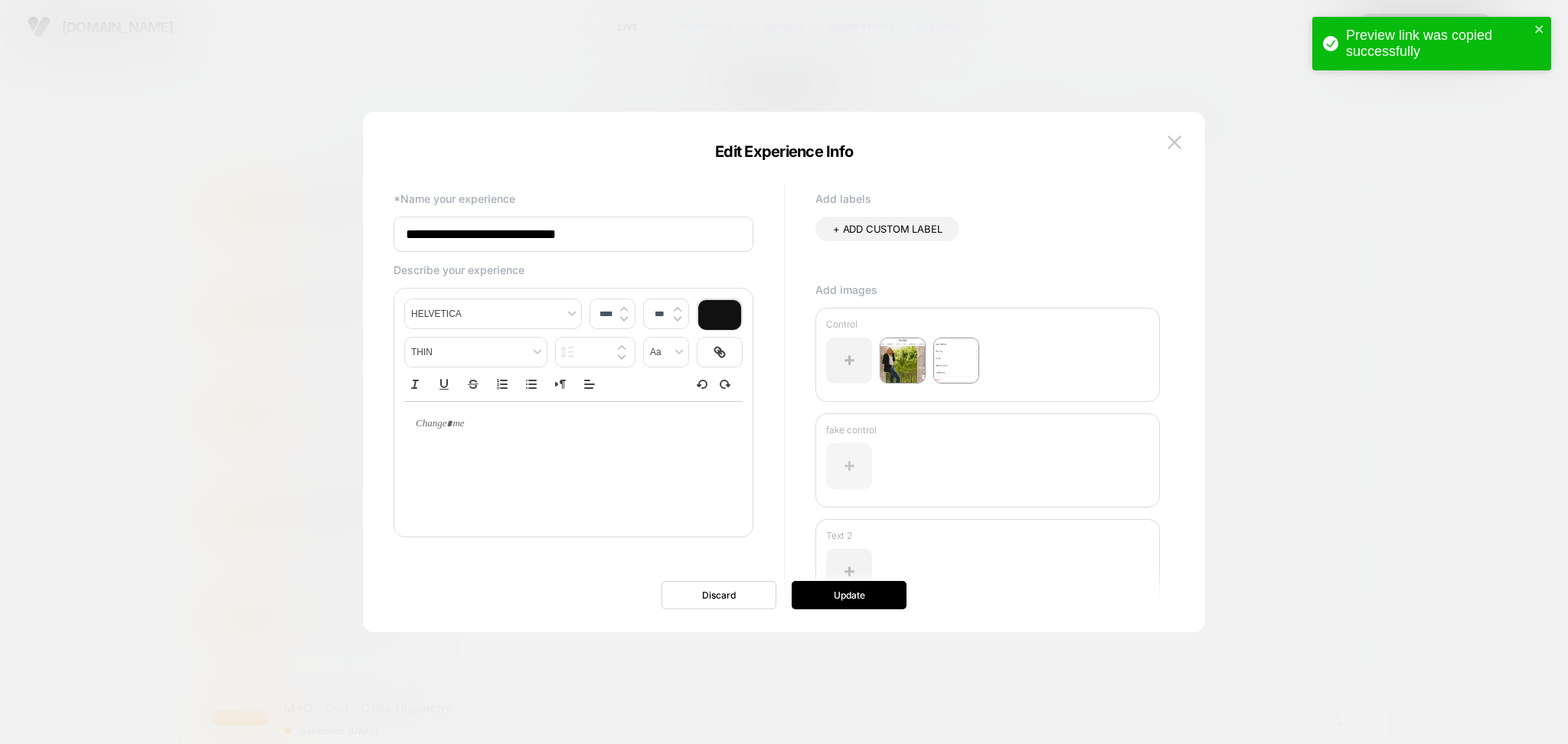
click at [826, 480] on div at bounding box center [849, 466] width 46 height 46
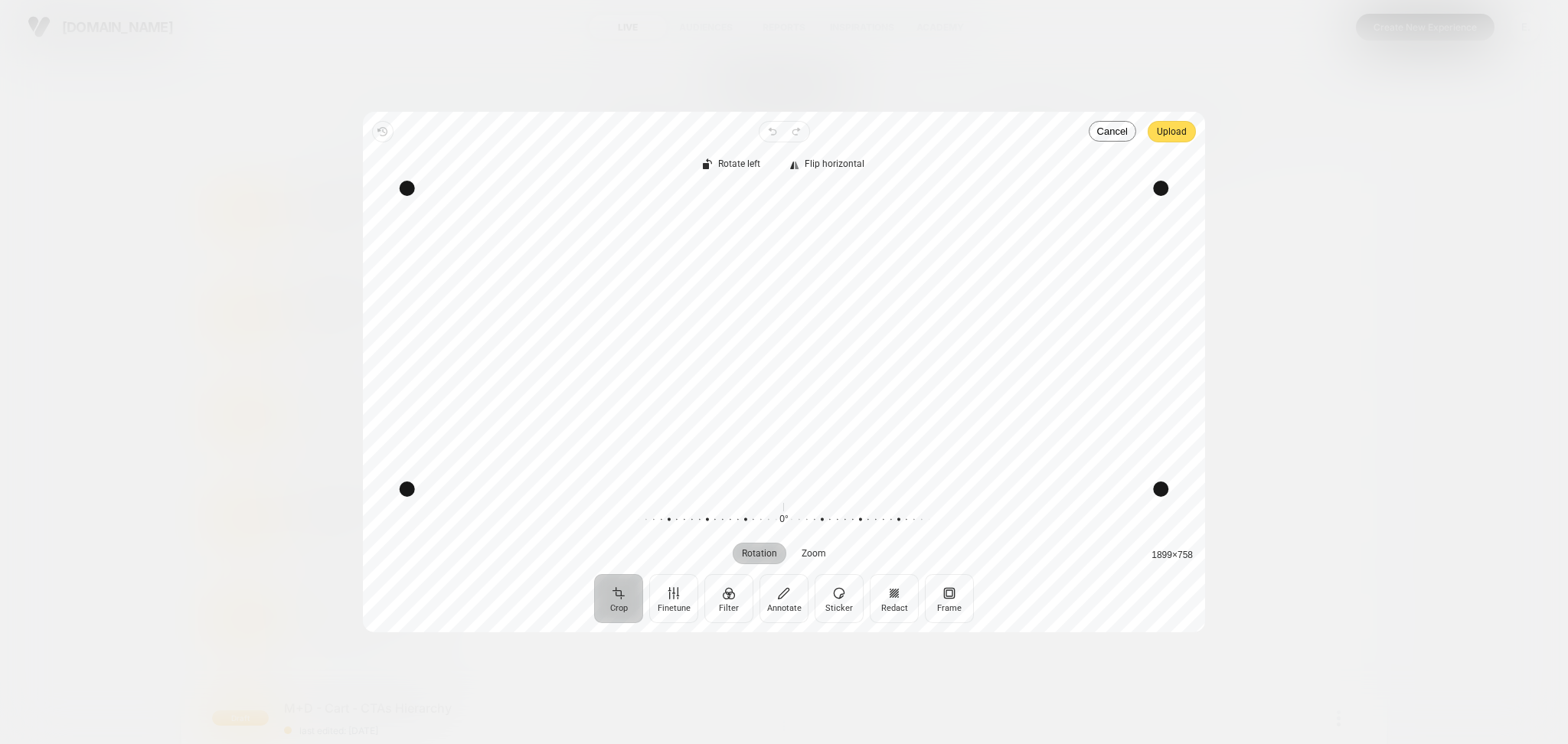
click at [1175, 129] on div at bounding box center [784, 372] width 842 height 521
click at [1175, 129] on span "Upload" at bounding box center [1171, 131] width 30 height 18
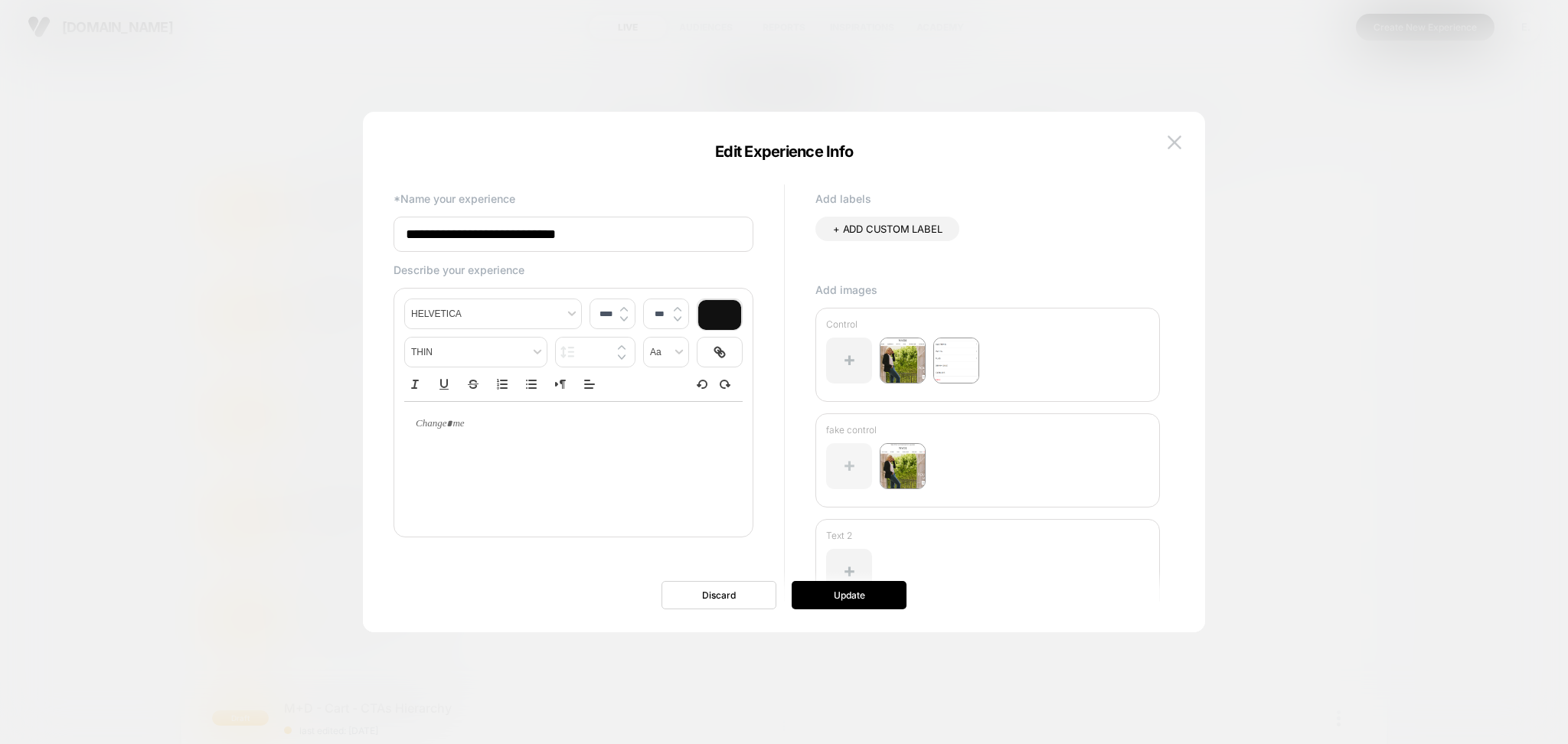
click at [855, 459] on div at bounding box center [849, 466] width 46 height 46
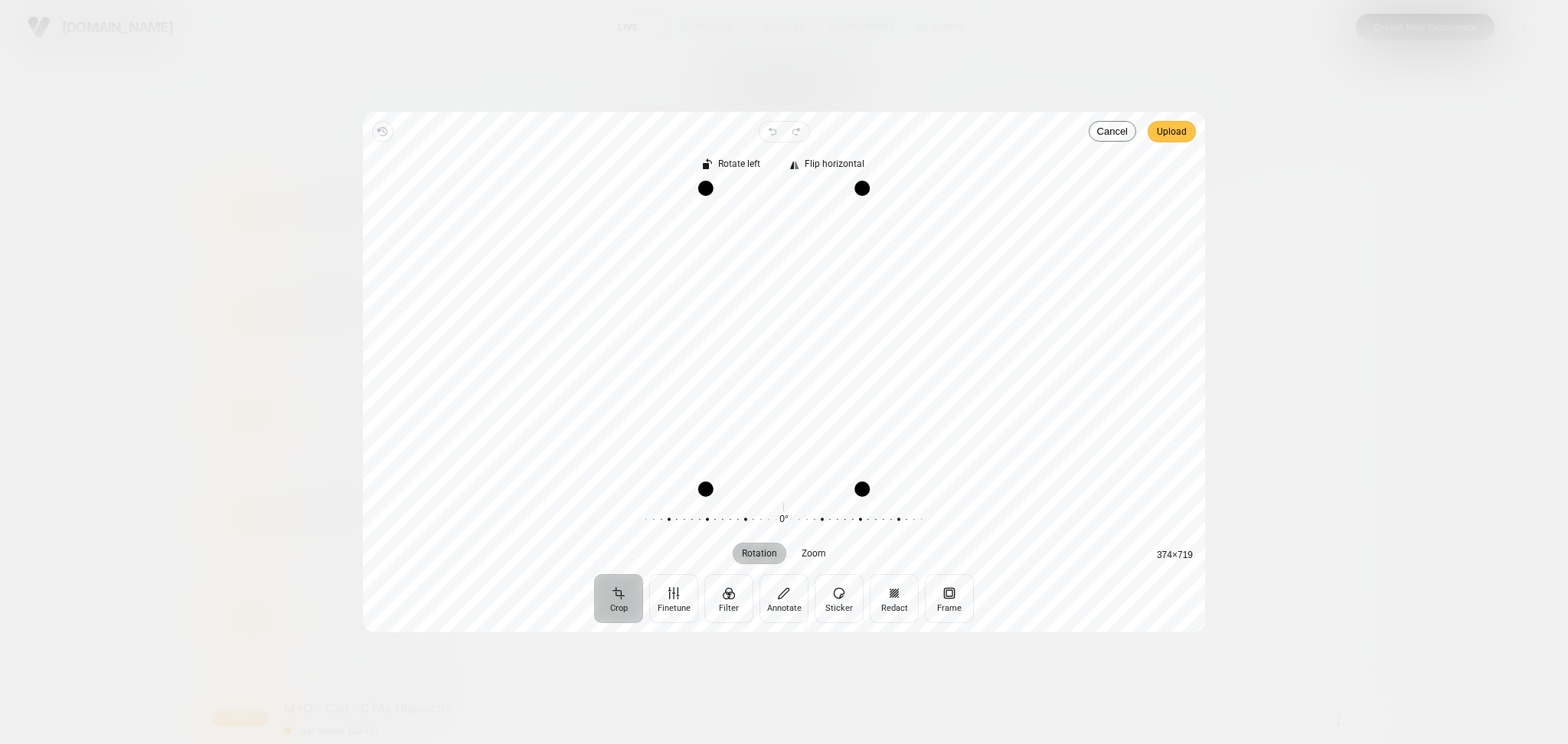
click at [1154, 128] on button "Upload" at bounding box center [1171, 132] width 48 height 21
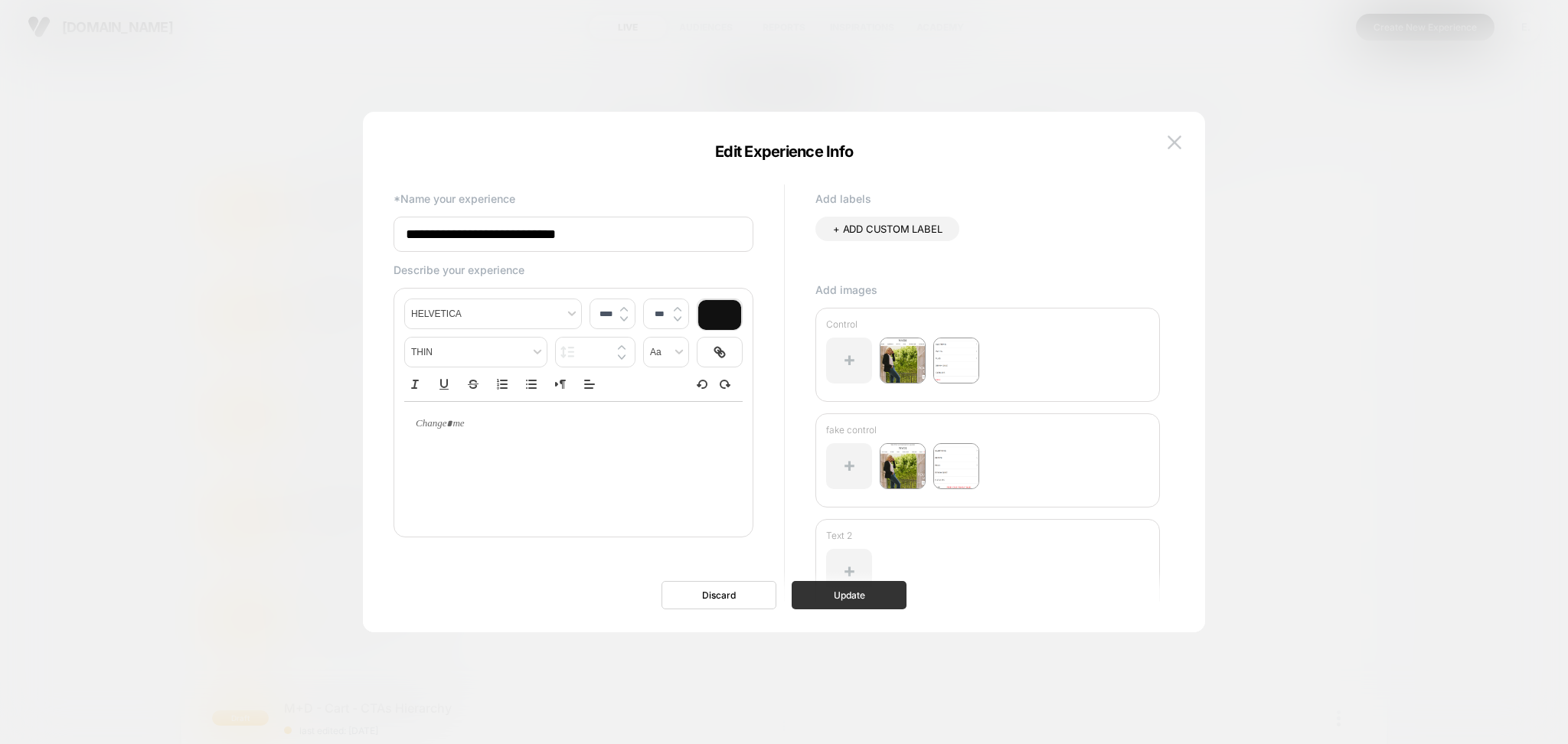
click at [858, 597] on button "Update" at bounding box center [848, 595] width 115 height 28
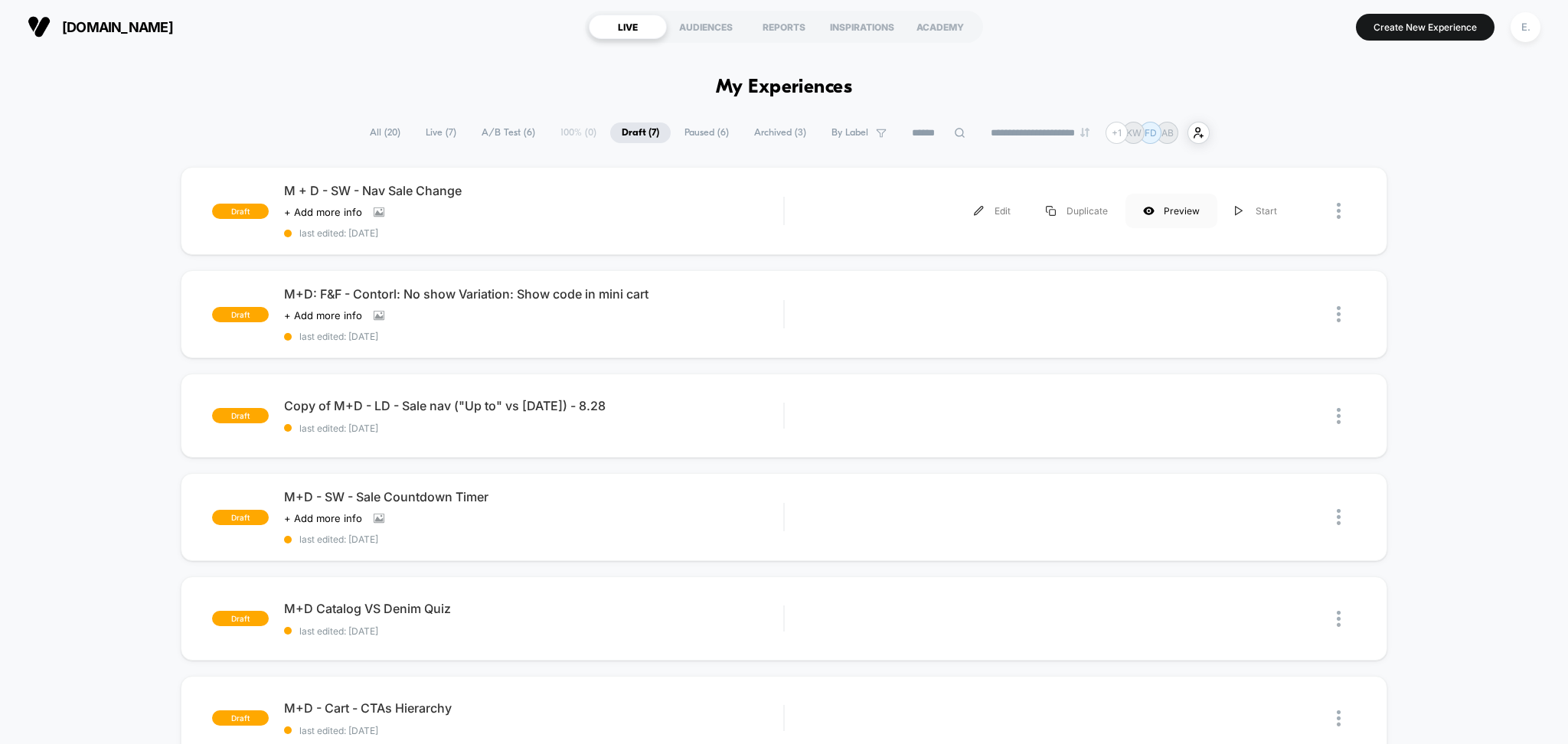
click at [1167, 208] on div "Preview" at bounding box center [1170, 211] width 91 height 35
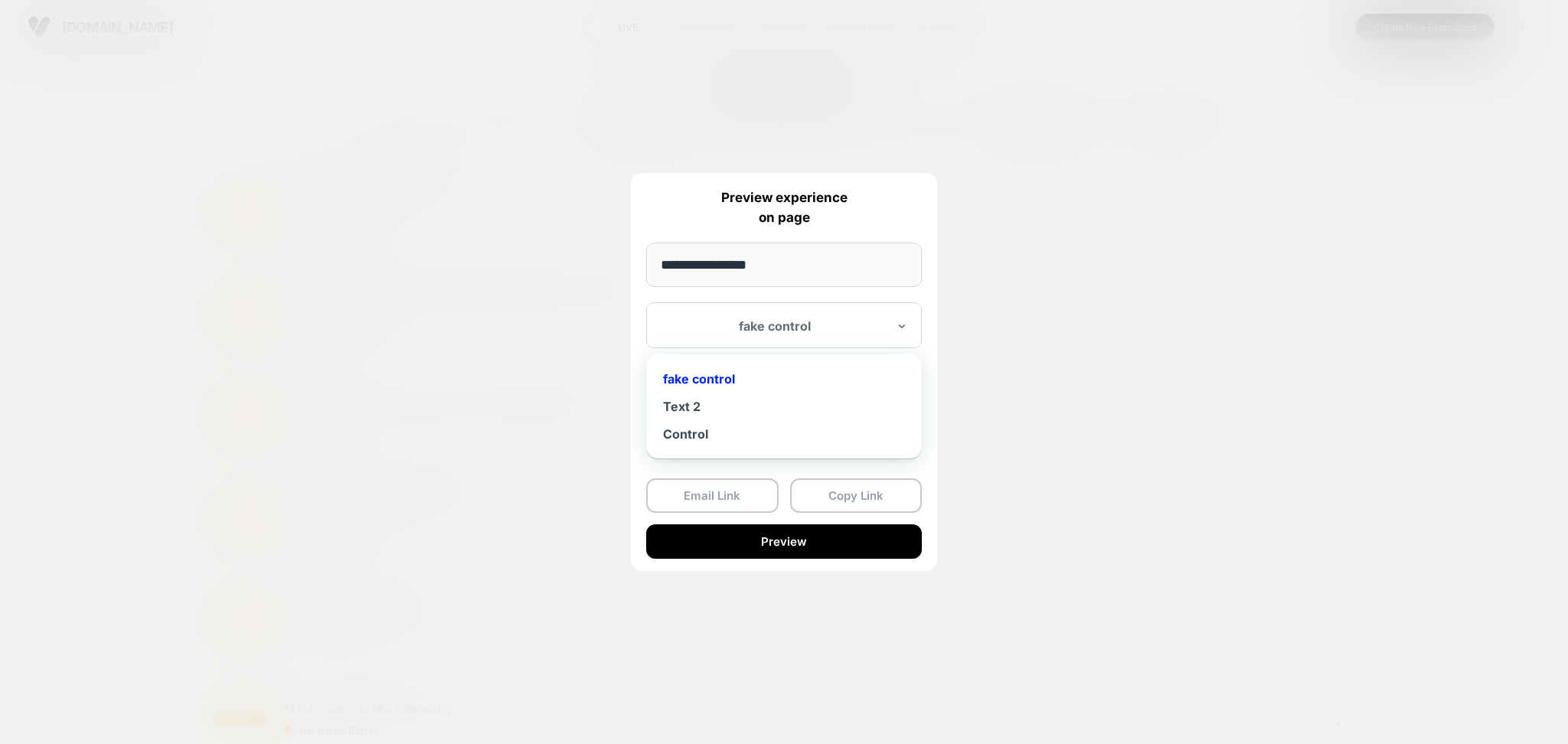
click at [860, 325] on div at bounding box center [775, 326] width 225 height 15
click at [680, 407] on div "Text 2" at bounding box center [784, 406] width 260 height 28
click at [831, 488] on button "Copy Link" at bounding box center [857, 496] width 133 height 35
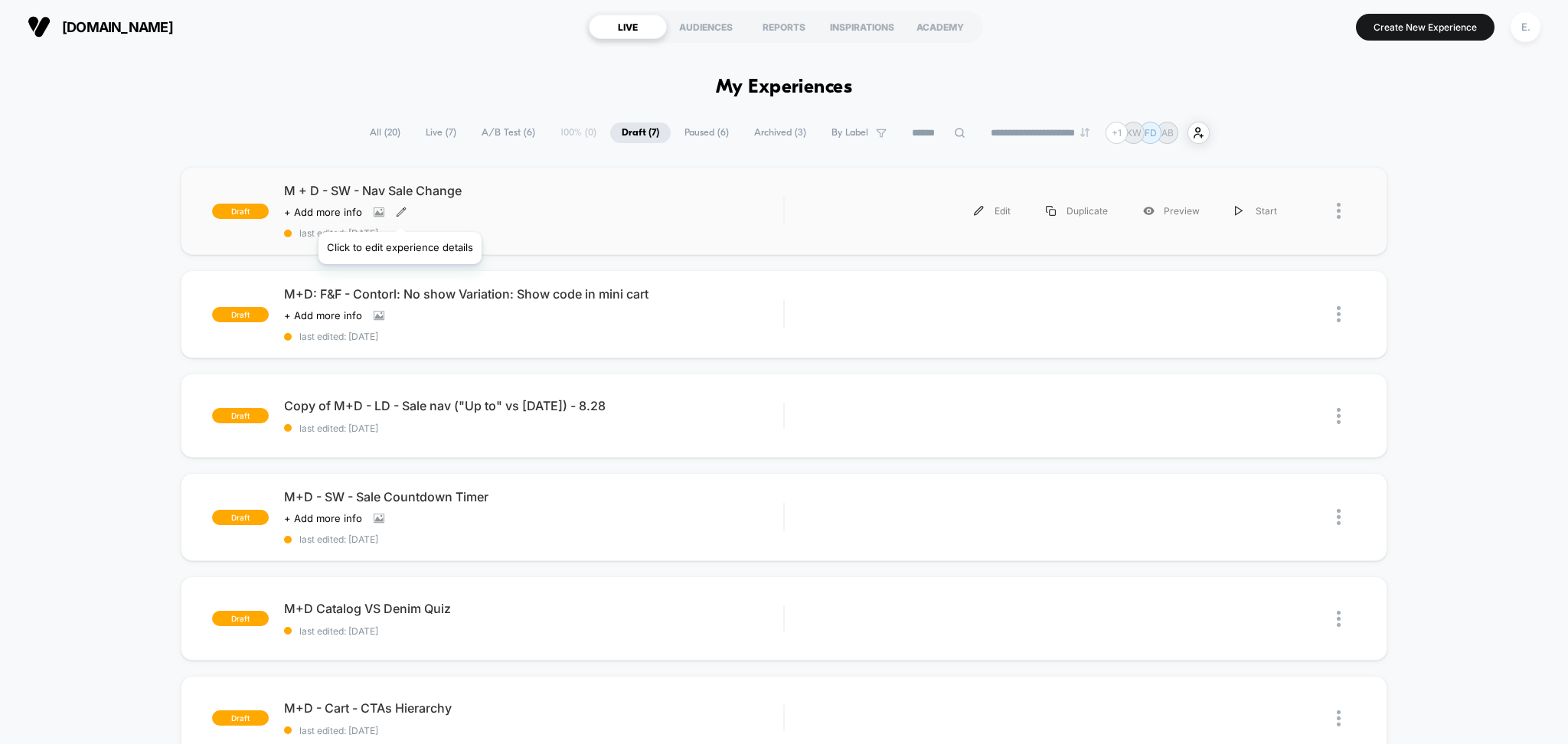
click at [396, 212] on icon at bounding box center [400, 212] width 11 height 11
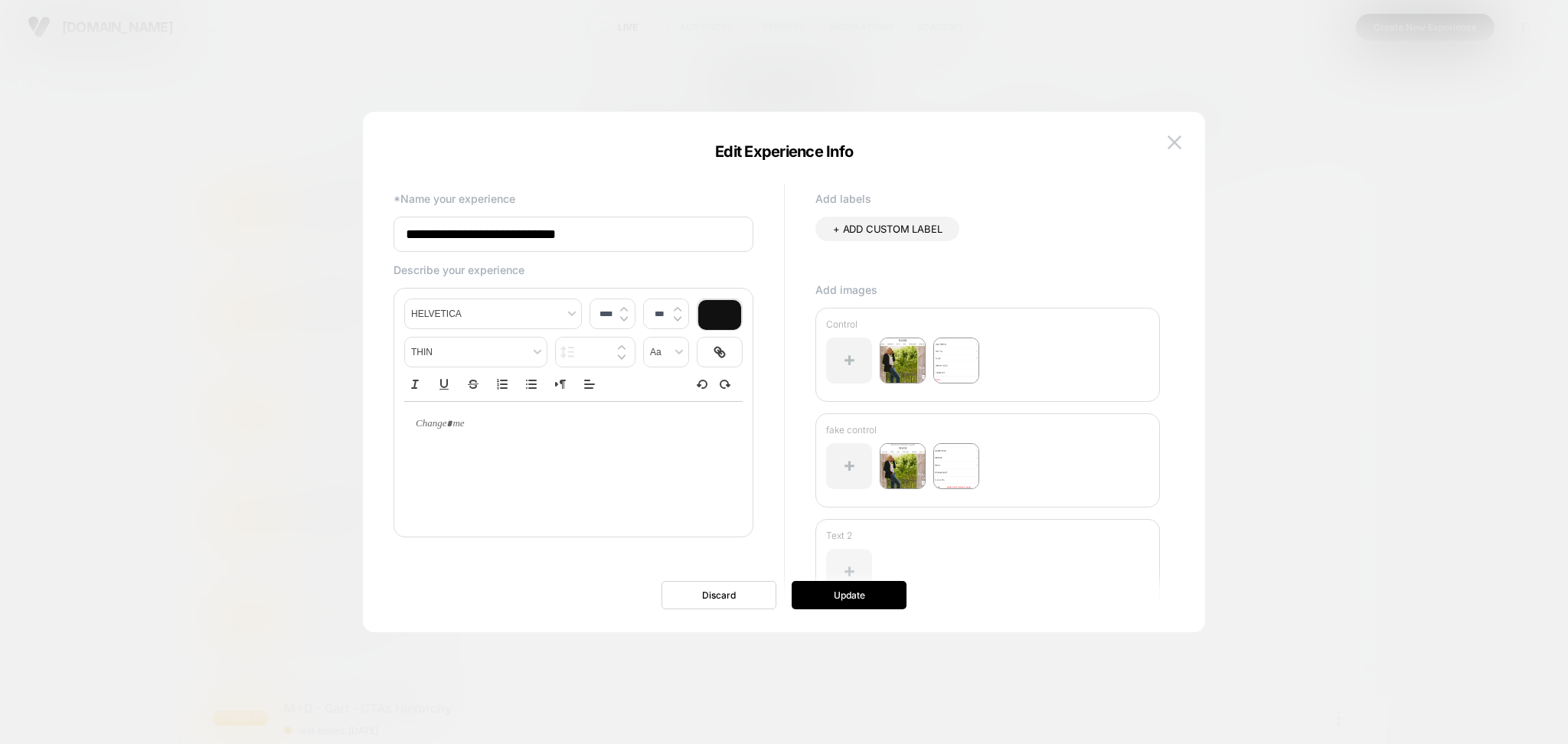
click at [859, 563] on div at bounding box center [849, 572] width 46 height 46
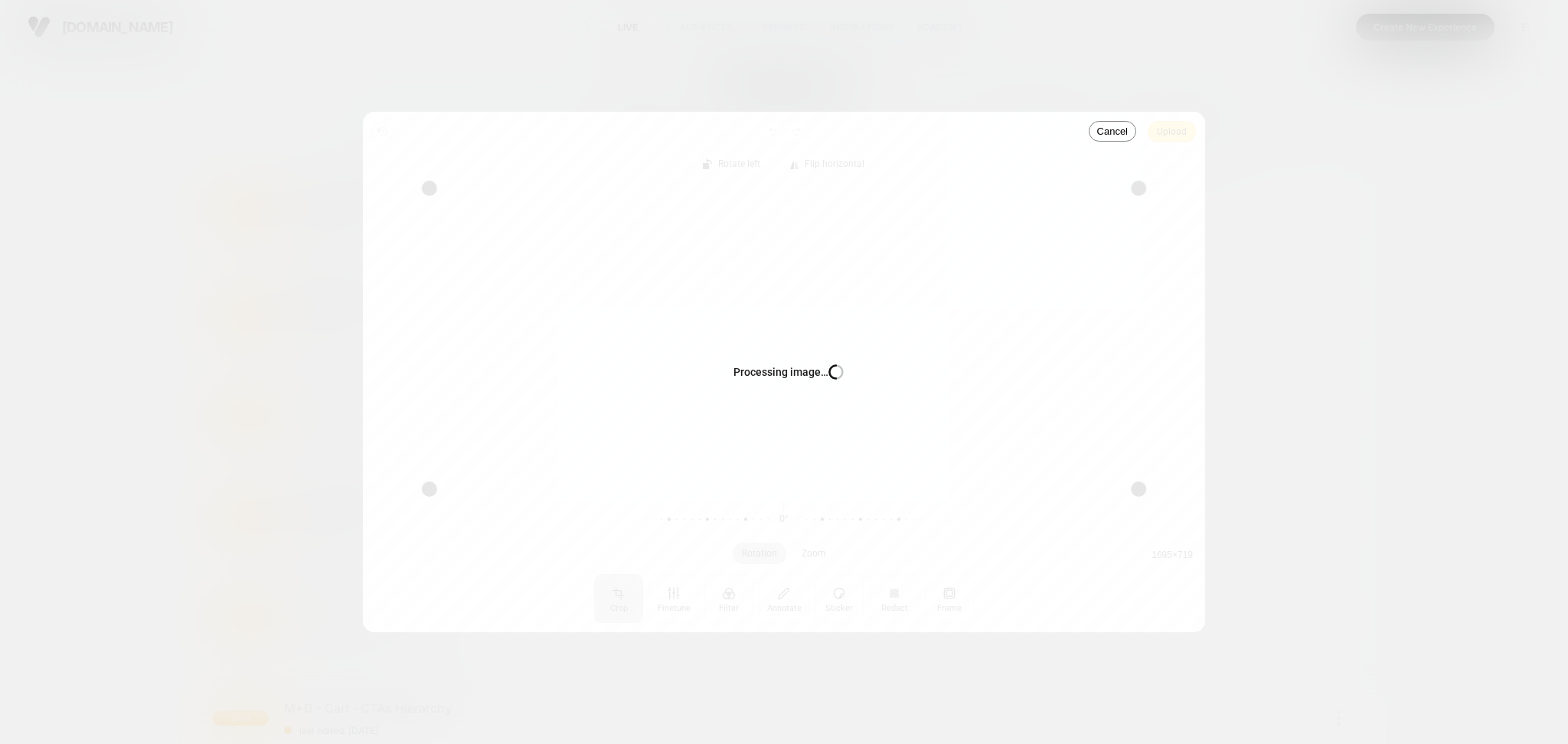
click at [1179, 129] on div "Processing image… Busy" at bounding box center [784, 372] width 842 height 521
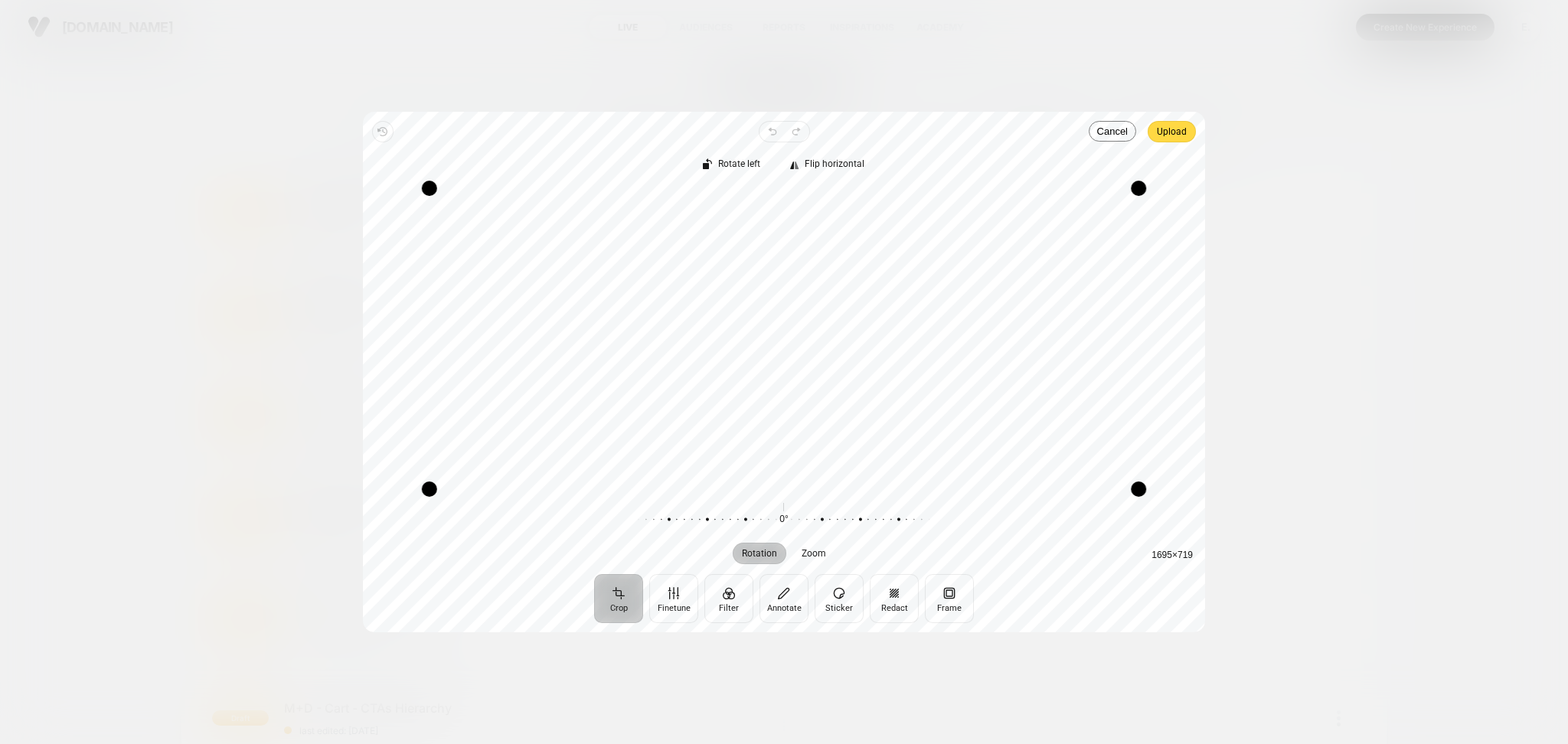
click at [1179, 129] on span "Upload" at bounding box center [1171, 131] width 30 height 18
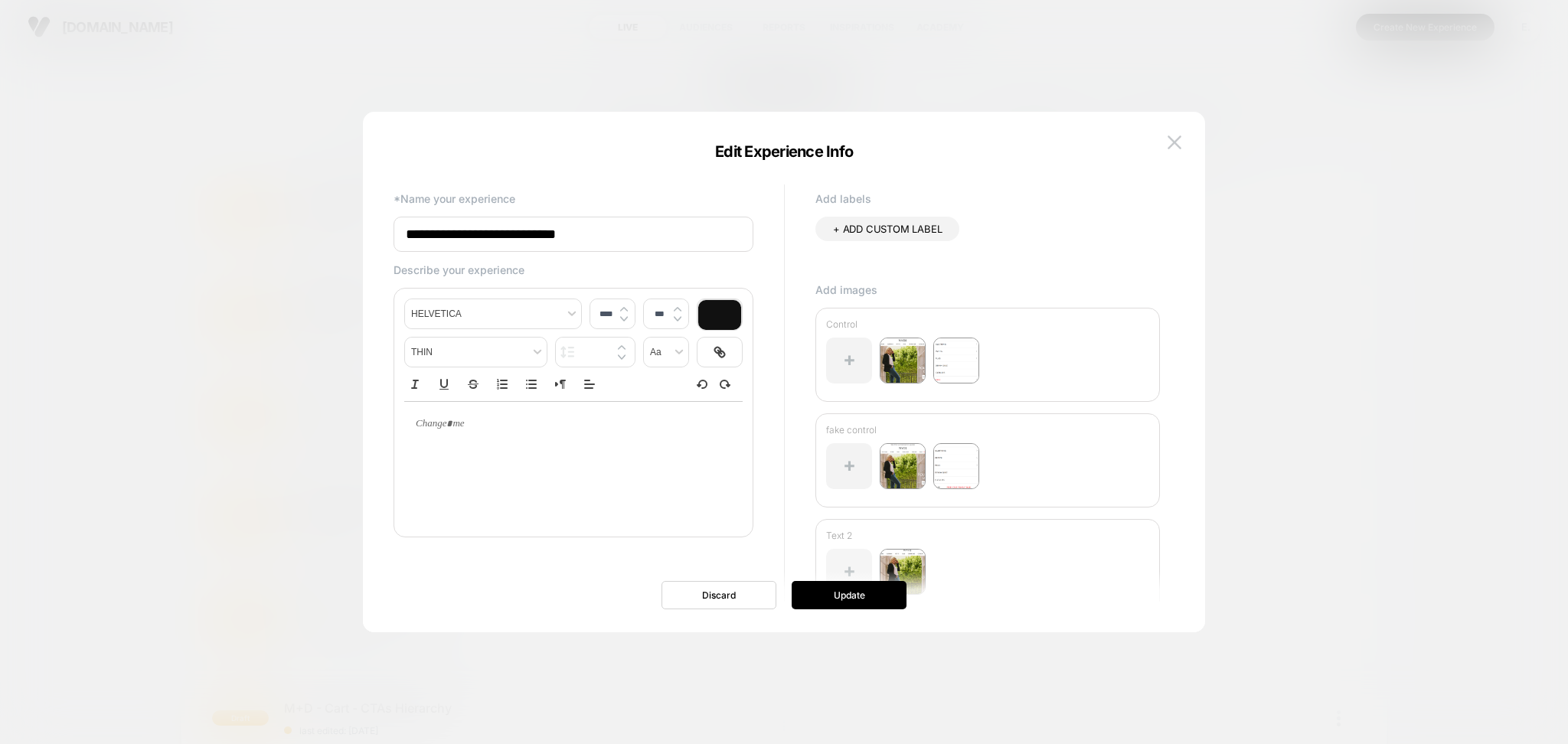
click at [850, 559] on div at bounding box center [849, 572] width 46 height 46
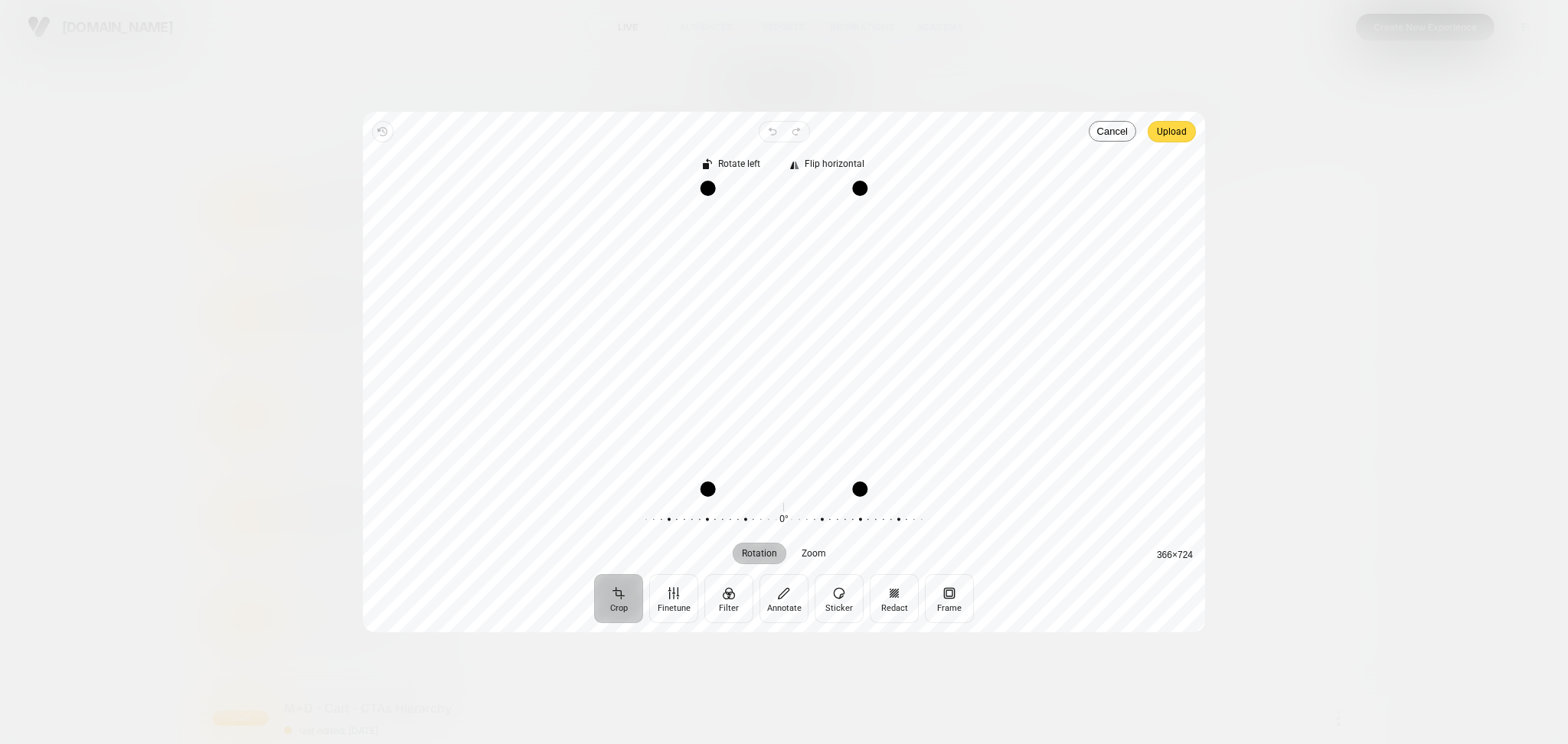
click at [1161, 128] on span "Upload" at bounding box center [1171, 131] width 30 height 18
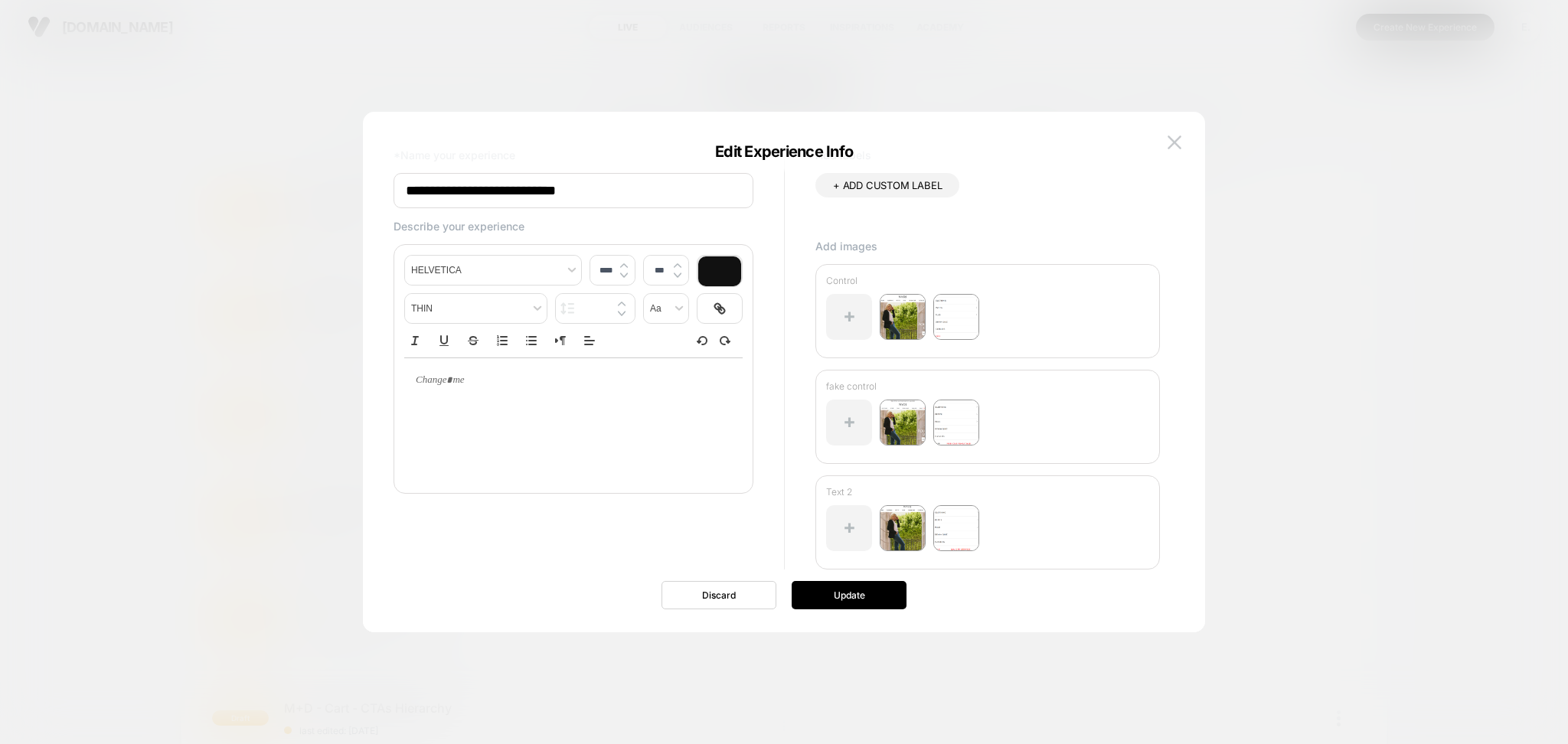
scroll to position [65, 0]
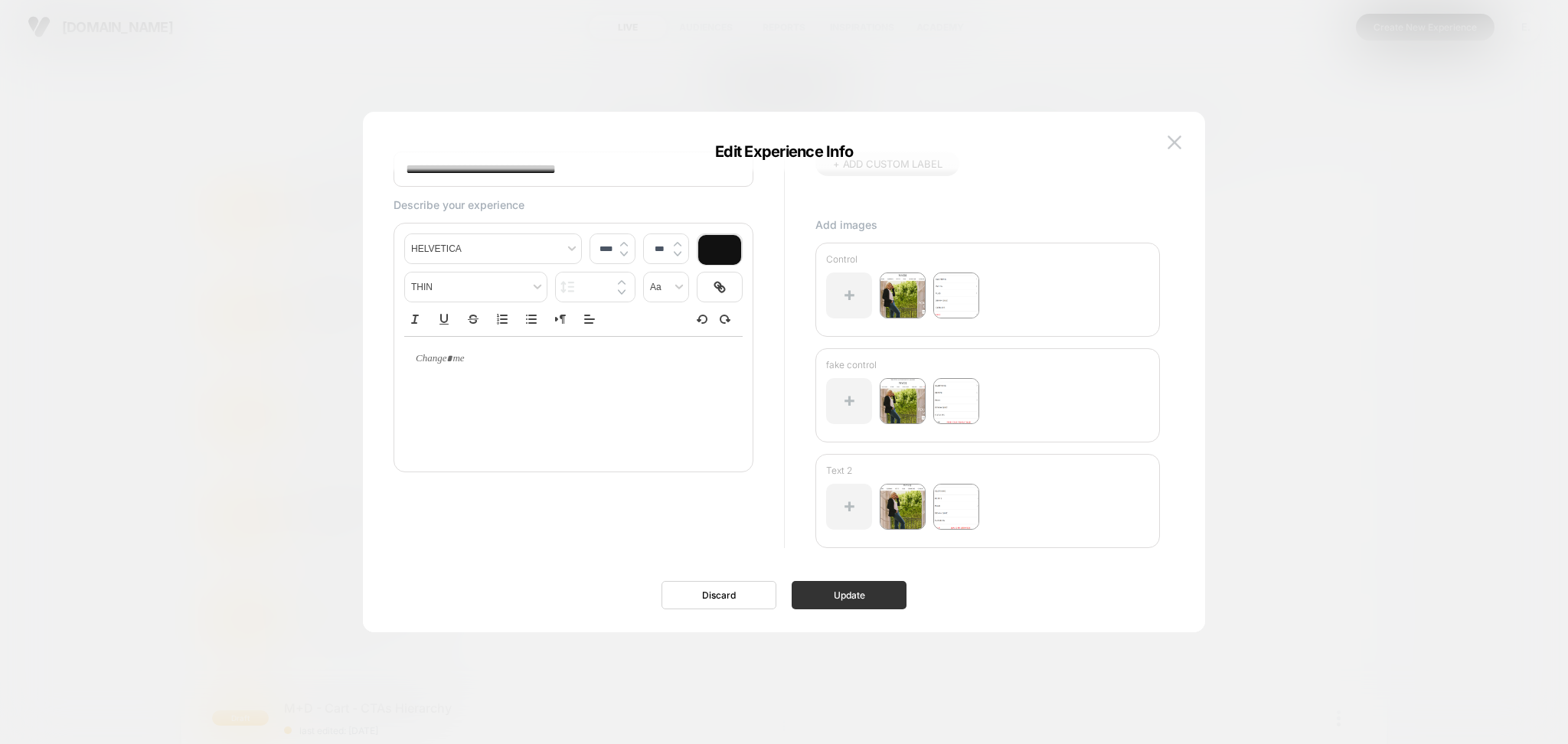
click at [853, 598] on button "Update" at bounding box center [848, 595] width 115 height 28
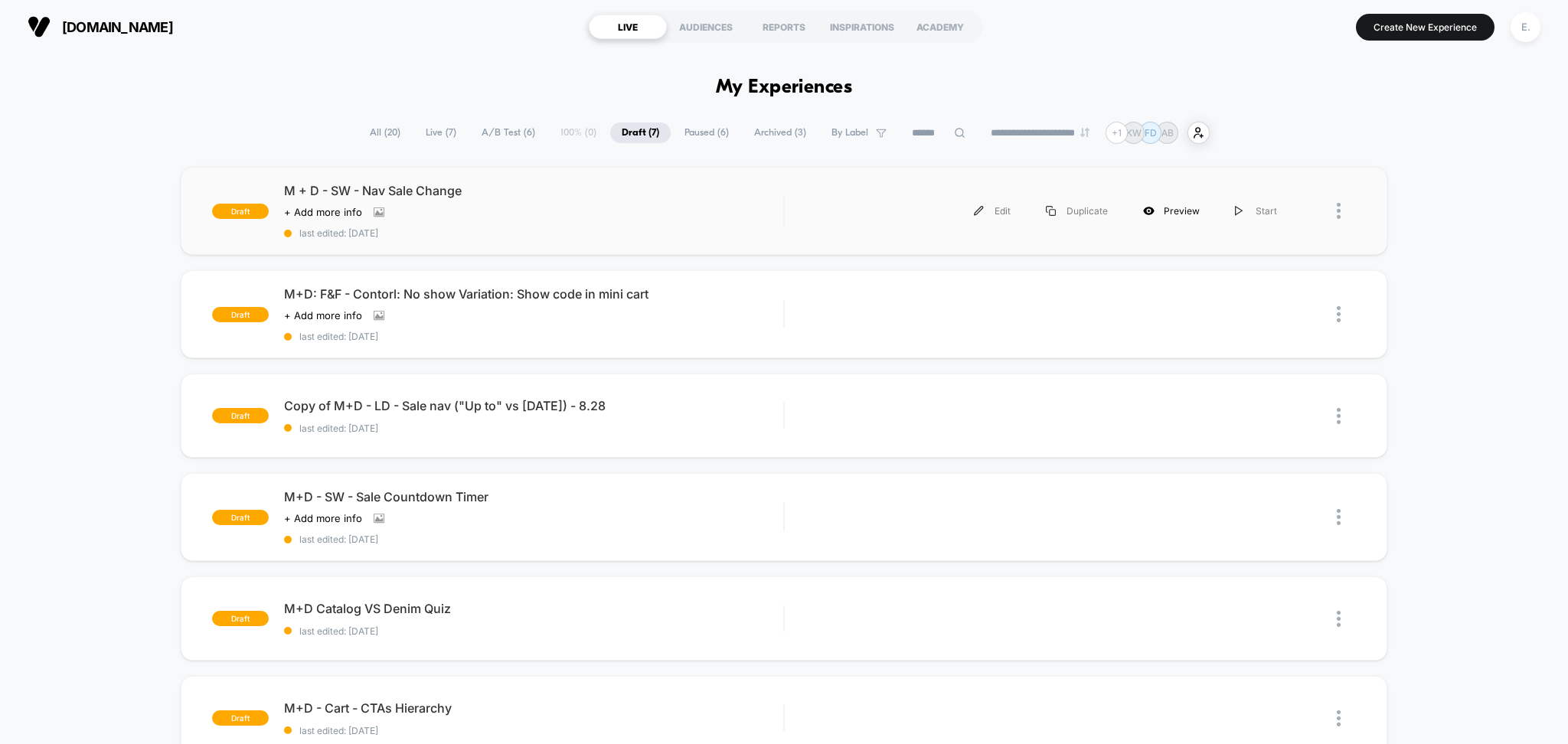
click at [1183, 212] on div "Preview" at bounding box center [1170, 211] width 91 height 35
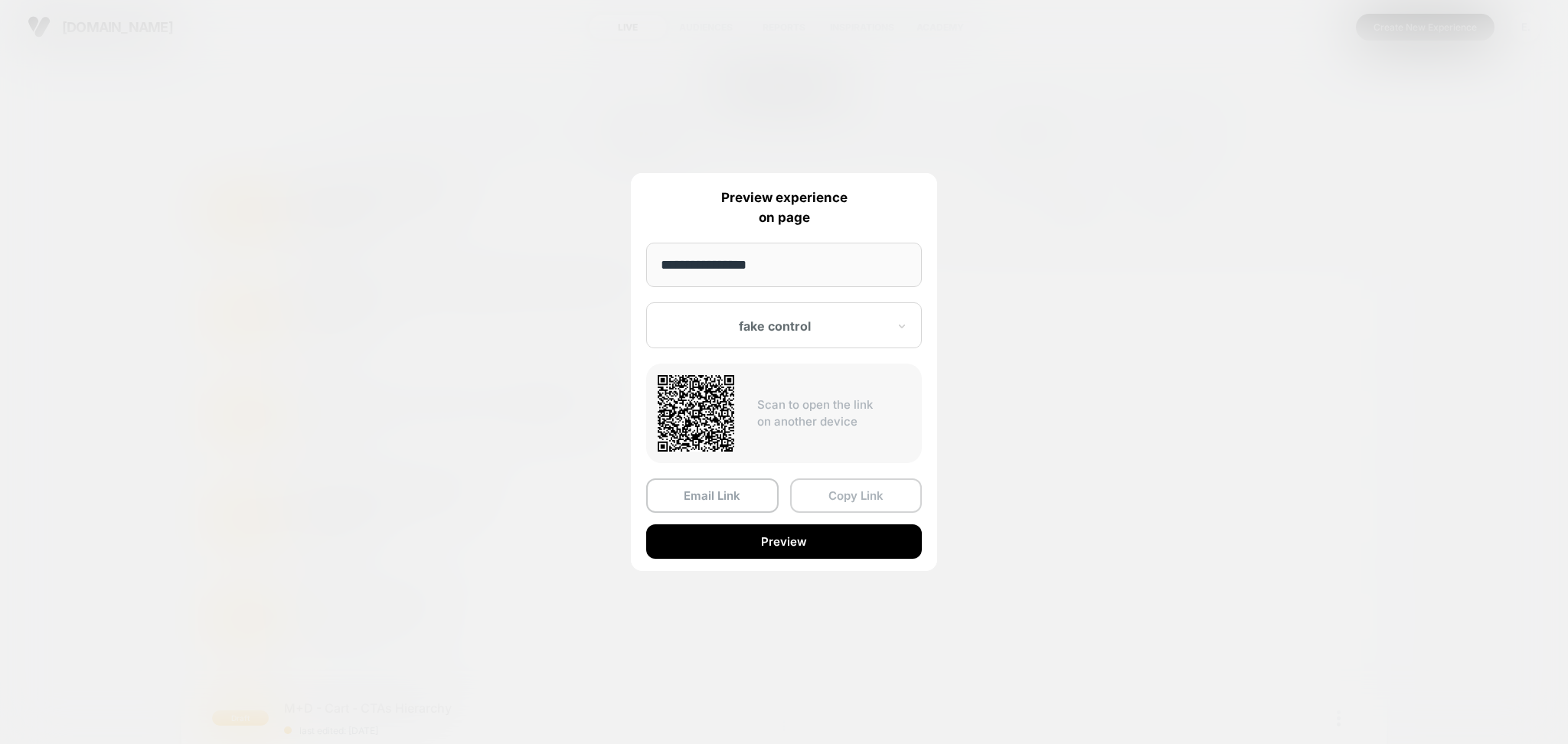
click at [856, 494] on button "Copy Link" at bounding box center [857, 496] width 133 height 35
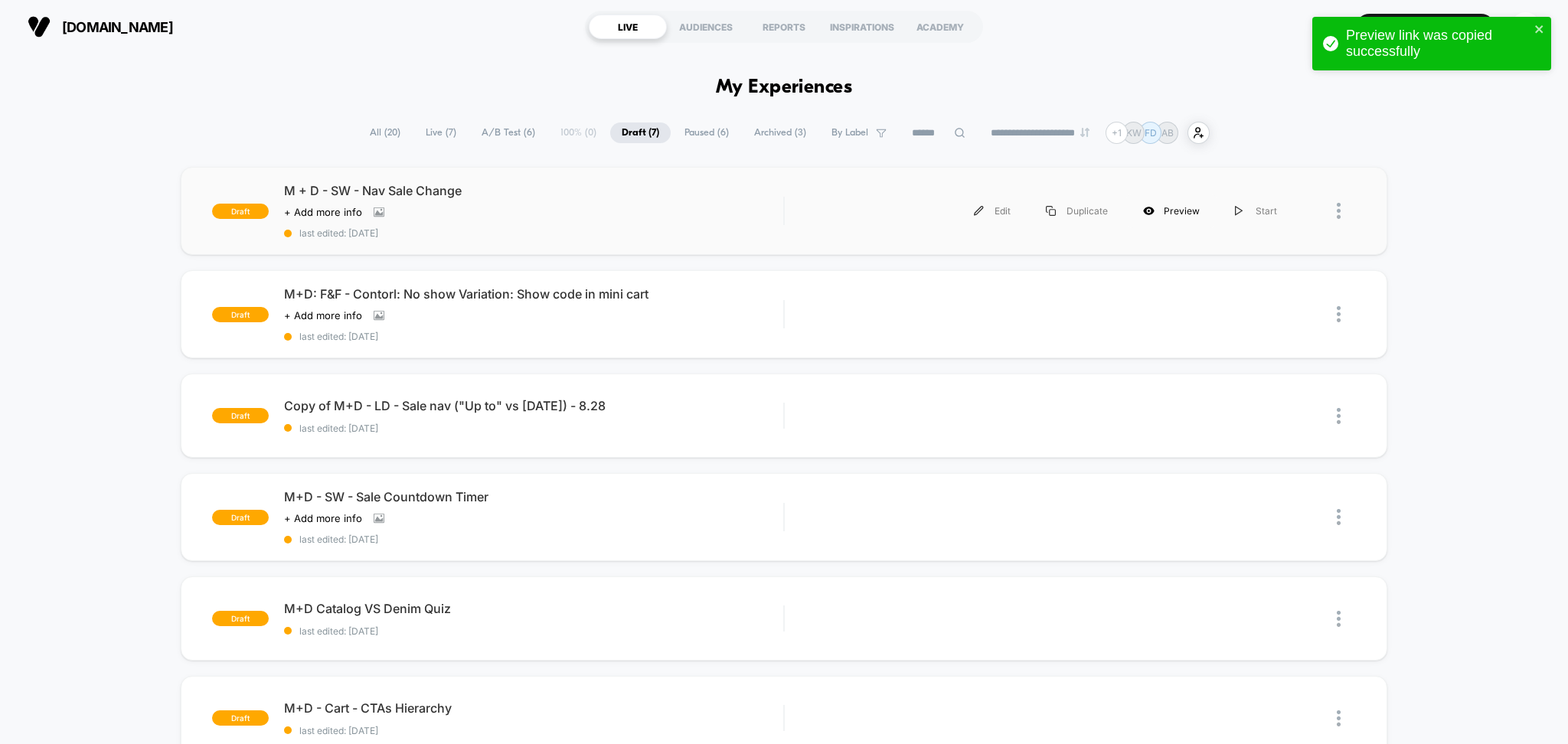
click at [1158, 215] on div "Preview" at bounding box center [1170, 211] width 91 height 35
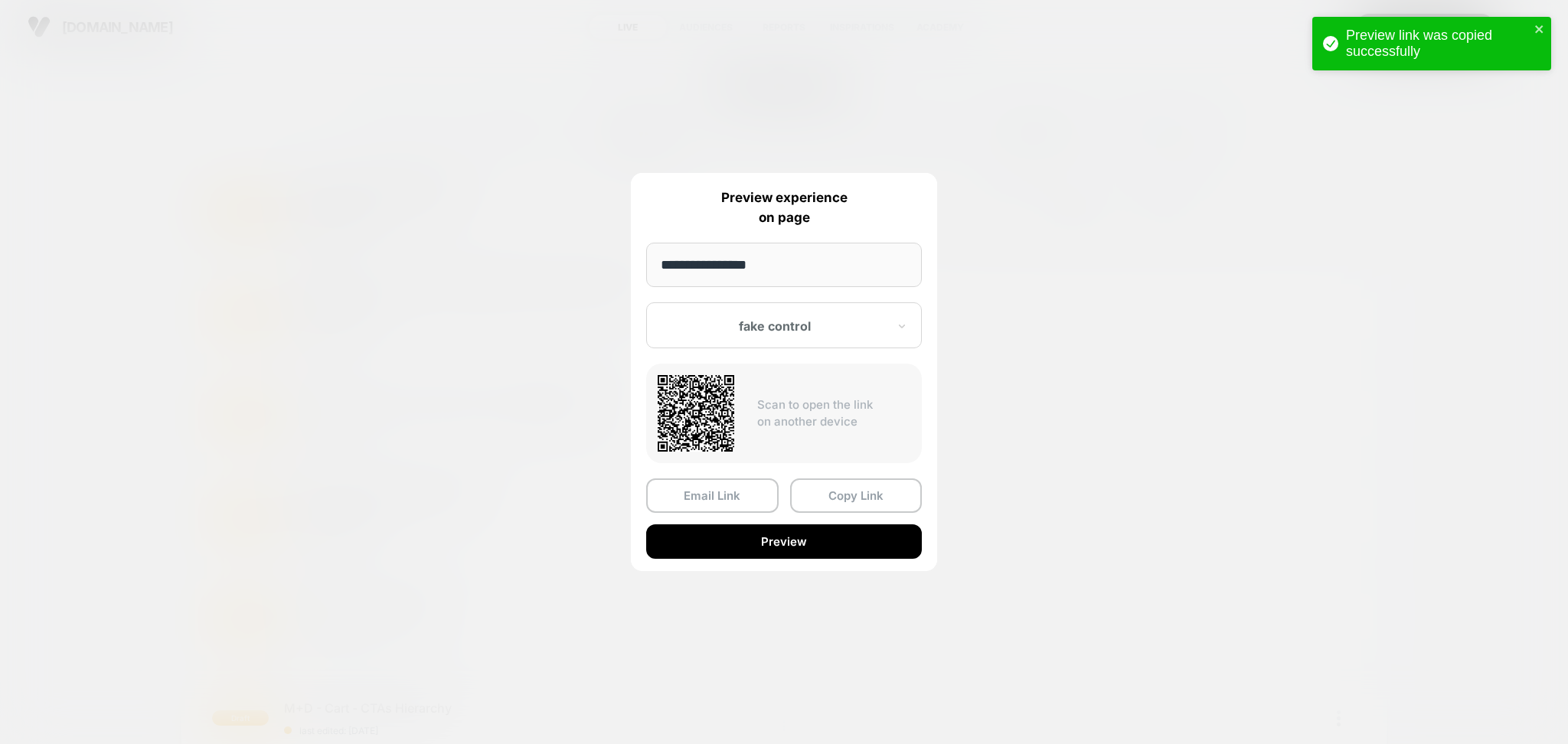
click at [888, 320] on div "fake control" at bounding box center [784, 325] width 275 height 46
click at [697, 399] on div "Text 2" at bounding box center [784, 406] width 260 height 28
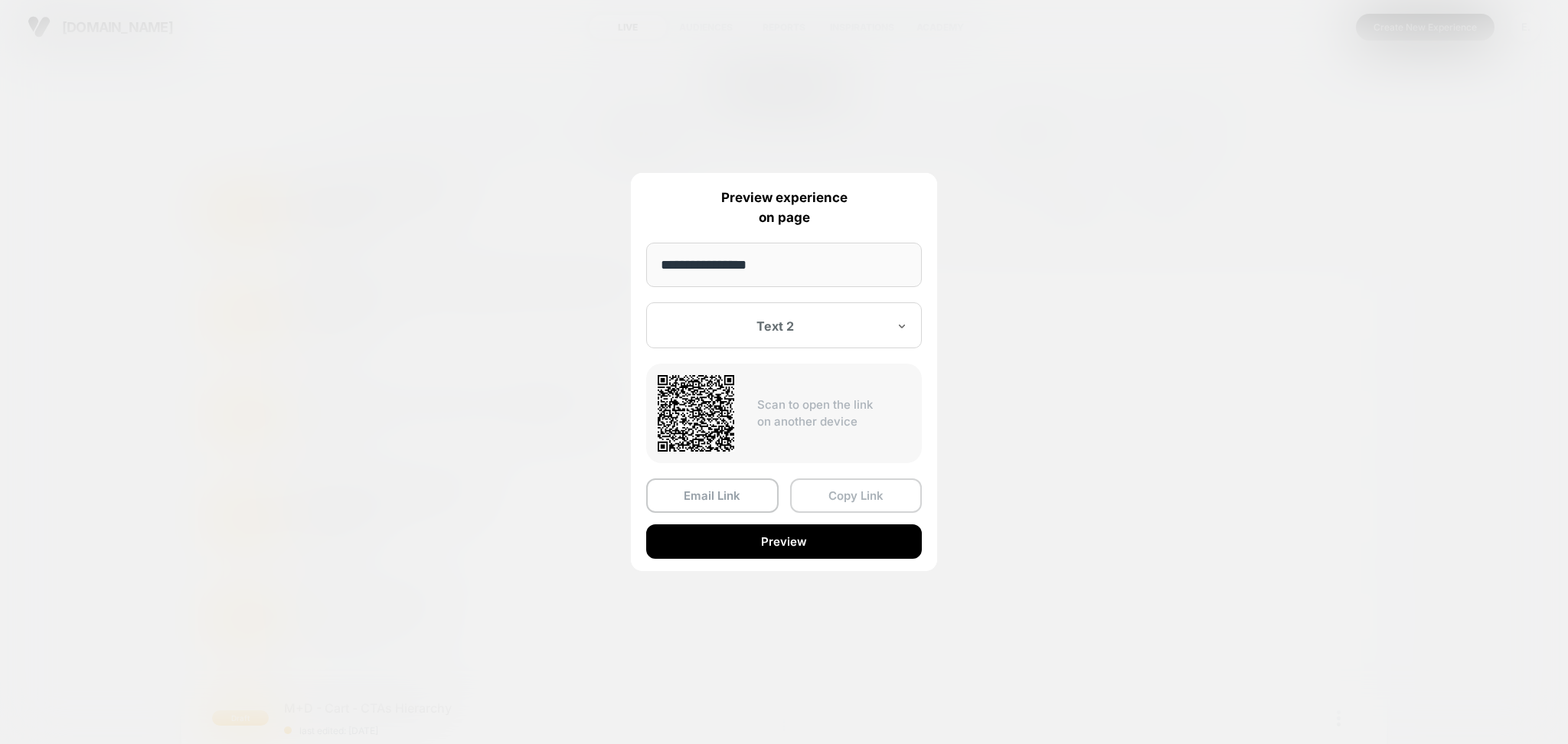
click at [845, 493] on button "Copy Link" at bounding box center [857, 496] width 133 height 35
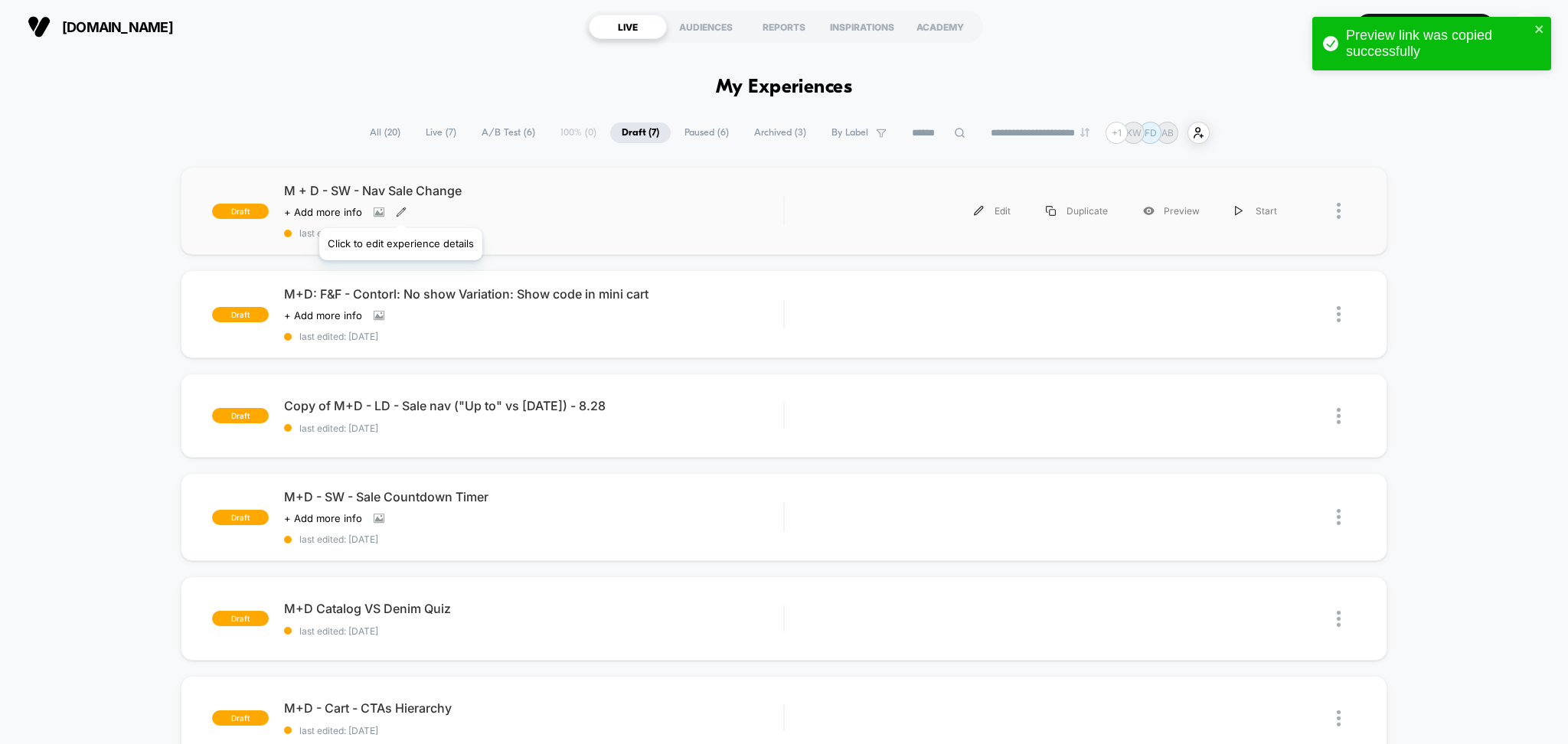
click at [399, 210] on icon at bounding box center [400, 212] width 9 height 9
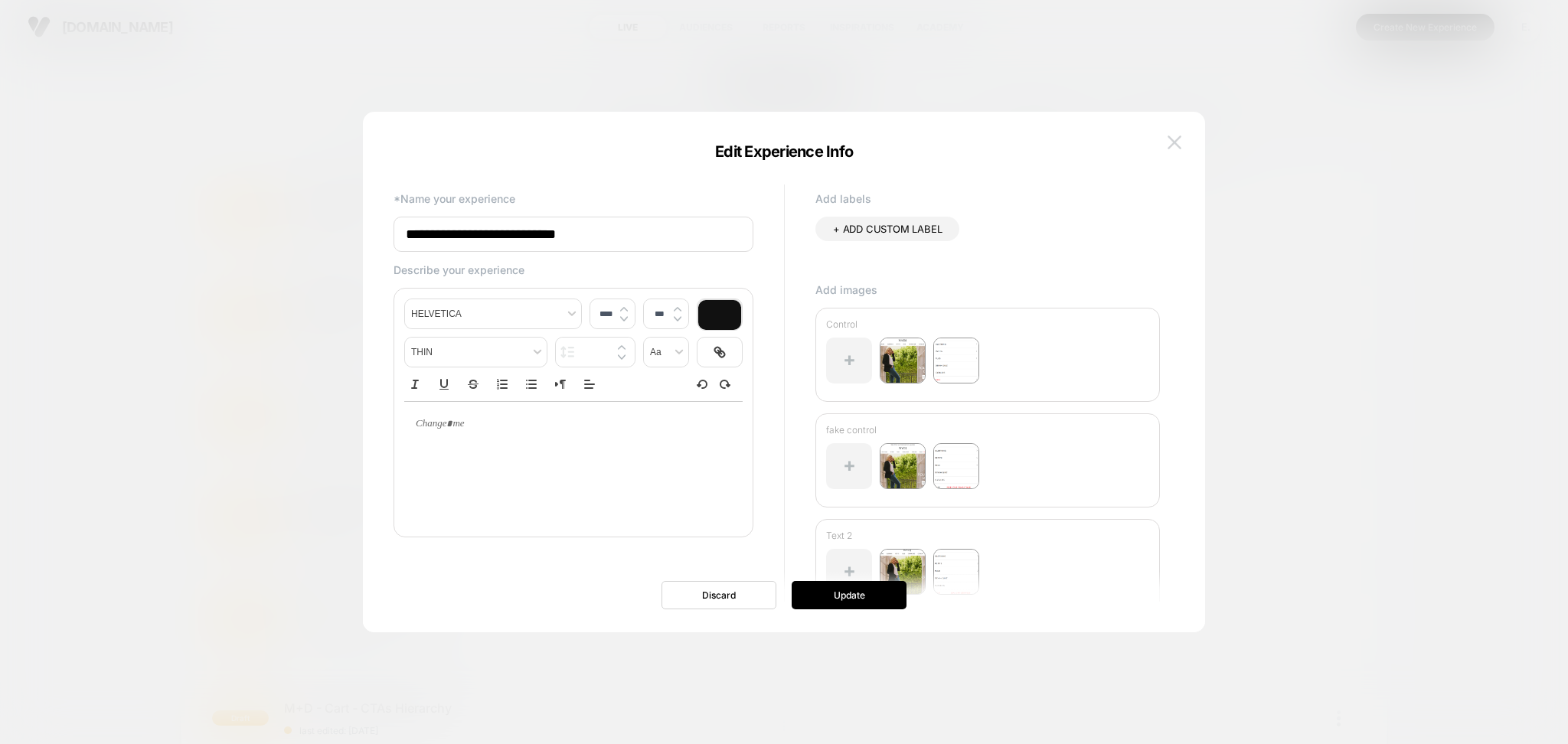
click at [1176, 141] on img at bounding box center [1174, 142] width 13 height 13
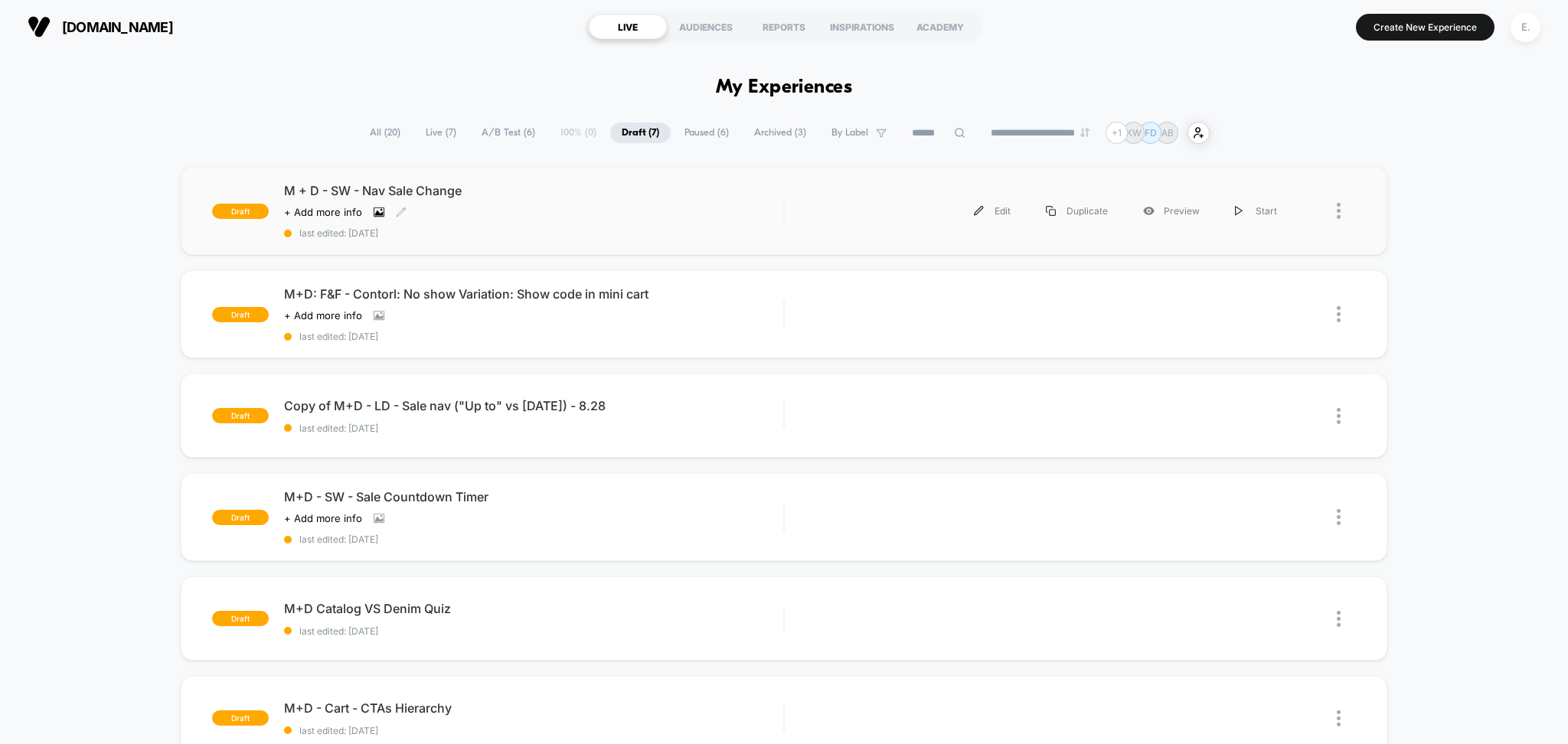
click at [378, 215] on icon at bounding box center [378, 213] width 9 height 6
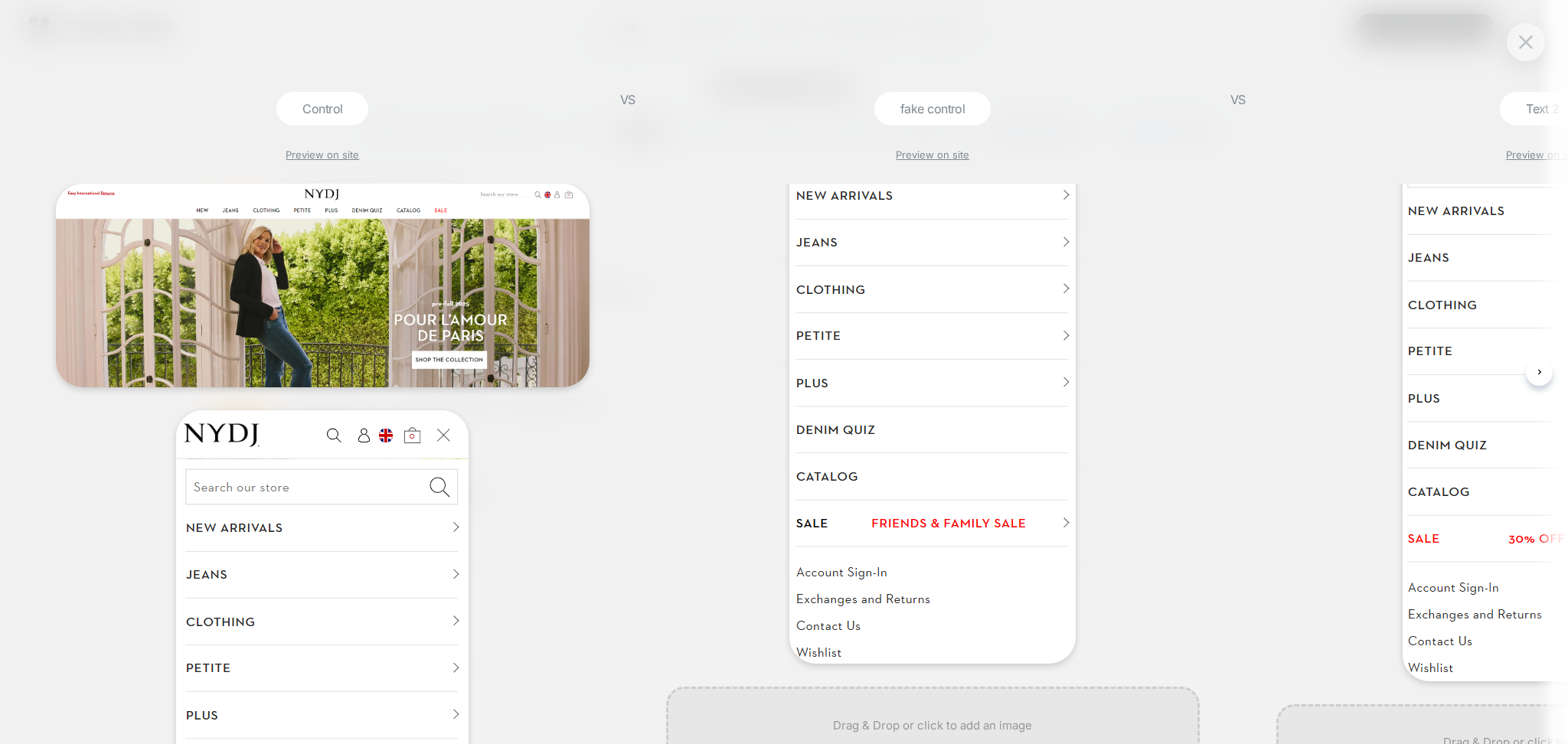
scroll to position [204, 0]
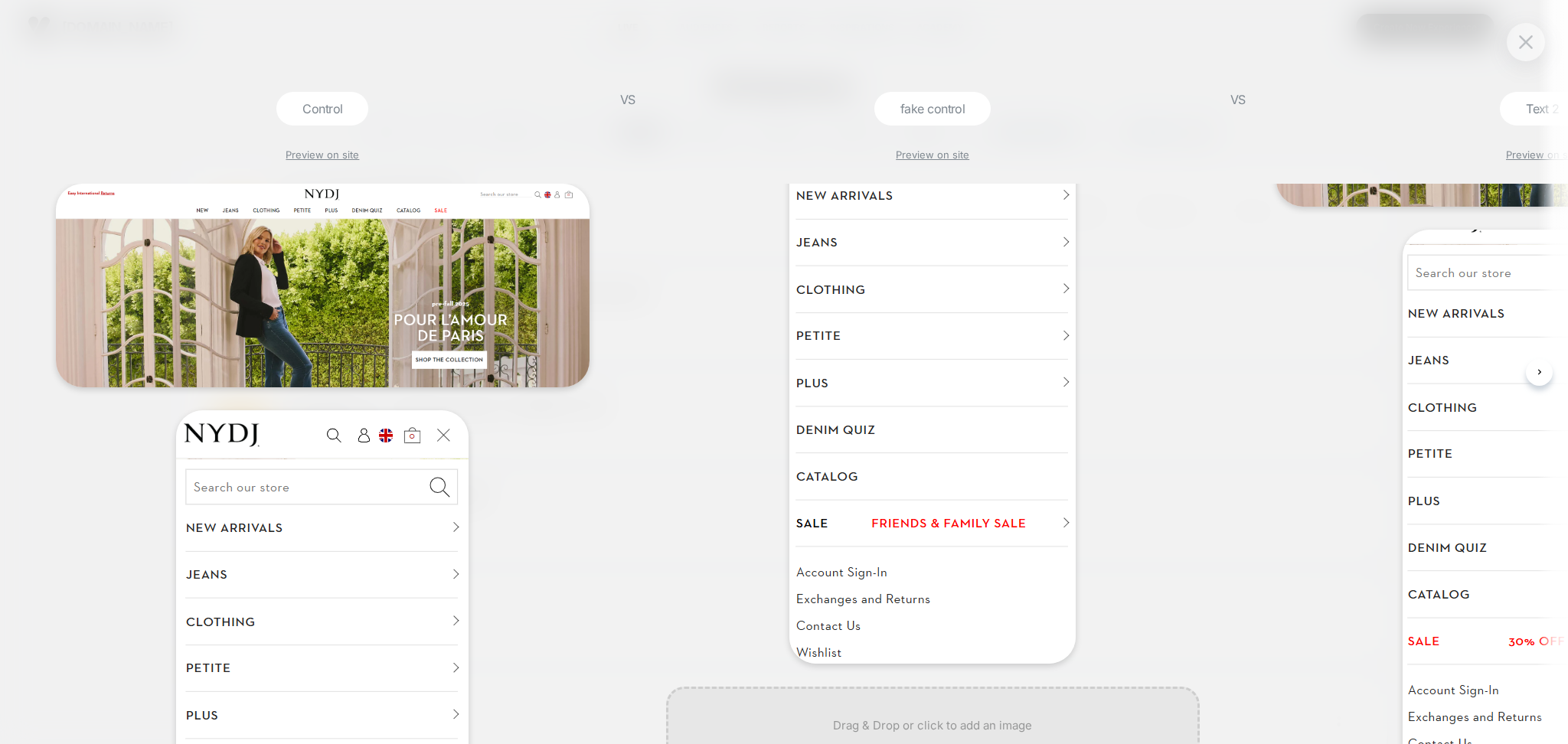
click at [1542, 384] on button at bounding box center [1539, 372] width 27 height 27
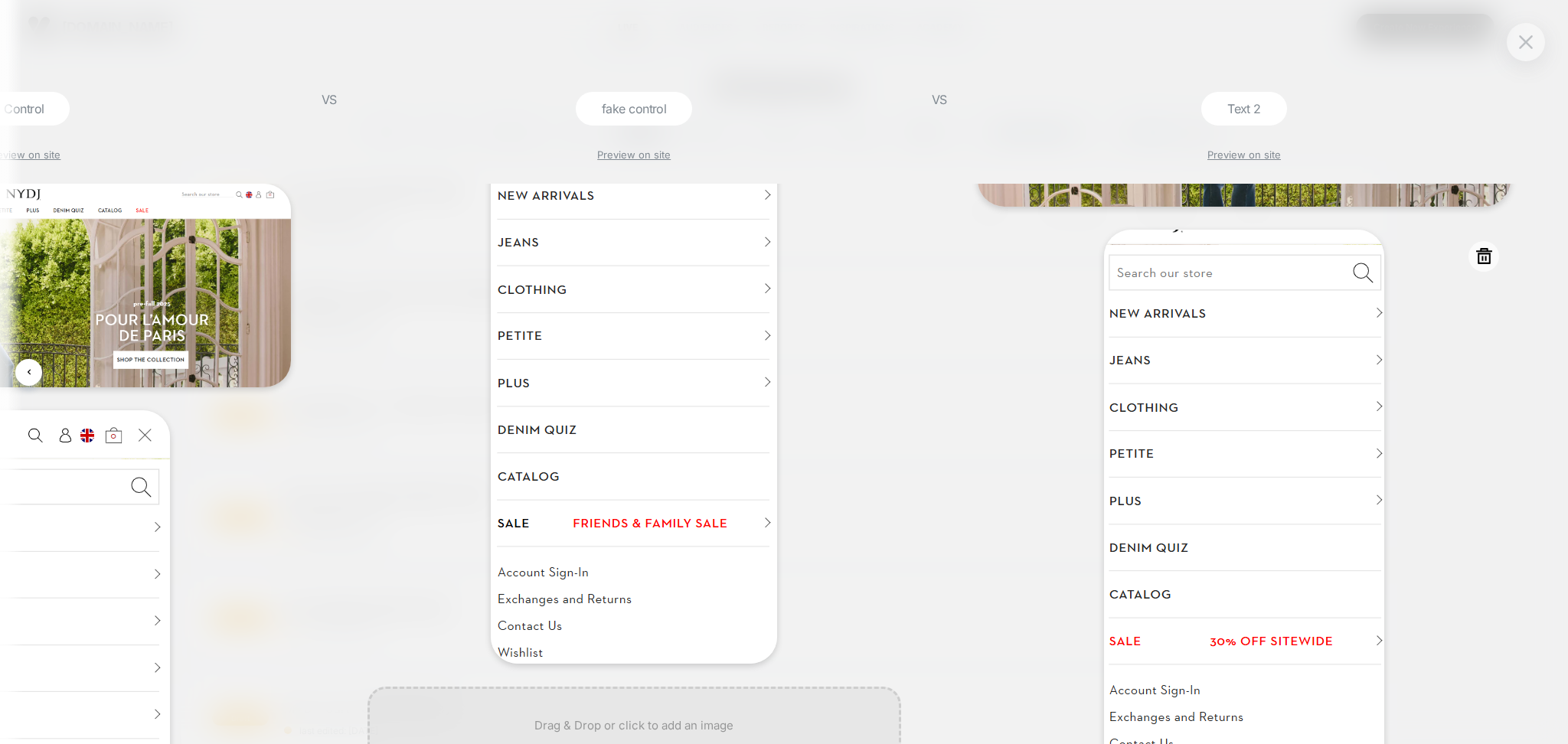
scroll to position [306, 0]
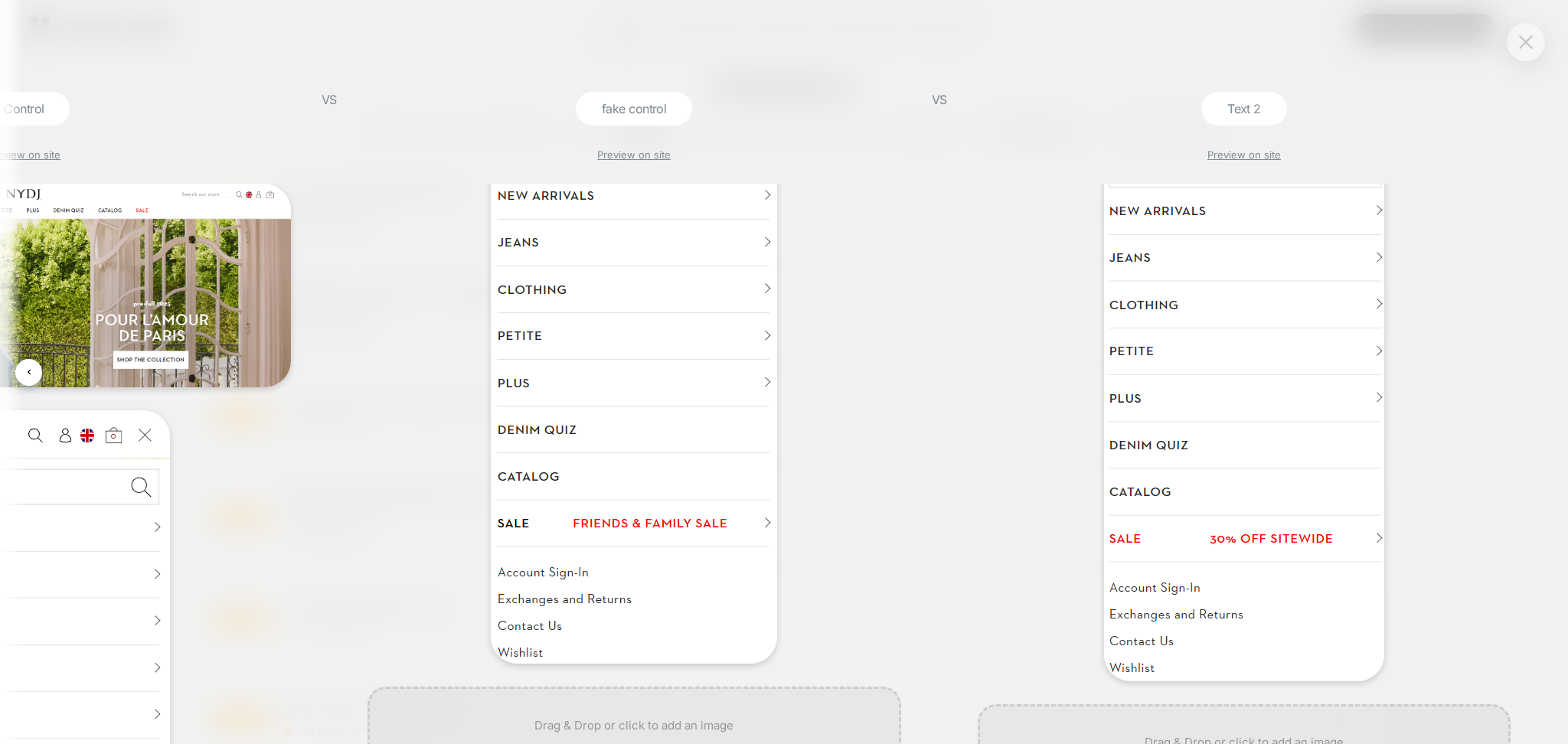
click at [1514, 41] on button at bounding box center [1526, 42] width 23 height 23
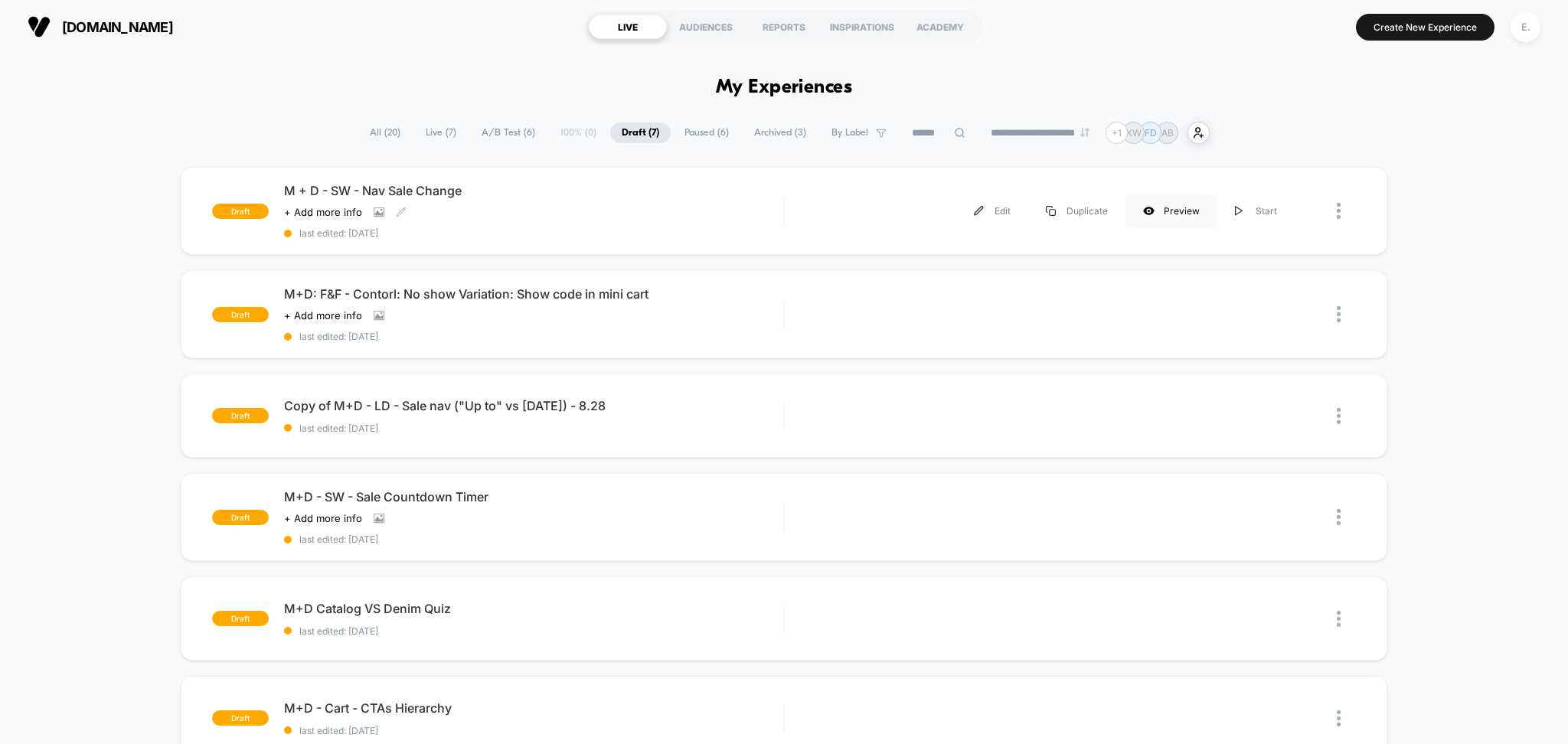
click at [1189, 205] on div "Preview" at bounding box center [1170, 211] width 91 height 35
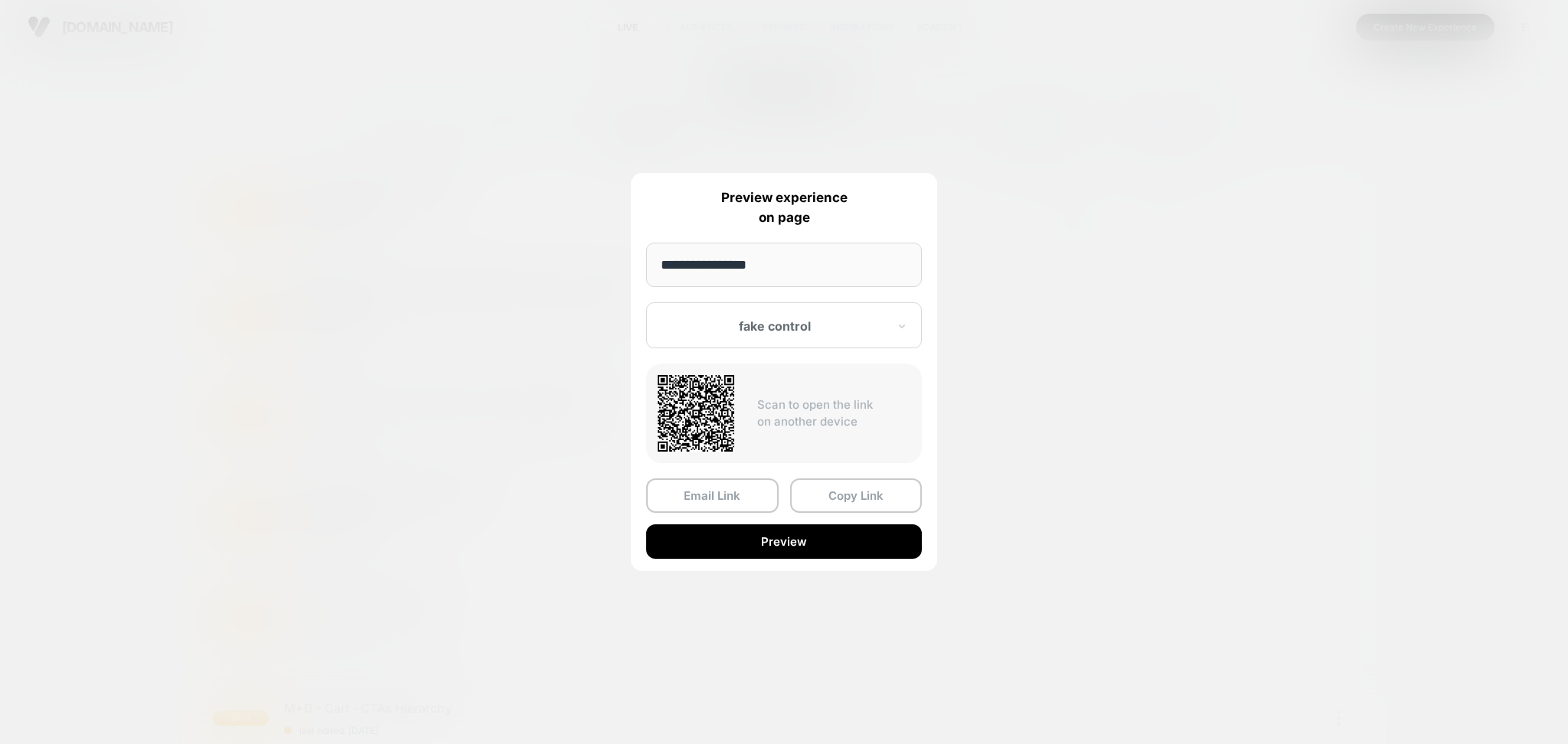
click at [829, 307] on div "fake control" at bounding box center [784, 325] width 275 height 46
click at [719, 402] on div "Text 2" at bounding box center [784, 406] width 260 height 28
click at [828, 501] on button "Copy Link" at bounding box center [857, 496] width 133 height 35
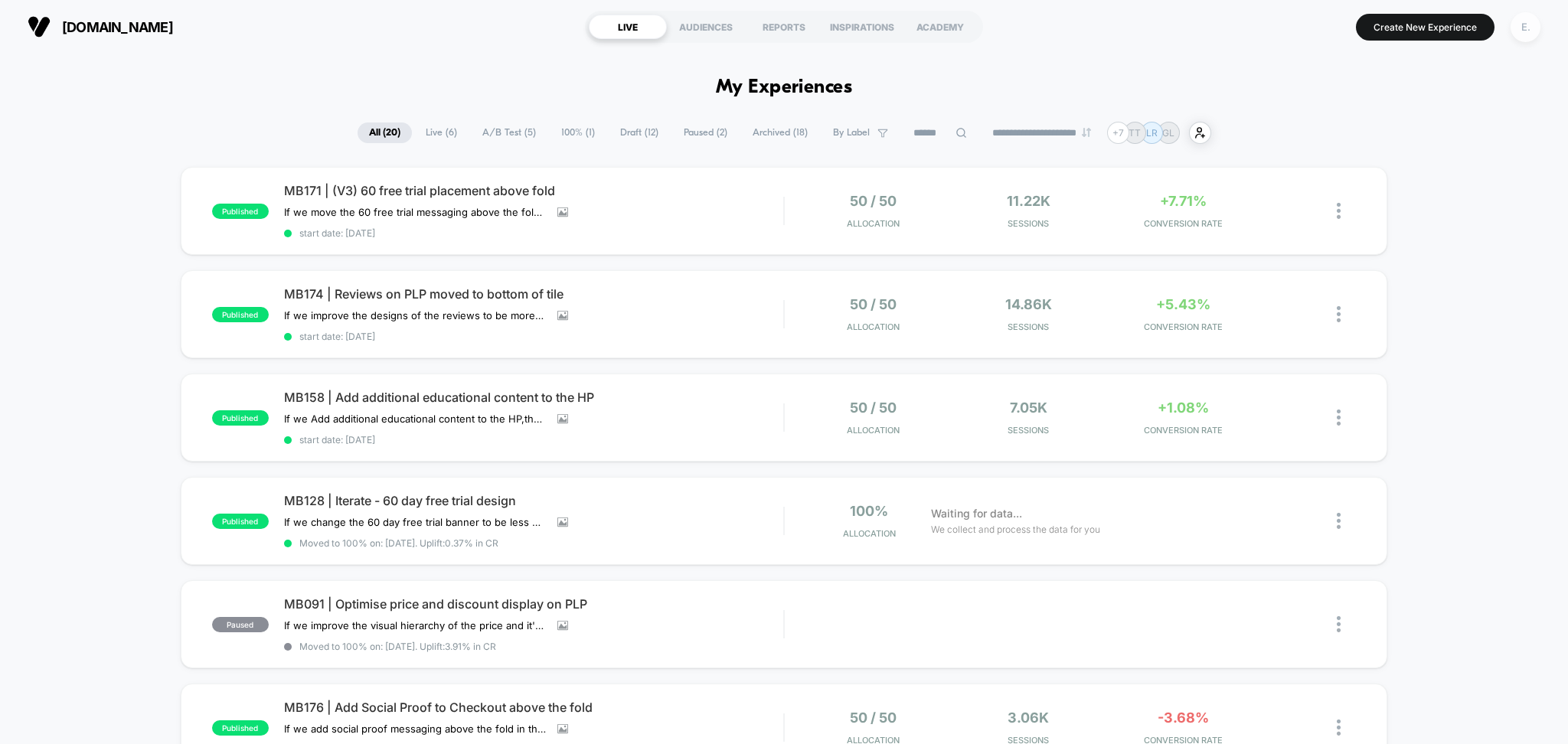
click at [1527, 29] on div "E." at bounding box center [1525, 27] width 30 height 30
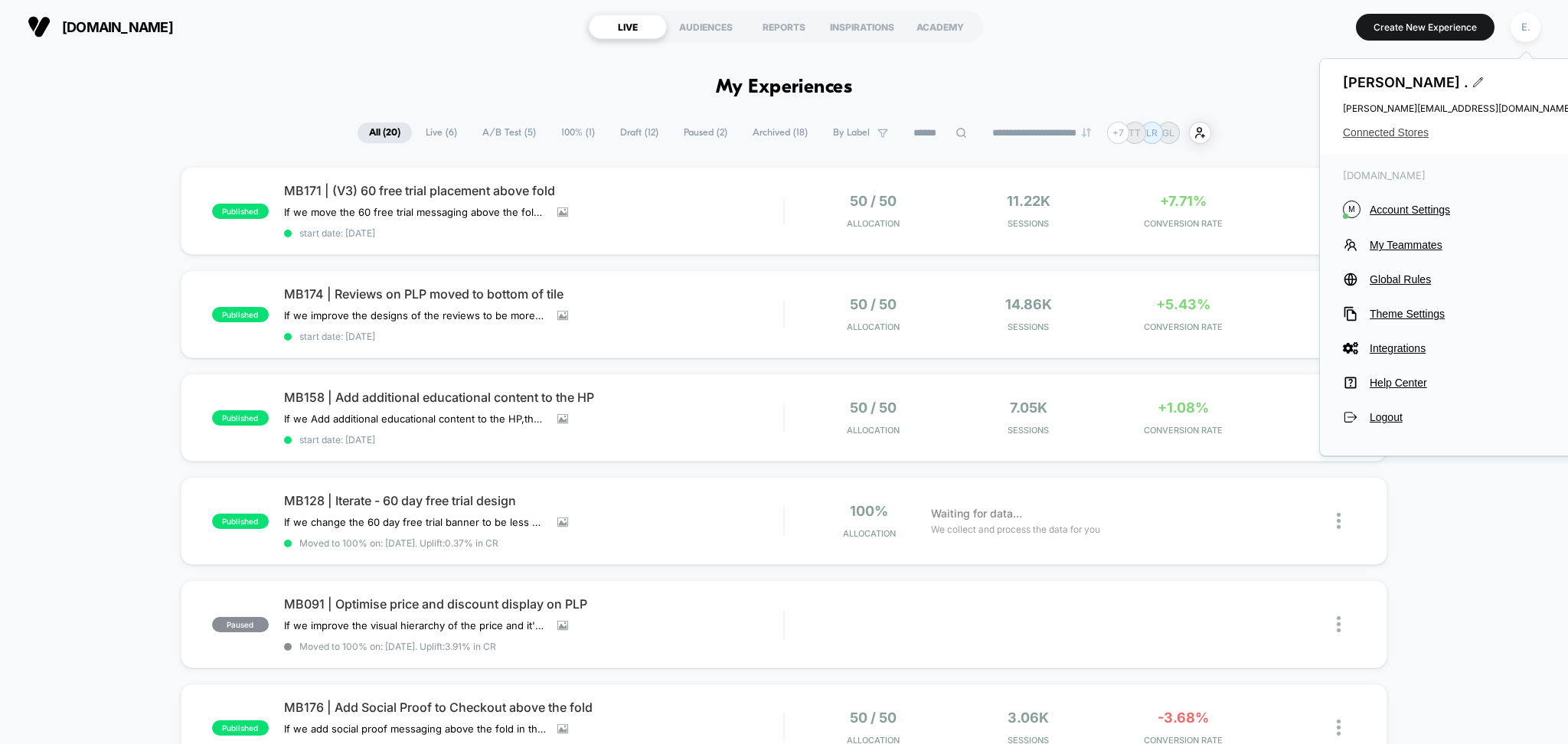
click at [1384, 136] on span "Connected Stores" at bounding box center [1457, 132] width 230 height 13
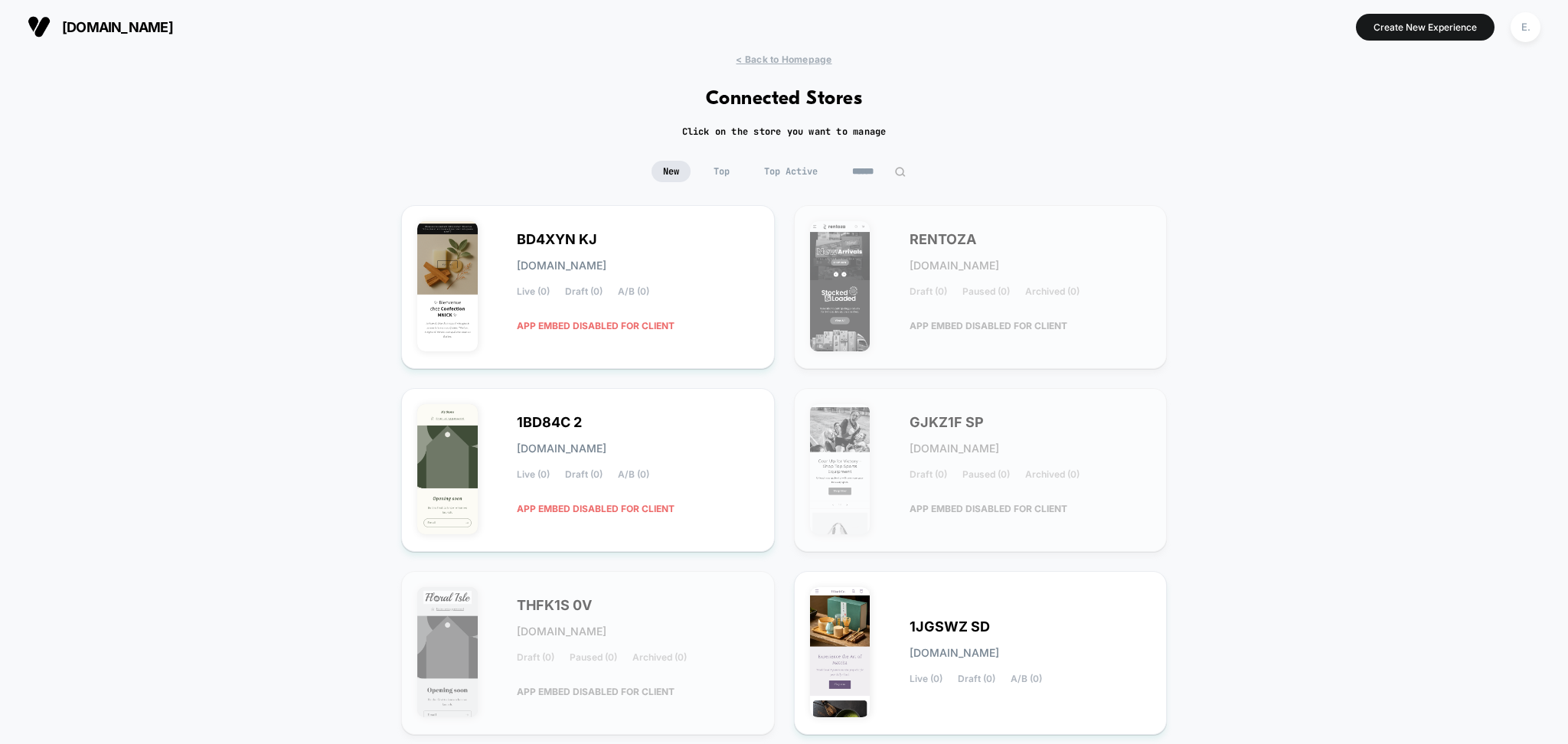
click at [861, 173] on input at bounding box center [879, 171] width 77 height 21
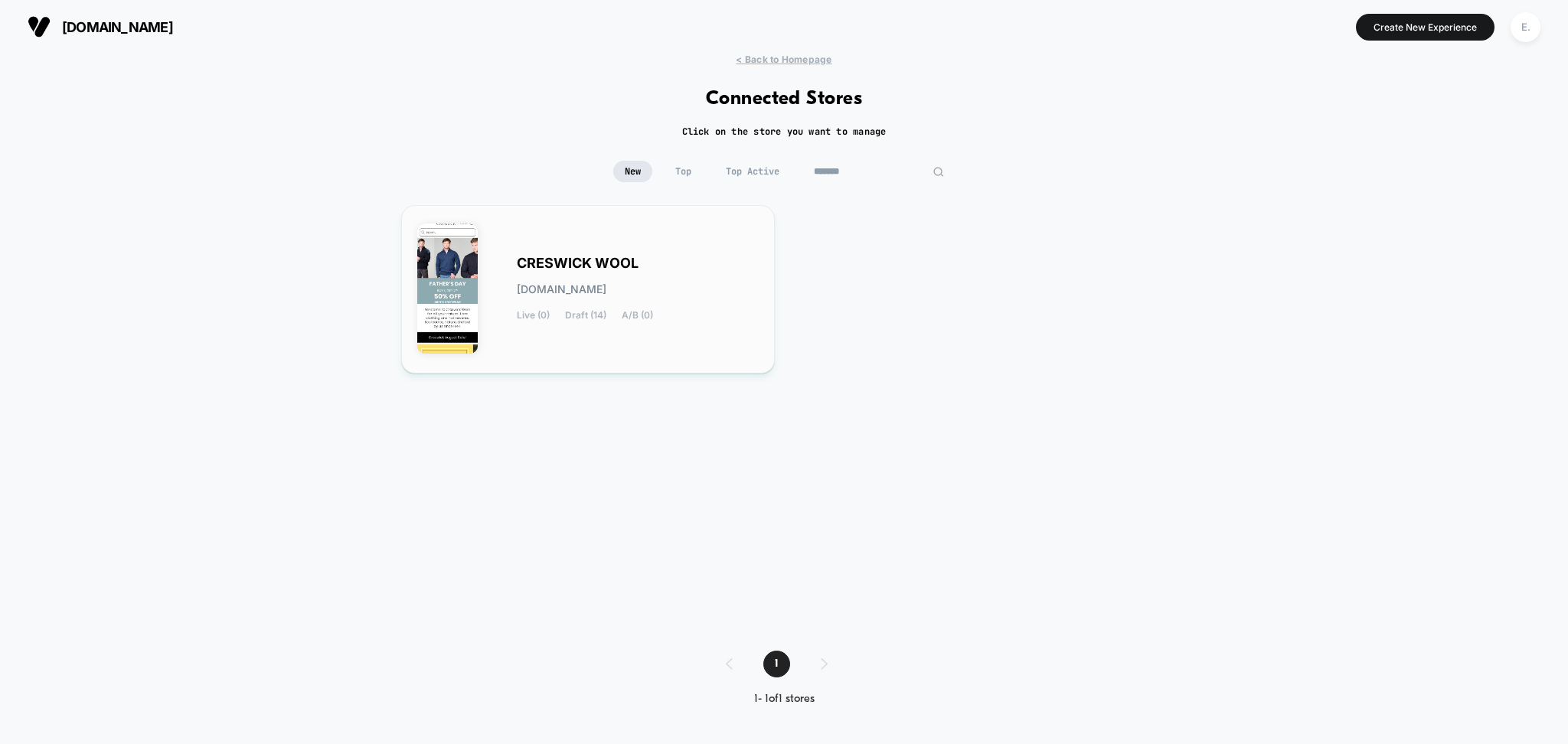
type input "*******"
click at [731, 230] on div "CRESWICK WOOL [DOMAIN_NAME] Live (0) Draft (14) A/B (0)" at bounding box center [587, 290] width 342 height 137
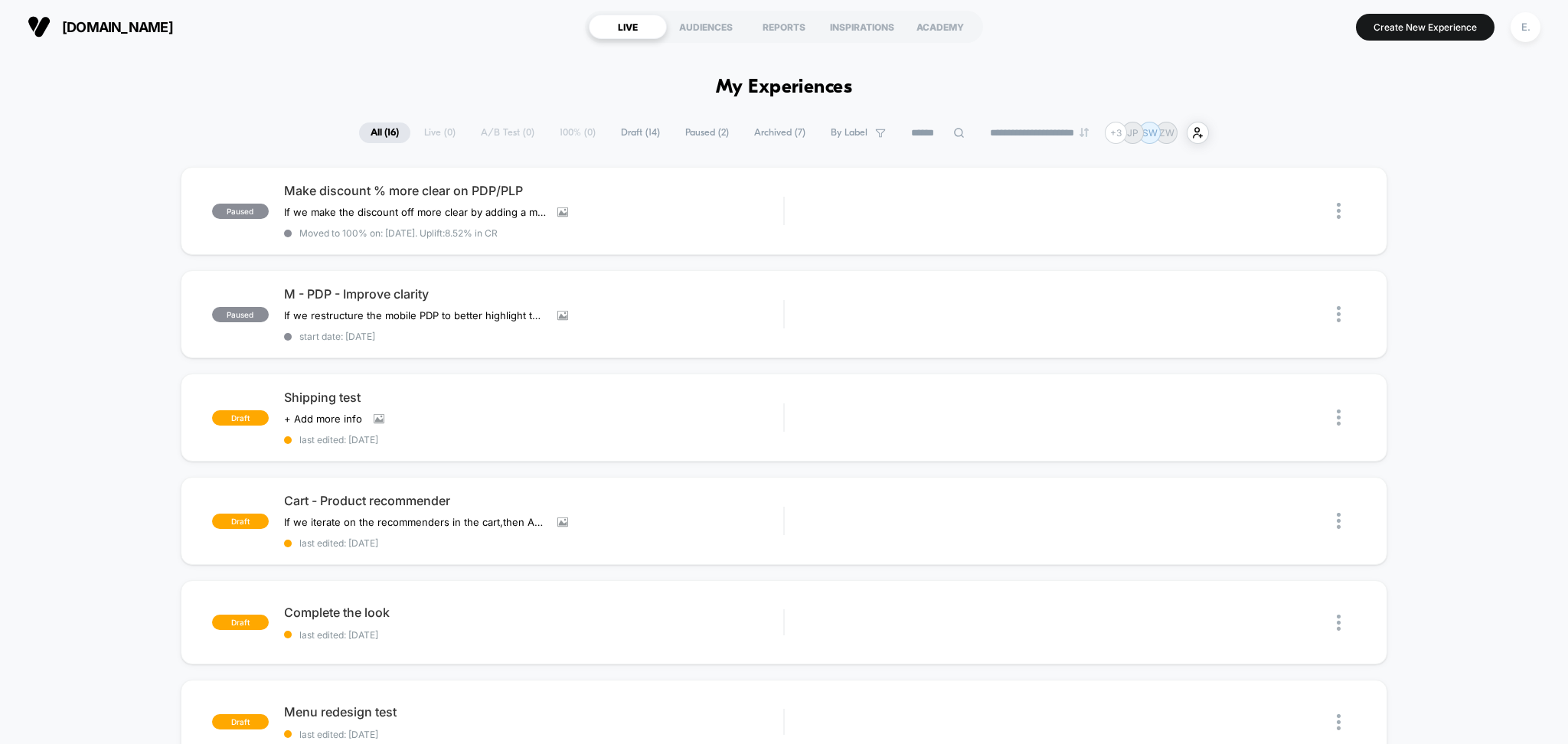
click at [638, 129] on span "Draft ( 14 )" at bounding box center [640, 132] width 62 height 20
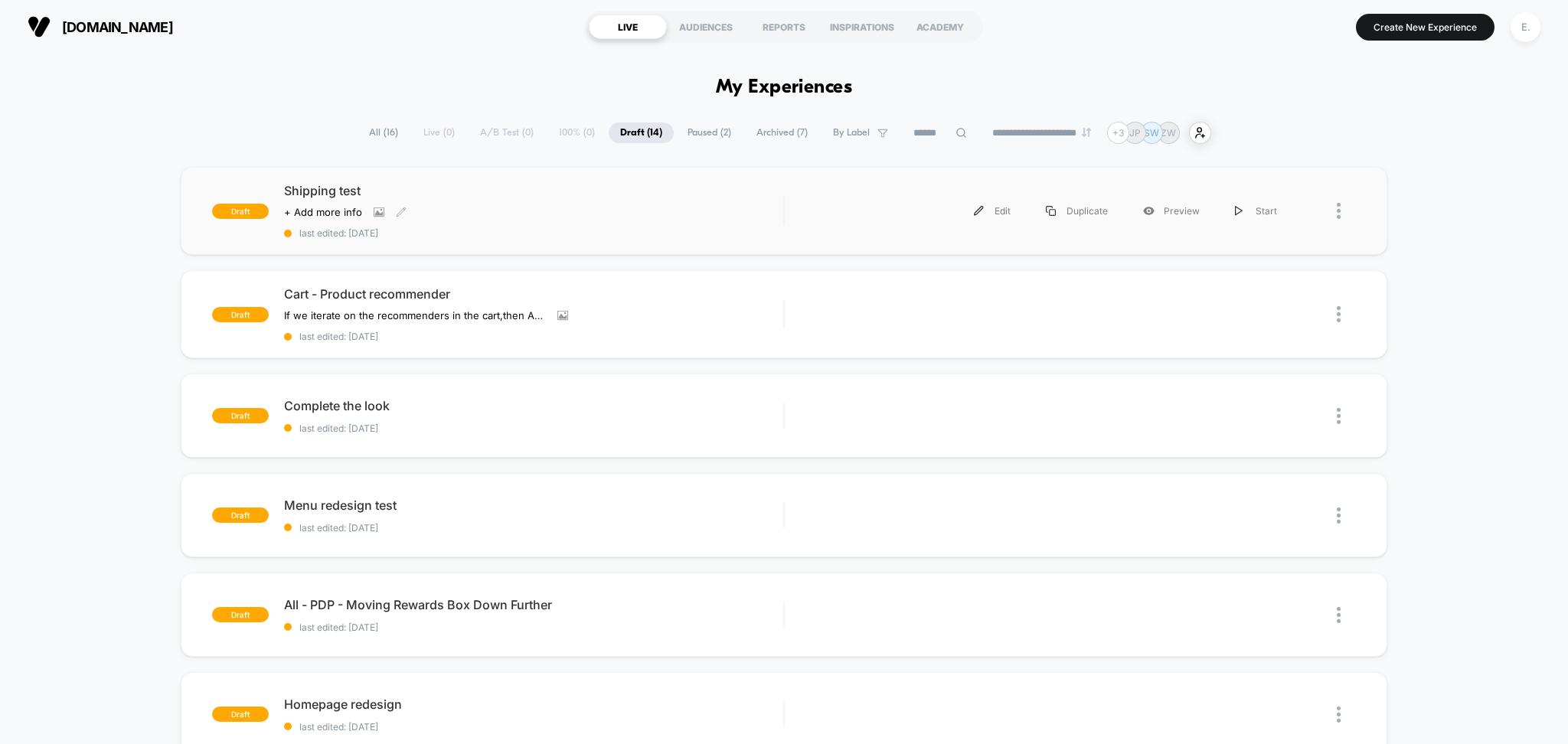
click at [614, 214] on div "Click to view images Click to edit experience details + Add more info" at bounding box center [458, 212] width 349 height 13
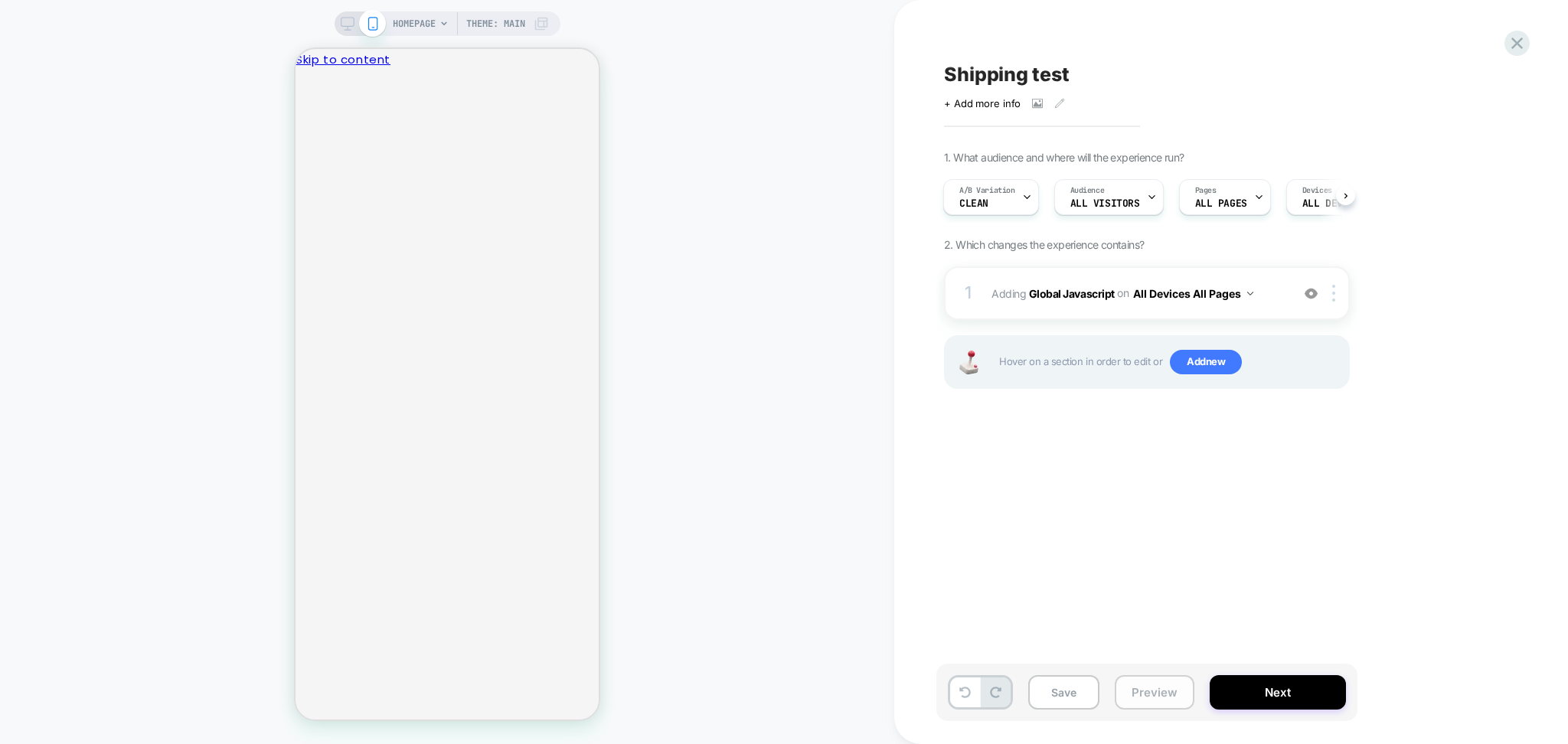
click at [1153, 697] on button "Preview" at bounding box center [1154, 692] width 80 height 35
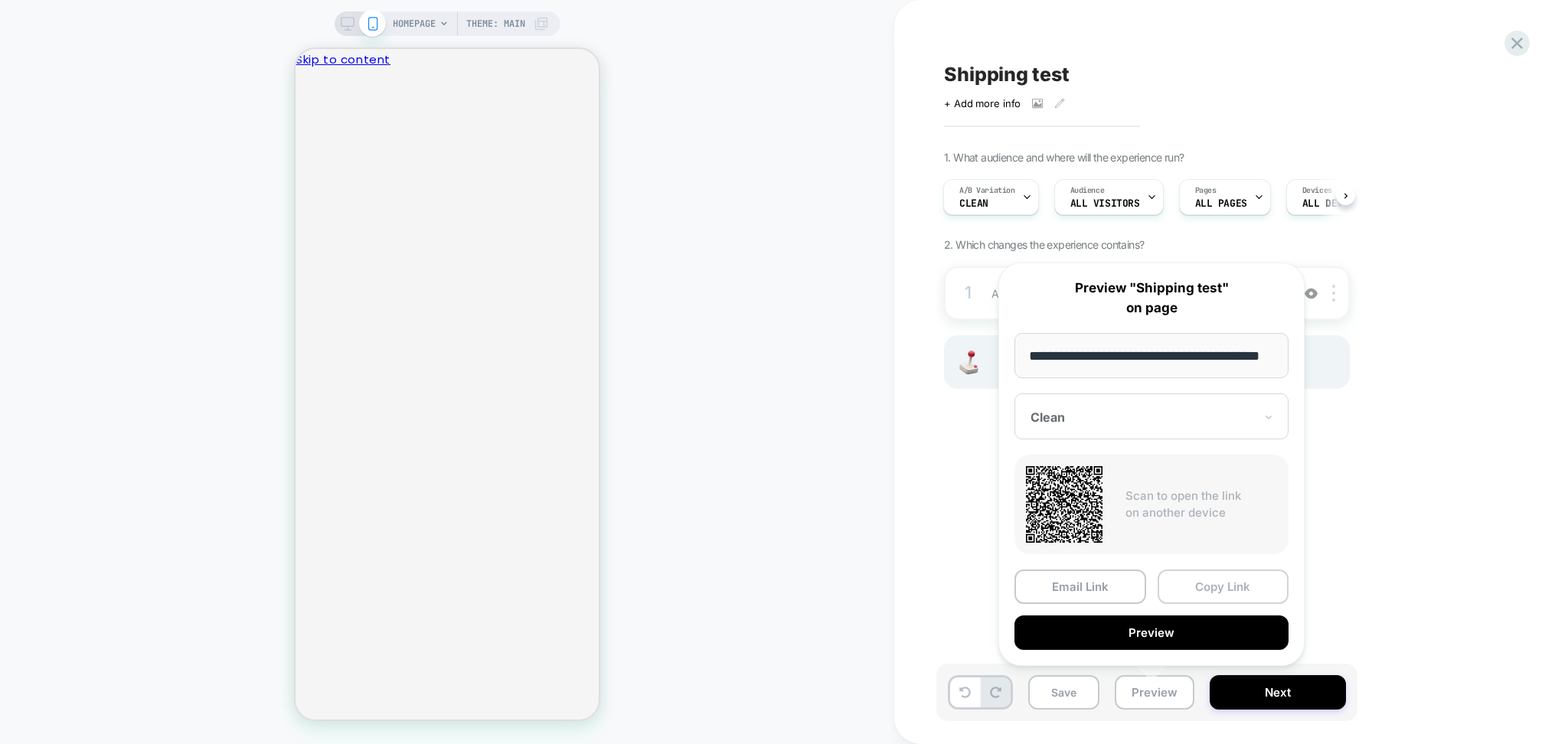
click at [1181, 579] on button "Copy Link" at bounding box center [1222, 587] width 132 height 35
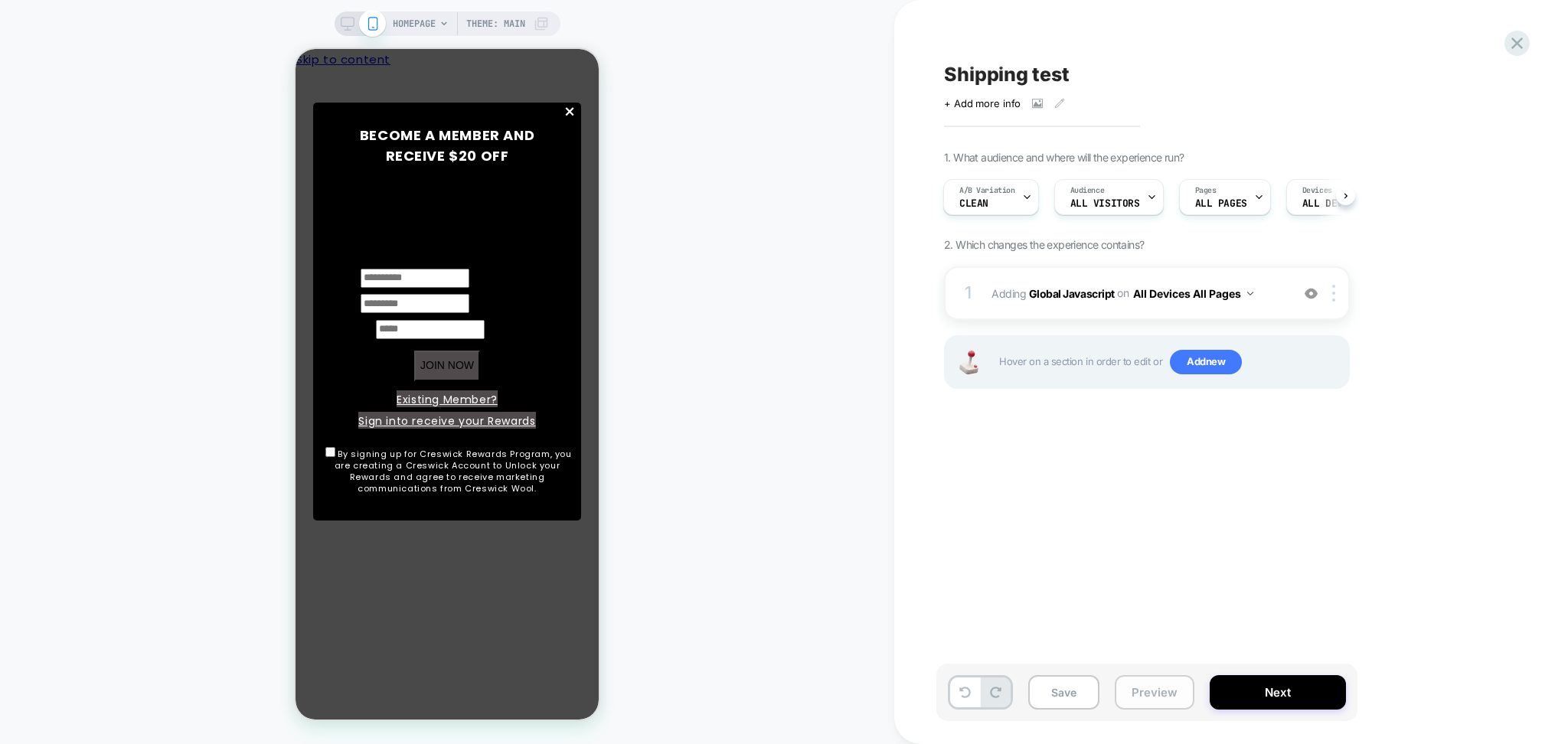
click at [1139, 701] on button "Preview" at bounding box center [1154, 692] width 80 height 35
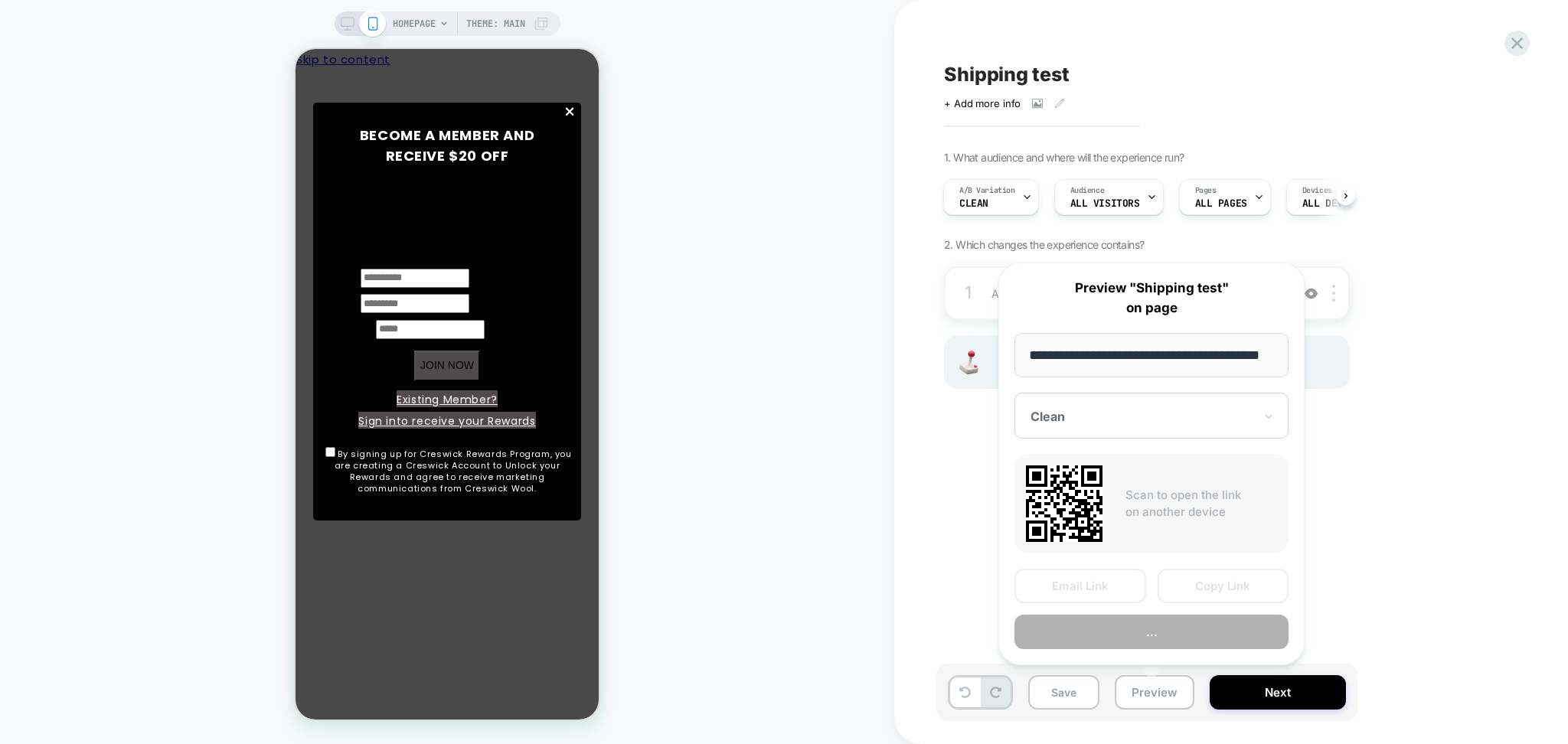
scroll to position [0, 39]
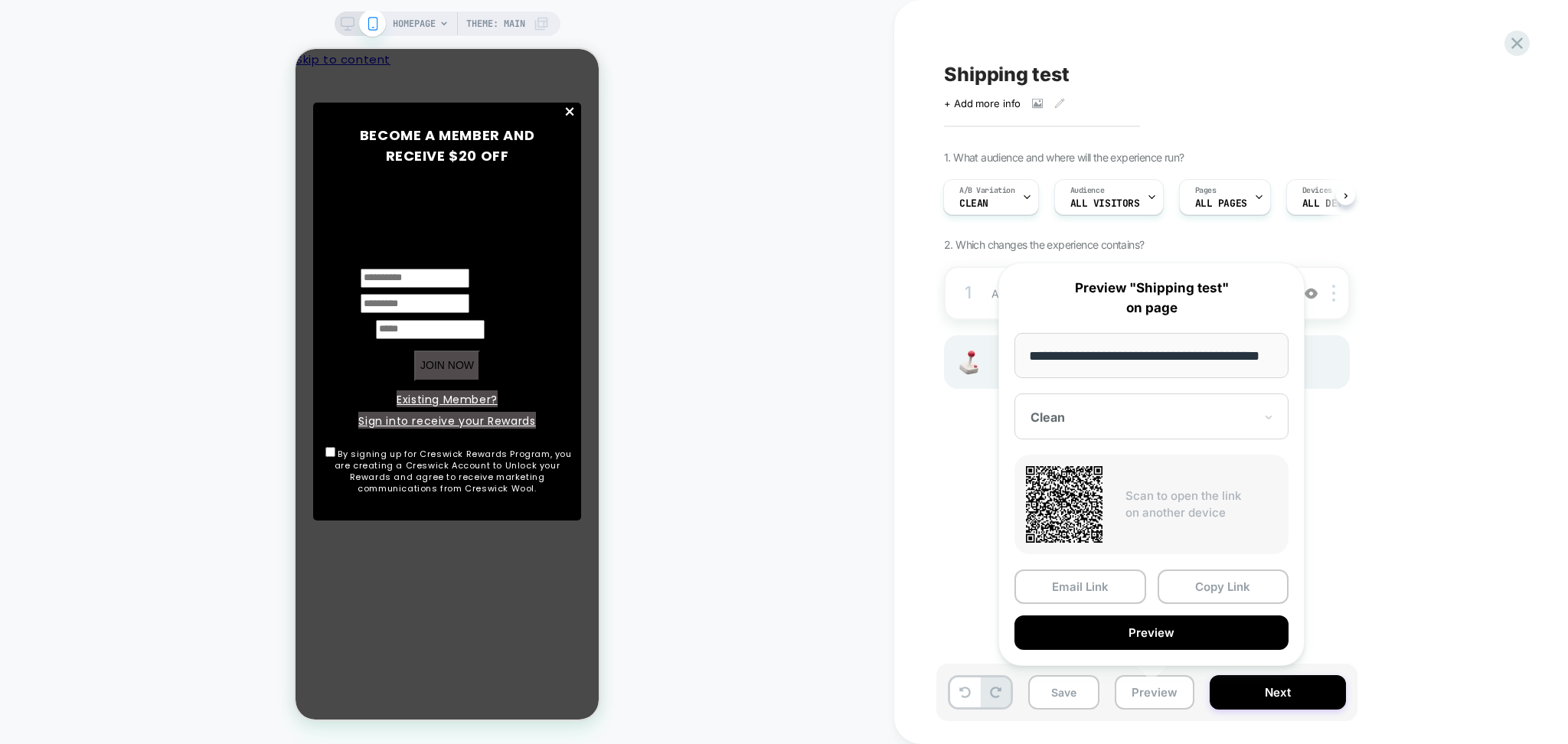
click at [1195, 403] on div "Clean" at bounding box center [1151, 417] width 274 height 46
click at [1067, 465] on div "150" at bounding box center [1151, 470] width 259 height 28
click at [1177, 589] on button "Copy Link" at bounding box center [1222, 587] width 132 height 35
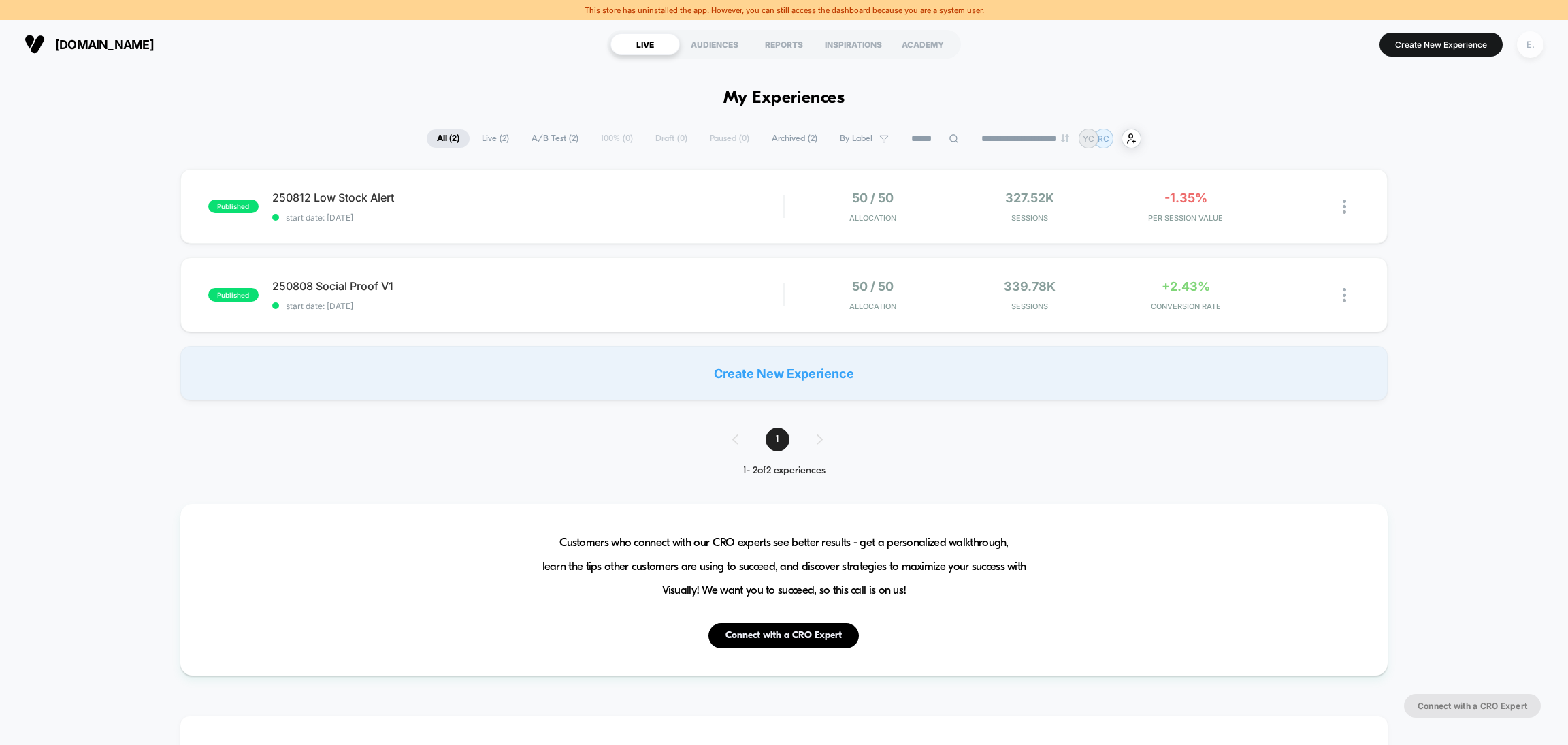
click at [1528, 34] on div "E." at bounding box center [1530, 45] width 27 height 27
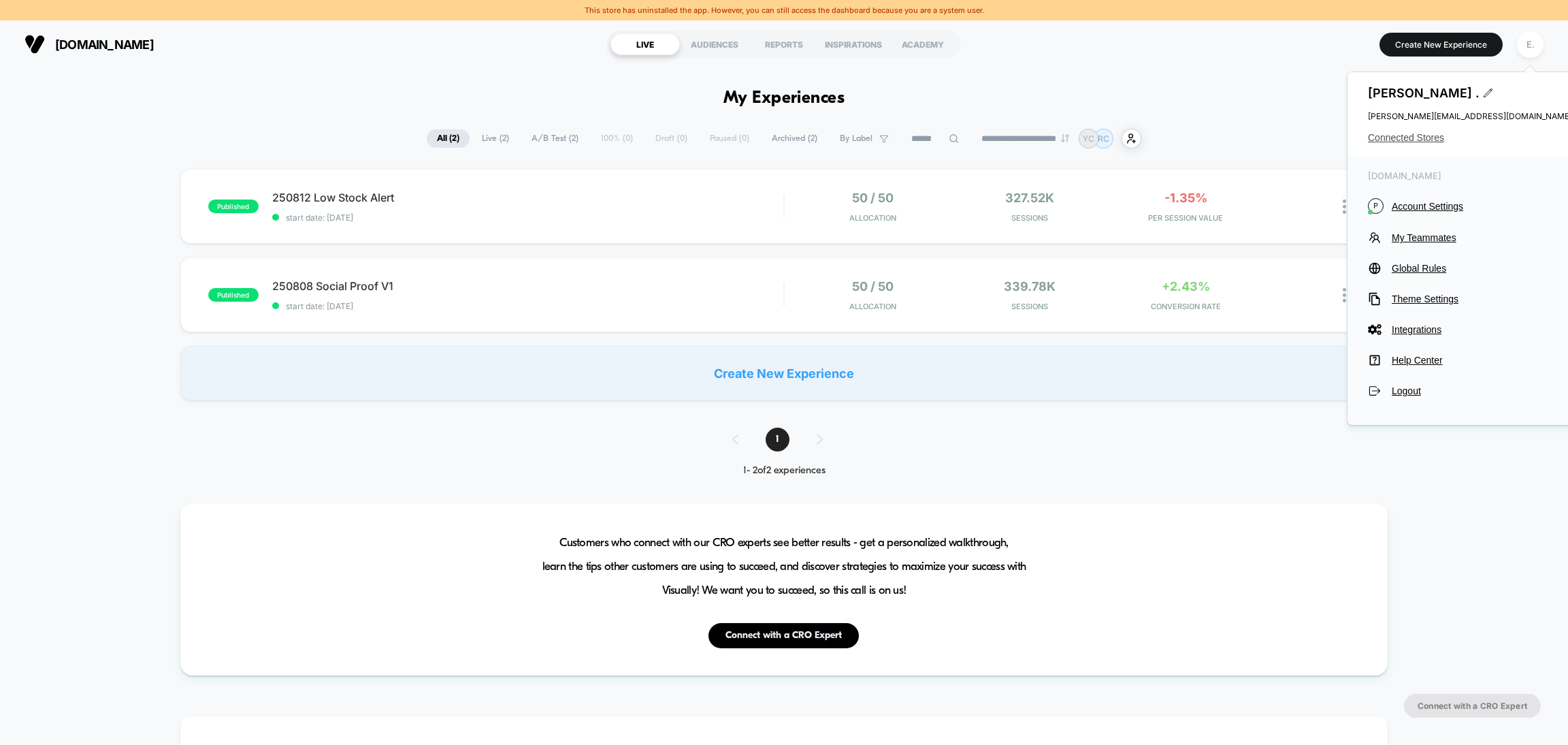
click at [1375, 135] on span "Connected Stores" at bounding box center [1470, 137] width 205 height 11
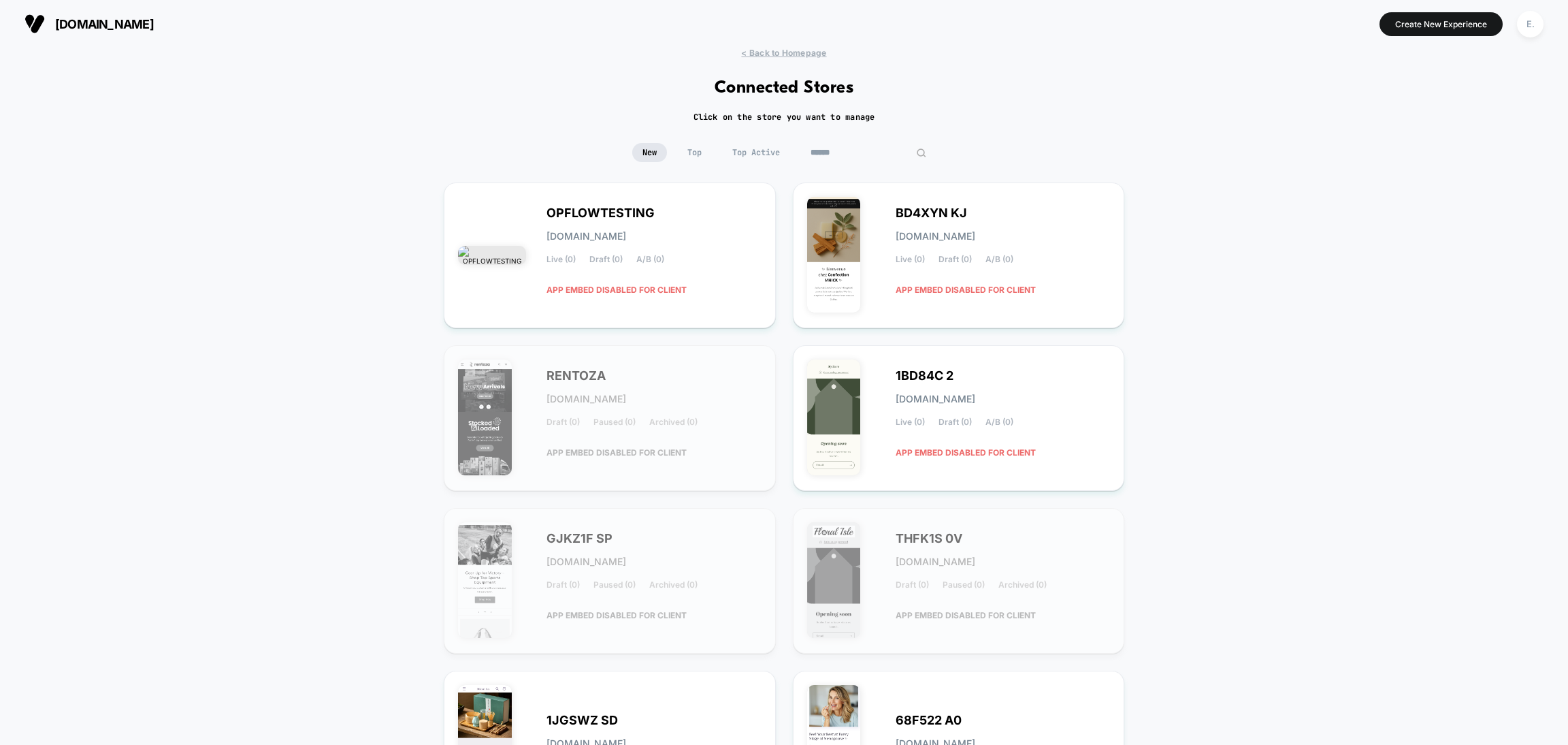
click at [859, 157] on input at bounding box center [868, 152] width 136 height 19
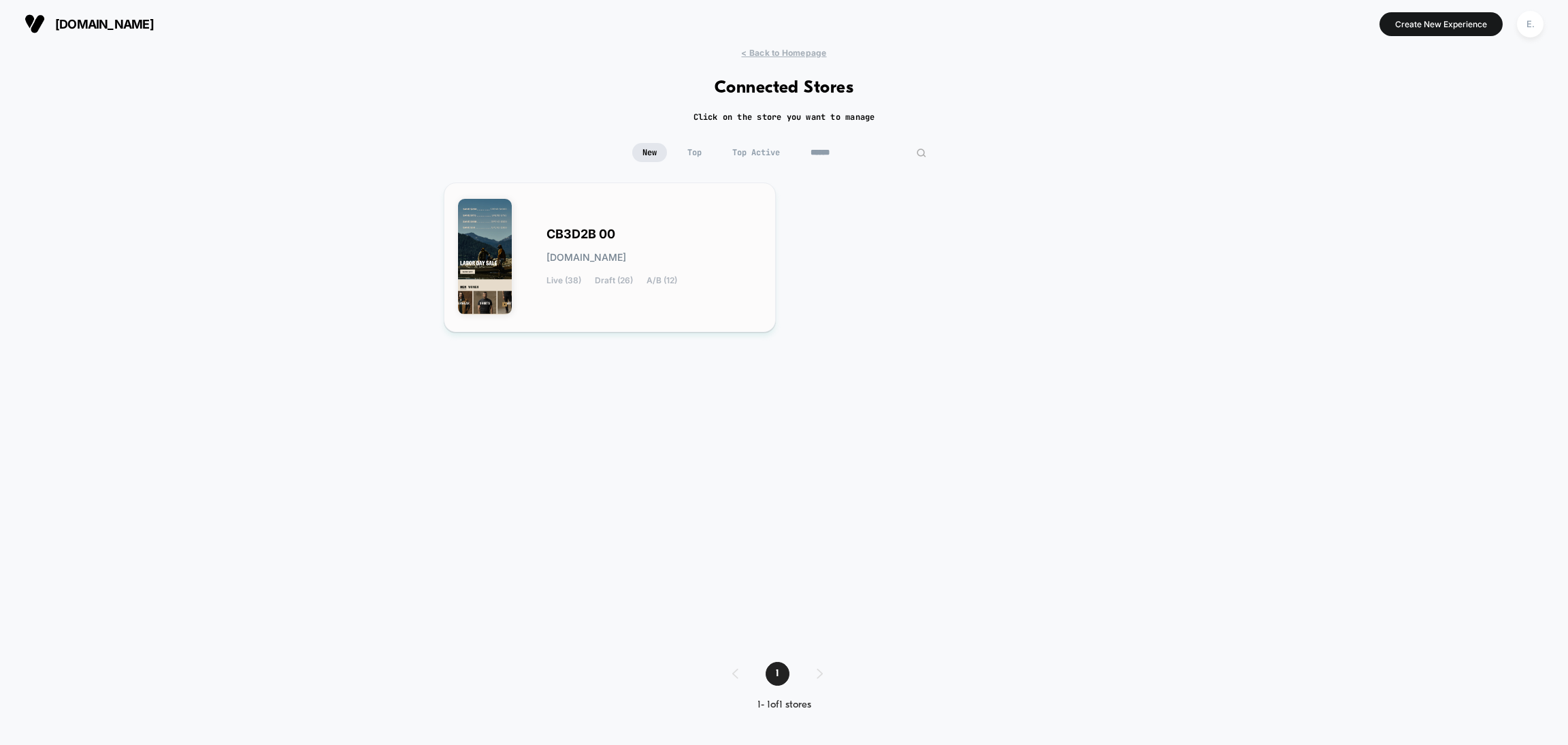
type input "******"
click at [692, 241] on div "CB3D2B 00 [DOMAIN_NAME] Live (38) Draft (26) A/B (12)" at bounding box center [654, 257] width 215 height 56
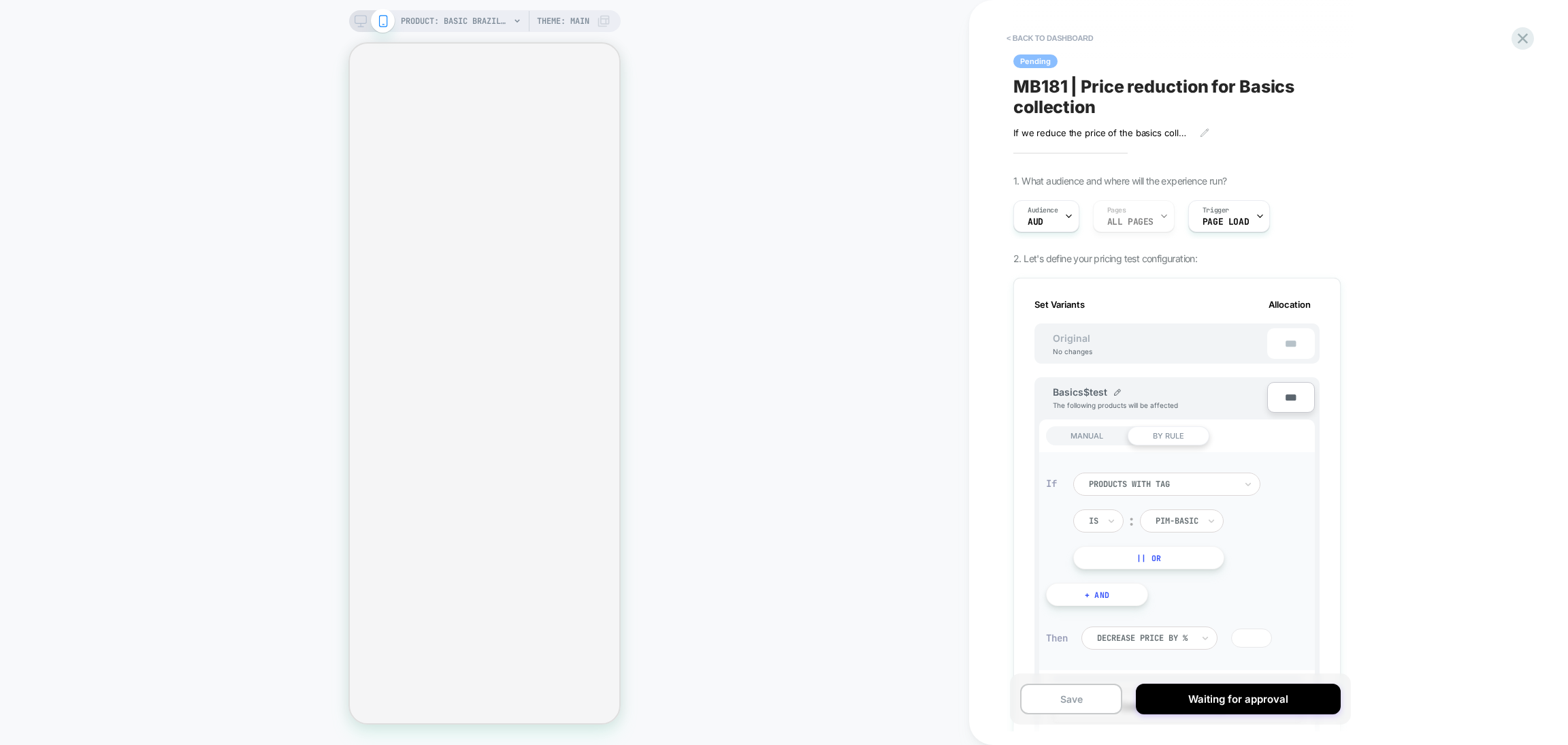
scroll to position [0, 2]
